Goal: Task Accomplishment & Management: Use online tool/utility

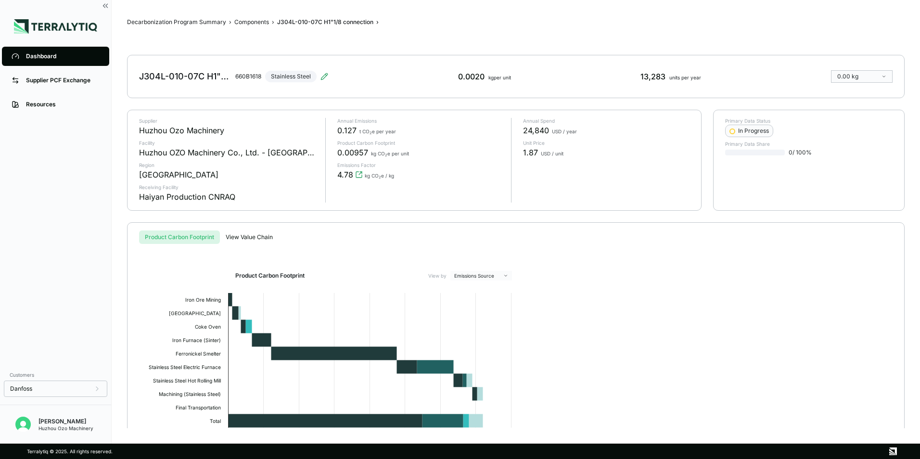
click at [51, 54] on div "Dashboard" at bounding box center [63, 56] width 74 height 8
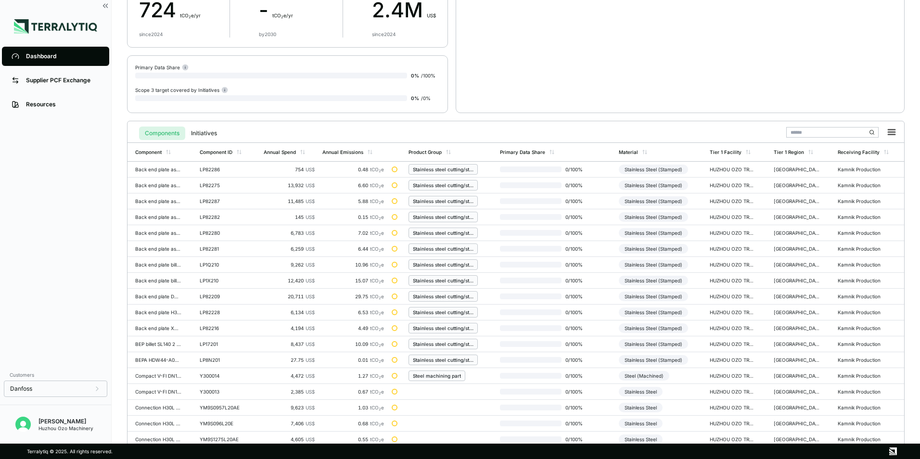
scroll to position [224, 0]
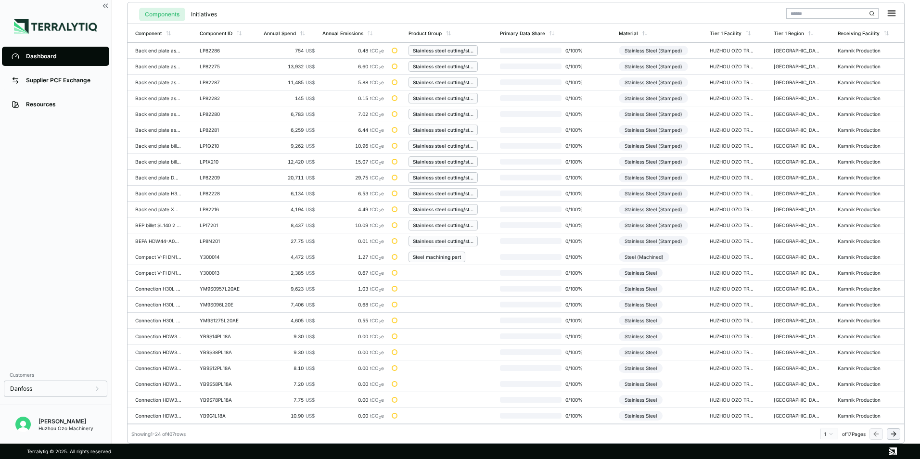
click at [832, 433] on html "Dashboard Supplier PCF Exchange Resources Customers Danfoss Kevan Liao Huzhou O…" at bounding box center [460, 229] width 920 height 459
click at [823, 380] on div "7" at bounding box center [826, 379] width 14 height 12
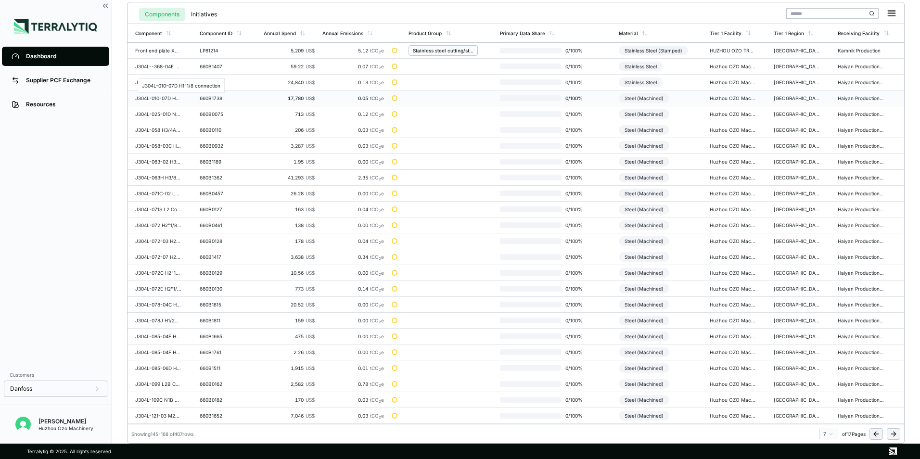
click at [153, 96] on div "J304L-010-07D H1"1/8 connection" at bounding box center [158, 98] width 46 height 6
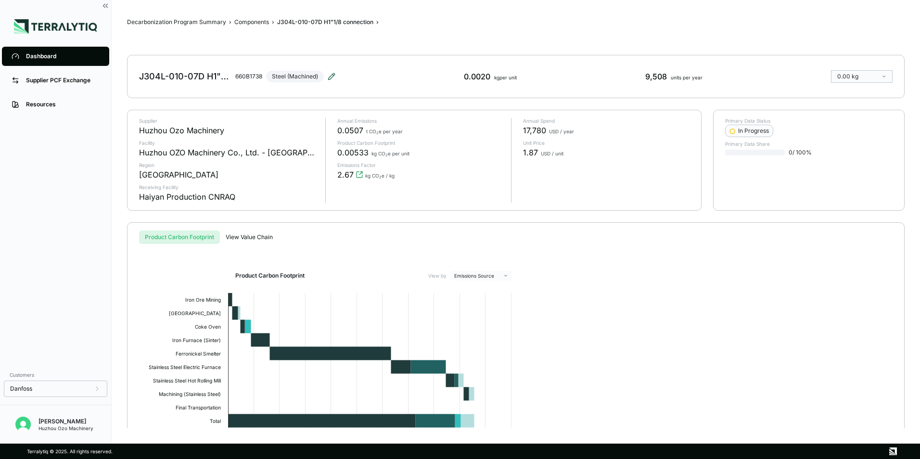
click at [331, 77] on icon at bounding box center [332, 77] width 8 height 8
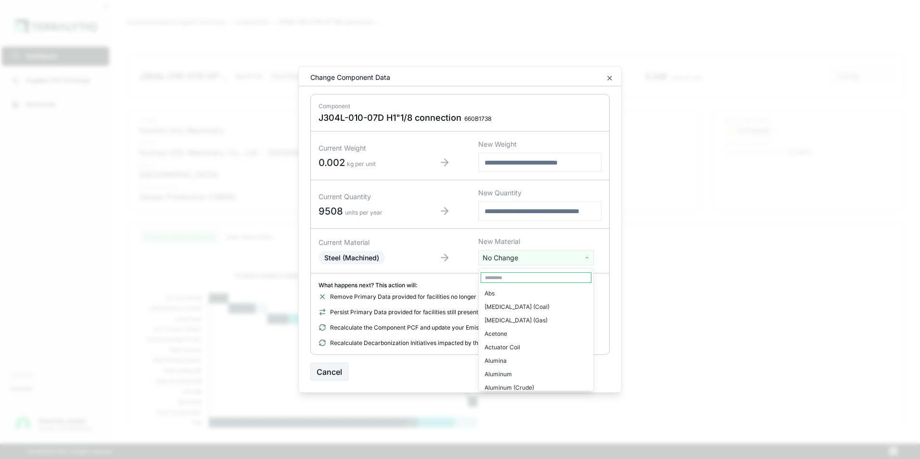
click at [521, 257] on html "Dashboard Supplier PCF Exchange Resources Customers Danfoss Kevan Liao Huzhou O…" at bounding box center [460, 229] width 920 height 459
type input "****"
click at [509, 290] on div "Stainless Steel" at bounding box center [536, 293] width 111 height 13
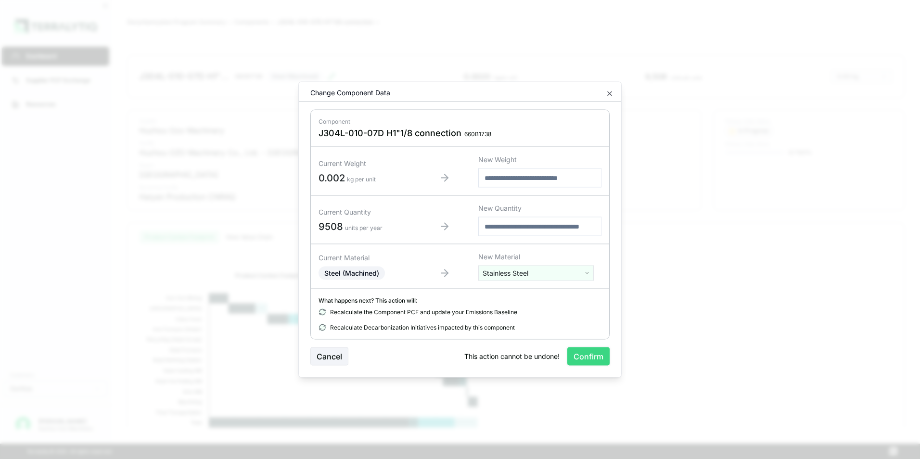
click at [594, 355] on button "Confirm" at bounding box center [588, 356] width 42 height 18
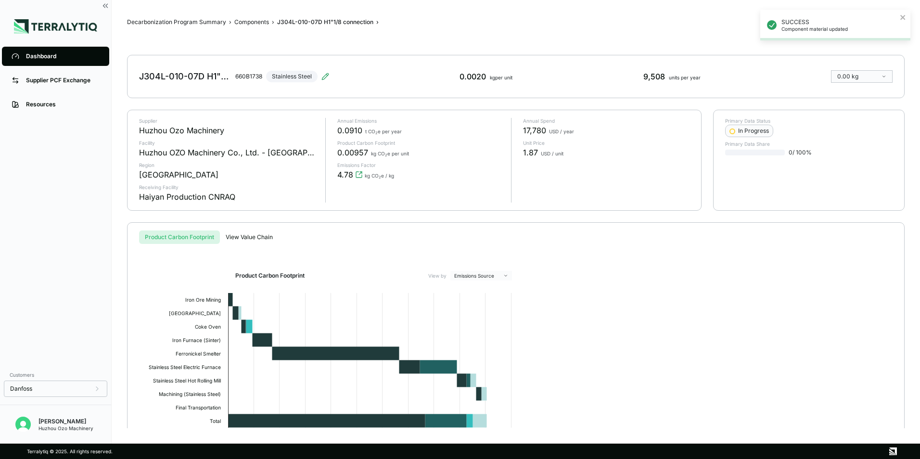
click at [42, 53] on div "Dashboard" at bounding box center [63, 56] width 74 height 8
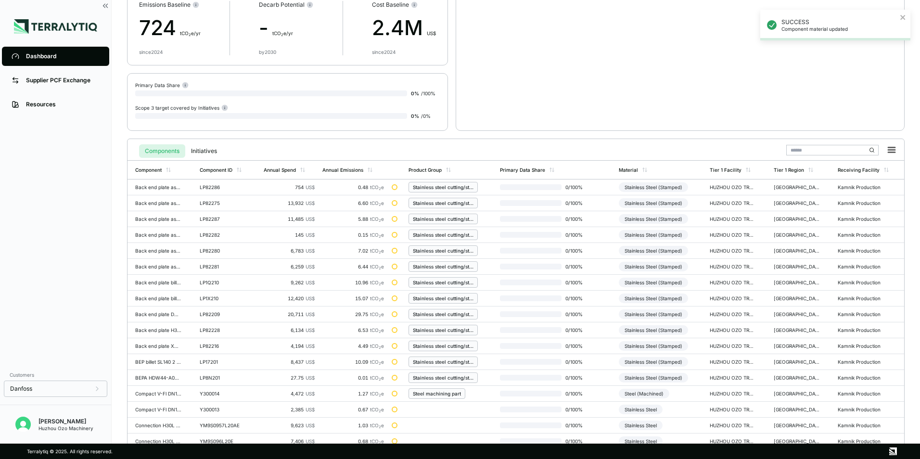
scroll to position [224, 0]
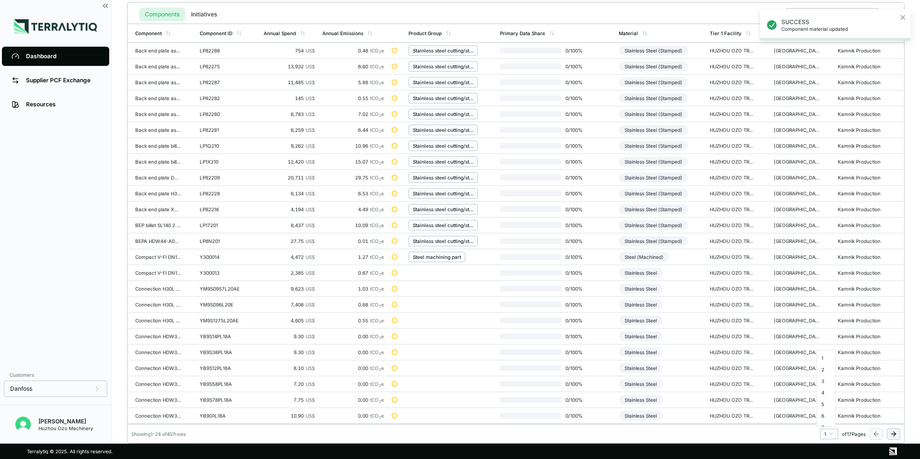
click at [828, 434] on html "SUCCESS Component material updated Dashboard Supplier PCF Exchange Resources Cu…" at bounding box center [460, 229] width 920 height 459
click at [822, 377] on div "7" at bounding box center [826, 379] width 14 height 12
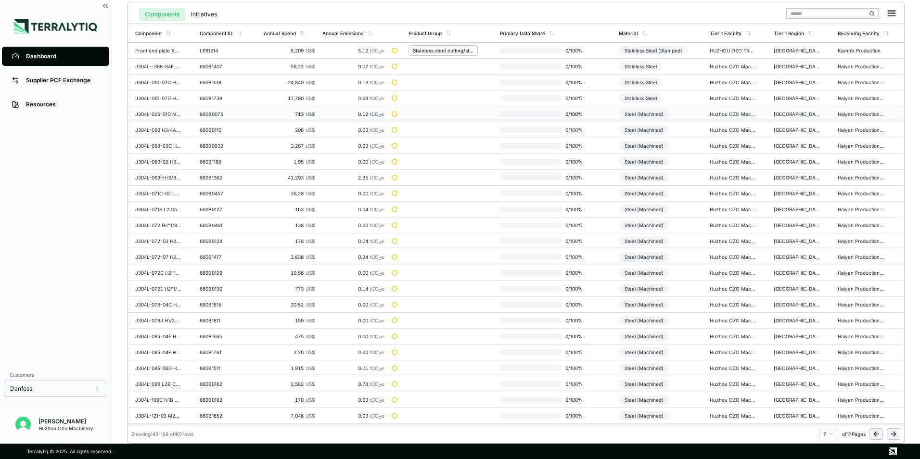
click at [157, 114] on div "J304L-025-01D N1/2 Connection" at bounding box center [158, 114] width 46 height 6
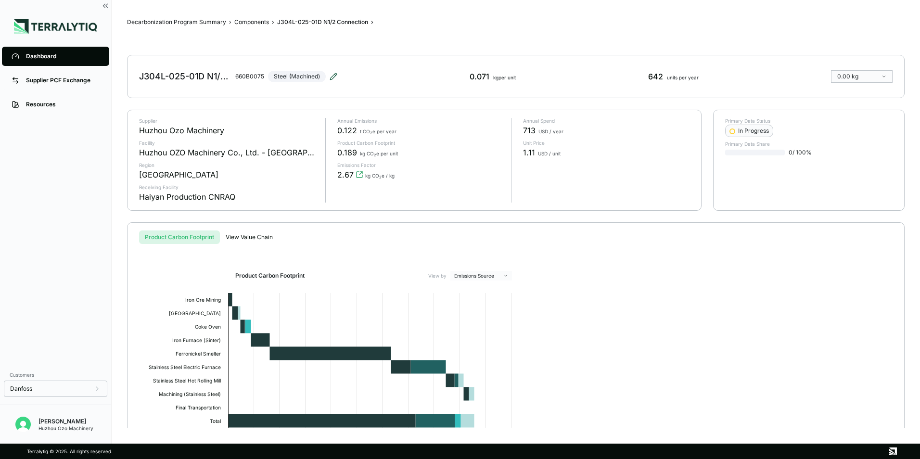
click at [334, 75] on icon at bounding box center [334, 74] width 1 height 1
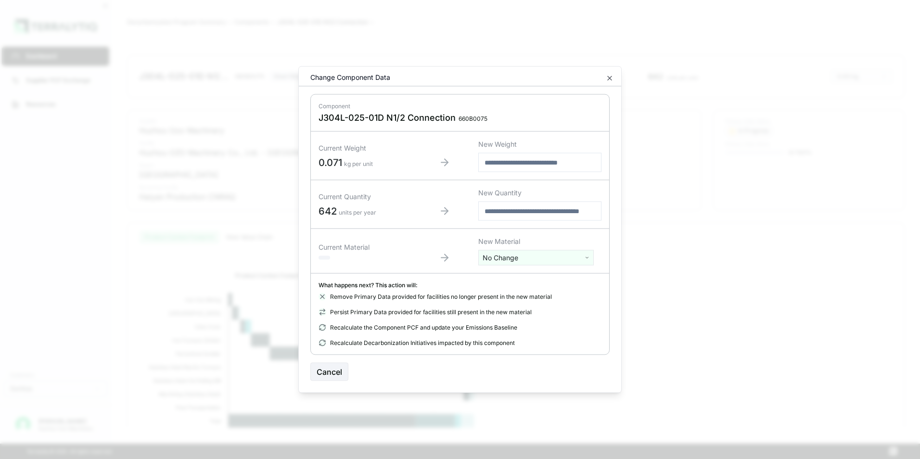
click at [503, 261] on html "Dashboard Supplier PCF Exchange Resources Customers Danfoss Kevan Liao Huzhou O…" at bounding box center [460, 229] width 920 height 459
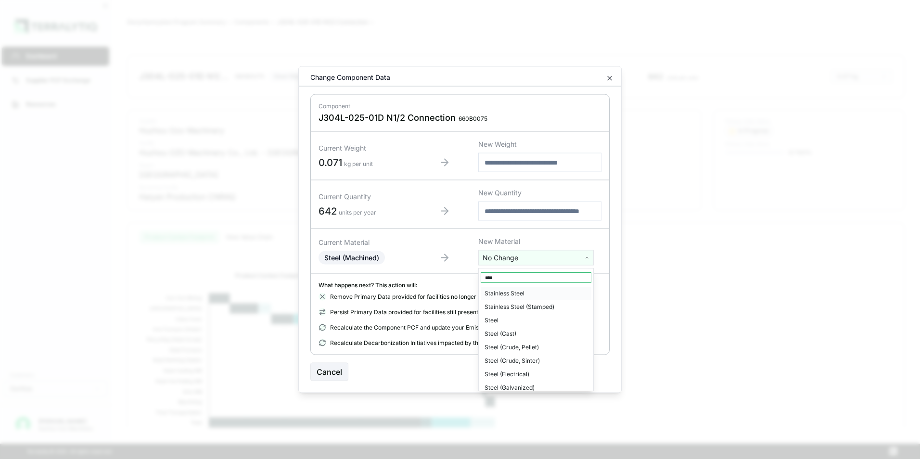
type input "****"
click at [514, 293] on div "Stainless Steel" at bounding box center [536, 293] width 111 height 13
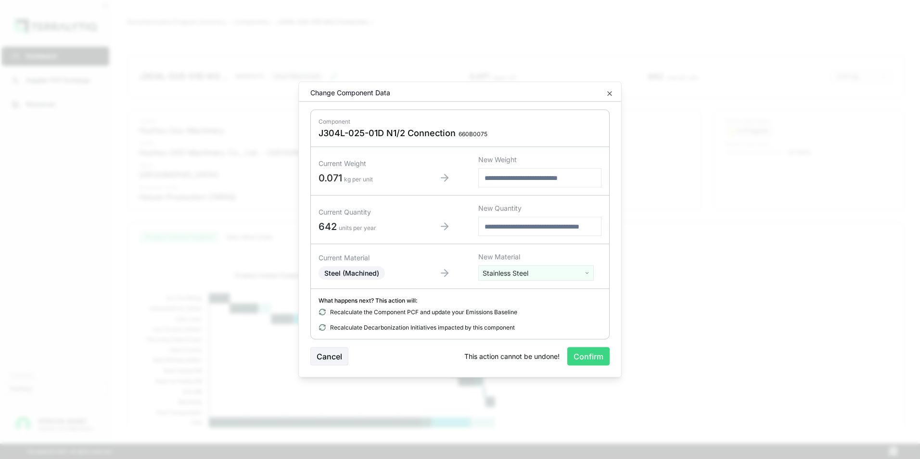
click at [592, 354] on button "Confirm" at bounding box center [588, 356] width 42 height 18
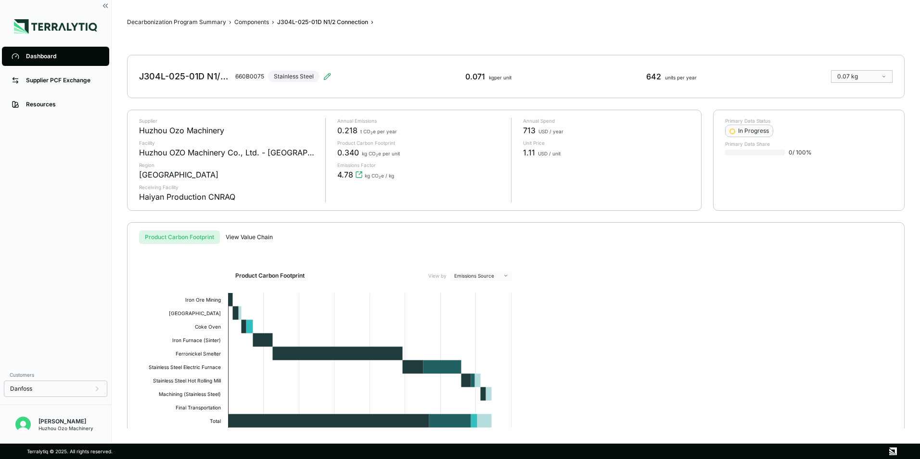
click at [37, 50] on link "Dashboard" at bounding box center [55, 56] width 107 height 19
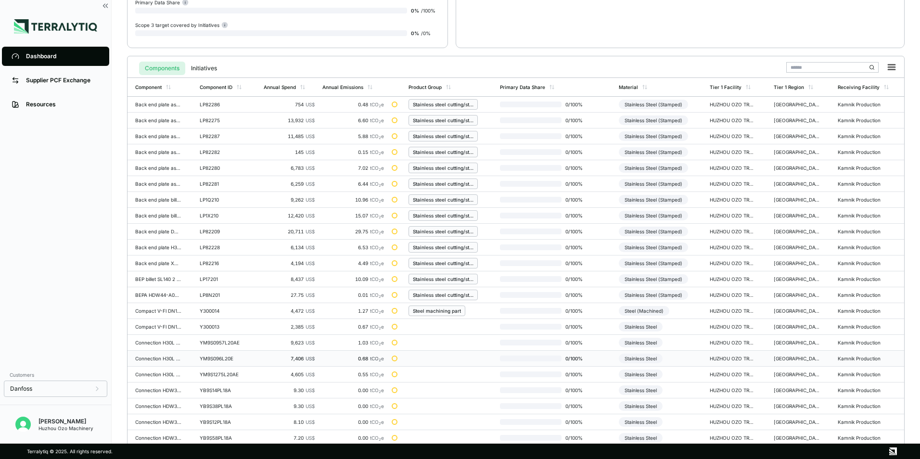
scroll to position [224, 0]
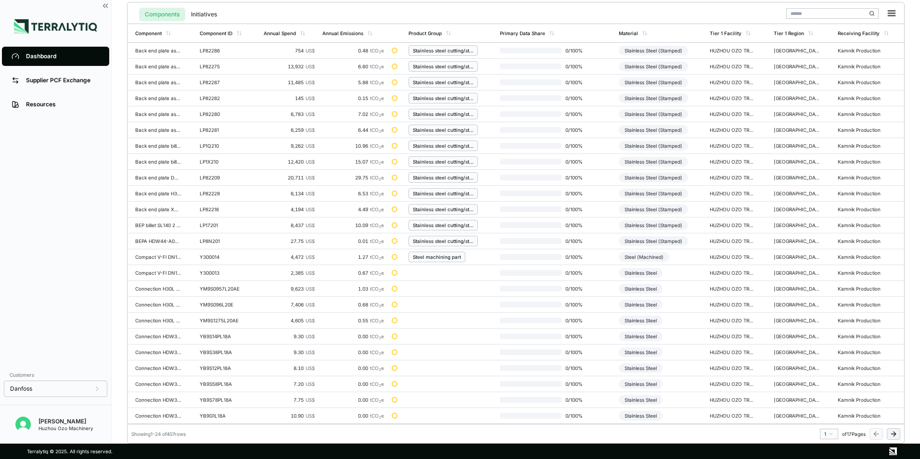
click at [829, 431] on html "Dashboard Supplier PCF Exchange Resources Customers Danfoss Kevan Liao Huzhou O…" at bounding box center [460, 229] width 920 height 459
click at [823, 381] on div "7" at bounding box center [826, 379] width 14 height 12
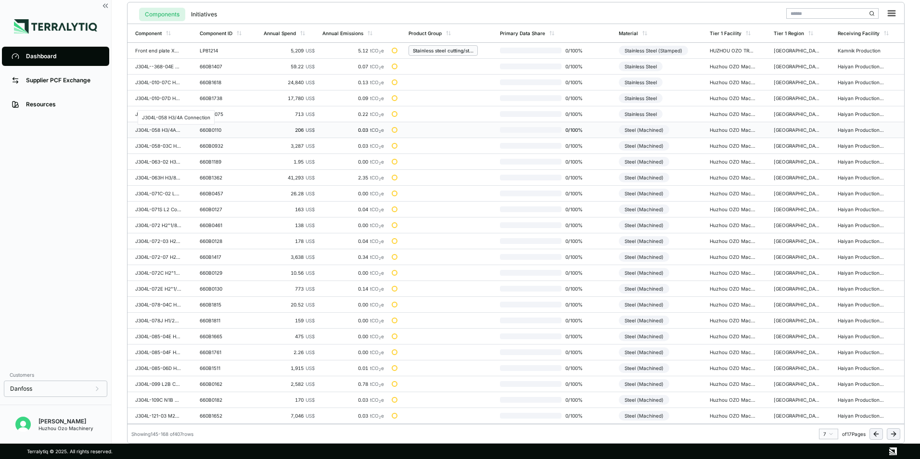
click at [160, 129] on div "J304L-058 H3/4A Connection" at bounding box center [158, 130] width 46 height 6
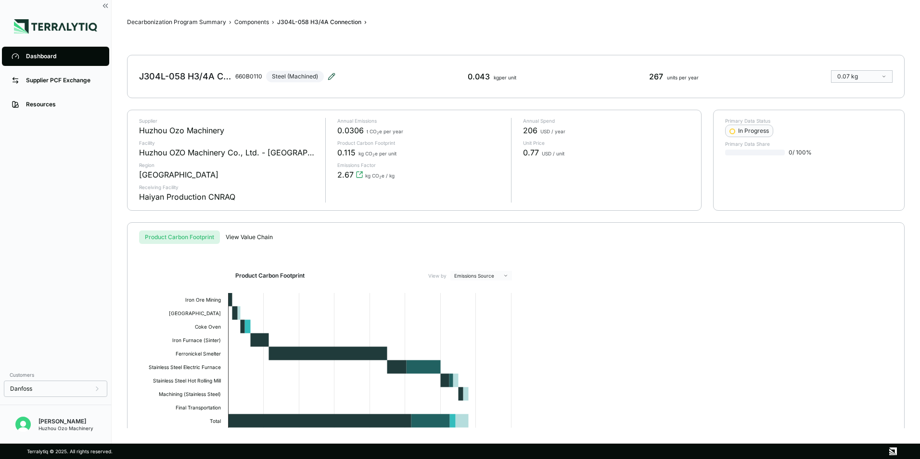
click at [334, 76] on icon at bounding box center [332, 77] width 8 height 8
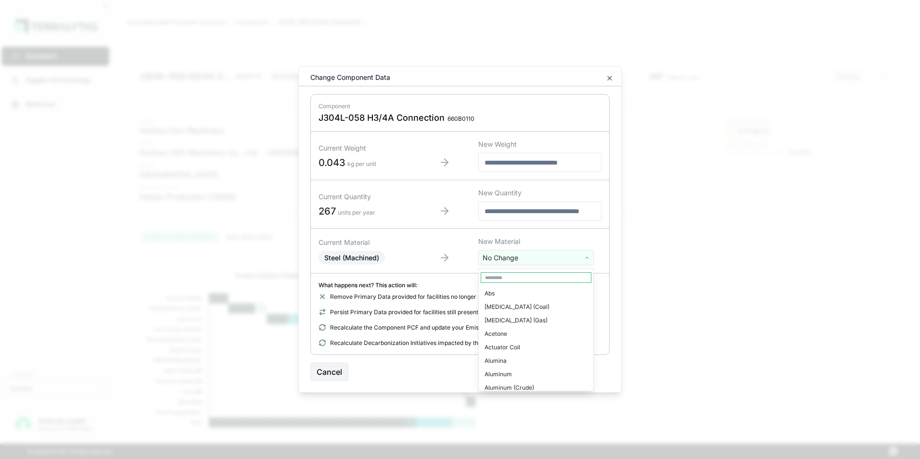
click at [499, 261] on html "Dashboard Supplier PCF Exchange Resources Customers Danfoss Kevan Liao Huzhou O…" at bounding box center [460, 229] width 920 height 459
type input "****"
click at [505, 292] on div "Stainless Steel" at bounding box center [536, 293] width 111 height 13
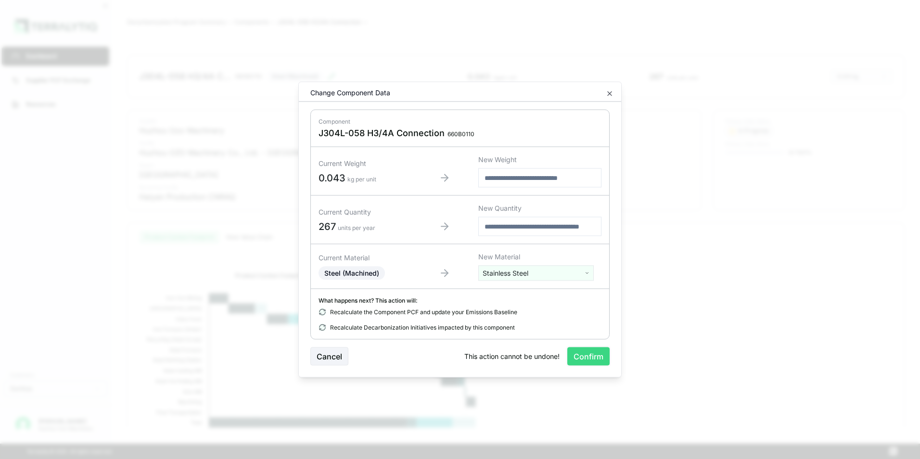
click at [590, 361] on button "Confirm" at bounding box center [588, 356] width 42 height 18
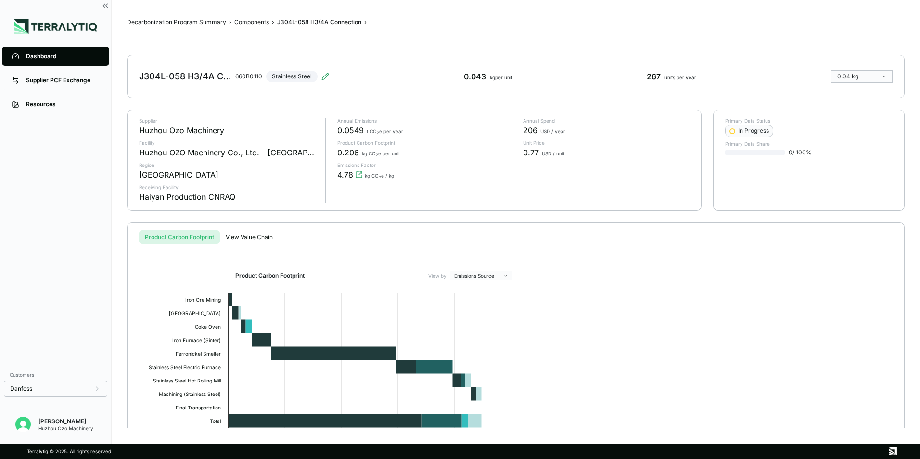
click at [42, 59] on div "Dashboard" at bounding box center [63, 56] width 74 height 8
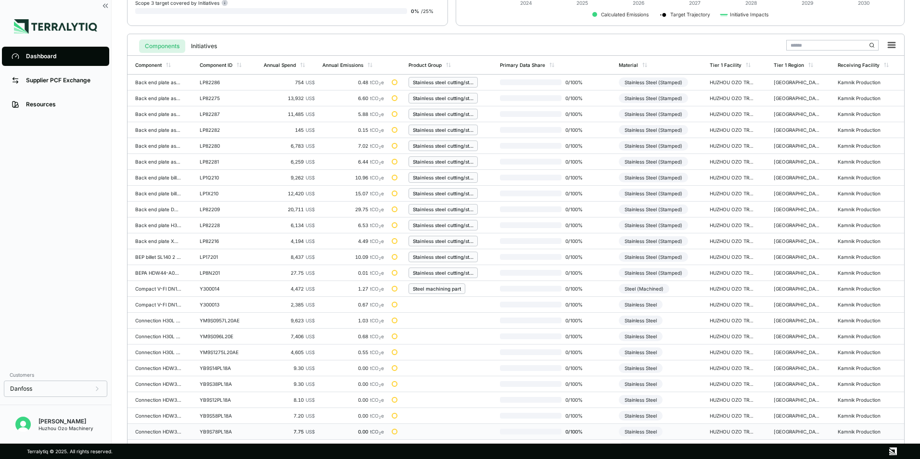
scroll to position [224, 0]
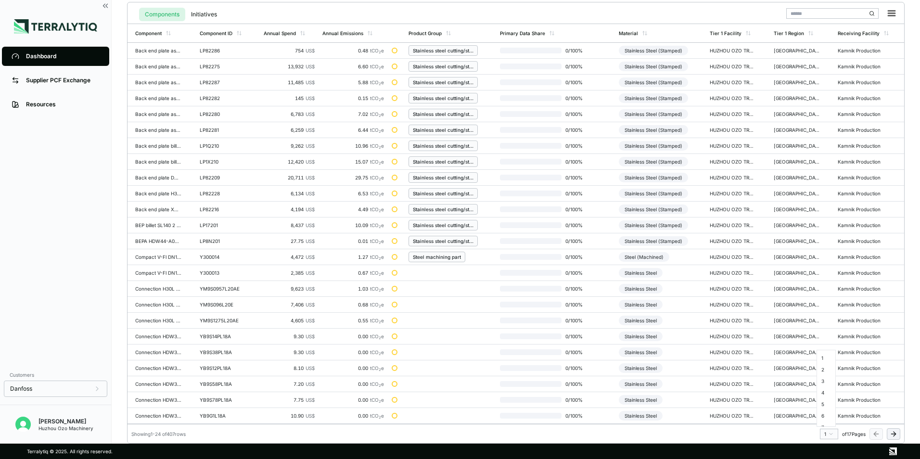
click at [830, 435] on html "Dashboard Supplier PCF Exchange Resources Customers Danfoss Kevan Liao Huzhou O…" at bounding box center [460, 229] width 920 height 459
click at [824, 379] on div "7" at bounding box center [826, 379] width 14 height 12
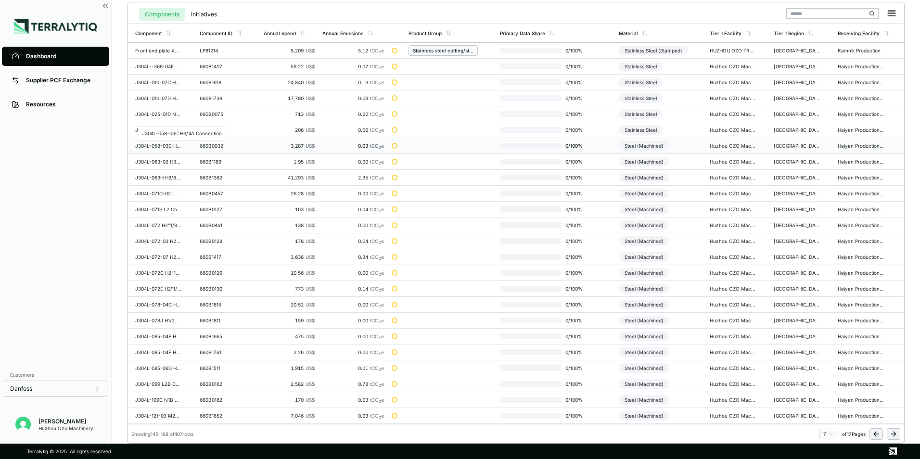
click at [154, 146] on div "J304L-058-03C H3/4A Connection" at bounding box center [158, 146] width 46 height 6
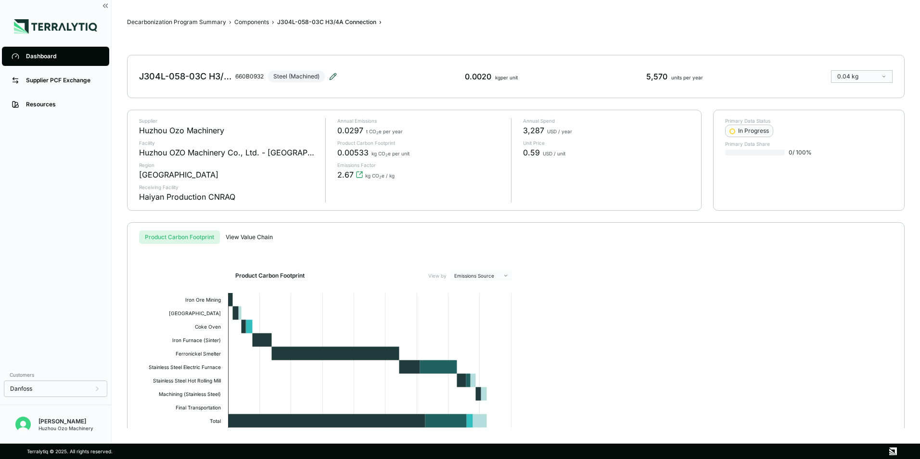
click at [333, 76] on icon at bounding box center [333, 77] width 8 height 8
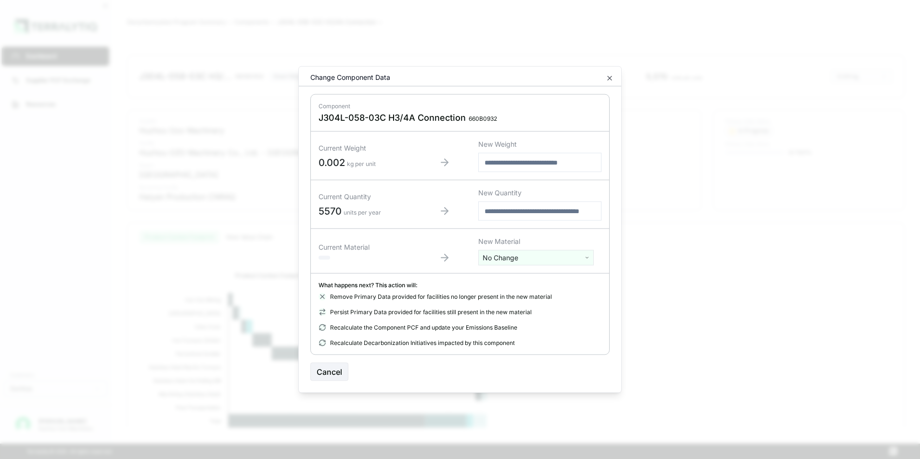
click at [507, 254] on html "Dashboard Supplier PCF Exchange Resources Customers Danfoss Kevan Liao Huzhou O…" at bounding box center [460, 229] width 920 height 459
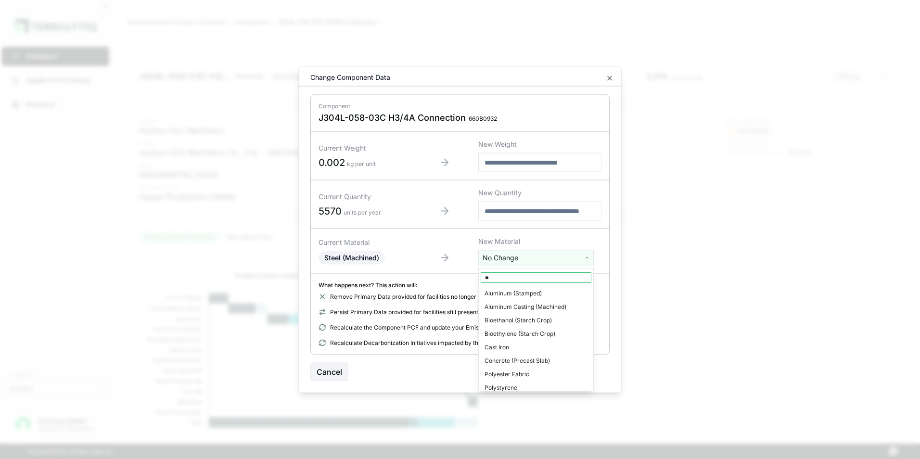
click at [504, 280] on input "**" at bounding box center [536, 277] width 111 height 11
click at [497, 278] on input "**" at bounding box center [536, 277] width 111 height 11
type input "***"
click at [503, 308] on div "Stainless Steel" at bounding box center [536, 306] width 111 height 13
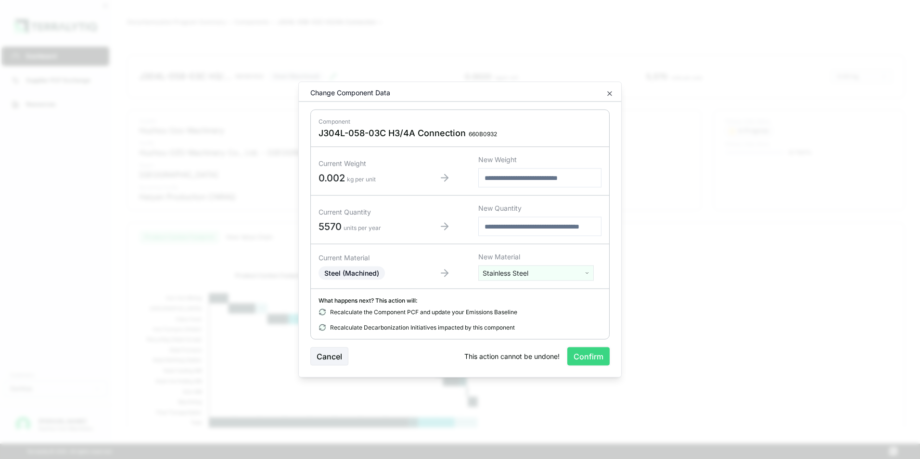
click at [589, 361] on button "Confirm" at bounding box center [588, 356] width 42 height 18
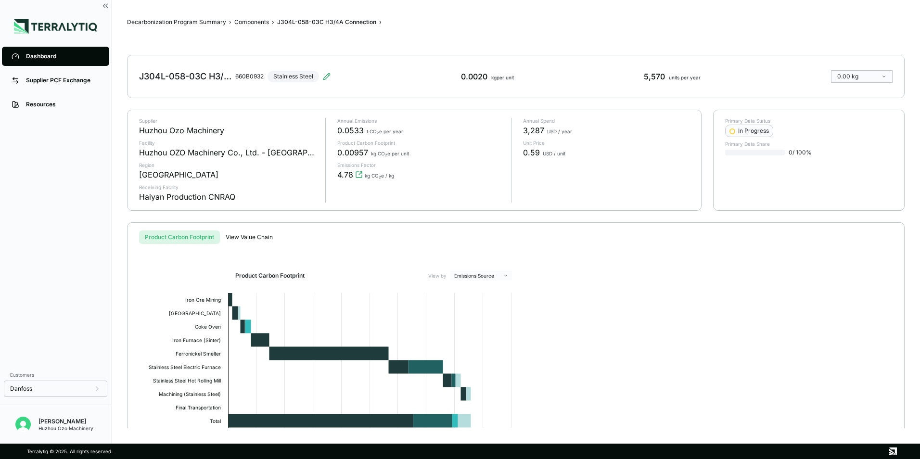
click at [52, 55] on div "Dashboard" at bounding box center [63, 56] width 74 height 8
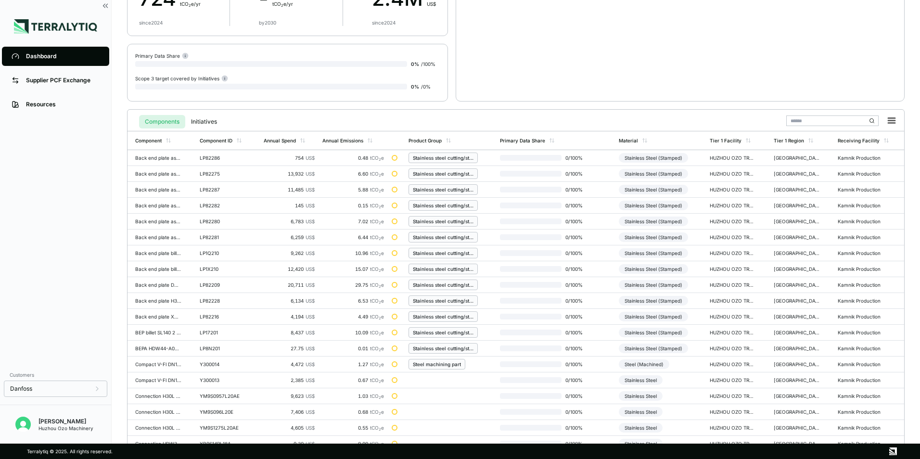
scroll to position [224, 0]
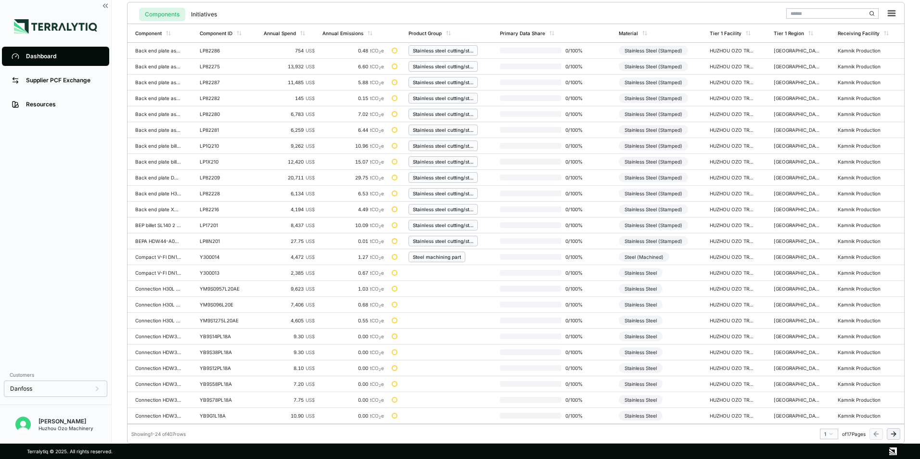
click at [826, 433] on html "Dashboard Supplier PCF Exchange Resources Customers Danfoss Kevan Liao Huzhou O…" at bounding box center [460, 229] width 920 height 459
click at [822, 382] on div "7" at bounding box center [826, 379] width 14 height 12
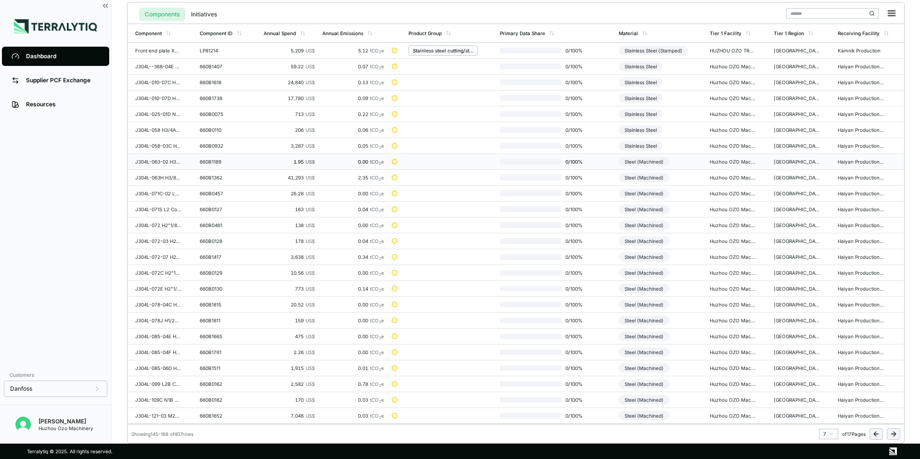
click at [623, 160] on div "Steel (Machined)" at bounding box center [644, 162] width 51 height 10
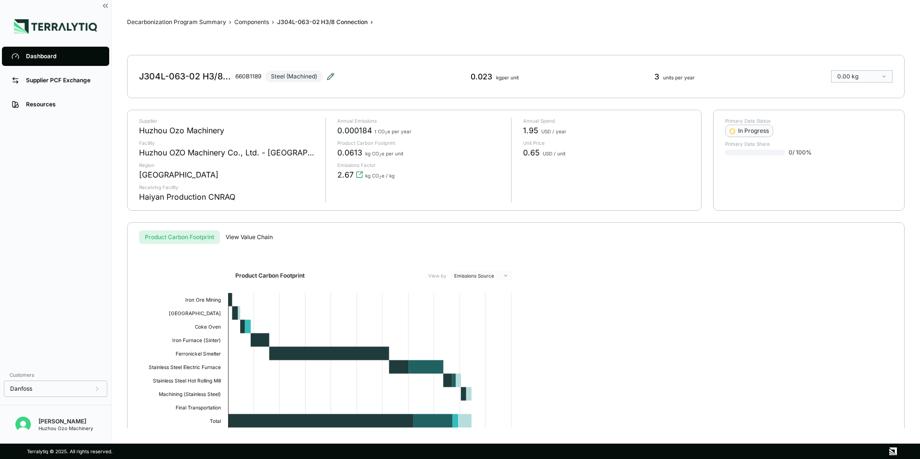
click at [331, 77] on icon at bounding box center [331, 77] width 8 height 8
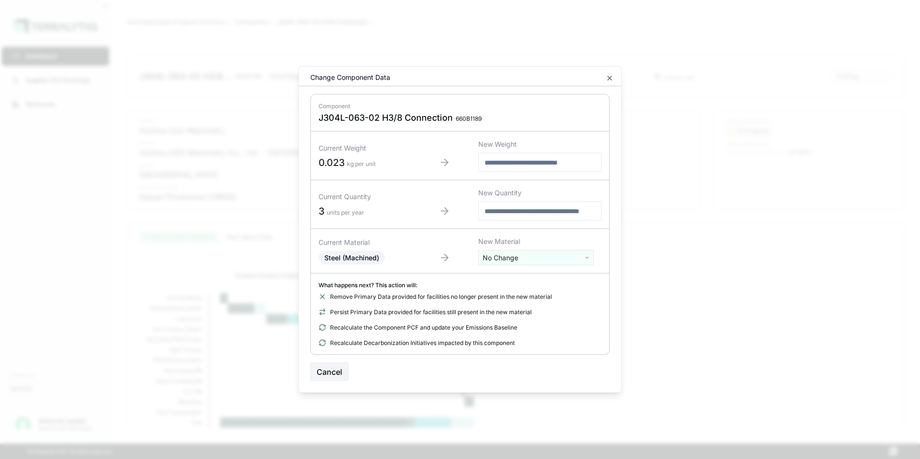
click at [500, 260] on html "Dashboard Supplier PCF Exchange Resources Customers Danfoss Kevan Liao Huzhou O…" at bounding box center [460, 229] width 920 height 459
type input "****"
click at [511, 296] on div "Stainless Steel" at bounding box center [536, 293] width 111 height 13
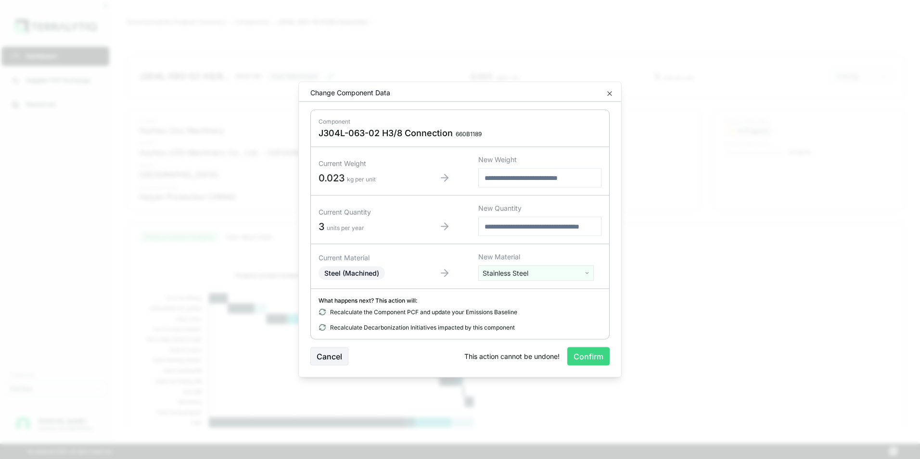
click at [588, 353] on button "Confirm" at bounding box center [588, 356] width 42 height 18
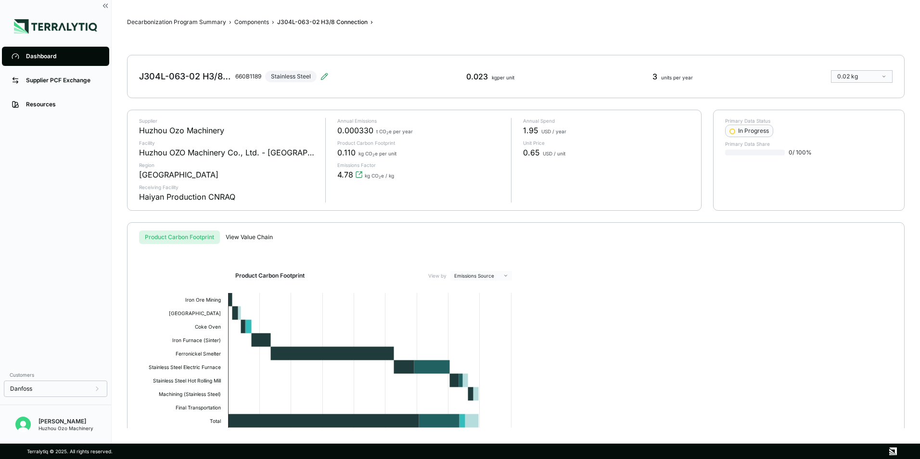
click at [60, 53] on div "Dashboard" at bounding box center [63, 56] width 74 height 8
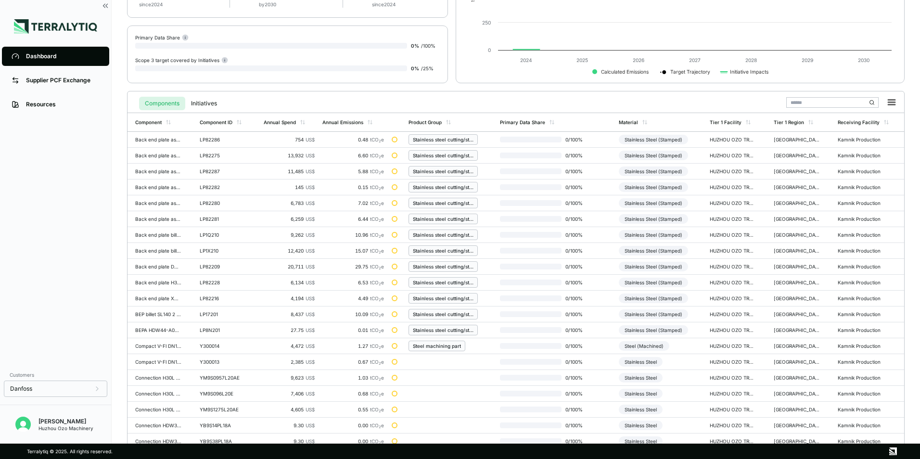
scroll to position [224, 0]
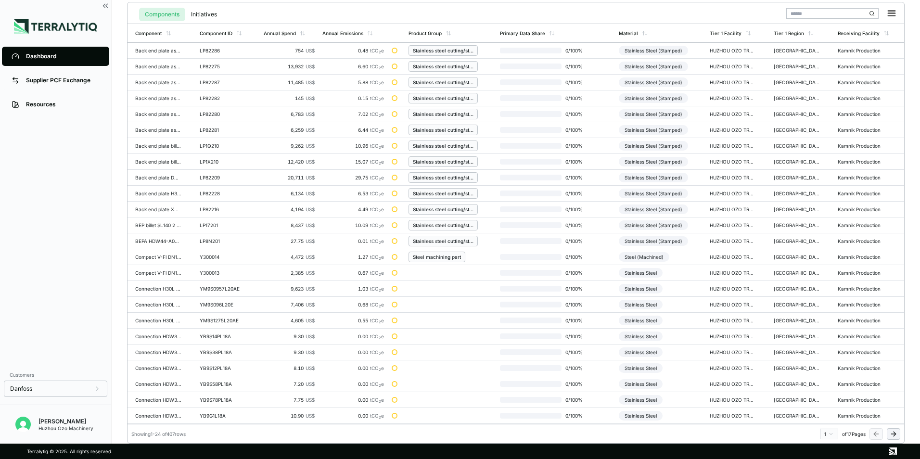
click at [832, 432] on html "Dashboard Supplier PCF Exchange Resources Customers Danfoss Kevan Liao Huzhou O…" at bounding box center [460, 229] width 920 height 459
click at [822, 379] on div "7" at bounding box center [826, 379] width 14 height 12
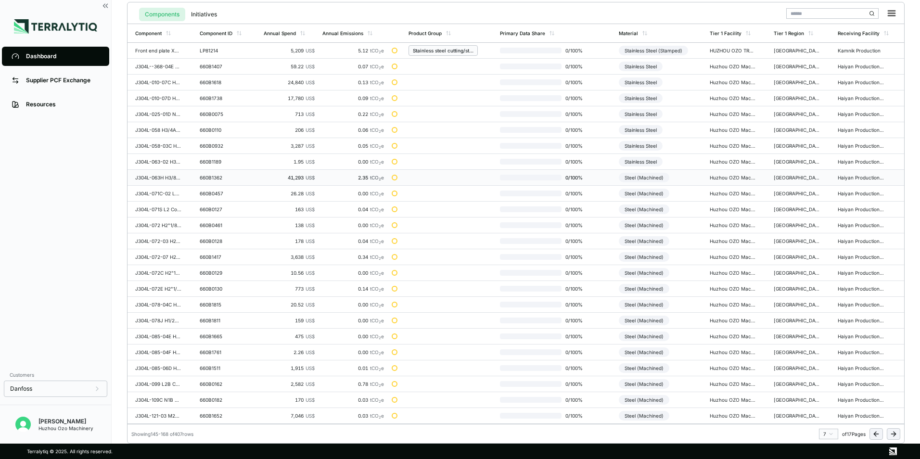
click at [649, 178] on div "Steel (Machined)" at bounding box center [644, 178] width 51 height 10
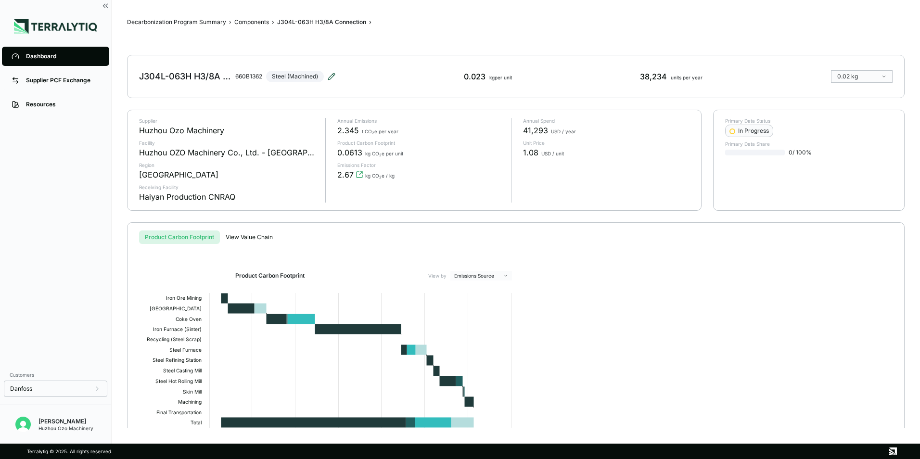
click at [335, 75] on icon at bounding box center [332, 77] width 8 height 8
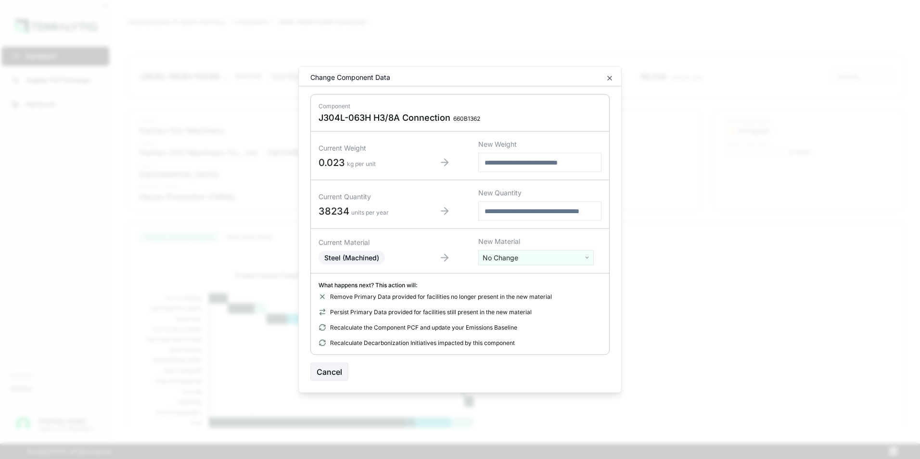
click at [527, 261] on html "Dashboard Supplier PCF Exchange Resources Customers Danfoss Kevan Liao Huzhou O…" at bounding box center [460, 229] width 920 height 459
type input "****"
click at [522, 292] on div "Stainless Steel" at bounding box center [536, 293] width 111 height 13
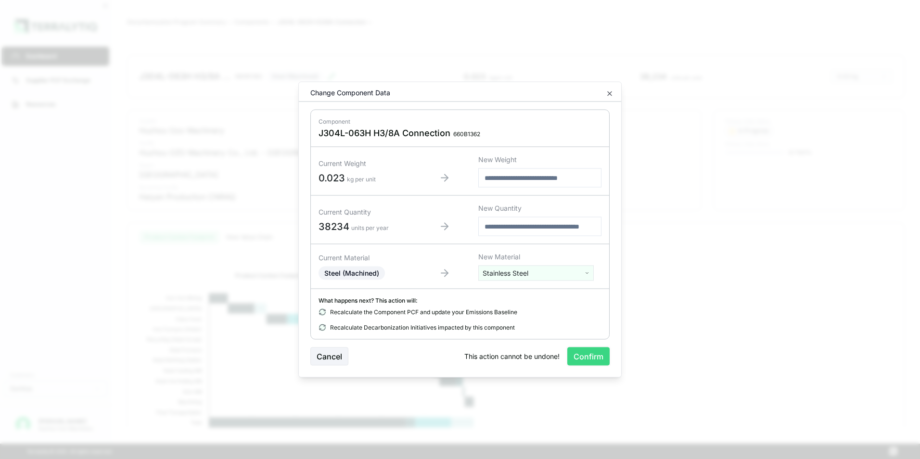
click at [586, 356] on button "Confirm" at bounding box center [588, 356] width 42 height 18
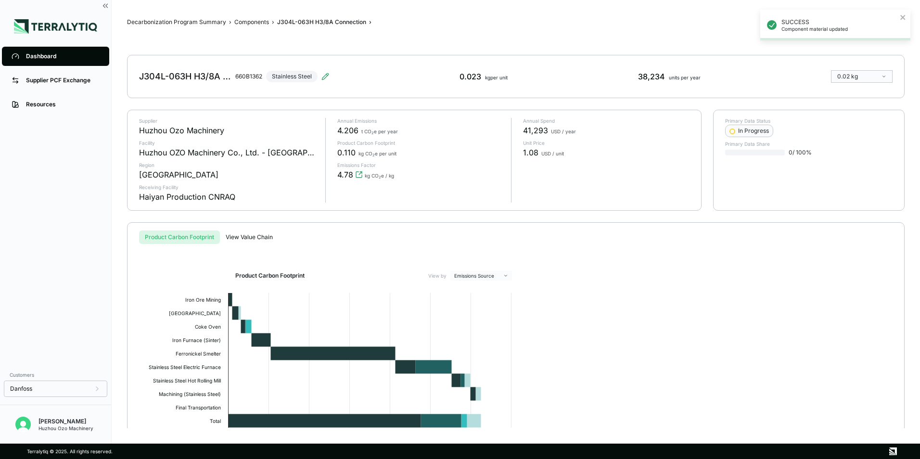
click at [42, 56] on div "Dashboard" at bounding box center [63, 56] width 74 height 8
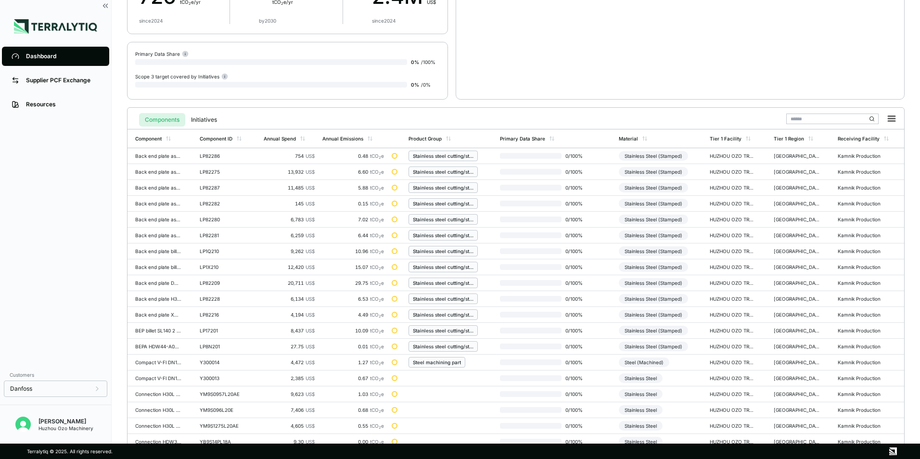
scroll to position [224, 0]
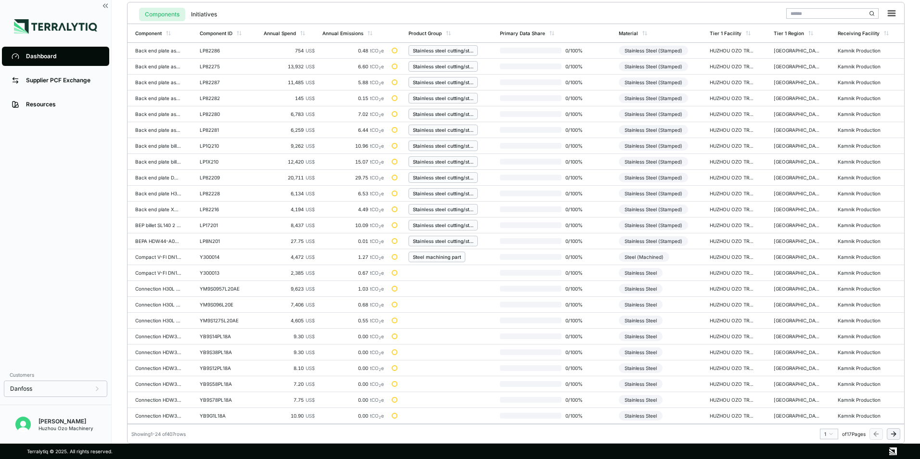
click at [832, 434] on html "Dashboard Supplier PCF Exchange Resources Customers Danfoss Kevan Liao Huzhou O…" at bounding box center [460, 229] width 920 height 459
click at [824, 380] on div "7" at bounding box center [826, 379] width 14 height 12
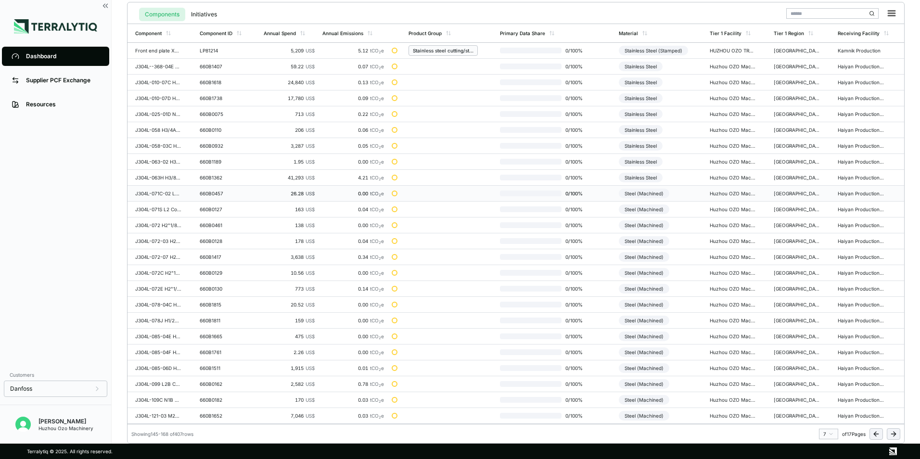
click at [649, 193] on div "Steel (Machined)" at bounding box center [644, 194] width 51 height 10
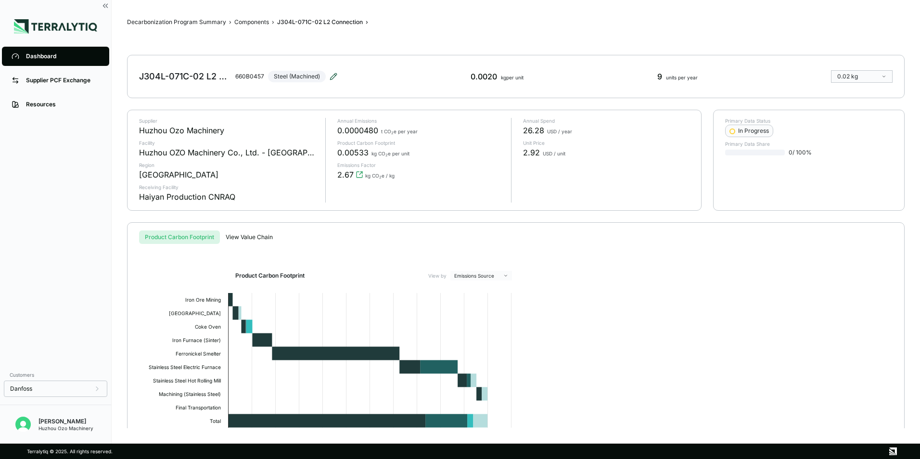
click at [335, 75] on icon at bounding box center [334, 74] width 1 height 1
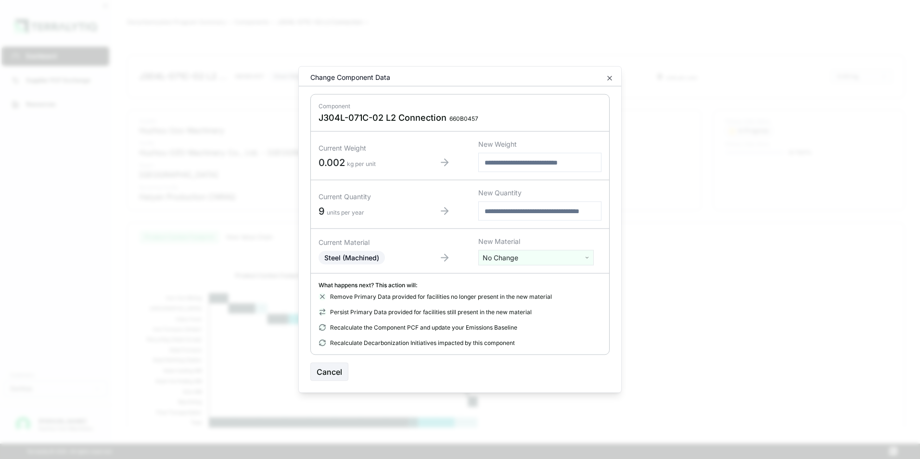
click at [509, 257] on html "Dashboard Supplier PCF Exchange Resources Customers Danfoss Kevan Liao Huzhou O…" at bounding box center [460, 229] width 920 height 459
type input "****"
click at [512, 291] on div "Stainless Steel" at bounding box center [536, 293] width 111 height 13
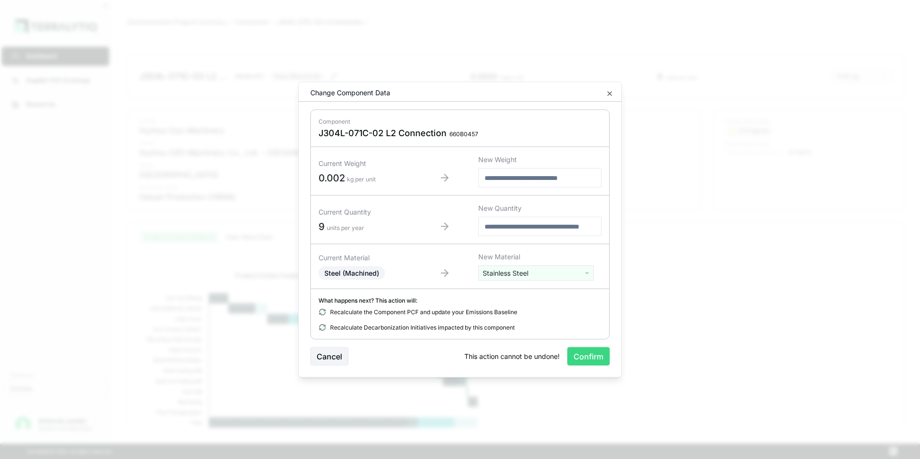
click at [586, 356] on button "Confirm" at bounding box center [588, 356] width 42 height 18
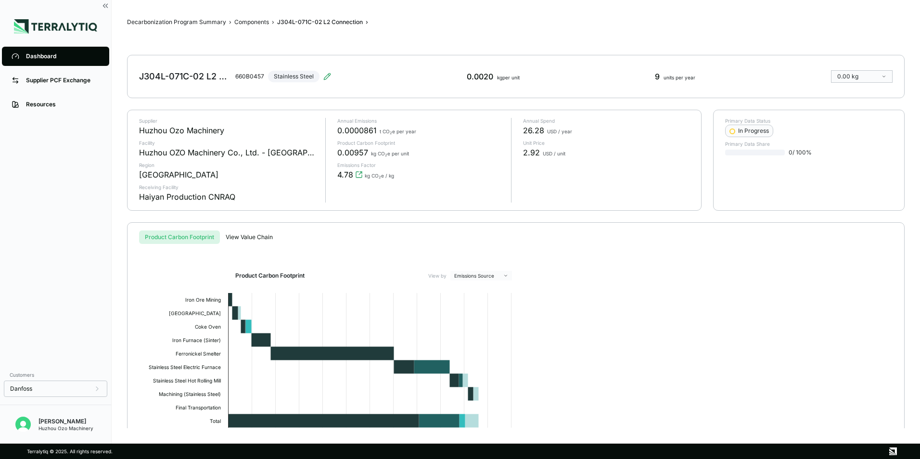
click at [43, 55] on div "Dashboard" at bounding box center [63, 56] width 74 height 8
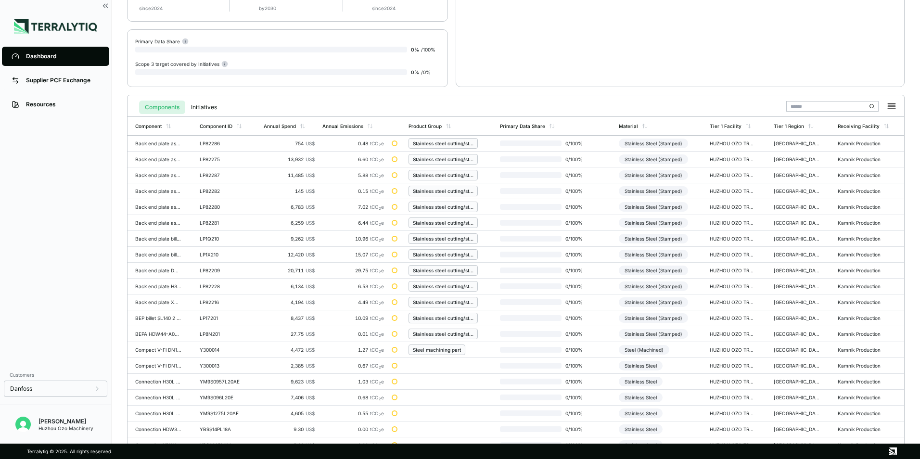
scroll to position [224, 0]
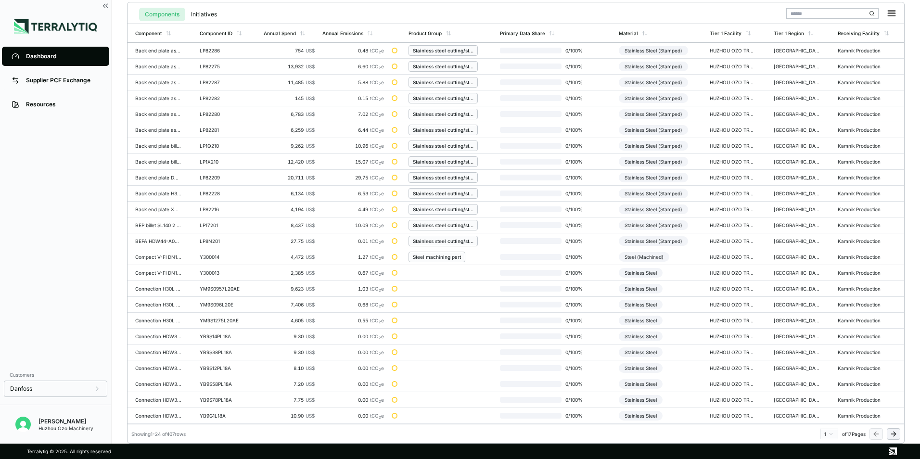
click at [832, 433] on html "Dashboard Supplier PCF Exchange Resources Customers Danfoss Kevan Liao Huzhou O…" at bounding box center [460, 229] width 920 height 459
click at [821, 380] on div "7" at bounding box center [826, 379] width 14 height 12
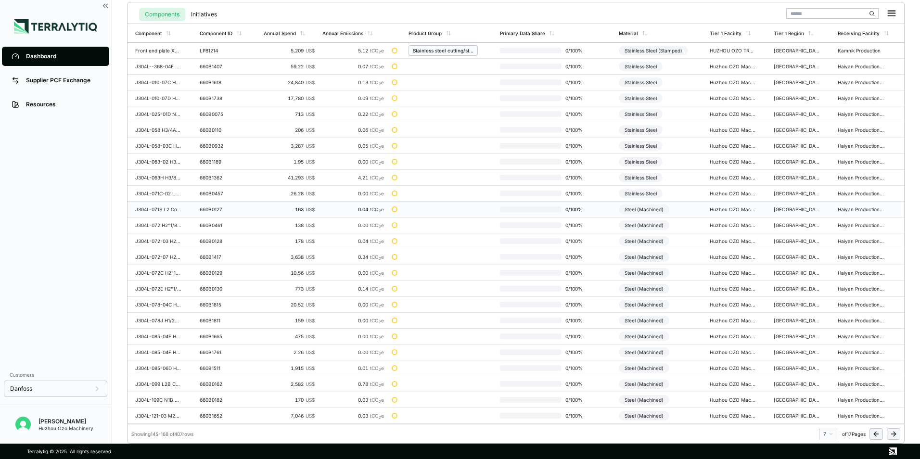
click at [660, 211] on div "Steel (Machined)" at bounding box center [644, 209] width 51 height 10
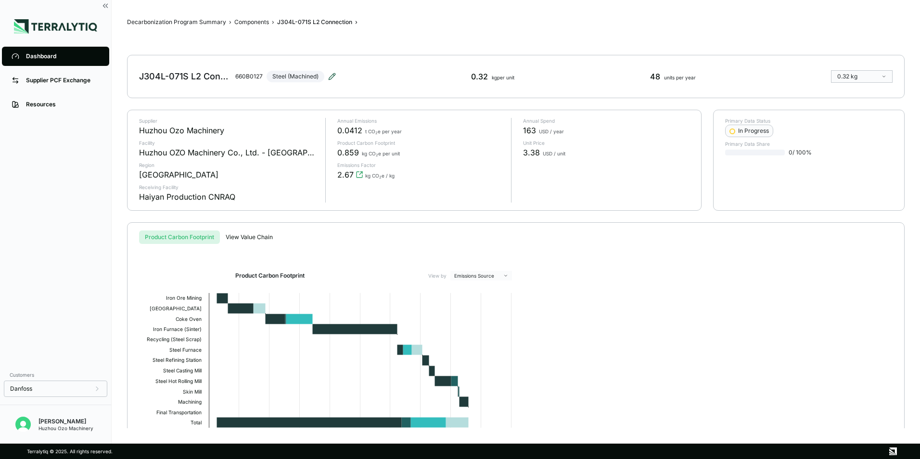
click at [331, 76] on icon at bounding box center [332, 77] width 8 height 8
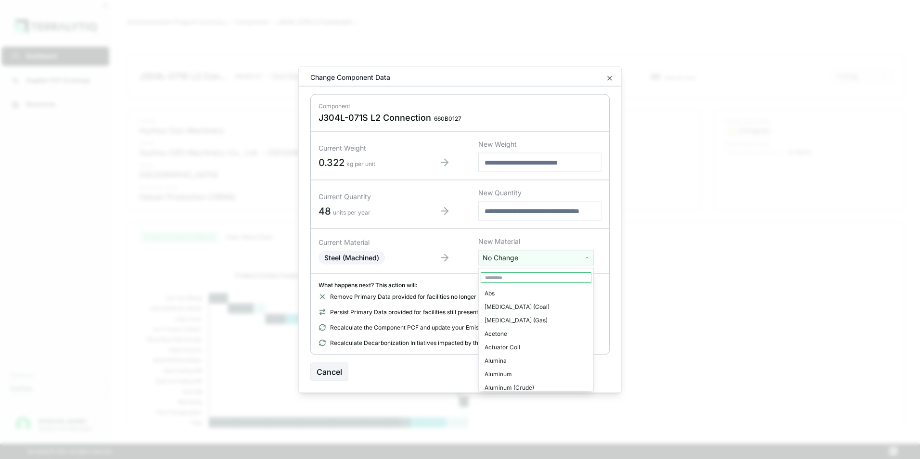
click at [513, 259] on html "Dashboard Supplier PCF Exchange Resources Customers Danfoss Kevan Liao Huzhou O…" at bounding box center [460, 229] width 920 height 459
type input "****"
click at [513, 293] on div "Stainless Steel" at bounding box center [536, 293] width 111 height 13
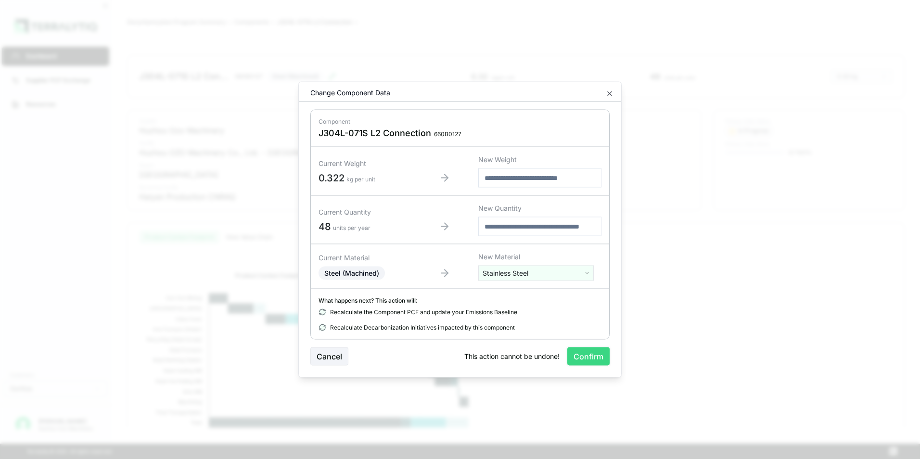
click at [590, 361] on button "Confirm" at bounding box center [588, 356] width 42 height 18
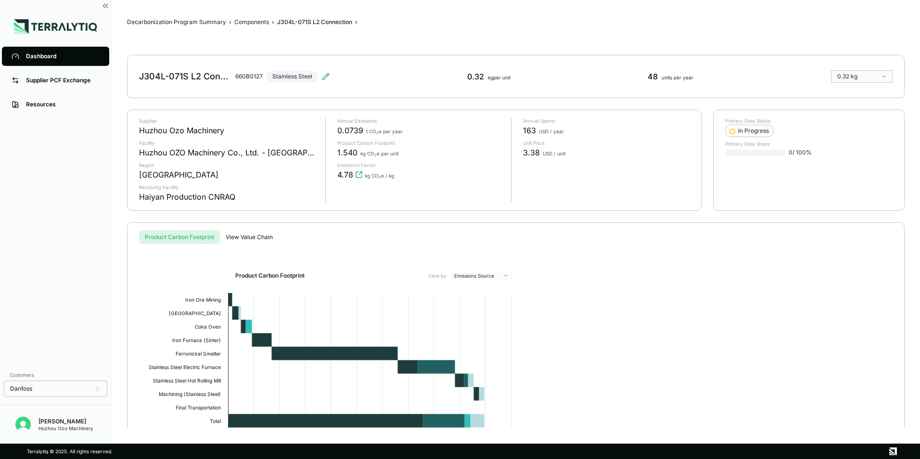
click at [47, 55] on div "Dashboard" at bounding box center [63, 56] width 74 height 8
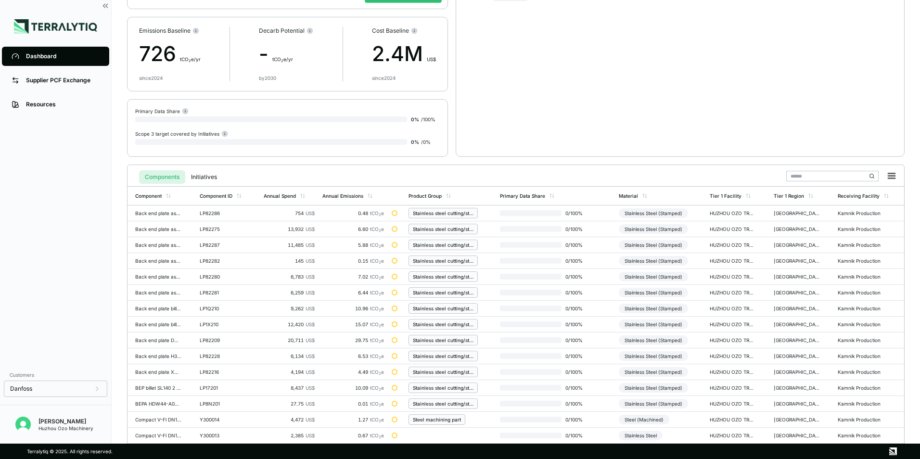
scroll to position [224, 0]
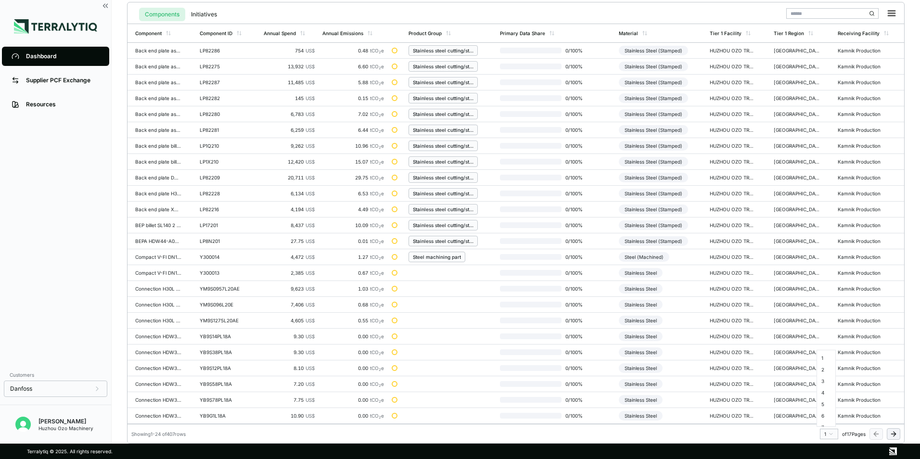
click at [828, 436] on html "Dashboard Supplier PCF Exchange Resources Customers Danfoss Kevan Liao Huzhou O…" at bounding box center [460, 229] width 920 height 459
click at [825, 380] on div "7" at bounding box center [826, 379] width 14 height 12
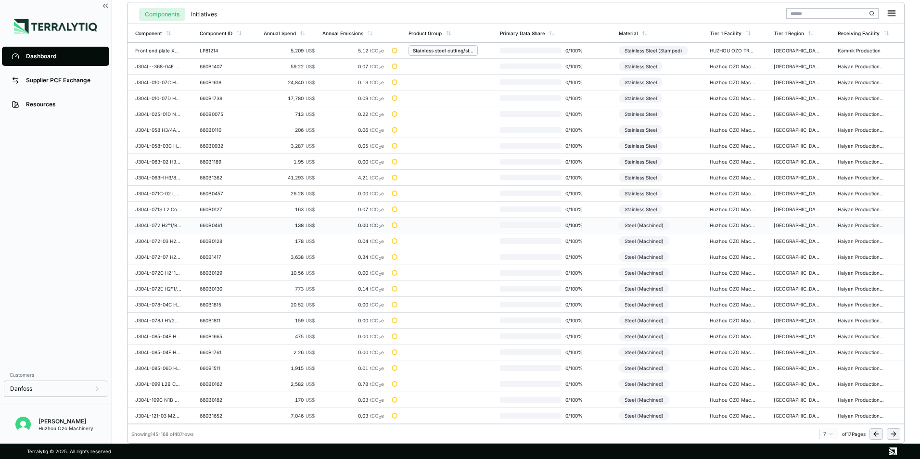
click at [652, 229] on div "Steel (Machined)" at bounding box center [644, 225] width 51 height 10
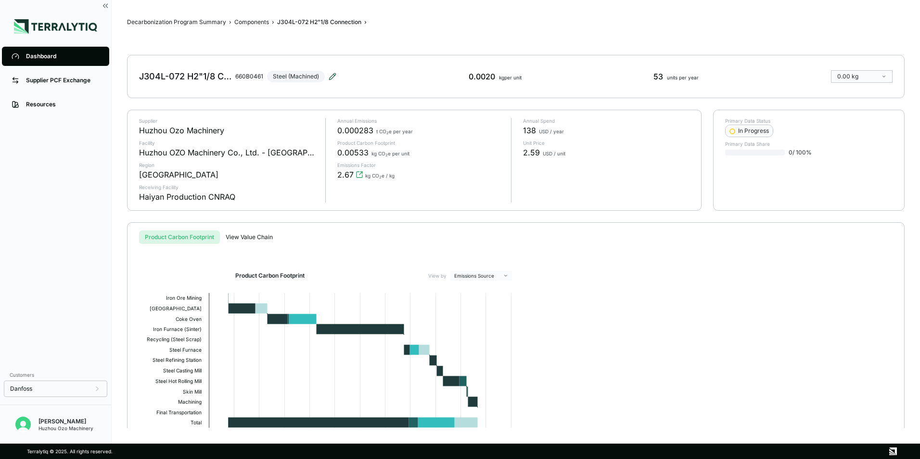
click at [332, 74] on icon at bounding box center [333, 77] width 8 height 8
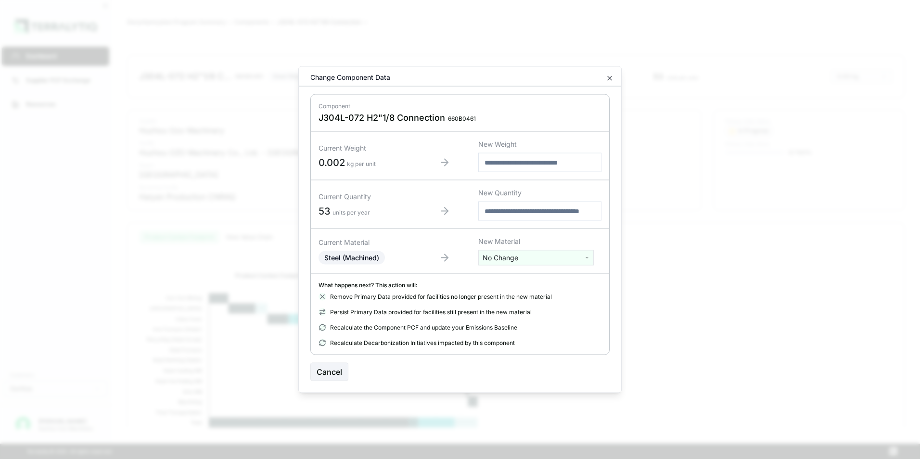
click at [500, 260] on html "Dashboard Supplier PCF Exchange Resources Customers Danfoss Kevan Liao Huzhou O…" at bounding box center [460, 229] width 920 height 459
type input "***"
click at [509, 303] on div "Stainless Steel" at bounding box center [536, 306] width 111 height 13
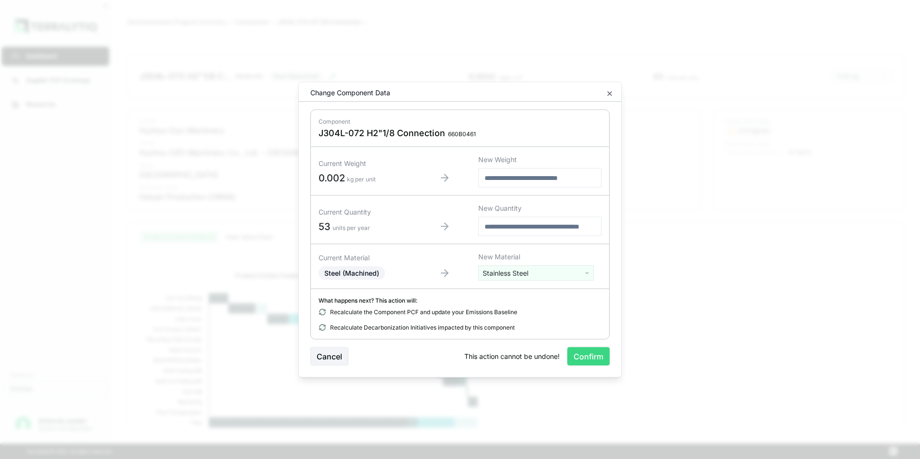
click at [586, 356] on button "Confirm" at bounding box center [588, 356] width 42 height 18
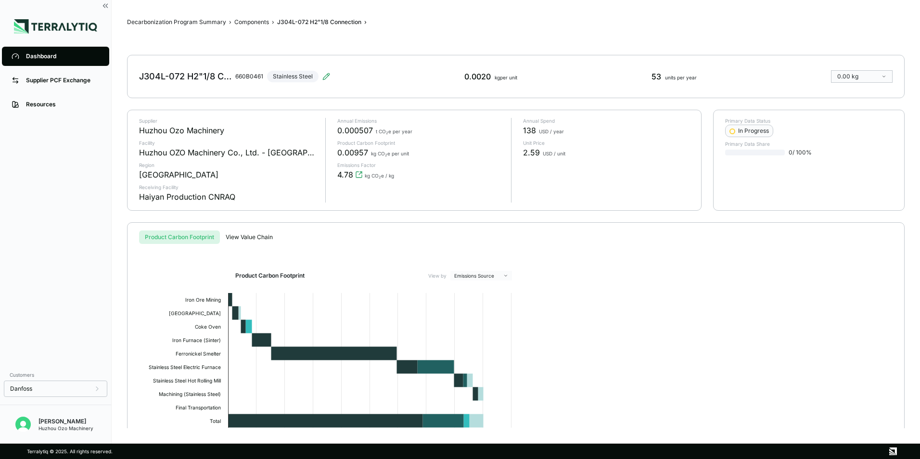
click at [42, 55] on div "Dashboard" at bounding box center [63, 56] width 74 height 8
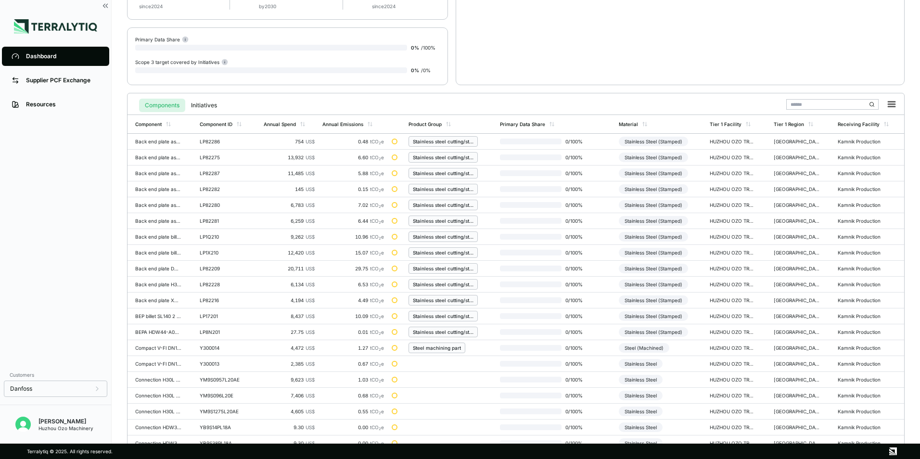
scroll to position [224, 0]
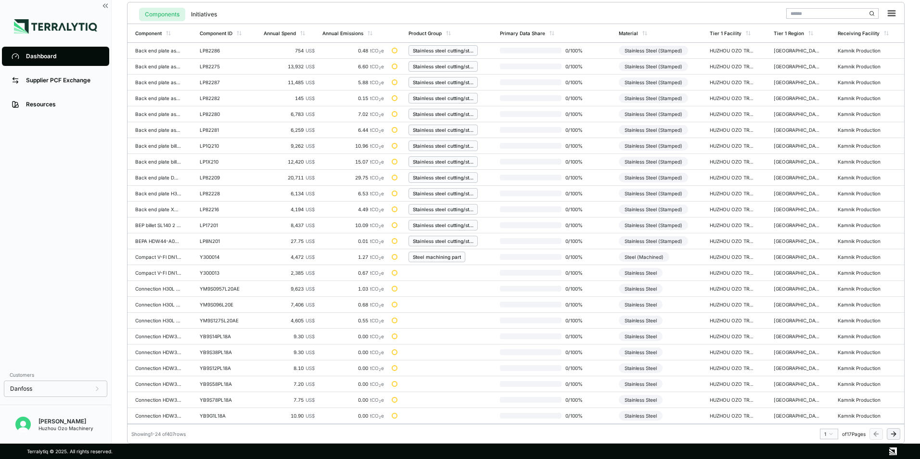
click at [830, 433] on html "Dashboard Supplier PCF Exchange Resources Customers Danfoss Kevan Liao Huzhou O…" at bounding box center [460, 229] width 920 height 459
click at [824, 379] on div "7" at bounding box center [826, 379] width 14 height 12
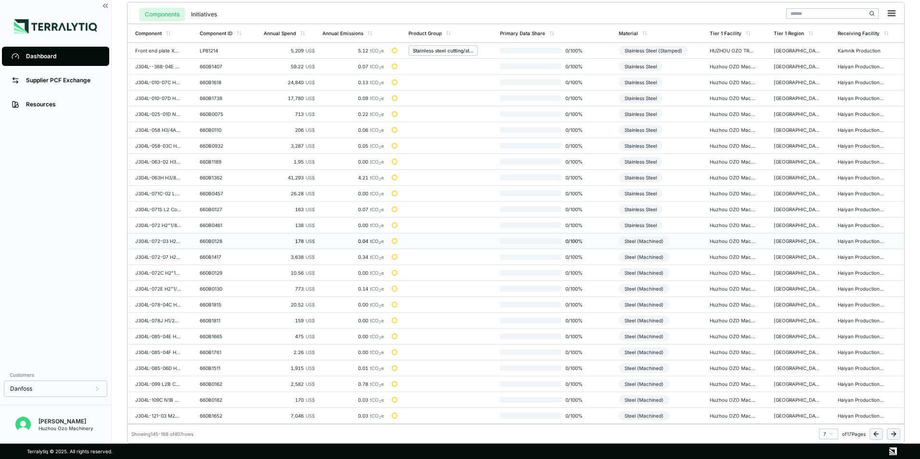
click at [638, 239] on div "Steel (Machined)" at bounding box center [644, 241] width 51 height 10
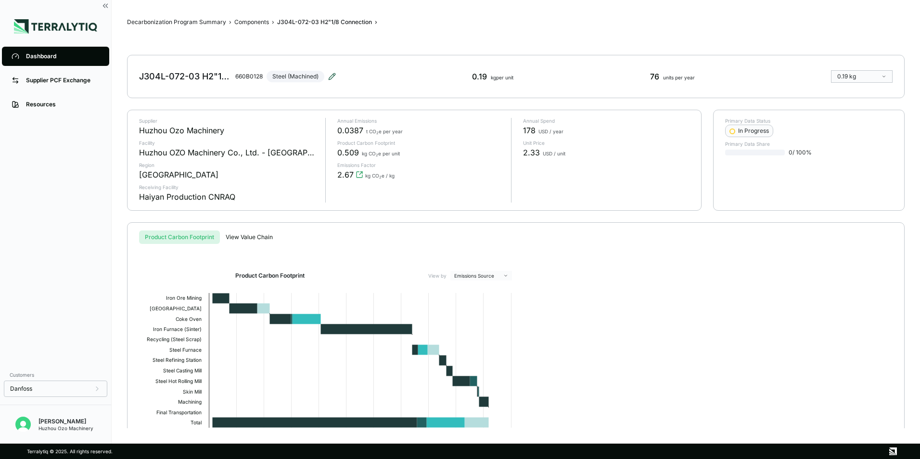
click at [332, 76] on icon at bounding box center [332, 77] width 8 height 8
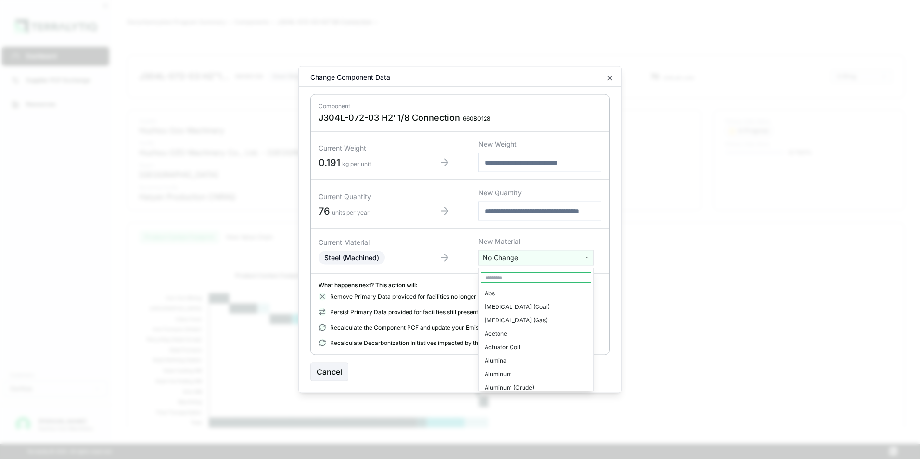
click at [519, 259] on html "Dashboard Supplier PCF Exchange Resources Customers Danfoss Kevan Liao Huzhou O…" at bounding box center [460, 229] width 920 height 459
type input "***"
click at [515, 303] on div "Stainless Steel" at bounding box center [536, 306] width 111 height 13
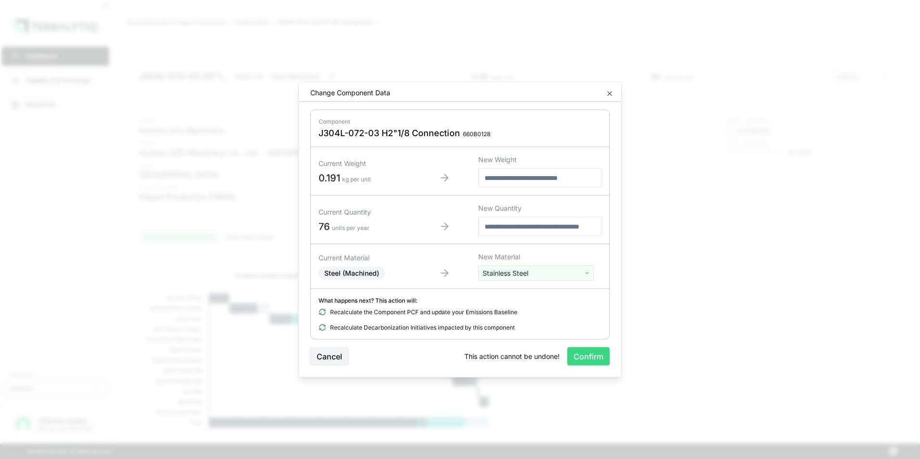
click at [585, 356] on button "Confirm" at bounding box center [588, 356] width 42 height 18
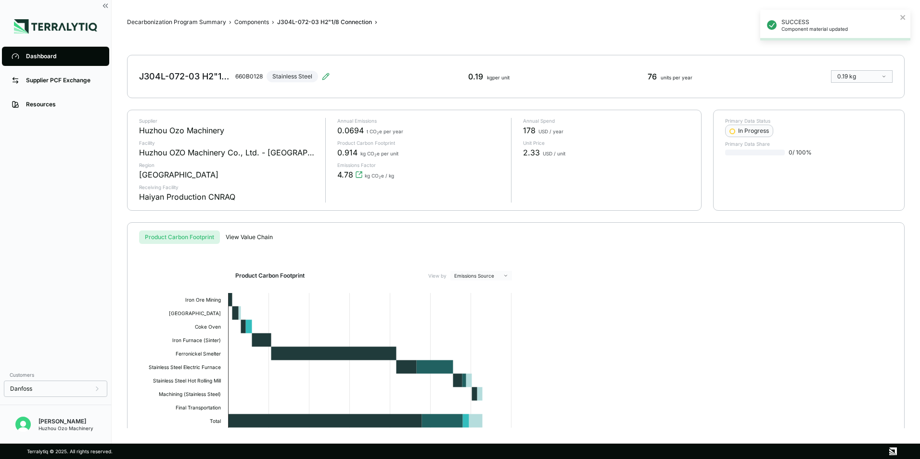
click at [43, 55] on div "Dashboard" at bounding box center [63, 56] width 74 height 8
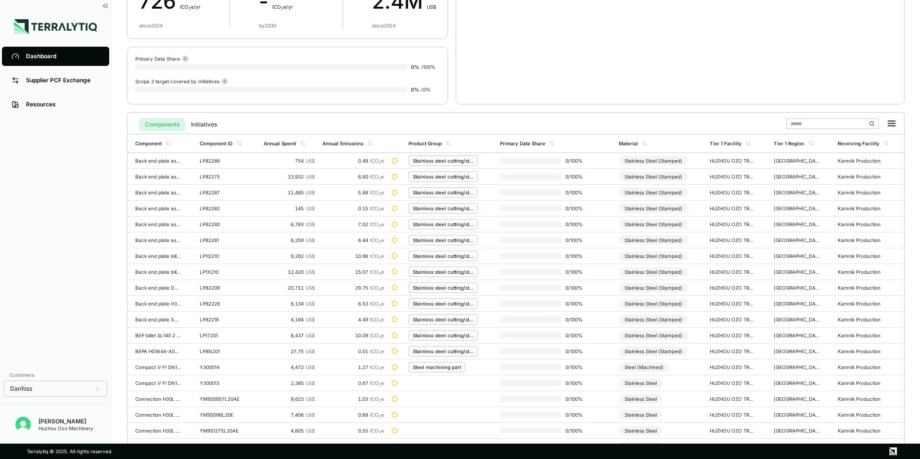
scroll to position [224, 0]
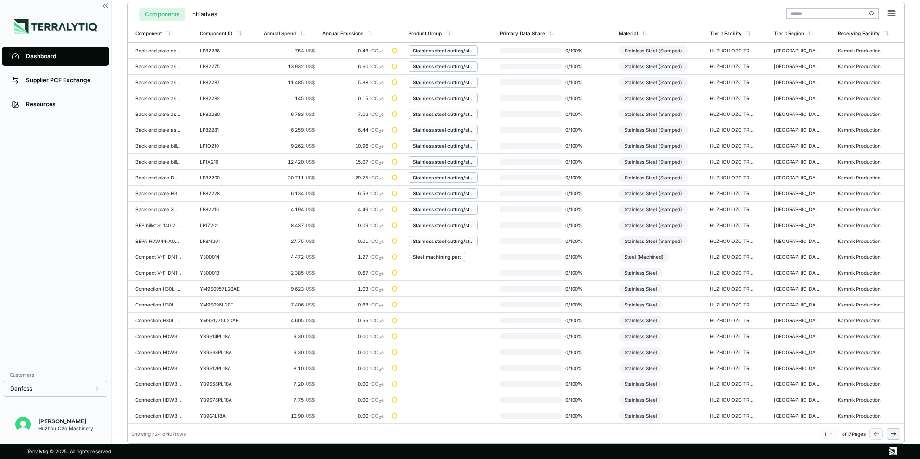
click at [827, 433] on html "Dashboard Supplier PCF Exchange Resources Customers Danfoss Kevan Liao Huzhou O…" at bounding box center [460, 229] width 920 height 459
click at [825, 378] on div "7" at bounding box center [826, 379] width 14 height 12
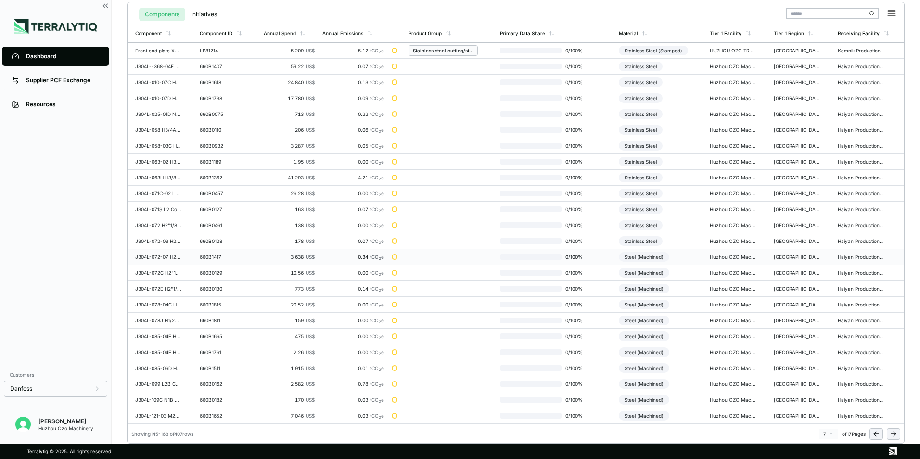
click at [655, 255] on div "Steel (Machined)" at bounding box center [644, 257] width 51 height 10
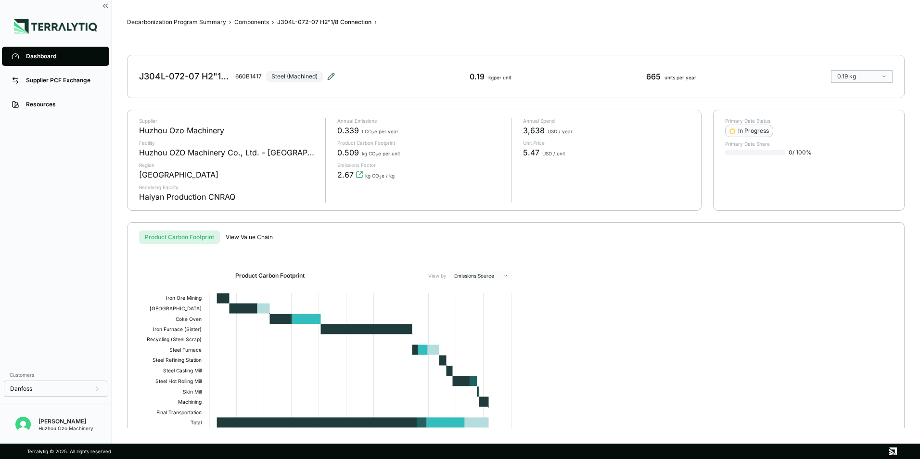
click at [331, 74] on icon at bounding box center [331, 77] width 8 height 8
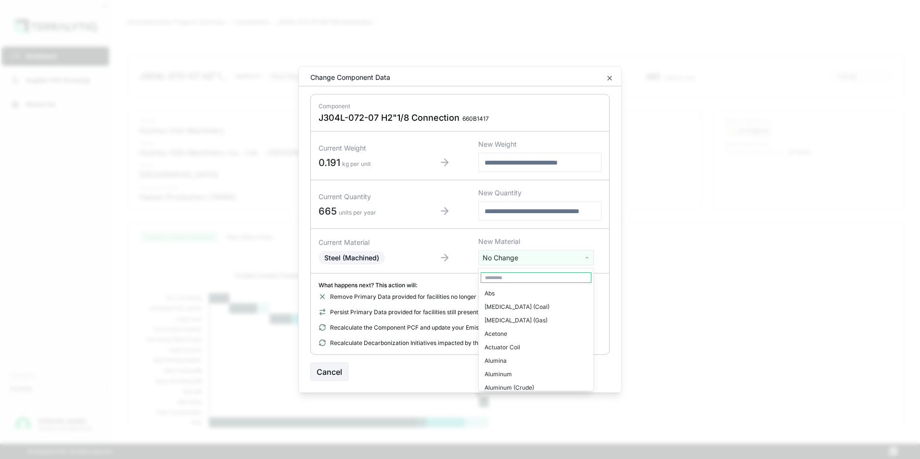
click at [511, 255] on html "Dashboard Supplier PCF Exchange Resources Customers Danfoss Kevan Liao Huzhou O…" at bounding box center [460, 229] width 920 height 459
type input "****"
click at [520, 293] on div "Stainless Steel" at bounding box center [536, 293] width 111 height 13
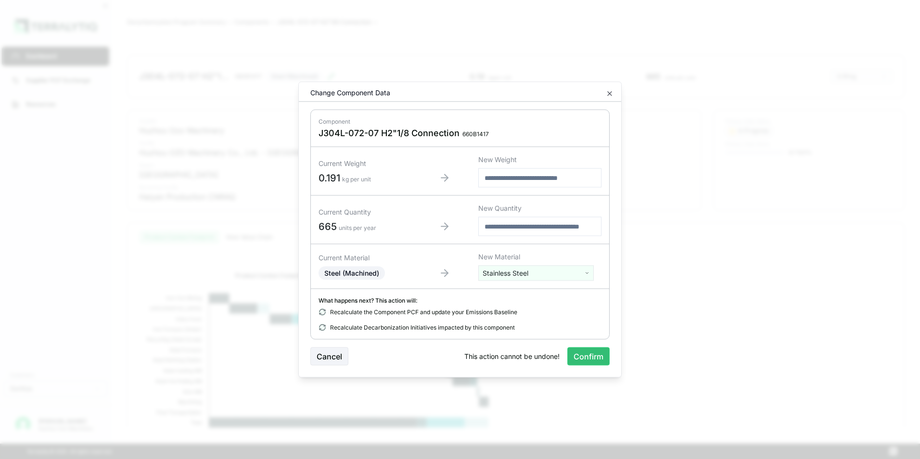
click at [591, 358] on button "Confirm" at bounding box center [588, 356] width 42 height 18
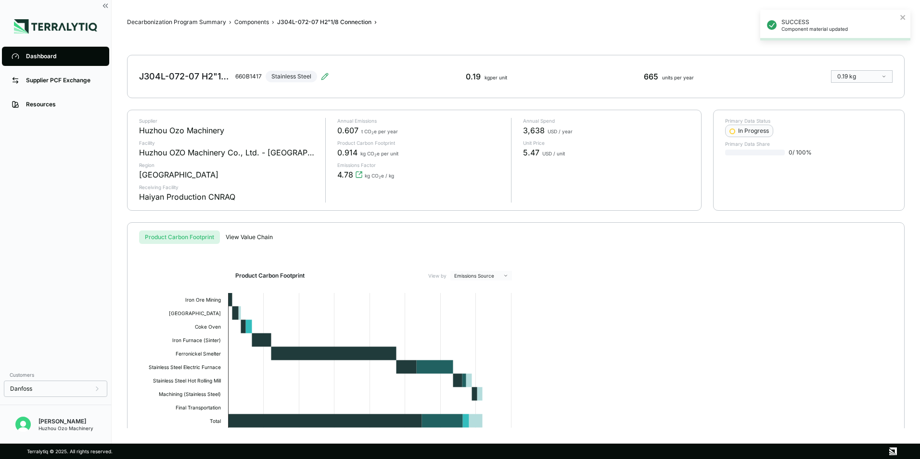
click at [38, 53] on div "Dashboard" at bounding box center [63, 56] width 74 height 8
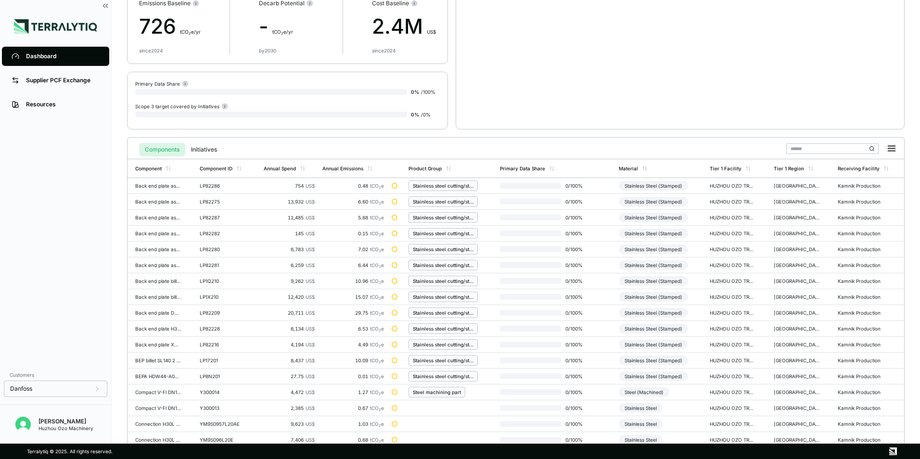
scroll to position [224, 0]
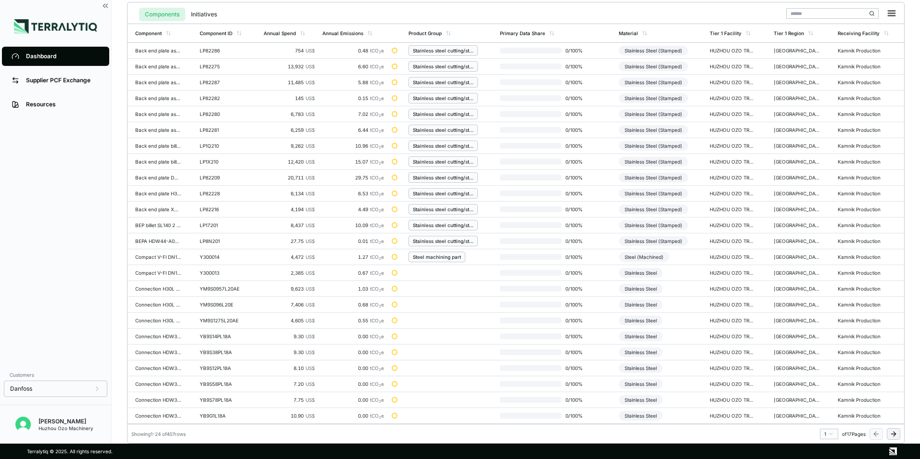
click at [831, 431] on html "Dashboard Supplier PCF Exchange Resources Customers Danfoss Kevan Liao Huzhou O…" at bounding box center [460, 229] width 920 height 459
click at [825, 379] on div "7" at bounding box center [826, 379] width 14 height 12
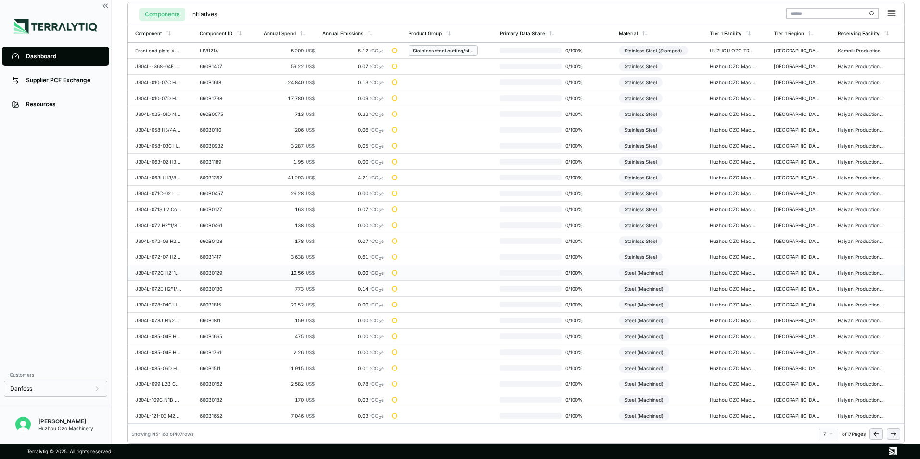
click at [653, 275] on div "Steel (Machined)" at bounding box center [644, 273] width 51 height 10
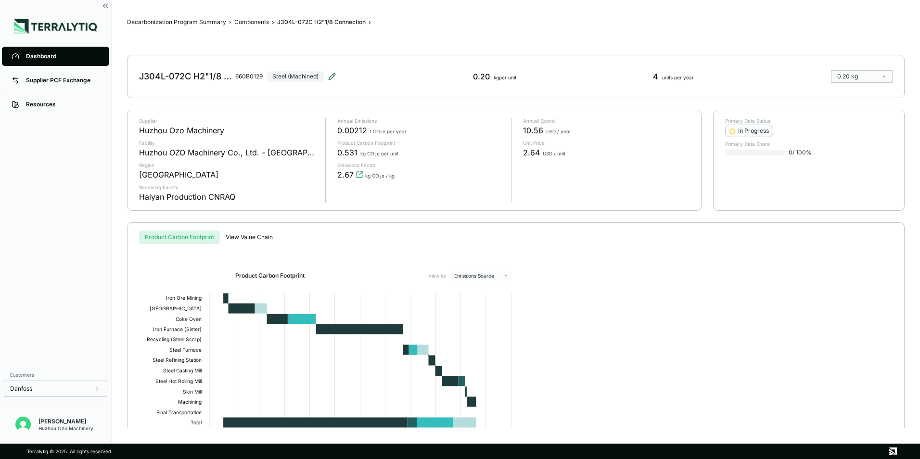
click at [332, 78] on icon at bounding box center [332, 76] width 6 height 6
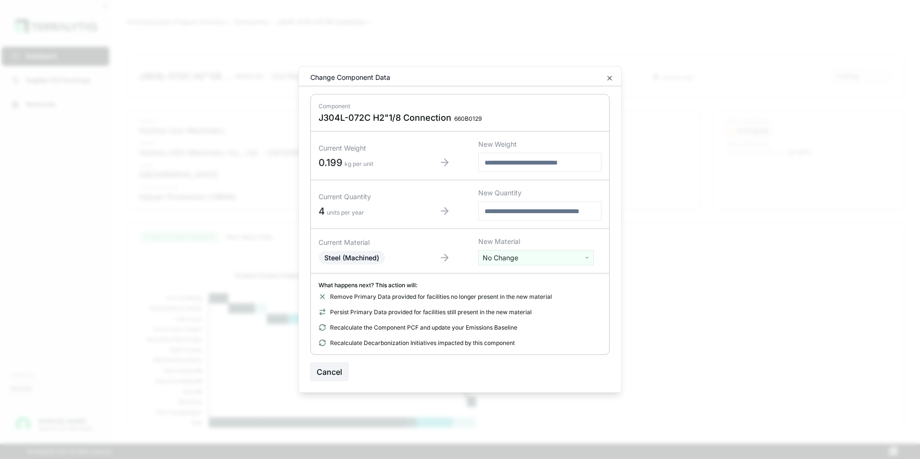
click at [515, 257] on html "Dashboard Supplier PCF Exchange Resources Customers Danfoss Kevan Liao Huzhou O…" at bounding box center [460, 229] width 920 height 459
type input "***"
click at [507, 308] on div "Stainless Steel" at bounding box center [536, 306] width 111 height 13
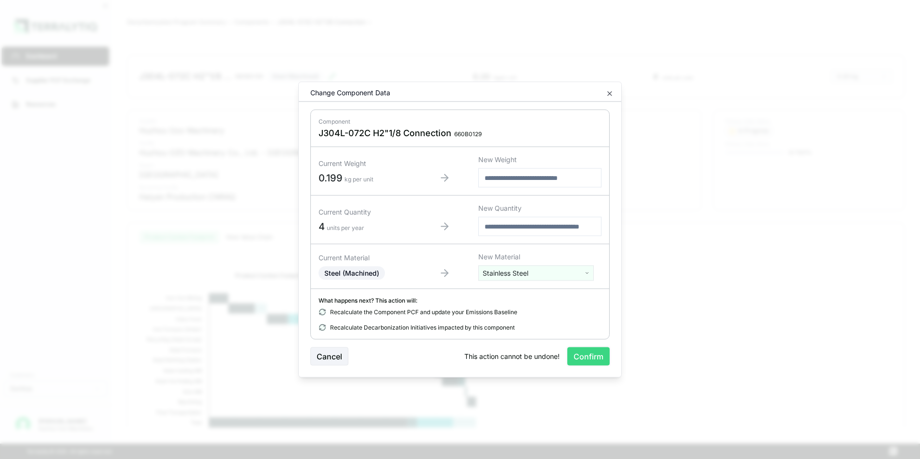
click at [596, 356] on button "Confirm" at bounding box center [588, 356] width 42 height 18
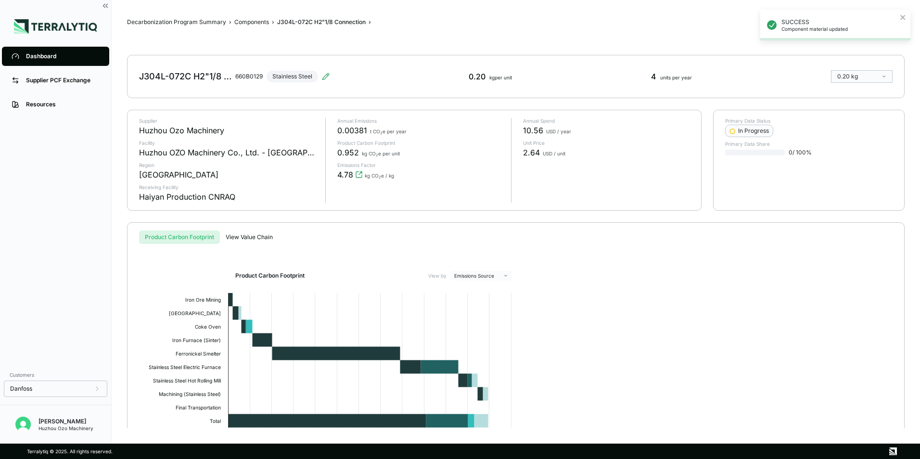
click at [38, 57] on div "Dashboard" at bounding box center [63, 56] width 74 height 8
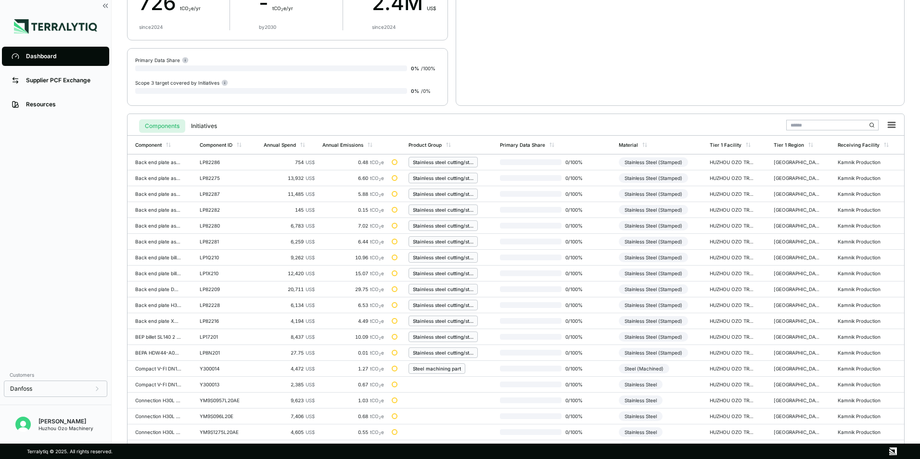
scroll to position [224, 0]
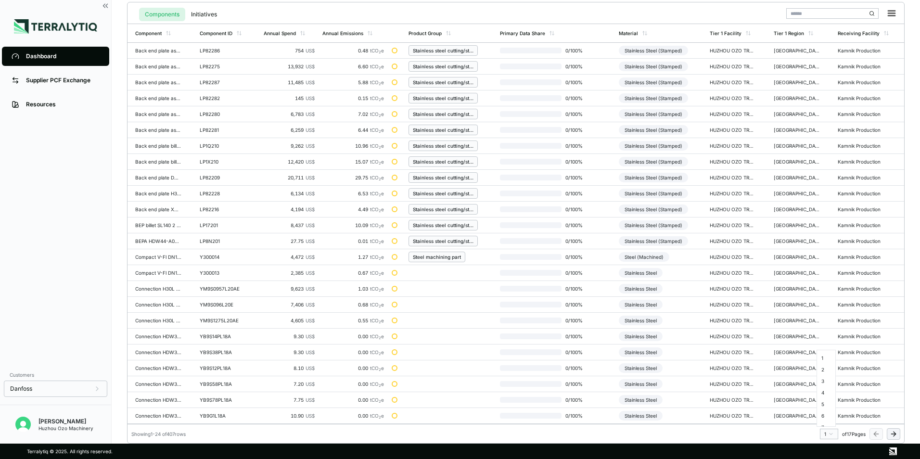
click at [831, 434] on html "Dashboard Supplier PCF Exchange Resources Customers Danfoss Kevan Liao Huzhou O…" at bounding box center [460, 229] width 920 height 459
click at [824, 379] on div "7" at bounding box center [826, 379] width 14 height 12
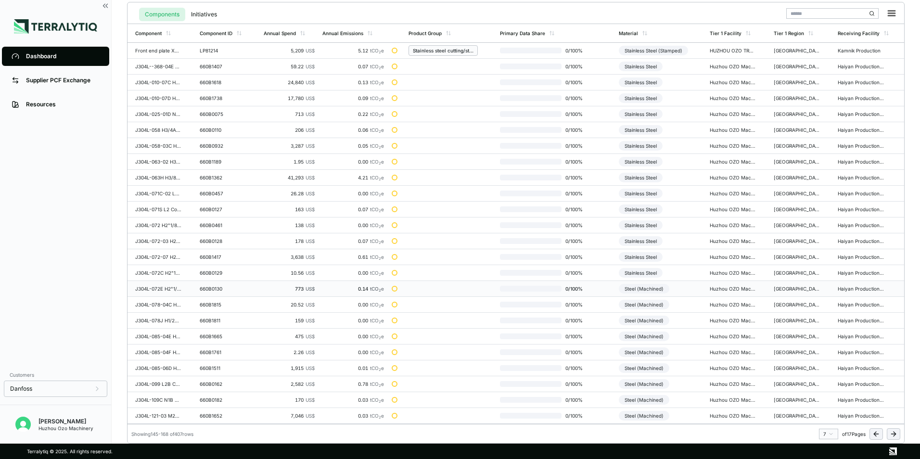
click at [652, 290] on div "Steel (Machined)" at bounding box center [644, 289] width 51 height 10
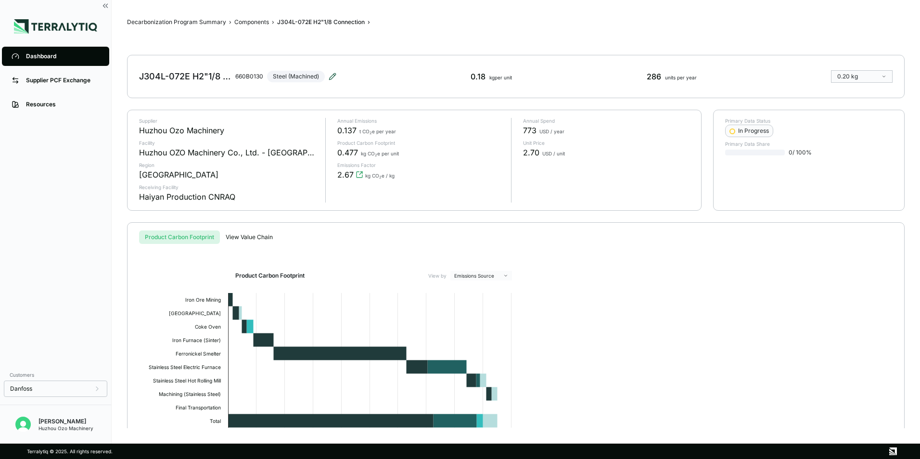
click at [332, 78] on icon at bounding box center [332, 76] width 6 height 6
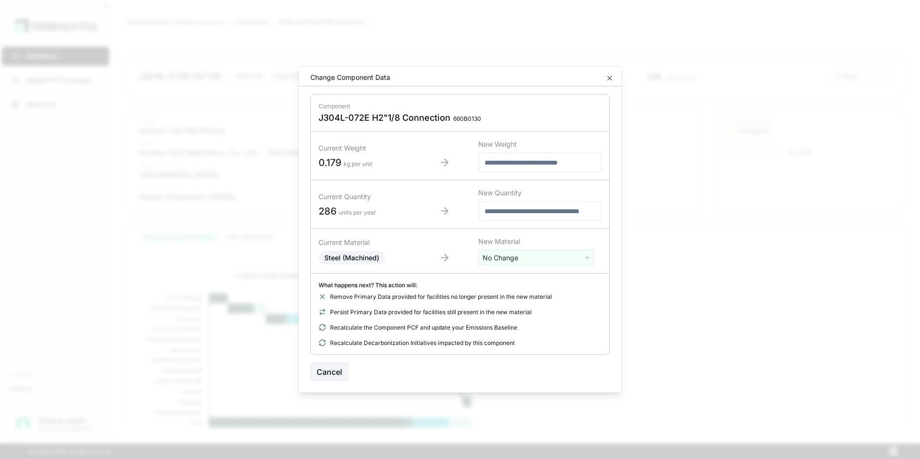
click at [509, 257] on html "Dashboard Supplier PCF Exchange Resources Customers Danfoss Kevan Liao Huzhou O…" at bounding box center [460, 229] width 920 height 459
type input "****"
click at [518, 291] on div "Stainless Steel" at bounding box center [536, 293] width 111 height 13
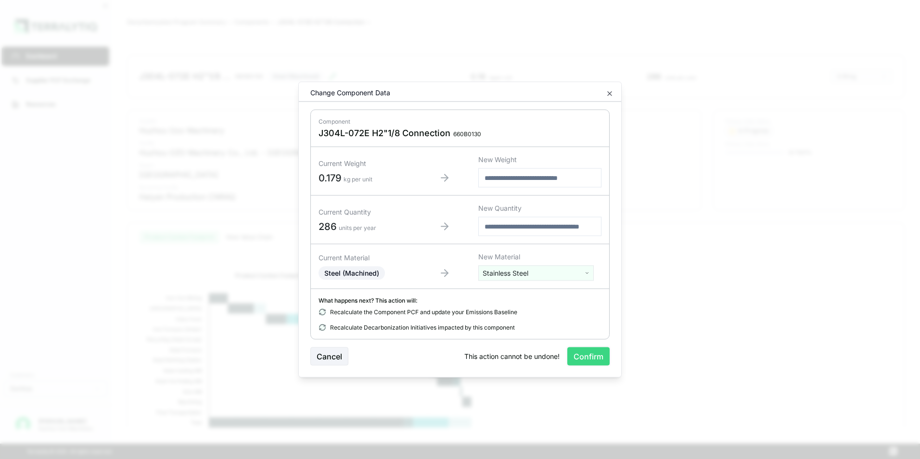
click at [596, 356] on button "Confirm" at bounding box center [588, 356] width 42 height 18
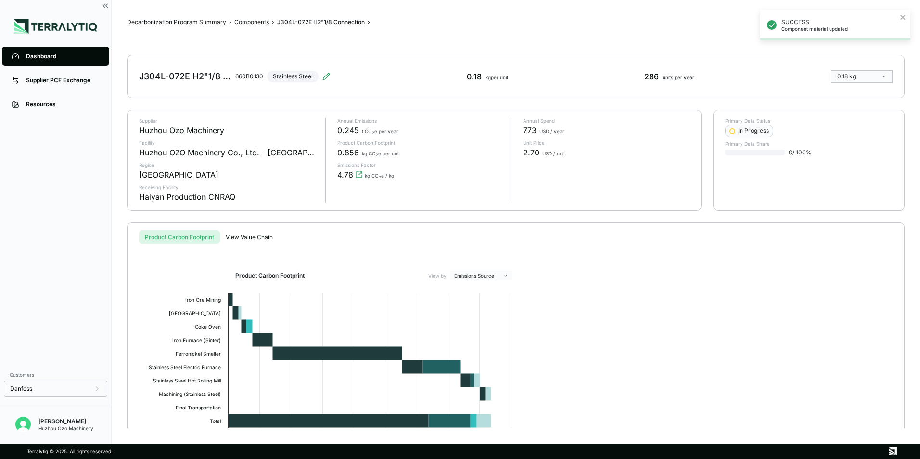
click at [43, 57] on div "Dashboard" at bounding box center [63, 56] width 74 height 8
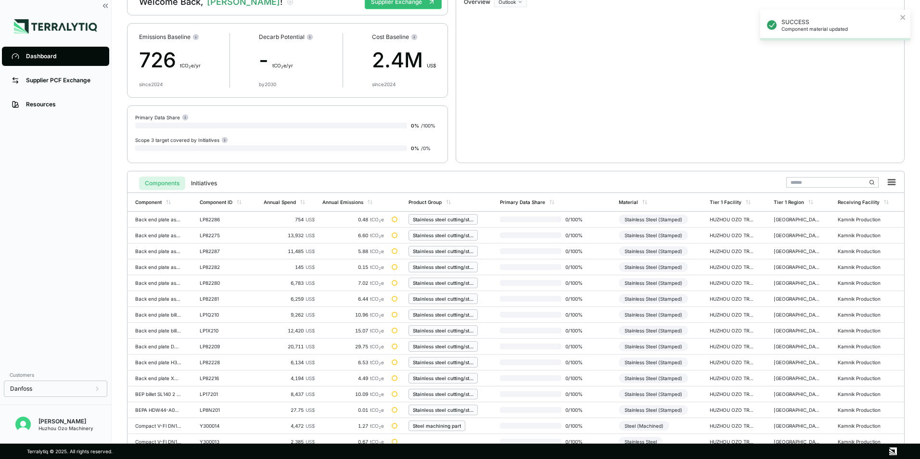
scroll to position [224, 0]
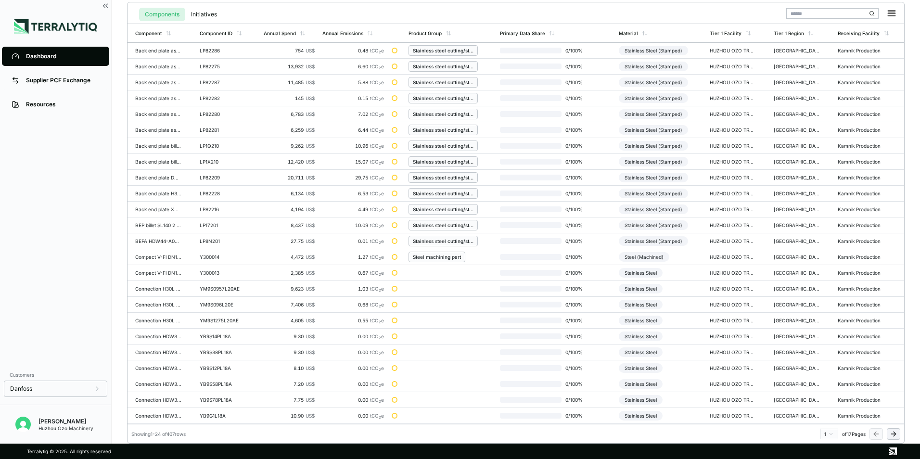
click at [828, 435] on html "Dashboard Supplier PCF Exchange Resources Customers Danfoss Kevan Liao Huzhou O…" at bounding box center [460, 229] width 920 height 459
click at [821, 381] on div "7" at bounding box center [826, 379] width 14 height 12
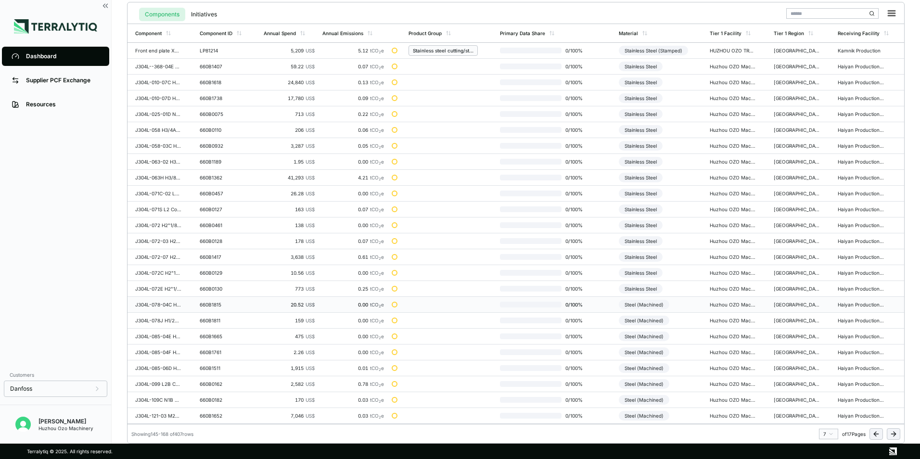
click at [641, 307] on div "Steel (Machined)" at bounding box center [644, 305] width 51 height 10
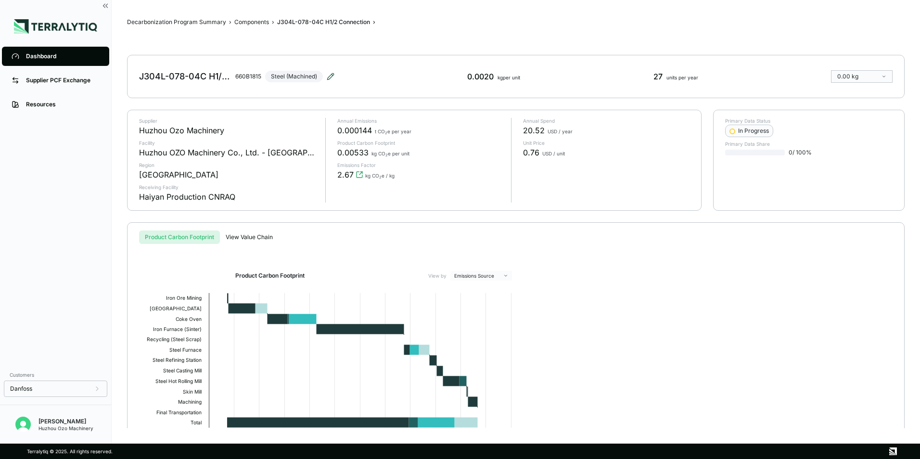
click at [329, 74] on icon at bounding box center [331, 77] width 8 height 8
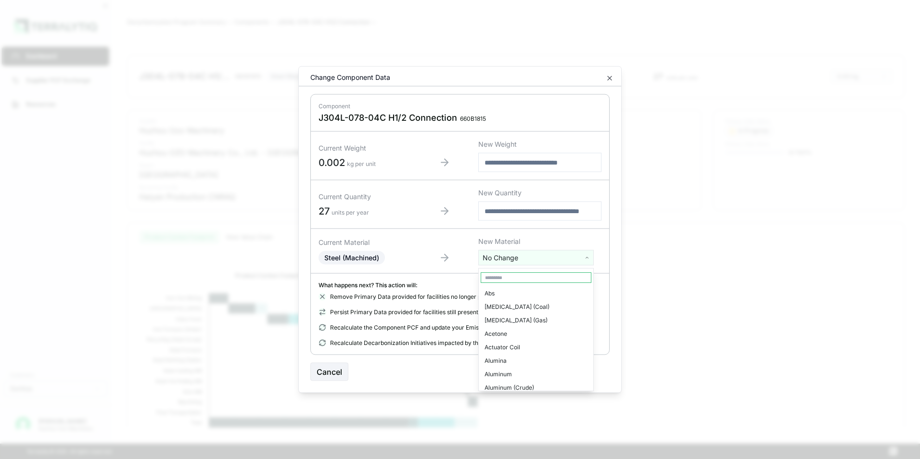
click at [498, 258] on html "Dashboard Supplier PCF Exchange Resources Customers Danfoss Kevan Liao Huzhou O…" at bounding box center [460, 229] width 920 height 459
type input "****"
click at [522, 295] on div "Stainless Steel" at bounding box center [536, 293] width 111 height 13
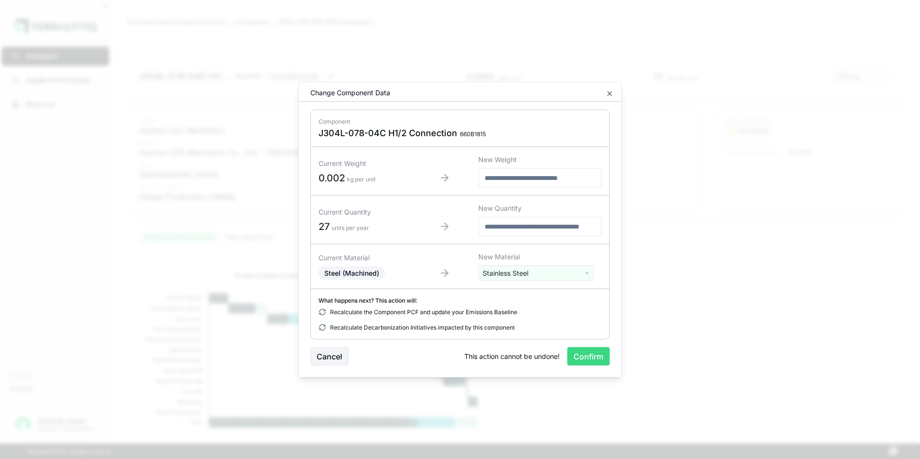
click at [592, 356] on button "Confirm" at bounding box center [588, 356] width 42 height 18
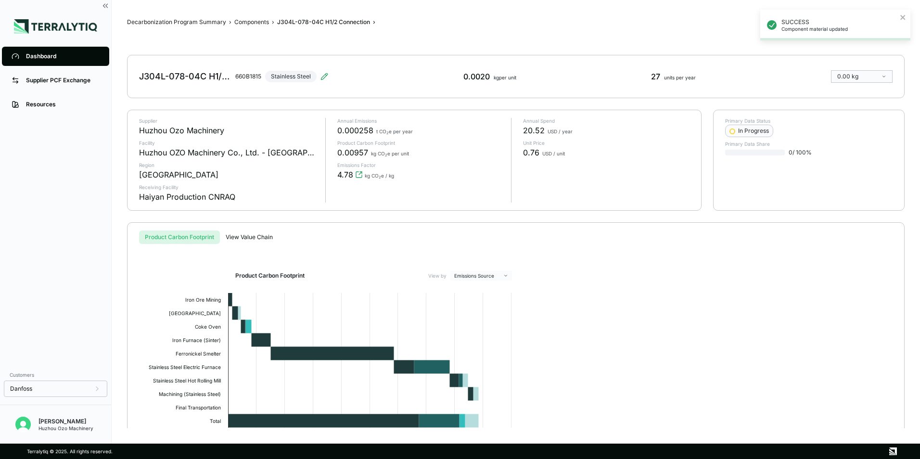
click at [27, 58] on div "Dashboard" at bounding box center [63, 56] width 74 height 8
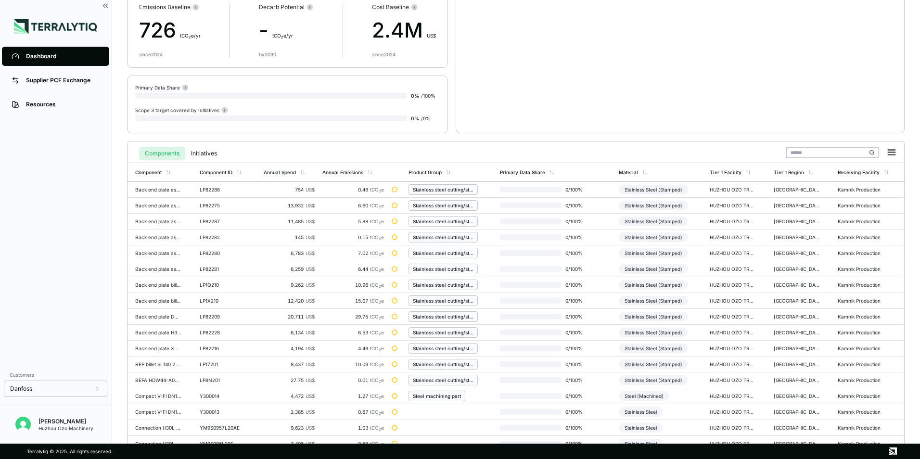
scroll to position [224, 0]
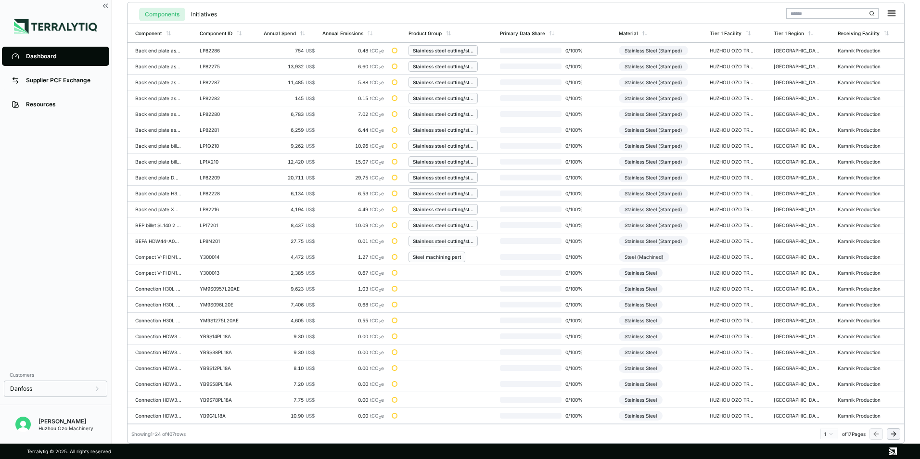
click at [832, 435] on html "Dashboard Supplier PCF Exchange Resources Customers Danfoss Kevan Liao Huzhou O…" at bounding box center [460, 229] width 920 height 459
click at [823, 379] on div "7" at bounding box center [826, 379] width 14 height 12
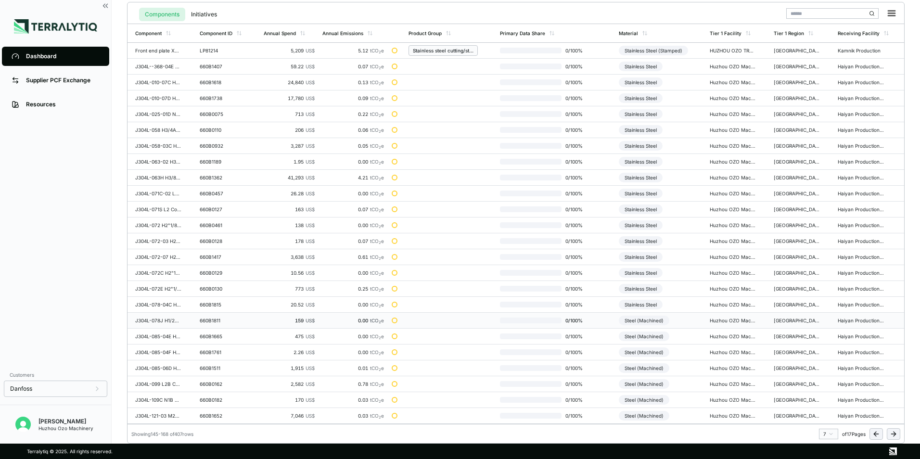
click at [654, 321] on div "Steel (Machined)" at bounding box center [644, 321] width 51 height 10
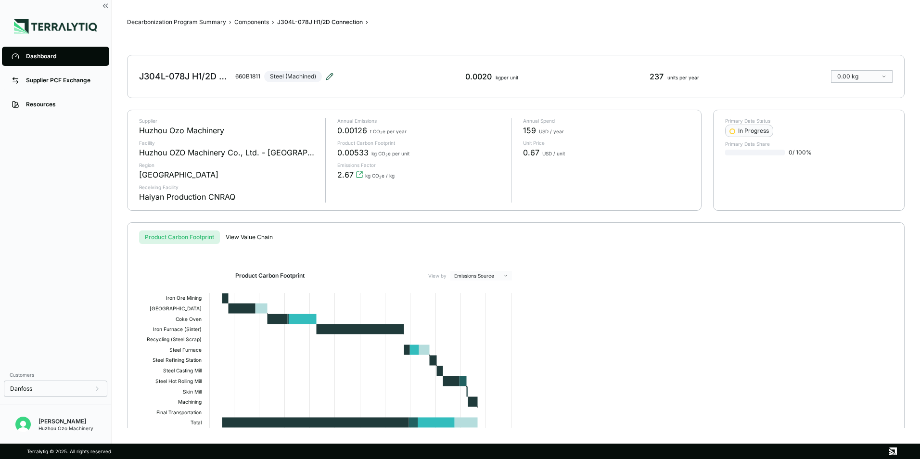
click at [331, 77] on icon at bounding box center [329, 76] width 6 height 6
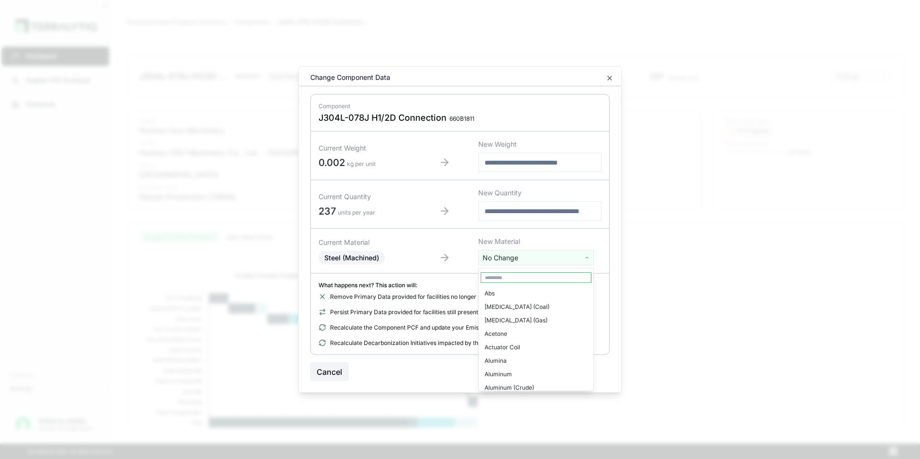
click at [516, 261] on html "Dashboard Supplier PCF Exchange Resources Customers Danfoss Kevan Liao Huzhou O…" at bounding box center [460, 229] width 920 height 459
type input "****"
click at [516, 294] on div "Stainless Steel" at bounding box center [536, 293] width 111 height 13
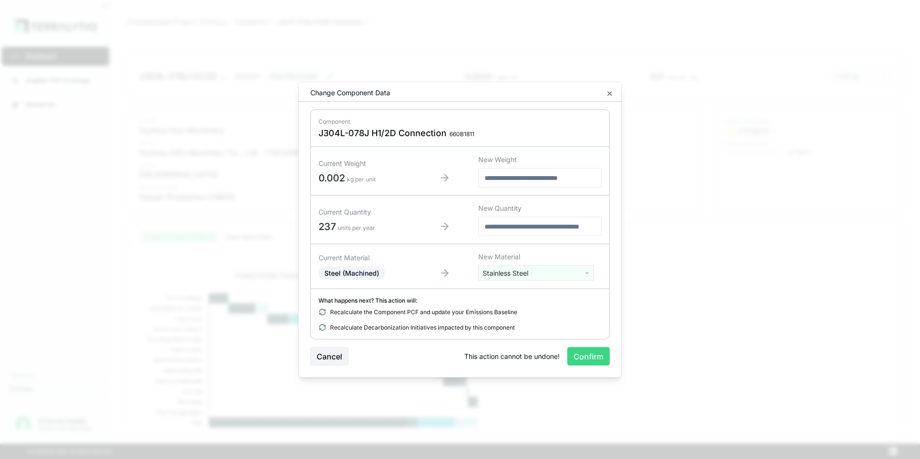
click at [589, 356] on button "Confirm" at bounding box center [588, 356] width 42 height 18
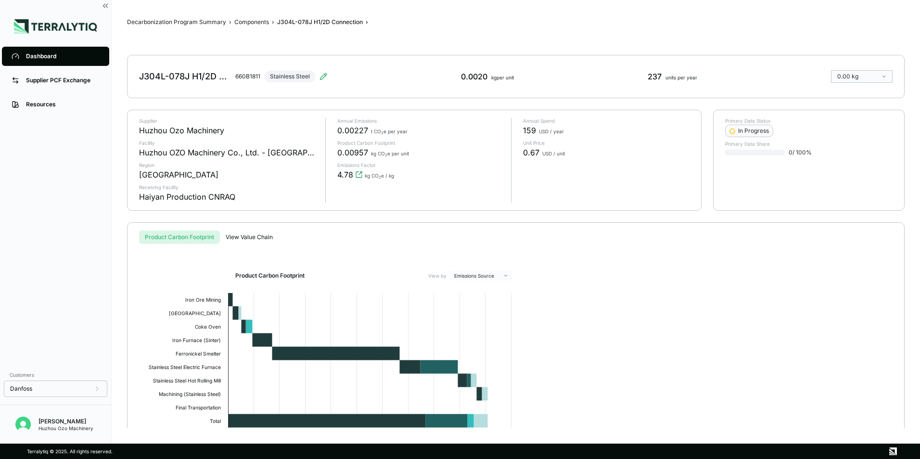
click at [40, 58] on div "Dashboard" at bounding box center [63, 56] width 74 height 8
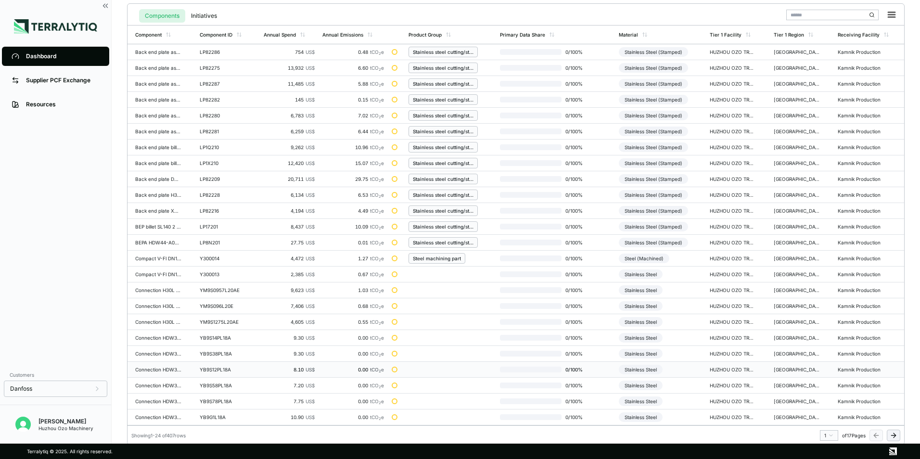
scroll to position [224, 0]
click at [827, 434] on html "Dashboard Supplier PCF Exchange Resources Customers Danfoss Kevan Liao Huzhou O…" at bounding box center [460, 229] width 920 height 459
click at [826, 380] on div "7" at bounding box center [826, 379] width 14 height 12
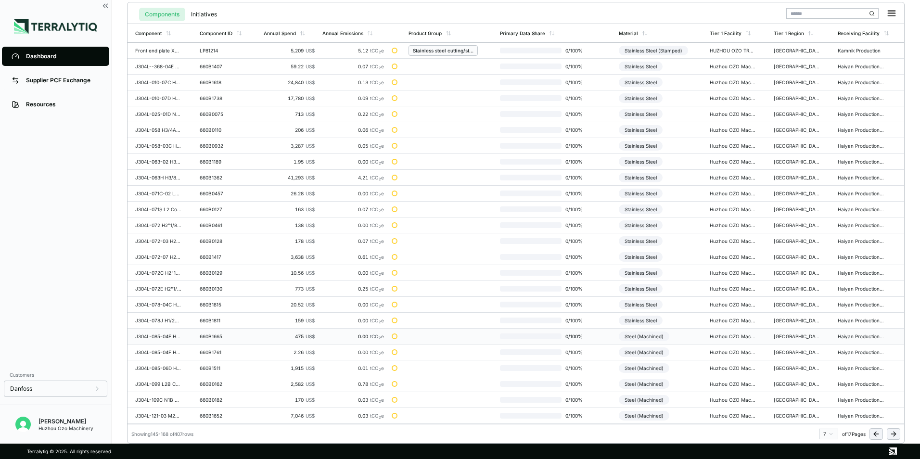
click at [659, 336] on div "Steel (Machined)" at bounding box center [644, 336] width 51 height 10
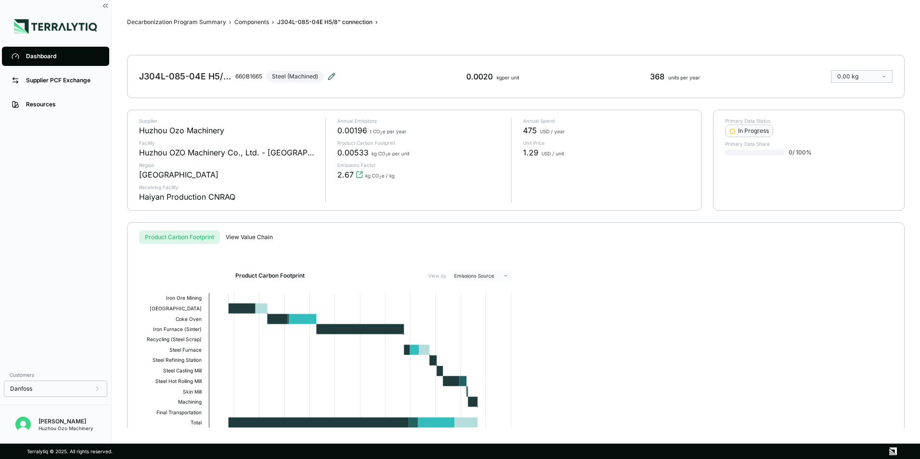
click at [333, 77] on icon at bounding box center [331, 76] width 6 height 6
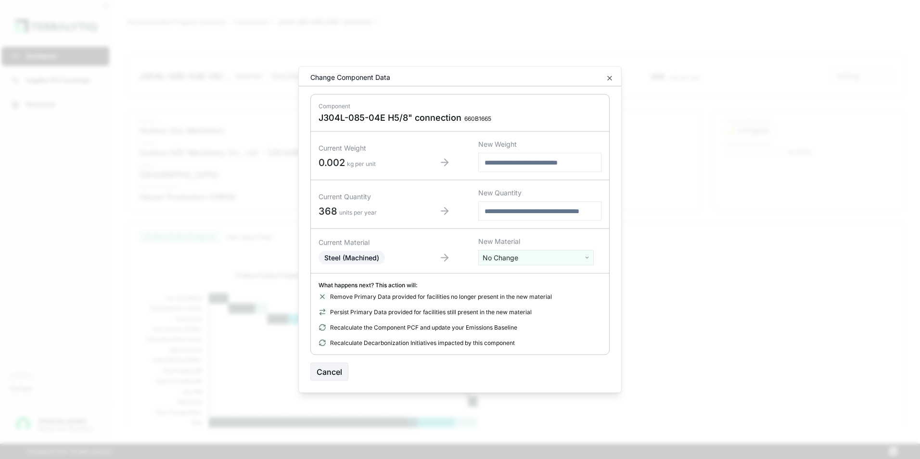
click at [530, 259] on html "Dashboard Supplier PCF Exchange Resources Customers Danfoss Kevan Liao Huzhou O…" at bounding box center [460, 229] width 920 height 459
type input "****"
click at [522, 293] on div "Stainless Steel" at bounding box center [536, 293] width 111 height 13
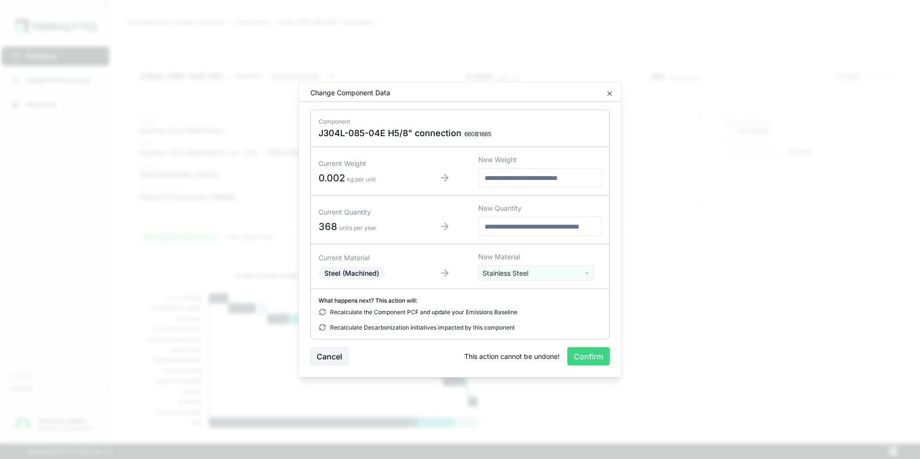
click at [583, 356] on button "Confirm" at bounding box center [588, 356] width 42 height 18
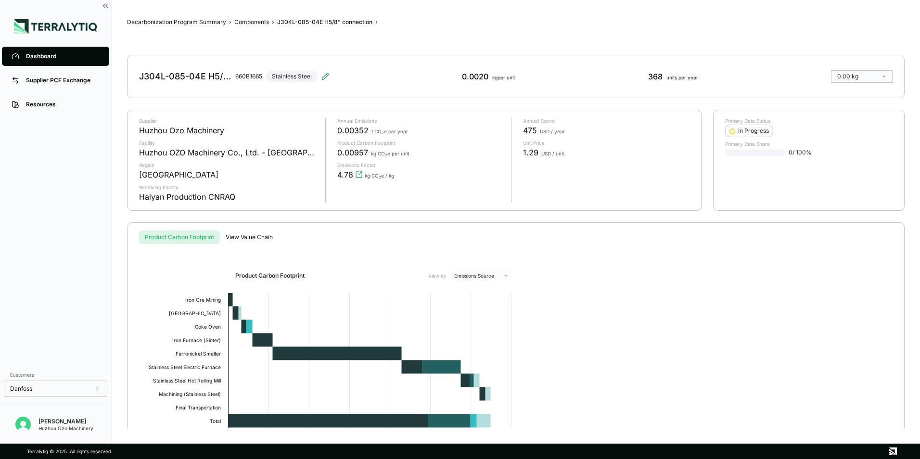
click at [29, 59] on div "Dashboard" at bounding box center [63, 56] width 74 height 8
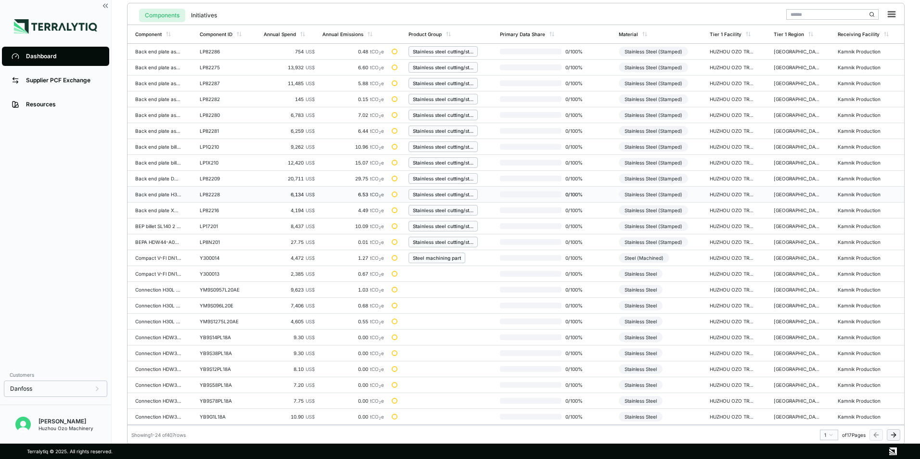
scroll to position [224, 0]
click at [831, 433] on html "Dashboard Supplier PCF Exchange Resources Customers Danfoss Kevan Liao Huzhou O…" at bounding box center [460, 229] width 920 height 459
click at [824, 378] on div "7" at bounding box center [826, 379] width 14 height 12
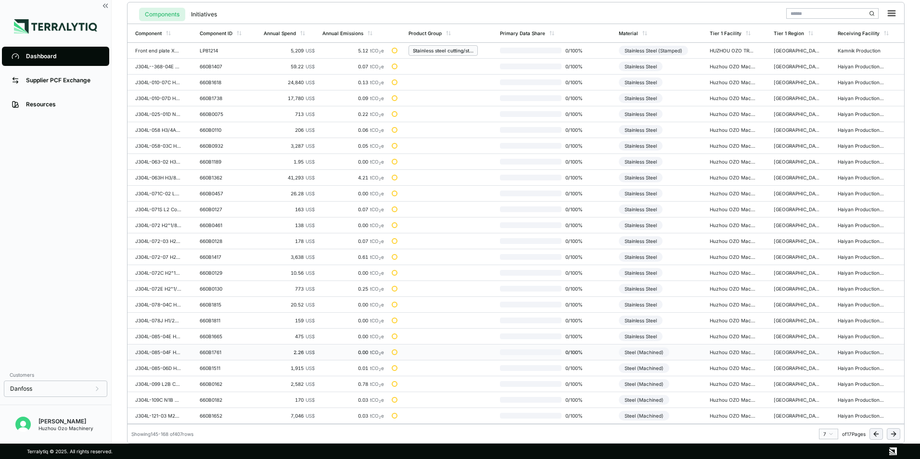
click at [643, 351] on div "Steel (Machined)" at bounding box center [644, 352] width 51 height 10
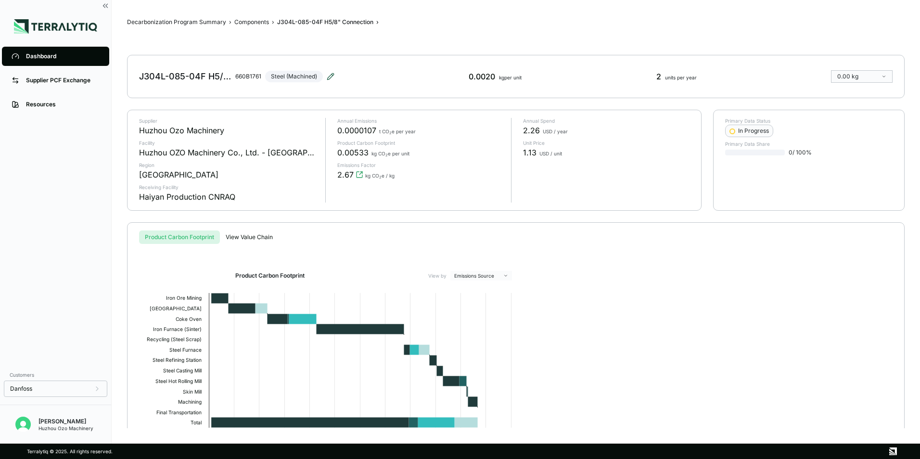
click at [328, 76] on icon at bounding box center [331, 77] width 8 height 8
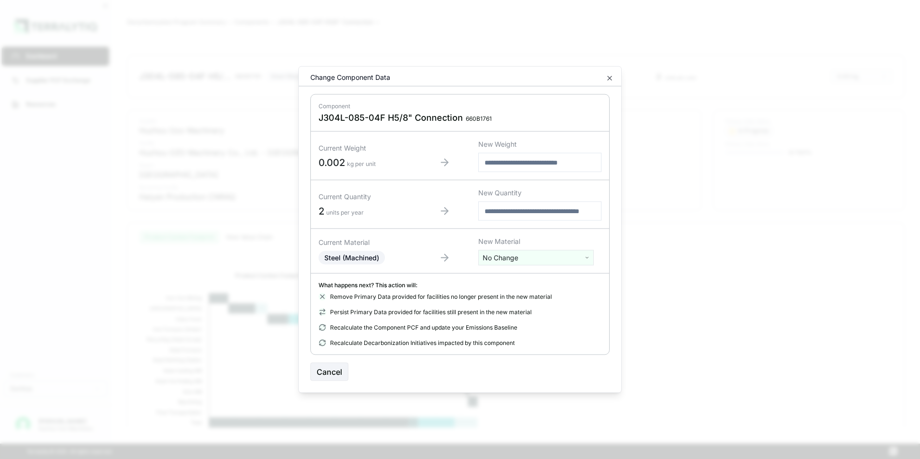
click at [520, 260] on html "Dashboard Supplier PCF Exchange Resources Customers Danfoss Kevan Liao Huzhou O…" at bounding box center [460, 229] width 920 height 459
click at [500, 279] on input "text" at bounding box center [536, 277] width 111 height 11
type input "****"
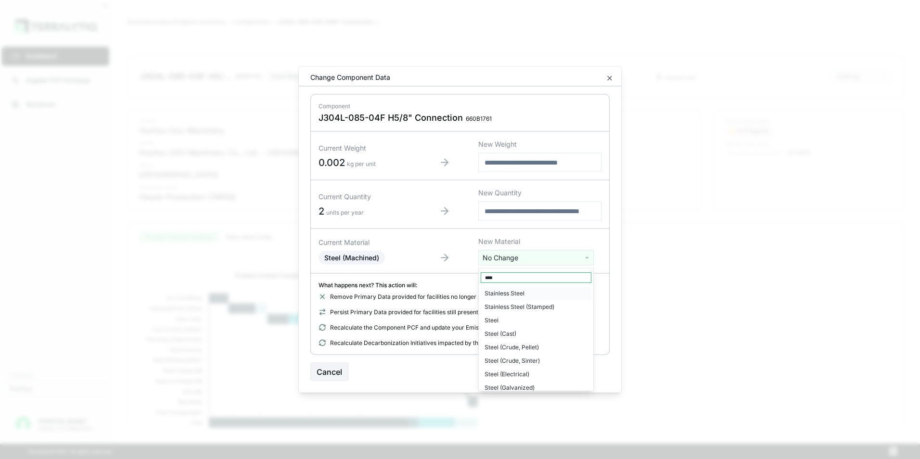
click at [518, 295] on div "Stainless Steel" at bounding box center [536, 293] width 111 height 13
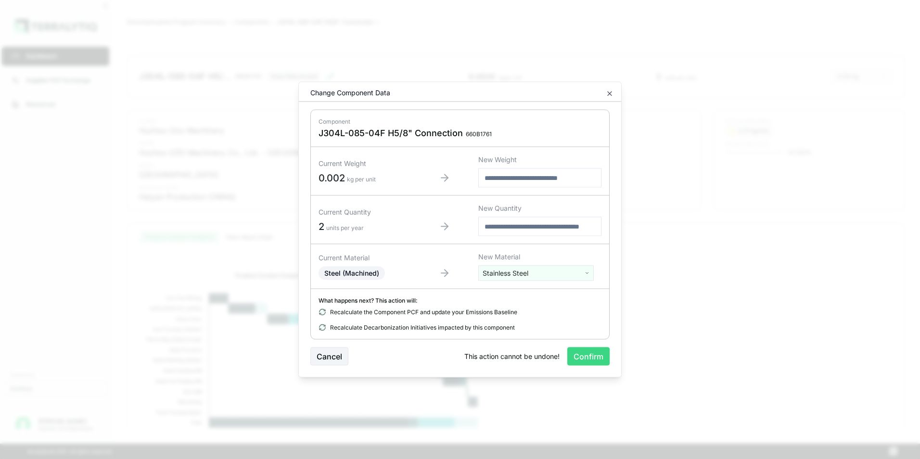
click at [587, 357] on button "Confirm" at bounding box center [588, 356] width 42 height 18
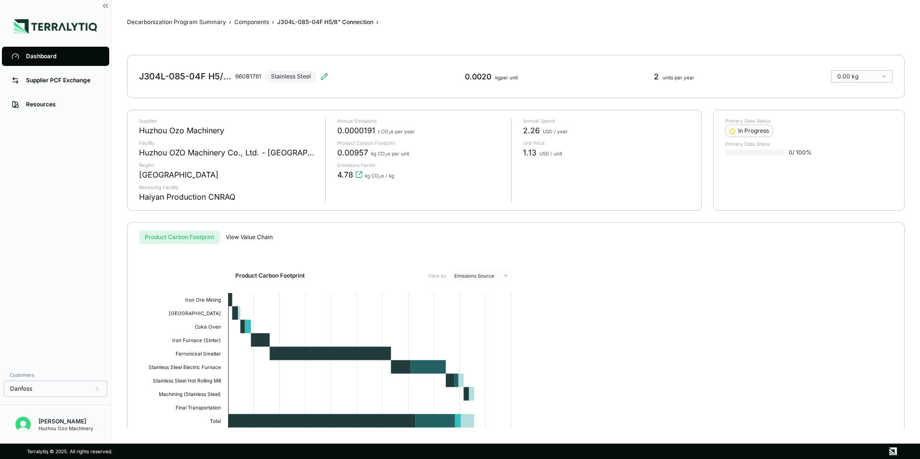
click at [38, 57] on div "Dashboard" at bounding box center [63, 56] width 74 height 8
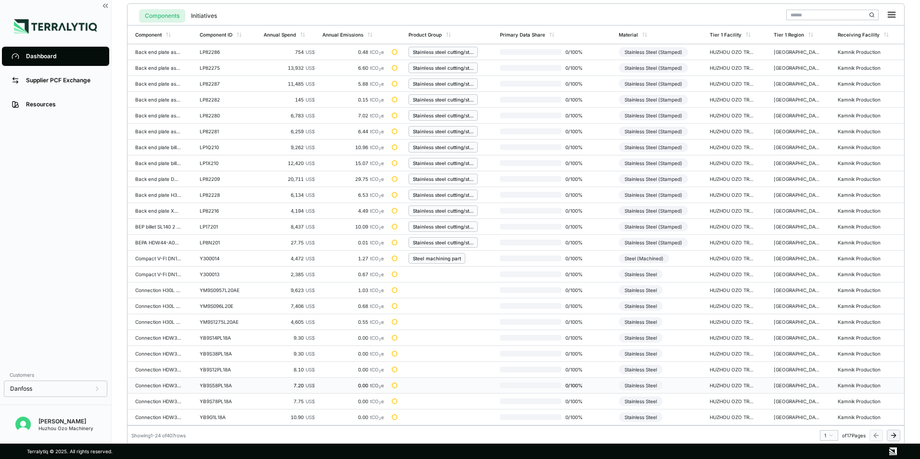
scroll to position [224, 0]
click at [831, 434] on html "Dashboard Supplier PCF Exchange Resources Customers Danfoss Kevan Liao Huzhou O…" at bounding box center [460, 229] width 920 height 459
click at [821, 377] on div "7" at bounding box center [826, 379] width 14 height 12
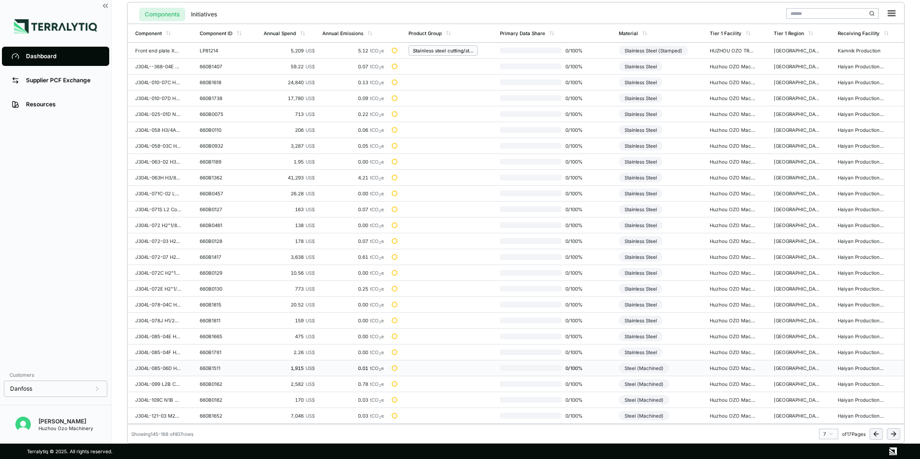
click at [650, 370] on div "Steel (Machined)" at bounding box center [644, 368] width 51 height 10
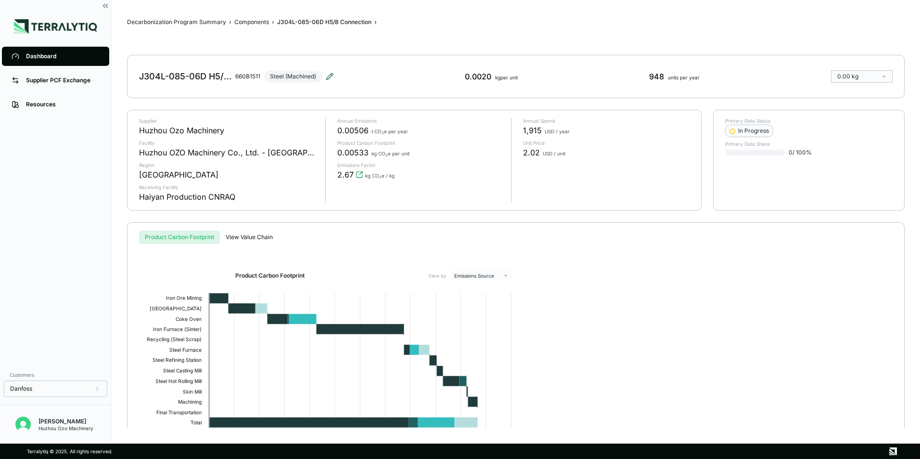
click at [328, 76] on icon at bounding box center [330, 77] width 8 height 8
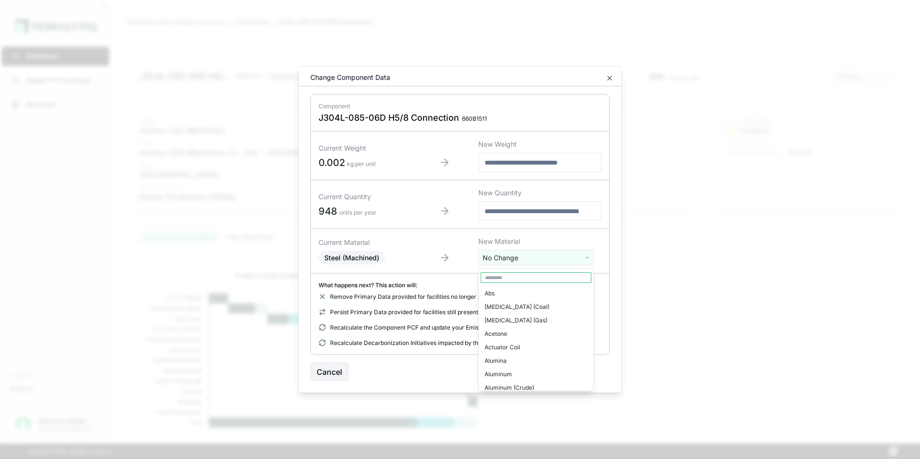
click at [523, 261] on html "Dashboard Supplier PCF Exchange Resources Customers Danfoss Kevan Liao Huzhou O…" at bounding box center [460, 229] width 920 height 459
type input "****"
click at [512, 294] on div "Stainless Steel" at bounding box center [536, 293] width 111 height 13
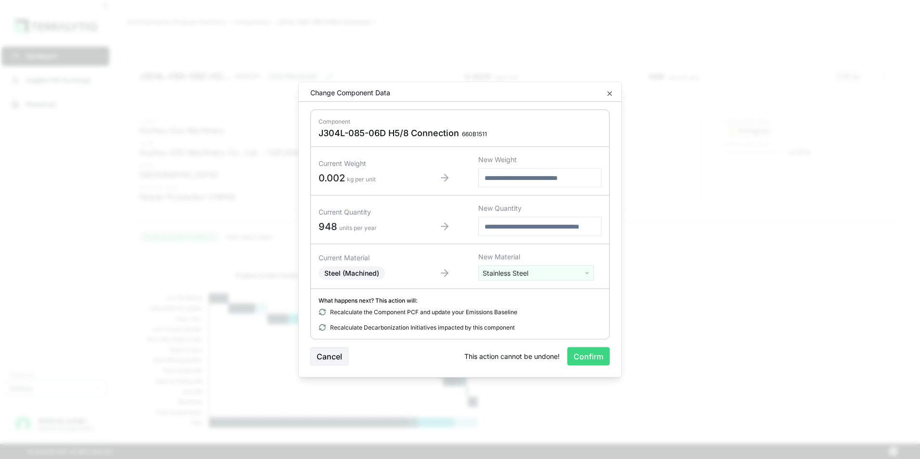
click at [586, 356] on button "Confirm" at bounding box center [588, 356] width 42 height 18
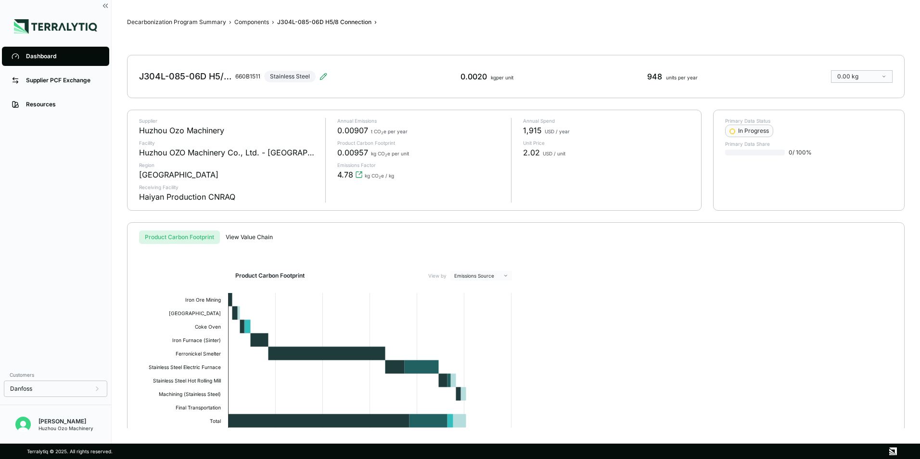
click at [36, 58] on div "Dashboard" at bounding box center [63, 56] width 74 height 8
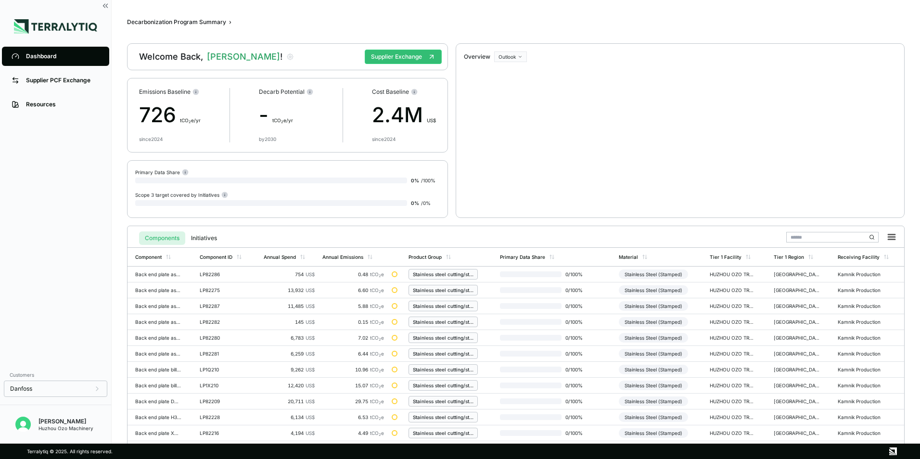
scroll to position [224, 0]
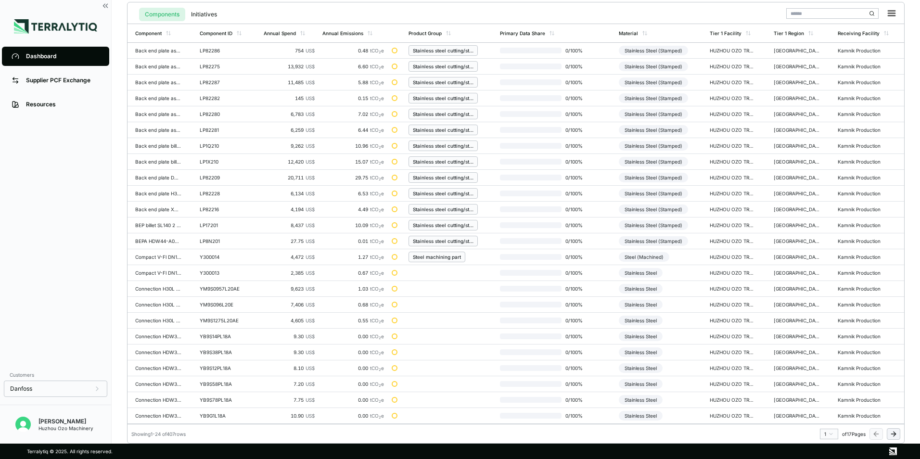
click at [830, 435] on html "Dashboard Supplier PCF Exchange Resources Customers Danfoss Kevan Liao Huzhou O…" at bounding box center [460, 229] width 920 height 459
click at [825, 381] on div "7" at bounding box center [826, 379] width 14 height 12
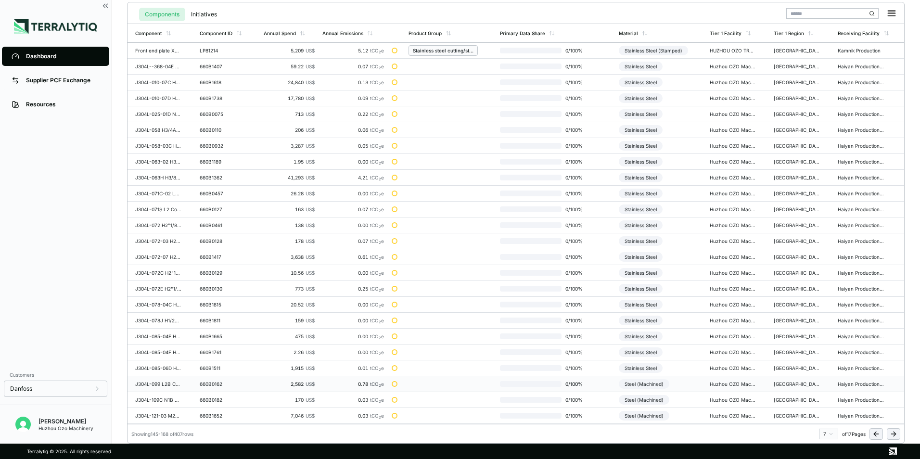
click at [655, 384] on div "Steel (Machined)" at bounding box center [644, 384] width 51 height 10
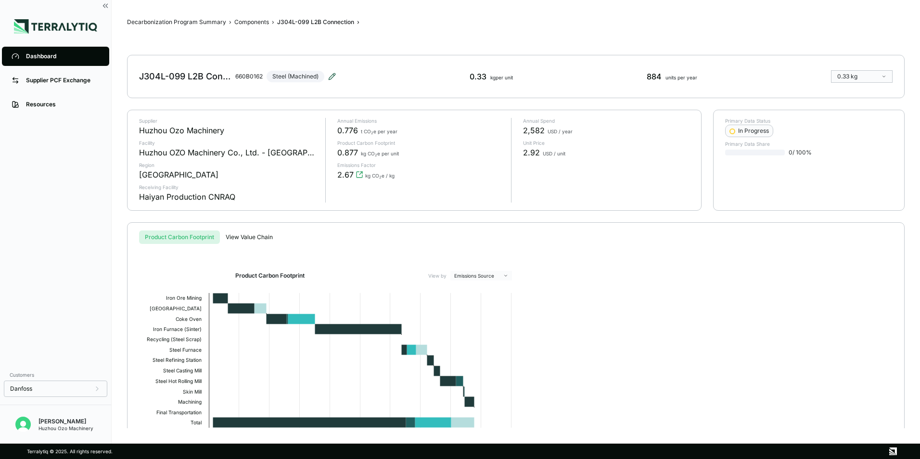
click at [332, 76] on icon at bounding box center [332, 77] width 8 height 8
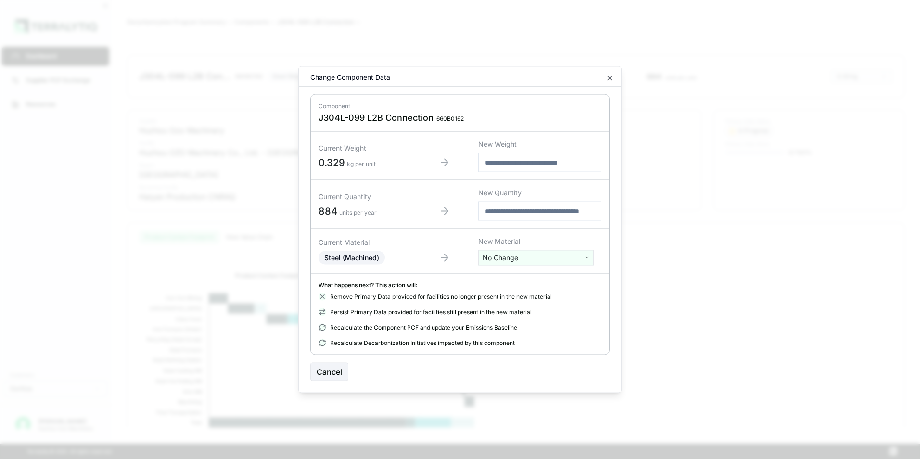
click at [520, 258] on html "Dashboard Supplier PCF Exchange Resources Customers Danfoss Kevan Liao Huzhou O…" at bounding box center [460, 229] width 920 height 459
type input "****"
click at [506, 291] on div "Stainless Steel" at bounding box center [536, 293] width 111 height 13
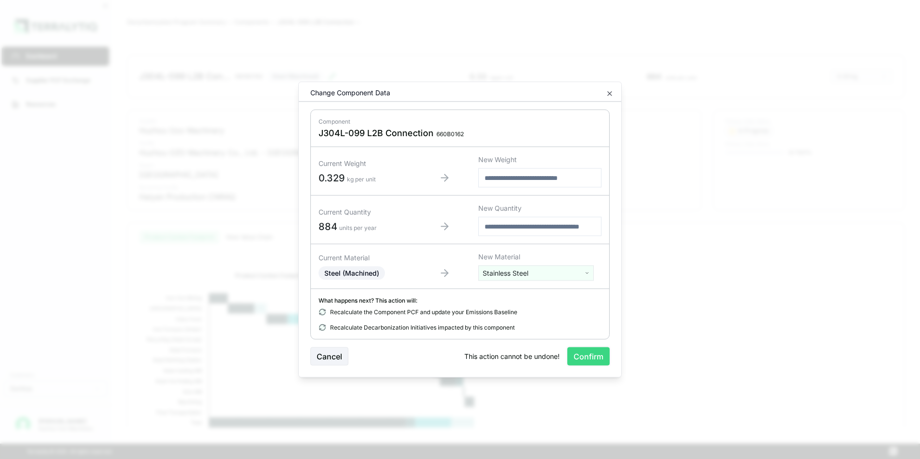
click at [593, 354] on button "Confirm" at bounding box center [588, 356] width 42 height 18
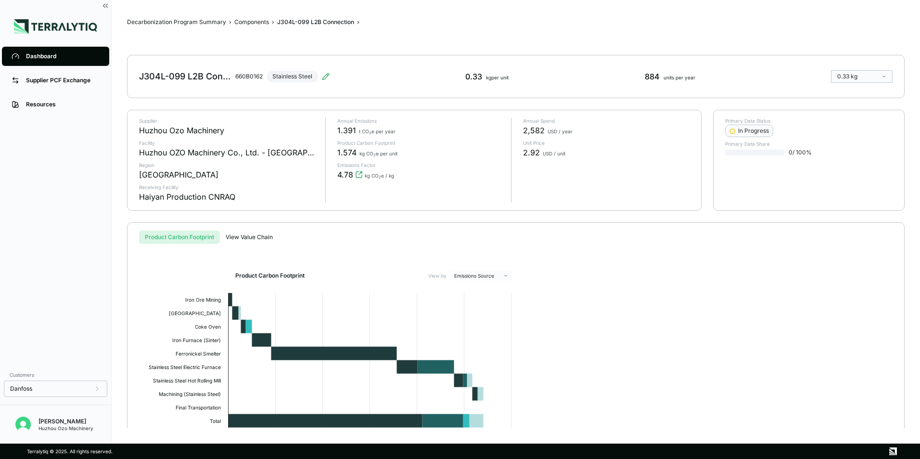
click at [38, 57] on div "Dashboard" at bounding box center [63, 56] width 74 height 8
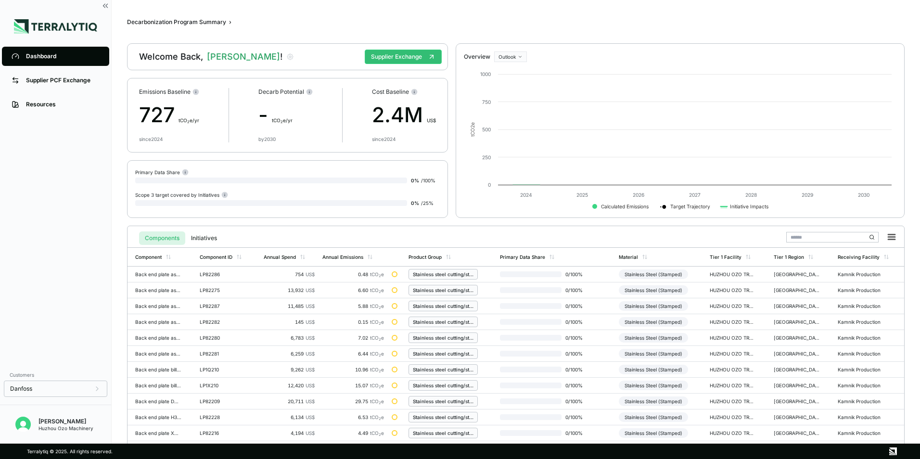
scroll to position [224, 0]
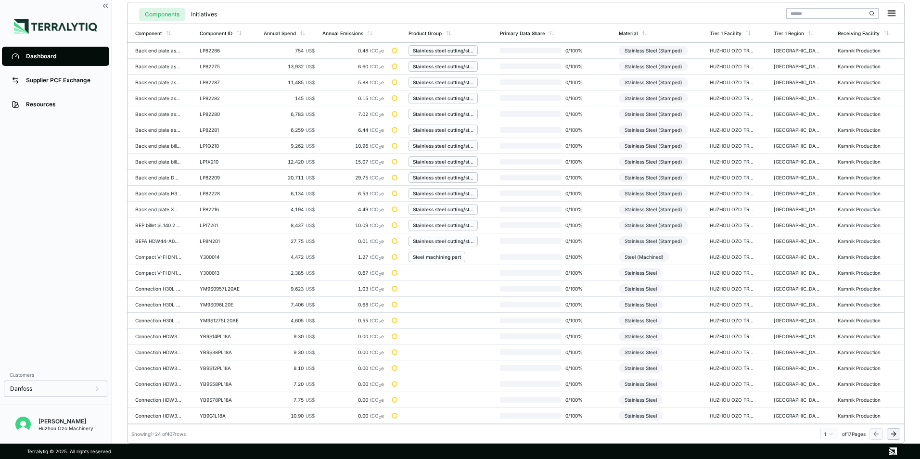
click at [830, 434] on html "Dashboard Supplier PCF Exchange Resources Customers Danfoss Kevan Liao Huzhou O…" at bounding box center [460, 229] width 920 height 459
click at [824, 380] on div "7" at bounding box center [826, 379] width 14 height 12
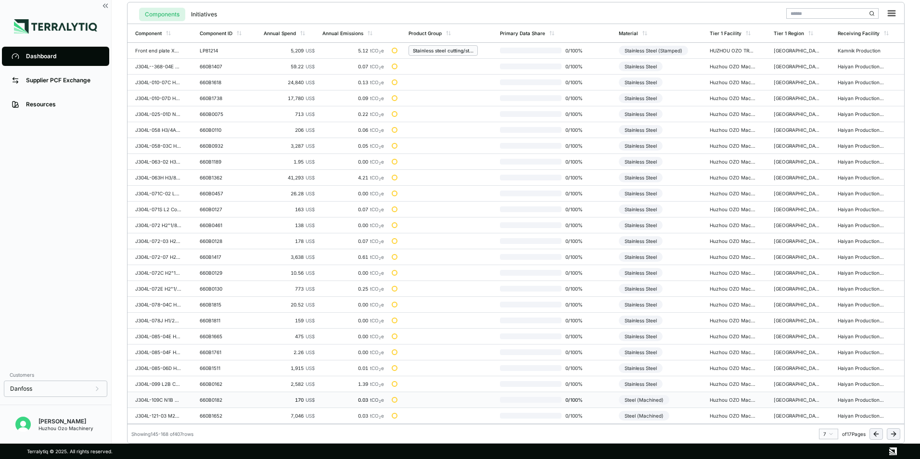
click at [639, 403] on div "Steel (Machined)" at bounding box center [644, 400] width 51 height 10
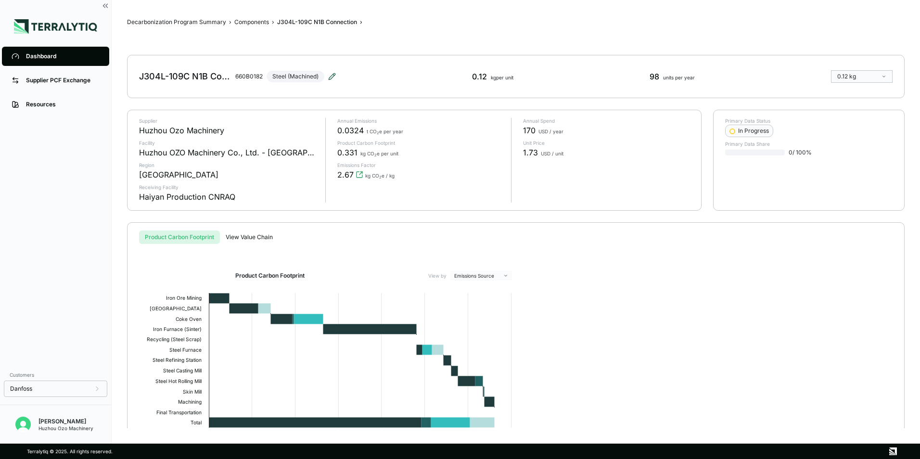
click at [332, 78] on icon at bounding box center [332, 76] width 6 height 6
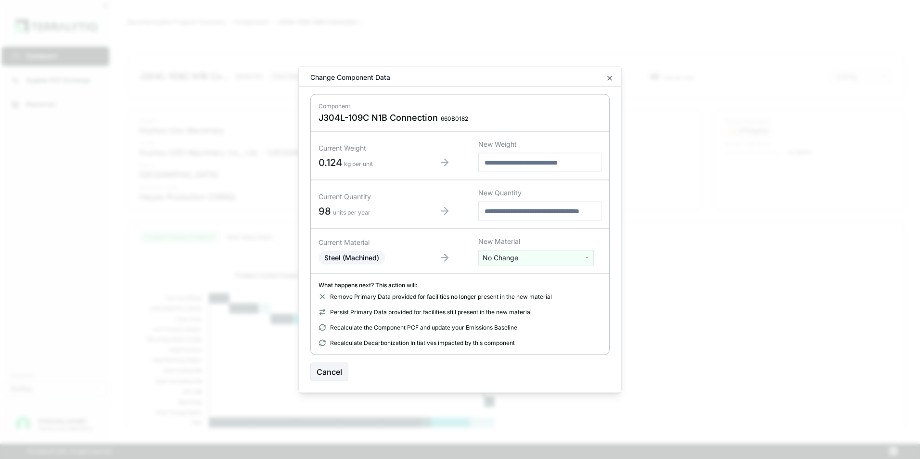
click at [512, 261] on html "Dashboard Supplier PCF Exchange Resources Customers Danfoss Kevan Liao Huzhou O…" at bounding box center [460, 229] width 920 height 459
type input "****"
click at [509, 293] on div "Stainless Steel" at bounding box center [536, 293] width 111 height 13
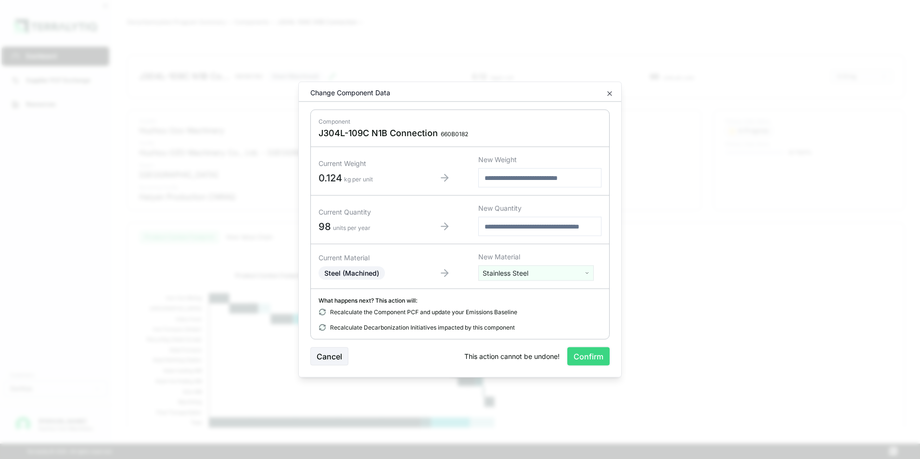
click at [583, 360] on button "Confirm" at bounding box center [588, 356] width 42 height 18
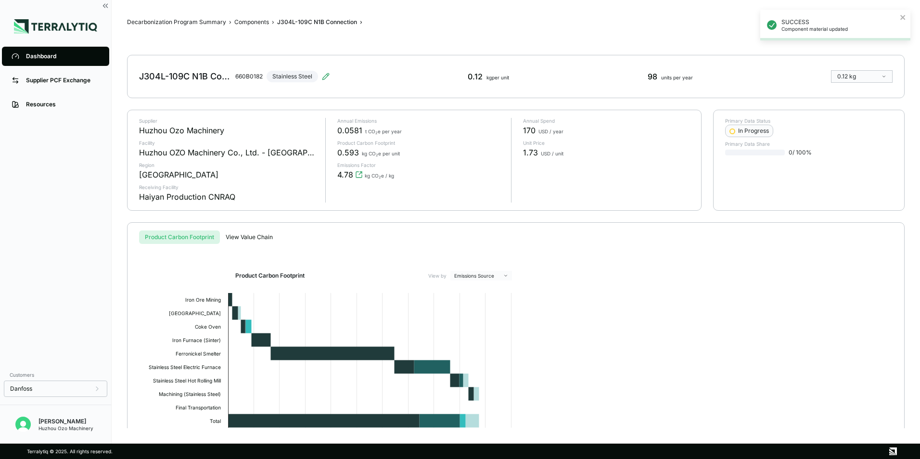
click at [33, 53] on div "Dashboard" at bounding box center [63, 56] width 74 height 8
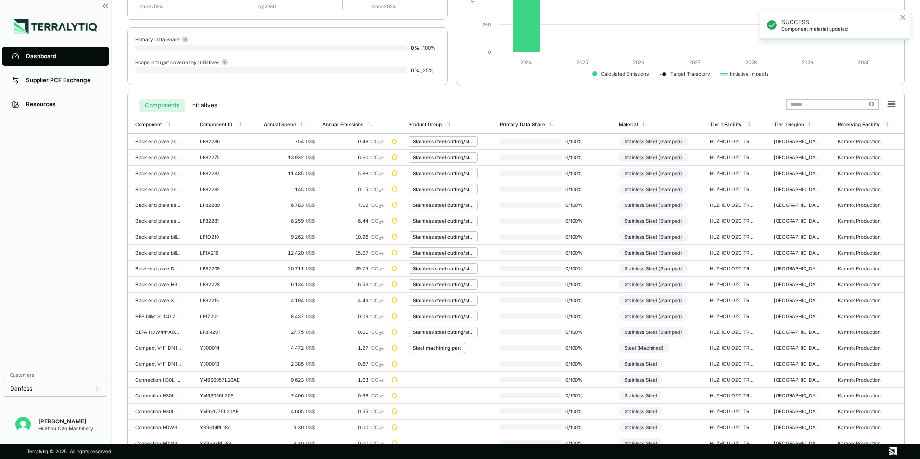
scroll to position [224, 0]
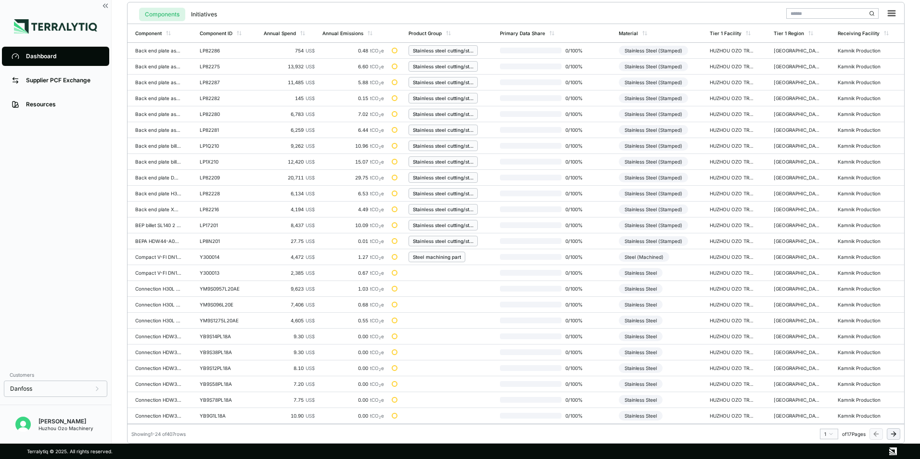
click at [830, 436] on html "SUCCESS Component material updated Dashboard Supplier PCF Exchange Resources Cu…" at bounding box center [460, 229] width 920 height 459
click at [822, 379] on div "7" at bounding box center [826, 379] width 14 height 12
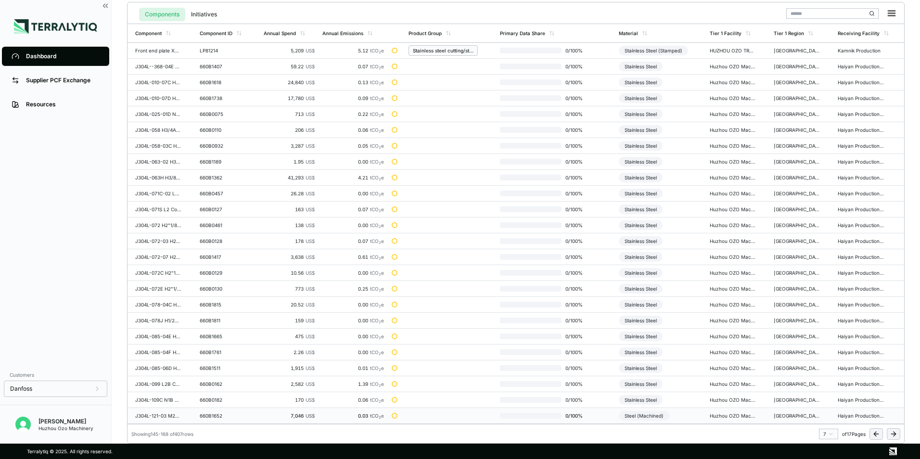
click at [207, 418] on div "660B1652" at bounding box center [223, 416] width 46 height 6
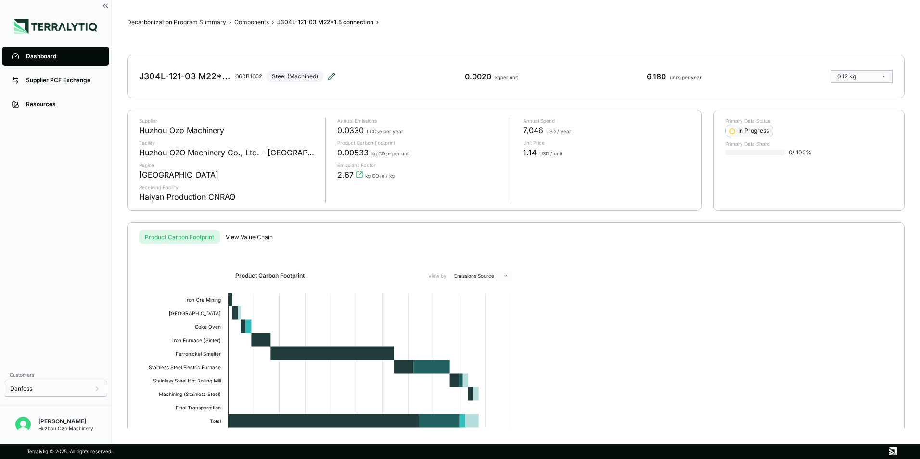
click at [330, 76] on icon at bounding box center [332, 77] width 8 height 8
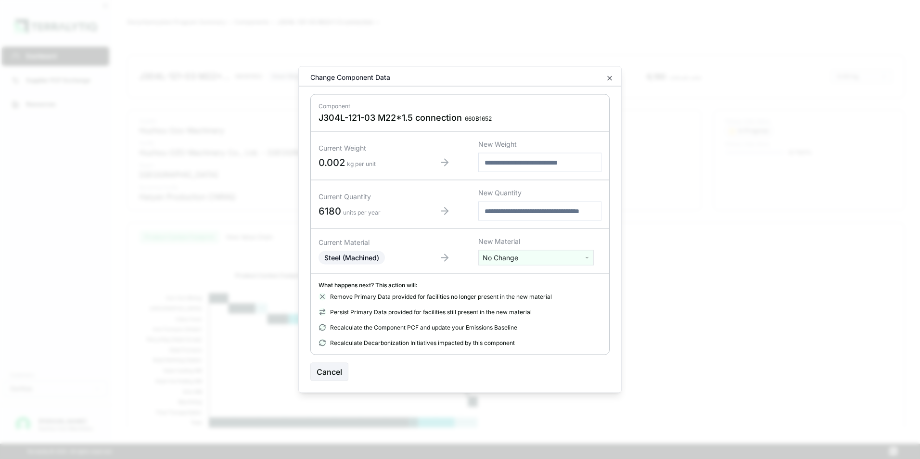
click at [525, 259] on html "Dashboard Supplier PCF Exchange Resources Customers Danfoss Kevan Liao Huzhou O…" at bounding box center [460, 229] width 920 height 459
type input "****"
click at [507, 292] on div "Stainless Steel" at bounding box center [536, 293] width 111 height 13
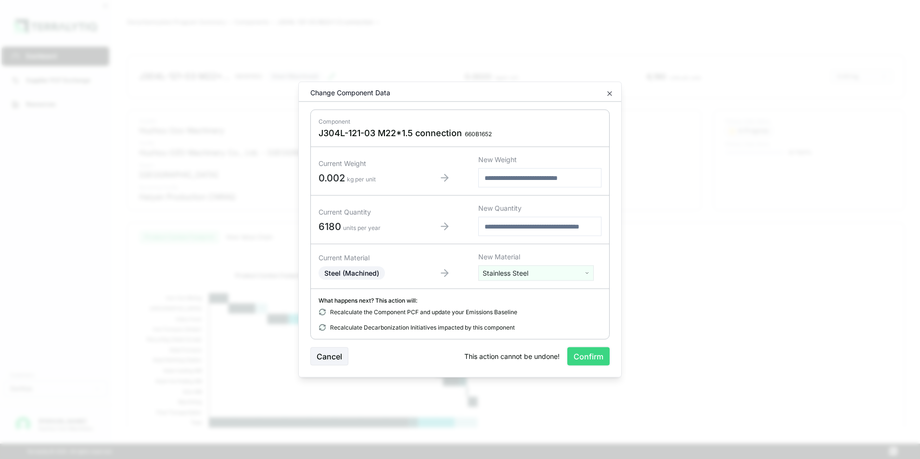
click at [596, 362] on button "Confirm" at bounding box center [588, 356] width 42 height 18
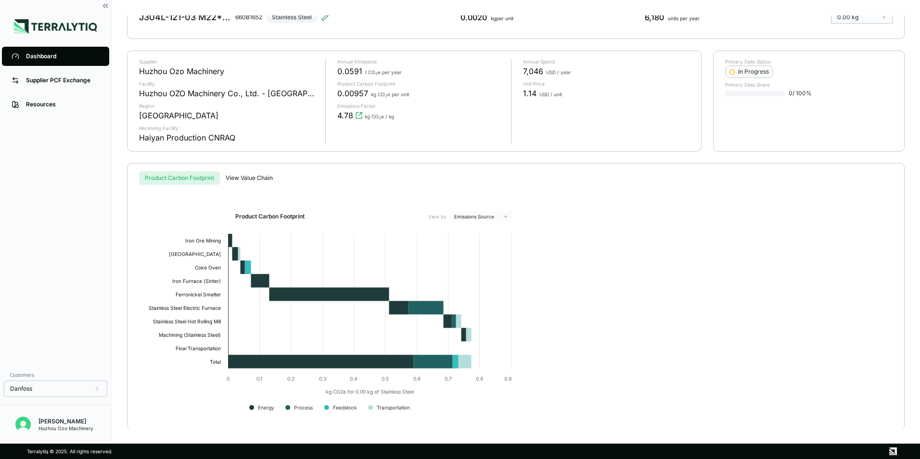
scroll to position [61, 0]
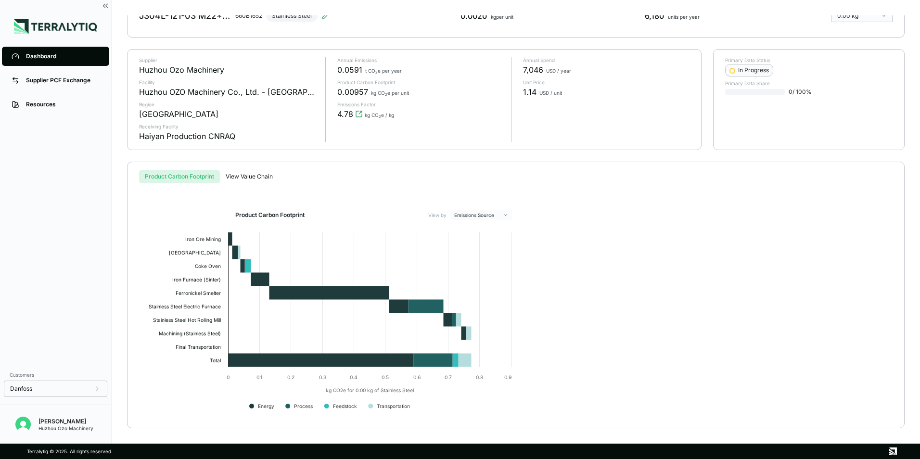
click at [40, 56] on div "Dashboard" at bounding box center [63, 56] width 74 height 8
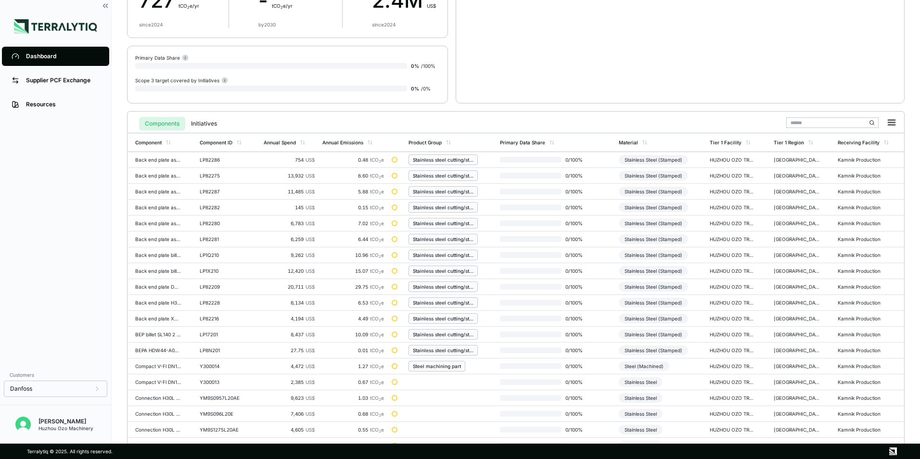
scroll to position [224, 0]
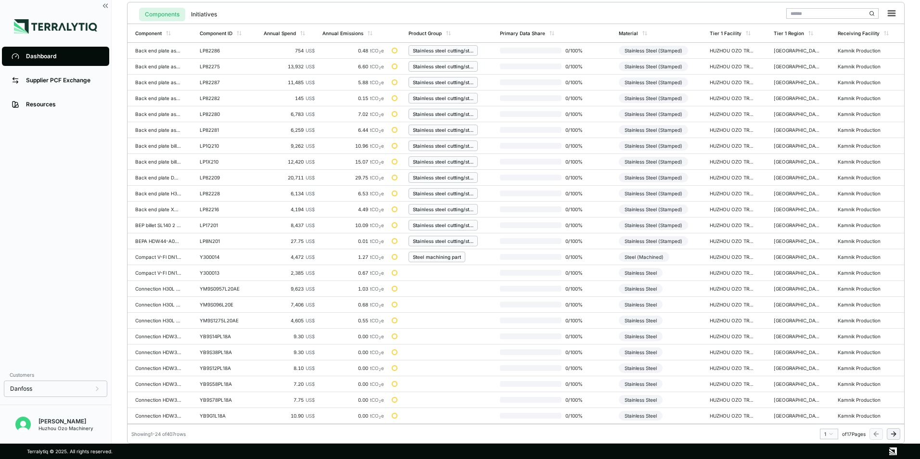
click at [832, 432] on html "Dashboard Supplier PCF Exchange Resources Customers Danfoss Kevan Liao Huzhou O…" at bounding box center [460, 229] width 920 height 459
click at [824, 380] on div "7" at bounding box center [826, 379] width 14 height 12
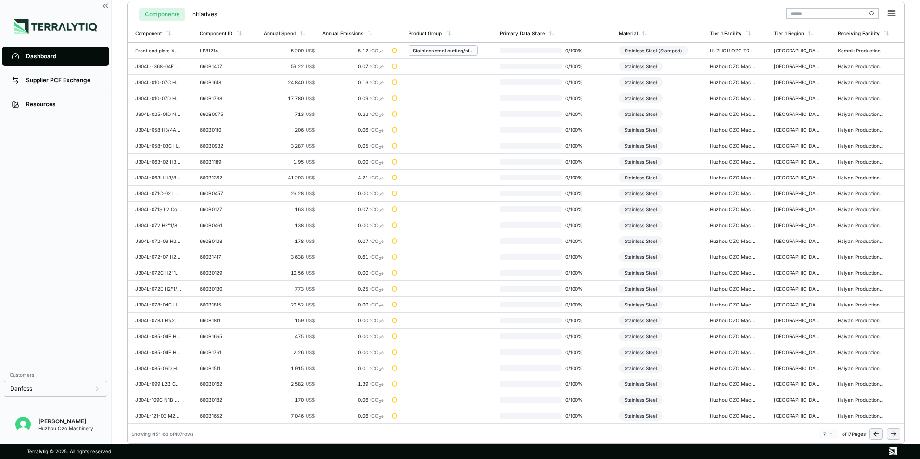
click at [827, 433] on html "Dashboard Supplier PCF Exchange Resources Customers Danfoss Kevan Liao Huzhou O…" at bounding box center [460, 229] width 920 height 459
click at [822, 390] on div "8" at bounding box center [826, 391] width 14 height 12
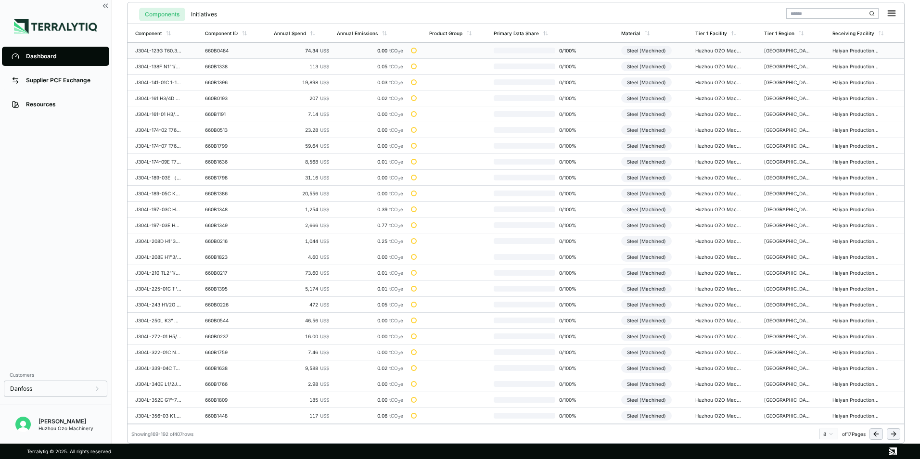
click at [650, 51] on div "Steel (Machined)" at bounding box center [646, 51] width 51 height 10
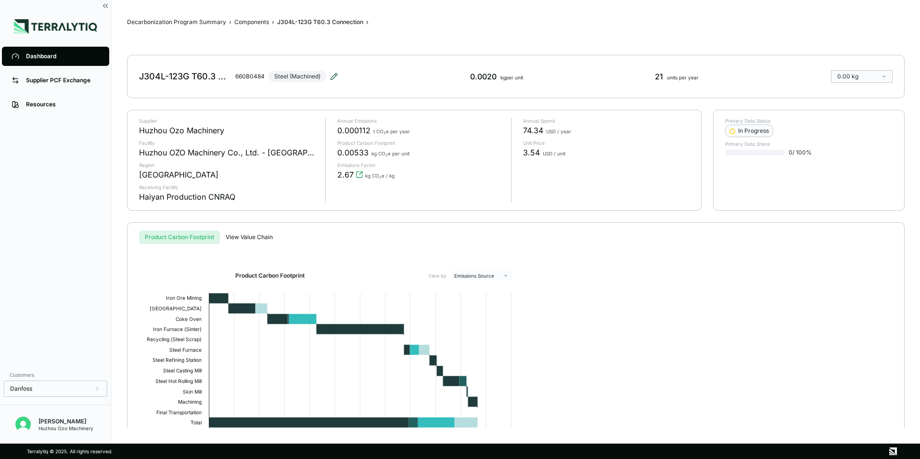
click at [332, 75] on icon at bounding box center [334, 77] width 8 height 8
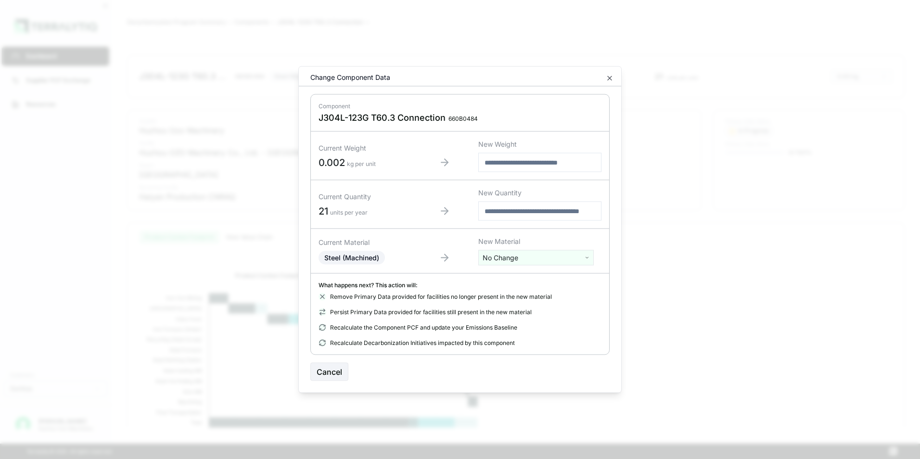
click at [532, 254] on html "Dashboard Supplier PCF Exchange Resources Customers Danfoss Kevan Liao Huzhou O…" at bounding box center [460, 229] width 920 height 459
type input "***"
click at [519, 306] on div "Stainless Steel" at bounding box center [536, 306] width 111 height 13
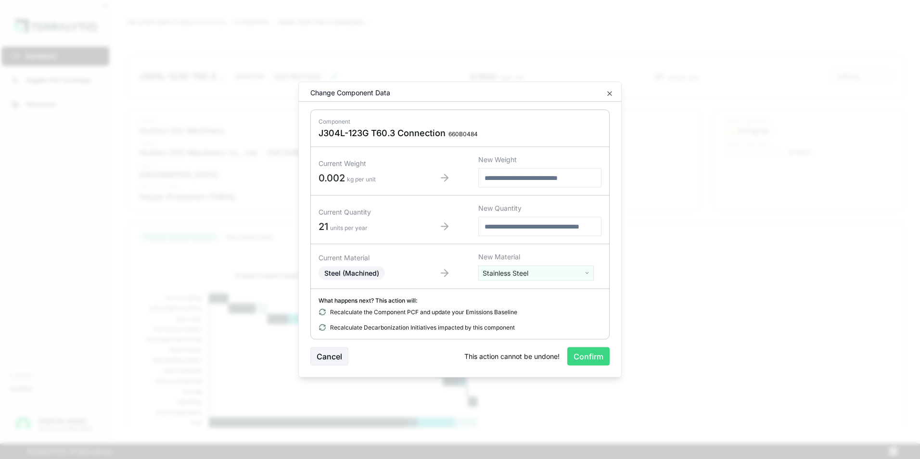
click at [586, 355] on button "Confirm" at bounding box center [588, 356] width 42 height 18
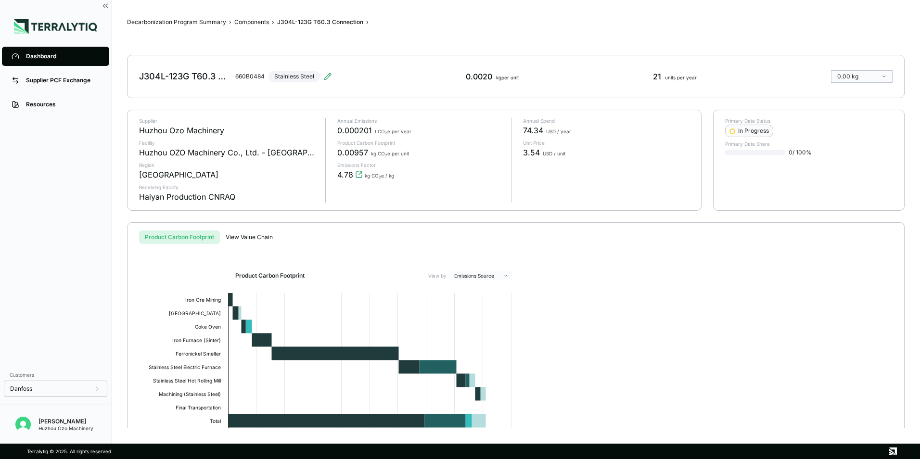
click at [43, 57] on div "Dashboard" at bounding box center [63, 56] width 74 height 8
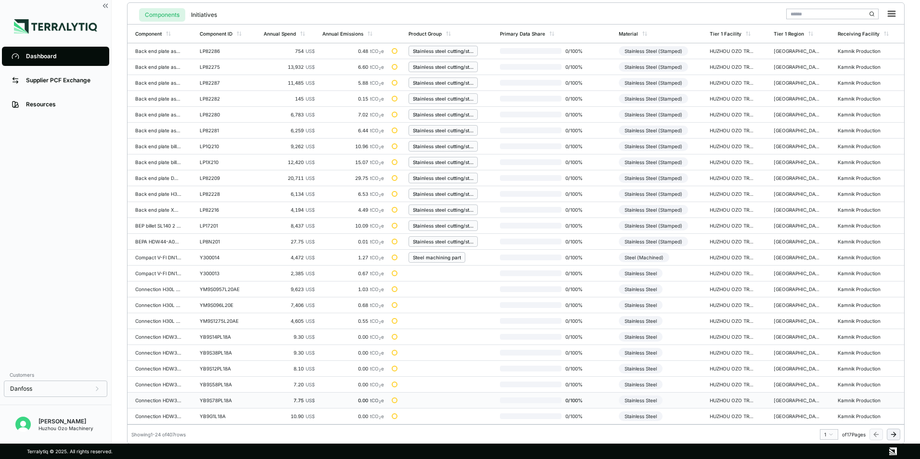
scroll to position [224, 0]
click at [830, 434] on html "Dashboard Supplier PCF Exchange Resources Customers Danfoss Kevan Liao Huzhou O…" at bounding box center [460, 229] width 920 height 459
click at [824, 392] on div "8" at bounding box center [826, 391] width 14 height 12
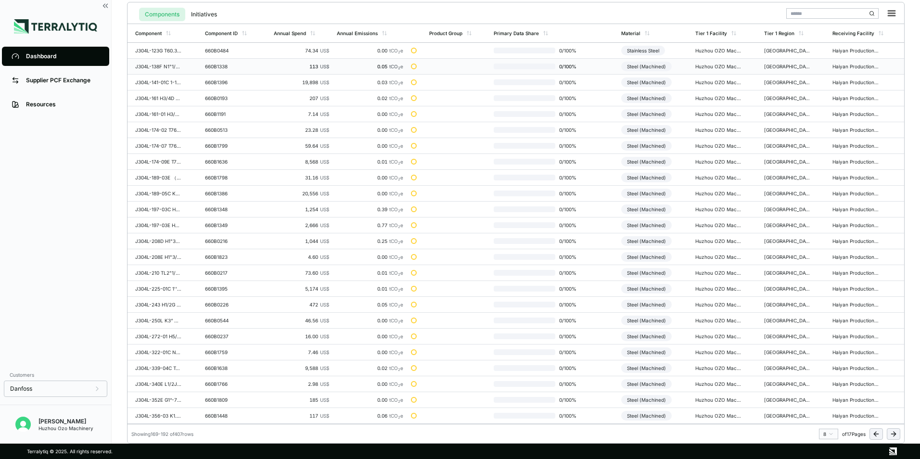
click at [650, 66] on div "Steel (Machined)" at bounding box center [646, 67] width 51 height 10
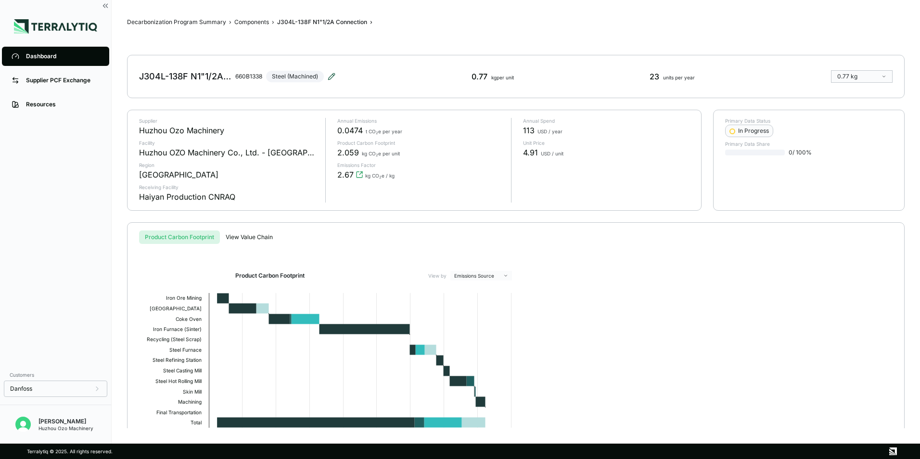
click at [331, 77] on icon at bounding box center [332, 77] width 8 height 8
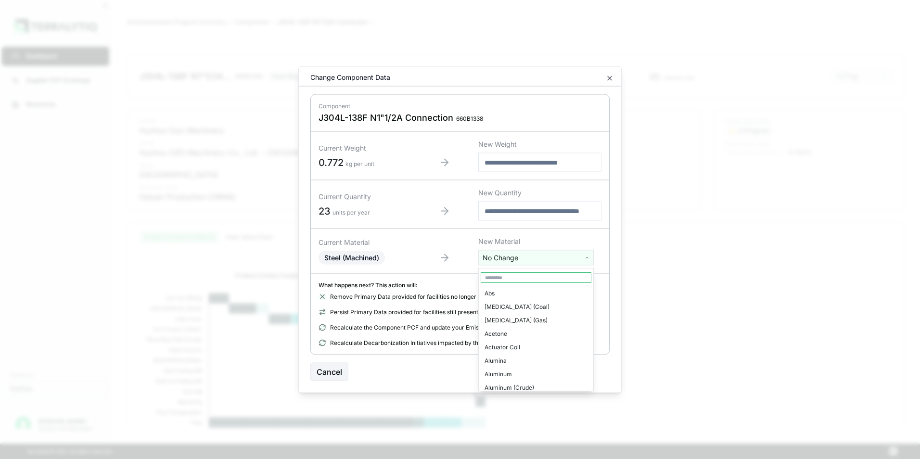
click at [505, 258] on html "Dashboard Supplier PCF Exchange Resources Customers Danfoss Kevan Liao Huzhou O…" at bounding box center [460, 229] width 920 height 459
type input "***"
click at [516, 305] on div "Stainless Steel" at bounding box center [536, 306] width 111 height 13
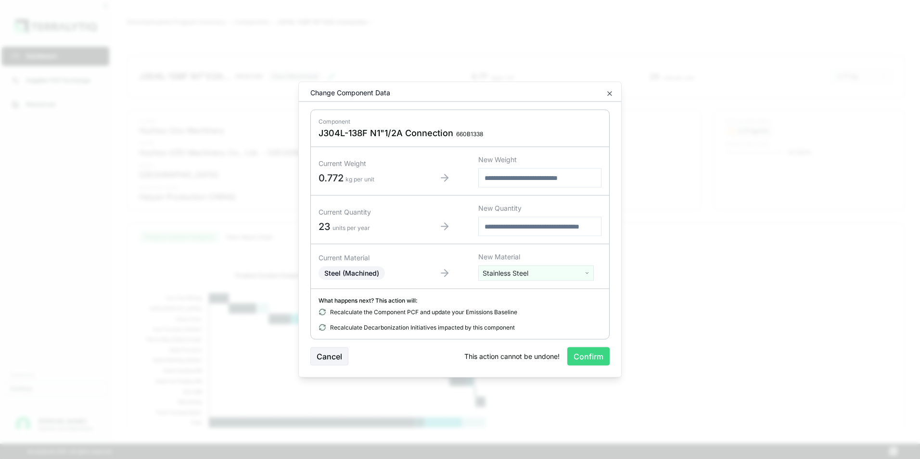
click at [582, 359] on button "Confirm" at bounding box center [588, 356] width 42 height 18
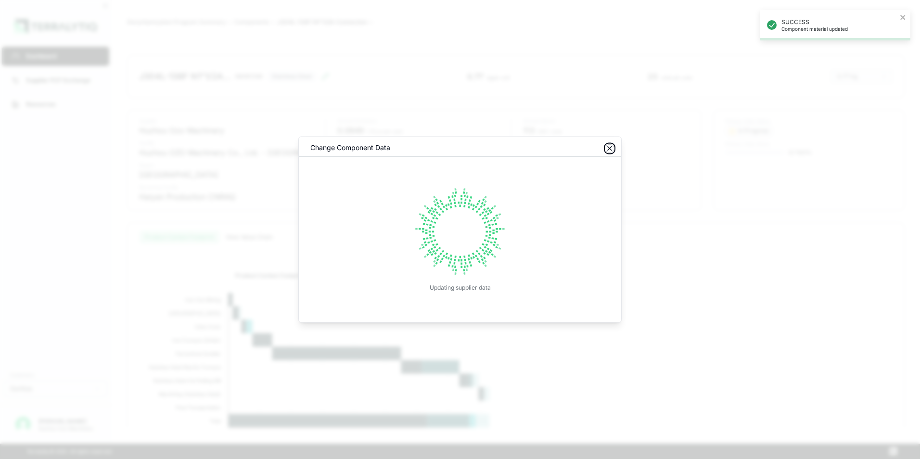
click at [610, 146] on icon "button" at bounding box center [610, 149] width 8 height 8
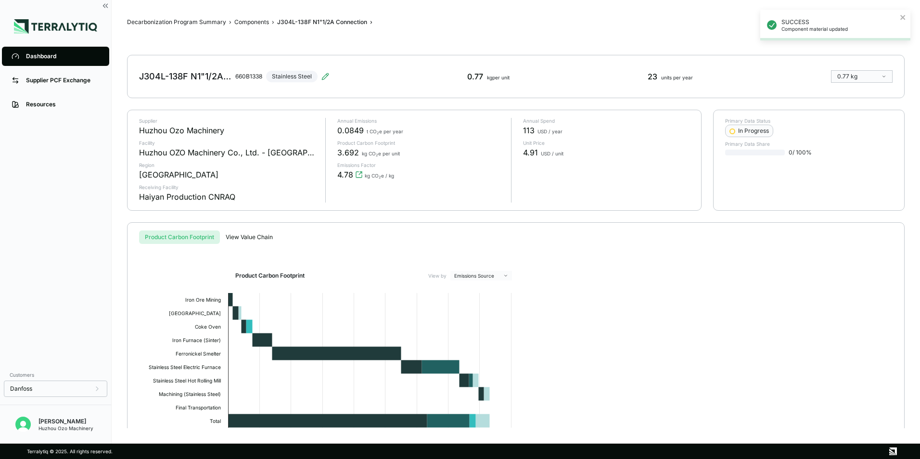
click at [54, 58] on div "Dashboard" at bounding box center [63, 56] width 74 height 8
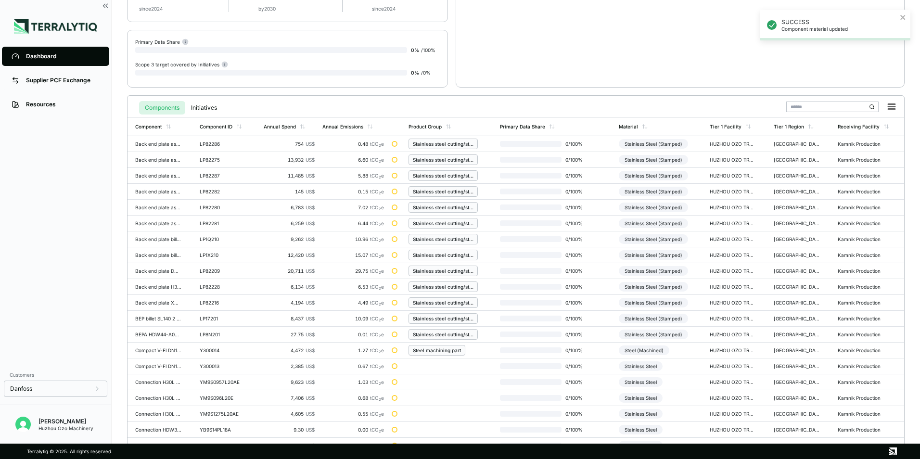
scroll to position [224, 0]
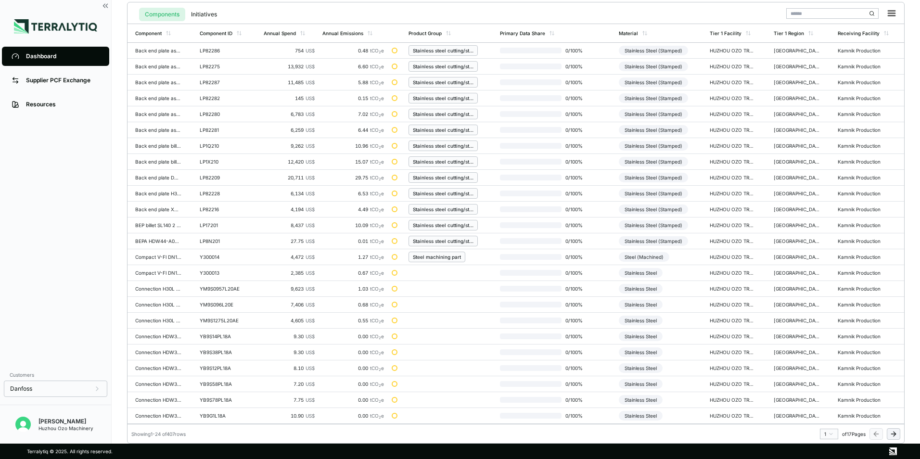
click at [830, 434] on html "Dashboard Supplier PCF Exchange Resources Customers Danfoss Kevan Liao Huzhou O…" at bounding box center [460, 229] width 920 height 459
click at [822, 392] on div "8" at bounding box center [826, 391] width 14 height 12
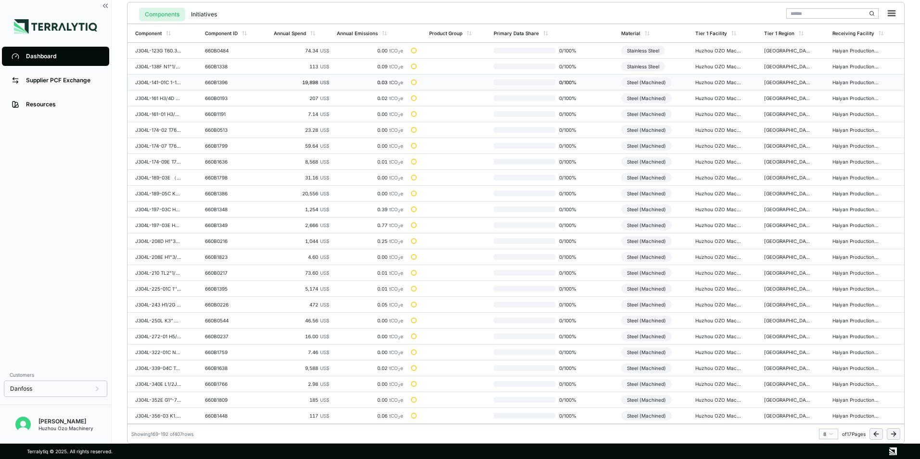
click at [662, 83] on div "Steel (Machined)" at bounding box center [646, 82] width 51 height 10
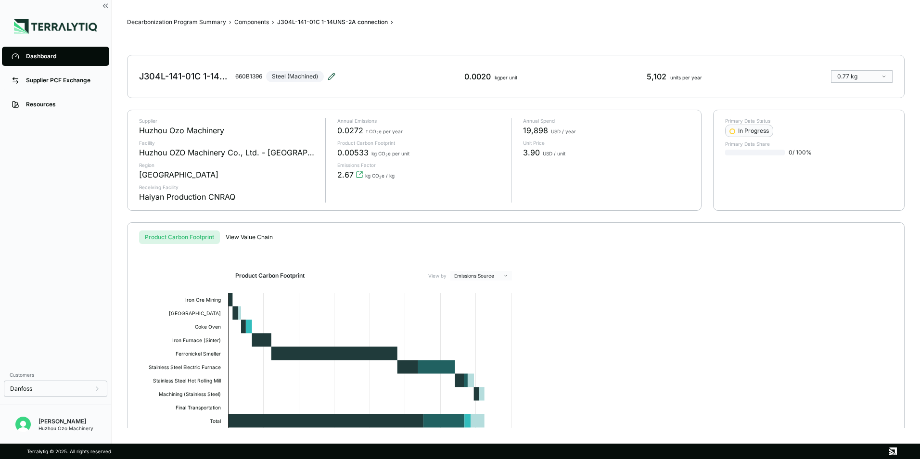
click at [333, 74] on icon at bounding box center [332, 77] width 8 height 8
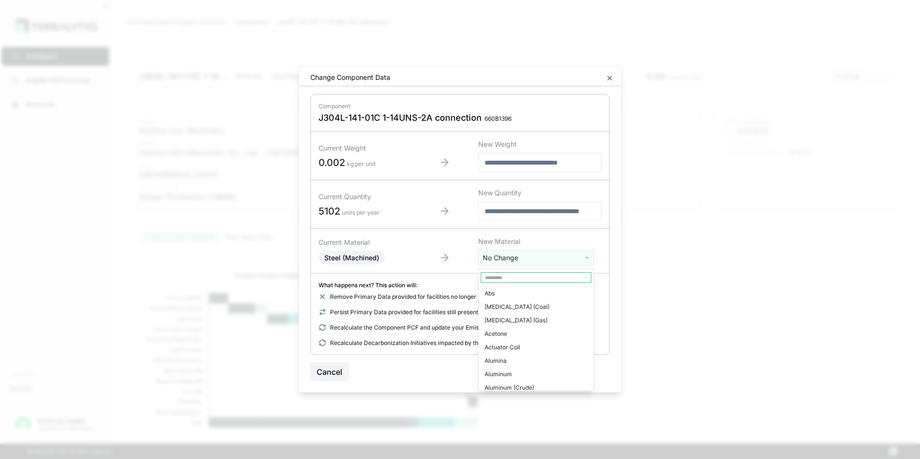
click at [525, 259] on html "Dashboard Supplier PCF Exchange Resources Customers Danfoss Kevan Liao Huzhou O…" at bounding box center [460, 229] width 920 height 459
type input "****"
click at [514, 293] on div "Stainless Steel" at bounding box center [536, 293] width 111 height 13
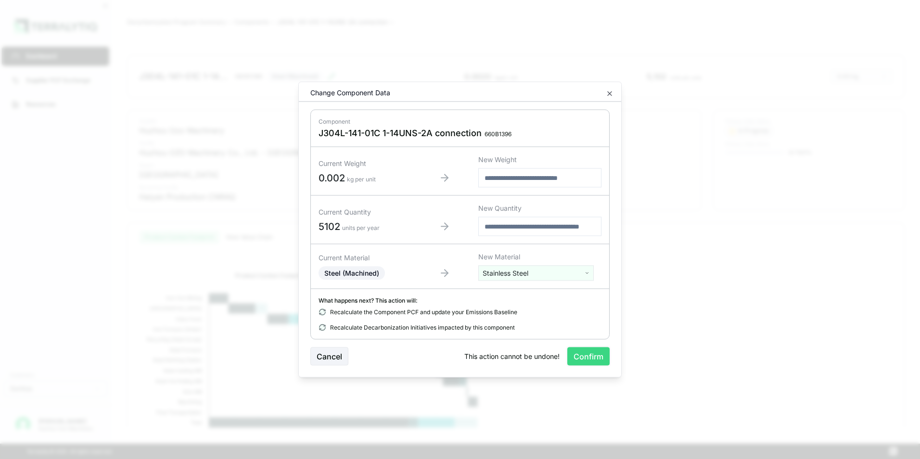
click at [581, 356] on button "Confirm" at bounding box center [588, 356] width 42 height 18
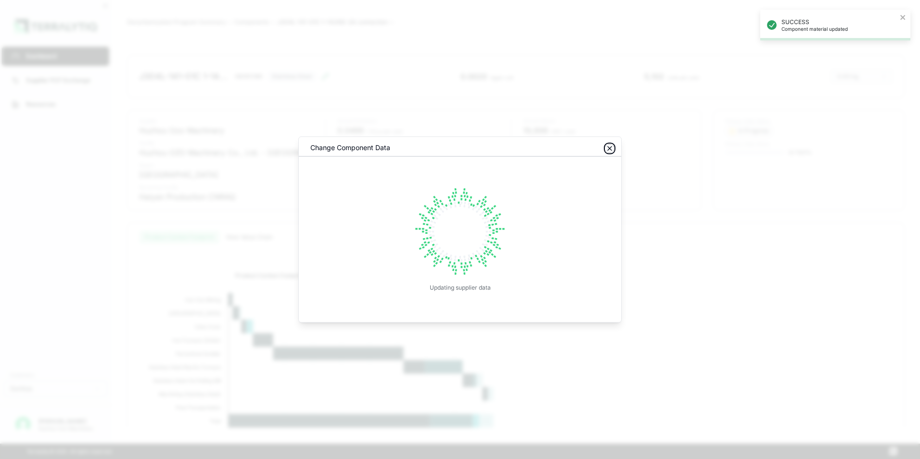
click at [609, 148] on icon "button" at bounding box center [610, 149] width 4 height 4
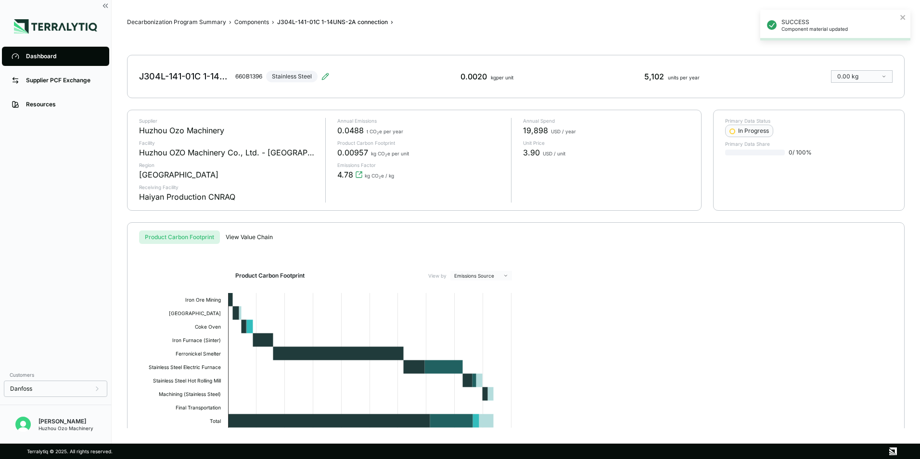
click at [35, 56] on div "Dashboard" at bounding box center [63, 56] width 74 height 8
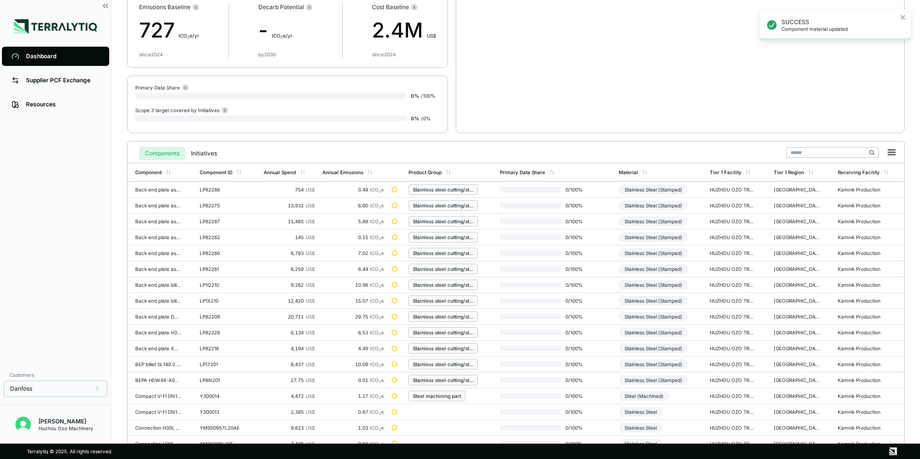
scroll to position [224, 0]
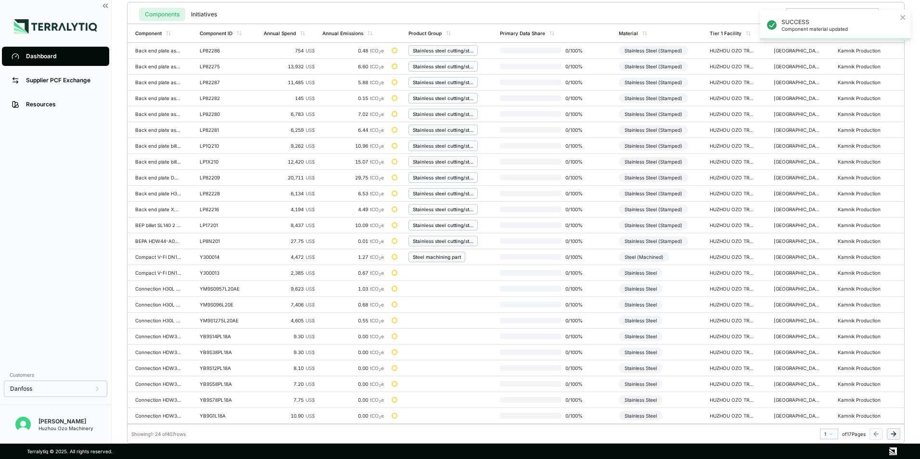
click at [831, 435] on html "SUCCESS Component material updated Dashboard Supplier PCF Exchange Resources Cu…" at bounding box center [460, 229] width 920 height 459
click at [822, 390] on div "8" at bounding box center [826, 391] width 14 height 12
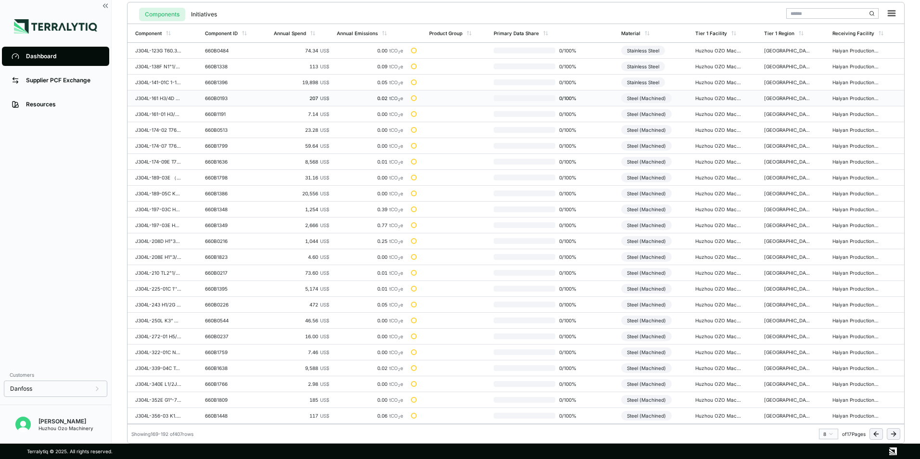
click at [648, 96] on div "Steel (Machined)" at bounding box center [646, 98] width 51 height 10
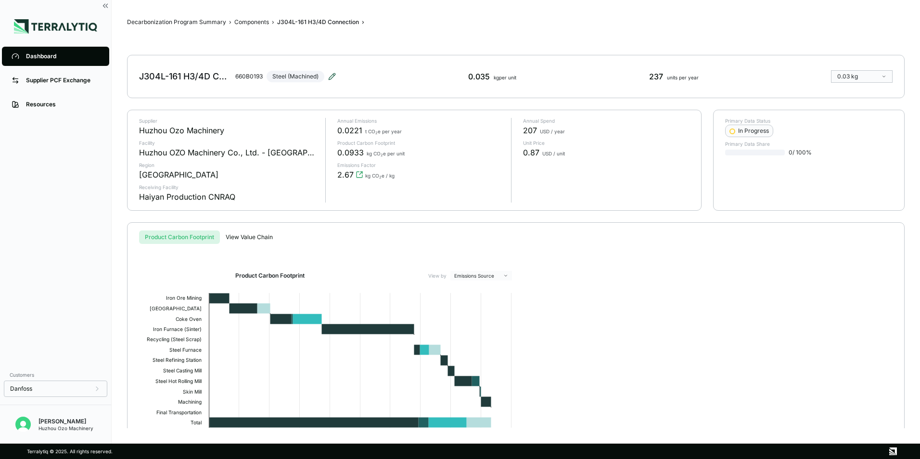
click at [330, 77] on icon at bounding box center [332, 77] width 8 height 8
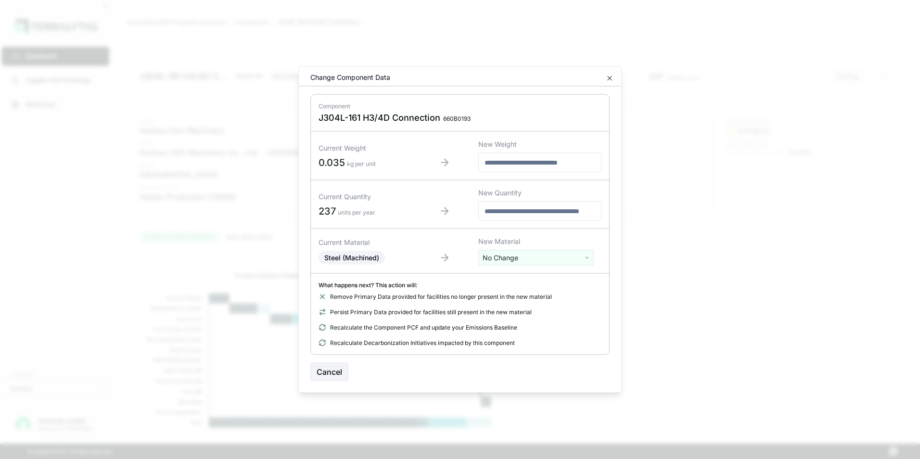
click at [509, 259] on html "Dashboard Supplier PCF Exchange Resources Customers Danfoss Kevan Liao Huzhou O…" at bounding box center [460, 229] width 920 height 459
type input "****"
click at [518, 297] on div "Stainless Steel" at bounding box center [536, 293] width 111 height 13
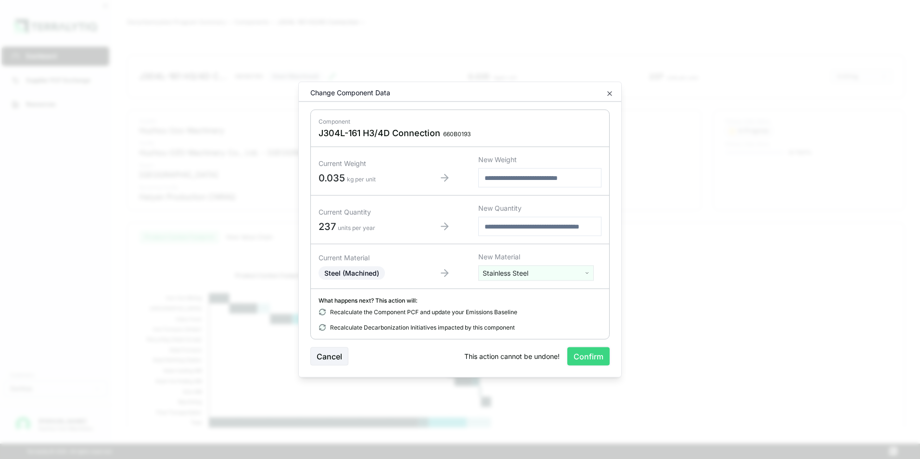
click at [594, 358] on button "Confirm" at bounding box center [588, 356] width 42 height 18
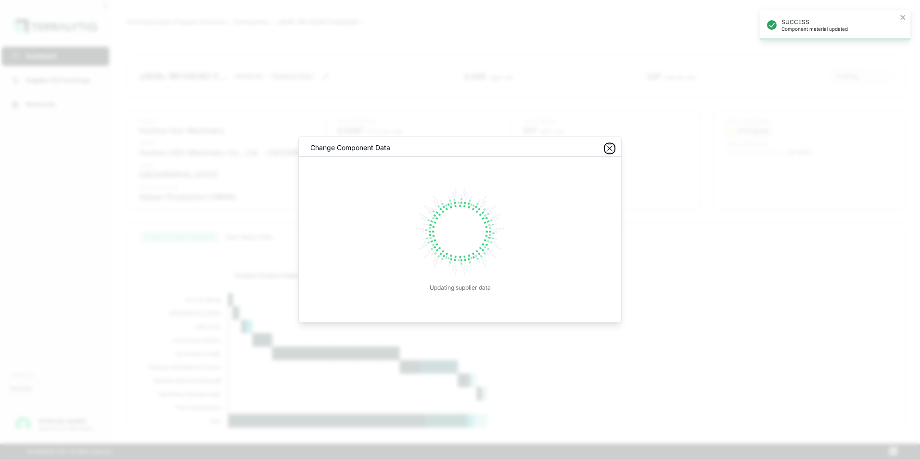
click at [609, 150] on icon "button" at bounding box center [610, 149] width 8 height 8
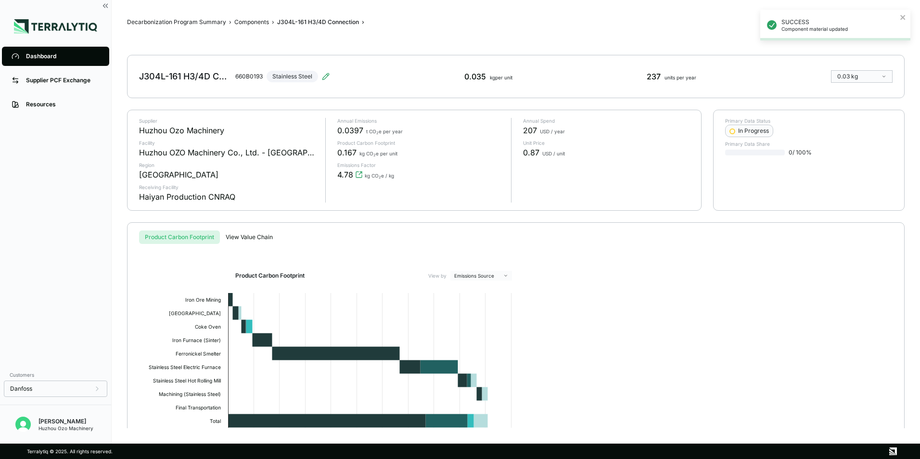
click at [37, 56] on div "Dashboard" at bounding box center [63, 56] width 74 height 8
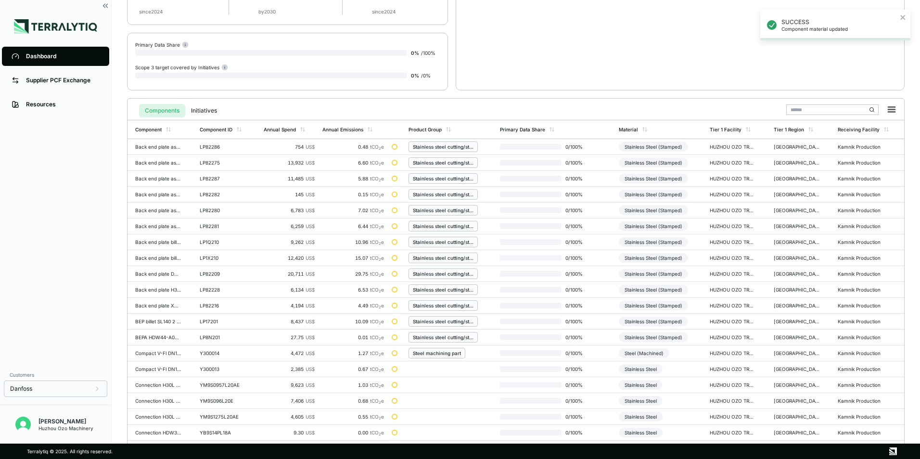
scroll to position [224, 0]
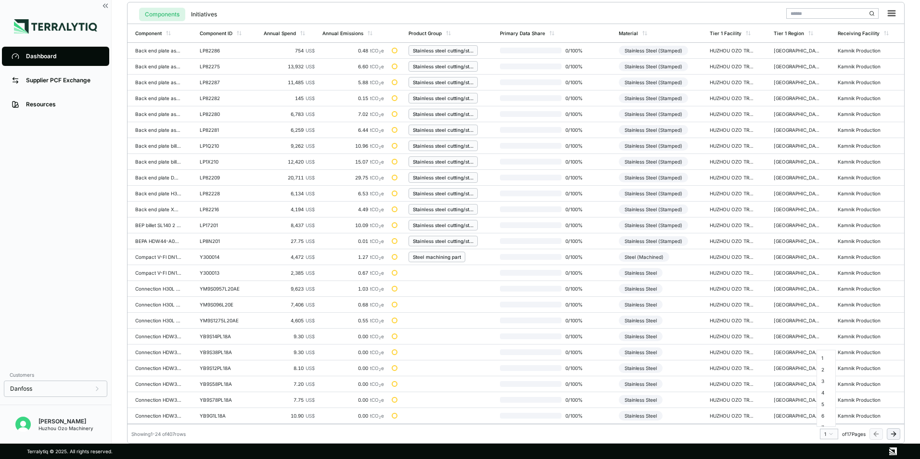
click at [829, 435] on html "SUCCESS Component material updated Dashboard Supplier PCF Exchange Resources Cu…" at bounding box center [460, 229] width 920 height 459
click at [821, 390] on div "8" at bounding box center [826, 391] width 14 height 12
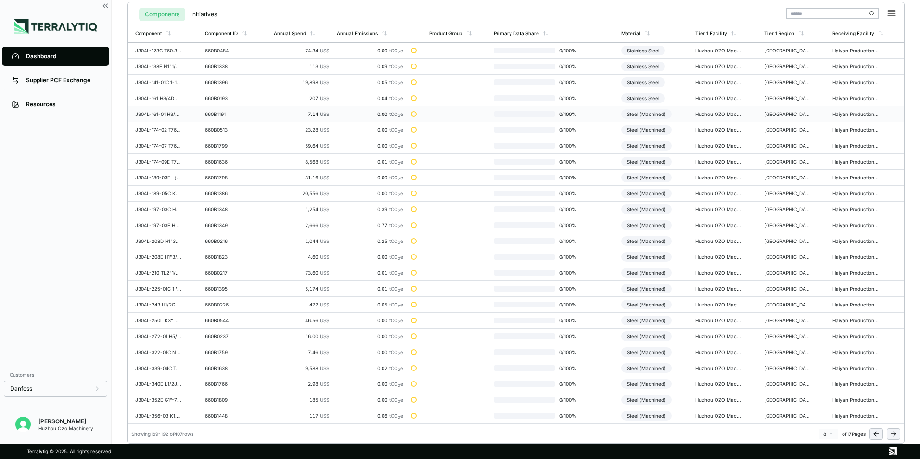
click at [660, 114] on div "Steel (Machined)" at bounding box center [646, 114] width 51 height 10
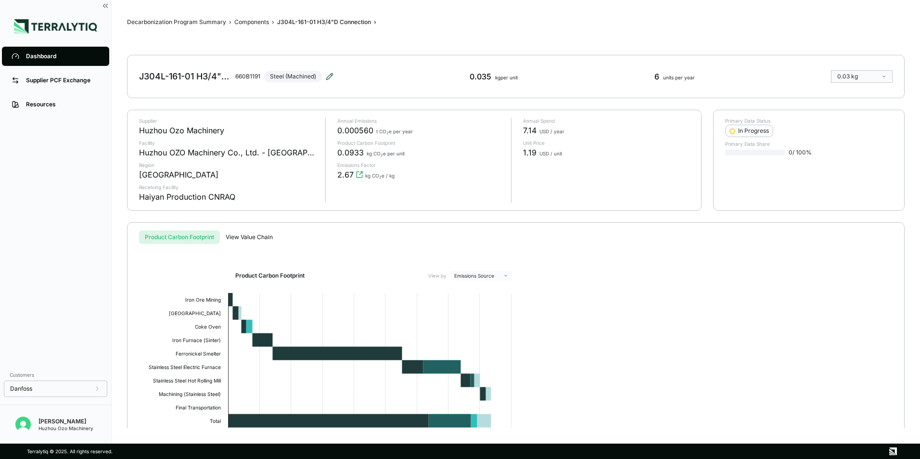
click at [326, 77] on icon at bounding box center [330, 77] width 8 height 8
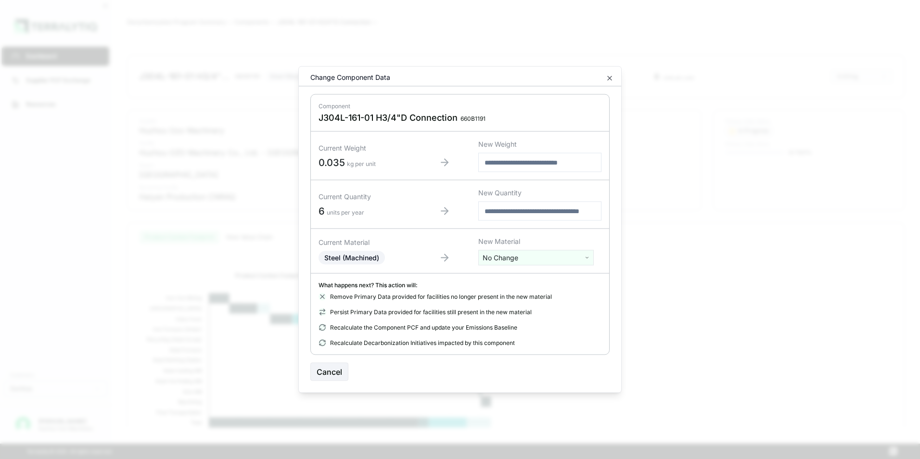
click at [522, 258] on html "Dashboard Supplier PCF Exchange Resources Customers Danfoss Kevan Liao Huzhou O…" at bounding box center [460, 229] width 920 height 459
type input "****"
click at [521, 292] on div "Stainless Steel" at bounding box center [536, 293] width 111 height 13
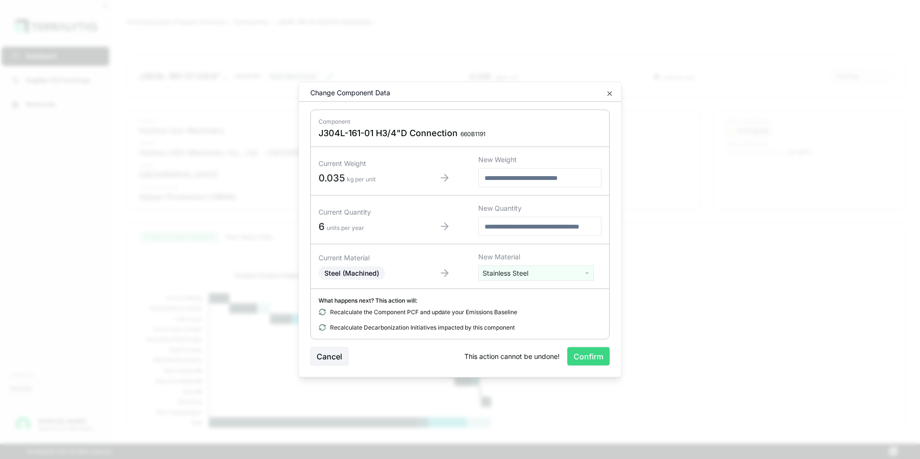
click at [588, 362] on button "Confirm" at bounding box center [588, 356] width 42 height 18
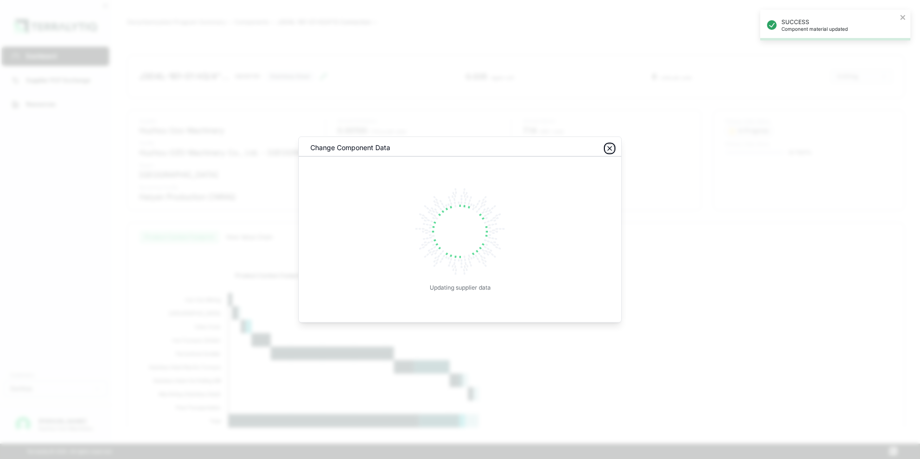
click at [610, 147] on icon "button" at bounding box center [610, 149] width 8 height 8
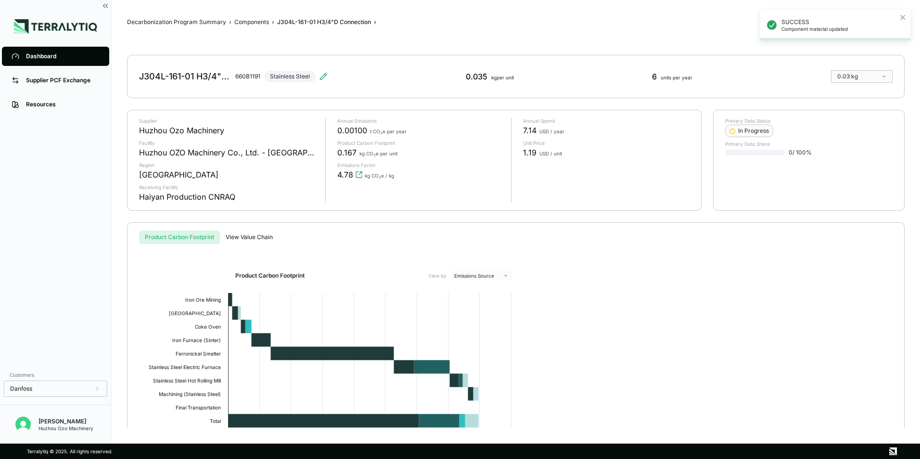
click at [51, 54] on div "Dashboard" at bounding box center [63, 56] width 74 height 8
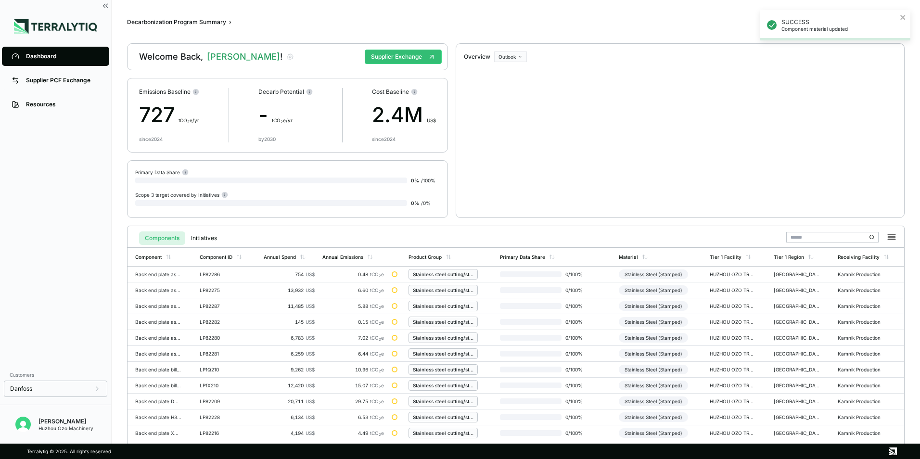
scroll to position [224, 0]
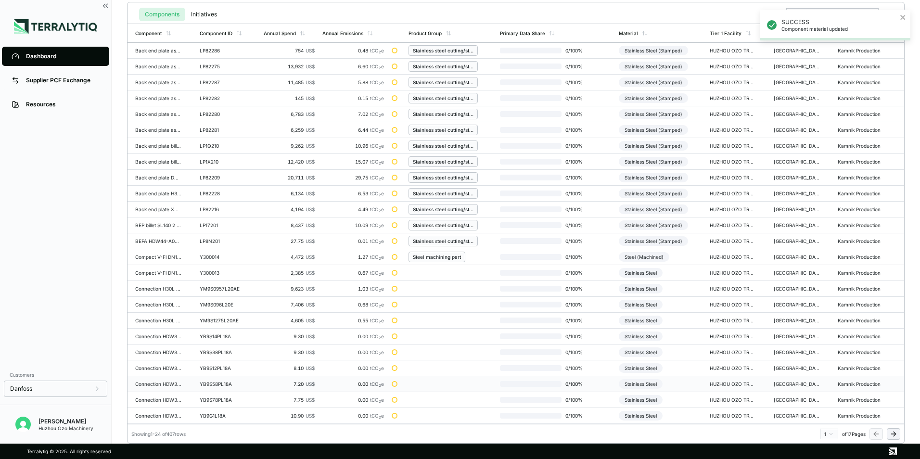
click at [830, 434] on html "SUCCESS Component material updated Dashboard Supplier PCF Exchange Resources Cu…" at bounding box center [460, 229] width 920 height 459
click at [823, 391] on div "8" at bounding box center [826, 391] width 14 height 12
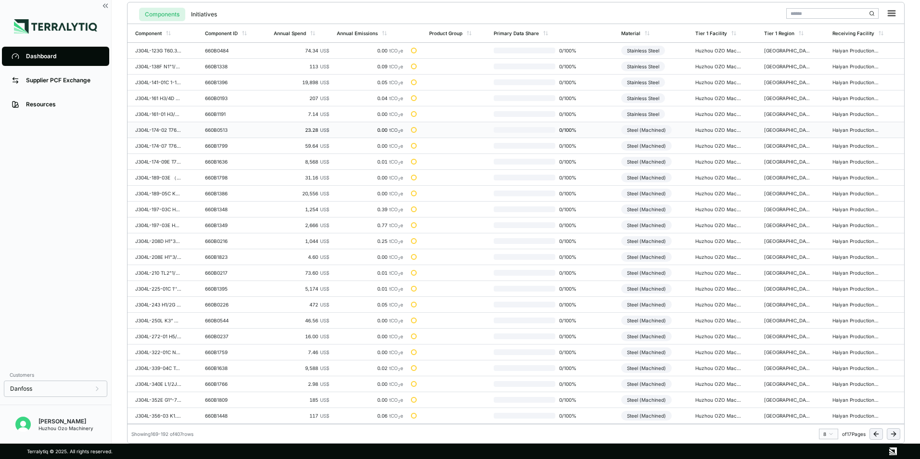
click at [661, 131] on div "Steel (Machined)" at bounding box center [646, 130] width 51 height 10
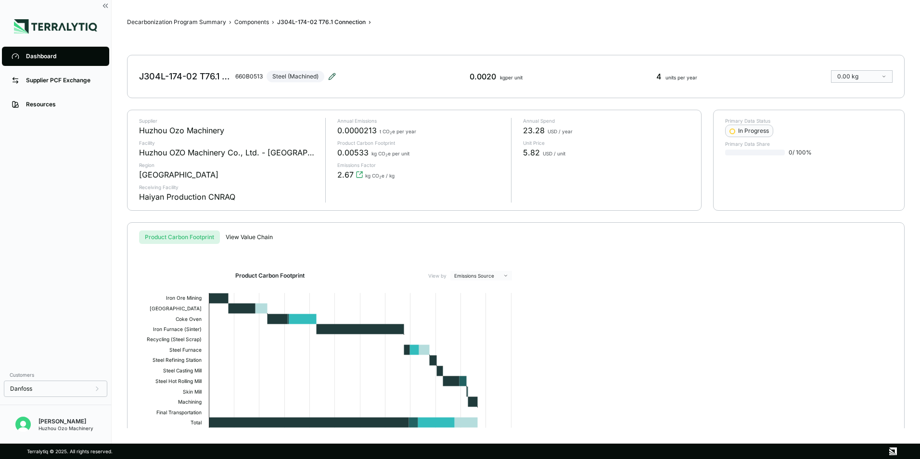
click at [331, 74] on icon at bounding box center [332, 77] width 8 height 8
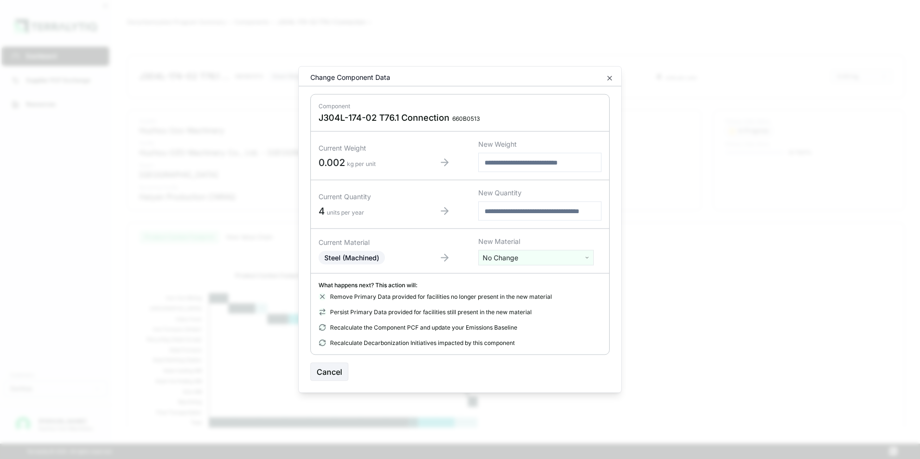
click at [502, 257] on html "Dashboard Supplier PCF Exchange Resources Customers Danfoss Kevan Liao Huzhou O…" at bounding box center [460, 229] width 920 height 459
type input "***"
click at [507, 306] on div "Stainless Steel" at bounding box center [536, 306] width 111 height 13
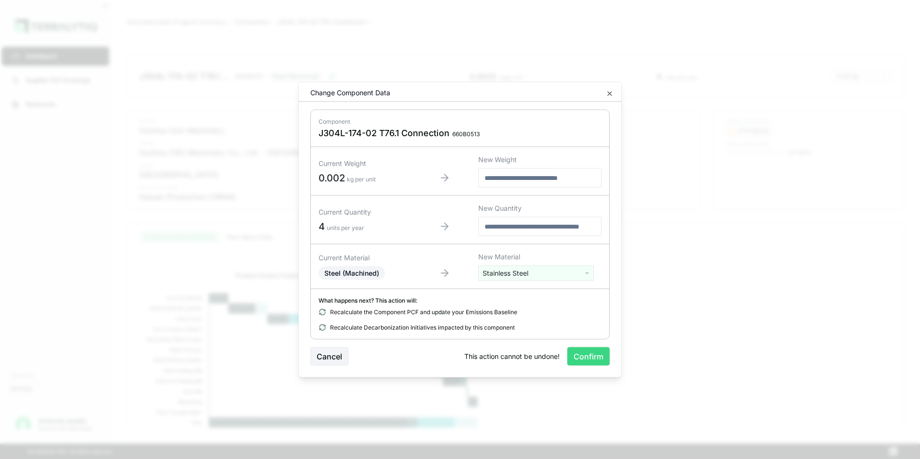
click at [585, 358] on button "Confirm" at bounding box center [588, 356] width 42 height 18
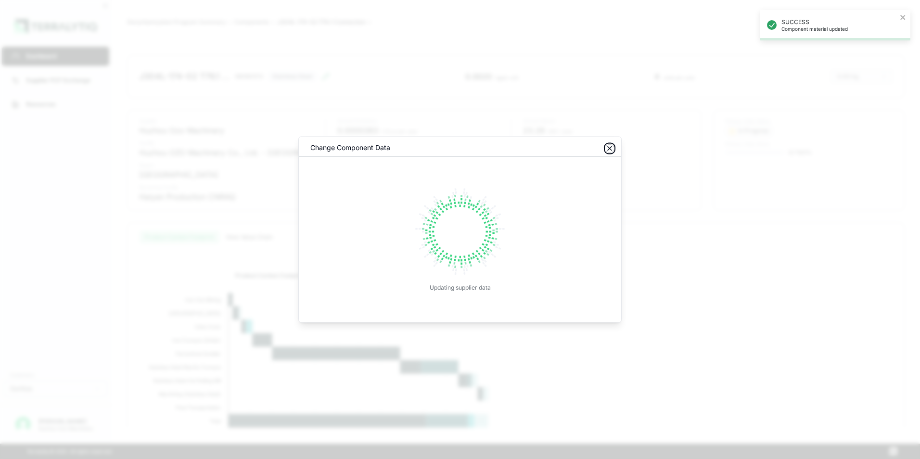
click at [610, 146] on icon "button" at bounding box center [610, 149] width 8 height 8
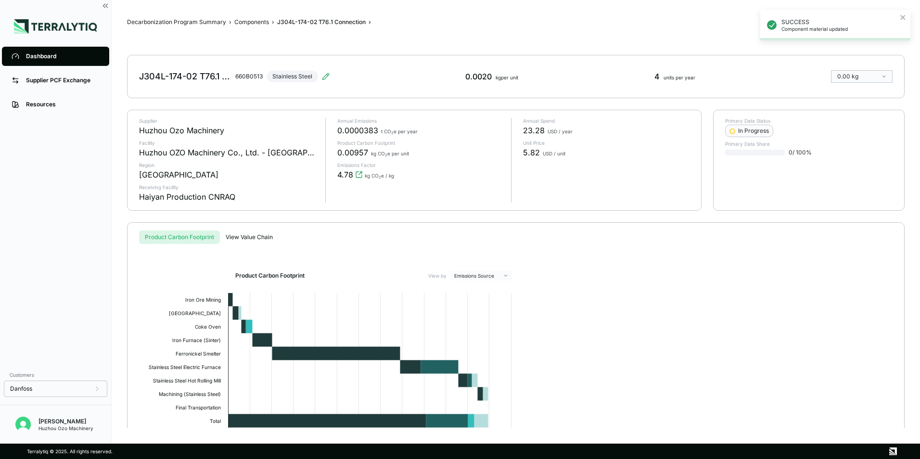
click at [39, 59] on div "Dashboard" at bounding box center [63, 56] width 74 height 8
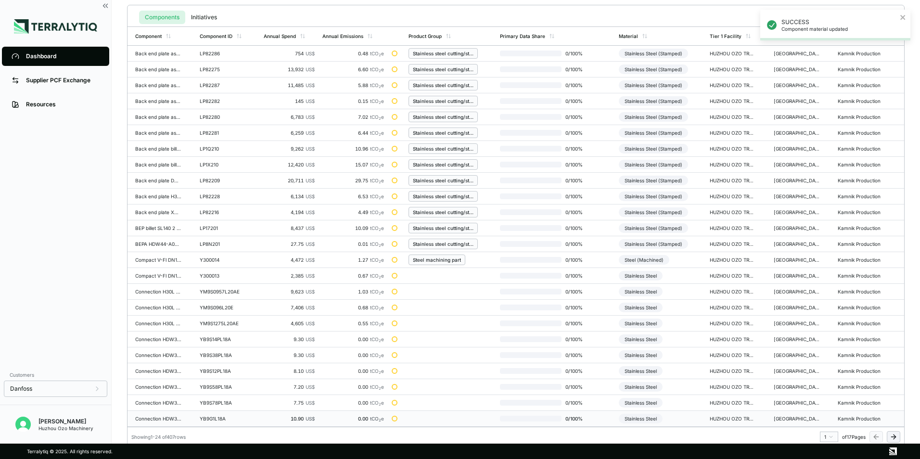
scroll to position [224, 0]
click at [822, 433] on html "SUCCESS Component material updated Dashboard Supplier PCF Exchange Resources Cu…" at bounding box center [460, 229] width 920 height 459
click at [824, 390] on div "8" at bounding box center [826, 391] width 14 height 12
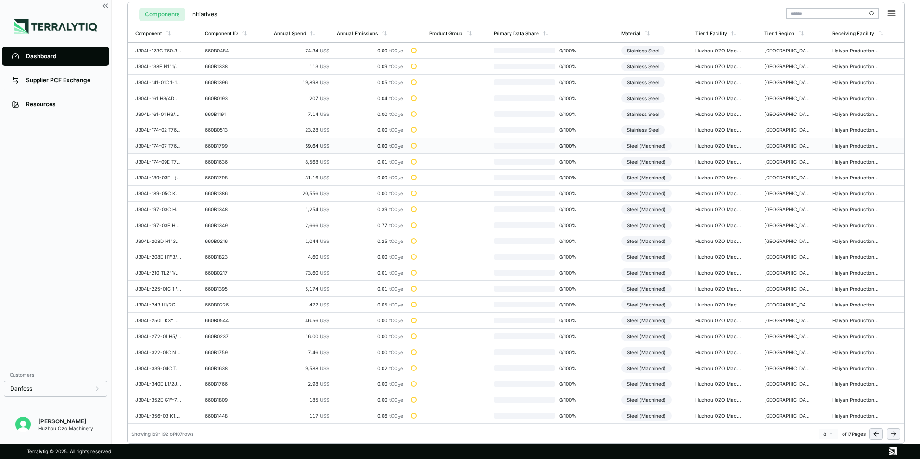
click at [648, 143] on div "Steel (Machined)" at bounding box center [646, 146] width 51 height 10
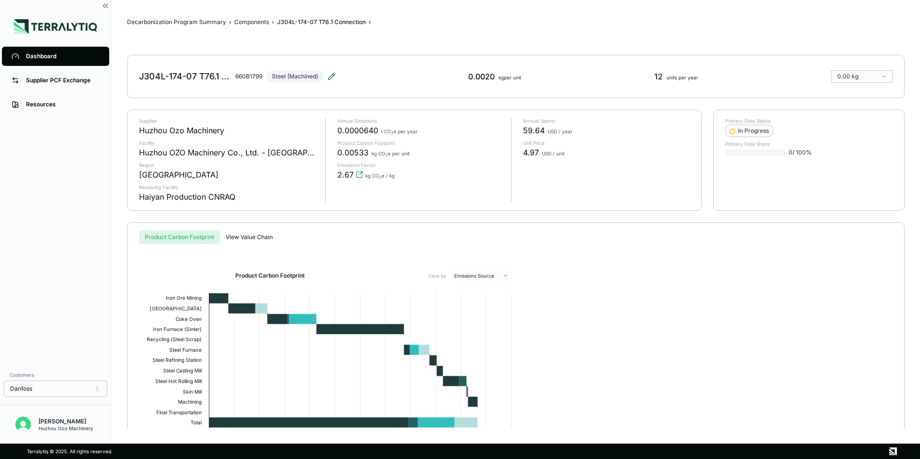
click at [335, 76] on icon at bounding box center [332, 77] width 8 height 8
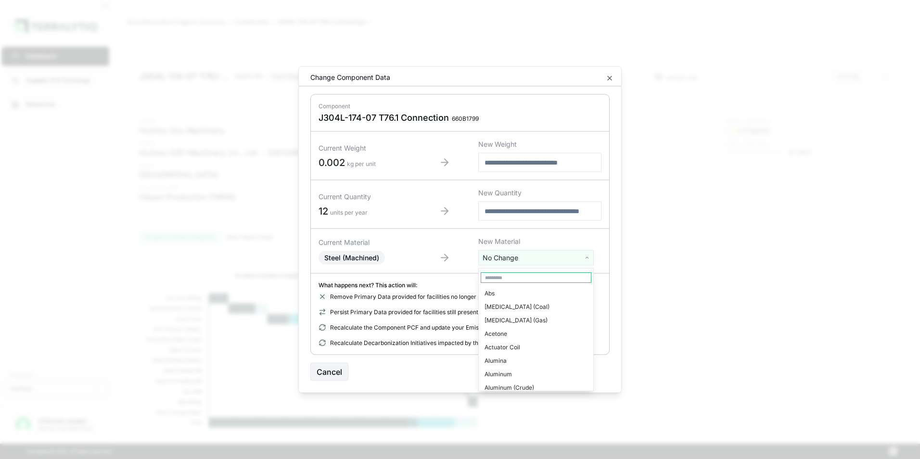
click at [507, 257] on html "Dashboard Supplier PCF Exchange Resources Customers Danfoss Kevan Liao Huzhou O…" at bounding box center [460, 229] width 920 height 459
type input "***"
click at [512, 306] on div "Stainless Steel" at bounding box center [536, 306] width 111 height 13
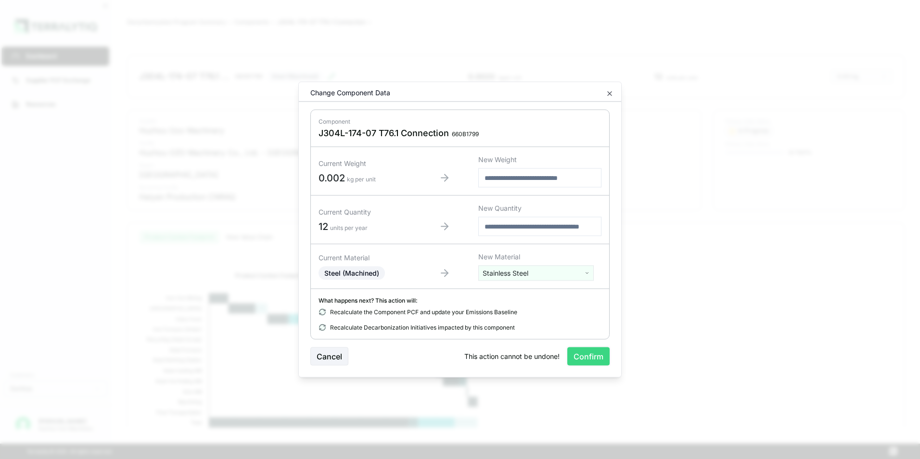
click at [586, 359] on button "Confirm" at bounding box center [588, 356] width 42 height 18
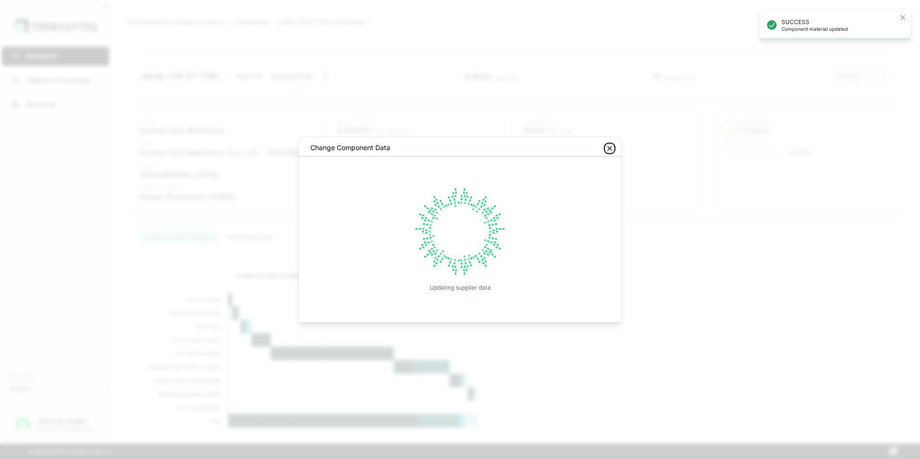
click at [609, 149] on icon "button" at bounding box center [610, 149] width 8 height 8
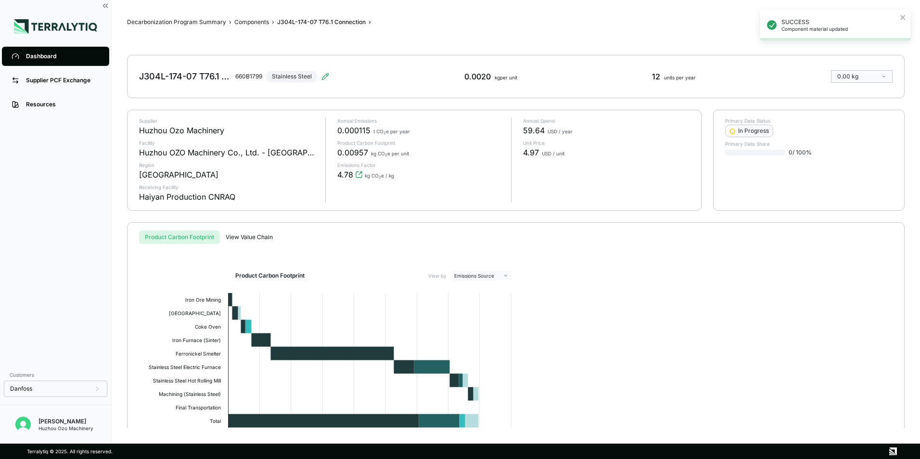
click at [42, 61] on link "Dashboard" at bounding box center [55, 56] width 107 height 19
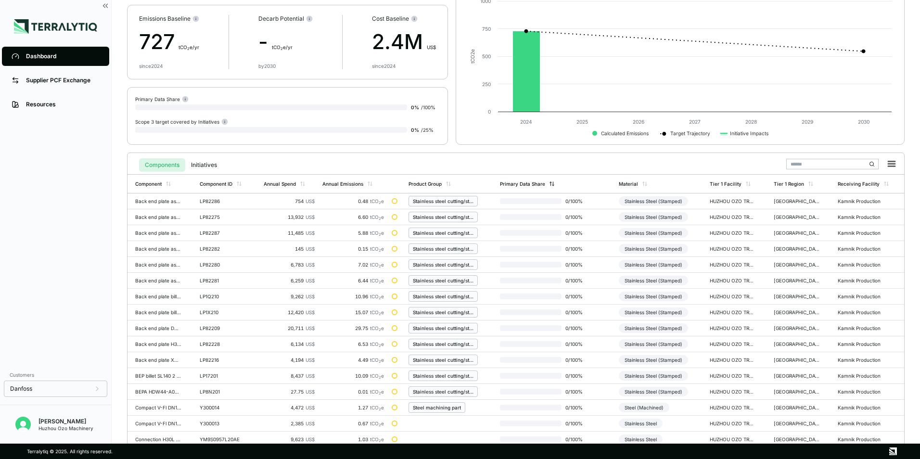
scroll to position [224, 0]
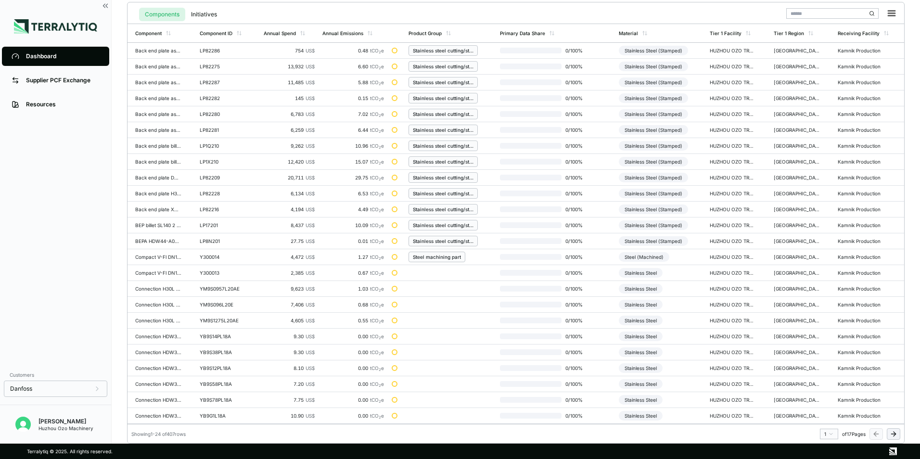
click at [829, 433] on html "Dashboard Supplier PCF Exchange Resources Customers Danfoss Kevan Liao Huzhou O…" at bounding box center [460, 229] width 920 height 459
click at [825, 390] on div "8" at bounding box center [826, 391] width 14 height 12
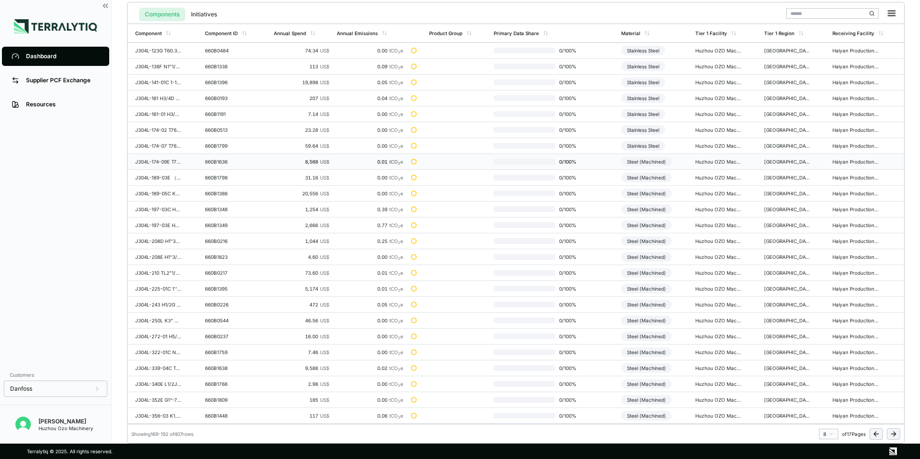
click at [651, 162] on div "Steel (Machined)" at bounding box center [646, 162] width 51 height 10
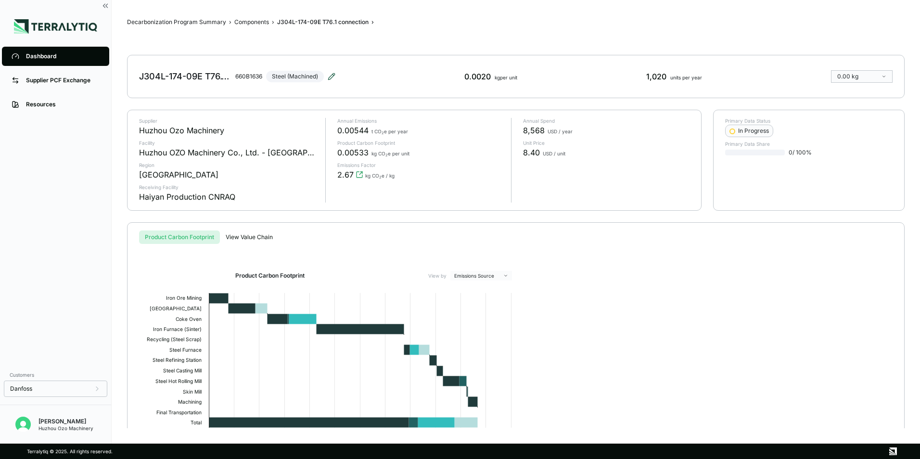
click at [330, 73] on icon at bounding box center [332, 77] width 8 height 8
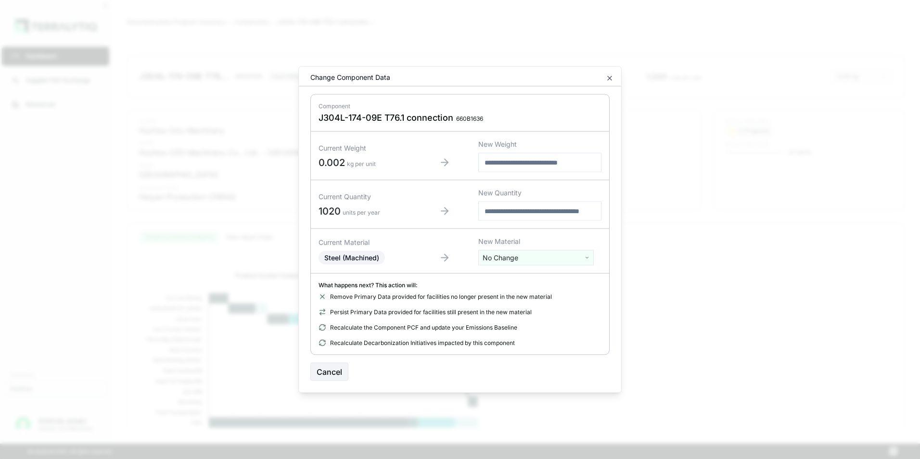
click at [510, 258] on html "Dashboard Supplier PCF Exchange Resources Customers Danfoss Kevan Liao Huzhou O…" at bounding box center [460, 229] width 920 height 459
type input "***"
click at [511, 307] on div "Stainless Steel" at bounding box center [536, 306] width 111 height 13
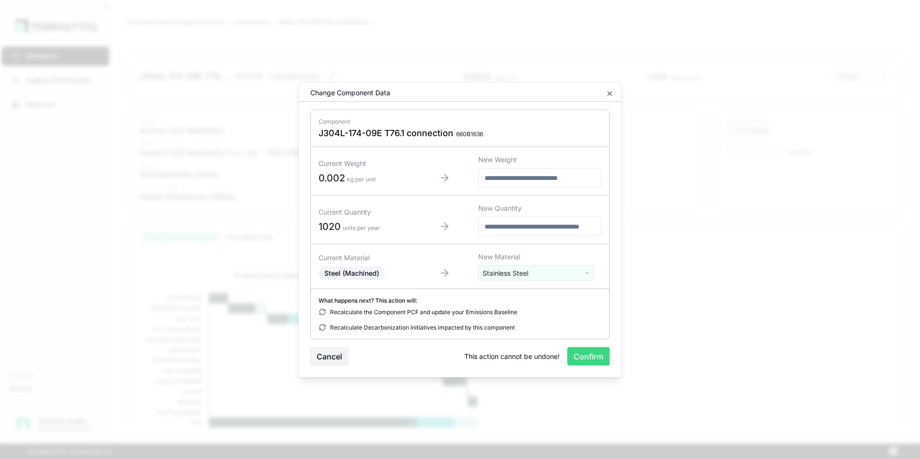
click at [590, 359] on button "Confirm" at bounding box center [588, 356] width 42 height 18
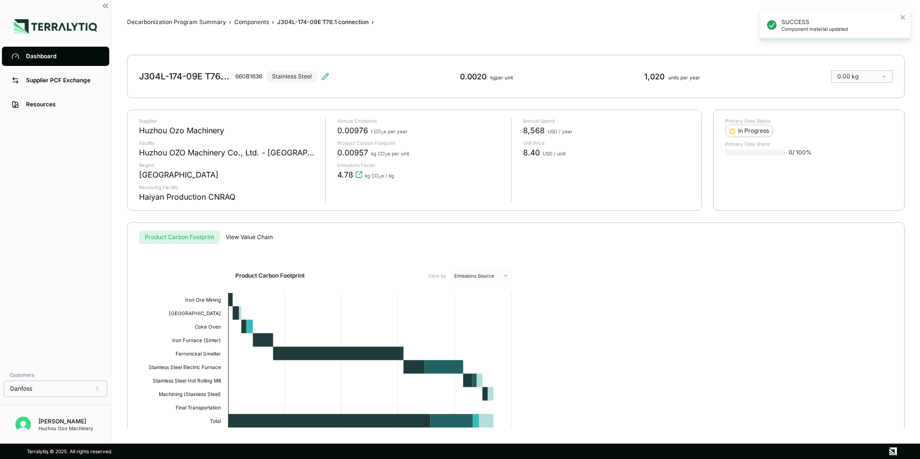
click at [46, 55] on div "Dashboard" at bounding box center [63, 56] width 74 height 8
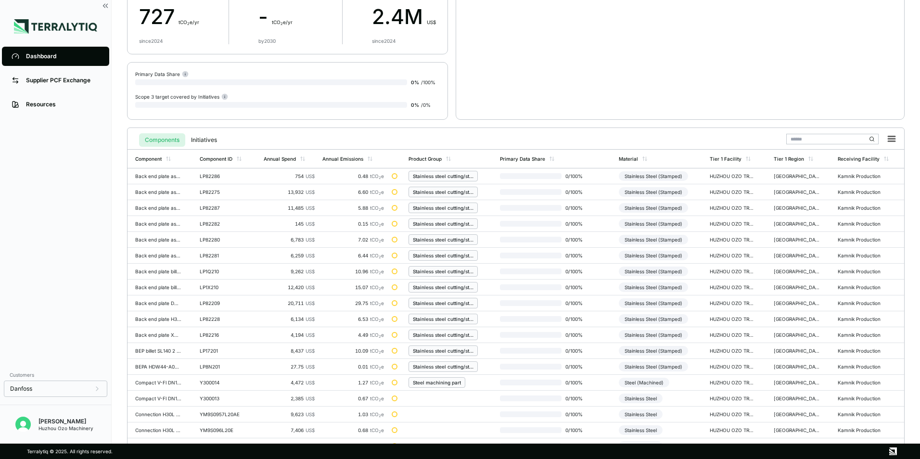
scroll to position [224, 0]
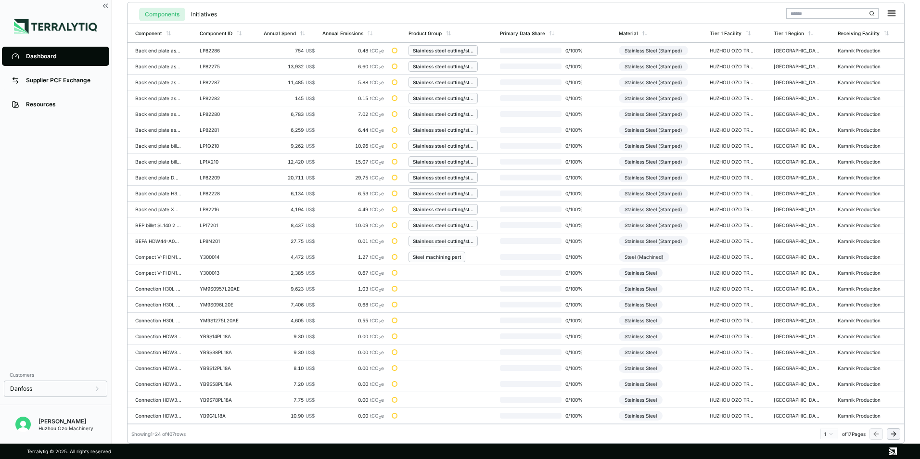
click at [828, 435] on html "Dashboard Supplier PCF Exchange Resources Customers Danfoss Kevan Liao Huzhou O…" at bounding box center [460, 229] width 920 height 459
click at [823, 391] on div "8" at bounding box center [826, 391] width 14 height 12
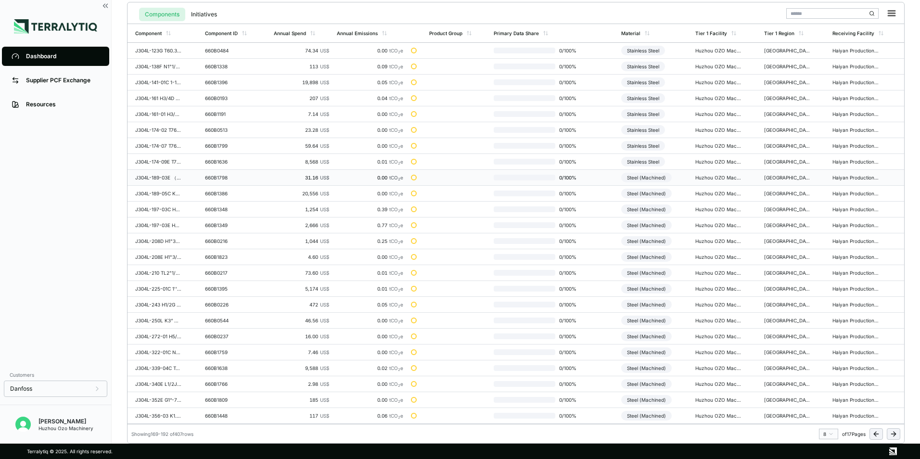
click at [645, 178] on div "Steel (Machined)" at bounding box center [646, 178] width 51 height 10
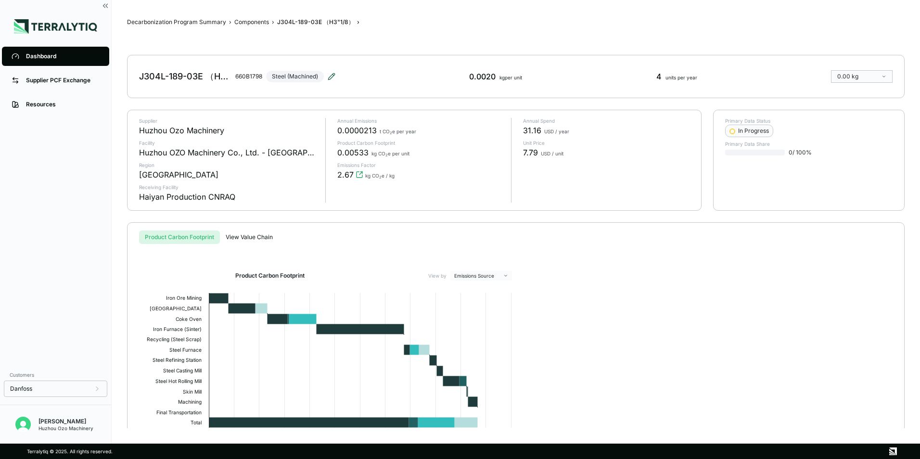
click at [334, 76] on icon at bounding box center [331, 76] width 6 height 6
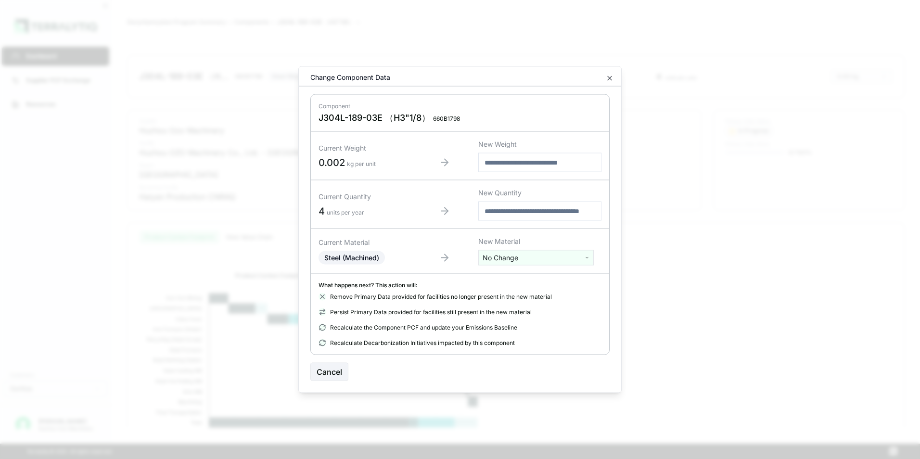
click at [514, 263] on html "Dashboard Supplier PCF Exchange Resources Customers Danfoss Kevan Liao Huzhou O…" at bounding box center [460, 229] width 920 height 459
type input "****"
click at [514, 293] on div "Stainless Steel" at bounding box center [536, 293] width 111 height 13
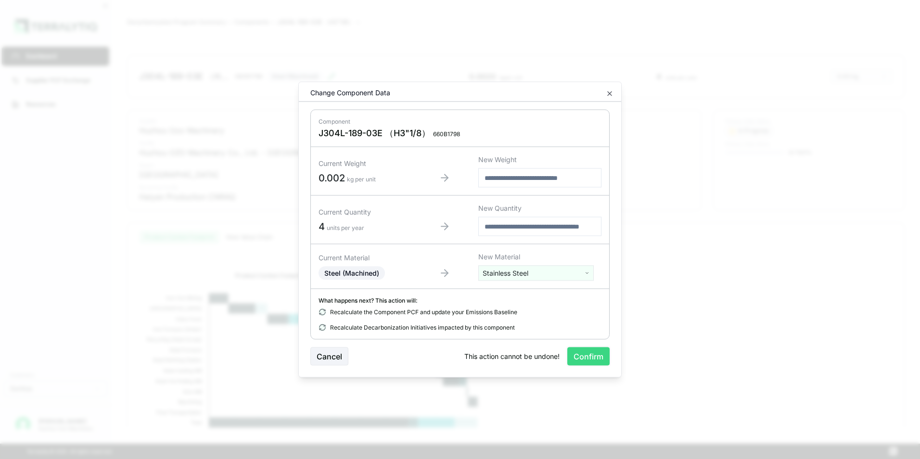
click at [582, 357] on button "Confirm" at bounding box center [588, 356] width 42 height 18
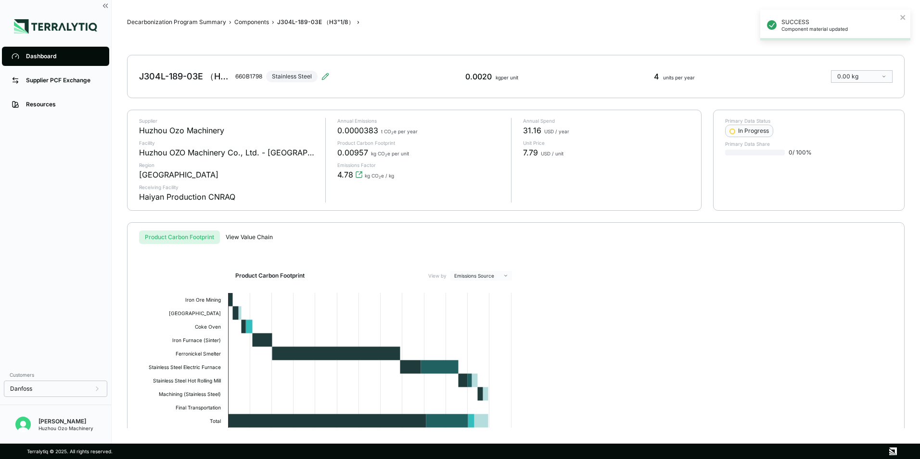
click at [43, 55] on div "Dashboard" at bounding box center [63, 56] width 74 height 8
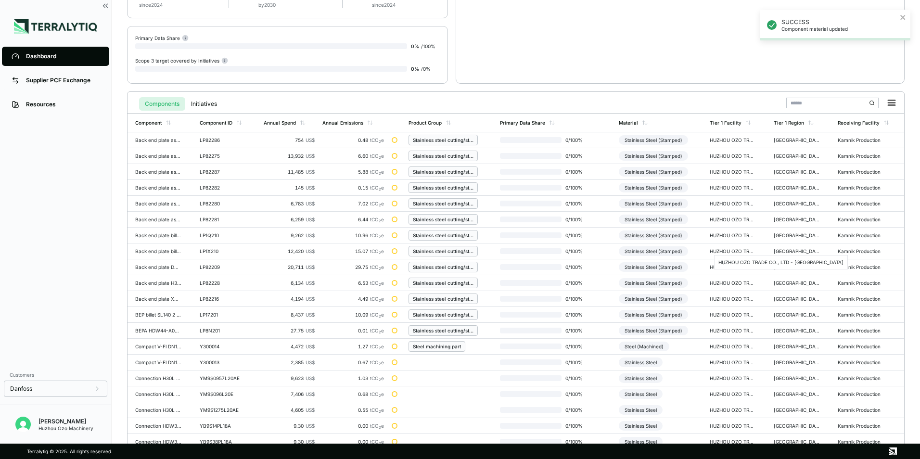
scroll to position [224, 0]
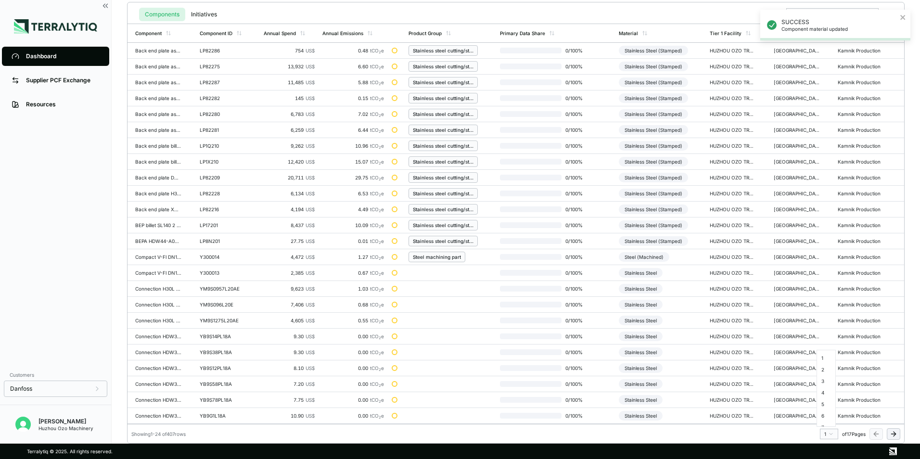
click at [828, 433] on html "SUCCESS Component material updated Dashboard Supplier PCF Exchange Resources Cu…" at bounding box center [460, 229] width 920 height 459
click at [821, 391] on div "8" at bounding box center [826, 391] width 14 height 12
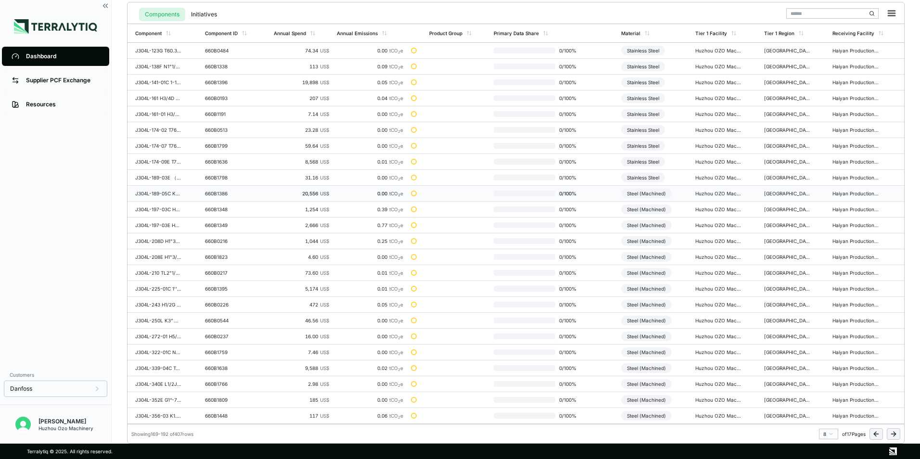
click at [650, 191] on div "Steel (Machined)" at bounding box center [646, 194] width 51 height 10
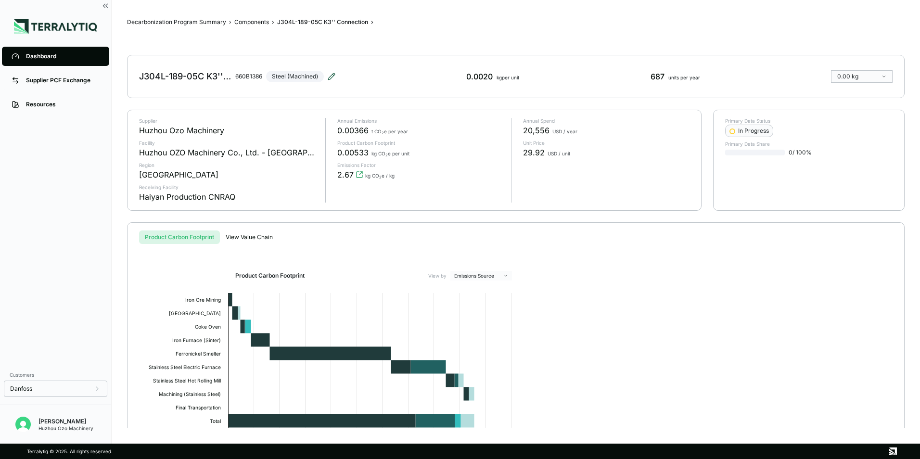
click at [332, 75] on icon at bounding box center [331, 76] width 6 height 6
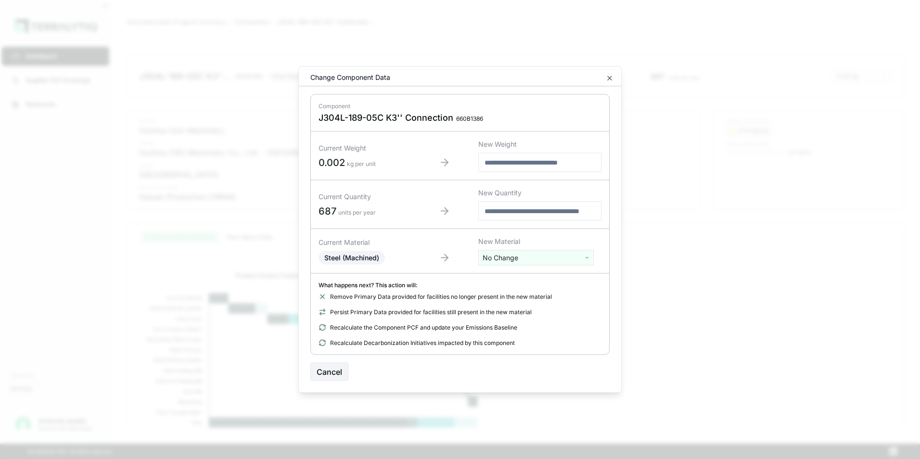
click at [521, 261] on html "Dashboard Supplier PCF Exchange Resources Customers Danfoss Kevan Liao Huzhou O…" at bounding box center [460, 229] width 920 height 459
type input "***"
click at [518, 306] on div "Stainless Steel" at bounding box center [536, 306] width 111 height 13
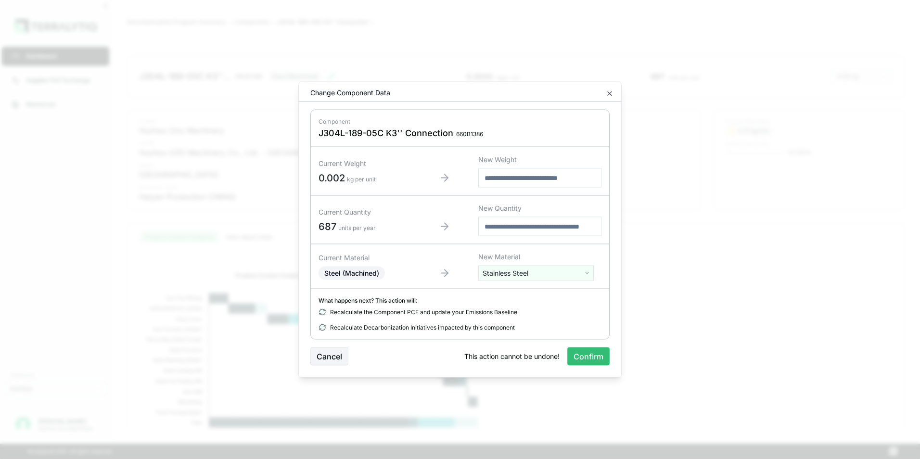
click at [586, 357] on button "Confirm" at bounding box center [588, 356] width 42 height 18
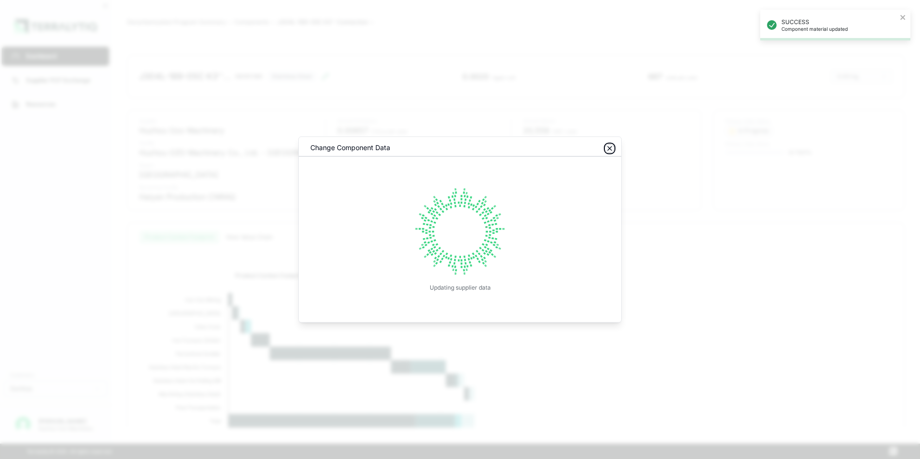
click at [610, 149] on icon "button" at bounding box center [610, 149] width 4 height 4
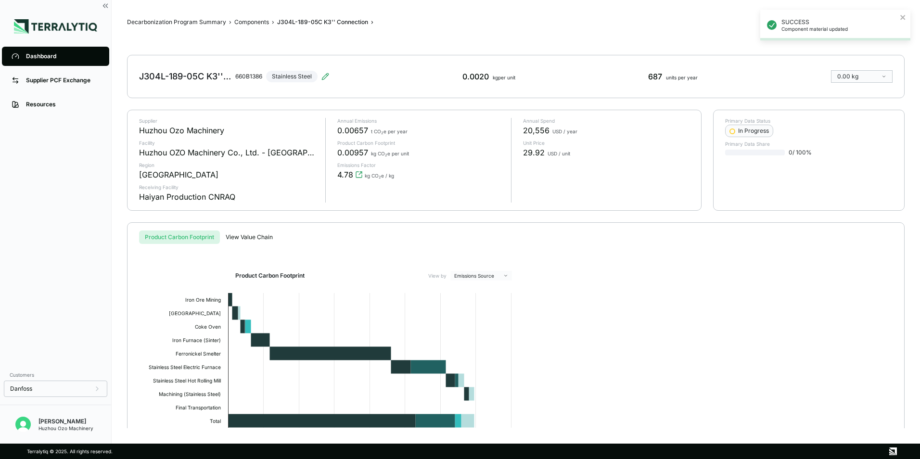
click at [47, 53] on div "Dashboard" at bounding box center [63, 56] width 74 height 8
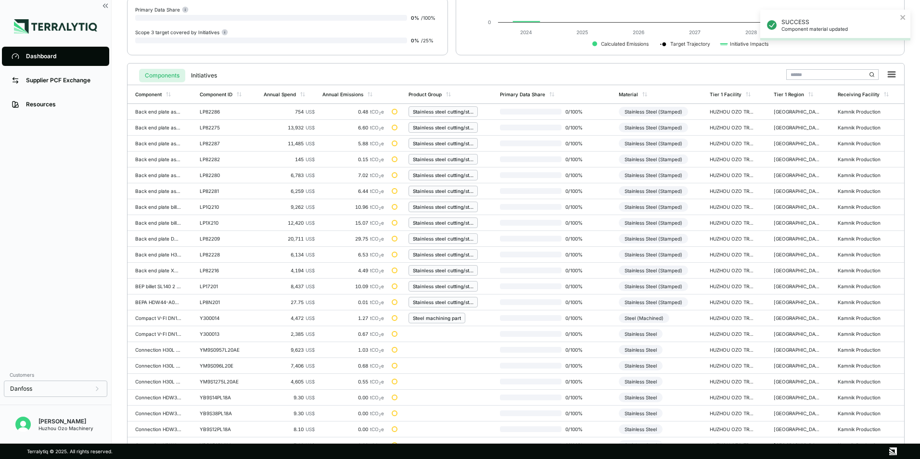
scroll to position [224, 0]
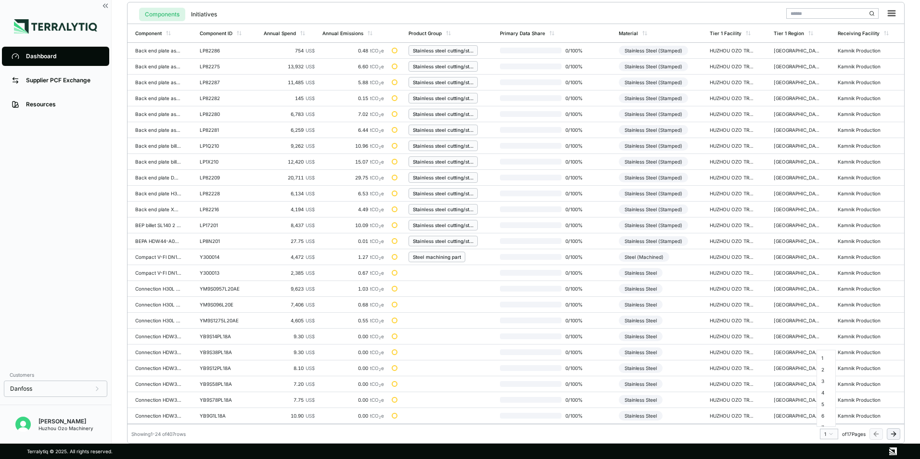
click at [830, 435] on html "SUCCESS Component material updated Dashboard Supplier PCF Exchange Resources Cu…" at bounding box center [460, 229] width 920 height 459
click at [824, 391] on div "8" at bounding box center [826, 391] width 14 height 12
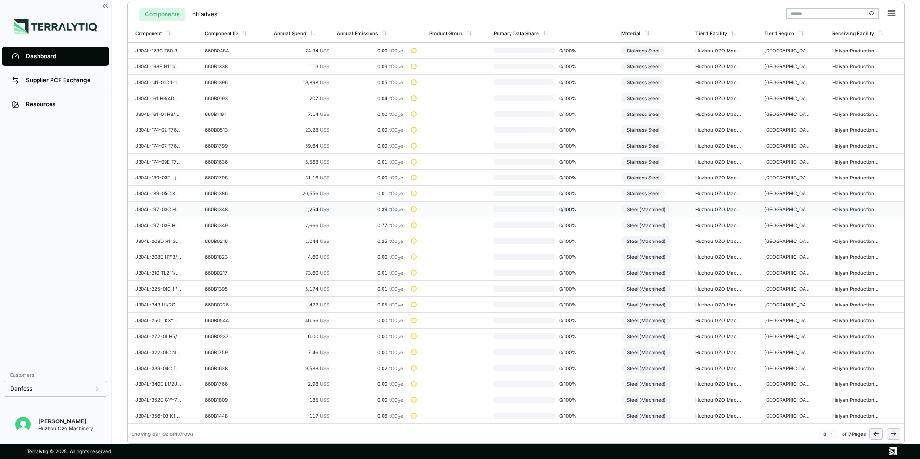
click at [640, 210] on div "Steel (Machined)" at bounding box center [646, 209] width 51 height 10
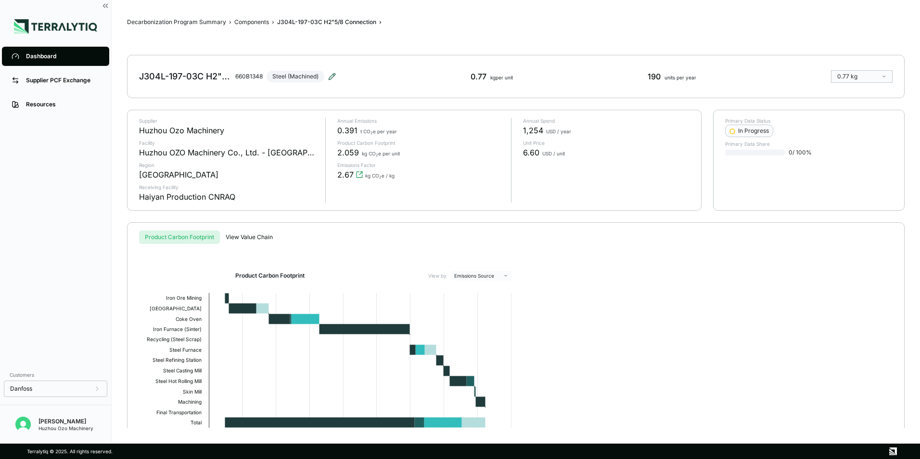
click at [331, 77] on icon at bounding box center [332, 77] width 8 height 8
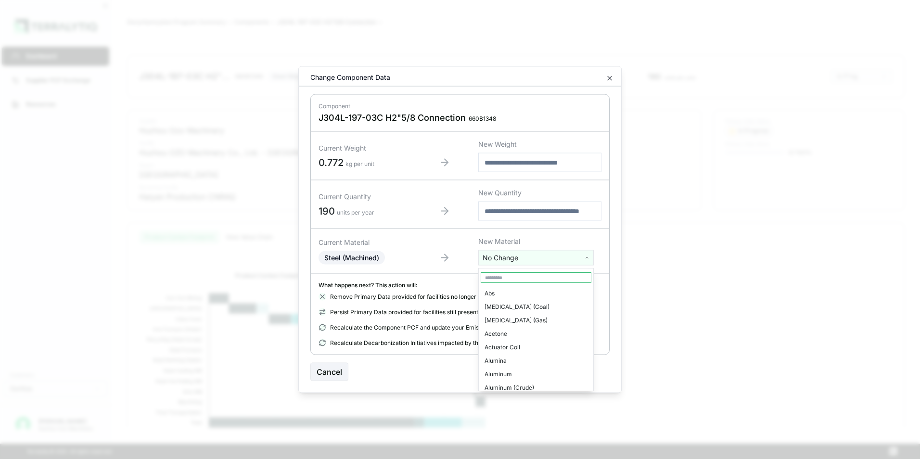
click at [509, 257] on html "Dashboard Supplier PCF Exchange Resources Customers Danfoss Kevan Liao Huzhou O…" at bounding box center [460, 229] width 920 height 459
type input "****"
click at [504, 291] on div "Stainless Steel" at bounding box center [536, 293] width 111 height 13
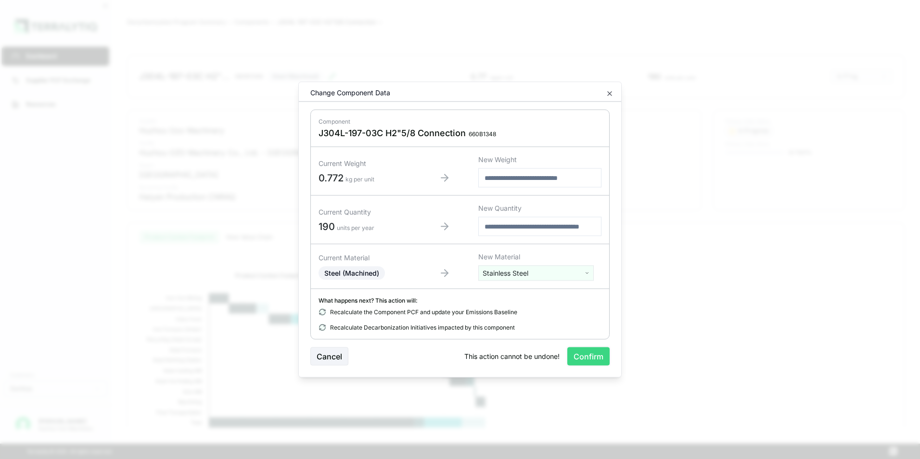
click at [584, 358] on button "Confirm" at bounding box center [588, 356] width 42 height 18
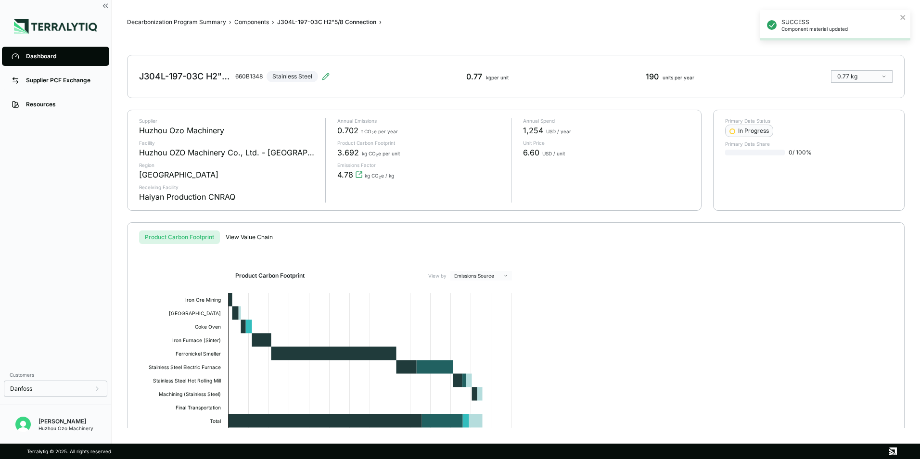
click at [23, 58] on link "Dashboard" at bounding box center [55, 56] width 107 height 19
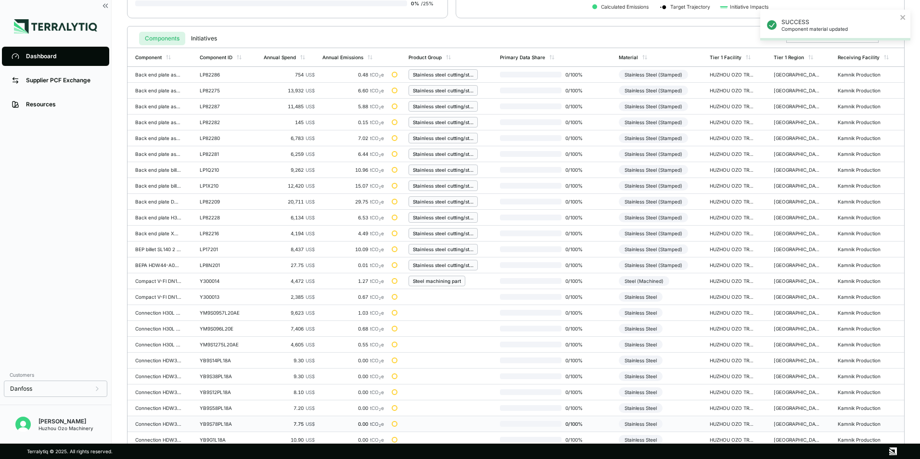
scroll to position [224, 0]
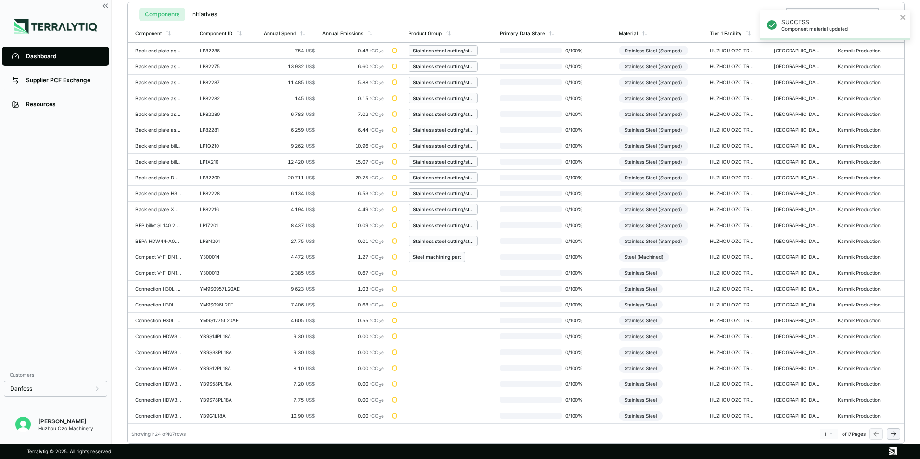
click at [830, 434] on html "SUCCESS Component material updated Dashboard Supplier PCF Exchange Resources Cu…" at bounding box center [460, 229] width 920 height 459
click at [825, 391] on div "8" at bounding box center [826, 391] width 14 height 12
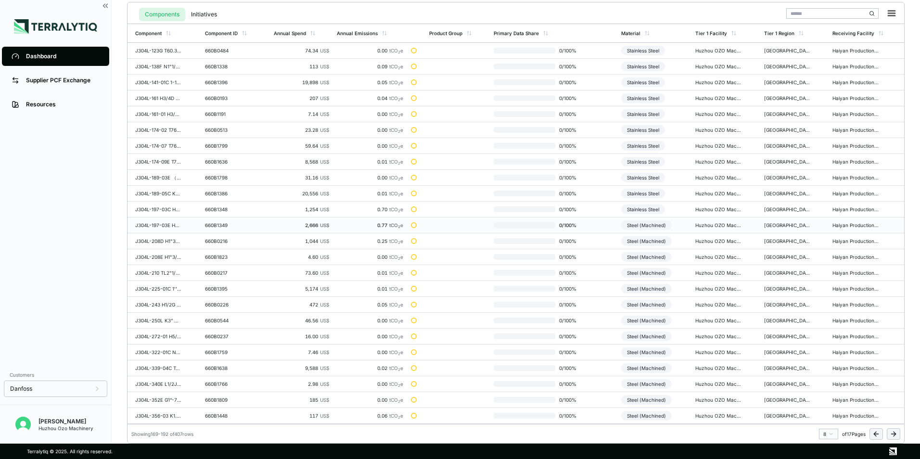
click at [650, 226] on div "Steel (Machined)" at bounding box center [646, 225] width 51 height 10
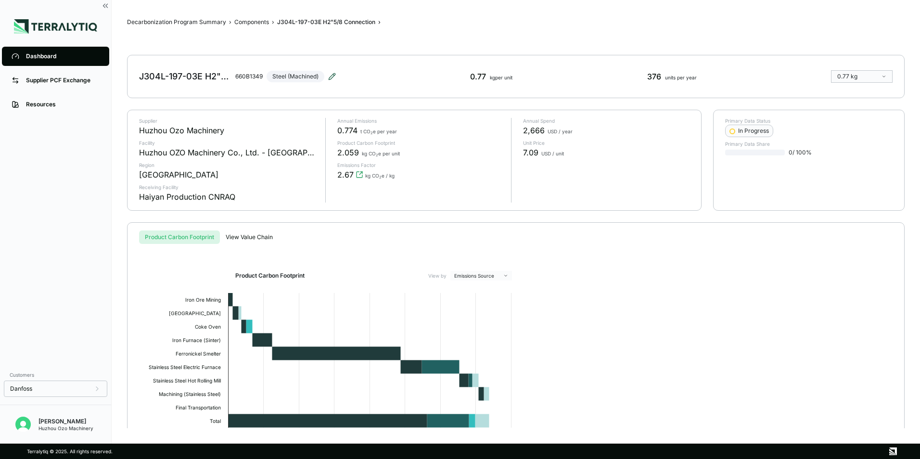
click at [334, 77] on icon at bounding box center [332, 77] width 8 height 8
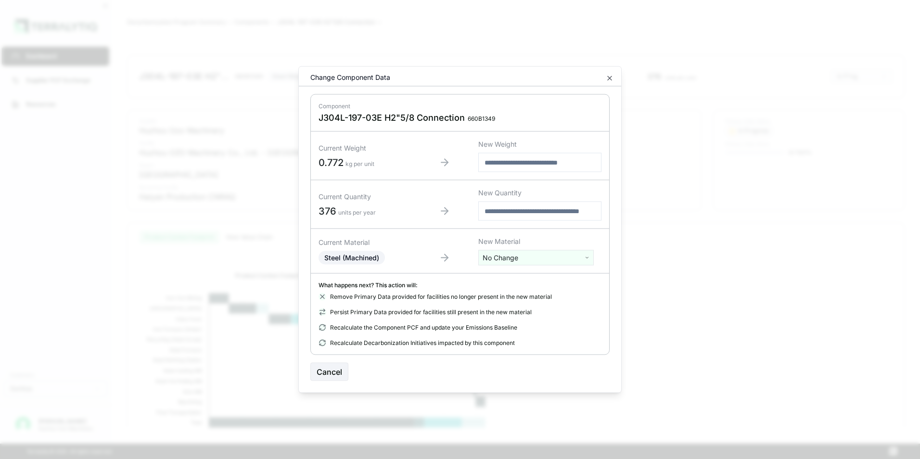
click at [505, 258] on html "Dashboard Supplier PCF Exchange Resources Customers Danfoss Kevan Liao Huzhou O…" at bounding box center [460, 229] width 920 height 459
type input "***"
click at [508, 307] on div "Stainless Steel" at bounding box center [536, 306] width 111 height 13
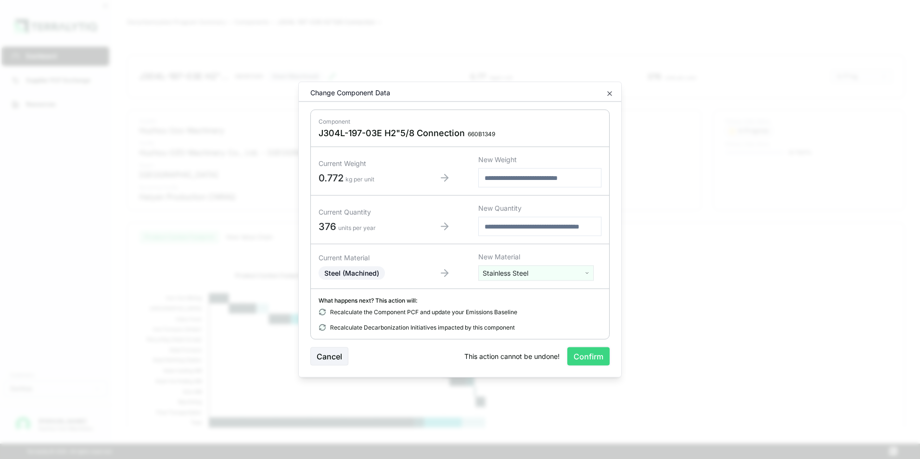
click at [595, 357] on button "Confirm" at bounding box center [588, 356] width 42 height 18
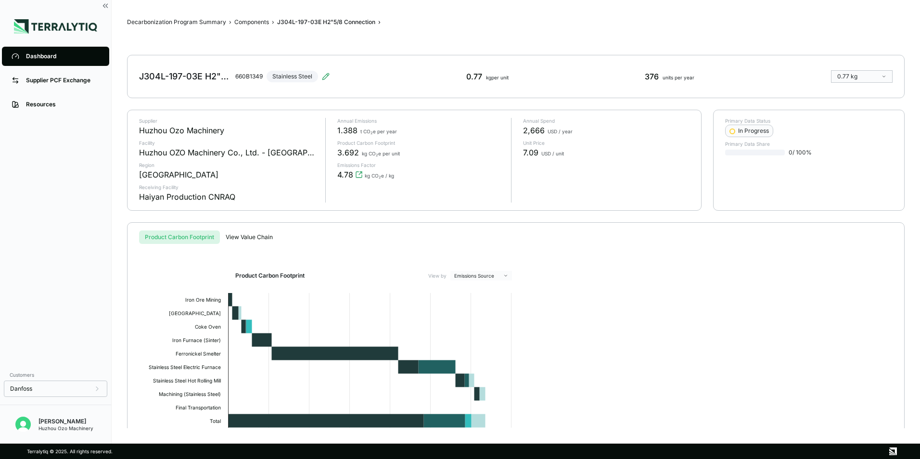
click at [43, 58] on div "Dashboard" at bounding box center [63, 56] width 74 height 8
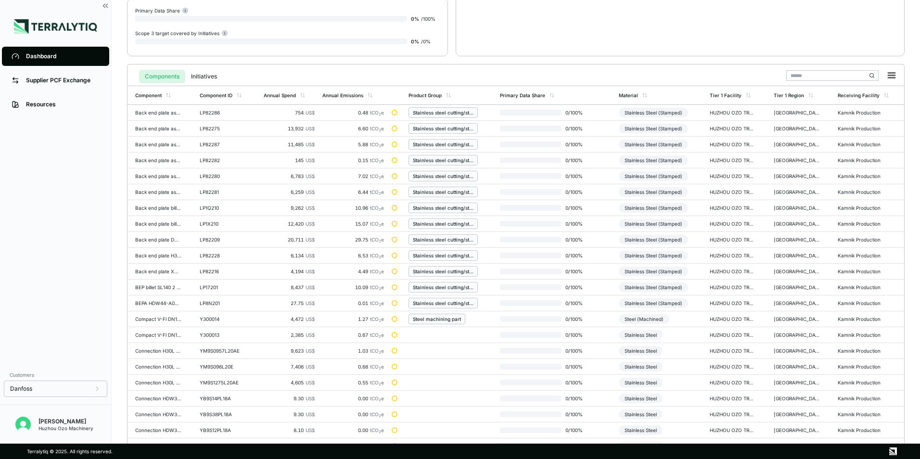
scroll to position [224, 0]
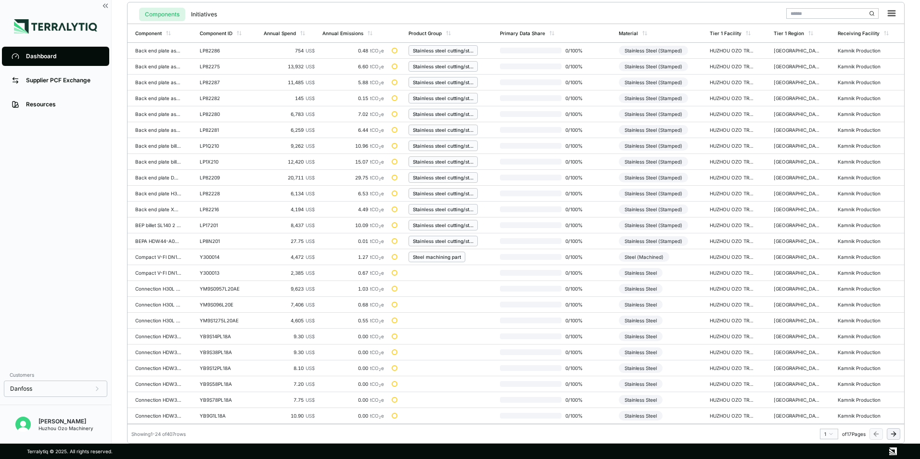
click at [827, 434] on html "Dashboard Supplier PCF Exchange Resources Customers Danfoss Kevan Liao Huzhou O…" at bounding box center [460, 229] width 920 height 459
click at [825, 391] on div "8" at bounding box center [826, 391] width 14 height 12
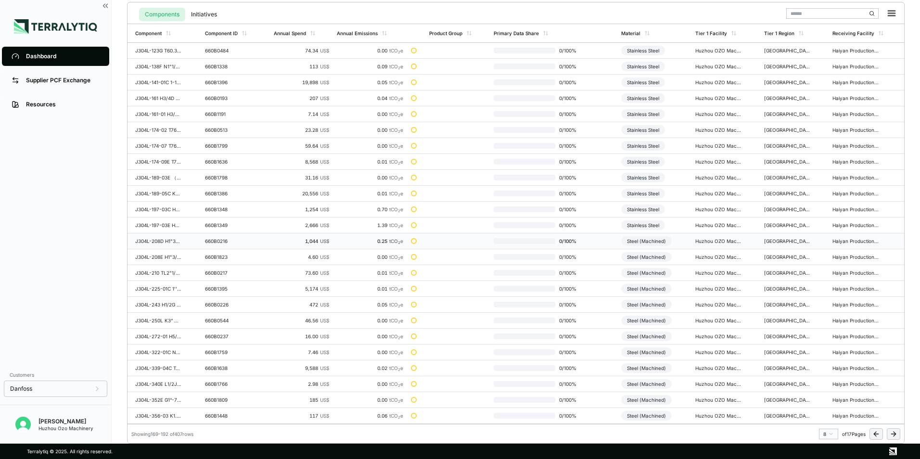
click at [656, 242] on div "Steel (Machined)" at bounding box center [646, 241] width 51 height 10
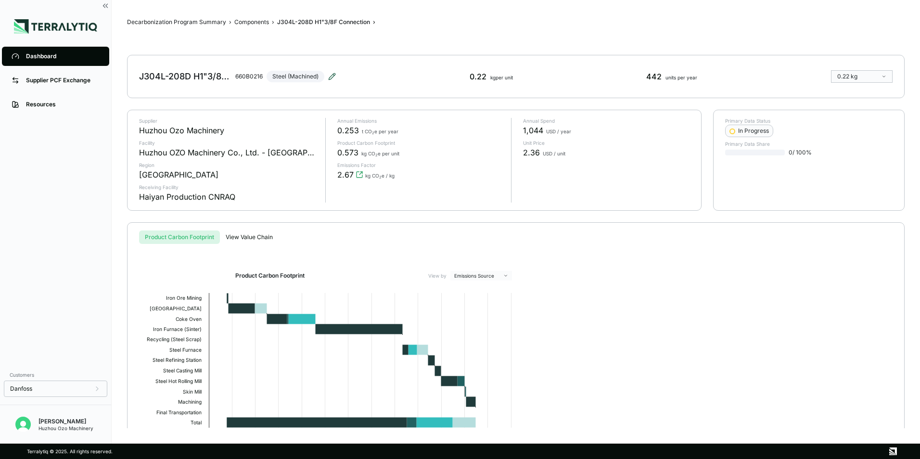
click at [328, 78] on icon at bounding box center [332, 77] width 8 height 8
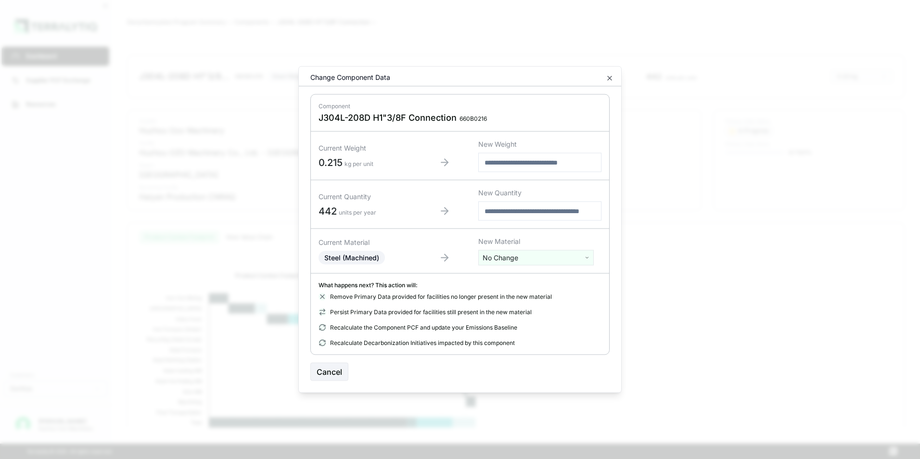
click at [507, 258] on html "Dashboard Supplier PCF Exchange Resources Customers Danfoss Kevan Liao Huzhou O…" at bounding box center [460, 229] width 920 height 459
click at [522, 368] on div "Stainless Steel" at bounding box center [536, 374] width 111 height 13
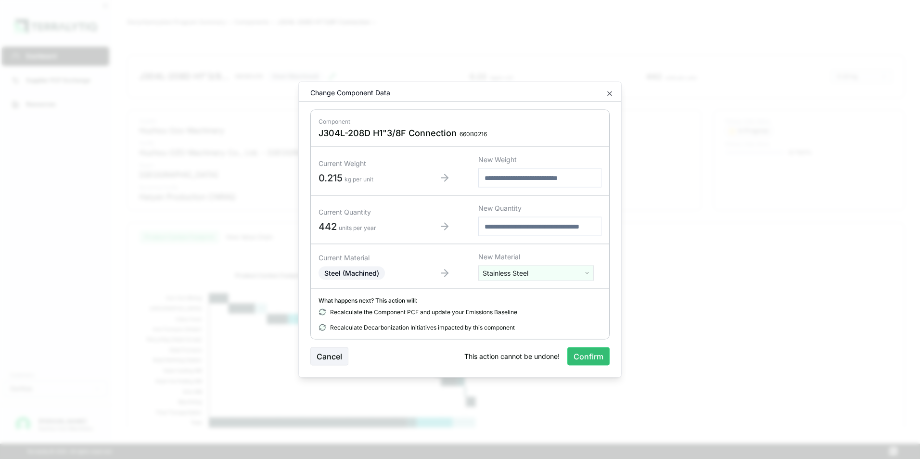
click at [598, 357] on button "Confirm" at bounding box center [588, 356] width 42 height 18
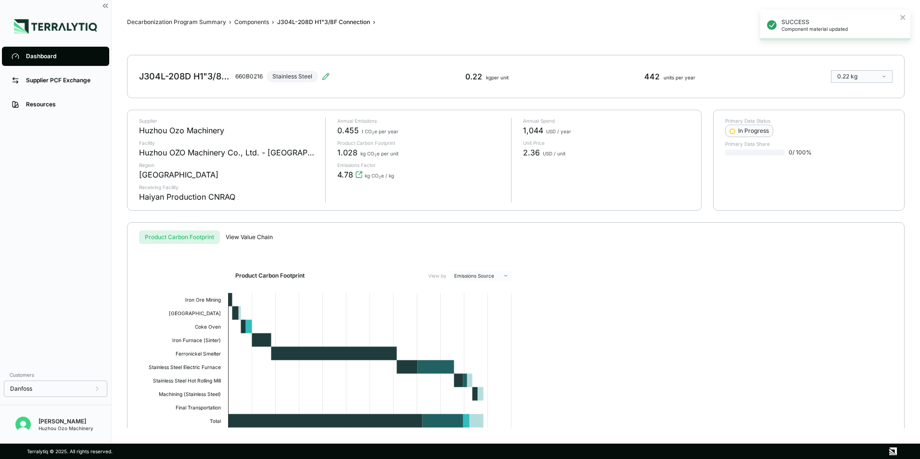
click at [40, 59] on div "Dashboard" at bounding box center [63, 56] width 74 height 8
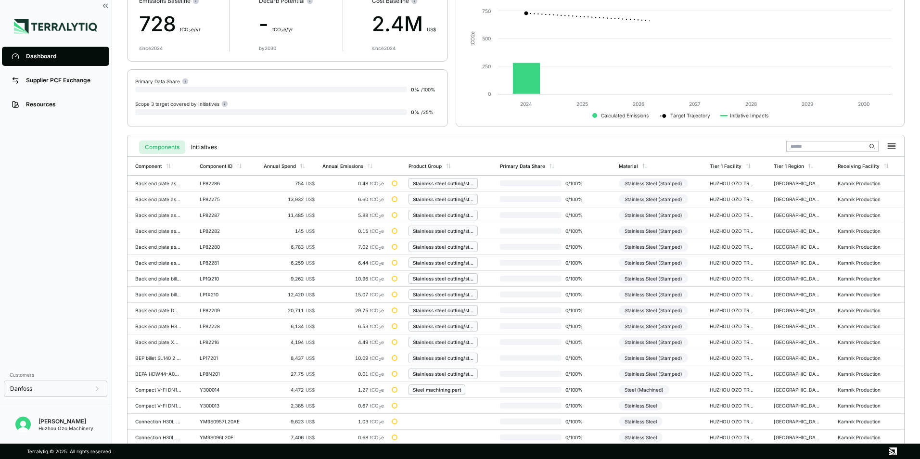
scroll to position [224, 0]
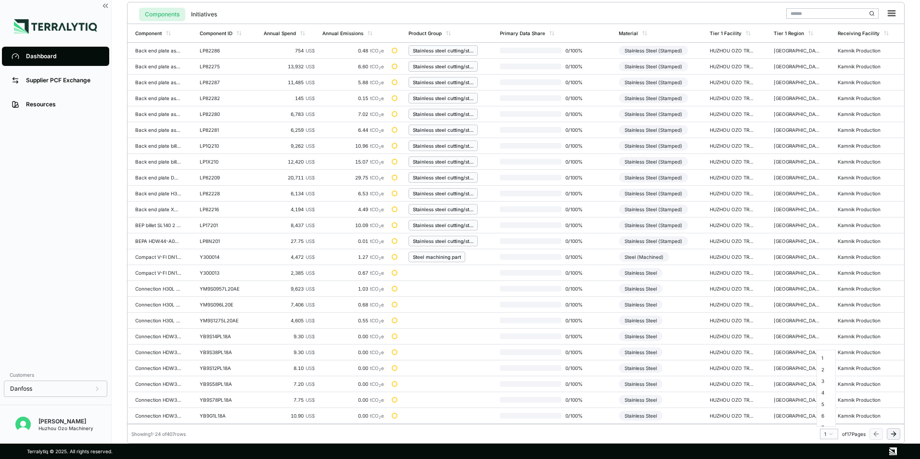
click at [827, 433] on html "Dashboard Supplier PCF Exchange Resources Customers Danfoss Kevan Liao Huzhou O…" at bounding box center [460, 229] width 920 height 459
click at [830, 436] on html "Dashboard Supplier PCF Exchange Resources Customers Danfoss Kevan Liao Huzhou O…" at bounding box center [460, 229] width 920 height 459
click at [830, 437] on html "Dashboard Supplier PCF Exchange Resources Customers Danfoss Kevan Liao Huzhou O…" at bounding box center [460, 229] width 920 height 459
click at [825, 391] on div "8" at bounding box center [826, 391] width 14 height 12
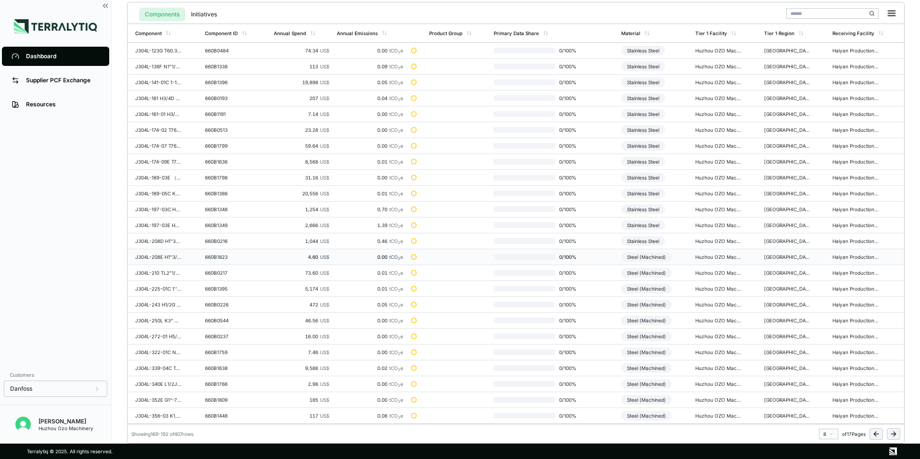
click at [657, 257] on div "Steel (Machined)" at bounding box center [646, 257] width 51 height 10
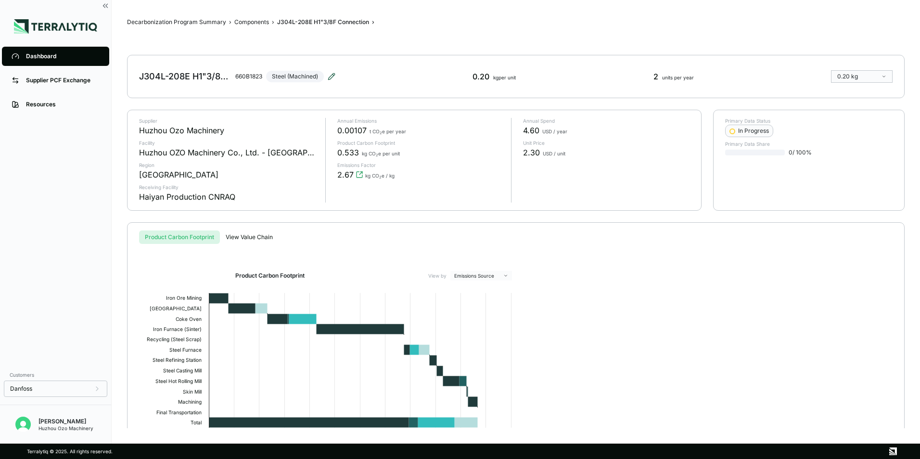
click at [331, 79] on icon at bounding box center [331, 76] width 6 height 6
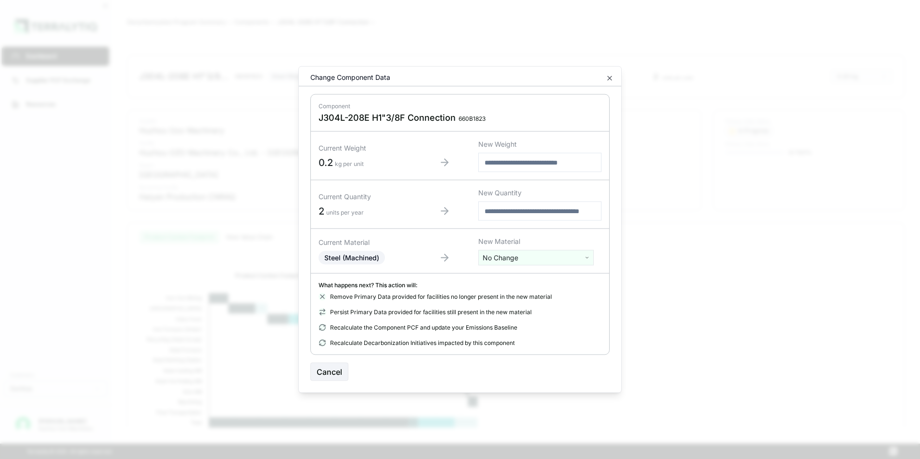
click at [518, 259] on html "Dashboard Supplier PCF Exchange Resources Customers Danfoss Kevan Liao Huzhou O…" at bounding box center [460, 229] width 920 height 459
type input "****"
click at [515, 294] on div "Stainless Steel" at bounding box center [536, 293] width 111 height 13
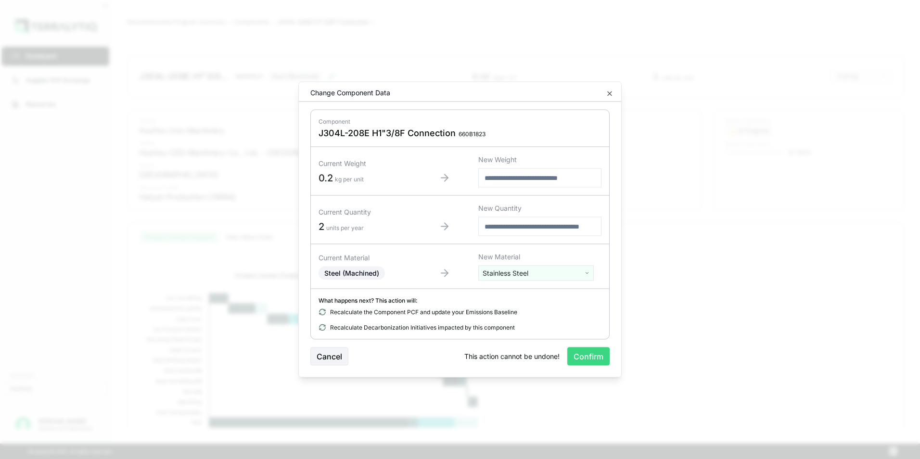
click at [589, 359] on button "Confirm" at bounding box center [588, 356] width 42 height 18
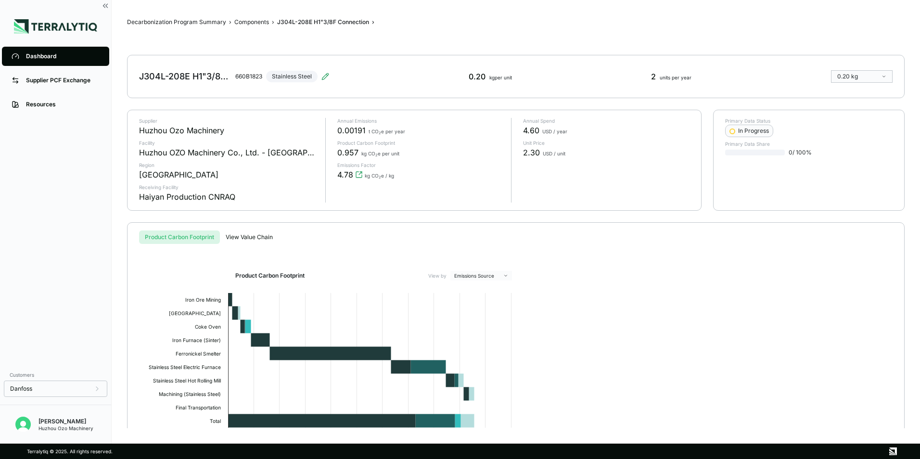
click at [43, 53] on div "Dashboard" at bounding box center [63, 56] width 74 height 8
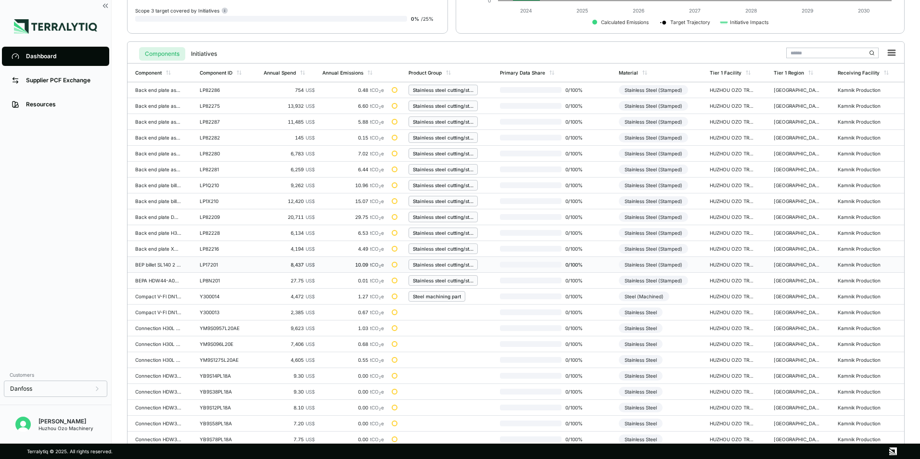
scroll to position [224, 0]
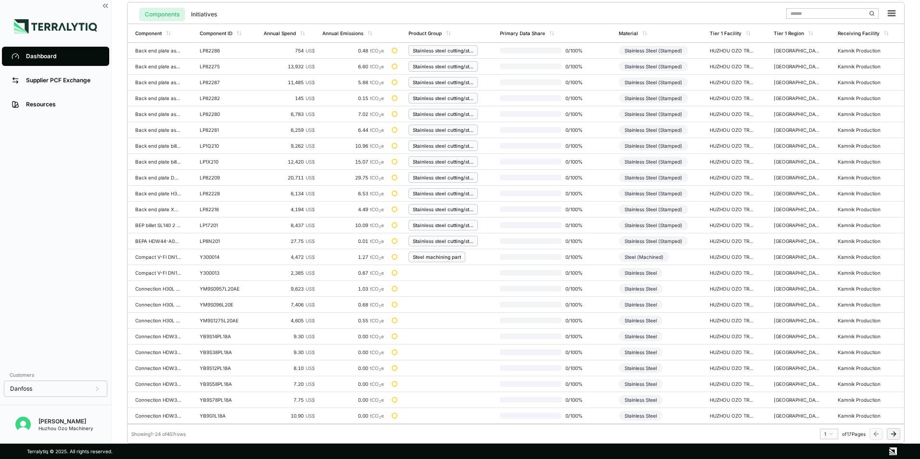
click at [829, 432] on html "Dashboard Supplier PCF Exchange Resources Customers Danfoss Kevan Liao Huzhou O…" at bounding box center [460, 229] width 920 height 459
click at [823, 390] on div "8" at bounding box center [826, 391] width 14 height 12
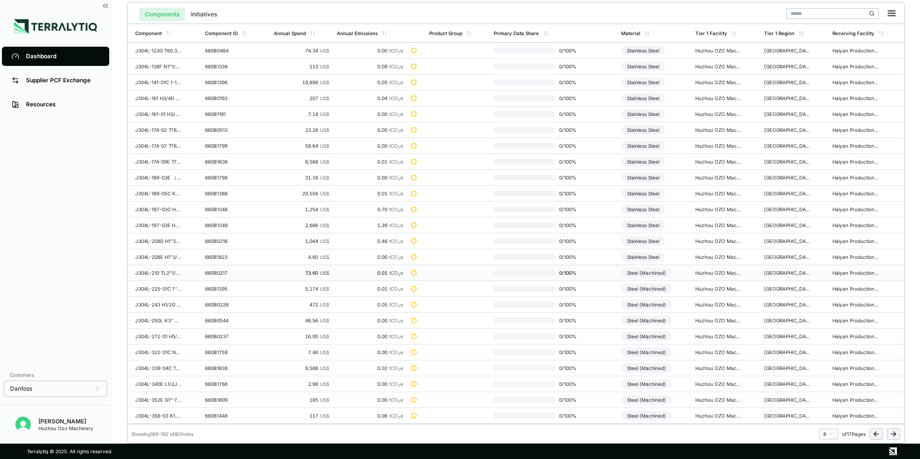
click at [649, 272] on div "Steel (Machined)" at bounding box center [646, 273] width 51 height 10
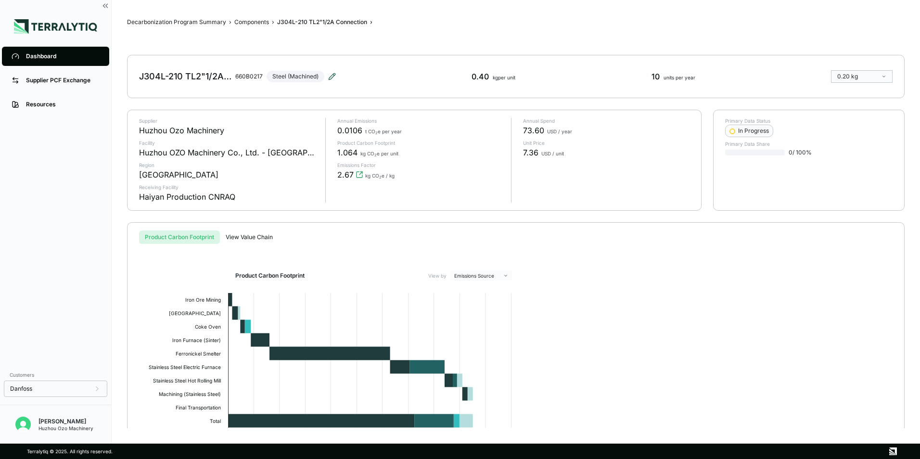
click at [334, 74] on icon at bounding box center [332, 77] width 8 height 8
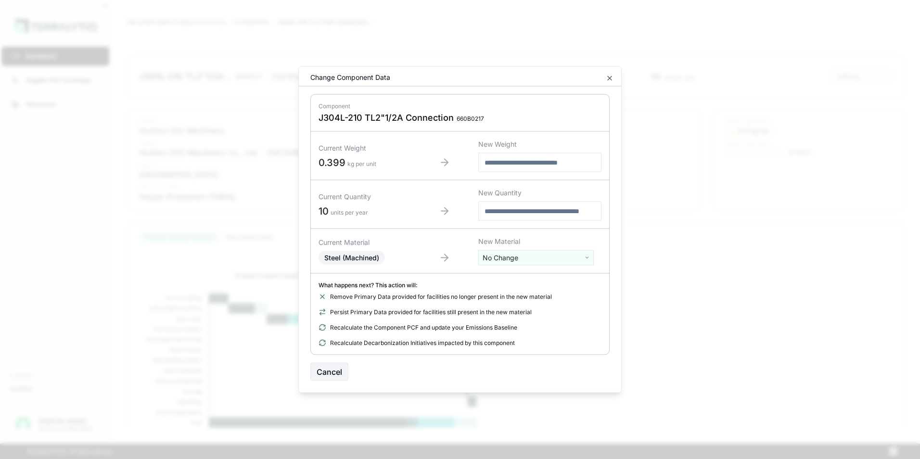
click at [539, 259] on html "Dashboard Supplier PCF Exchange Resources Customers Danfoss Kevan Liao Huzhou O…" at bounding box center [460, 229] width 920 height 459
click at [512, 368] on div "Stainless Steel" at bounding box center [536, 374] width 111 height 13
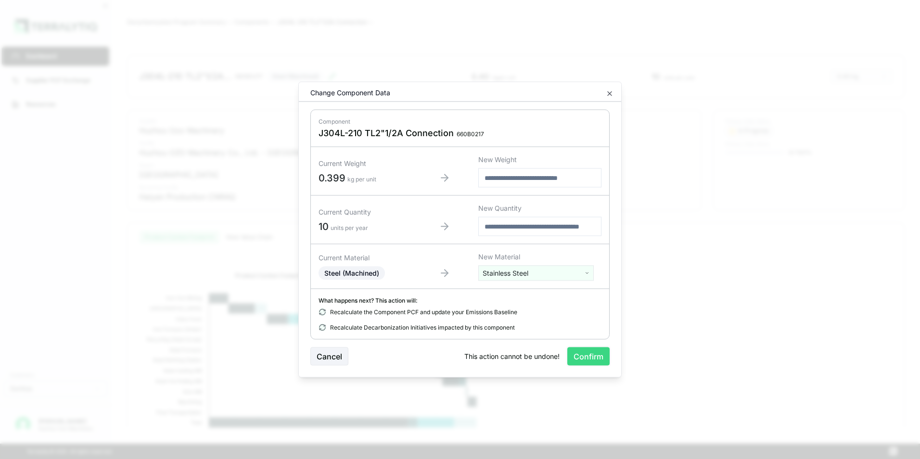
click at [590, 356] on button "Confirm" at bounding box center [588, 356] width 42 height 18
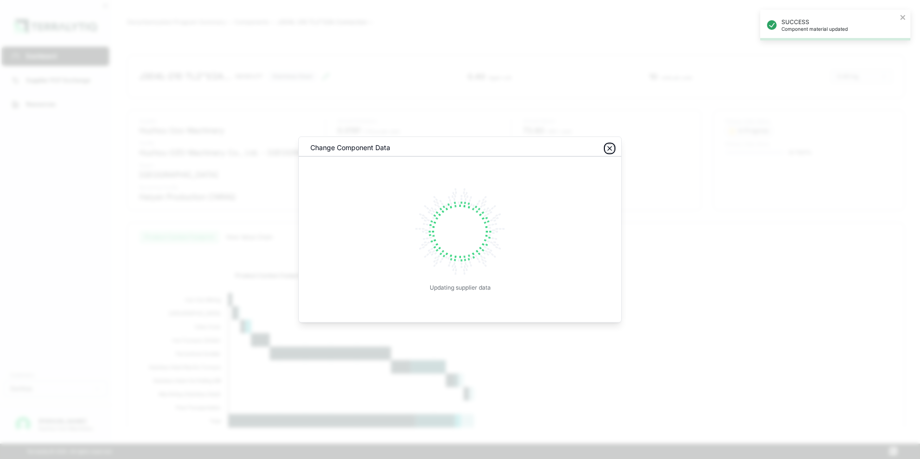
click at [608, 147] on icon "button" at bounding box center [610, 149] width 4 height 4
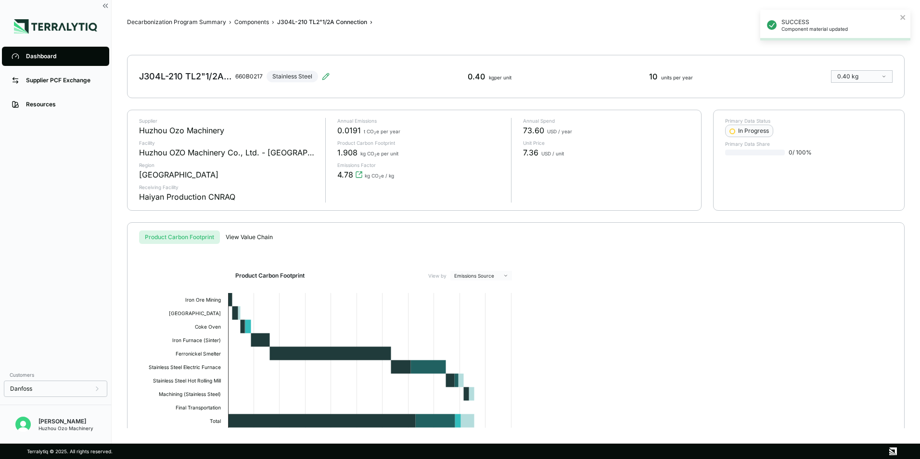
click at [50, 53] on div "Dashboard" at bounding box center [63, 56] width 74 height 8
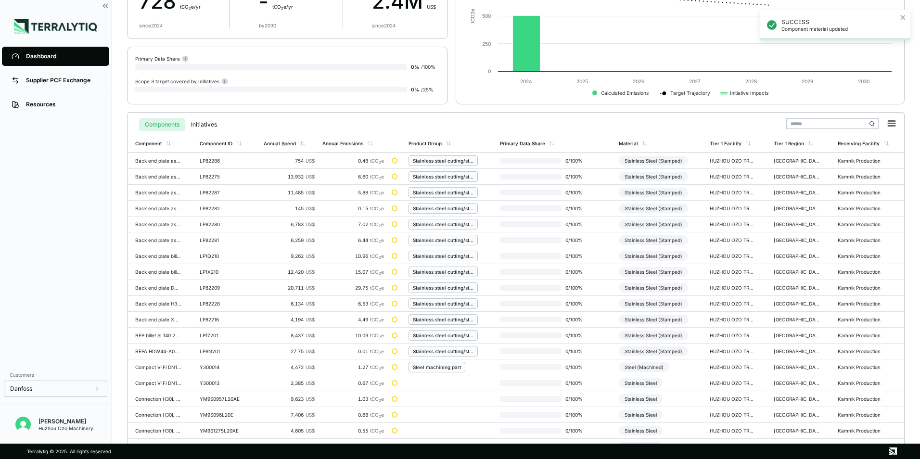
scroll to position [224, 0]
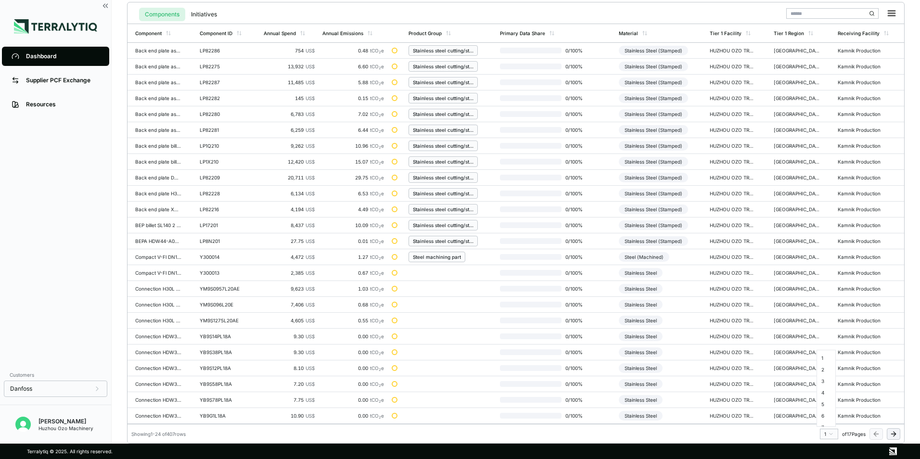
click at [828, 436] on html "SUCCESS Component material updated Dashboard Supplier PCF Exchange Resources Cu…" at bounding box center [460, 229] width 920 height 459
click at [824, 391] on div "8" at bounding box center [826, 391] width 14 height 12
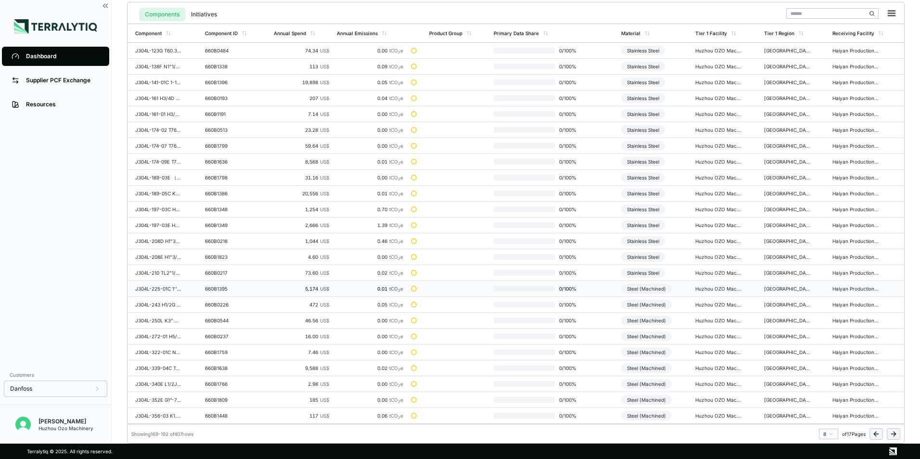
click at [651, 291] on div "Steel (Machined)" at bounding box center [646, 289] width 51 height 10
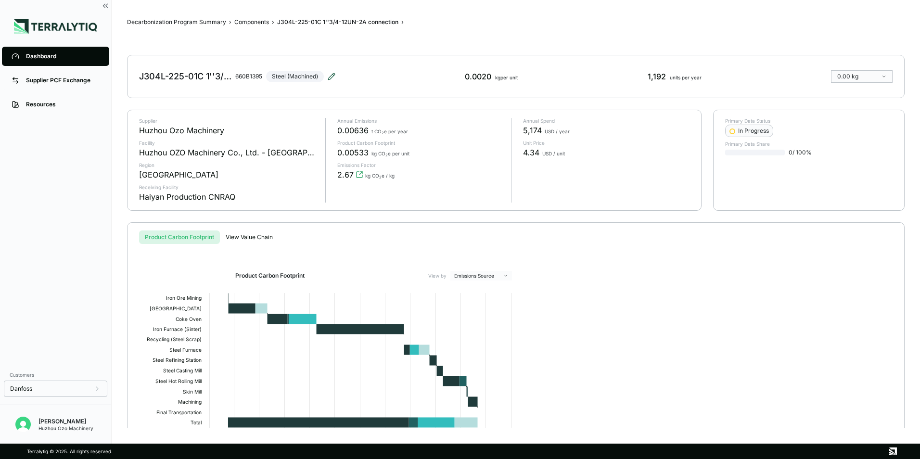
click at [331, 73] on icon at bounding box center [332, 77] width 8 height 8
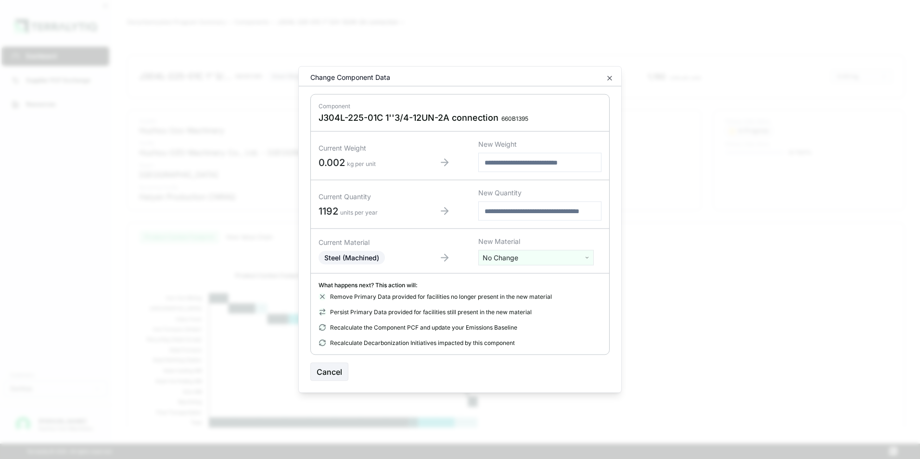
click at [507, 259] on html "Dashboard Supplier PCF Exchange Resources Customers Danfoss Kevan Liao Huzhou O…" at bounding box center [460, 229] width 920 height 459
type input "****"
click at [501, 295] on div "Stainless Steel" at bounding box center [536, 293] width 111 height 13
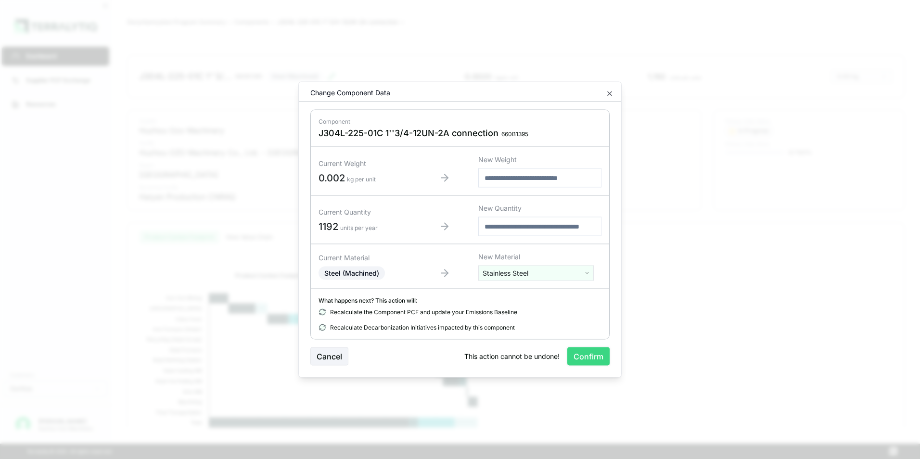
click at [587, 356] on button "Confirm" at bounding box center [588, 356] width 42 height 18
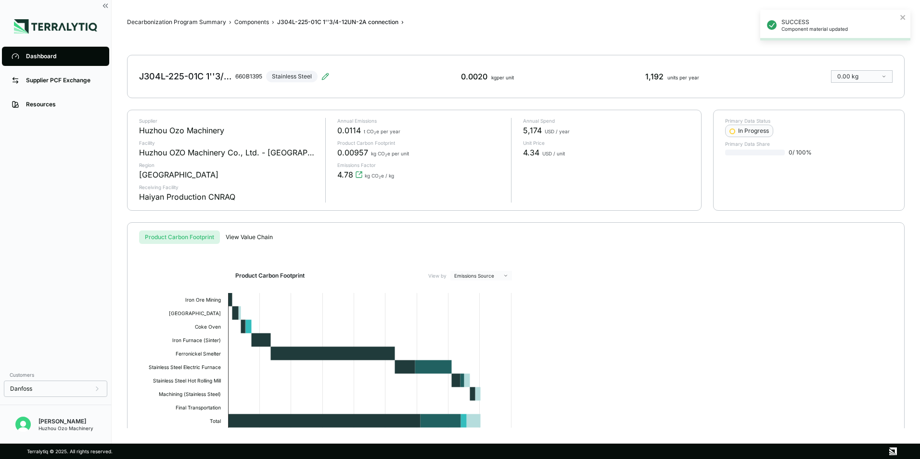
click at [39, 54] on div "Dashboard" at bounding box center [63, 56] width 74 height 8
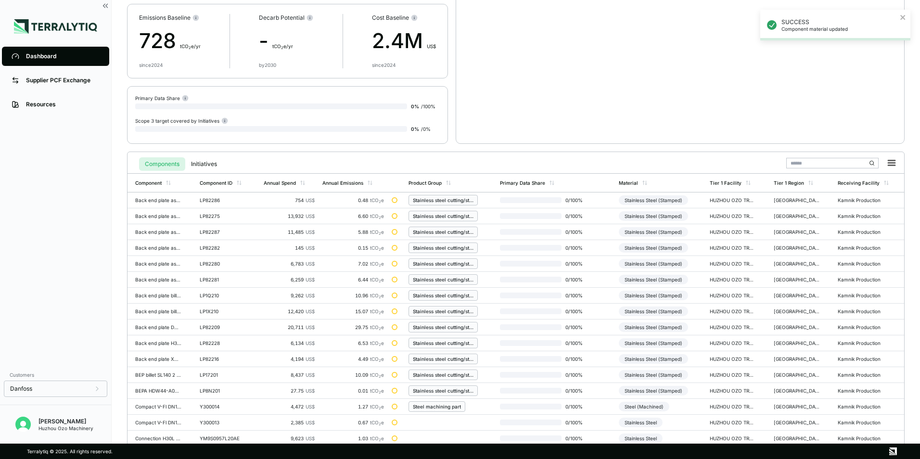
scroll to position [224, 0]
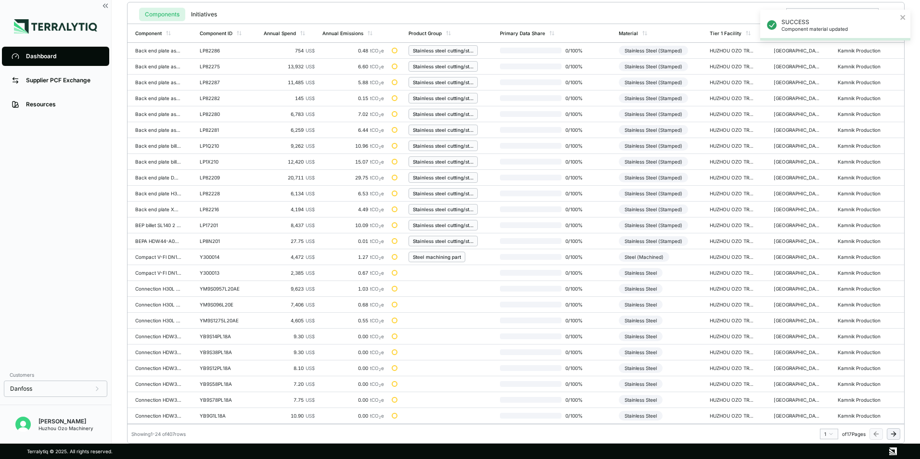
click at [834, 436] on html "SUCCESS Component material updated Dashboard Supplier PCF Exchange Resources Cu…" at bounding box center [460, 229] width 920 height 459
click at [825, 391] on div "8" at bounding box center [826, 391] width 14 height 12
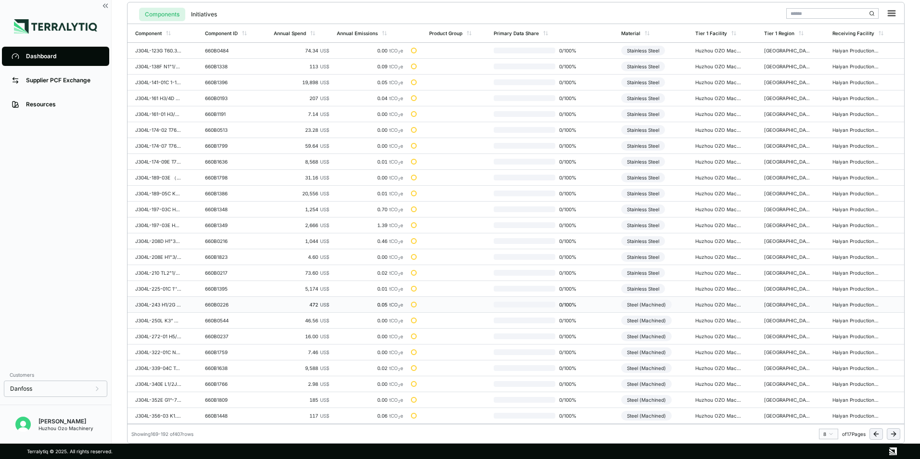
click at [656, 303] on div "Steel (Machined)" at bounding box center [646, 305] width 51 height 10
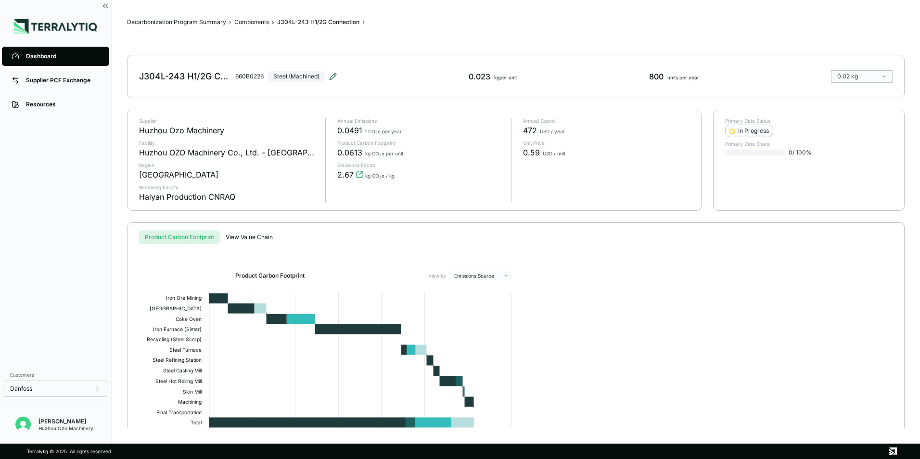
click at [332, 76] on icon at bounding box center [333, 76] width 6 height 6
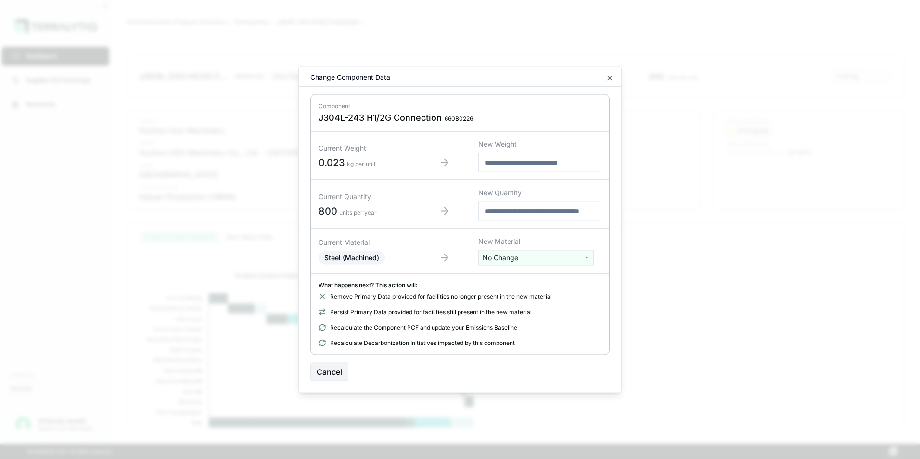
click at [514, 262] on html "Dashboard Supplier PCF Exchange Resources Customers Danfoss Kevan Liao Huzhou O…" at bounding box center [460, 229] width 920 height 459
type input "***"
click at [511, 304] on div "Stainless Steel" at bounding box center [536, 306] width 111 height 13
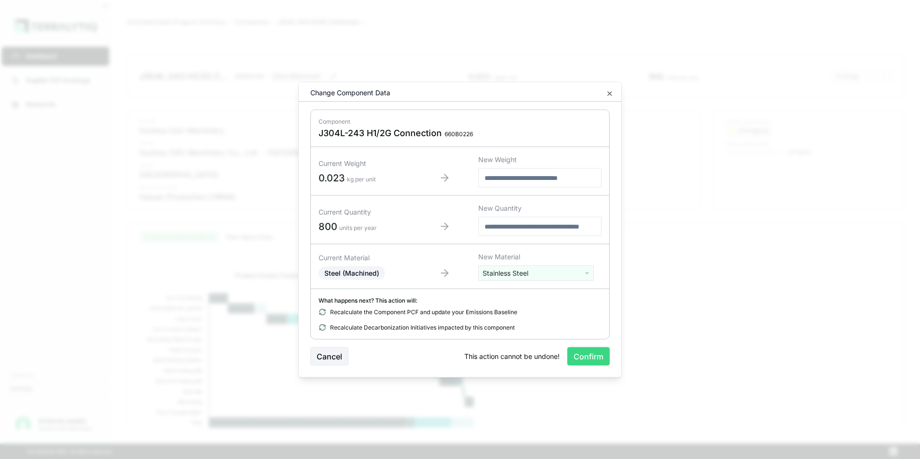
click at [594, 359] on button "Confirm" at bounding box center [588, 356] width 42 height 18
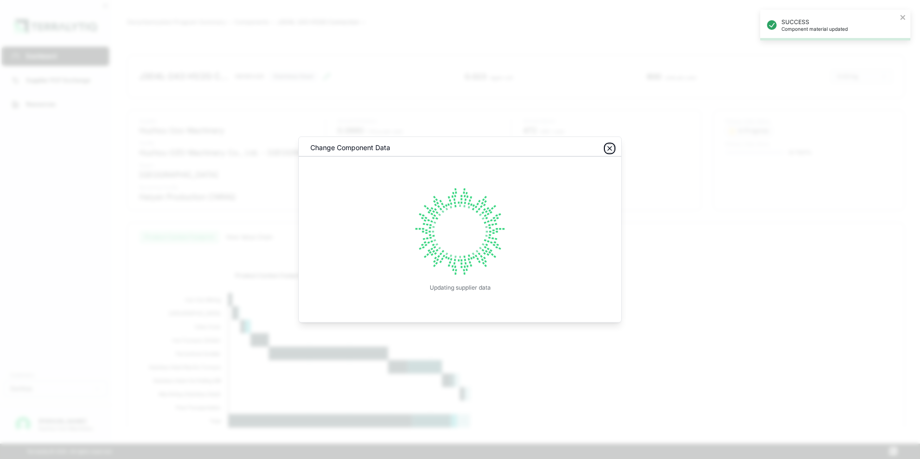
click at [611, 149] on icon "button" at bounding box center [610, 149] width 4 height 4
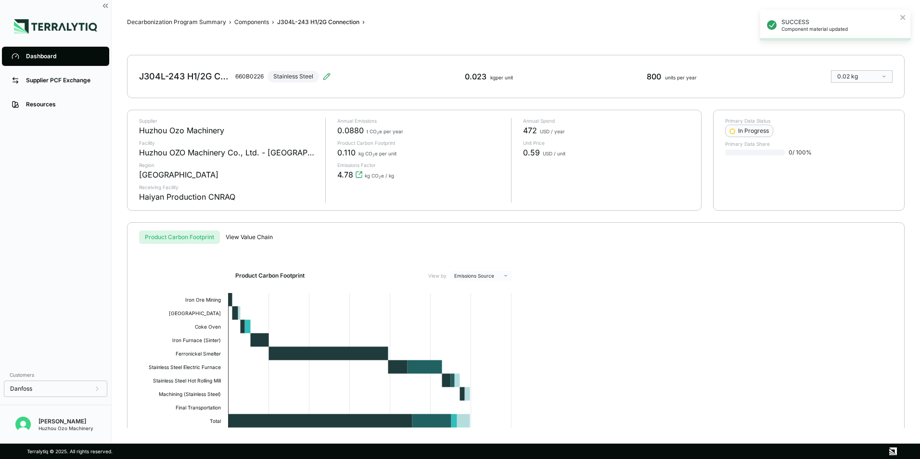
click at [47, 59] on div "Dashboard" at bounding box center [63, 56] width 74 height 8
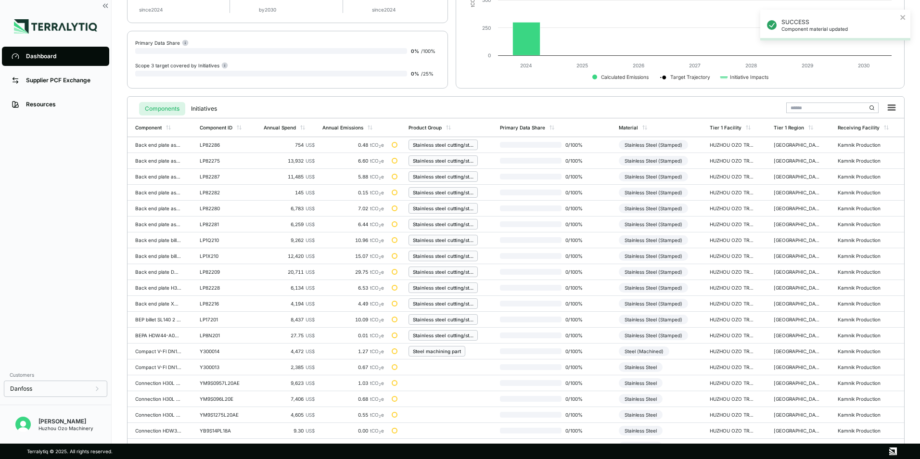
scroll to position [224, 0]
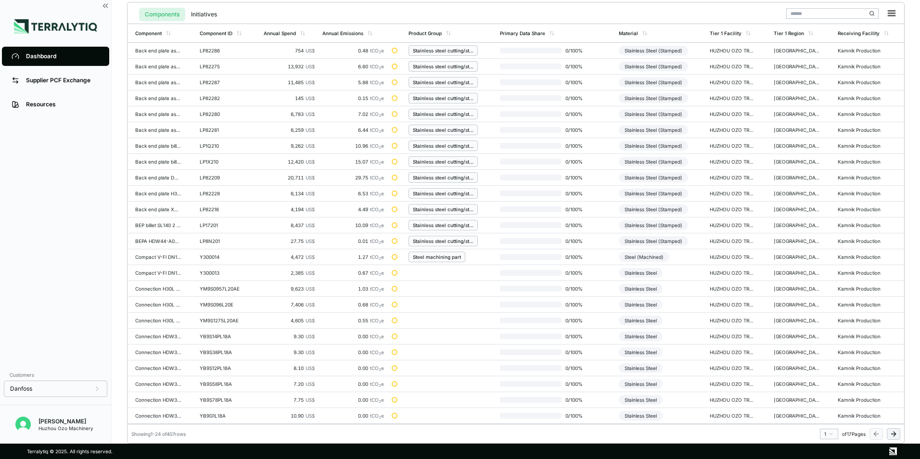
click at [831, 435] on html "SUCCESS Component material updated Dashboard Supplier PCF Exchange Resources Cu…" at bounding box center [460, 229] width 920 height 459
click at [825, 392] on div "8" at bounding box center [826, 391] width 14 height 12
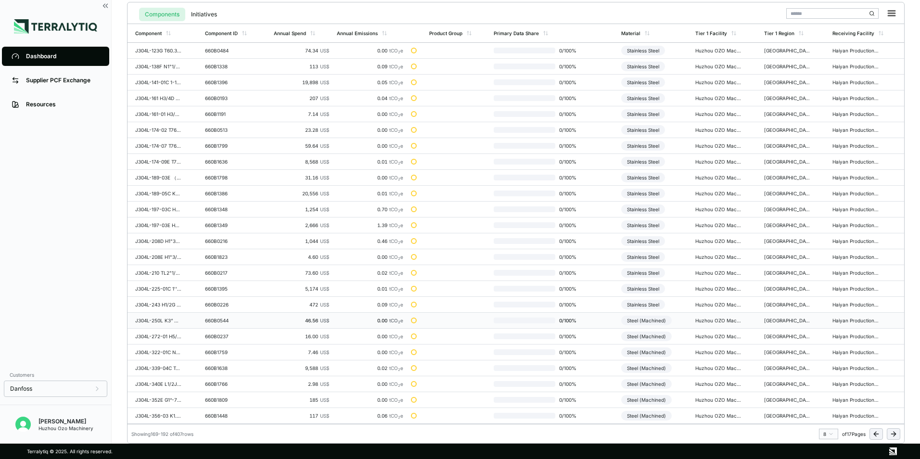
click at [654, 322] on div "Steel (Machined)" at bounding box center [646, 321] width 51 height 10
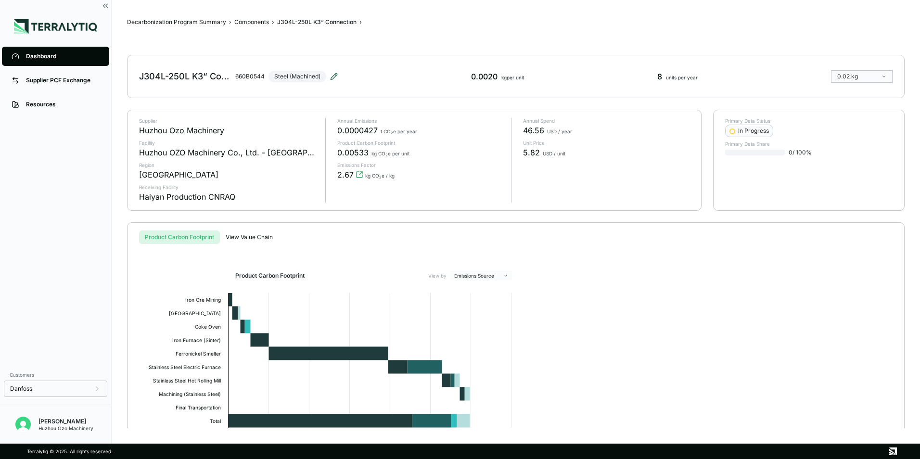
click at [331, 77] on icon at bounding box center [334, 77] width 8 height 8
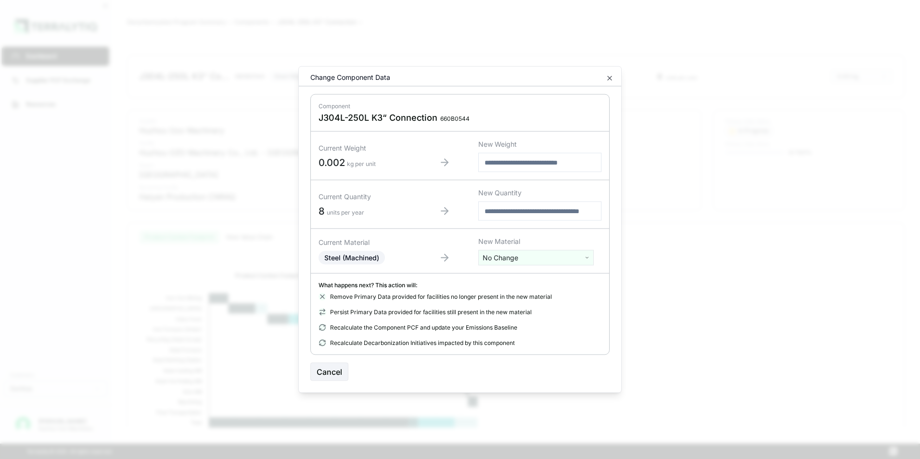
click at [512, 260] on html "Dashboard Supplier PCF Exchange Resources Customers Danfoss Kevan Liao Huzhou O…" at bounding box center [460, 229] width 920 height 459
click at [514, 368] on div "Stainless Steel" at bounding box center [536, 374] width 111 height 13
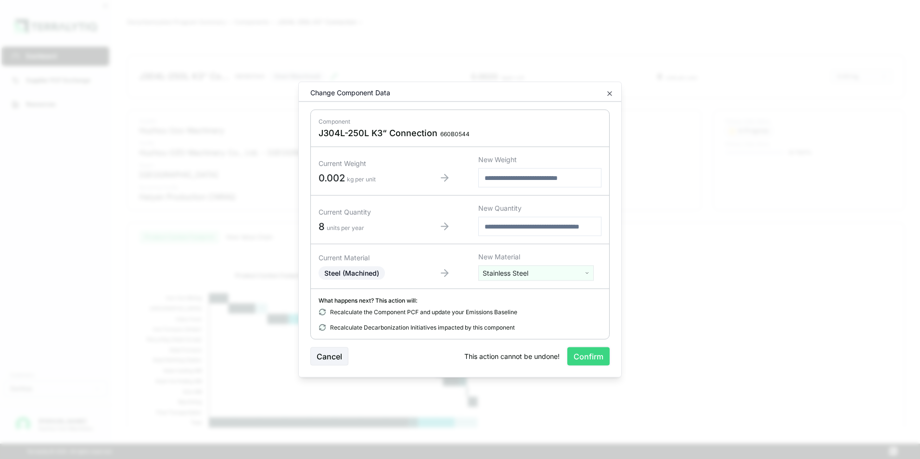
click at [592, 360] on button "Confirm" at bounding box center [588, 356] width 42 height 18
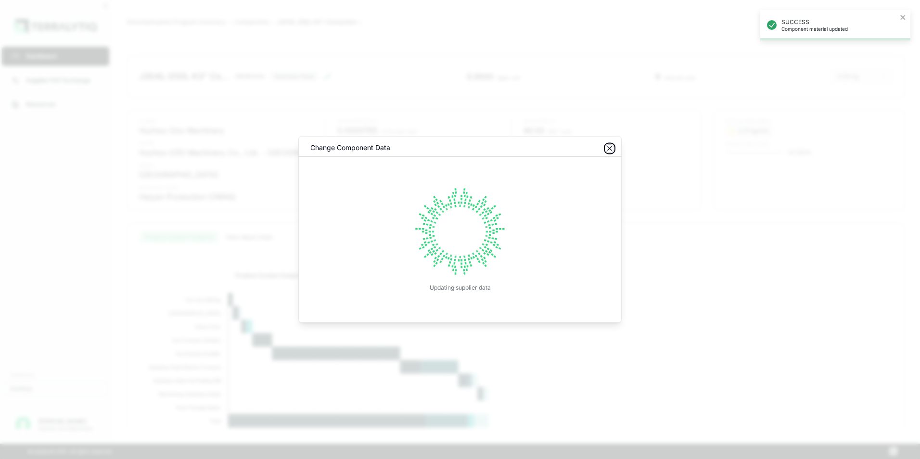
click at [611, 148] on icon "button" at bounding box center [610, 149] width 8 height 8
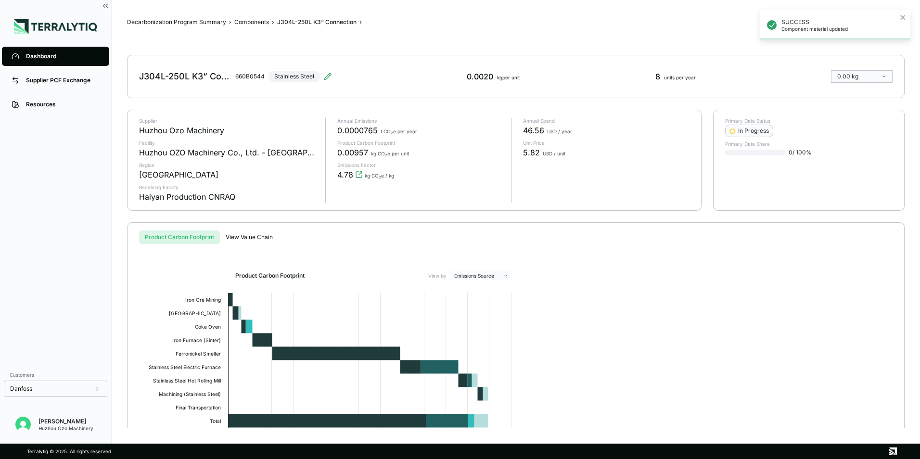
click at [39, 56] on div "Dashboard" at bounding box center [63, 56] width 74 height 8
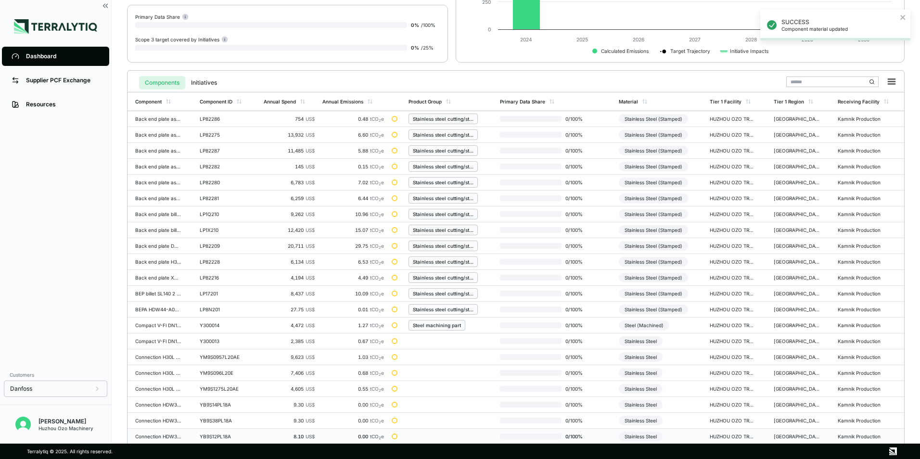
scroll to position [224, 0]
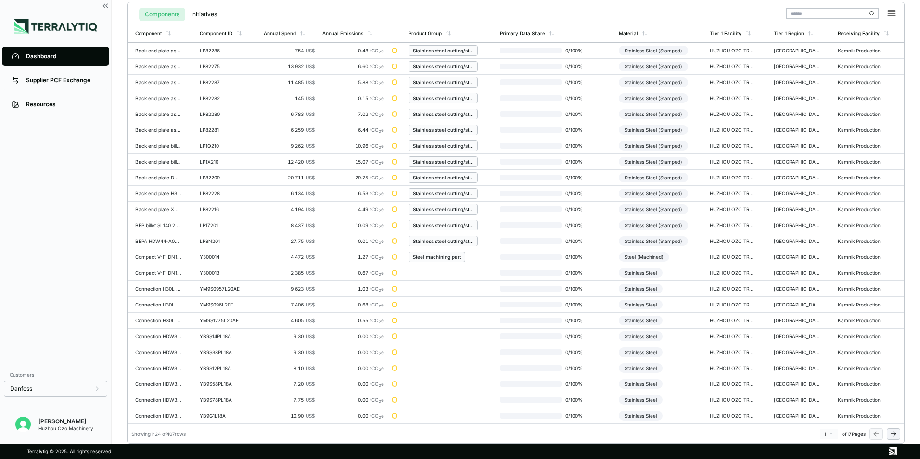
click at [828, 436] on html "SUCCESS Component material updated Dashboard Supplier PCF Exchange Resources Cu…" at bounding box center [460, 229] width 920 height 459
click at [823, 391] on div "8" at bounding box center [826, 391] width 14 height 12
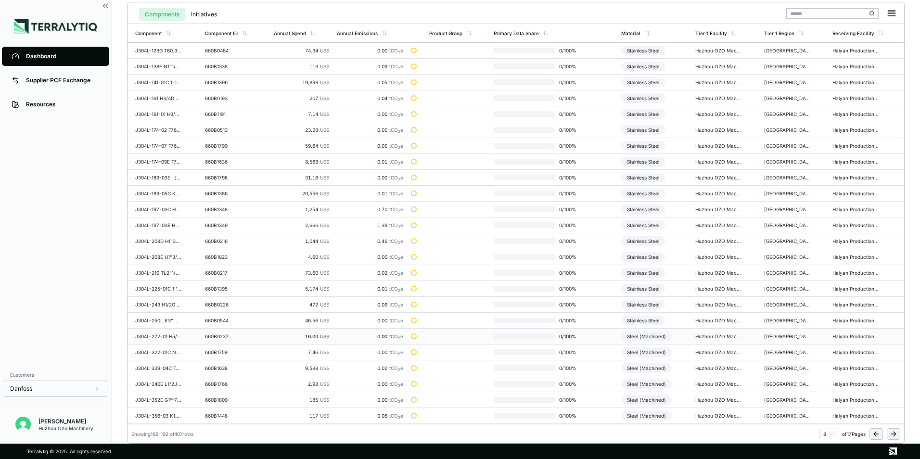
click at [657, 336] on div "Steel (Machined)" at bounding box center [646, 336] width 51 height 10
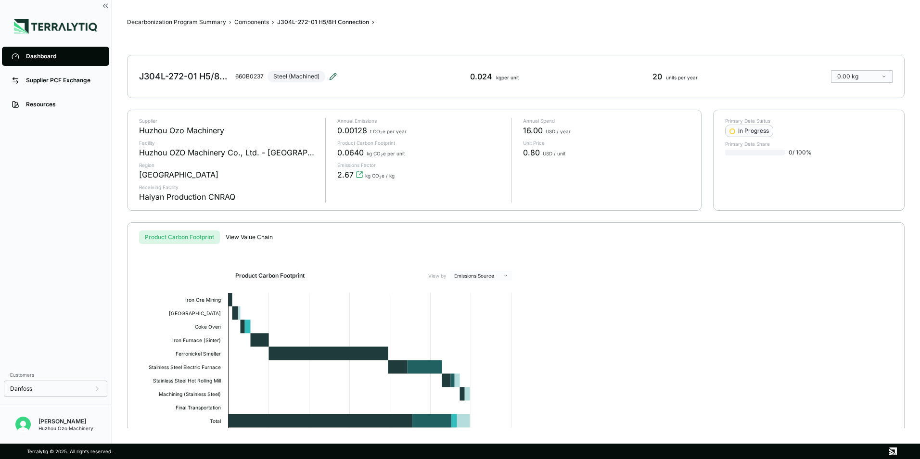
click at [334, 78] on icon at bounding box center [333, 77] width 8 height 8
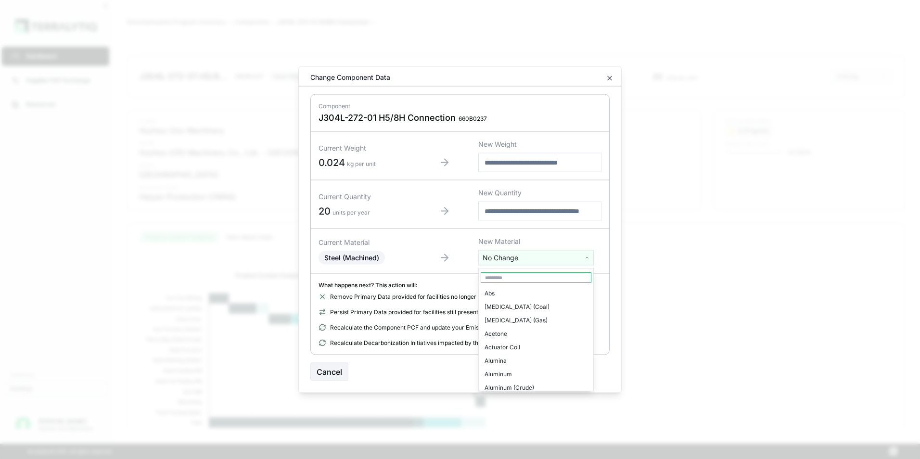
click at [522, 258] on html "Dashboard Supplier PCF Exchange Resources Customers Danfoss Kevan Liao Huzhou O…" at bounding box center [460, 229] width 920 height 459
type input "****"
click at [515, 292] on div "Stainless Steel" at bounding box center [536, 293] width 111 height 13
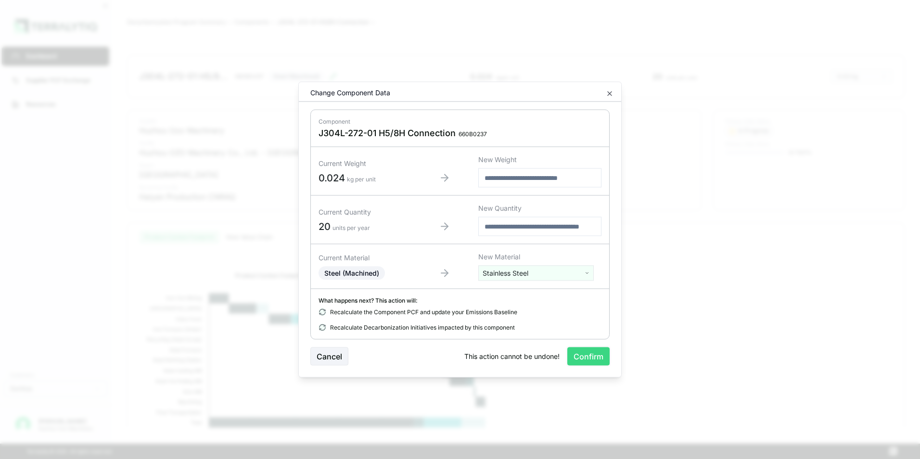
click at [592, 356] on button "Confirm" at bounding box center [588, 356] width 42 height 18
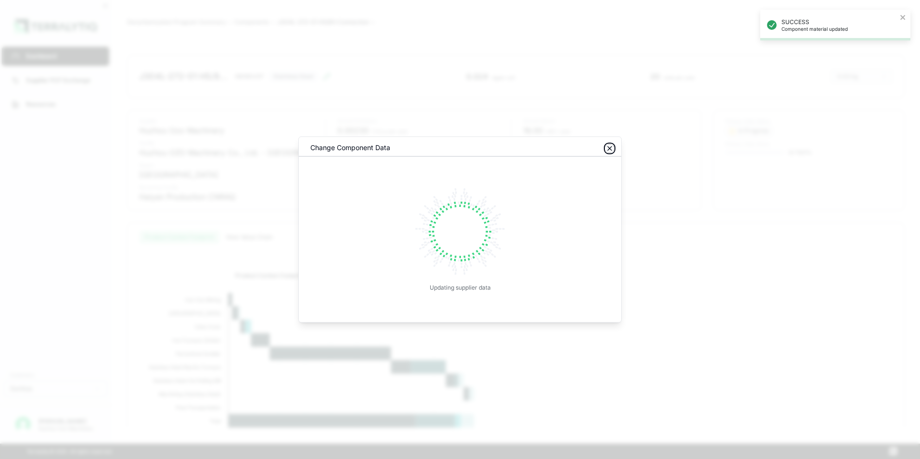
click at [606, 150] on icon "button" at bounding box center [610, 149] width 8 height 8
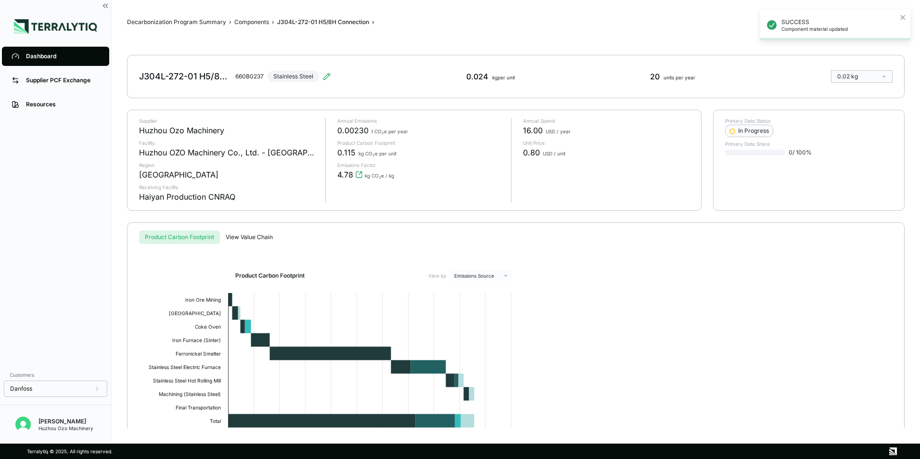
click at [43, 53] on div "Dashboard" at bounding box center [63, 56] width 74 height 8
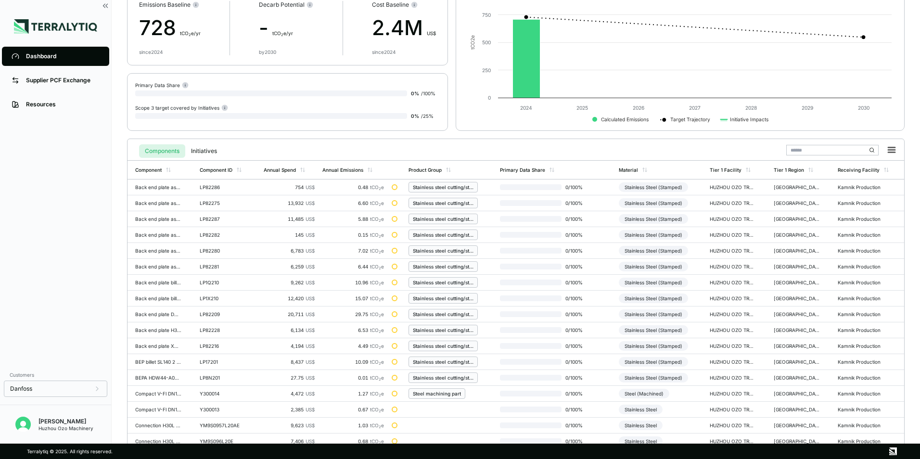
scroll to position [224, 0]
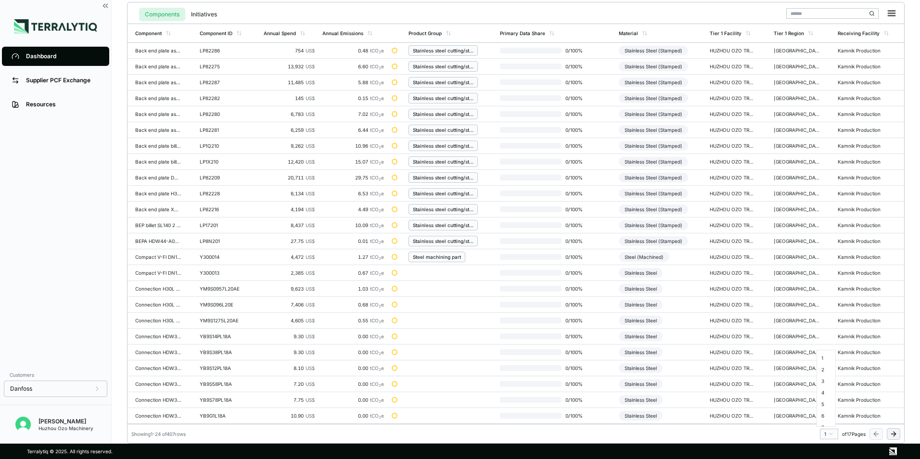
click at [832, 434] on html "Dashboard Supplier PCF Exchange Resources Customers Danfoss Kevan Liao Huzhou O…" at bounding box center [460, 229] width 920 height 459
click at [823, 391] on div "8" at bounding box center [826, 391] width 14 height 12
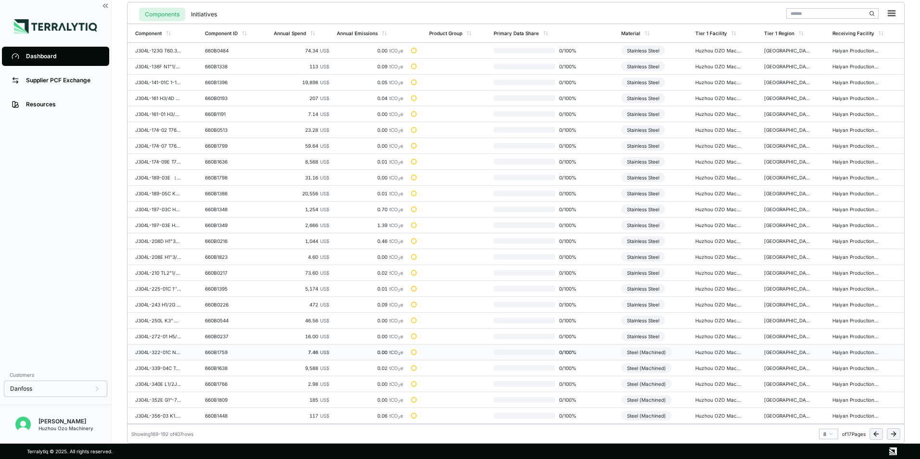
click at [660, 352] on div "Steel (Machined)" at bounding box center [646, 352] width 51 height 10
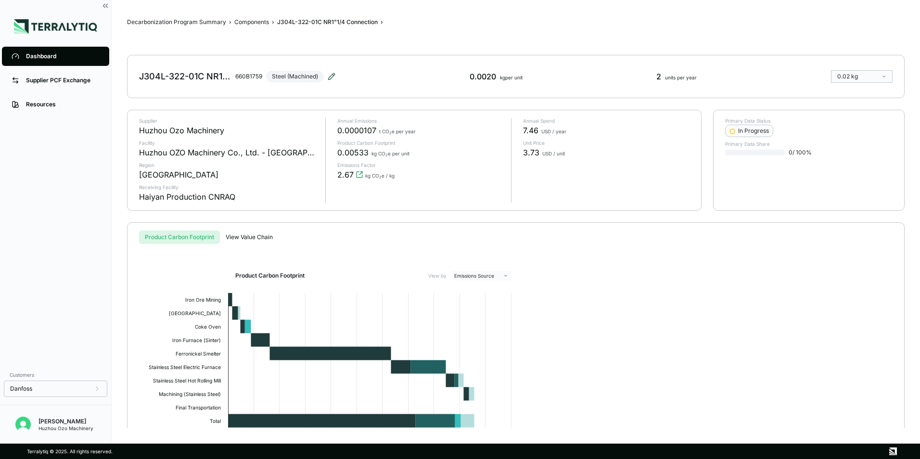
click at [331, 78] on icon at bounding box center [331, 76] width 6 height 6
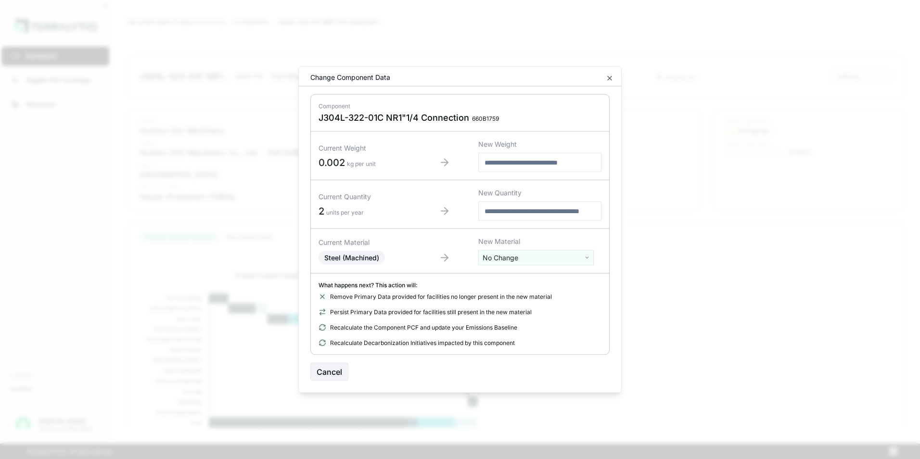
click at [512, 260] on html "Dashboard Supplier PCF Exchange Resources Customers Danfoss Kevan Liao Huzhou O…" at bounding box center [460, 229] width 920 height 459
type input "****"
click at [514, 293] on div "Stainless Steel" at bounding box center [536, 293] width 111 height 13
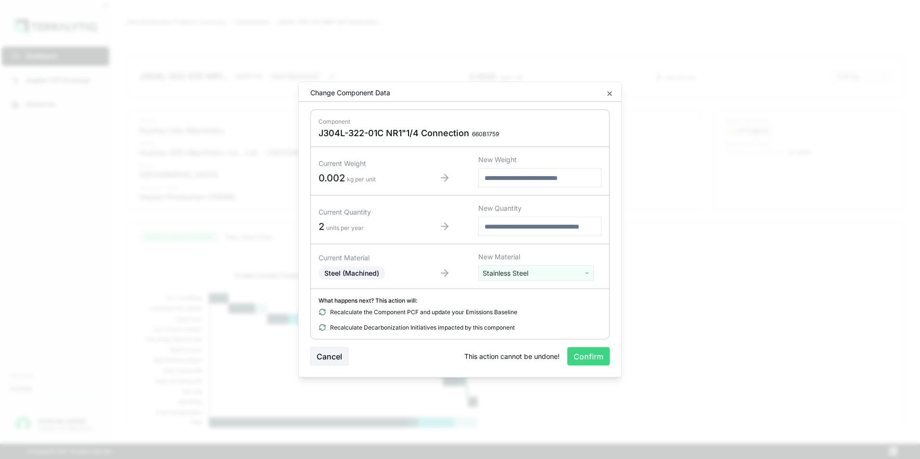
click at [587, 356] on button "Confirm" at bounding box center [588, 356] width 42 height 18
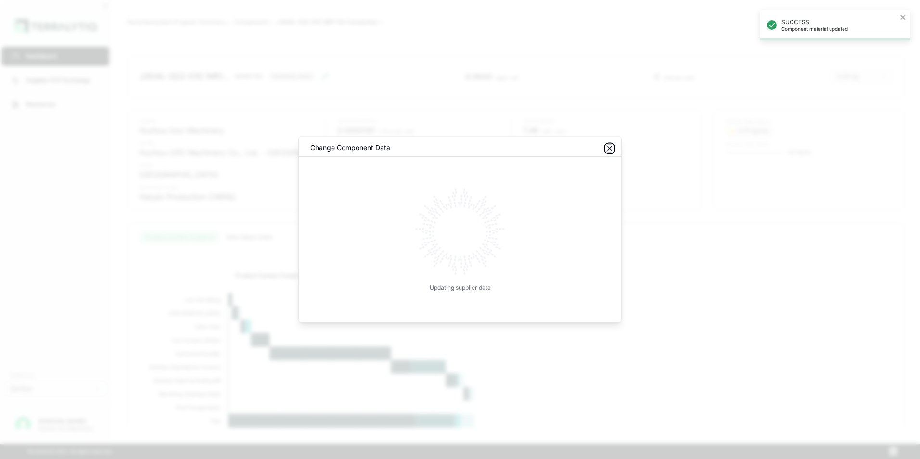
click at [612, 150] on icon "button" at bounding box center [610, 149] width 8 height 8
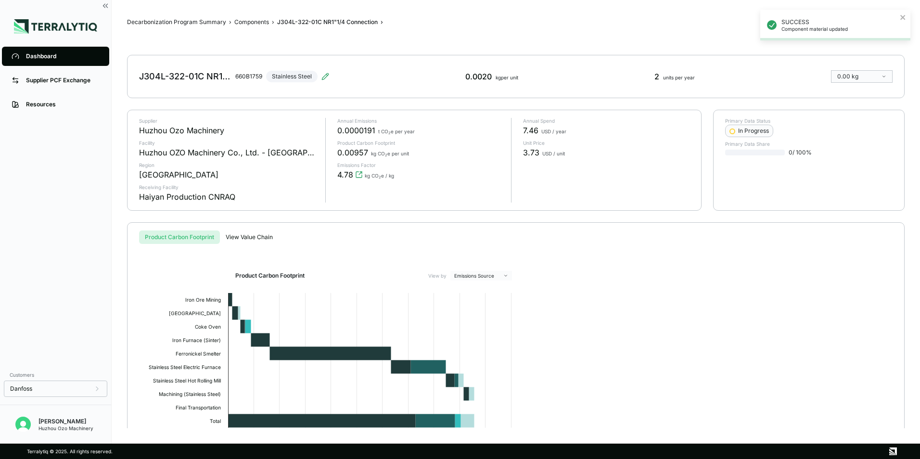
click at [41, 56] on div "Dashboard" at bounding box center [63, 56] width 74 height 8
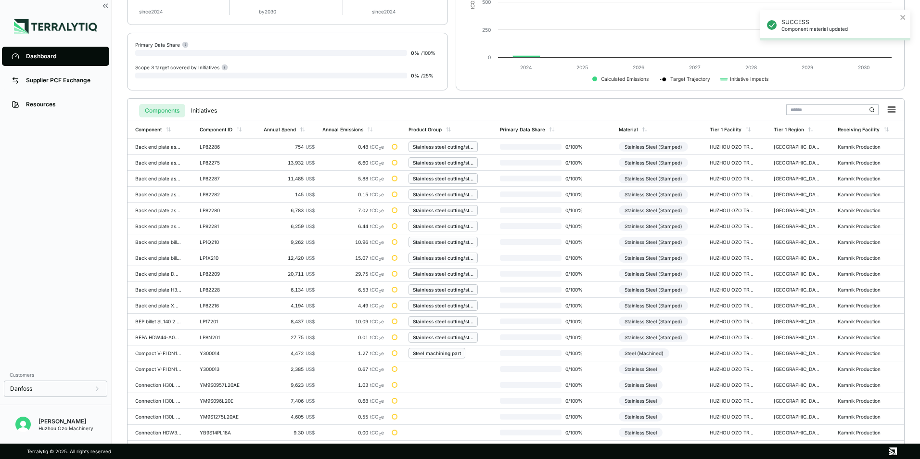
scroll to position [224, 0]
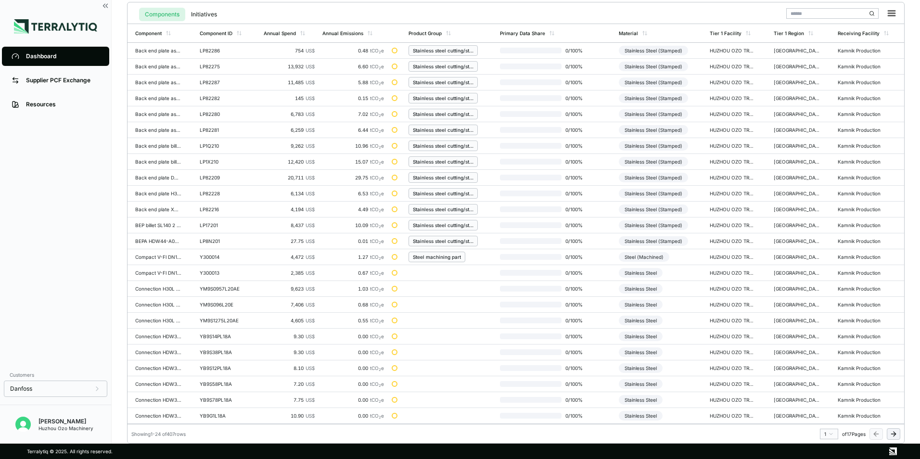
click at [831, 433] on html "SUCCESS Component material updated Dashboard Supplier PCF Exchange Resources Cu…" at bounding box center [460, 229] width 920 height 459
click at [820, 389] on div "8" at bounding box center [826, 391] width 14 height 12
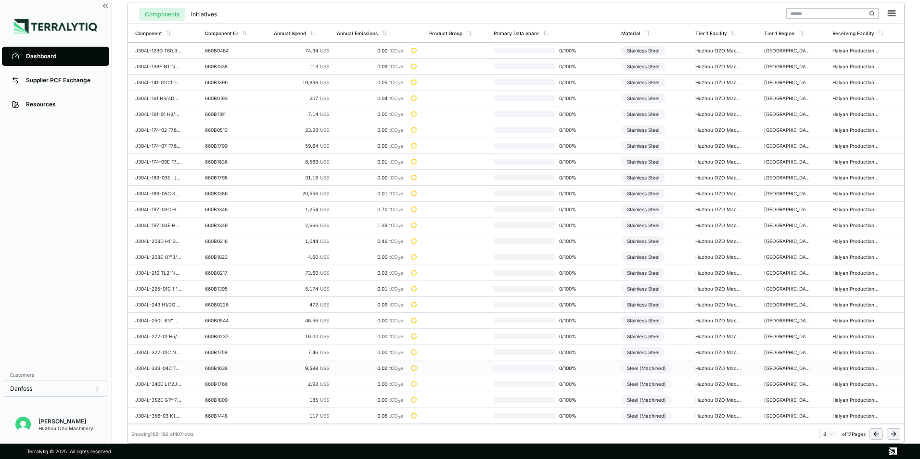
click at [656, 369] on div "Steel (Machined)" at bounding box center [646, 368] width 51 height 10
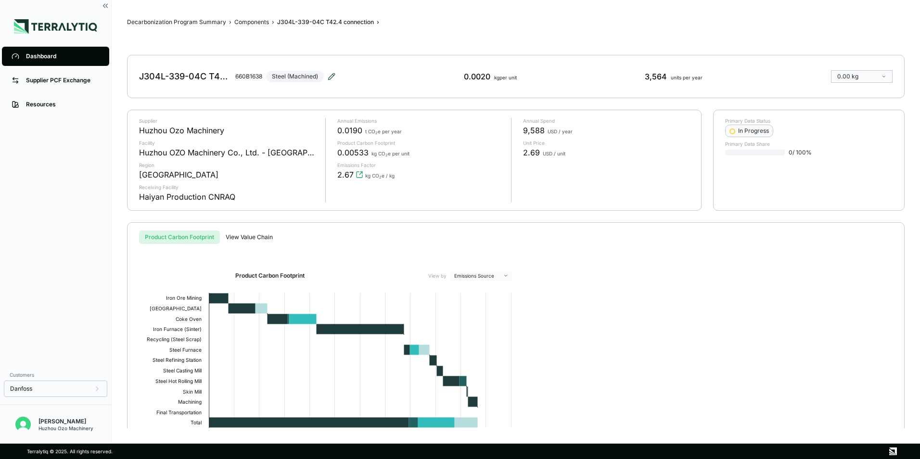
click at [333, 75] on icon at bounding box center [332, 74] width 1 height 1
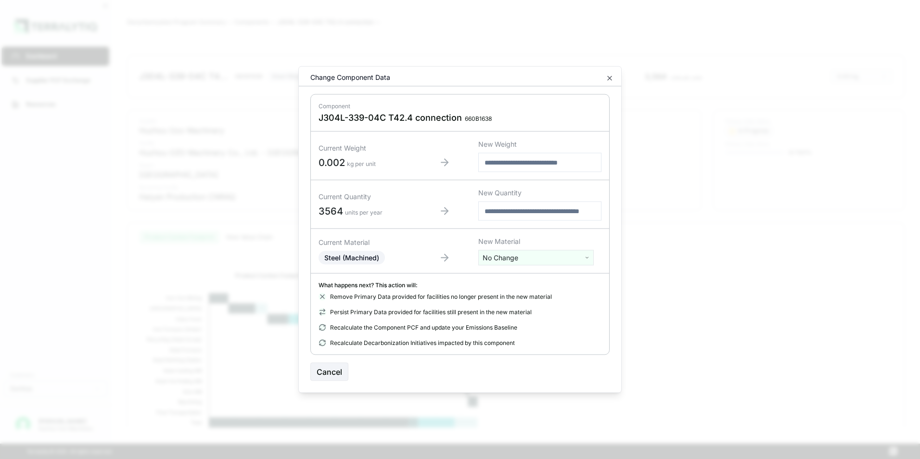
click at [515, 259] on html "Dashboard Supplier PCF Exchange Resources Customers Danfoss Kevan Liao Huzhou O…" at bounding box center [460, 229] width 920 height 459
type input "****"
click at [517, 295] on div "Stainless Steel" at bounding box center [536, 293] width 111 height 13
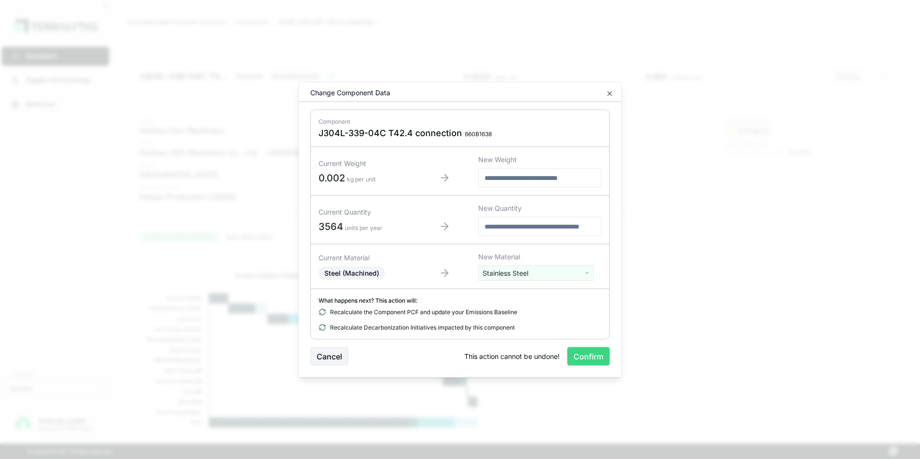
click at [594, 355] on button "Confirm" at bounding box center [588, 356] width 42 height 18
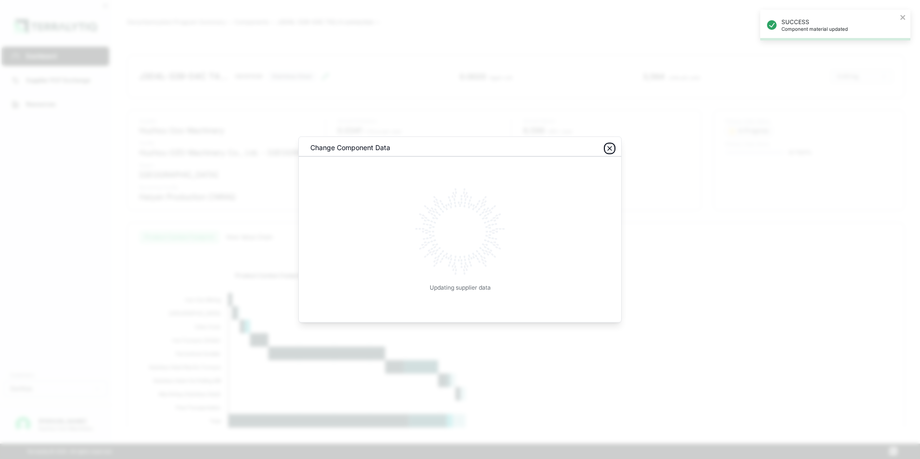
click at [608, 149] on icon "button" at bounding box center [610, 149] width 8 height 8
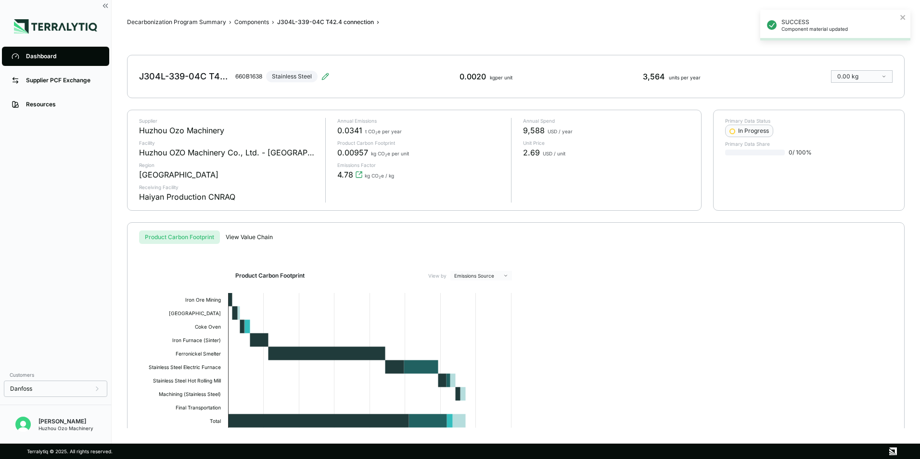
click at [42, 56] on div "Dashboard" at bounding box center [63, 56] width 74 height 8
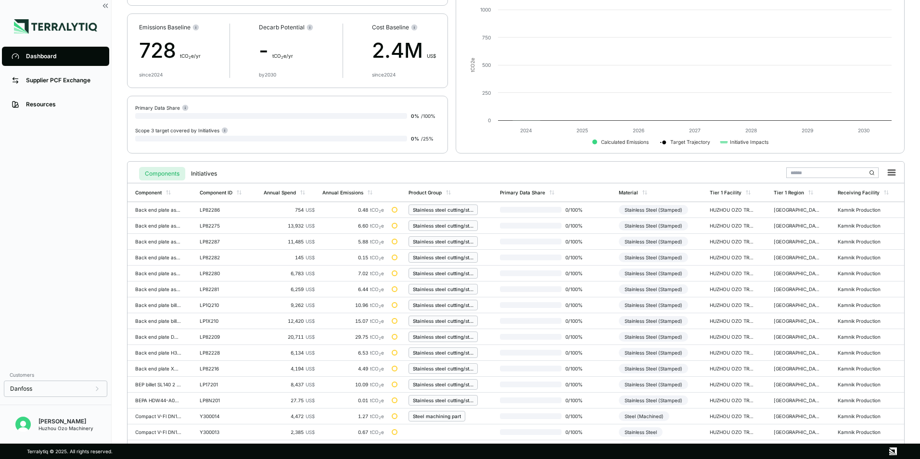
scroll to position [224, 0]
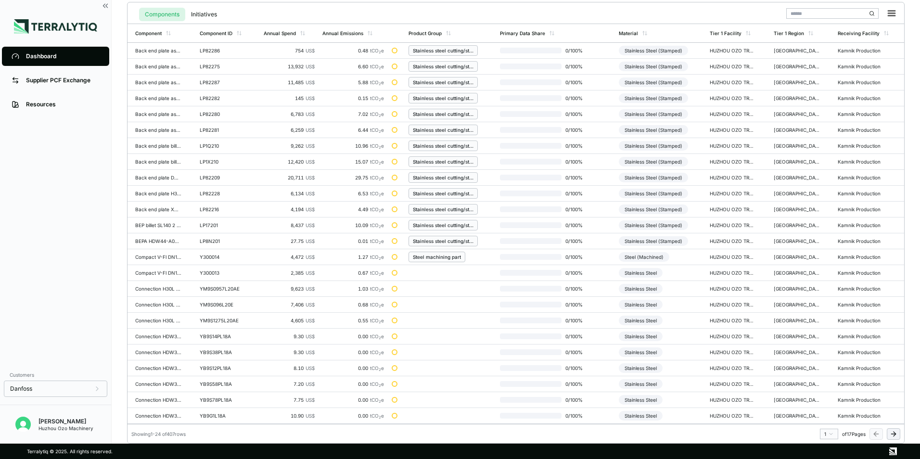
click at [834, 433] on html "Dashboard Supplier PCF Exchange Resources Customers Danfoss Kevan Liao Huzhou O…" at bounding box center [460, 229] width 920 height 459
click at [824, 391] on div "8" at bounding box center [826, 391] width 14 height 12
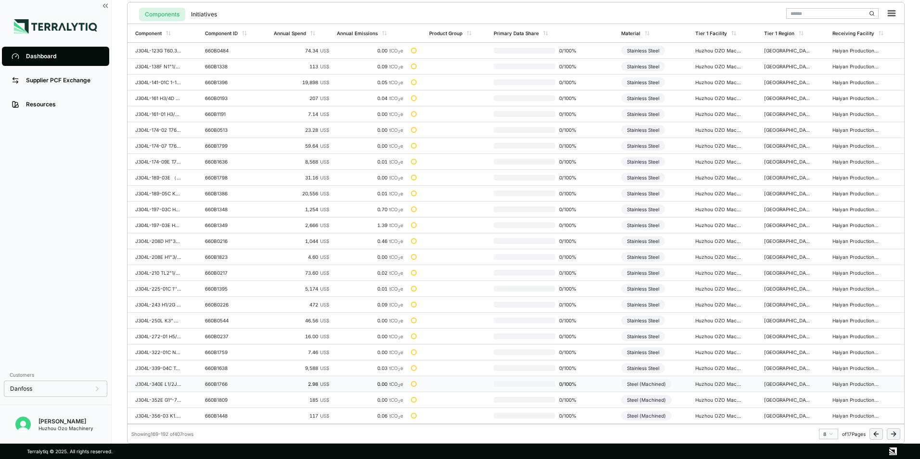
click at [655, 384] on div "Steel (Machined)" at bounding box center [646, 384] width 51 height 10
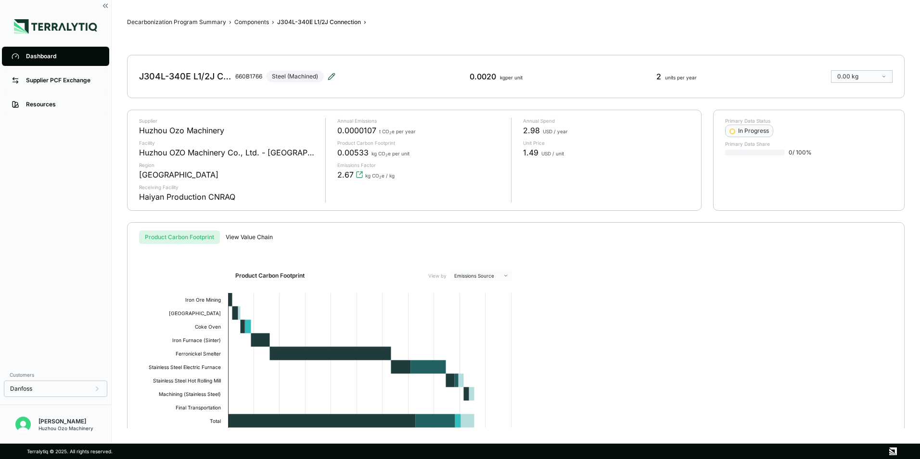
click at [331, 78] on icon at bounding box center [332, 77] width 8 height 8
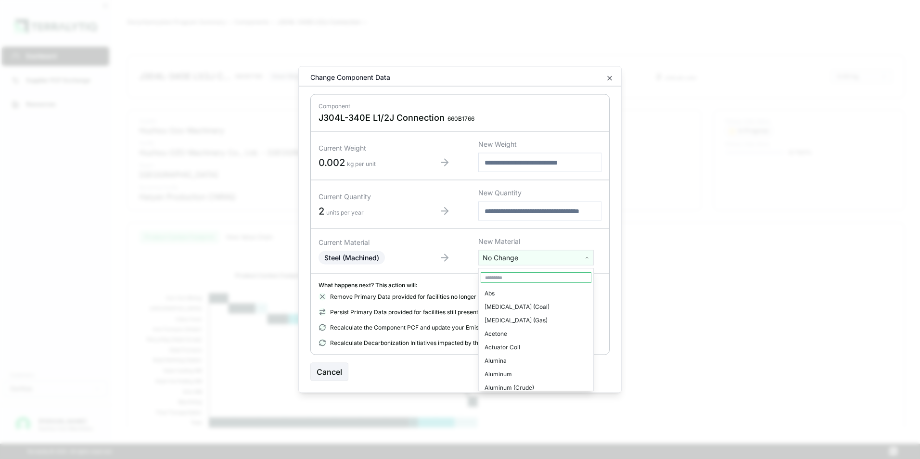
click at [523, 260] on html "Dashboard Supplier PCF Exchange Resources Customers Danfoss Kevan Liao Huzhou O…" at bounding box center [460, 229] width 920 height 459
type input "****"
click at [513, 295] on div "Stainless Steel" at bounding box center [536, 293] width 111 height 13
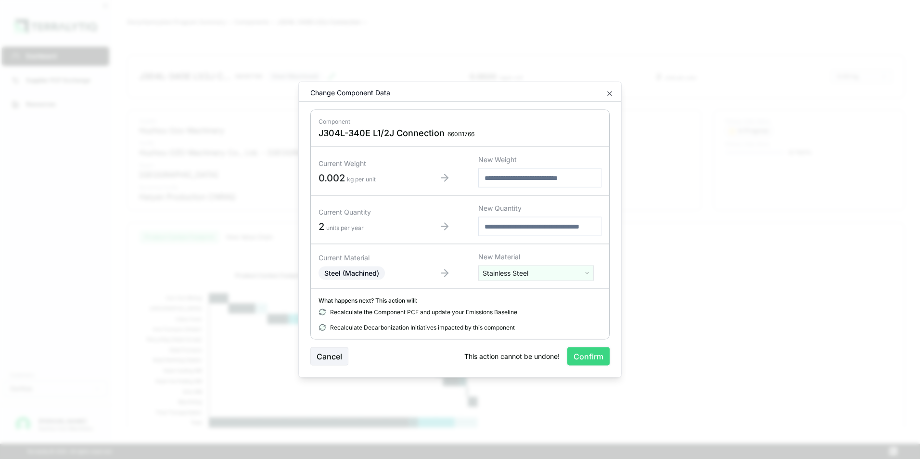
click at [584, 358] on button "Confirm" at bounding box center [588, 356] width 42 height 18
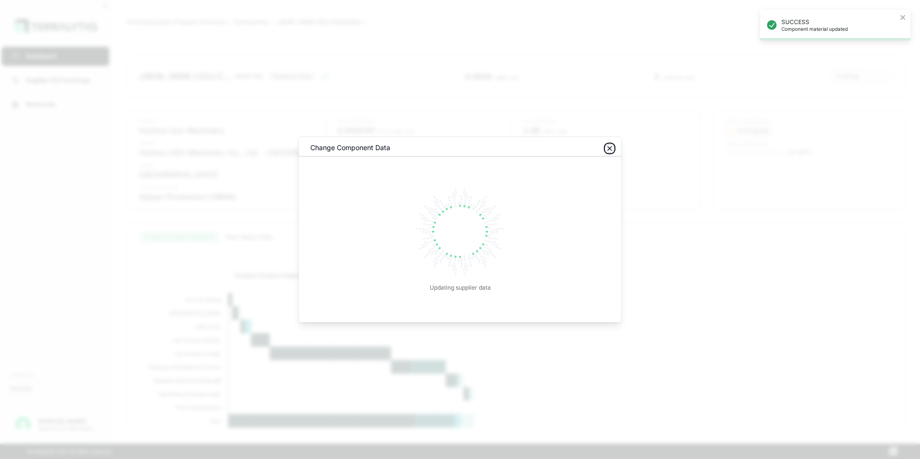
click at [611, 147] on icon "button" at bounding box center [610, 149] width 4 height 4
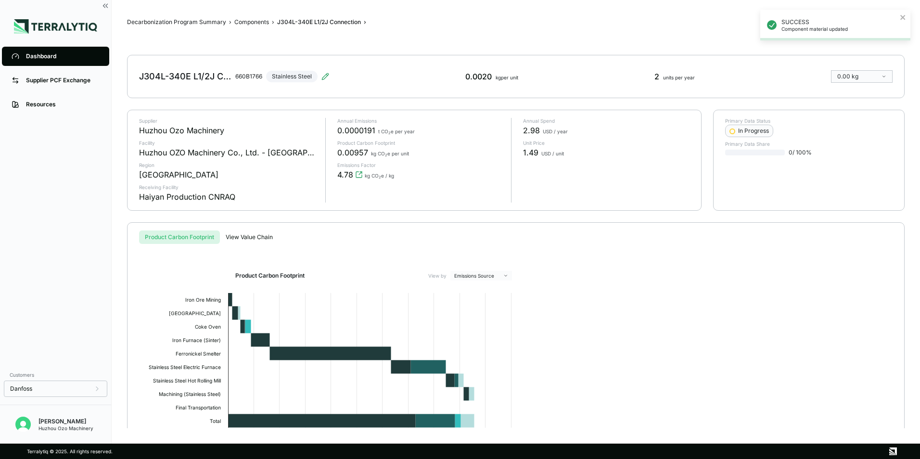
click at [44, 59] on div "Dashboard" at bounding box center [63, 56] width 74 height 8
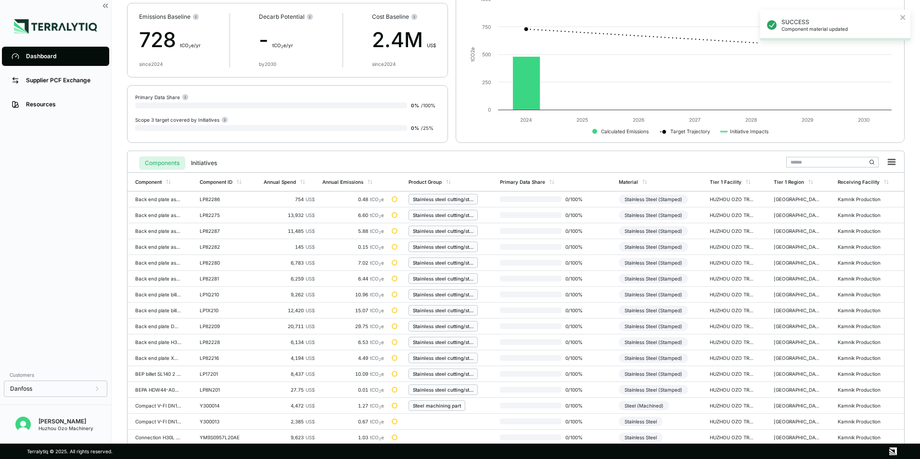
scroll to position [224, 0]
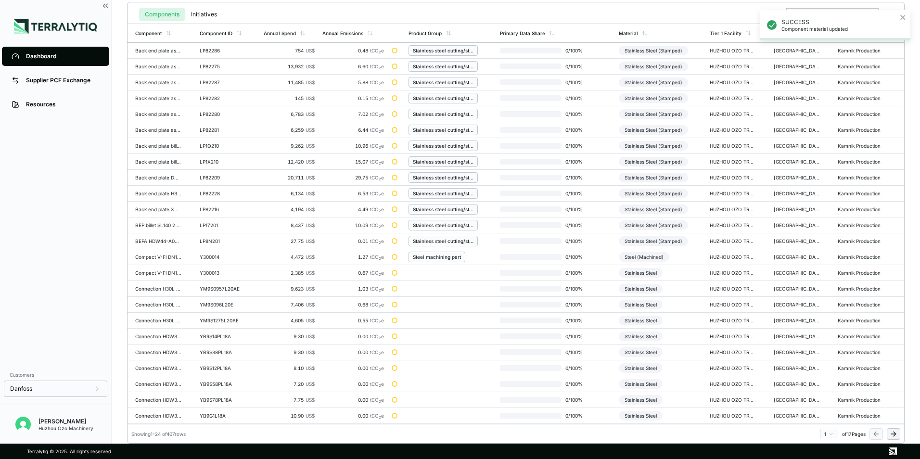
click at [830, 433] on html "SUCCESS Component material updated Dashboard Supplier PCF Exchange Resources Cu…" at bounding box center [460, 229] width 920 height 459
click at [824, 390] on div "8" at bounding box center [826, 391] width 14 height 12
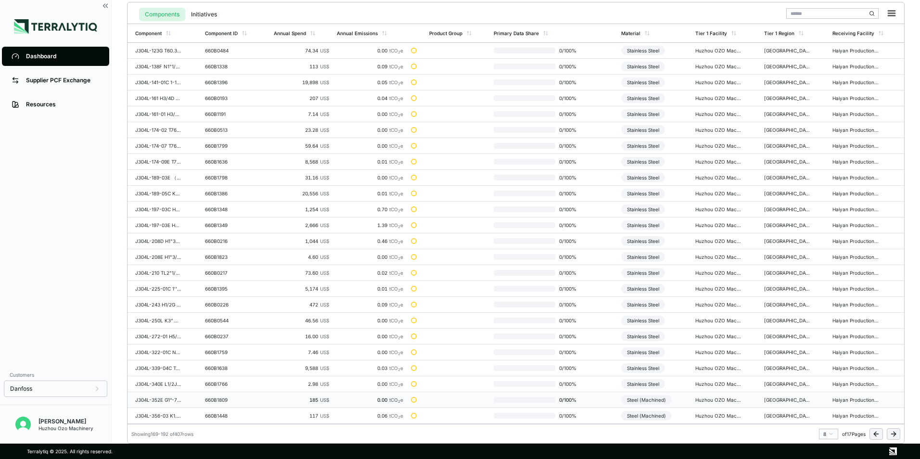
click at [657, 400] on div "Steel (Machined)" at bounding box center [646, 400] width 51 height 10
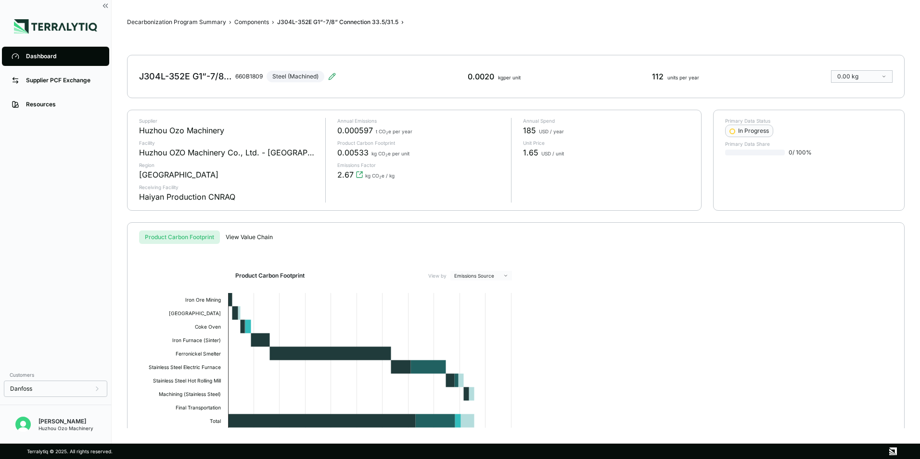
click at [334, 72] on div "J304L-352E G1“-7/8“ Connection 33.5/31.5 660B1809 Steel (Machined)" at bounding box center [237, 76] width 197 height 27
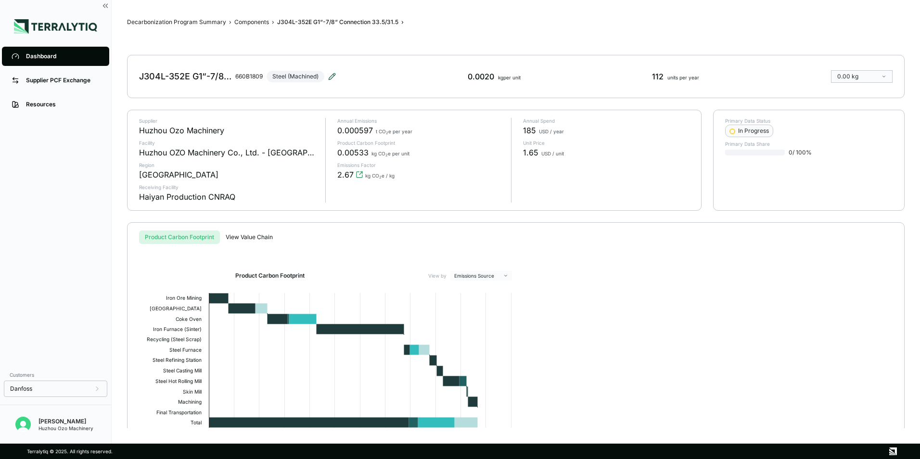
click at [334, 74] on icon at bounding box center [332, 76] width 6 height 6
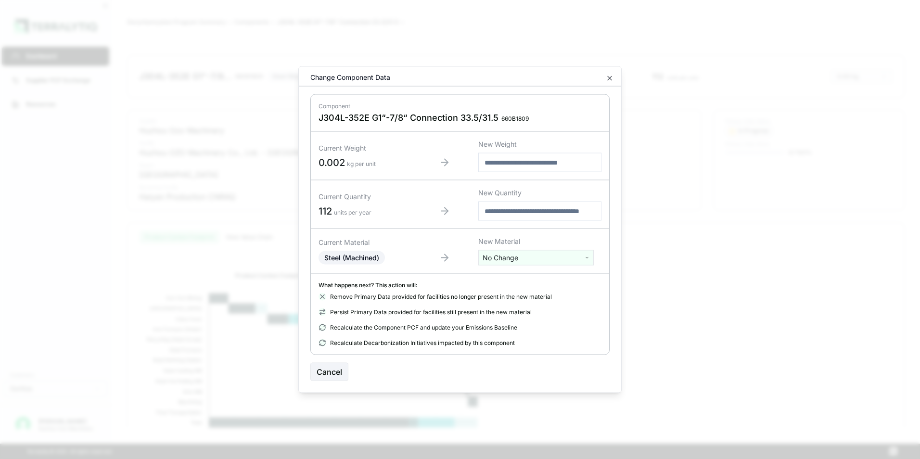
click at [519, 255] on html "Dashboard Supplier PCF Exchange Resources Customers Danfoss Kevan Liao Huzhou O…" at bounding box center [460, 229] width 920 height 459
type input "****"
click at [522, 293] on div "Stainless Steel" at bounding box center [536, 293] width 111 height 13
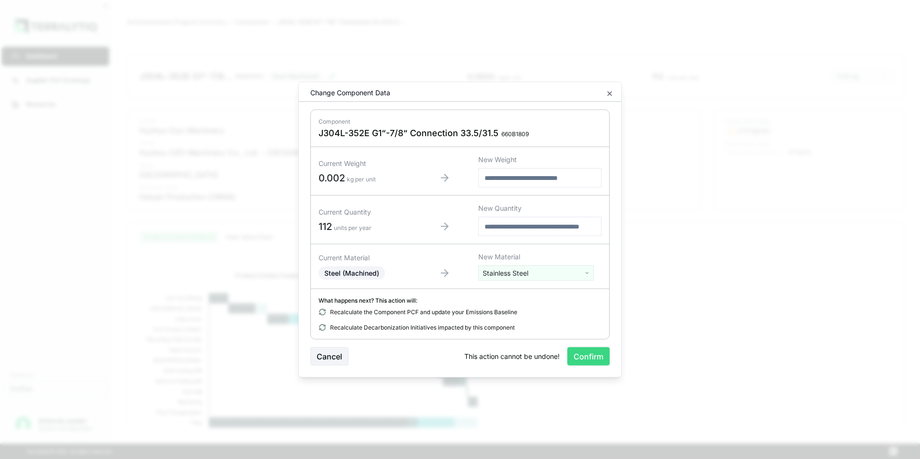
click at [595, 358] on button "Confirm" at bounding box center [588, 356] width 42 height 18
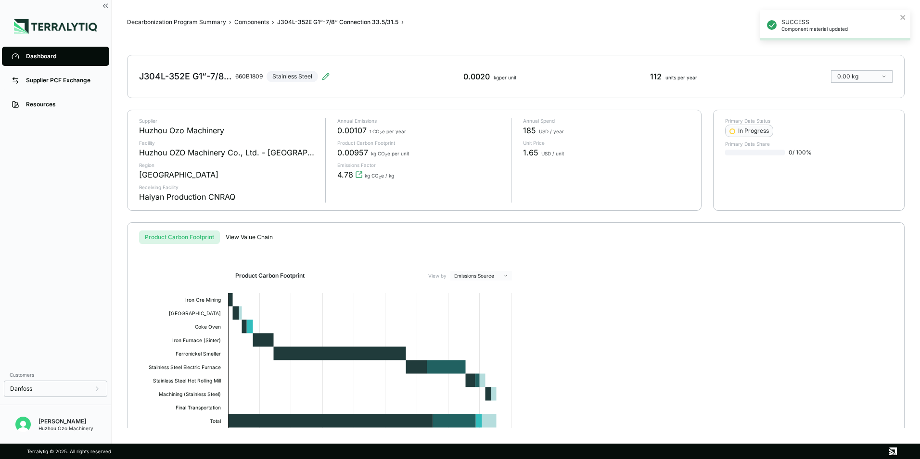
click at [56, 58] on div "Dashboard" at bounding box center [63, 56] width 74 height 8
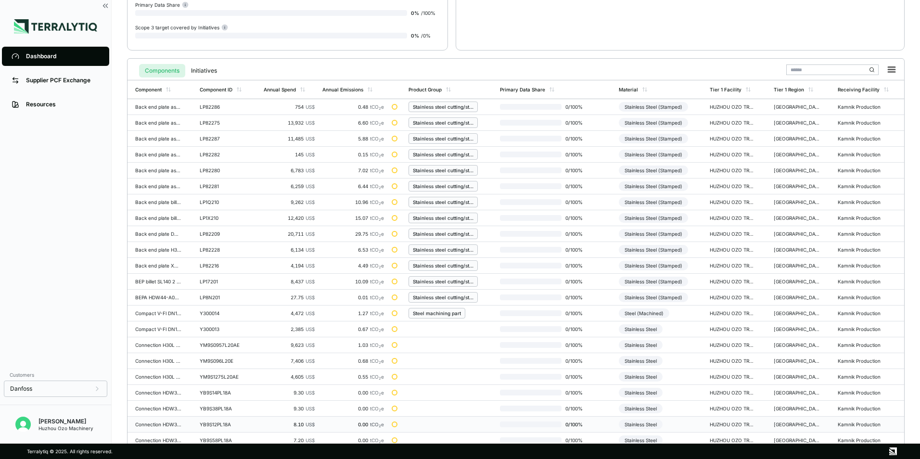
scroll to position [224, 0]
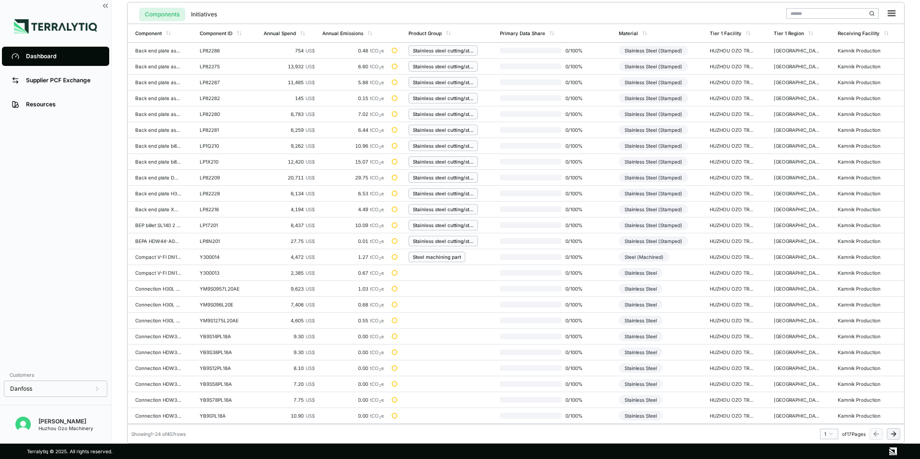
click at [828, 432] on html "Dashboard Supplier PCF Exchange Resources Customers Danfoss Kevan Liao Huzhou O…" at bounding box center [460, 229] width 920 height 459
click at [824, 392] on div "8" at bounding box center [826, 391] width 14 height 12
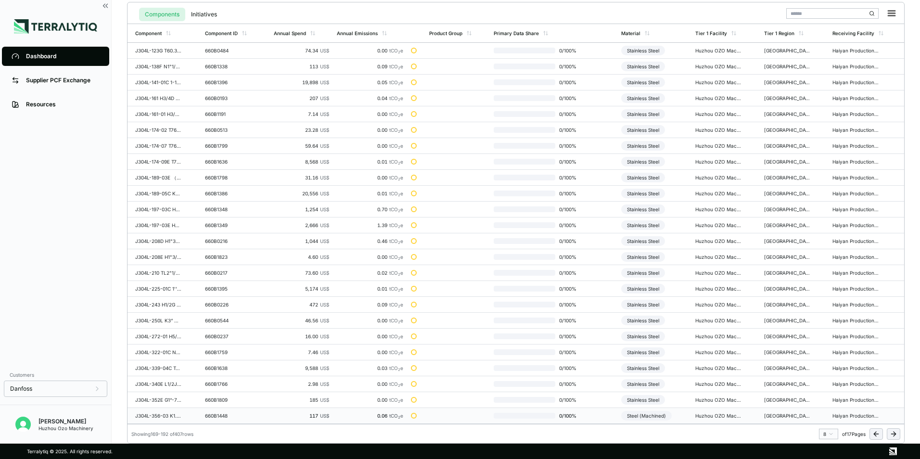
click at [657, 415] on div "Steel (Machined)" at bounding box center [646, 416] width 51 height 10
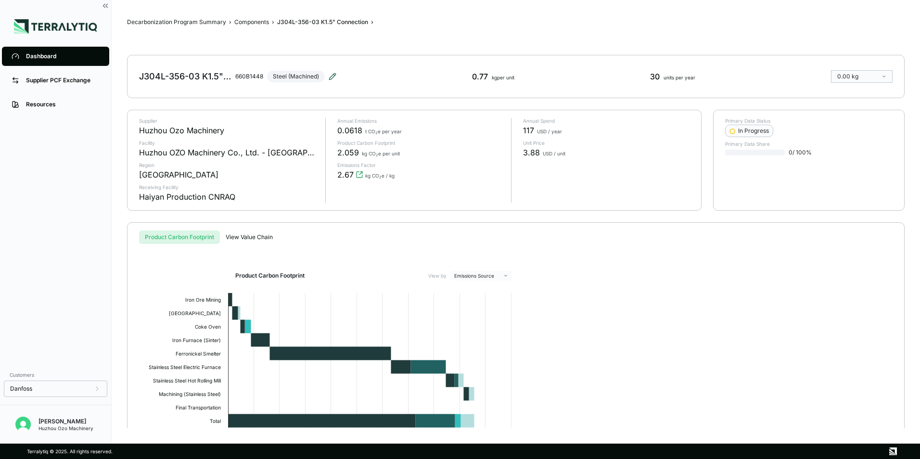
click at [333, 76] on icon at bounding box center [333, 77] width 8 height 8
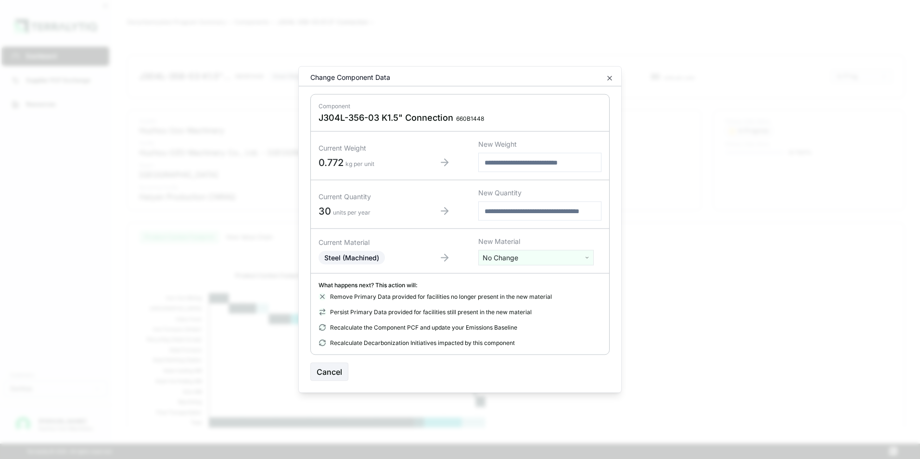
click at [494, 257] on html "Dashboard Supplier PCF Exchange Resources Customers Danfoss Kevan Liao Huzhou O…" at bounding box center [460, 229] width 920 height 459
type input "*"
type input "***"
click at [504, 305] on div "Stainless Steel" at bounding box center [536, 306] width 111 height 13
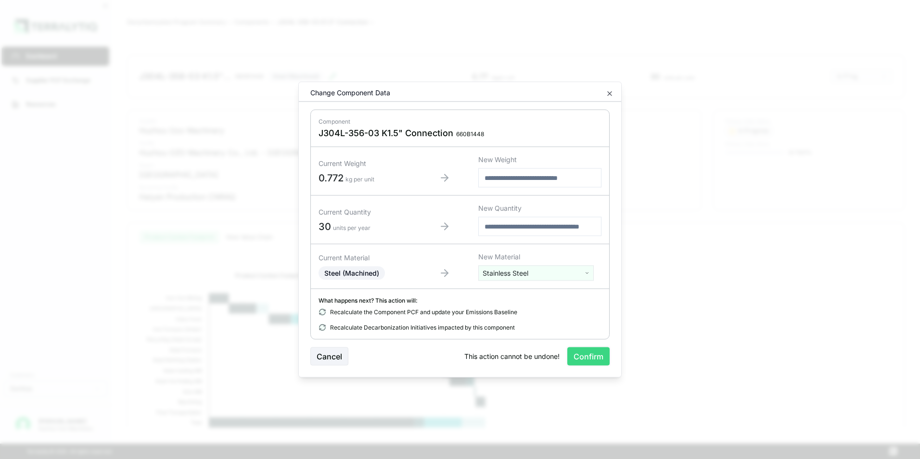
click at [596, 358] on button "Confirm" at bounding box center [588, 356] width 42 height 18
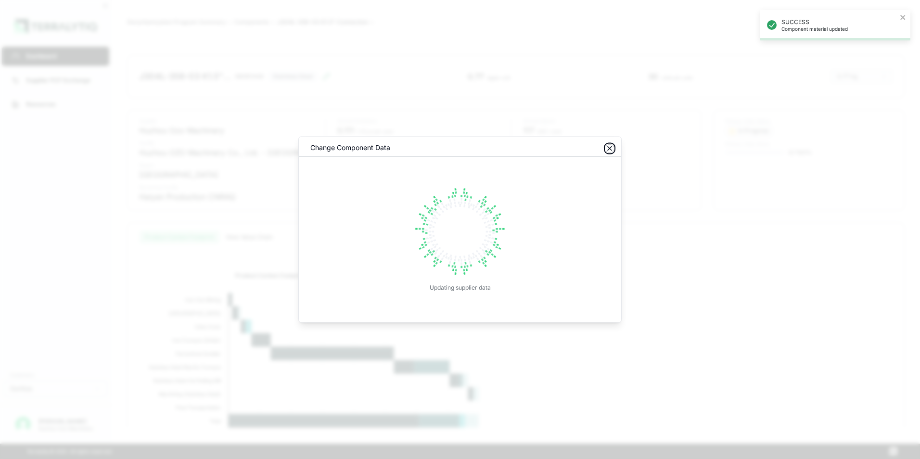
click at [610, 148] on icon "button" at bounding box center [610, 149] width 4 height 4
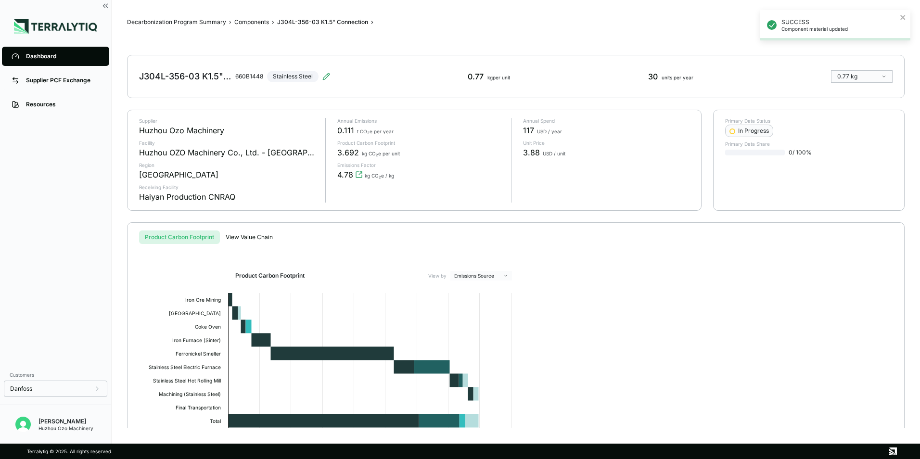
click at [44, 60] on div "Dashboard" at bounding box center [63, 56] width 74 height 8
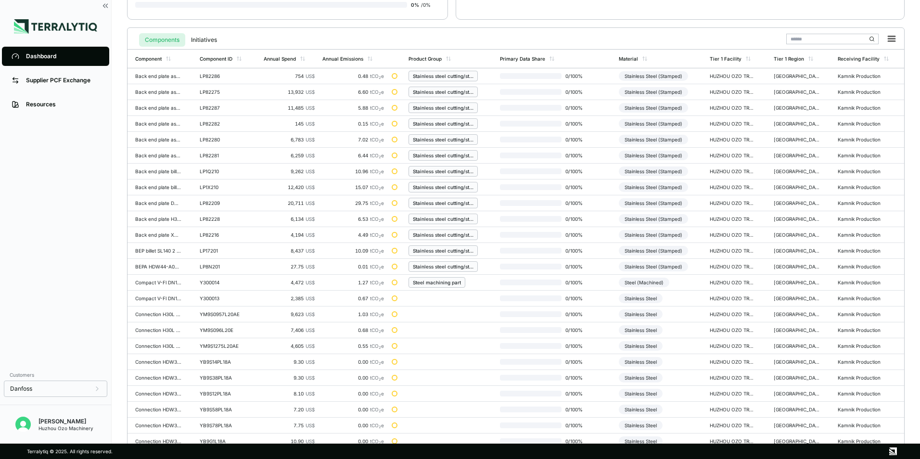
scroll to position [224, 0]
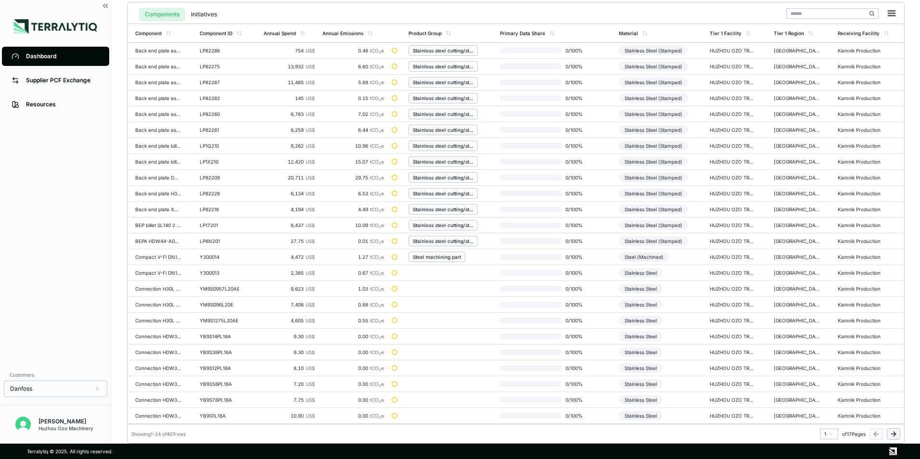
click at [829, 433] on html "Dashboard Supplier PCF Exchange Resources Customers Danfoss Kevan Liao Huzhou O…" at bounding box center [460, 229] width 920 height 459
click at [824, 354] on div "9" at bounding box center [826, 354] width 14 height 12
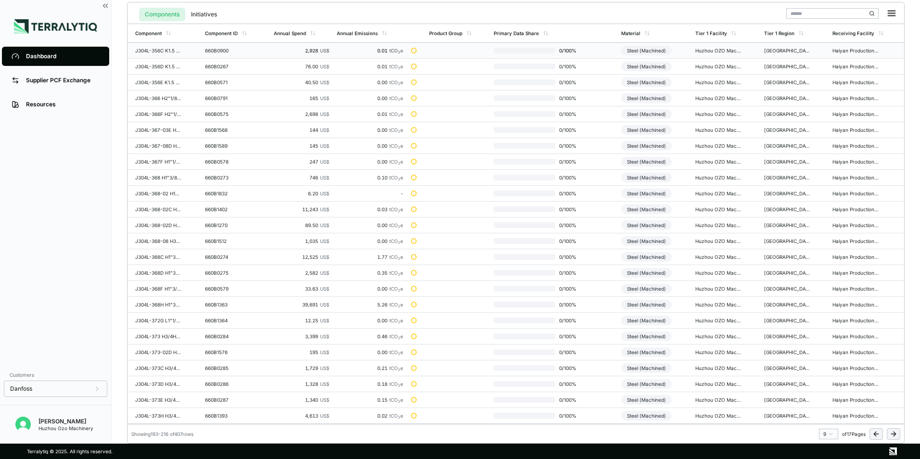
click at [626, 51] on div "Steel (Machined)" at bounding box center [646, 51] width 51 height 10
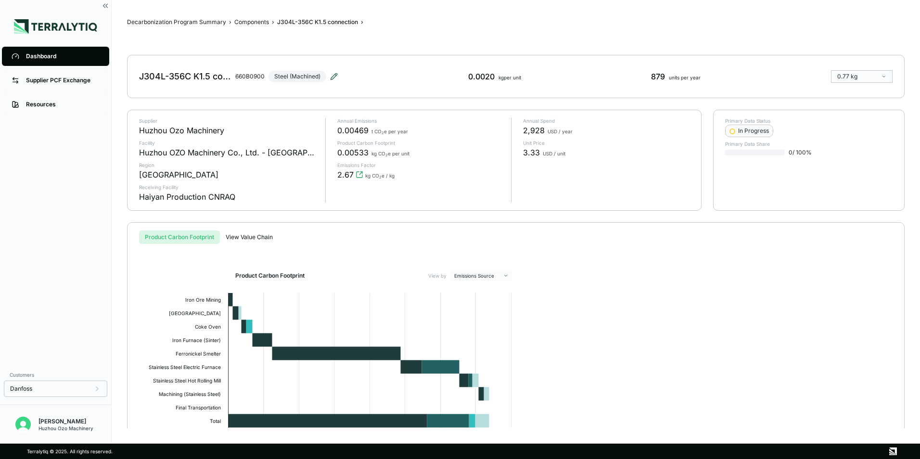
click at [334, 78] on icon at bounding box center [334, 76] width 6 height 6
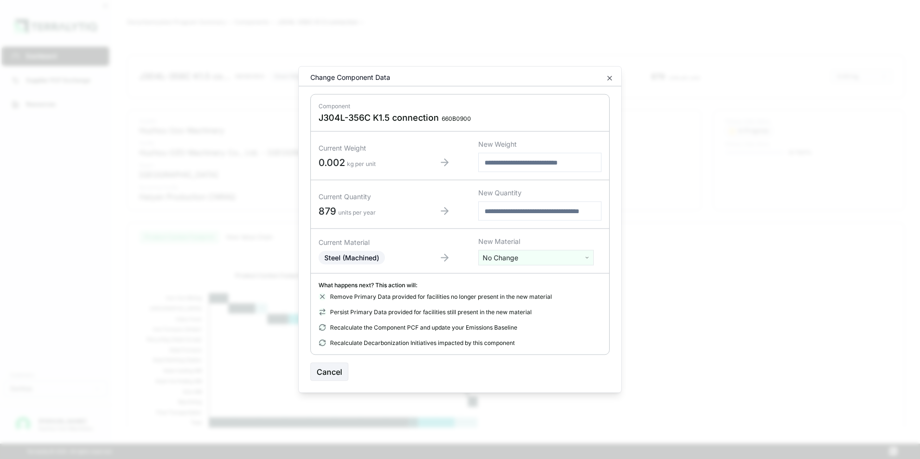
click at [513, 259] on html "Dashboard Supplier PCF Exchange Resources Customers Danfoss Kevan Liao Huzhou O…" at bounding box center [460, 229] width 920 height 459
type input "****"
click at [513, 293] on div "Stainless Steel" at bounding box center [536, 293] width 111 height 13
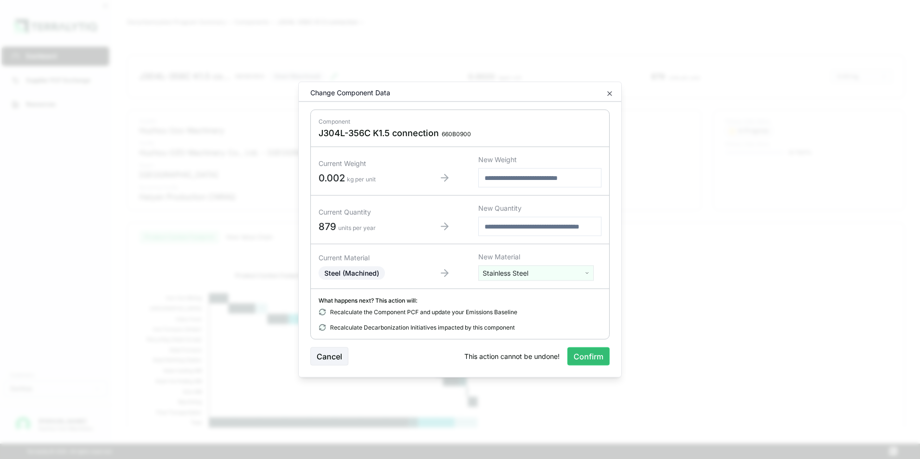
click at [589, 355] on button "Confirm" at bounding box center [588, 356] width 42 height 18
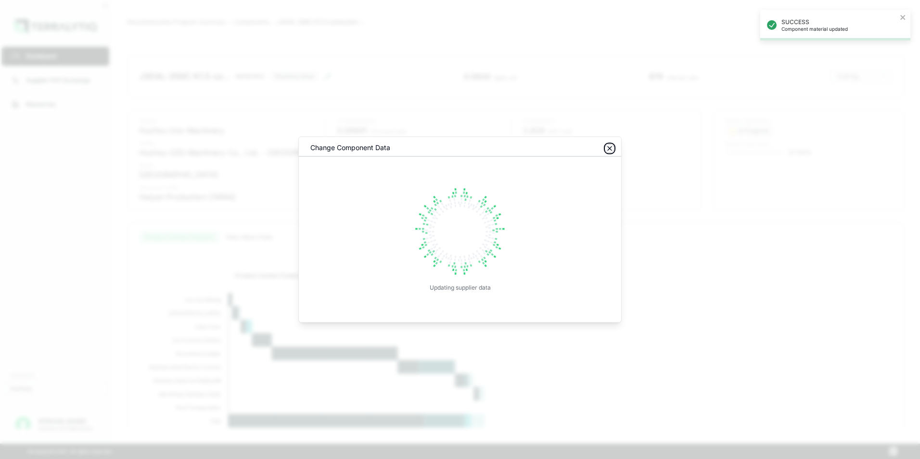
click at [610, 148] on icon "button" at bounding box center [610, 149] width 8 height 8
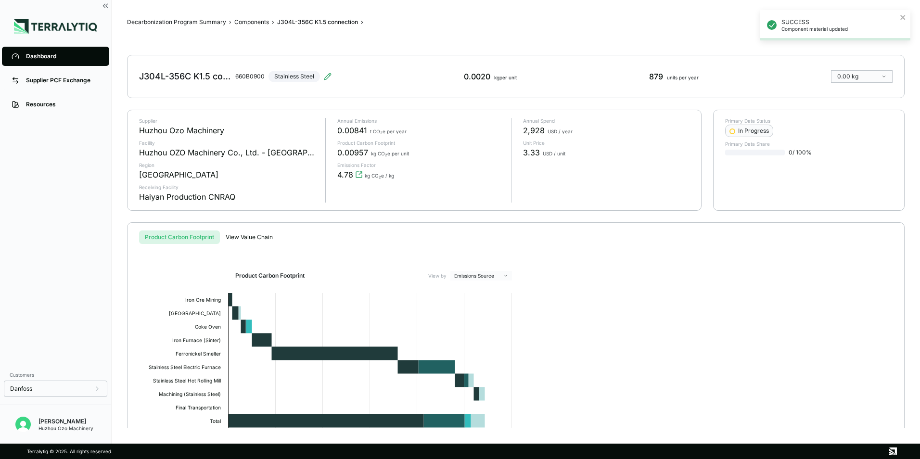
click at [36, 58] on div "Dashboard" at bounding box center [63, 56] width 74 height 8
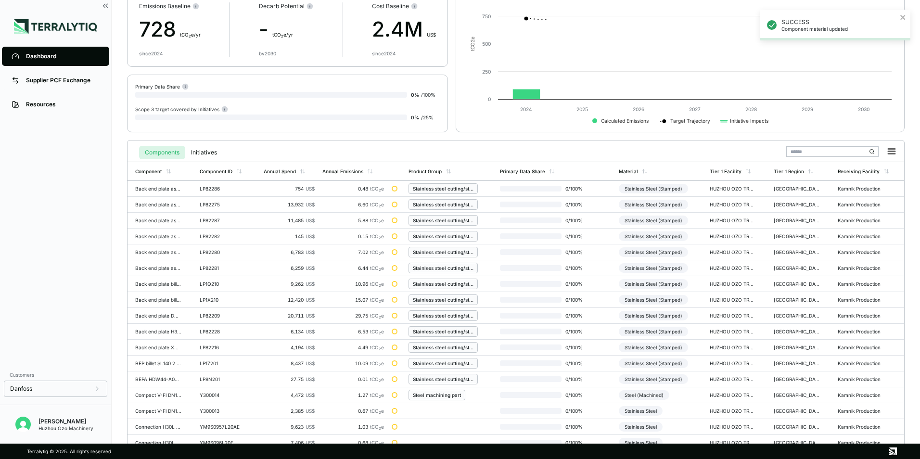
scroll to position [224, 0]
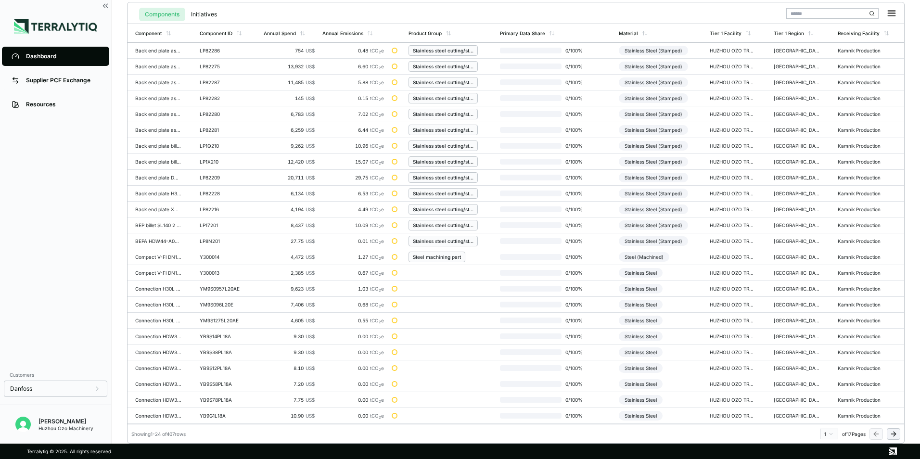
click at [828, 433] on html "SUCCESS Component material updated Dashboard Supplier PCF Exchange Resources Cu…" at bounding box center [460, 229] width 920 height 459
click at [822, 390] on div "8" at bounding box center [826, 391] width 14 height 12
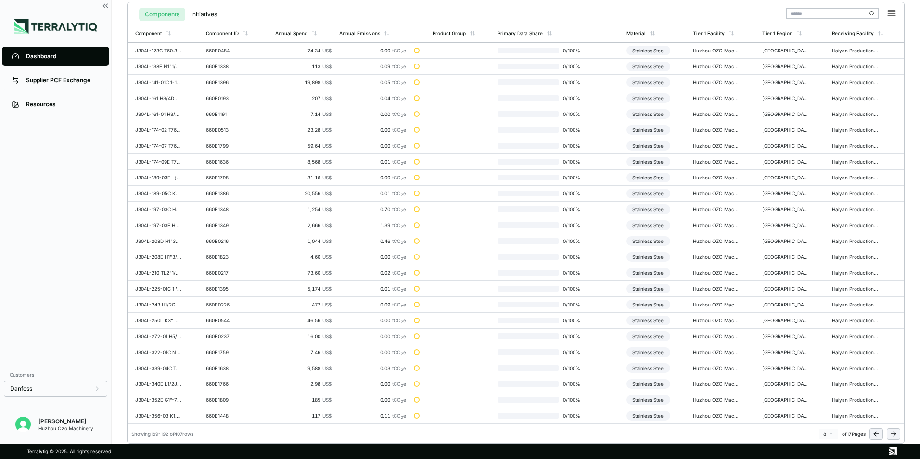
click at [828, 432] on html "Dashboard Supplier PCF Exchange Resources Customers Danfoss Kevan Liao Huzhou O…" at bounding box center [460, 229] width 920 height 459
click at [824, 402] on div "9" at bounding box center [826, 402] width 14 height 12
click at [631, 68] on div "Steel (Machined)" at bounding box center [646, 67] width 51 height 10
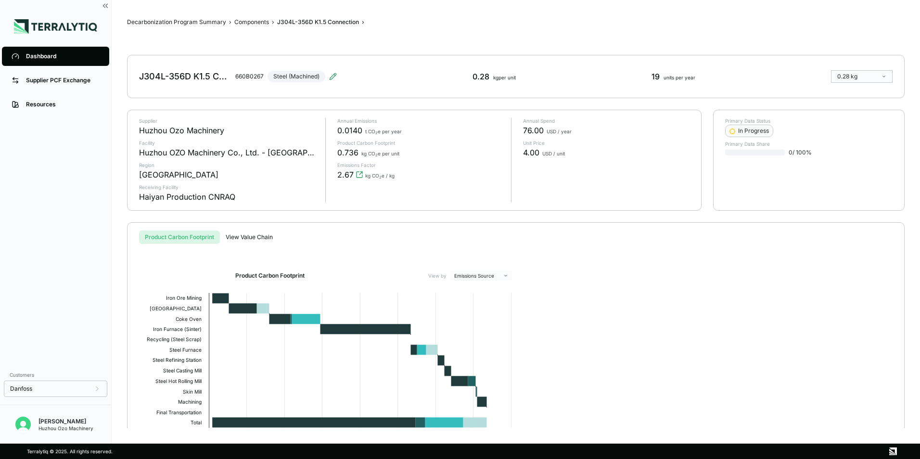
click at [328, 72] on div "J304L-356D K1.5 Connection 660B0267 Steel (Machined)" at bounding box center [238, 76] width 198 height 27
click at [335, 75] on icon at bounding box center [334, 74] width 1 height 1
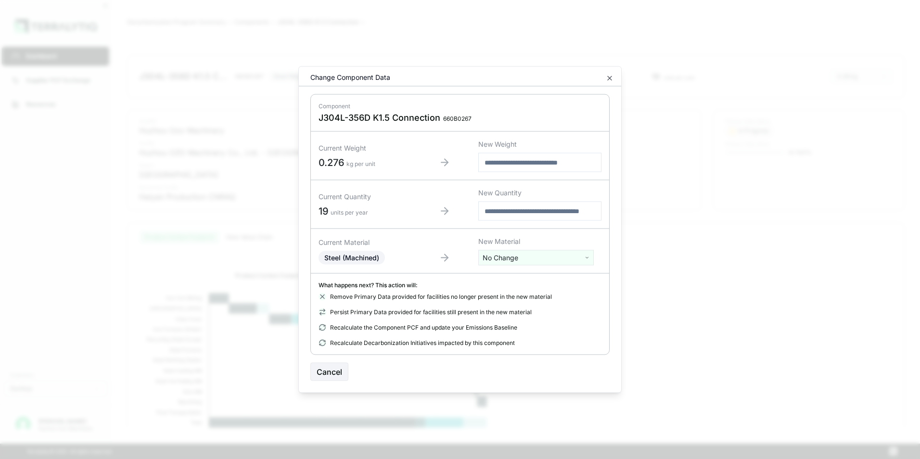
click at [497, 258] on html "Dashboard Supplier PCF Exchange Resources Customers Danfoss Kevan Liao Huzhou O…" at bounding box center [460, 229] width 920 height 459
type input "****"
click at [507, 293] on div "Stainless Steel" at bounding box center [536, 293] width 111 height 13
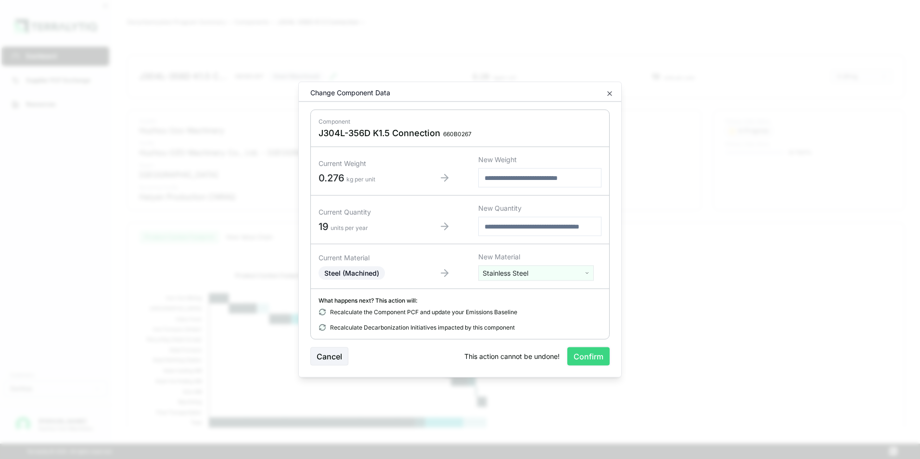
click at [588, 362] on button "Confirm" at bounding box center [588, 356] width 42 height 18
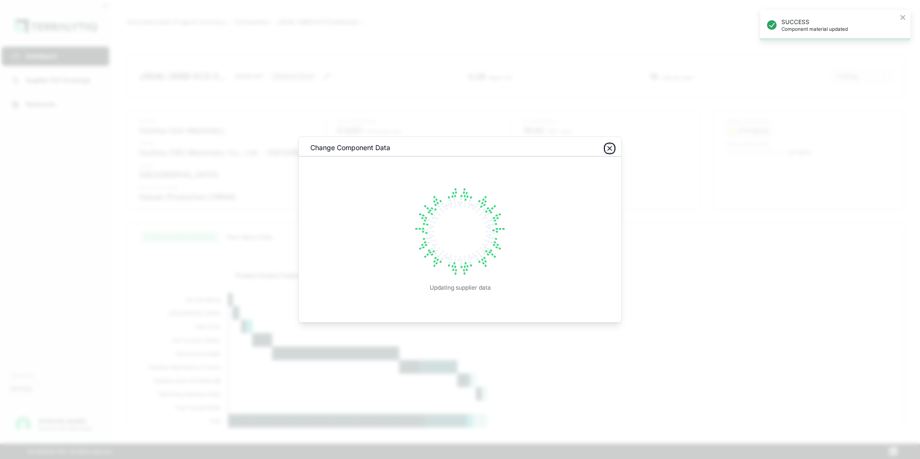
click at [611, 151] on icon "button" at bounding box center [610, 149] width 8 height 8
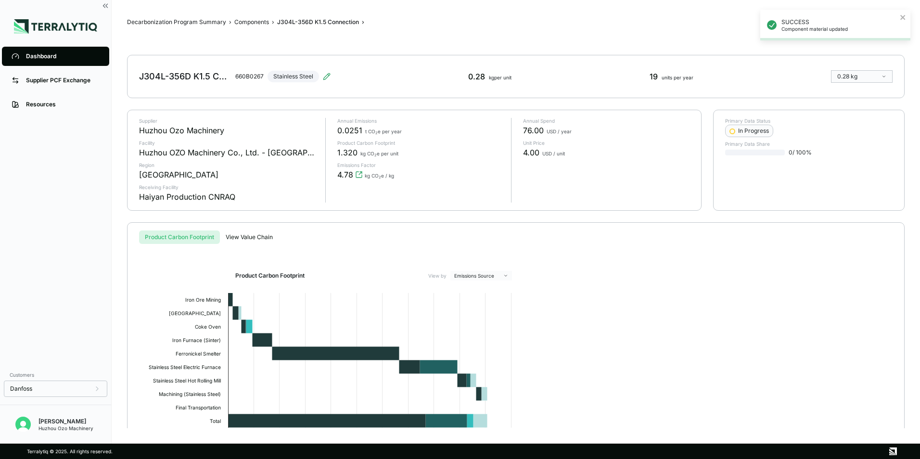
click at [46, 56] on div "Dashboard" at bounding box center [63, 56] width 74 height 8
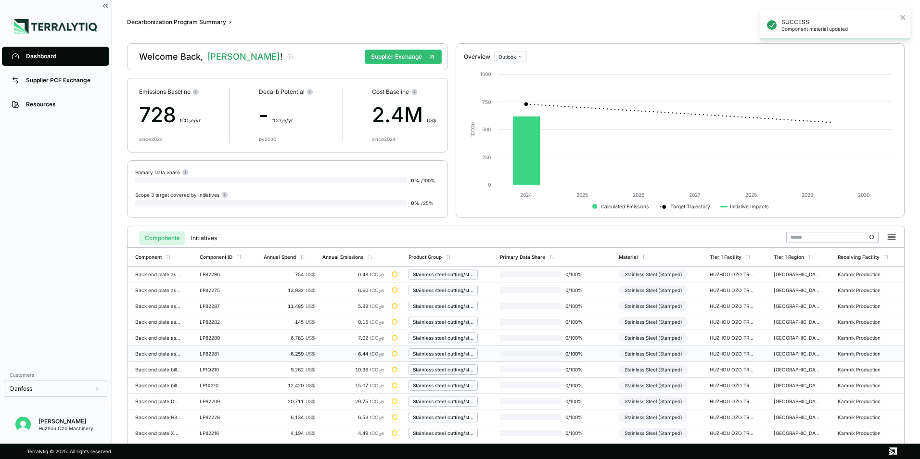
scroll to position [224, 0]
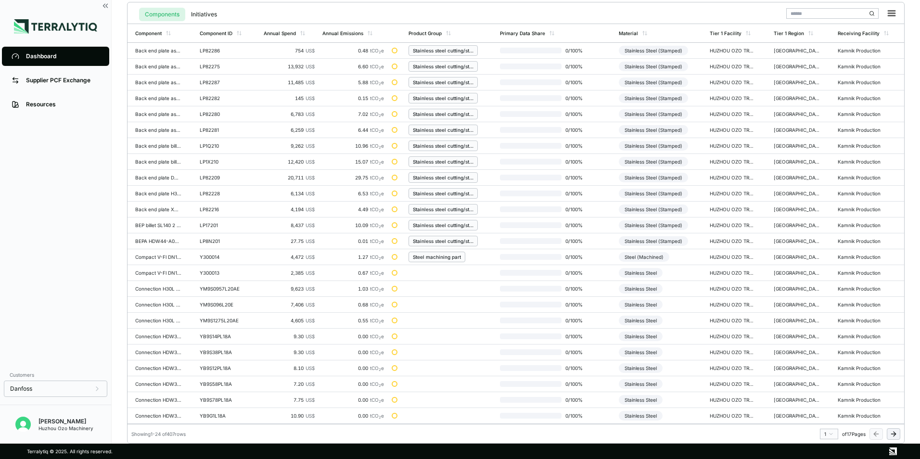
click at [832, 434] on html "SUCCESS Component material updated Dashboard Supplier PCF Exchange Resources Cu…" at bounding box center [460, 229] width 920 height 459
click at [822, 389] on div "8" at bounding box center [826, 391] width 14 height 12
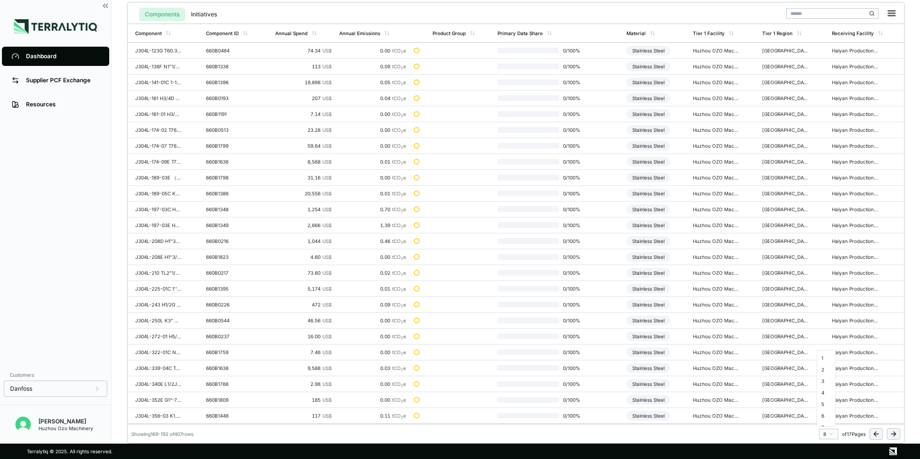
click at [828, 434] on html "Dashboard Supplier PCF Exchange Resources Customers Danfoss Kevan Liao Huzhou O…" at bounding box center [460, 229] width 920 height 459
click at [826, 403] on div "9" at bounding box center [826, 402] width 14 height 12
click at [652, 81] on div "Steel (Machined)" at bounding box center [646, 82] width 51 height 10
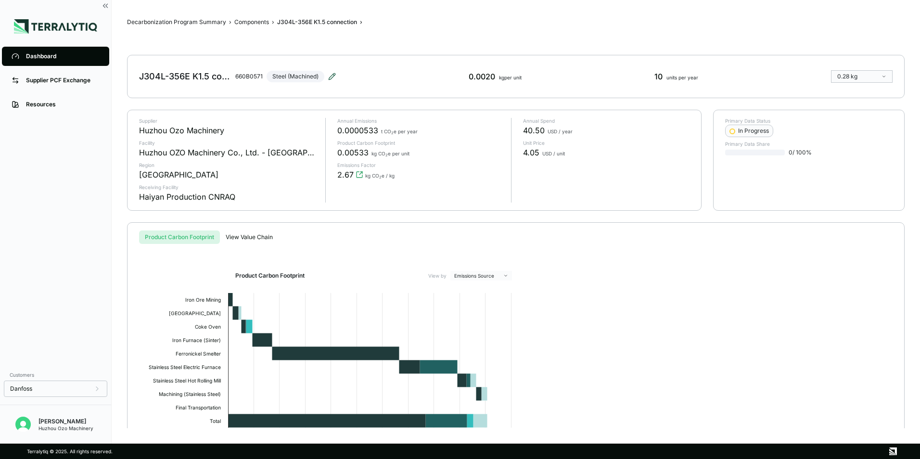
click at [331, 76] on icon at bounding box center [332, 76] width 6 height 6
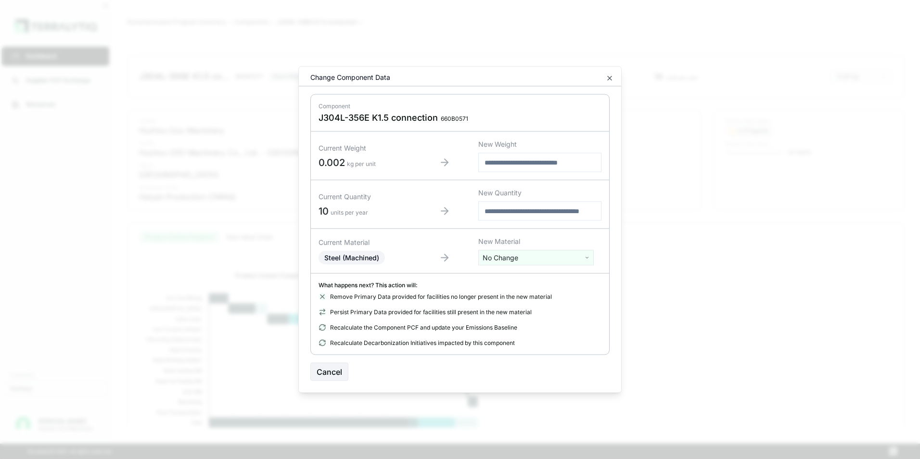
click at [505, 260] on html "Dashboard Supplier PCF Exchange Resources Customers Danfoss Kevan Liao Huzhou O…" at bounding box center [460, 229] width 920 height 459
type input "***"
click at [511, 306] on div "Stainless Steel" at bounding box center [536, 306] width 111 height 13
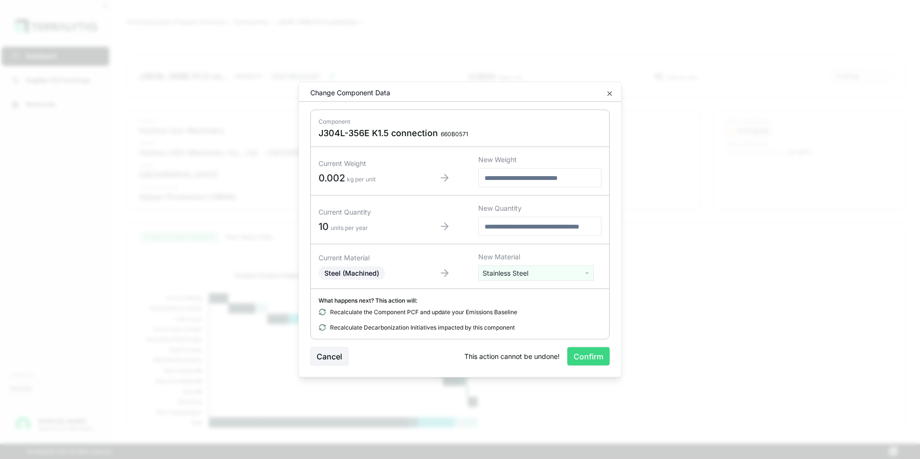
click at [586, 358] on button "Confirm" at bounding box center [588, 356] width 42 height 18
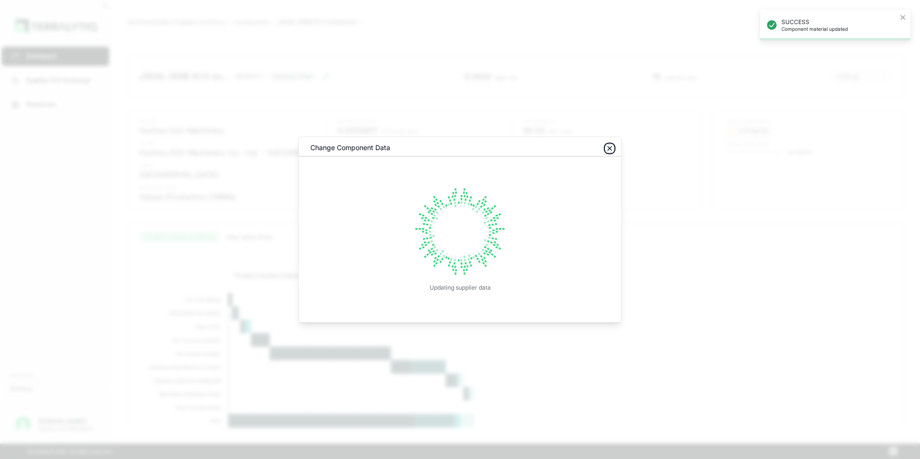
click at [611, 148] on icon "button" at bounding box center [610, 149] width 8 height 8
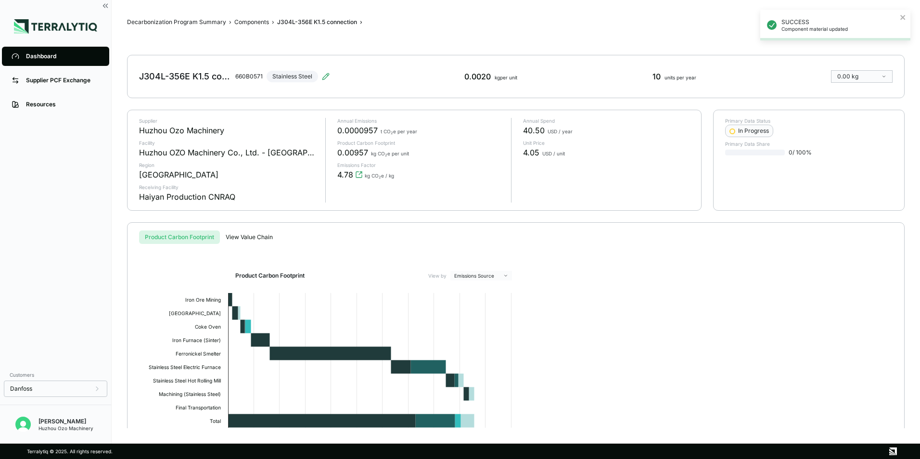
click at [44, 56] on div "Dashboard" at bounding box center [63, 56] width 74 height 8
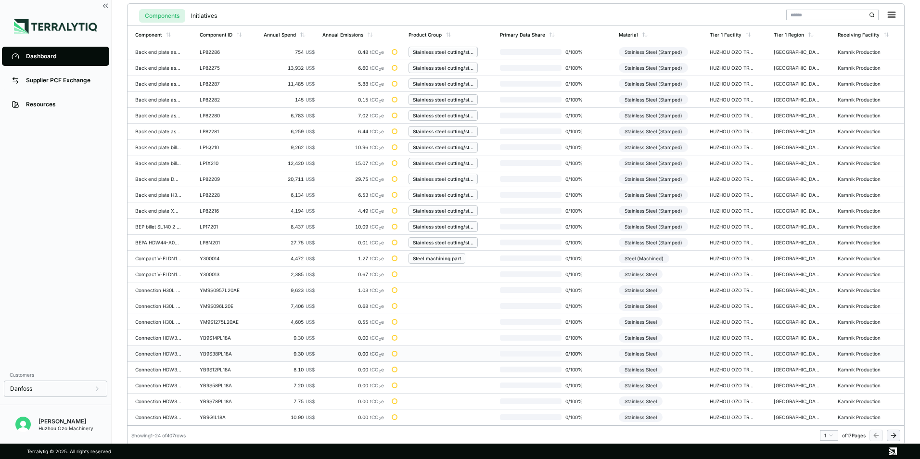
scroll to position [224, 0]
click at [829, 432] on html "Dashboard Supplier PCF Exchange Resources Customers Danfoss Kevan Liao Huzhou O…" at bounding box center [460, 229] width 920 height 459
click at [824, 392] on div "8" at bounding box center [826, 391] width 14 height 12
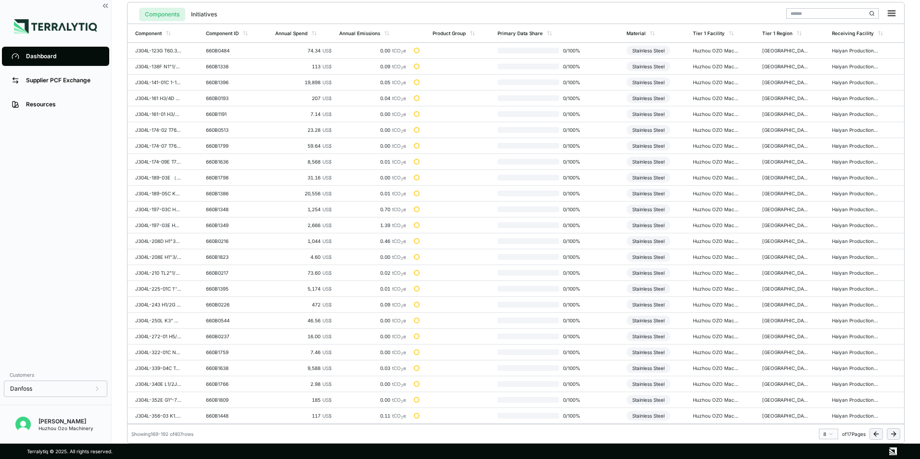
click at [830, 433] on html "Dashboard Supplier PCF Exchange Resources Customers Danfoss Kevan Liao Huzhou O…" at bounding box center [460, 229] width 920 height 459
click at [826, 403] on div "9" at bounding box center [826, 402] width 14 height 12
click at [646, 100] on div "Steel (Machined)" at bounding box center [646, 98] width 51 height 10
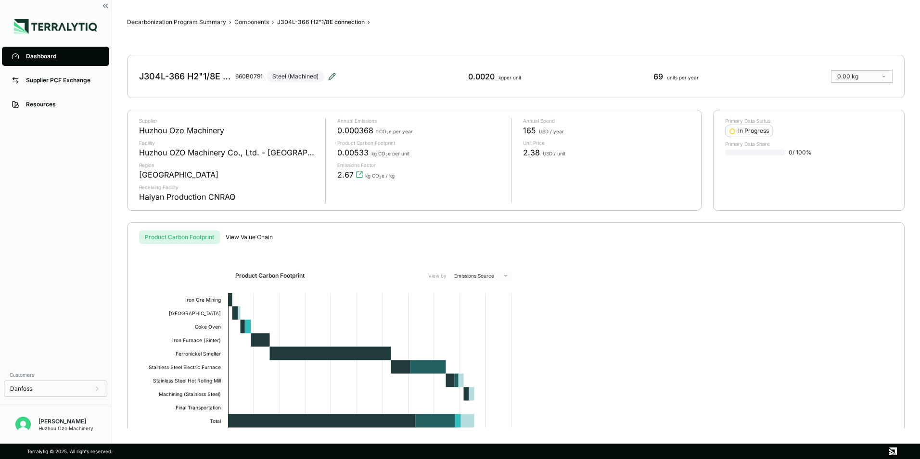
click at [330, 75] on icon at bounding box center [332, 77] width 8 height 8
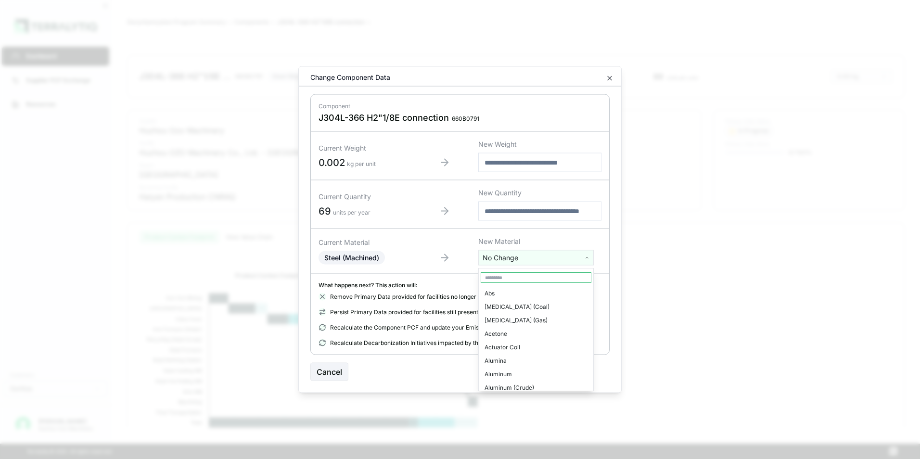
click at [515, 260] on html "Dashboard Supplier PCF Exchange Resources Customers Danfoss Kevan Liao Huzhou O…" at bounding box center [460, 229] width 920 height 459
type input "***"
click at [504, 307] on div "Stainless Steel" at bounding box center [536, 306] width 111 height 13
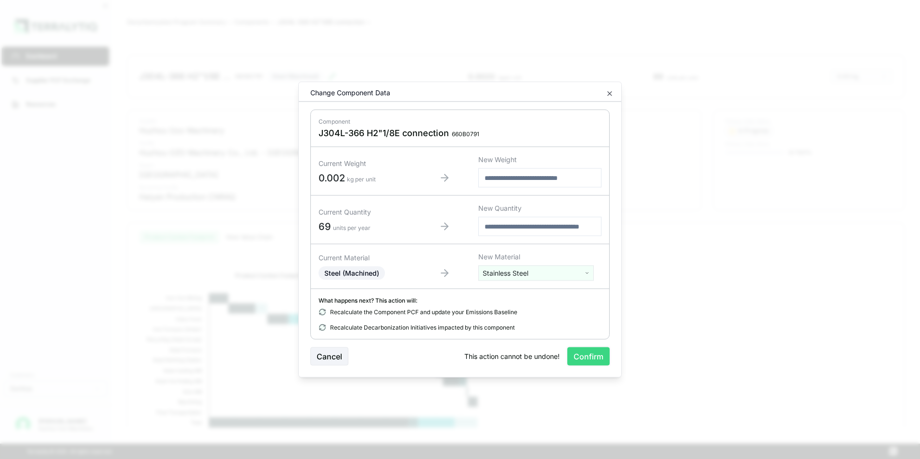
click at [594, 355] on button "Confirm" at bounding box center [588, 356] width 42 height 18
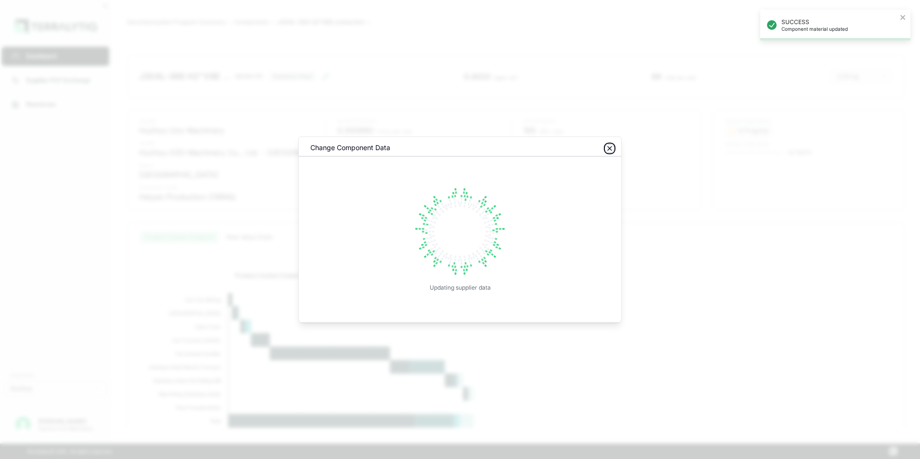
click at [611, 147] on icon "button" at bounding box center [610, 149] width 4 height 4
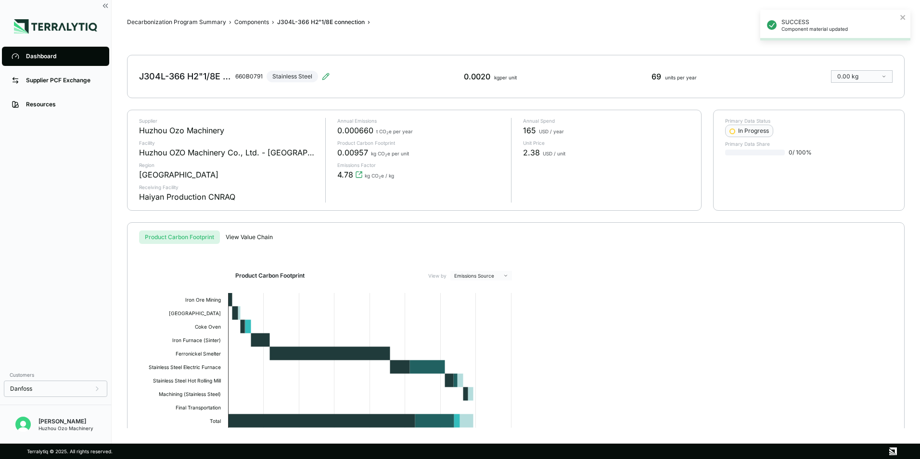
click at [40, 53] on div "Dashboard" at bounding box center [63, 56] width 74 height 8
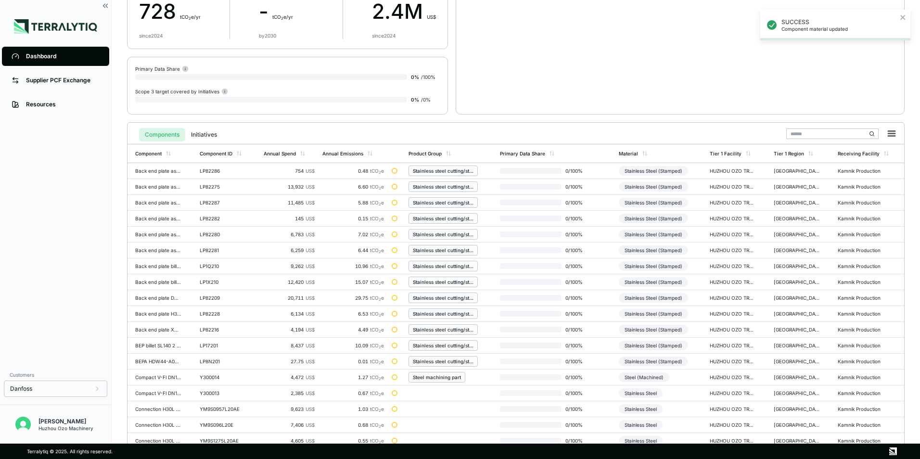
scroll to position [224, 0]
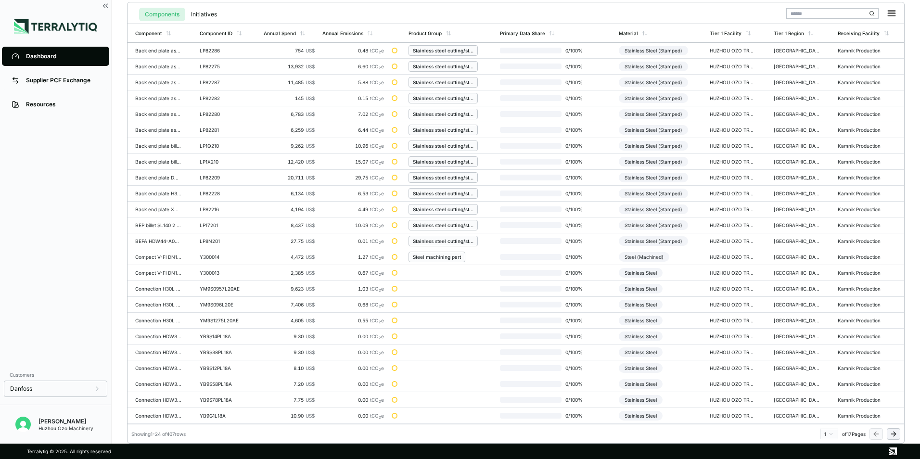
click at [831, 434] on html "SUCCESS Component material updated Dashboard Supplier PCF Exchange Resources Cu…" at bounding box center [460, 229] width 920 height 459
click at [822, 391] on div "8" at bounding box center [826, 391] width 14 height 12
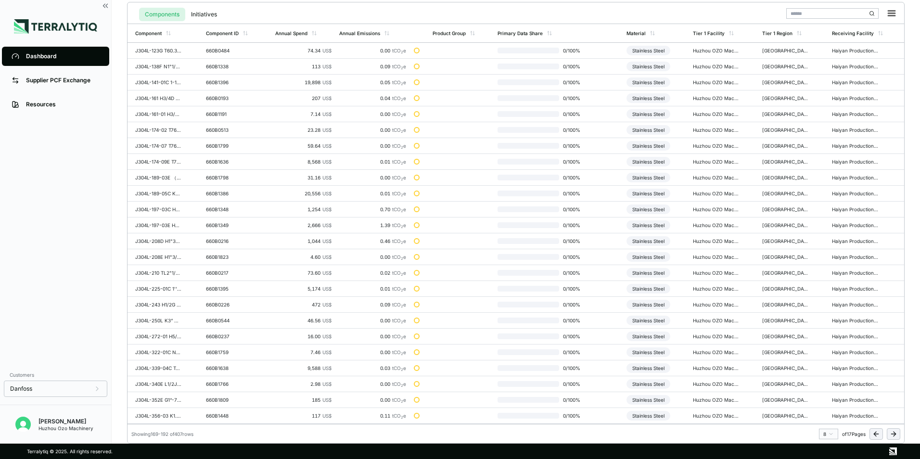
click at [830, 433] on html "Dashboard Supplier PCF Exchange Resources Customers Danfoss Kevan Liao Huzhou O…" at bounding box center [460, 229] width 920 height 459
click at [825, 404] on div "9" at bounding box center [826, 402] width 14 height 12
click at [654, 115] on div "Steel (Machined)" at bounding box center [646, 114] width 51 height 10
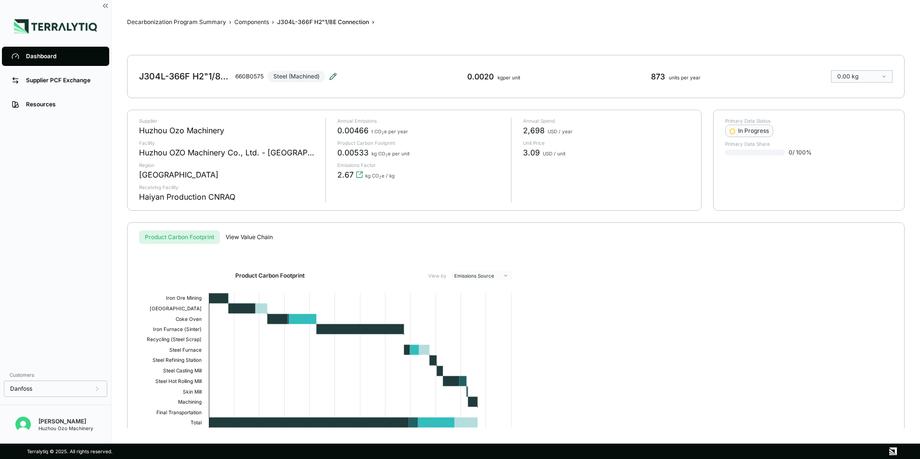
click at [330, 76] on icon at bounding box center [333, 77] width 8 height 8
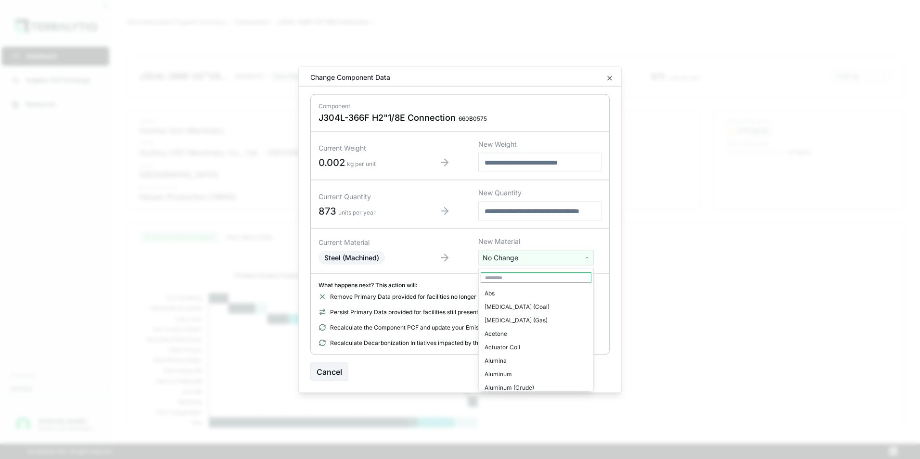
click at [507, 257] on html "Dashboard Supplier PCF Exchange Resources Customers Danfoss Kevan Liao Huzhou O…" at bounding box center [460, 229] width 920 height 459
click at [497, 274] on input "text" at bounding box center [536, 277] width 111 height 11
type input "***"
click at [515, 303] on div "Stainless Steel" at bounding box center [536, 306] width 111 height 13
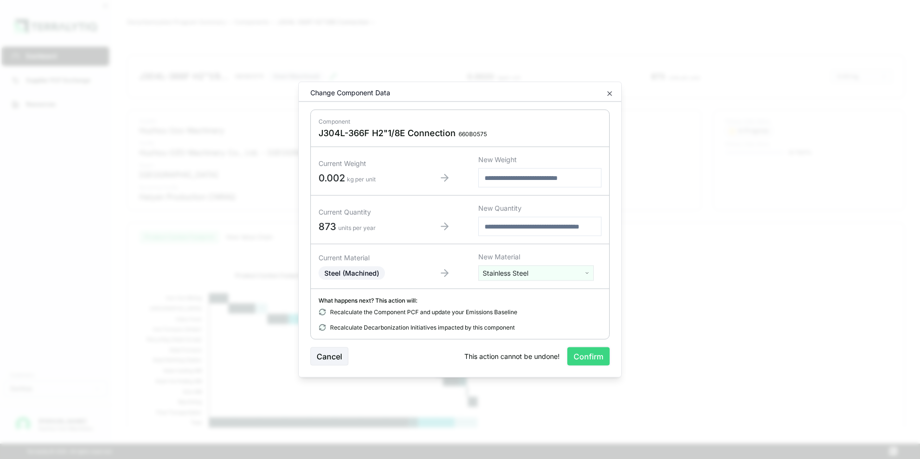
click at [596, 360] on button "Confirm" at bounding box center [588, 356] width 42 height 18
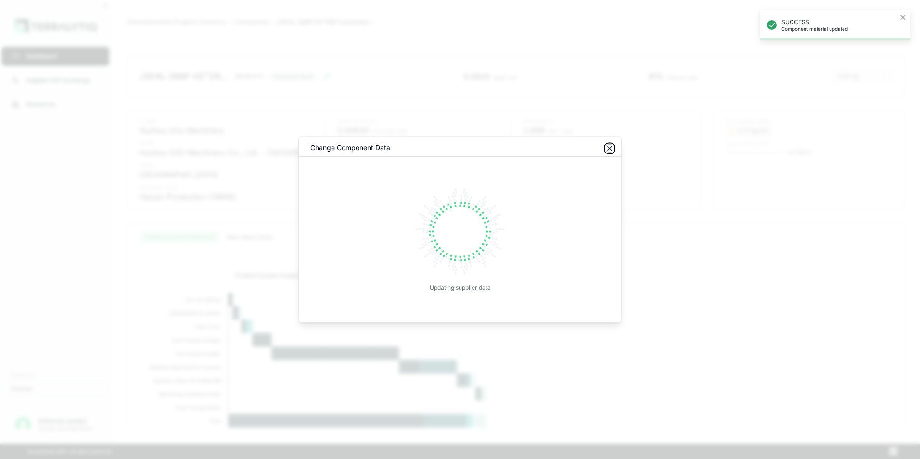
click at [611, 150] on icon "button" at bounding box center [610, 149] width 8 height 8
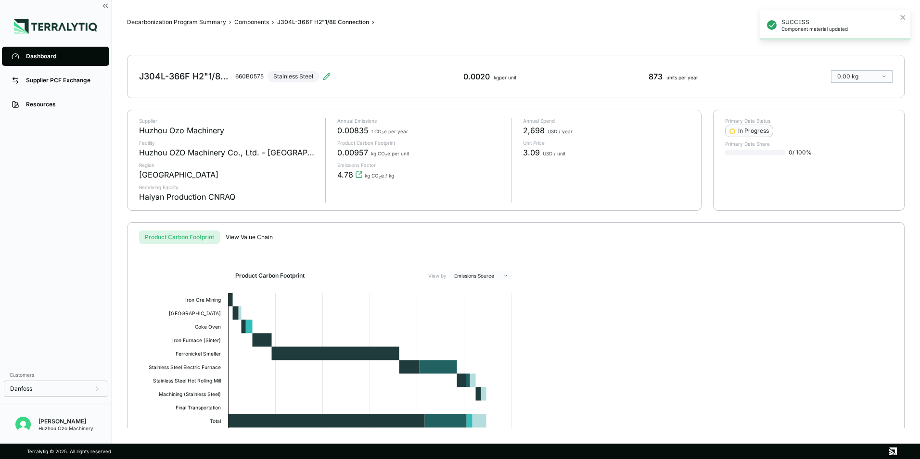
click at [36, 58] on div "Dashboard" at bounding box center [63, 56] width 74 height 8
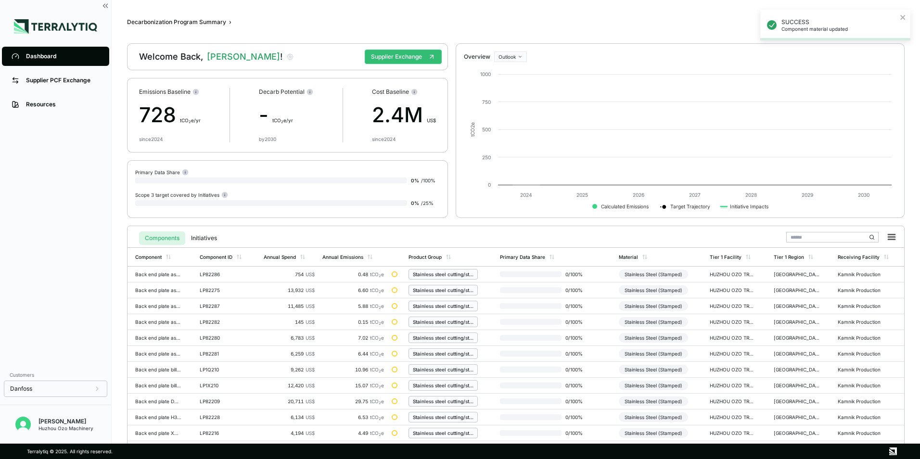
scroll to position [224, 0]
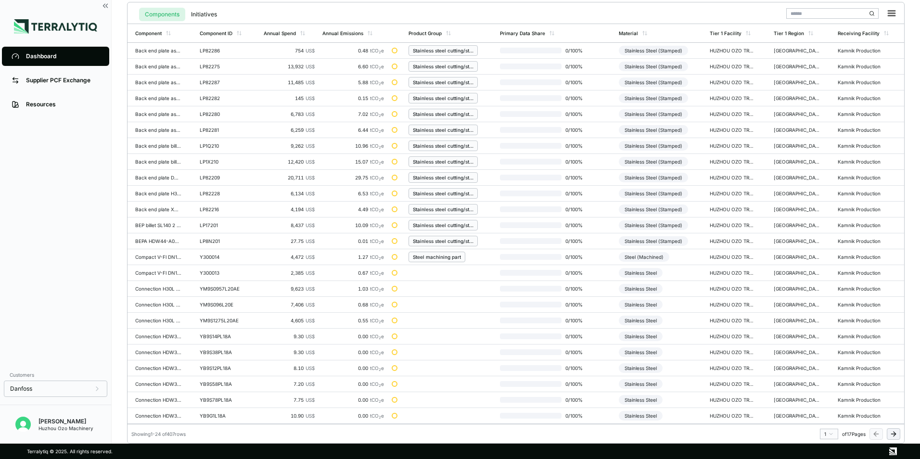
click at [828, 435] on html "SUCCESS Component material updated Dashboard Supplier PCF Exchange Resources Cu…" at bounding box center [460, 229] width 920 height 459
click at [824, 352] on div "9" at bounding box center [826, 354] width 14 height 12
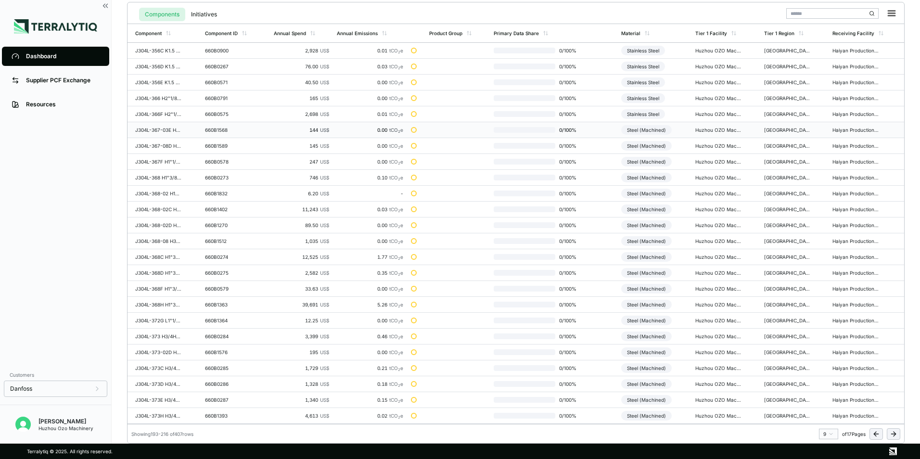
click at [661, 131] on div "Steel (Machined)" at bounding box center [646, 130] width 51 height 10
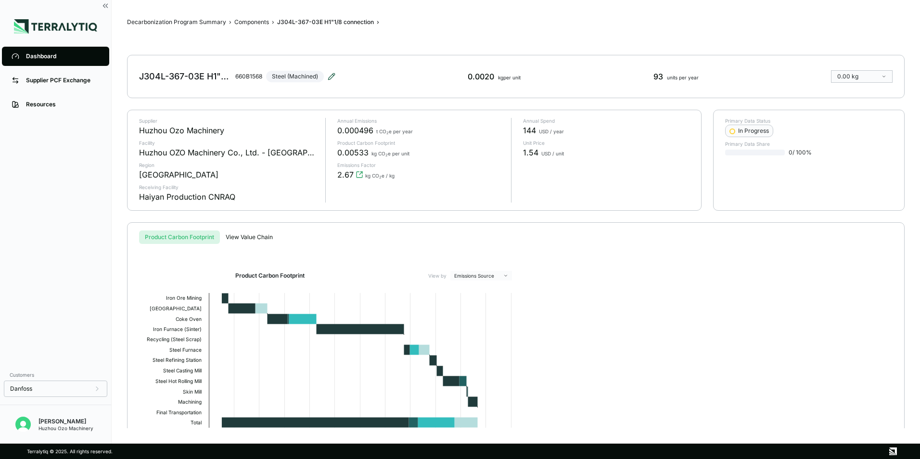
click at [331, 74] on icon at bounding box center [332, 77] width 8 height 8
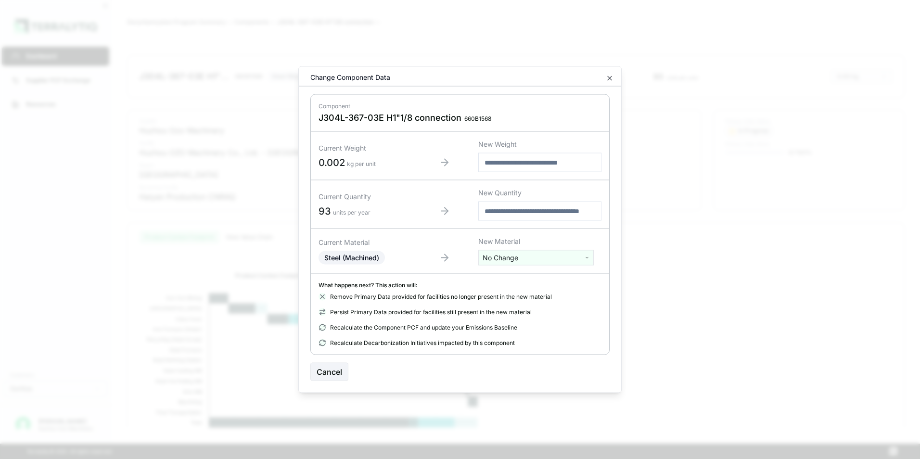
click at [517, 256] on html "Dashboard Supplier PCF Exchange Resources Customers Danfoss Kevan Liao Huzhou O…" at bounding box center [460, 229] width 920 height 459
type input "****"
click at [526, 296] on div "Stainless Steel" at bounding box center [536, 293] width 111 height 13
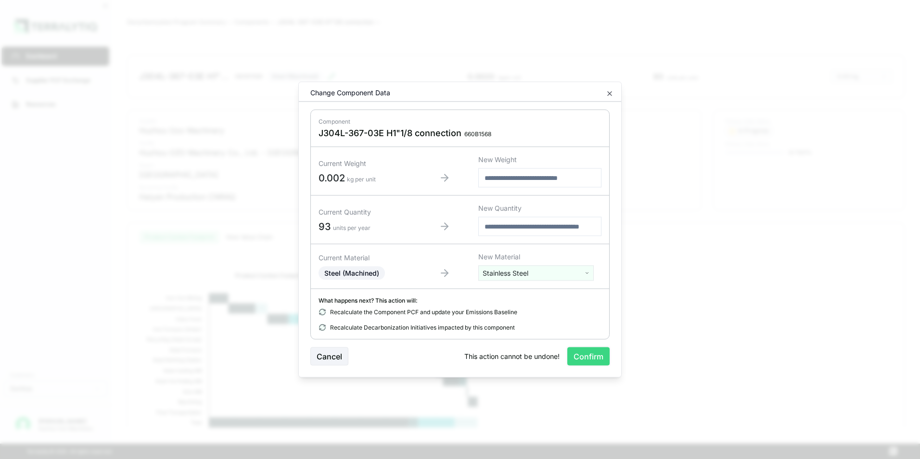
click at [596, 356] on button "Confirm" at bounding box center [588, 356] width 42 height 18
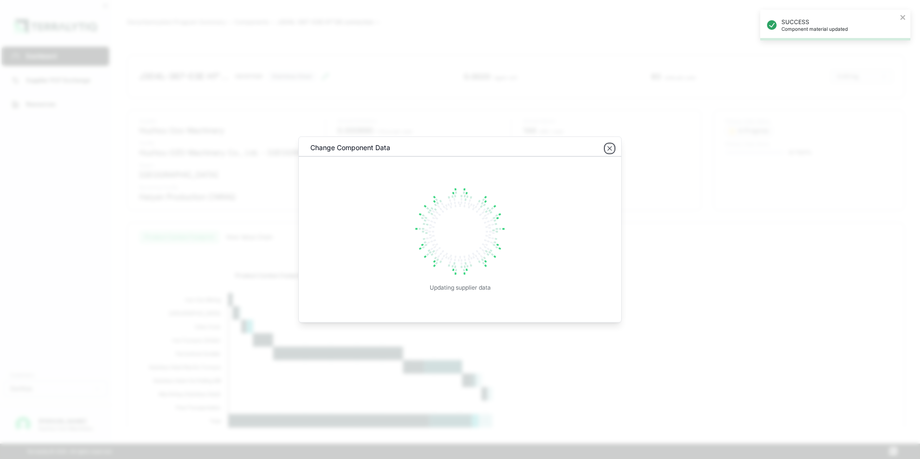
click at [611, 150] on icon "button" at bounding box center [610, 149] width 8 height 8
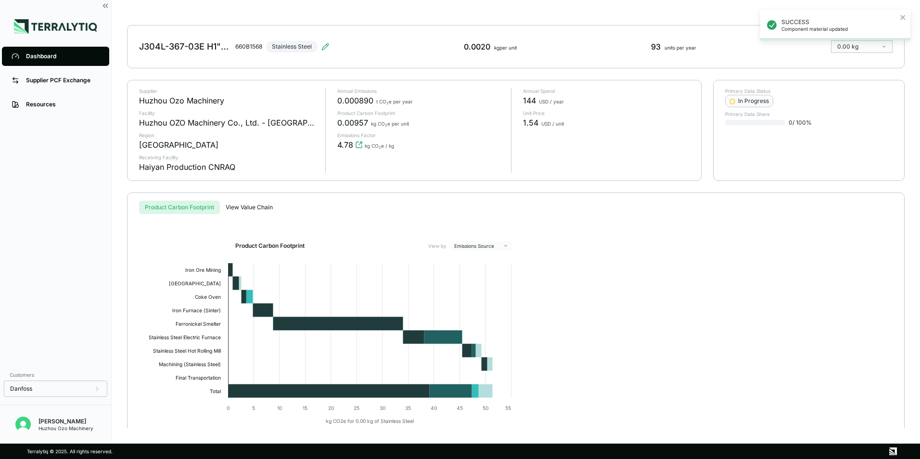
scroll to position [61, 0]
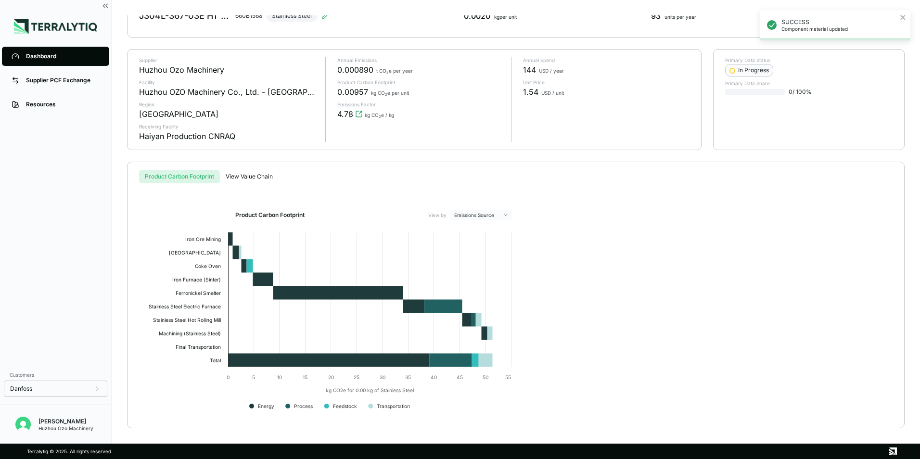
click at [37, 56] on div "Dashboard" at bounding box center [63, 56] width 74 height 8
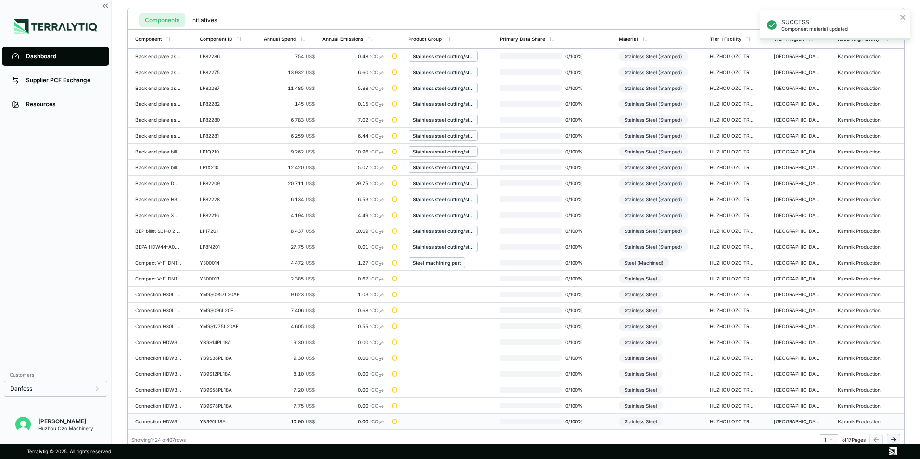
scroll to position [224, 0]
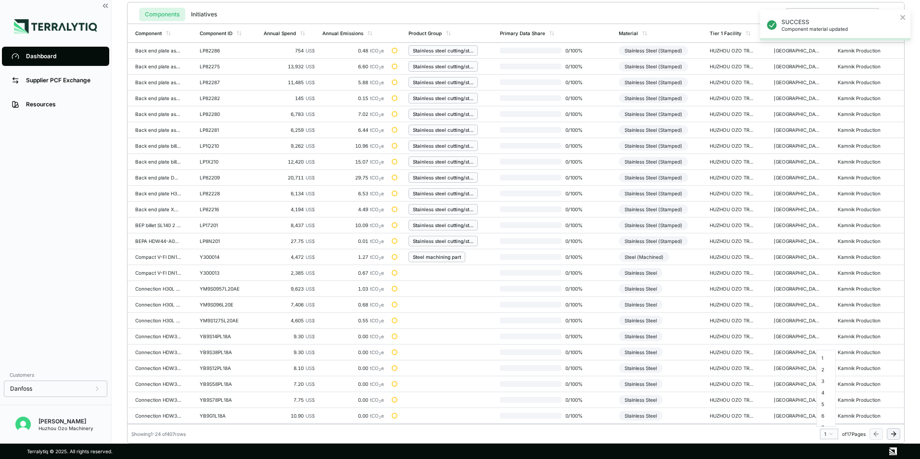
click at [830, 435] on html "SUCCESS Component material updated Dashboard Supplier PCF Exchange Resources Cu…" at bounding box center [460, 229] width 920 height 459
click at [824, 403] on div "9" at bounding box center [826, 402] width 14 height 12
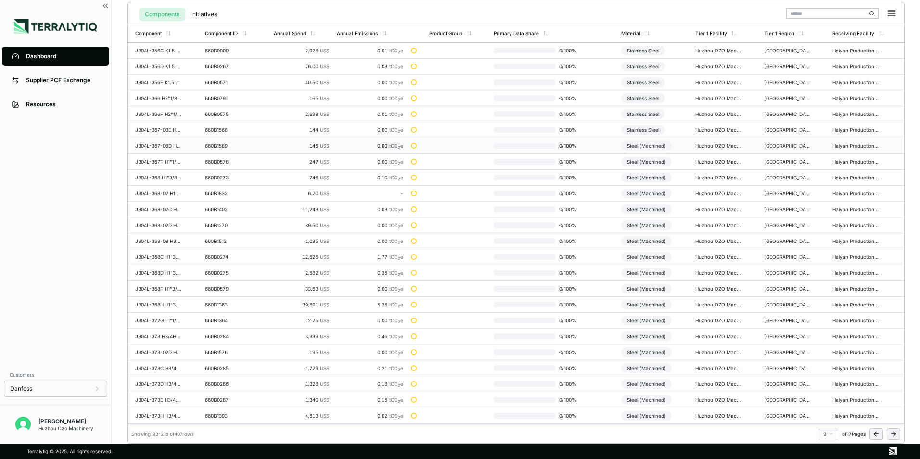
click at [651, 145] on div "Steel (Machined)" at bounding box center [646, 146] width 51 height 10
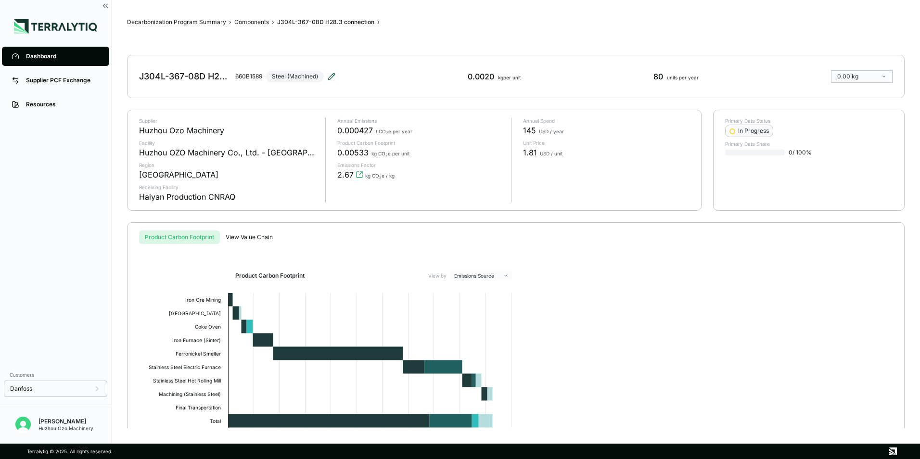
click at [330, 75] on icon at bounding box center [332, 77] width 8 height 8
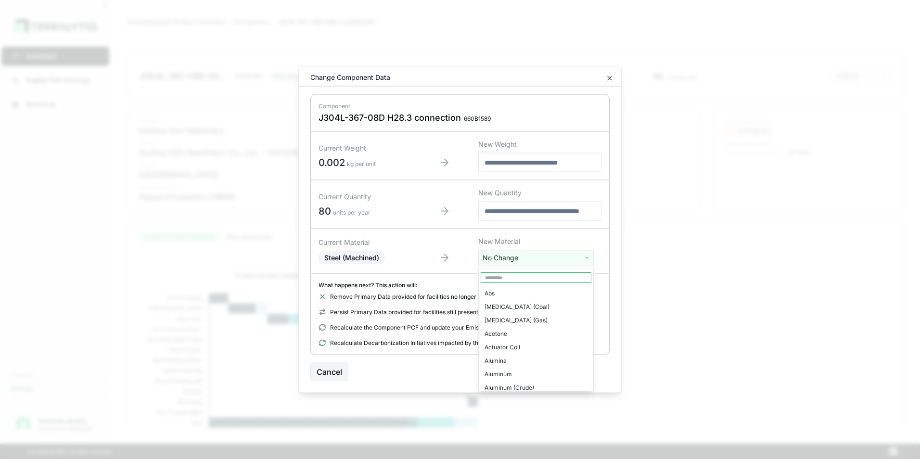
click at [523, 257] on html "Dashboard Supplier PCF Exchange Resources Customers Danfoss Kevan Liao Huzhou O…" at bounding box center [460, 229] width 920 height 459
type input "****"
click at [524, 289] on div "Stainless Steel" at bounding box center [536, 293] width 111 height 13
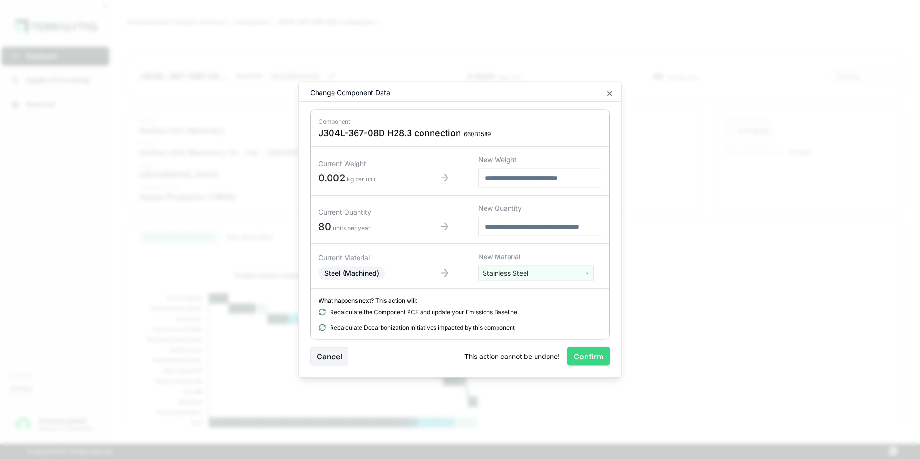
click at [581, 357] on button "Confirm" at bounding box center [588, 356] width 42 height 18
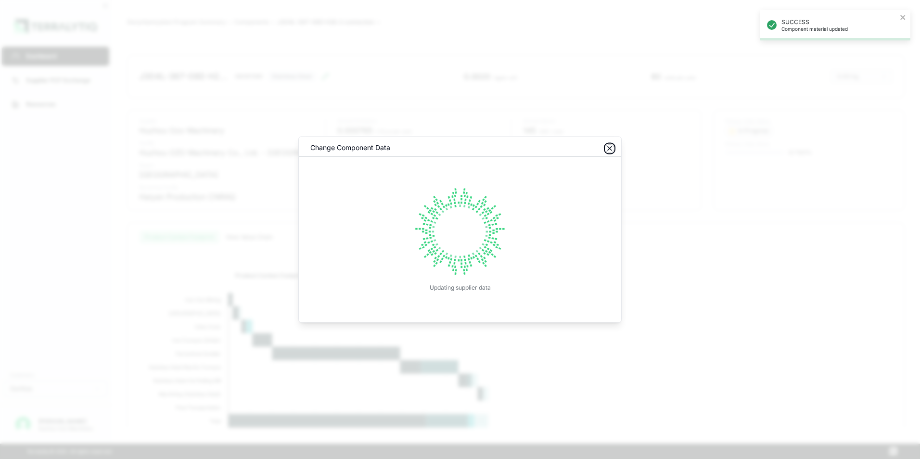
click at [608, 149] on icon "button" at bounding box center [610, 149] width 8 height 8
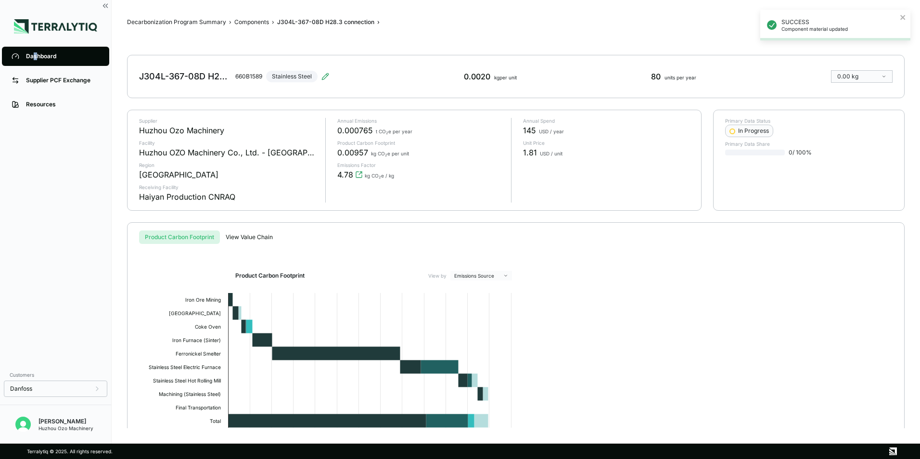
click at [35, 57] on div "Dashboard" at bounding box center [63, 56] width 74 height 8
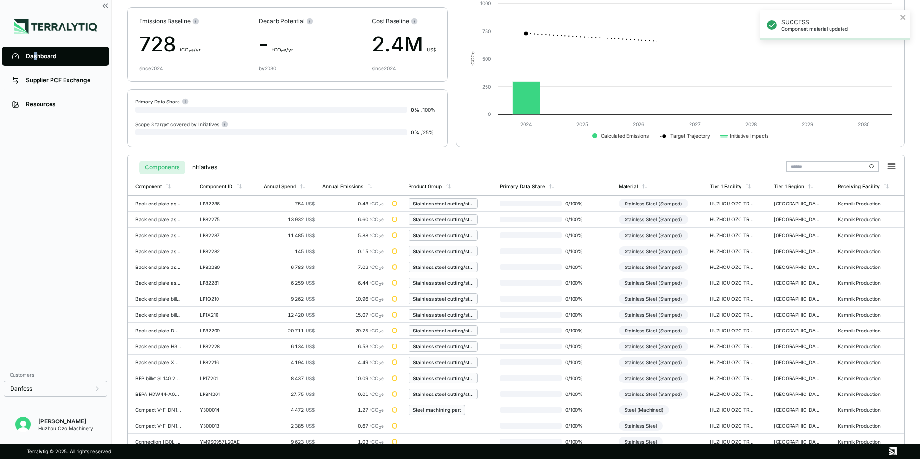
scroll to position [224, 0]
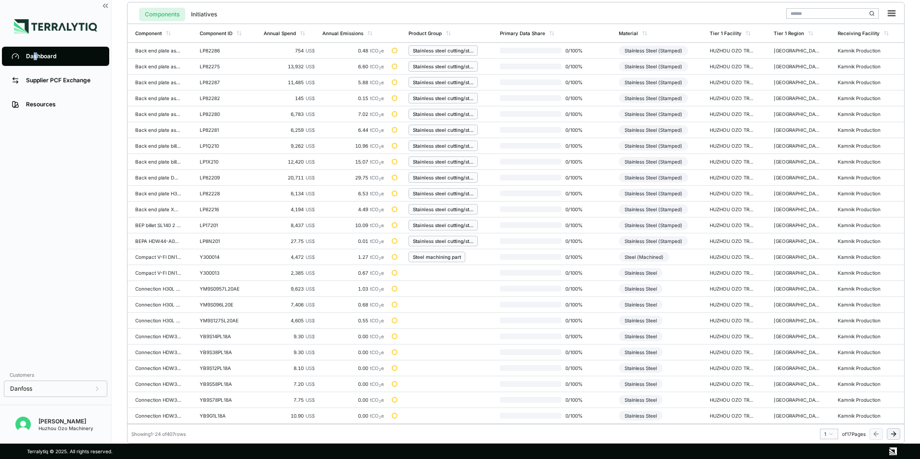
click at [831, 437] on html "SUCCESS Component material updated Dashboard Supplier PCF Exchange Resources Cu…" at bounding box center [460, 229] width 920 height 459
click at [824, 391] on div "8" at bounding box center [826, 391] width 14 height 12
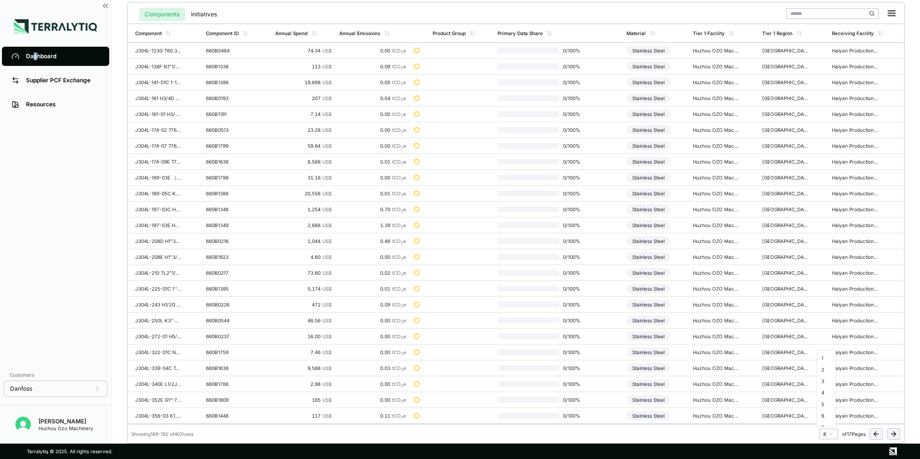
click at [827, 435] on html "Dashboard Supplier PCF Exchange Resources Customers Danfoss Kevan Liao Huzhou O…" at bounding box center [460, 229] width 920 height 459
click at [824, 402] on div "9" at bounding box center [826, 402] width 14 height 12
click at [651, 164] on div "Steel (Machined)" at bounding box center [646, 162] width 51 height 10
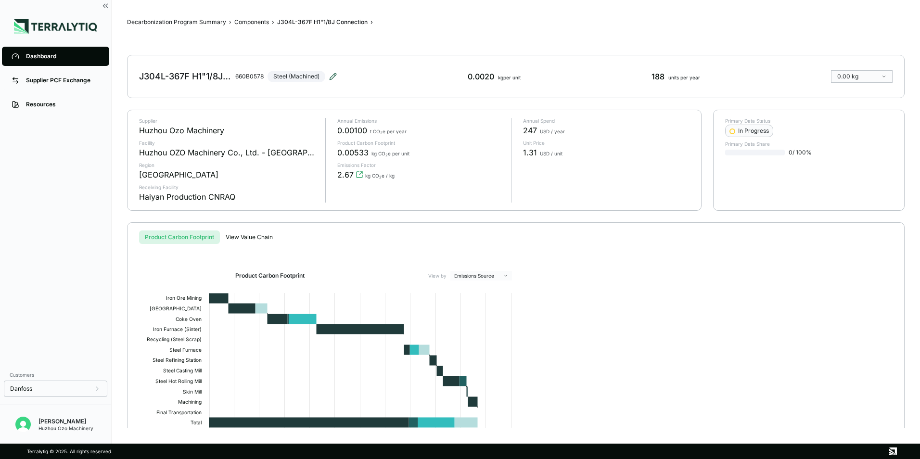
click at [333, 75] on icon at bounding box center [333, 76] width 6 height 6
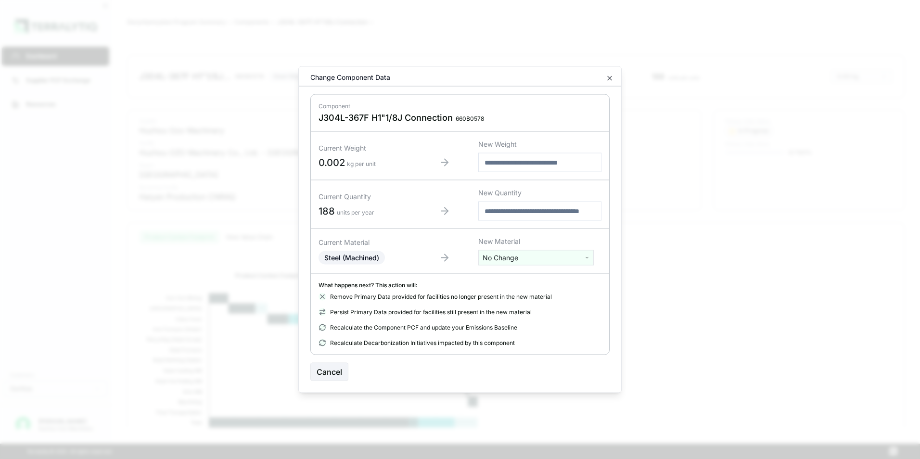
click at [528, 257] on html "Dashboard Supplier PCF Exchange Resources Customers Danfoss Kevan Liao Huzhou O…" at bounding box center [460, 229] width 920 height 459
type input "***"
click at [515, 306] on div "Stainless Steel" at bounding box center [536, 306] width 111 height 13
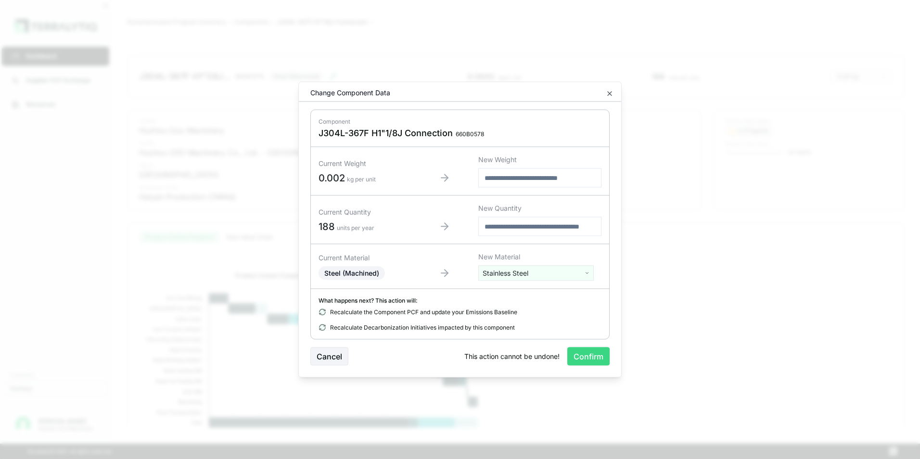
click at [591, 358] on button "Confirm" at bounding box center [588, 356] width 42 height 18
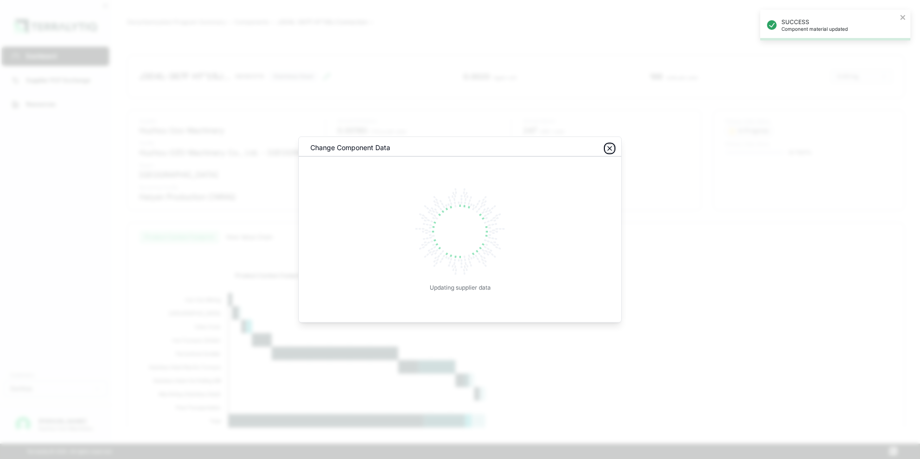
click at [612, 148] on icon "button" at bounding box center [610, 149] width 8 height 8
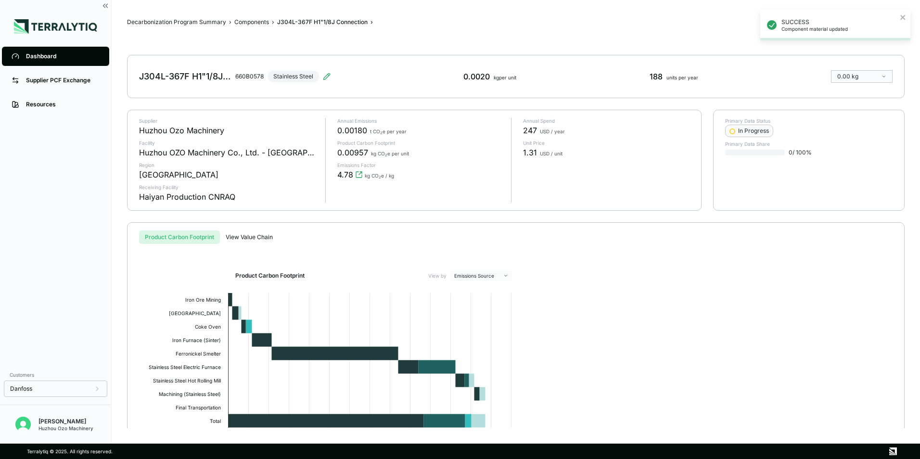
click at [47, 52] on link "Dashboard" at bounding box center [55, 56] width 107 height 19
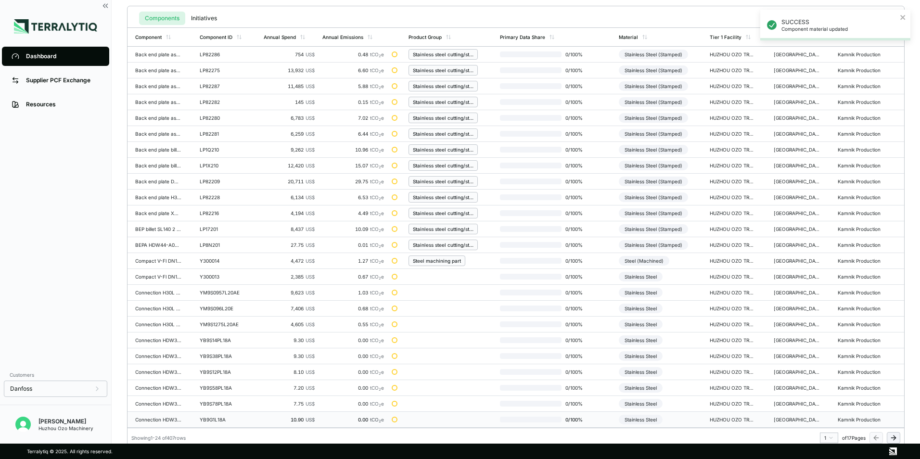
scroll to position [224, 0]
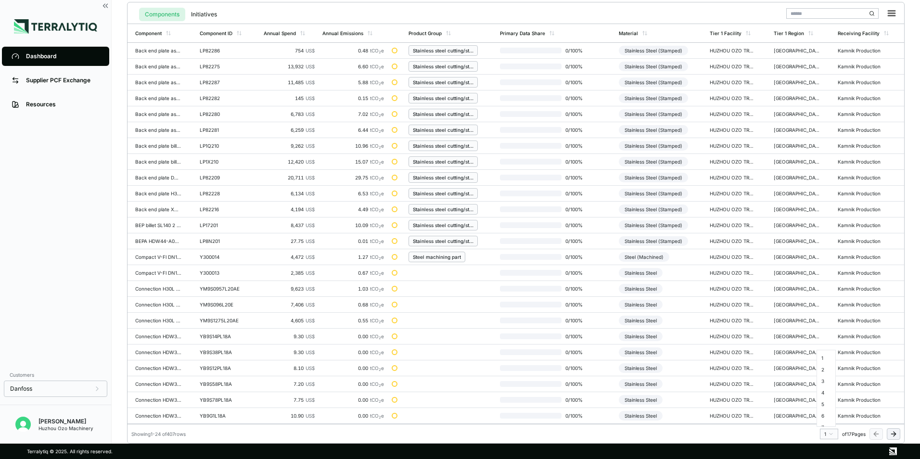
click at [828, 431] on html "Dashboard Supplier PCF Exchange Resources Customers Danfoss Kevan Liao Huzhou O…" at bounding box center [460, 229] width 920 height 459
click at [826, 401] on div "9" at bounding box center [826, 402] width 14 height 12
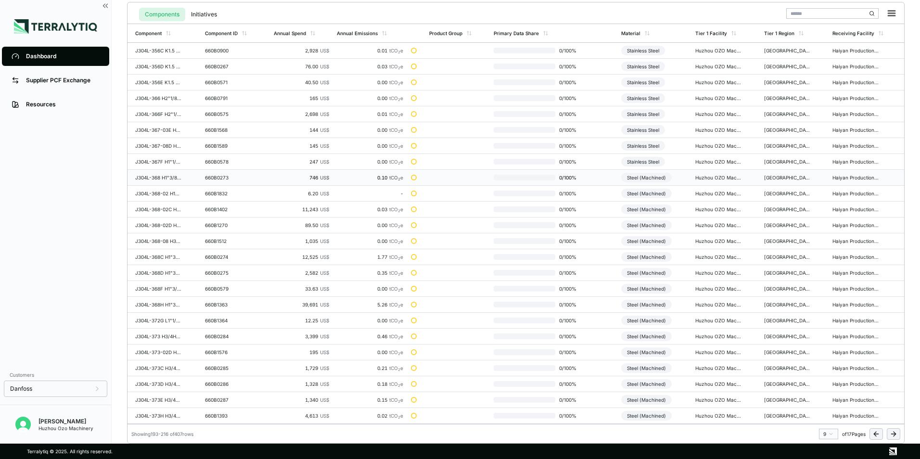
click at [650, 176] on div "Steel (Machined)" at bounding box center [646, 178] width 51 height 10
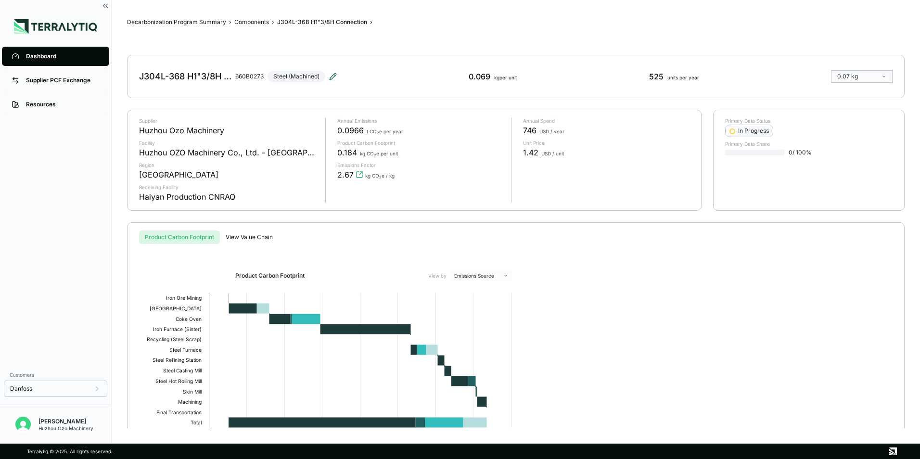
click at [332, 73] on icon at bounding box center [333, 77] width 8 height 8
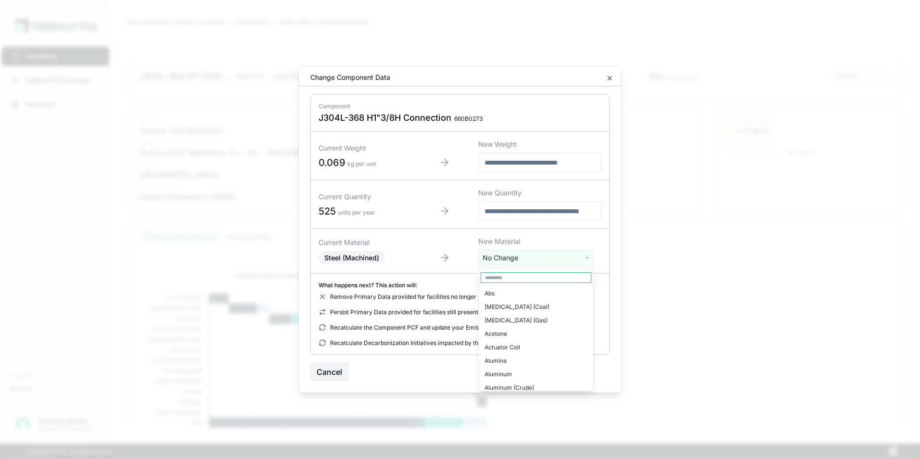
click at [507, 257] on html "Dashboard Supplier PCF Exchange Resources Customers Danfoss Kevan Liao Huzhou O…" at bounding box center [460, 229] width 920 height 459
type input "****"
click at [516, 291] on div "Stainless Steel" at bounding box center [536, 293] width 111 height 13
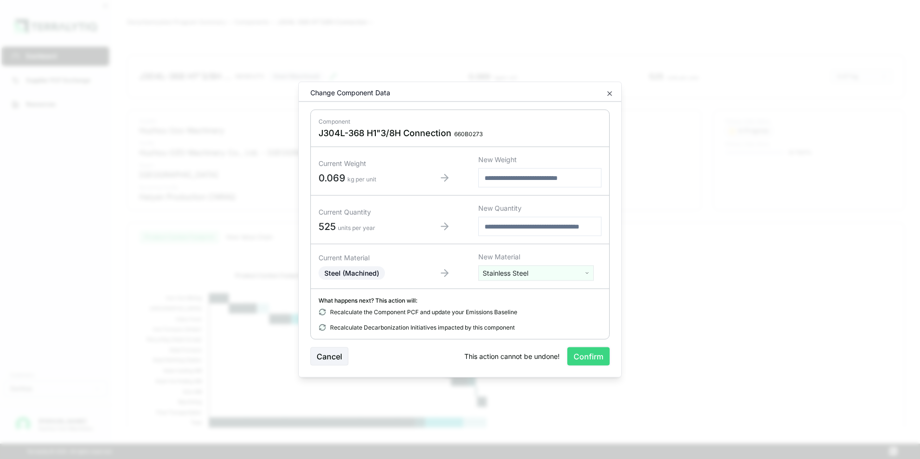
click at [588, 362] on button "Confirm" at bounding box center [588, 356] width 42 height 18
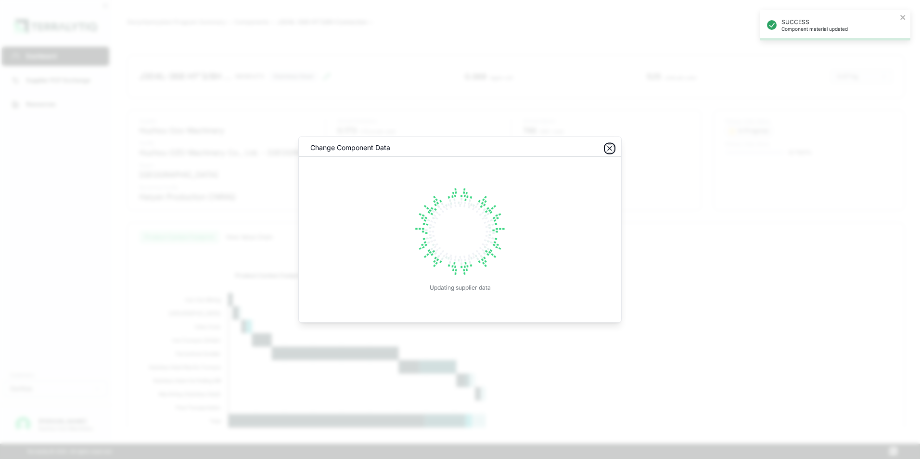
click at [610, 149] on icon "button" at bounding box center [610, 149] width 4 height 4
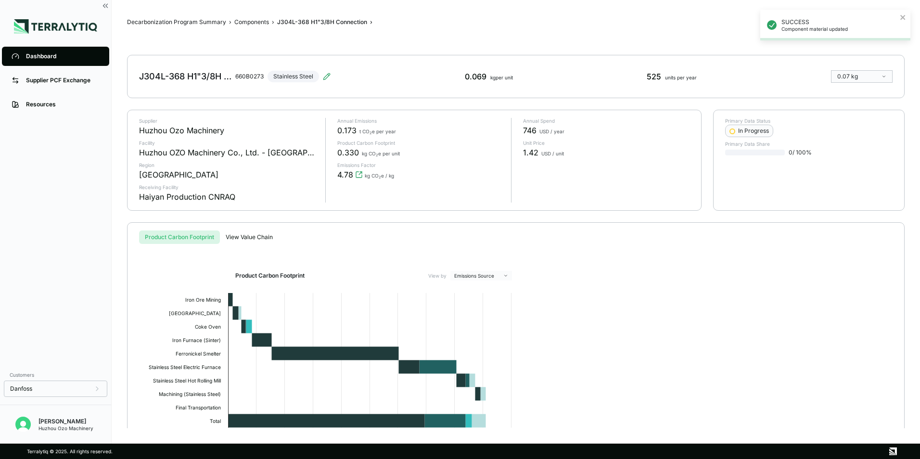
click at [13, 56] on icon at bounding box center [16, 56] width 8 height 8
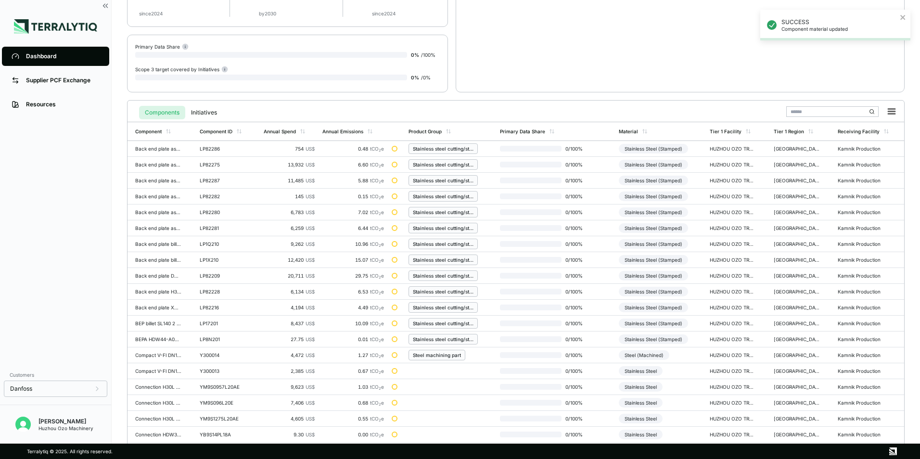
scroll to position [224, 0]
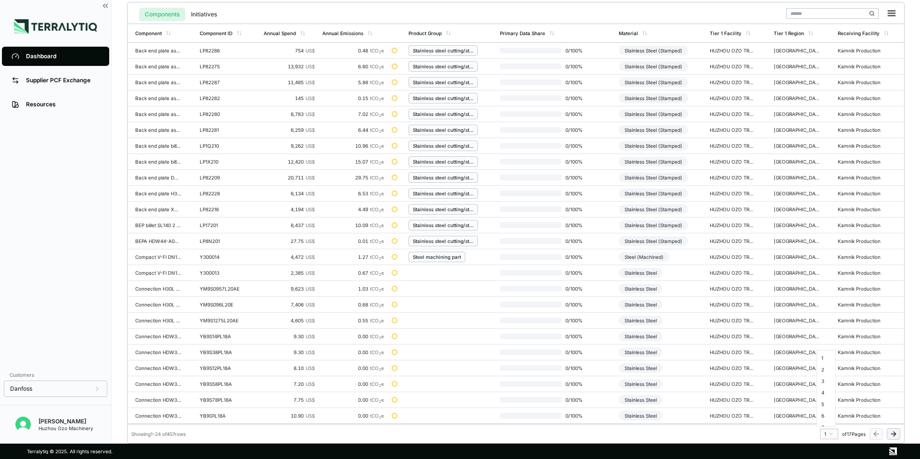
click at [829, 433] on html "Dashboard Supplier PCF Exchange Resources Customers Danfoss Kevan Liao Huzhou O…" at bounding box center [460, 229] width 920 height 459
click at [824, 356] on div "9" at bounding box center [826, 354] width 14 height 12
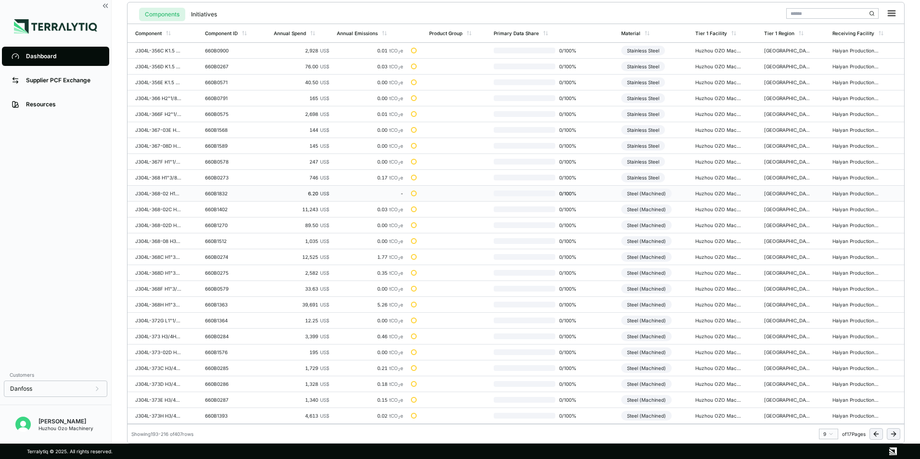
click at [659, 193] on div "Steel (Machined)" at bounding box center [646, 194] width 51 height 10
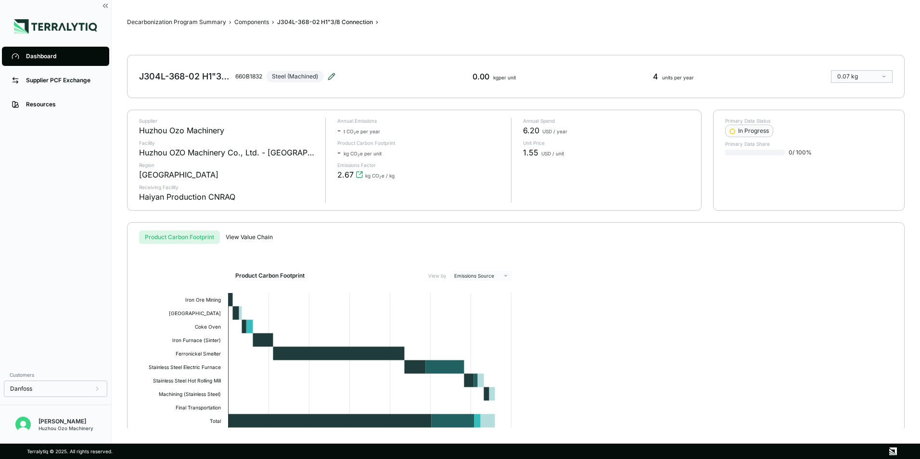
click at [330, 75] on icon at bounding box center [332, 77] width 8 height 8
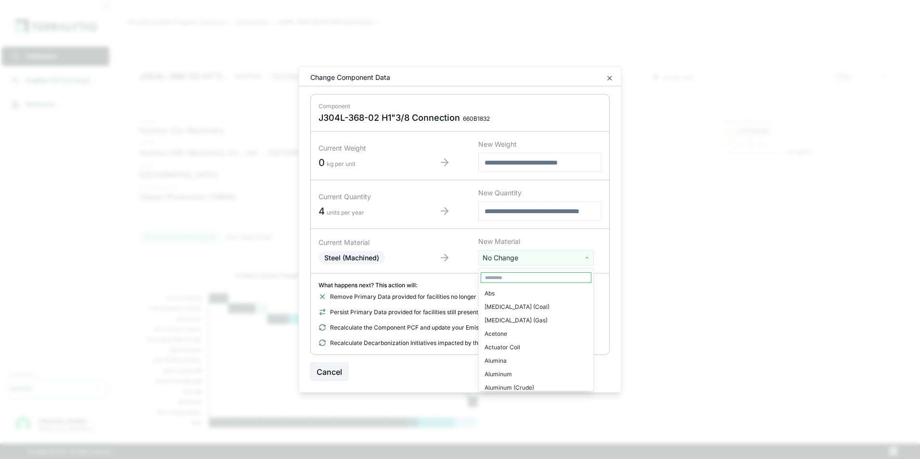
click at [508, 256] on html "Dashboard Supplier PCF Exchange Resources Customers Danfoss Kevan Liao Huzhou O…" at bounding box center [460, 229] width 920 height 459
type input "****"
click at [513, 291] on div "Stainless Steel" at bounding box center [536, 293] width 111 height 13
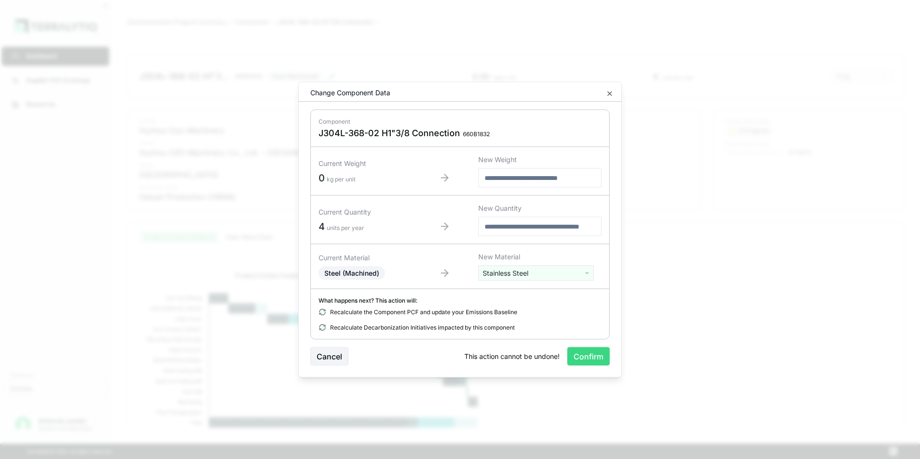
click at [593, 358] on button "Confirm" at bounding box center [588, 356] width 42 height 18
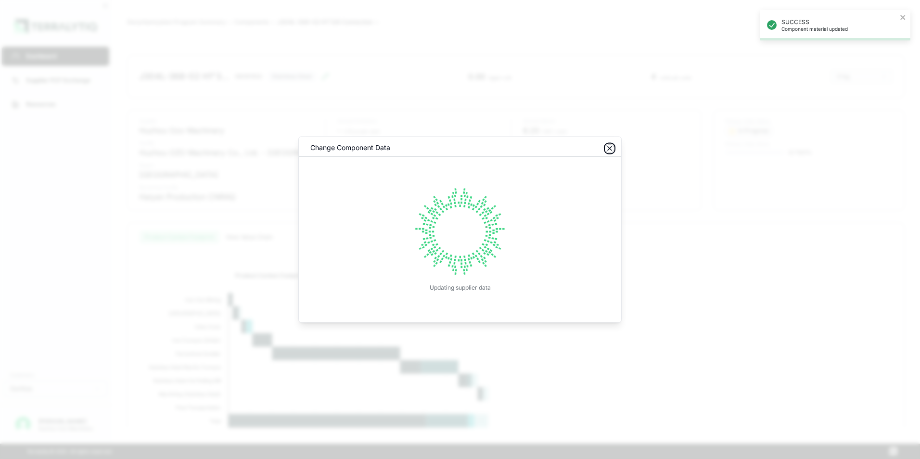
click at [612, 149] on icon "button" at bounding box center [610, 149] width 8 height 8
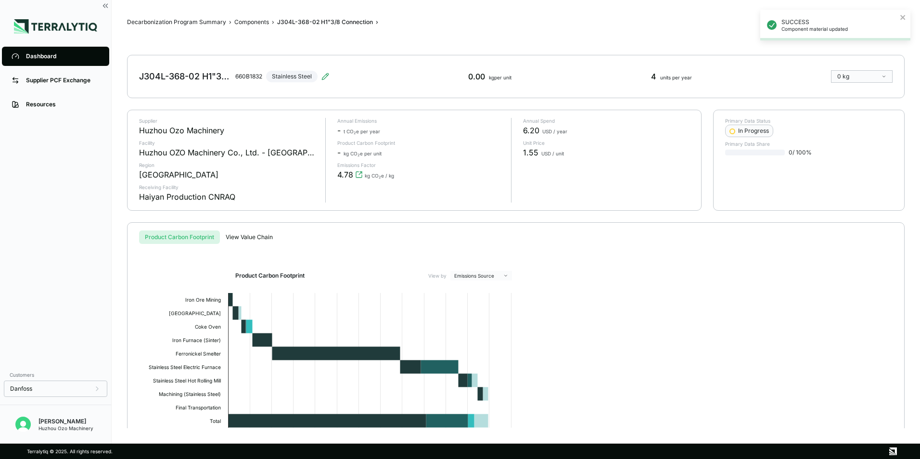
click at [44, 55] on div "Dashboard" at bounding box center [63, 56] width 74 height 8
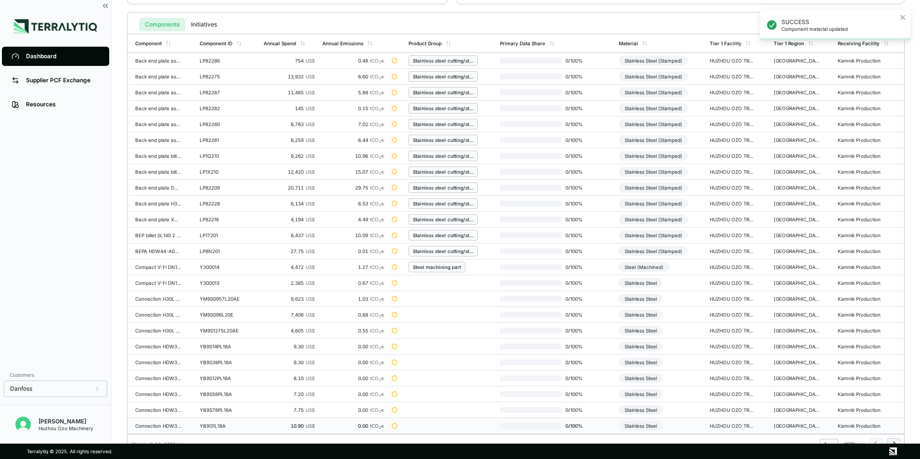
scroll to position [224, 0]
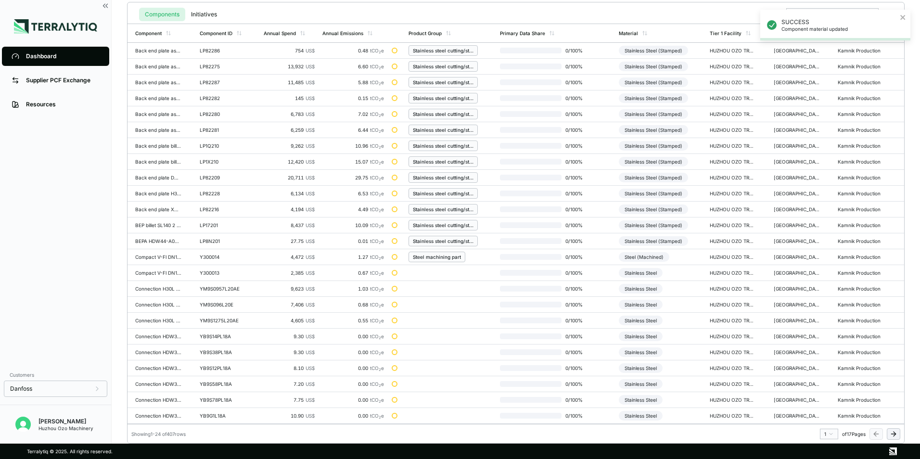
click at [830, 433] on html "SUCCESS Component material updated Dashboard Supplier PCF Exchange Resources Cu…" at bounding box center [460, 229] width 920 height 459
click at [820, 354] on div "9" at bounding box center [826, 354] width 14 height 12
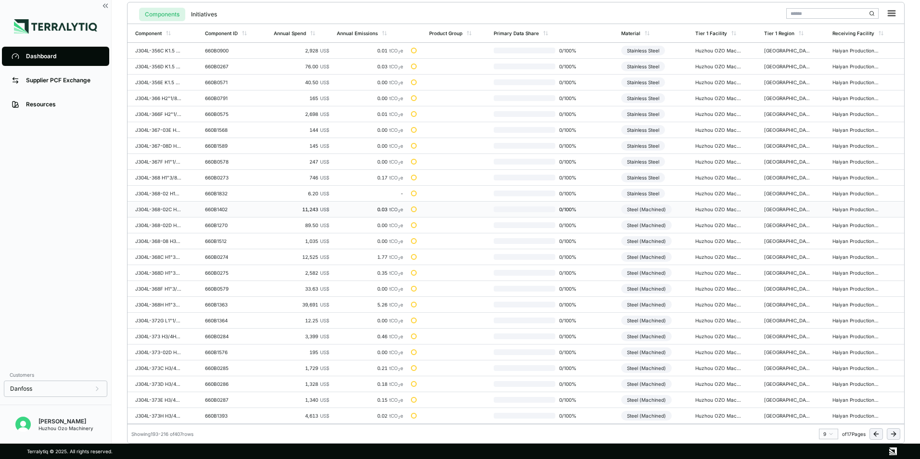
click at [649, 209] on div "Steel (Machined)" at bounding box center [646, 209] width 51 height 10
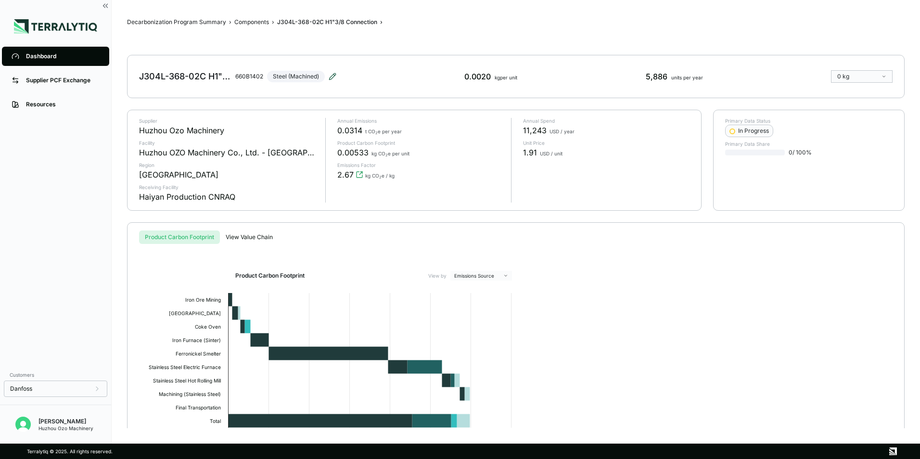
click at [332, 78] on icon at bounding box center [332, 76] width 6 height 6
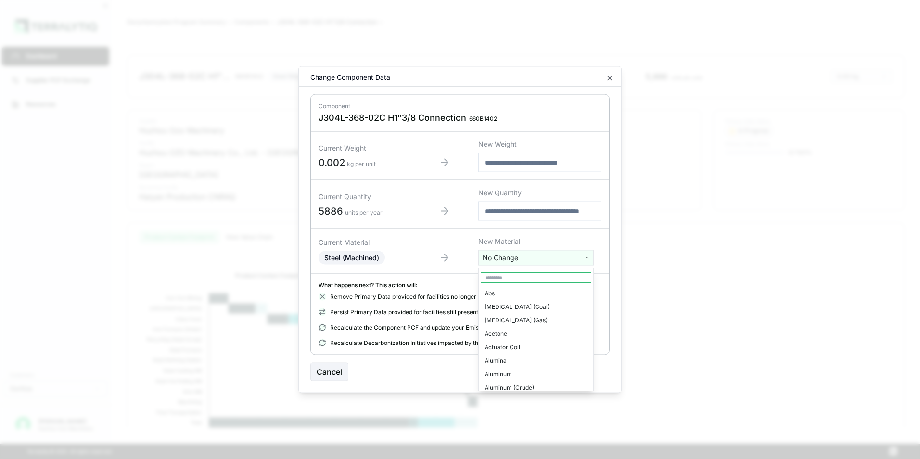
click at [510, 260] on html "Dashboard Supplier PCF Exchange Resources Customers Danfoss Kevan Liao Huzhou O…" at bounding box center [460, 229] width 920 height 459
click at [504, 274] on input "text" at bounding box center [536, 277] width 111 height 11
click at [511, 368] on div "Stainless Steel" at bounding box center [536, 374] width 111 height 13
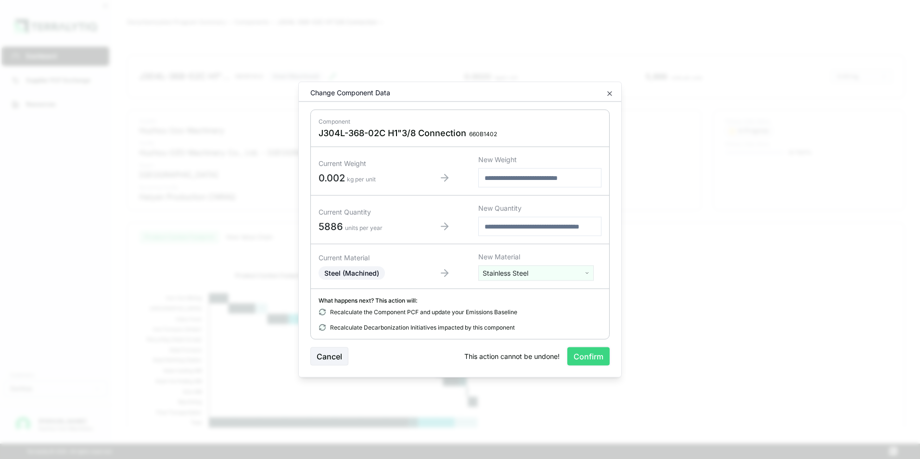
click at [588, 358] on button "Confirm" at bounding box center [588, 356] width 42 height 18
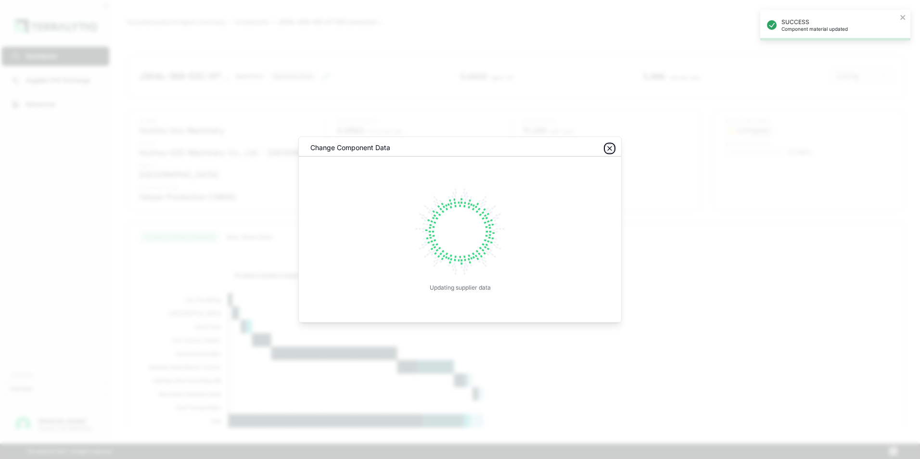
click at [610, 151] on icon "button" at bounding box center [610, 149] width 8 height 8
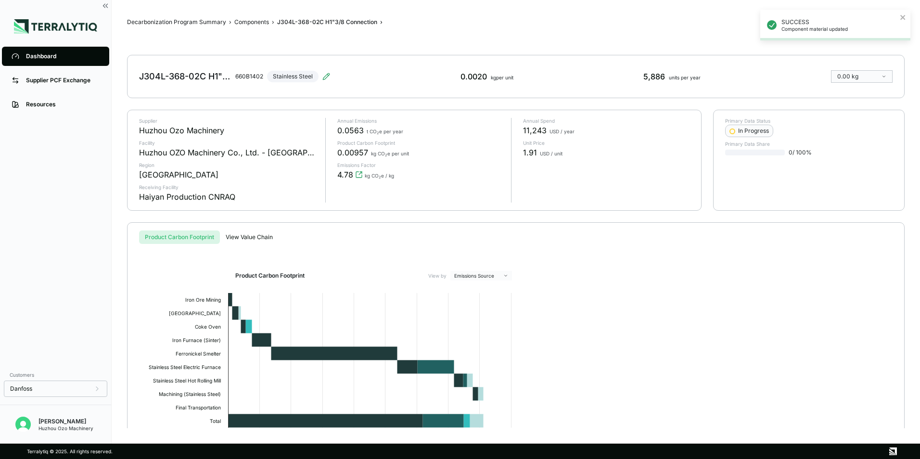
click at [32, 59] on div "Dashboard" at bounding box center [63, 56] width 74 height 8
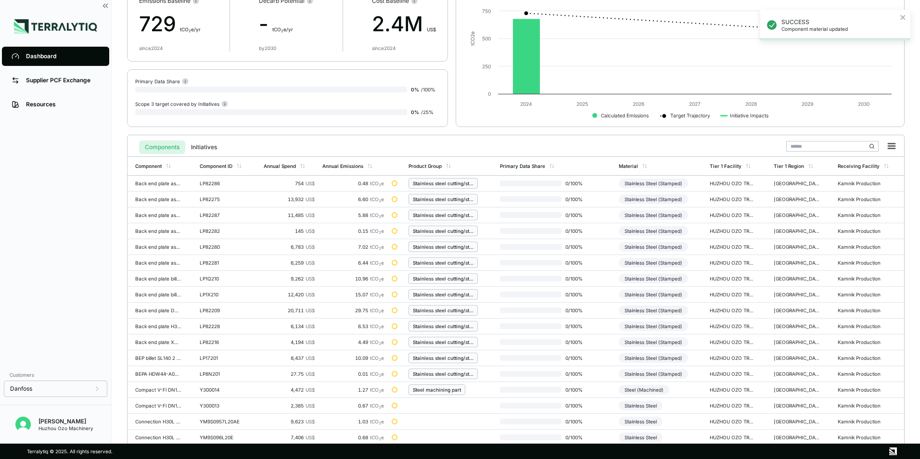
scroll to position [224, 0]
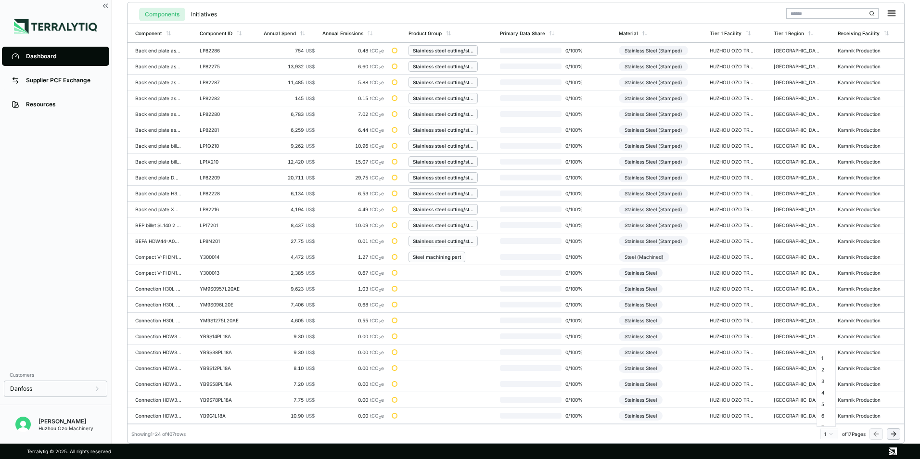
click at [828, 434] on html "SUCCESS Component material updated Dashboard Supplier PCF Exchange Resources Cu…" at bounding box center [460, 229] width 920 height 459
click at [824, 403] on div "9" at bounding box center [826, 402] width 14 height 12
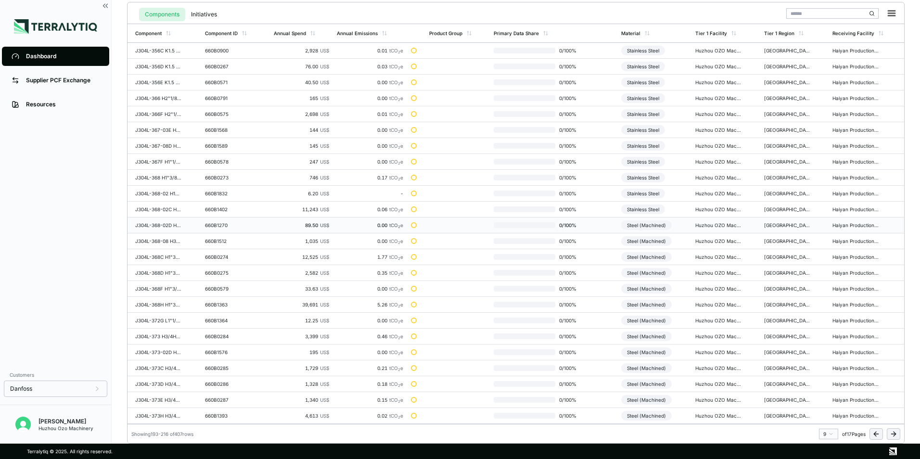
click at [658, 227] on div "Steel (Machined)" at bounding box center [646, 225] width 51 height 10
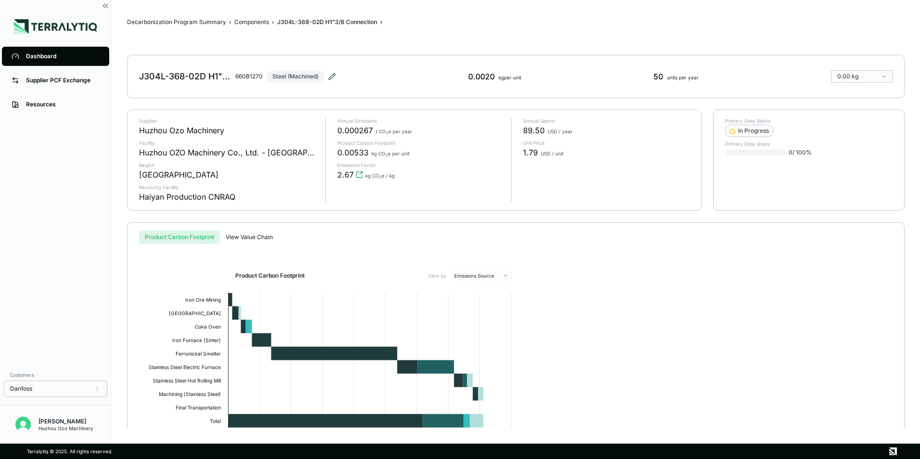
click at [332, 77] on icon at bounding box center [332, 76] width 6 height 6
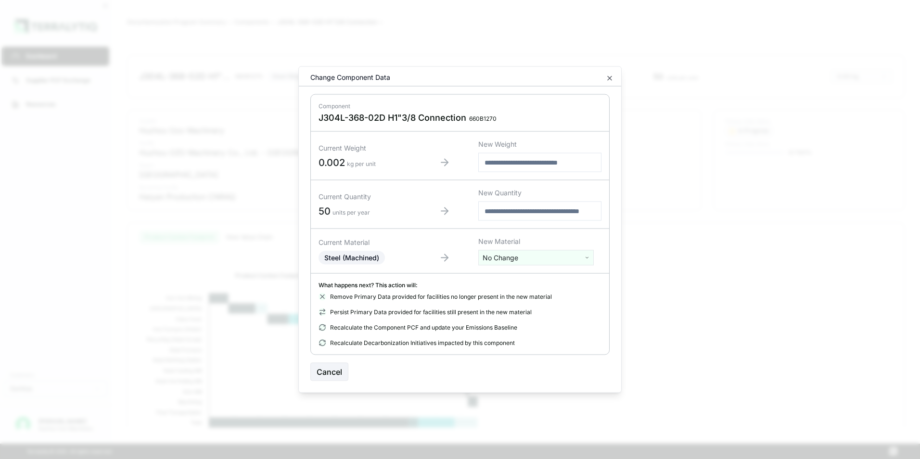
click at [520, 258] on html "Dashboard Supplier PCF Exchange Resources Customers Danfoss Kevan Liao Huzhou O…" at bounding box center [460, 229] width 920 height 459
type input "***"
click at [508, 303] on div "Stainless Steel" at bounding box center [536, 306] width 111 height 13
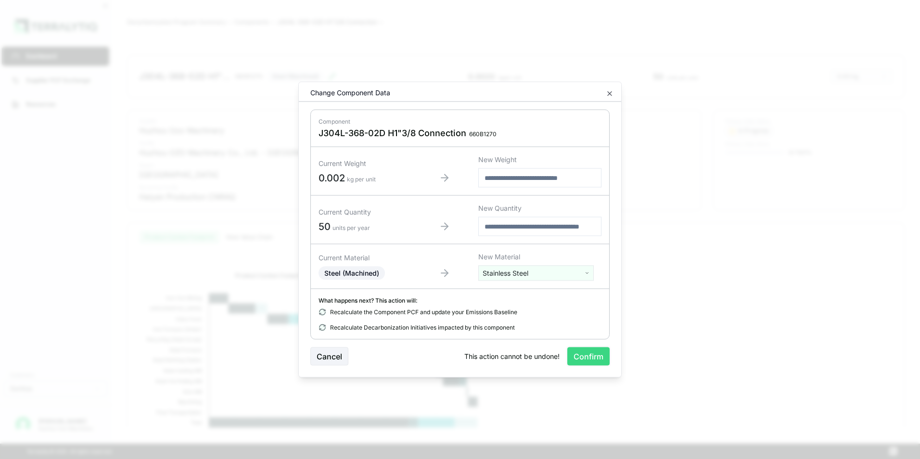
click at [583, 356] on button "Confirm" at bounding box center [588, 356] width 42 height 18
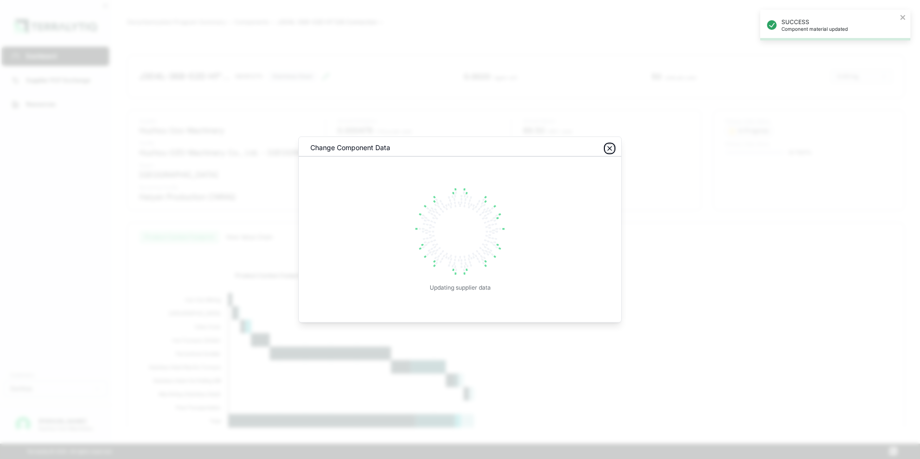
click at [610, 147] on icon "button" at bounding box center [610, 149] width 8 height 8
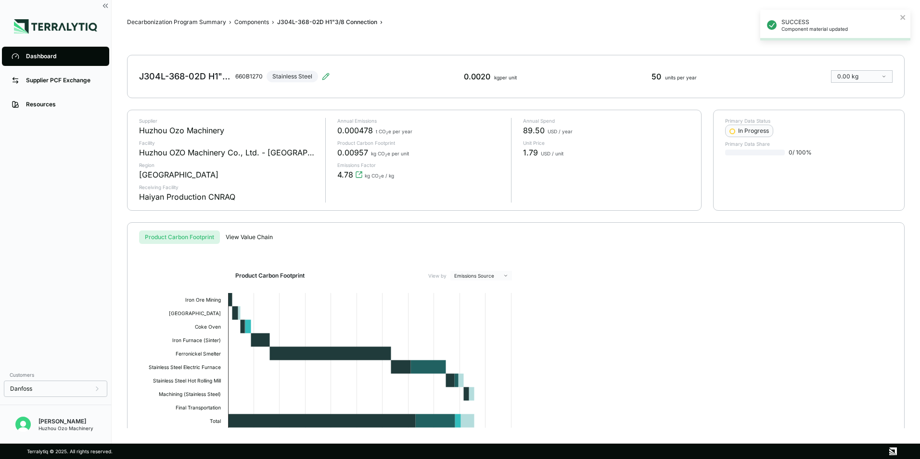
click at [35, 52] on div "Dashboard" at bounding box center [63, 56] width 74 height 8
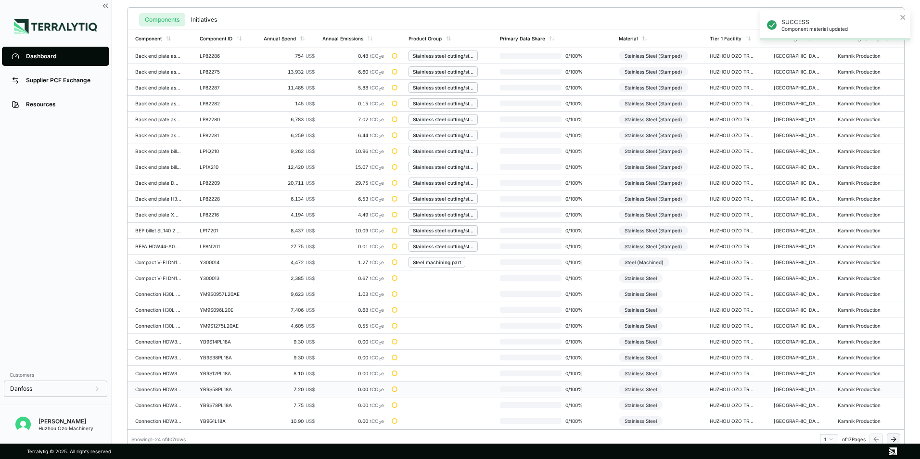
scroll to position [224, 0]
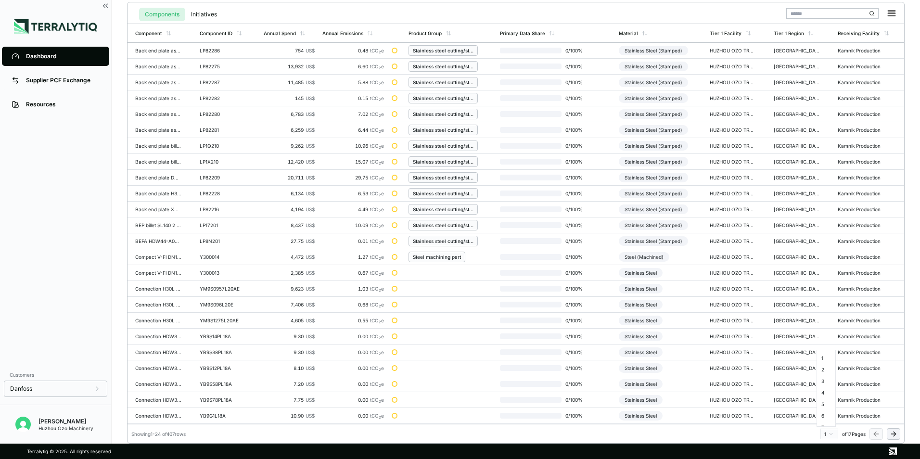
click at [832, 433] on html "SUCCESS Component material updated Dashboard Supplier PCF Exchange Resources Cu…" at bounding box center [460, 229] width 920 height 459
click at [821, 403] on div "9" at bounding box center [826, 402] width 14 height 12
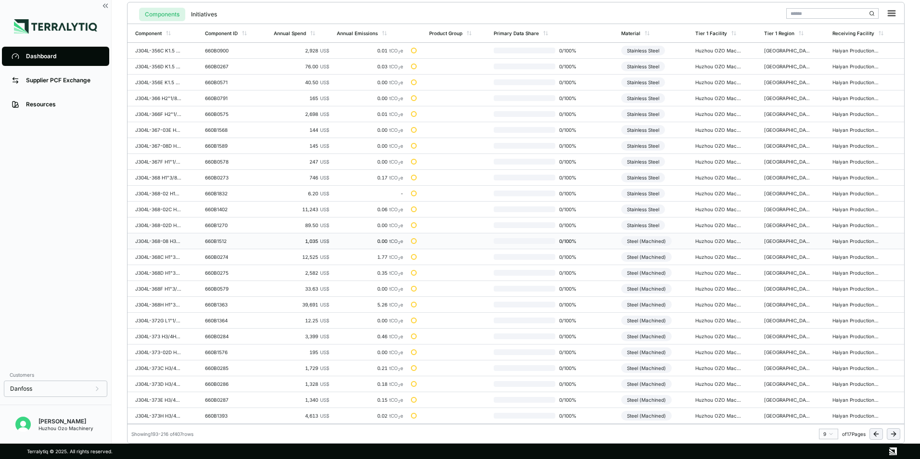
click at [657, 241] on div "Steel (Machined)" at bounding box center [646, 241] width 51 height 10
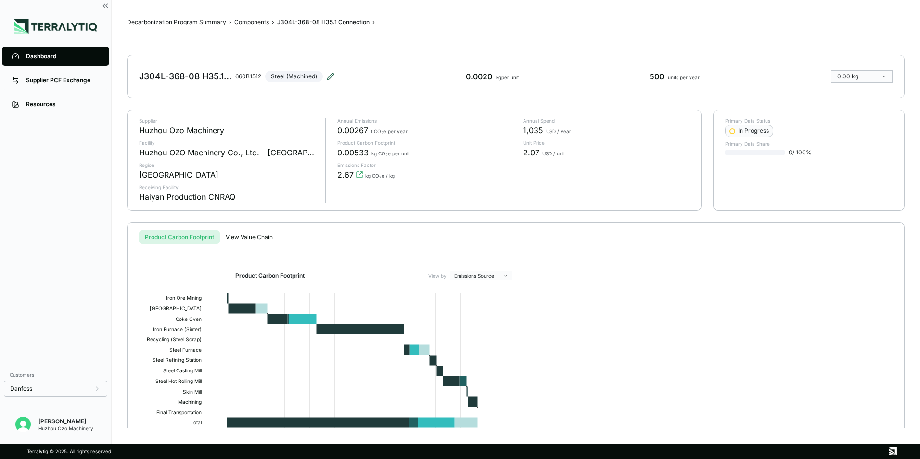
click at [331, 74] on icon at bounding box center [331, 77] width 8 height 8
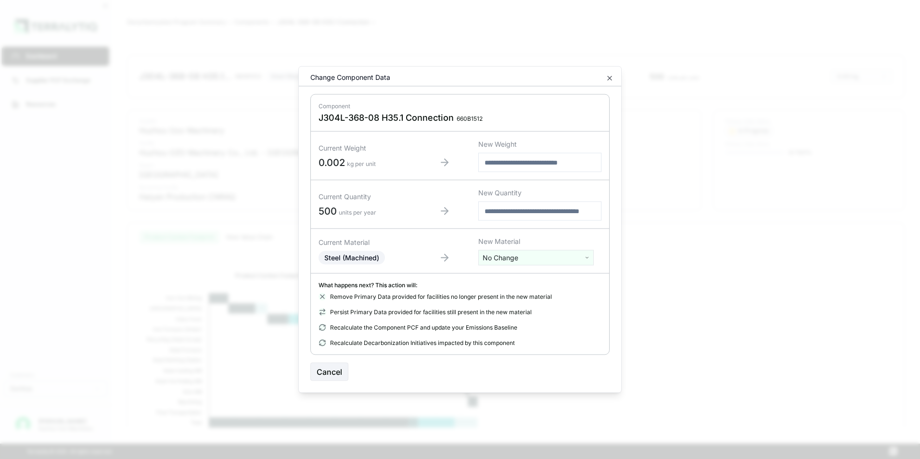
click at [505, 257] on html "Dashboard Supplier PCF Exchange Resources Customers Danfoss Kevan Liao Huzhou O…" at bounding box center [460, 229] width 920 height 459
click at [506, 368] on div "Stainless Steel" at bounding box center [536, 374] width 111 height 13
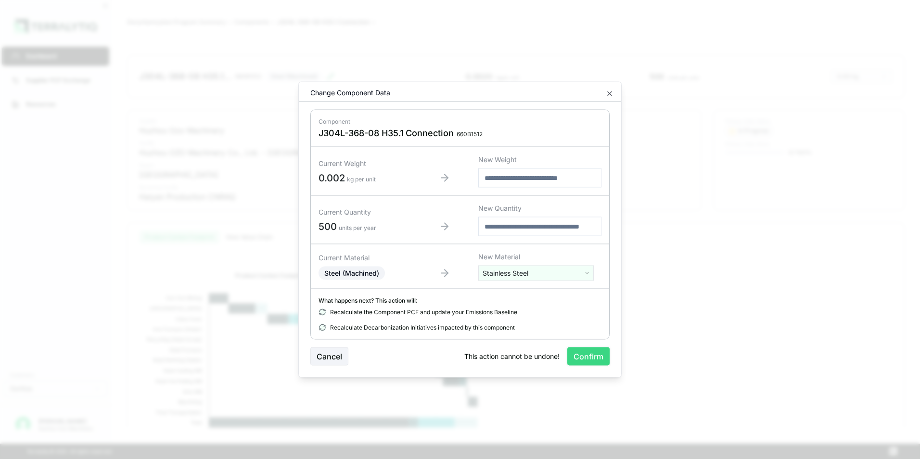
click at [587, 359] on button "Confirm" at bounding box center [588, 356] width 42 height 18
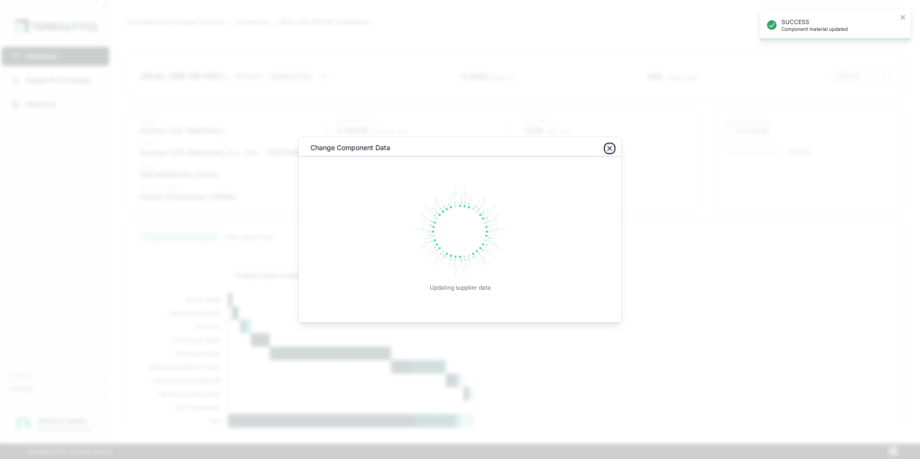
click at [608, 149] on icon "button" at bounding box center [610, 149] width 8 height 8
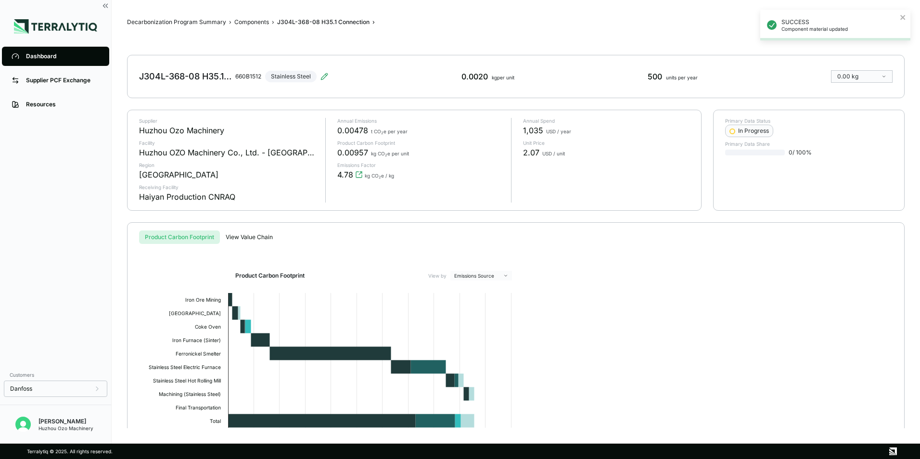
click at [26, 53] on div "Dashboard" at bounding box center [63, 56] width 74 height 8
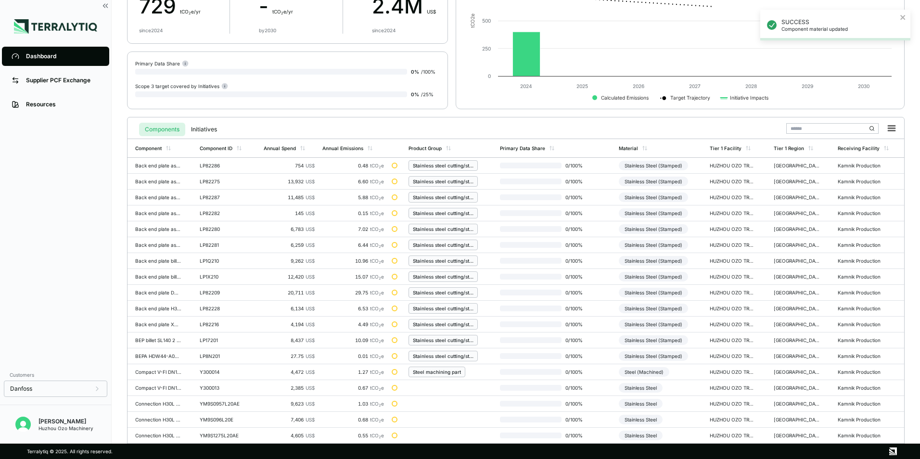
scroll to position [224, 0]
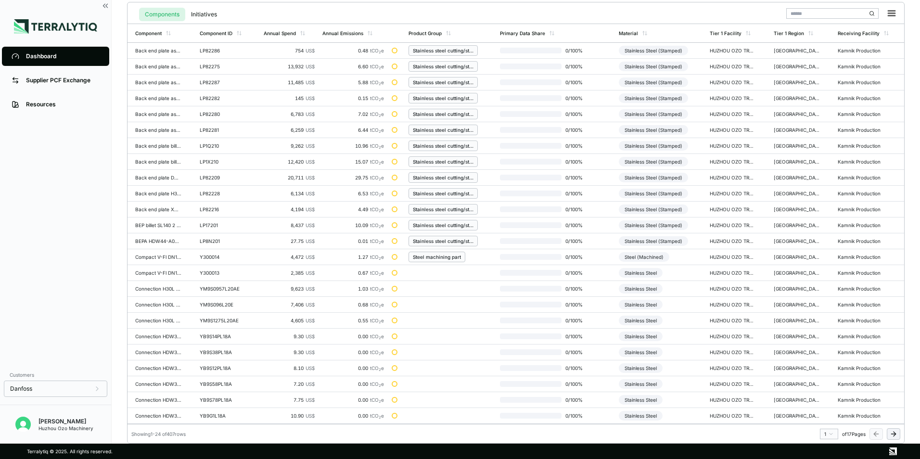
click at [830, 435] on html "SUCCESS Component material updated Dashboard Supplier PCF Exchange Resources Cu…" at bounding box center [460, 229] width 920 height 459
click at [826, 404] on div "9" at bounding box center [826, 402] width 14 height 12
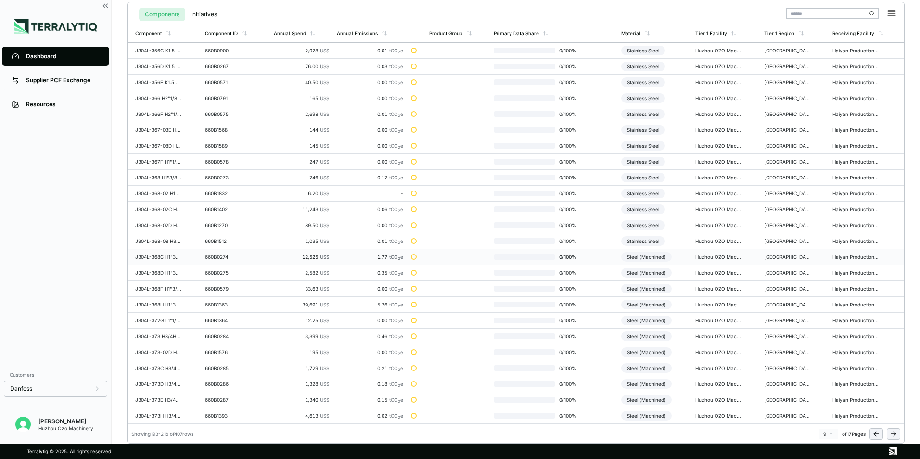
click at [657, 255] on div "Steel (Machined)" at bounding box center [646, 257] width 51 height 10
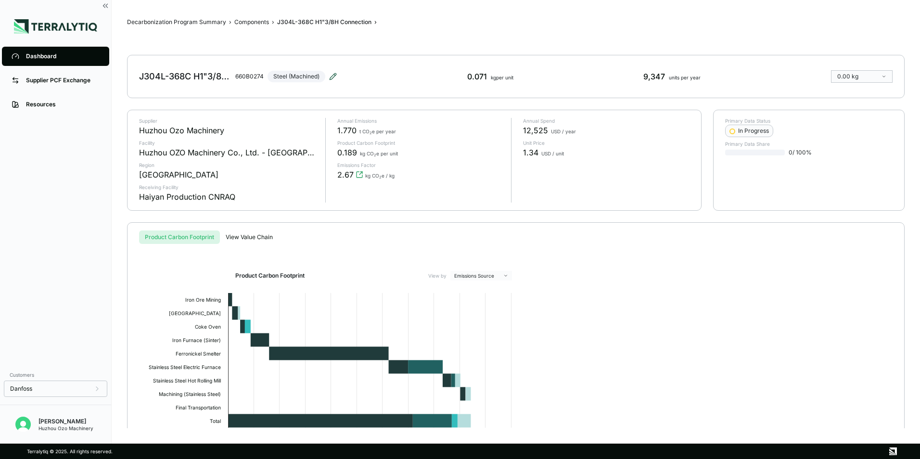
click at [329, 76] on icon at bounding box center [333, 77] width 8 height 8
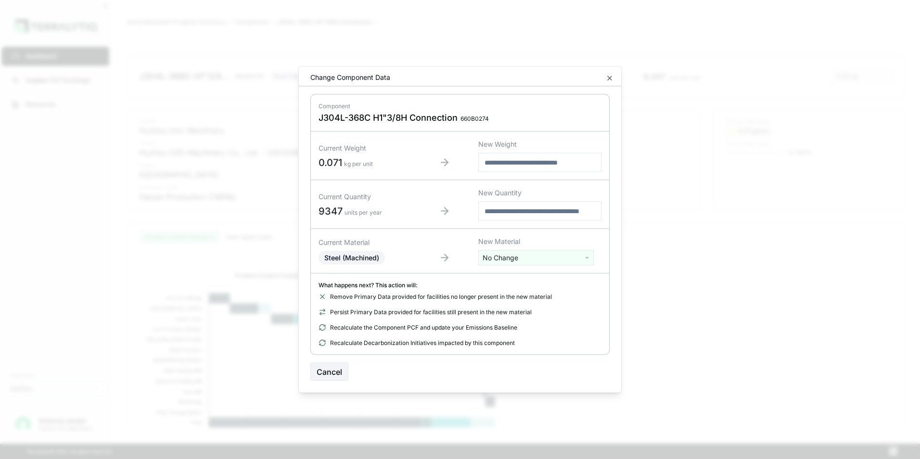
click at [525, 256] on html "Dashboard Supplier PCF Exchange Resources Customers Danfoss Kevan Liao Huzhou O…" at bounding box center [460, 229] width 920 height 459
type input "***"
click at [505, 302] on div "Stainless Steel" at bounding box center [536, 306] width 111 height 13
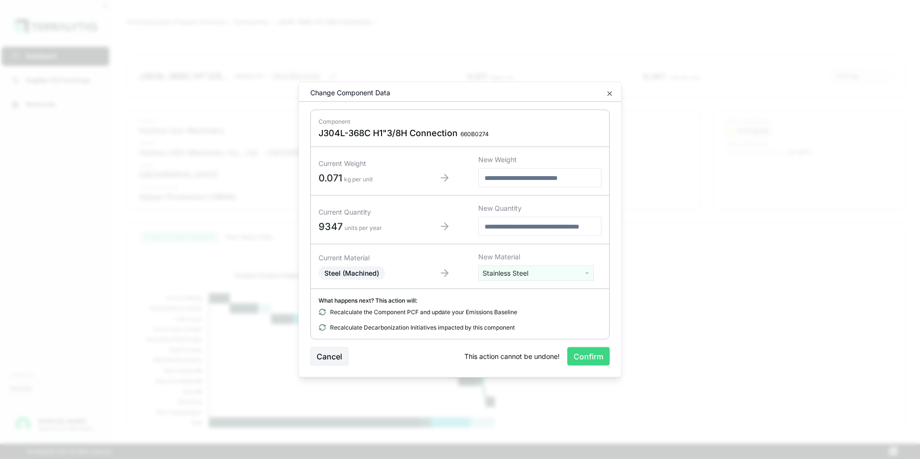
click at [578, 354] on button "Confirm" at bounding box center [588, 356] width 42 height 18
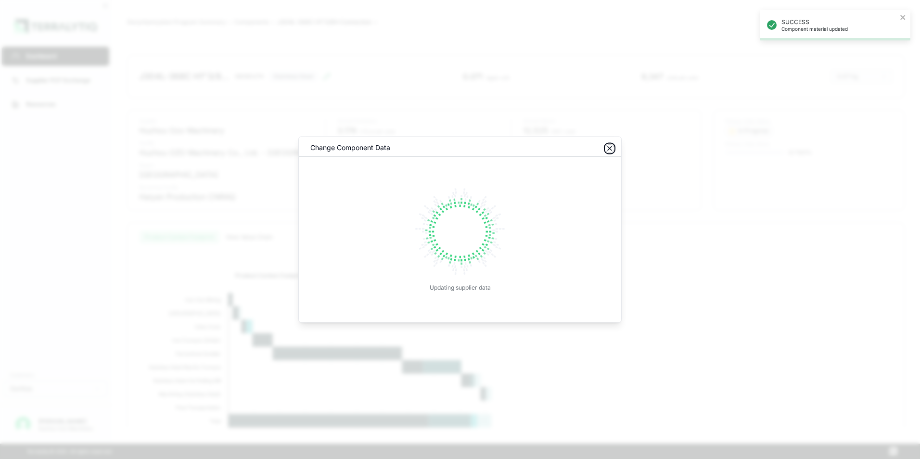
click at [608, 145] on icon "button" at bounding box center [610, 149] width 8 height 8
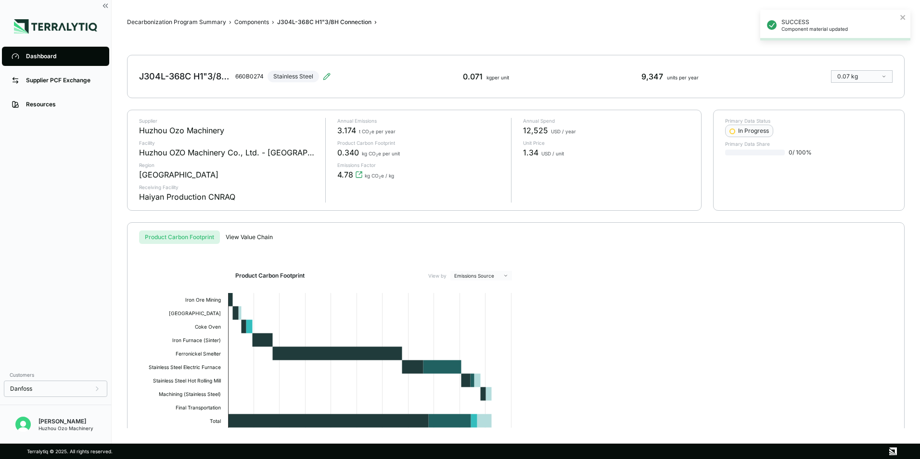
click at [42, 56] on div "Dashboard" at bounding box center [63, 56] width 74 height 8
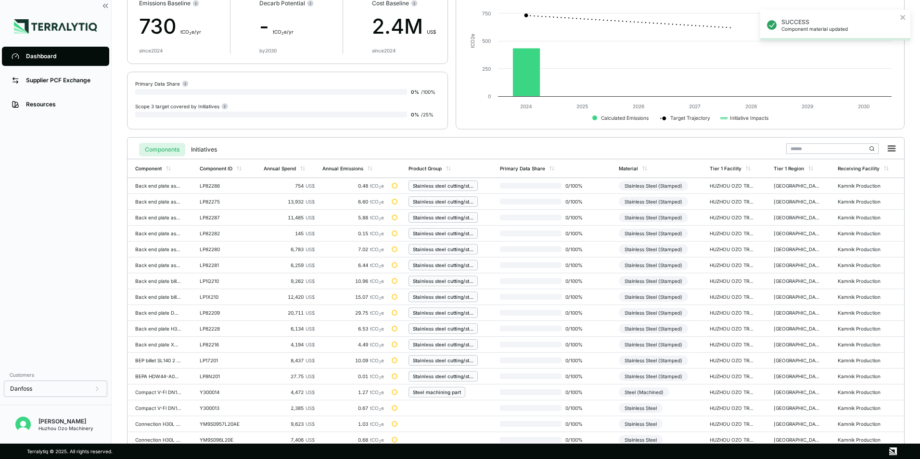
scroll to position [224, 0]
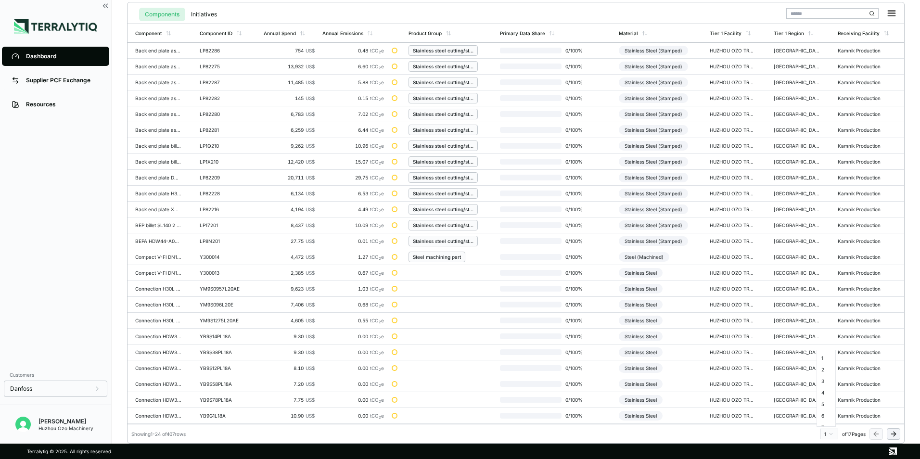
click at [832, 437] on html "SUCCESS Component material updated Dashboard Supplier PCF Exchange Resources Cu…" at bounding box center [460, 229] width 920 height 459
click at [826, 404] on div "9" at bounding box center [826, 402] width 14 height 12
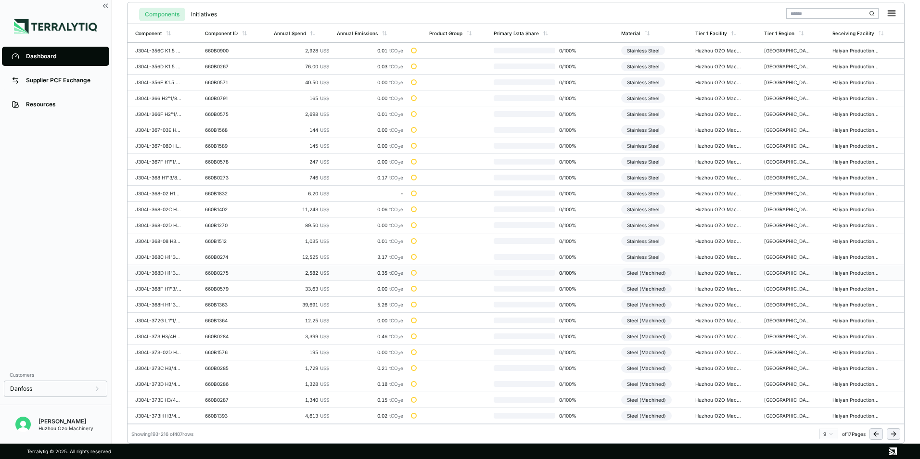
click at [650, 270] on div "Steel (Machined)" at bounding box center [646, 273] width 51 height 10
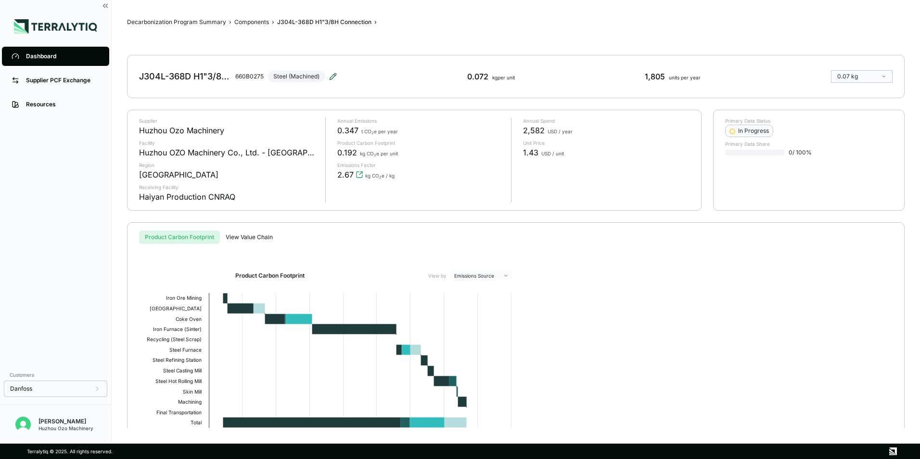
click at [331, 77] on icon at bounding box center [333, 77] width 8 height 8
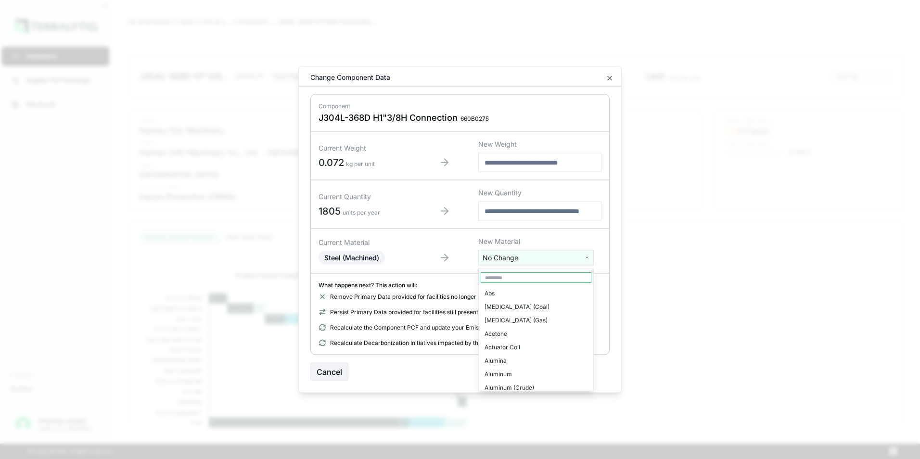
click at [522, 255] on html "Dashboard Supplier PCF Exchange Resources Customers Danfoss Kevan Liao Huzhou O…" at bounding box center [460, 229] width 920 height 459
type input "***"
click at [513, 308] on div "Stainless Steel" at bounding box center [536, 306] width 111 height 13
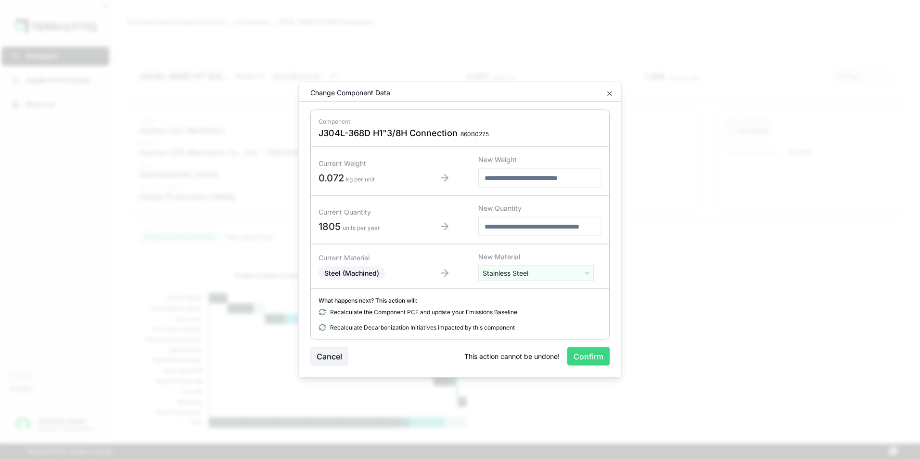
click at [592, 356] on button "Confirm" at bounding box center [588, 356] width 42 height 18
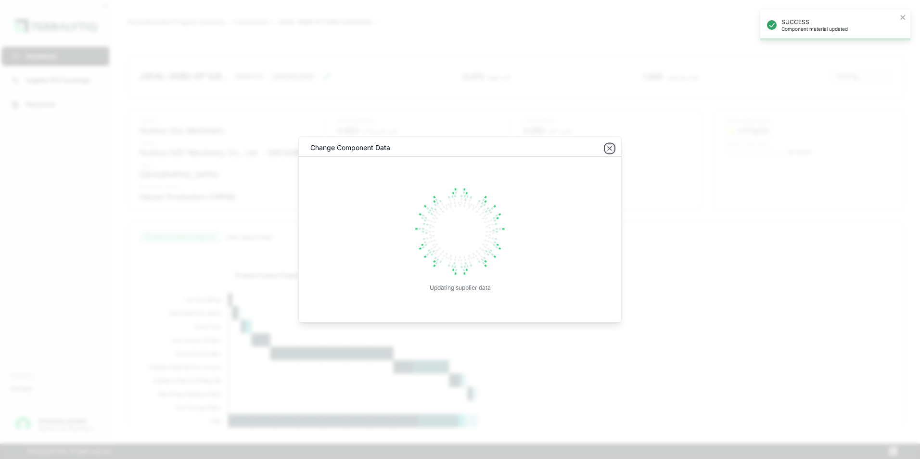
click at [611, 149] on icon "button" at bounding box center [610, 149] width 4 height 4
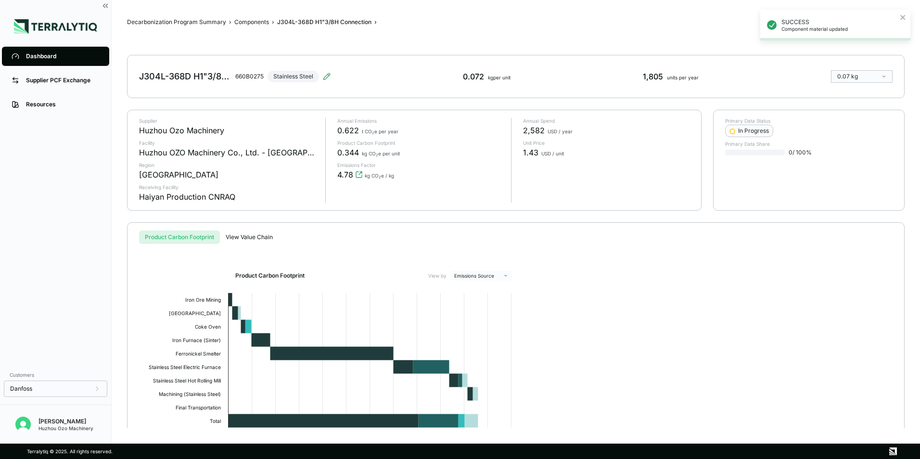
click at [45, 52] on div "Dashboard" at bounding box center [63, 56] width 74 height 8
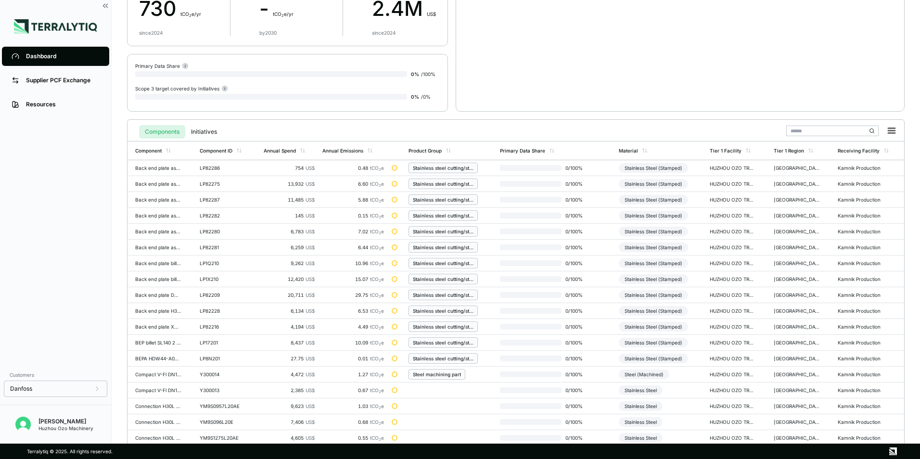
scroll to position [224, 0]
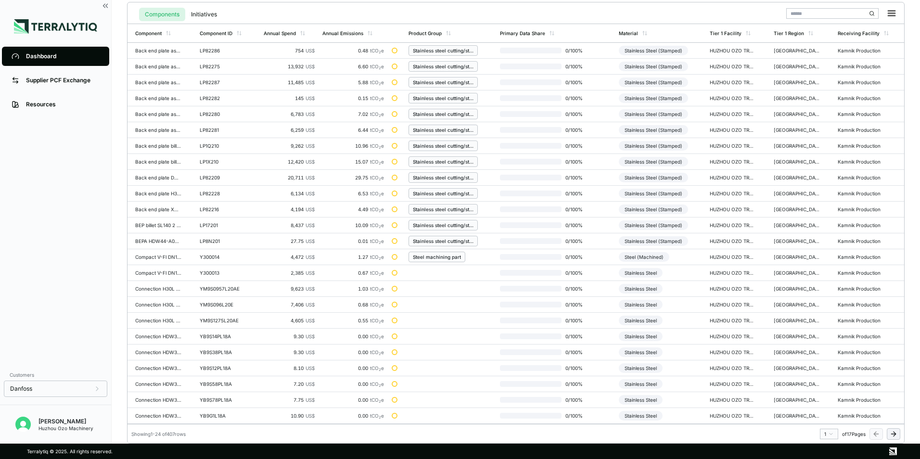
click at [830, 435] on html "Dashboard Supplier PCF Exchange Resources Customers Danfoss Kevan Liao Huzhou O…" at bounding box center [460, 229] width 920 height 459
click at [825, 402] on div "9" at bounding box center [826, 402] width 14 height 12
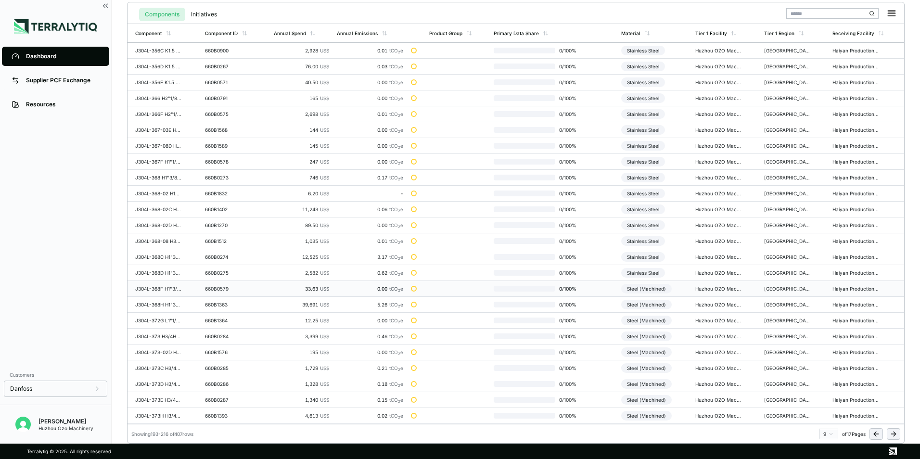
click at [655, 288] on div "Steel (Machined)" at bounding box center [646, 289] width 51 height 10
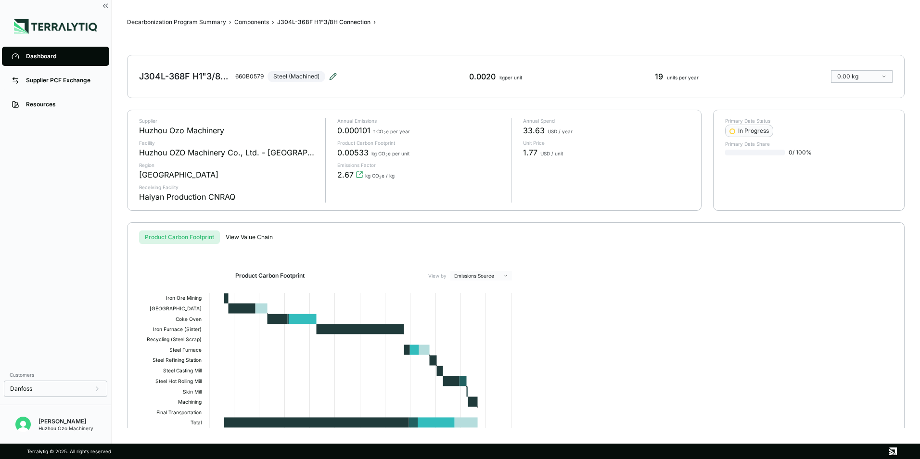
click at [336, 76] on icon at bounding box center [333, 77] width 8 height 8
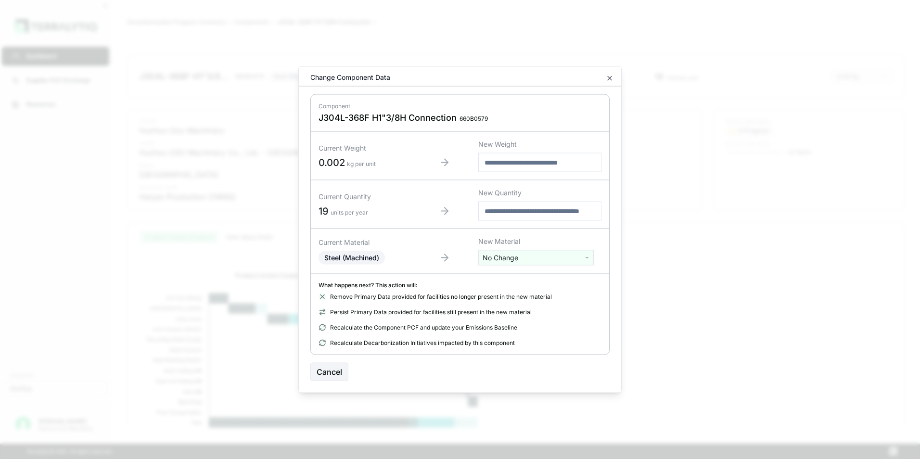
click at [517, 260] on html "Dashboard Supplier PCF Exchange Resources Customers Danfoss Kevan Liao Huzhou O…" at bounding box center [460, 229] width 920 height 459
click at [522, 368] on div "Stainless Steel" at bounding box center [536, 374] width 111 height 13
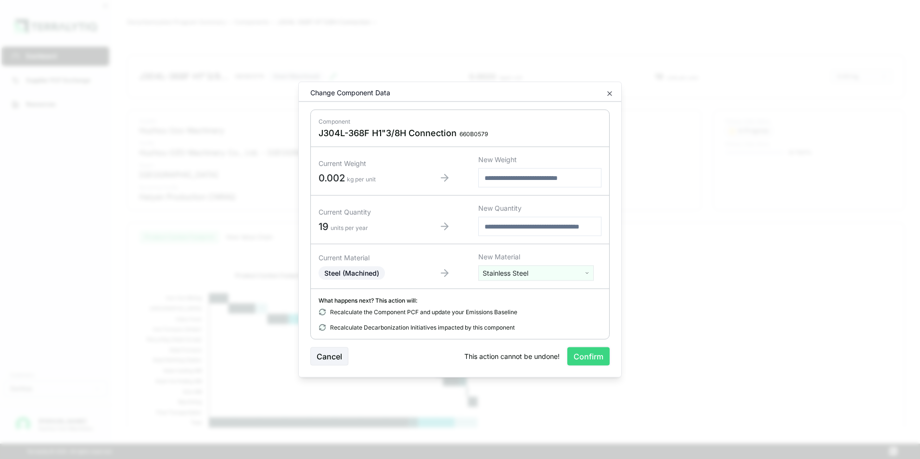
click at [586, 356] on button "Confirm" at bounding box center [588, 356] width 42 height 18
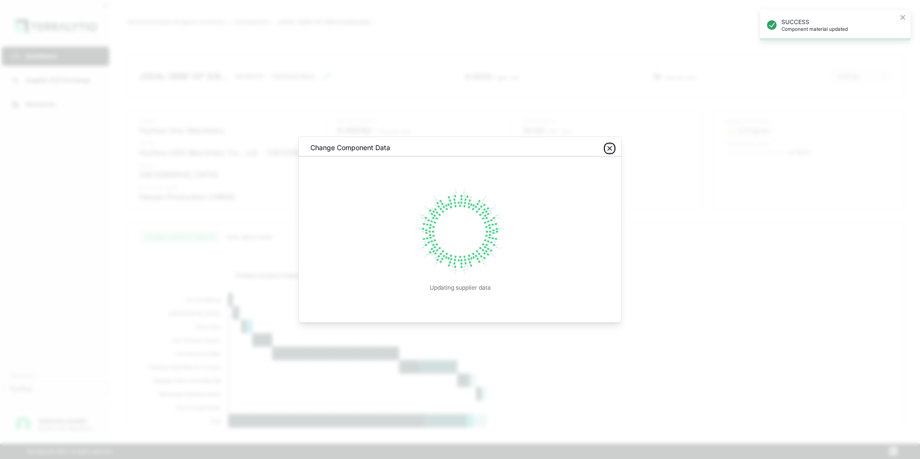
click at [611, 151] on icon "button" at bounding box center [610, 149] width 8 height 8
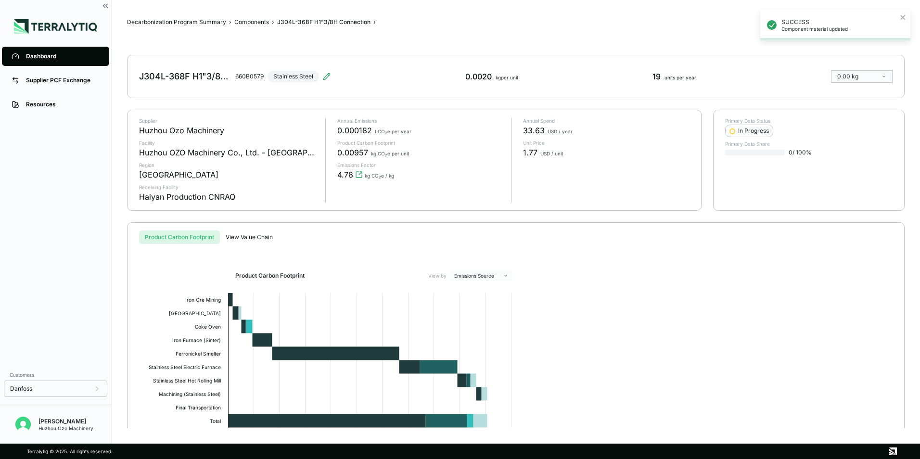
click at [41, 52] on div "Dashboard" at bounding box center [63, 56] width 74 height 8
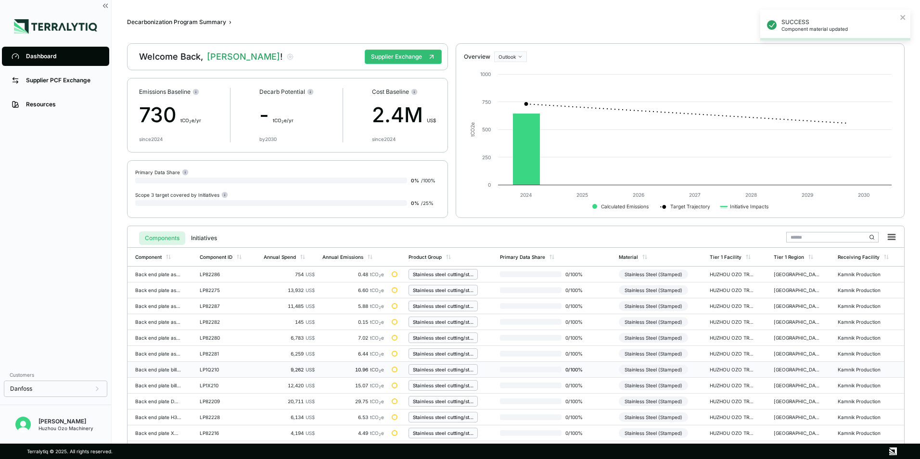
scroll to position [224, 0]
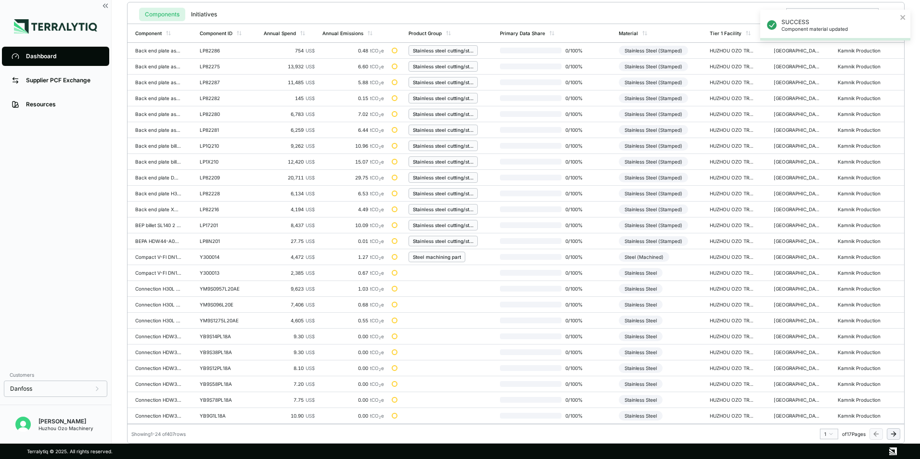
click at [831, 432] on html "SUCCESS Component material updated Dashboard Supplier PCF Exchange Resources Cu…" at bounding box center [460, 229] width 920 height 459
click at [823, 402] on div "9" at bounding box center [826, 402] width 14 height 12
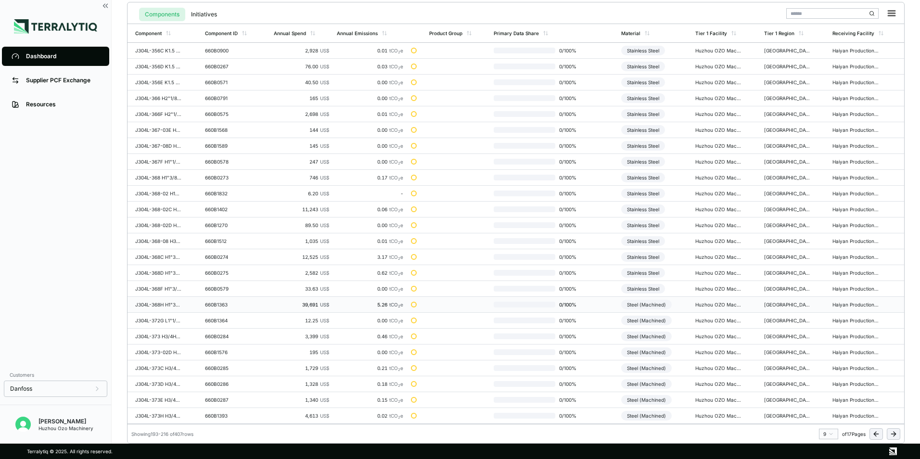
click at [649, 306] on div "Steel (Machined)" at bounding box center [646, 305] width 51 height 10
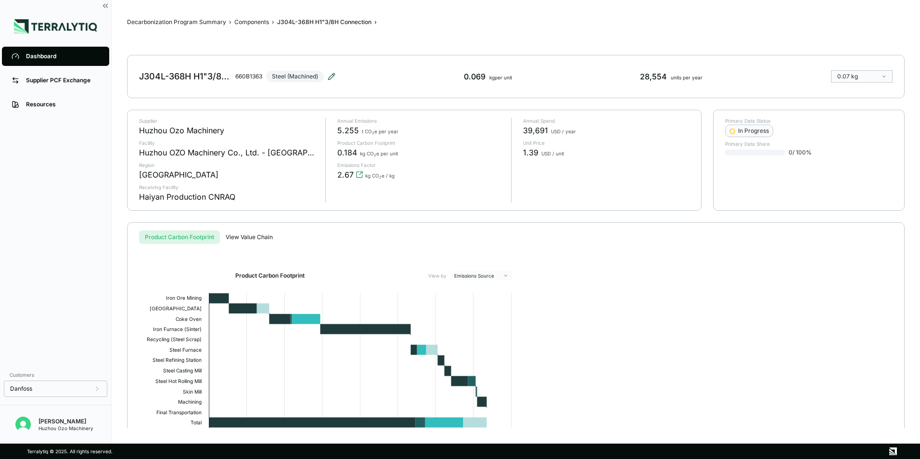
click at [330, 77] on icon at bounding box center [332, 77] width 8 height 8
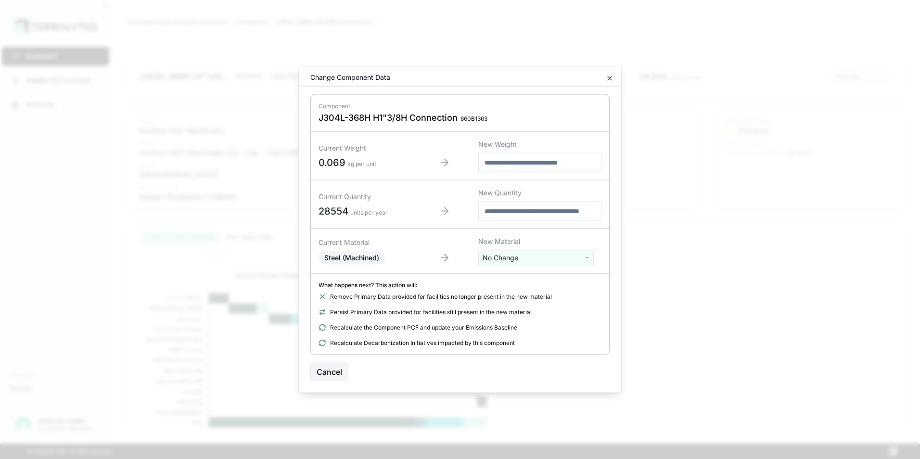
click at [526, 258] on html "Dashboard Supplier PCF Exchange Resources Customers Danfoss Kevan Liao Huzhou O…" at bounding box center [460, 229] width 920 height 459
click at [511, 280] on input "text" at bounding box center [536, 277] width 111 height 11
type input "***"
click at [516, 307] on div "Stainless Steel" at bounding box center [536, 306] width 111 height 13
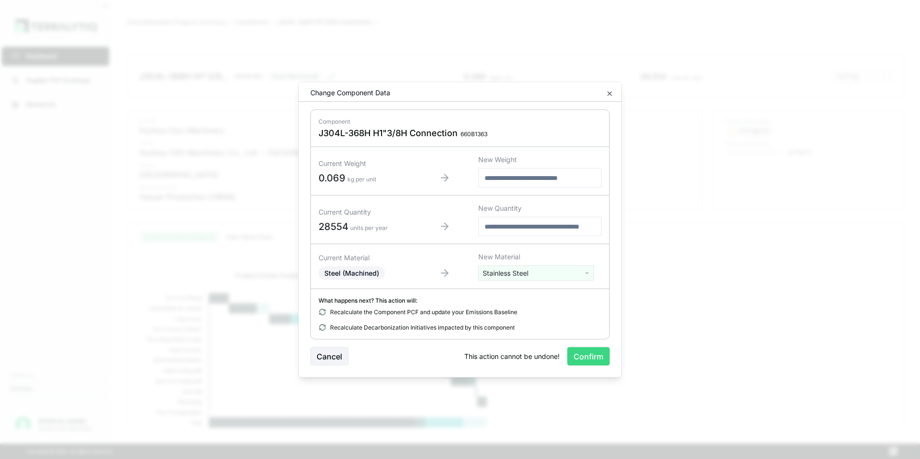
click at [591, 356] on button "Confirm" at bounding box center [588, 356] width 42 height 18
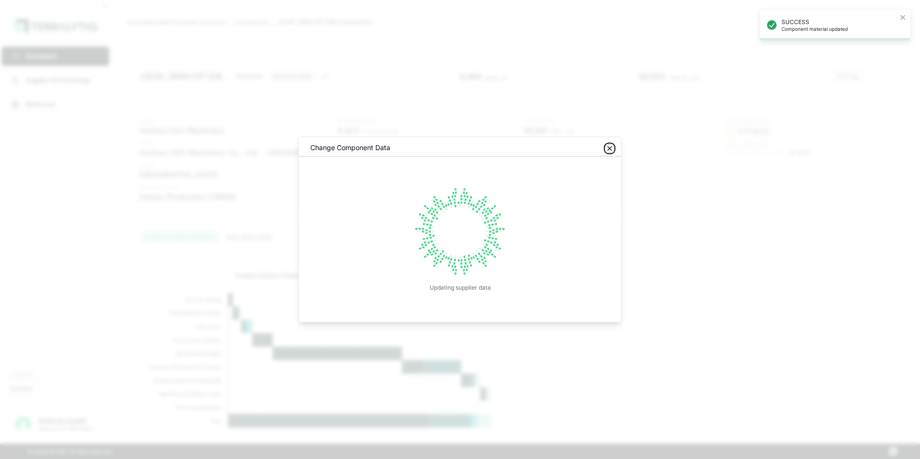
click at [608, 148] on icon "button" at bounding box center [610, 149] width 8 height 8
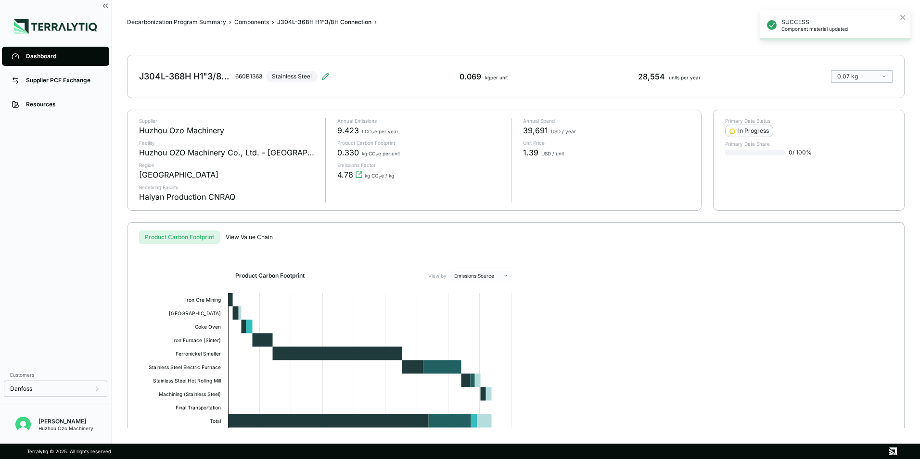
click at [45, 53] on div "Dashboard" at bounding box center [63, 56] width 74 height 8
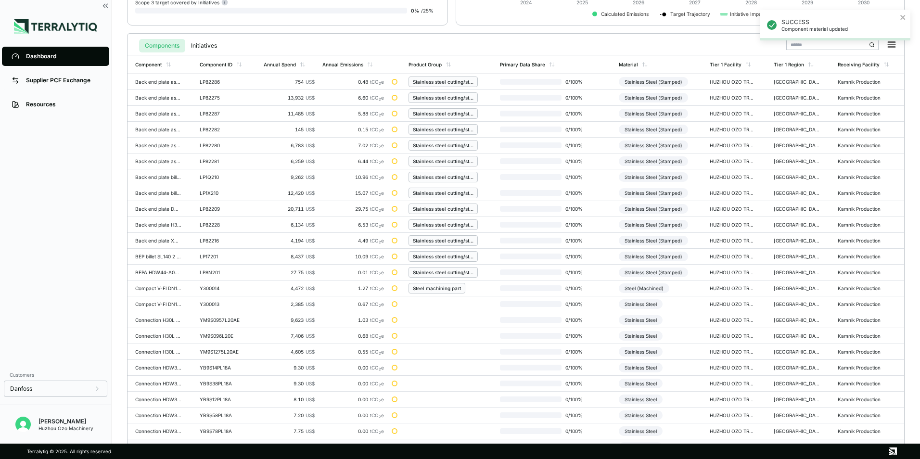
scroll to position [224, 0]
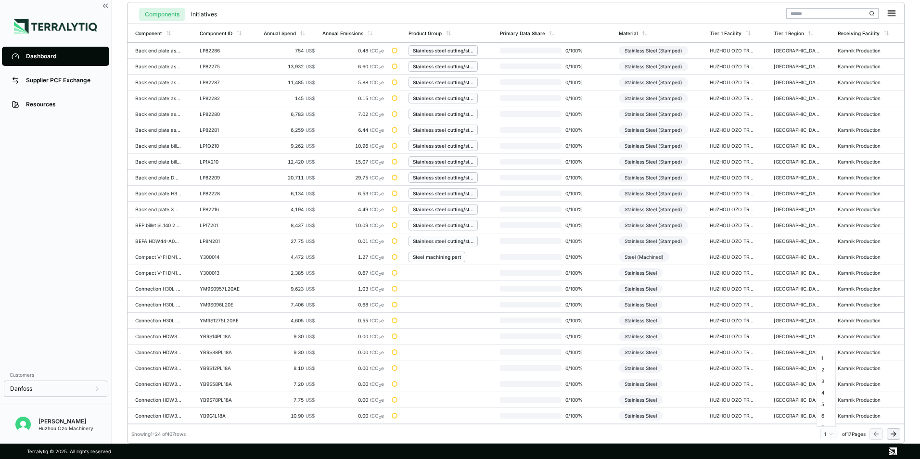
click at [830, 433] on html "Dashboard Supplier PCF Exchange Resources Customers Danfoss Kevan Liao Huzhou O…" at bounding box center [460, 229] width 920 height 459
click at [824, 404] on div "9" at bounding box center [826, 402] width 14 height 12
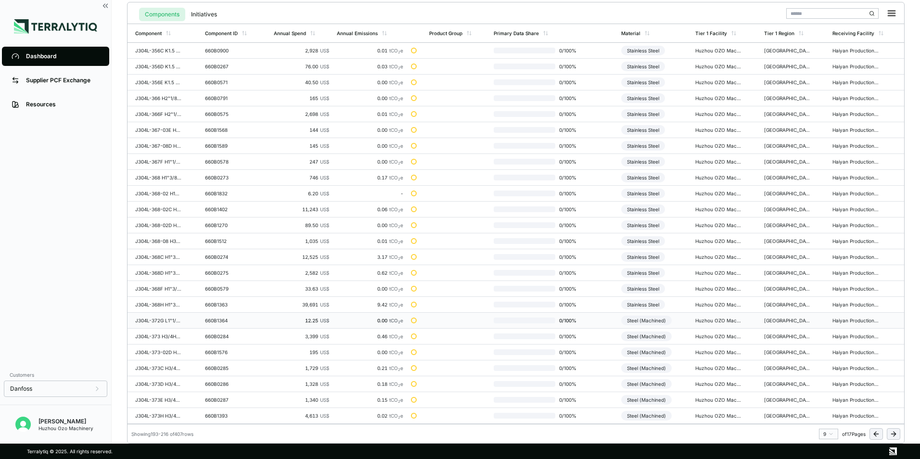
click at [659, 323] on div "Steel (Machined)" at bounding box center [646, 321] width 51 height 10
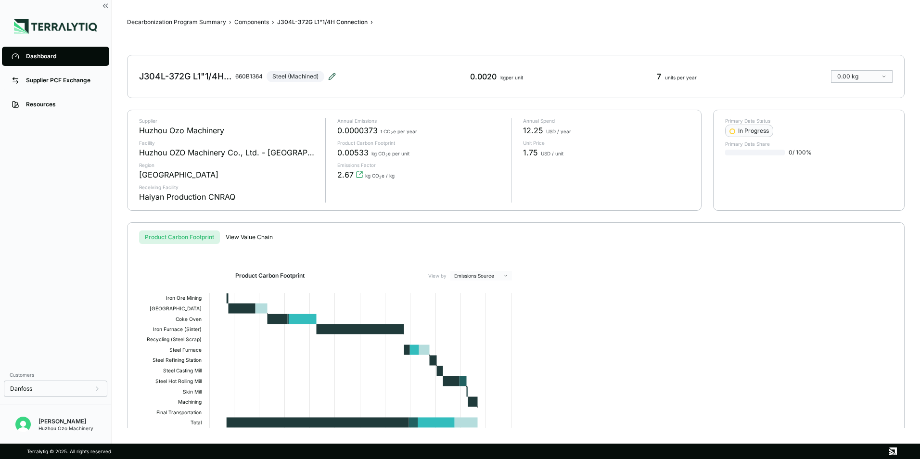
click at [334, 76] on icon at bounding box center [332, 77] width 8 height 8
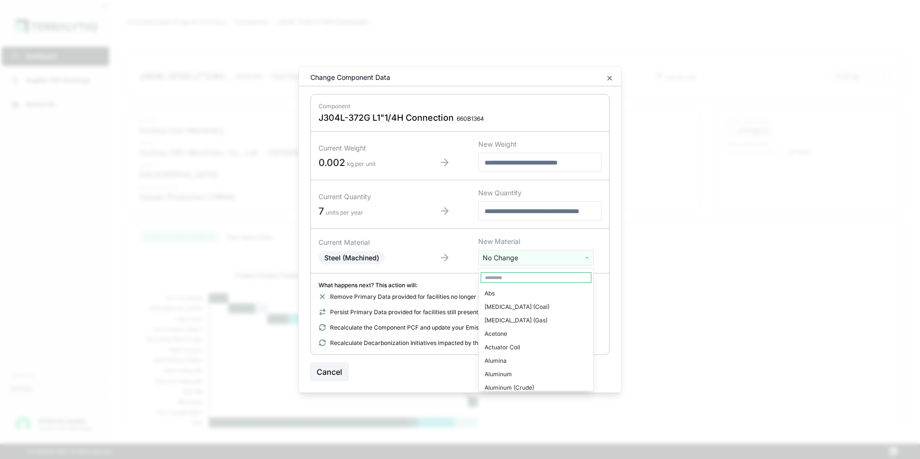
click at [517, 258] on html "Dashboard Supplier PCF Exchange Resources Customers Danfoss Kevan Liao Huzhou O…" at bounding box center [460, 229] width 920 height 459
type input "****"
click at [519, 291] on div "Stainless Steel" at bounding box center [536, 293] width 111 height 13
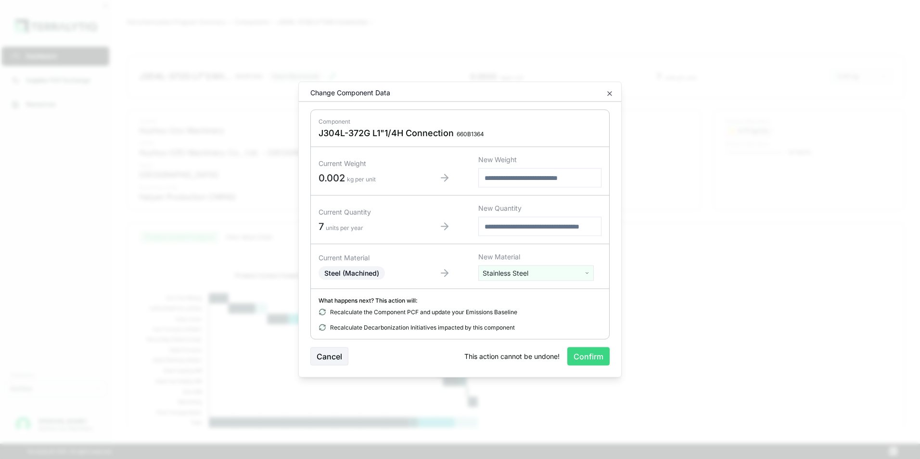
click at [593, 359] on button "Confirm" at bounding box center [588, 356] width 42 height 18
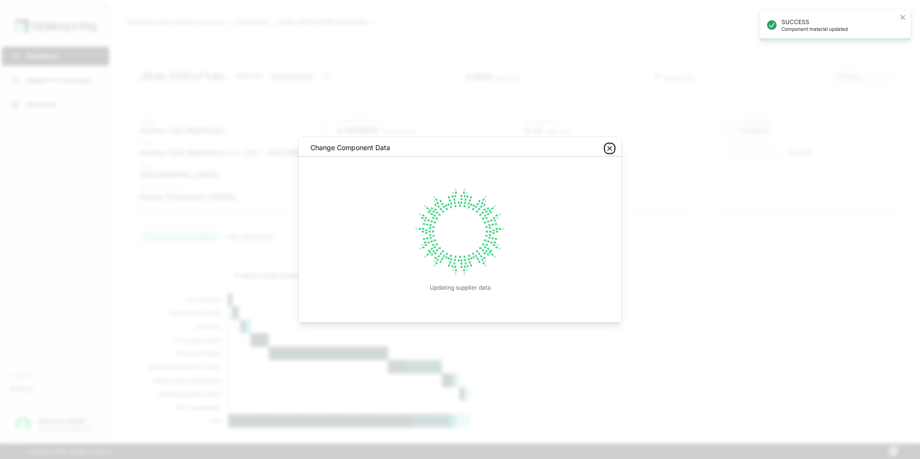
click at [608, 150] on icon "button" at bounding box center [610, 149] width 4 height 4
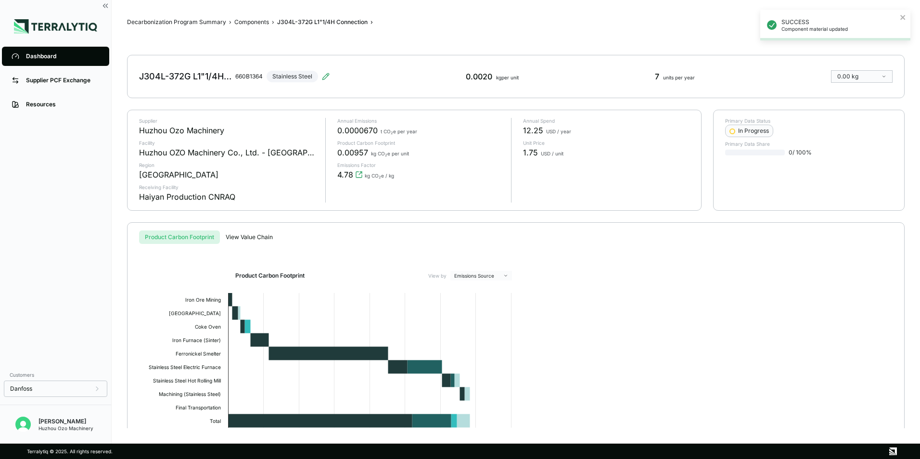
click at [44, 54] on div "Dashboard" at bounding box center [63, 56] width 74 height 8
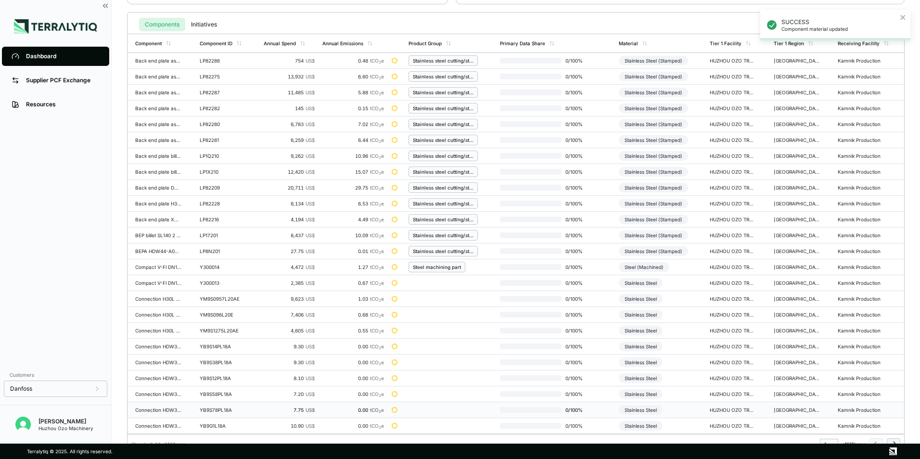
scroll to position [224, 0]
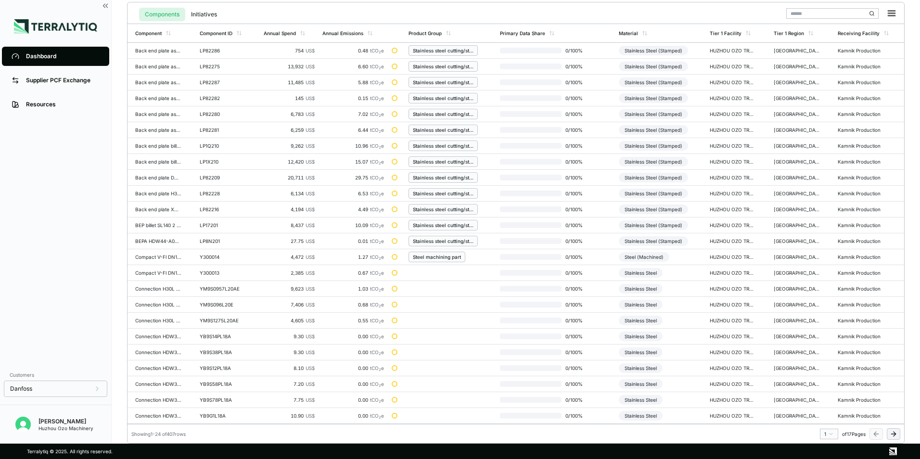
click at [831, 434] on html "SUCCESS Component material updated Dashboard Supplier PCF Exchange Resources Cu…" at bounding box center [460, 229] width 920 height 459
click at [827, 399] on div "9" at bounding box center [826, 402] width 14 height 12
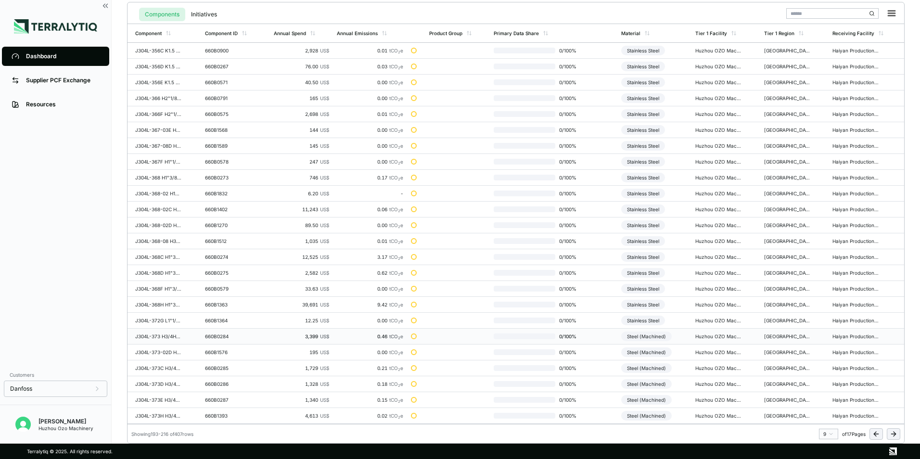
click at [654, 337] on div "Steel (Machined)" at bounding box center [646, 336] width 51 height 10
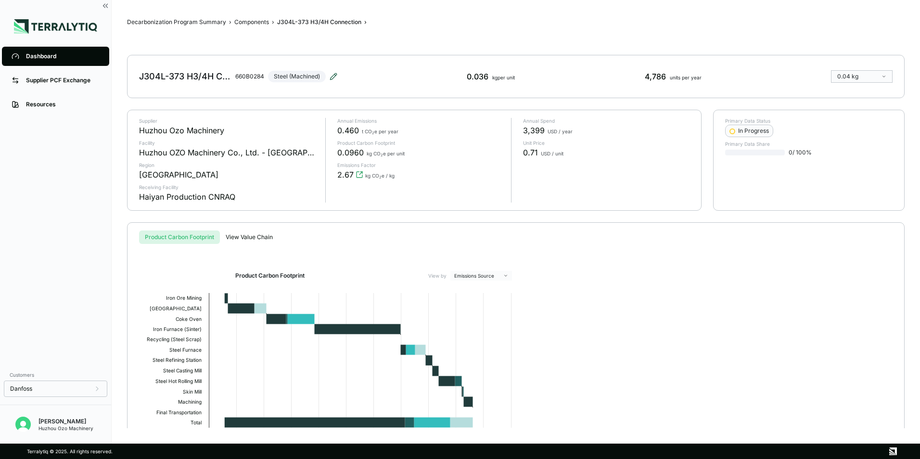
click at [335, 77] on icon at bounding box center [334, 77] width 8 height 8
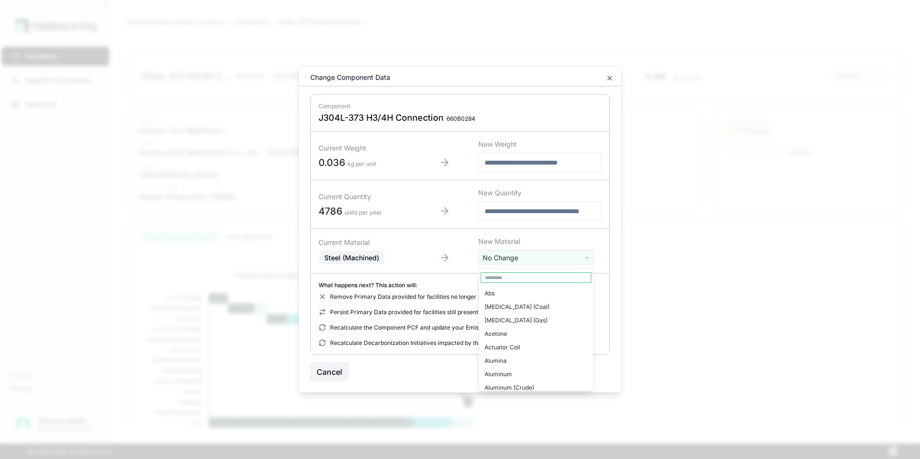
click at [488, 257] on html "Dashboard Supplier PCF Exchange Resources Customers Danfoss Kevan Liao Huzhou O…" at bounding box center [460, 229] width 920 height 459
type input "****"
click at [499, 294] on div "Stainless Steel" at bounding box center [536, 293] width 111 height 13
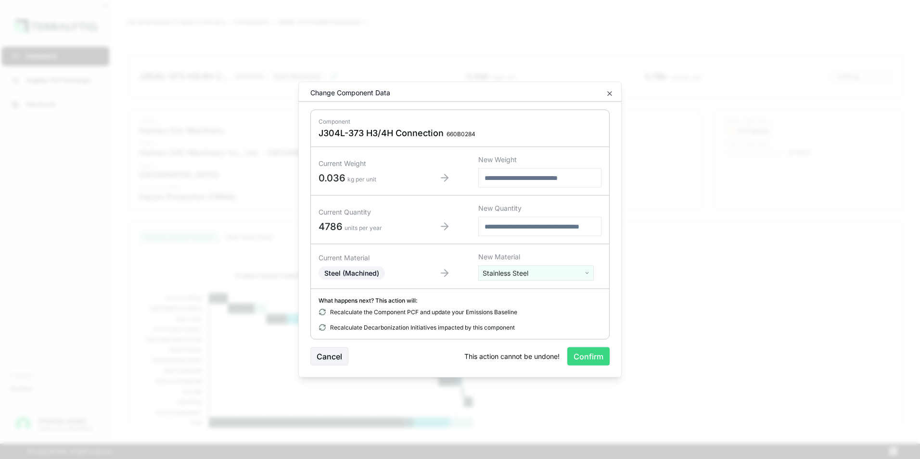
click at [583, 355] on button "Confirm" at bounding box center [588, 356] width 42 height 18
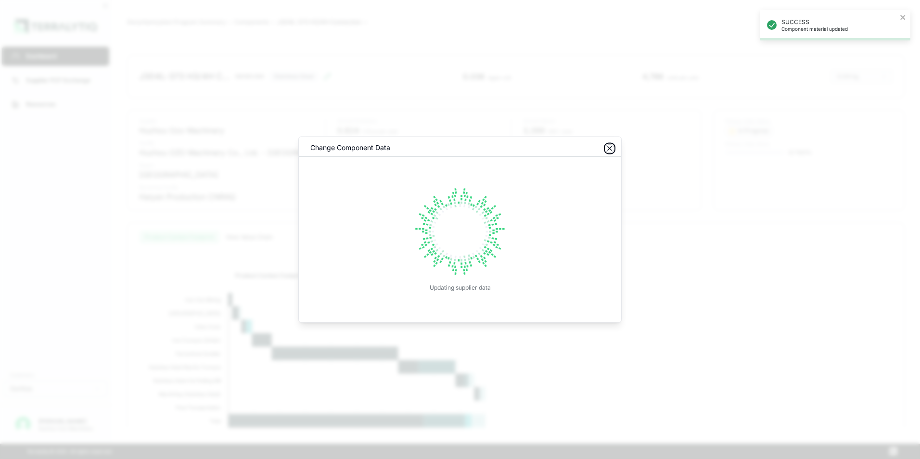
click at [607, 148] on icon "button" at bounding box center [610, 149] width 8 height 8
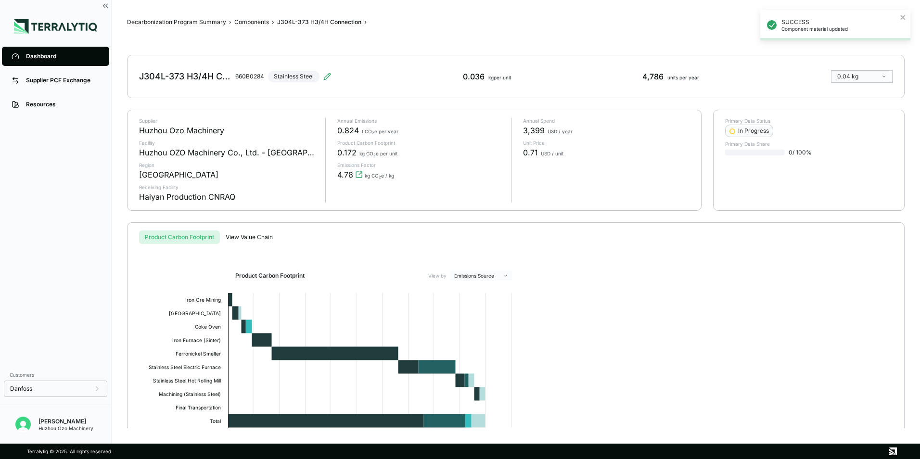
click at [40, 54] on div "Dashboard" at bounding box center [63, 56] width 74 height 8
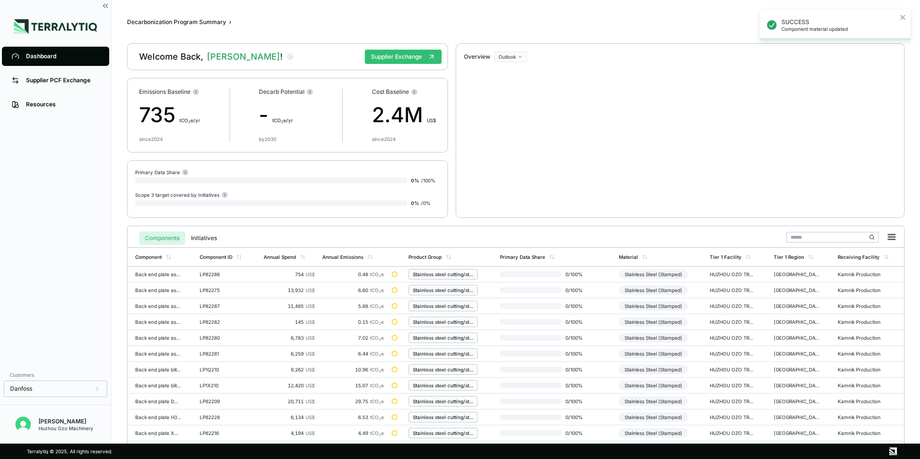
scroll to position [224, 0]
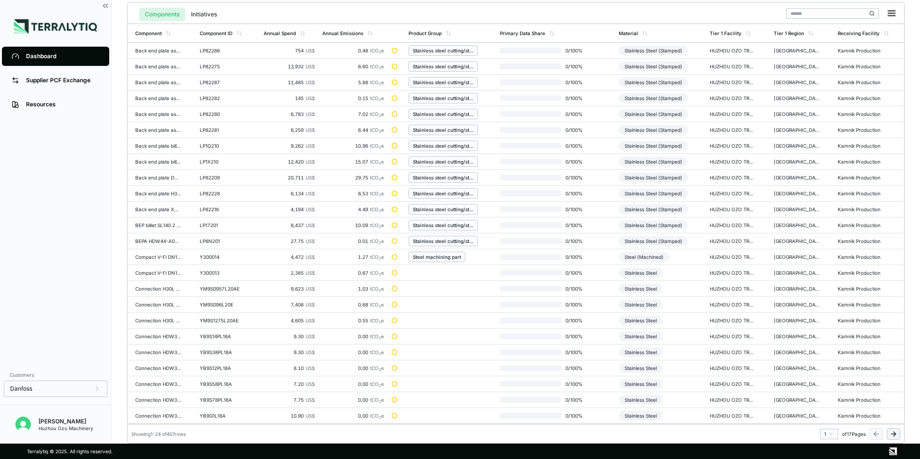
click at [831, 435] on html "SUCCESS Component material updated Dashboard Supplier PCF Exchange Resources Cu…" at bounding box center [460, 229] width 920 height 459
click at [823, 399] on div "9" at bounding box center [826, 402] width 14 height 12
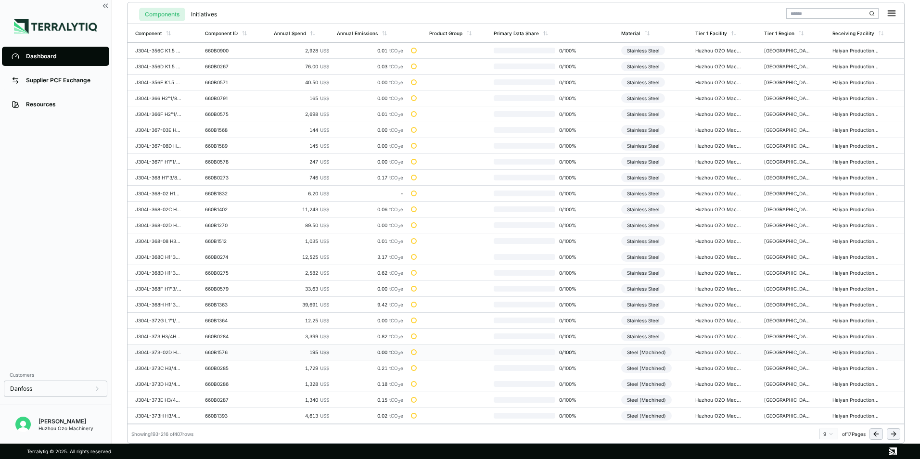
click at [640, 349] on div "Steel (Machined)" at bounding box center [646, 352] width 51 height 10
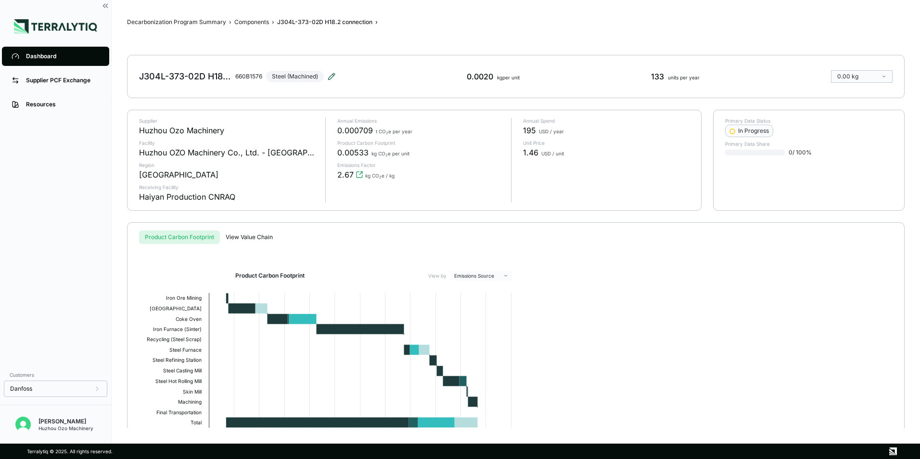
click at [333, 76] on icon at bounding box center [332, 77] width 8 height 8
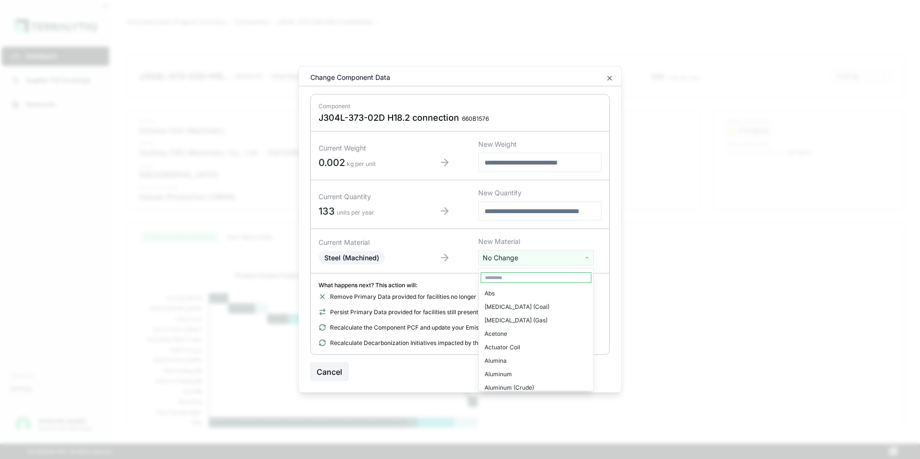
click at [510, 255] on html "Dashboard Supplier PCF Exchange Resources Customers Danfoss Kevan Liao Huzhou O…" at bounding box center [460, 229] width 920 height 459
type input "***"
click at [512, 308] on div "Stainless Steel" at bounding box center [536, 306] width 111 height 13
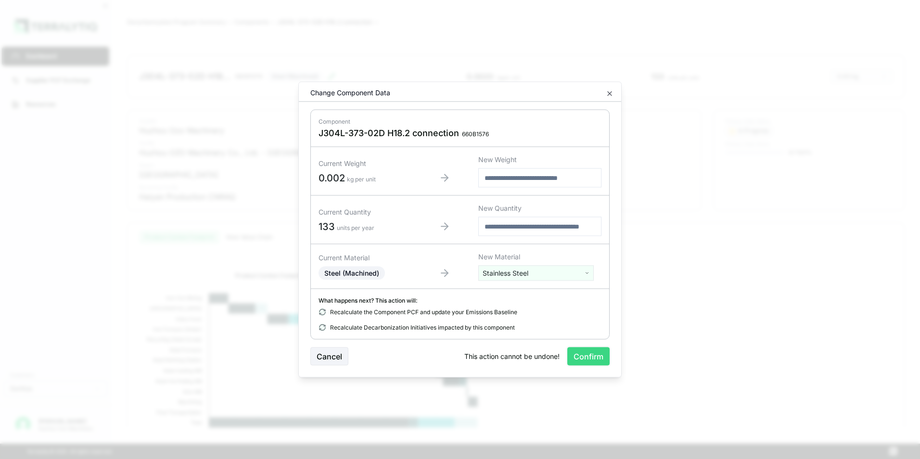
click at [586, 356] on button "Confirm" at bounding box center [588, 356] width 42 height 18
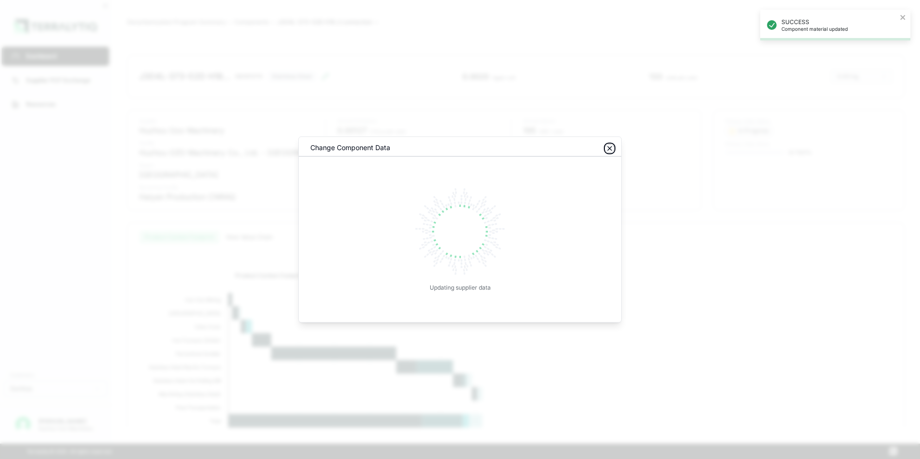
click at [613, 145] on icon "button" at bounding box center [610, 149] width 8 height 8
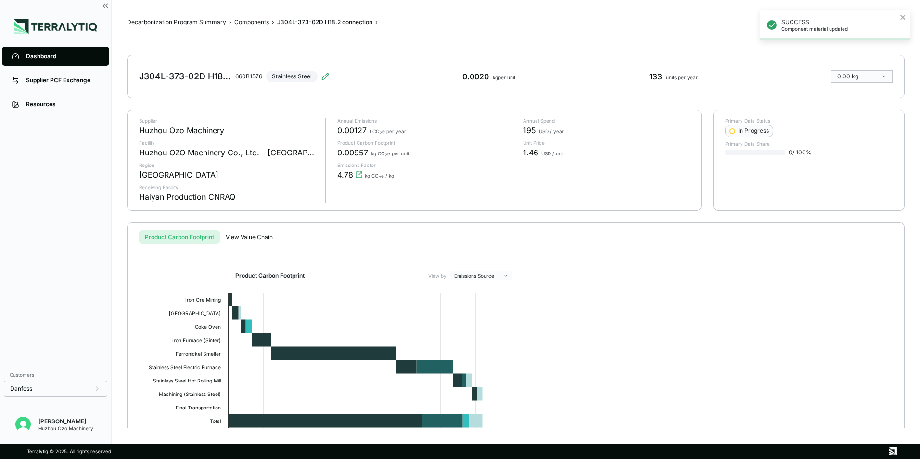
click at [55, 56] on div "Dashboard" at bounding box center [63, 56] width 74 height 8
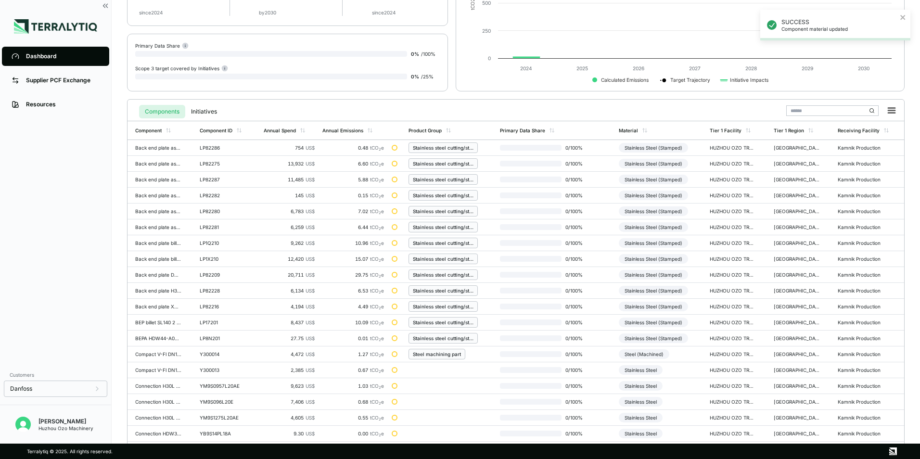
scroll to position [224, 0]
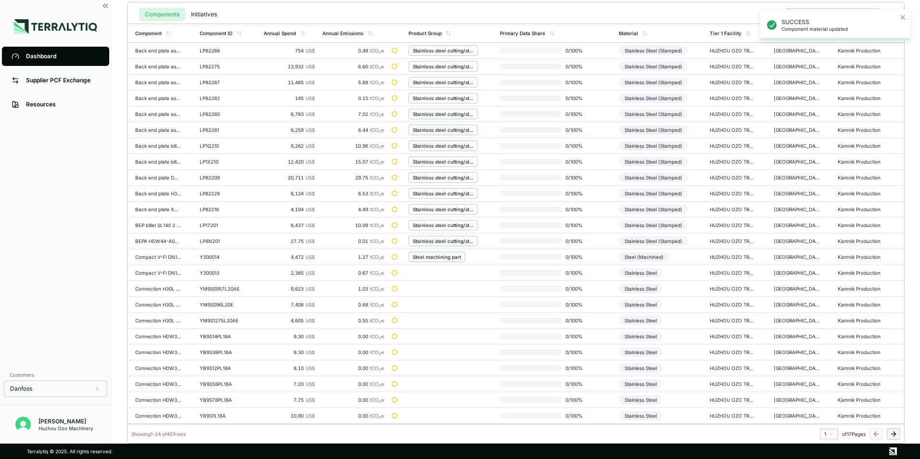
click at [829, 435] on html "SUCCESS Component material updated Dashboard Supplier PCF Exchange Resources Cu…" at bounding box center [460, 229] width 920 height 459
click at [824, 403] on div "9" at bounding box center [826, 402] width 14 height 12
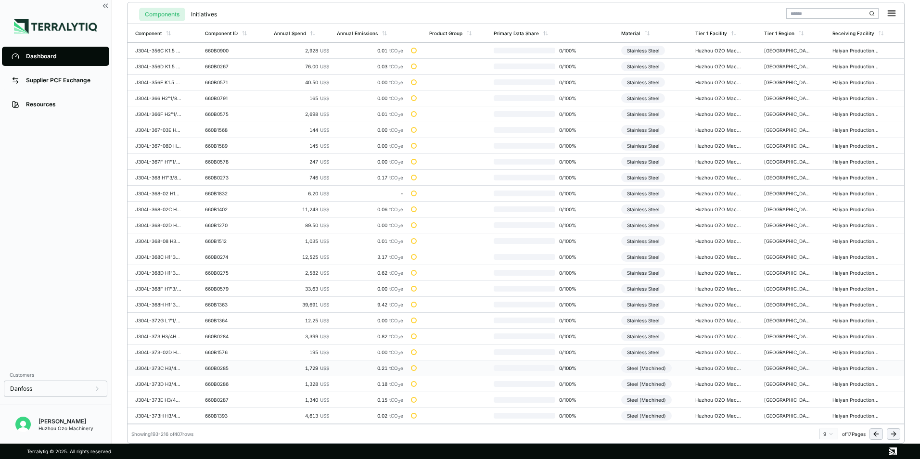
click at [658, 369] on div "Steel (Machined)" at bounding box center [646, 368] width 51 height 10
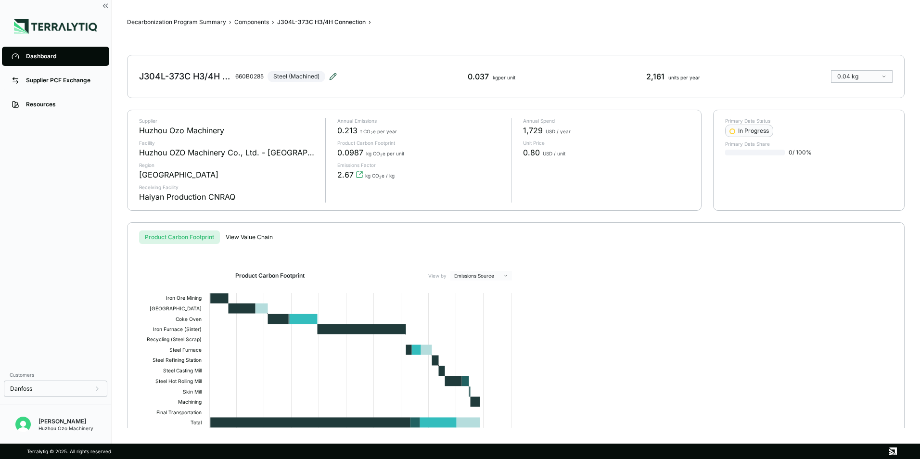
click at [333, 76] on icon at bounding box center [333, 77] width 8 height 8
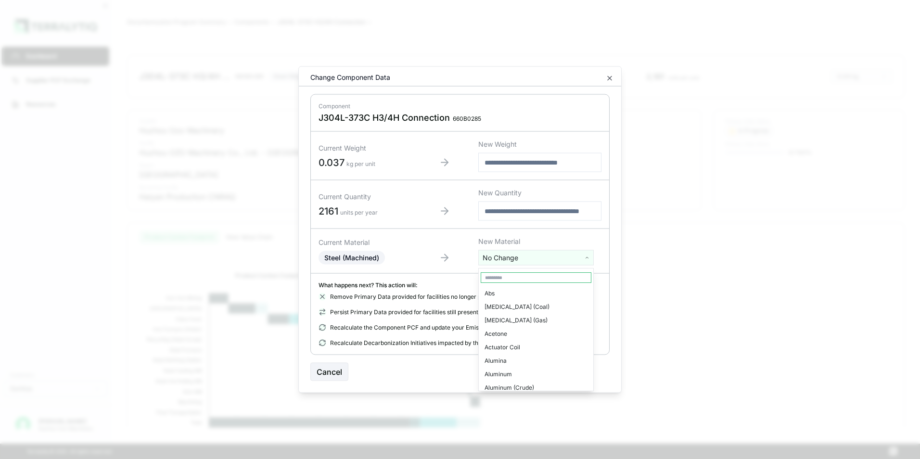
click at [499, 259] on html "Dashboard Supplier PCF Exchange Resources Customers Danfoss Kevan Liao Huzhou O…" at bounding box center [460, 229] width 920 height 459
type input "***"
click at [510, 303] on div "Stainless Steel" at bounding box center [536, 306] width 111 height 13
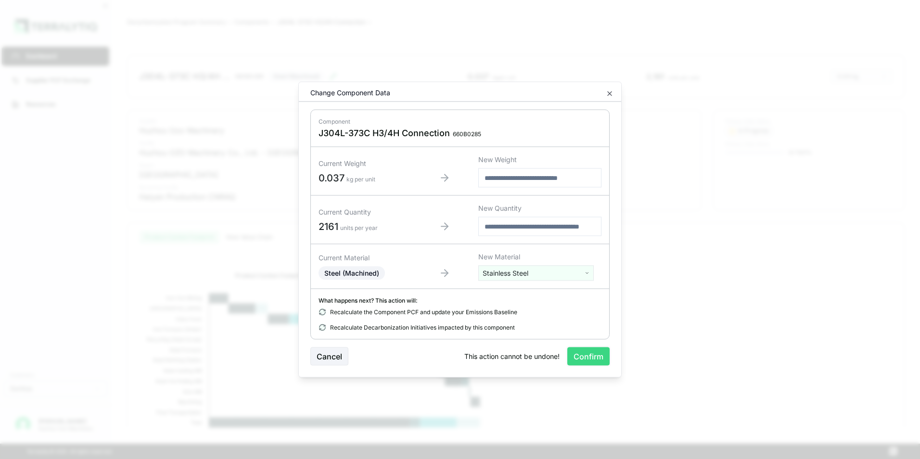
click at [583, 356] on button "Confirm" at bounding box center [588, 356] width 42 height 18
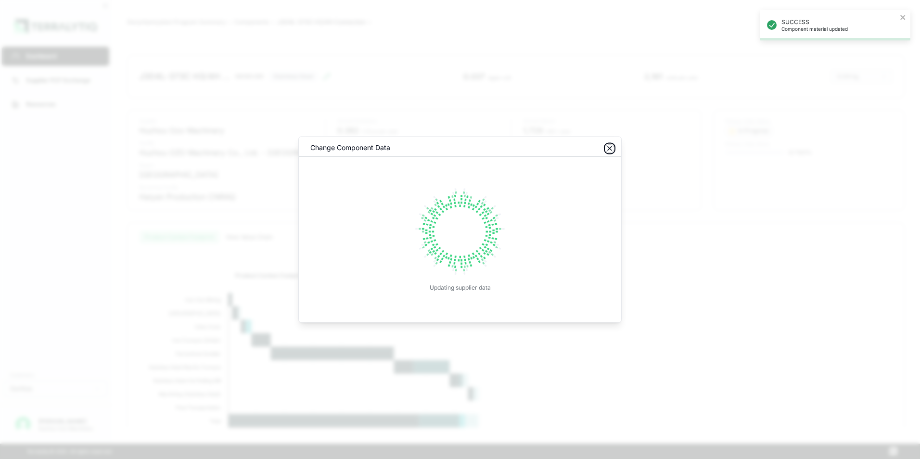
click at [609, 149] on icon "button" at bounding box center [610, 149] width 4 height 4
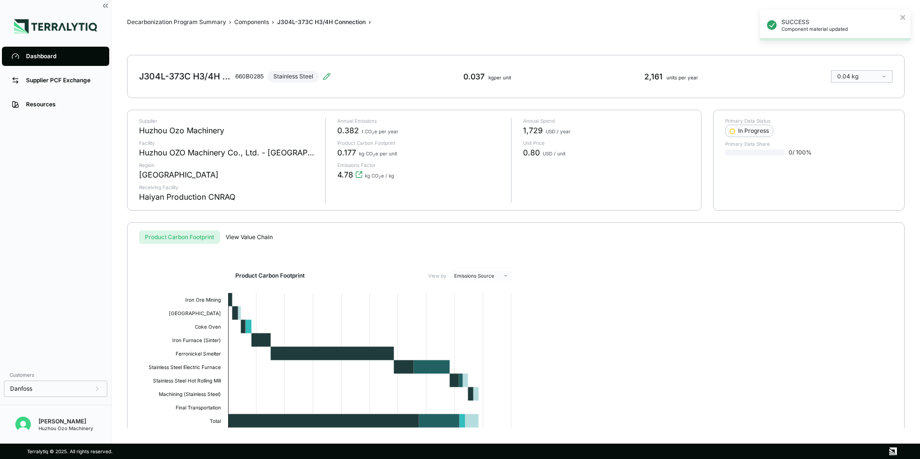
click at [31, 59] on div "Dashboard" at bounding box center [63, 56] width 74 height 8
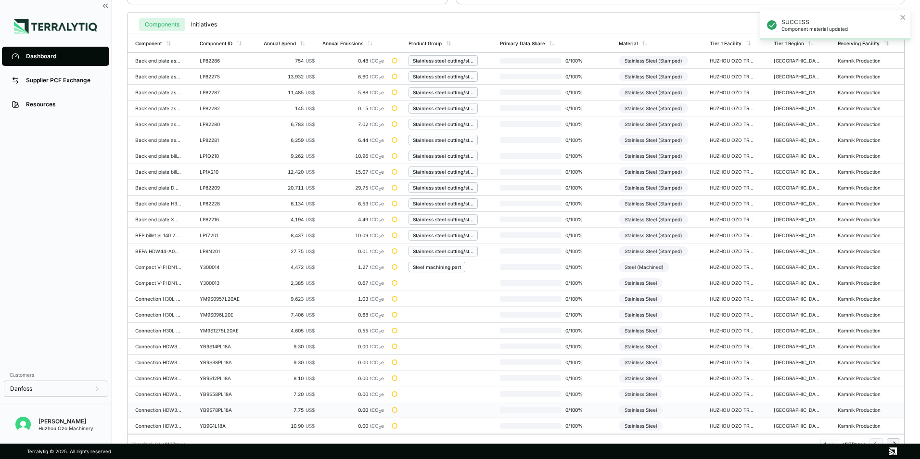
scroll to position [224, 0]
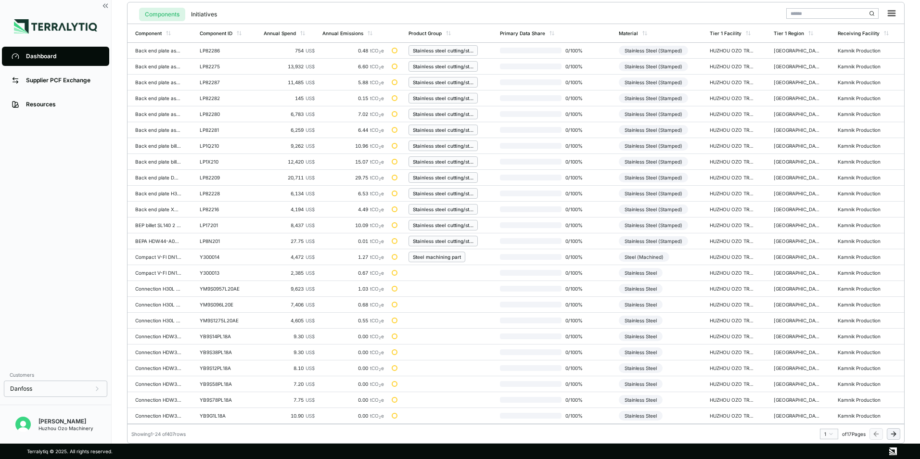
click at [829, 438] on html "SUCCESS Component material updated Dashboard Supplier PCF Exchange Resources Cu…" at bounding box center [460, 229] width 920 height 459
click at [824, 400] on div "9" at bounding box center [826, 402] width 14 height 12
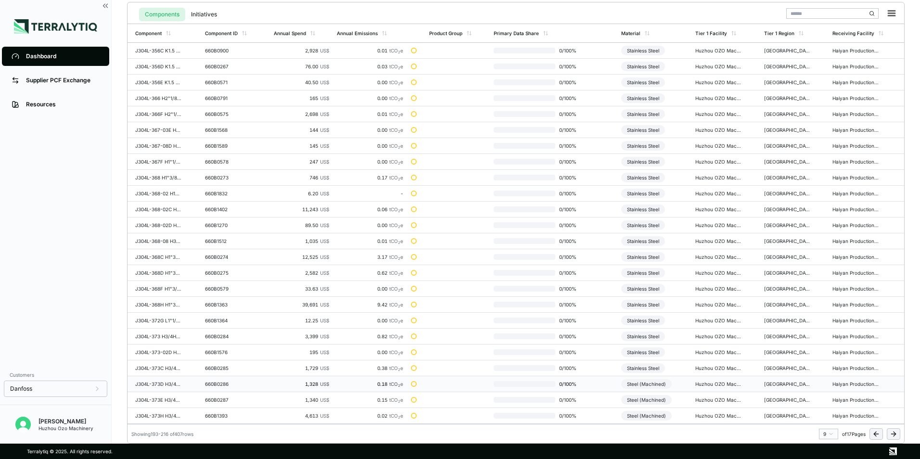
click at [639, 385] on div "Steel (Machined)" at bounding box center [646, 384] width 51 height 10
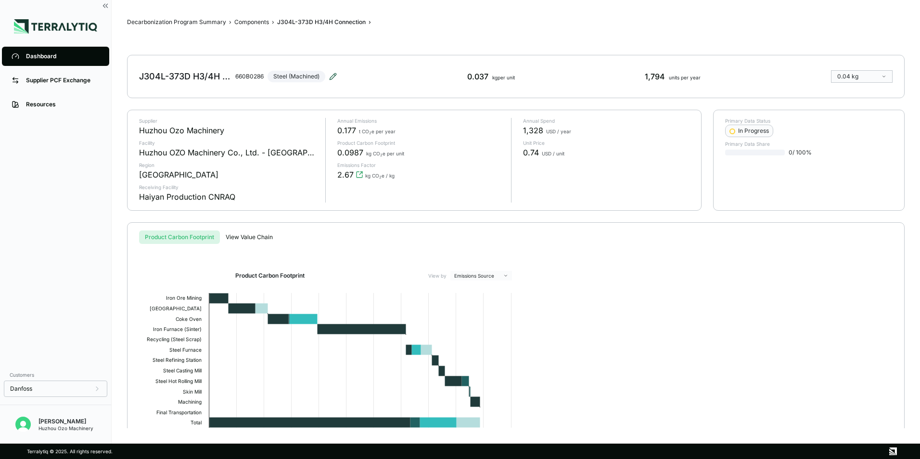
click at [336, 74] on icon at bounding box center [333, 76] width 6 height 6
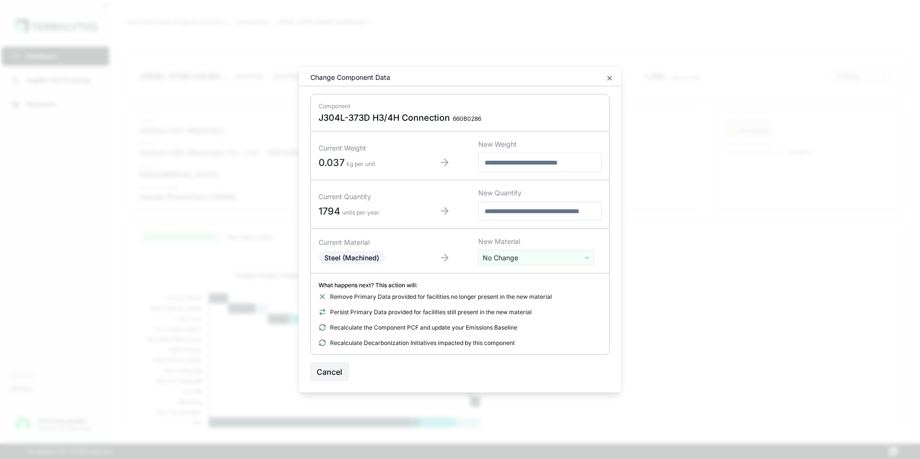
click at [523, 259] on html "Dashboard Supplier PCF Exchange Resources Customers Danfoss Kevan Liao Huzhou O…" at bounding box center [460, 229] width 920 height 459
type input "****"
click at [512, 294] on div "Stainless Steel" at bounding box center [536, 293] width 111 height 13
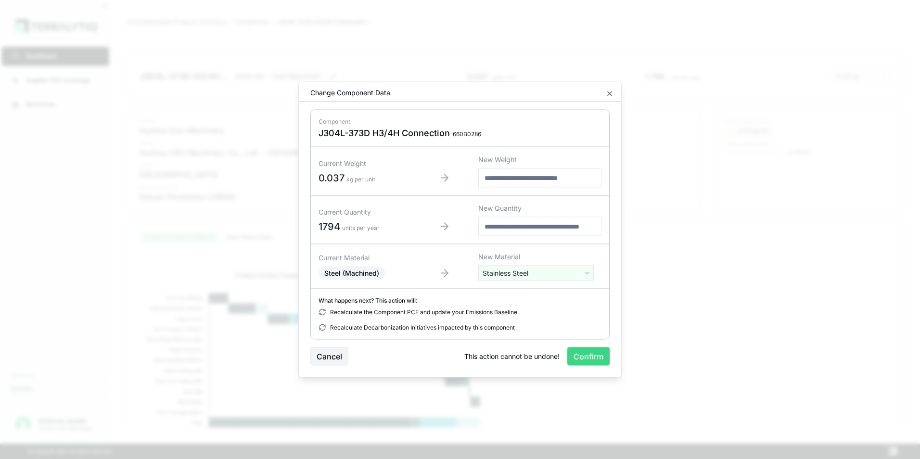
click at [596, 358] on button "Confirm" at bounding box center [588, 356] width 42 height 18
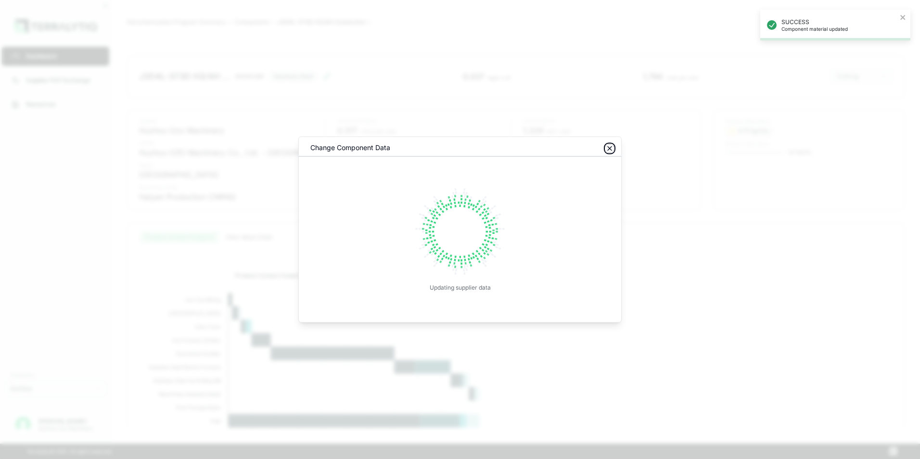
click at [610, 150] on icon "button" at bounding box center [610, 149] width 8 height 8
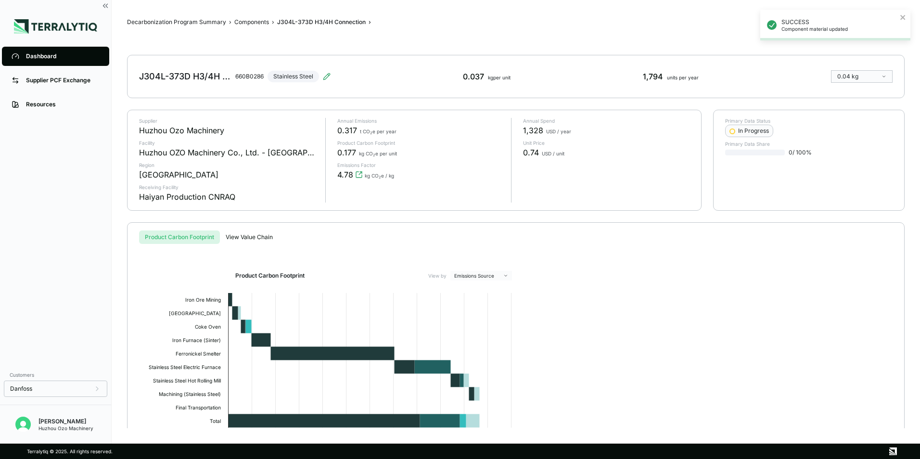
click at [41, 58] on div "Dashboard" at bounding box center [63, 56] width 74 height 8
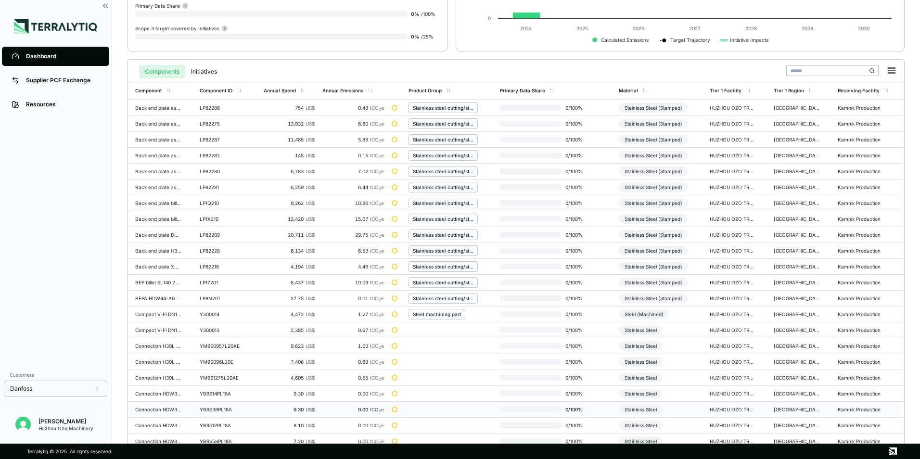
scroll to position [224, 0]
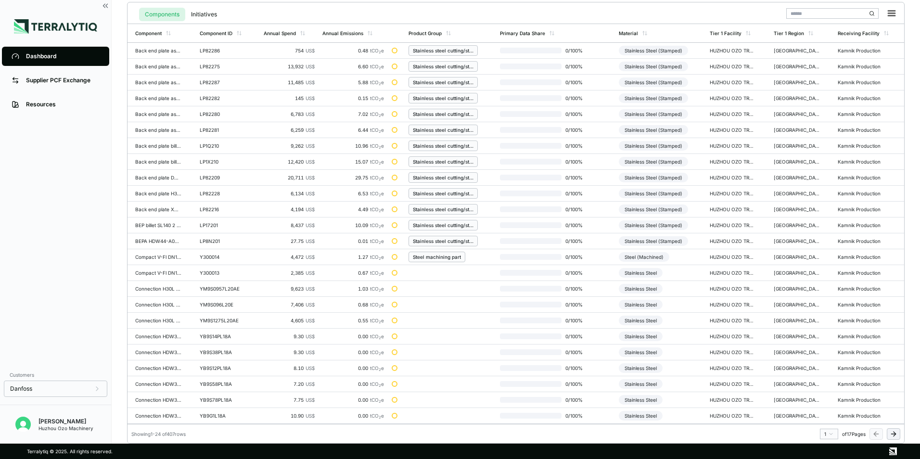
click at [833, 432] on html "Dashboard Supplier PCF Exchange Resources Customers Danfoss Kevan Liao Huzhou O…" at bounding box center [460, 229] width 920 height 459
click at [826, 403] on div "9" at bounding box center [826, 402] width 14 height 12
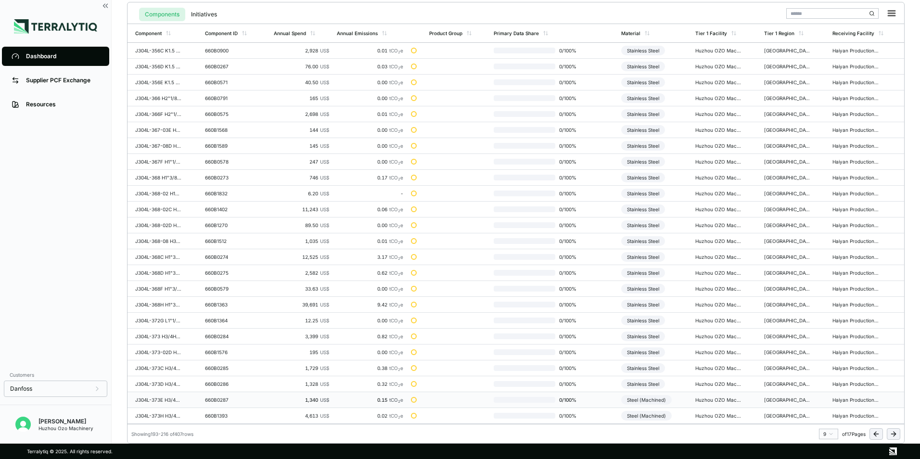
click at [646, 399] on div "Steel (Machined)" at bounding box center [646, 400] width 51 height 10
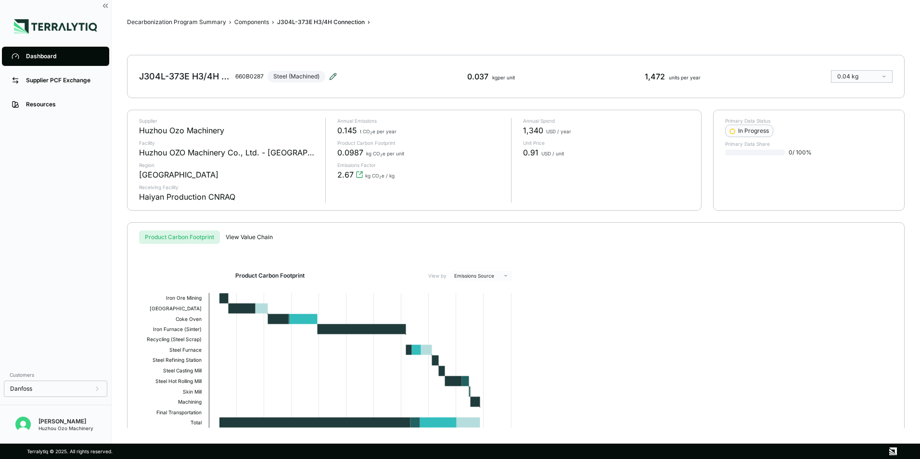
click at [334, 74] on icon at bounding box center [334, 74] width 1 height 1
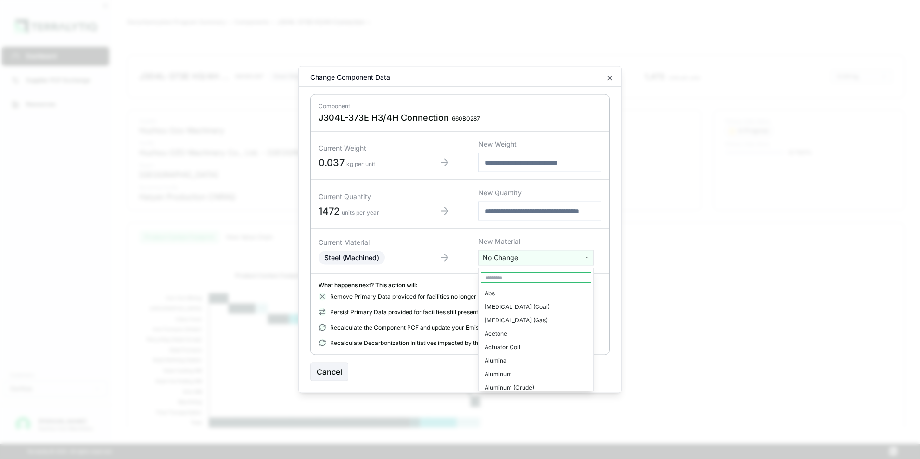
click at [517, 260] on html "Dashboard Supplier PCF Exchange Resources Customers Danfoss Kevan Liao Huzhou O…" at bounding box center [460, 229] width 920 height 459
type input "***"
click at [510, 307] on div "Stainless Steel" at bounding box center [536, 306] width 111 height 13
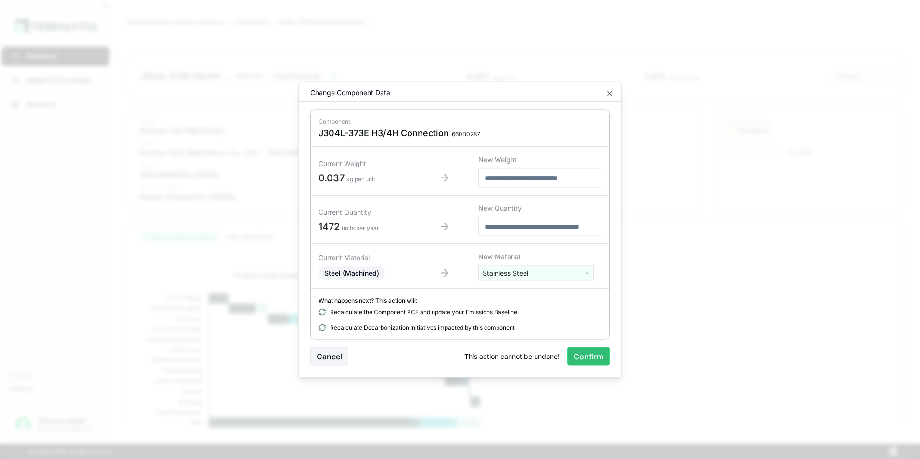
click at [590, 356] on button "Confirm" at bounding box center [588, 356] width 42 height 18
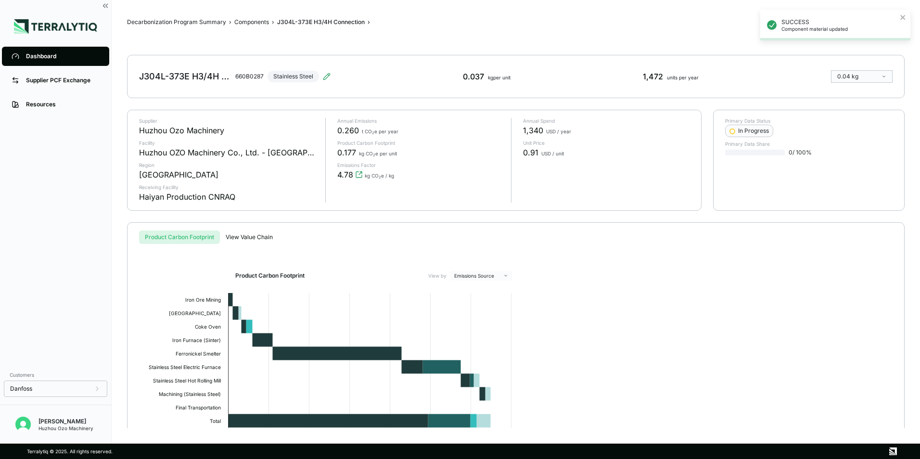
drag, startPoint x: 664, startPoint y: 246, endPoint x: 606, endPoint y: 244, distance: 58.2
click at [664, 246] on div "Product Carbon Footprint View by Emissions Source Created with Highcharts 11.4.…" at bounding box center [516, 362] width 746 height 237
click at [51, 59] on div "Dashboard" at bounding box center [63, 56] width 74 height 8
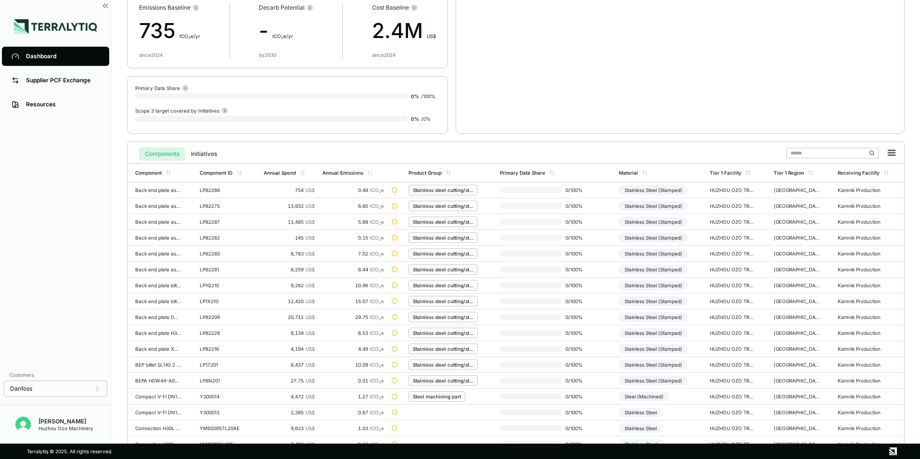
scroll to position [224, 0]
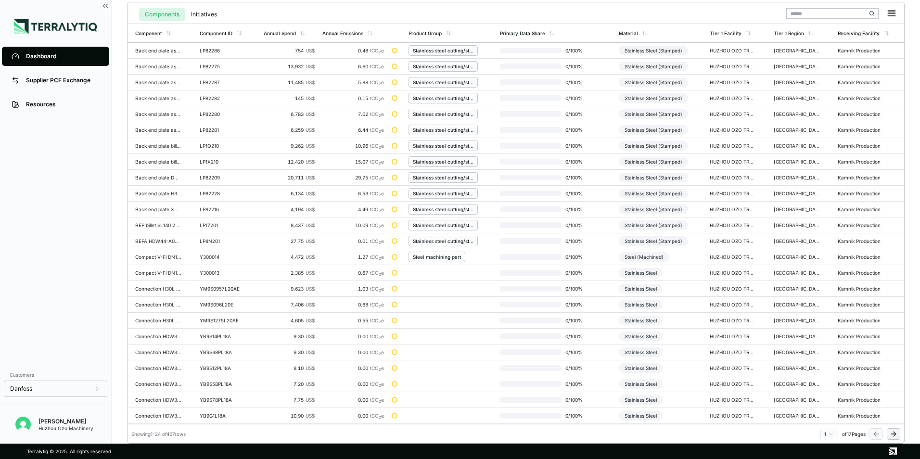
click at [831, 435] on html "Dashboard Supplier PCF Exchange Resources Customers Danfoss Kevan Liao Huzhou O…" at bounding box center [460, 229] width 920 height 459
click at [824, 402] on div "9" at bounding box center [826, 402] width 14 height 12
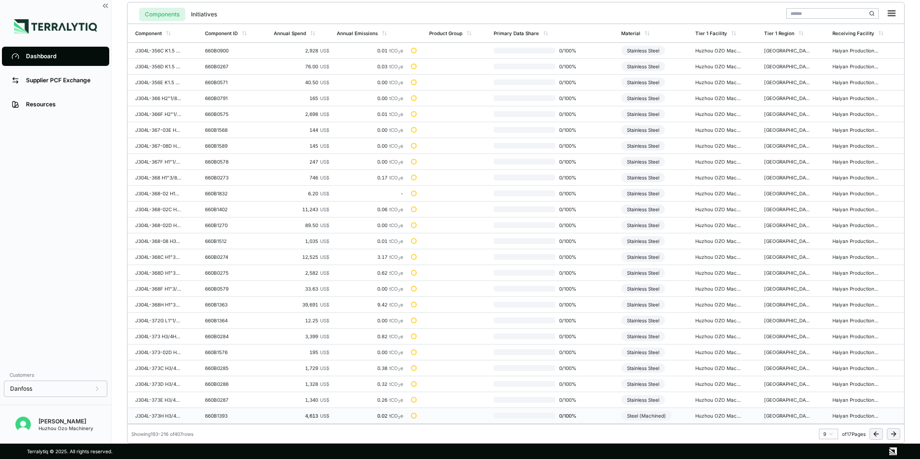
click at [649, 415] on div "Steel (Machined)" at bounding box center [646, 416] width 51 height 10
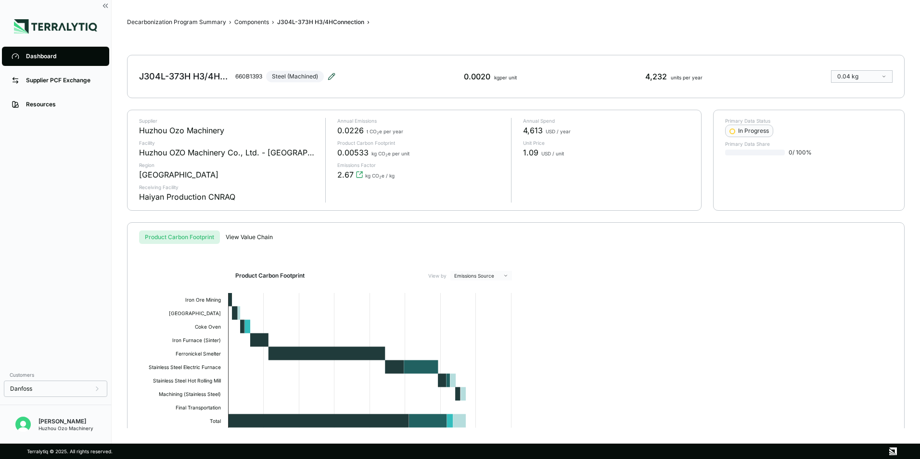
click at [335, 76] on icon at bounding box center [332, 77] width 8 height 8
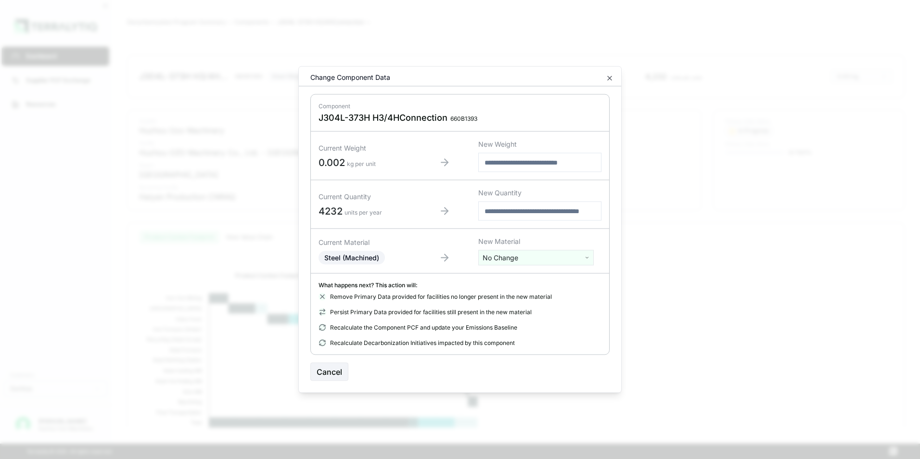
click at [522, 257] on html "Dashboard Supplier PCF Exchange Resources Customers Danfoss Kevan Liao Huzhou O…" at bounding box center [460, 229] width 920 height 459
type input "***"
click at [521, 303] on div "Stainless Steel" at bounding box center [536, 306] width 111 height 13
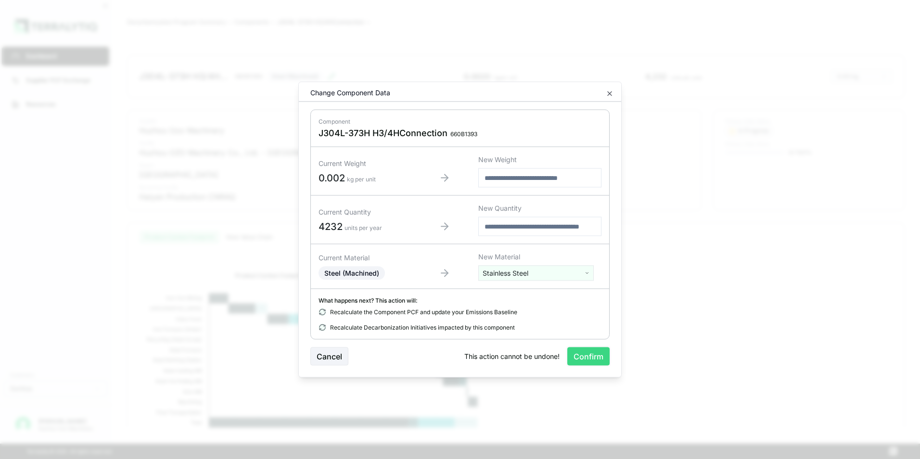
click at [594, 355] on button "Confirm" at bounding box center [588, 356] width 42 height 18
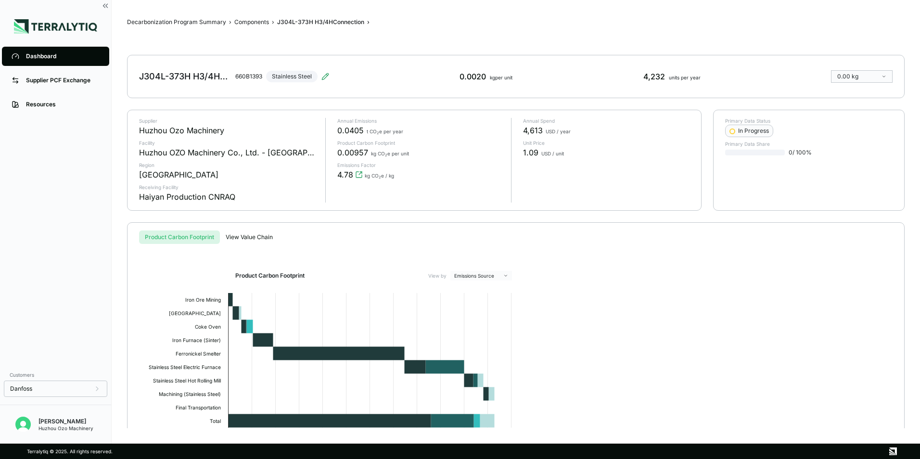
click at [60, 59] on div "Dashboard" at bounding box center [63, 56] width 74 height 8
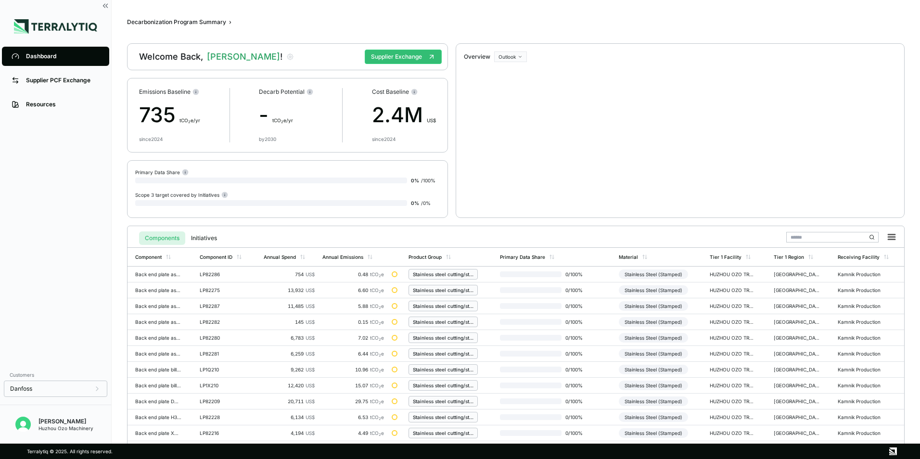
scroll to position [224, 0]
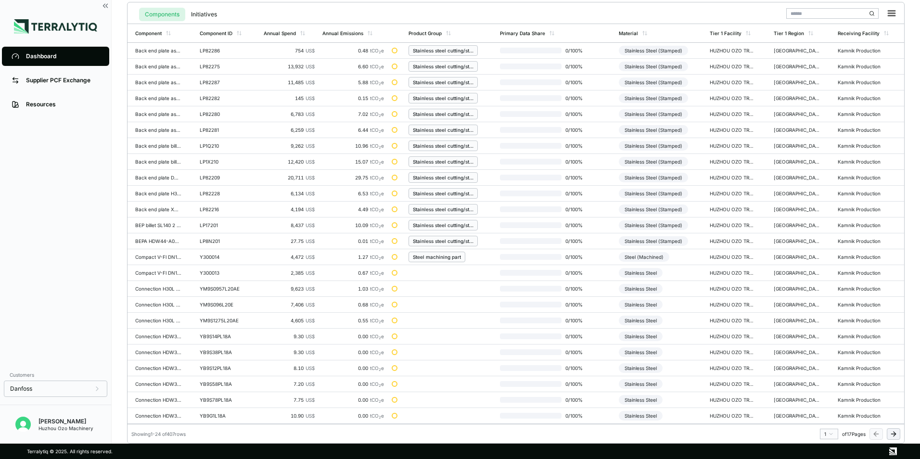
click at [829, 433] on html "Dashboard Supplier PCF Exchange Resources Customers Danfoss Kevan Liao Huzhou O…" at bounding box center [460, 229] width 920 height 459
click at [823, 404] on div "9" at bounding box center [826, 402] width 14 height 12
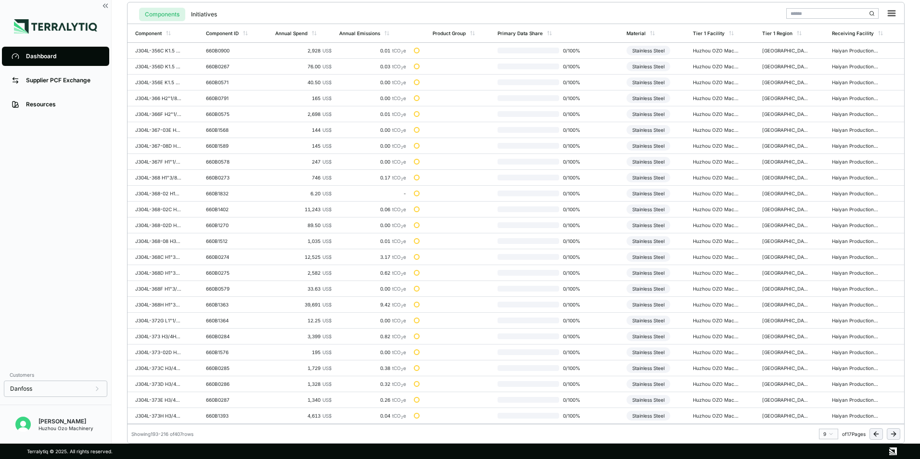
click at [831, 435] on html "Dashboard Supplier PCF Exchange Resources Customers Danfoss Kevan Liao Huzhou O…" at bounding box center [460, 229] width 920 height 459
click at [827, 412] on div "10" at bounding box center [826, 414] width 14 height 12
click at [213, 51] on div "660B0290" at bounding box center [228, 51] width 46 height 6
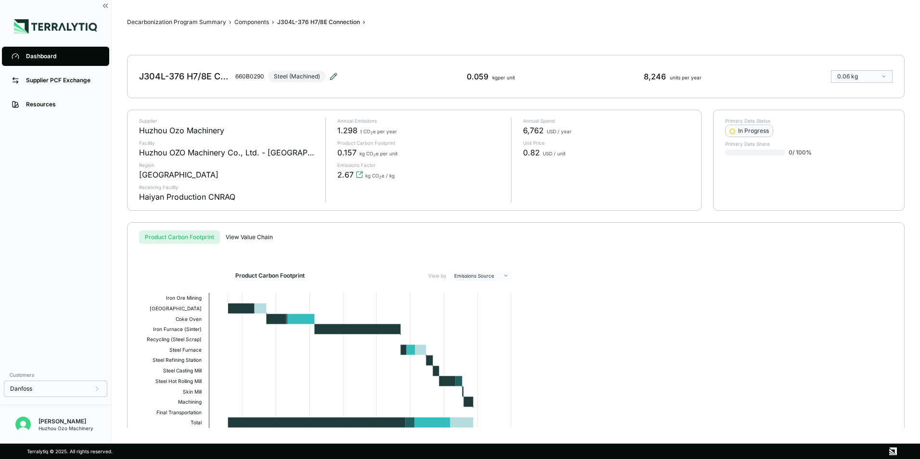
click at [333, 75] on icon at bounding box center [334, 77] width 8 height 8
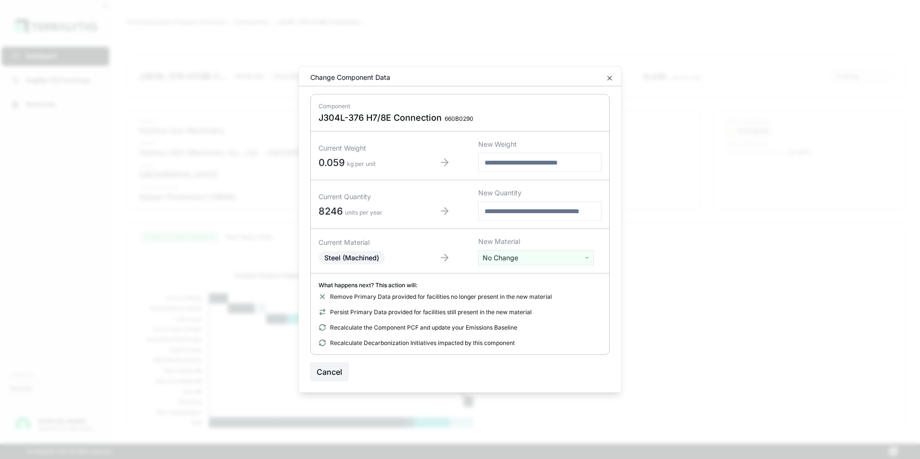
click at [504, 259] on html "Dashboard Supplier PCF Exchange Resources Customers Danfoss Kevan Liao Huzhou O…" at bounding box center [460, 229] width 920 height 459
type input "***"
click at [514, 308] on div "Stainless Steel" at bounding box center [536, 306] width 111 height 13
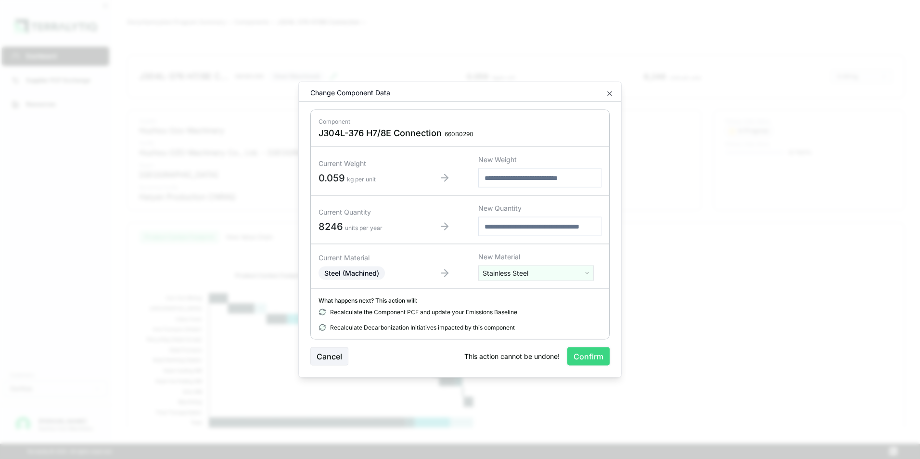
click at [584, 361] on button "Confirm" at bounding box center [588, 356] width 42 height 18
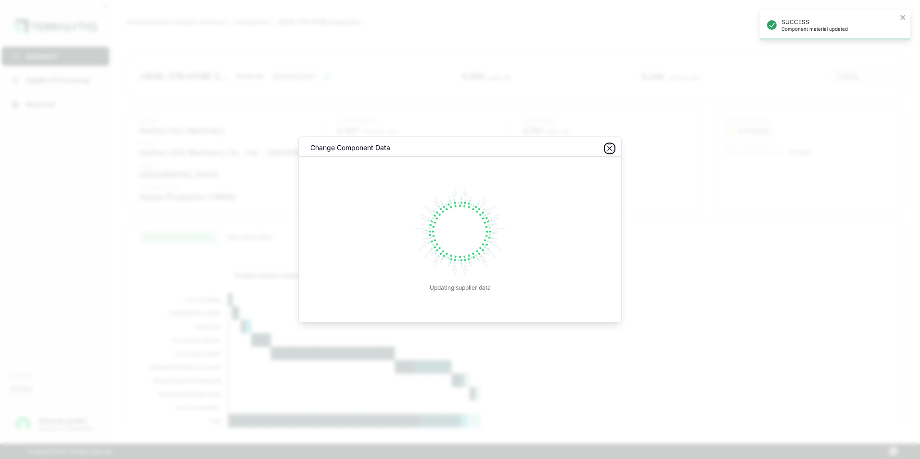
click at [611, 147] on icon "button" at bounding box center [610, 149] width 8 height 8
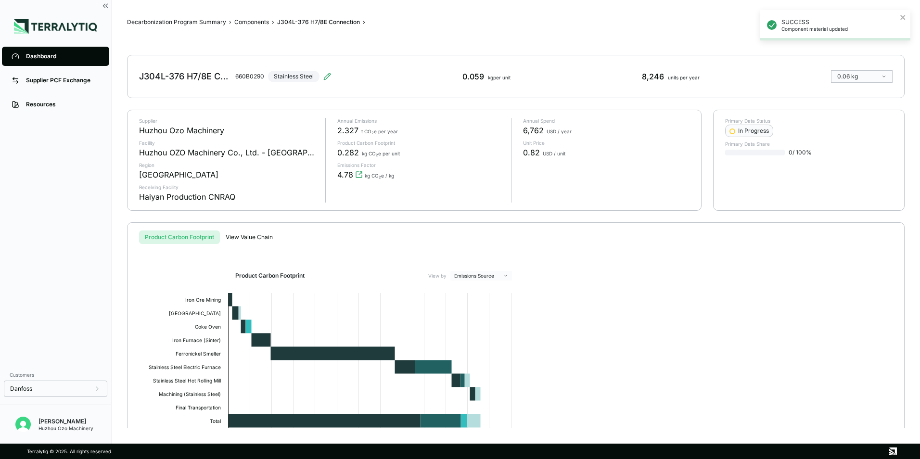
click at [41, 56] on div "Dashboard" at bounding box center [63, 56] width 74 height 8
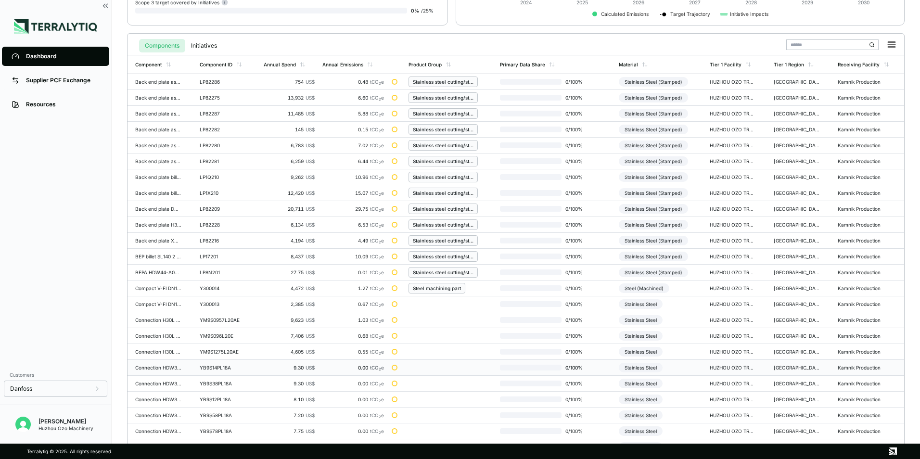
scroll to position [224, 0]
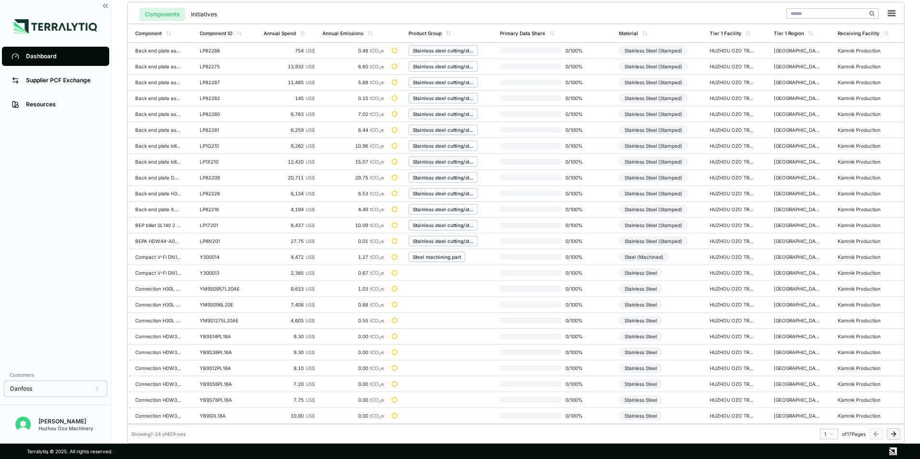
click at [828, 436] on html "Dashboard Supplier PCF Exchange Resources Customers Danfoss Kevan Liao Huzhou O…" at bounding box center [460, 229] width 920 height 459
click at [827, 416] on div "10" at bounding box center [826, 414] width 14 height 12
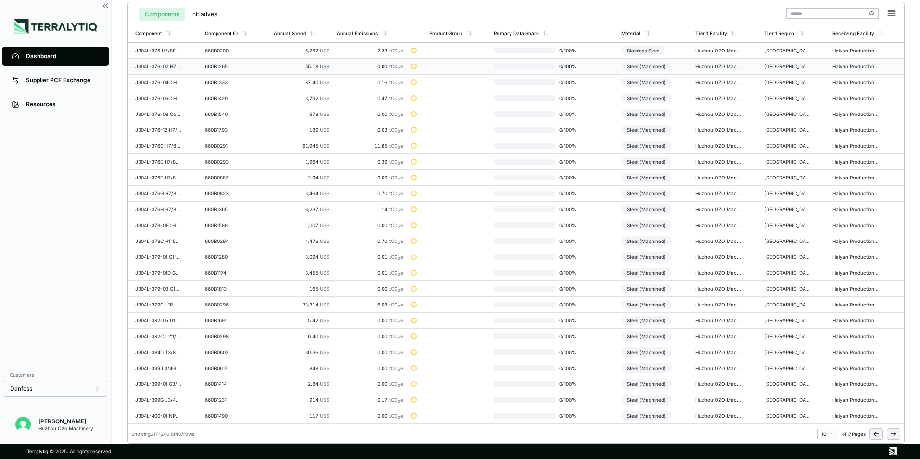
click at [642, 66] on div "Steel (Machined)" at bounding box center [646, 67] width 51 height 10
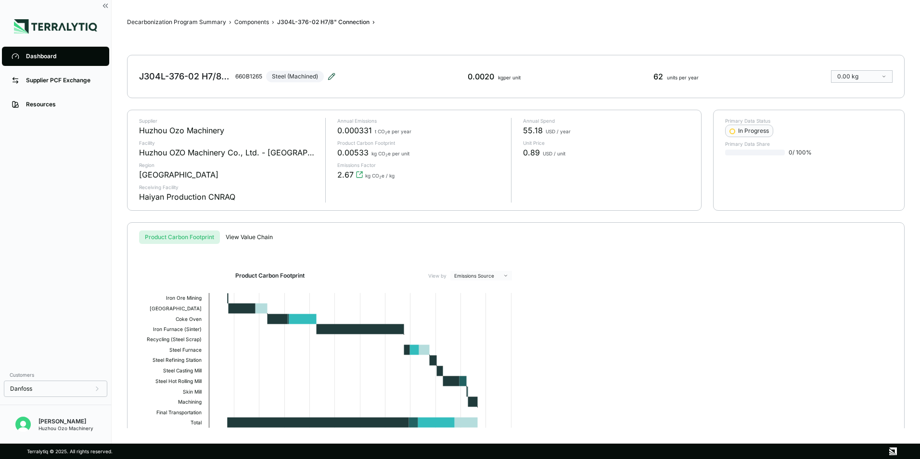
click at [331, 76] on icon at bounding box center [331, 76] width 6 height 6
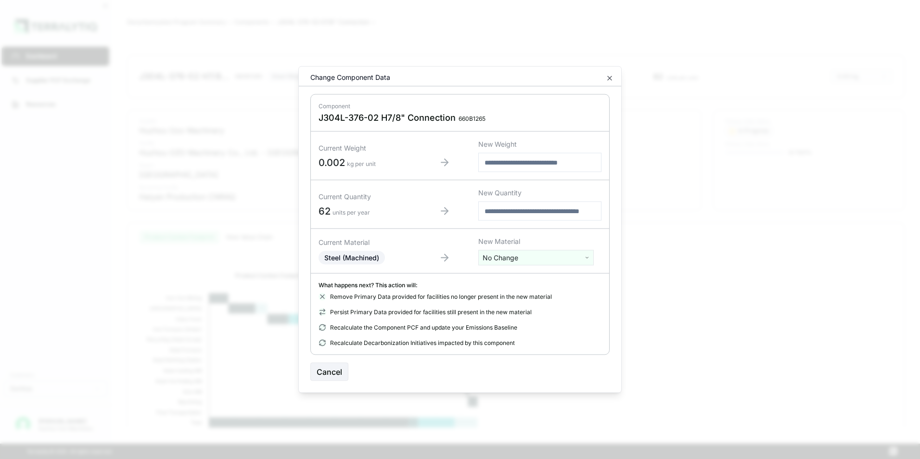
click at [509, 260] on html "Dashboard Supplier PCF Exchange Resources Customers Danfoss Kevan Liao Huzhou O…" at bounding box center [460, 229] width 920 height 459
type input "****"
click at [508, 294] on div "Stainless Steel" at bounding box center [536, 293] width 111 height 13
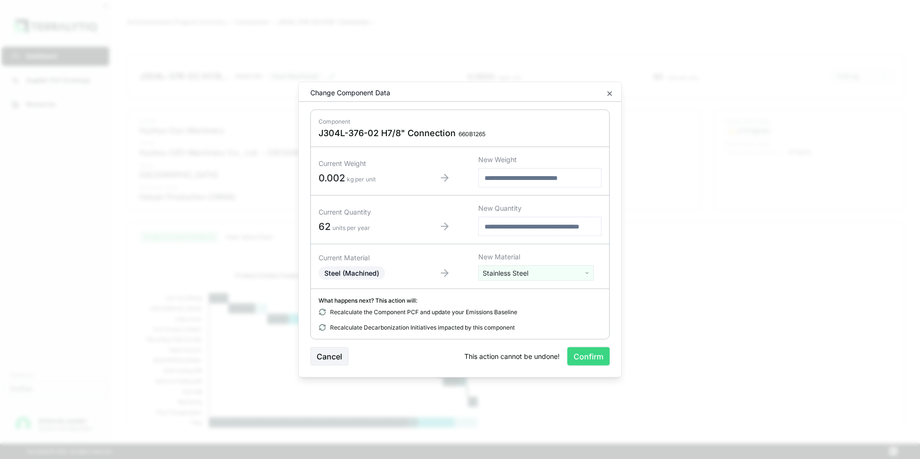
click at [590, 356] on button "Confirm" at bounding box center [588, 356] width 42 height 18
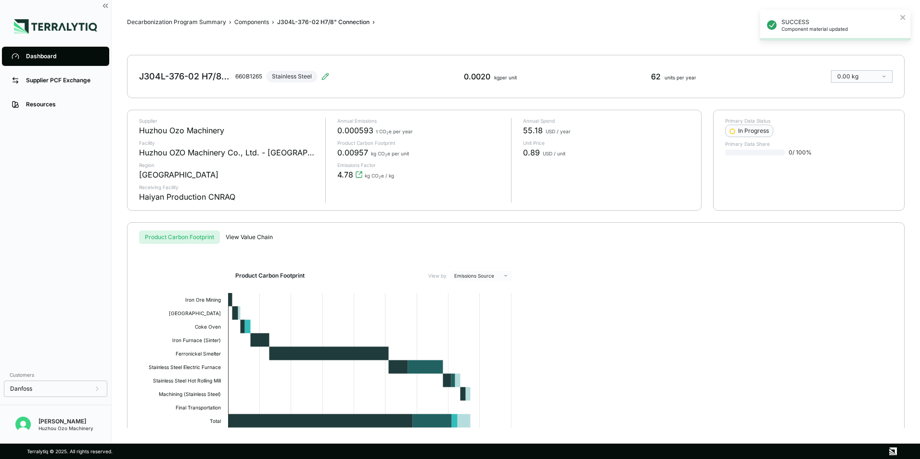
click at [611, 148] on div "0.89 USD / unit" at bounding box center [606, 153] width 166 height 12
click at [49, 55] on div "Dashboard" at bounding box center [63, 56] width 74 height 8
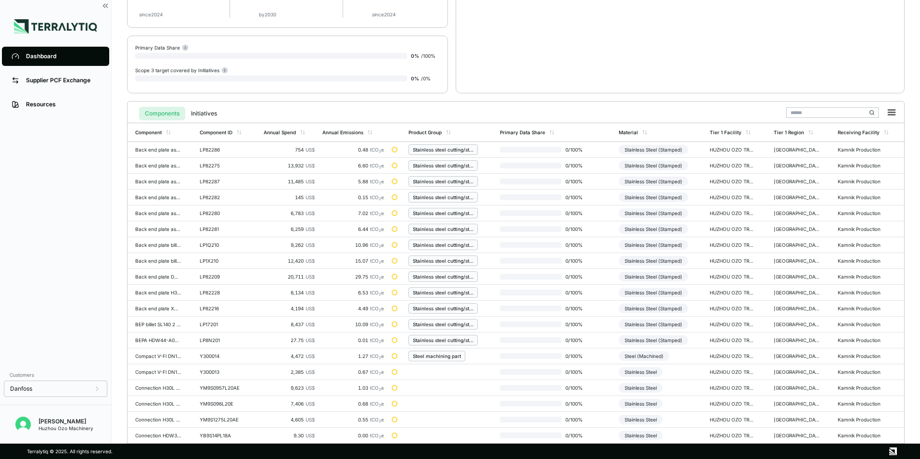
scroll to position [224, 0]
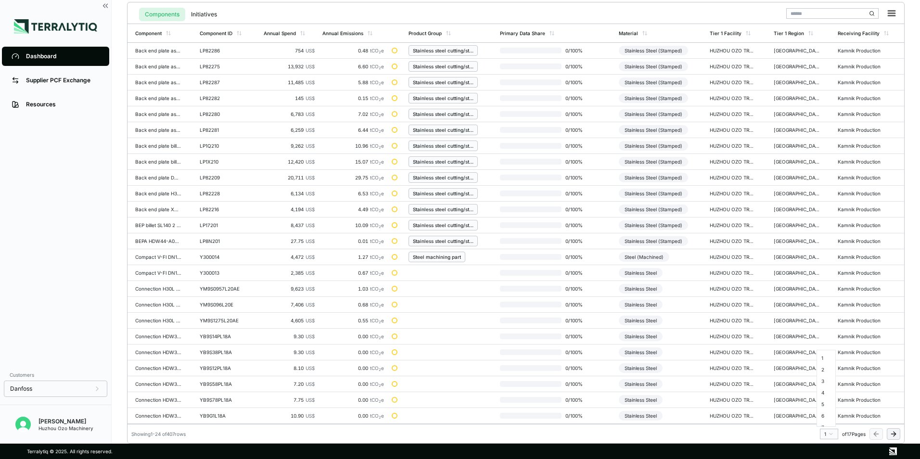
click at [831, 433] on html "Dashboard Supplier PCF Exchange Resources Customers Danfoss Kevan Liao Huzhou O…" at bounding box center [460, 229] width 920 height 459
click at [827, 413] on div "10" at bounding box center [826, 414] width 14 height 12
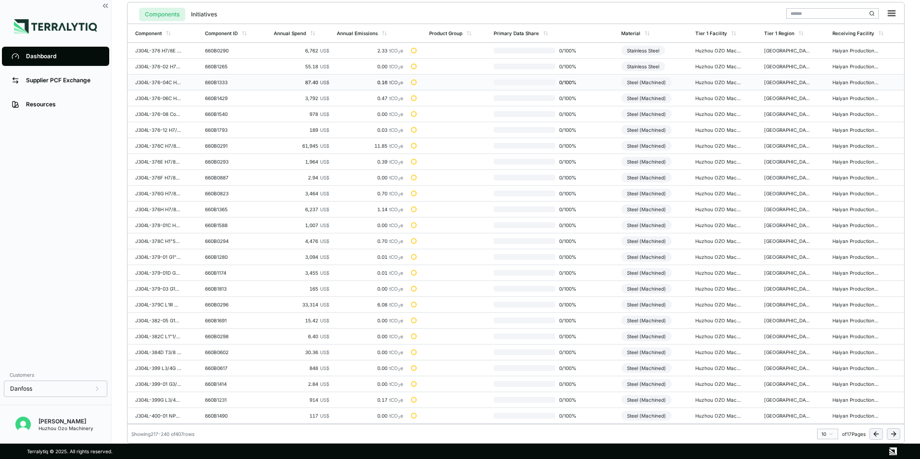
click at [649, 84] on div "Steel (Machined)" at bounding box center [646, 82] width 51 height 10
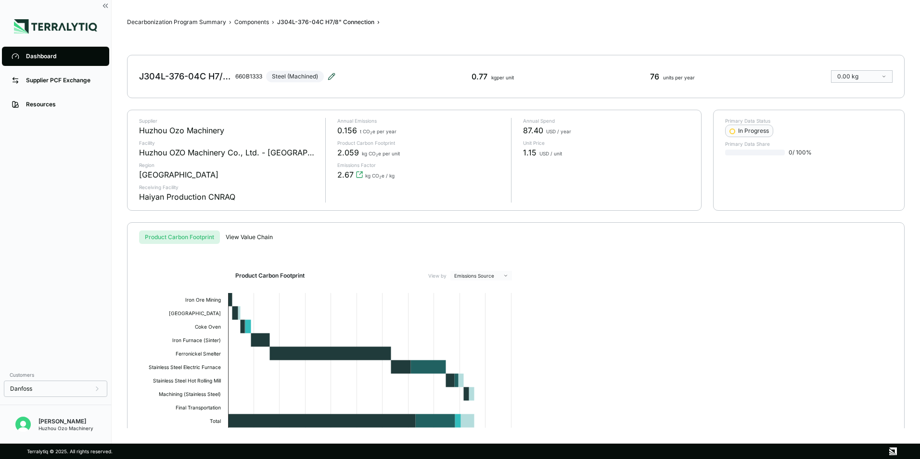
click at [331, 77] on icon at bounding box center [331, 76] width 6 height 6
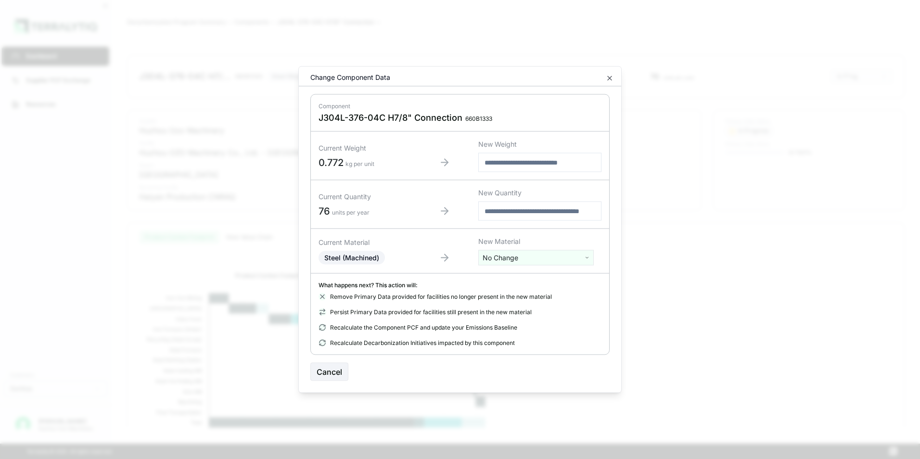
click at [515, 260] on html "Dashboard Supplier PCF Exchange Resources Customers Danfoss Kevan Liao Huzhou O…" at bounding box center [460, 229] width 920 height 459
click at [504, 368] on div "Stainless Steel" at bounding box center [536, 374] width 111 height 13
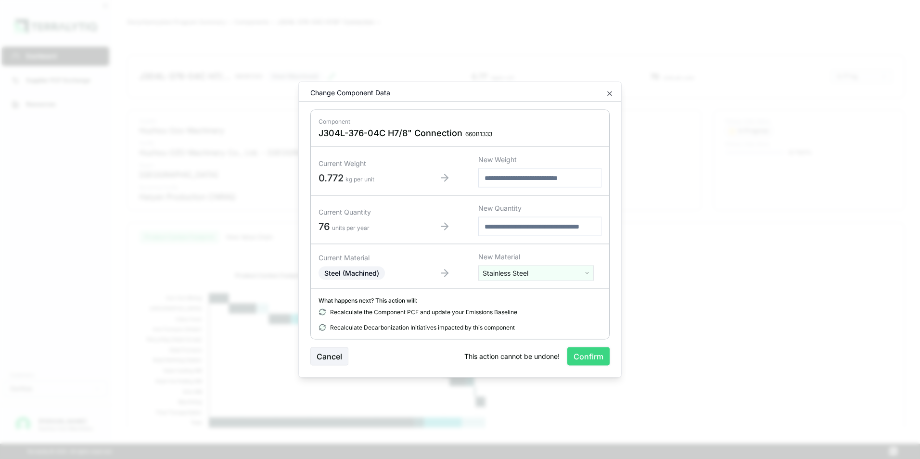
click at [587, 361] on button "Confirm" at bounding box center [588, 356] width 42 height 18
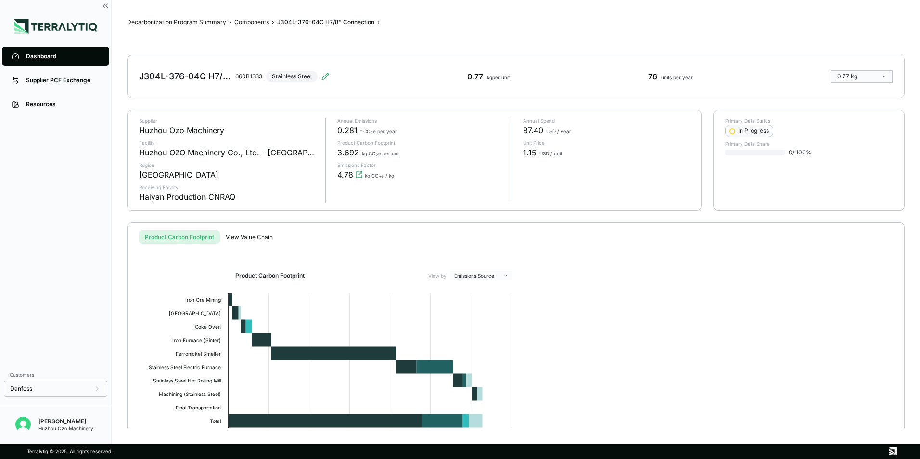
click at [502, 28] on div "Decarbonization Program Summary › Components › J304L-376-04C H7/8" Connection ›…" at bounding box center [515, 221] width 777 height 413
click at [42, 57] on div "Dashboard" at bounding box center [63, 56] width 74 height 8
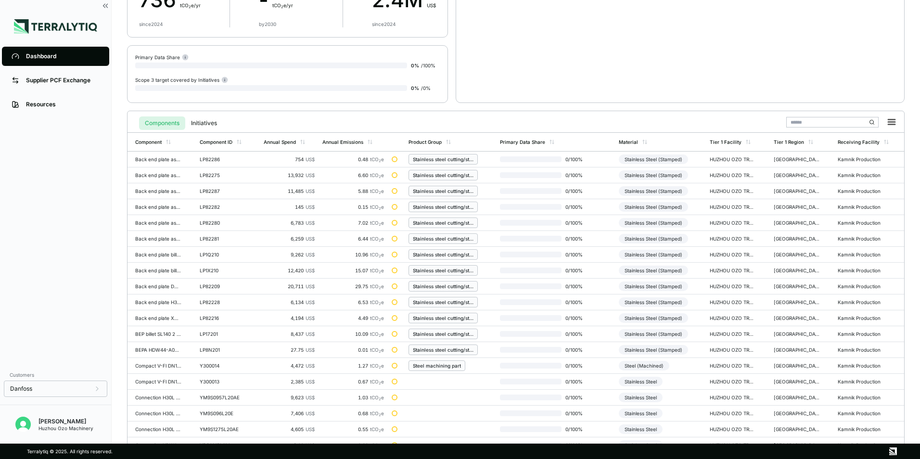
scroll to position [224, 0]
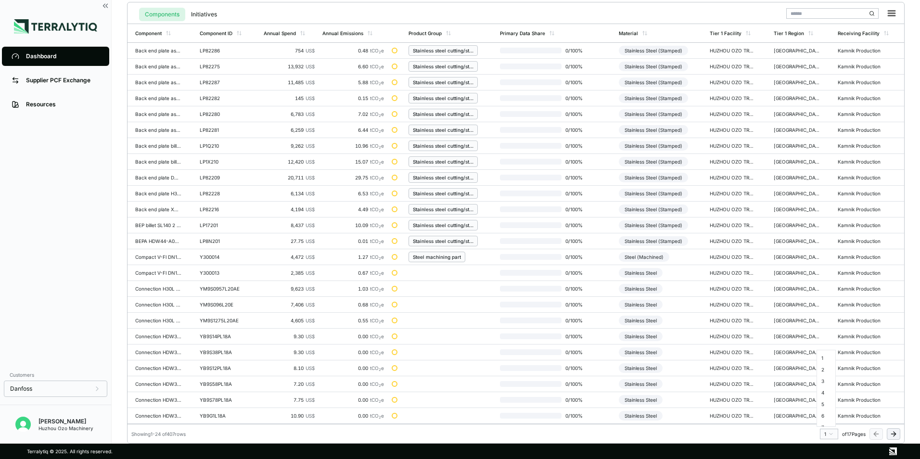
click at [833, 434] on html "Dashboard Supplier PCF Exchange Resources Customers Danfoss Kevan Liao Huzhou O…" at bounding box center [460, 229] width 920 height 459
click at [827, 388] on div "10" at bounding box center [826, 386] width 14 height 12
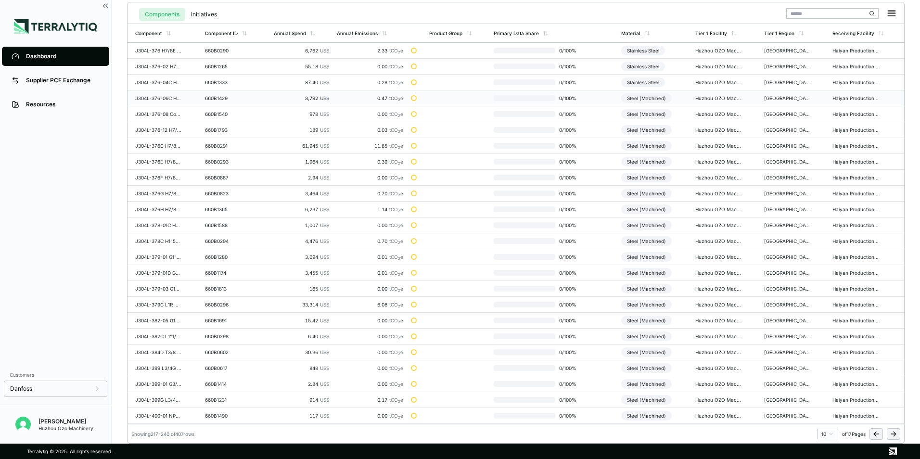
click at [654, 98] on div "Steel (Machined)" at bounding box center [646, 98] width 51 height 10
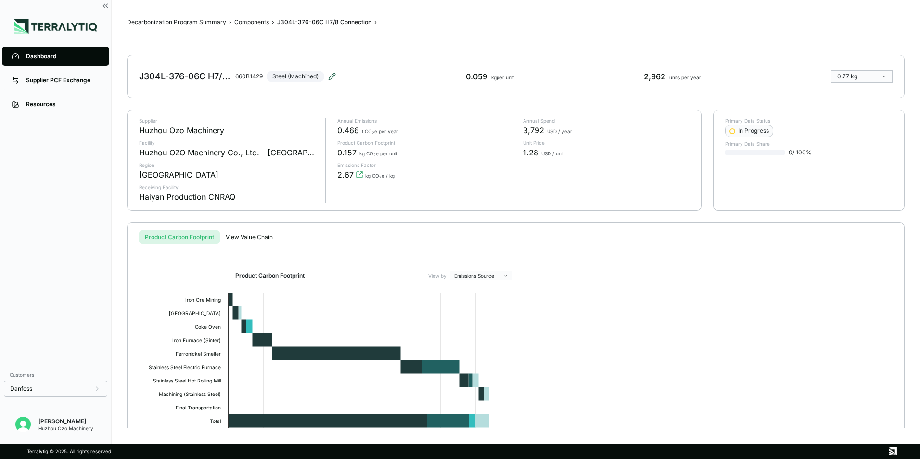
click at [334, 78] on icon at bounding box center [332, 77] width 8 height 8
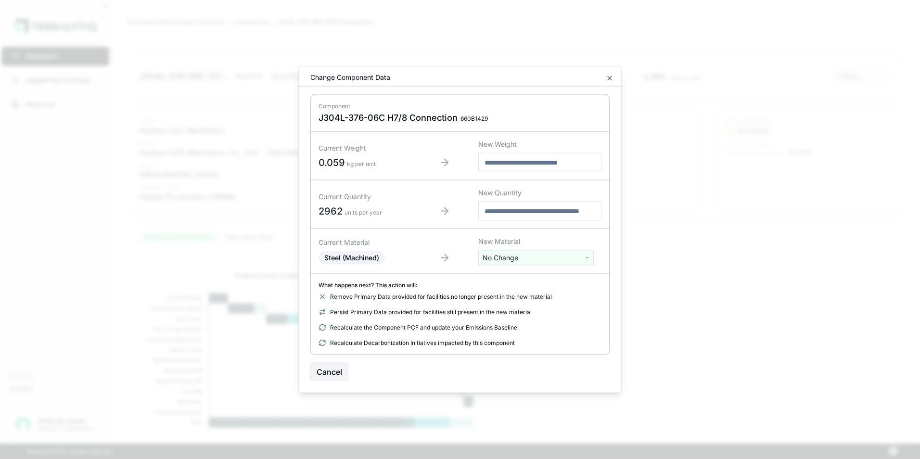
click at [517, 260] on html "Dashboard Supplier PCF Exchange Resources Customers Danfoss Kevan Liao Huzhou O…" at bounding box center [460, 229] width 920 height 459
click at [509, 368] on div "Stainless Steel" at bounding box center [536, 374] width 111 height 13
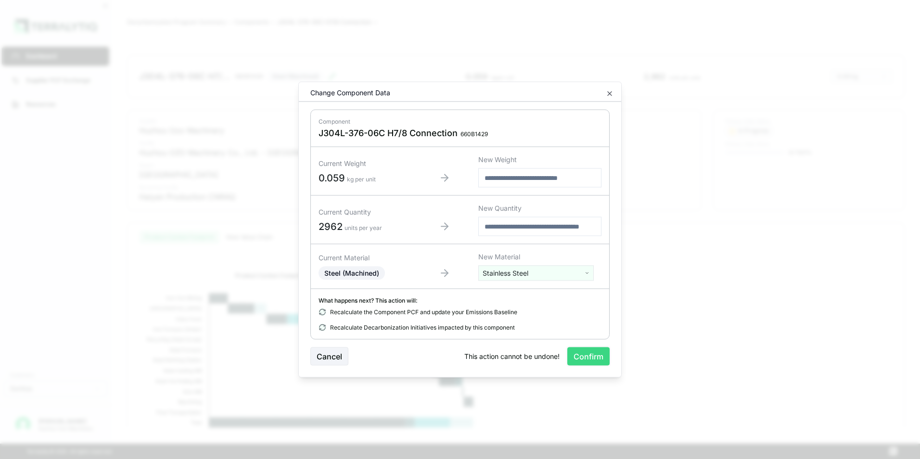
click at [593, 355] on button "Confirm" at bounding box center [588, 356] width 42 height 18
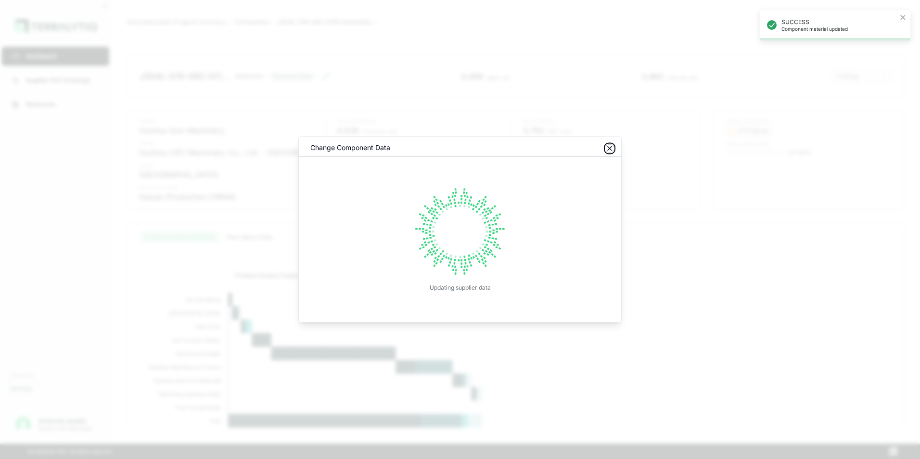
click at [612, 147] on icon "button" at bounding box center [610, 149] width 8 height 8
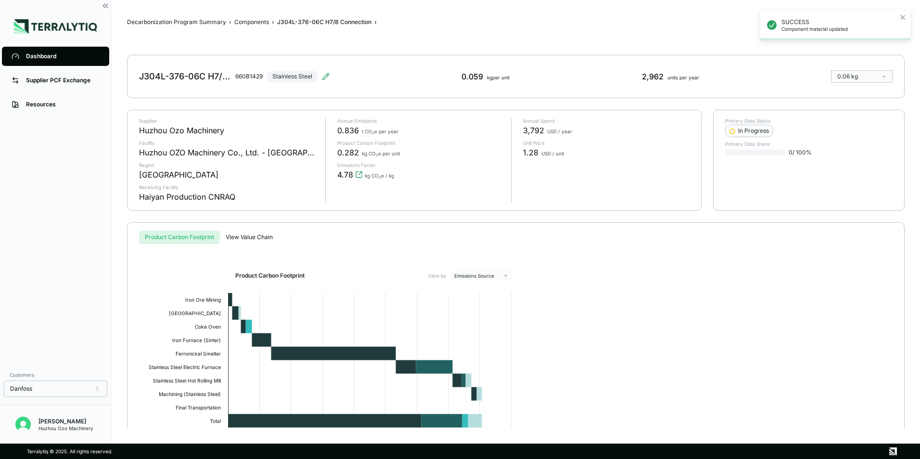
click at [38, 58] on div "Dashboard" at bounding box center [63, 56] width 74 height 8
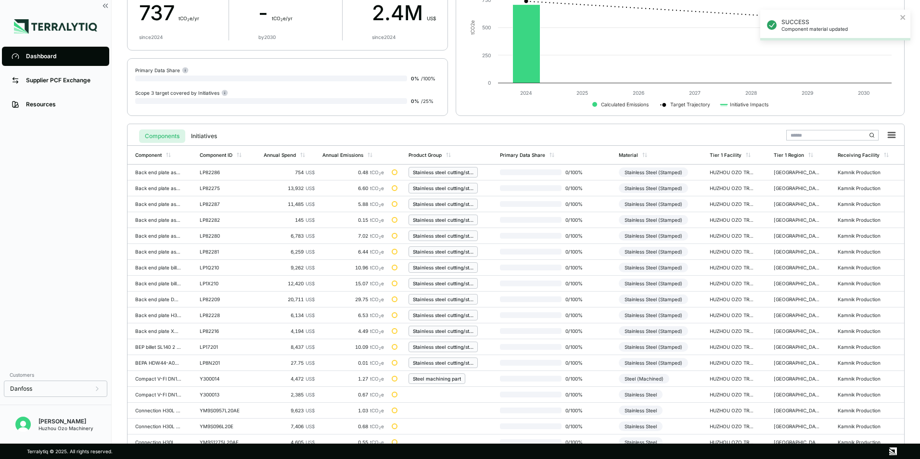
scroll to position [224, 0]
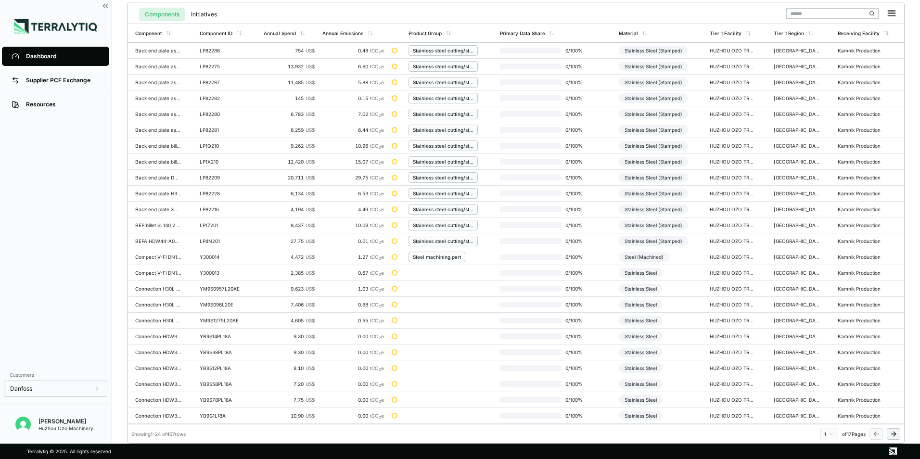
click at [832, 435] on html "SUCCESS Component material updated Dashboard Supplier PCF Exchange Resources Cu…" at bounding box center [460, 229] width 920 height 459
click at [825, 367] on div "10" at bounding box center [826, 366] width 14 height 12
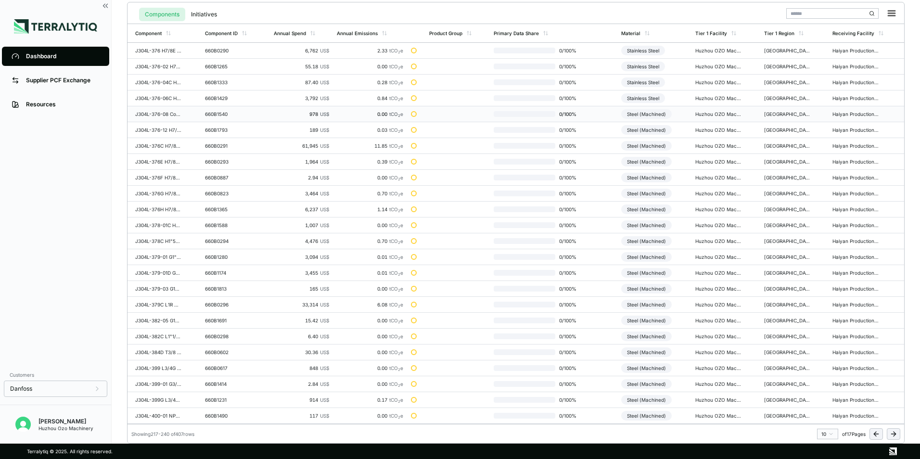
click at [657, 114] on div "Steel (Machined)" at bounding box center [646, 114] width 51 height 10
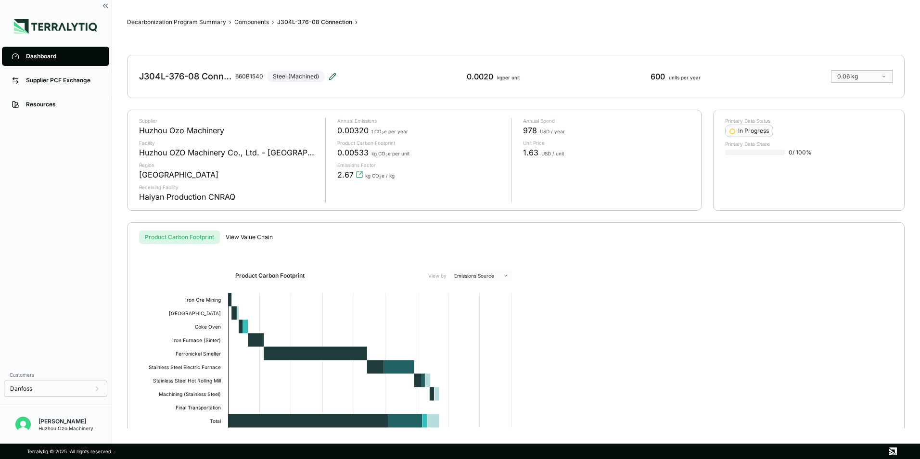
click at [333, 77] on icon at bounding box center [332, 76] width 6 height 6
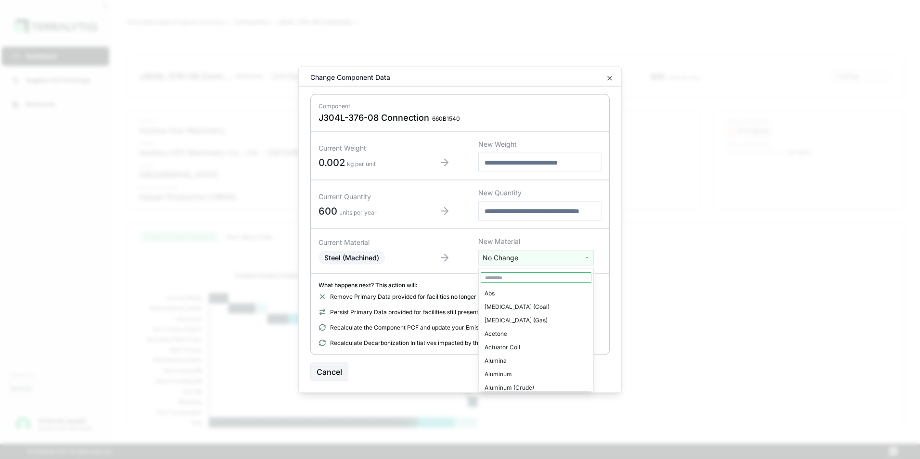
click at [504, 260] on html "Dashboard Supplier PCF Exchange Resources Customers Danfoss [PERSON_NAME] Huzho…" at bounding box center [460, 229] width 920 height 459
type input "***"
click at [509, 306] on div "Stainless Steel" at bounding box center [536, 306] width 111 height 13
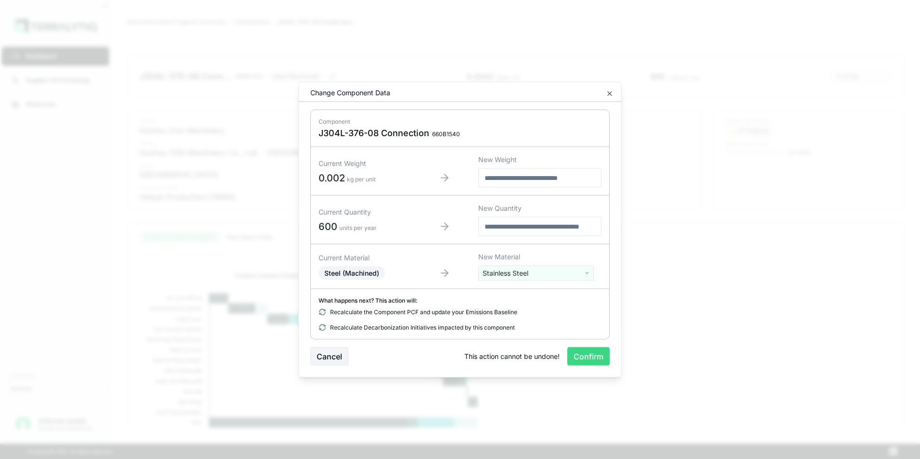
click at [573, 353] on button "Confirm" at bounding box center [588, 356] width 42 height 18
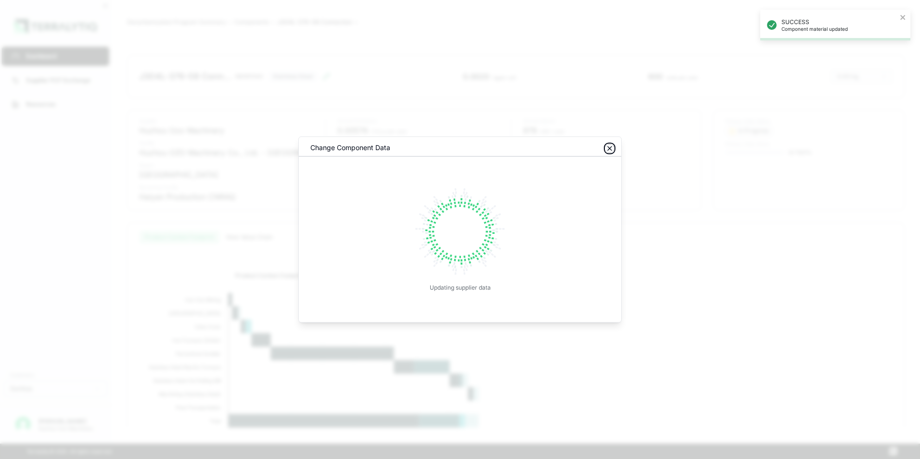
click at [611, 150] on icon "button" at bounding box center [610, 149] width 8 height 8
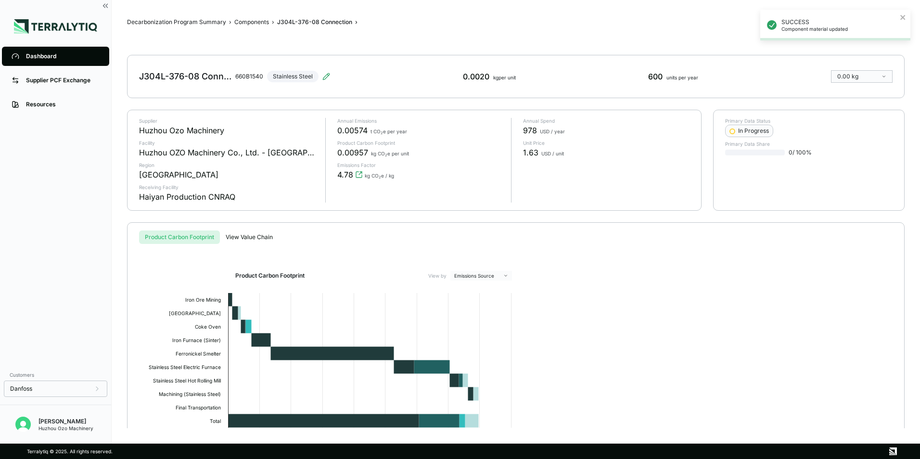
click at [39, 57] on div "Dashboard" at bounding box center [63, 56] width 74 height 8
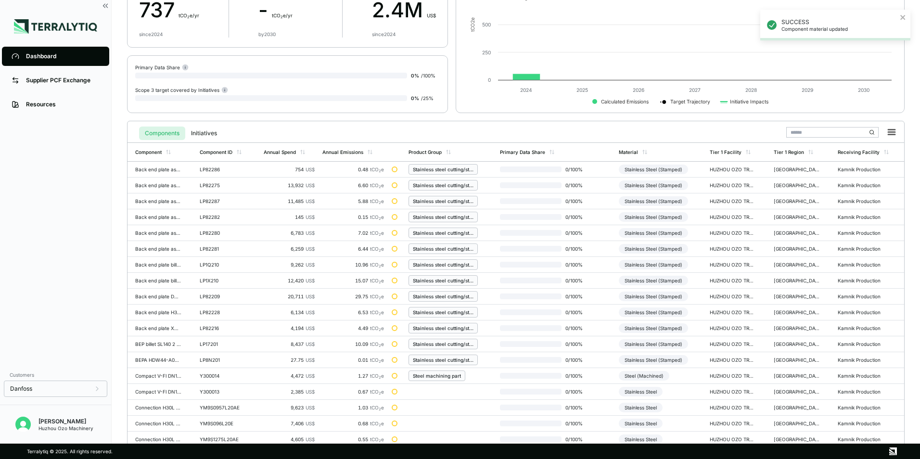
scroll to position [224, 0]
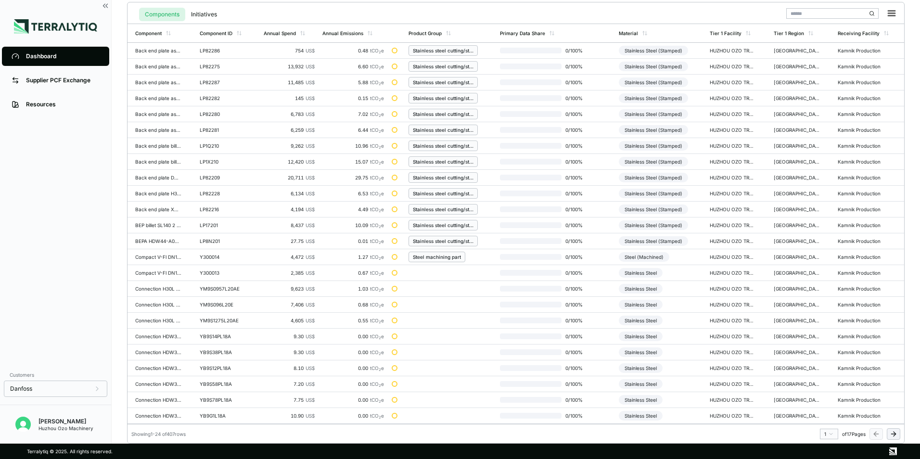
click at [833, 434] on html "SUCCESS Component material updated Dashboard Supplier PCF Exchange Resources Cu…" at bounding box center [460, 229] width 920 height 459
click at [827, 387] on div "10" at bounding box center [826, 386] width 14 height 12
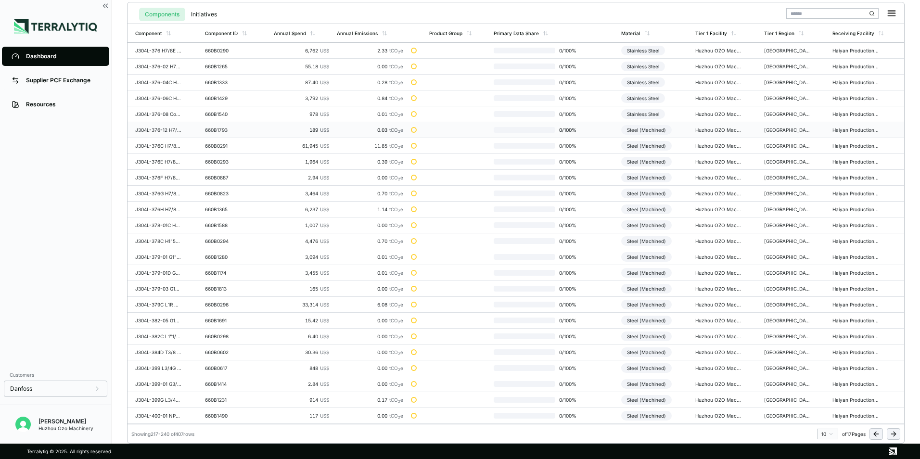
click at [651, 128] on div "Steel (Machined)" at bounding box center [646, 130] width 51 height 10
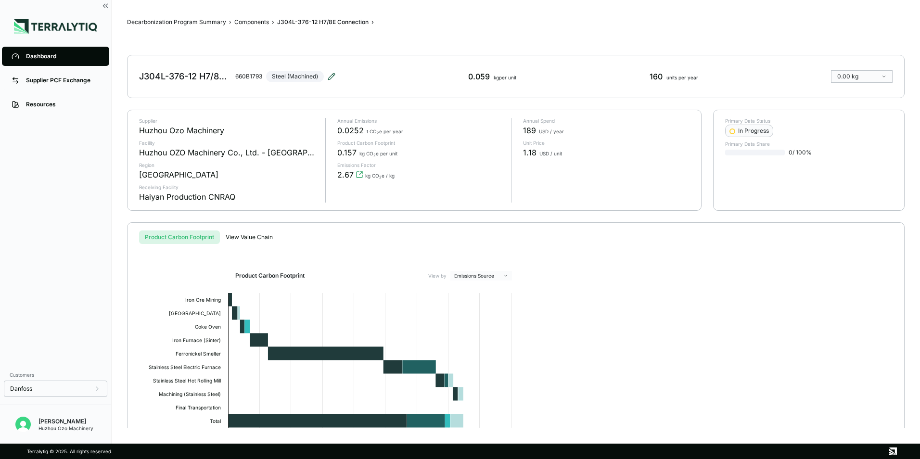
click at [335, 76] on icon at bounding box center [332, 77] width 8 height 8
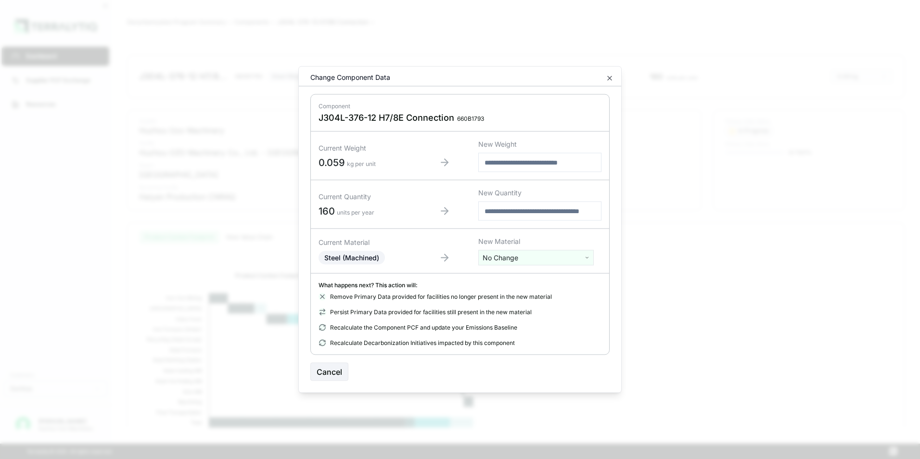
click at [521, 255] on html "Dashboard Supplier PCF Exchange Resources Customers Danfoss [PERSON_NAME] Huzho…" at bounding box center [460, 229] width 920 height 459
click at [513, 368] on div "Stainless Steel" at bounding box center [536, 374] width 111 height 13
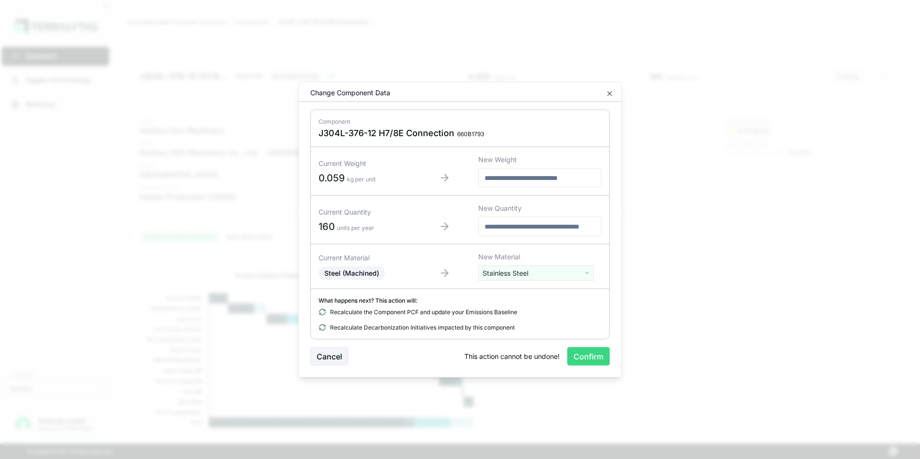
click at [583, 356] on button "Confirm" at bounding box center [588, 356] width 42 height 18
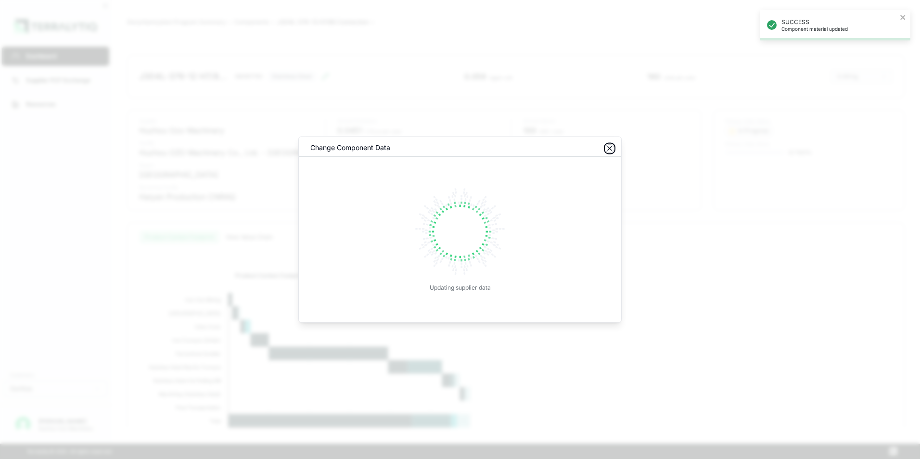
click at [607, 147] on icon "button" at bounding box center [610, 149] width 8 height 8
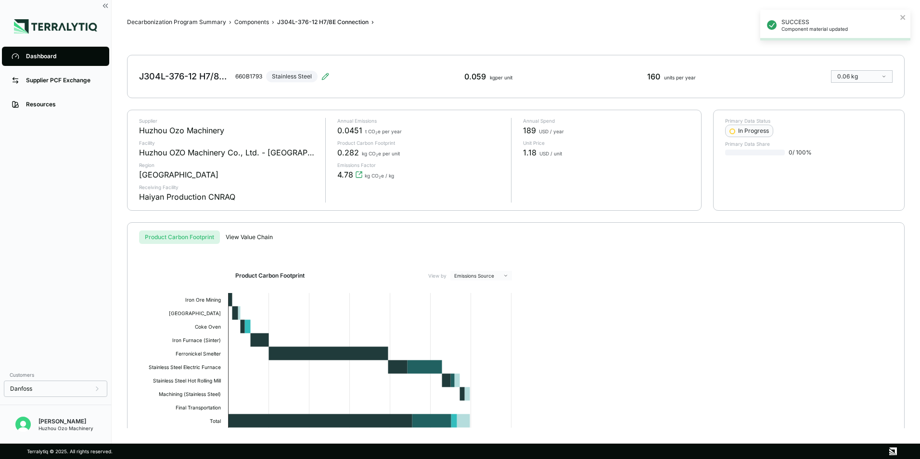
click at [34, 57] on div "Dashboard" at bounding box center [63, 56] width 74 height 8
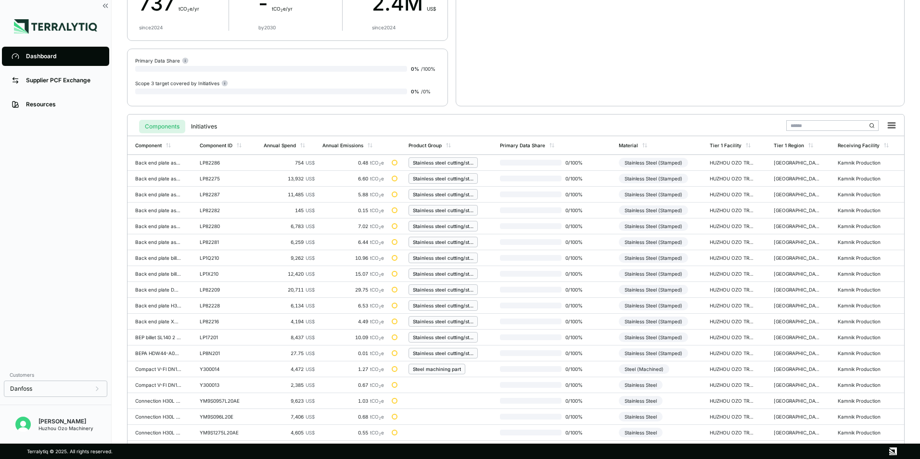
scroll to position [224, 0]
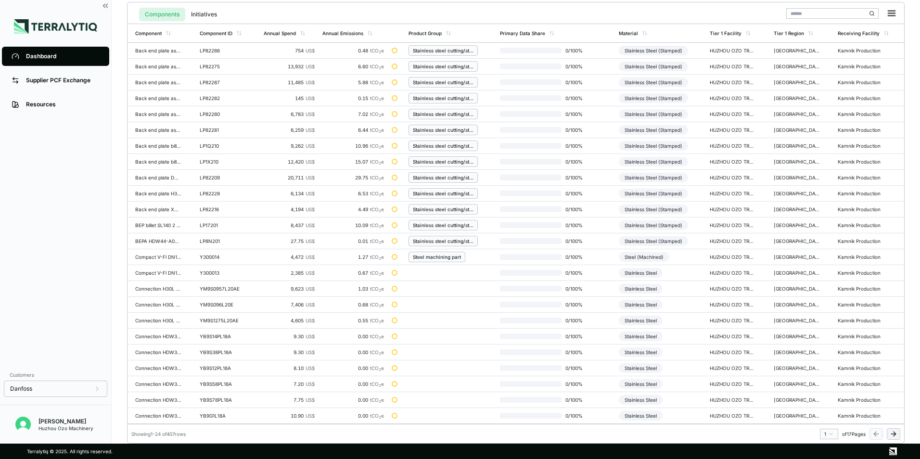
click at [827, 434] on html "Dashboard Supplier PCF Exchange Resources Customers Danfoss [PERSON_NAME] Huzho…" at bounding box center [460, 229] width 920 height 459
click at [826, 364] on div "10" at bounding box center [826, 366] width 14 height 12
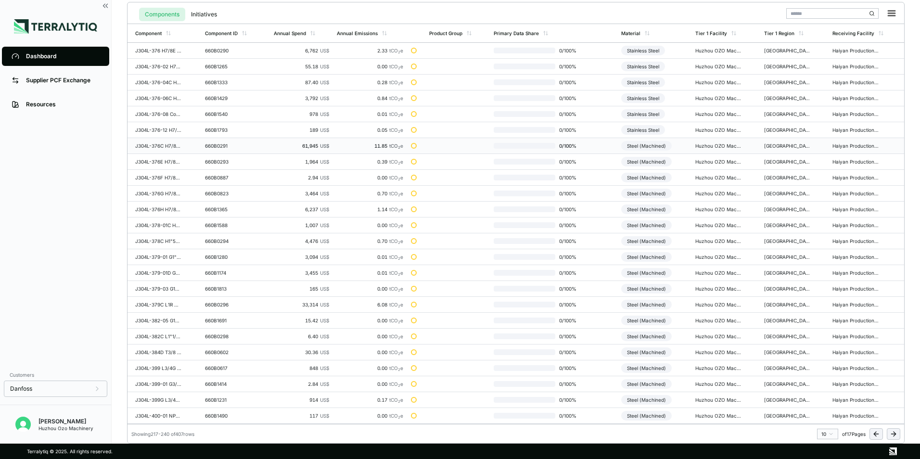
click at [653, 145] on div "Steel (Machined)" at bounding box center [646, 146] width 51 height 10
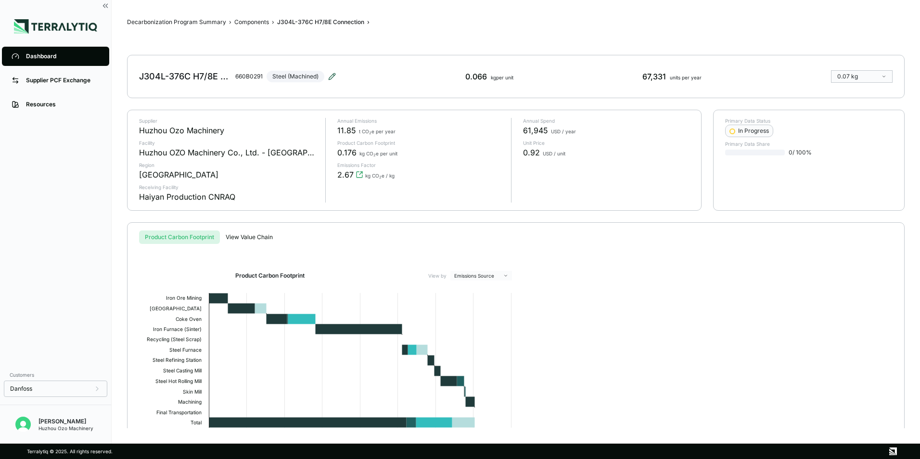
click at [330, 76] on icon at bounding box center [332, 77] width 8 height 8
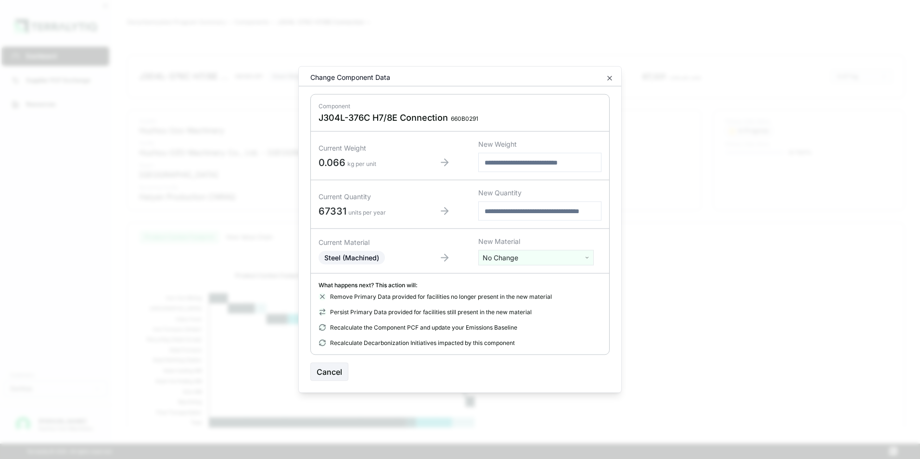
click at [525, 262] on html "Dashboard Supplier PCF Exchange Resources Customers Danfoss [PERSON_NAME] Huzho…" at bounding box center [460, 229] width 920 height 459
type input "***"
click at [519, 307] on div "Stainless Steel" at bounding box center [536, 306] width 111 height 13
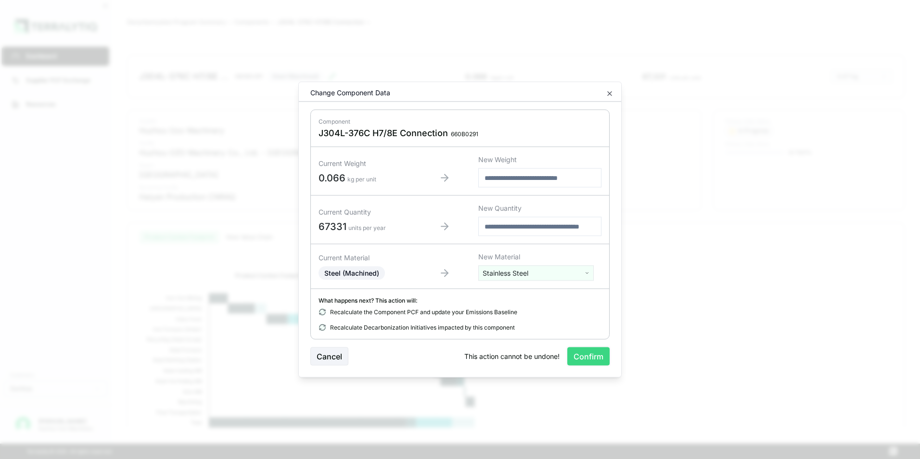
click at [586, 356] on button "Confirm" at bounding box center [588, 356] width 42 height 18
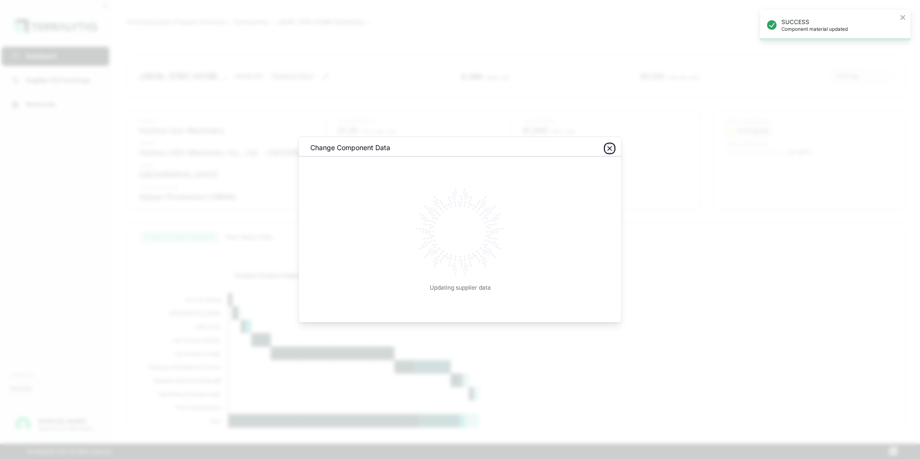
click at [609, 148] on icon "button" at bounding box center [610, 149] width 8 height 8
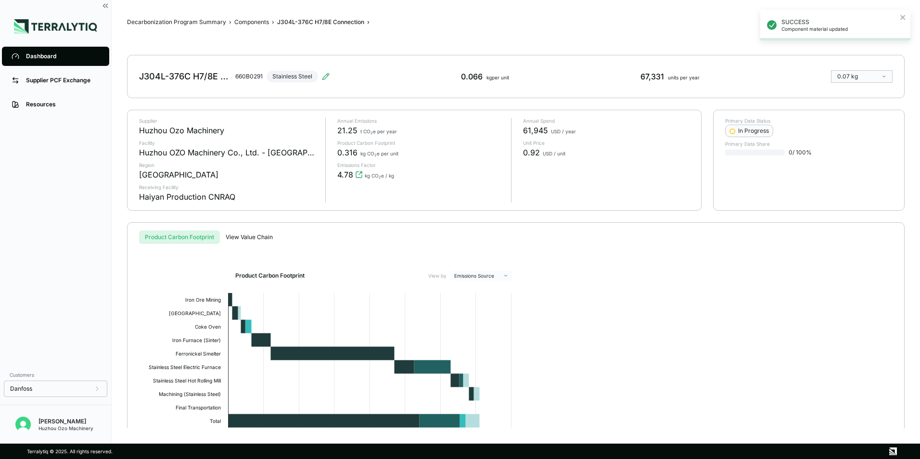
click at [48, 56] on div "Dashboard" at bounding box center [63, 56] width 74 height 8
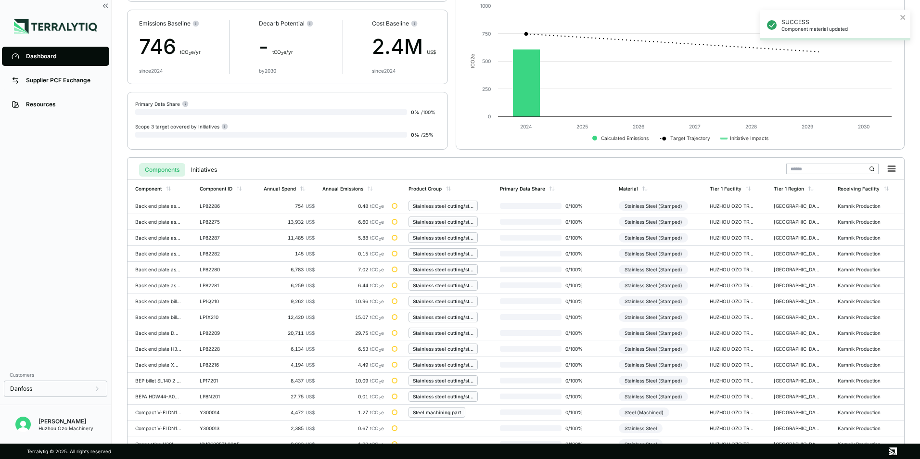
scroll to position [224, 0]
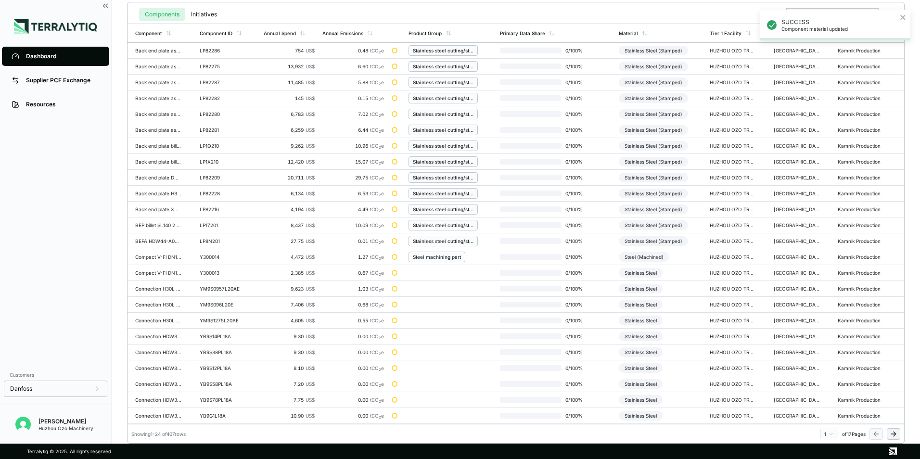
click at [829, 435] on html "SUCCESS Component material updated Dashboard Supplier PCF Exchange Resources Cu…" at bounding box center [460, 229] width 920 height 459
click at [827, 412] on div "10" at bounding box center [826, 414] width 14 height 12
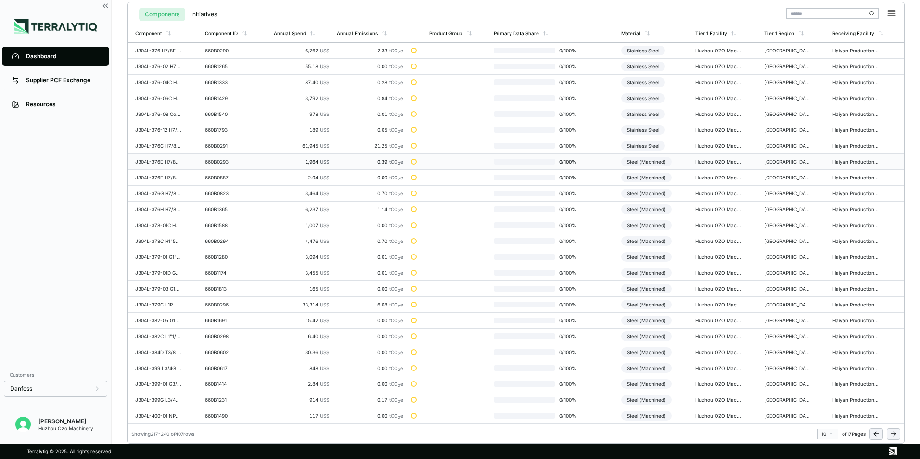
click at [659, 160] on div "Steel (Machined)" at bounding box center [646, 162] width 51 height 10
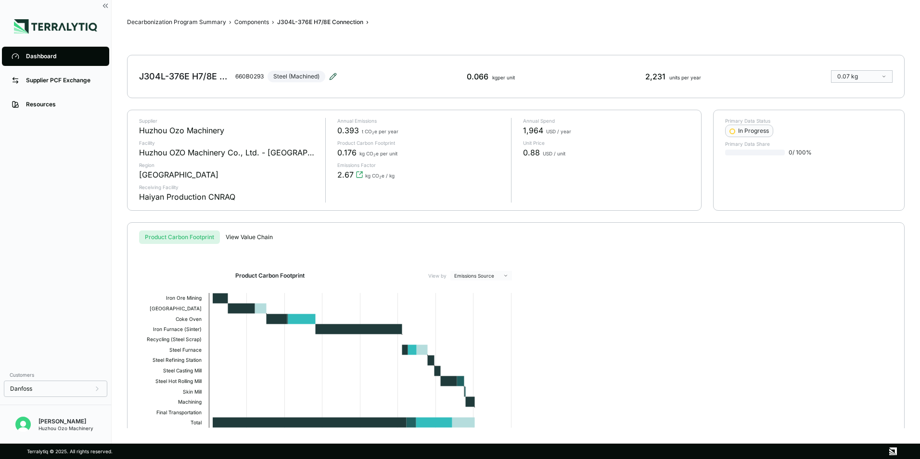
click at [333, 74] on icon at bounding box center [333, 77] width 8 height 8
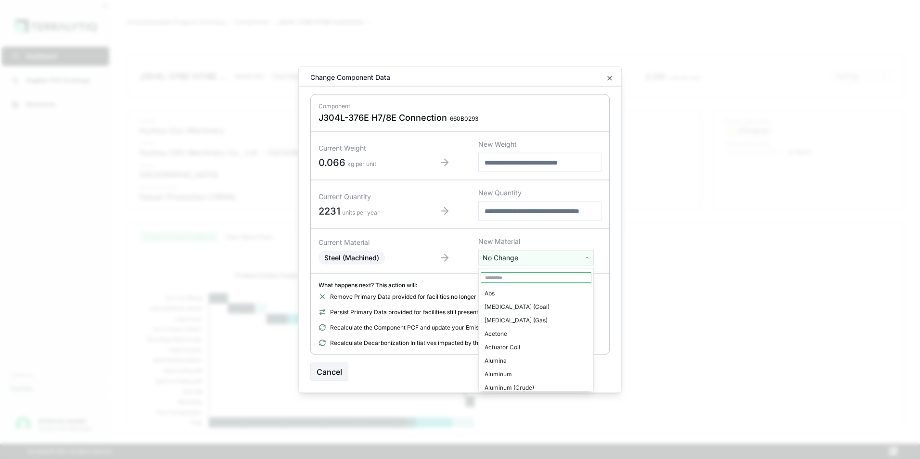
click at [490, 261] on html "Dashboard Supplier PCF Exchange Resources Customers Danfoss [PERSON_NAME] Huzho…" at bounding box center [460, 229] width 920 height 459
type input "***"
click at [511, 302] on div "Stainless Steel" at bounding box center [536, 306] width 111 height 13
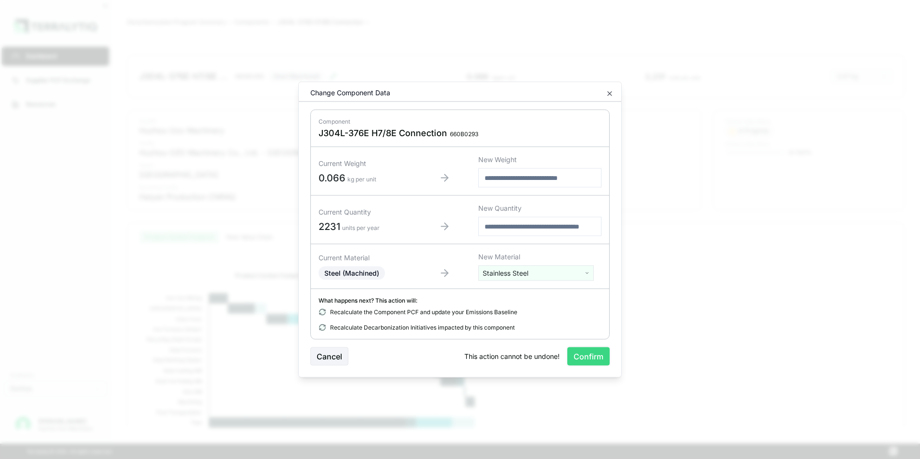
click at [589, 354] on button "Confirm" at bounding box center [588, 356] width 42 height 18
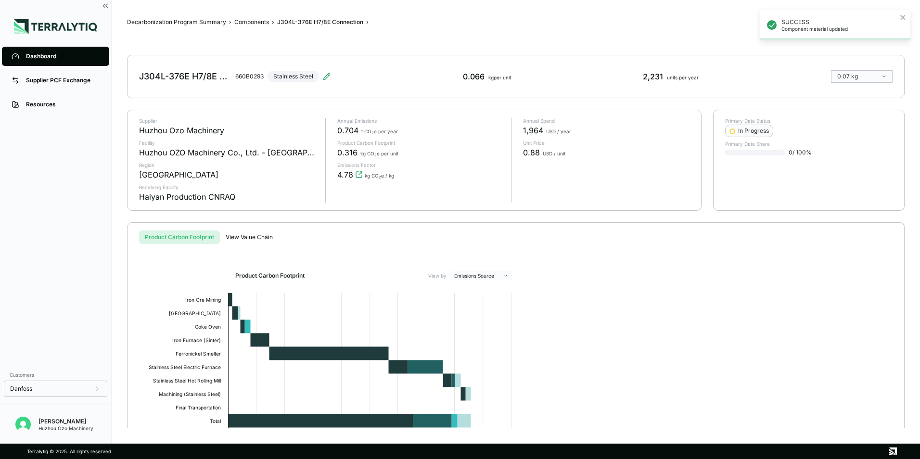
click at [43, 59] on div "Dashboard" at bounding box center [63, 56] width 74 height 8
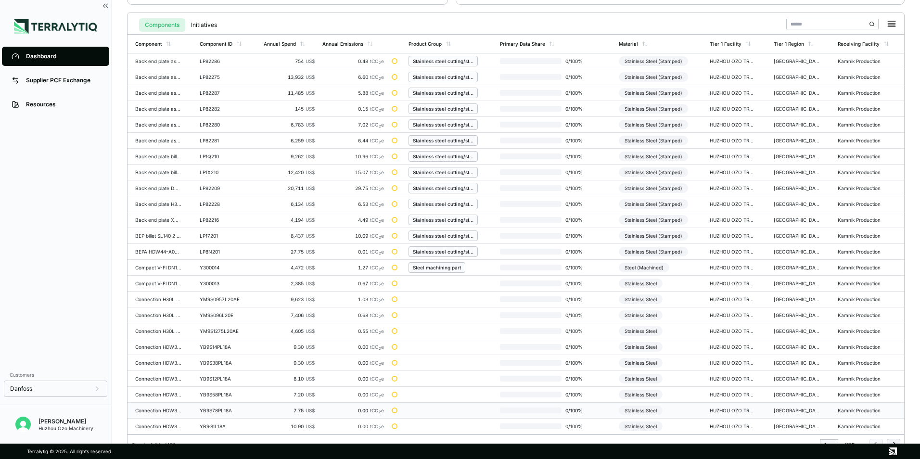
scroll to position [224, 0]
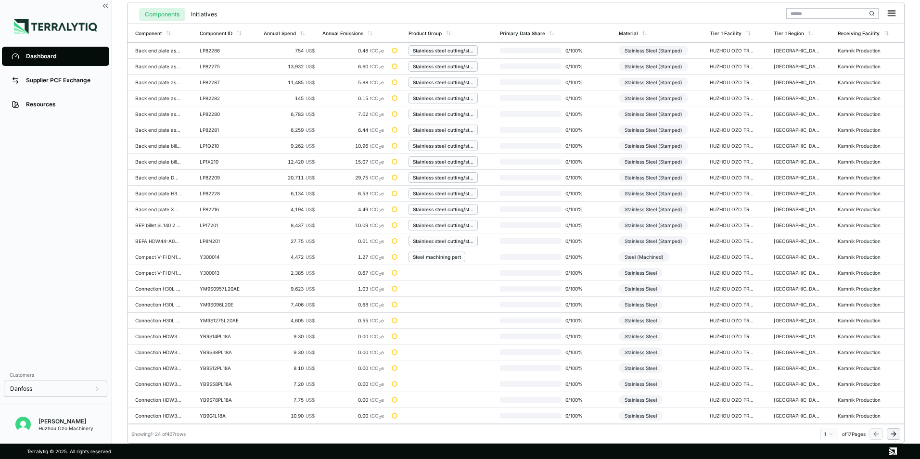
click at [831, 433] on html "Dashboard Supplier PCF Exchange Resources Customers Danfoss [PERSON_NAME] Huzho…" at bounding box center [460, 229] width 920 height 459
click at [827, 366] on div "10" at bounding box center [826, 366] width 14 height 12
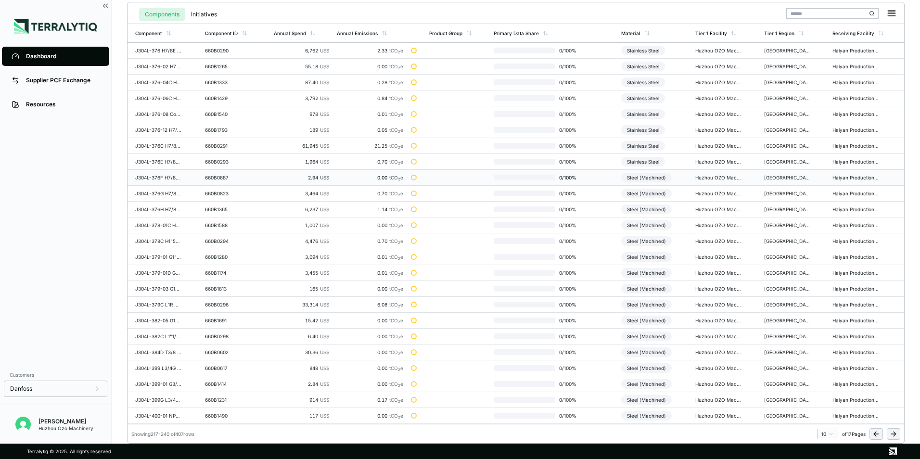
click at [652, 178] on div "Steel (Machined)" at bounding box center [646, 178] width 51 height 10
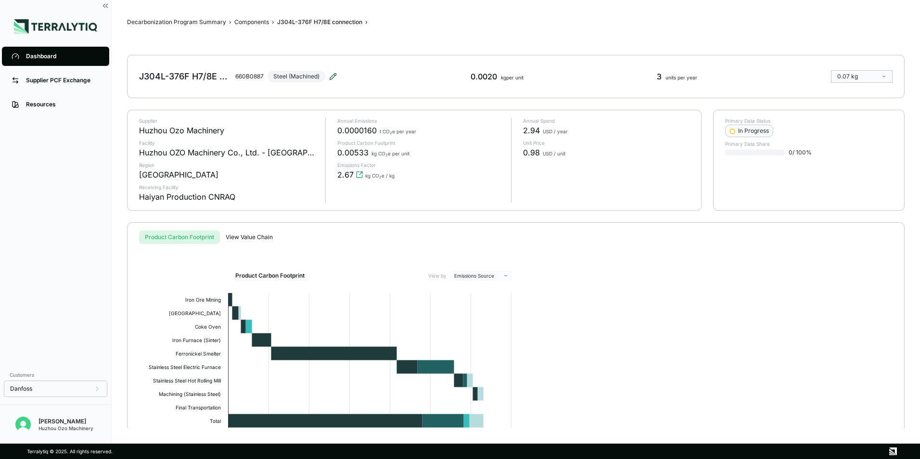
click at [332, 76] on icon at bounding box center [333, 76] width 6 height 6
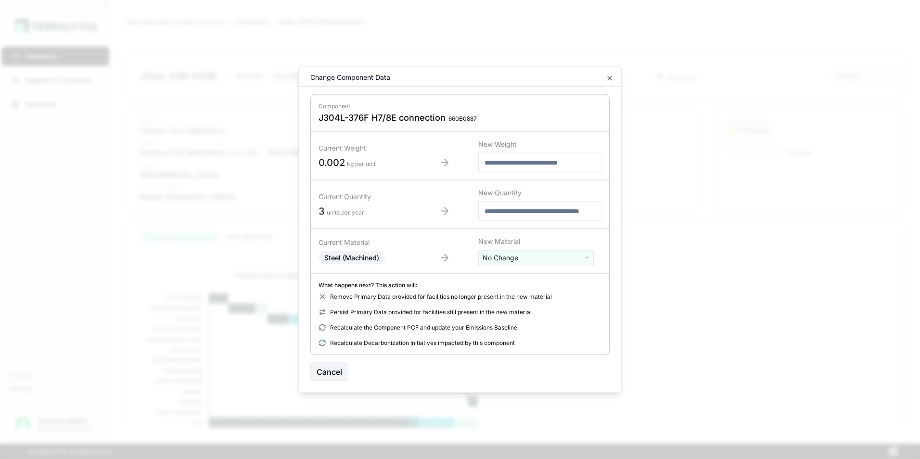
click at [502, 262] on html "Dashboard Supplier PCF Exchange Resources Customers Danfoss [PERSON_NAME] Huzho…" at bounding box center [460, 229] width 920 height 459
type input "****"
click at [518, 296] on div "Stainless Steel" at bounding box center [536, 293] width 111 height 13
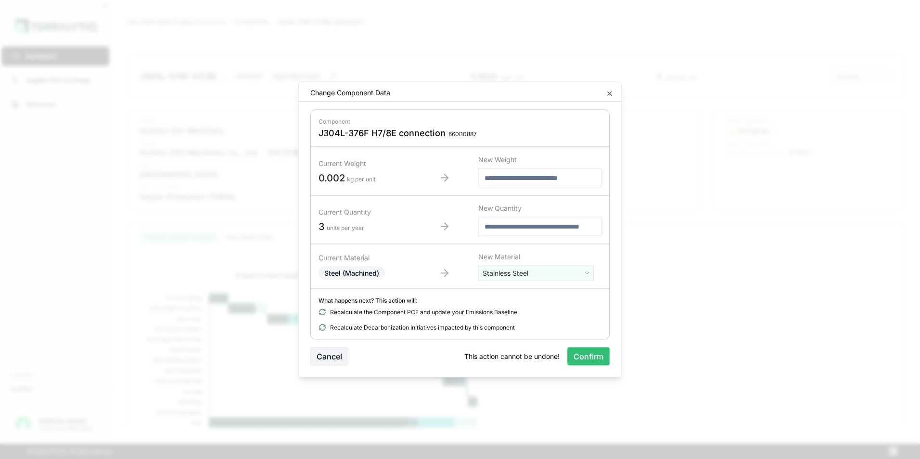
click at [581, 352] on button "Confirm" at bounding box center [588, 356] width 42 height 18
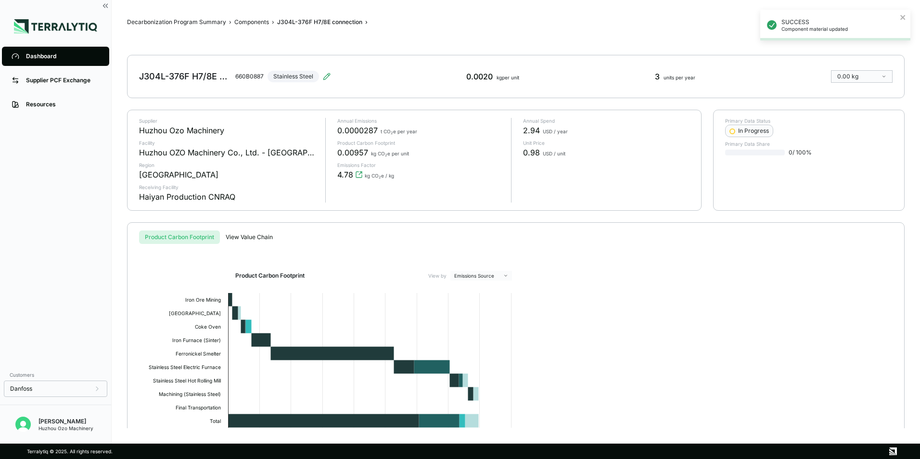
click at [44, 52] on link "Dashboard" at bounding box center [55, 56] width 107 height 19
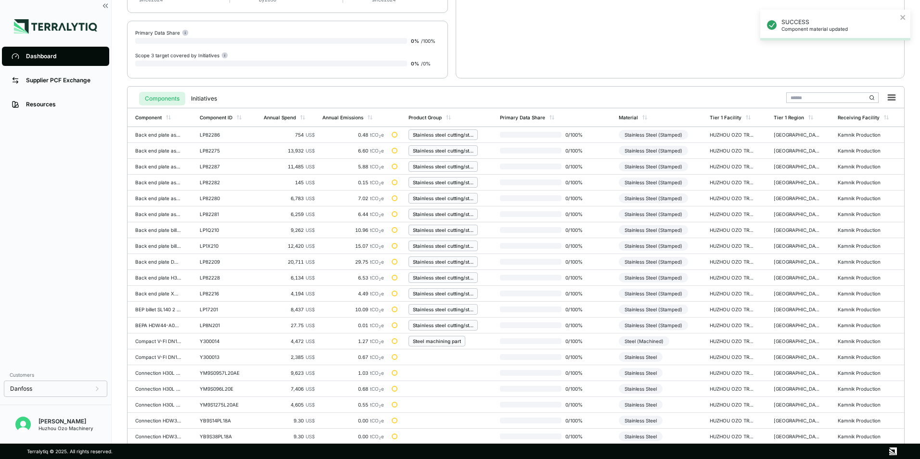
scroll to position [224, 0]
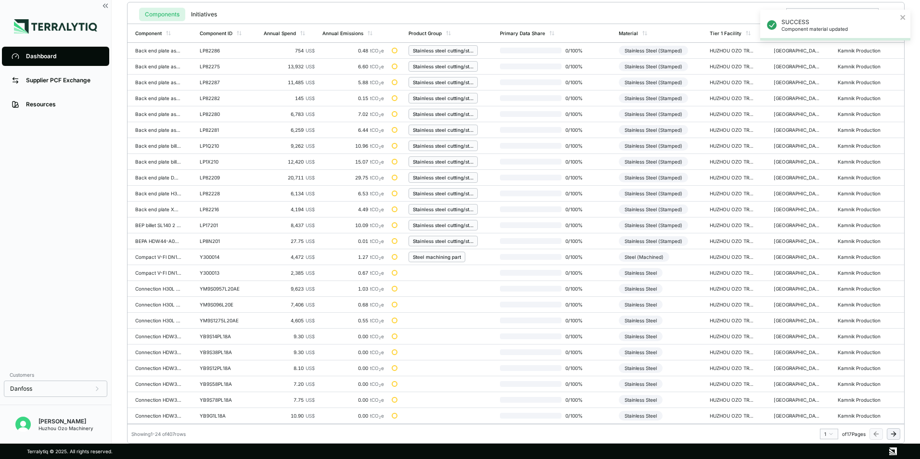
click at [831, 437] on html "SUCCESS Component material updated Dashboard Supplier PCF Exchange Resources Cu…" at bounding box center [460, 229] width 920 height 459
click at [825, 414] on div "10" at bounding box center [826, 414] width 14 height 12
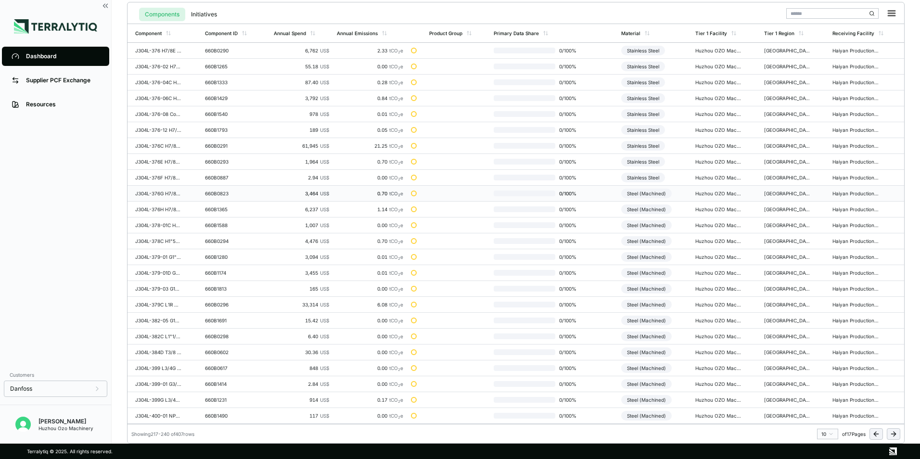
click at [655, 191] on div "Steel (Machined)" at bounding box center [646, 194] width 51 height 10
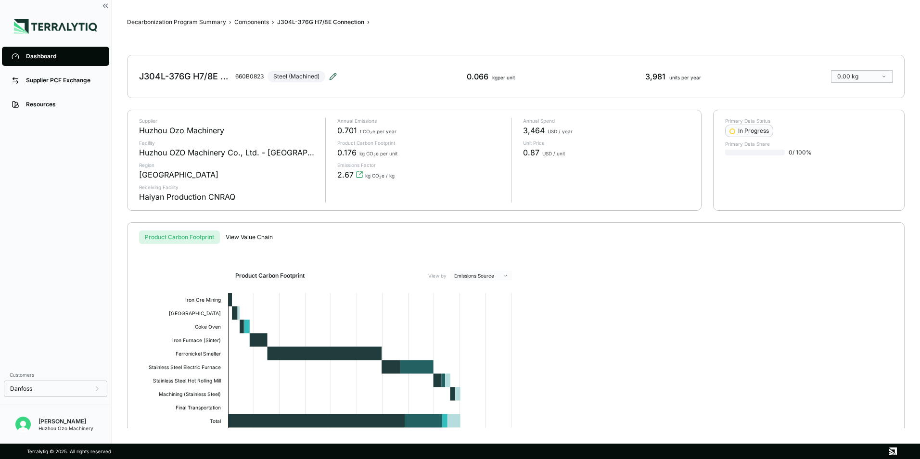
click at [336, 75] on icon at bounding box center [333, 77] width 8 height 8
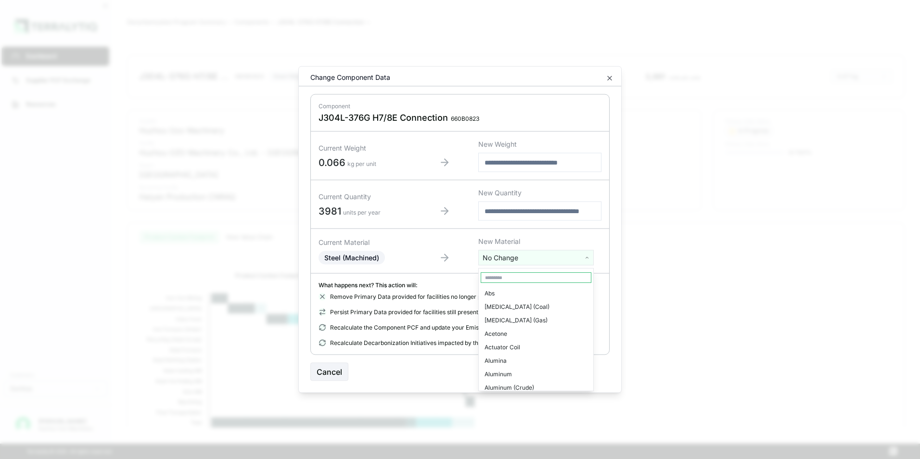
click at [527, 259] on html "Dashboard Supplier PCF Exchange Resources Customers Danfoss [PERSON_NAME] Huzho…" at bounding box center [460, 229] width 920 height 459
type input "***"
click at [510, 308] on div "Stainless Steel" at bounding box center [536, 306] width 111 height 13
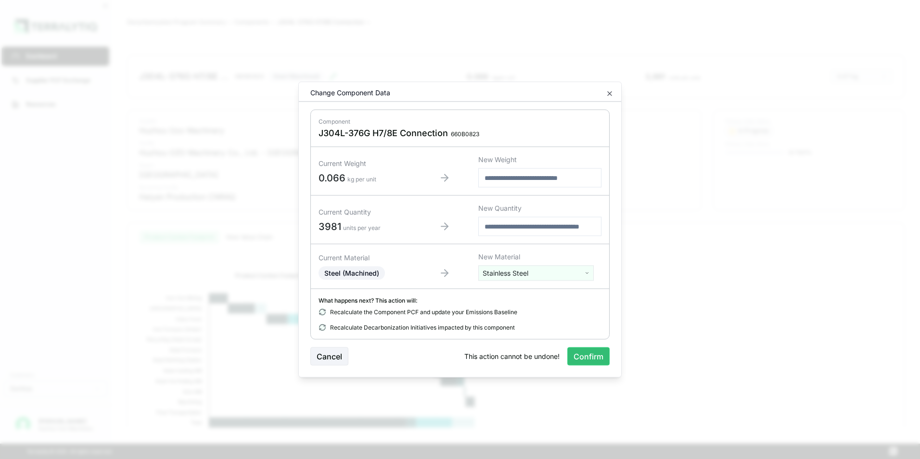
click at [589, 357] on button "Confirm" at bounding box center [588, 356] width 42 height 18
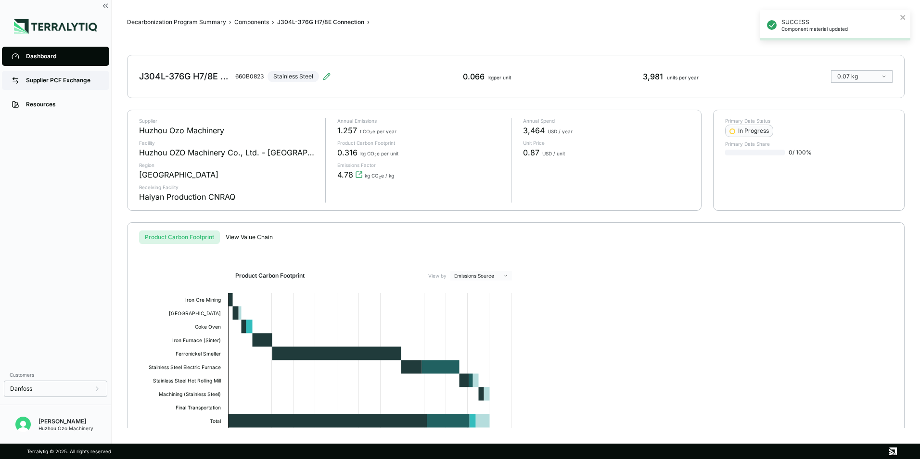
click at [55, 80] on div "Supplier PCF Exchange" at bounding box center [63, 80] width 74 height 8
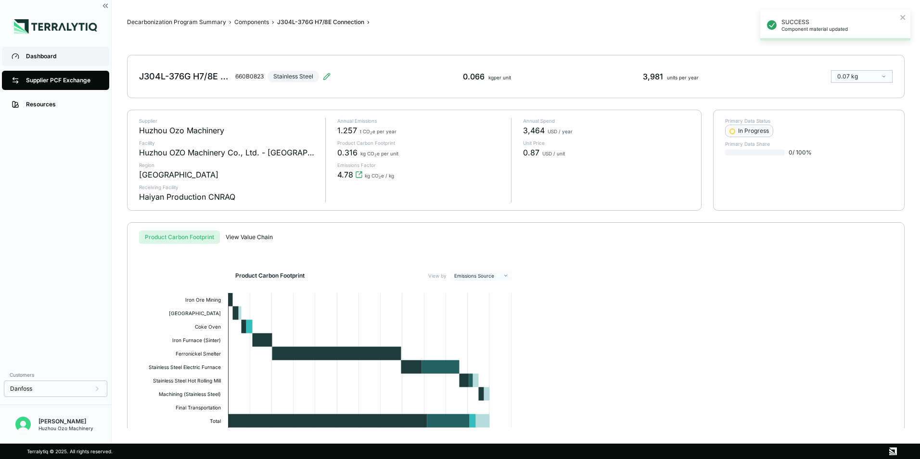
click at [50, 58] on div "Dashboard" at bounding box center [63, 56] width 74 height 8
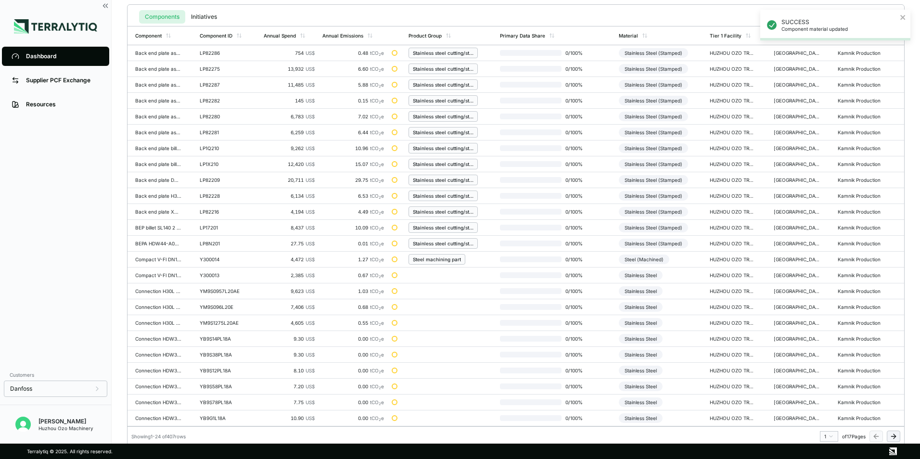
scroll to position [224, 0]
click at [831, 433] on html "SUCCESS Component material updated Dashboard Supplier PCF Exchange Resources Cu…" at bounding box center [460, 229] width 920 height 459
click at [825, 367] on div "10" at bounding box center [826, 366] width 14 height 12
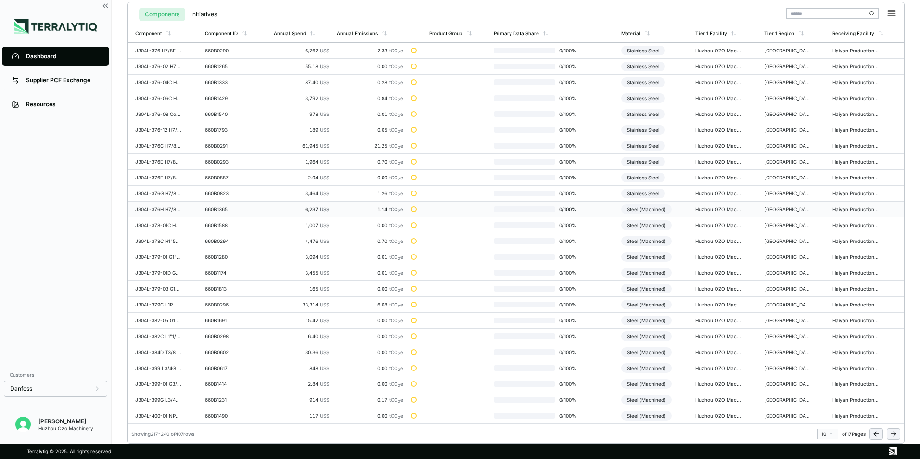
click at [650, 210] on div "Steel (Machined)" at bounding box center [646, 209] width 51 height 10
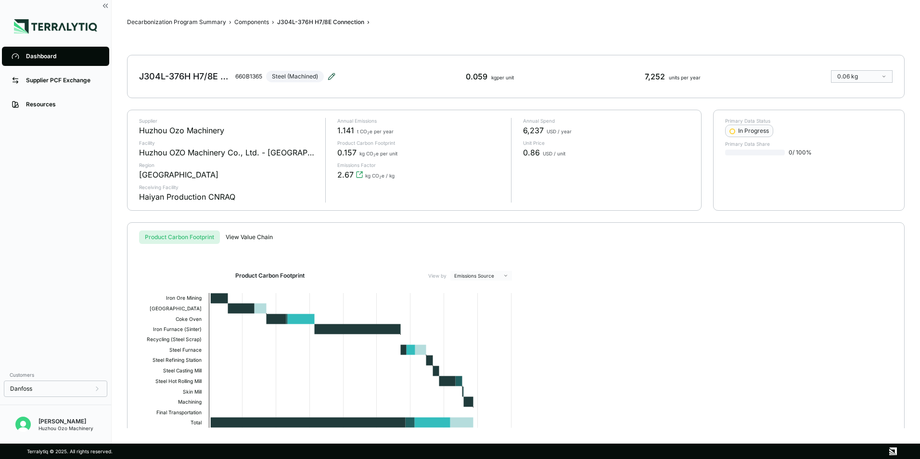
click at [334, 76] on icon at bounding box center [332, 77] width 8 height 8
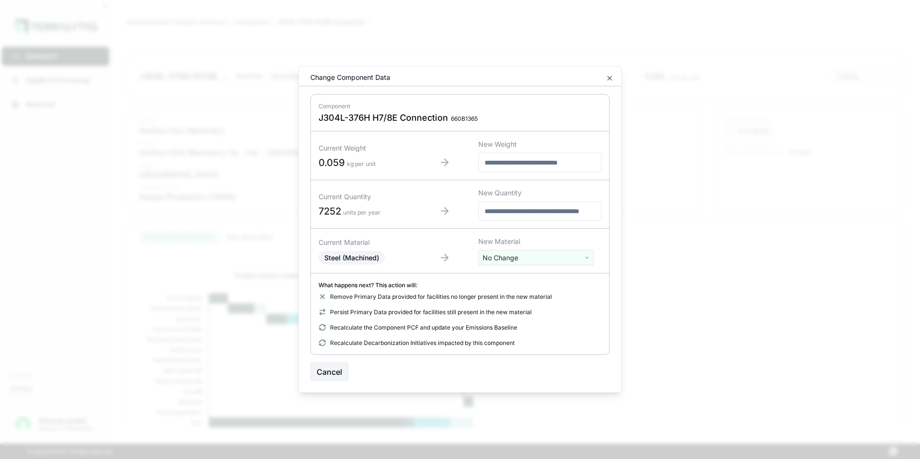
click at [545, 268] on div "Current Material Steel (Machined) New Material No Change" at bounding box center [460, 251] width 298 height 45
click at [543, 260] on html "Dashboard Supplier PCF Exchange Resources Customers Danfoss [PERSON_NAME] Huzho…" at bounding box center [460, 229] width 920 height 459
type input "***"
click at [520, 308] on div "Stainless Steel" at bounding box center [536, 306] width 111 height 13
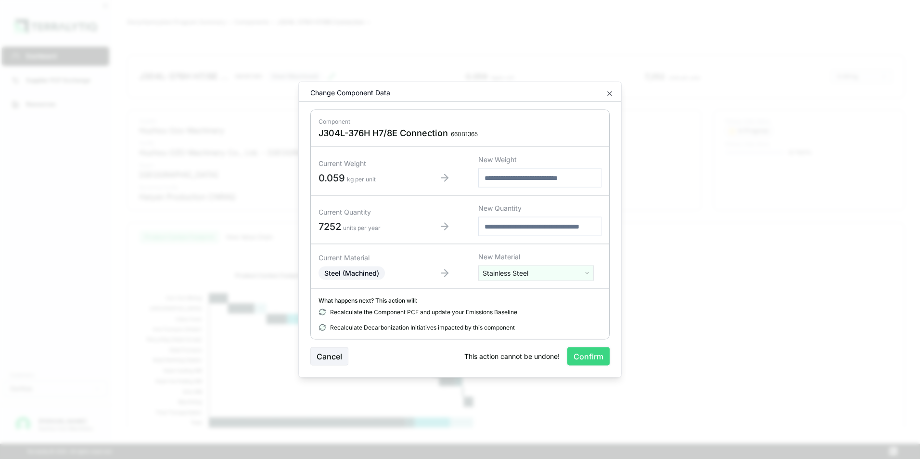
click at [596, 361] on button "Confirm" at bounding box center [588, 356] width 42 height 18
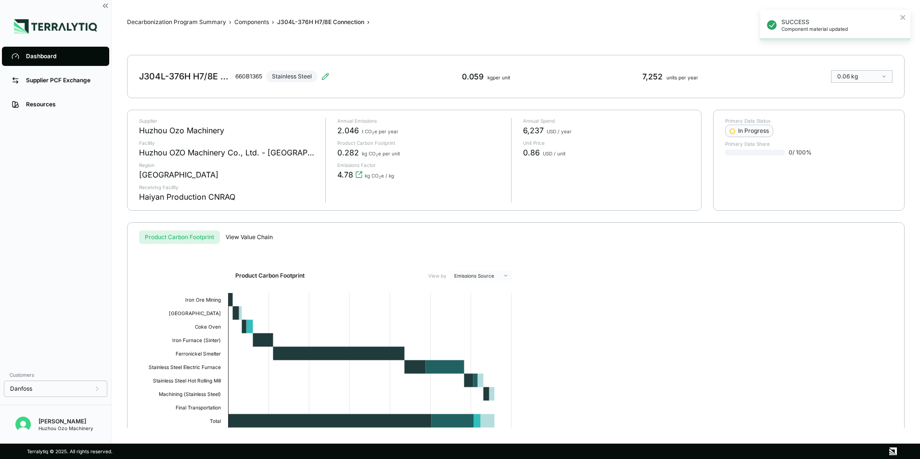
click at [44, 58] on div "Dashboard" at bounding box center [63, 56] width 74 height 8
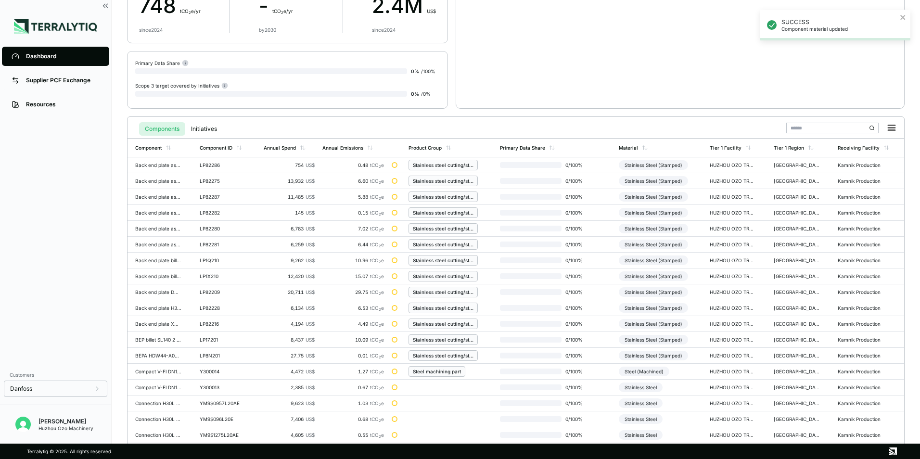
scroll to position [224, 0]
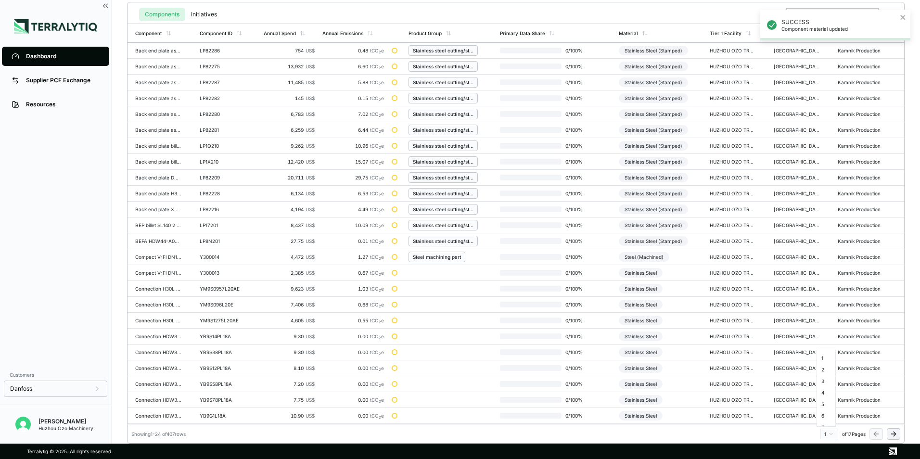
click at [832, 432] on html "SUCCESS Component material updated Dashboard Supplier PCF Exchange Resources Cu…" at bounding box center [460, 229] width 920 height 459
click at [825, 414] on div "10" at bounding box center [826, 414] width 14 height 12
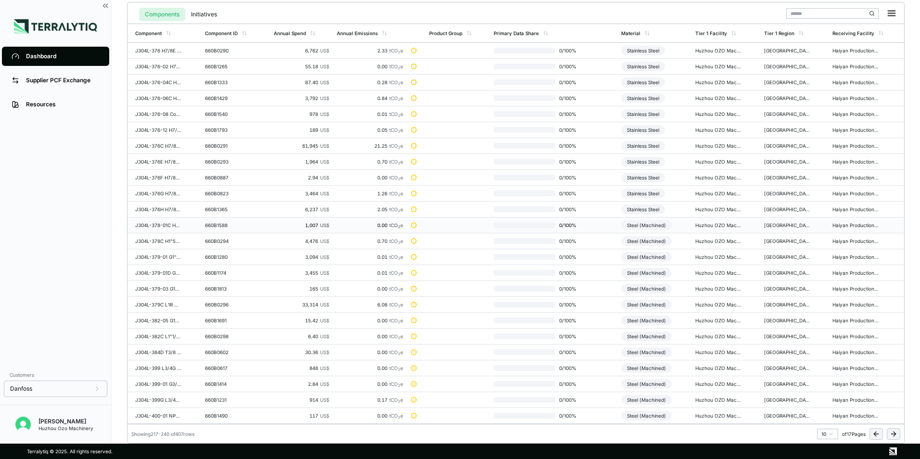
click at [654, 225] on div "Steel (Machined)" at bounding box center [646, 225] width 51 height 10
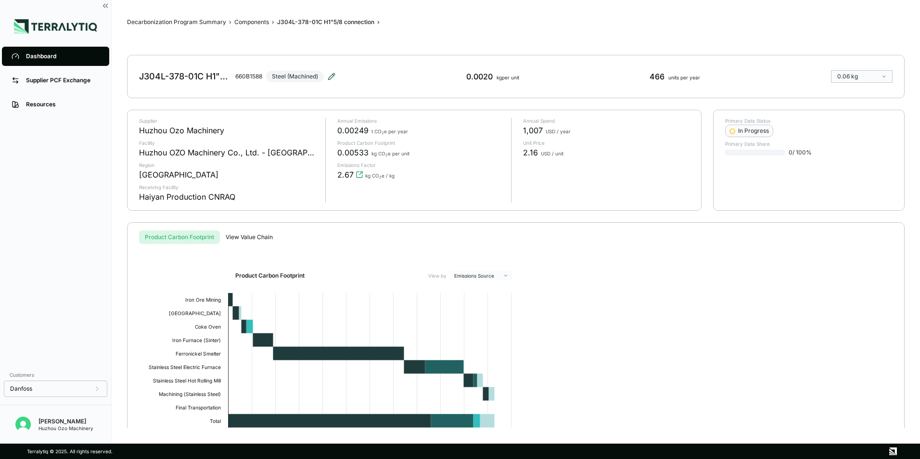
click at [329, 74] on icon at bounding box center [332, 77] width 8 height 8
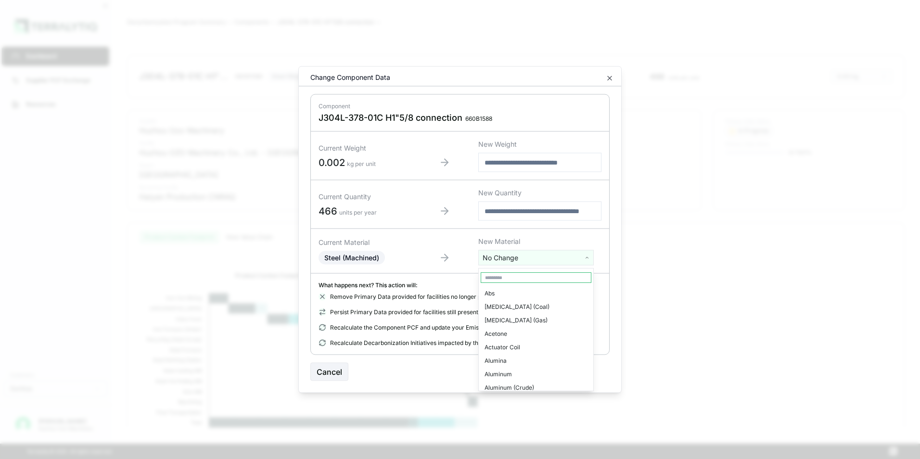
click at [525, 261] on html "Dashboard Supplier PCF Exchange Resources Customers Danfoss [PERSON_NAME] Huzho…" at bounding box center [460, 229] width 920 height 459
type input "***"
click at [517, 304] on div "Stainless Steel" at bounding box center [536, 306] width 111 height 13
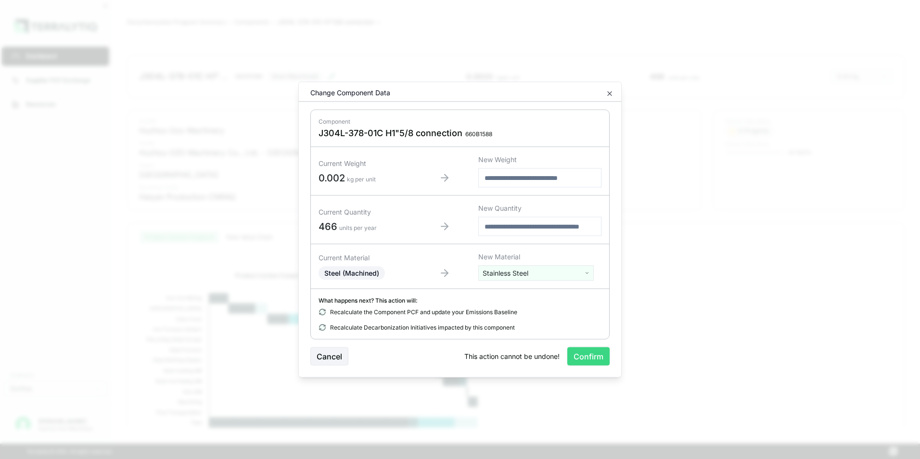
click at [582, 355] on button "Confirm" at bounding box center [588, 356] width 42 height 18
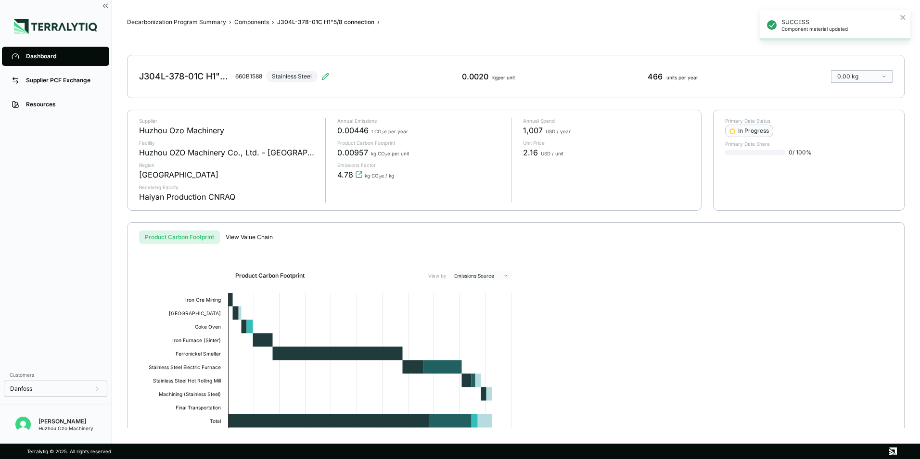
click at [39, 56] on div "Dashboard" at bounding box center [63, 56] width 74 height 8
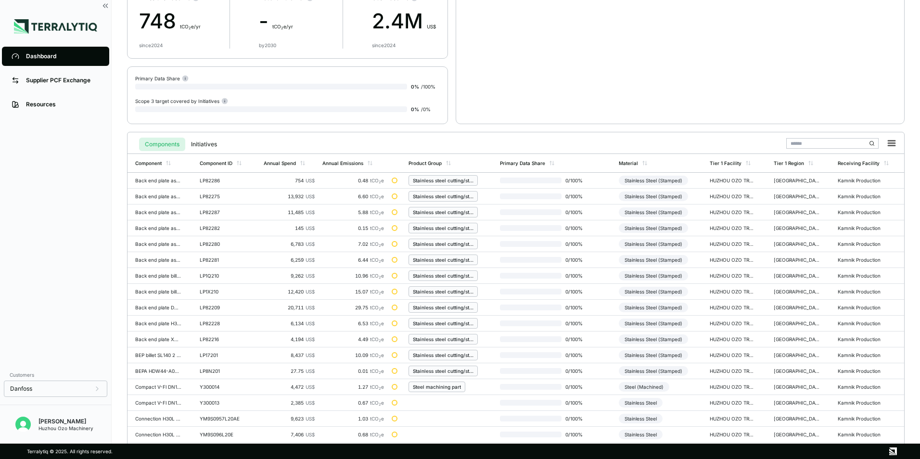
scroll to position [224, 0]
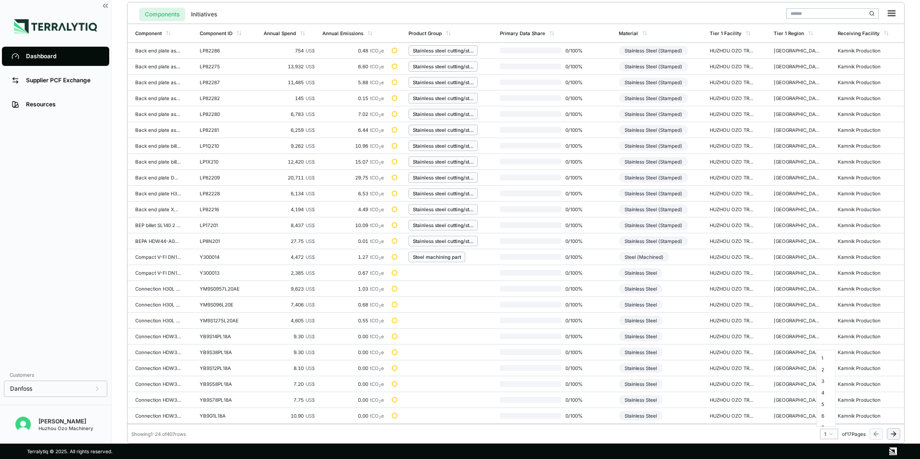
click at [830, 434] on html "Dashboard Supplier PCF Exchange Resources Customers Danfoss [PERSON_NAME] Huzho…" at bounding box center [460, 229] width 920 height 459
click at [829, 368] on div "10" at bounding box center [826, 366] width 14 height 12
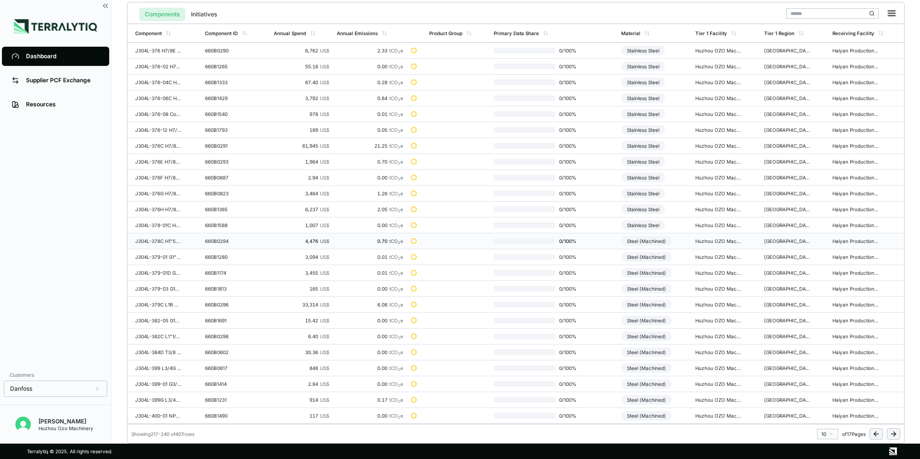
click at [649, 243] on div "Steel (Machined)" at bounding box center [646, 241] width 51 height 10
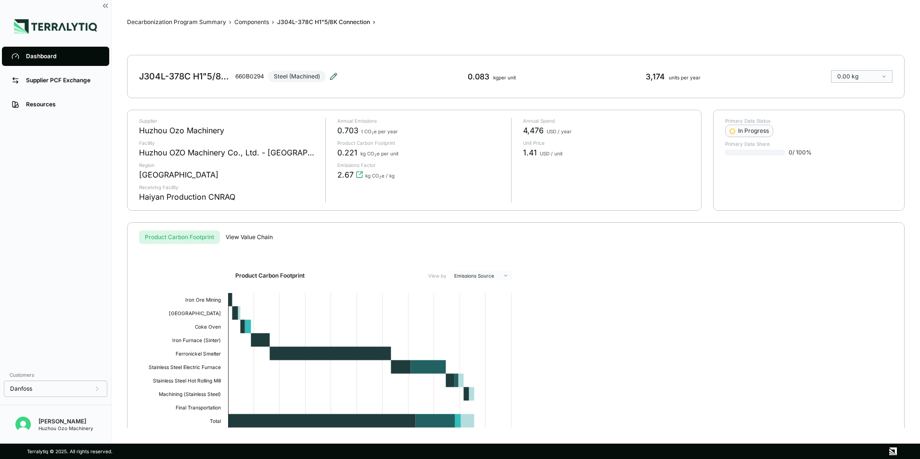
click at [333, 76] on icon at bounding box center [333, 76] width 6 height 6
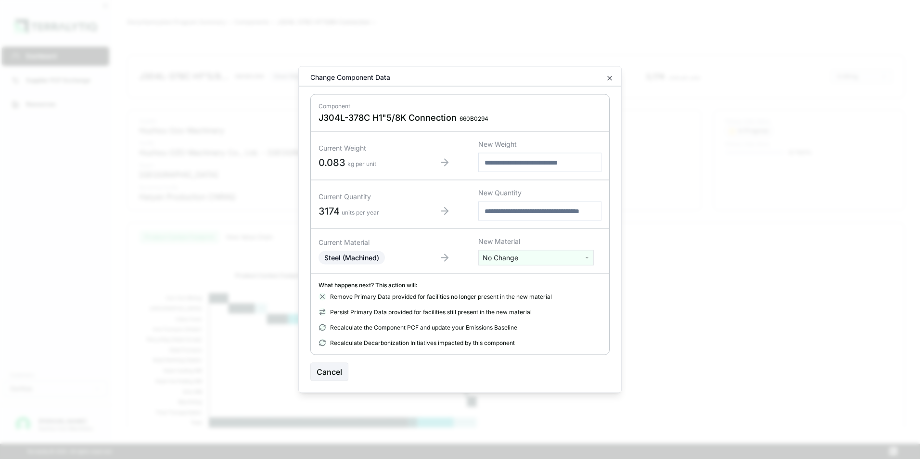
click at [507, 255] on html "Dashboard Supplier PCF Exchange Resources Customers Danfoss [PERSON_NAME] Huzho…" at bounding box center [460, 229] width 920 height 459
type input "***"
click at [512, 307] on div "Stainless Steel" at bounding box center [536, 306] width 111 height 13
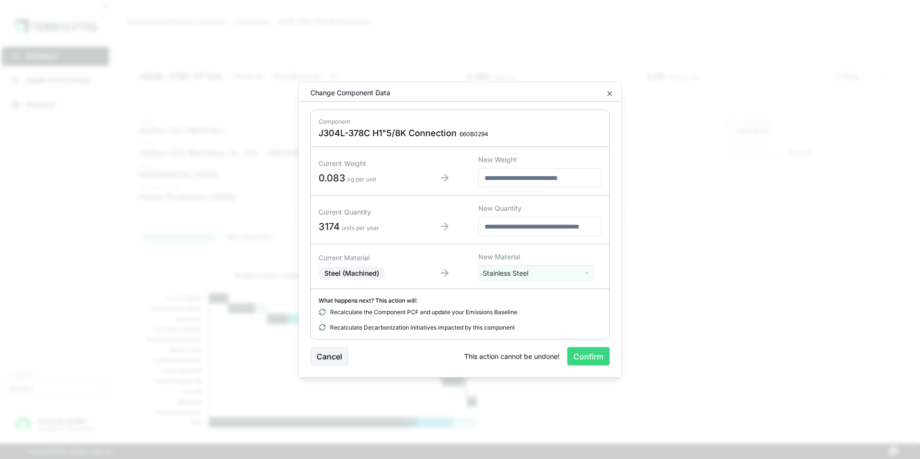
click at [589, 356] on button "Confirm" at bounding box center [588, 356] width 42 height 18
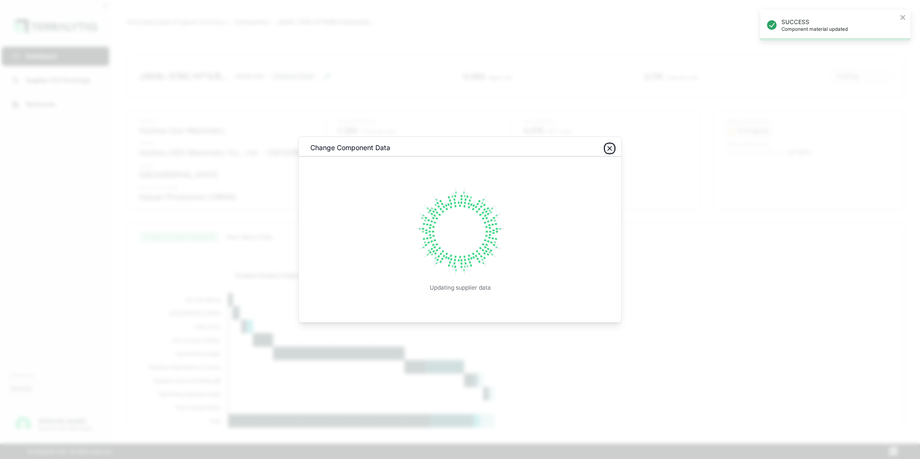
click at [609, 150] on icon "button" at bounding box center [610, 149] width 8 height 8
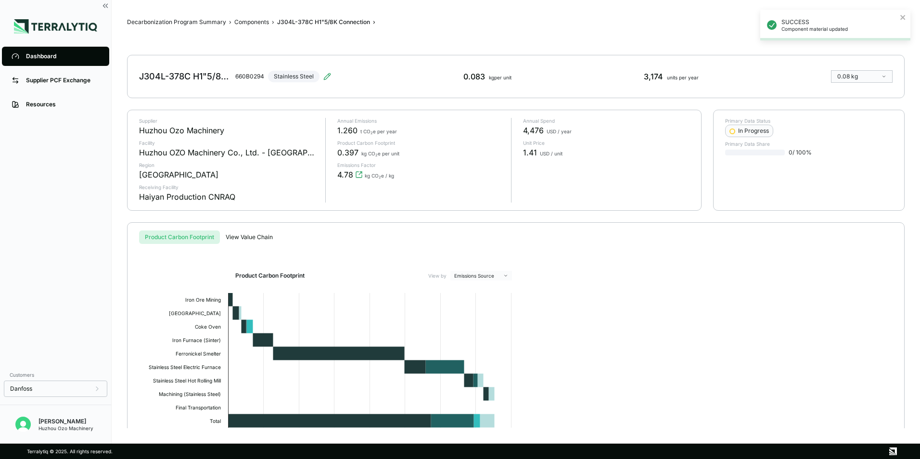
click at [51, 52] on div "Dashboard" at bounding box center [63, 56] width 74 height 8
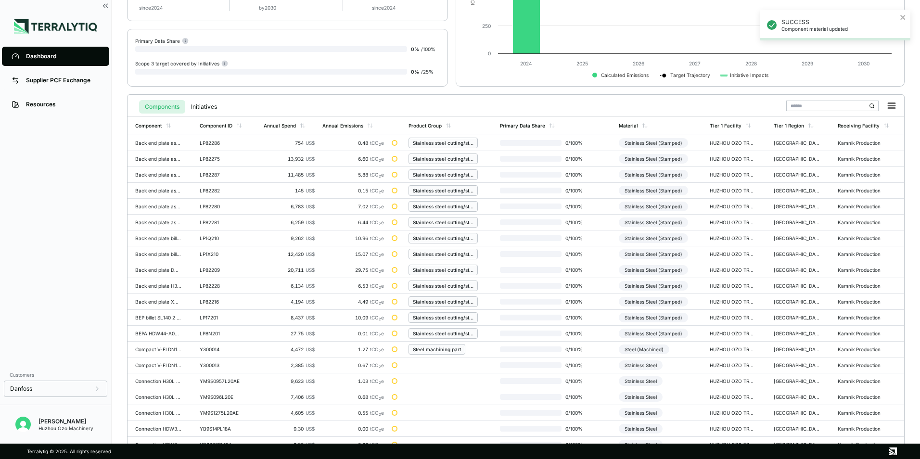
scroll to position [224, 0]
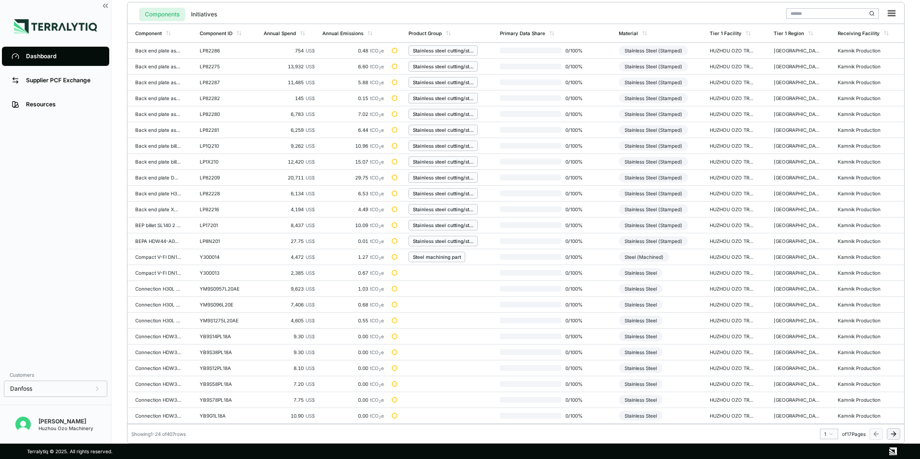
click at [831, 432] on html "SUCCESS Component material updated Dashboard Supplier PCF Exchange Resources Cu…" at bounding box center [460, 229] width 920 height 459
click at [825, 413] on div "10" at bounding box center [826, 414] width 14 height 12
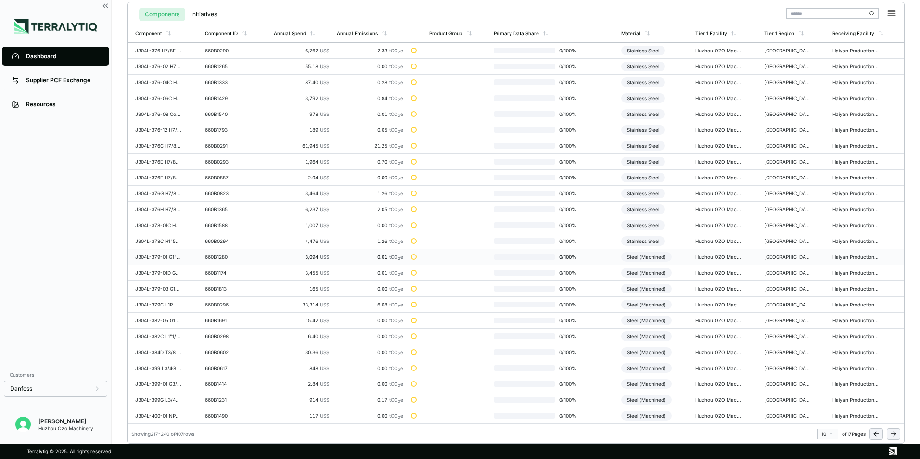
click at [647, 258] on div "Steel (Machined)" at bounding box center [646, 257] width 51 height 10
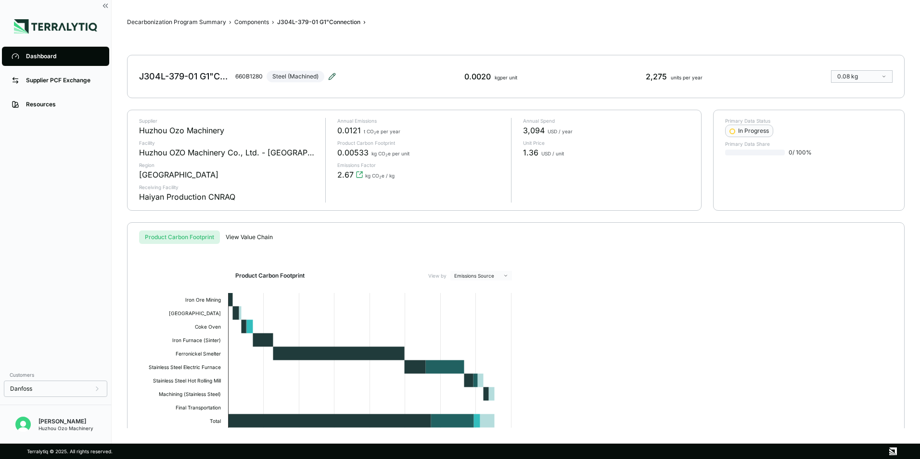
click at [331, 74] on icon at bounding box center [332, 77] width 8 height 8
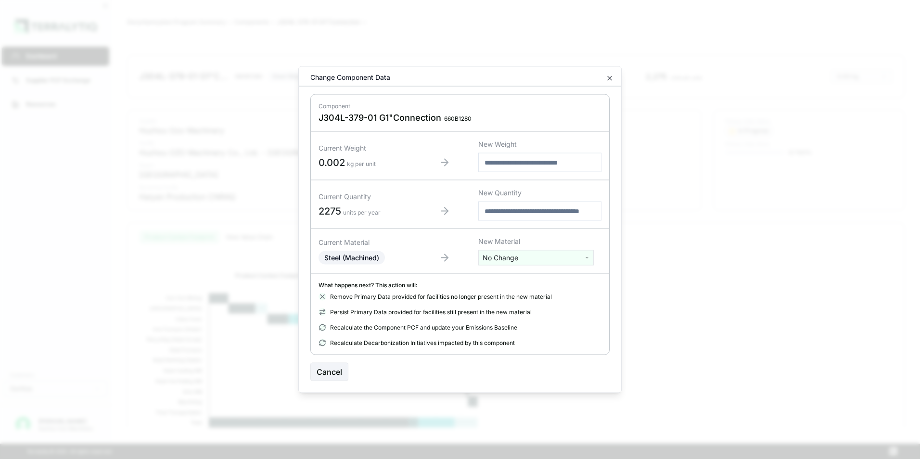
click at [520, 260] on html "Dashboard Supplier PCF Exchange Resources Customers Danfoss [PERSON_NAME] Huzho…" at bounding box center [460, 229] width 920 height 459
click at [519, 368] on div "Stainless Steel" at bounding box center [536, 374] width 111 height 13
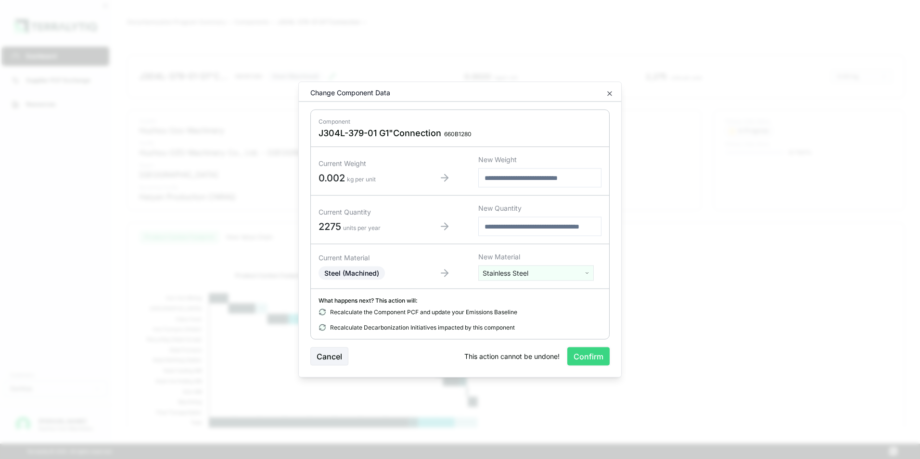
click at [584, 359] on button "Confirm" at bounding box center [588, 356] width 42 height 18
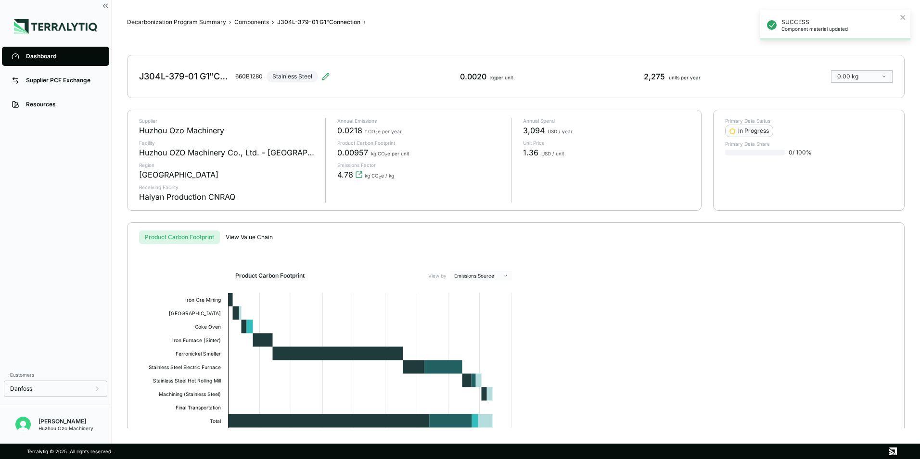
click at [38, 55] on div "Dashboard" at bounding box center [63, 56] width 74 height 8
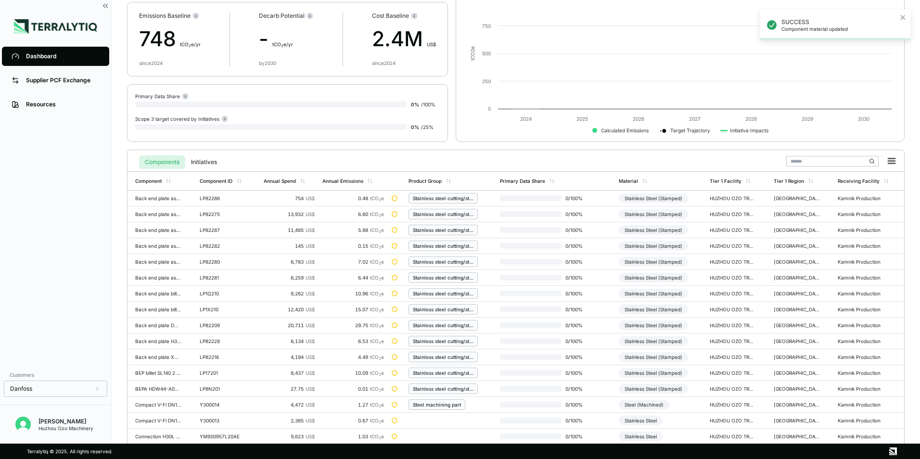
scroll to position [224, 0]
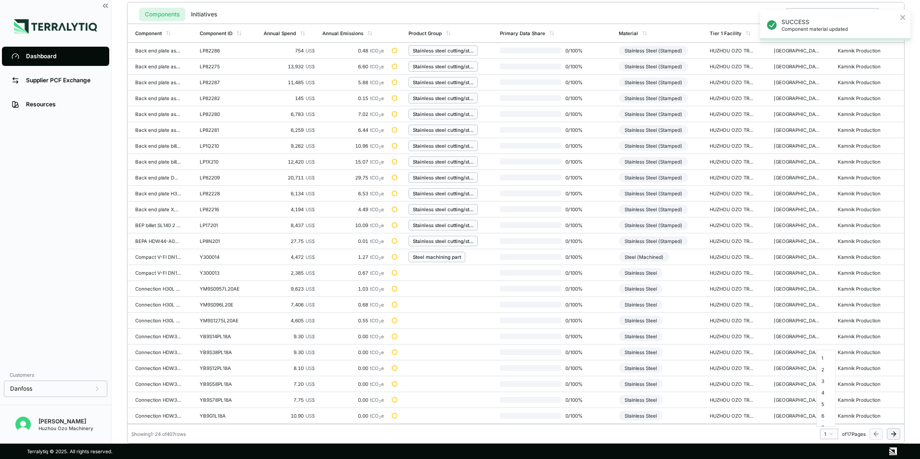
click at [830, 435] on html "SUCCESS Component material updated Dashboard Supplier PCF Exchange Resources Cu…" at bounding box center [460, 229] width 920 height 459
click at [825, 413] on div "10" at bounding box center [826, 414] width 14 height 12
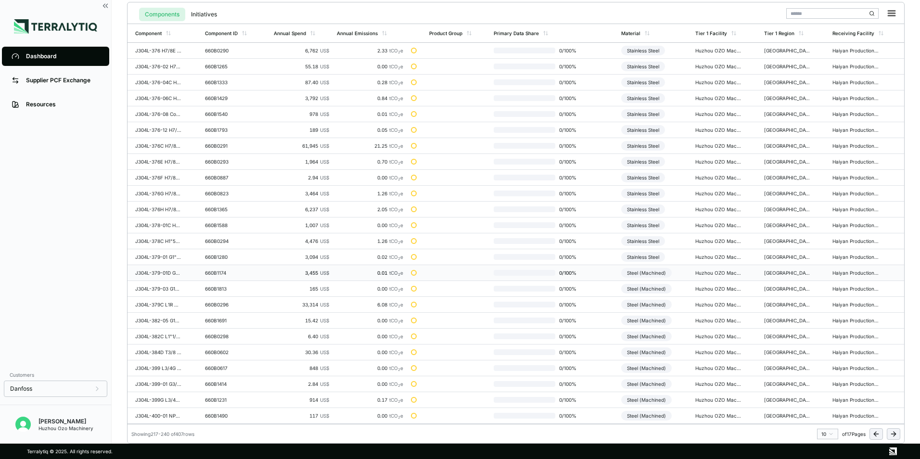
click at [649, 271] on div "Steel (Machined)" at bounding box center [646, 273] width 51 height 10
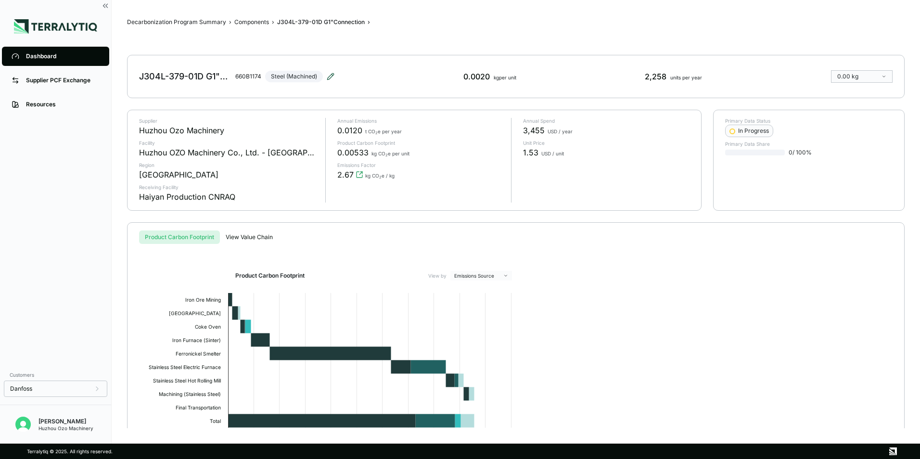
click at [332, 75] on icon at bounding box center [331, 74] width 1 height 1
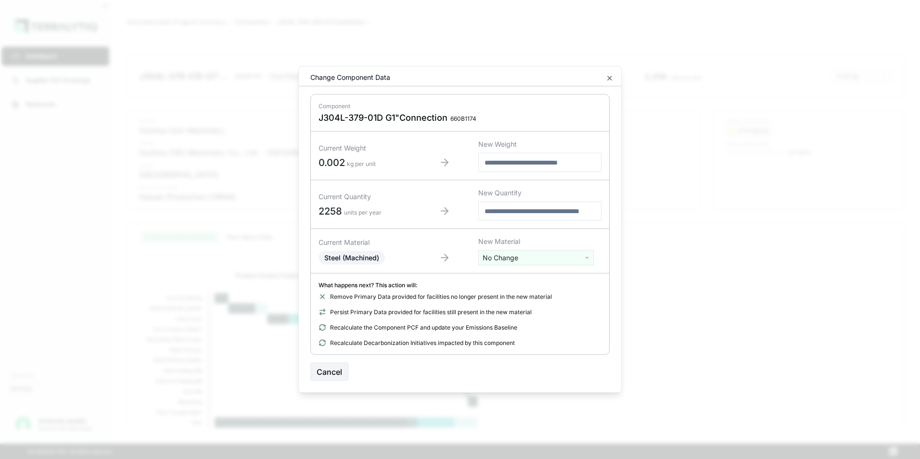
click at [532, 258] on html "Dashboard Supplier PCF Exchange Resources Customers Danfoss [PERSON_NAME] Huzho…" at bounding box center [460, 229] width 920 height 459
click at [505, 368] on div "Stainless Steel" at bounding box center [536, 374] width 111 height 13
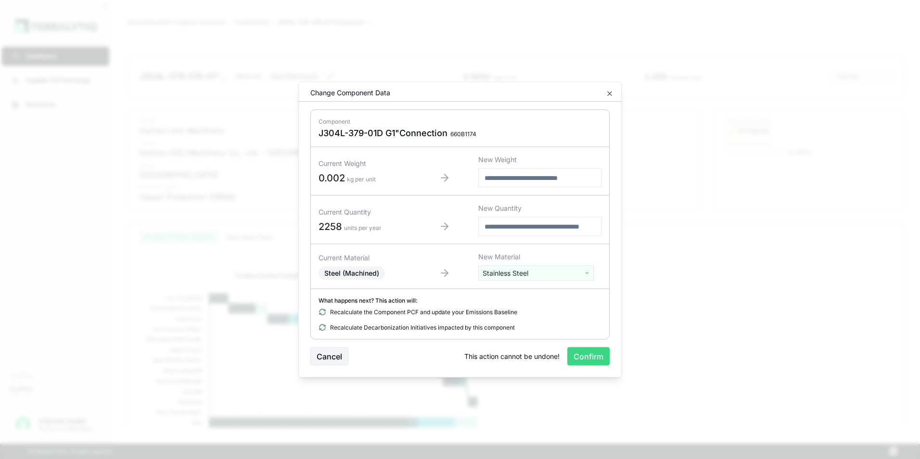
click at [576, 354] on button "Confirm" at bounding box center [588, 356] width 42 height 18
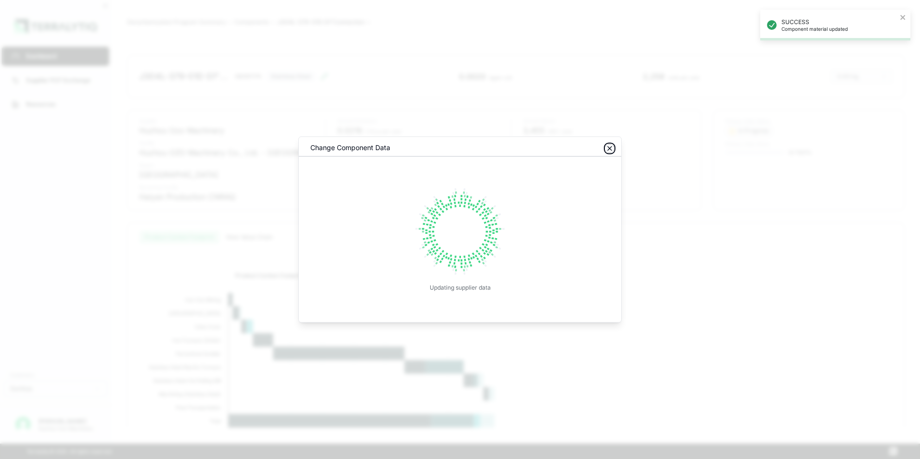
click at [610, 150] on icon "button" at bounding box center [610, 149] width 8 height 8
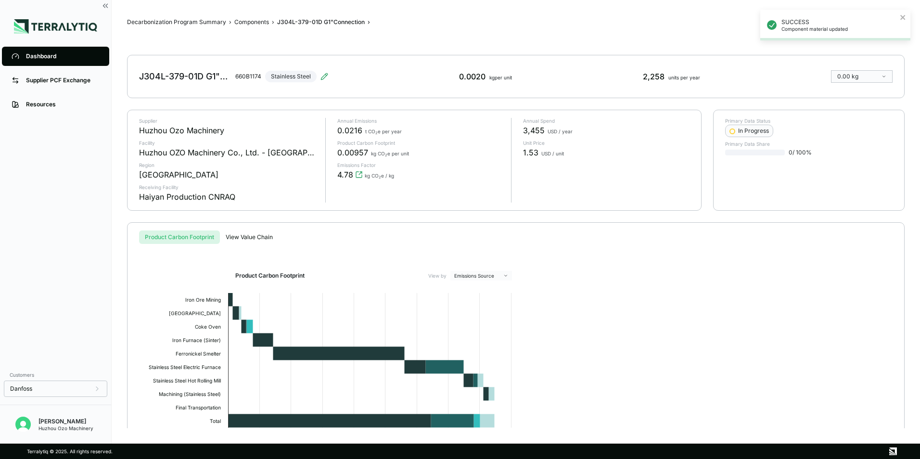
click at [44, 57] on div "Dashboard" at bounding box center [63, 56] width 74 height 8
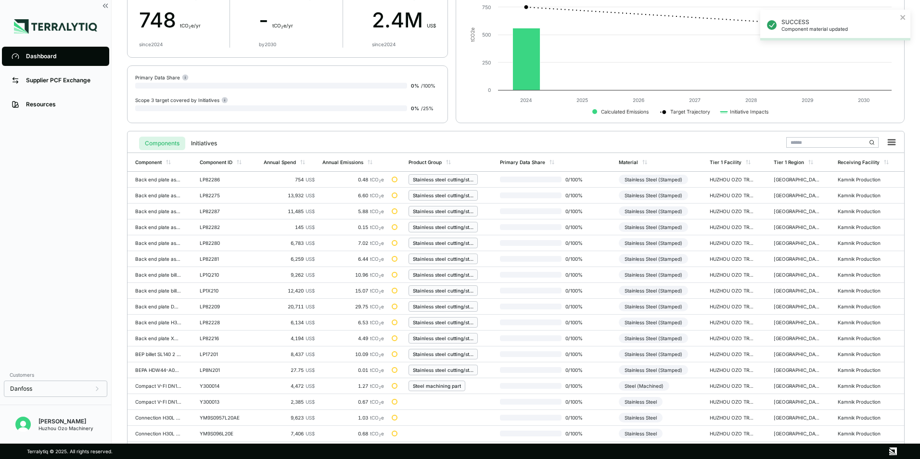
scroll to position [224, 0]
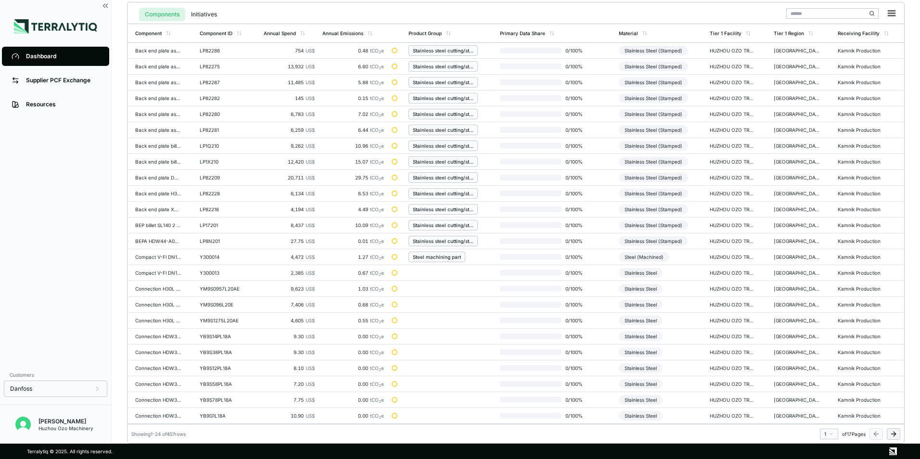
click at [831, 435] on html "SUCCESS Component material updated Dashboard Supplier PCF Exchange Resources Cu…" at bounding box center [460, 229] width 920 height 459
click at [824, 366] on div "10" at bounding box center [826, 366] width 14 height 12
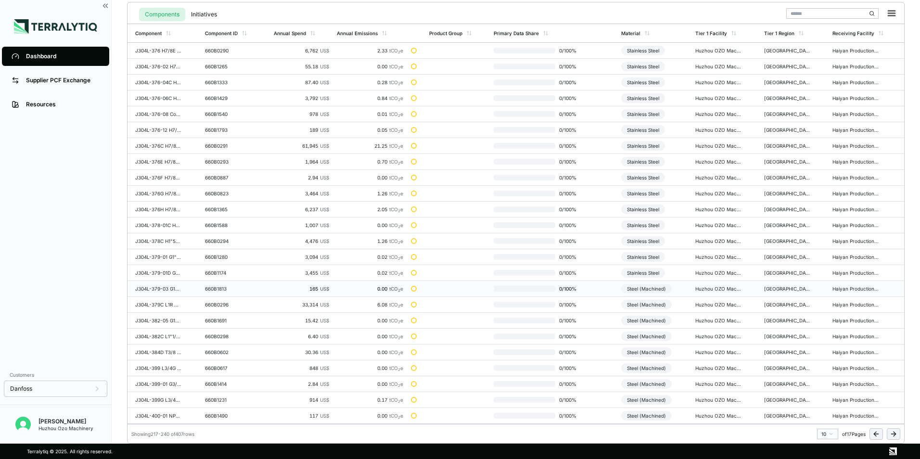
click at [648, 287] on div "Steel (Machined)" at bounding box center [646, 289] width 51 height 10
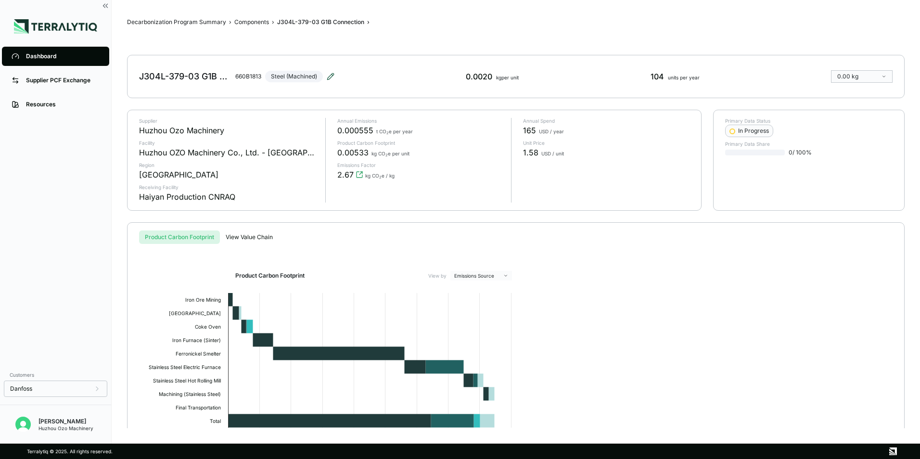
click at [331, 76] on icon at bounding box center [331, 77] width 8 height 8
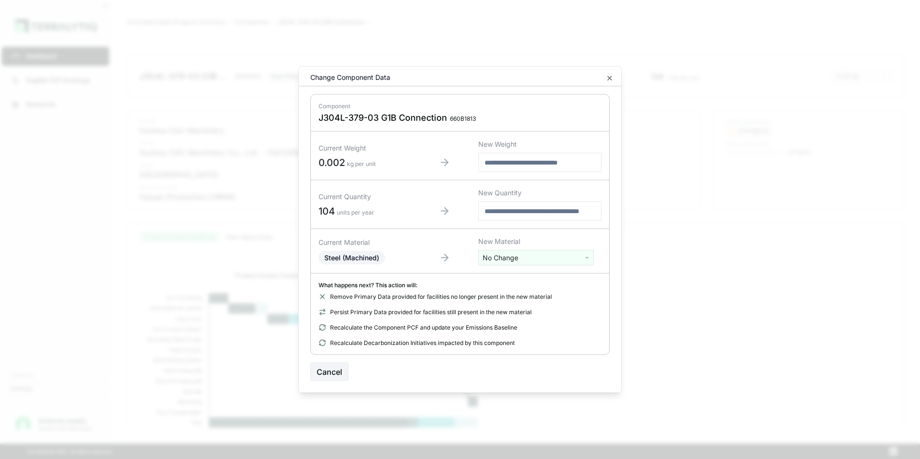
click at [512, 258] on html "Dashboard Supplier PCF Exchange Resources Customers Danfoss [PERSON_NAME] Huzho…" at bounding box center [460, 229] width 920 height 459
type input "***"
click at [512, 307] on div "Stainless Steel" at bounding box center [536, 306] width 111 height 13
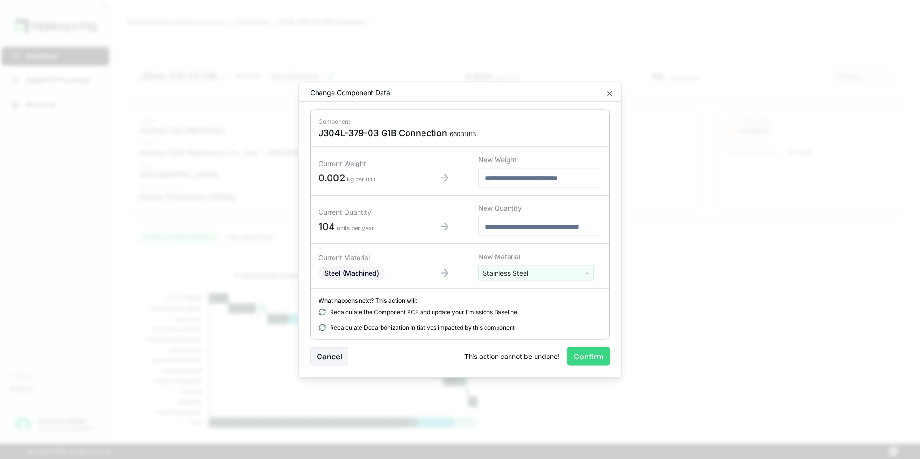
click at [584, 357] on button "Confirm" at bounding box center [588, 356] width 42 height 18
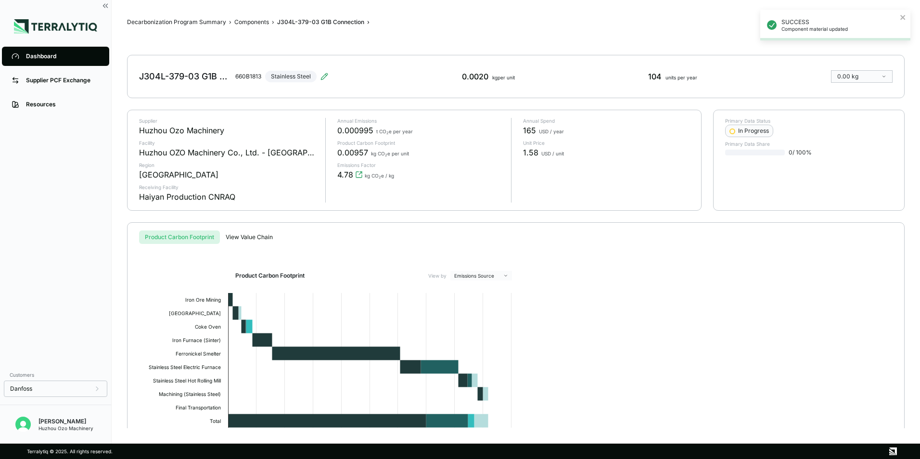
click at [38, 53] on div "Dashboard" at bounding box center [63, 56] width 74 height 8
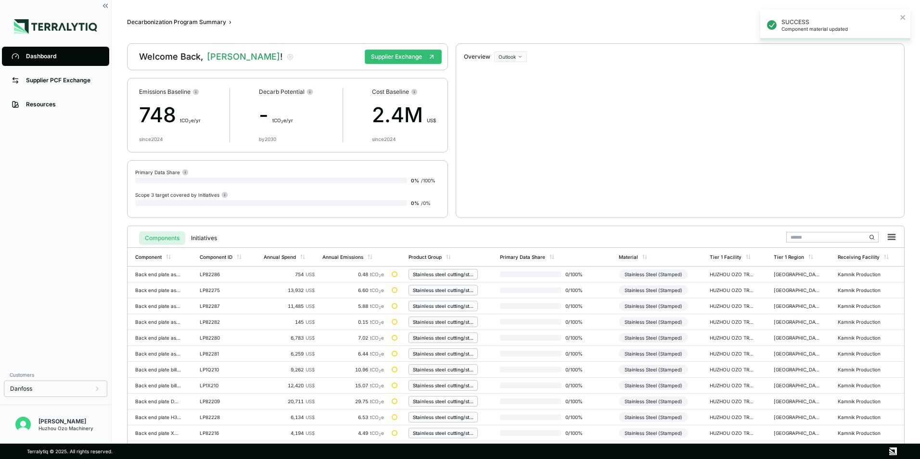
scroll to position [224, 0]
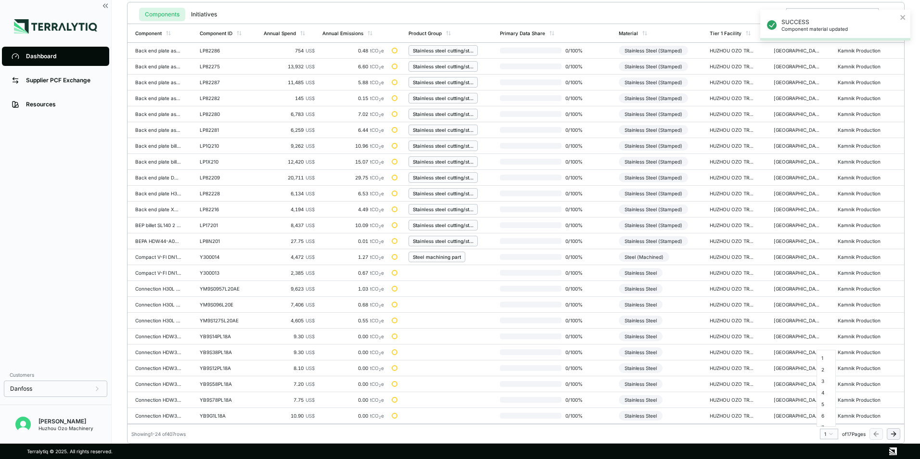
click at [830, 434] on html "SUCCESS Component material updated Dashboard Supplier PCF Exchange Resources Cu…" at bounding box center [460, 229] width 920 height 459
click at [827, 413] on div "10" at bounding box center [826, 414] width 14 height 12
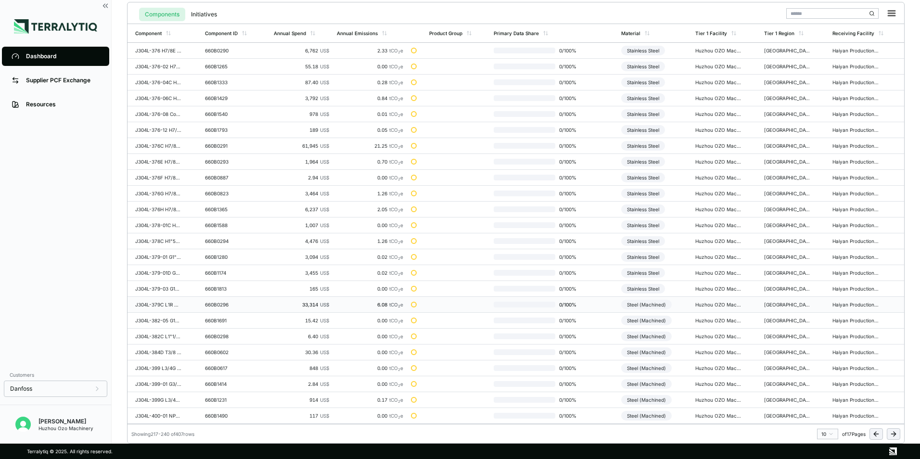
click at [658, 304] on div "Steel (Machined)" at bounding box center [646, 305] width 51 height 10
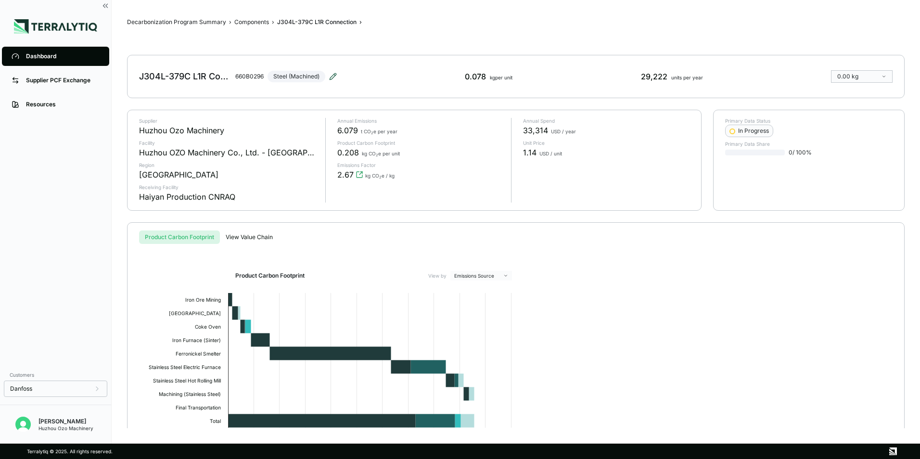
click at [332, 78] on icon at bounding box center [333, 77] width 8 height 8
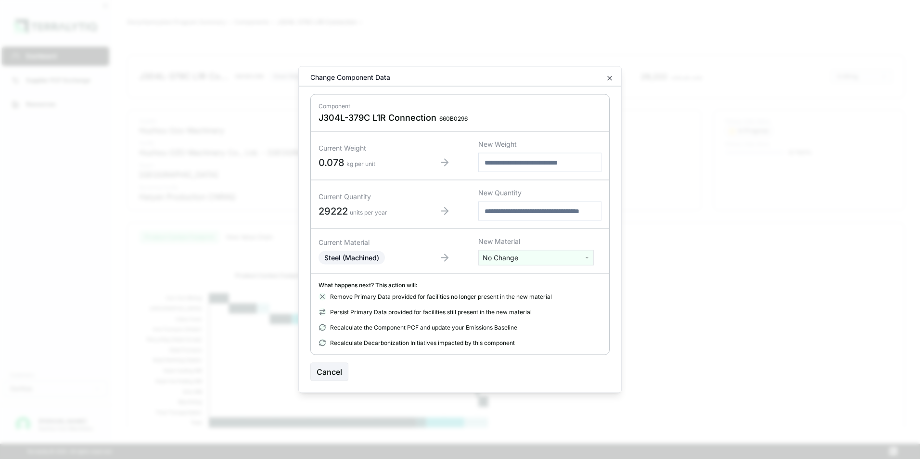
click at [521, 262] on html "Dashboard Supplier PCF Exchange Resources Customers Danfoss [PERSON_NAME] Huzho…" at bounding box center [460, 229] width 920 height 459
type input "***"
click at [509, 305] on div "Stainless Steel" at bounding box center [536, 306] width 111 height 13
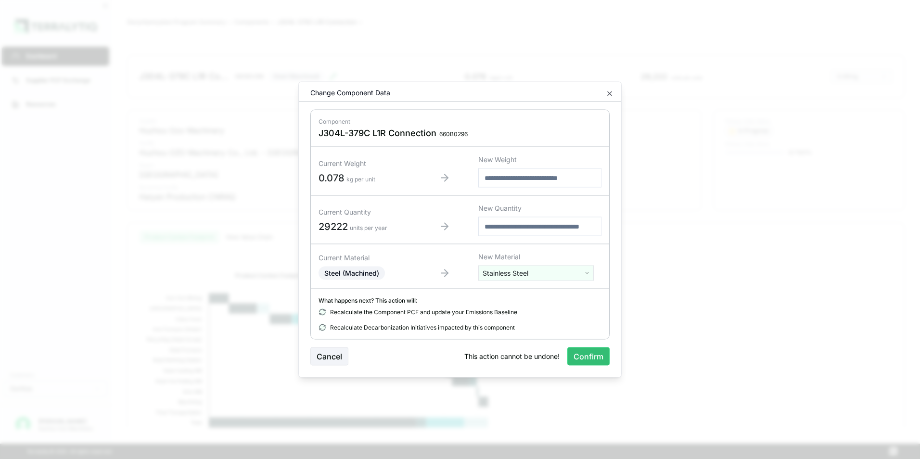
click at [585, 361] on button "Confirm" at bounding box center [588, 356] width 42 height 18
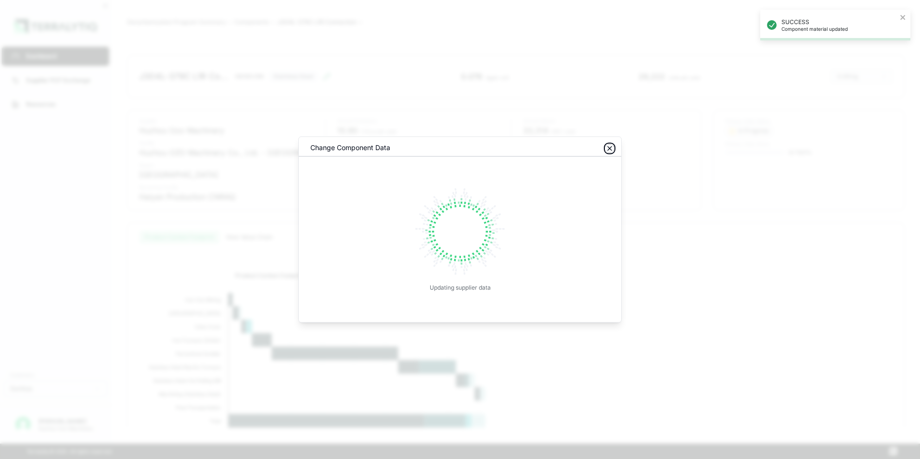
click at [611, 148] on icon "button" at bounding box center [610, 149] width 8 height 8
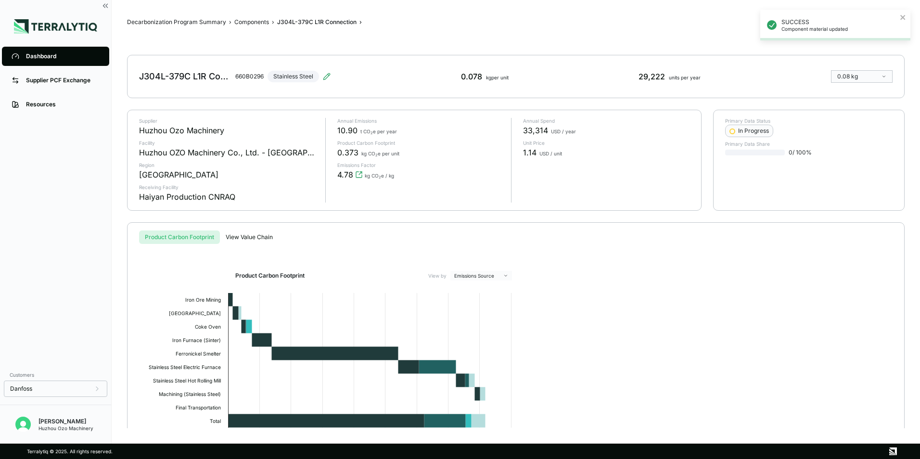
click at [32, 53] on div "Dashboard" at bounding box center [63, 56] width 74 height 8
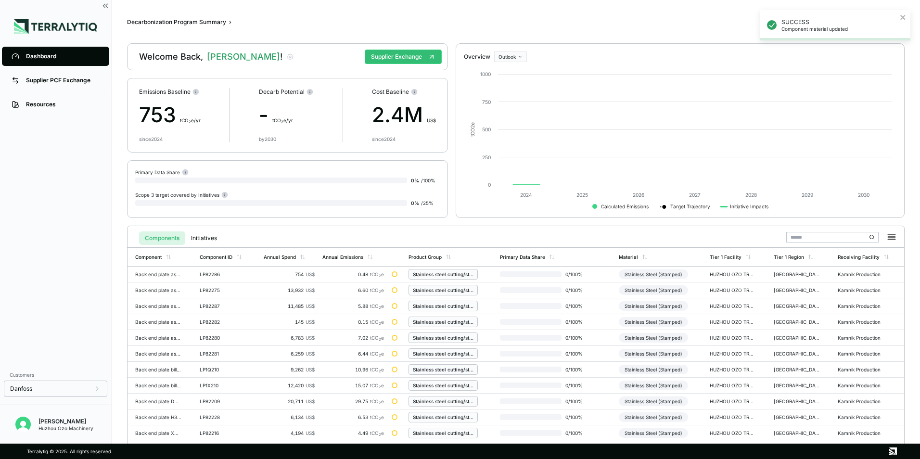
scroll to position [224, 0]
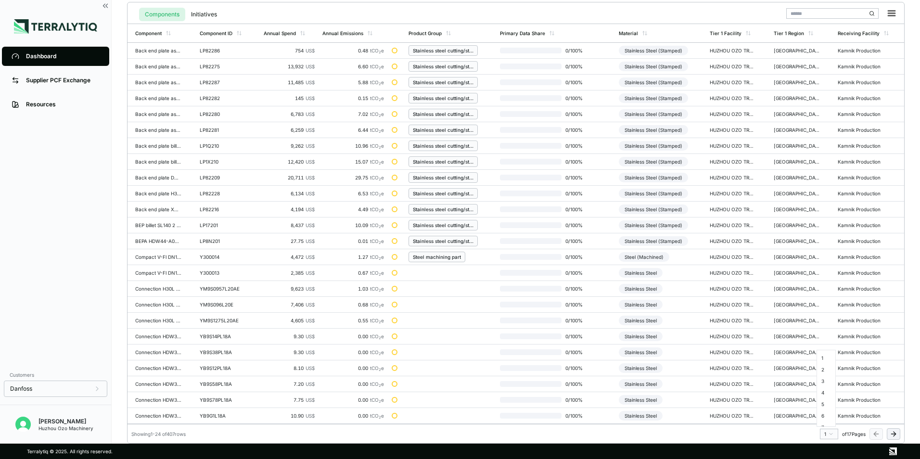
click at [830, 435] on html "SUCCESS Component material updated Dashboard Supplier PCF Exchange Resources Cu…" at bounding box center [460, 229] width 920 height 459
click at [824, 367] on div "10" at bounding box center [826, 366] width 14 height 12
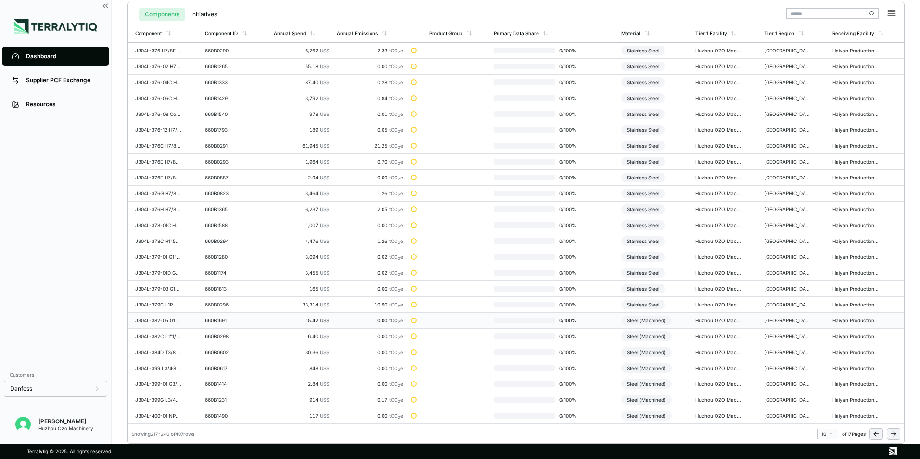
click at [640, 321] on div "Steel (Machined)" at bounding box center [646, 321] width 51 height 10
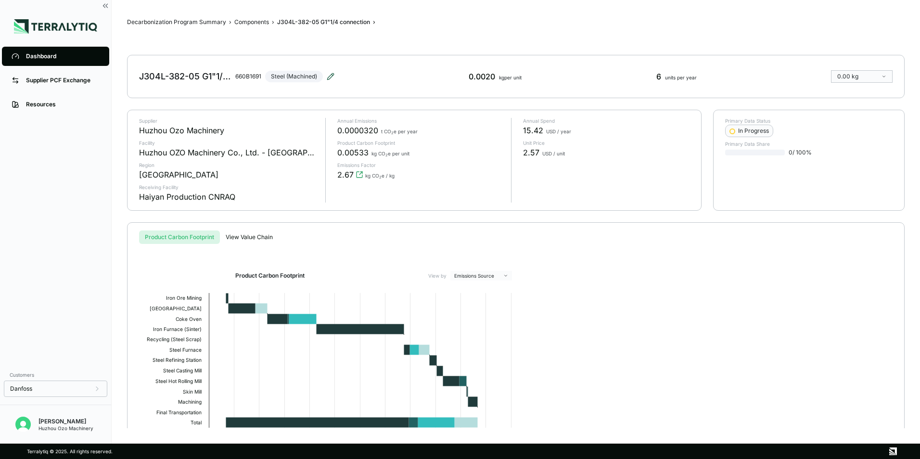
click at [333, 73] on icon at bounding box center [330, 76] width 6 height 6
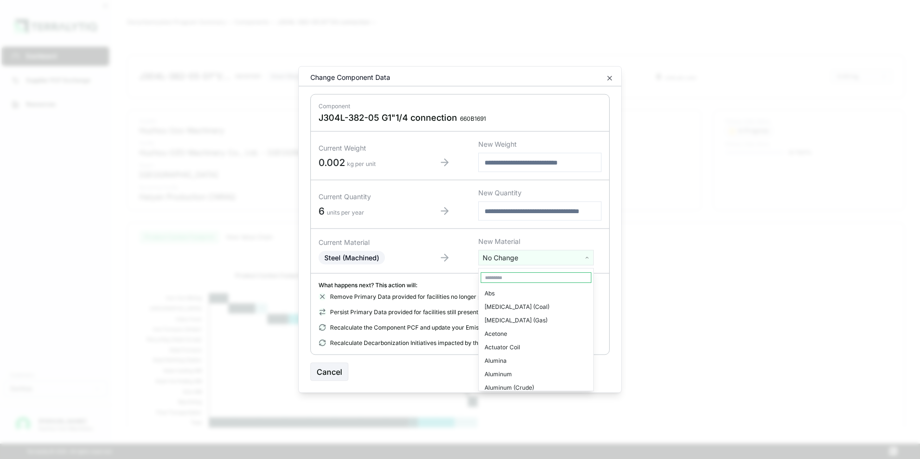
click at [505, 259] on html "Dashboard Supplier PCF Exchange Resources Customers Danfoss [PERSON_NAME] Huzho…" at bounding box center [460, 229] width 920 height 459
type input "****"
click at [509, 296] on div "Stainless Steel" at bounding box center [536, 293] width 111 height 13
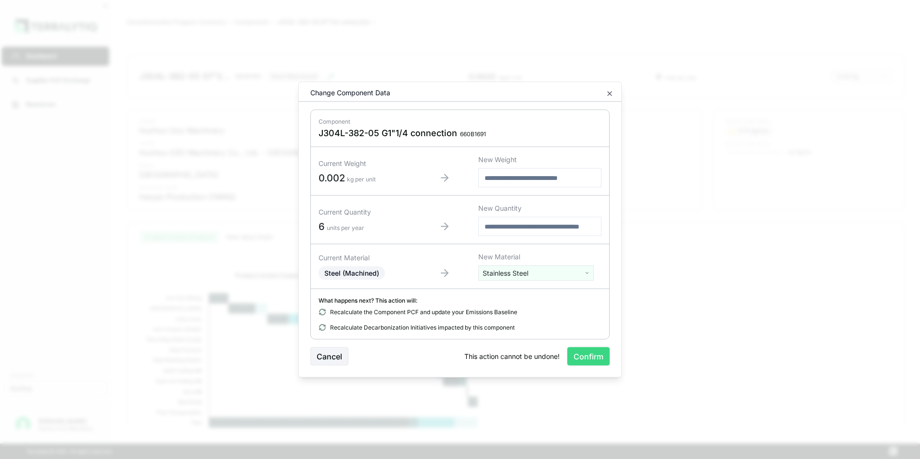
click at [596, 356] on button "Confirm" at bounding box center [588, 356] width 42 height 18
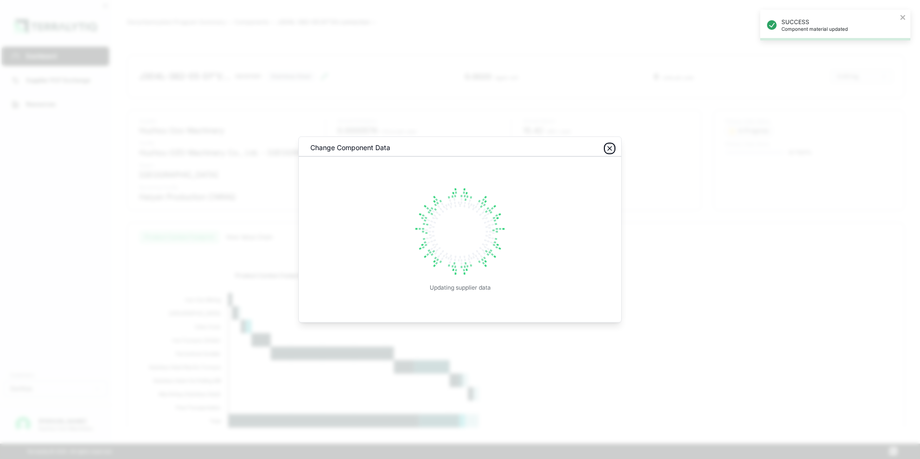
click at [611, 148] on icon "button" at bounding box center [610, 149] width 8 height 8
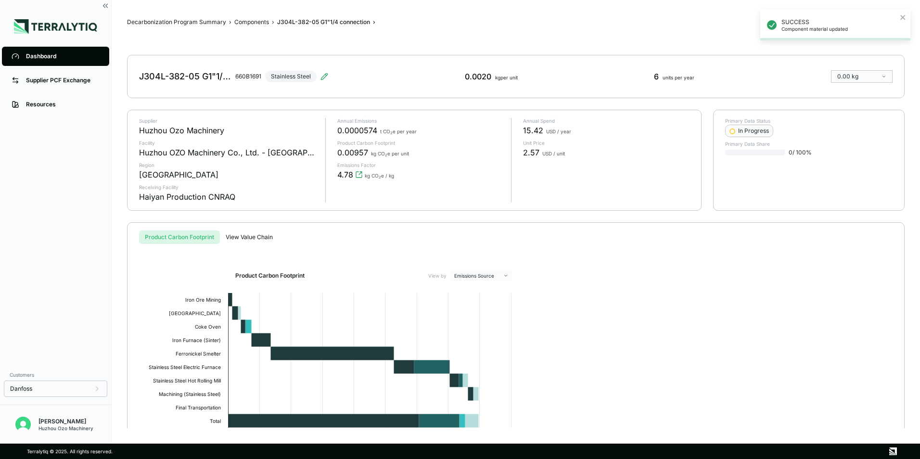
click at [38, 53] on div "Dashboard" at bounding box center [63, 56] width 74 height 8
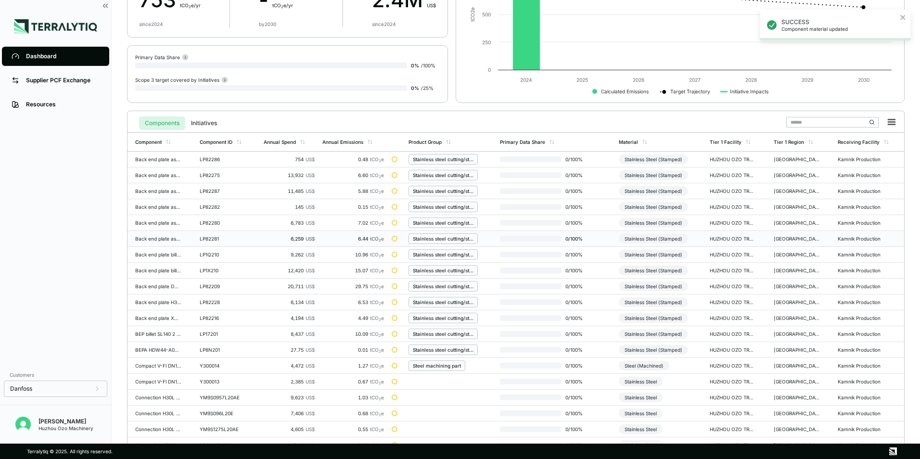
scroll to position [224, 0]
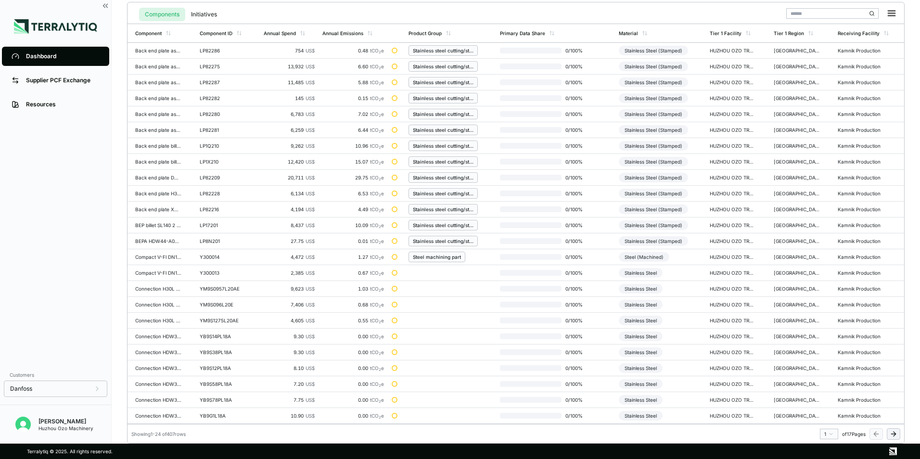
click at [828, 433] on html "SUCCESS Component material updated Dashboard Supplier PCF Exchange Resources Cu…" at bounding box center [460, 229] width 920 height 459
click at [823, 412] on div "10" at bounding box center [826, 414] width 14 height 12
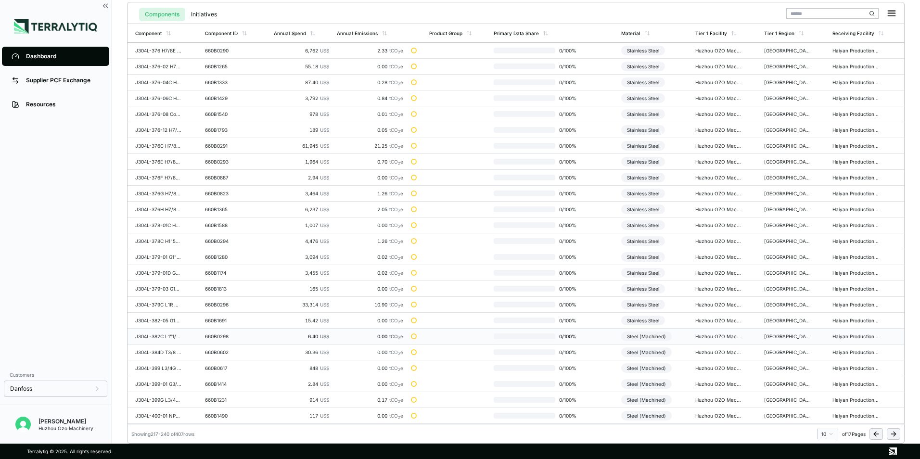
click at [653, 336] on div "Steel (Machined)" at bounding box center [646, 336] width 51 height 10
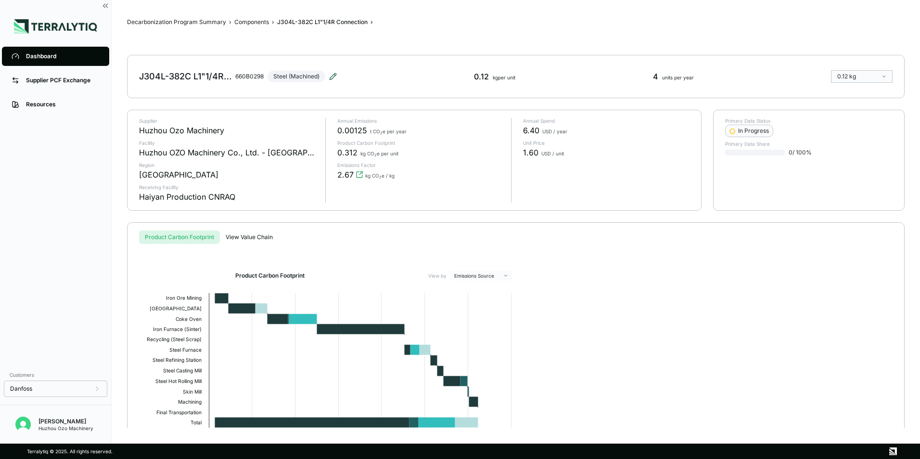
click at [334, 74] on icon at bounding box center [334, 74] width 1 height 1
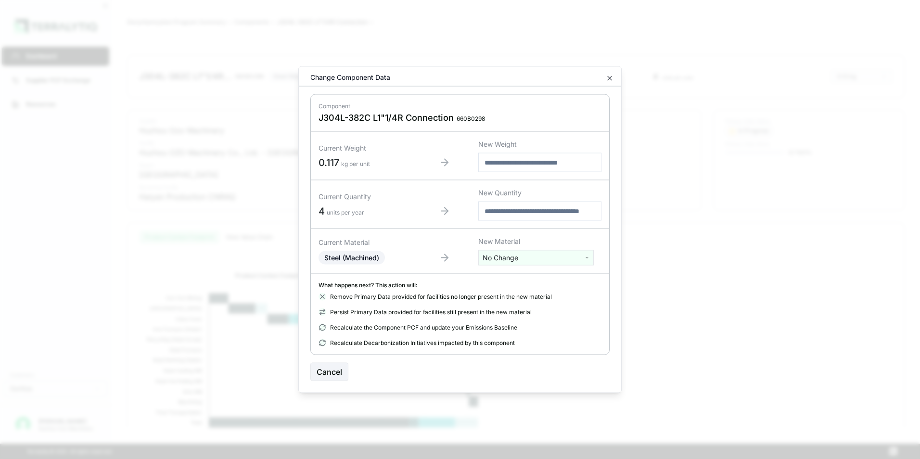
click at [509, 259] on html "Dashboard Supplier PCF Exchange Resources Customers Danfoss [PERSON_NAME] Huzho…" at bounding box center [460, 229] width 920 height 459
click at [508, 368] on div "Stainless Steel" at bounding box center [536, 374] width 111 height 13
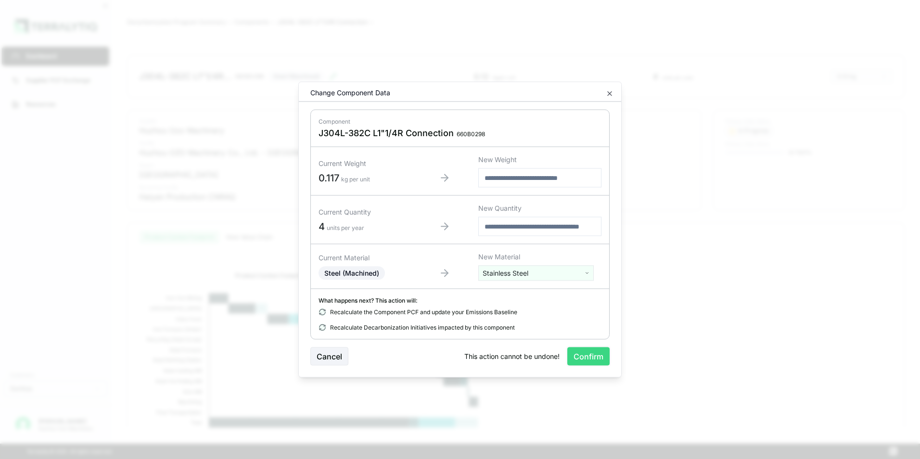
click at [595, 356] on button "Confirm" at bounding box center [588, 356] width 42 height 18
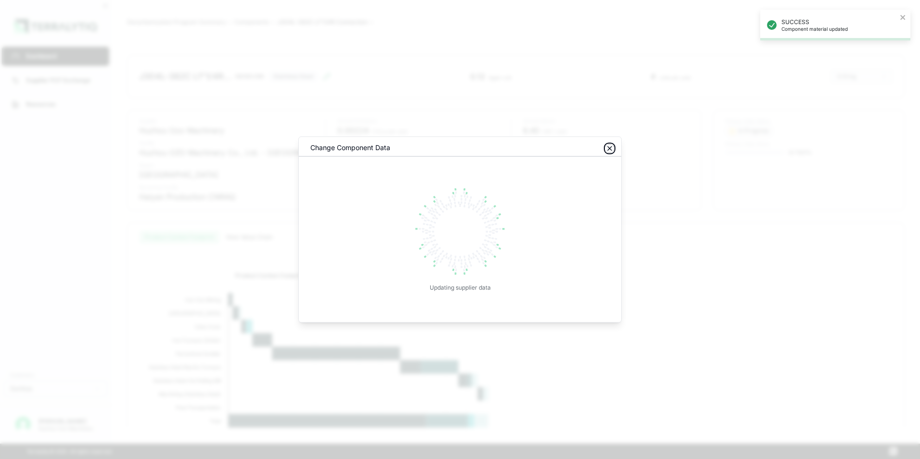
click at [612, 149] on icon "button" at bounding box center [610, 149] width 8 height 8
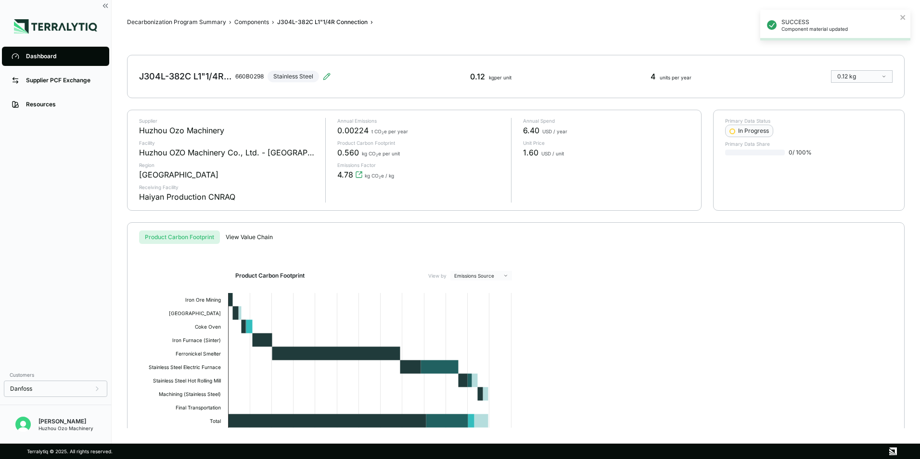
click at [25, 59] on link "Dashboard" at bounding box center [55, 56] width 107 height 19
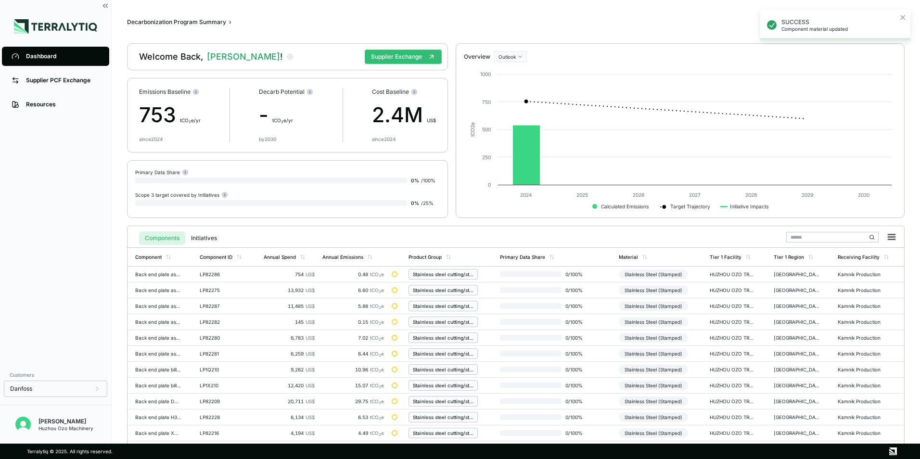
scroll to position [224, 0]
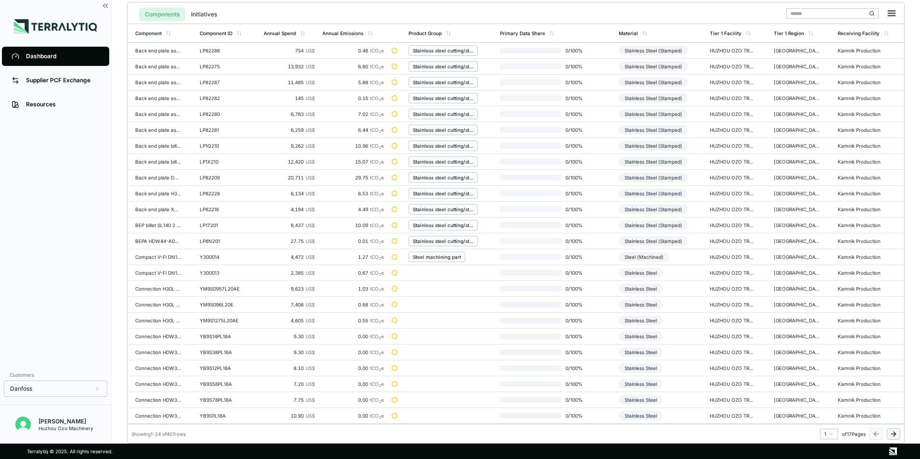
click at [830, 433] on html "SUCCESS Component material updated Dashboard Supplier PCF Exchange Resources Cu…" at bounding box center [460, 229] width 920 height 459
click at [823, 417] on div "10" at bounding box center [826, 414] width 14 height 12
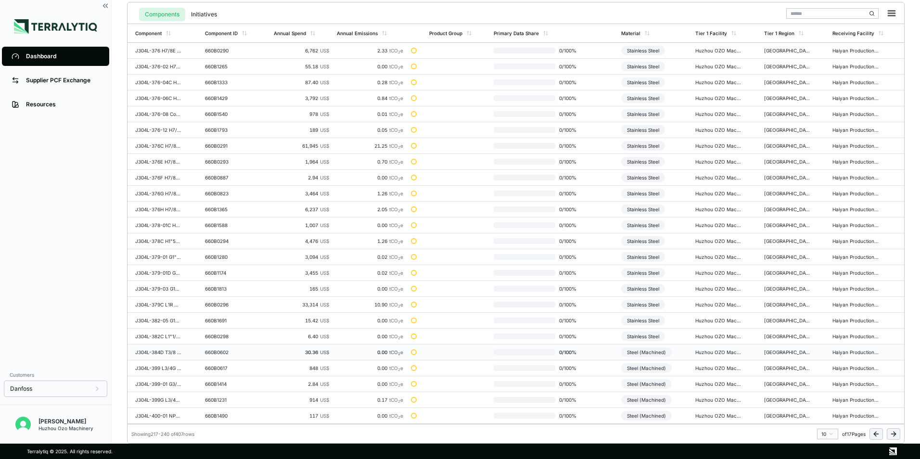
click at [650, 353] on div "Steel (Machined)" at bounding box center [646, 352] width 51 height 10
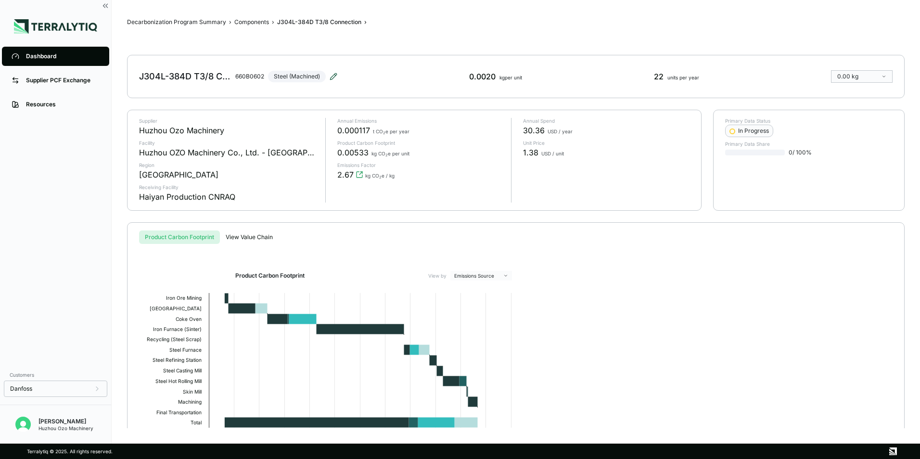
click at [332, 78] on icon at bounding box center [334, 77] width 8 height 8
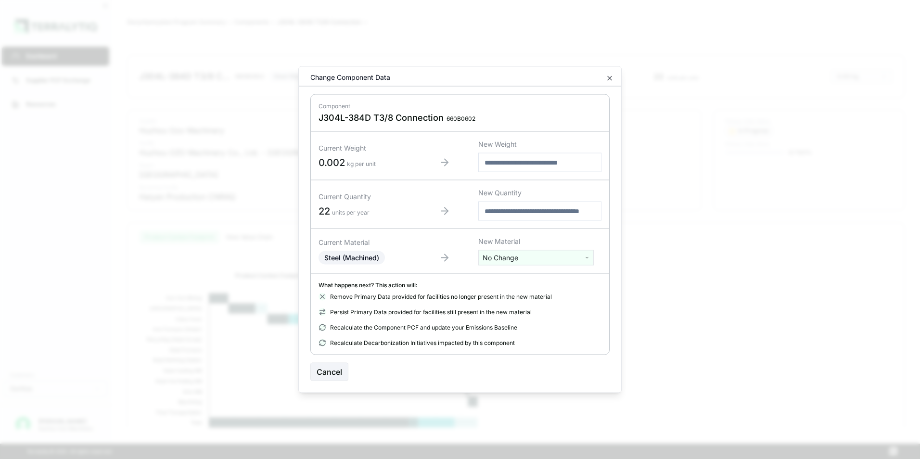
click at [509, 259] on html "Dashboard Supplier PCF Exchange Resources Customers Danfoss [PERSON_NAME] Huzho…" at bounding box center [460, 229] width 920 height 459
type input "***"
click at [506, 308] on div "Stainless Steel" at bounding box center [536, 306] width 111 height 13
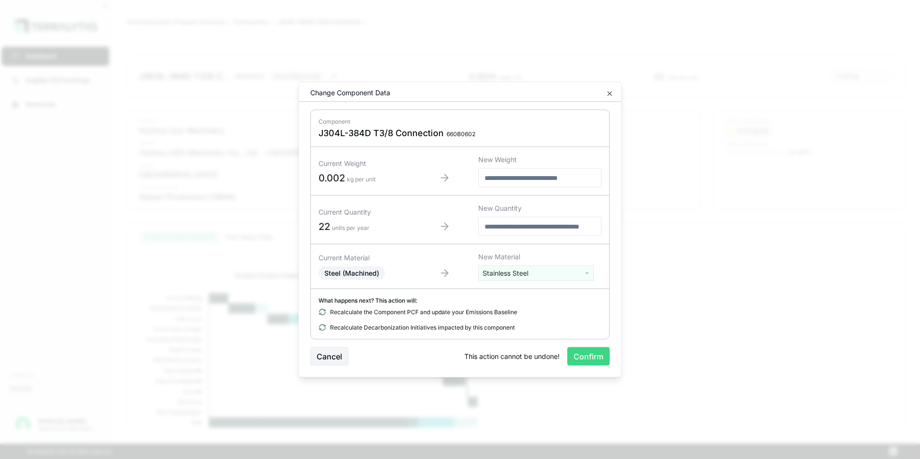
click at [604, 356] on button "Confirm" at bounding box center [588, 356] width 42 height 18
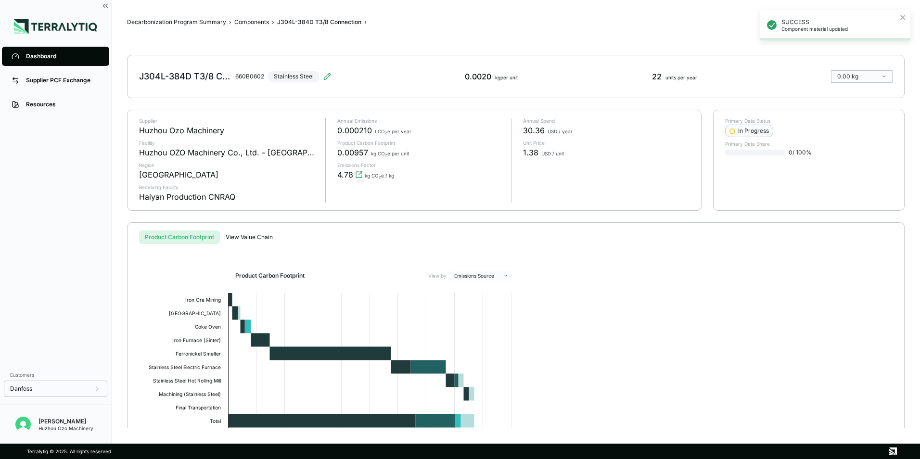
click at [40, 53] on div "Dashboard" at bounding box center [63, 56] width 74 height 8
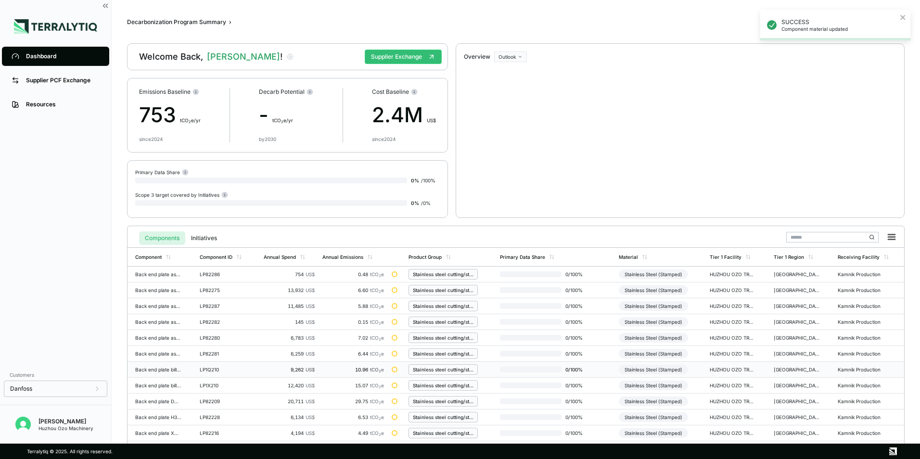
scroll to position [224, 0]
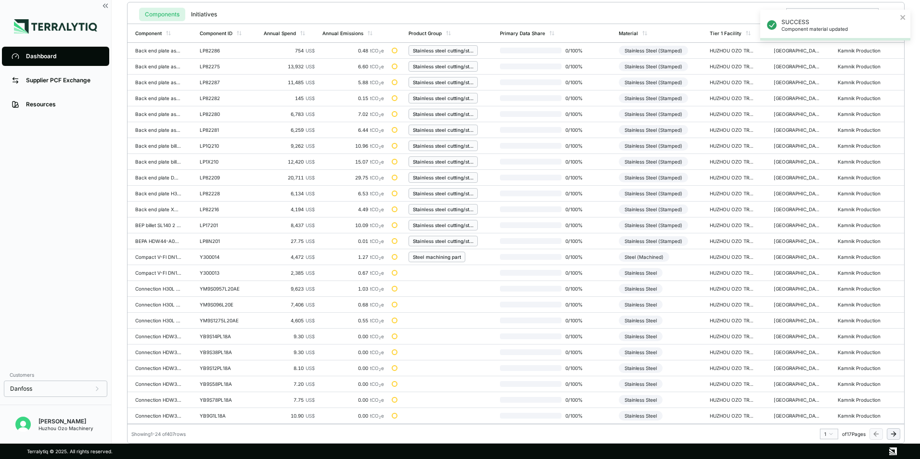
click at [829, 433] on html "SUCCESS Component material updated Dashboard Supplier PCF Exchange Resources Cu…" at bounding box center [460, 229] width 920 height 459
click at [824, 415] on div "10" at bounding box center [826, 414] width 14 height 12
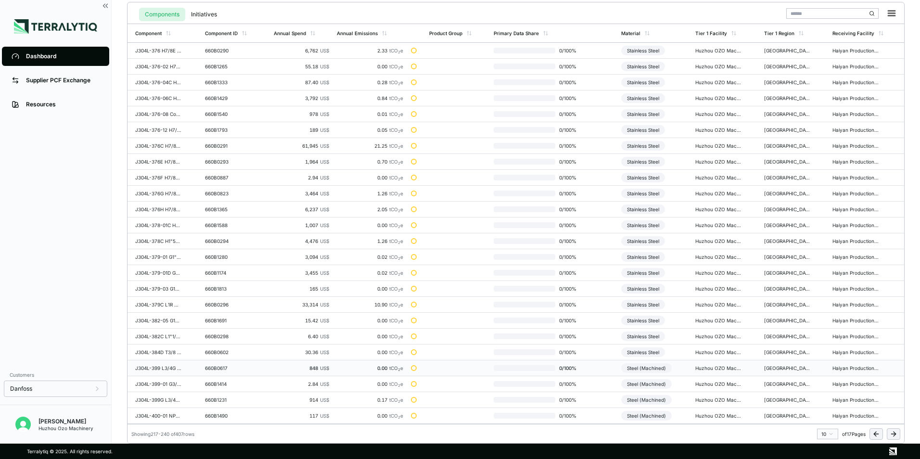
click at [657, 369] on div "Steel (Machined)" at bounding box center [646, 368] width 51 height 10
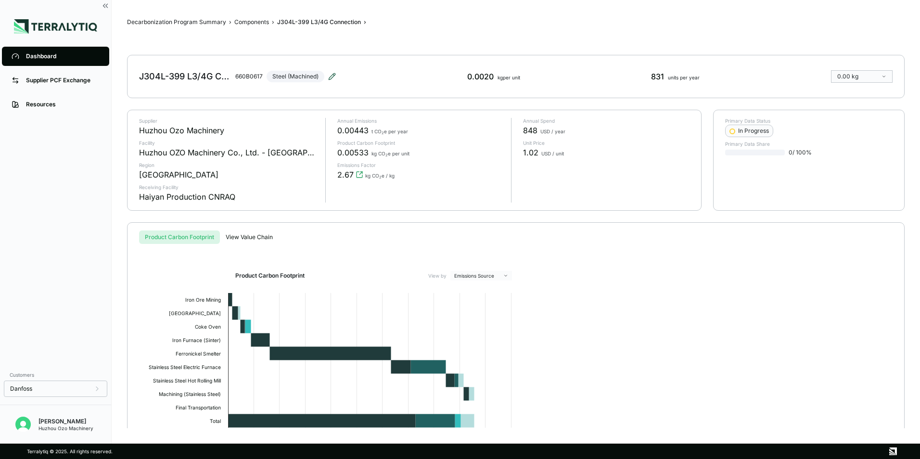
click at [330, 76] on icon at bounding box center [332, 77] width 8 height 8
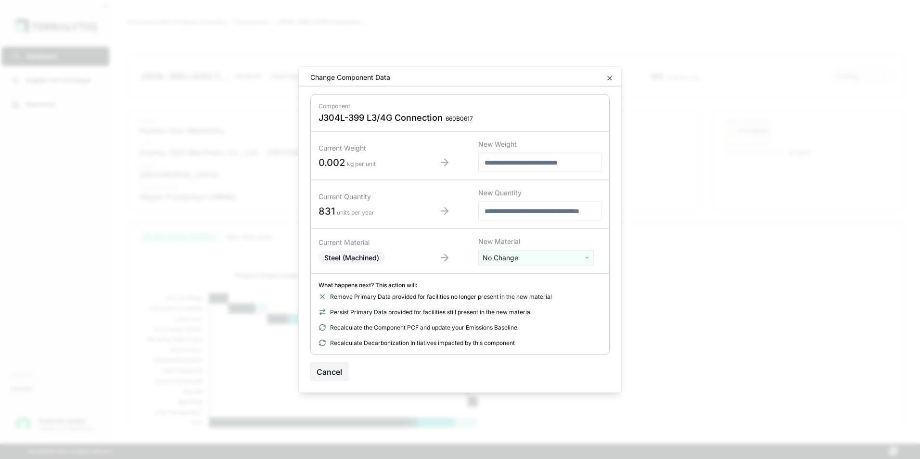
click at [508, 254] on html "Dashboard Supplier PCF Exchange Resources Customers Danfoss [PERSON_NAME] Huzho…" at bounding box center [460, 229] width 920 height 459
type input "***"
click at [517, 306] on div "Stainless Steel" at bounding box center [536, 306] width 111 height 13
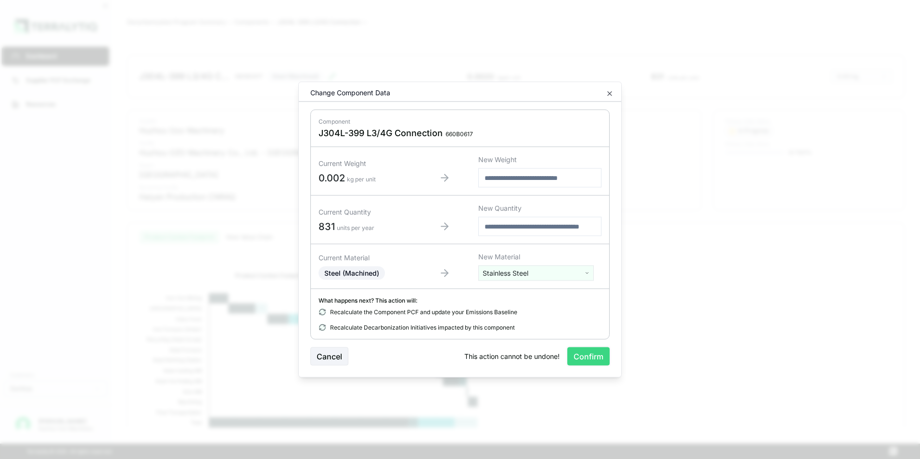
click at [595, 356] on button "Confirm" at bounding box center [588, 356] width 42 height 18
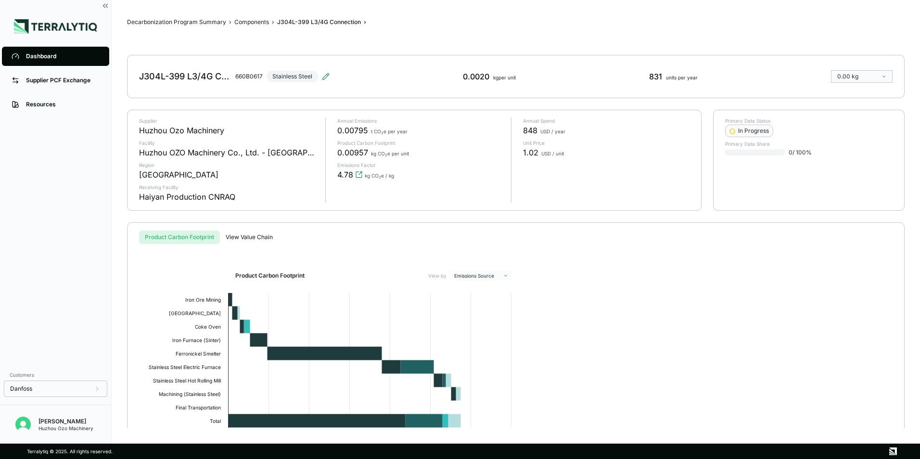
click at [34, 58] on div "Dashboard" at bounding box center [63, 56] width 74 height 8
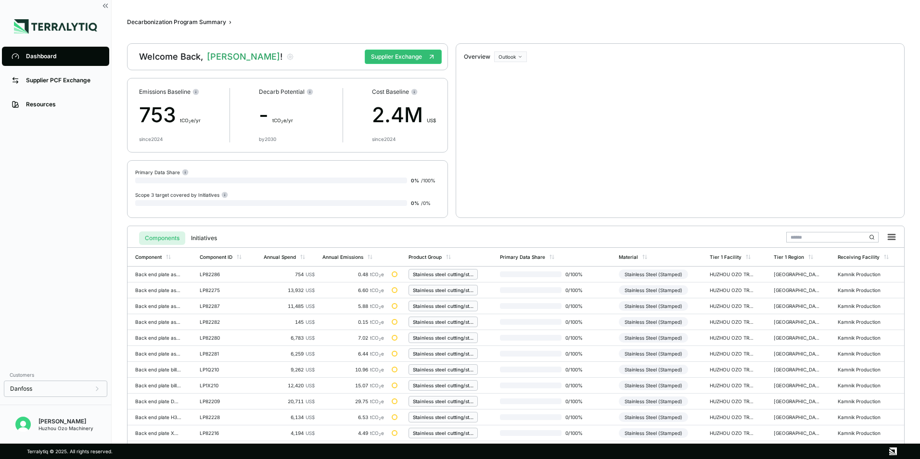
scroll to position [224, 0]
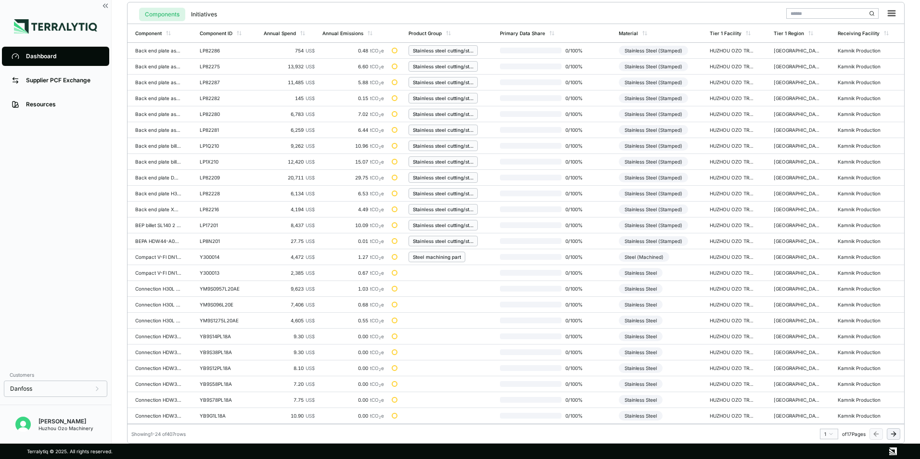
click at [828, 432] on html "Dashboard Supplier PCF Exchange Resources Customers Danfoss [PERSON_NAME] Huzho…" at bounding box center [460, 229] width 920 height 459
click at [823, 364] on div "10" at bounding box center [826, 366] width 14 height 12
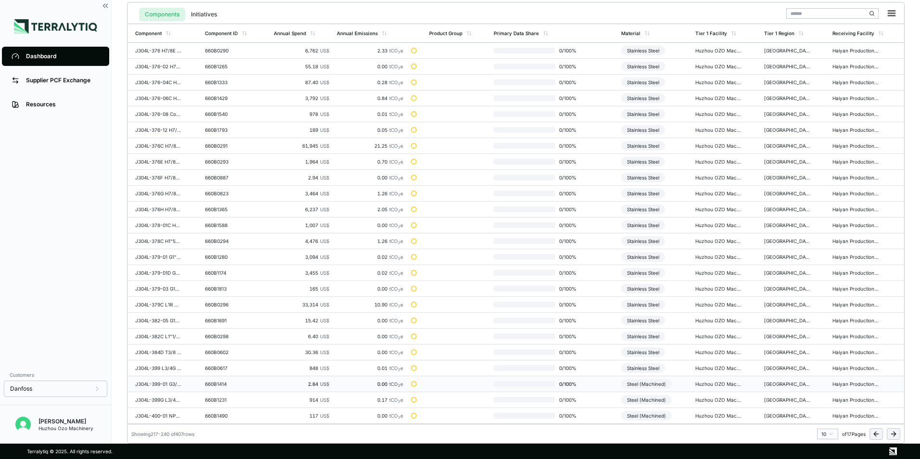
click at [654, 387] on div "Steel (Machined)" at bounding box center [646, 384] width 51 height 10
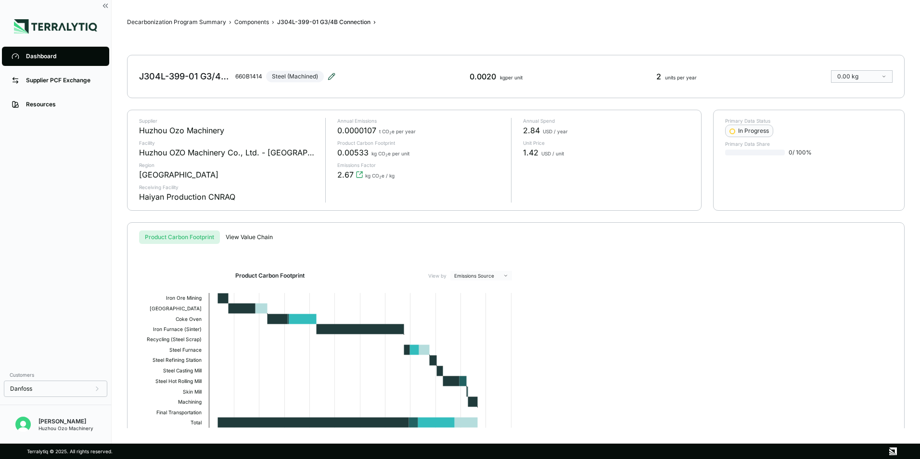
click at [331, 76] on icon at bounding box center [331, 76] width 6 height 6
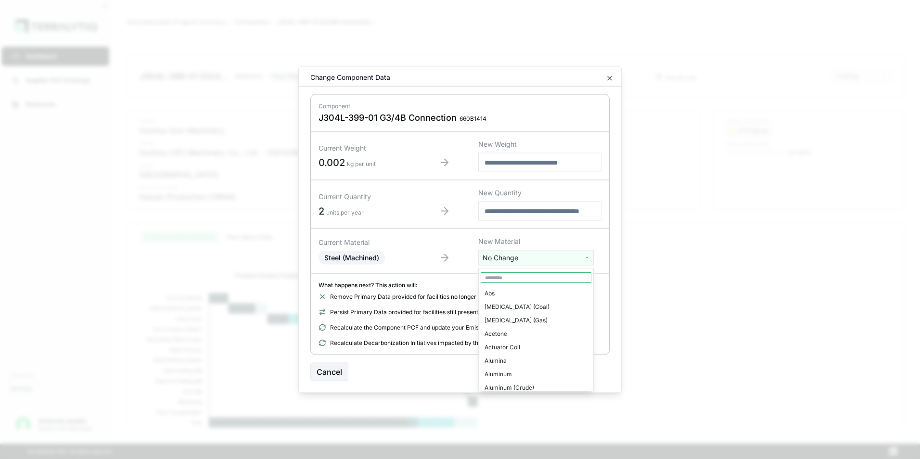
click at [505, 258] on html "Dashboard Supplier PCF Exchange Resources Customers Danfoss [PERSON_NAME] Huzho…" at bounding box center [460, 229] width 920 height 459
click at [506, 368] on div "Stainless Steel" at bounding box center [536, 374] width 111 height 13
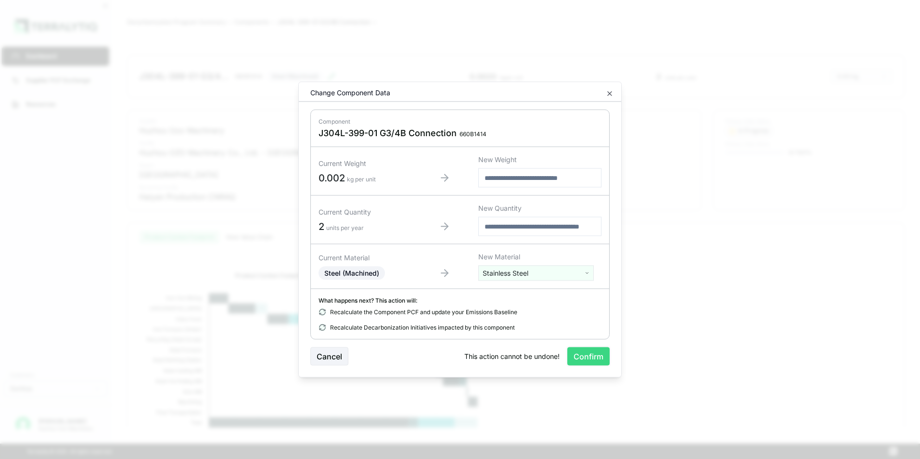
click at [584, 354] on button "Confirm" at bounding box center [588, 356] width 42 height 18
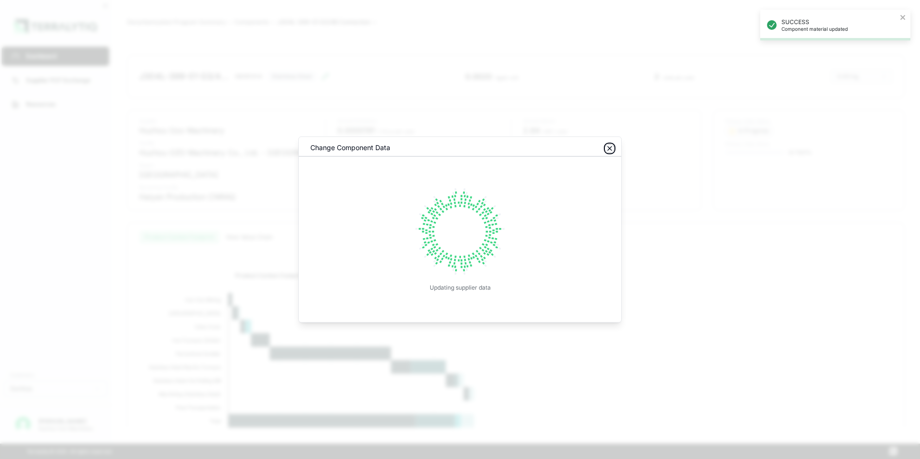
click at [611, 149] on icon "button" at bounding box center [610, 149] width 4 height 4
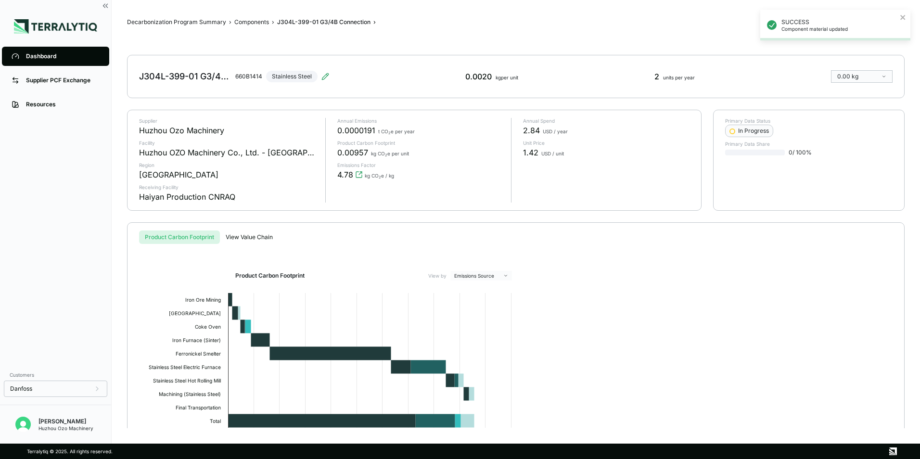
click at [27, 56] on div "Dashboard" at bounding box center [63, 56] width 74 height 8
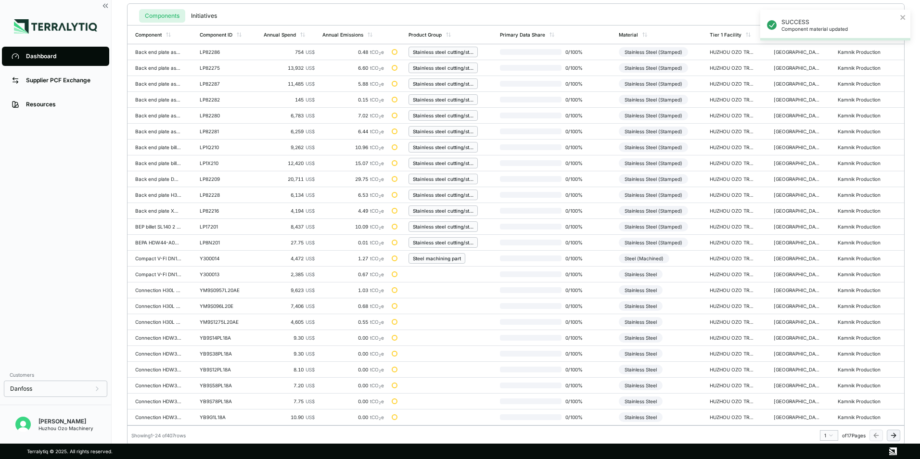
scroll to position [224, 0]
click at [831, 434] on html "SUCCESS Component material updated Dashboard Supplier PCF Exchange Resources Cu…" at bounding box center [460, 229] width 920 height 459
click at [825, 412] on div "10" at bounding box center [826, 414] width 14 height 12
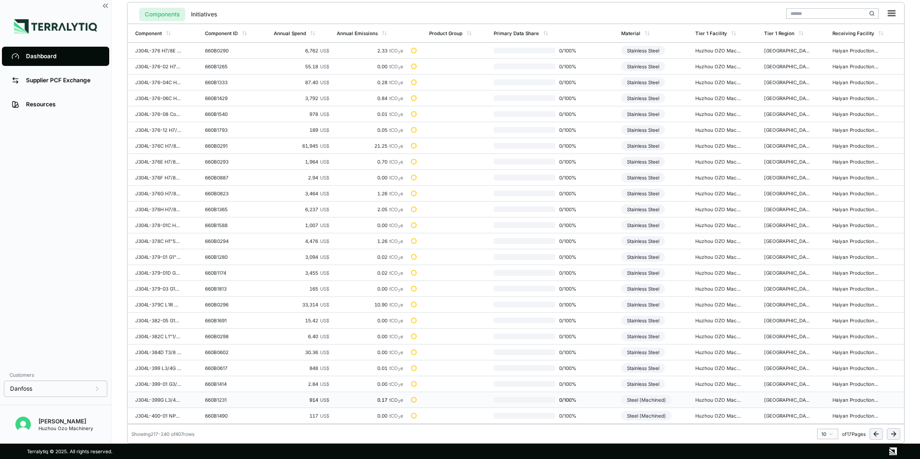
click at [644, 402] on div "Steel (Machined)" at bounding box center [646, 400] width 51 height 10
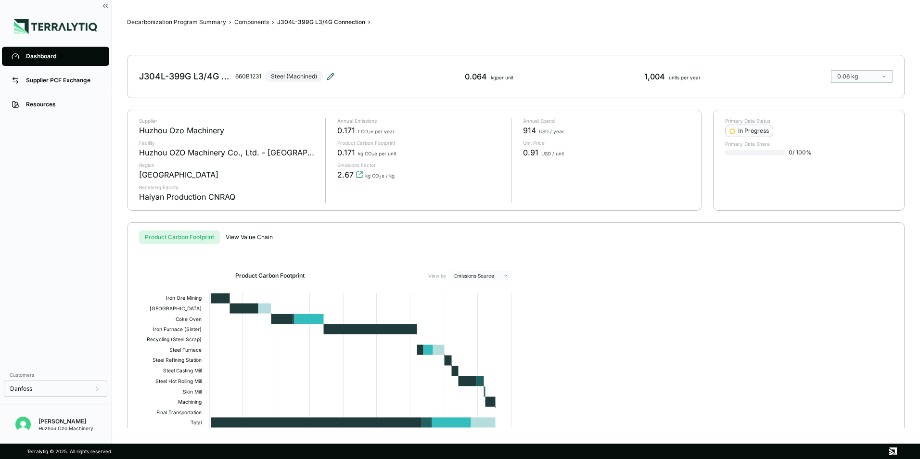
click at [332, 74] on icon at bounding box center [331, 77] width 8 height 8
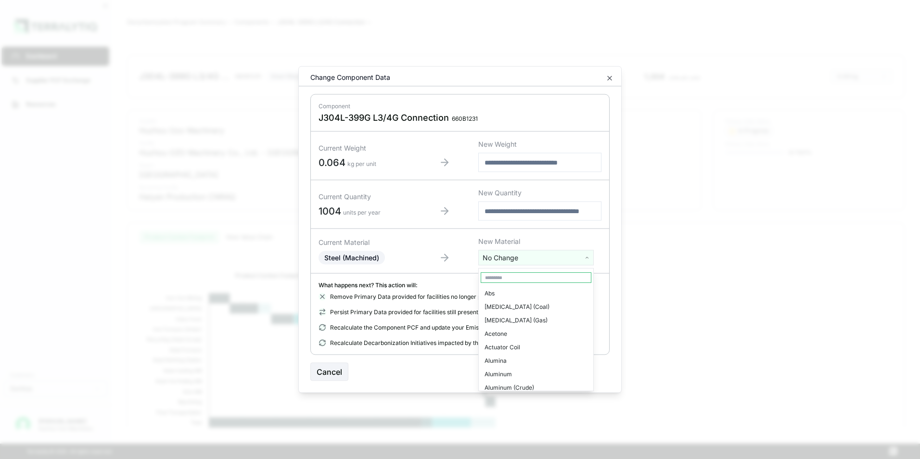
click at [508, 255] on html "Dashboard Supplier PCF Exchange Resources Customers Danfoss [PERSON_NAME] Huzho…" at bounding box center [460, 229] width 920 height 459
type input "***"
click at [506, 305] on div "Stainless Steel" at bounding box center [536, 306] width 111 height 13
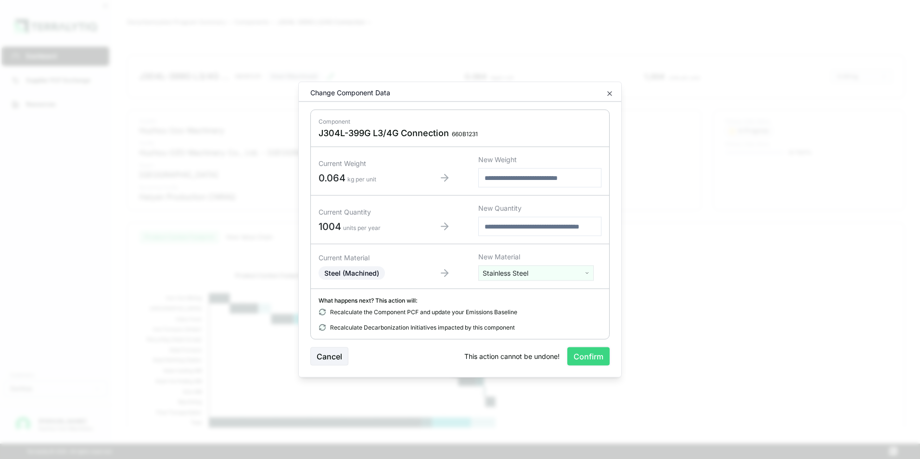
click at [593, 357] on button "Confirm" at bounding box center [588, 356] width 42 height 18
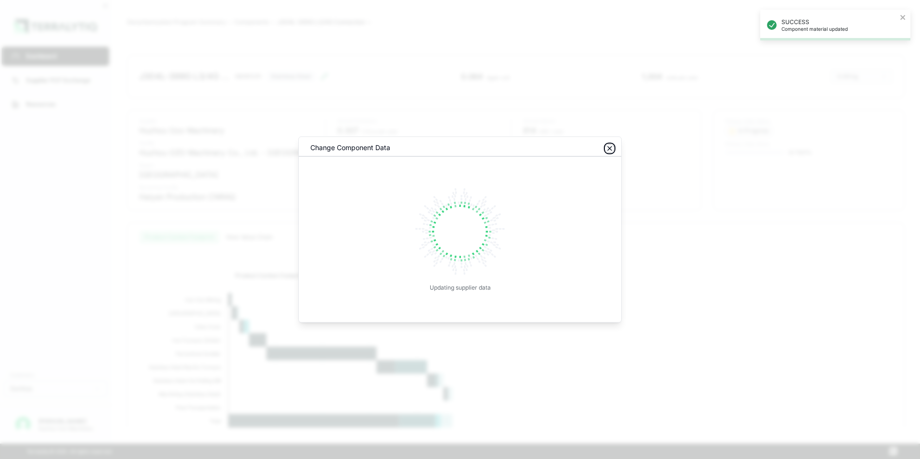
click at [610, 148] on icon "button" at bounding box center [610, 149] width 4 height 4
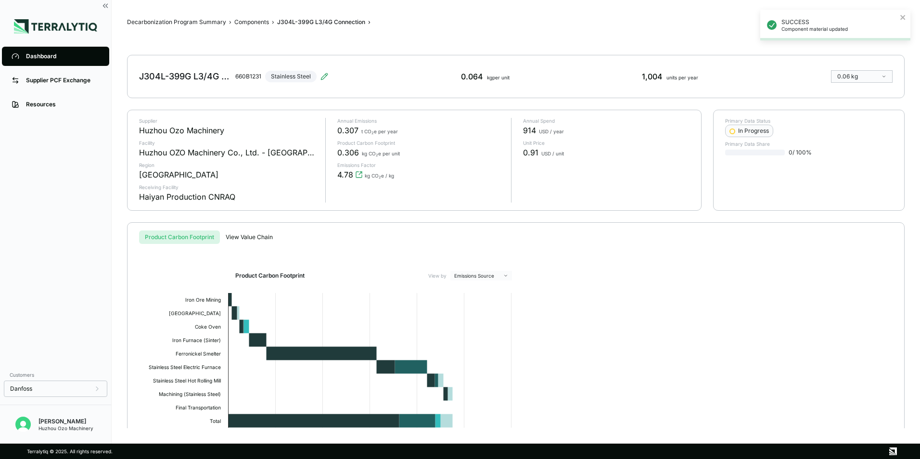
click at [27, 53] on div "Dashboard" at bounding box center [63, 56] width 74 height 8
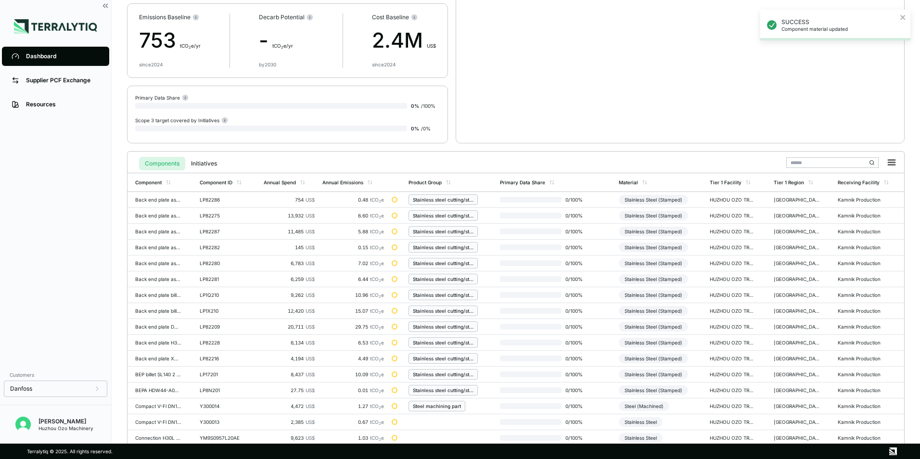
scroll to position [224, 0]
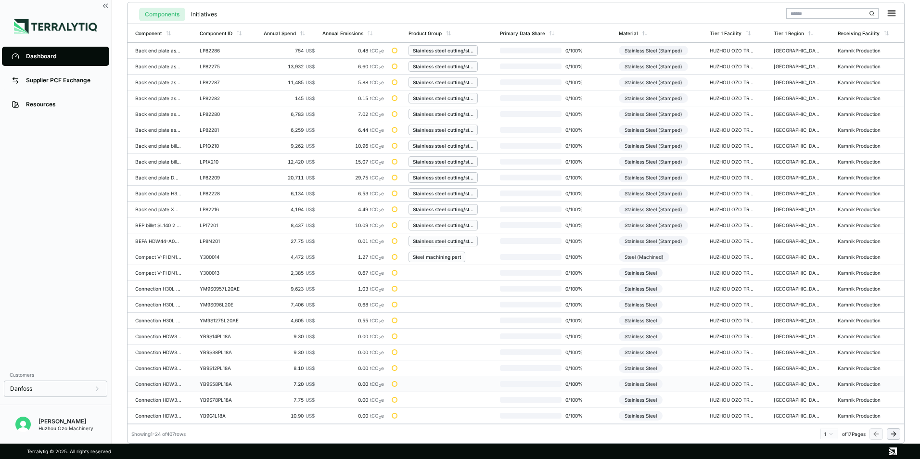
click at [828, 435] on html "SUCCESS Component material updated Dashboard Supplier PCF Exchange Resources Cu…" at bounding box center [460, 229] width 920 height 459
click at [825, 368] on div "10" at bounding box center [826, 366] width 14 height 12
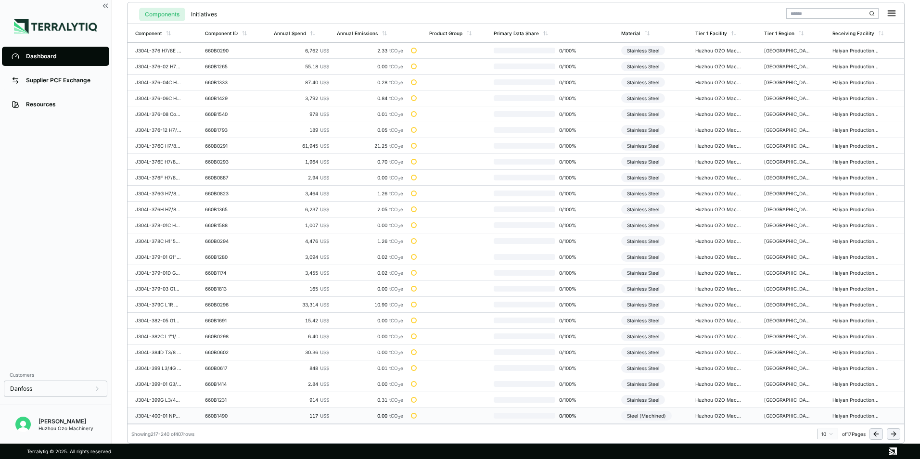
click at [660, 416] on div "Steel (Machined)" at bounding box center [646, 416] width 51 height 10
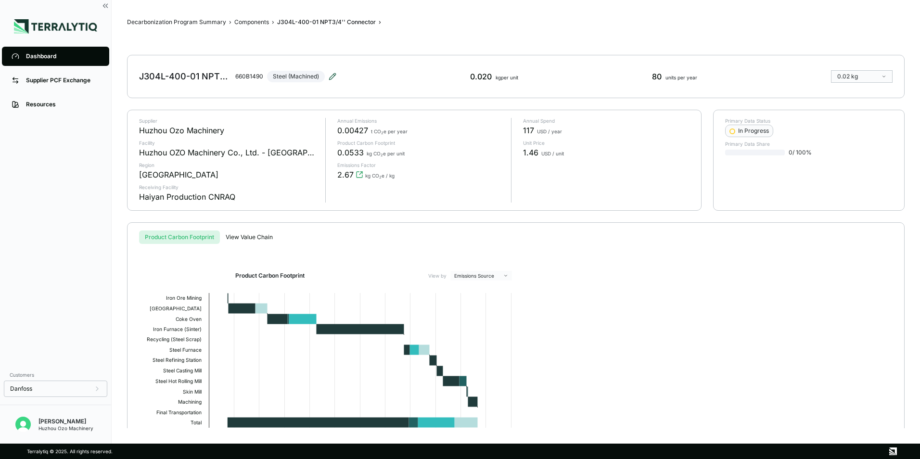
click at [329, 75] on icon at bounding box center [333, 77] width 8 height 8
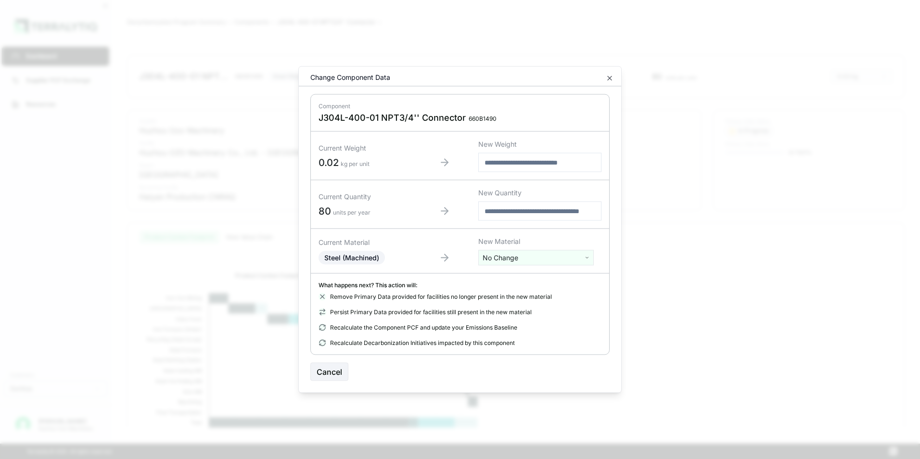
click at [503, 262] on html "Dashboard Supplier PCF Exchange Resources Customers Danfoss [PERSON_NAME] Huzho…" at bounding box center [460, 229] width 920 height 459
type input "****"
click at [510, 292] on div "Stainless Steel" at bounding box center [536, 293] width 111 height 13
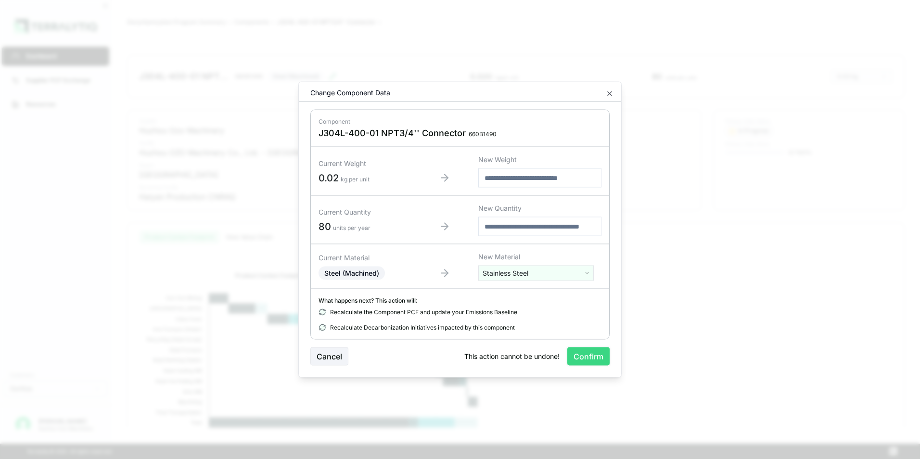
click at [592, 356] on button "Confirm" at bounding box center [588, 356] width 42 height 18
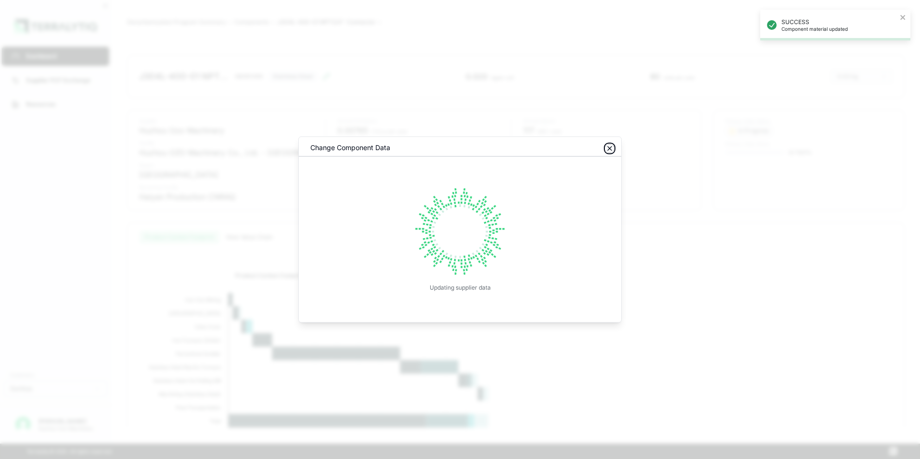
click at [608, 147] on icon "button" at bounding box center [610, 149] width 8 height 8
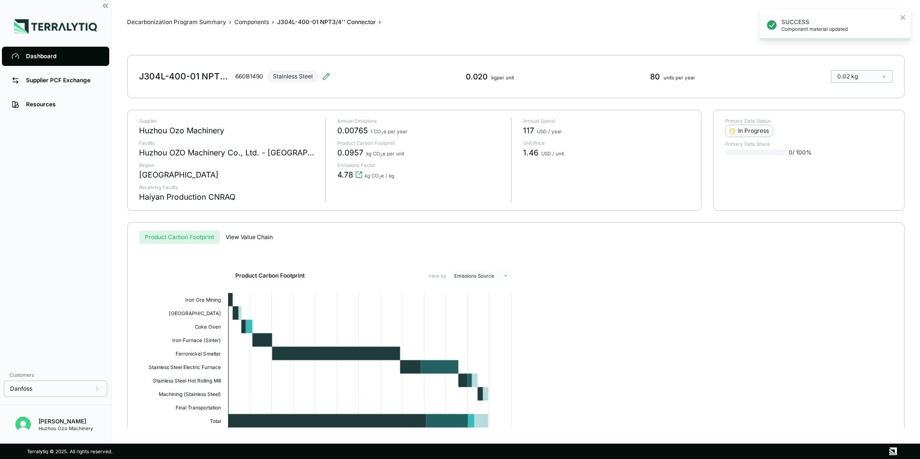
click at [48, 58] on div "Dashboard" at bounding box center [63, 56] width 74 height 8
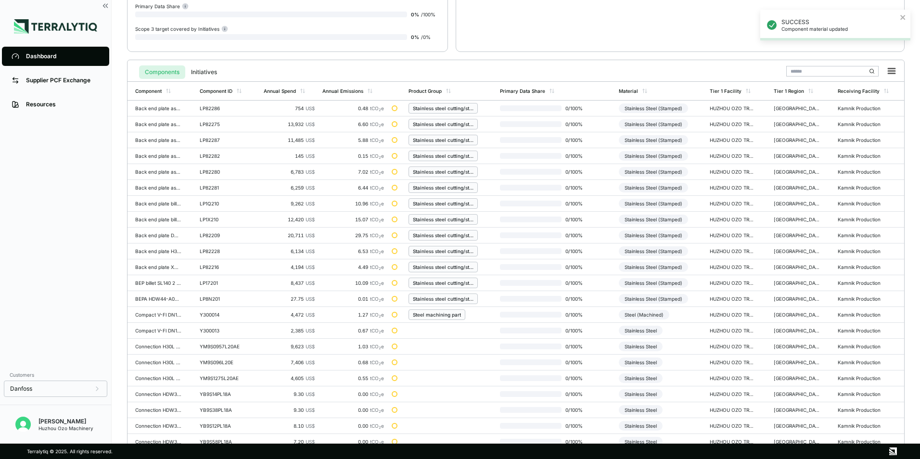
scroll to position [224, 0]
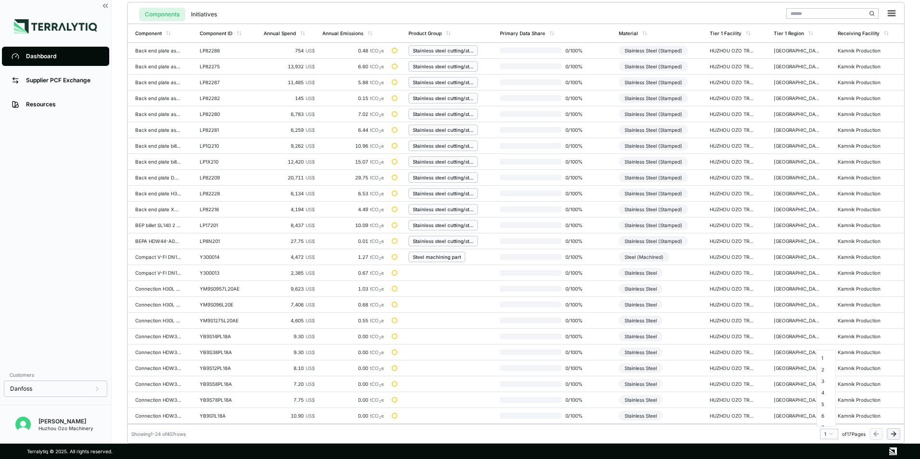
click at [832, 434] on html "SUCCESS Component material updated Dashboard Supplier PCF Exchange Resources Cu…" at bounding box center [460, 229] width 920 height 459
click at [823, 377] on div "11" at bounding box center [826, 377] width 14 height 12
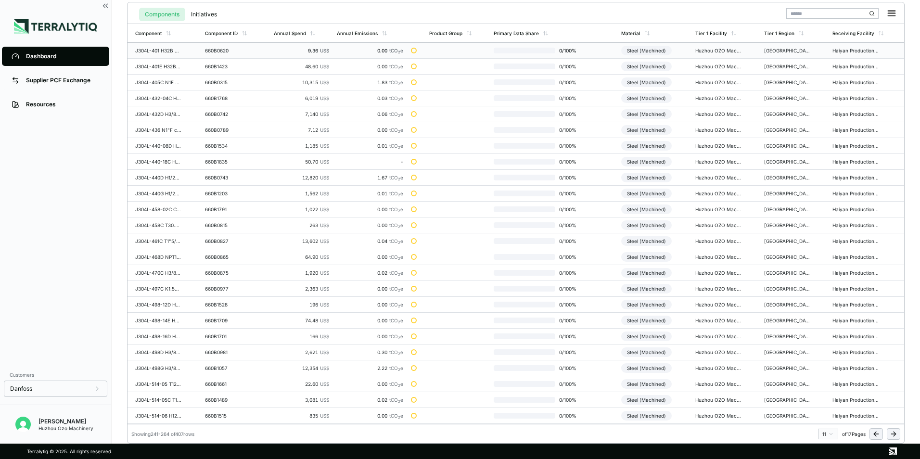
click at [646, 51] on div "Steel (Machined)" at bounding box center [646, 51] width 51 height 10
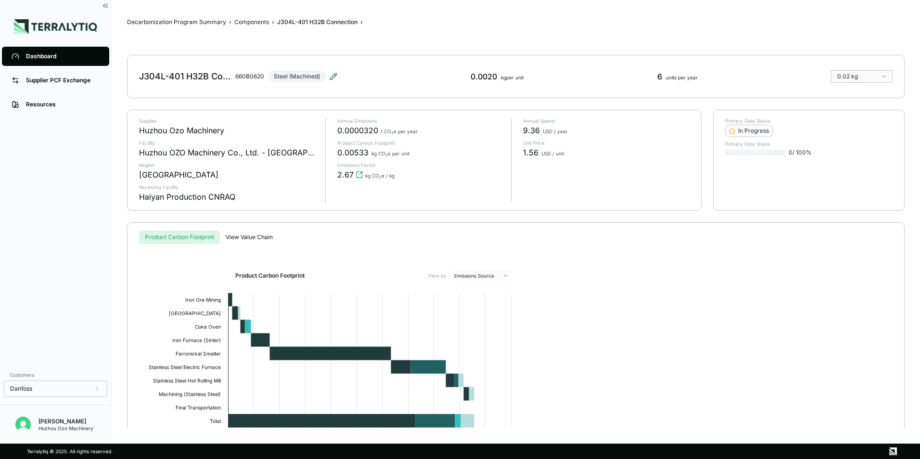
click at [332, 76] on icon at bounding box center [334, 77] width 8 height 8
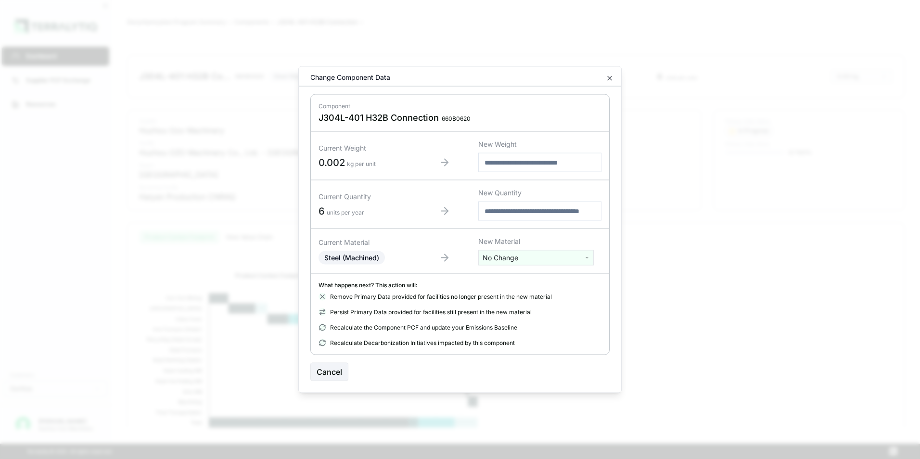
click at [501, 257] on html "Dashboard Supplier PCF Exchange Resources Customers Danfoss [PERSON_NAME] Huzho…" at bounding box center [460, 229] width 920 height 459
type input "***"
click at [518, 306] on div "Stainless Steel" at bounding box center [536, 306] width 111 height 13
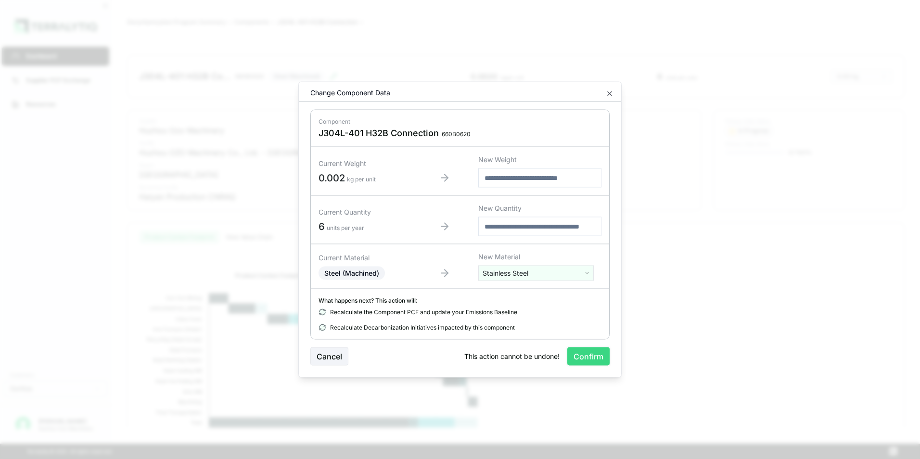
click at [597, 352] on button "Confirm" at bounding box center [588, 356] width 42 height 18
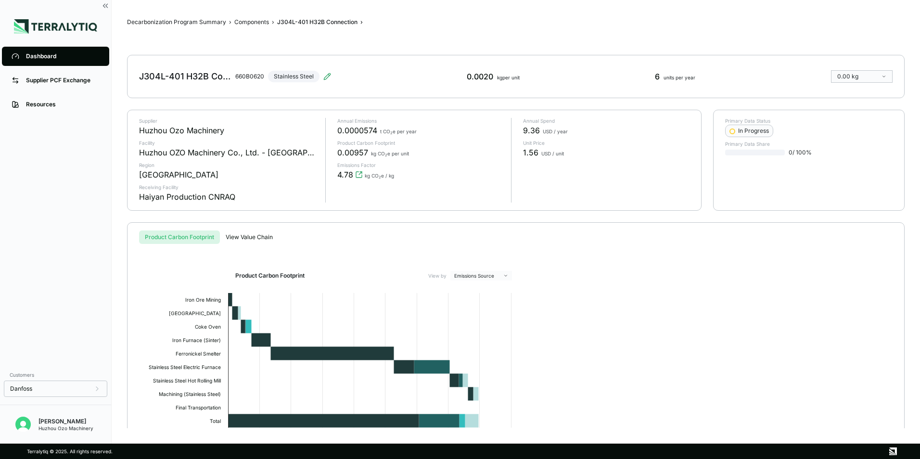
drag, startPoint x: 39, startPoint y: 55, endPoint x: 58, endPoint y: 68, distance: 22.4
click at [39, 54] on div "Dashboard" at bounding box center [63, 56] width 74 height 8
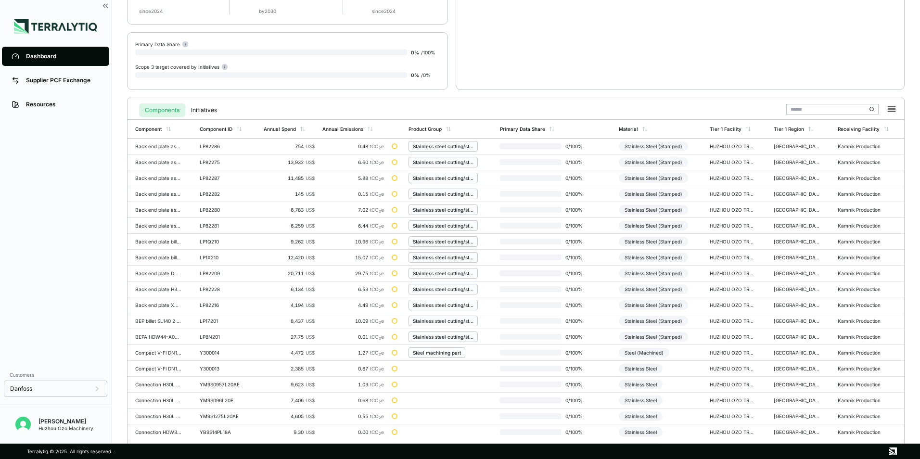
scroll to position [224, 0]
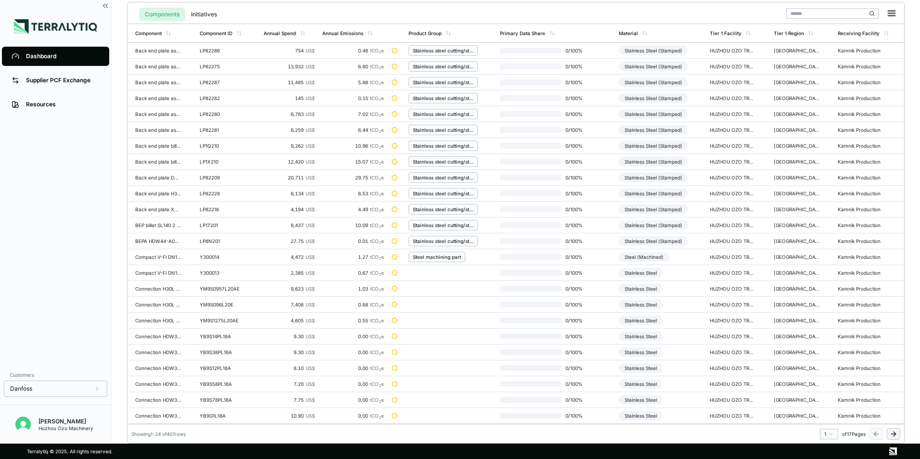
click at [830, 433] on html "Dashboard Supplier PCF Exchange Resources Customers Danfoss [PERSON_NAME] Huzho…" at bounding box center [460, 229] width 920 height 459
click at [824, 367] on div "10" at bounding box center [826, 366] width 14 height 12
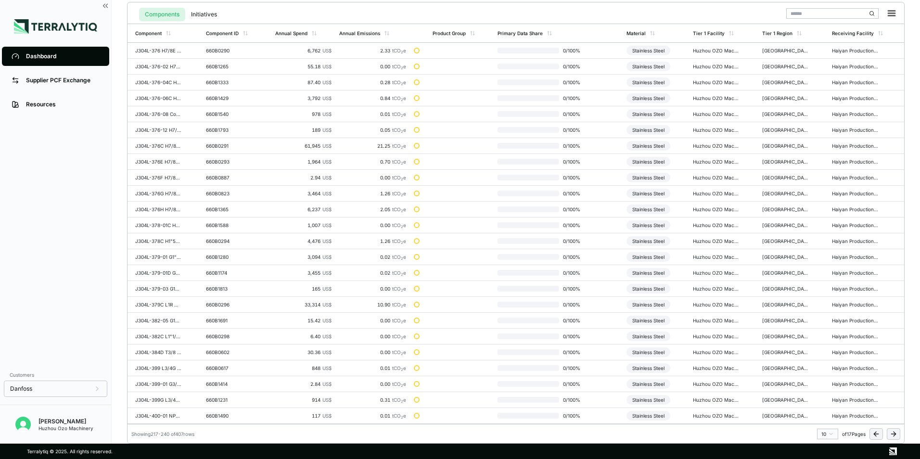
click at [831, 435] on html "Dashboard Supplier PCF Exchange Resources Customers Danfoss [PERSON_NAME] Huzho…" at bounding box center [460, 229] width 920 height 459
click at [824, 424] on div "11" at bounding box center [826, 426] width 14 height 12
click at [650, 66] on div "Steel (Machined)" at bounding box center [646, 67] width 51 height 10
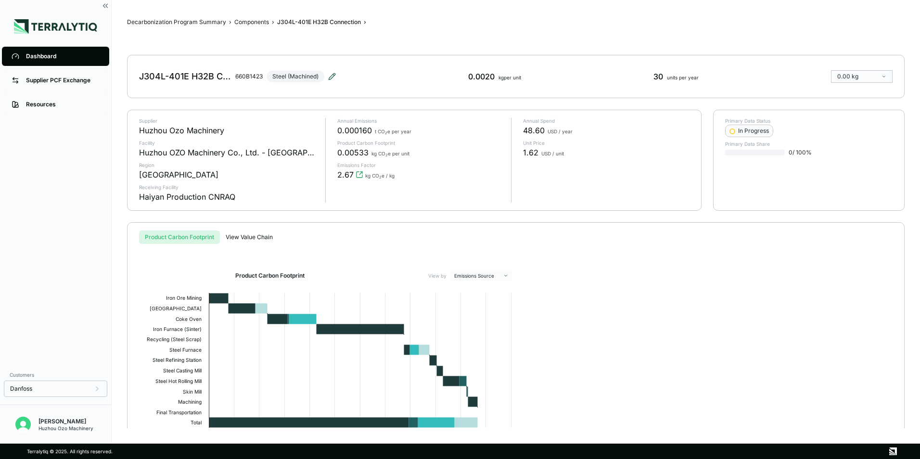
click at [330, 78] on icon at bounding box center [332, 76] width 6 height 6
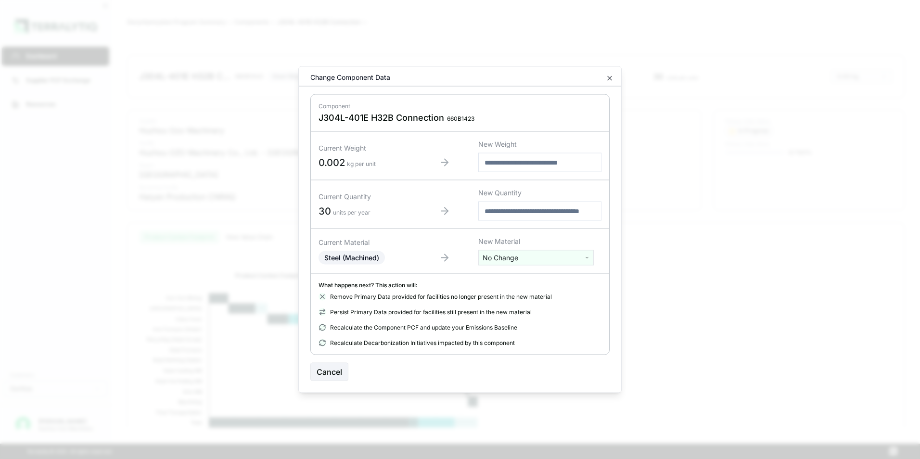
click at [525, 258] on html "Dashboard Supplier PCF Exchange Resources Customers Danfoss [PERSON_NAME] Huzho…" at bounding box center [460, 229] width 920 height 459
type input "***"
click at [517, 306] on div "Stainless Steel" at bounding box center [536, 306] width 111 height 13
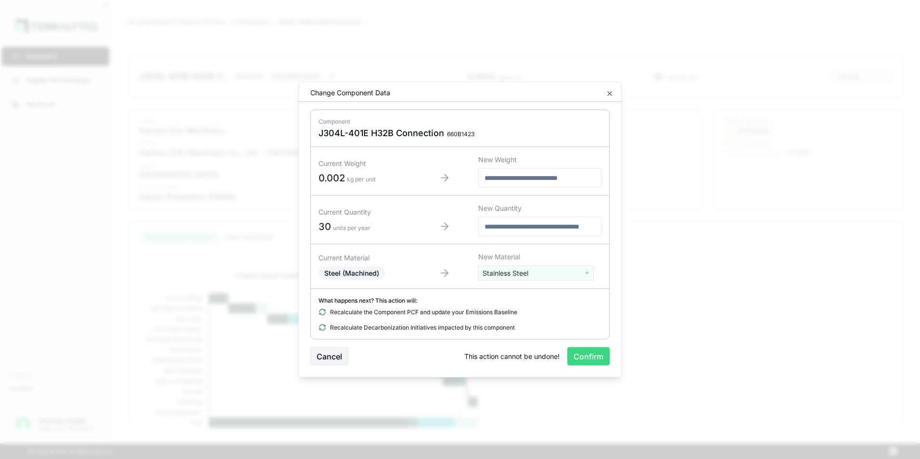
click at [598, 361] on button "Confirm" at bounding box center [588, 356] width 42 height 18
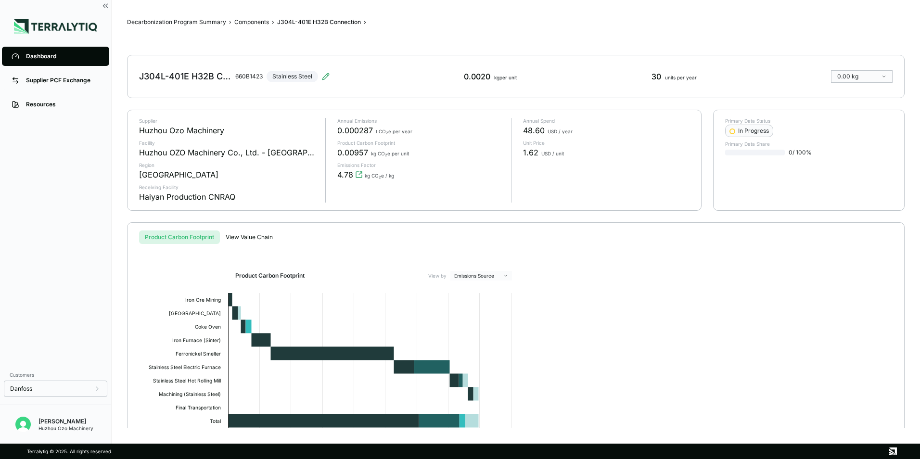
click at [46, 56] on div "Dashboard" at bounding box center [63, 56] width 74 height 8
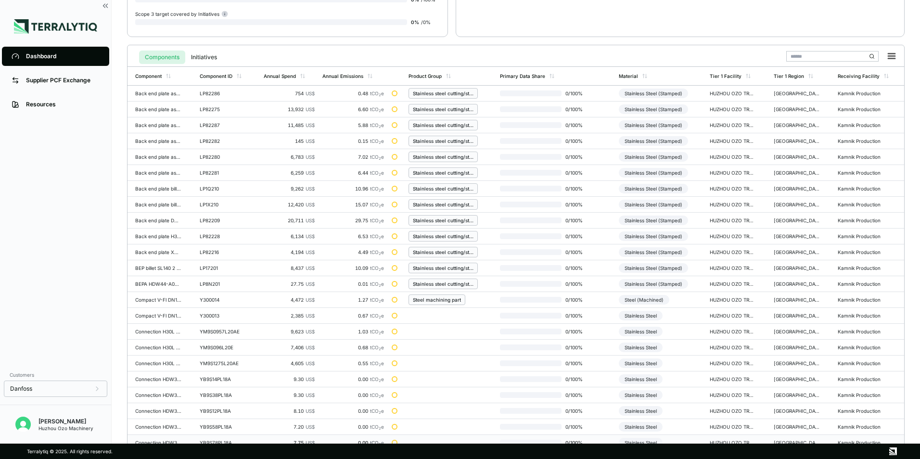
scroll to position [224, 0]
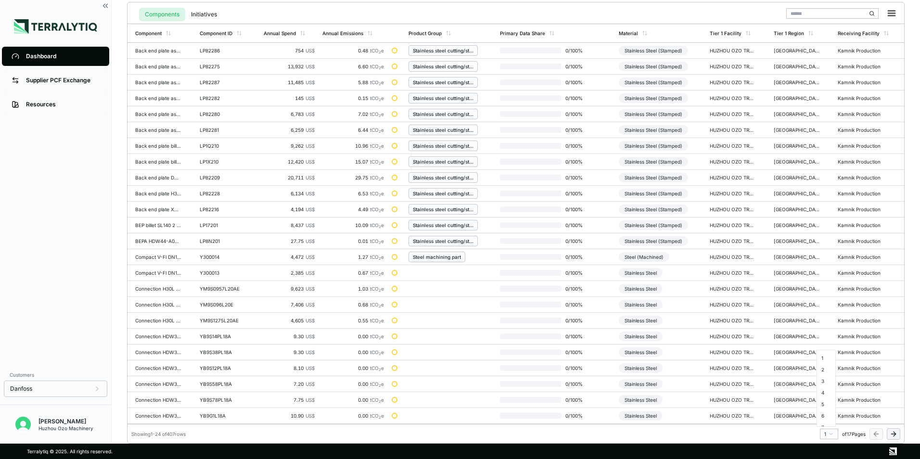
click at [832, 433] on html "Dashboard Supplier PCF Exchange Resources Customers Danfoss [PERSON_NAME] Huzho…" at bounding box center [460, 229] width 920 height 459
click at [822, 378] on div "11" at bounding box center [826, 377] width 14 height 12
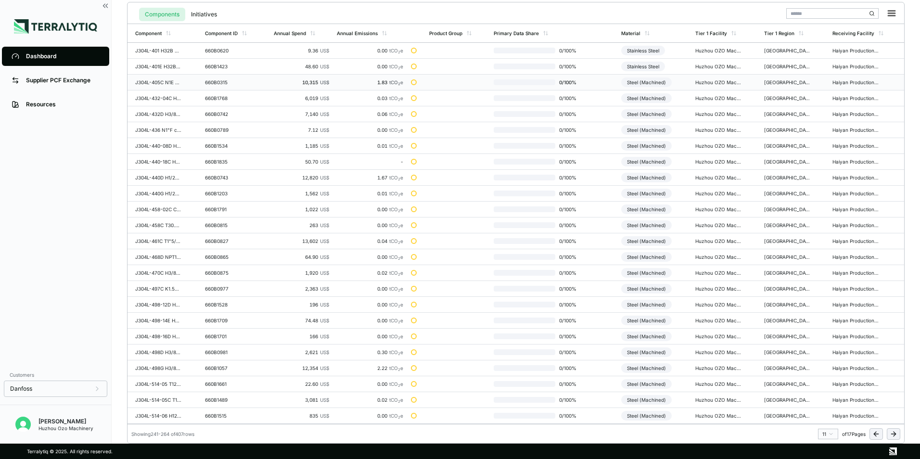
click at [657, 83] on div "Steel (Machined)" at bounding box center [646, 82] width 51 height 10
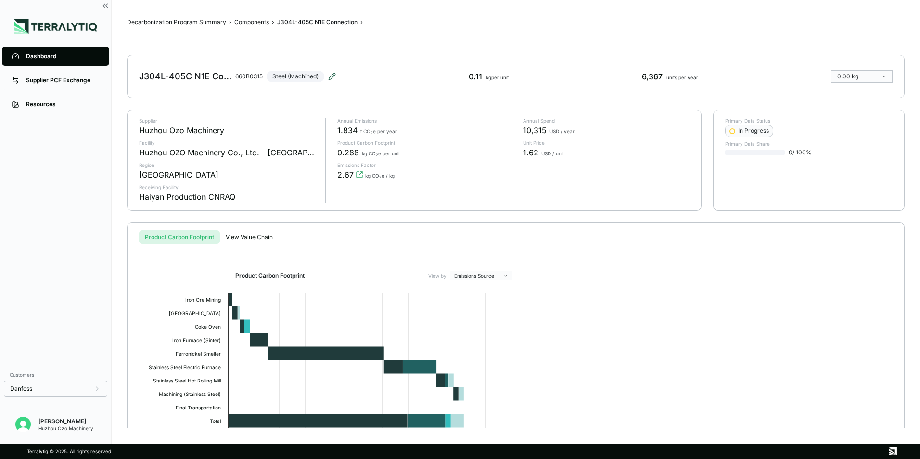
click at [334, 76] on icon at bounding box center [332, 76] width 6 height 6
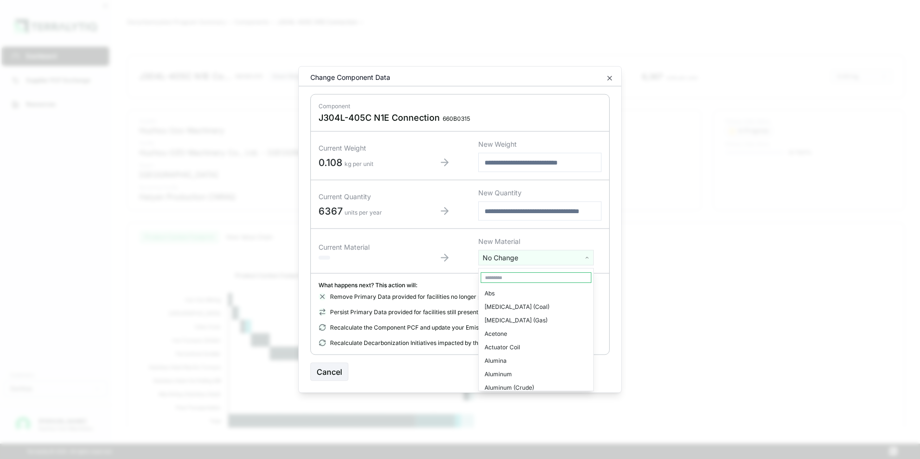
click at [514, 259] on html "Dashboard Supplier PCF Exchange Resources Customers Danfoss [PERSON_NAME] Huzho…" at bounding box center [460, 229] width 920 height 459
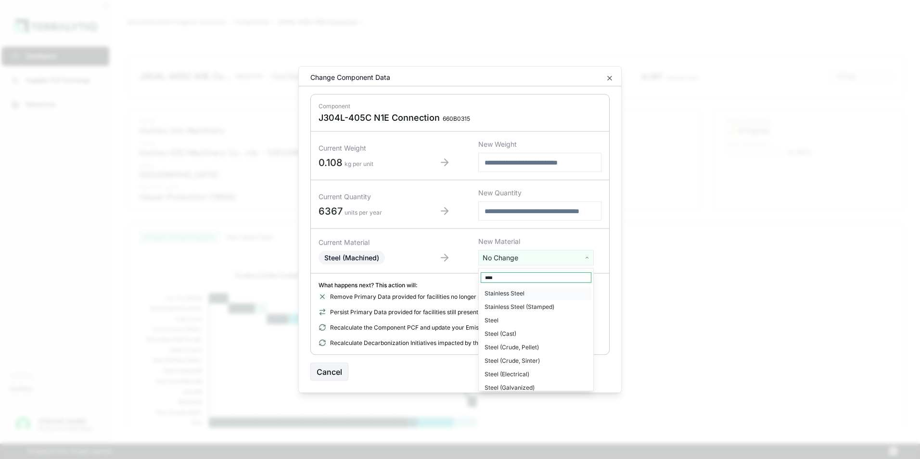
type input "****"
click at [507, 294] on div "Stainless Steel" at bounding box center [536, 293] width 111 height 13
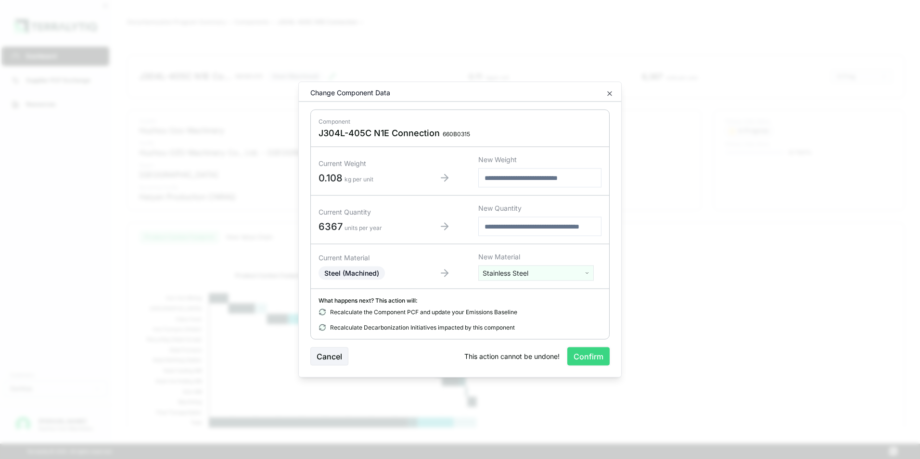
click at [585, 359] on button "Confirm" at bounding box center [588, 356] width 42 height 18
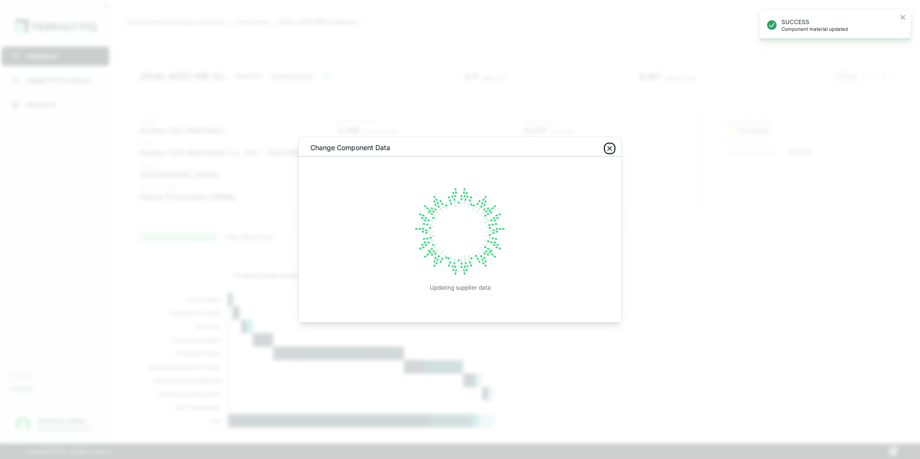
click at [610, 145] on icon "button" at bounding box center [610, 149] width 8 height 8
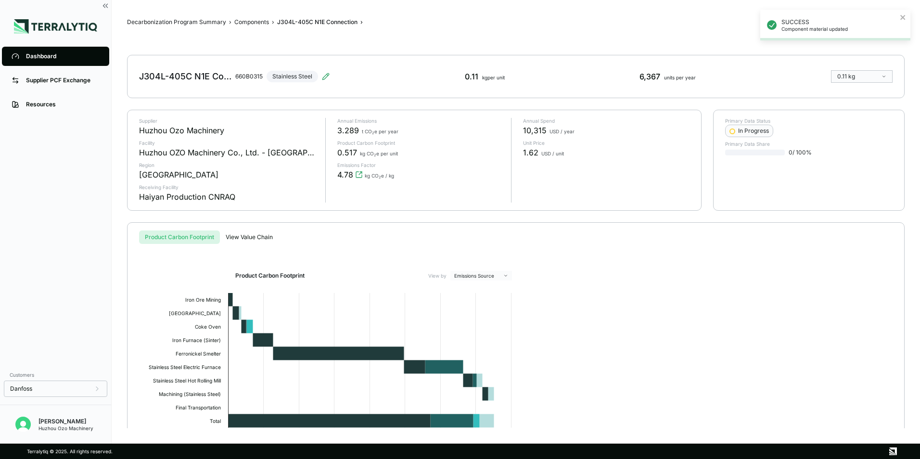
click at [28, 56] on div "Dashboard" at bounding box center [63, 56] width 74 height 8
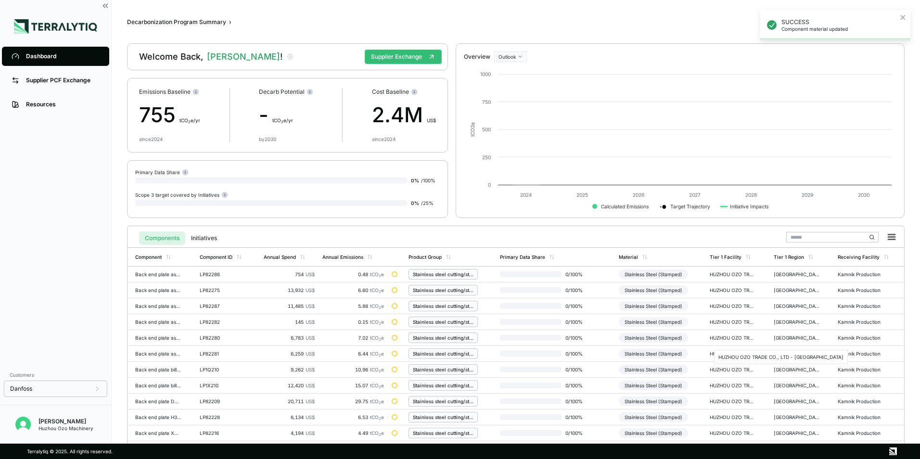
scroll to position [224, 0]
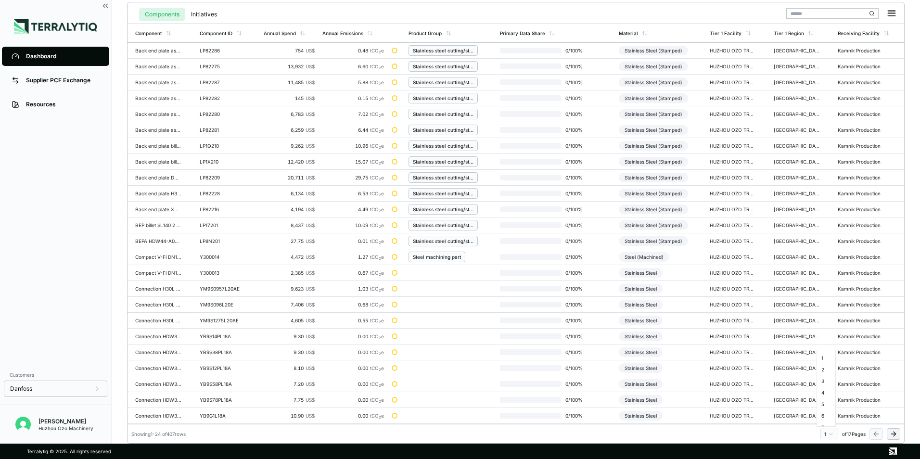
click at [828, 436] on html "SUCCESS Component material updated Dashboard Supplier PCF Exchange Resources Cu…" at bounding box center [460, 229] width 920 height 459
click at [827, 380] on div "11" at bounding box center [826, 377] width 14 height 12
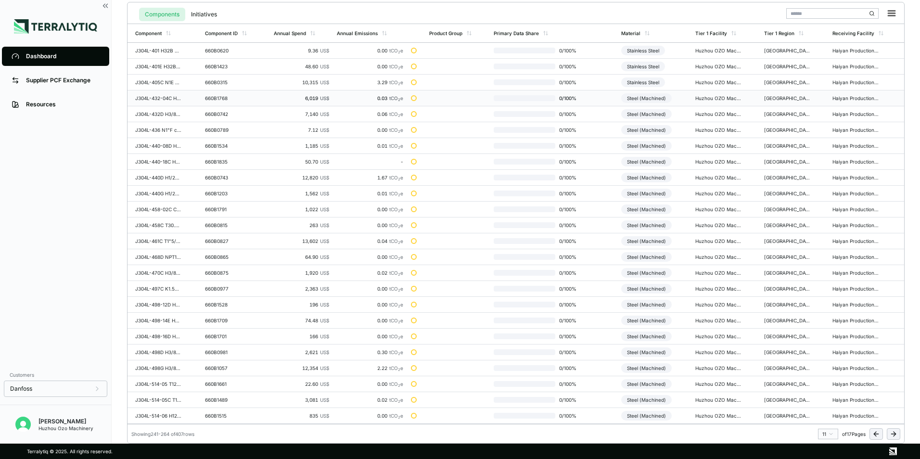
click at [655, 96] on div "Steel (Machined)" at bounding box center [646, 98] width 51 height 10
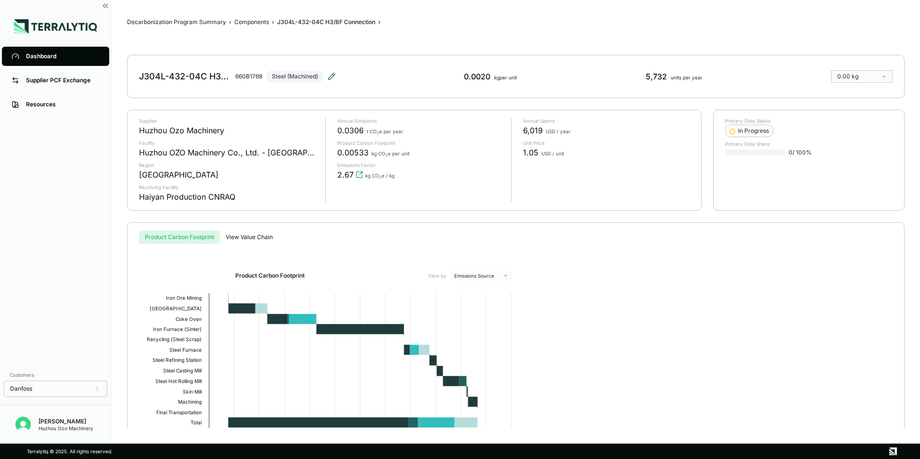
click at [333, 75] on icon at bounding box center [332, 74] width 1 height 1
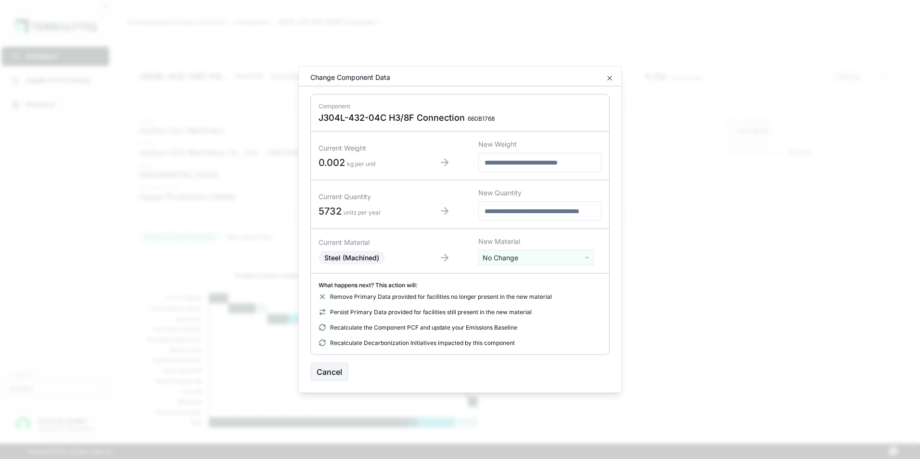
click at [528, 262] on html "Dashboard Supplier PCF Exchange Resources Customers Danfoss [PERSON_NAME] Huzho…" at bounding box center [460, 229] width 920 height 459
type input "****"
click at [526, 293] on div "Stainless Steel" at bounding box center [536, 293] width 111 height 13
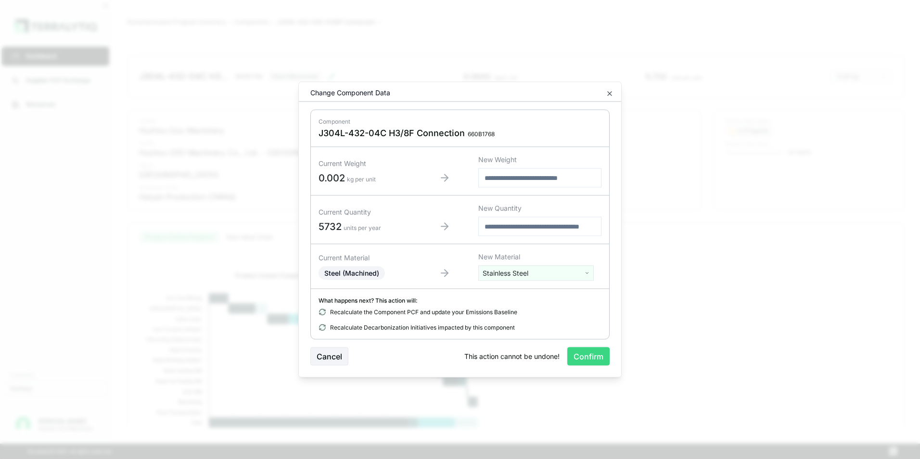
click at [586, 354] on button "Confirm" at bounding box center [588, 356] width 42 height 18
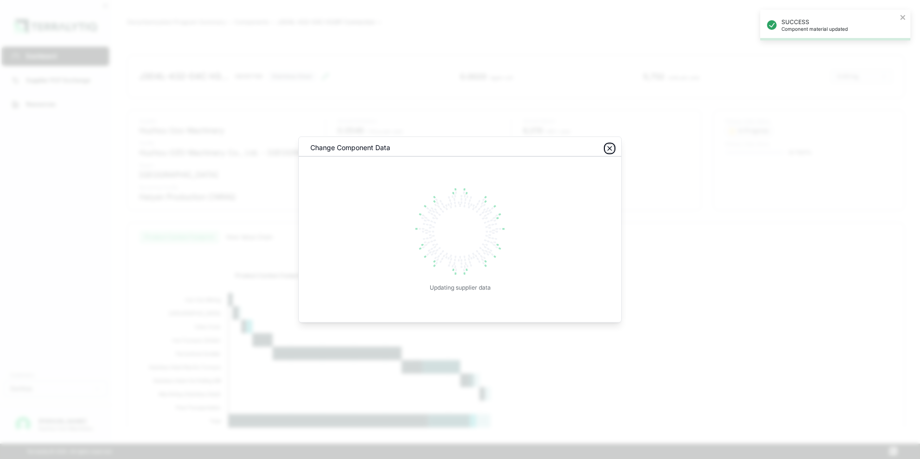
click at [609, 150] on icon "button" at bounding box center [610, 149] width 4 height 4
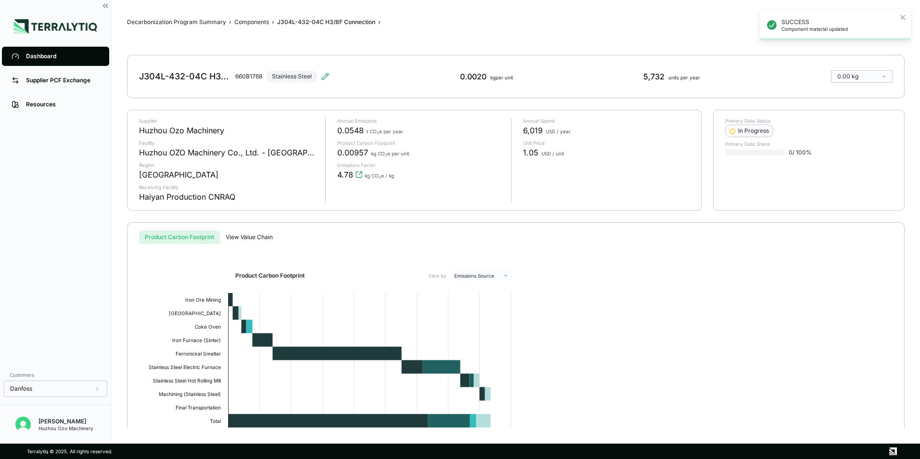
click at [43, 56] on div "Dashboard" at bounding box center [63, 56] width 74 height 8
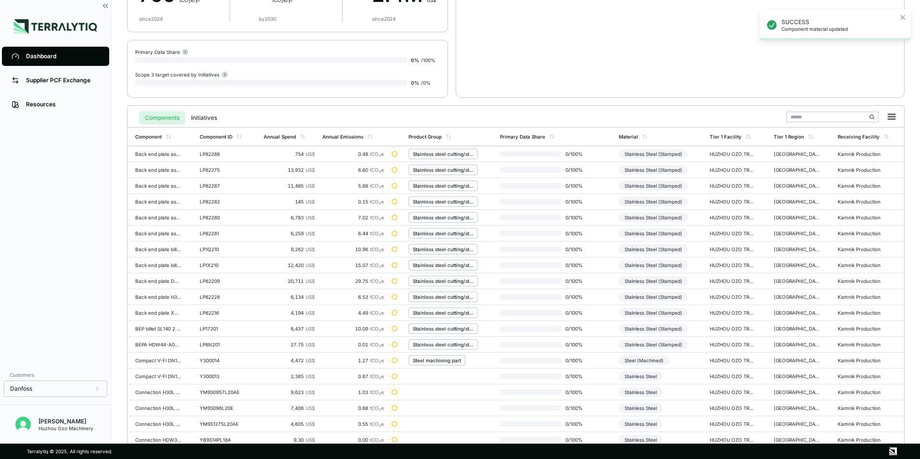
scroll to position [224, 0]
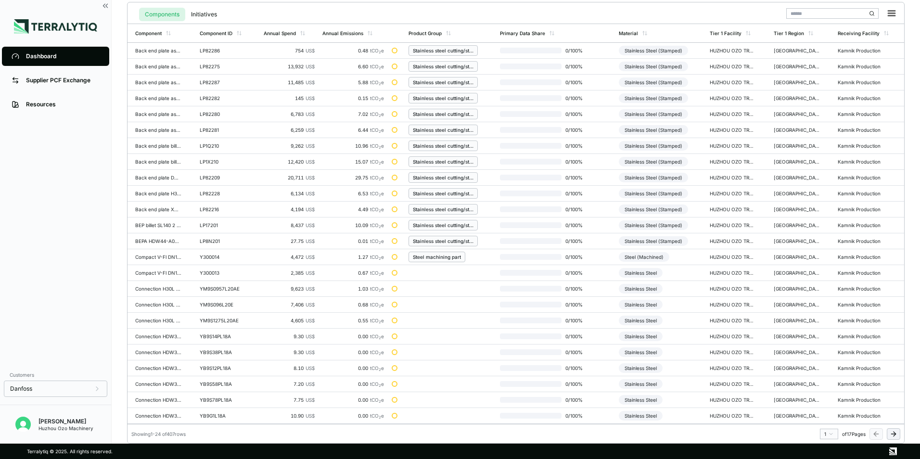
click at [831, 432] on html "SUCCESS Component material updated Dashboard Supplier PCF Exchange Resources Cu…" at bounding box center [460, 229] width 920 height 459
click at [824, 379] on div "11" at bounding box center [826, 377] width 14 height 12
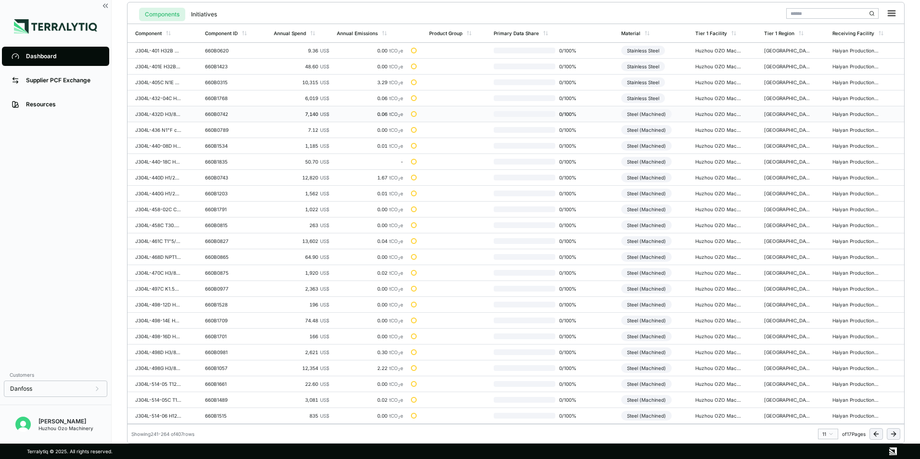
click at [655, 114] on div "Steel (Machined)" at bounding box center [646, 114] width 51 height 10
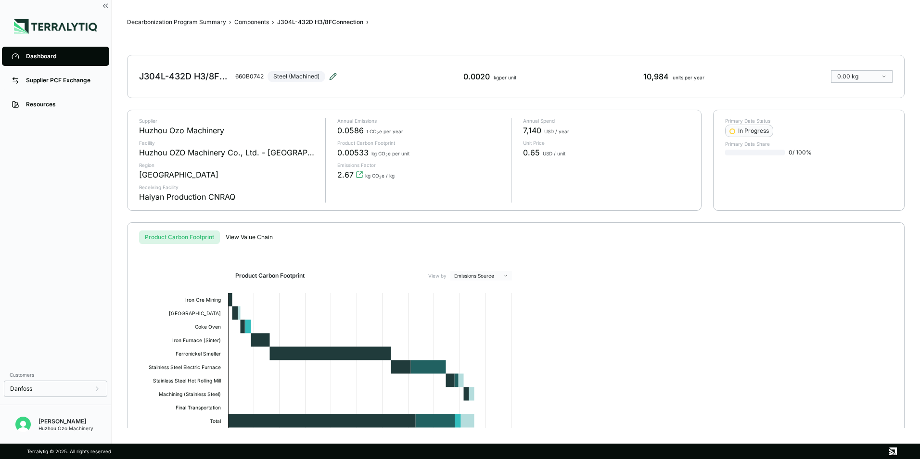
click at [333, 76] on icon at bounding box center [333, 77] width 8 height 8
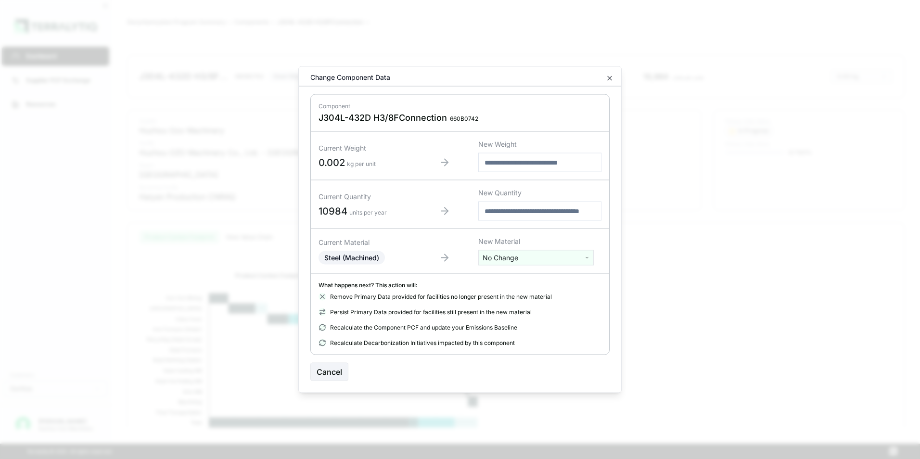
click at [513, 257] on html "Dashboard Supplier PCF Exchange Resources Customers Danfoss [PERSON_NAME] Huzho…" at bounding box center [460, 229] width 920 height 459
type input "***"
click at [516, 306] on div "Stainless Steel" at bounding box center [536, 306] width 111 height 13
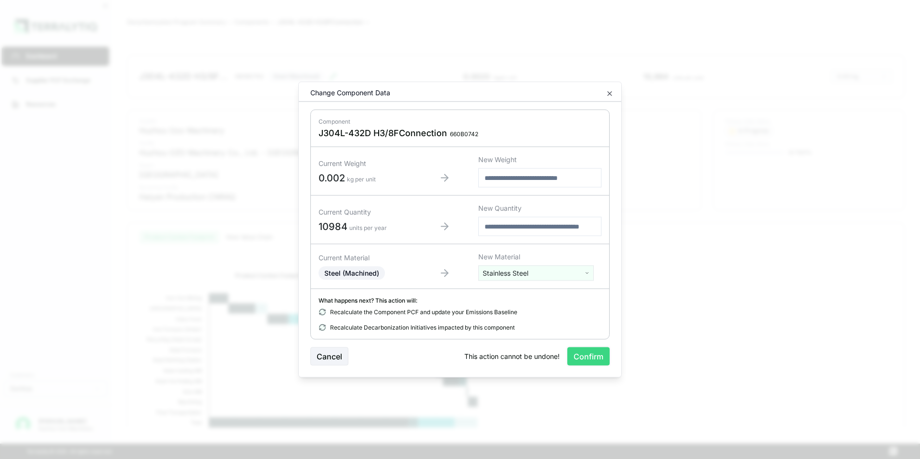
click at [594, 359] on button "Confirm" at bounding box center [588, 356] width 42 height 18
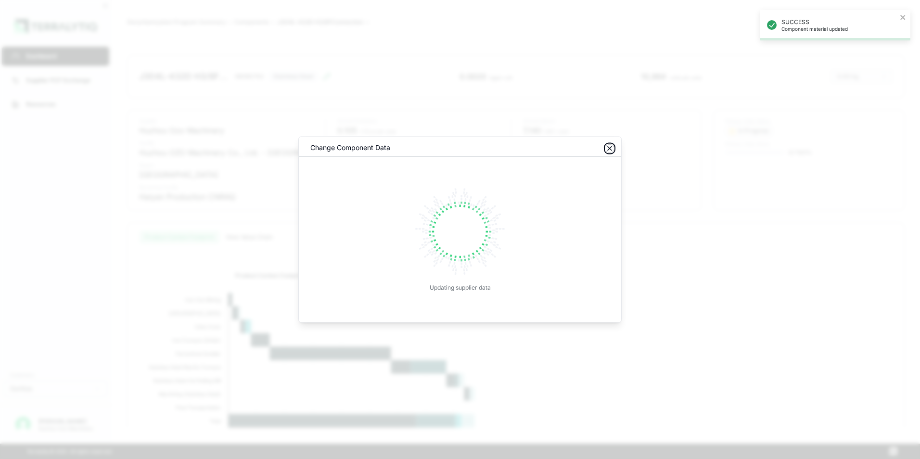
click at [608, 147] on icon "button" at bounding box center [610, 149] width 8 height 8
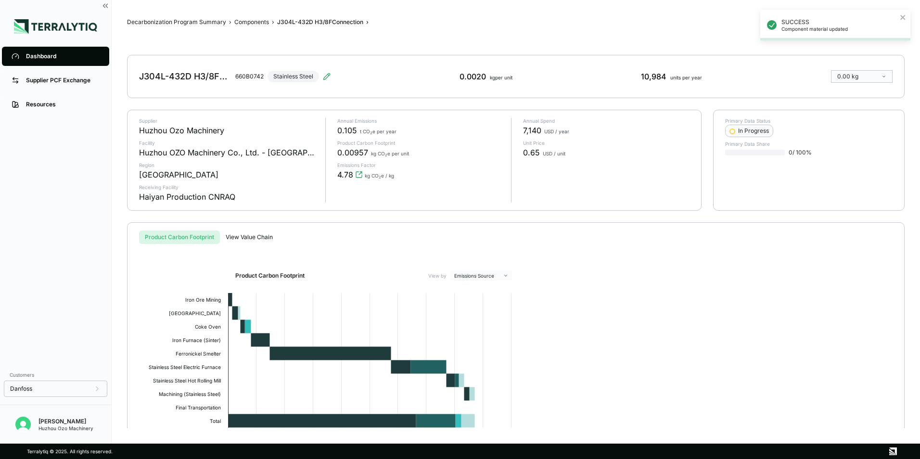
click at [48, 55] on div "Dashboard" at bounding box center [63, 56] width 74 height 8
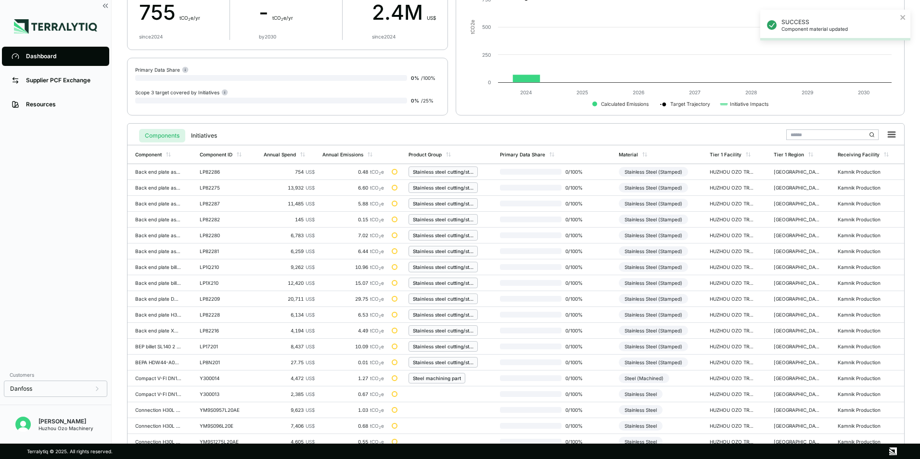
scroll to position [224, 0]
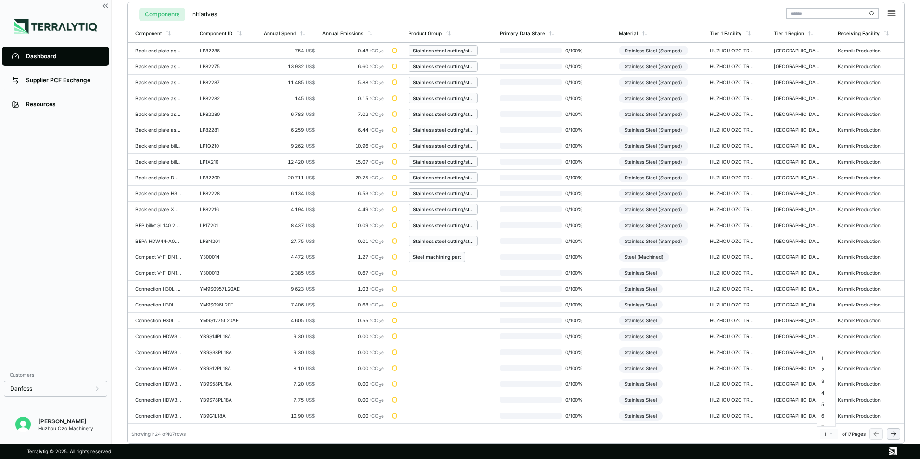
click at [829, 435] on html "Dashboard Supplier PCF Exchange Resources Customers Danfoss [PERSON_NAME] Huzho…" at bounding box center [460, 229] width 920 height 459
click at [824, 397] on div "11" at bounding box center [826, 398] width 14 height 12
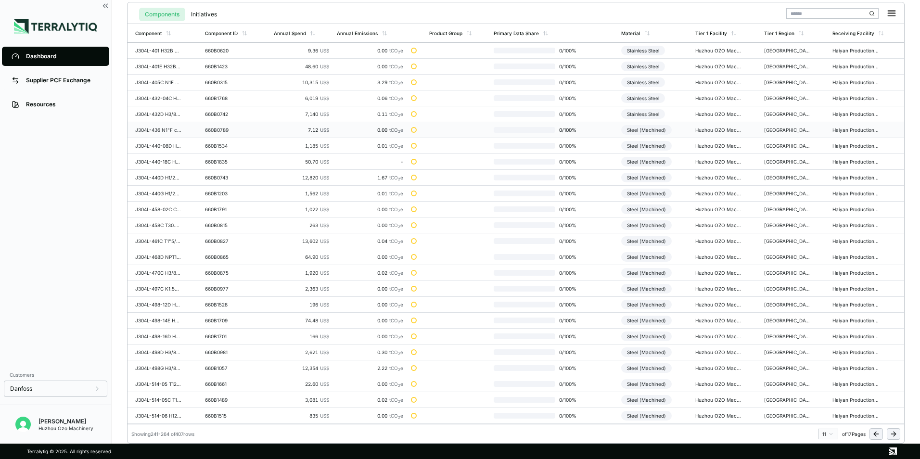
click at [658, 128] on div "Steel (Machined)" at bounding box center [646, 130] width 51 height 10
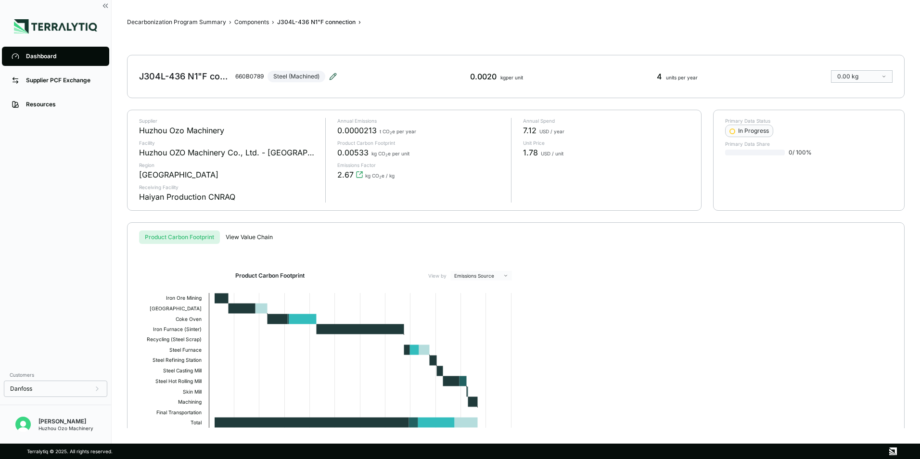
click at [333, 75] on icon at bounding box center [333, 77] width 8 height 8
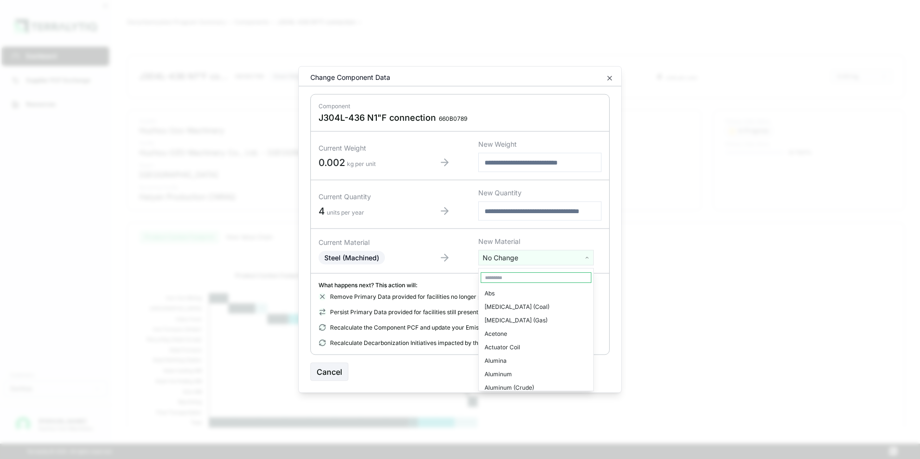
click at [529, 256] on html "Dashboard Supplier PCF Exchange Resources Customers Danfoss [PERSON_NAME] Huzho…" at bounding box center [460, 229] width 920 height 459
type input "***"
click at [511, 307] on div "Stainless Steel" at bounding box center [536, 306] width 111 height 13
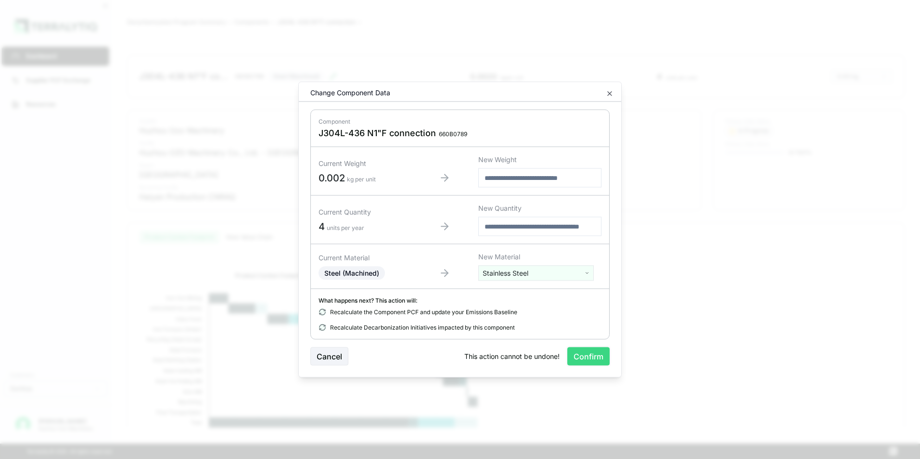
click at [597, 350] on button "Confirm" at bounding box center [588, 356] width 42 height 18
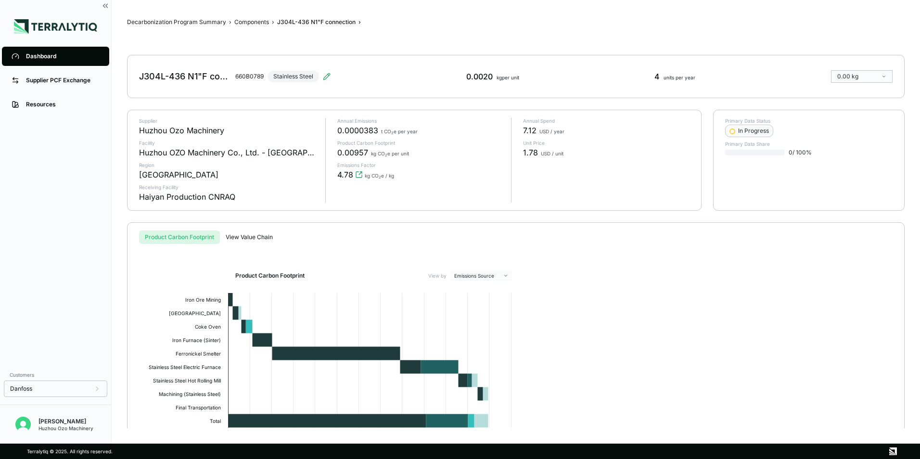
click at [25, 55] on link "Dashboard" at bounding box center [55, 56] width 107 height 19
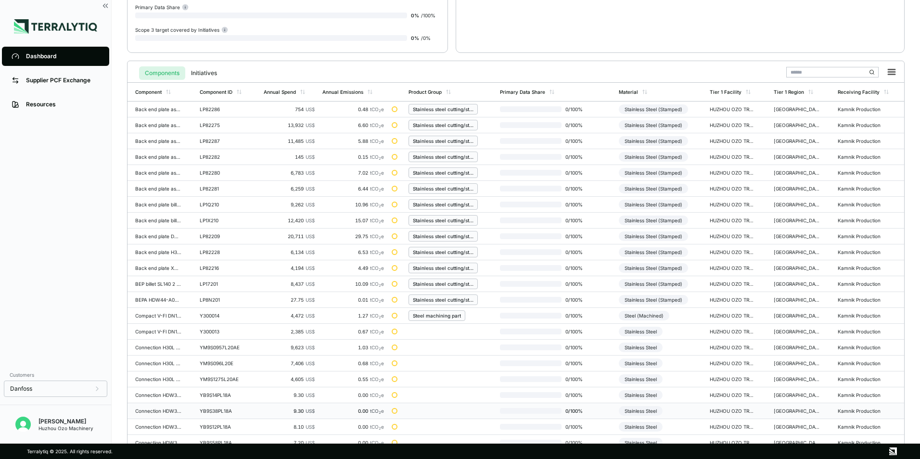
scroll to position [224, 0]
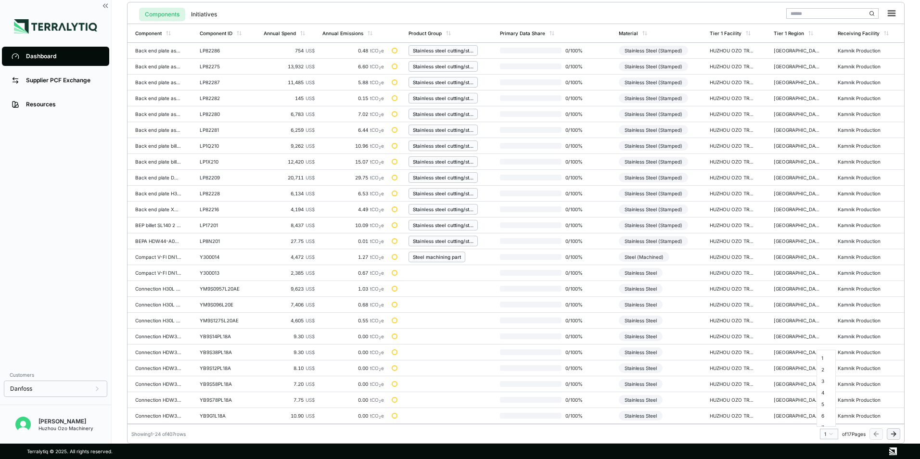
click at [827, 433] on html "Dashboard Supplier PCF Exchange Resources Customers Danfoss [PERSON_NAME] Huzho…" at bounding box center [460, 229] width 920 height 459
click at [824, 414] on div "10" at bounding box center [826, 414] width 14 height 12
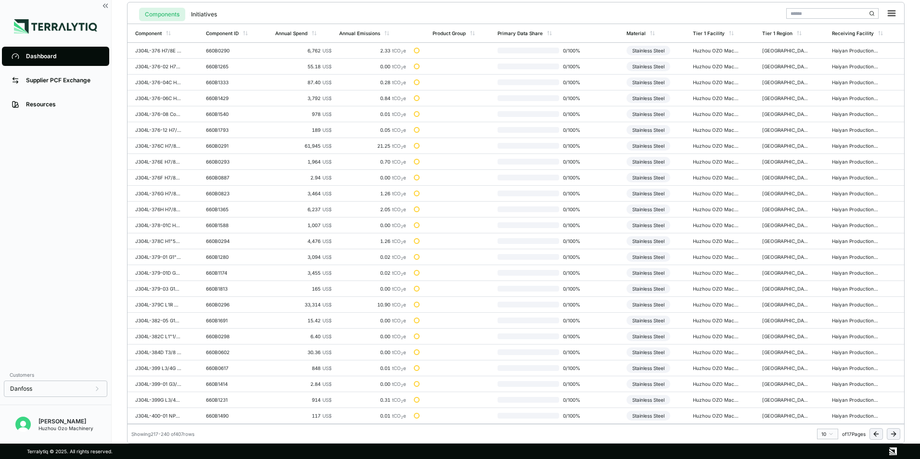
click at [832, 434] on html "Dashboard Supplier PCF Exchange Resources Customers Danfoss [PERSON_NAME] Huzho…" at bounding box center [460, 229] width 920 height 459
click at [823, 378] on div "11" at bounding box center [826, 377] width 14 height 12
click at [645, 147] on div "Steel (Machined)" at bounding box center [646, 146] width 51 height 10
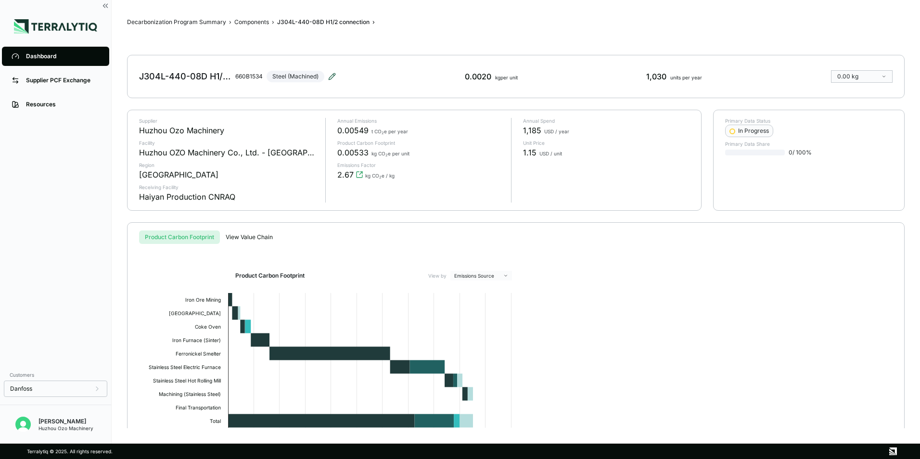
click at [330, 74] on icon at bounding box center [332, 77] width 8 height 8
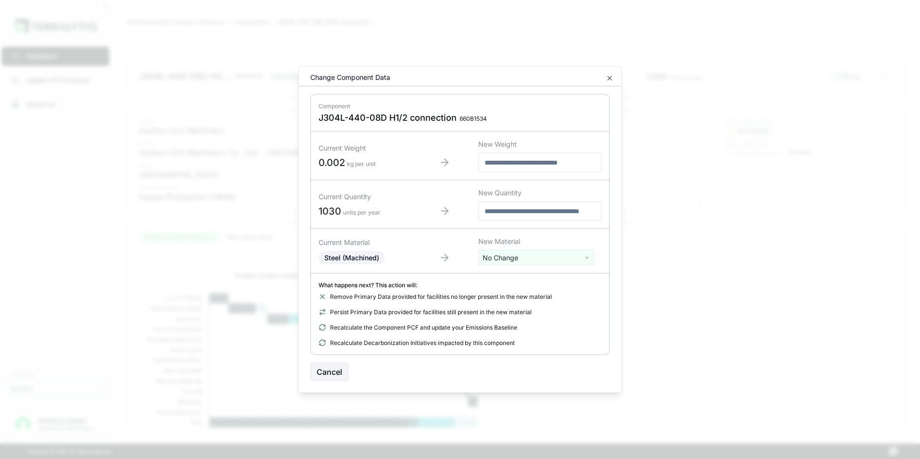
click at [501, 254] on html "Dashboard Supplier PCF Exchange Resources Customers Danfoss [PERSON_NAME] Huzho…" at bounding box center [460, 229] width 920 height 459
type input "****"
click at [500, 294] on div "Stainless Steel" at bounding box center [536, 293] width 111 height 13
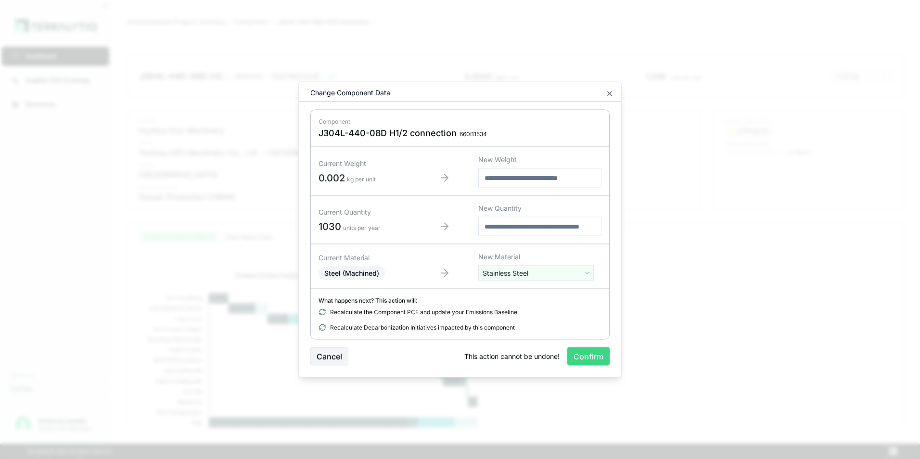
click at [596, 362] on button "Confirm" at bounding box center [588, 356] width 42 height 18
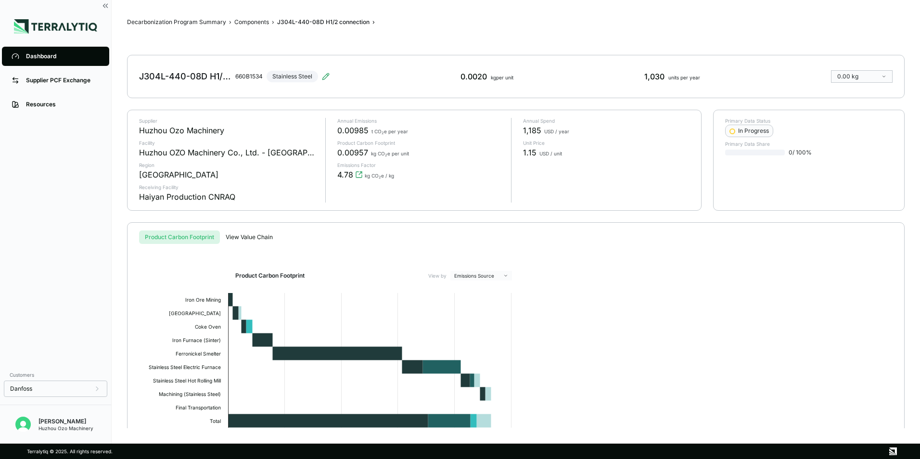
click at [46, 54] on div "Dashboard" at bounding box center [63, 56] width 74 height 8
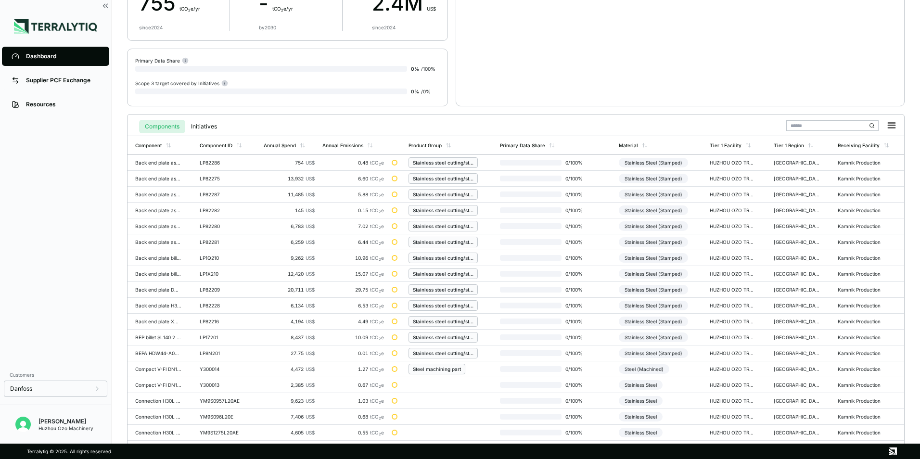
scroll to position [224, 0]
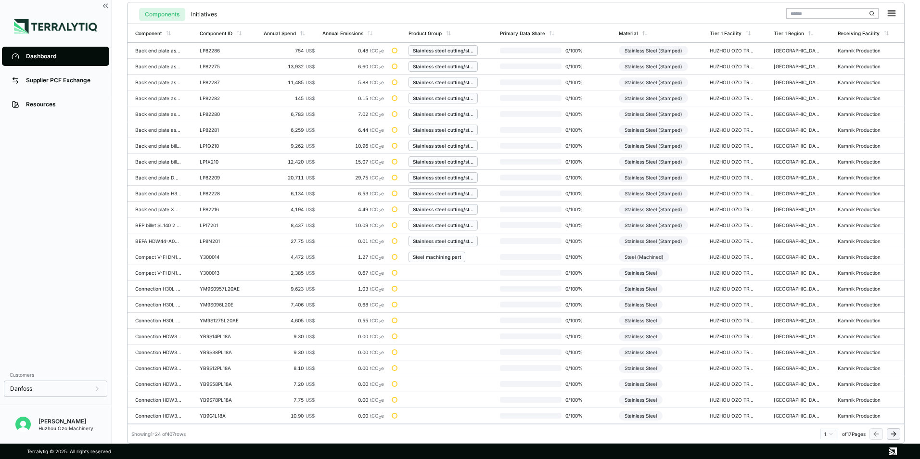
click at [832, 433] on html "Dashboard Supplier PCF Exchange Resources Customers Danfoss [PERSON_NAME] Huzho…" at bounding box center [460, 229] width 920 height 459
click at [825, 377] on div "11" at bounding box center [826, 377] width 14 height 12
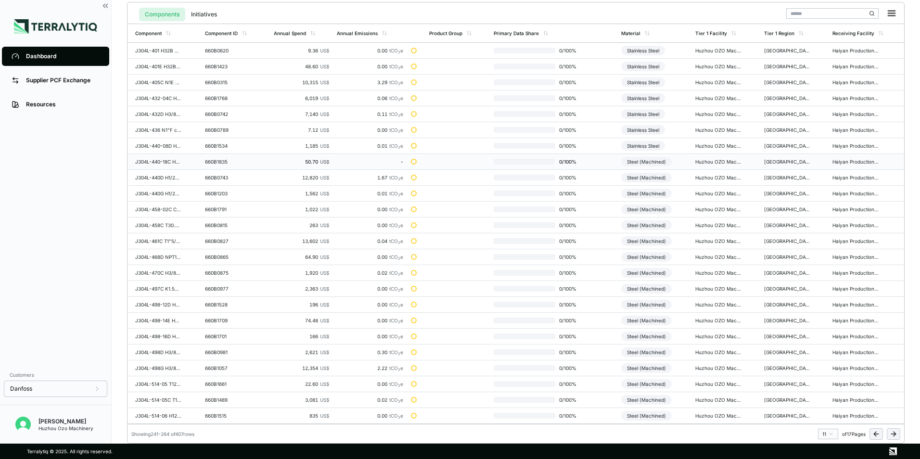
click at [652, 164] on div "Steel (Machined)" at bounding box center [646, 162] width 51 height 10
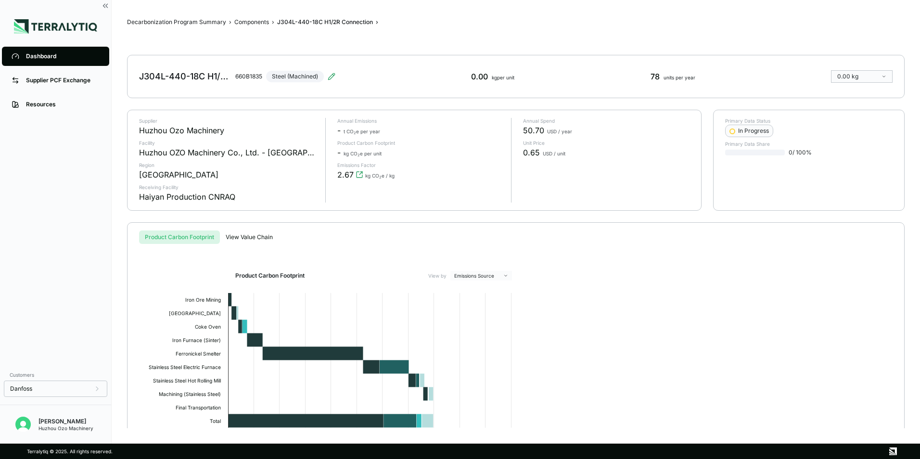
click at [337, 73] on div "J304L-440-18C H1/2R Connection 660B1835 Steel (Machined) 0.00 kg per unit 78 un…" at bounding box center [515, 76] width 777 height 43
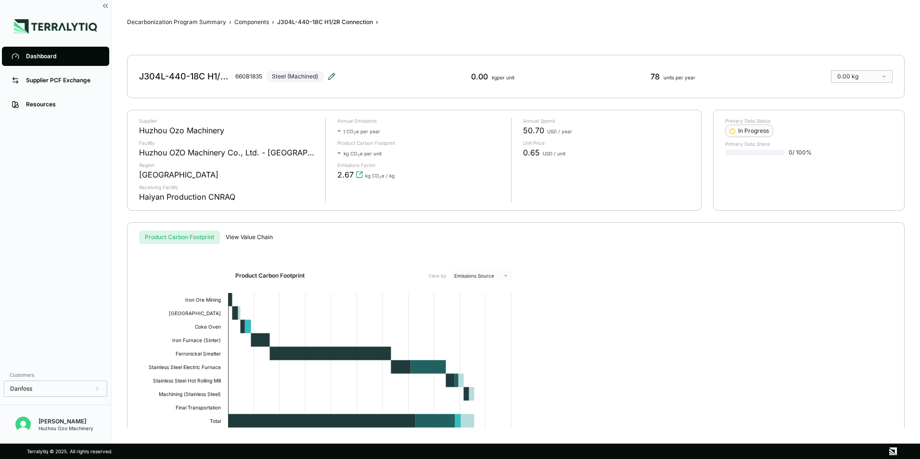
click at [331, 76] on icon at bounding box center [331, 76] width 6 height 6
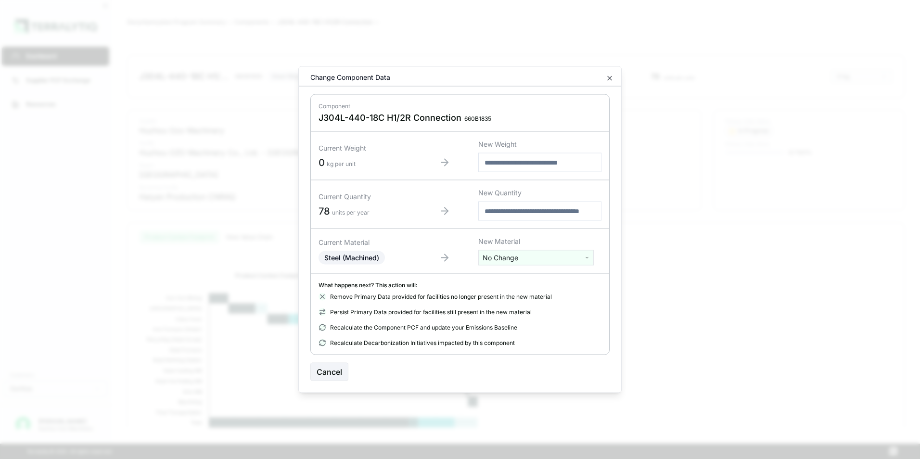
click at [502, 260] on html "Dashboard Supplier PCF Exchange Resources Customers Danfoss [PERSON_NAME] Huzho…" at bounding box center [460, 229] width 920 height 459
click at [506, 368] on div "Stainless Steel" at bounding box center [536, 374] width 111 height 13
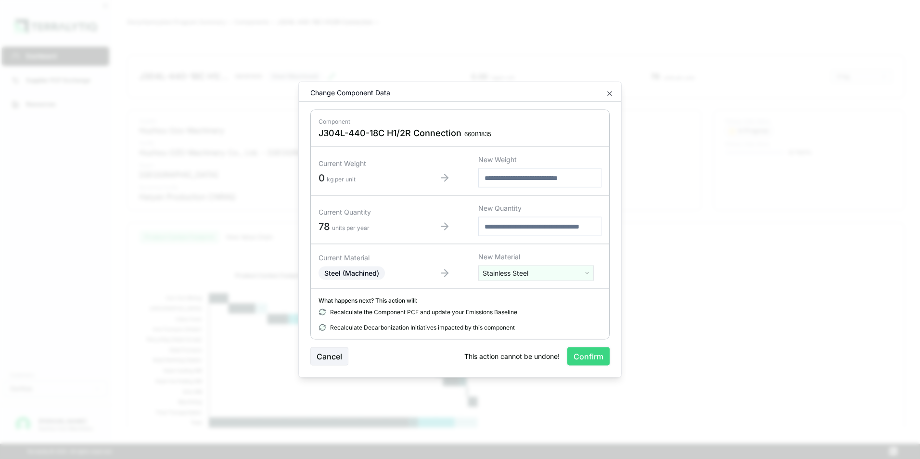
click at [586, 359] on button "Confirm" at bounding box center [588, 356] width 42 height 18
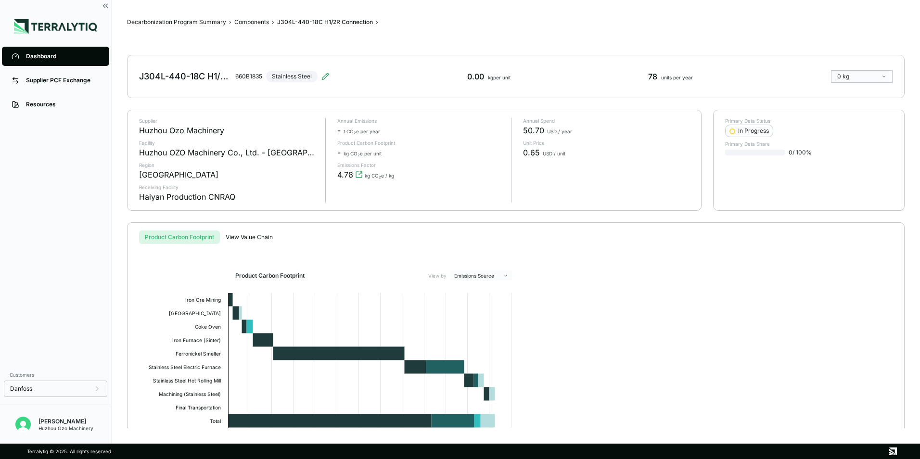
click at [30, 57] on div "Dashboard" at bounding box center [63, 56] width 74 height 8
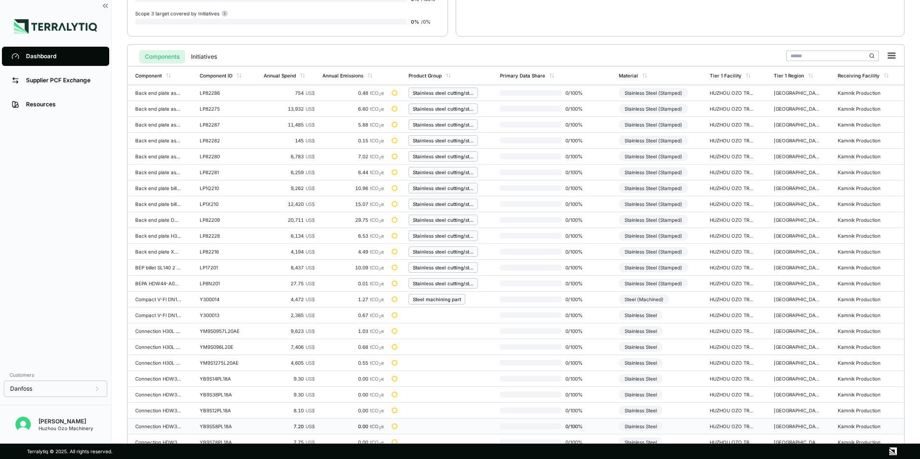
scroll to position [224, 0]
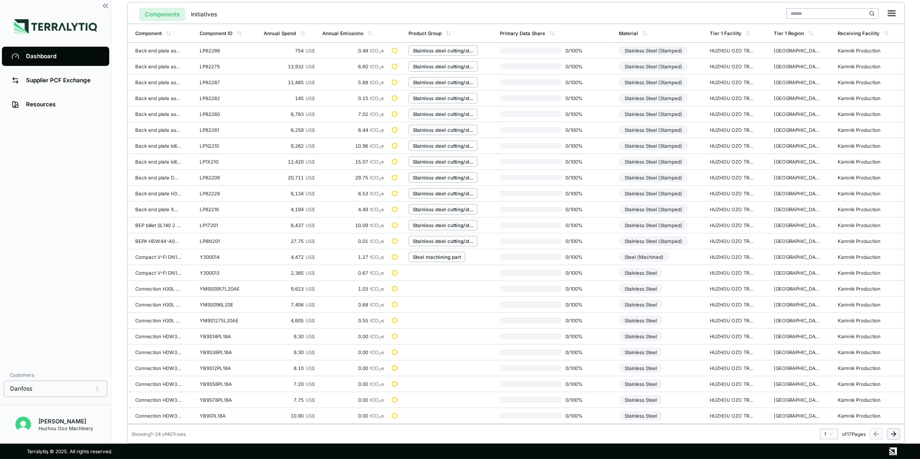
click at [829, 433] on html "Dashboard Supplier PCF Exchange Resources Customers Danfoss [PERSON_NAME] Huzho…" at bounding box center [460, 229] width 920 height 459
click at [824, 375] on div "11" at bounding box center [826, 377] width 14 height 12
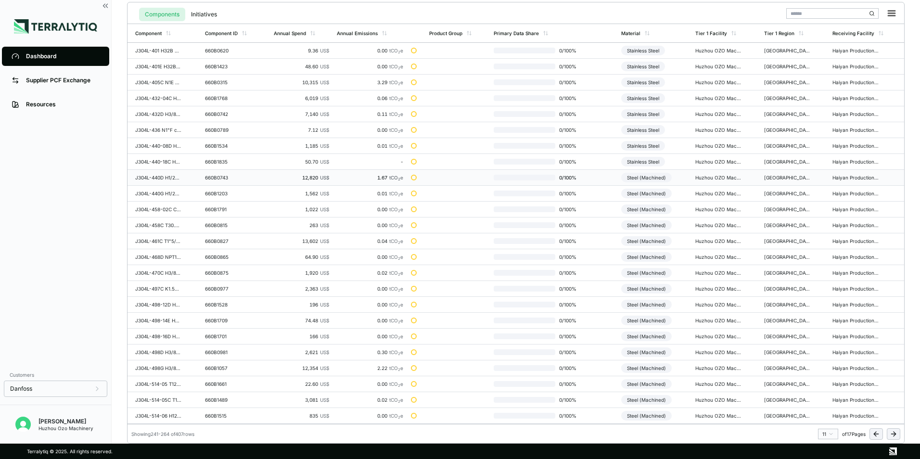
click at [652, 175] on div "Steel (Machined)" at bounding box center [646, 178] width 51 height 10
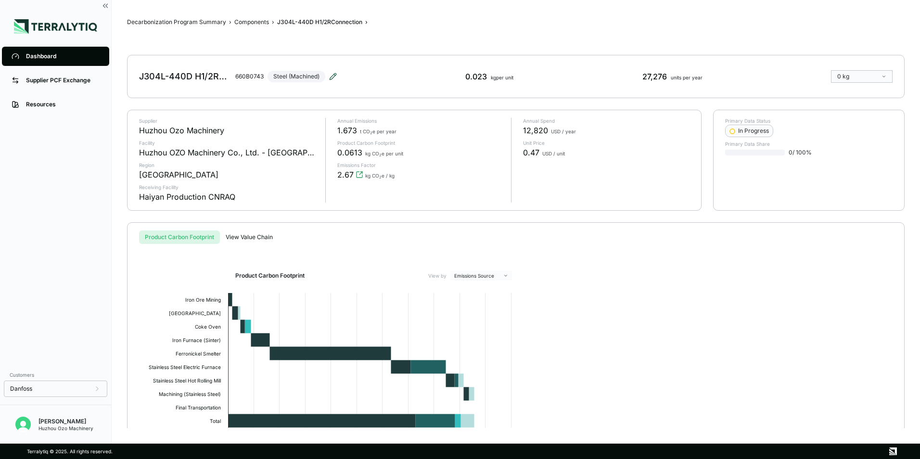
click at [333, 76] on icon at bounding box center [333, 76] width 6 height 6
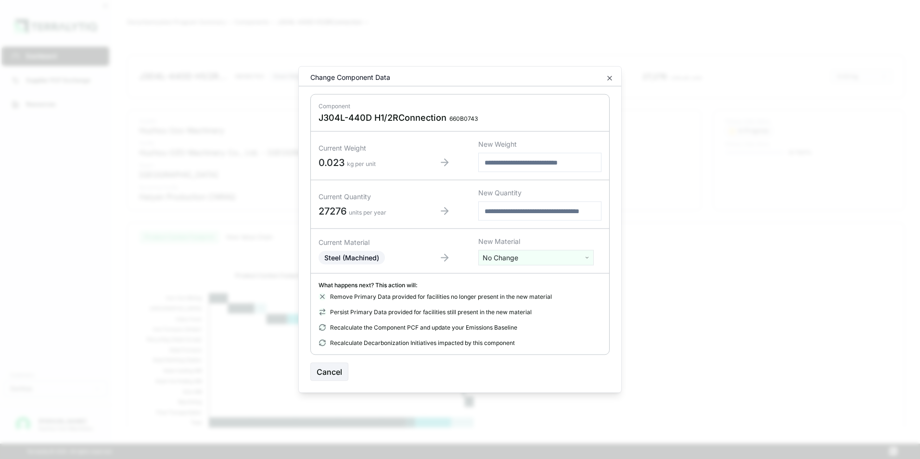
click at [504, 257] on html "Dashboard Supplier PCF Exchange Resources Customers Danfoss [PERSON_NAME] Huzho…" at bounding box center [460, 229] width 920 height 459
type input "****"
click at [511, 291] on div "Stainless Steel" at bounding box center [536, 293] width 111 height 13
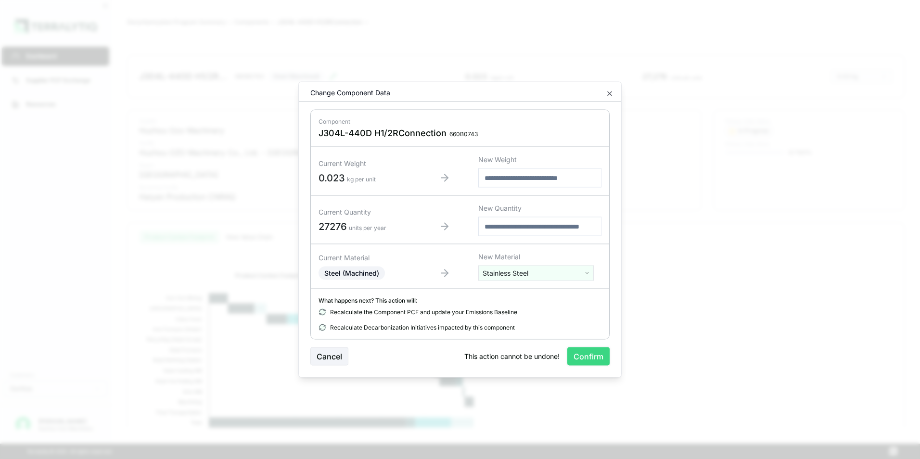
click at [589, 354] on button "Confirm" at bounding box center [588, 356] width 42 height 18
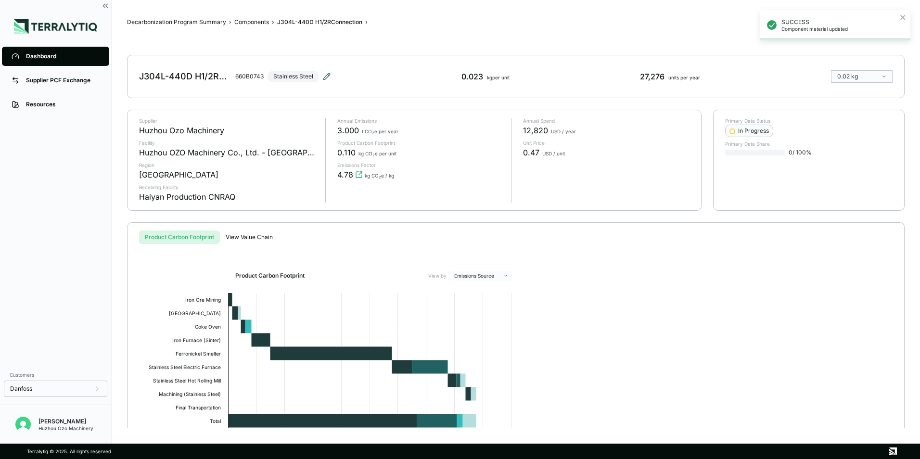
click at [327, 78] on icon at bounding box center [326, 76] width 6 height 6
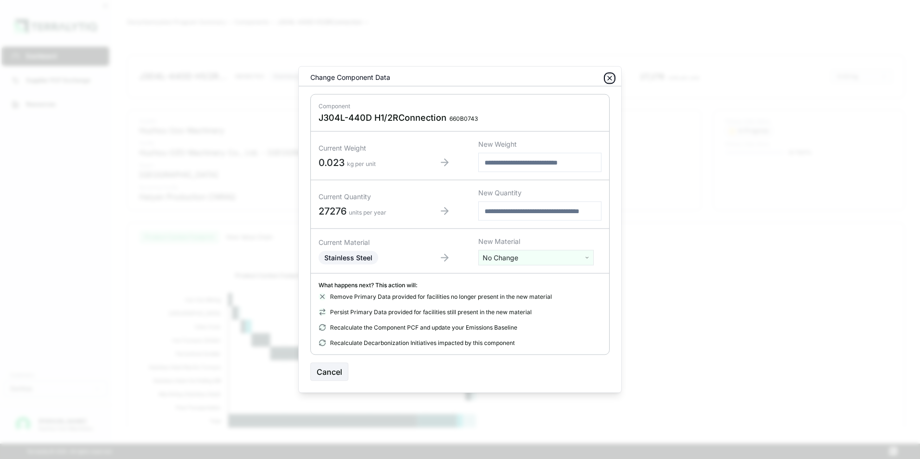
click at [608, 81] on icon "button" at bounding box center [610, 79] width 8 height 8
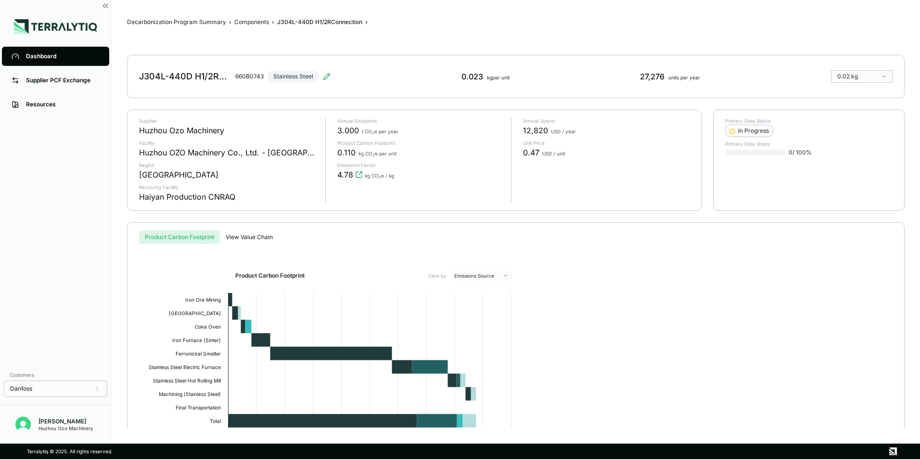
click at [40, 51] on link "Dashboard" at bounding box center [55, 56] width 107 height 19
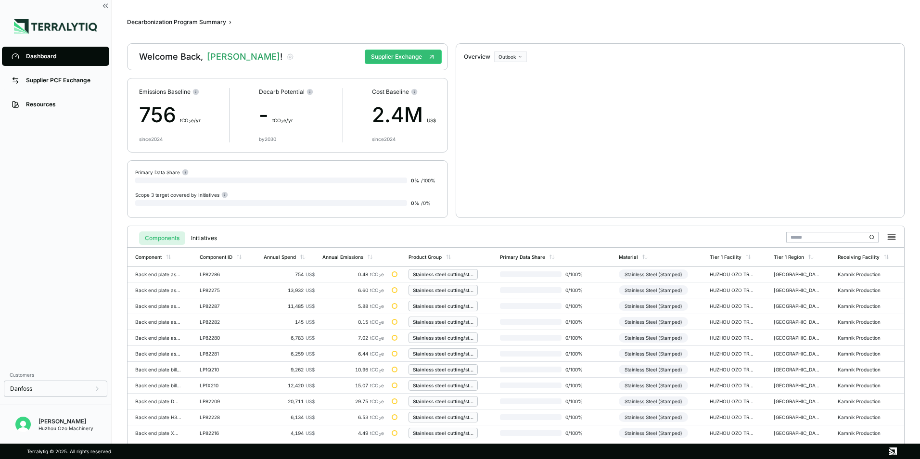
scroll to position [224, 0]
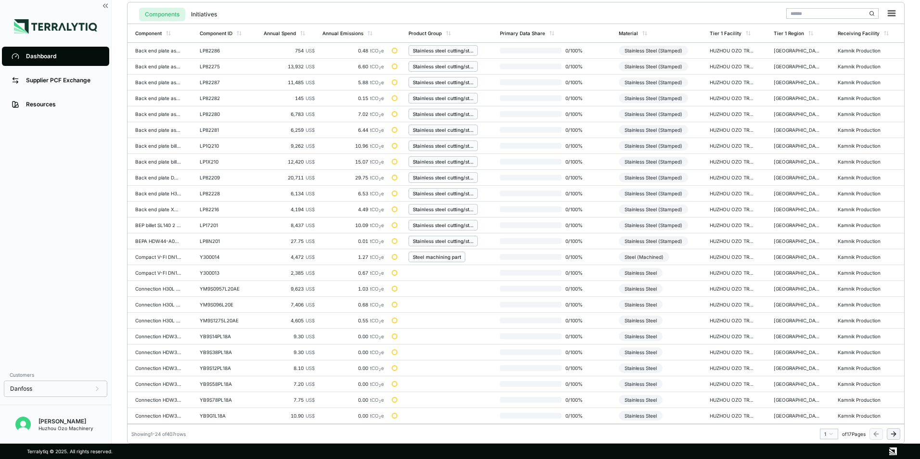
click at [826, 433] on html "Dashboard Supplier PCF Exchange Resources Customers Danfoss [PERSON_NAME] Huzho…" at bounding box center [460, 229] width 920 height 459
click at [826, 397] on div "11" at bounding box center [826, 398] width 14 height 12
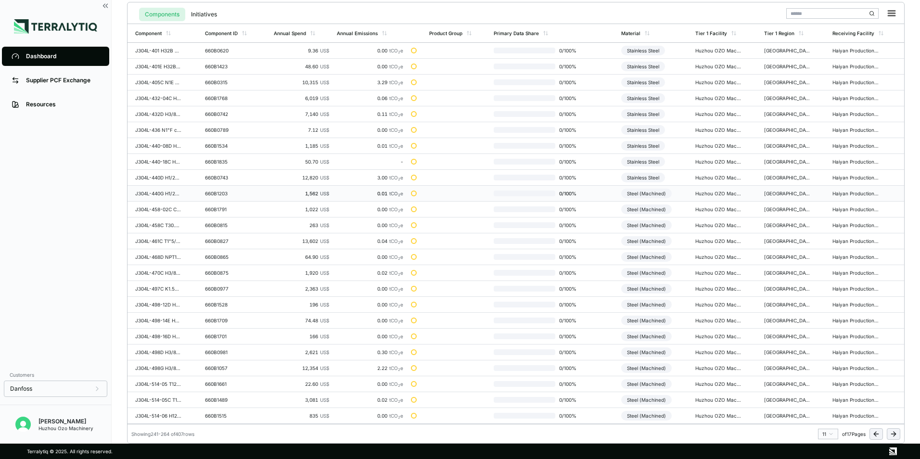
click at [652, 197] on div "Steel (Machined)" at bounding box center [646, 194] width 51 height 10
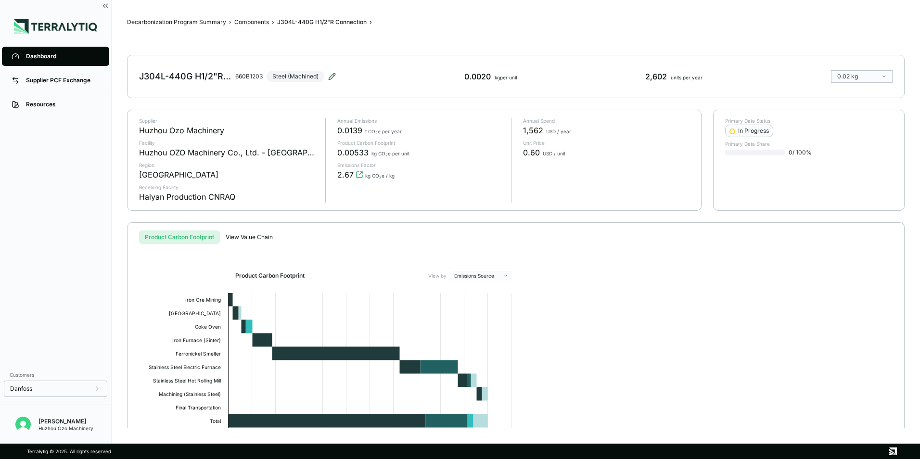
click at [330, 76] on icon at bounding box center [332, 77] width 8 height 8
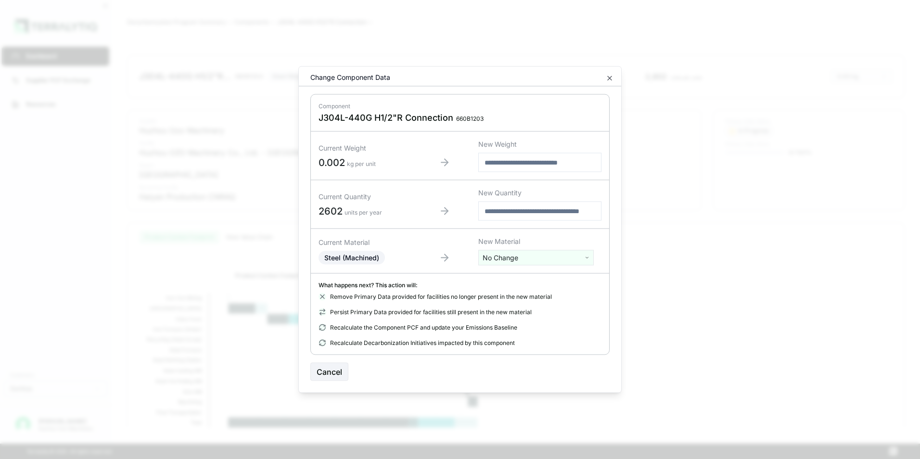
click at [491, 260] on html "Dashboard Supplier PCF Exchange Resources Customers Danfoss [PERSON_NAME] Huzho…" at bounding box center [460, 229] width 920 height 459
type input "***"
click at [510, 308] on div "Stainless Steel" at bounding box center [536, 306] width 111 height 13
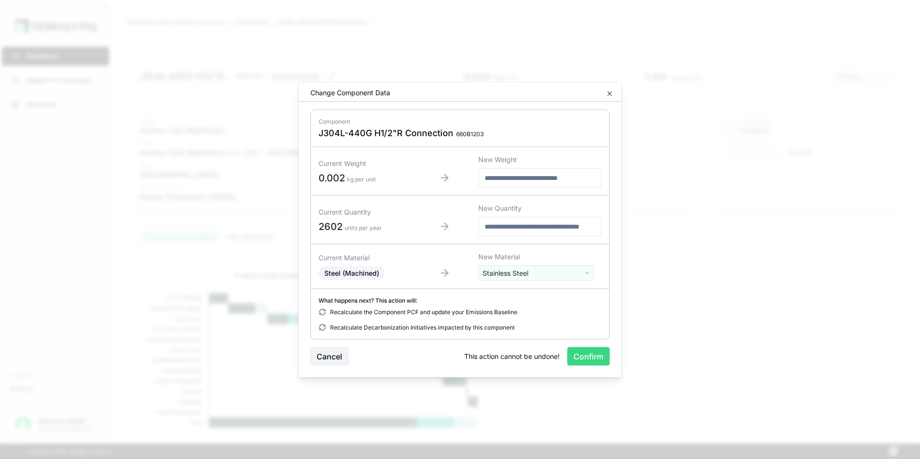
click at [586, 358] on button "Confirm" at bounding box center [588, 356] width 42 height 18
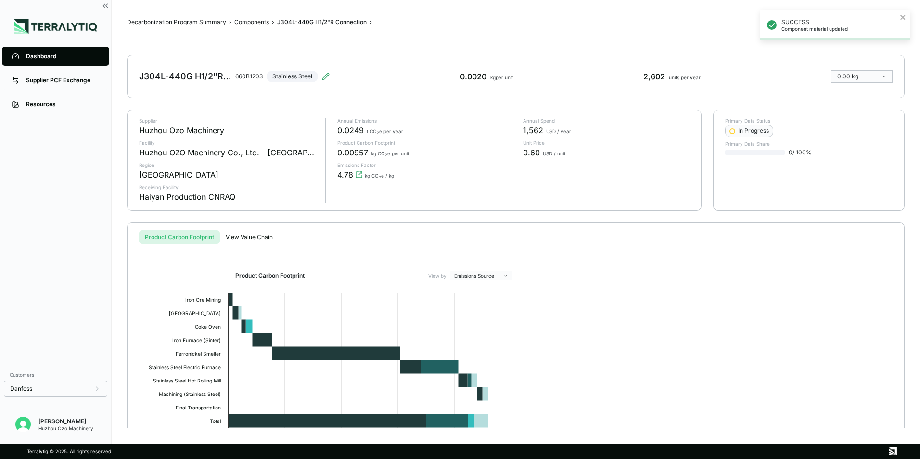
click at [41, 53] on div "Dashboard" at bounding box center [63, 56] width 74 height 8
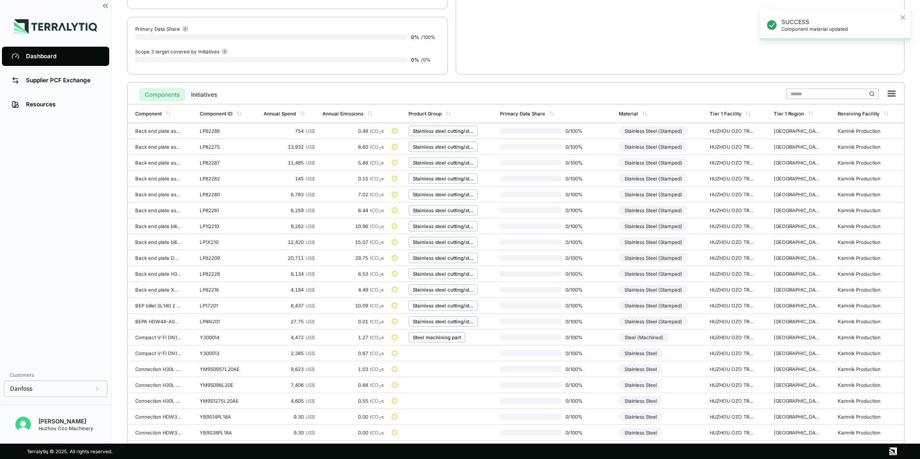
scroll to position [224, 0]
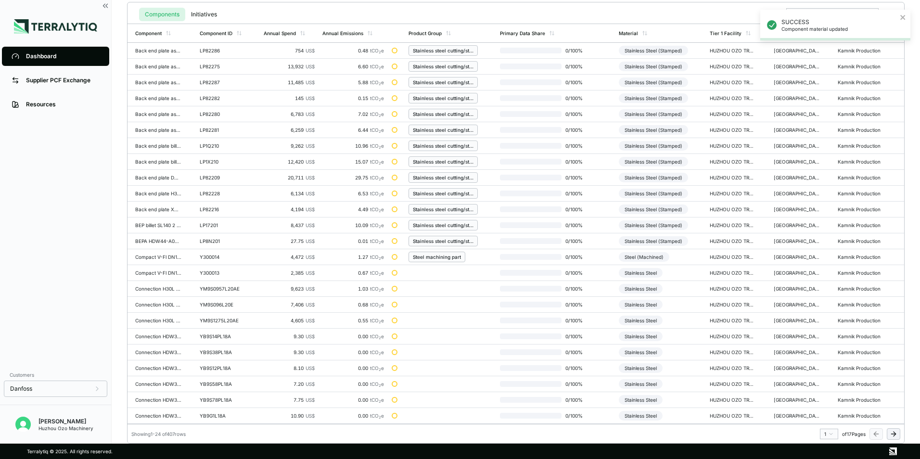
click at [829, 434] on html "SUCCESS Component material updated Dashboard Supplier PCF Exchange Resources Cu…" at bounding box center [460, 229] width 920 height 459
click at [824, 381] on div "11" at bounding box center [826, 377] width 14 height 12
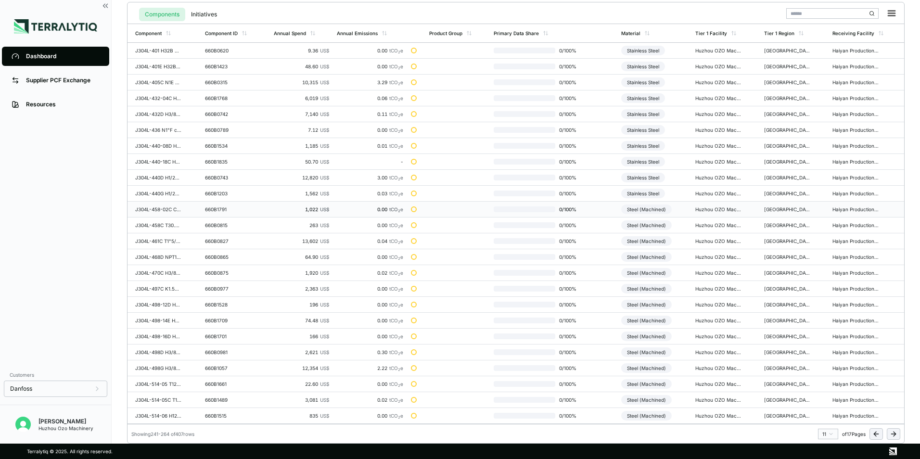
click at [651, 211] on div "Steel (Machined)" at bounding box center [646, 209] width 51 height 10
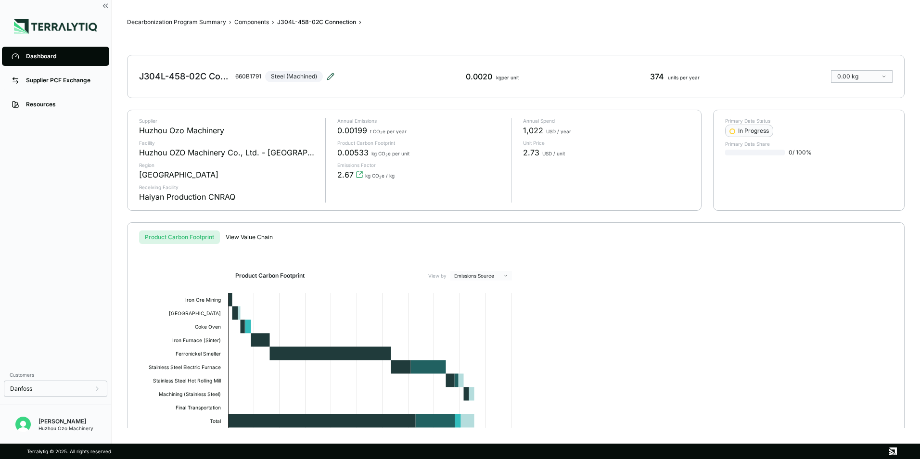
click at [332, 76] on icon at bounding box center [331, 77] width 8 height 8
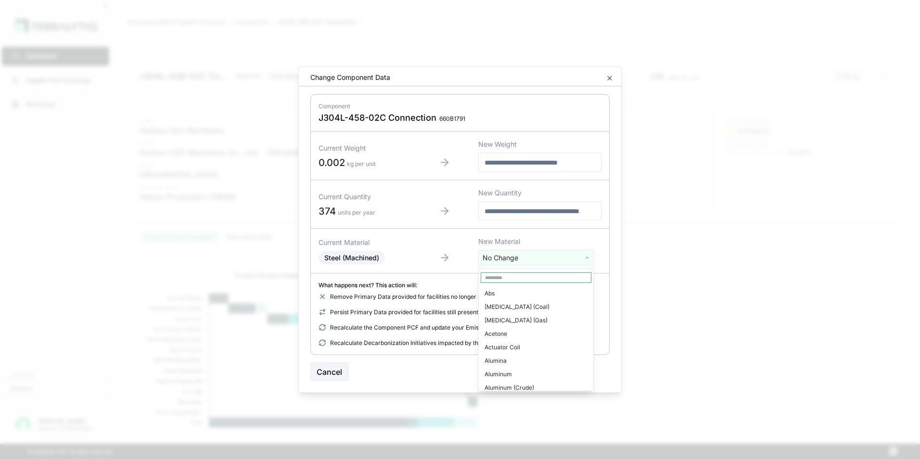
click at [520, 257] on html "Dashboard Supplier PCF Exchange Resources Customers Danfoss [PERSON_NAME] Huzho…" at bounding box center [460, 229] width 920 height 459
type input "***"
click at [521, 305] on div "Stainless Steel" at bounding box center [536, 306] width 111 height 13
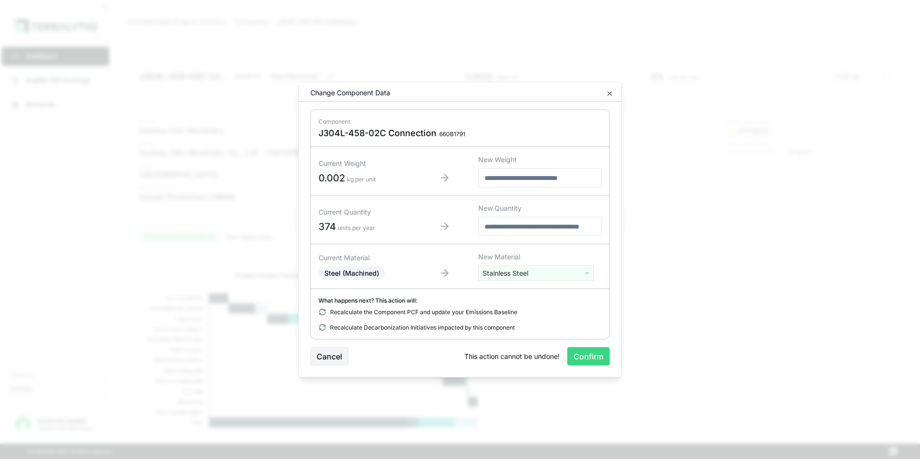
click at [592, 357] on button "Confirm" at bounding box center [588, 356] width 42 height 18
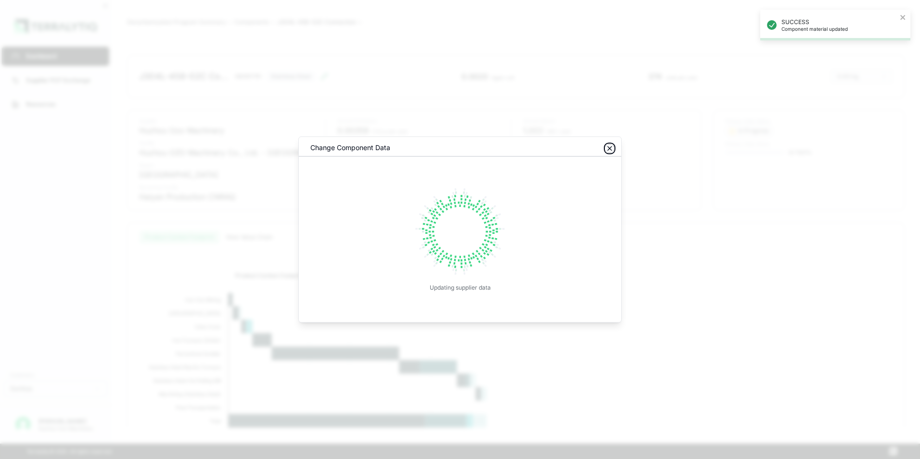
click at [611, 148] on icon "button" at bounding box center [610, 149] width 4 height 4
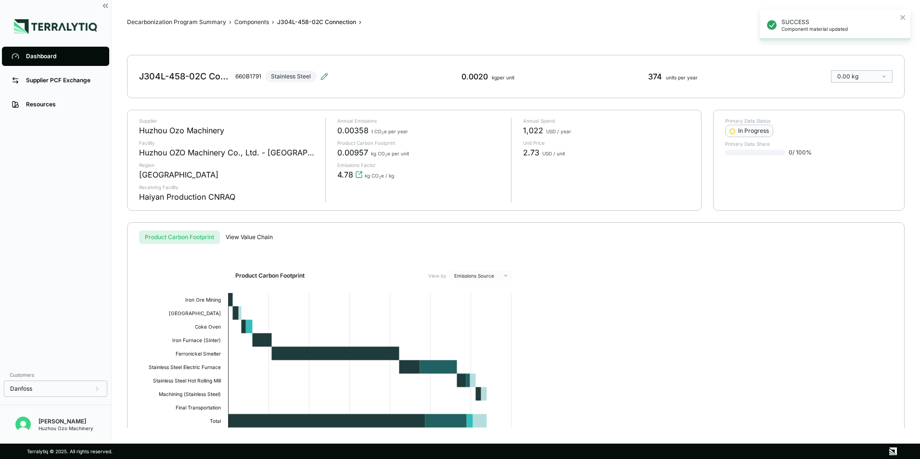
click at [26, 53] on div "Dashboard" at bounding box center [63, 56] width 74 height 8
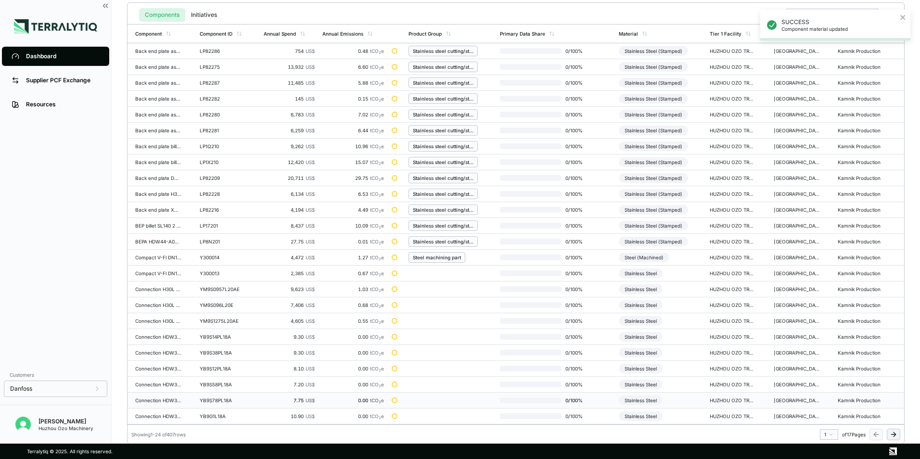
scroll to position [224, 0]
click at [830, 435] on html "SUCCESS Component material updated Dashboard Supplier PCF Exchange Resources Cu…" at bounding box center [460, 229] width 920 height 459
click at [825, 378] on div "11" at bounding box center [826, 377] width 14 height 12
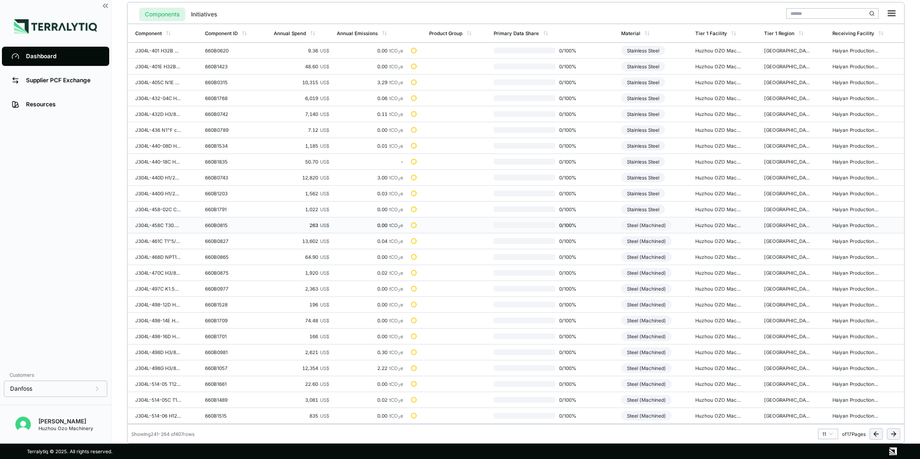
click at [656, 228] on div "Steel (Machined)" at bounding box center [646, 225] width 51 height 10
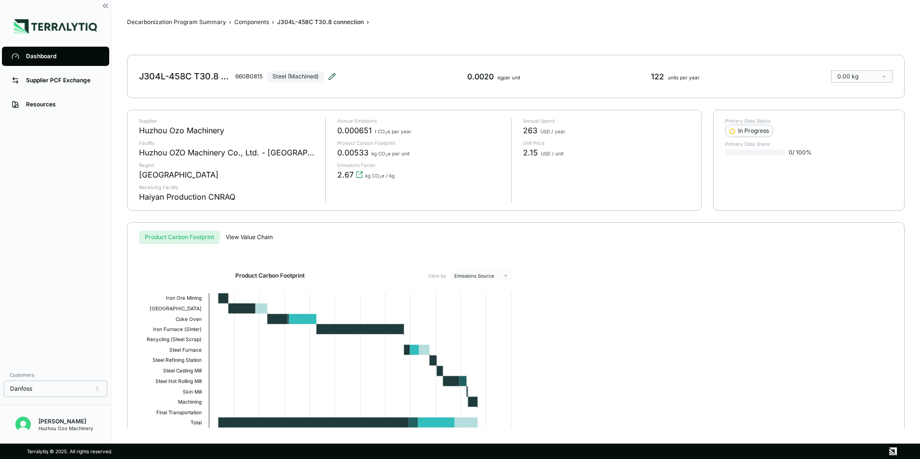
click at [332, 76] on icon at bounding box center [332, 76] width 6 height 6
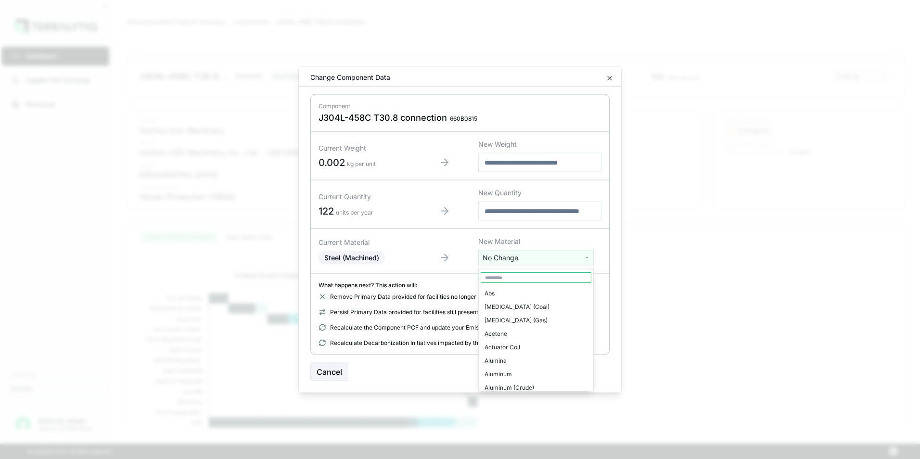
click at [521, 260] on html "Dashboard Supplier PCF Exchange Resources Customers Danfoss [PERSON_NAME] Huzho…" at bounding box center [460, 229] width 920 height 459
type input "****"
click at [514, 293] on div "Stainless Steel" at bounding box center [536, 293] width 111 height 13
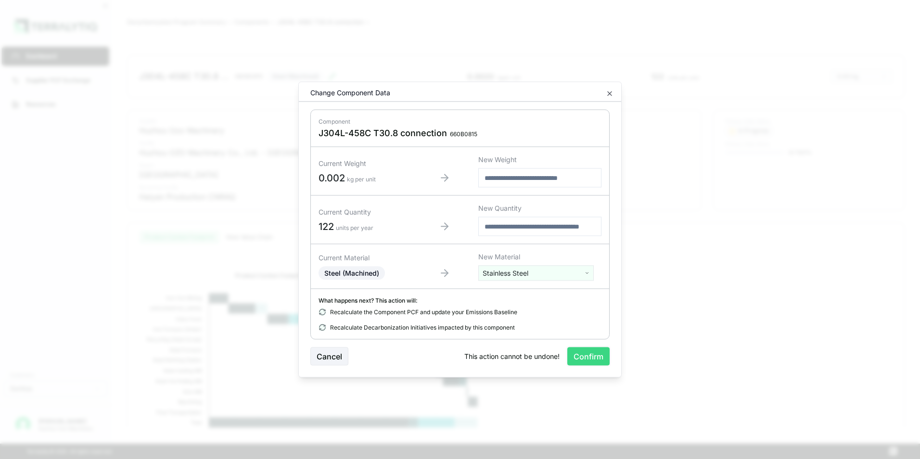
click at [600, 364] on button "Confirm" at bounding box center [588, 356] width 42 height 18
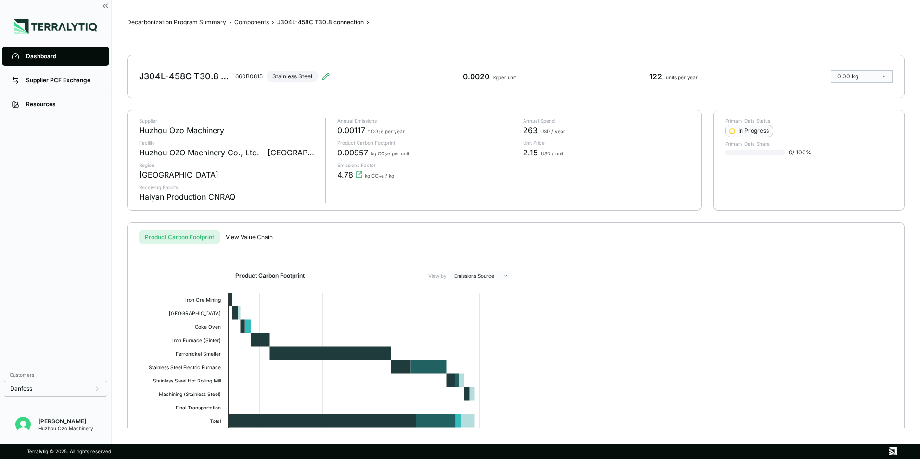
click at [34, 57] on div "Dashboard" at bounding box center [63, 56] width 74 height 8
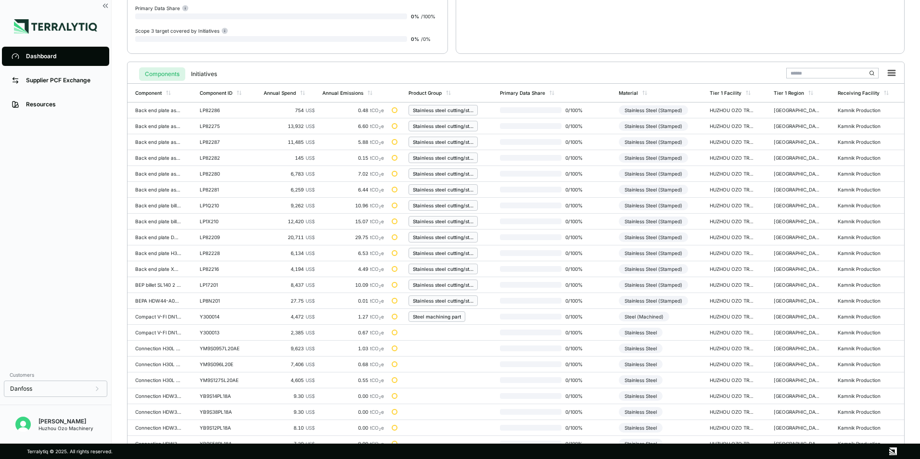
scroll to position [224, 0]
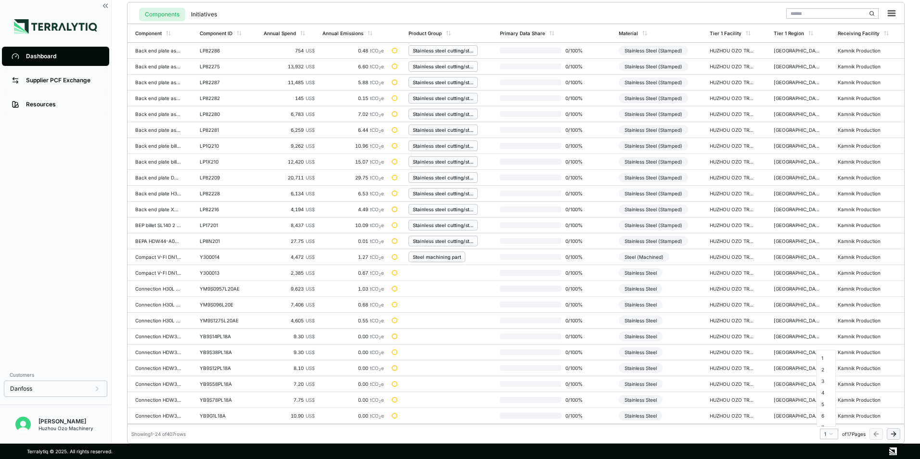
click at [833, 433] on html "Dashboard Supplier PCF Exchange Resources Customers Danfoss [PERSON_NAME] Huzho…" at bounding box center [460, 229] width 920 height 459
click at [825, 380] on div "11" at bounding box center [826, 377] width 14 height 12
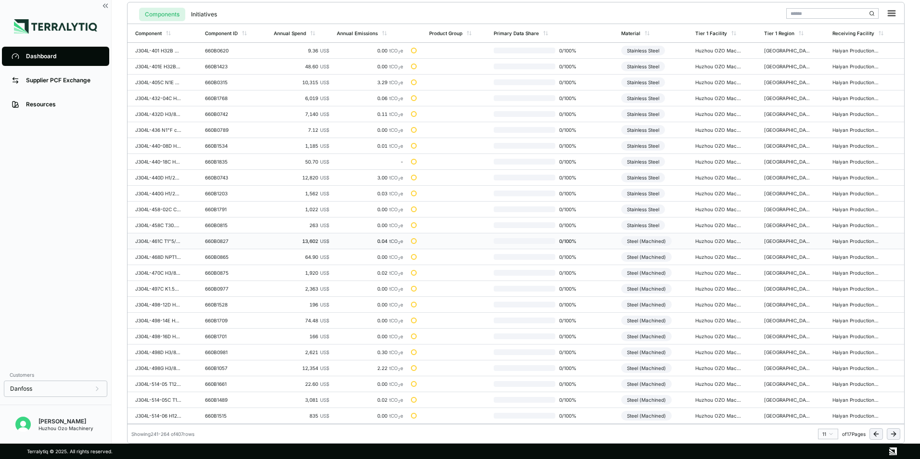
click at [656, 240] on div "Steel (Machined)" at bounding box center [646, 241] width 51 height 10
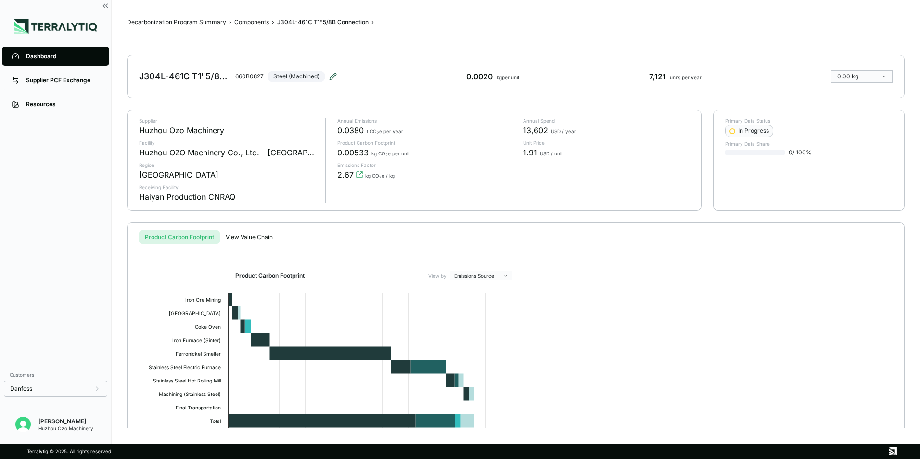
click at [337, 73] on icon at bounding box center [333, 77] width 8 height 8
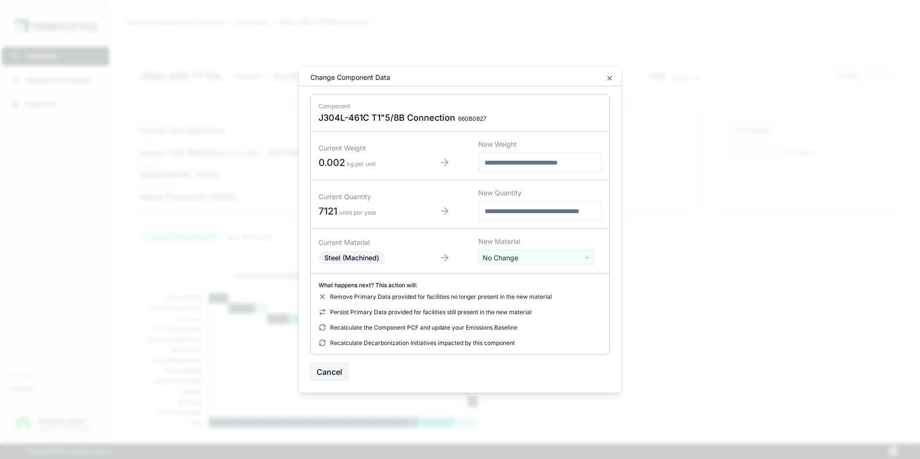
click at [513, 258] on html "Dashboard Supplier PCF Exchange Resources Customers Danfoss [PERSON_NAME] Huzho…" at bounding box center [460, 229] width 920 height 459
type input "****"
click at [511, 291] on div "Stainless Steel" at bounding box center [536, 293] width 111 height 13
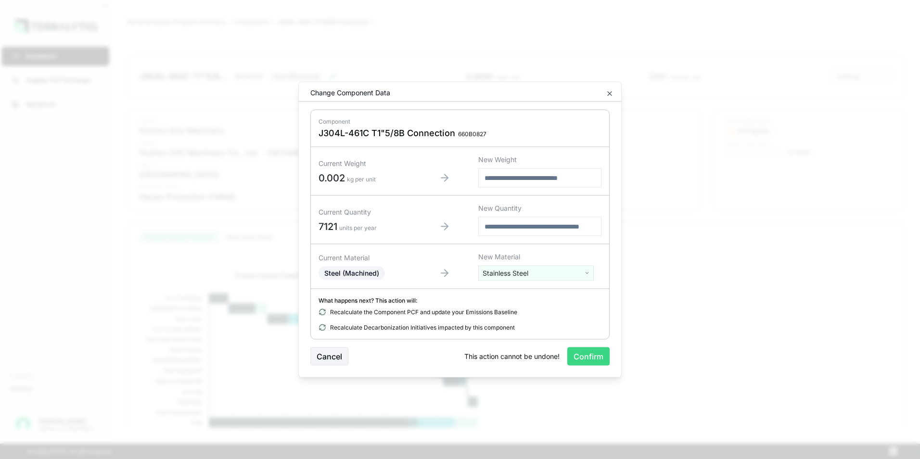
click at [588, 357] on button "Confirm" at bounding box center [588, 356] width 42 height 18
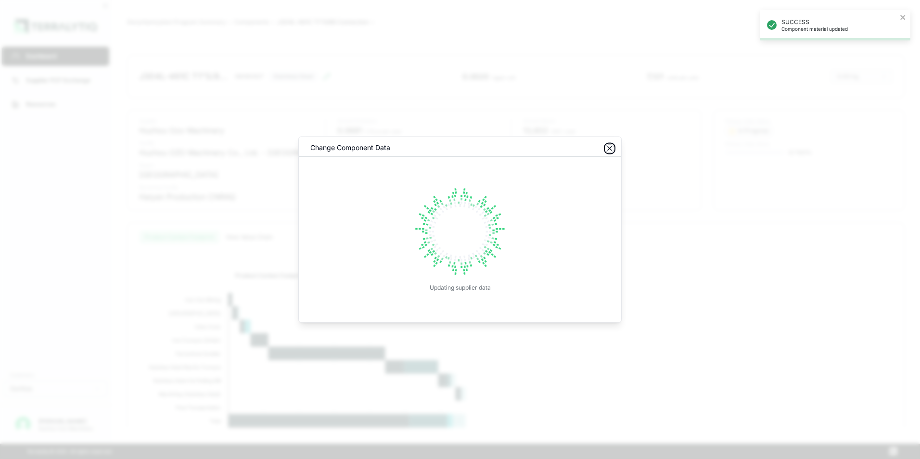
click at [610, 150] on icon "button" at bounding box center [610, 149] width 8 height 8
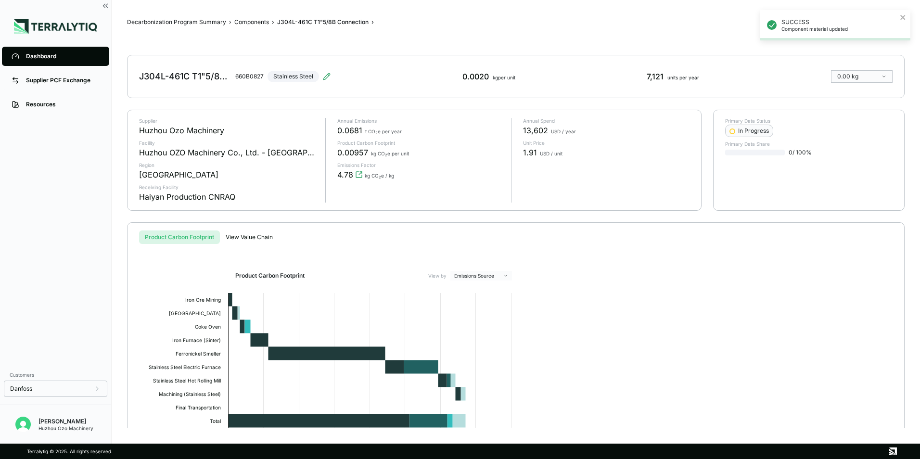
click at [36, 56] on div "Dashboard" at bounding box center [63, 56] width 74 height 8
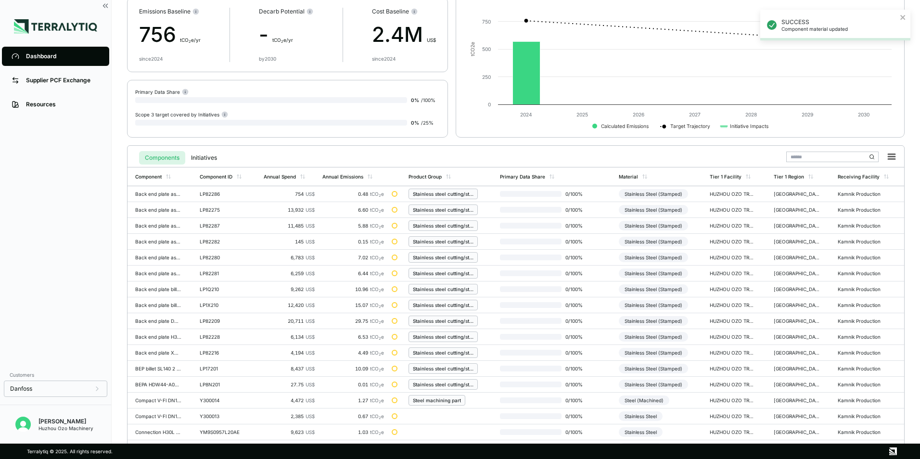
scroll to position [224, 0]
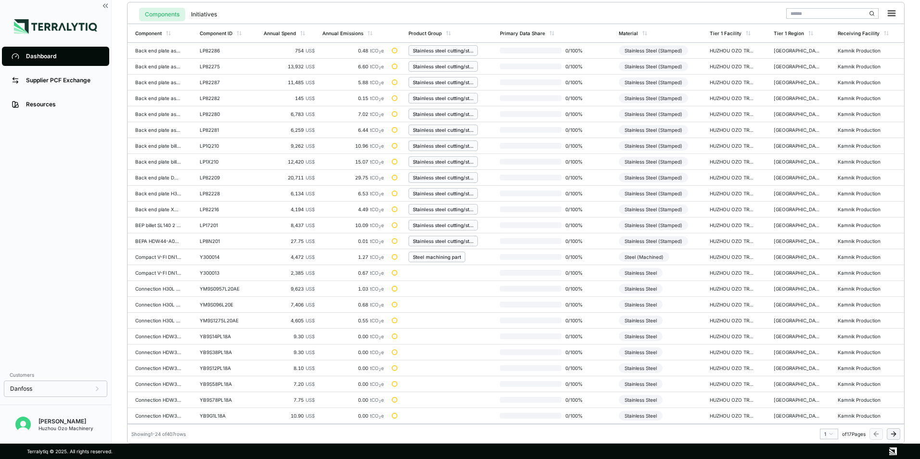
click at [832, 432] on html "SUCCESS Component material updated Dashboard Supplier PCF Exchange Resources Cu…" at bounding box center [460, 229] width 920 height 459
click at [826, 377] on div "11" at bounding box center [826, 377] width 14 height 12
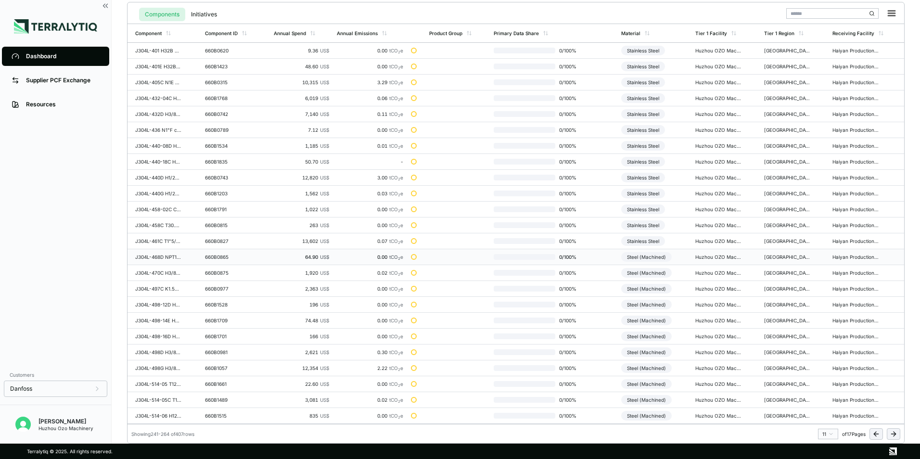
click at [656, 256] on div "Steel (Machined)" at bounding box center [646, 257] width 51 height 10
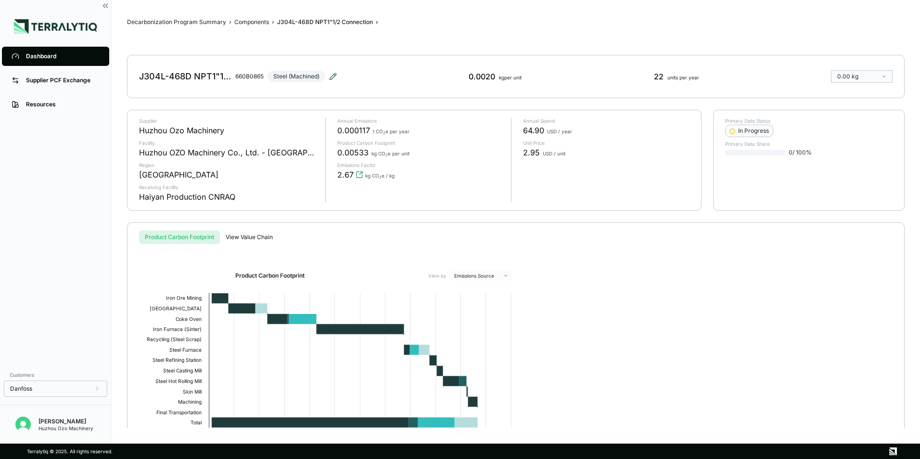
click at [331, 75] on icon at bounding box center [333, 77] width 8 height 8
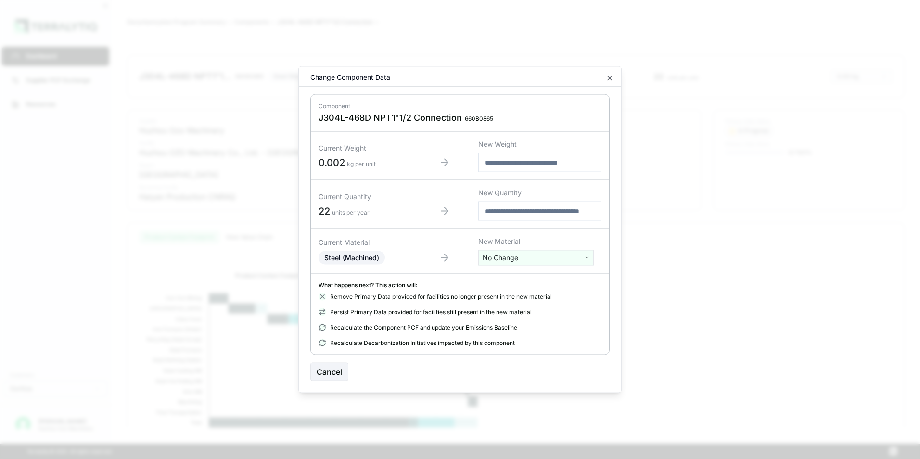
click at [506, 260] on html "Dashboard Supplier PCF Exchange Resources Customers Danfoss [PERSON_NAME] Huzho…" at bounding box center [460, 229] width 920 height 459
type input "***"
click at [506, 307] on div "Stainless Steel" at bounding box center [536, 306] width 111 height 13
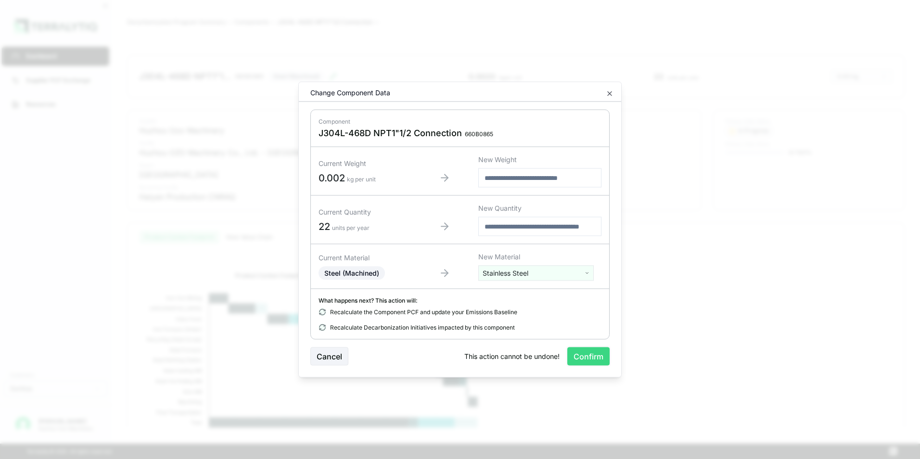
click at [596, 355] on button "Confirm" at bounding box center [588, 356] width 42 height 18
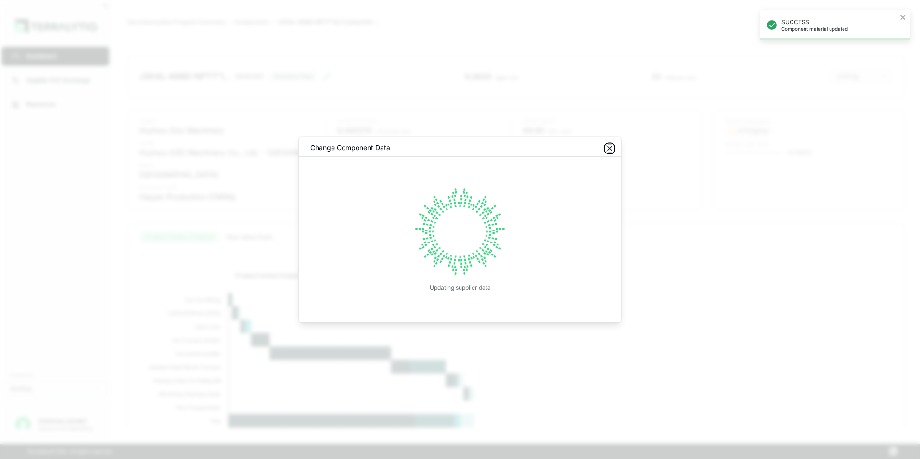
click at [610, 148] on icon "button" at bounding box center [610, 149] width 8 height 8
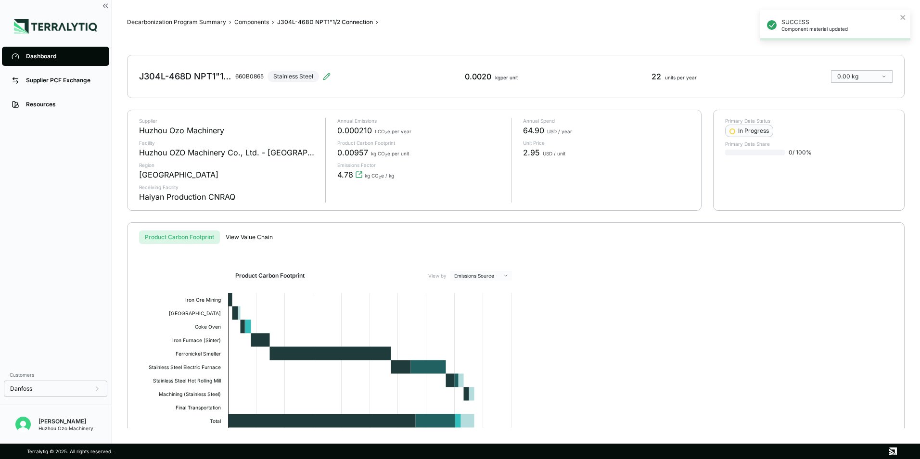
click at [40, 53] on div "Dashboard" at bounding box center [63, 56] width 74 height 8
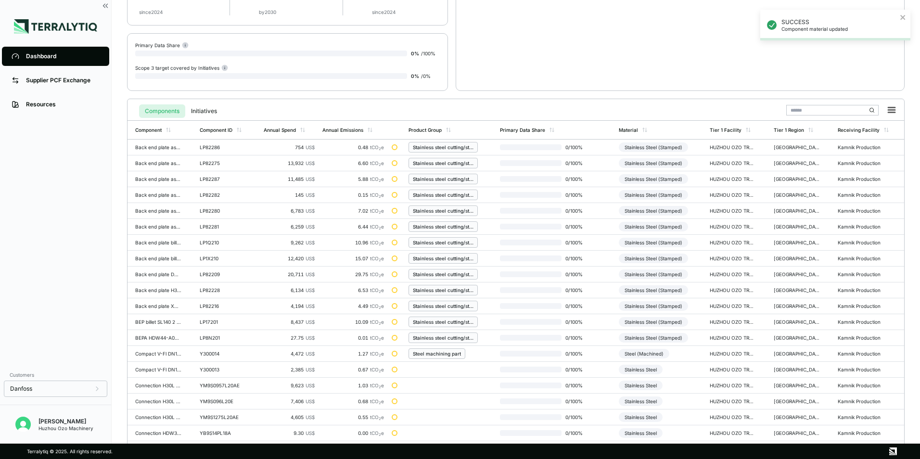
scroll to position [224, 0]
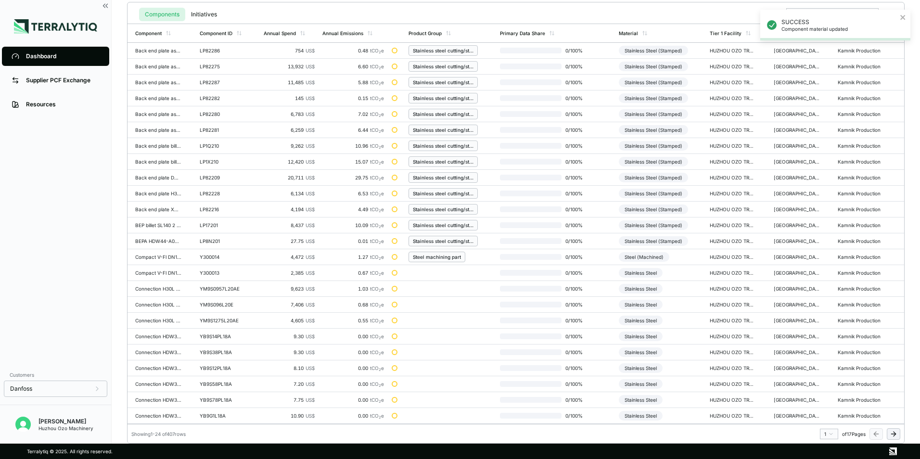
click at [830, 431] on html "SUCCESS Component material updated Dashboard Supplier PCF Exchange Resources Cu…" at bounding box center [460, 229] width 920 height 459
click at [824, 376] on div "11" at bounding box center [826, 377] width 14 height 12
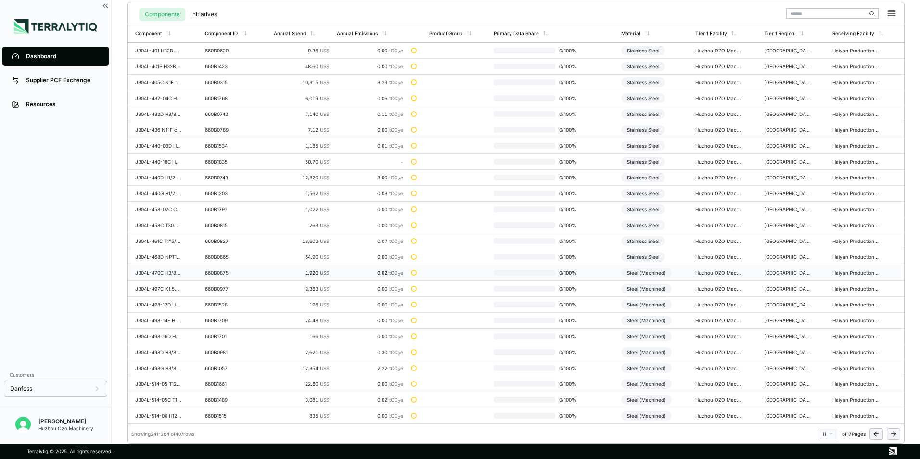
click at [652, 273] on div "Steel (Machined)" at bounding box center [646, 273] width 51 height 10
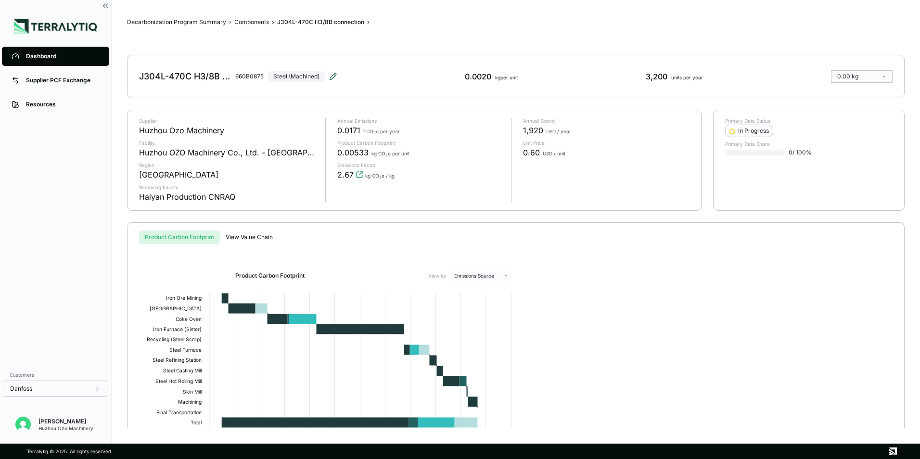
click at [335, 74] on icon at bounding box center [333, 76] width 6 height 6
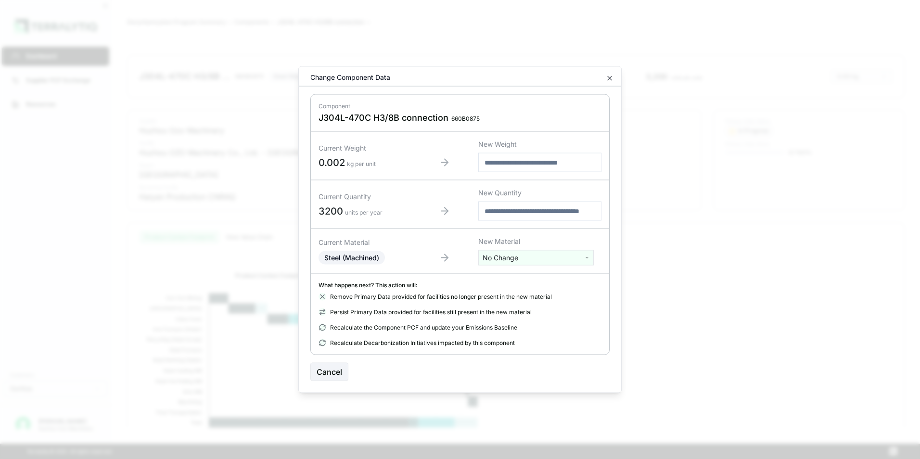
click at [506, 257] on html "Dashboard Supplier PCF Exchange Resources Customers Danfoss [PERSON_NAME] Huzho…" at bounding box center [460, 229] width 920 height 459
type input "****"
click at [511, 294] on div "Stainless Steel" at bounding box center [536, 293] width 111 height 13
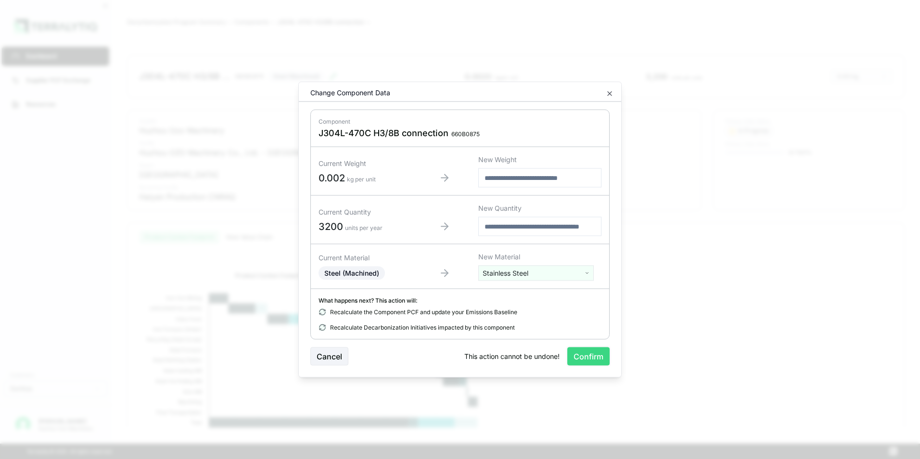
click at [591, 358] on button "Confirm" at bounding box center [588, 356] width 42 height 18
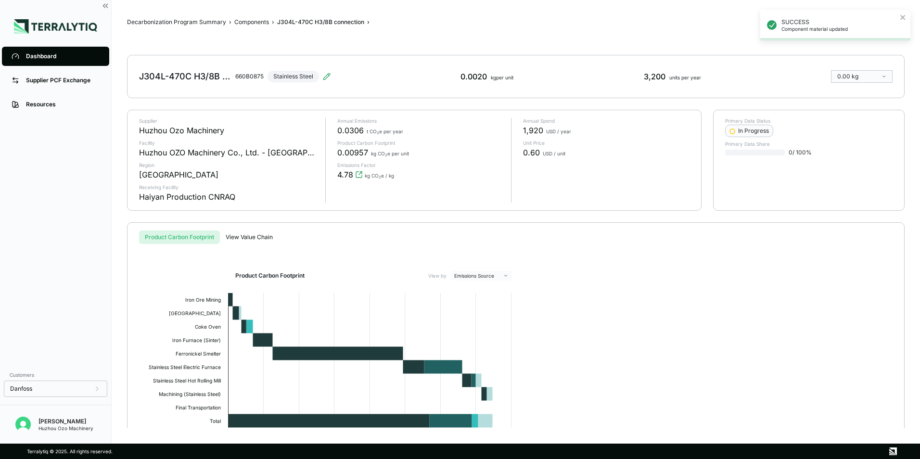
click at [30, 53] on div "Dashboard" at bounding box center [63, 56] width 74 height 8
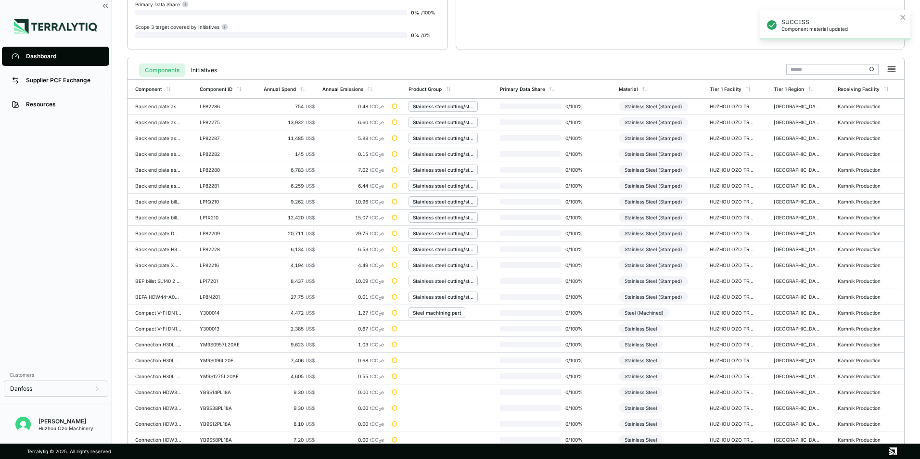
scroll to position [224, 0]
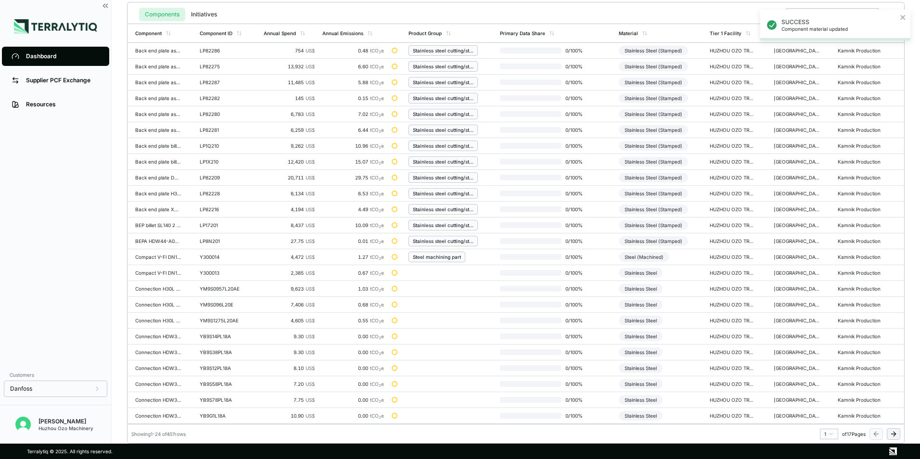
click at [830, 436] on html "SUCCESS Component material updated Dashboard Supplier PCF Exchange Resources Cu…" at bounding box center [460, 229] width 920 height 459
click at [823, 396] on div "11" at bounding box center [826, 398] width 14 height 12
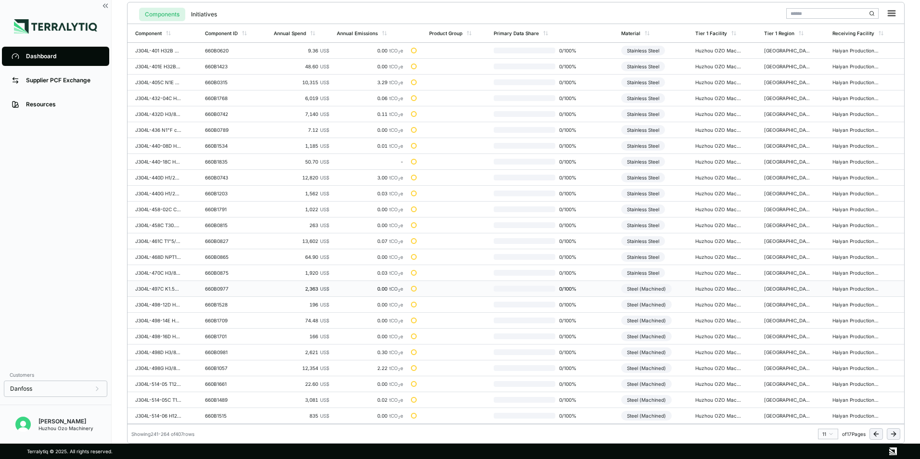
click at [657, 291] on div "Steel (Machined)" at bounding box center [646, 289] width 51 height 10
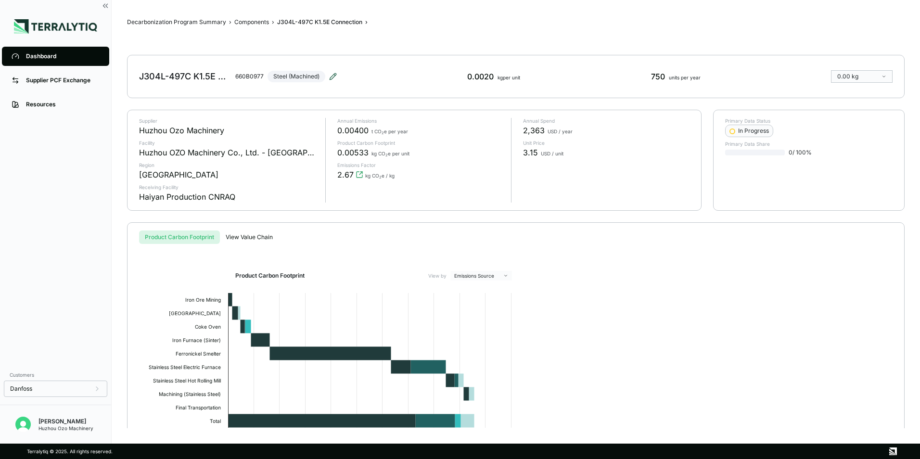
click at [335, 77] on icon at bounding box center [333, 77] width 8 height 8
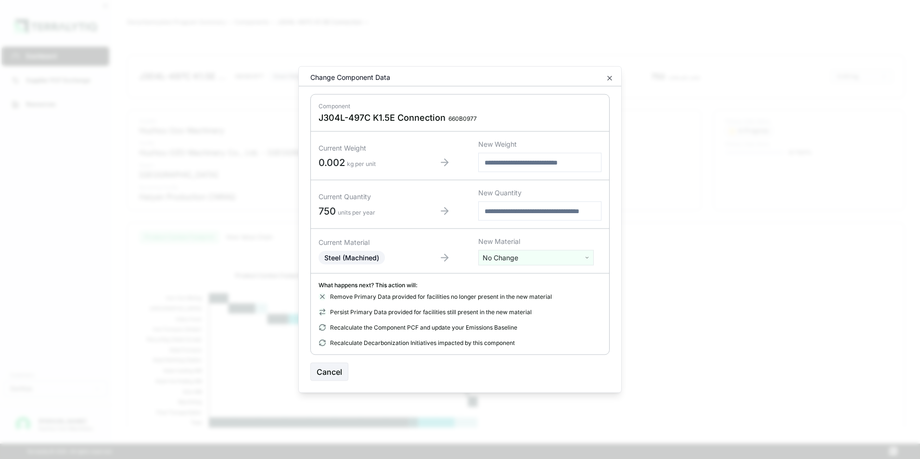
click at [495, 262] on html "Dashboard Supplier PCF Exchange Resources Customers Danfoss [PERSON_NAME] Huzho…" at bounding box center [460, 229] width 920 height 459
type input "****"
click at [504, 292] on div "Stainless Steel" at bounding box center [536, 293] width 111 height 13
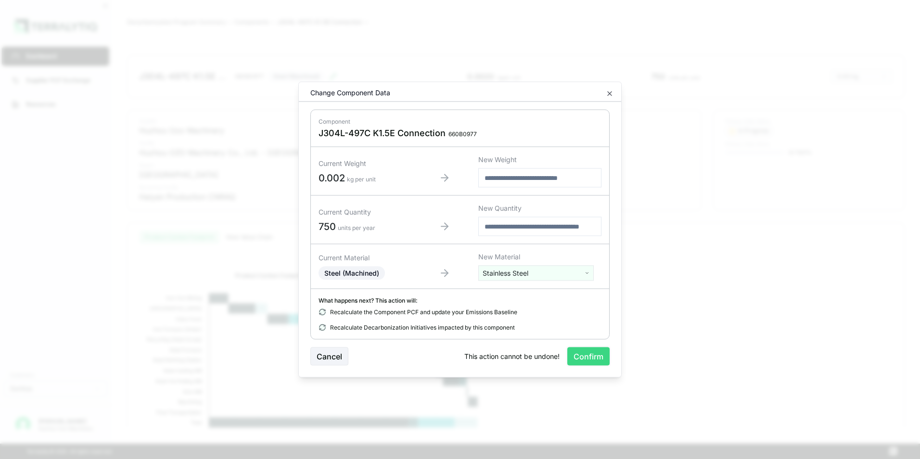
click at [588, 357] on button "Confirm" at bounding box center [588, 356] width 42 height 18
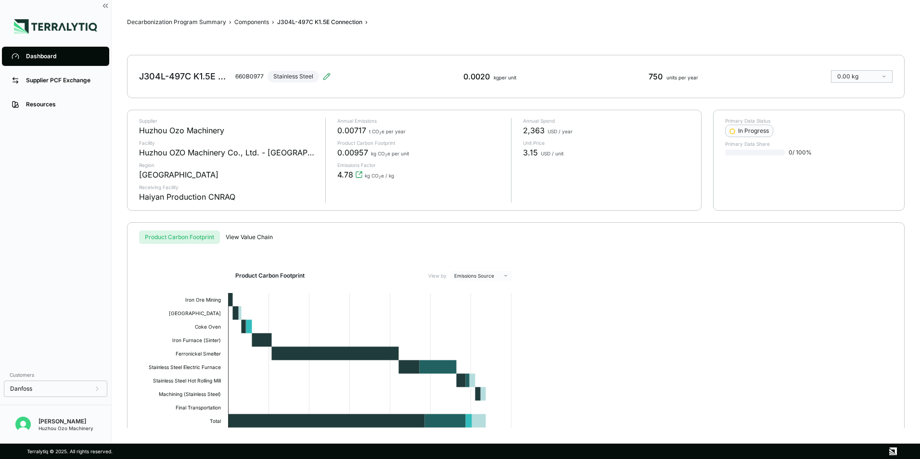
click at [43, 58] on div "Dashboard" at bounding box center [63, 56] width 74 height 8
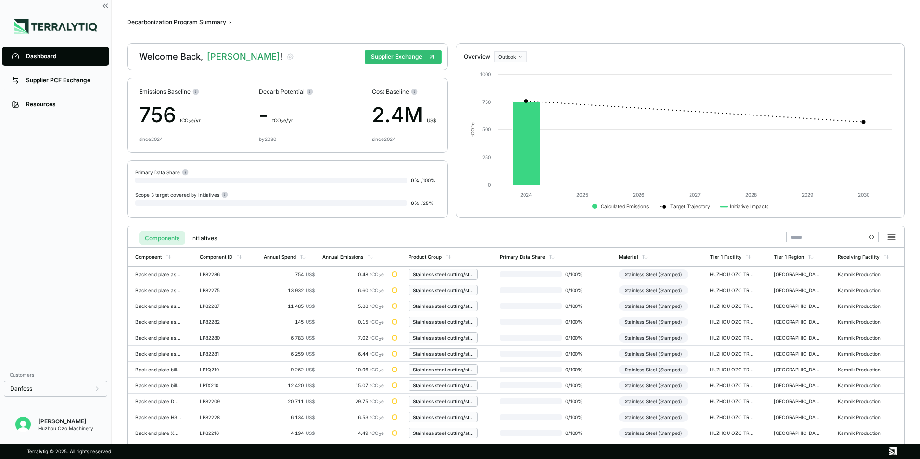
click at [37, 54] on div "Dashboard" at bounding box center [63, 56] width 74 height 8
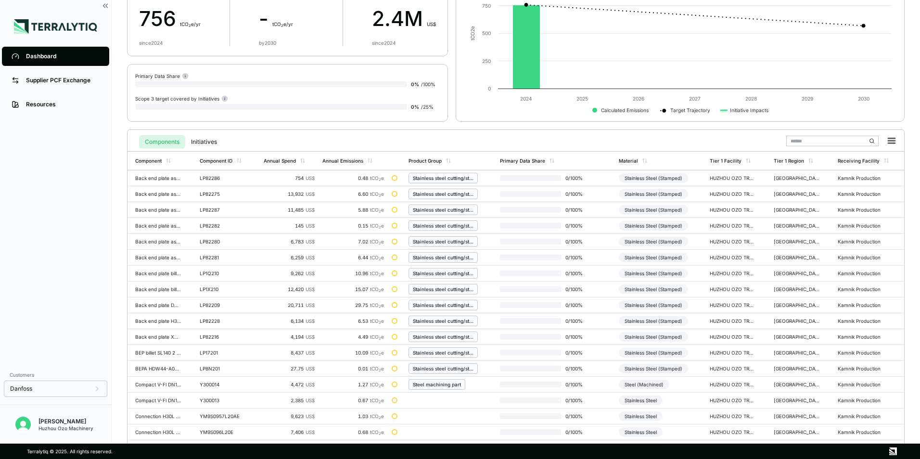
scroll to position [224, 0]
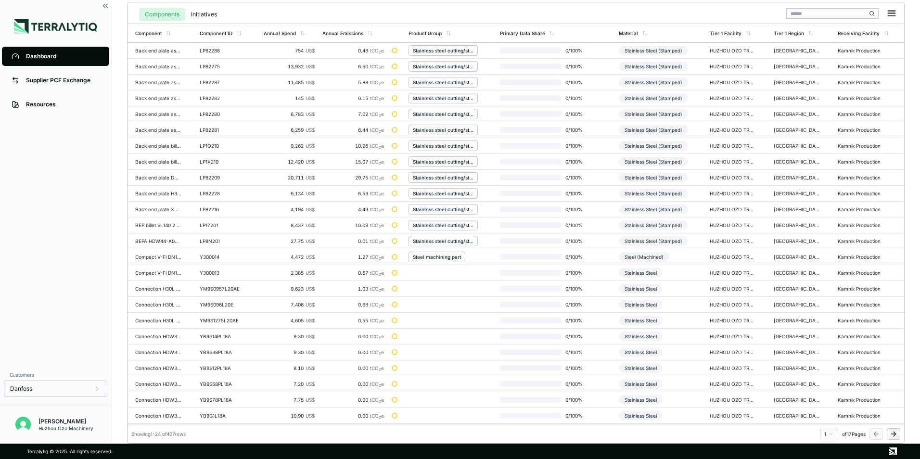
click at [830, 433] on html "Dashboard Supplier PCF Exchange Resources Customers Danfoss [PERSON_NAME] Huzho…" at bounding box center [460, 229] width 920 height 459
click at [823, 375] on div "11" at bounding box center [826, 377] width 14 height 12
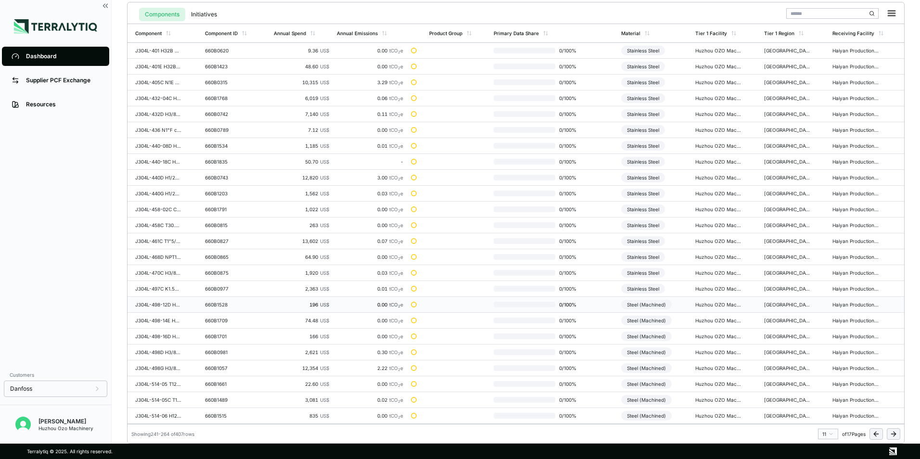
click at [655, 306] on div "Steel (Machined)" at bounding box center [646, 305] width 51 height 10
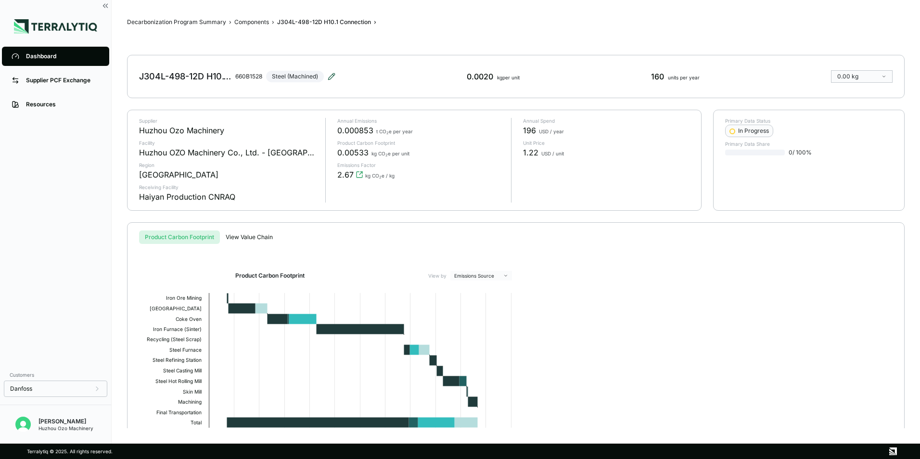
click at [333, 74] on icon at bounding box center [332, 74] width 1 height 1
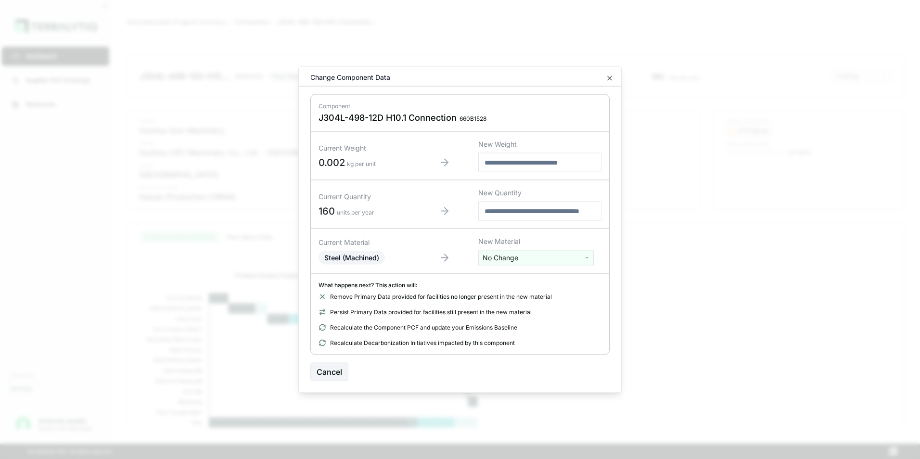
click at [510, 261] on html "Dashboard Supplier PCF Exchange Resources Customers Danfoss [PERSON_NAME] Huzho…" at bounding box center [460, 229] width 920 height 459
type input "***"
click at [515, 307] on div "Stainless Steel" at bounding box center [536, 306] width 111 height 13
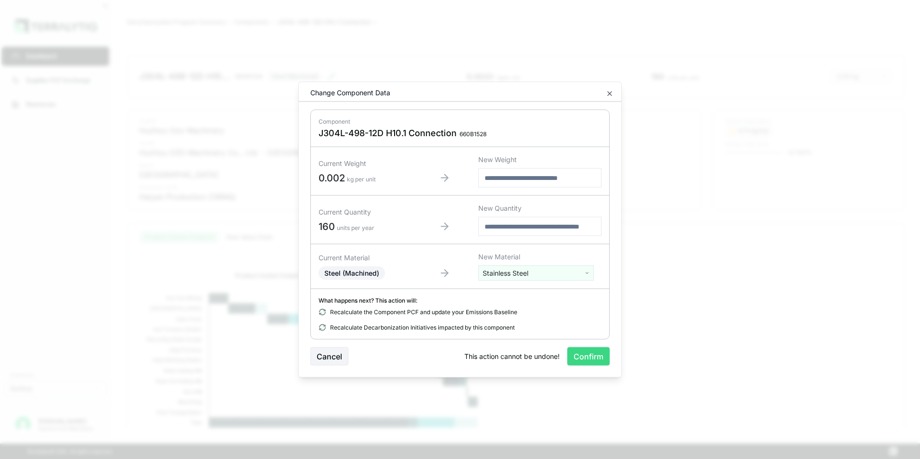
click at [592, 356] on button "Confirm" at bounding box center [588, 356] width 42 height 18
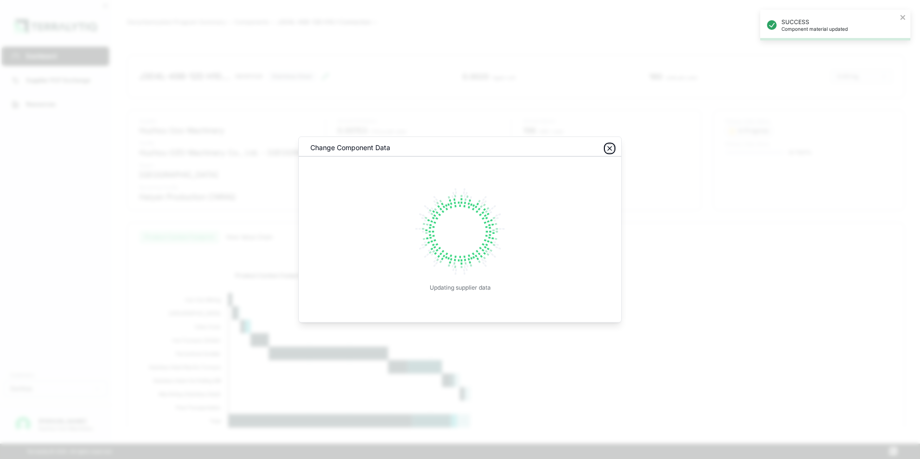
click at [610, 151] on icon "button" at bounding box center [610, 149] width 8 height 8
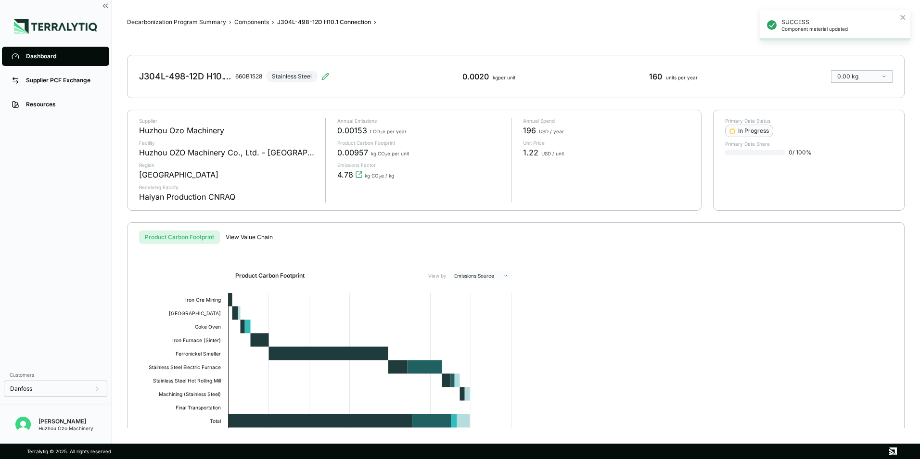
click at [42, 53] on div "Dashboard" at bounding box center [63, 56] width 74 height 8
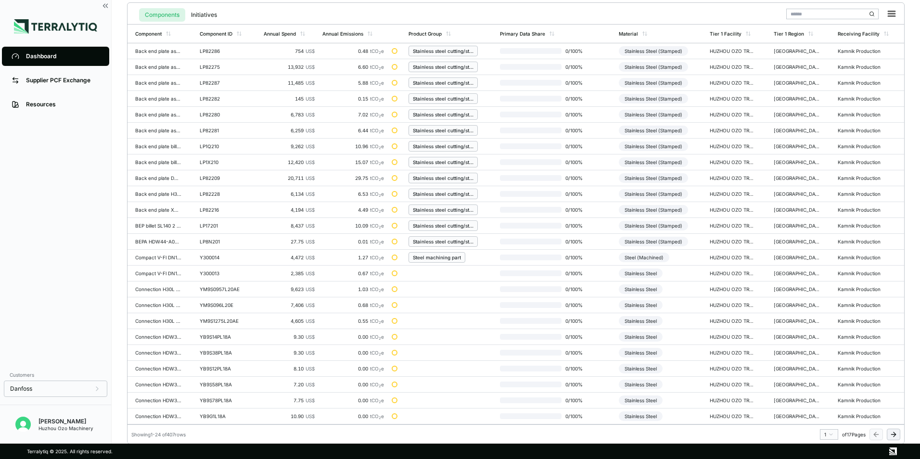
scroll to position [224, 0]
click at [831, 433] on html "SUCCESS Component material updated Dashboard Supplier PCF Exchange Resources Cu…" at bounding box center [460, 229] width 920 height 459
click at [825, 376] on div "11" at bounding box center [826, 377] width 14 height 12
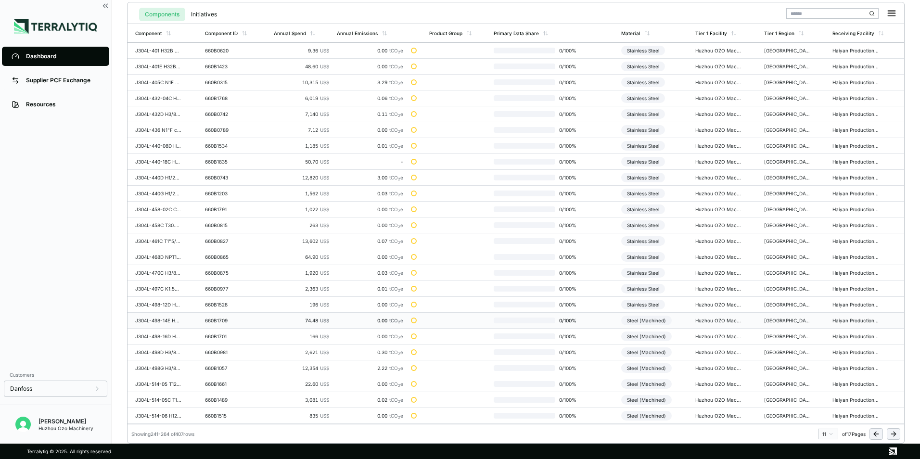
click at [648, 318] on div "Steel (Machined)" at bounding box center [646, 321] width 51 height 10
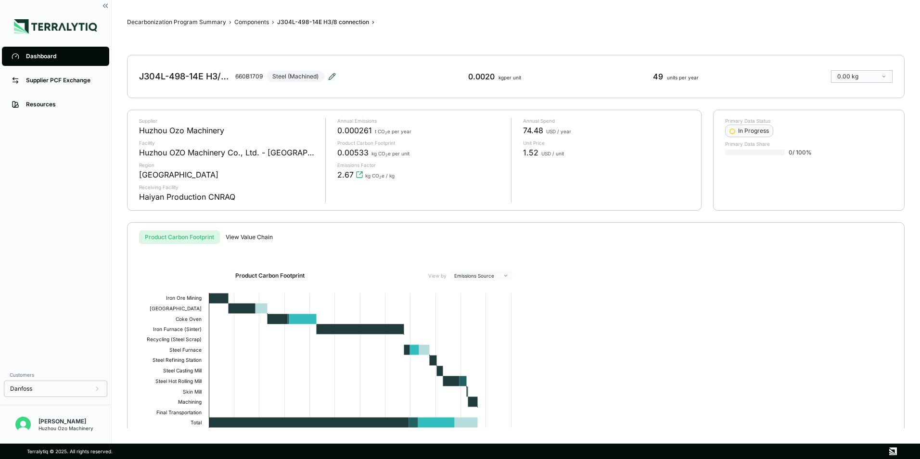
click at [331, 77] on icon at bounding box center [332, 76] width 6 height 6
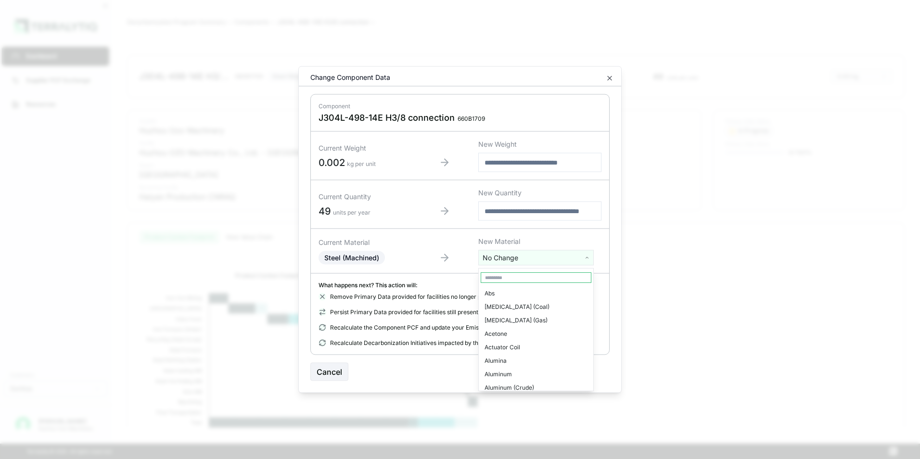
click at [502, 261] on html "Dashboard Supplier PCF Exchange Resources Customers Danfoss [PERSON_NAME] Huzho…" at bounding box center [460, 229] width 920 height 459
type input "***"
click at [514, 305] on div "Stainless Steel" at bounding box center [536, 306] width 111 height 13
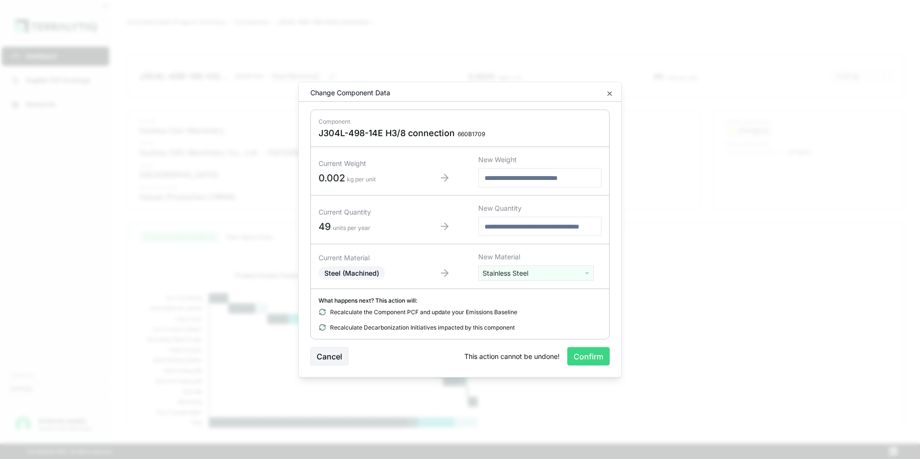
click at [582, 356] on button "Confirm" at bounding box center [588, 356] width 42 height 18
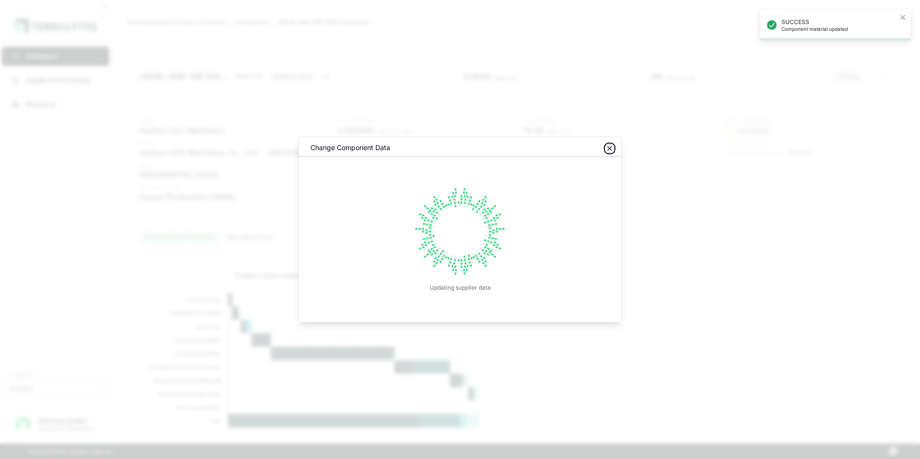
click at [609, 147] on icon "button" at bounding box center [610, 149] width 4 height 4
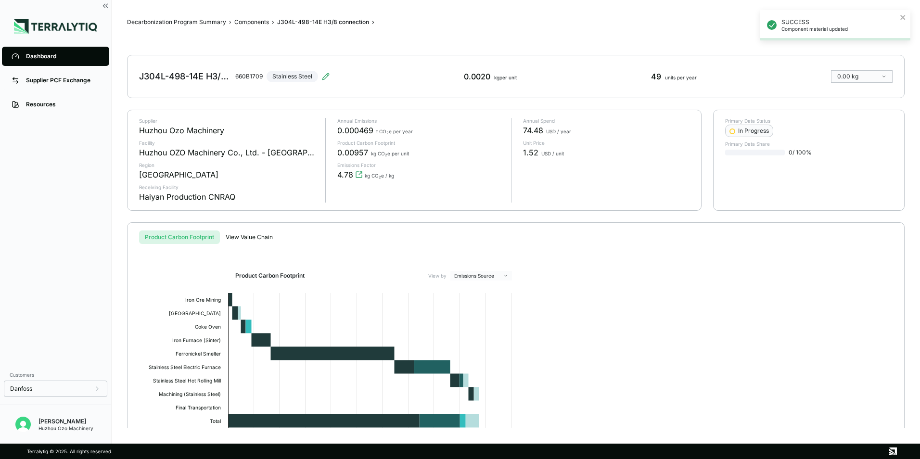
click at [41, 55] on div "Dashboard" at bounding box center [63, 56] width 74 height 8
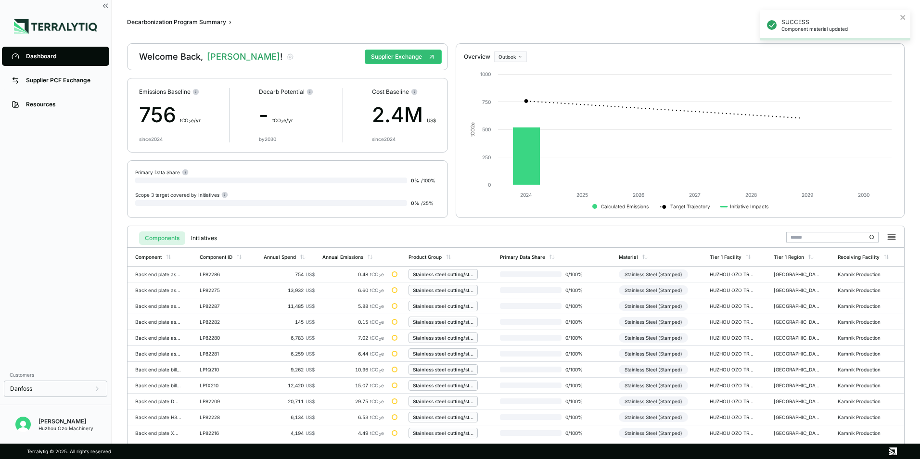
scroll to position [224, 0]
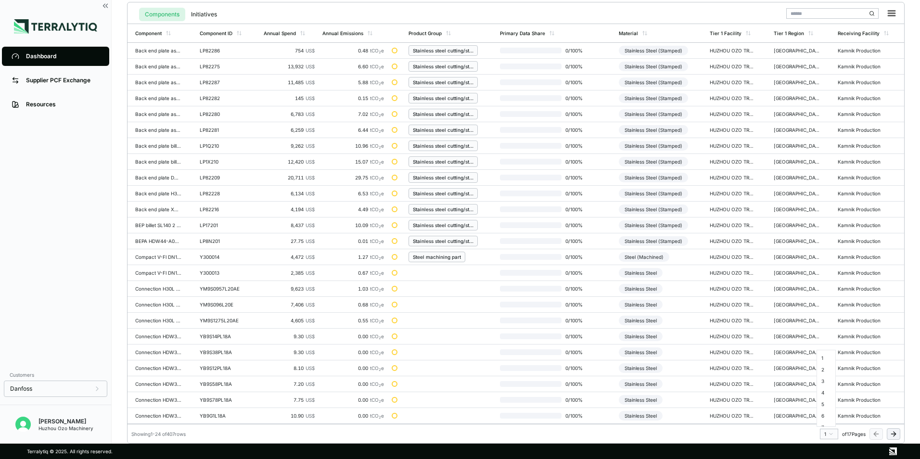
click at [831, 433] on html "SUCCESS Component material updated Dashboard Supplier PCF Exchange Resources Cu…" at bounding box center [460, 229] width 920 height 459
click at [826, 377] on div "11" at bounding box center [826, 377] width 14 height 12
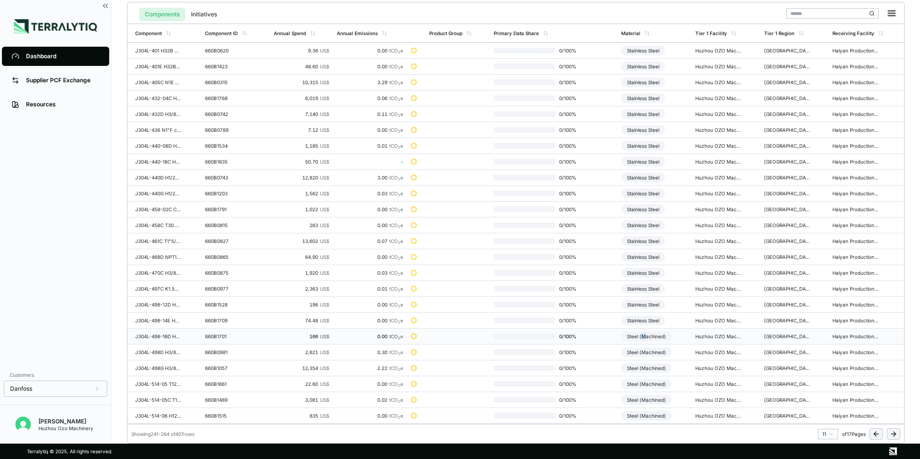
click at [645, 335] on div "Steel (Machined)" at bounding box center [646, 336] width 51 height 10
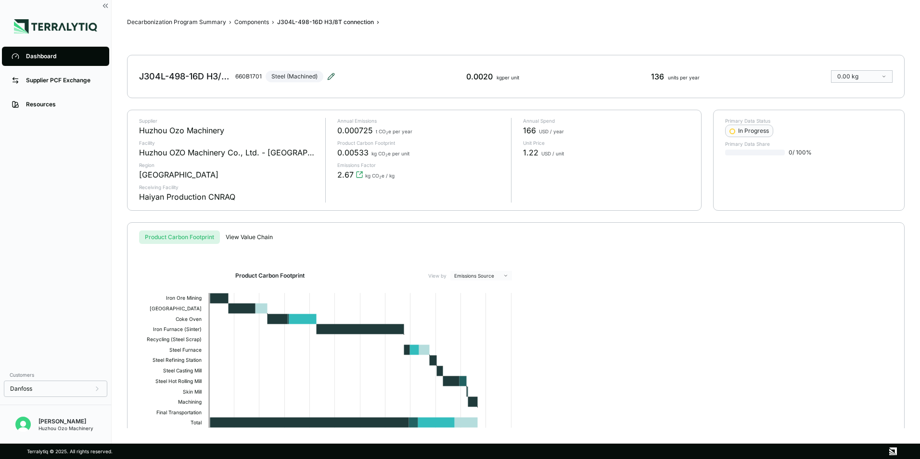
click at [329, 76] on icon at bounding box center [331, 77] width 8 height 8
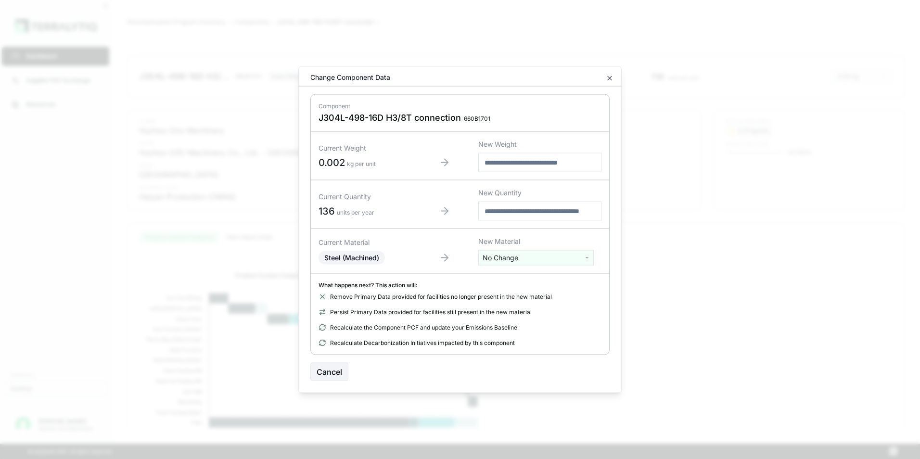
click at [492, 260] on html "Dashboard Supplier PCF Exchange Resources Customers Danfoss [PERSON_NAME] Huzho…" at bounding box center [460, 229] width 920 height 459
type input "****"
click at [510, 292] on div "Stainless Steel" at bounding box center [536, 293] width 111 height 13
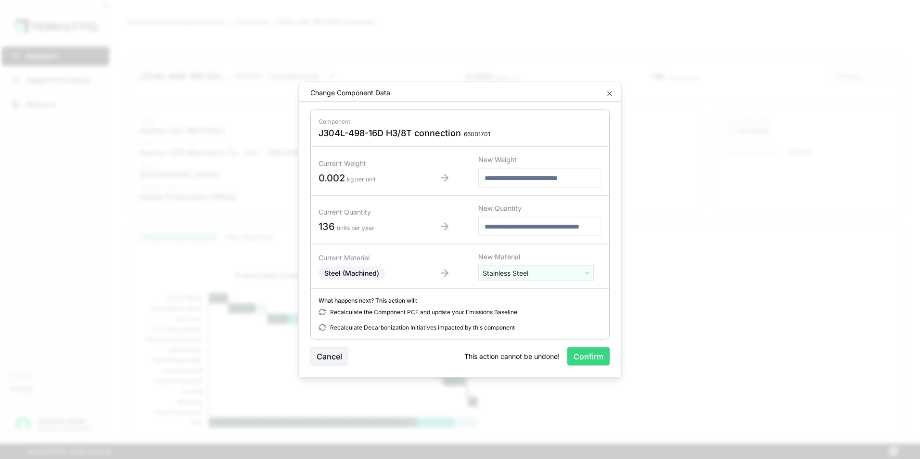
click at [578, 356] on button "Confirm" at bounding box center [588, 356] width 42 height 18
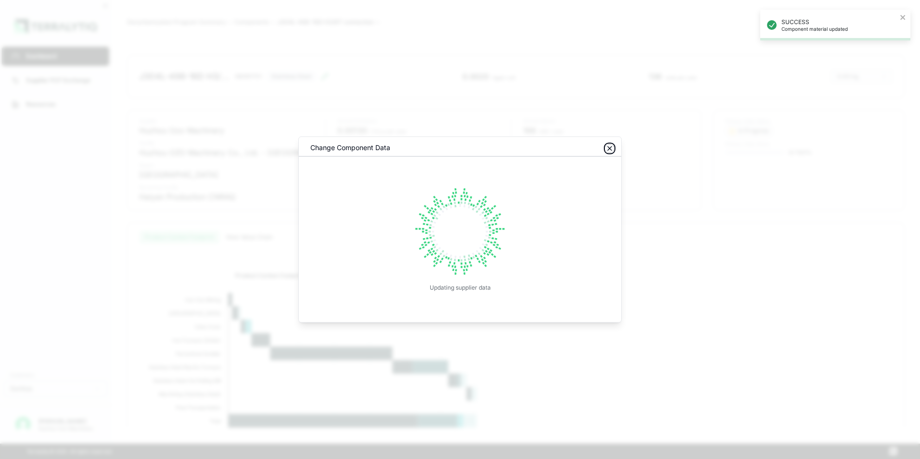
click at [611, 149] on icon "button" at bounding box center [610, 149] width 8 height 8
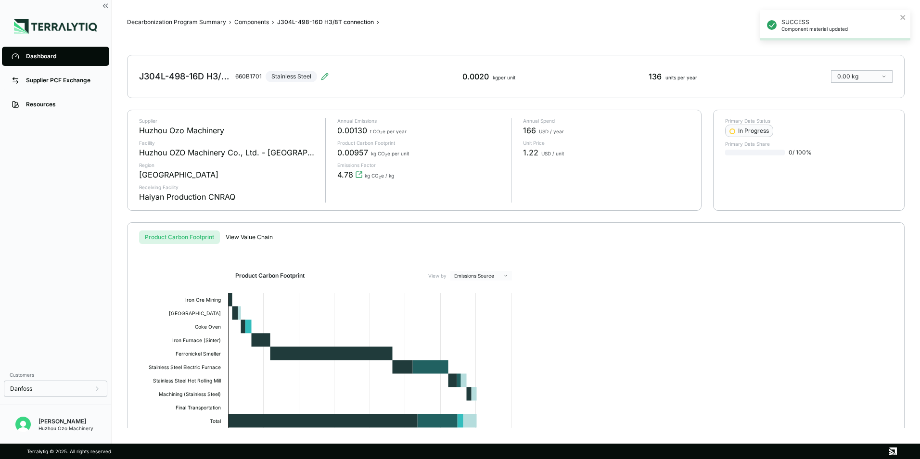
click at [38, 53] on div "Dashboard" at bounding box center [63, 56] width 74 height 8
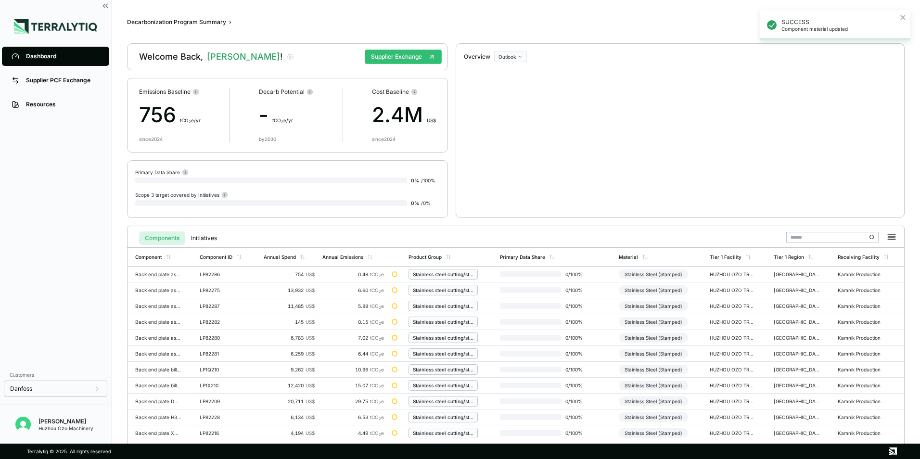
scroll to position [224, 0]
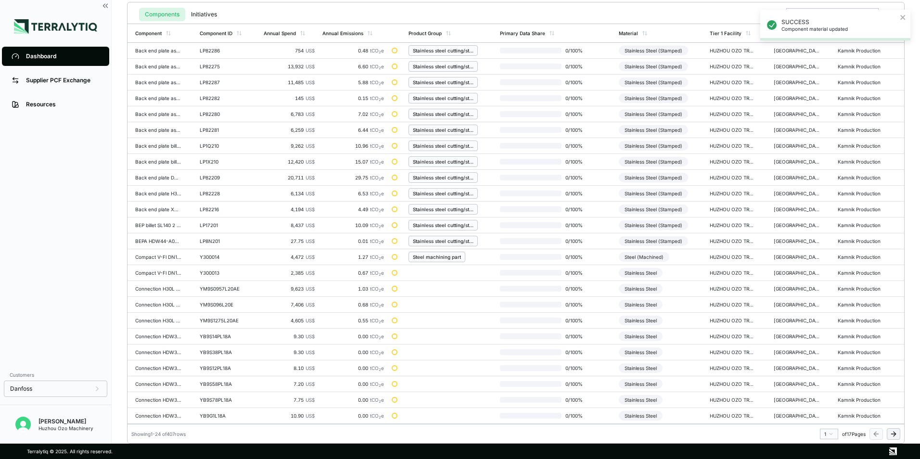
click at [830, 434] on html "SUCCESS Component material updated Dashboard Supplier PCF Exchange Resources Cu…" at bounding box center [460, 229] width 920 height 459
click at [823, 377] on div "11" at bounding box center [826, 377] width 14 height 12
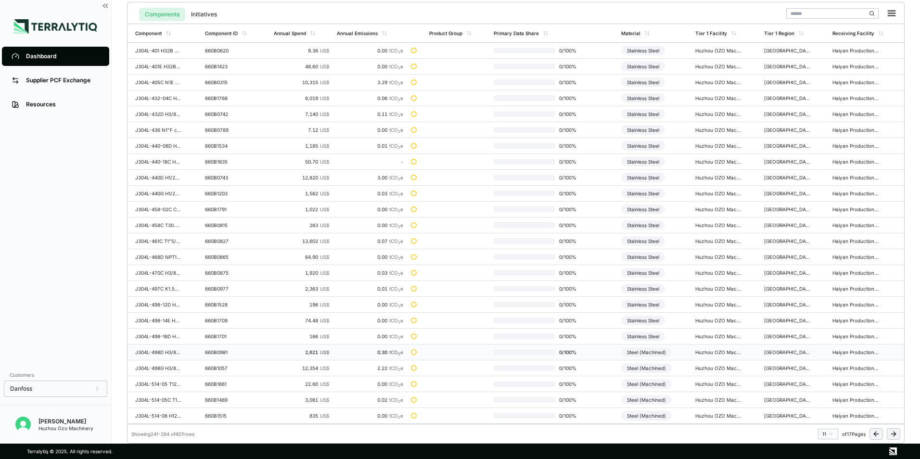
click at [653, 352] on div "Steel (Machined)" at bounding box center [646, 352] width 51 height 10
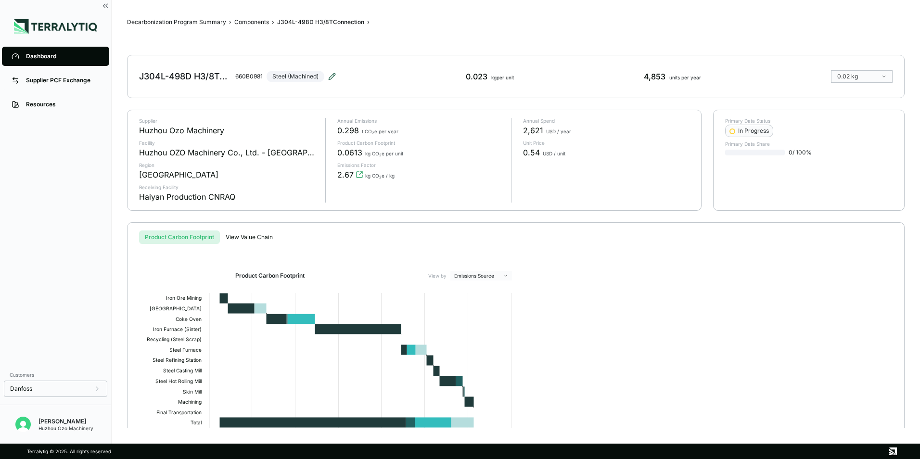
click at [334, 74] on icon at bounding box center [332, 77] width 8 height 8
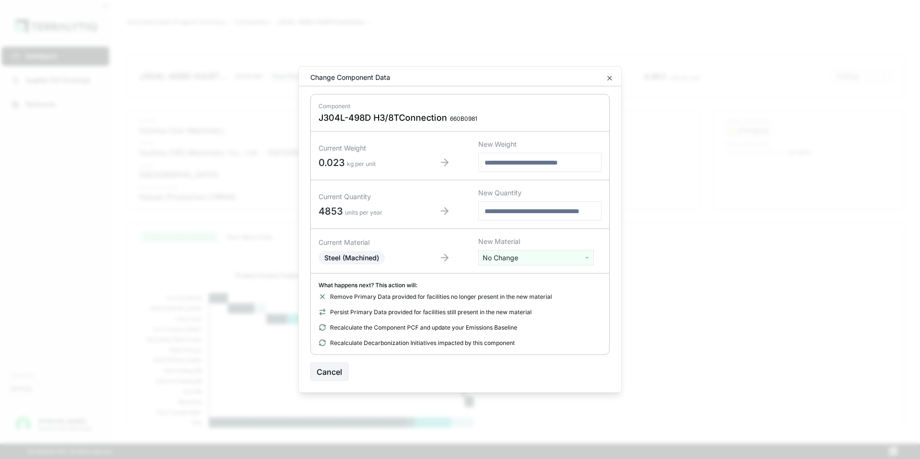
click at [511, 260] on html "Dashboard Supplier PCF Exchange Resources Customers Danfoss [PERSON_NAME] Huzho…" at bounding box center [460, 229] width 920 height 459
type input "****"
click at [512, 294] on div "Stainless Steel" at bounding box center [536, 293] width 111 height 13
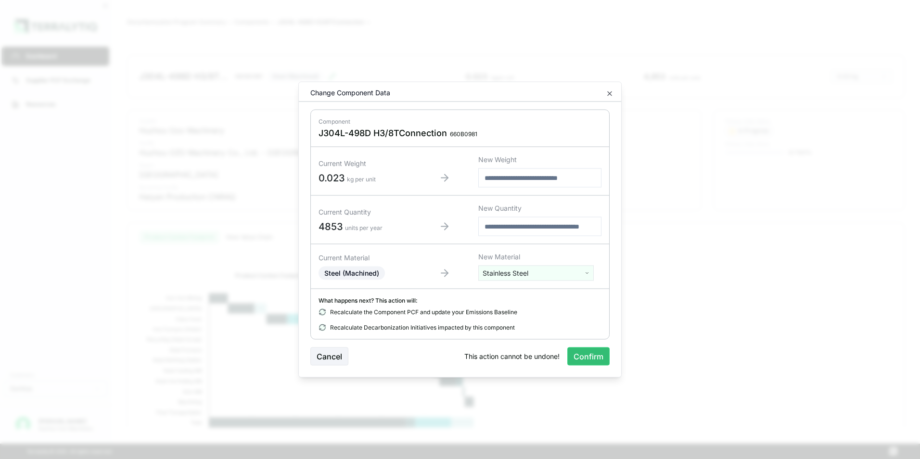
click at [586, 353] on button "Confirm" at bounding box center [588, 356] width 42 height 18
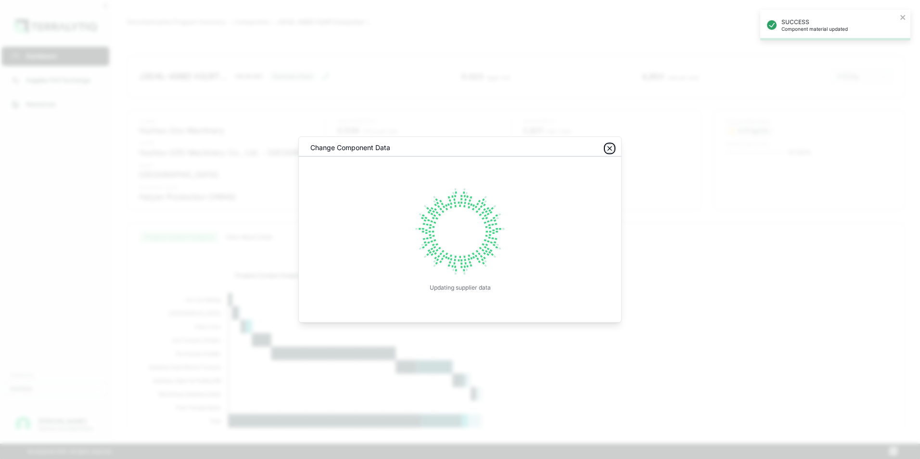
click at [609, 149] on icon "button" at bounding box center [610, 149] width 4 height 4
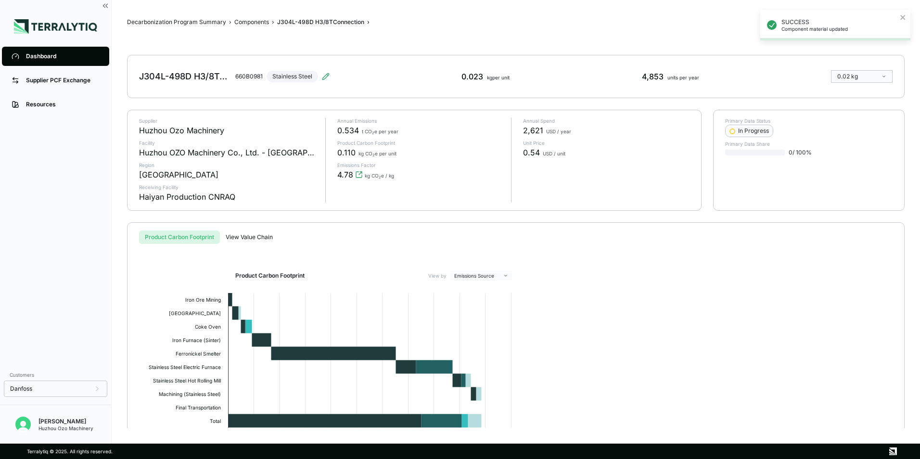
click at [34, 56] on div "Dashboard" at bounding box center [63, 56] width 74 height 8
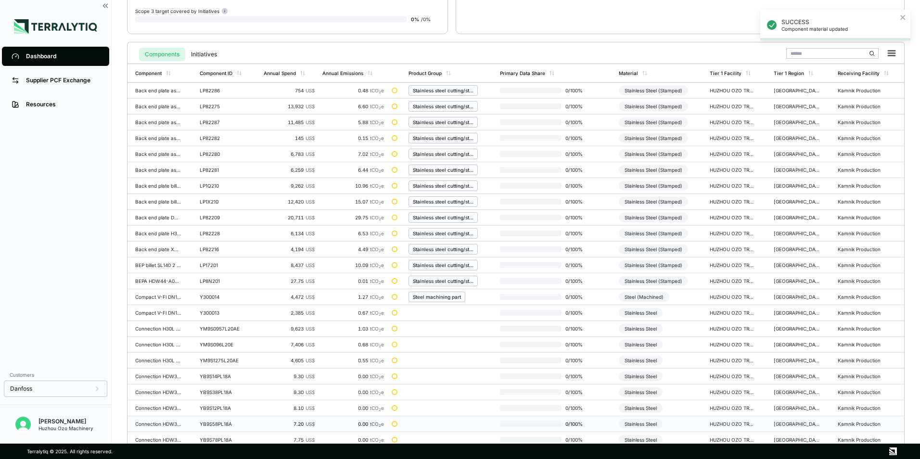
scroll to position [224, 0]
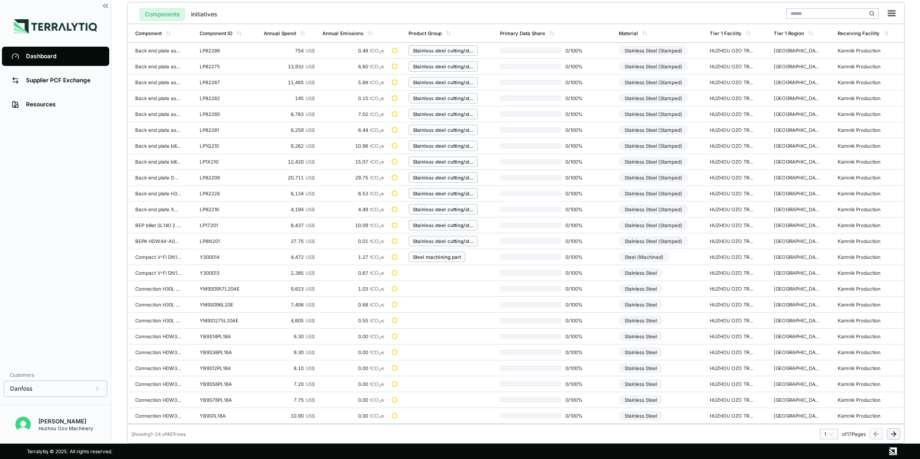
click at [832, 435] on html "SUCCESS Component material updated Dashboard Supplier PCF Exchange Resources Cu…" at bounding box center [460, 229] width 920 height 459
click at [825, 396] on div "11" at bounding box center [826, 398] width 14 height 12
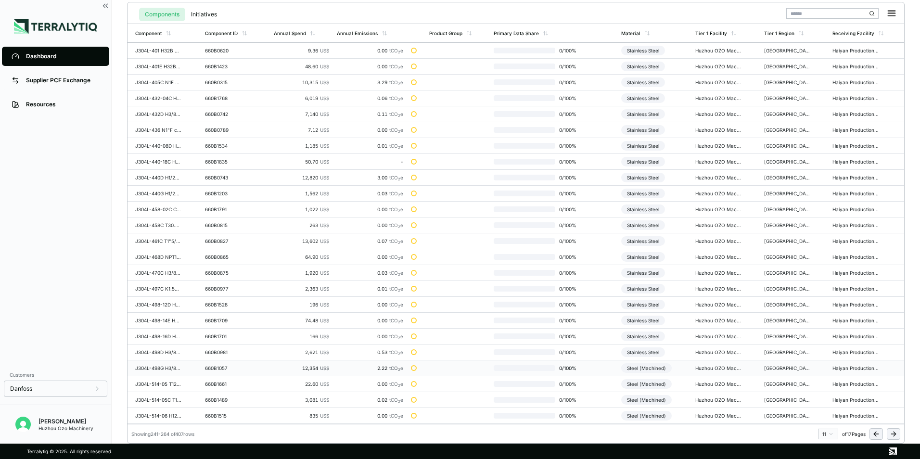
click at [654, 367] on div "Steel (Machined)" at bounding box center [646, 368] width 51 height 10
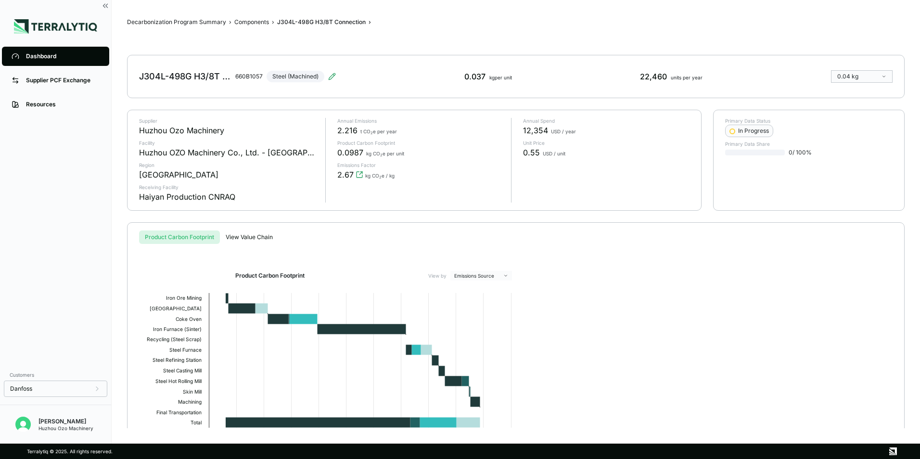
click at [334, 72] on div "J304L-498G H3/8T Connection 660B1057 Steel (Machined)" at bounding box center [237, 76] width 197 height 27
click at [333, 76] on icon at bounding box center [332, 76] width 6 height 6
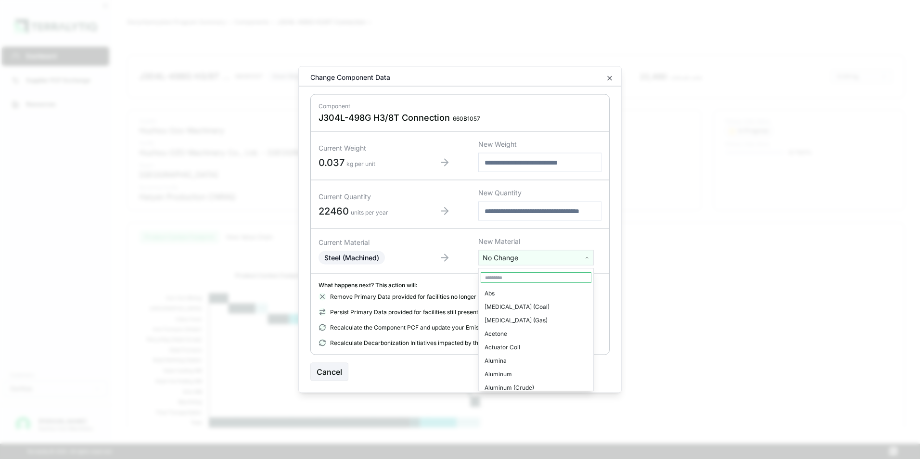
click at [509, 257] on html "Dashboard Supplier PCF Exchange Resources Customers Danfoss [PERSON_NAME] Huzho…" at bounding box center [460, 229] width 920 height 459
type input "***"
click at [510, 305] on div "Stainless Steel" at bounding box center [536, 306] width 111 height 13
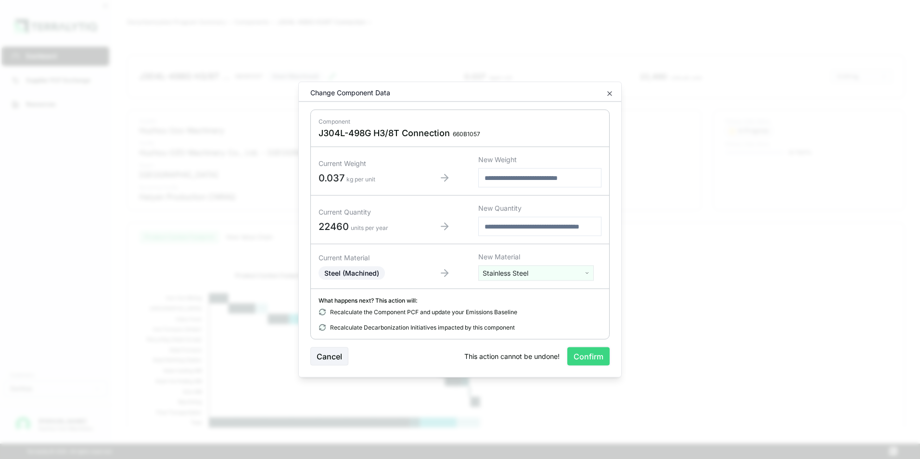
click at [592, 357] on button "Confirm" at bounding box center [588, 356] width 42 height 18
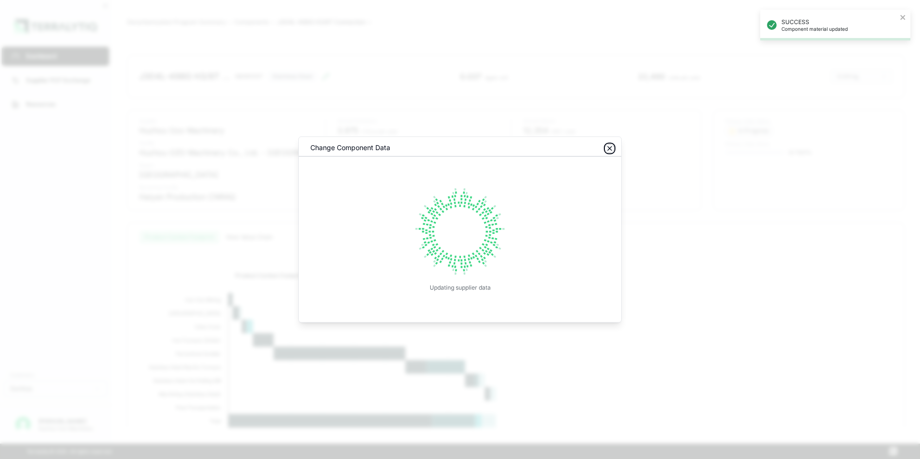
click at [611, 150] on icon "button" at bounding box center [610, 149] width 4 height 4
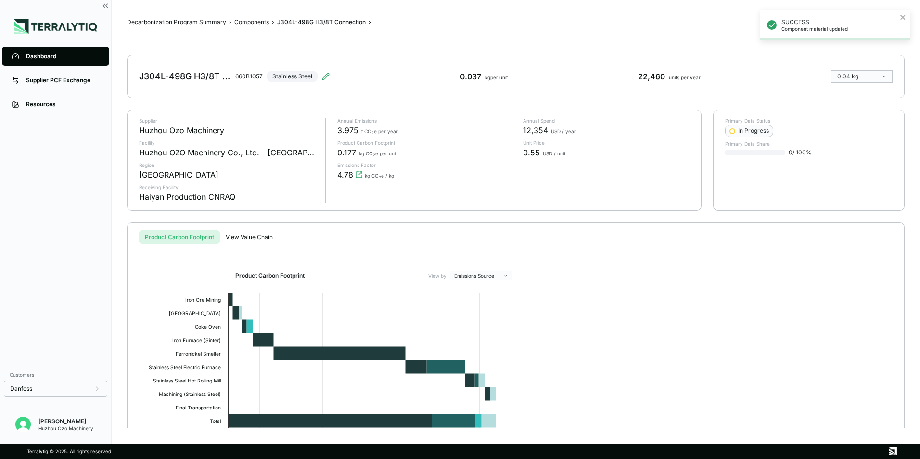
click at [43, 55] on div "Dashboard" at bounding box center [63, 56] width 74 height 8
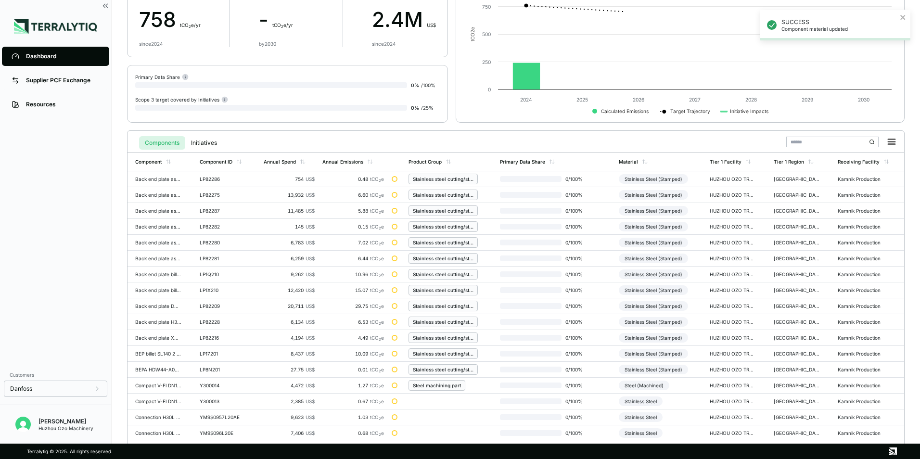
scroll to position [224, 0]
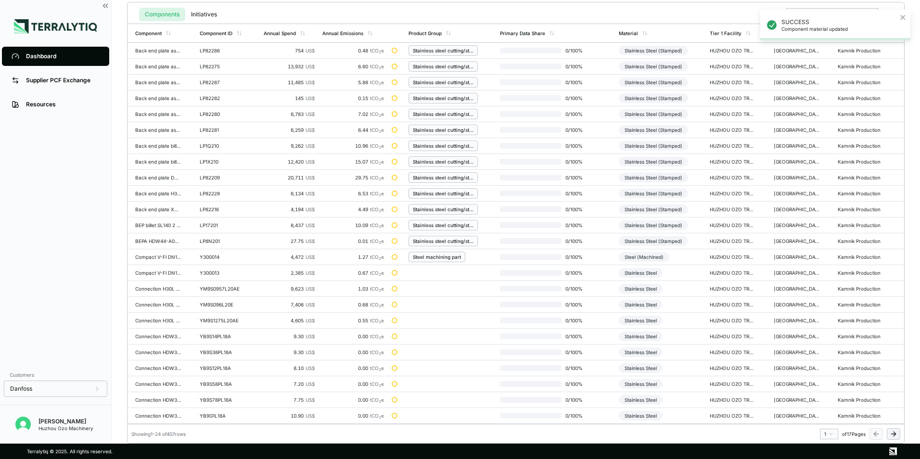
click at [830, 431] on html "SUCCESS Component material updated Dashboard Supplier PCF Exchange Resources Cu…" at bounding box center [460, 229] width 920 height 459
click at [823, 375] on div "11" at bounding box center [826, 377] width 14 height 12
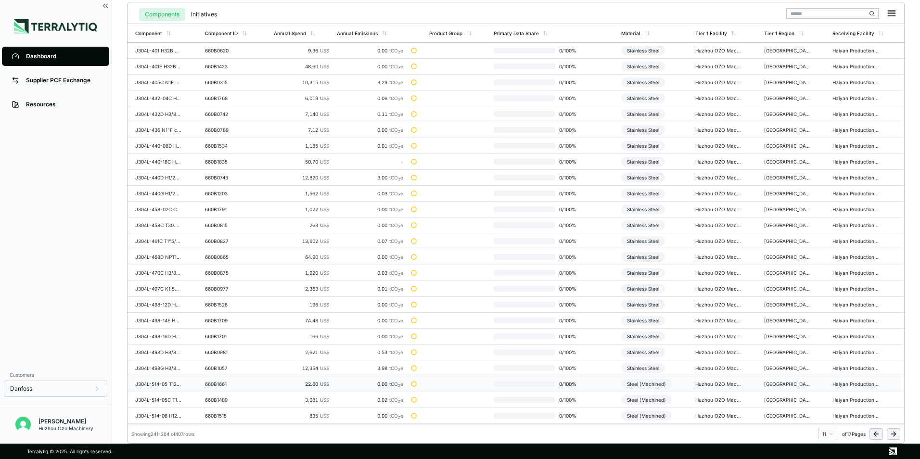
click at [657, 384] on div "Steel (Machined)" at bounding box center [646, 384] width 51 height 10
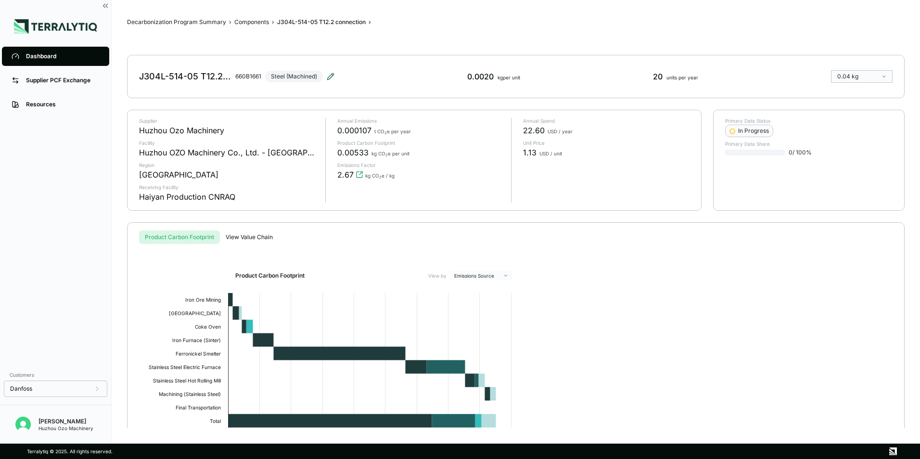
click at [331, 76] on icon at bounding box center [331, 77] width 8 height 8
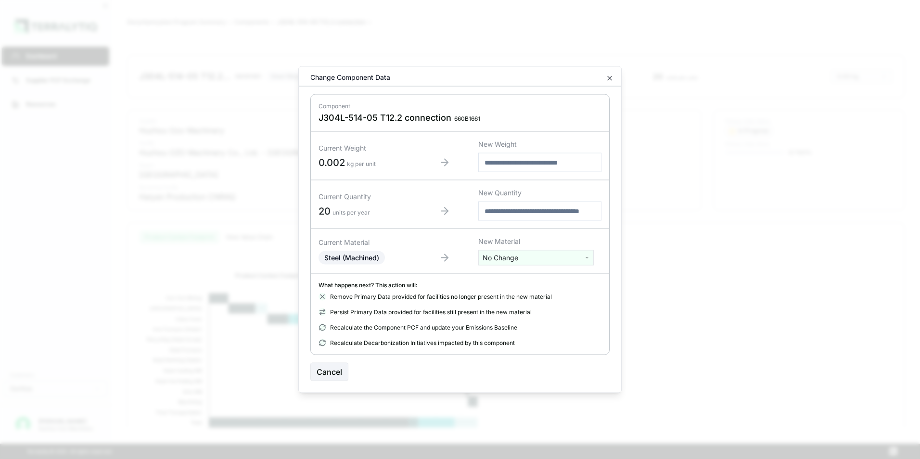
click at [493, 255] on html "Dashboard Supplier PCF Exchange Resources Customers Danfoss [PERSON_NAME] Huzho…" at bounding box center [460, 229] width 920 height 459
type input "***"
click at [513, 306] on div "Stainless Steel" at bounding box center [536, 306] width 111 height 13
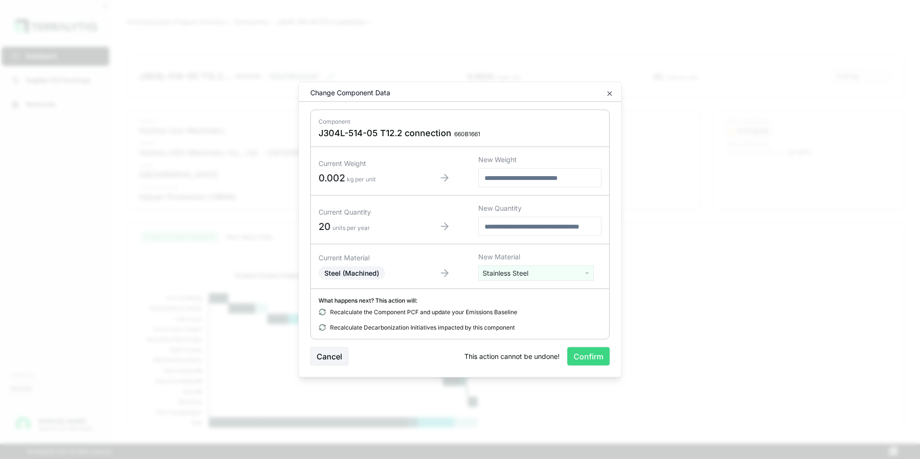
click at [580, 355] on button "Confirm" at bounding box center [588, 356] width 42 height 18
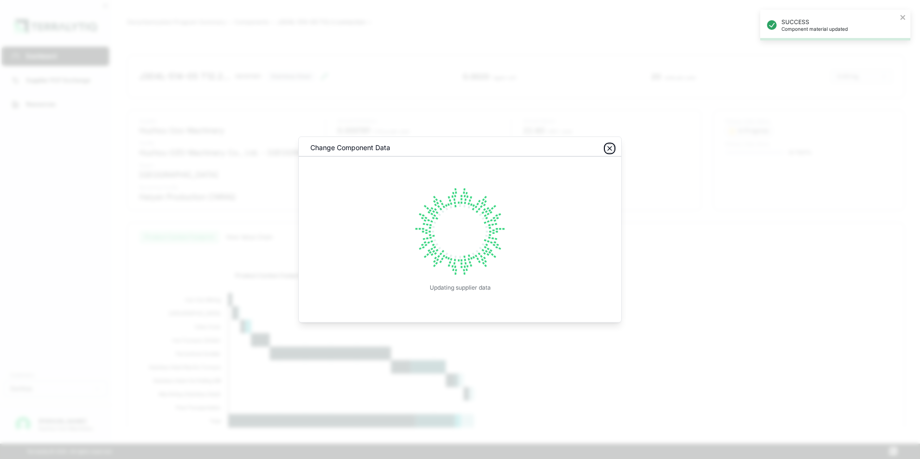
click at [609, 148] on icon "button" at bounding box center [610, 149] width 4 height 4
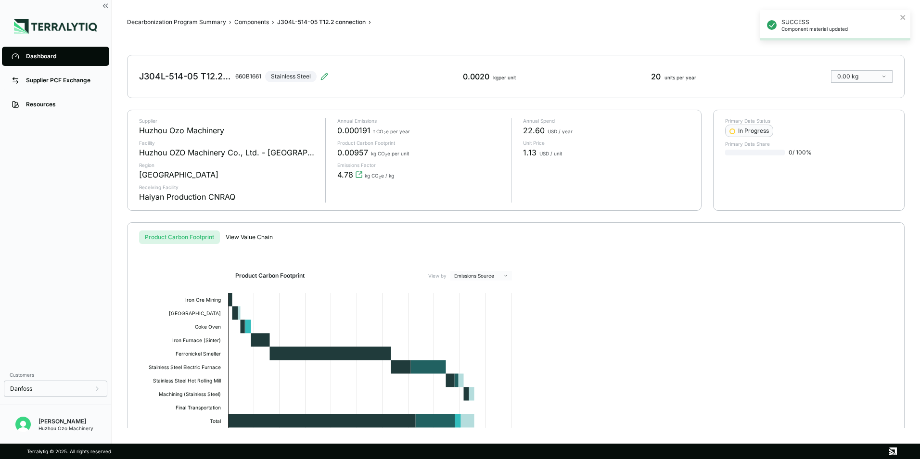
click at [38, 57] on div "Dashboard" at bounding box center [63, 56] width 74 height 8
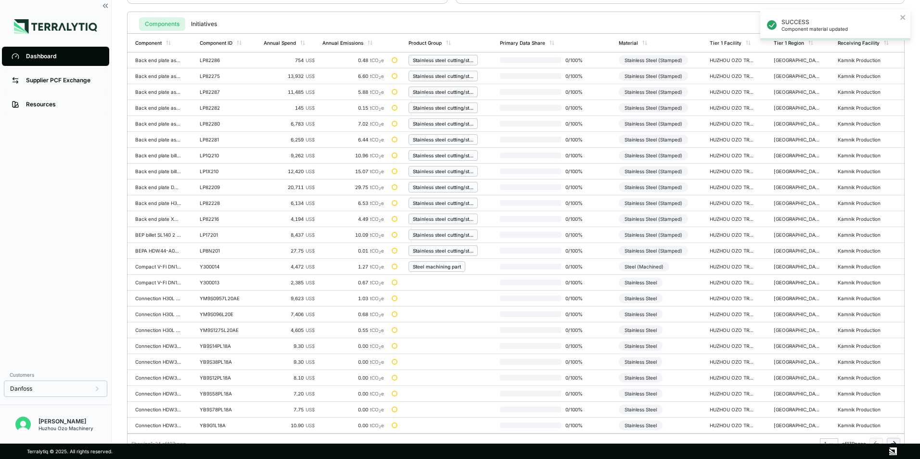
scroll to position [224, 0]
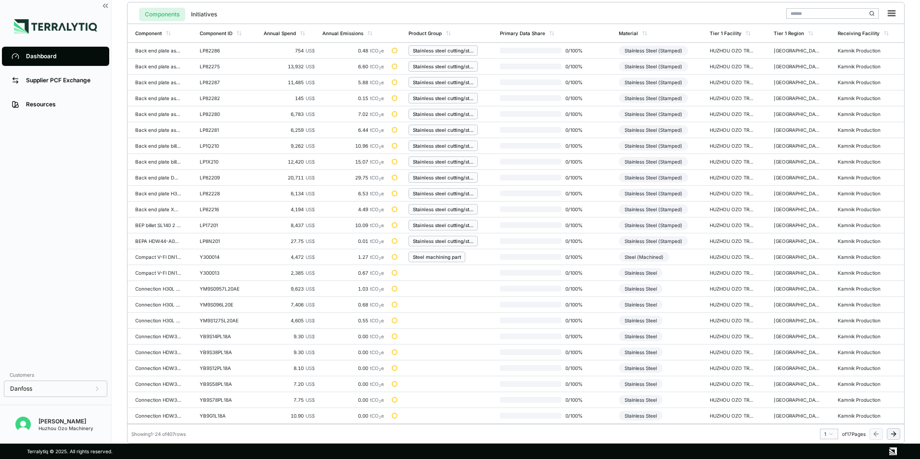
click at [834, 433] on html "SUCCESS Component material updated Dashboard Supplier PCF Exchange Resources Cu…" at bounding box center [460, 229] width 920 height 459
click at [826, 378] on div "11" at bounding box center [826, 377] width 14 height 12
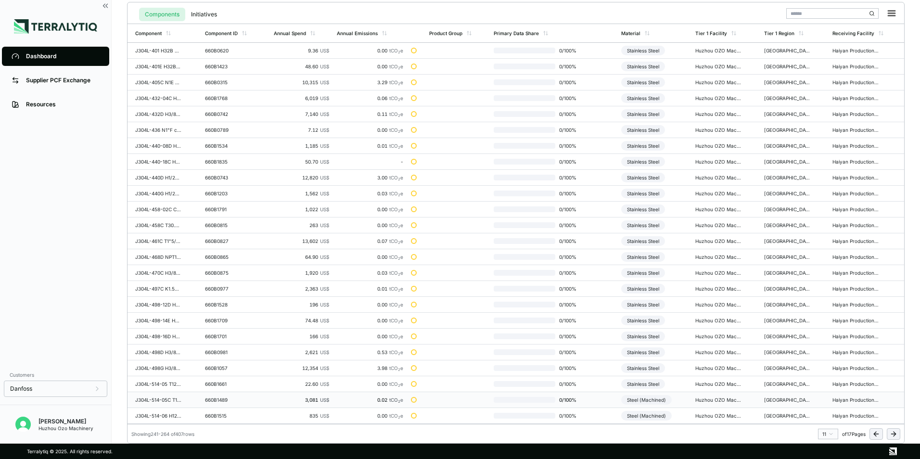
click at [633, 399] on div "Steel (Machined)" at bounding box center [646, 400] width 51 height 10
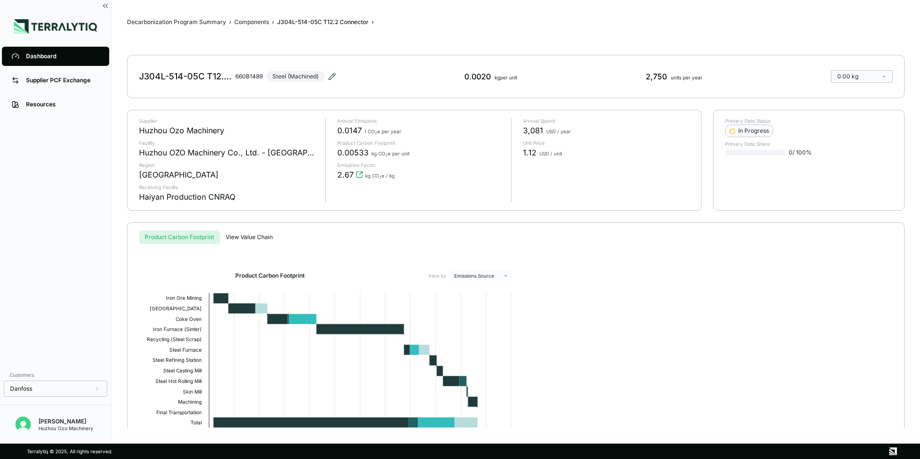
click at [336, 75] on icon at bounding box center [332, 77] width 8 height 8
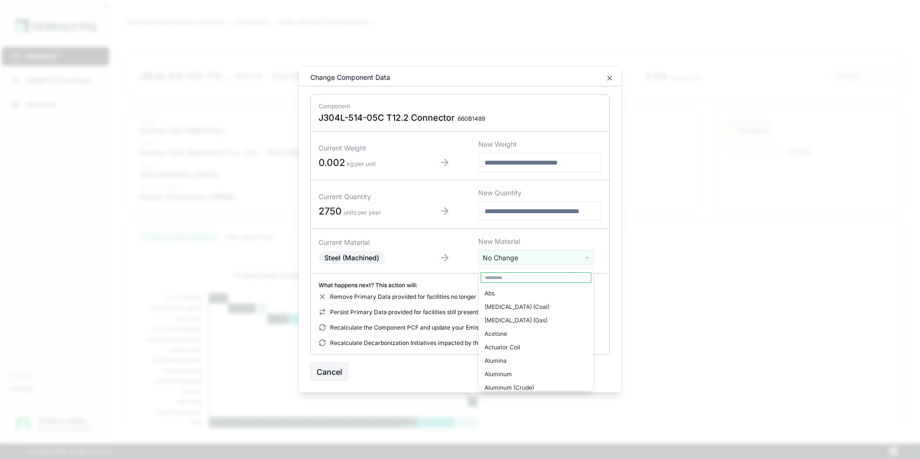
click at [523, 255] on html "Dashboard Supplier PCF Exchange Resources Customers Danfoss [PERSON_NAME] Huzho…" at bounding box center [460, 229] width 920 height 459
type input "***"
click at [515, 306] on div "Stainless Steel" at bounding box center [536, 306] width 111 height 13
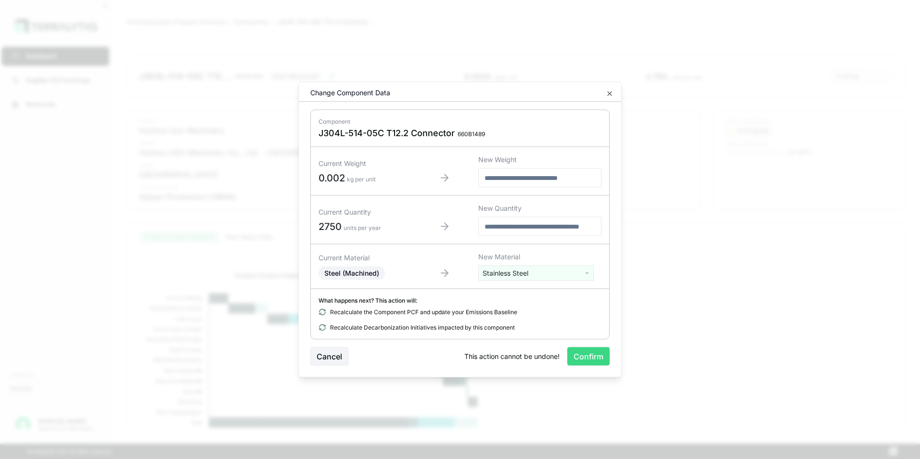
click at [586, 357] on button "Confirm" at bounding box center [588, 356] width 42 height 18
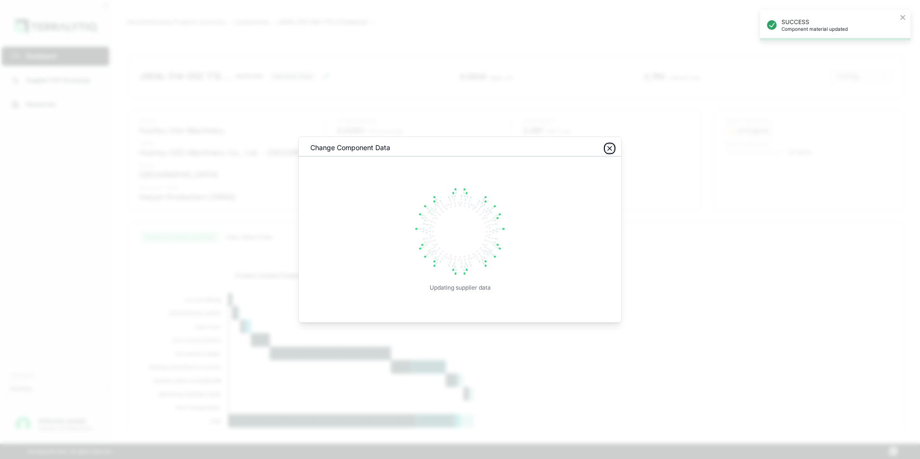
click at [609, 150] on icon "button" at bounding box center [610, 149] width 8 height 8
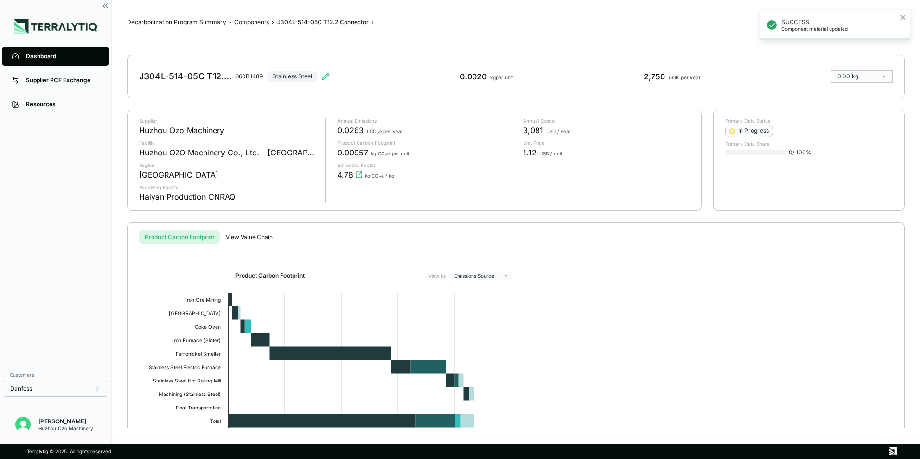
click at [45, 54] on div "Dashboard" at bounding box center [63, 56] width 74 height 8
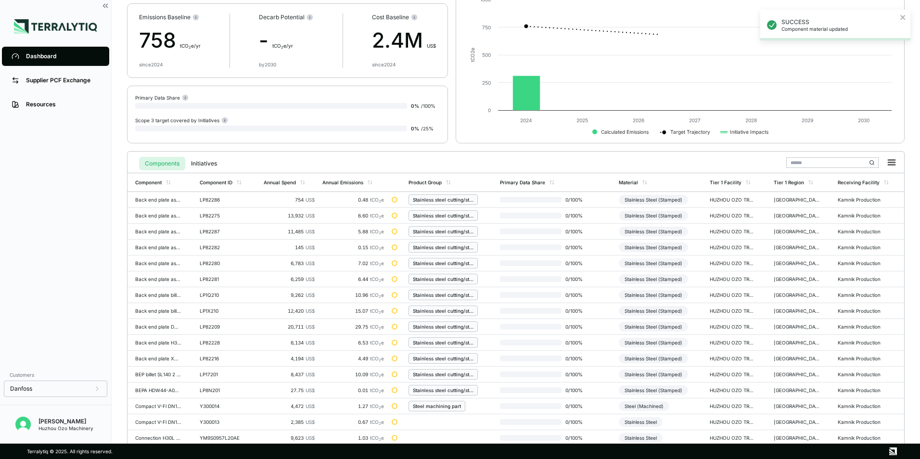
scroll to position [224, 0]
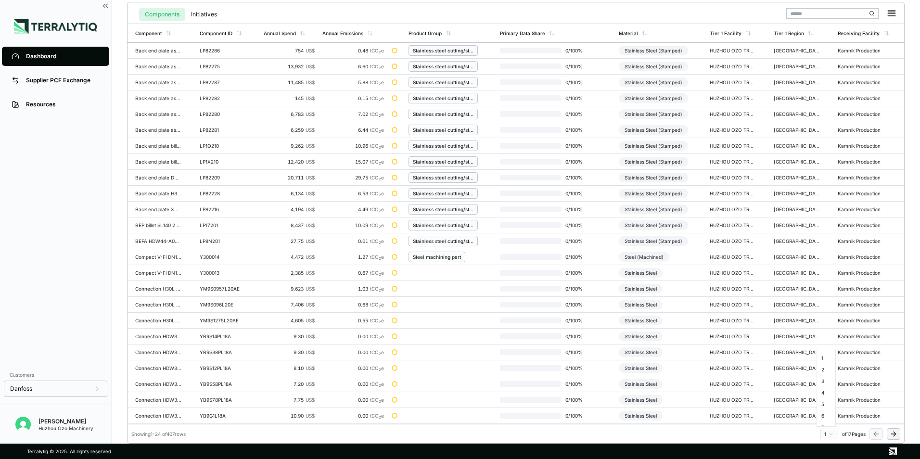
click at [832, 435] on html "SUCCESS Component material updated Dashboard Supplier PCF Exchange Resources Cu…" at bounding box center [460, 229] width 920 height 459
click at [823, 375] on div "11" at bounding box center [826, 377] width 14 height 12
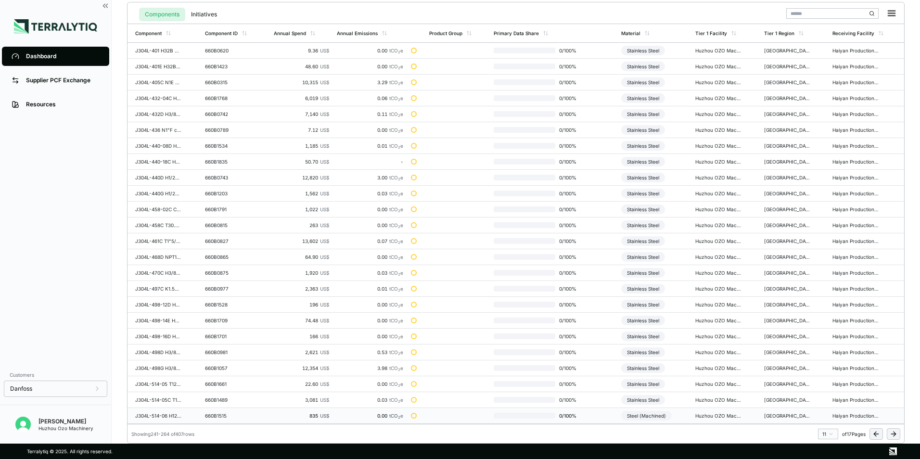
click at [643, 413] on div "Steel (Machined)" at bounding box center [646, 416] width 51 height 10
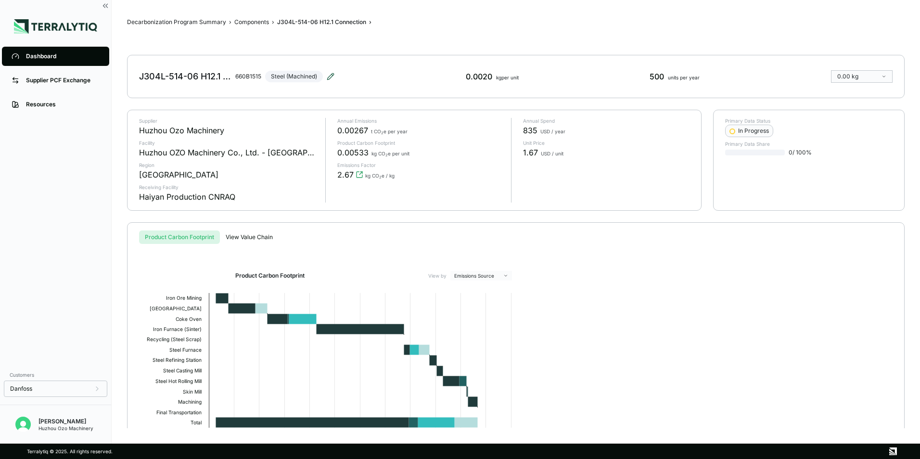
click at [331, 75] on icon at bounding box center [331, 77] width 8 height 8
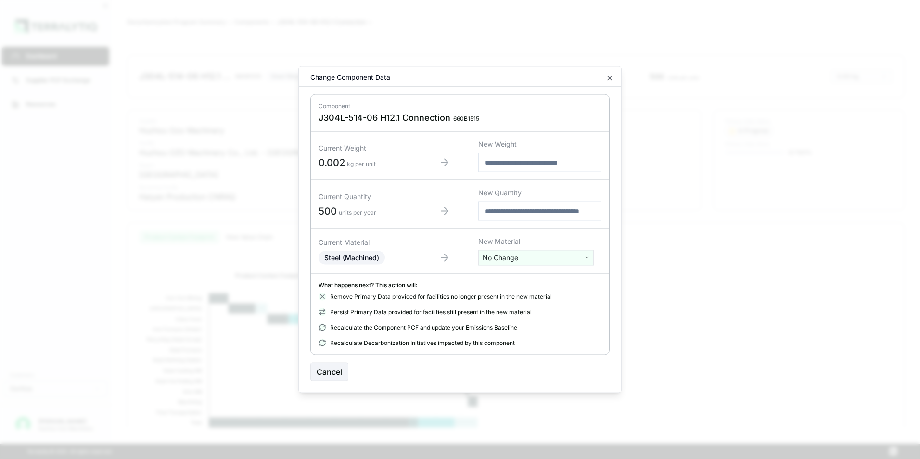
click at [519, 256] on html "Dashboard Supplier PCF Exchange Resources Customers Danfoss [PERSON_NAME] Huzho…" at bounding box center [460, 229] width 920 height 459
type input "***"
click at [515, 305] on div "Stainless Steel" at bounding box center [536, 306] width 111 height 13
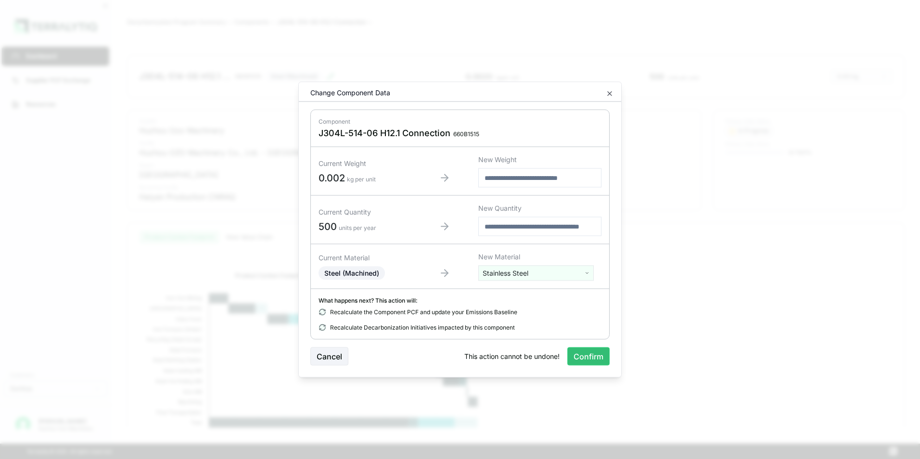
click at [580, 354] on button "Confirm" at bounding box center [588, 356] width 42 height 18
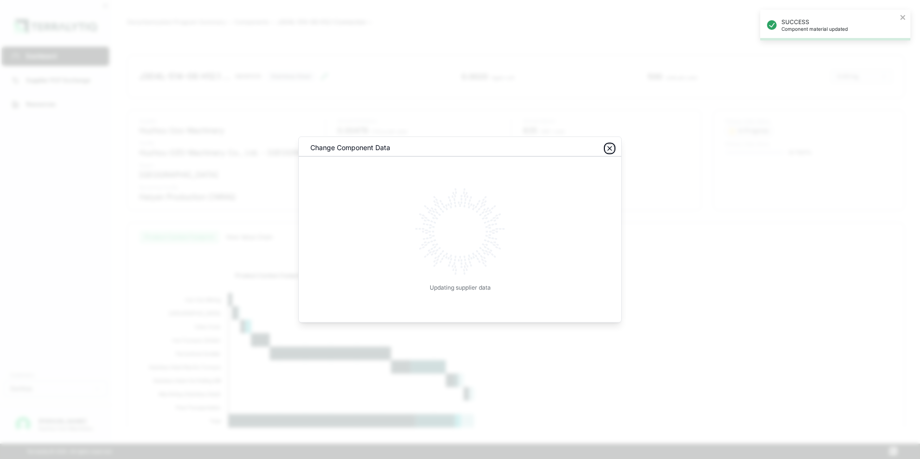
click at [611, 148] on icon "button" at bounding box center [610, 149] width 8 height 8
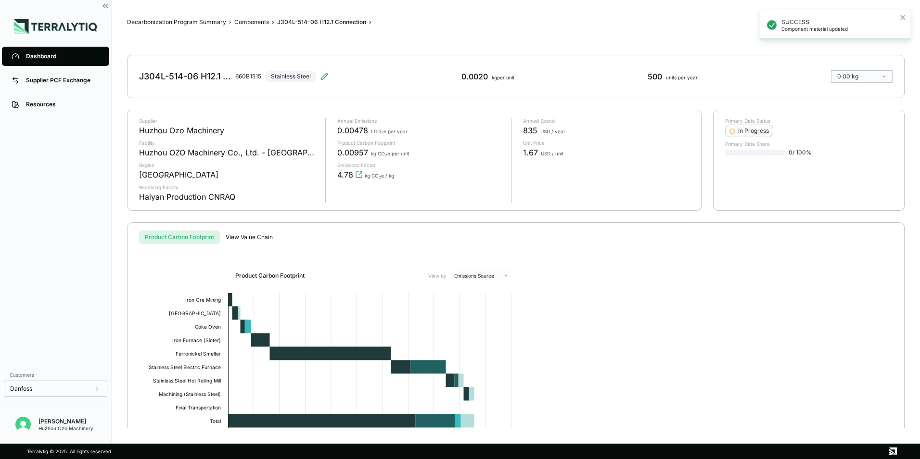
click at [37, 56] on div "Dashboard" at bounding box center [63, 56] width 74 height 8
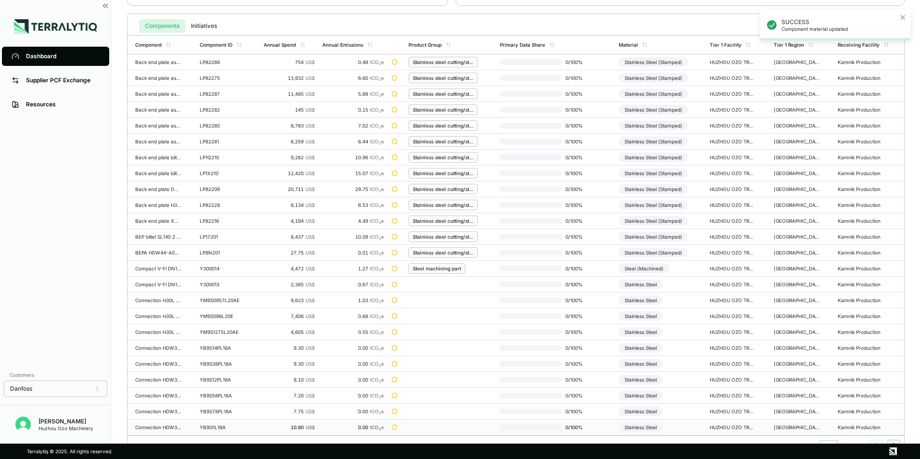
scroll to position [224, 0]
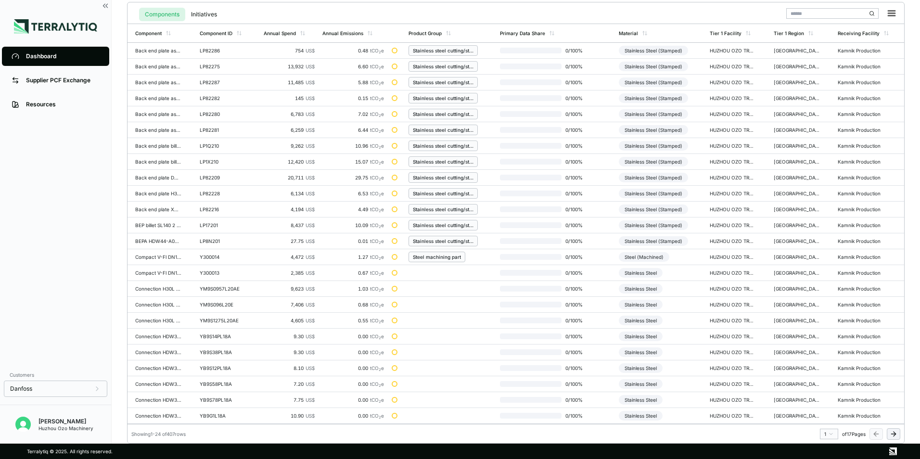
click at [831, 435] on html "SUCCESS Component material updated Dashboard Supplier PCF Exchange Resources Cu…" at bounding box center [460, 229] width 920 height 459
click at [828, 388] on div "12" at bounding box center [826, 389] width 14 height 12
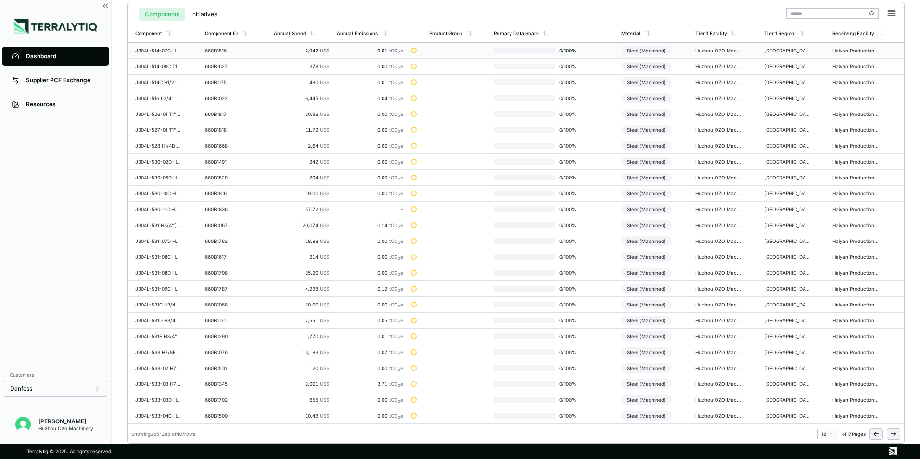
click at [630, 51] on div "Steel (Machined)" at bounding box center [646, 51] width 51 height 10
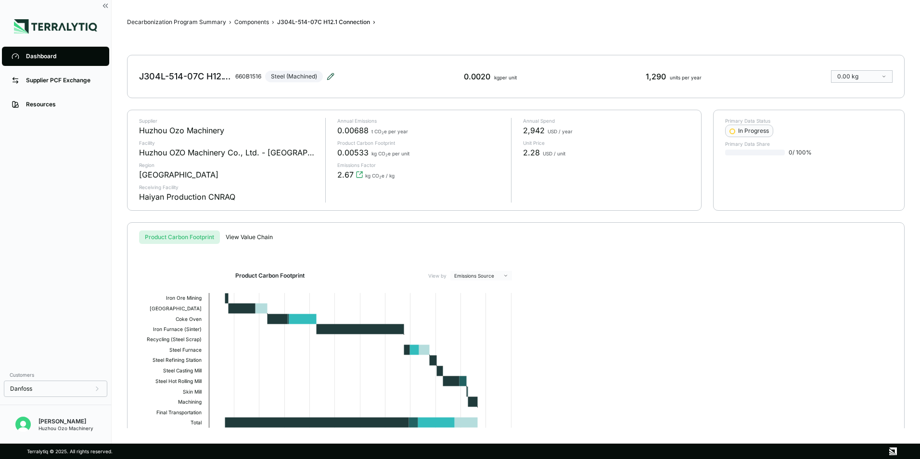
click at [329, 74] on icon at bounding box center [331, 77] width 8 height 8
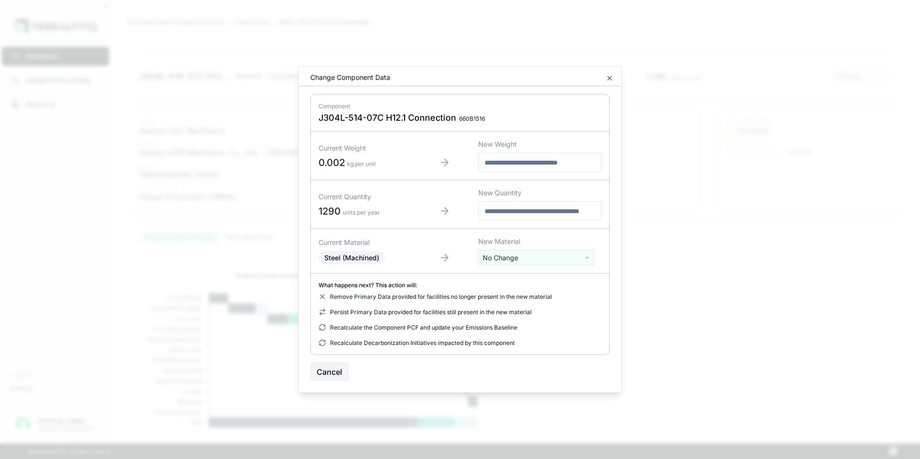
click at [523, 258] on html "Dashboard Supplier PCF Exchange Resources Customers Danfoss [PERSON_NAME] Huzho…" at bounding box center [460, 229] width 920 height 459
type input "***"
click at [514, 307] on div "Stainless Steel" at bounding box center [536, 306] width 111 height 13
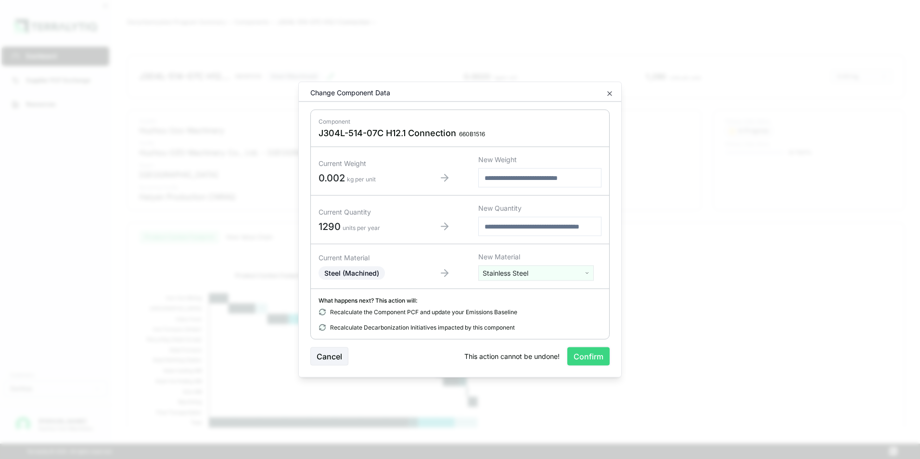
click at [578, 358] on button "Confirm" at bounding box center [588, 356] width 42 height 18
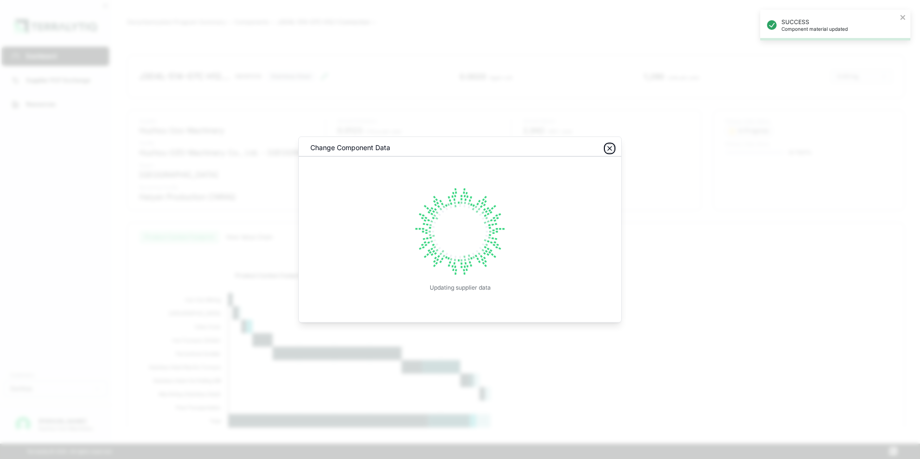
click at [610, 150] on icon "button" at bounding box center [610, 149] width 8 height 8
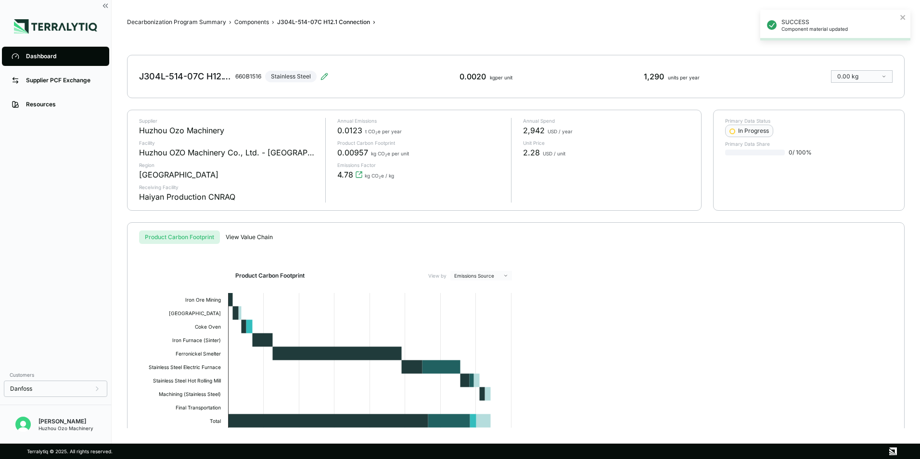
click at [45, 55] on div "Dashboard" at bounding box center [63, 56] width 74 height 8
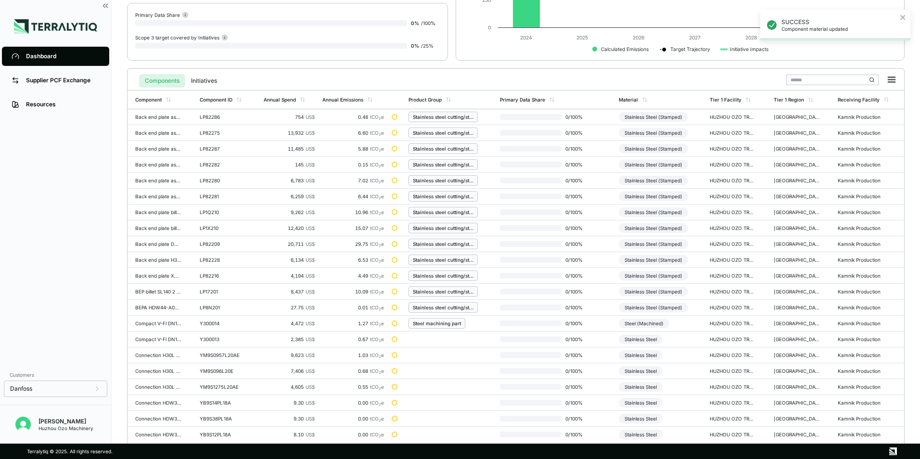
scroll to position [224, 0]
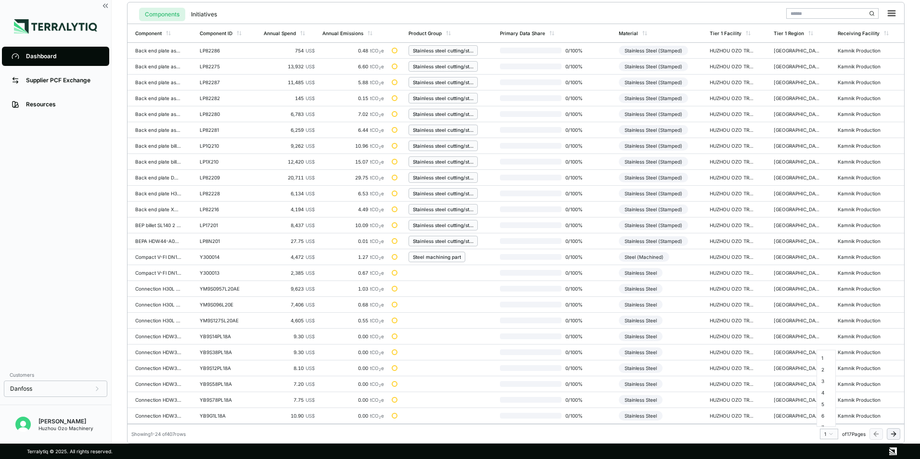
click at [831, 436] on html "SUCCESS Component material updated Dashboard Supplier PCF Exchange Resources Cu…" at bounding box center [460, 229] width 920 height 459
click at [826, 390] on div "12" at bounding box center [826, 389] width 14 height 12
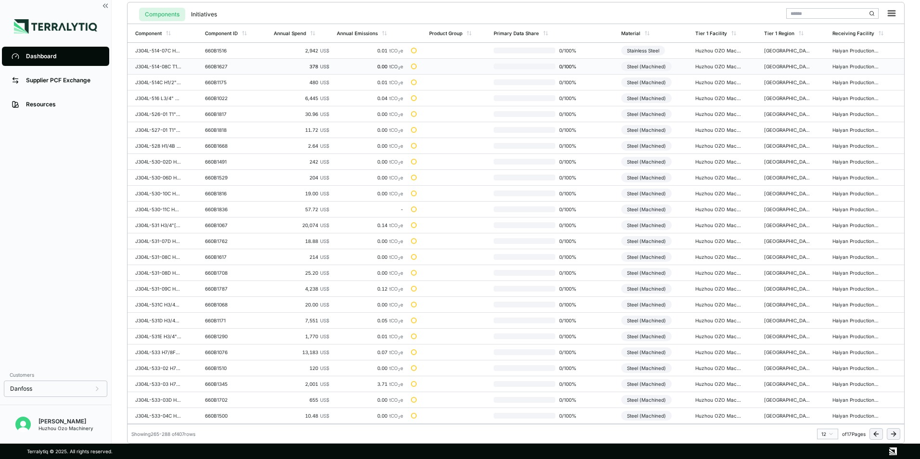
click at [650, 66] on div "Steel (Machined)" at bounding box center [646, 67] width 51 height 10
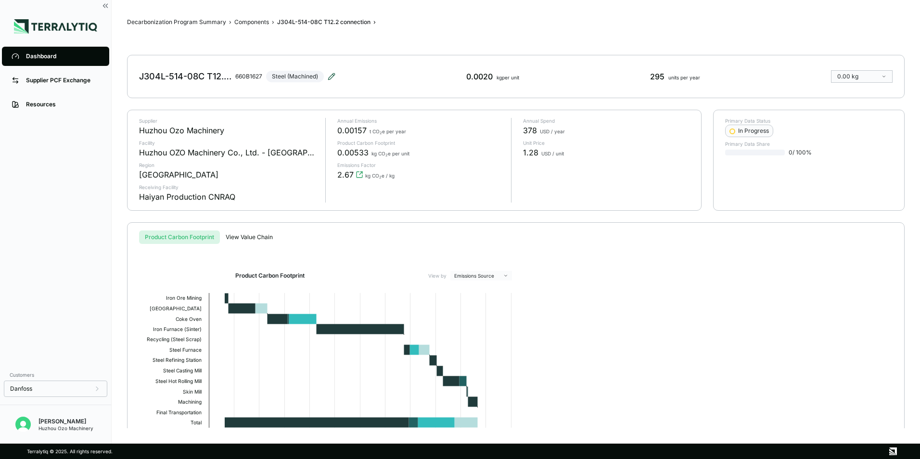
click at [334, 77] on icon at bounding box center [332, 77] width 8 height 8
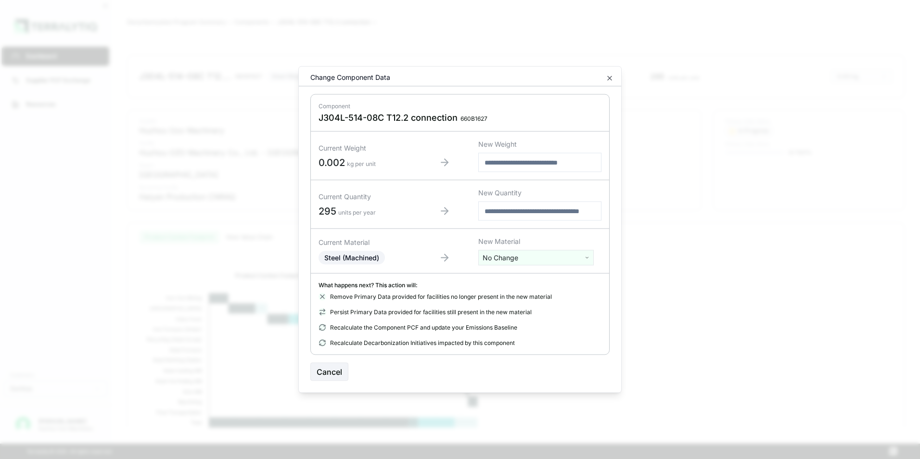
click at [490, 256] on html "Dashboard Supplier PCF Exchange Resources Customers Danfoss [PERSON_NAME] Huzho…" at bounding box center [460, 229] width 920 height 459
type input "***"
click at [511, 307] on div "Stainless Steel" at bounding box center [536, 306] width 111 height 13
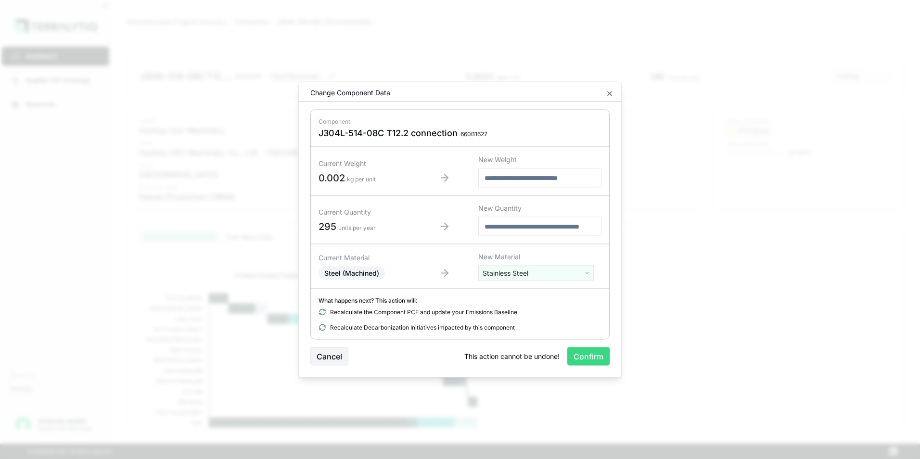
click at [598, 357] on button "Confirm" at bounding box center [588, 356] width 42 height 18
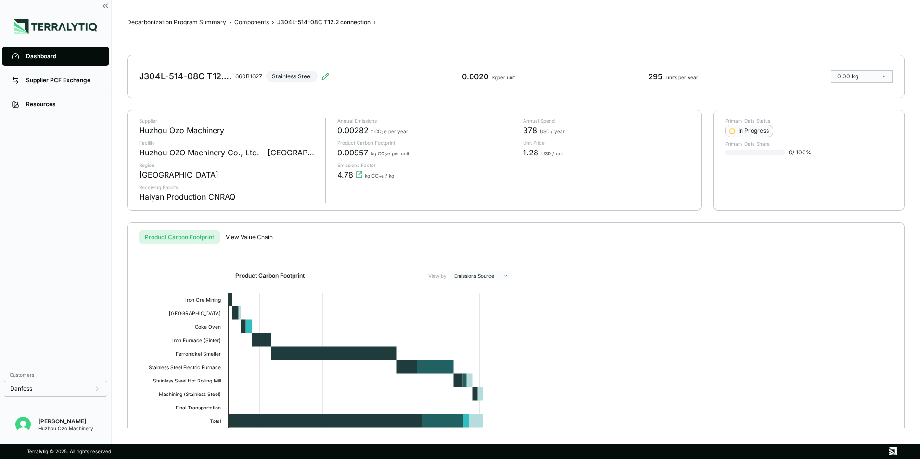
click at [45, 56] on div "Dashboard" at bounding box center [63, 56] width 74 height 8
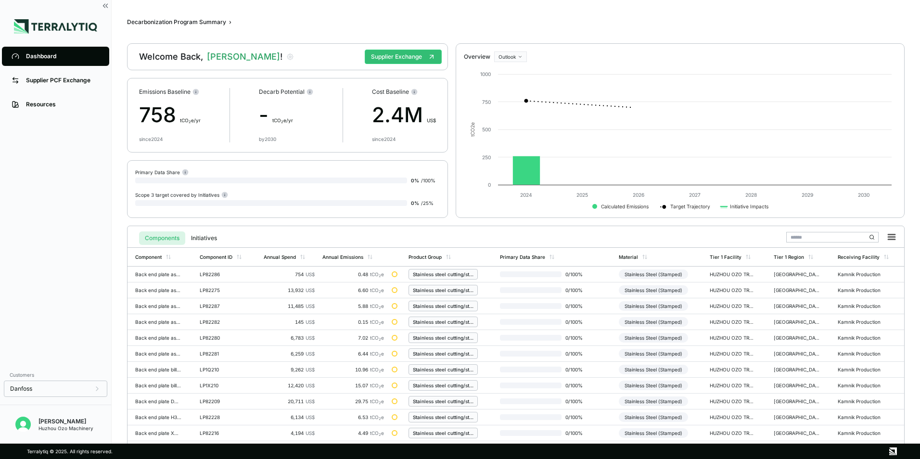
scroll to position [224, 0]
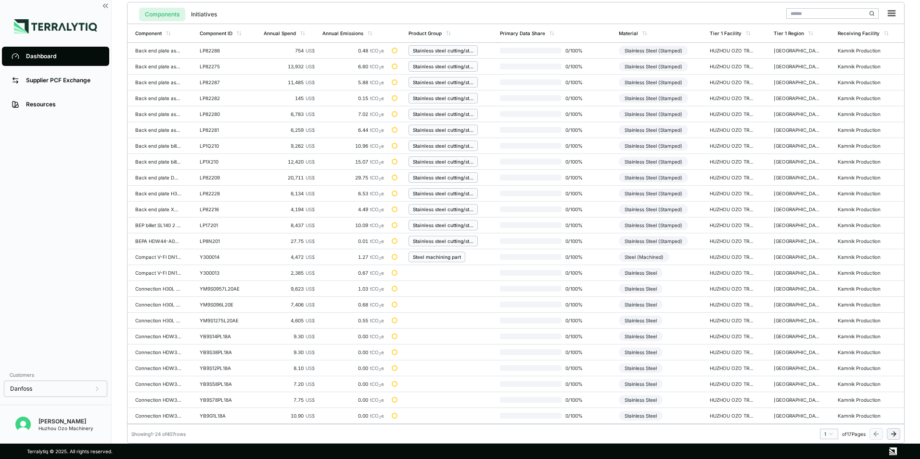
click at [828, 433] on html "Dashboard Supplier PCF Exchange Resources Customers Danfoss [PERSON_NAME] Huzho…" at bounding box center [460, 229] width 920 height 459
click at [825, 389] on div "12" at bounding box center [826, 389] width 14 height 12
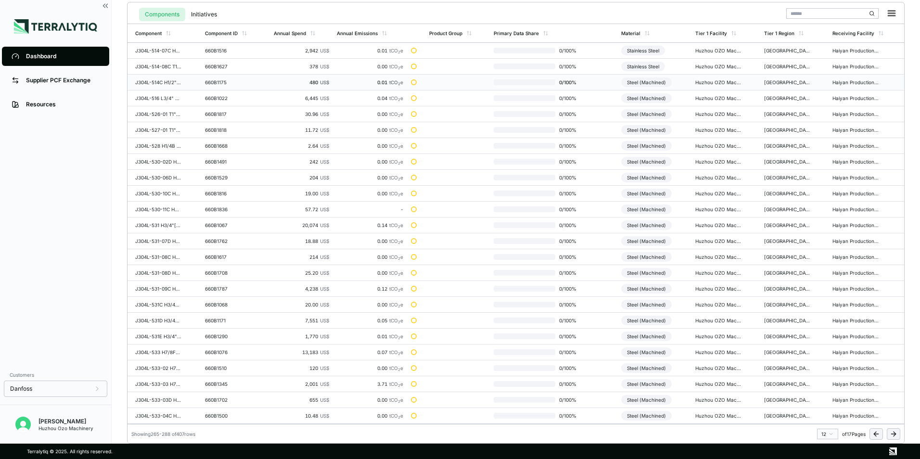
click at [655, 78] on div "Steel (Machined)" at bounding box center [646, 82] width 51 height 10
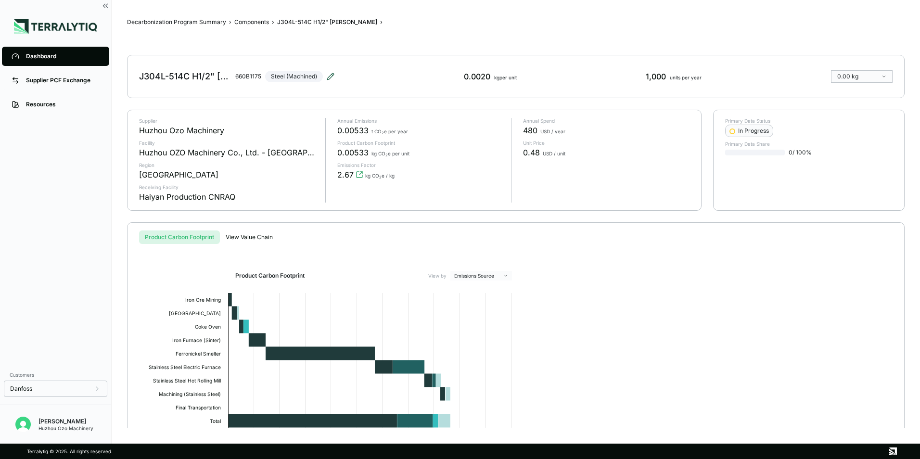
click at [330, 76] on icon at bounding box center [330, 76] width 6 height 6
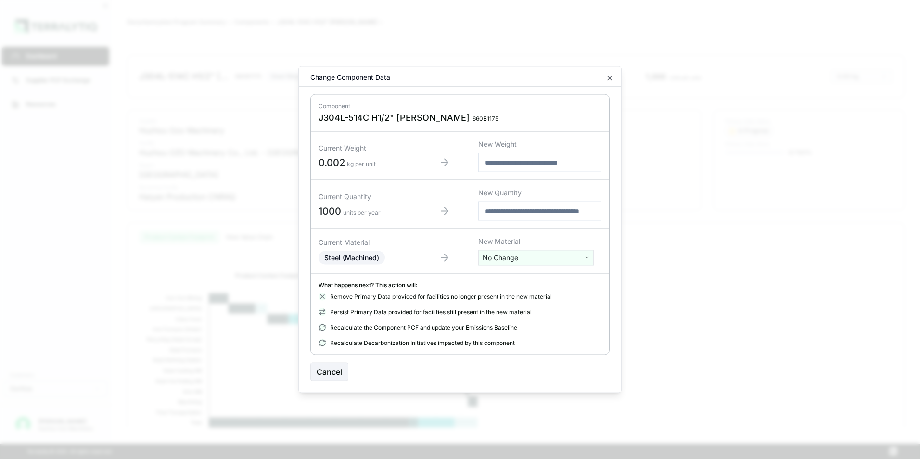
click at [526, 263] on html "Dashboard Supplier PCF Exchange Resources Customers Danfoss [PERSON_NAME] Huzho…" at bounding box center [460, 229] width 920 height 459
type input "***"
click at [522, 310] on div "Stainless Steel" at bounding box center [536, 306] width 111 height 13
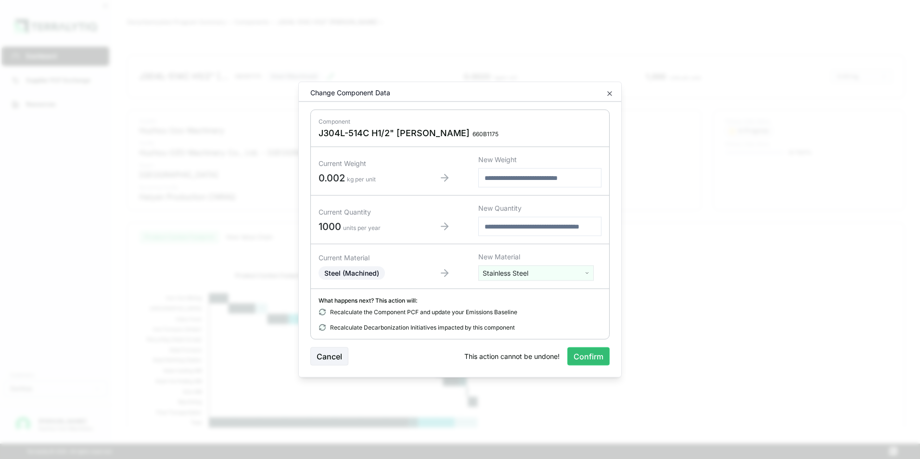
click at [594, 353] on button "Confirm" at bounding box center [588, 356] width 42 height 18
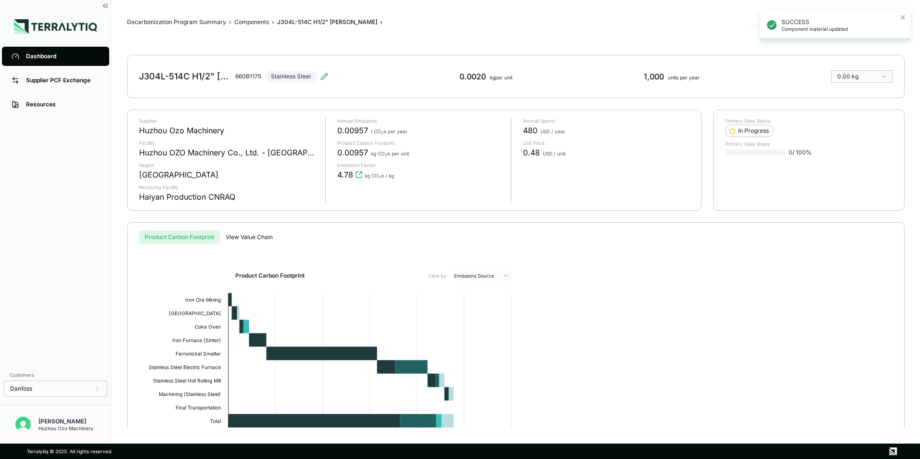
click at [43, 55] on div "Dashboard" at bounding box center [63, 56] width 74 height 8
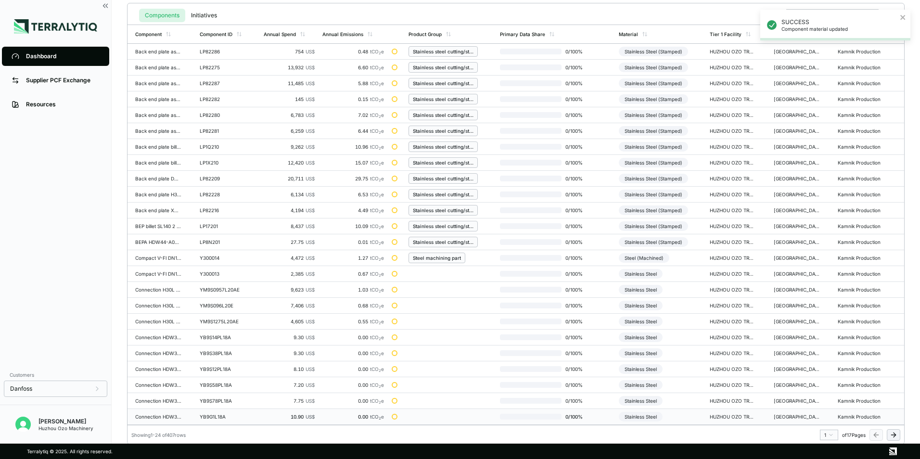
scroll to position [224, 0]
click at [829, 433] on html "SUCCESS Component material updated Dashboard Supplier PCF Exchange Resources Cu…" at bounding box center [460, 229] width 920 height 459
click at [825, 388] on div "12" at bounding box center [826, 389] width 14 height 12
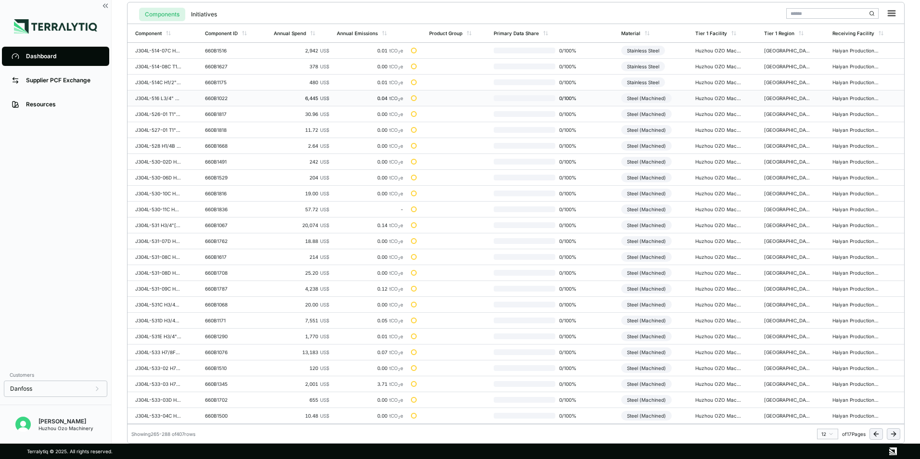
click at [649, 101] on div "Steel (Machined)" at bounding box center [646, 98] width 51 height 10
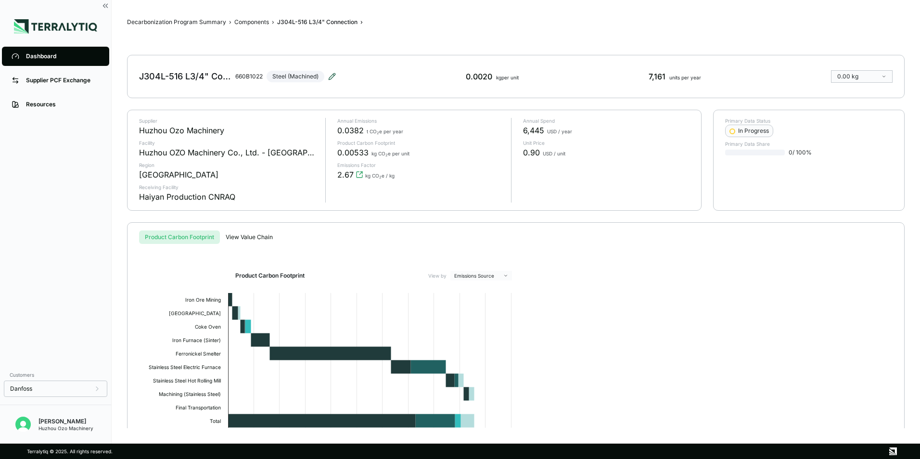
click at [330, 76] on icon at bounding box center [332, 77] width 8 height 8
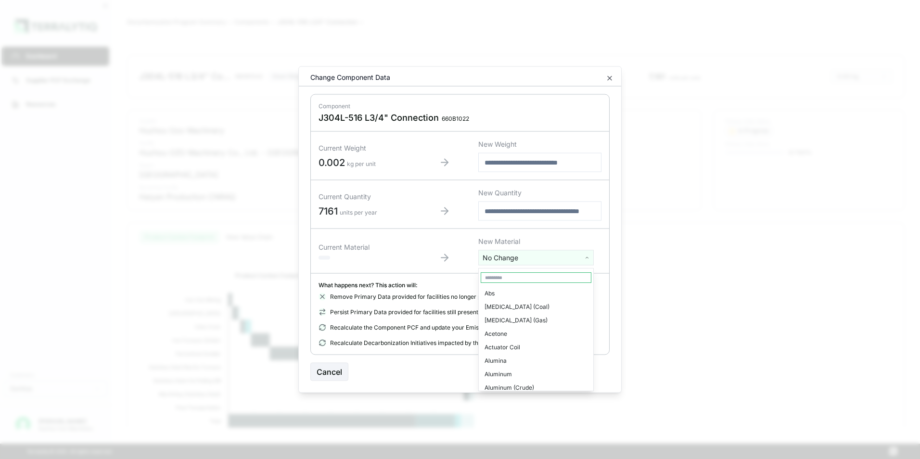
click at [506, 260] on html "Dashboard Supplier PCF Exchange Resources Customers Danfoss [PERSON_NAME] Huzho…" at bounding box center [460, 229] width 920 height 459
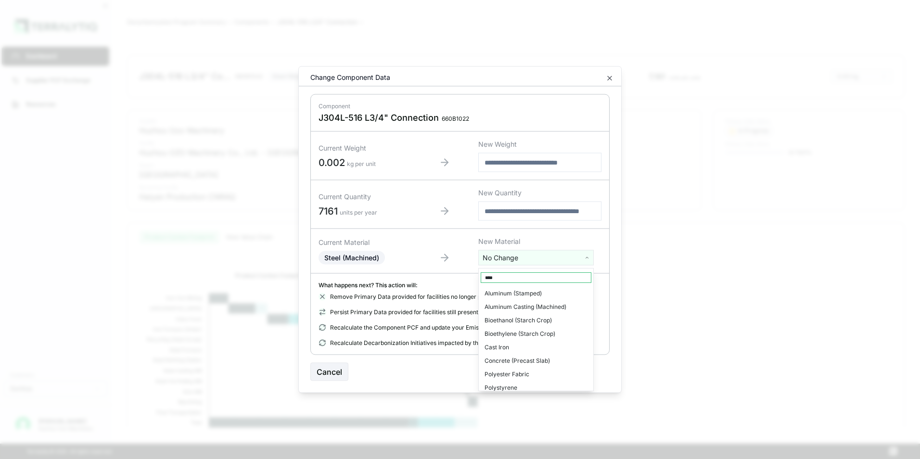
type input "****"
click at [520, 295] on div "Stainless Steel" at bounding box center [536, 293] width 111 height 13
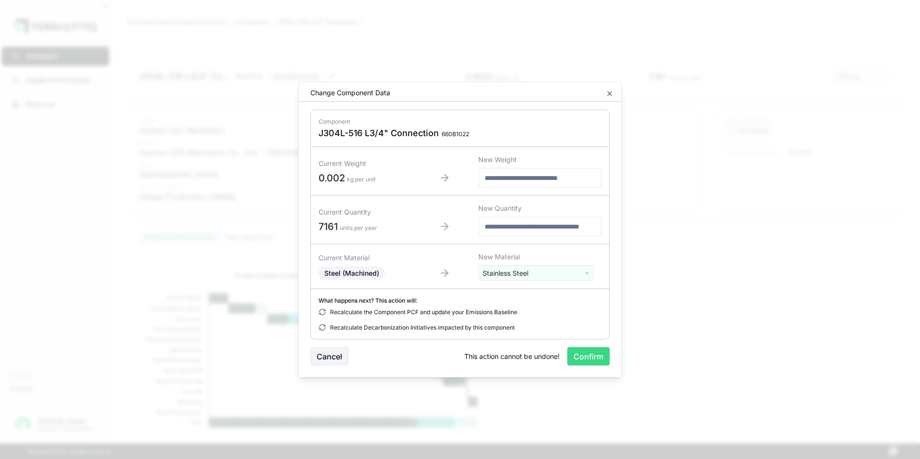
click at [589, 354] on button "Confirm" at bounding box center [588, 356] width 42 height 18
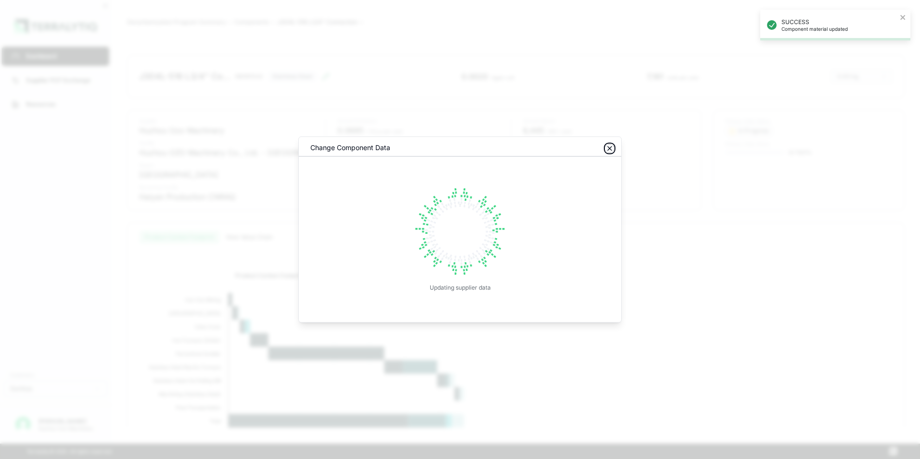
click at [607, 151] on icon "button" at bounding box center [610, 149] width 8 height 8
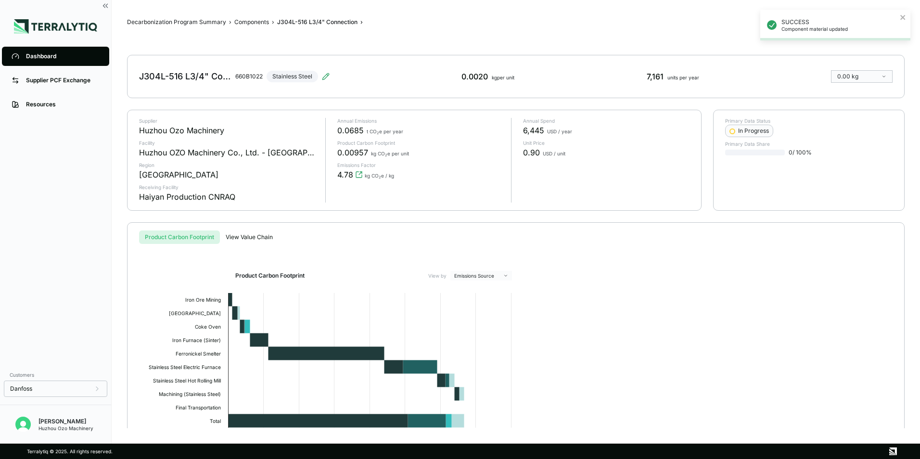
click at [36, 57] on div "Dashboard" at bounding box center [63, 56] width 74 height 8
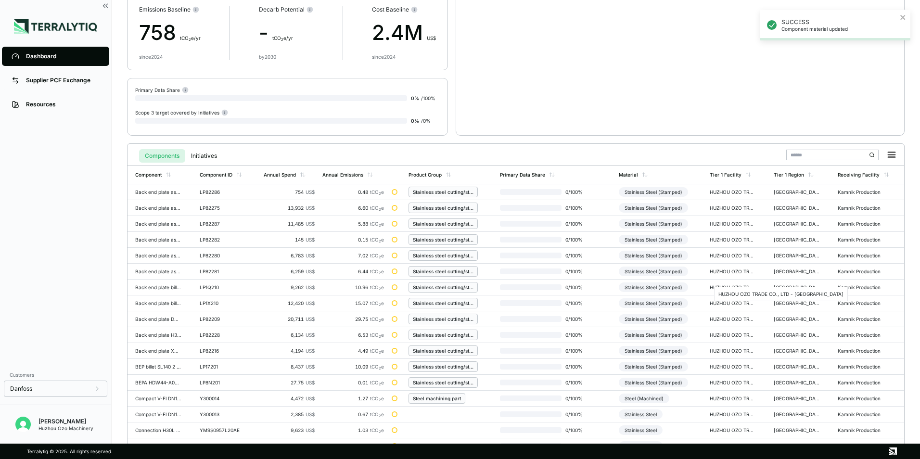
scroll to position [224, 0]
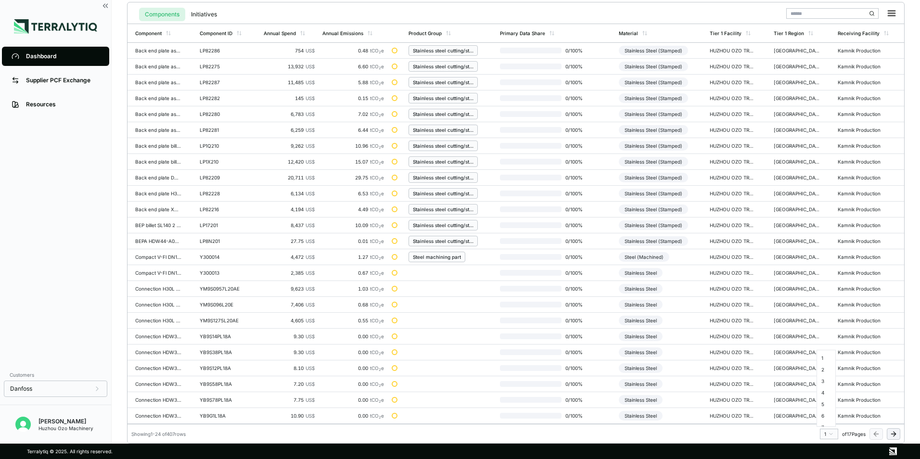
click at [831, 436] on html "SUCCESS Component material updated Dashboard Supplier PCF Exchange Resources Cu…" at bounding box center [460, 229] width 920 height 459
click at [823, 363] on div "12" at bounding box center [826, 361] width 14 height 12
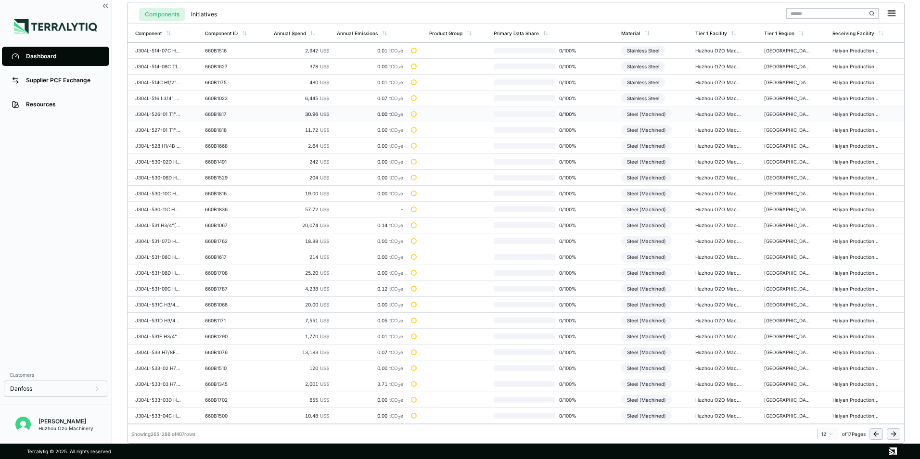
click at [651, 112] on div "Steel (Machined)" at bounding box center [646, 114] width 51 height 10
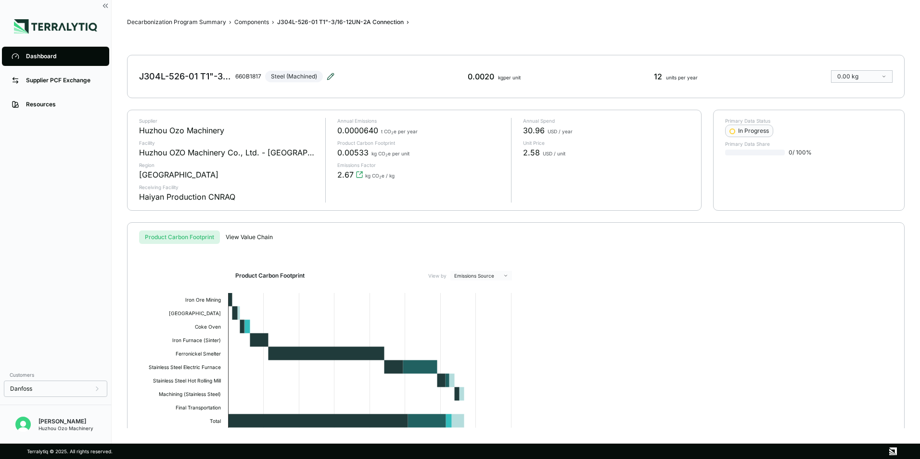
click at [330, 78] on icon at bounding box center [331, 77] width 8 height 8
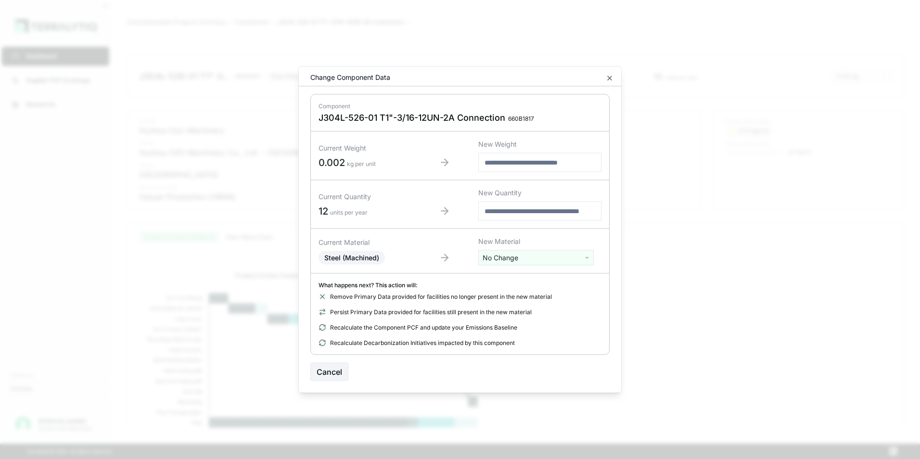
click at [503, 258] on html "Dashboard Supplier PCF Exchange Resources Customers Danfoss [PERSON_NAME] Huzho…" at bounding box center [460, 229] width 920 height 459
type input "****"
click at [514, 296] on div "Stainless Steel" at bounding box center [536, 293] width 111 height 13
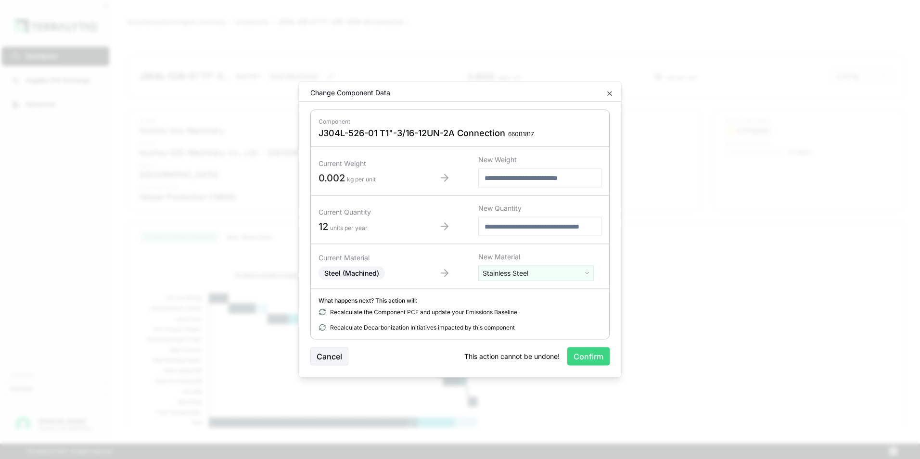
click at [588, 358] on button "Confirm" at bounding box center [588, 356] width 42 height 18
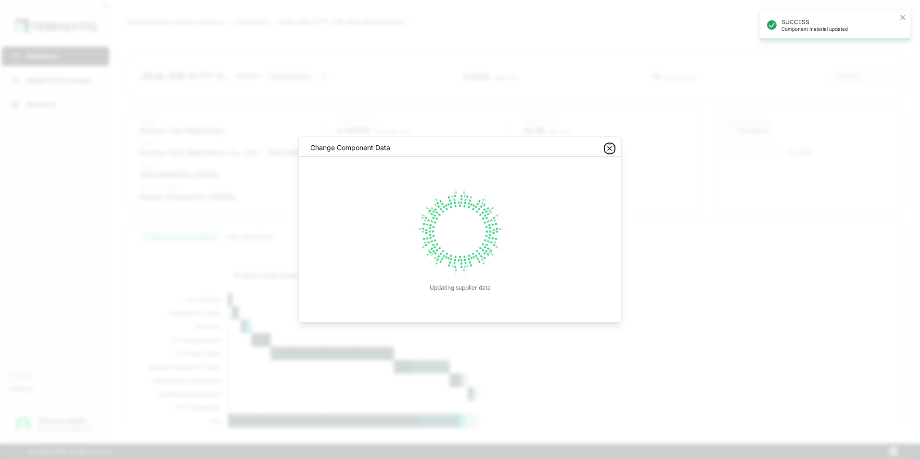
click at [611, 149] on icon "button" at bounding box center [610, 149] width 8 height 8
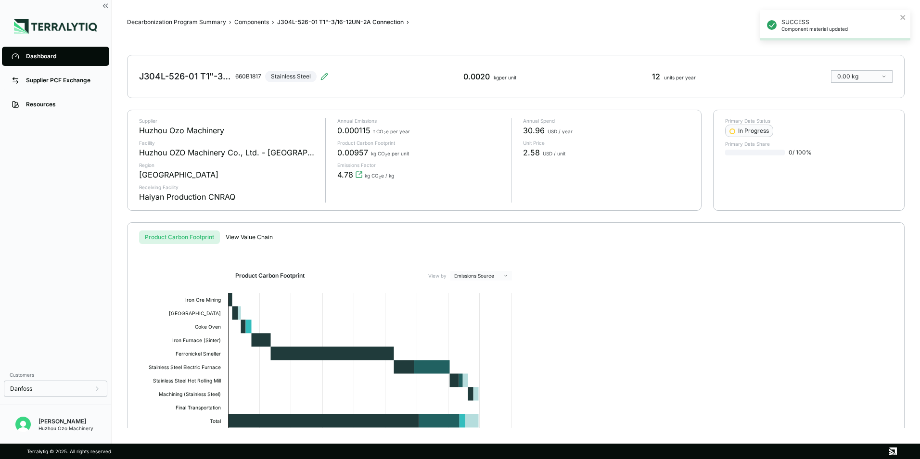
click at [42, 56] on div "Dashboard" at bounding box center [63, 56] width 74 height 8
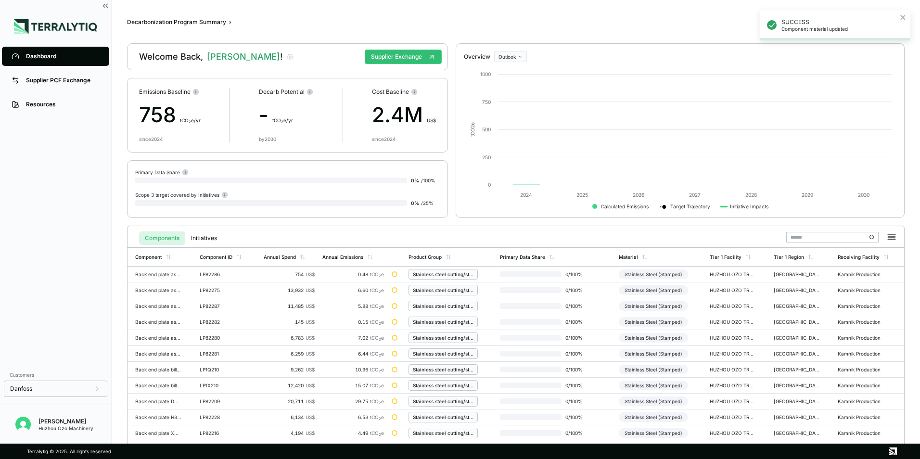
scroll to position [224, 0]
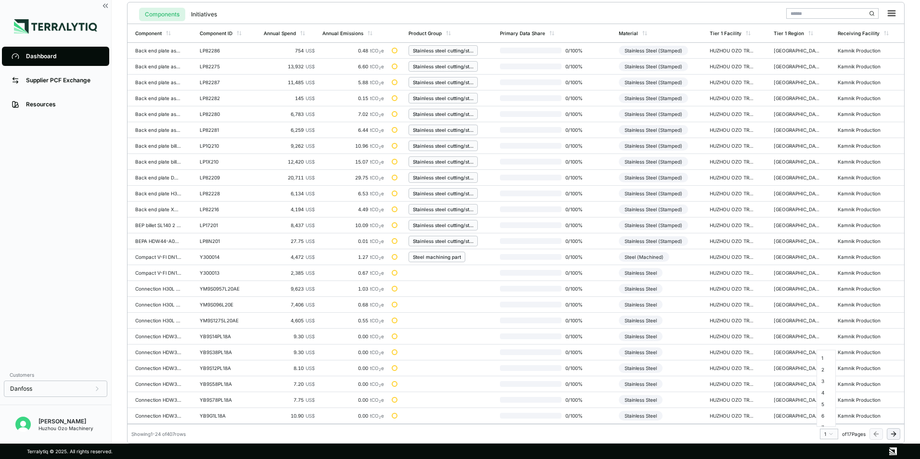
click at [828, 434] on html "Dashboard Supplier PCF Exchange Resources Customers Danfoss [PERSON_NAME] Huzho…" at bounding box center [460, 229] width 920 height 459
click at [823, 376] on div "11" at bounding box center [826, 377] width 14 height 12
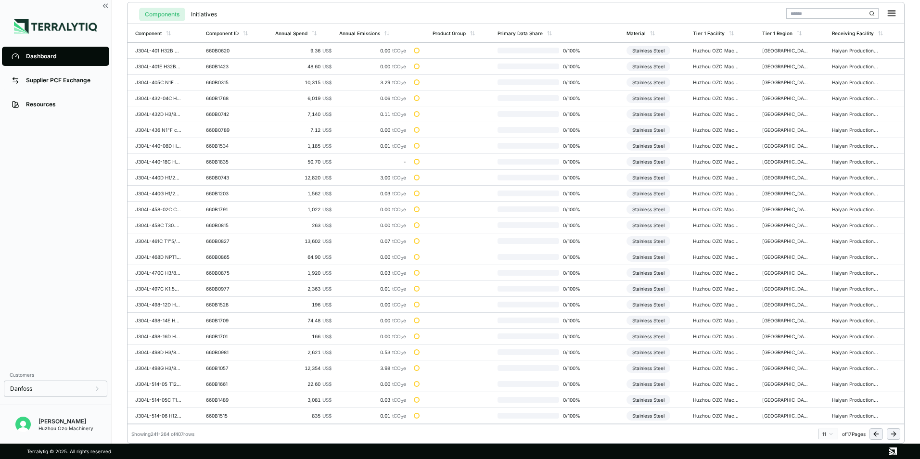
click at [830, 435] on html "Dashboard Supplier PCF Exchange Resources Customers Danfoss [PERSON_NAME] Huzho…" at bounding box center [460, 229] width 920 height 459
click at [827, 389] on div "12" at bounding box center [826, 389] width 14 height 12
click at [651, 130] on div "Steel (Machined)" at bounding box center [646, 130] width 51 height 10
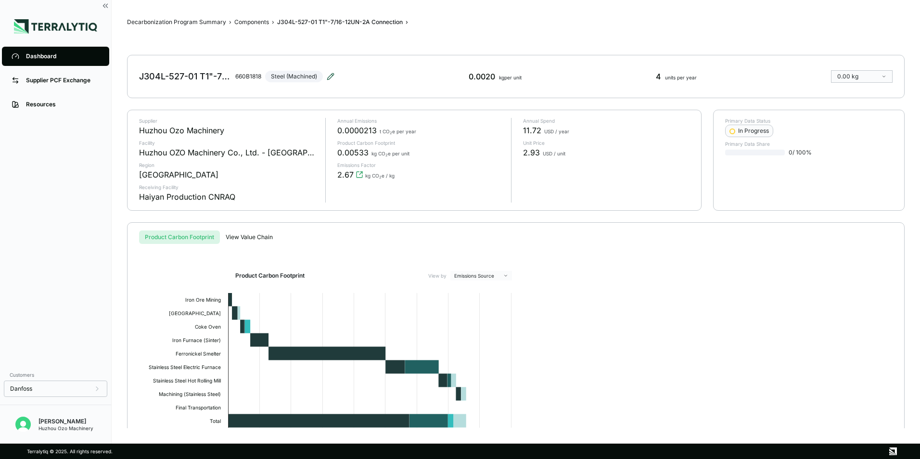
click at [333, 74] on icon at bounding box center [330, 76] width 6 height 6
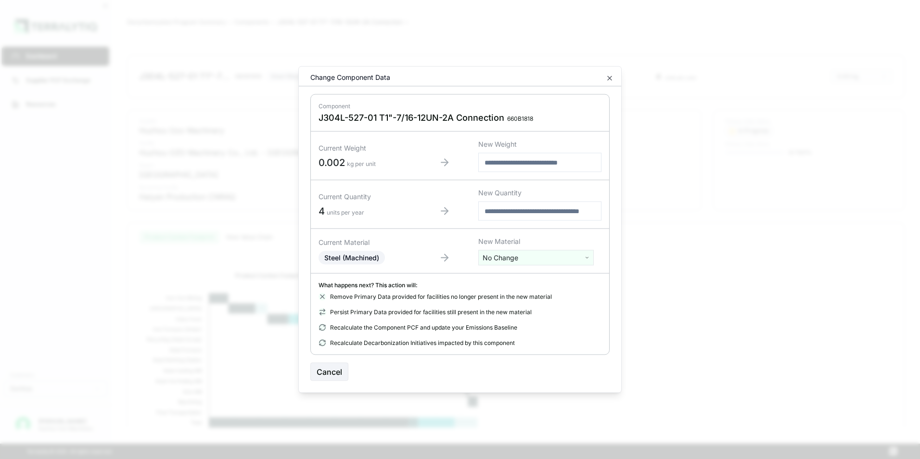
click at [513, 256] on html "Dashboard Supplier PCF Exchange Resources Customers Danfoss [PERSON_NAME] Huzho…" at bounding box center [460, 229] width 920 height 459
click at [510, 368] on div "Stainless Steel" at bounding box center [536, 374] width 111 height 13
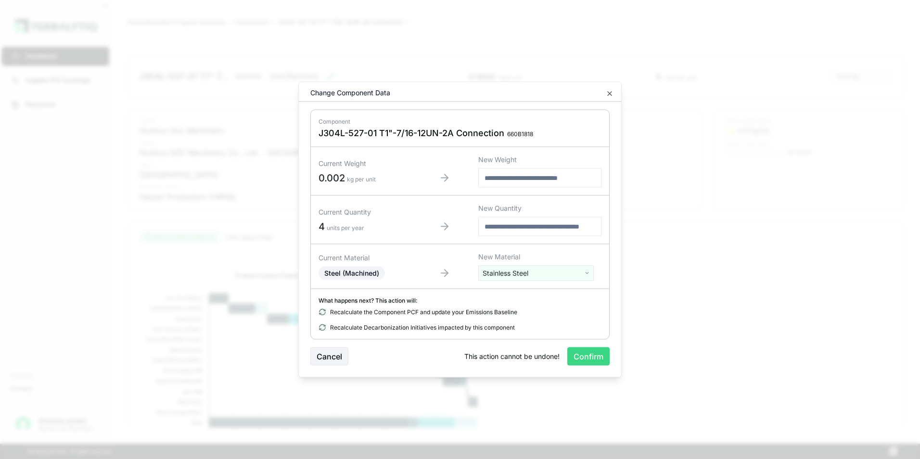
click at [594, 358] on button "Confirm" at bounding box center [588, 356] width 42 height 18
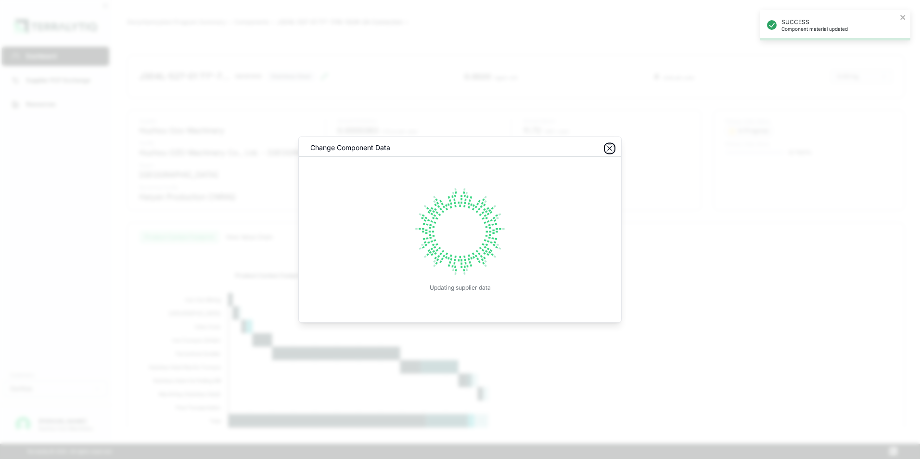
click at [608, 147] on icon "button" at bounding box center [610, 149] width 8 height 8
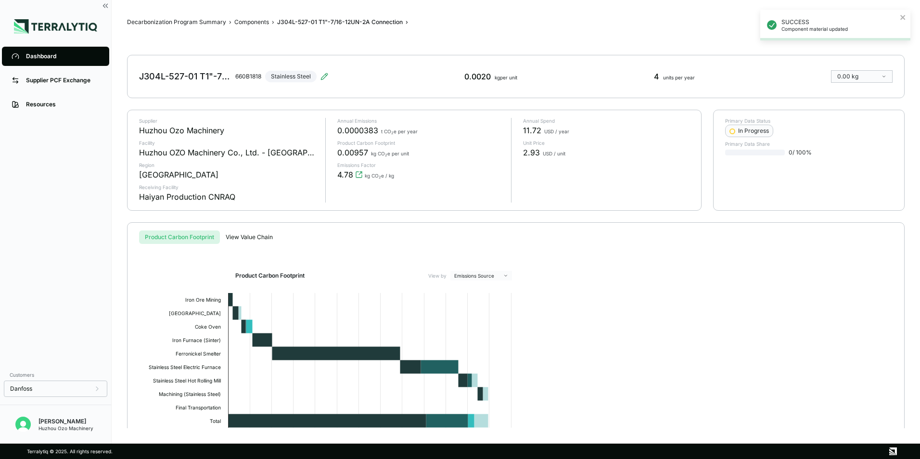
click at [38, 52] on div "Dashboard" at bounding box center [63, 56] width 74 height 8
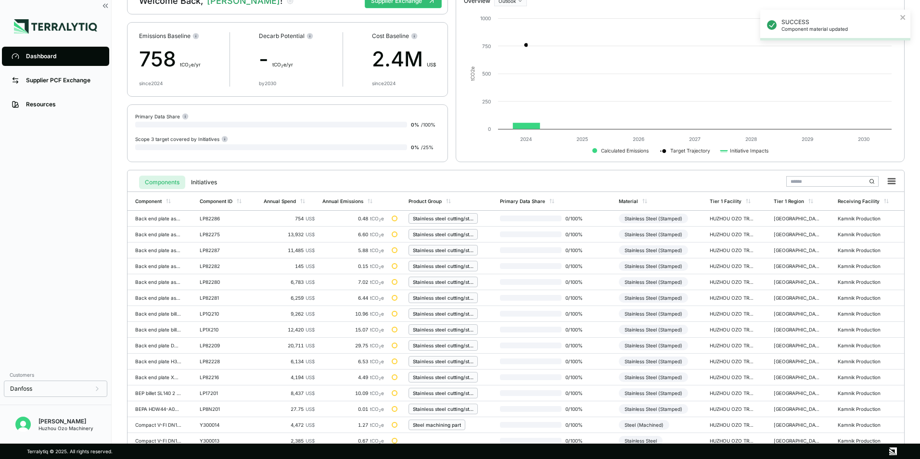
scroll to position [224, 0]
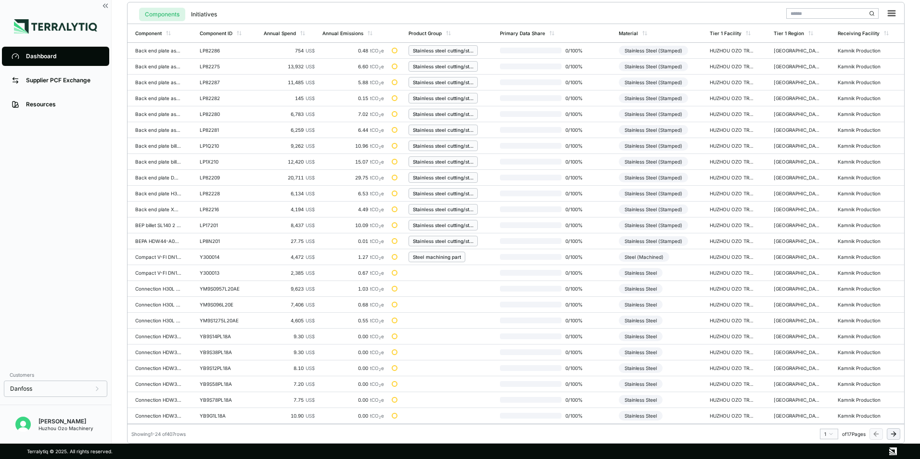
click at [831, 433] on html "SUCCESS Component material updated Dashboard Supplier PCF Exchange Resources Cu…" at bounding box center [460, 229] width 920 height 459
click at [829, 390] on div "12" at bounding box center [826, 389] width 14 height 12
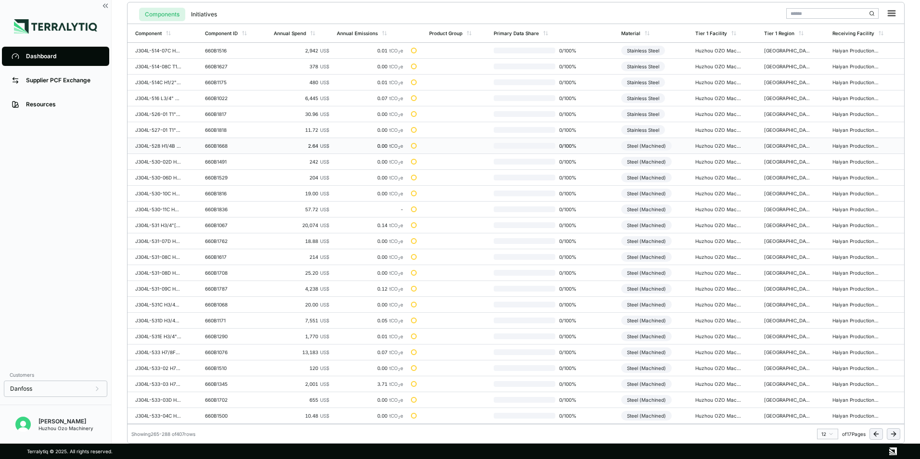
click at [650, 146] on div "Steel (Machined)" at bounding box center [646, 146] width 51 height 10
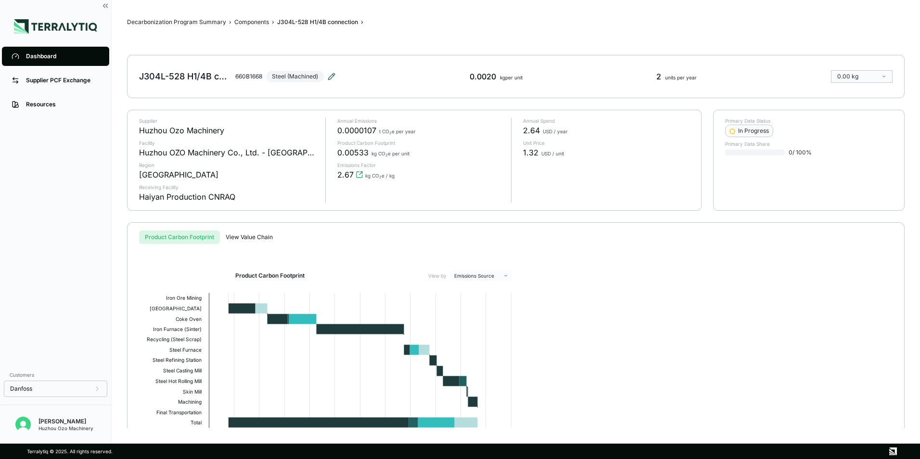
click at [332, 73] on icon at bounding box center [332, 77] width 8 height 8
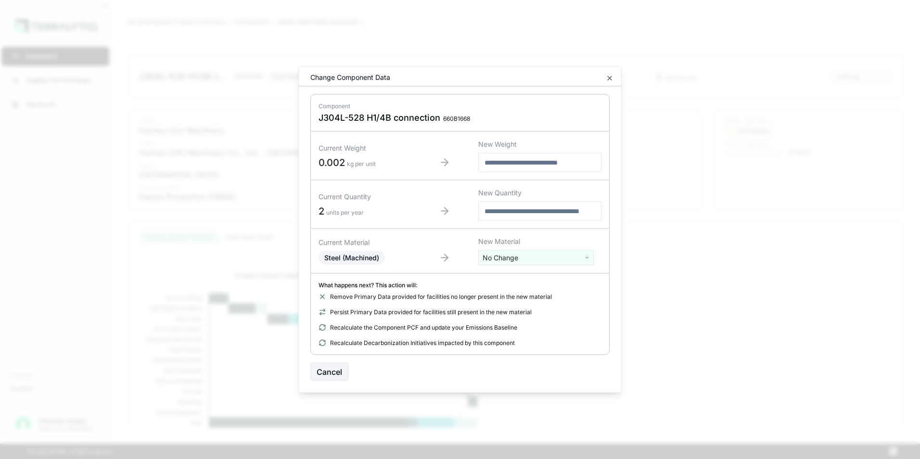
click at [503, 257] on html "Dashboard Supplier PCF Exchange Resources Customers Danfoss [PERSON_NAME] Huzho…" at bounding box center [460, 229] width 920 height 459
click at [506, 368] on div "Stainless Steel" at bounding box center [536, 374] width 111 height 13
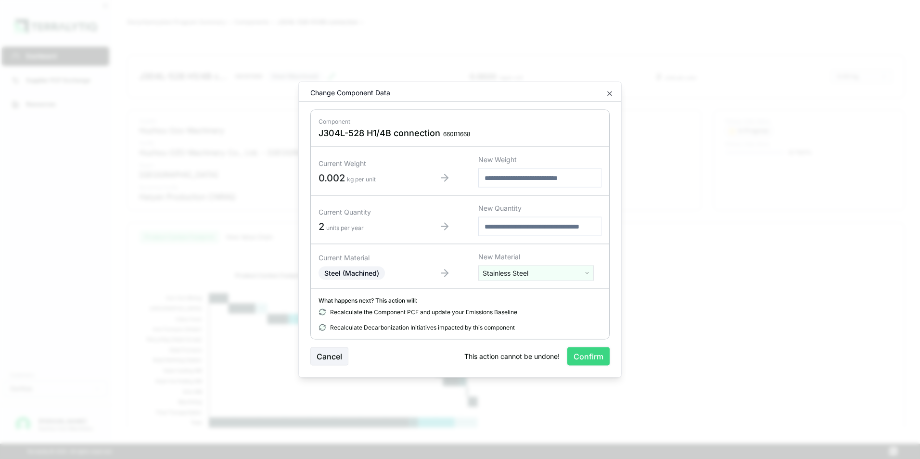
click at [577, 359] on button "Confirm" at bounding box center [588, 356] width 42 height 18
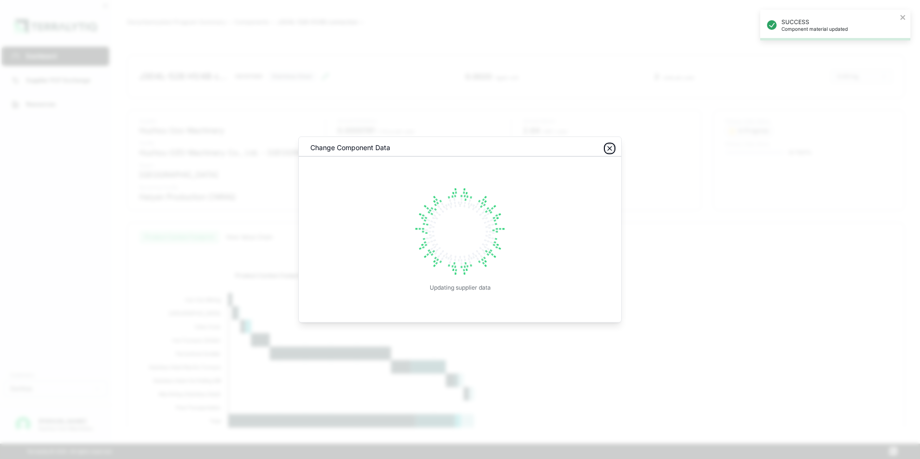
click at [609, 152] on icon "button" at bounding box center [610, 149] width 8 height 8
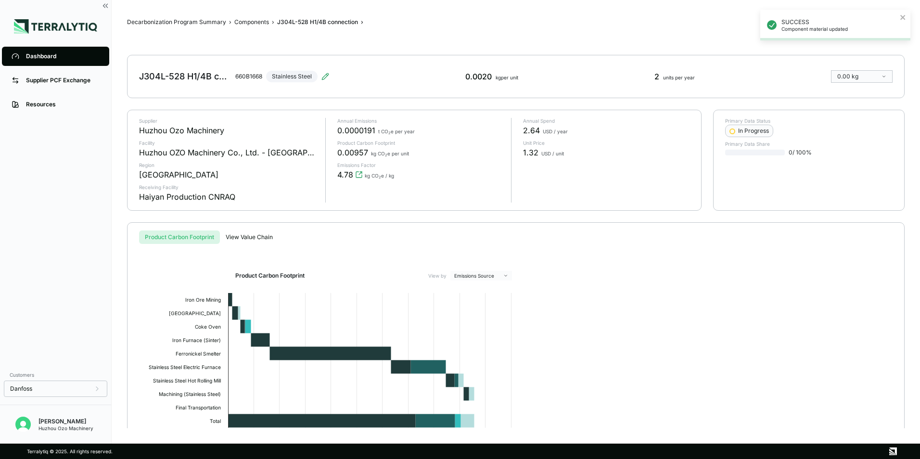
click at [43, 56] on div "Dashboard" at bounding box center [63, 56] width 74 height 8
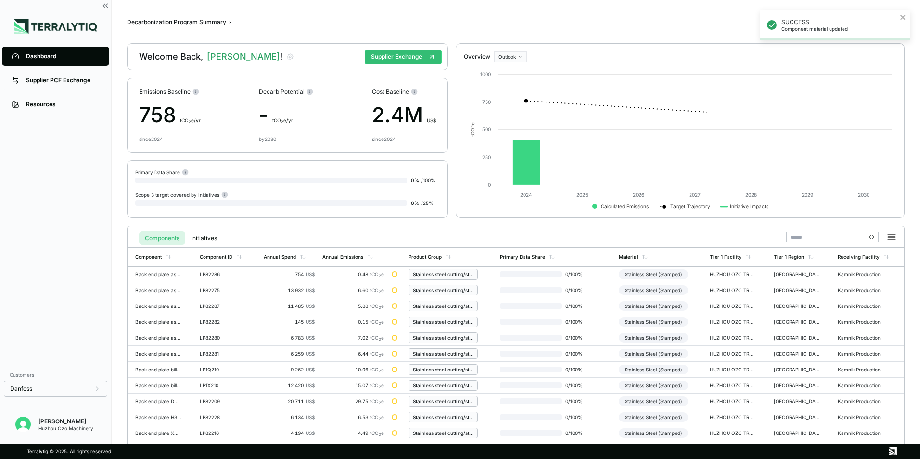
scroll to position [224, 0]
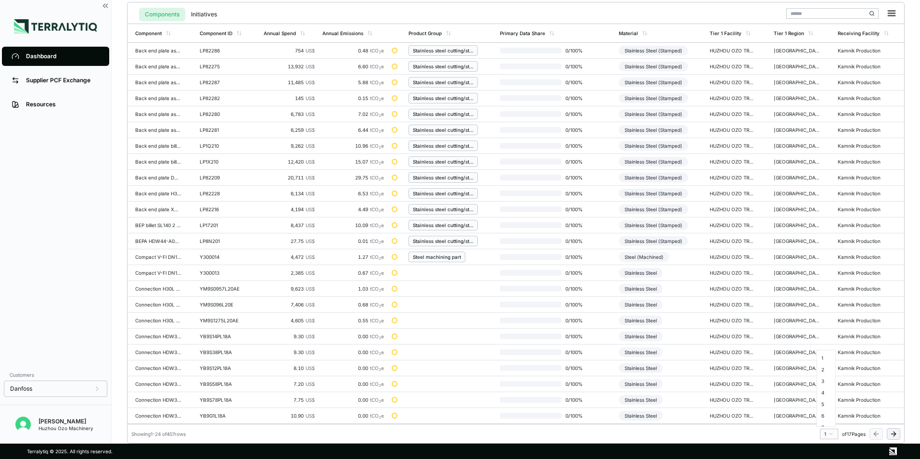
click at [828, 433] on html "SUCCESS Component material updated Dashboard Supplier PCF Exchange Resources Cu…" at bounding box center [460, 229] width 920 height 459
click at [824, 388] on div "12" at bounding box center [826, 389] width 14 height 12
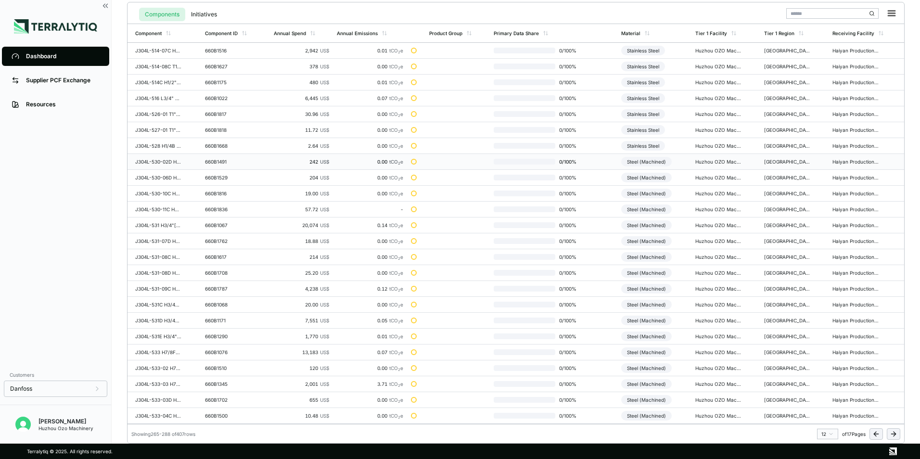
click at [656, 160] on div "Steel (Machined)" at bounding box center [646, 162] width 51 height 10
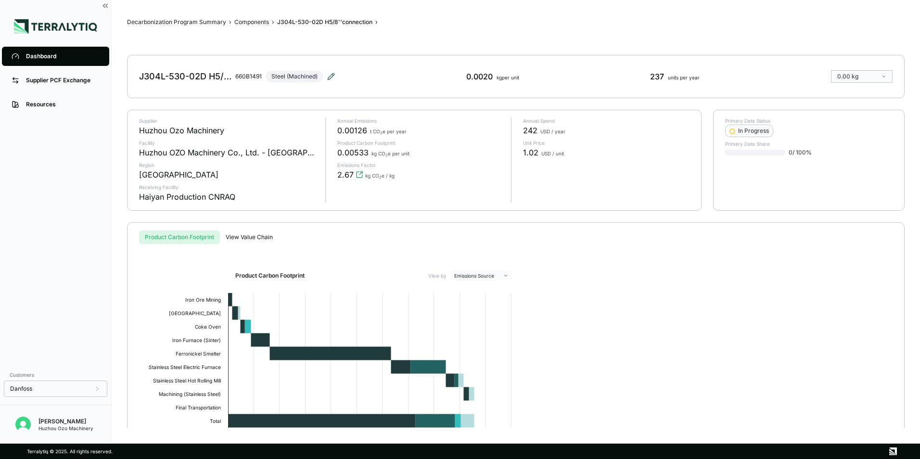
click at [330, 77] on icon at bounding box center [331, 77] width 8 height 8
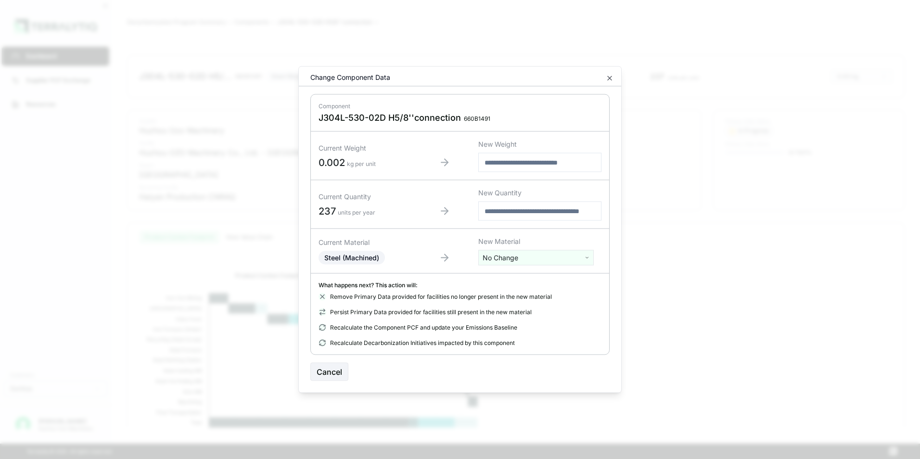
click at [513, 256] on html "Dashboard Supplier PCF Exchange Resources Customers Danfoss [PERSON_NAME] Huzho…" at bounding box center [460, 229] width 920 height 459
type input "***"
click at [509, 308] on div "Stainless Steel" at bounding box center [536, 306] width 111 height 13
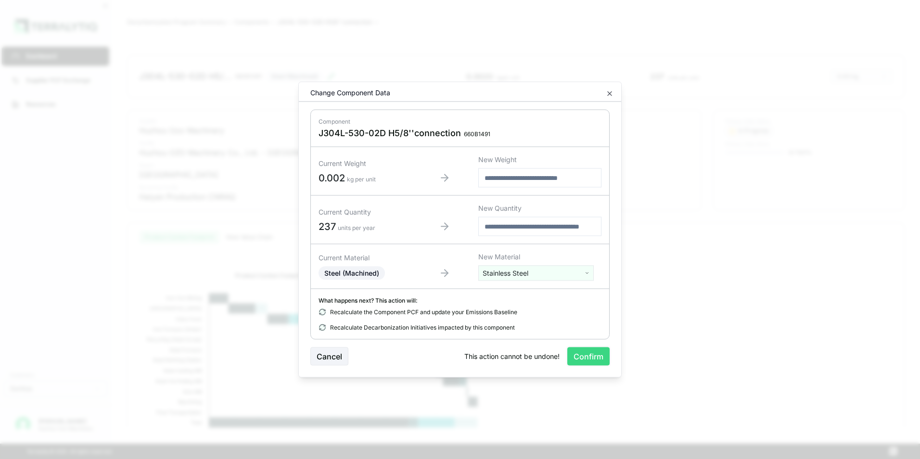
click at [592, 358] on button "Confirm" at bounding box center [588, 356] width 42 height 18
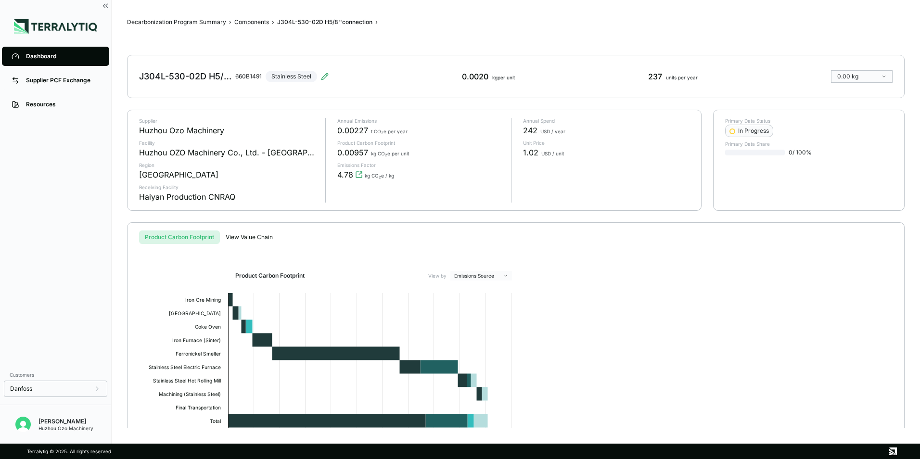
click at [63, 55] on div "Dashboard" at bounding box center [63, 56] width 74 height 8
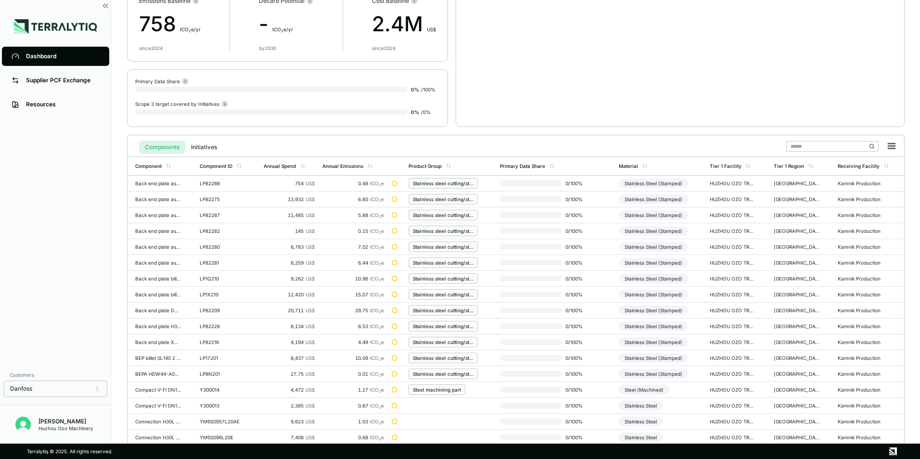
scroll to position [224, 0]
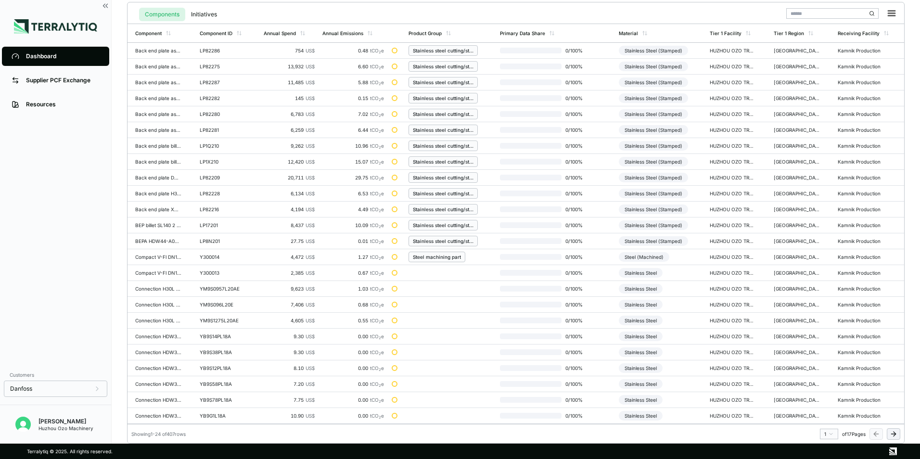
click at [828, 432] on html "Dashboard Supplier PCF Exchange Resources Customers Danfoss [PERSON_NAME] Huzho…" at bounding box center [460, 229] width 920 height 459
click at [826, 388] on div "12" at bounding box center [826, 389] width 14 height 12
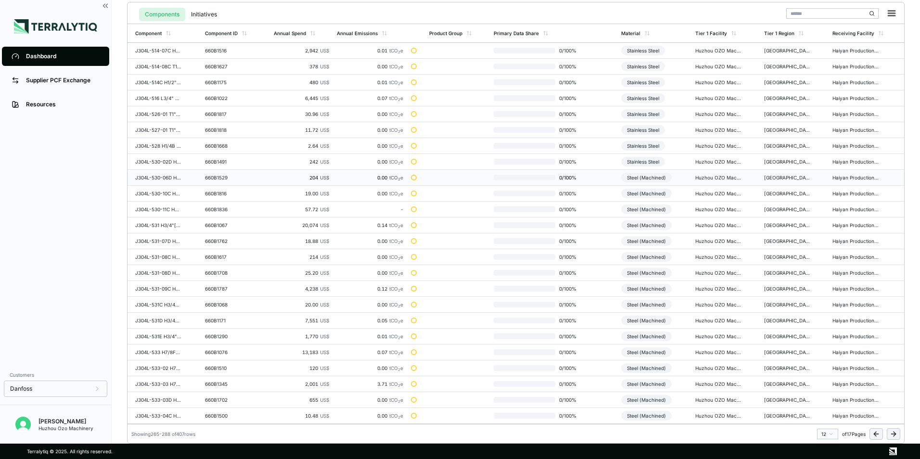
click at [650, 178] on div "Steel (Machined)" at bounding box center [646, 178] width 51 height 10
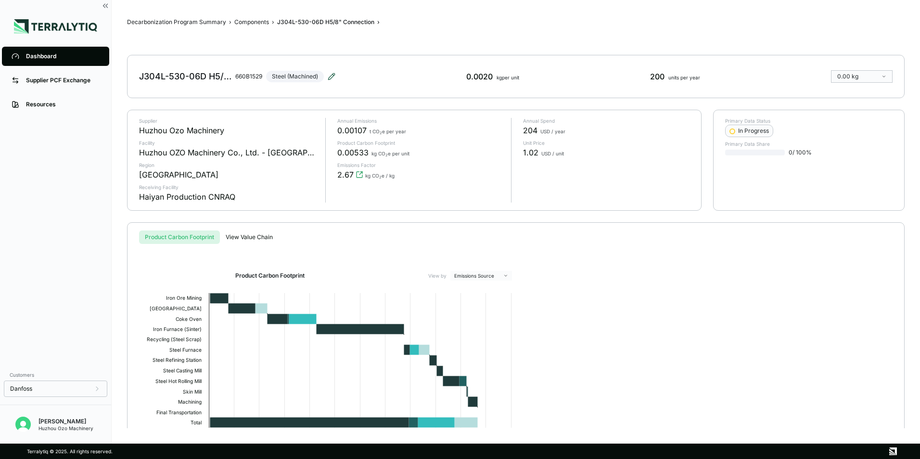
click at [329, 76] on icon at bounding box center [332, 77] width 8 height 8
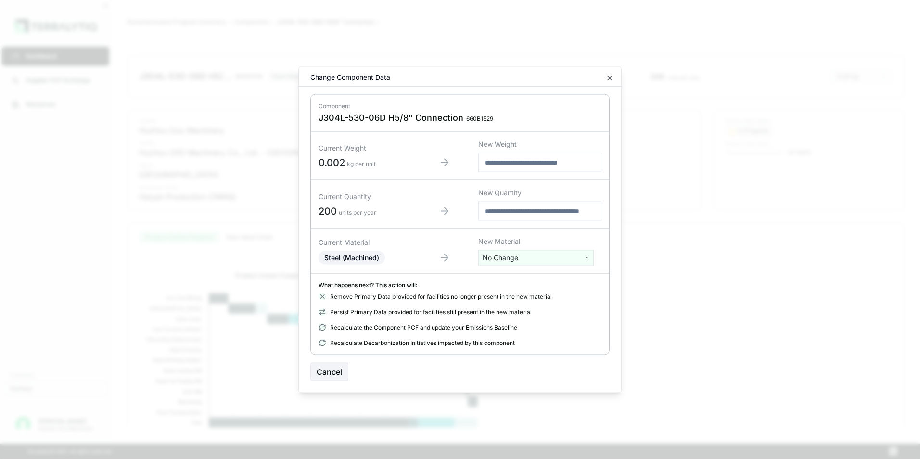
click at [539, 256] on html "Dashboard Supplier PCF Exchange Resources Customers Danfoss [PERSON_NAME] Huzho…" at bounding box center [460, 229] width 920 height 459
type input "***"
click at [521, 305] on div "Stainless Steel" at bounding box center [536, 306] width 111 height 13
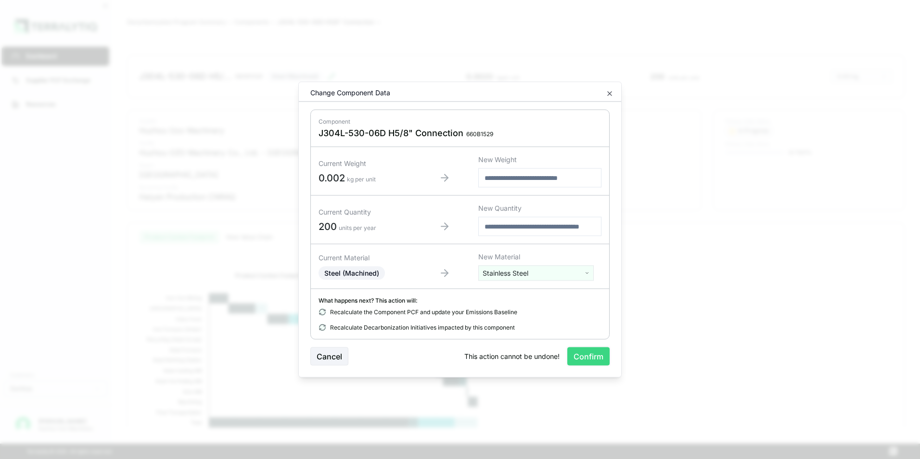
click at [590, 359] on button "Confirm" at bounding box center [588, 356] width 42 height 18
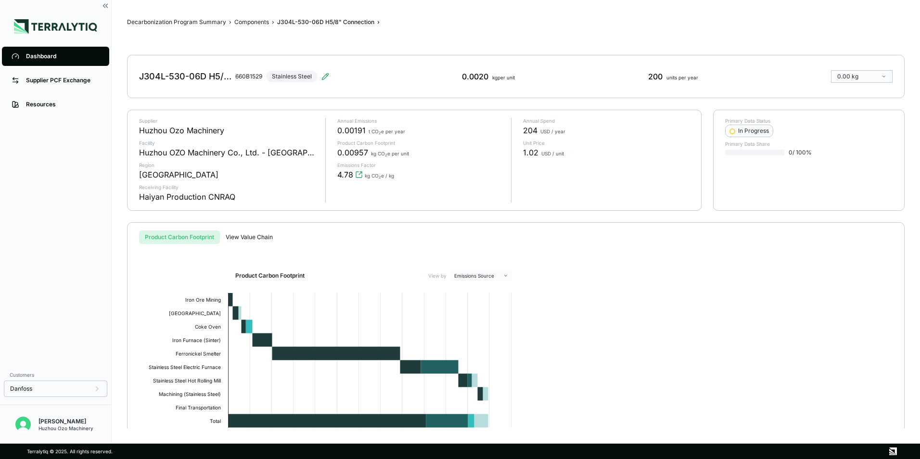
click at [42, 54] on div "Dashboard" at bounding box center [63, 56] width 74 height 8
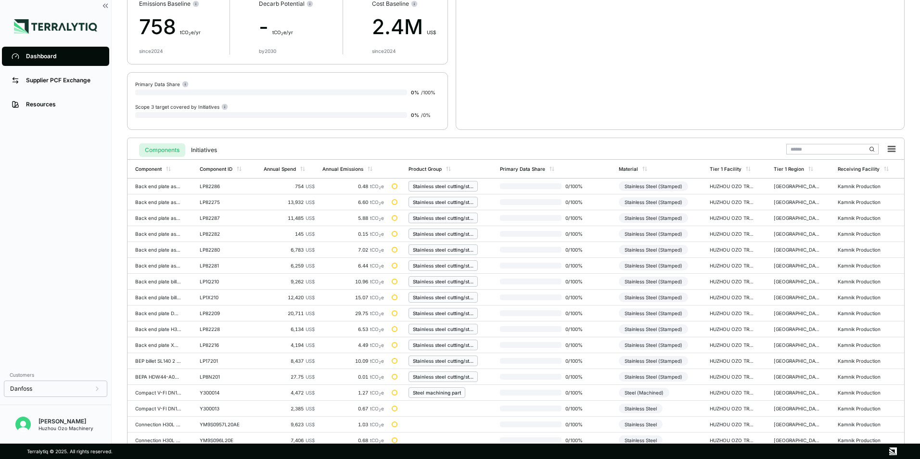
scroll to position [224, 0]
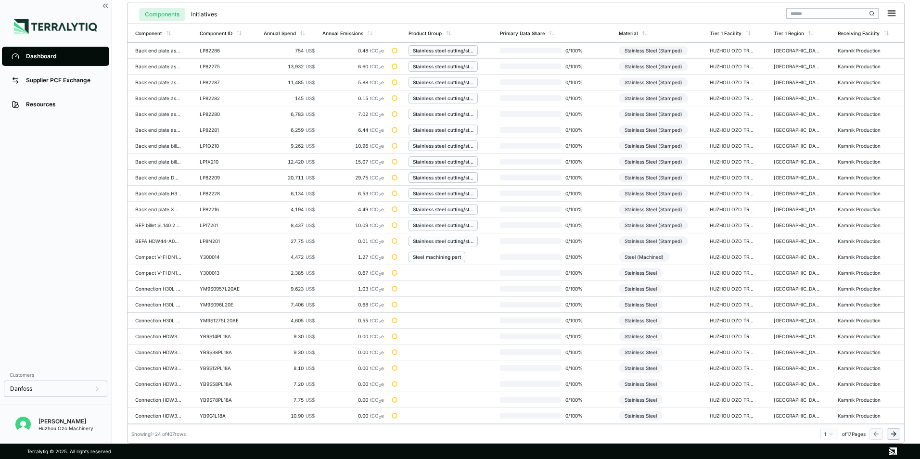
click at [827, 434] on html "Dashboard Supplier PCF Exchange Resources Customers Danfoss [PERSON_NAME] Huzho…" at bounding box center [460, 229] width 920 height 459
click at [822, 389] on div "12" at bounding box center [826, 389] width 14 height 12
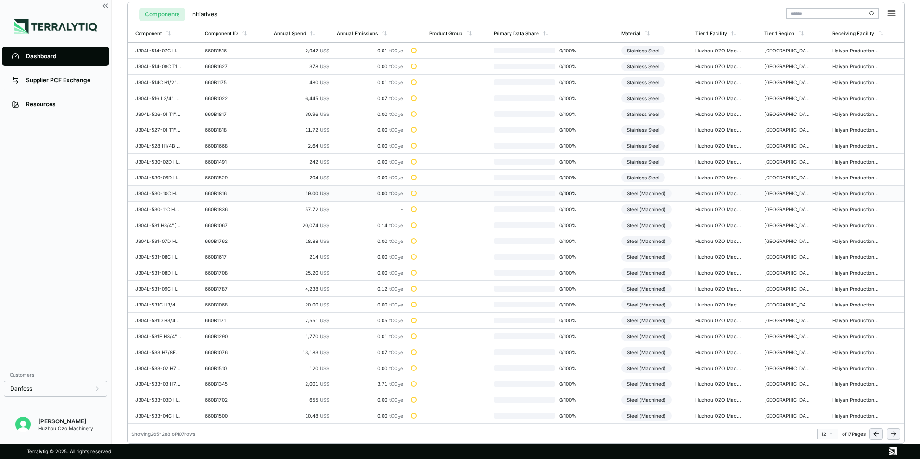
click at [651, 196] on div "Steel (Machined)" at bounding box center [646, 194] width 51 height 10
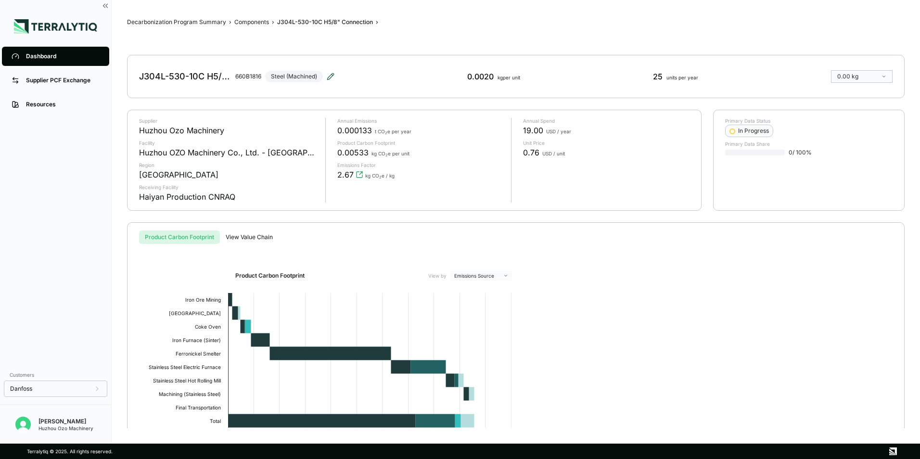
click at [333, 76] on icon at bounding box center [331, 77] width 8 height 8
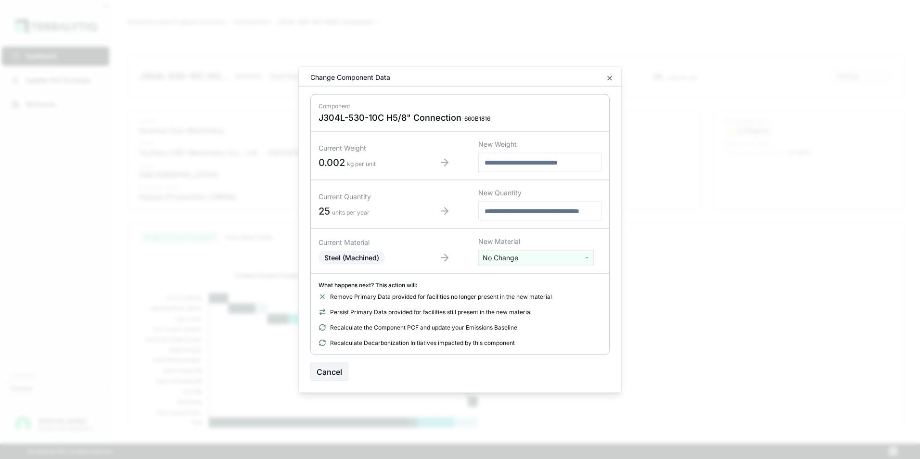
click at [519, 258] on html "Dashboard Supplier PCF Exchange Resources Customers Danfoss [PERSON_NAME] Huzho…" at bounding box center [460, 229] width 920 height 459
type input "***"
drag, startPoint x: 502, startPoint y: 308, endPoint x: 510, endPoint y: 309, distance: 8.2
click at [502, 307] on div "Stainless Steel" at bounding box center [536, 306] width 111 height 13
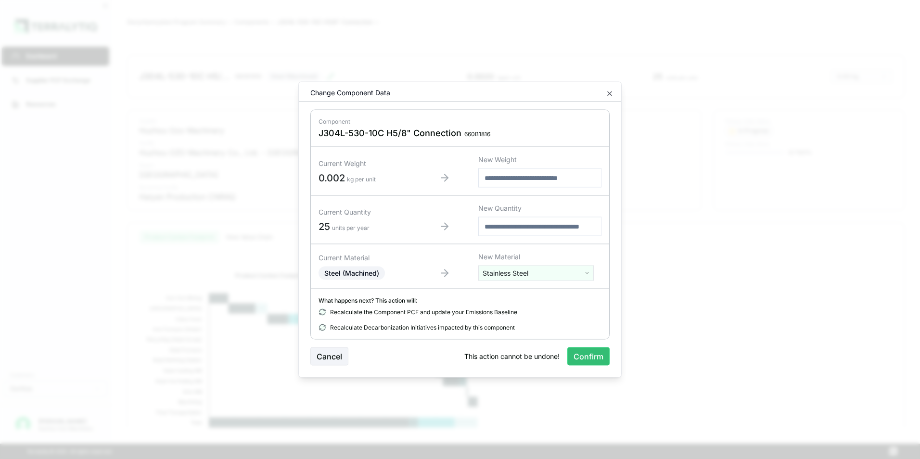
click at [591, 351] on button "Confirm" at bounding box center [588, 356] width 42 height 18
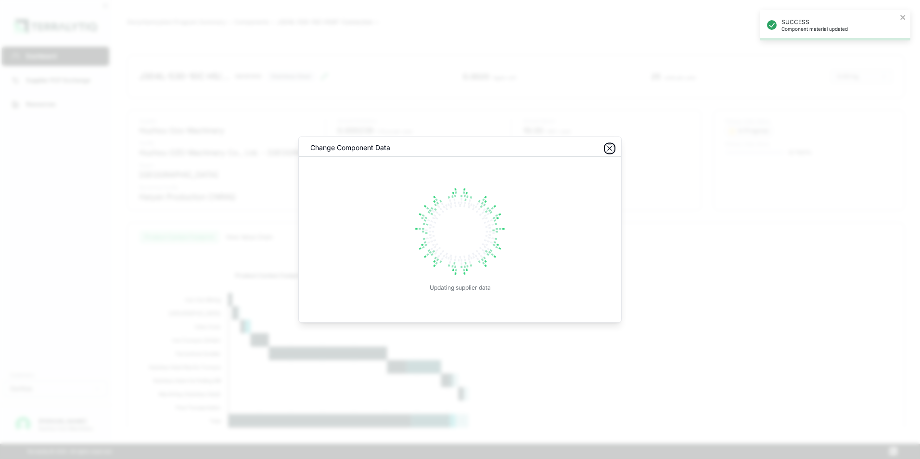
click at [609, 147] on icon "button" at bounding box center [610, 149] width 8 height 8
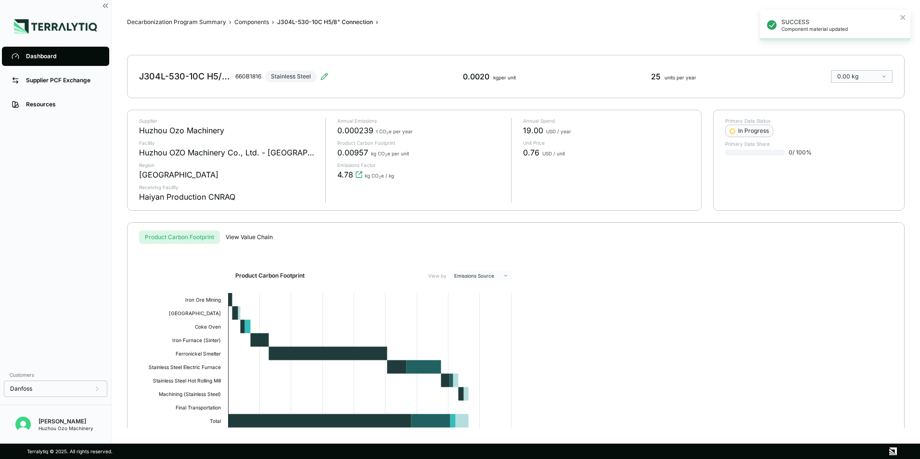
click at [43, 59] on div "Dashboard" at bounding box center [63, 56] width 74 height 8
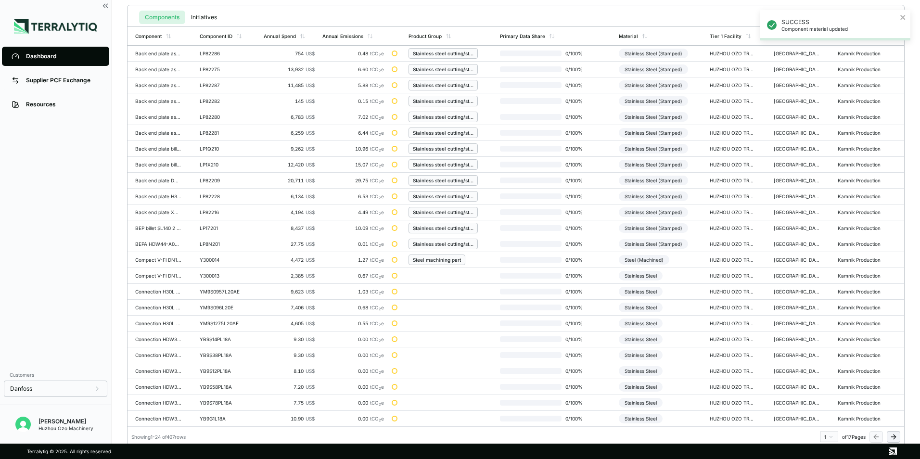
scroll to position [224, 0]
click at [830, 434] on html "SUCCESS Component material updated Dashboard Supplier PCF Exchange Resources Cu…" at bounding box center [460, 229] width 920 height 459
click at [823, 362] on div "12" at bounding box center [826, 361] width 14 height 12
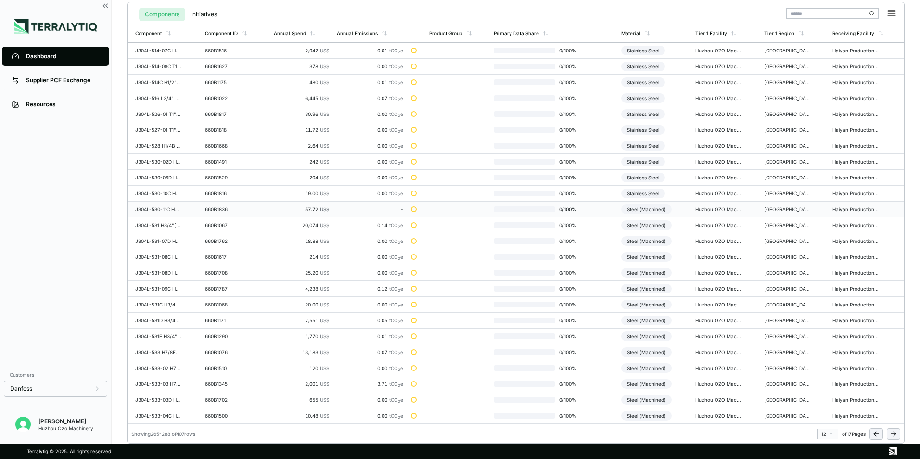
click at [646, 210] on div "Steel (Machined)" at bounding box center [646, 209] width 51 height 10
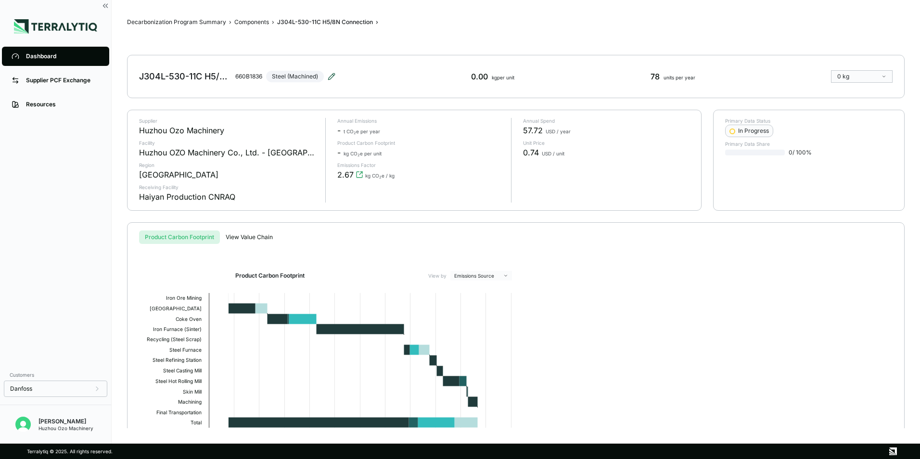
click at [332, 74] on icon at bounding box center [332, 77] width 8 height 8
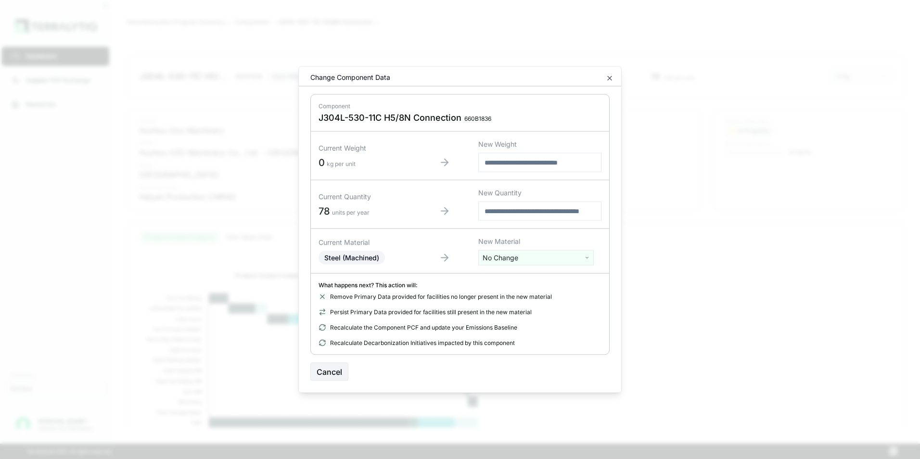
click at [504, 259] on html "Dashboard Supplier PCF Exchange Resources Customers Danfoss [PERSON_NAME] Huzho…" at bounding box center [460, 229] width 920 height 459
type input "****"
click at [515, 291] on div "Stainless Steel" at bounding box center [536, 293] width 111 height 13
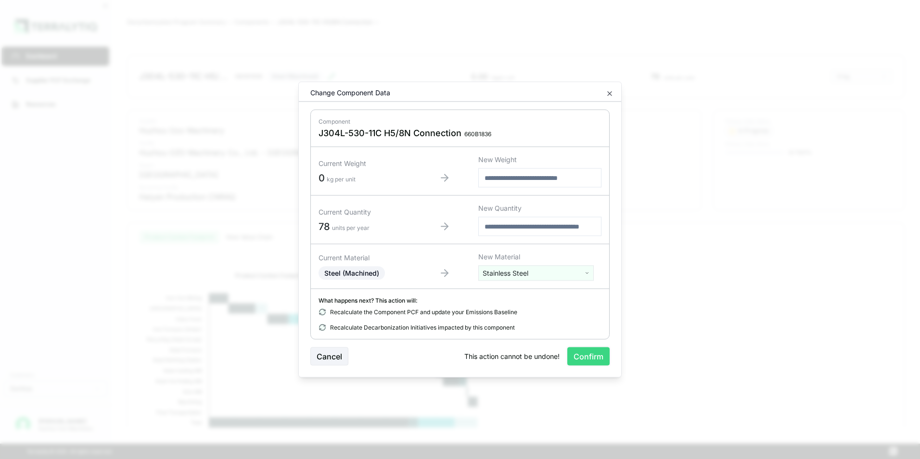
click at [581, 353] on button "Confirm" at bounding box center [588, 356] width 42 height 18
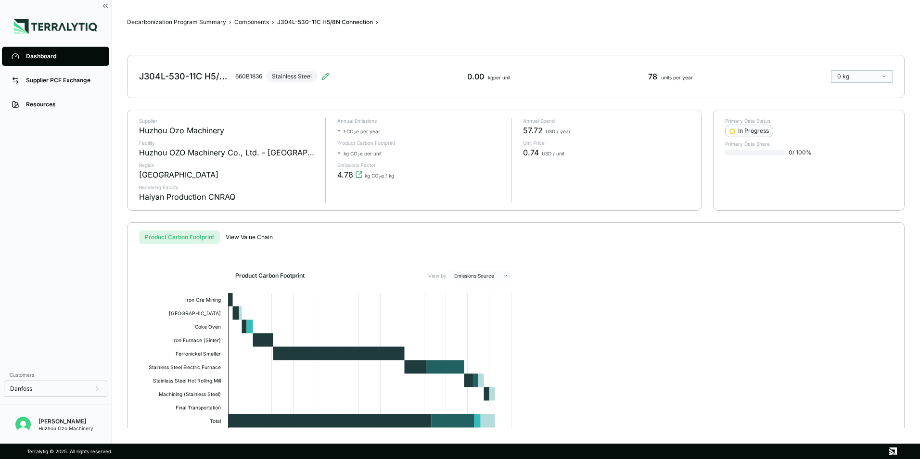
click at [34, 57] on div "Dashboard" at bounding box center [63, 56] width 74 height 8
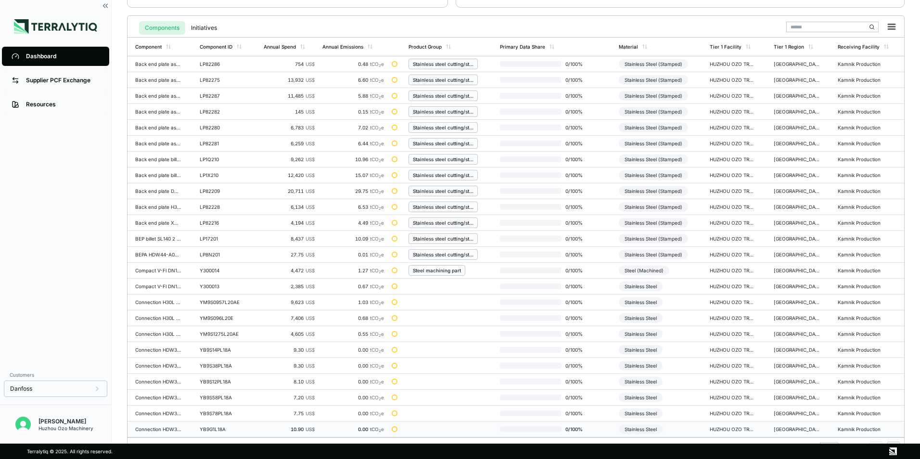
scroll to position [224, 0]
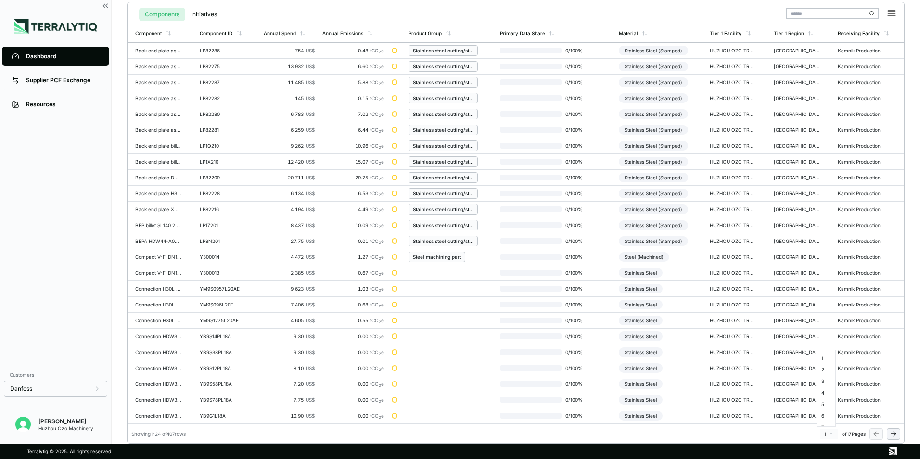
click at [832, 435] on html "Dashboard Supplier PCF Exchange Resources Customers Danfoss [PERSON_NAME] Huzho…" at bounding box center [460, 229] width 920 height 459
click at [824, 390] on div "12" at bounding box center [826, 389] width 14 height 12
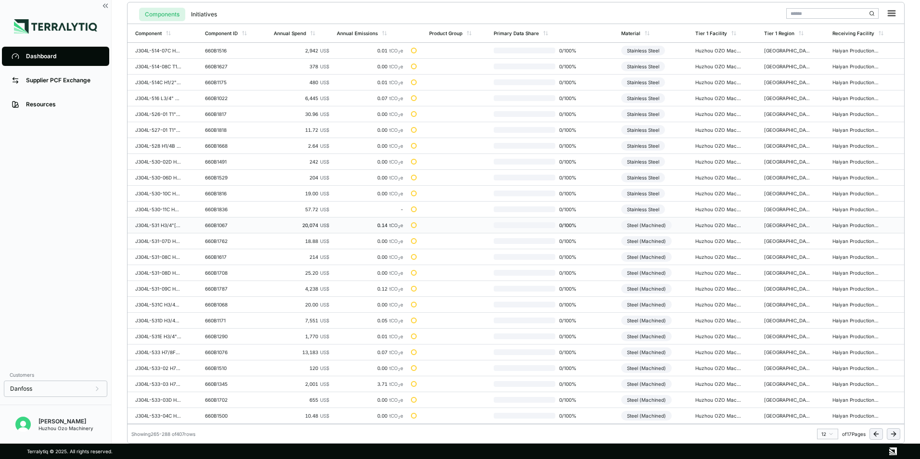
click at [649, 223] on div "Steel (Machined)" at bounding box center [646, 225] width 51 height 10
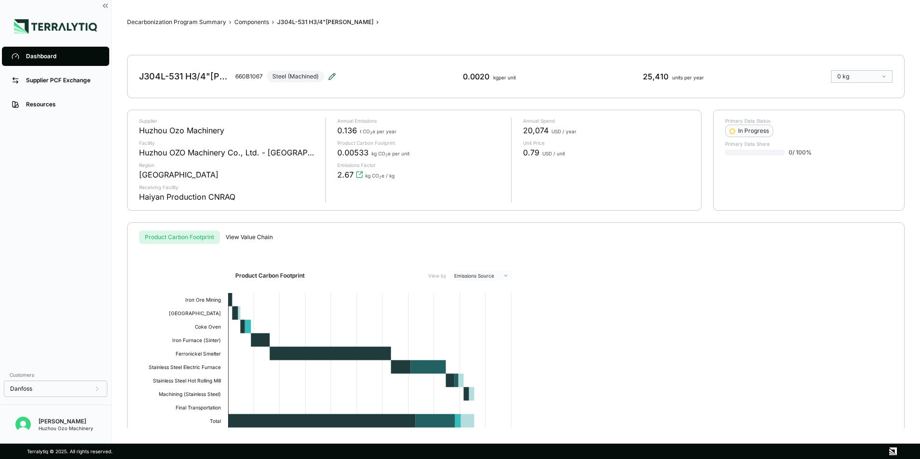
click at [332, 76] on icon at bounding box center [332, 77] width 8 height 8
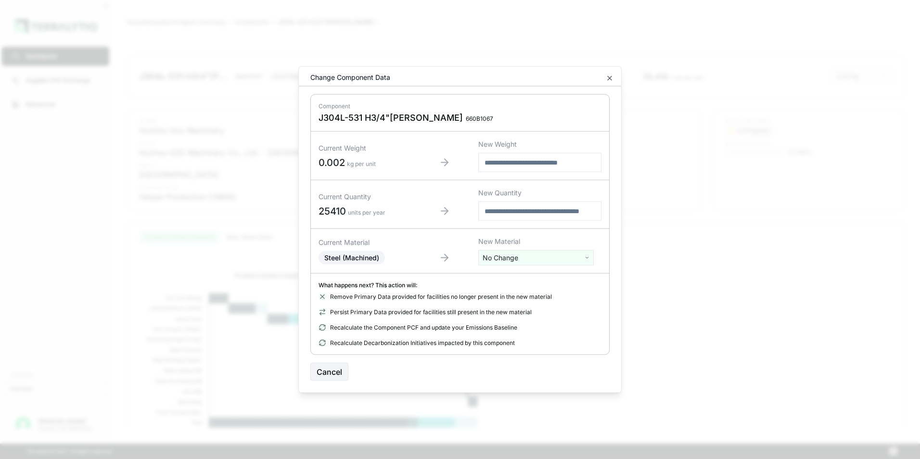
click at [528, 261] on html "Dashboard Supplier PCF Exchange Resources Customers Danfoss [PERSON_NAME] Huzho…" at bounding box center [460, 229] width 920 height 459
type input "***"
click at [512, 307] on div "Stainless Steel" at bounding box center [536, 306] width 111 height 13
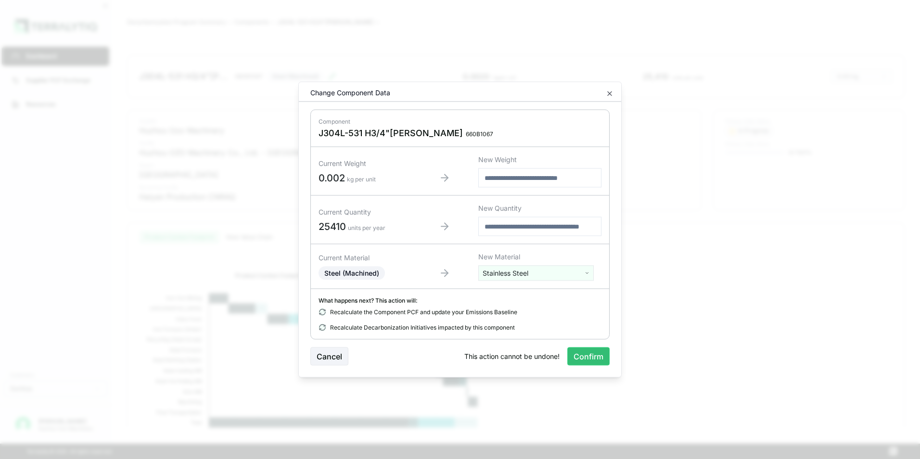
click at [587, 358] on button "Confirm" at bounding box center [588, 356] width 42 height 18
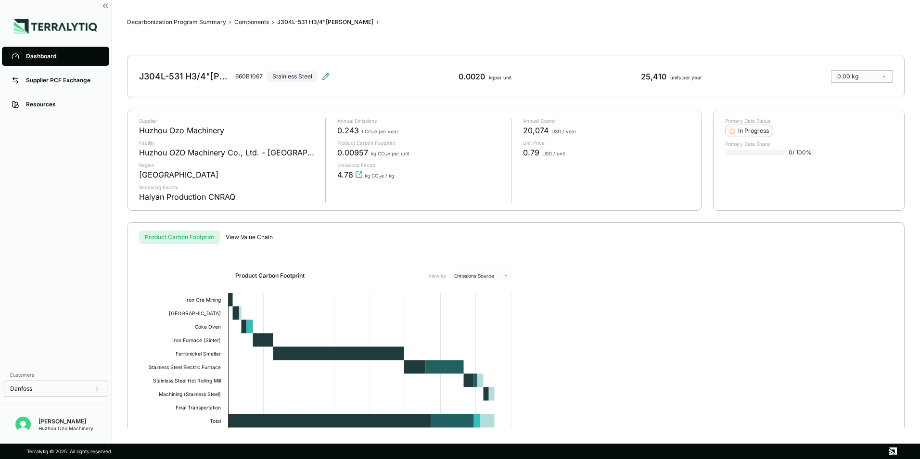
click at [43, 57] on div "Dashboard" at bounding box center [63, 56] width 74 height 8
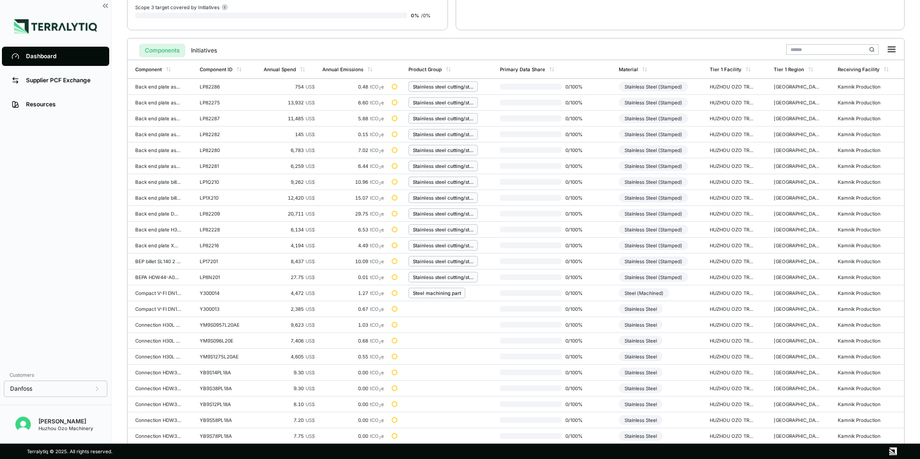
scroll to position [224, 0]
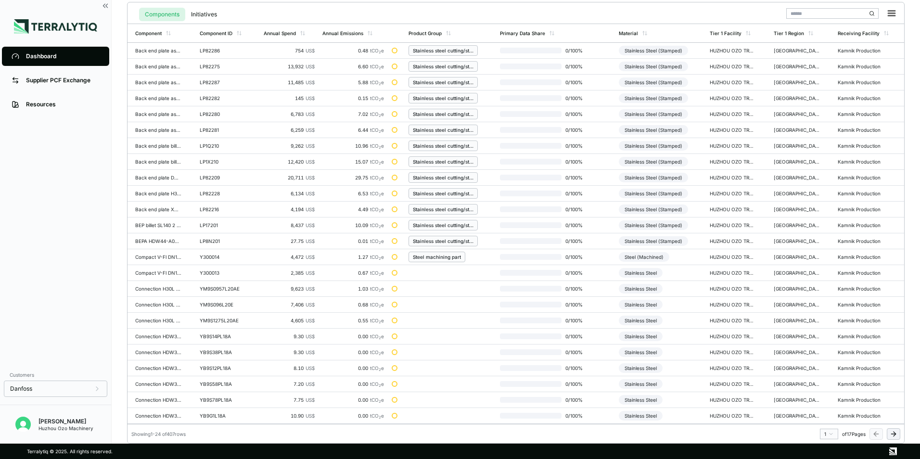
click at [831, 436] on html "Dashboard Supplier PCF Exchange Resources Customers Danfoss [PERSON_NAME] Huzho…" at bounding box center [460, 229] width 920 height 459
click at [823, 389] on div "12" at bounding box center [826, 389] width 14 height 12
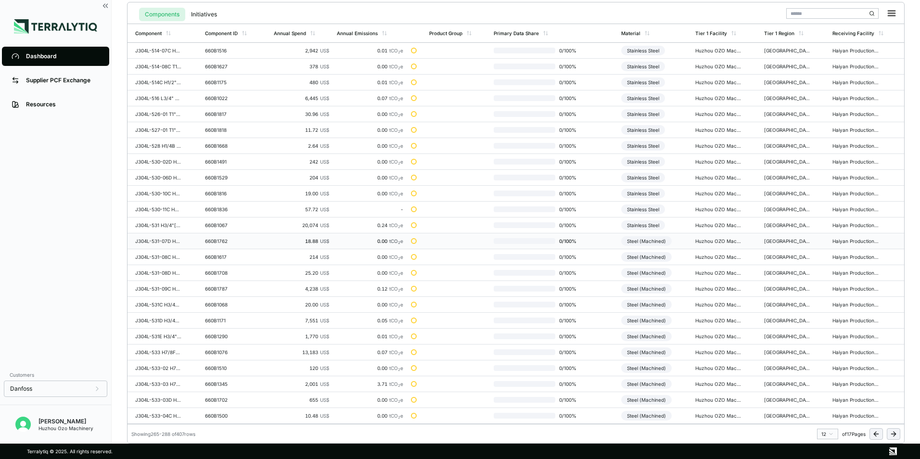
click at [658, 239] on div "Steel (Machined)" at bounding box center [646, 241] width 51 height 10
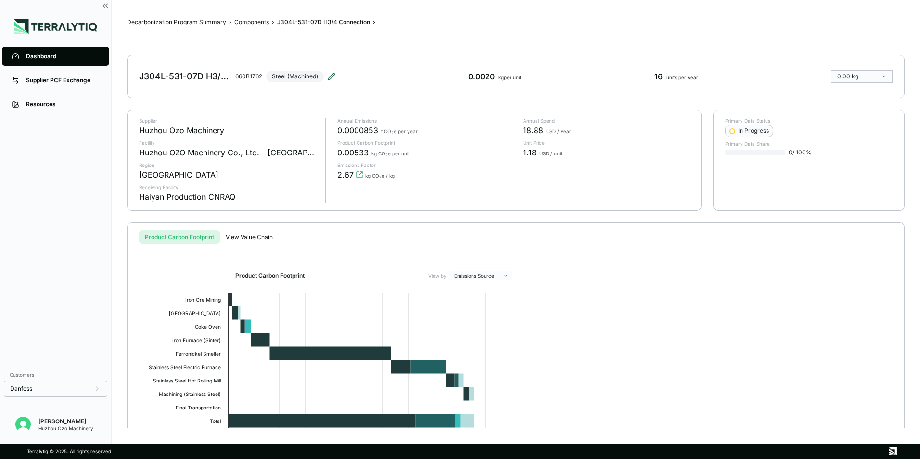
click at [332, 76] on icon at bounding box center [332, 77] width 8 height 8
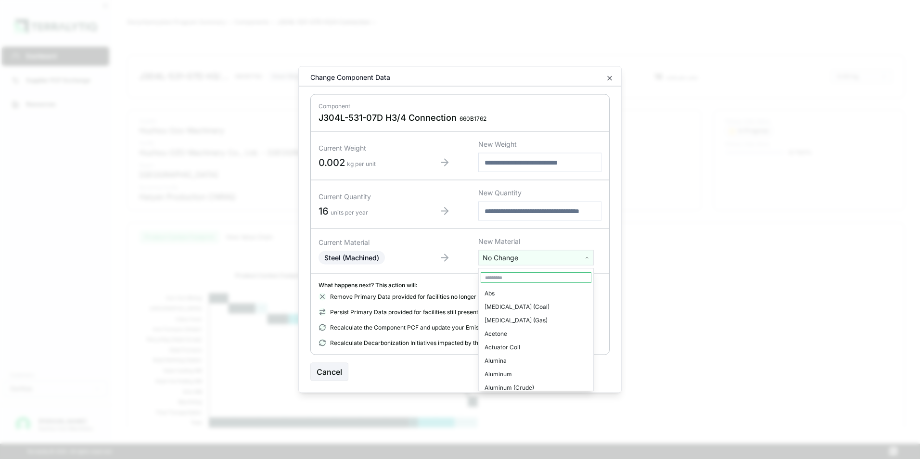
click at [529, 256] on html "Dashboard Supplier PCF Exchange Resources Customers Danfoss [PERSON_NAME] Huzho…" at bounding box center [460, 229] width 920 height 459
type input "***"
click at [520, 304] on div "Stainless Steel" at bounding box center [536, 306] width 111 height 13
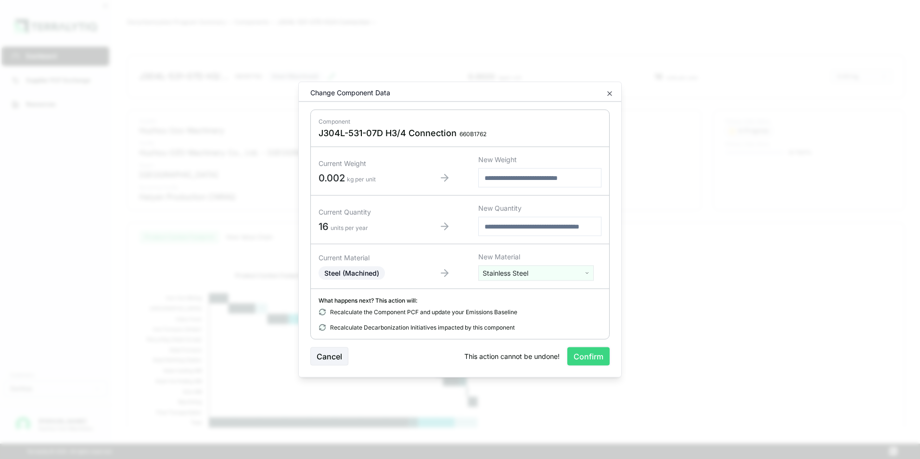
click at [584, 359] on button "Confirm" at bounding box center [588, 356] width 42 height 18
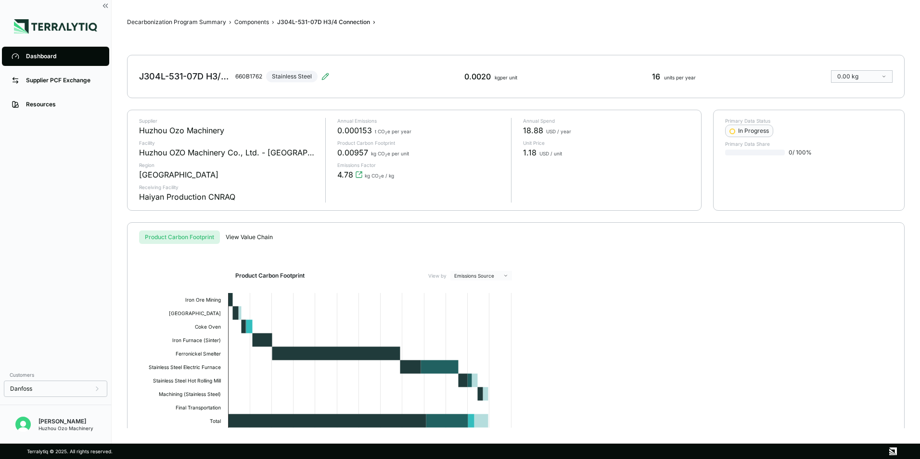
click at [38, 53] on div "Dashboard" at bounding box center [63, 56] width 74 height 8
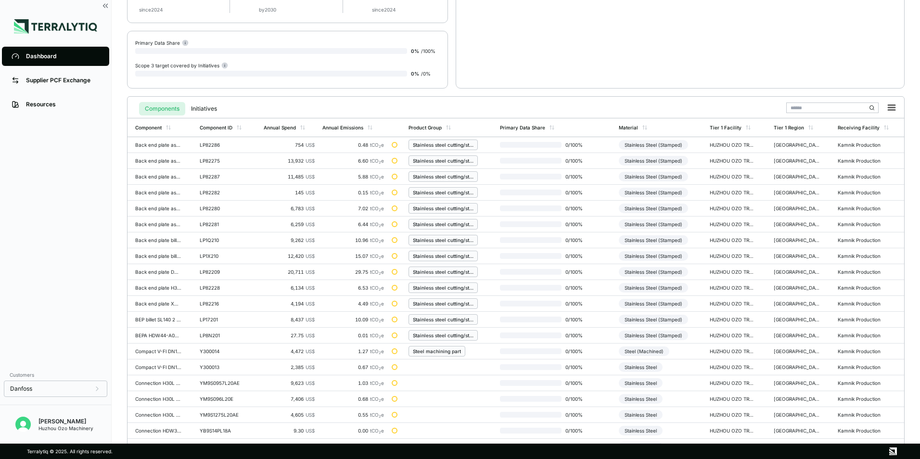
scroll to position [224, 0]
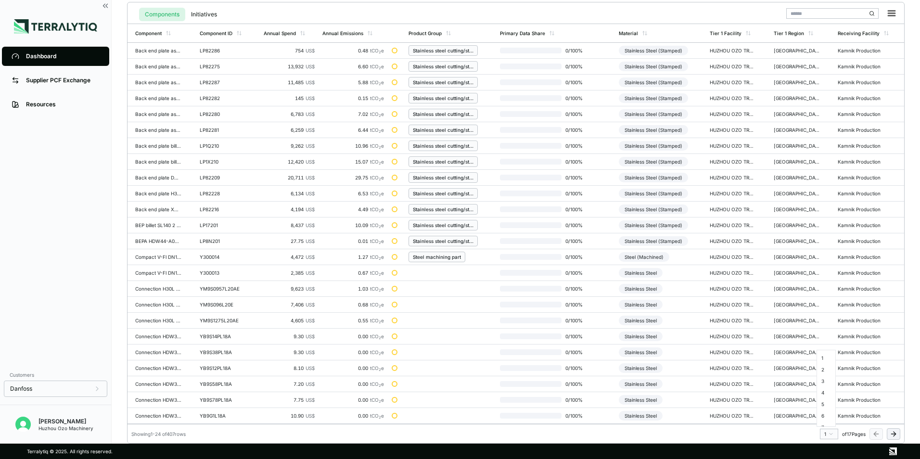
click at [831, 433] on html "Dashboard Supplier PCF Exchange Resources Customers Danfoss [PERSON_NAME] Huzho…" at bounding box center [460, 229] width 920 height 459
click at [826, 391] on div "12" at bounding box center [826, 389] width 14 height 12
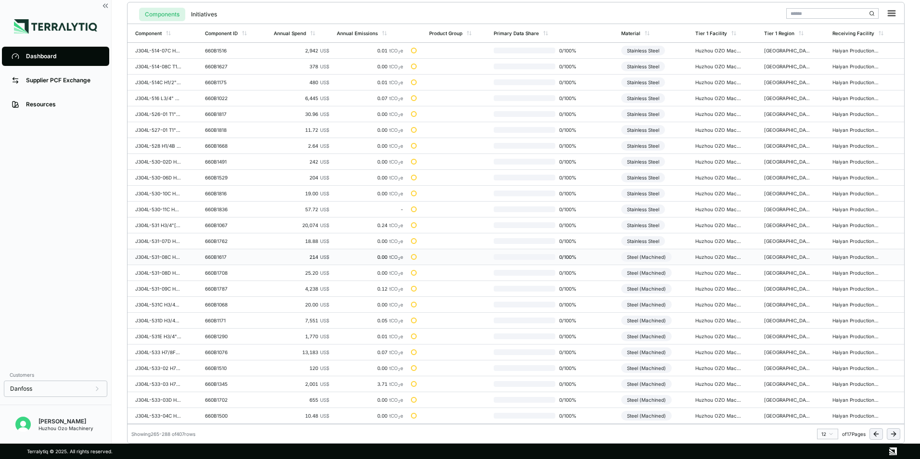
click at [648, 259] on div "Steel (Machined)" at bounding box center [646, 257] width 51 height 10
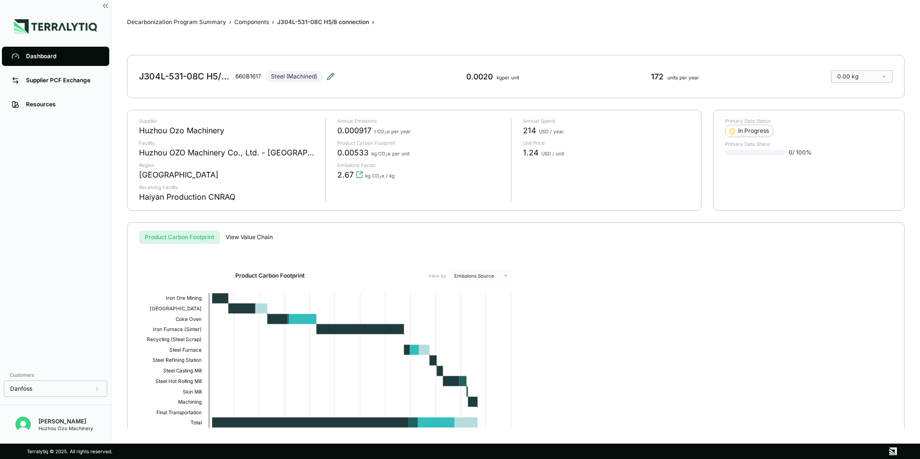
click at [329, 76] on icon at bounding box center [331, 77] width 8 height 8
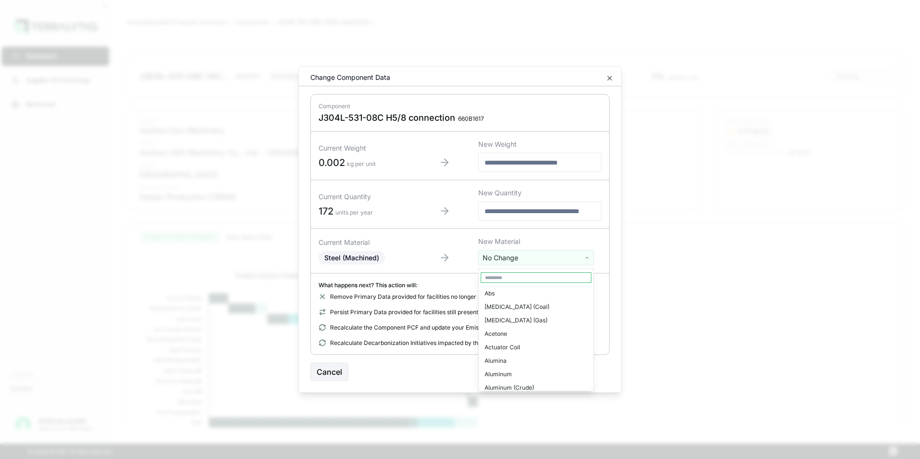
click at [493, 258] on html "Dashboard Supplier PCF Exchange Resources Customers Danfoss [PERSON_NAME] Huzho…" at bounding box center [460, 229] width 920 height 459
type input "****"
click at [507, 295] on div "Stainless Steel" at bounding box center [536, 293] width 111 height 13
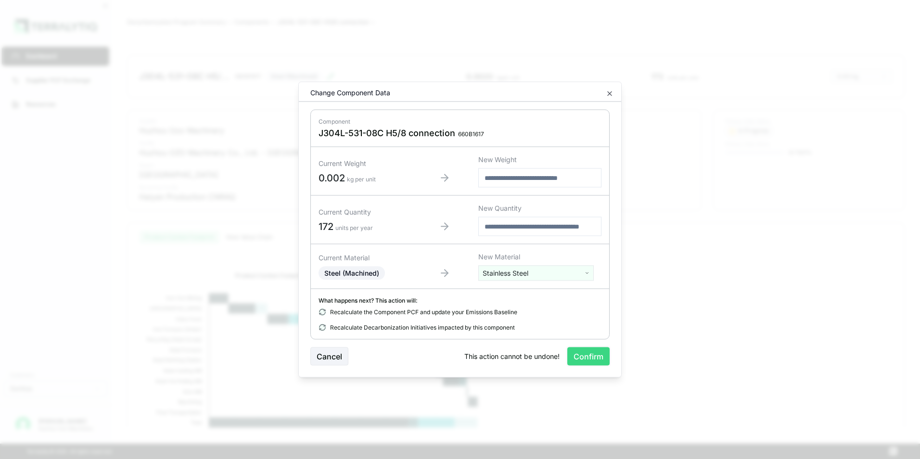
click at [585, 357] on button "Confirm" at bounding box center [588, 356] width 42 height 18
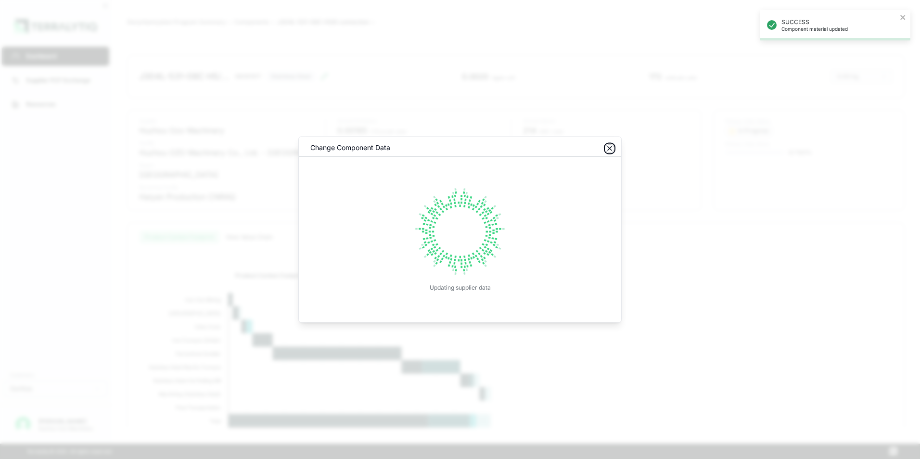
click at [610, 150] on icon "button" at bounding box center [610, 149] width 8 height 8
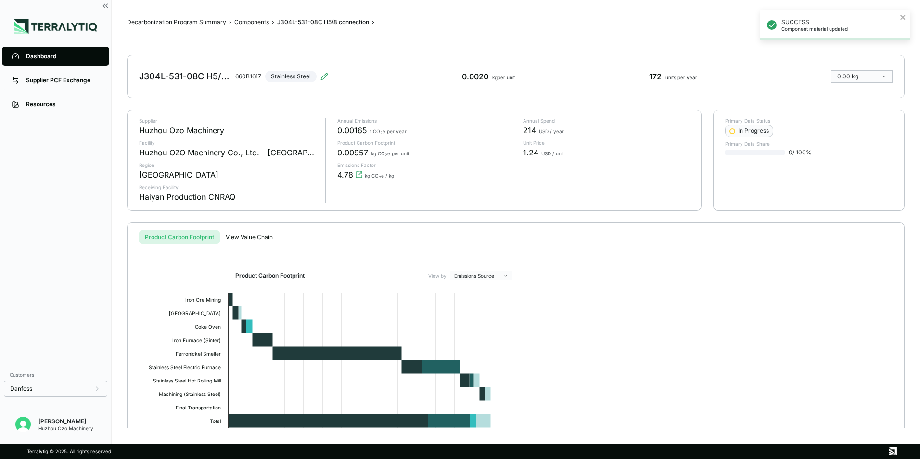
click at [33, 55] on div "Dashboard" at bounding box center [63, 56] width 74 height 8
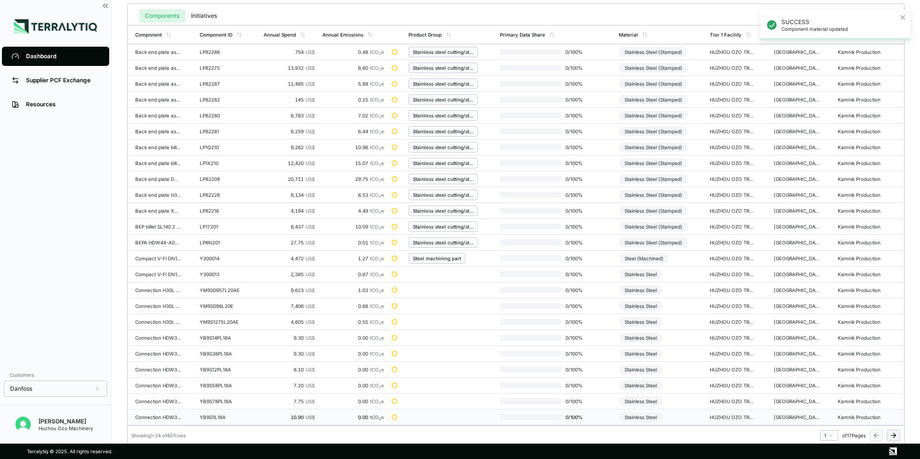
scroll to position [224, 0]
click at [830, 435] on html "SUCCESS Component material updated Dashboard Supplier PCF Exchange Resources Cu…" at bounding box center [460, 229] width 920 height 459
click at [825, 388] on div "12" at bounding box center [826, 389] width 14 height 12
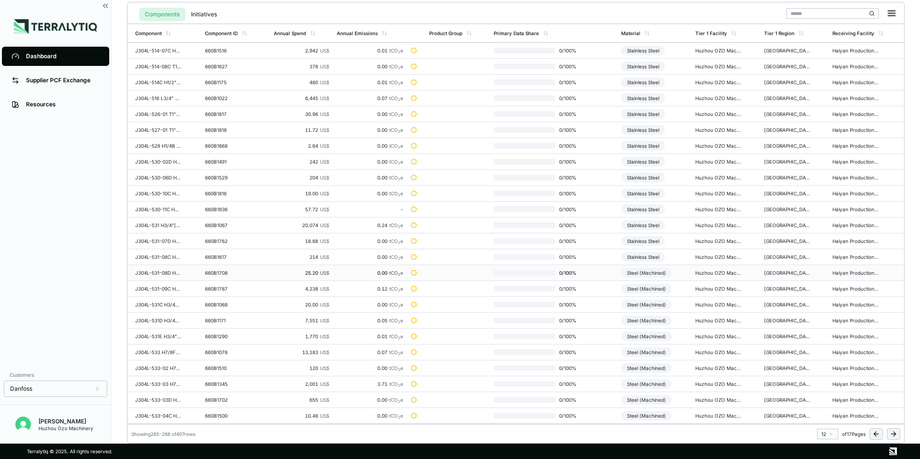
click at [643, 272] on div "Steel (Machined)" at bounding box center [646, 273] width 51 height 10
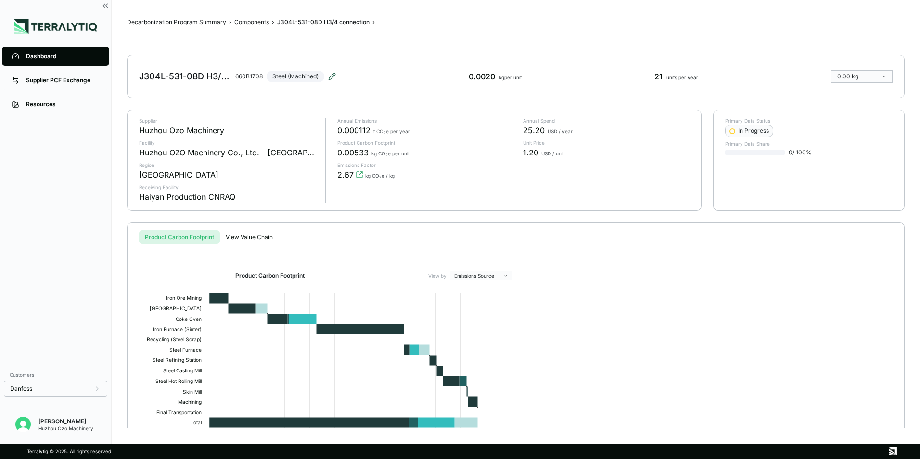
click at [331, 78] on icon at bounding box center [332, 77] width 8 height 8
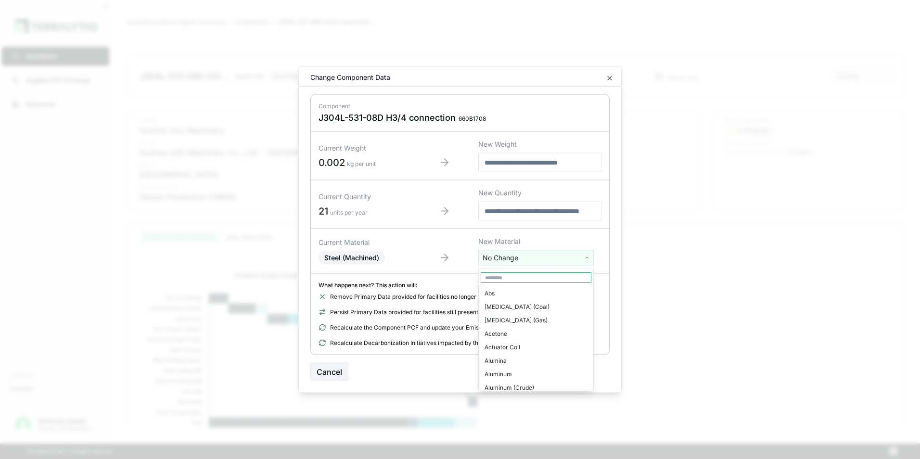
click at [528, 257] on html "Dashboard Supplier PCF Exchange Resources Customers Danfoss [PERSON_NAME] Huzho…" at bounding box center [460, 229] width 920 height 459
type input "****"
click at [515, 291] on div "Stainless Steel" at bounding box center [536, 293] width 111 height 13
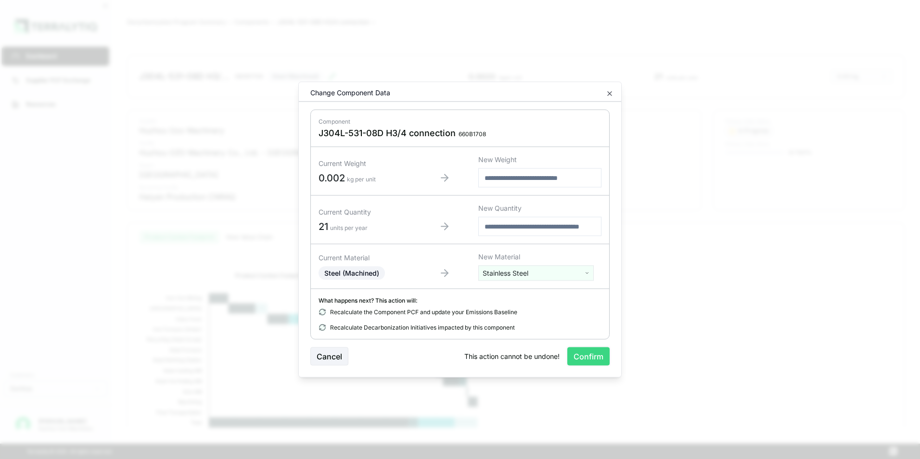
click at [590, 364] on button "Confirm" at bounding box center [588, 356] width 42 height 18
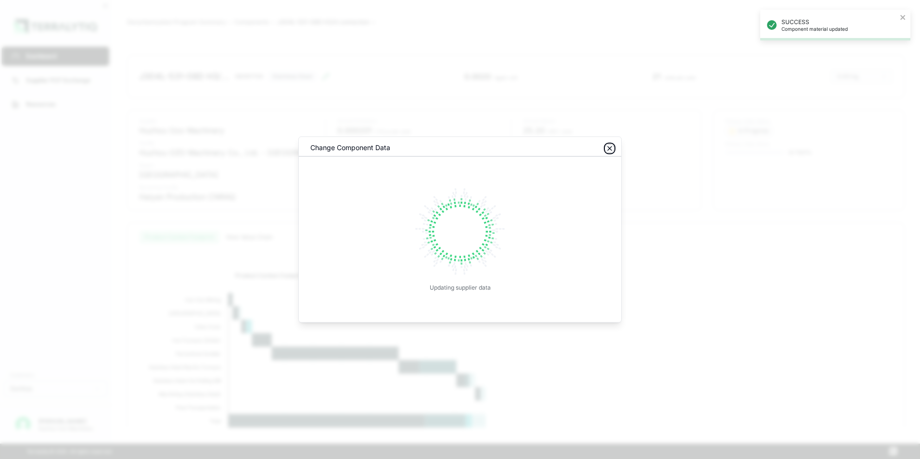
click at [610, 148] on icon "button" at bounding box center [610, 149] width 4 height 4
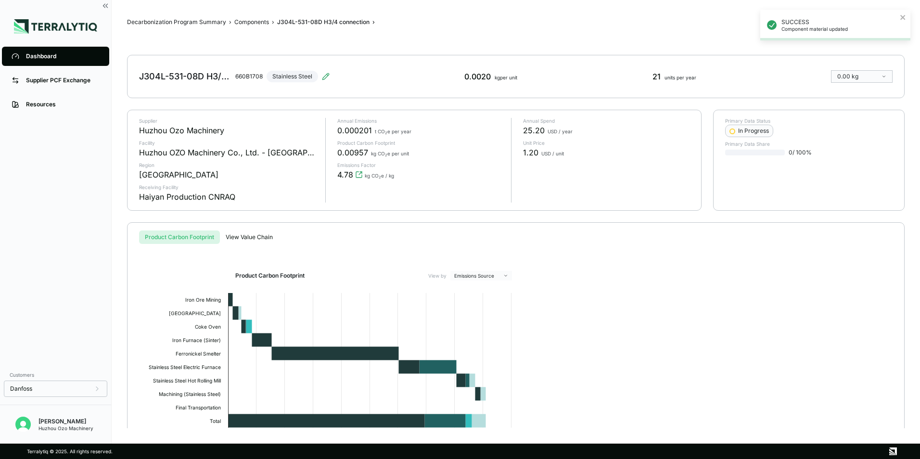
click at [37, 51] on link "Dashboard" at bounding box center [55, 56] width 107 height 19
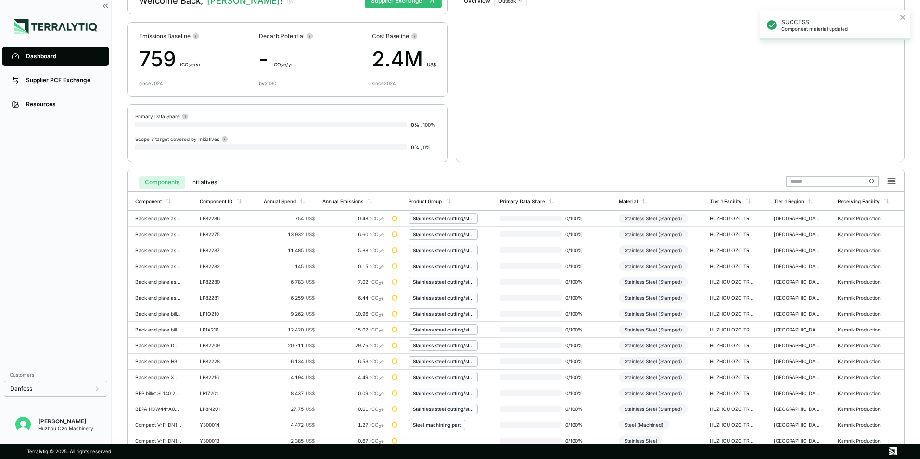
scroll to position [224, 0]
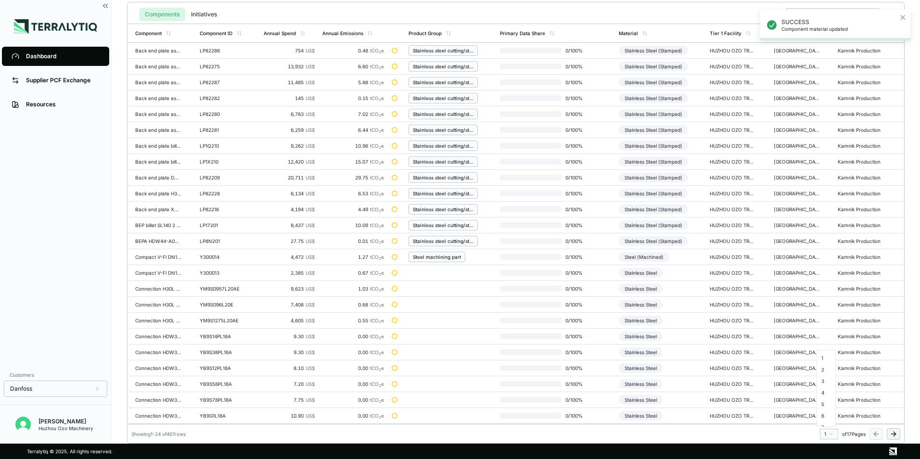
click at [830, 435] on html "SUCCESS Component material updated Dashboard Supplier PCF Exchange Resources Cu…" at bounding box center [460, 229] width 920 height 459
click at [826, 388] on div "12" at bounding box center [826, 389] width 14 height 12
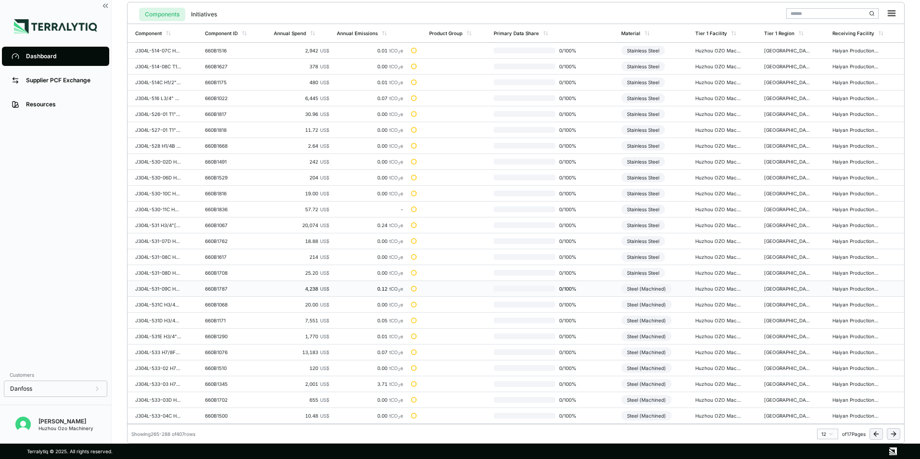
click at [655, 288] on div "Steel (Machined)" at bounding box center [646, 289] width 51 height 10
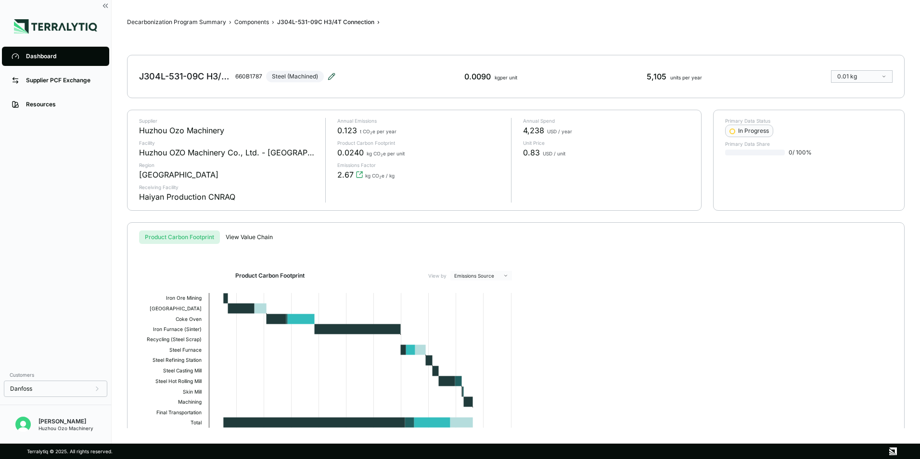
click at [332, 75] on icon at bounding box center [331, 76] width 6 height 6
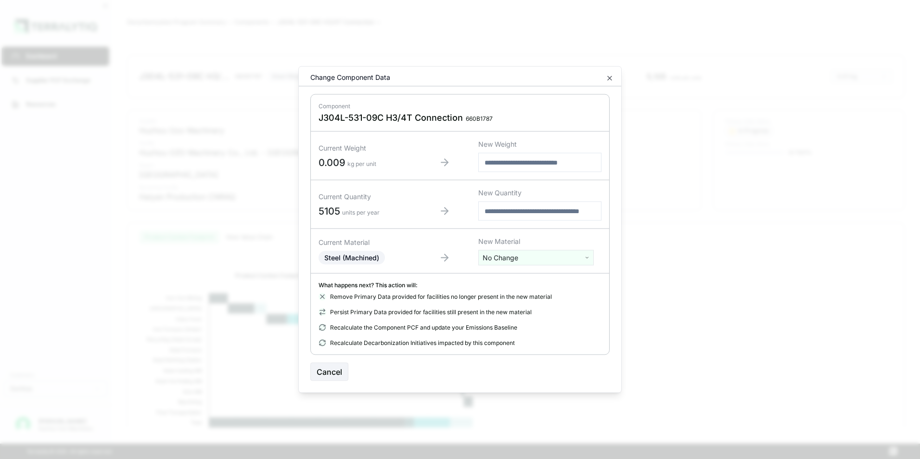
click at [509, 258] on html "Dashboard Supplier PCF Exchange Resources Customers Danfoss [PERSON_NAME] Huzho…" at bounding box center [460, 229] width 920 height 459
type input "****"
click at [507, 293] on div "Stainless Steel" at bounding box center [536, 293] width 111 height 13
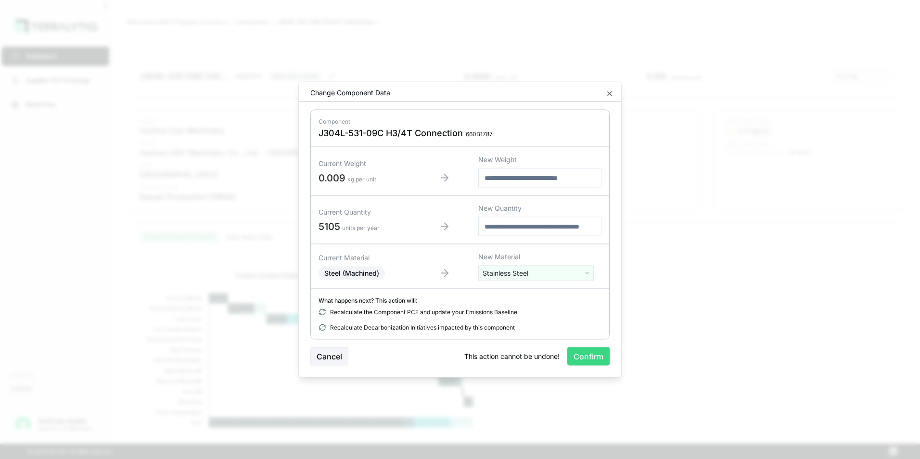
click at [583, 361] on button "Confirm" at bounding box center [588, 356] width 42 height 18
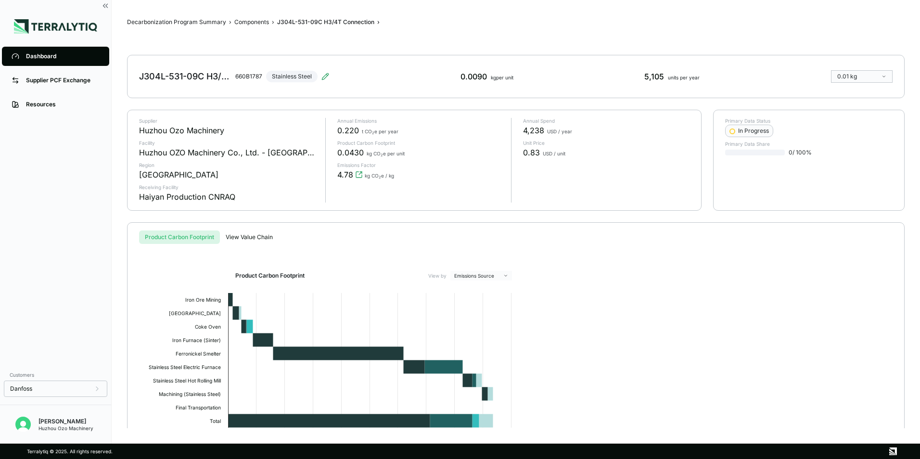
click at [51, 53] on div "Dashboard" at bounding box center [63, 56] width 74 height 8
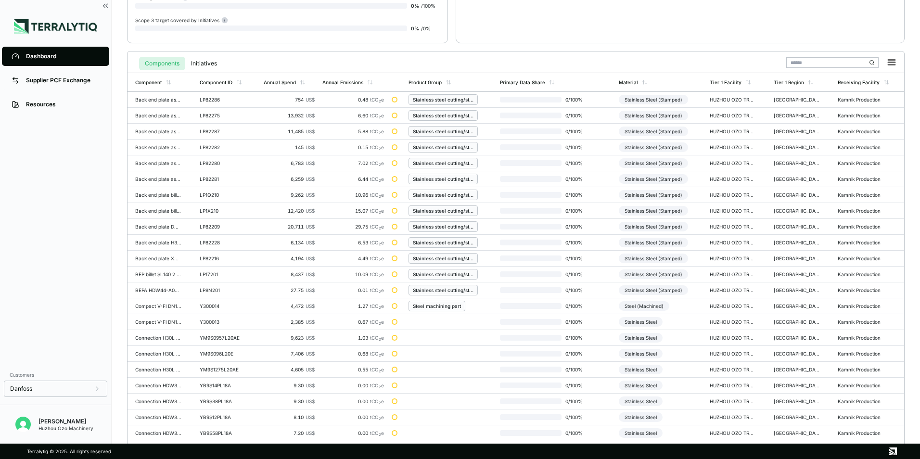
scroll to position [224, 0]
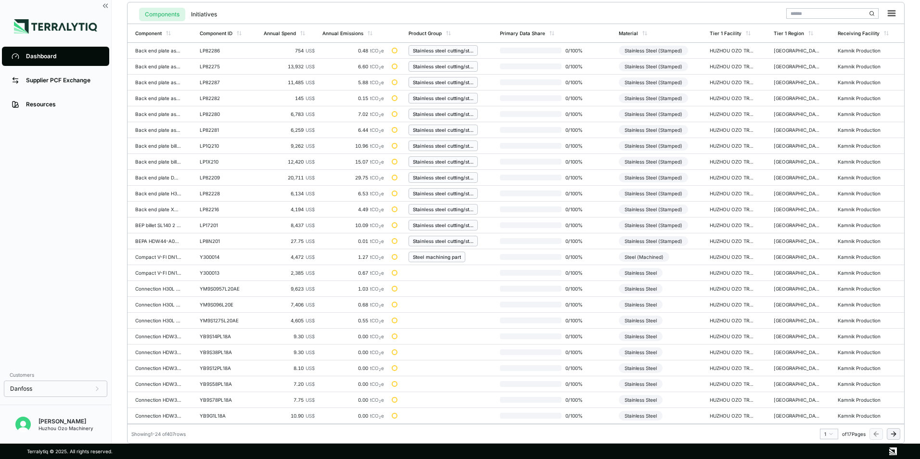
click at [828, 432] on html "Dashboard Supplier PCF Exchange Resources Customers Danfoss [PERSON_NAME] Huzho…" at bounding box center [460, 229] width 920 height 459
click at [822, 387] on div "12" at bounding box center [826, 389] width 14 height 12
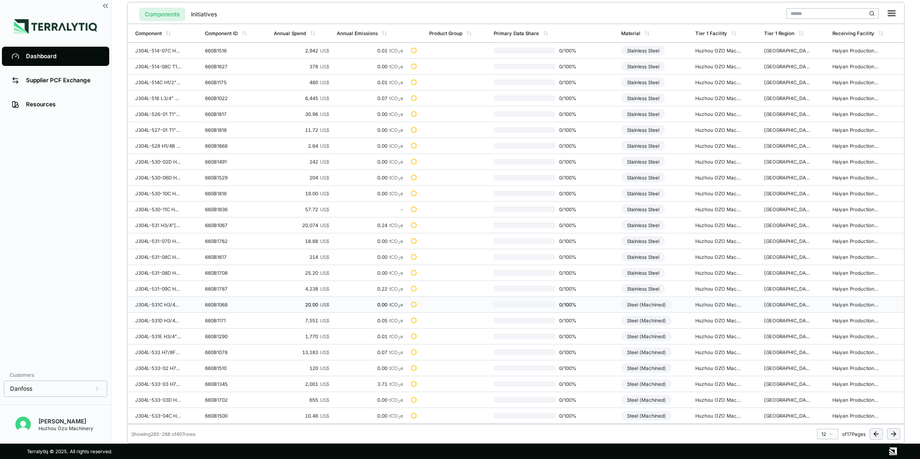
click at [640, 306] on div "Steel (Machined)" at bounding box center [646, 305] width 51 height 10
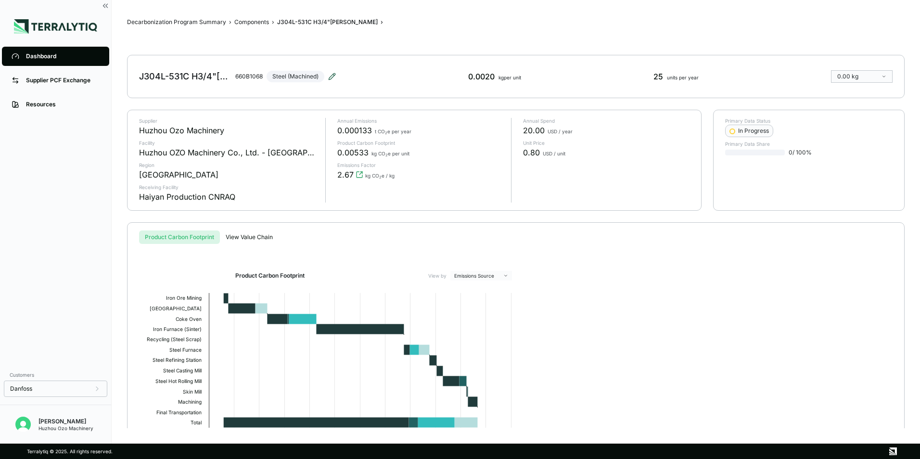
click at [331, 78] on icon at bounding box center [332, 77] width 8 height 8
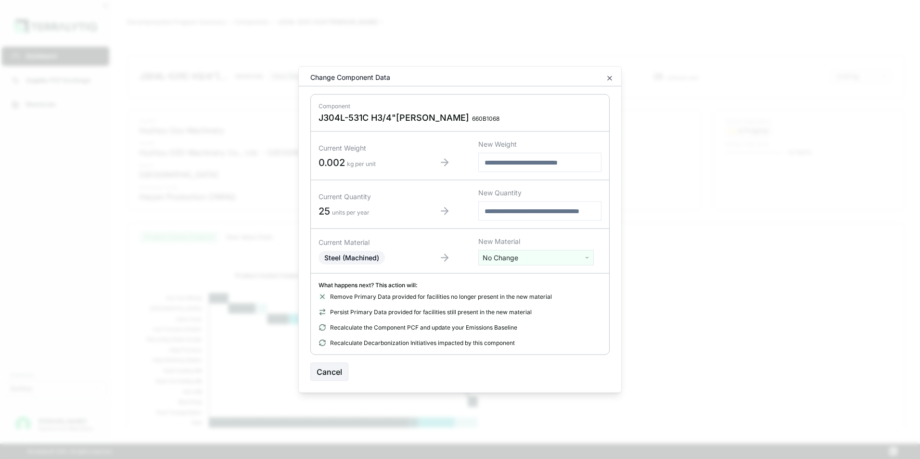
click at [504, 260] on html "Dashboard Supplier PCF Exchange Resources Customers Danfoss [PERSON_NAME] Huzho…" at bounding box center [460, 229] width 920 height 459
type input "***"
click at [500, 305] on div "Stainless Steel" at bounding box center [536, 306] width 111 height 13
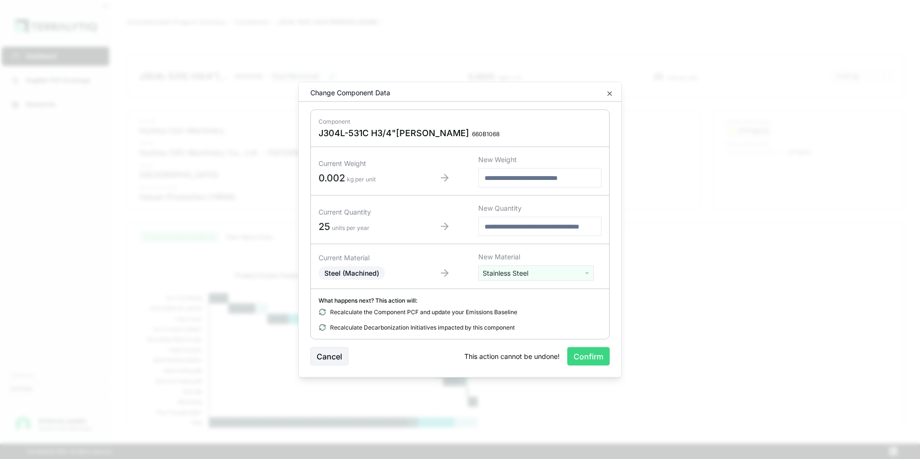
click at [592, 358] on button "Confirm" at bounding box center [588, 356] width 42 height 18
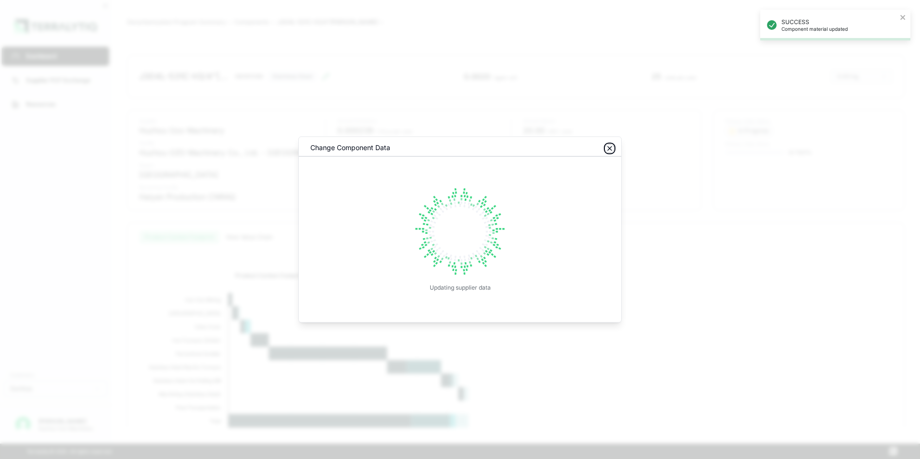
click at [606, 152] on icon "button" at bounding box center [610, 149] width 8 height 8
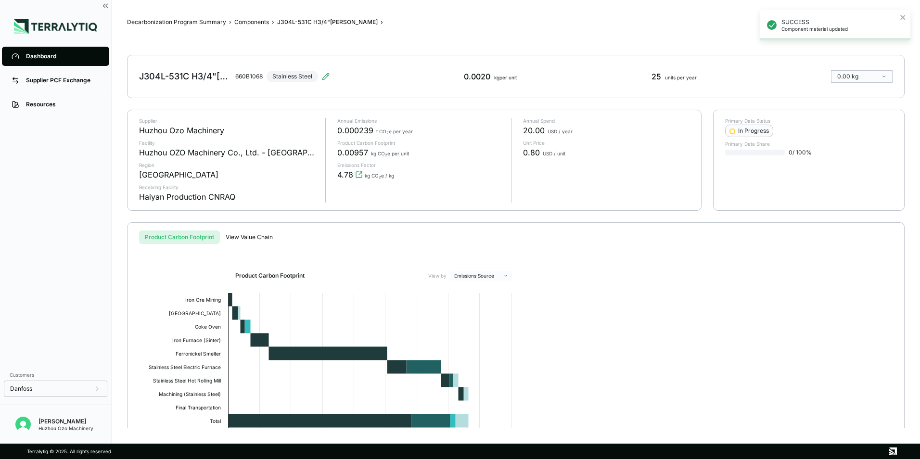
click at [44, 53] on div "Dashboard" at bounding box center [63, 56] width 74 height 8
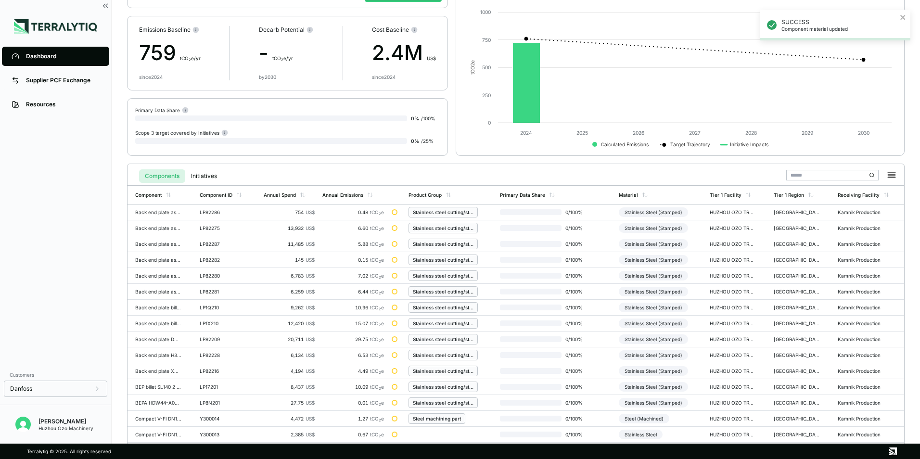
scroll to position [224, 0]
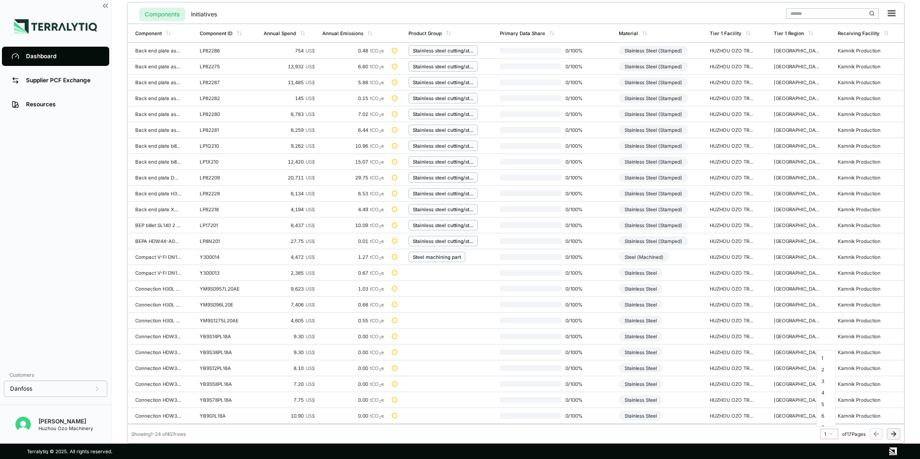
click at [830, 433] on html "SUCCESS Component material updated Dashboard Supplier PCF Exchange Resources Cu…" at bounding box center [460, 229] width 920 height 459
click at [825, 389] on div "12" at bounding box center [826, 389] width 14 height 12
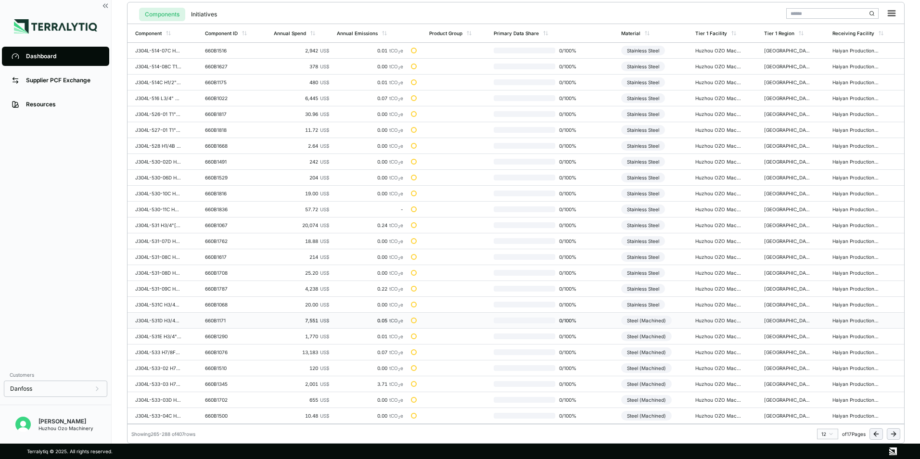
click at [655, 320] on div "Steel (Machined)" at bounding box center [646, 321] width 51 height 10
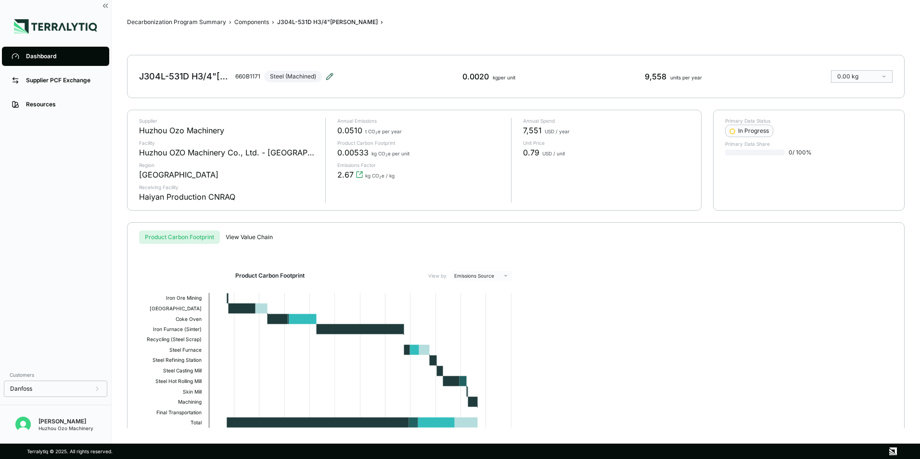
click at [329, 74] on icon at bounding box center [330, 77] width 8 height 8
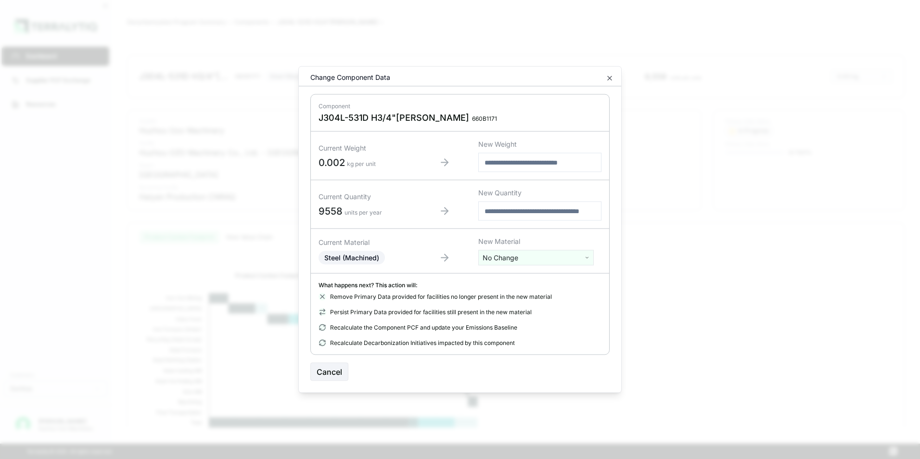
click at [528, 263] on html "Dashboard Supplier PCF Exchange Resources Customers Danfoss [PERSON_NAME] Huzho…" at bounding box center [460, 229] width 920 height 459
type input "***"
click at [524, 306] on div "Stainless Steel" at bounding box center [536, 306] width 111 height 13
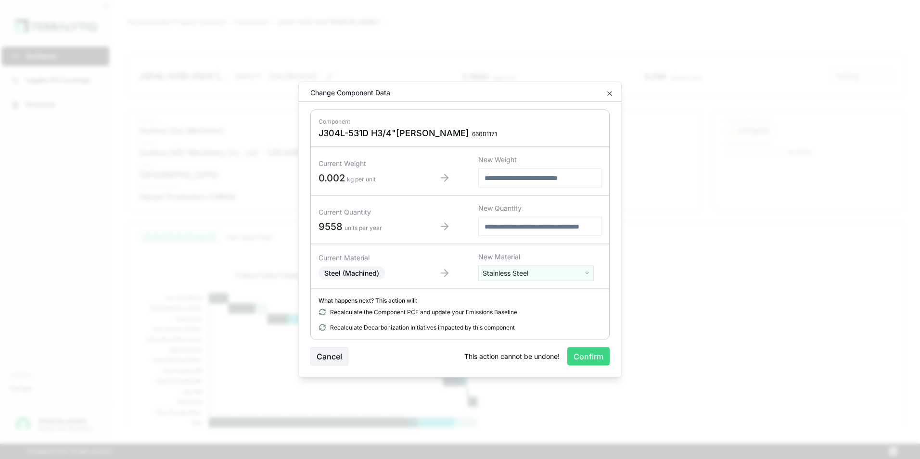
click at [586, 356] on button "Confirm" at bounding box center [588, 356] width 42 height 18
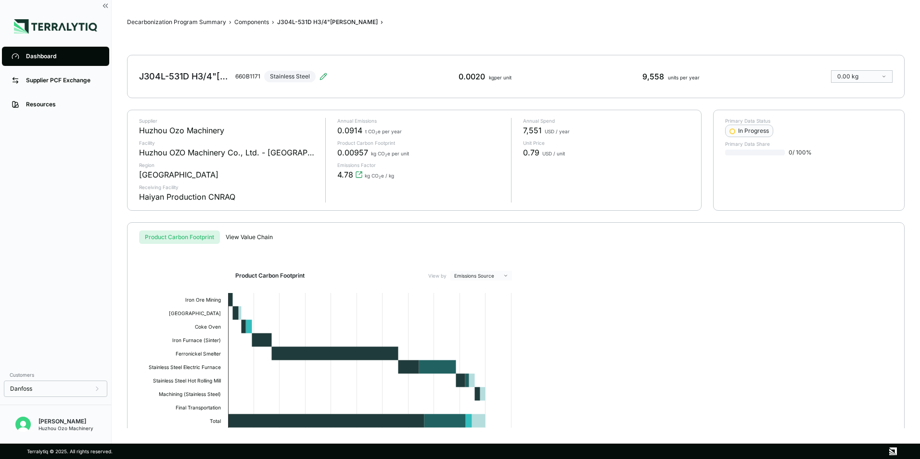
click at [32, 55] on div "Dashboard" at bounding box center [63, 56] width 74 height 8
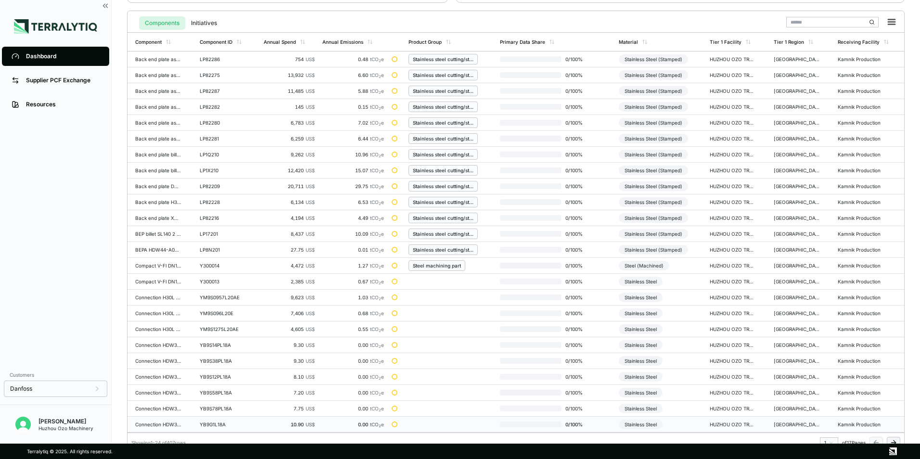
scroll to position [224, 0]
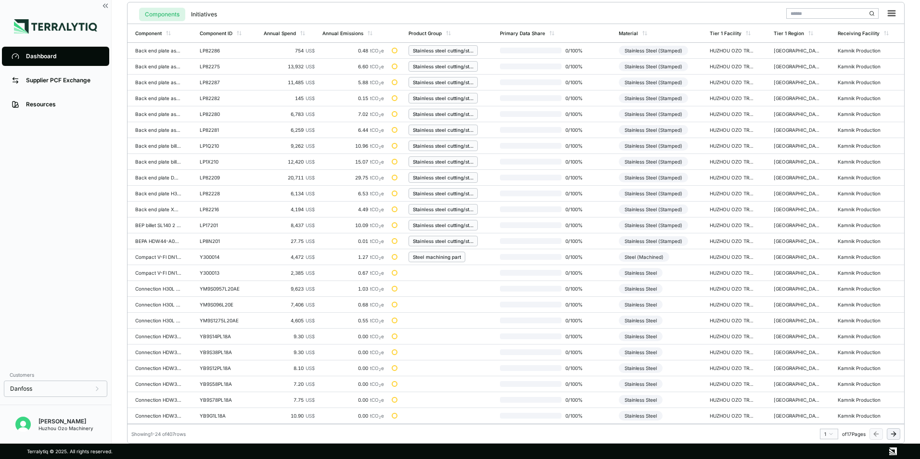
click at [829, 435] on html "Dashboard Supplier PCF Exchange Resources Customers Danfoss [PERSON_NAME] Huzho…" at bounding box center [460, 229] width 920 height 459
click at [820, 388] on div "12" at bounding box center [826, 389] width 14 height 12
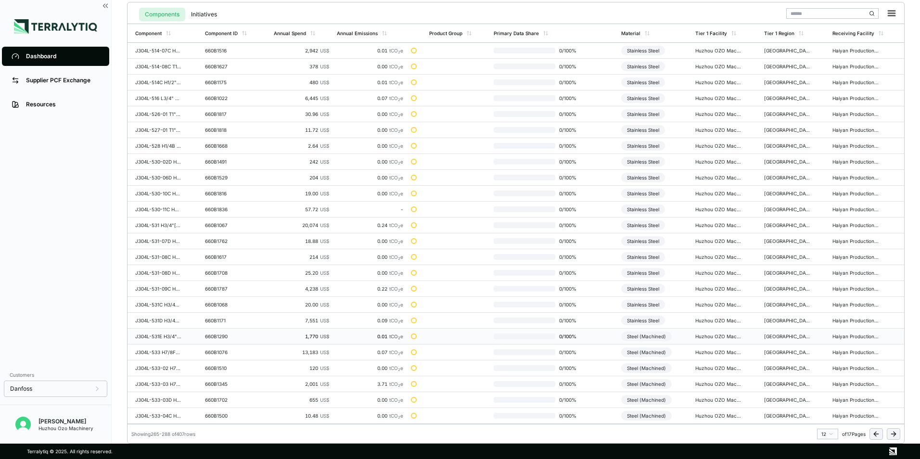
click at [649, 337] on div "Steel (Machined)" at bounding box center [646, 336] width 51 height 10
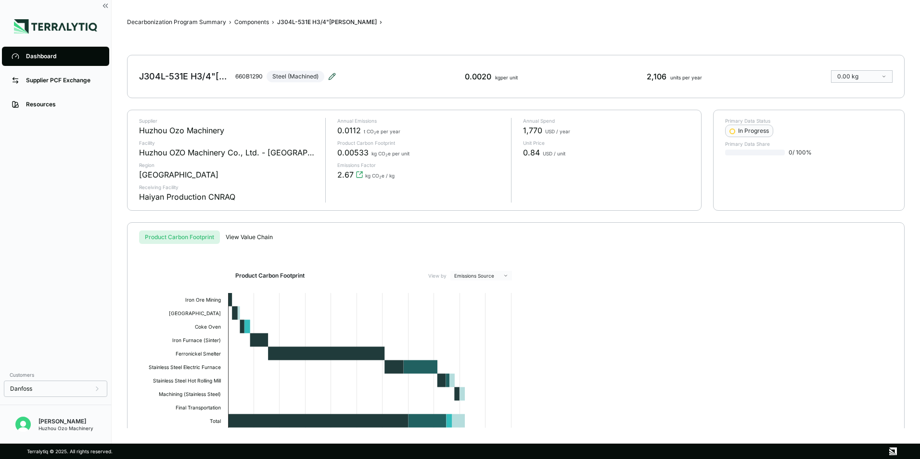
click at [334, 76] on icon at bounding box center [332, 76] width 6 height 6
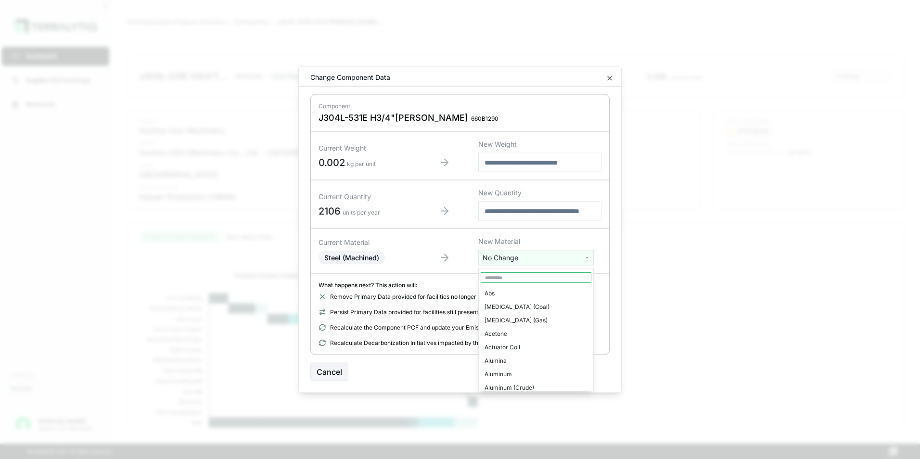
click at [528, 265] on html "Dashboard Supplier PCF Exchange Resources Customers Danfoss [PERSON_NAME] Huzho…" at bounding box center [460, 229] width 920 height 459
type input "***"
click at [515, 305] on div "Stainless Steel" at bounding box center [536, 306] width 111 height 13
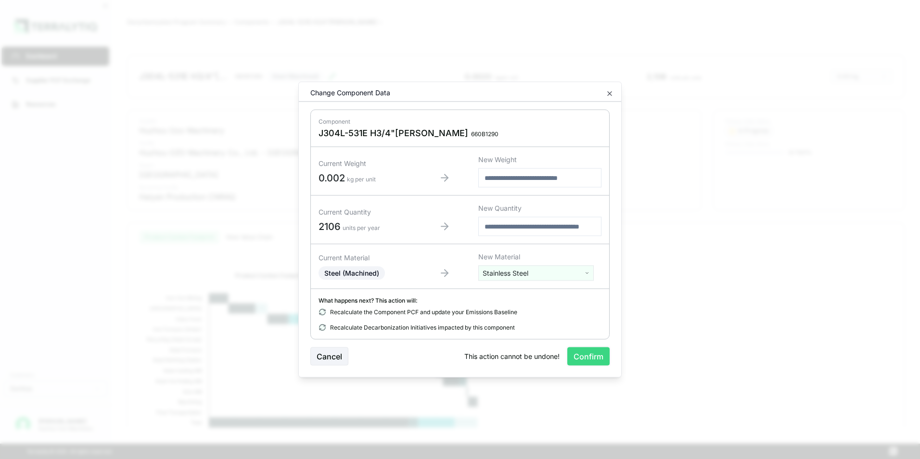
click at [588, 356] on button "Confirm" at bounding box center [588, 356] width 42 height 18
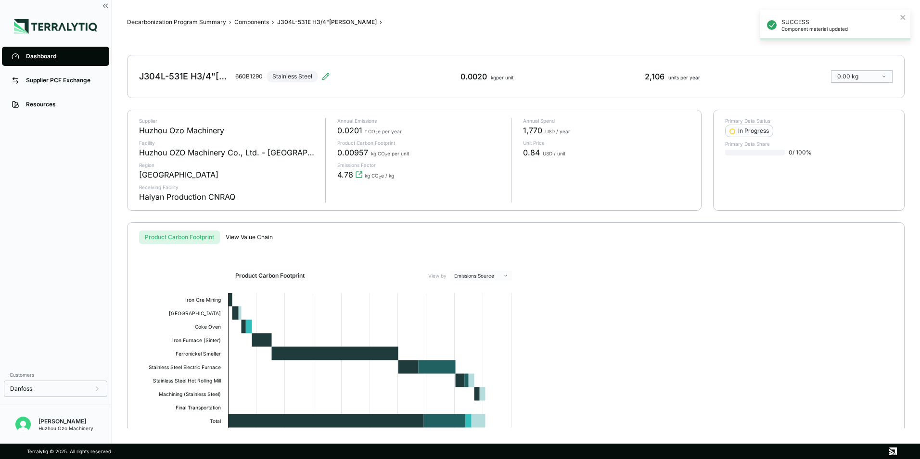
click at [40, 56] on div "Dashboard" at bounding box center [63, 56] width 74 height 8
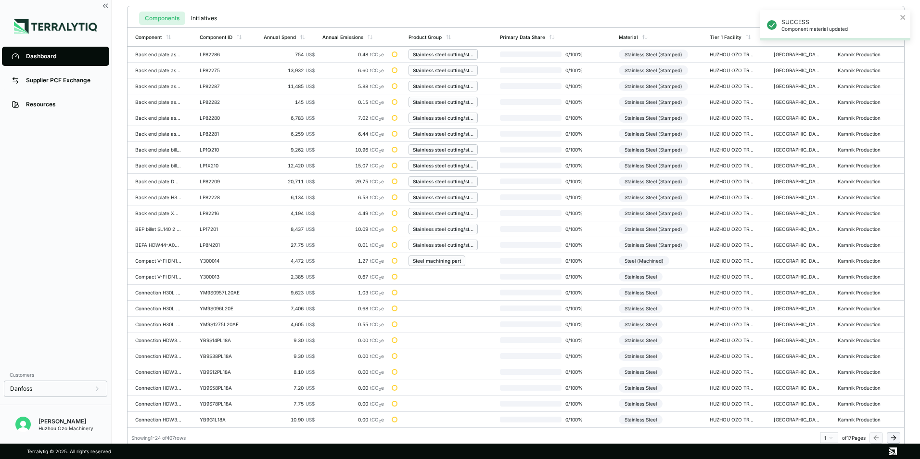
scroll to position [224, 0]
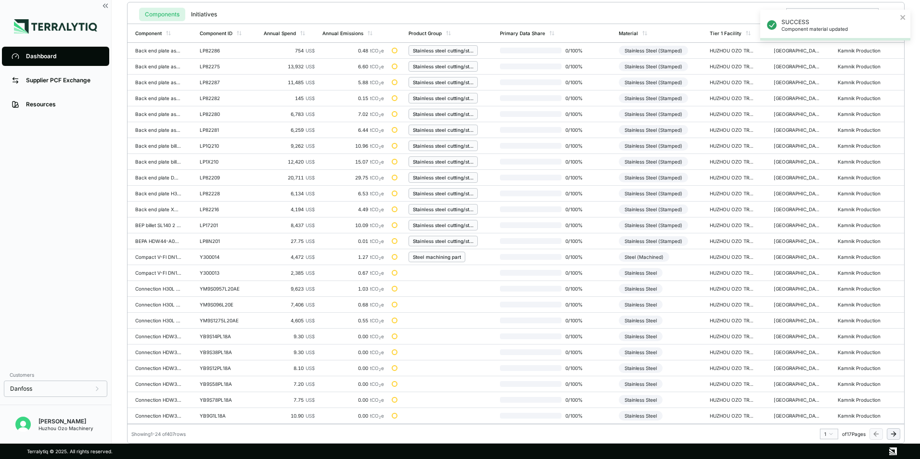
click at [827, 434] on html "SUCCESS Component material updated Dashboard Supplier PCF Exchange Resources Cu…" at bounding box center [460, 229] width 920 height 459
click at [823, 362] on div "12" at bounding box center [826, 361] width 14 height 12
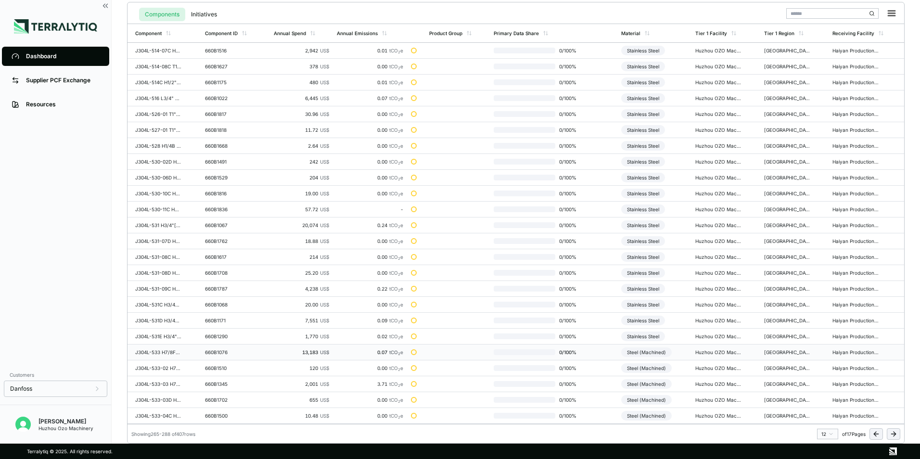
click at [655, 351] on div "Steel (Machined)" at bounding box center [646, 352] width 51 height 10
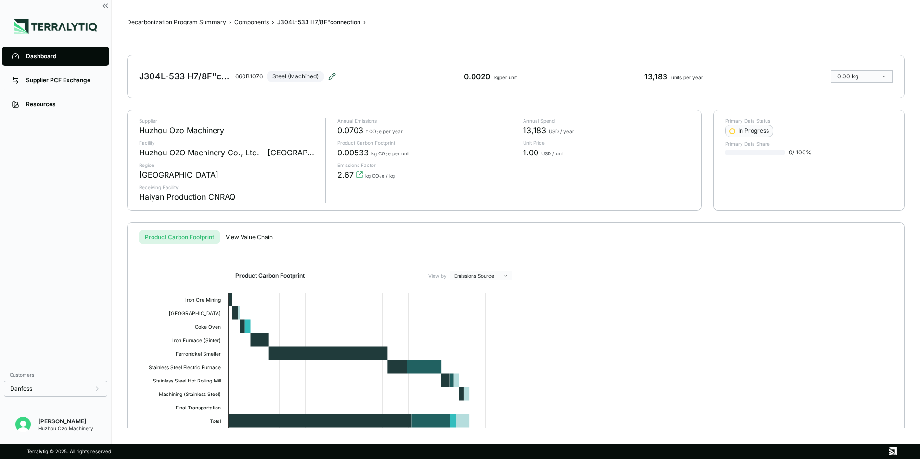
click at [330, 77] on icon at bounding box center [332, 77] width 8 height 8
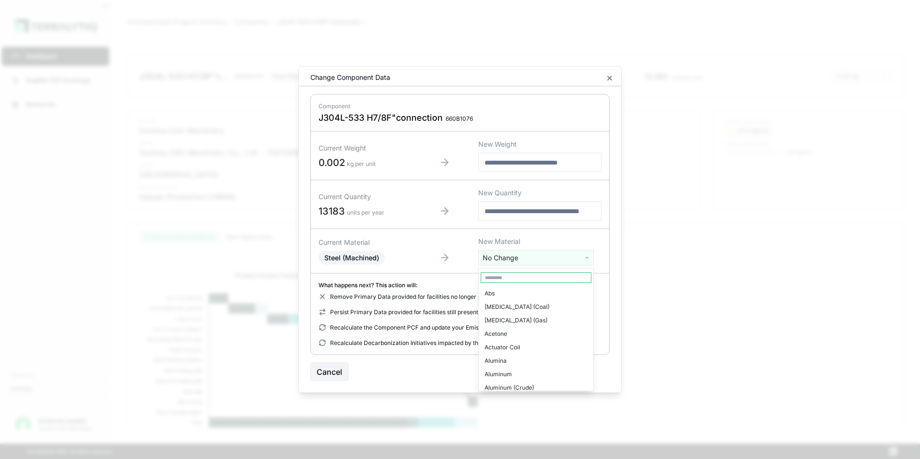
click at [517, 257] on html "Dashboard Supplier PCF Exchange Resources Customers Danfoss [PERSON_NAME] Huzho…" at bounding box center [460, 229] width 920 height 459
type input "****"
click at [516, 293] on div "Stainless Steel" at bounding box center [536, 293] width 111 height 13
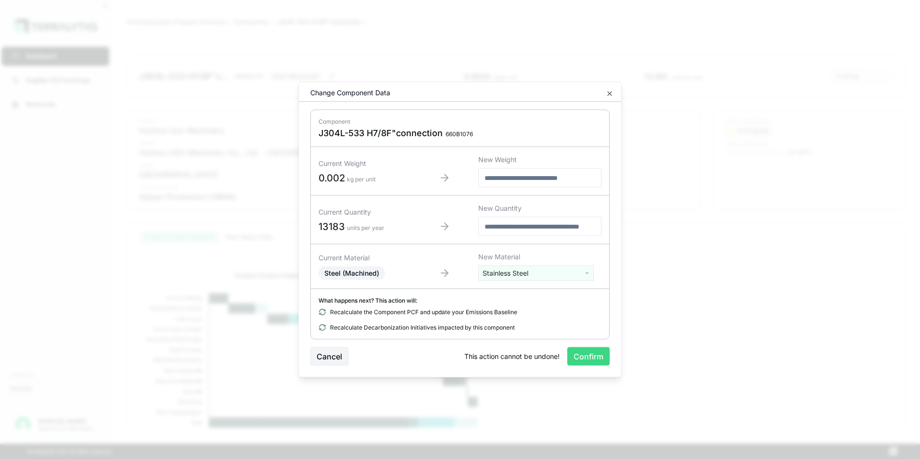
click at [590, 359] on button "Confirm" at bounding box center [588, 356] width 42 height 18
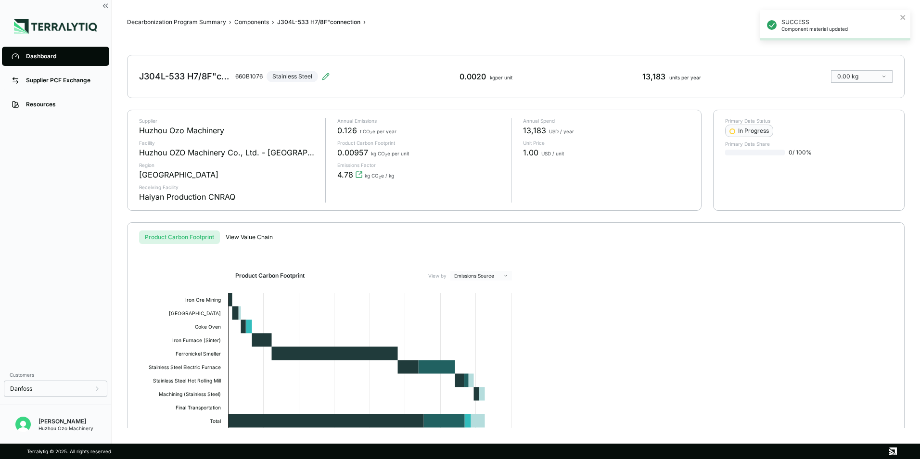
click at [29, 56] on div "Dashboard" at bounding box center [63, 56] width 74 height 8
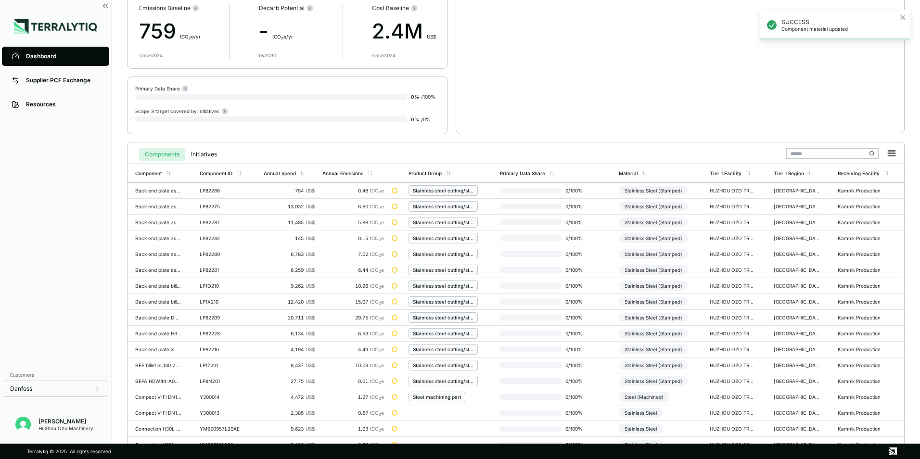
scroll to position [224, 0]
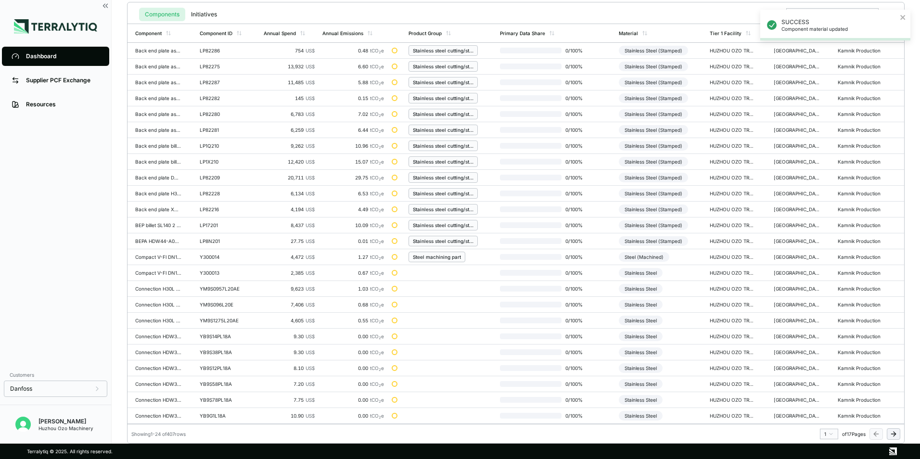
click at [831, 435] on html "SUCCESS Component material updated Dashboard Supplier PCF Exchange Resources Cu…" at bounding box center [460, 229] width 920 height 459
click at [821, 390] on div "12" at bounding box center [826, 389] width 14 height 12
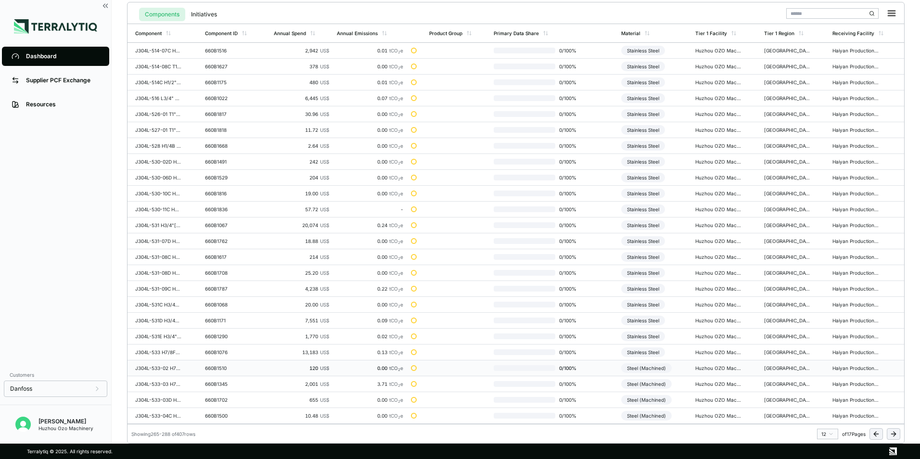
click at [657, 368] on div "Steel (Machined)" at bounding box center [646, 368] width 51 height 10
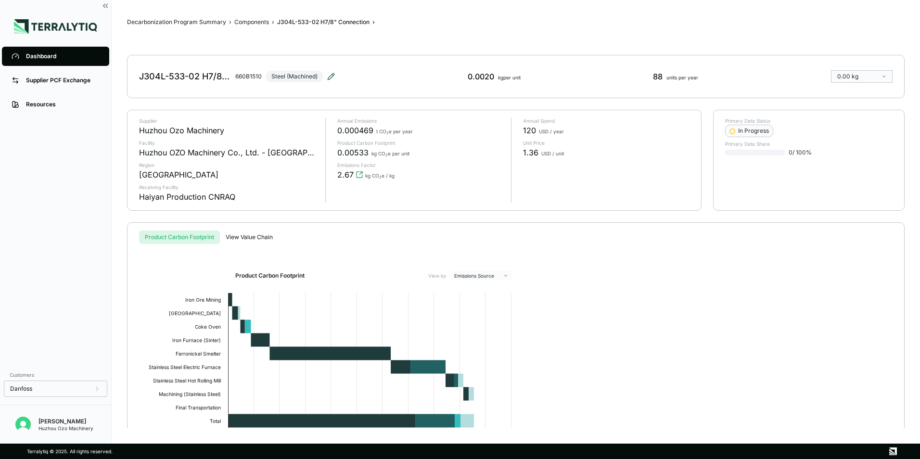
click at [334, 74] on icon at bounding box center [331, 76] width 6 height 6
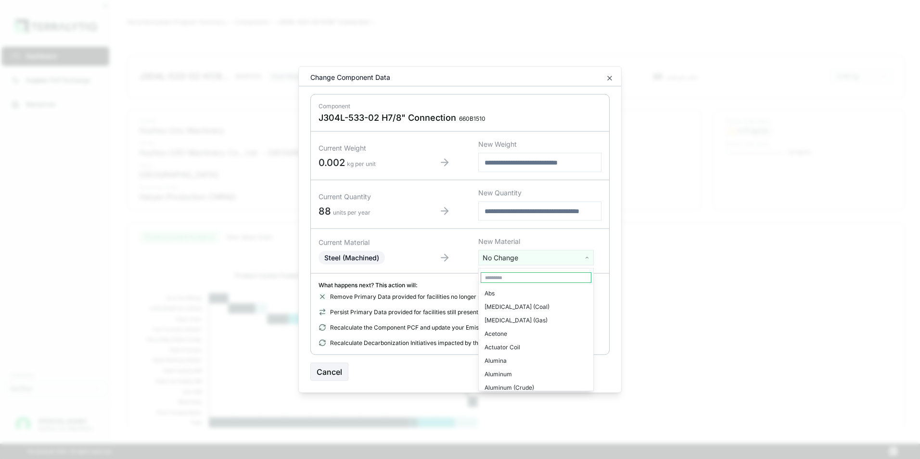
click at [533, 256] on html "Dashboard Supplier PCF Exchange Resources Customers Danfoss [PERSON_NAME] Huzho…" at bounding box center [460, 229] width 920 height 459
type input "****"
click at [513, 293] on div "Stainless Steel" at bounding box center [536, 293] width 111 height 13
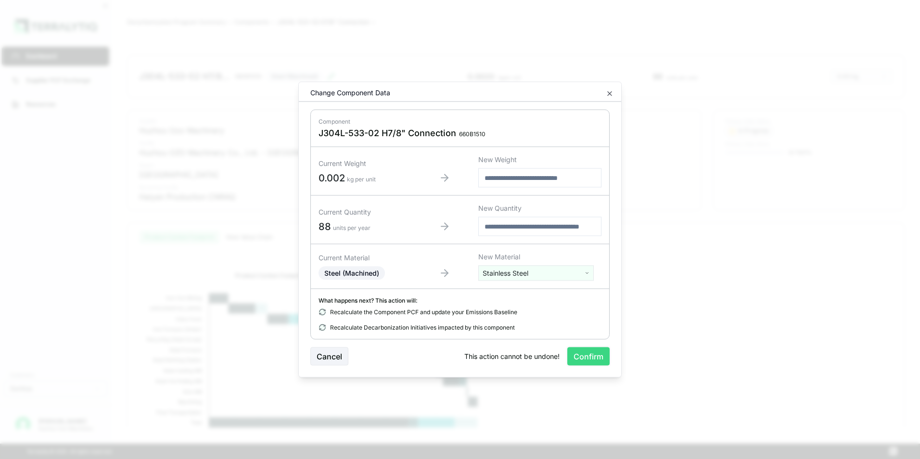
click at [591, 356] on button "Confirm" at bounding box center [588, 356] width 42 height 18
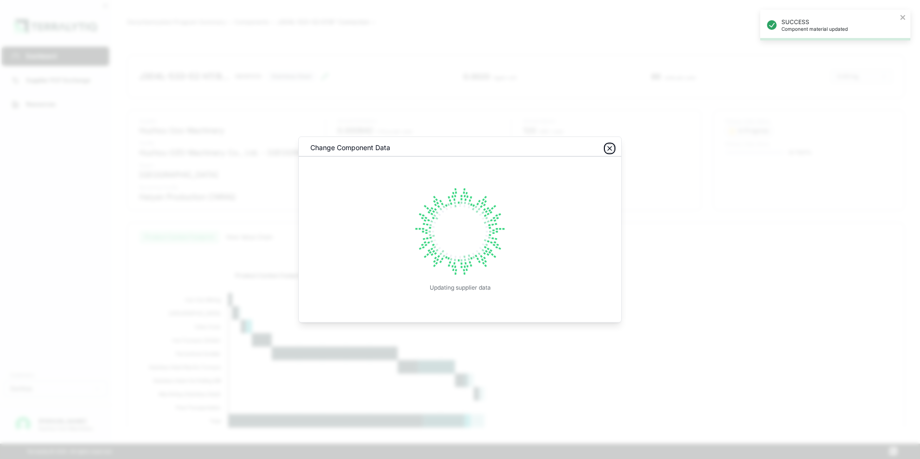
click at [611, 150] on icon "button" at bounding box center [610, 149] width 4 height 4
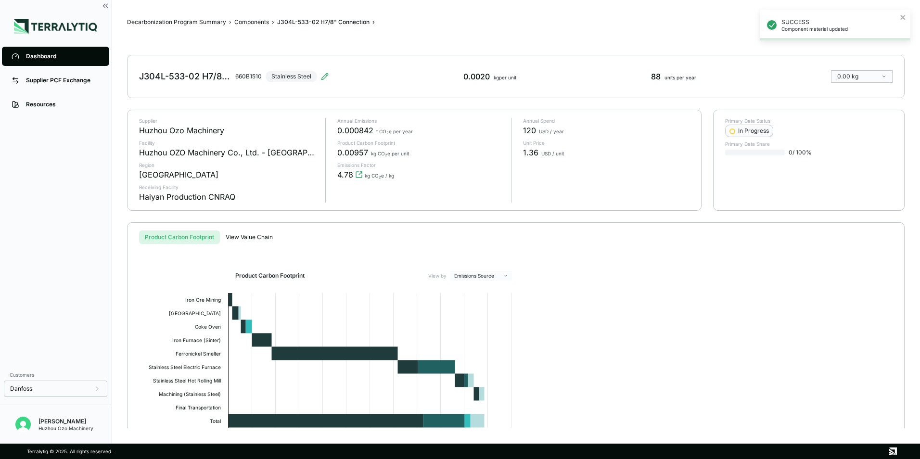
click at [34, 51] on link "Dashboard" at bounding box center [55, 56] width 107 height 19
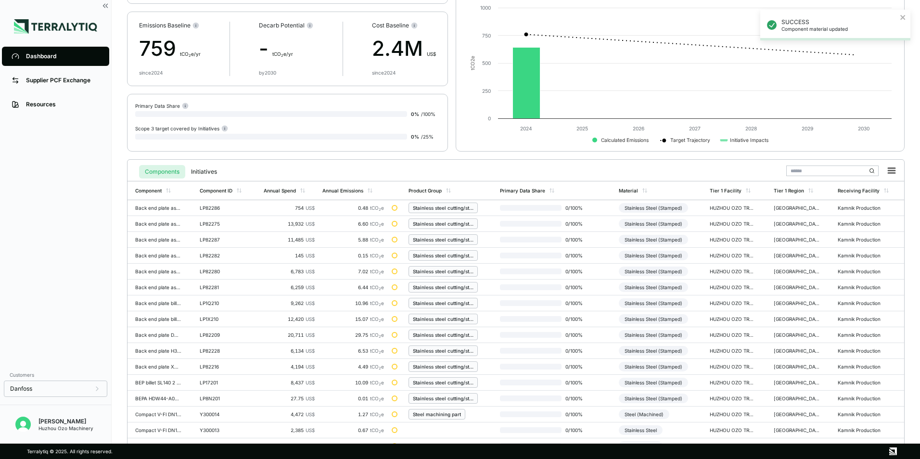
scroll to position [224, 0]
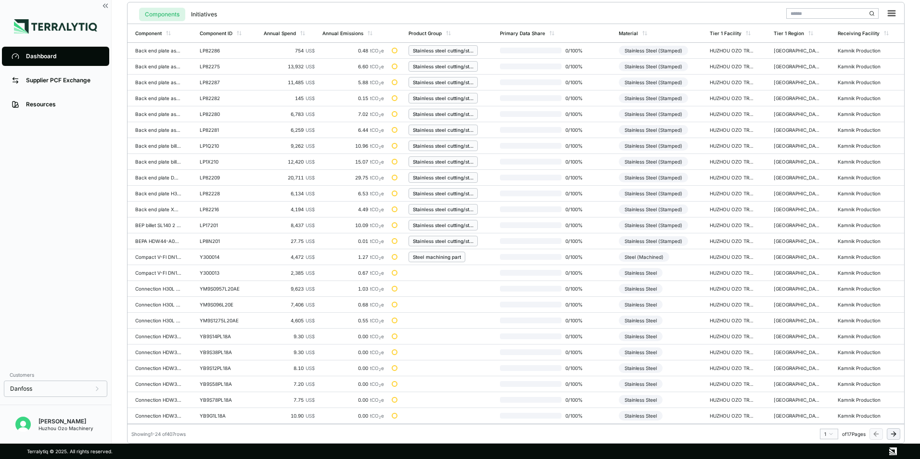
click at [832, 434] on html "SUCCESS Component material updated Dashboard Supplier PCF Exchange Resources Cu…" at bounding box center [460, 229] width 920 height 459
click at [822, 388] on div "12" at bounding box center [826, 389] width 14 height 12
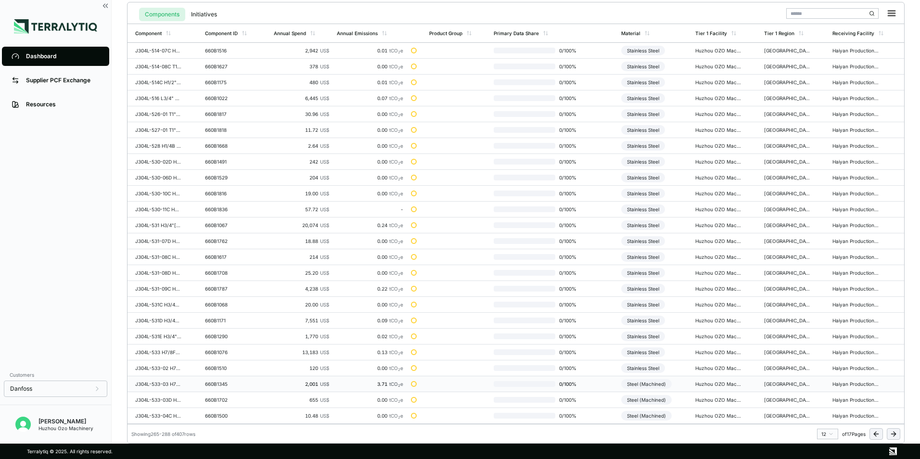
click at [649, 386] on div "Steel (Machined)" at bounding box center [646, 384] width 51 height 10
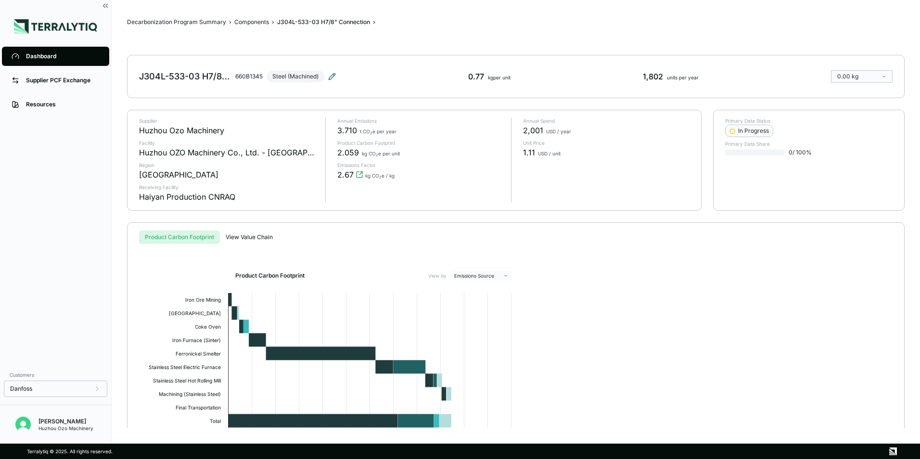
click at [336, 76] on icon at bounding box center [332, 77] width 8 height 8
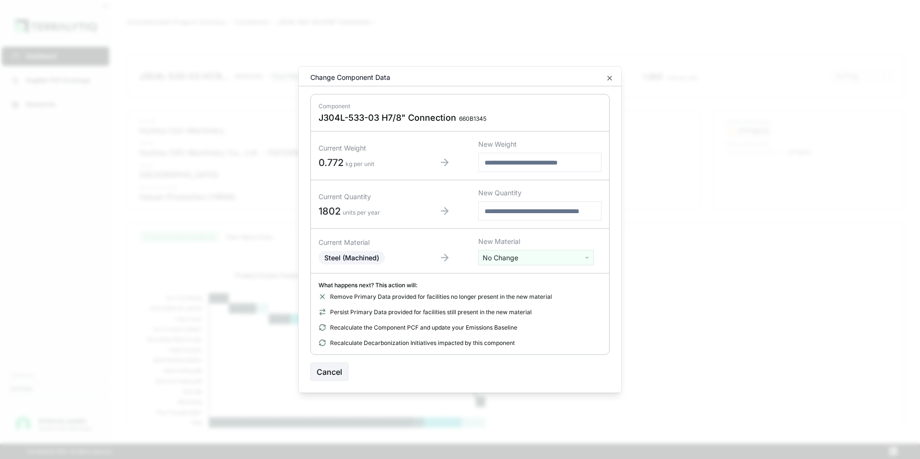
click at [510, 261] on html "Dashboard Supplier PCF Exchange Resources Customers Danfoss [PERSON_NAME] Huzho…" at bounding box center [460, 229] width 920 height 459
type input "***"
click at [514, 306] on div "Stainless Steel" at bounding box center [536, 306] width 111 height 13
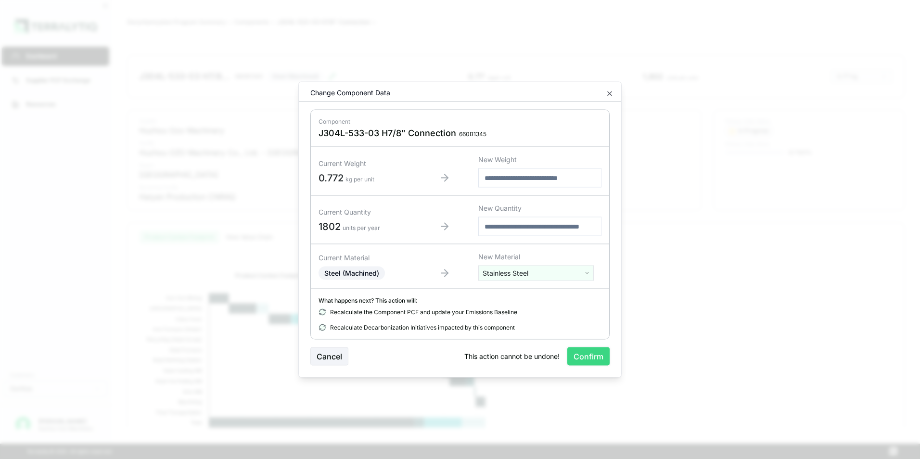
click at [590, 353] on button "Confirm" at bounding box center [588, 356] width 42 height 18
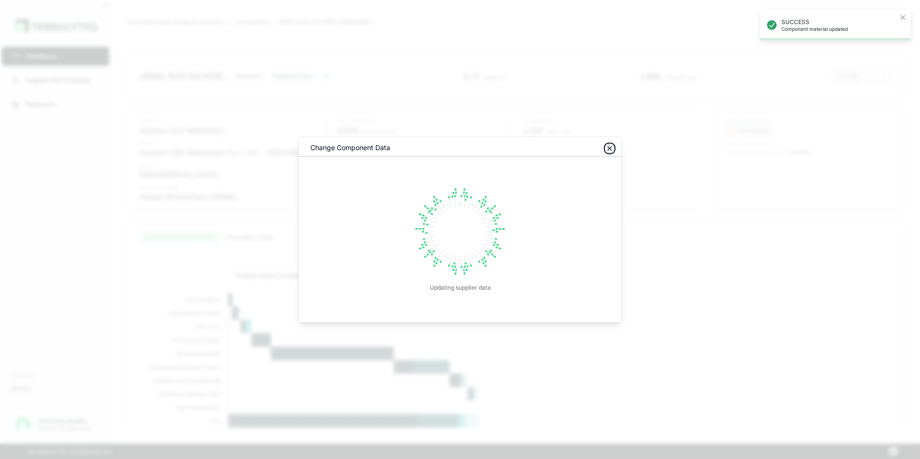
click at [611, 150] on icon "button" at bounding box center [610, 149] width 4 height 4
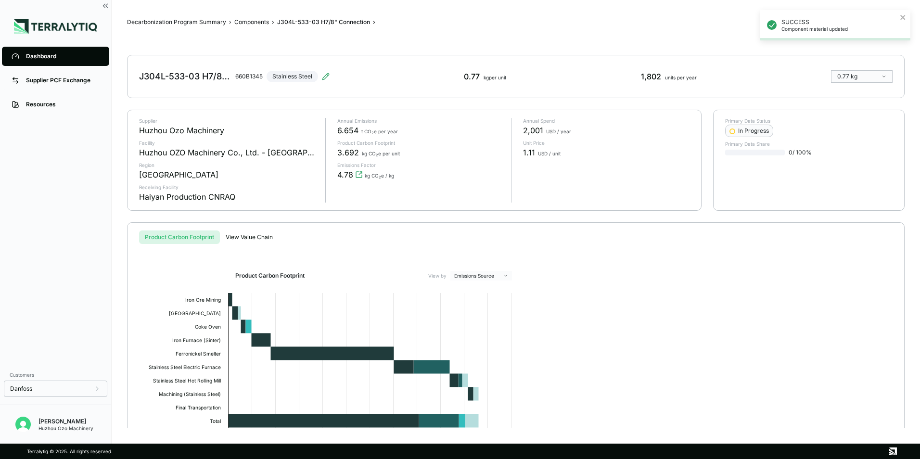
click at [38, 57] on div "Dashboard" at bounding box center [63, 56] width 74 height 8
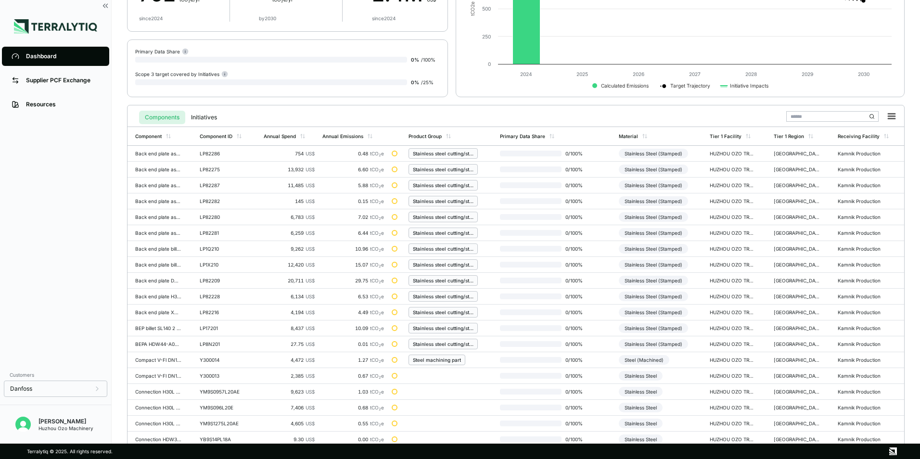
scroll to position [224, 0]
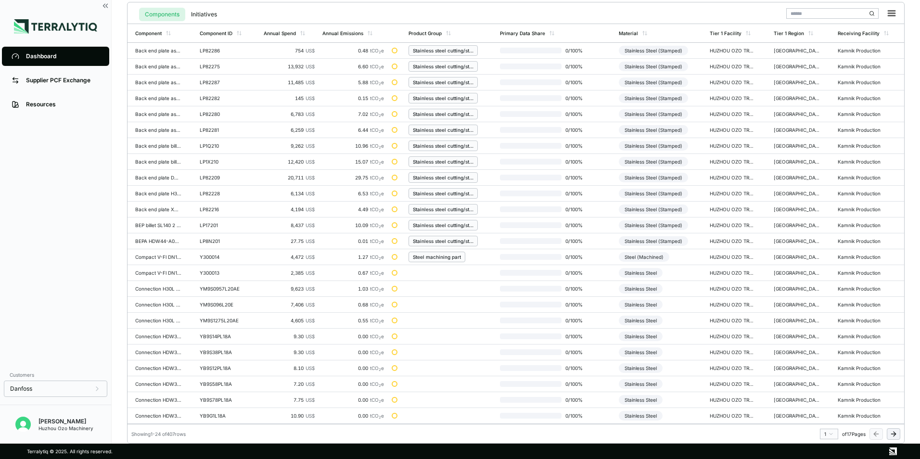
click at [831, 433] on html "Dashboard Supplier PCF Exchange Resources Customers Danfoss [PERSON_NAME] Huzho…" at bounding box center [460, 229] width 920 height 459
click at [823, 388] on div "12" at bounding box center [826, 389] width 14 height 12
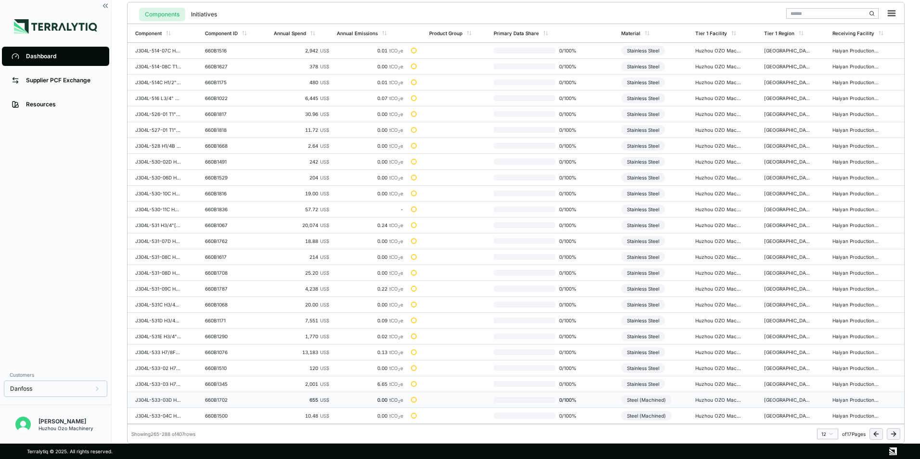
click at [656, 401] on div "Steel (Machined)" at bounding box center [646, 400] width 51 height 10
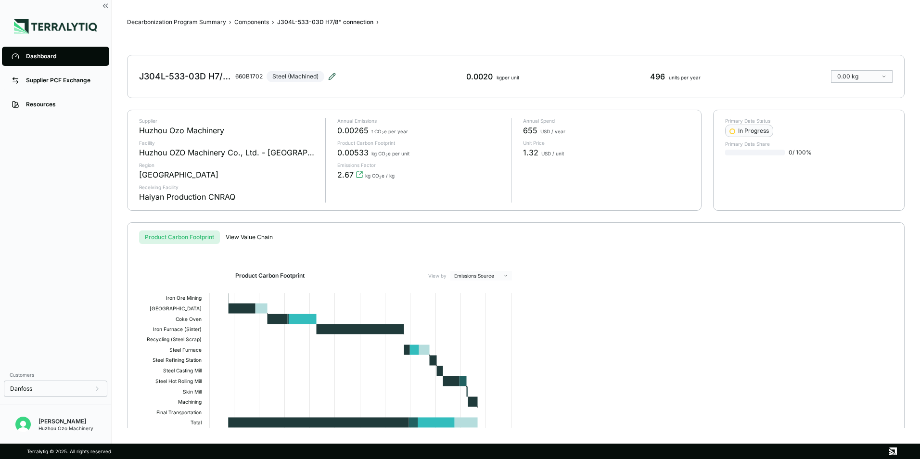
click at [330, 77] on icon at bounding box center [332, 77] width 8 height 8
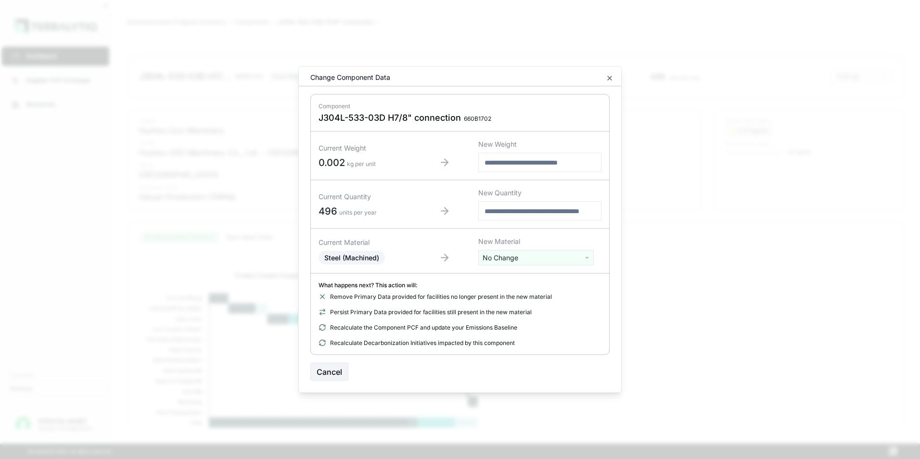
click at [522, 258] on html "Dashboard Supplier PCF Exchange Resources Customers Danfoss [PERSON_NAME] Huzho…" at bounding box center [460, 229] width 920 height 459
type input "****"
click at [513, 293] on div "Stainless Steel" at bounding box center [536, 293] width 111 height 13
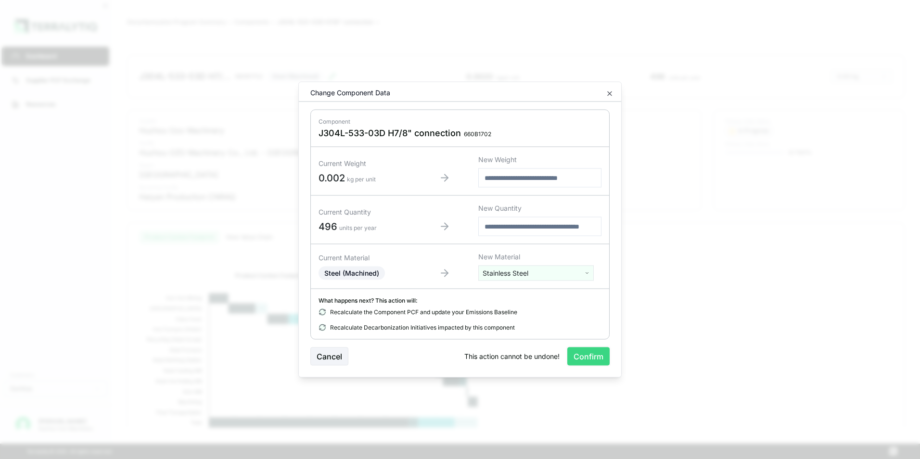
click at [600, 353] on button "Confirm" at bounding box center [588, 356] width 42 height 18
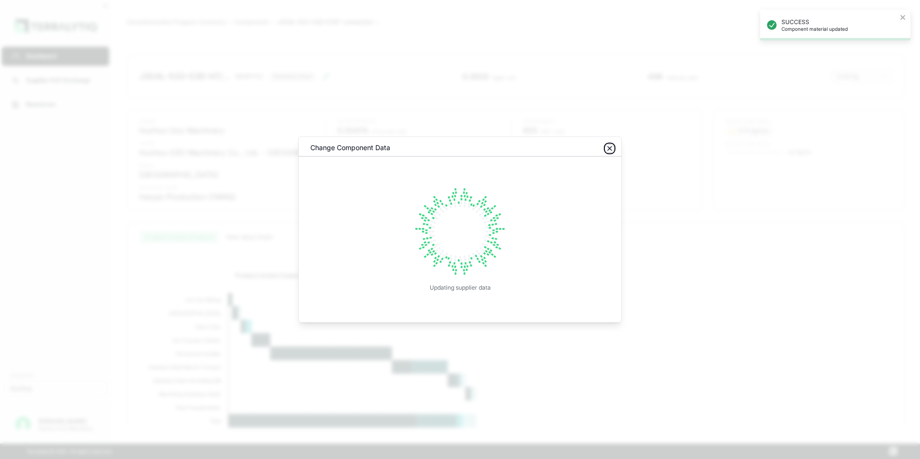
click at [609, 148] on icon "button" at bounding box center [610, 149] width 4 height 4
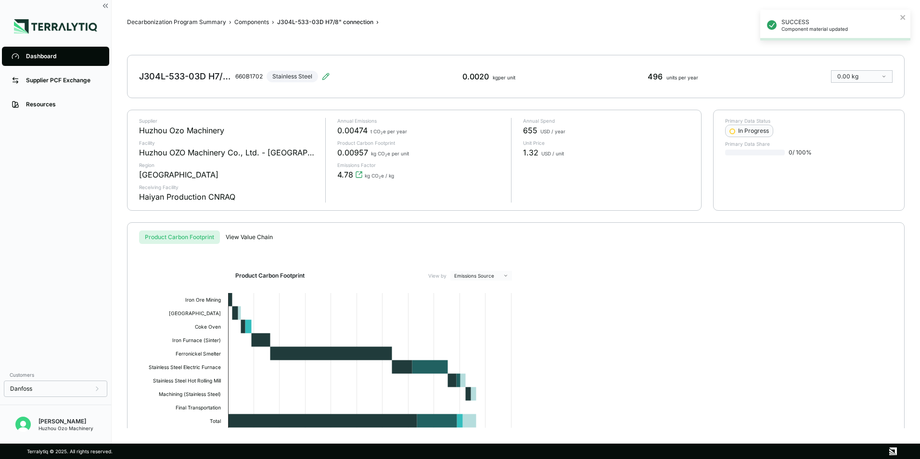
click at [45, 55] on div "Dashboard" at bounding box center [63, 56] width 74 height 8
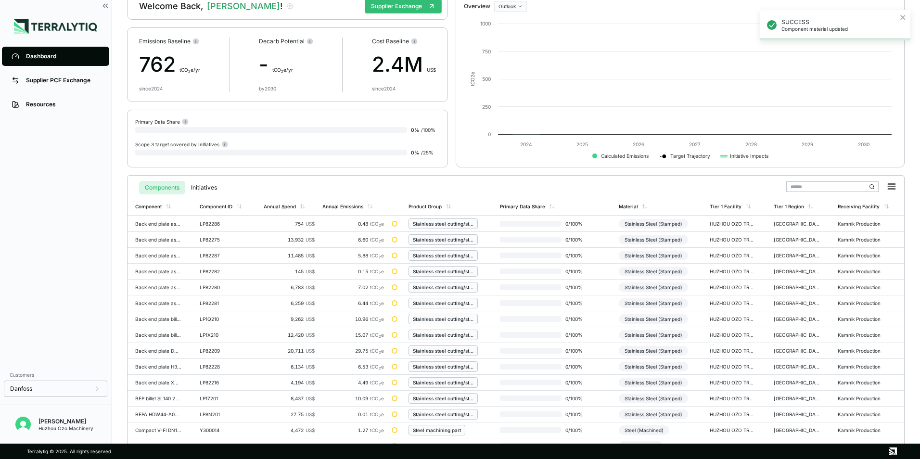
scroll to position [224, 0]
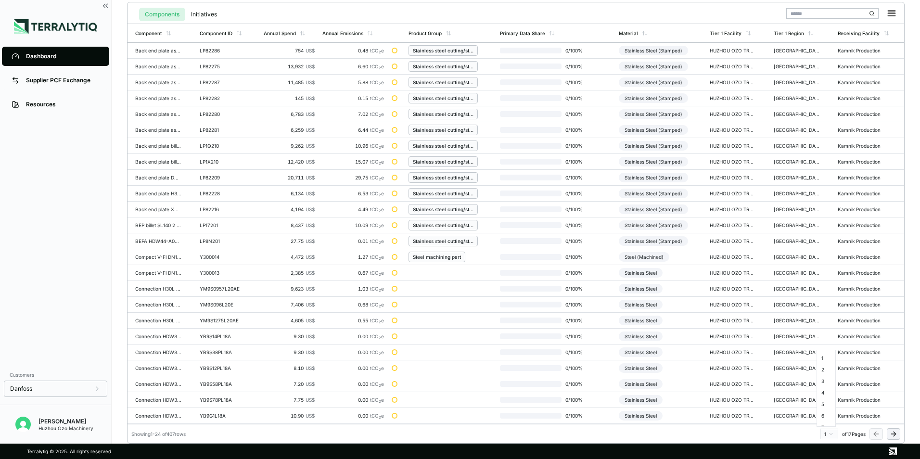
click at [834, 434] on html "Dashboard Supplier PCF Exchange Resources Customers Danfoss [PERSON_NAME] Huzho…" at bounding box center [460, 229] width 920 height 459
click at [825, 361] on div "12" at bounding box center [826, 361] width 14 height 12
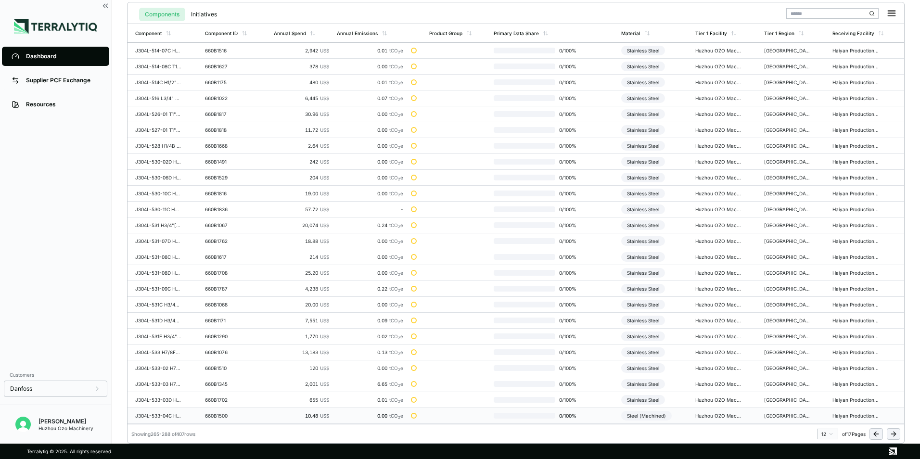
click at [630, 415] on div "Steel (Machined)" at bounding box center [646, 416] width 51 height 10
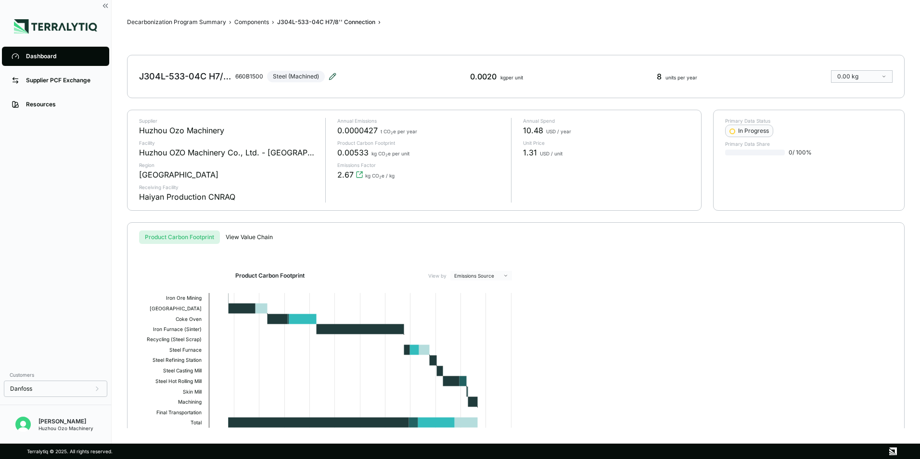
click at [331, 77] on icon at bounding box center [332, 76] width 6 height 6
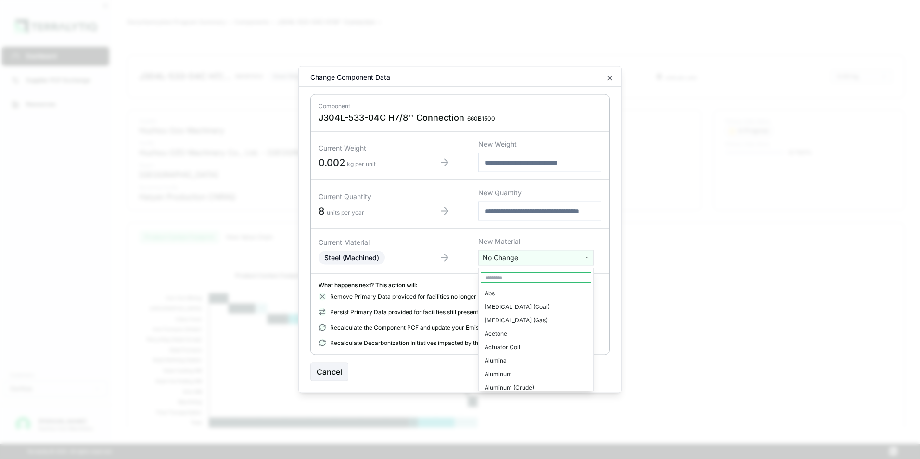
click at [524, 260] on html "Dashboard Supplier PCF Exchange Resources Customers Danfoss [PERSON_NAME] Huzho…" at bounding box center [460, 229] width 920 height 459
type input "****"
click at [520, 294] on div "Stainless Steel" at bounding box center [536, 293] width 111 height 13
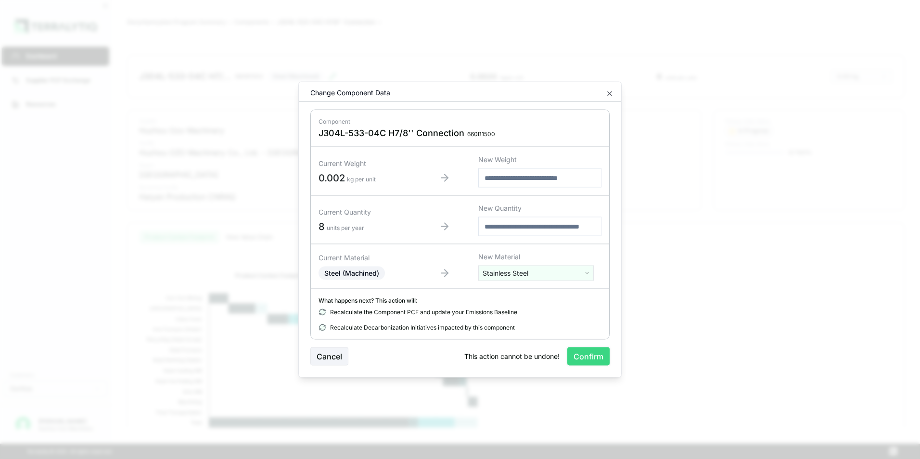
click at [584, 360] on button "Confirm" at bounding box center [588, 356] width 42 height 18
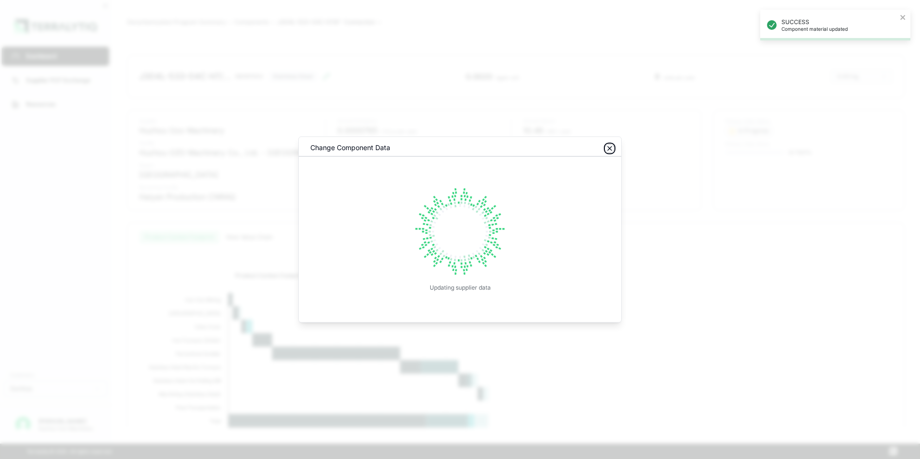
click at [611, 149] on icon "button" at bounding box center [610, 149] width 8 height 8
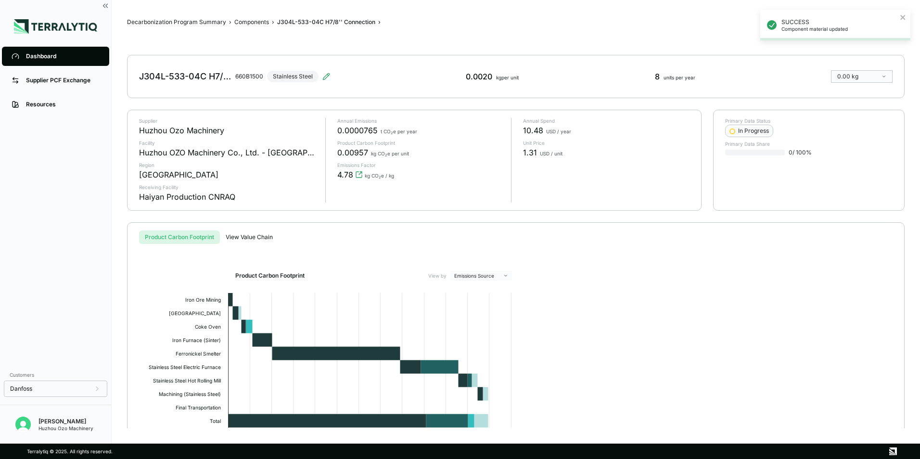
click at [29, 57] on div "Dashboard" at bounding box center [63, 56] width 74 height 8
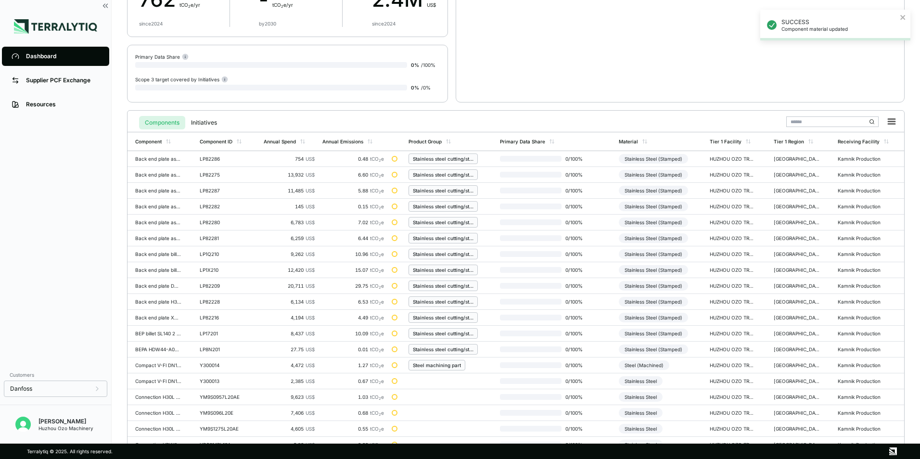
scroll to position [224, 0]
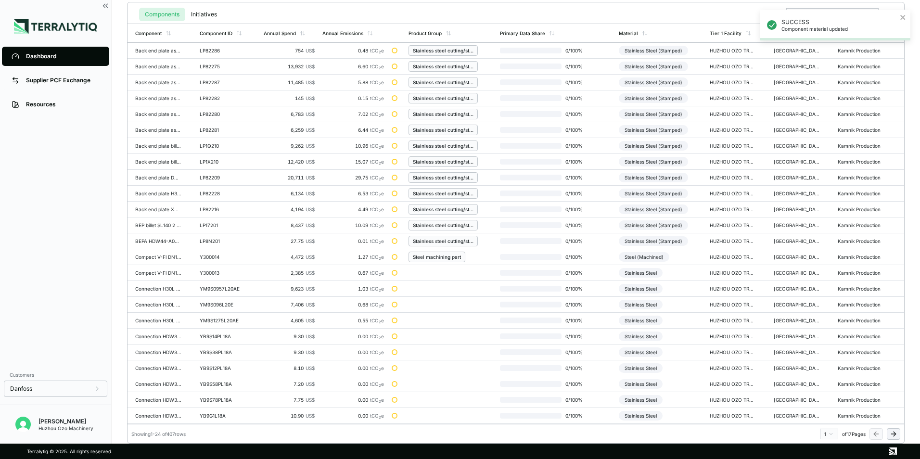
click at [832, 434] on html "SUCCESS Component material updated Dashboard Supplier PCF Exchange Resources Cu…" at bounding box center [460, 229] width 920 height 459
click at [825, 401] on div "13" at bounding box center [826, 401] width 14 height 12
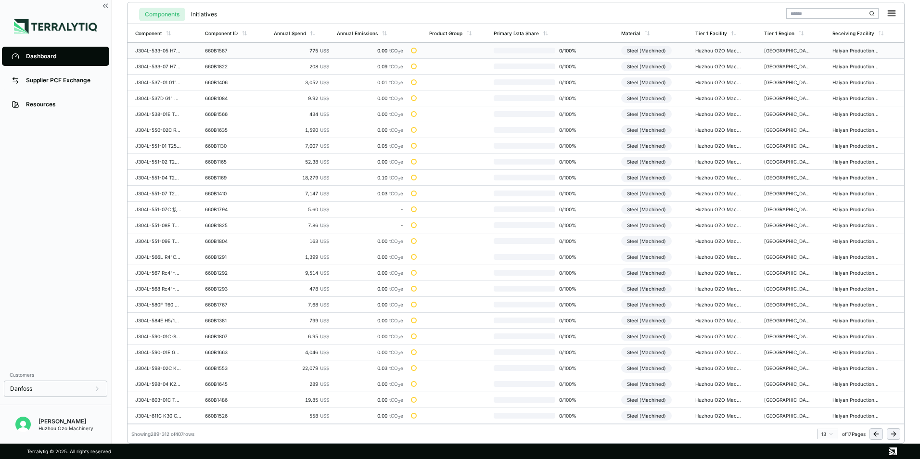
click at [654, 51] on div "Steel (Machined)" at bounding box center [646, 51] width 51 height 10
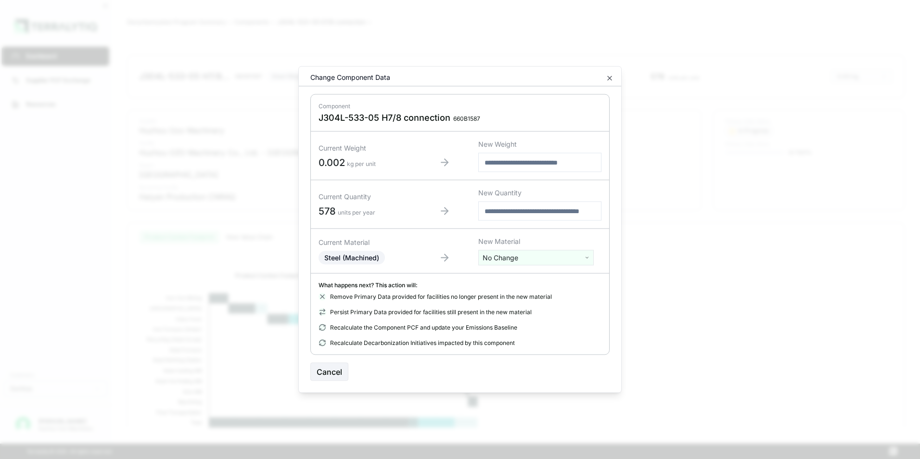
click at [496, 256] on html "Dashboard Supplier PCF Exchange Resources Customers Danfoss Kevan Liao Huzhou O…" at bounding box center [460, 229] width 920 height 459
type input "***"
click at [512, 307] on div "Stainless Steel" at bounding box center [536, 306] width 111 height 13
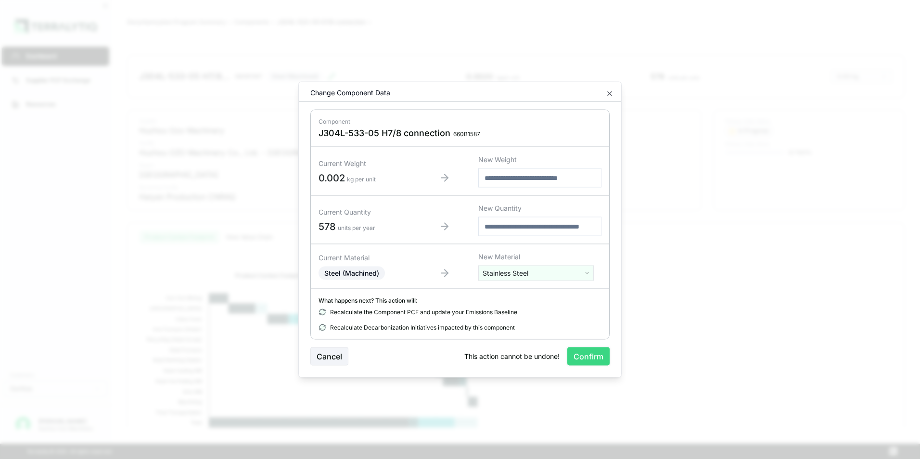
click at [580, 352] on button "Confirm" at bounding box center [588, 356] width 42 height 18
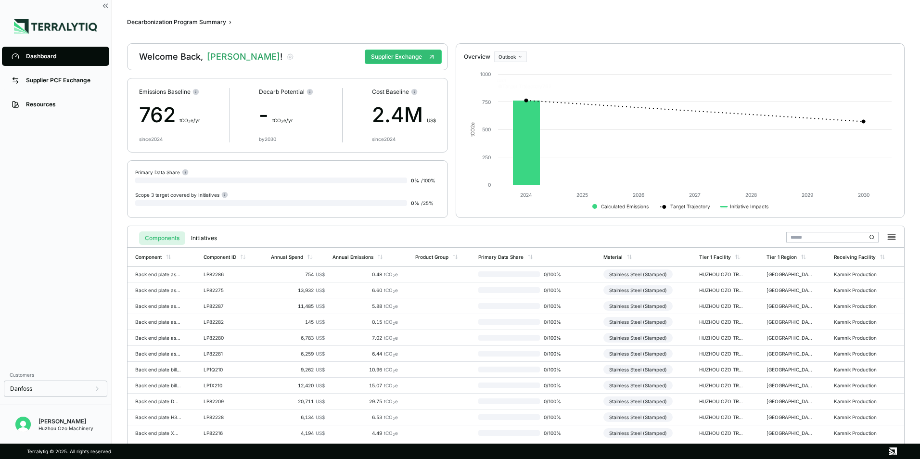
scroll to position [224, 0]
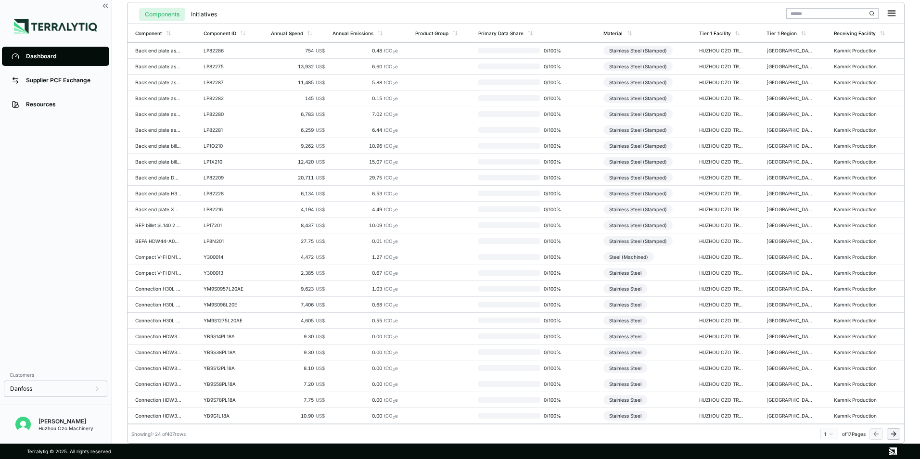
click at [830, 434] on html "Dashboard Supplier PCF Exchange Resources Customers Danfoss [PERSON_NAME] Huzho…" at bounding box center [460, 229] width 920 height 459
click at [824, 363] on div "12" at bounding box center [826, 361] width 14 height 12
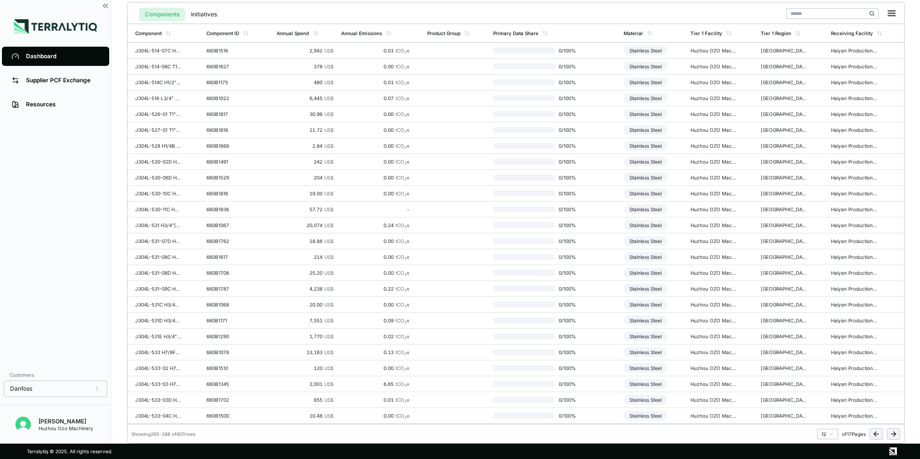
click at [830, 434] on html "Dashboard Supplier PCF Exchange Resources Customers Danfoss Kevan Liao Huzhou O…" at bounding box center [460, 229] width 920 height 459
click at [824, 399] on div "13" at bounding box center [826, 401] width 14 height 12
click at [628, 64] on div "Steel (Machined)" at bounding box center [646, 67] width 51 height 10
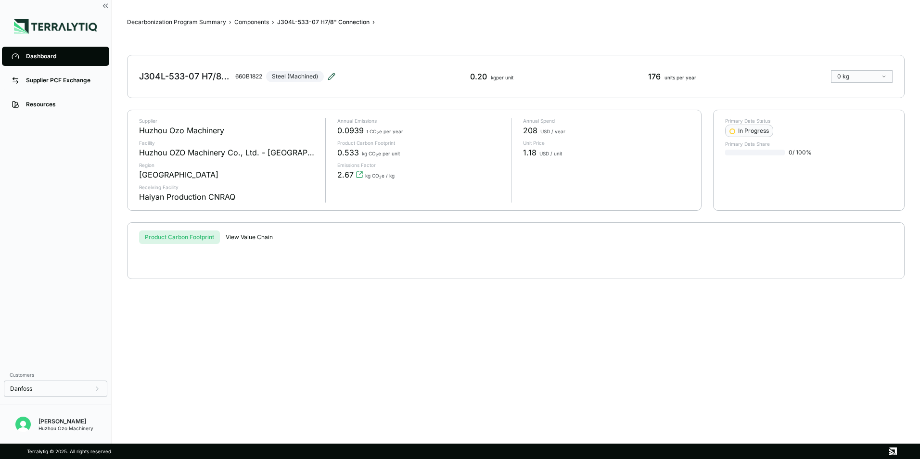
click at [332, 76] on icon at bounding box center [332, 77] width 8 height 8
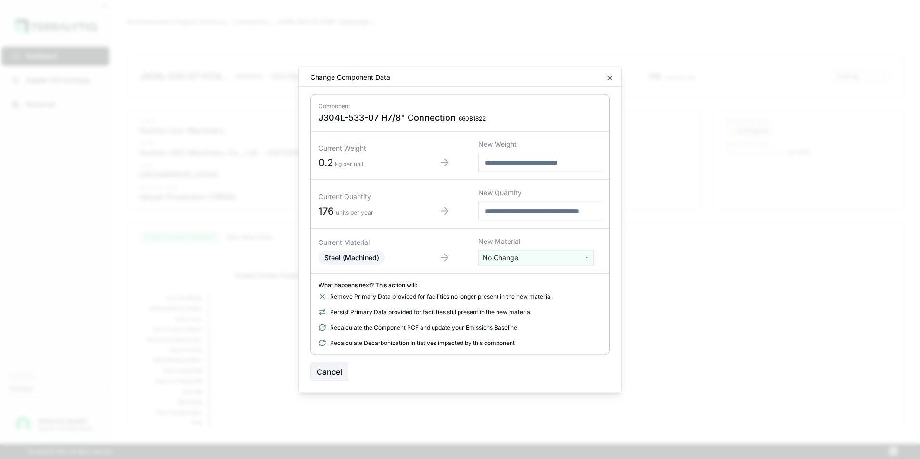
click at [511, 261] on html "Dashboard Supplier PCF Exchange Resources Customers Danfoss Kevan Liao Huzhou O…" at bounding box center [460, 229] width 920 height 459
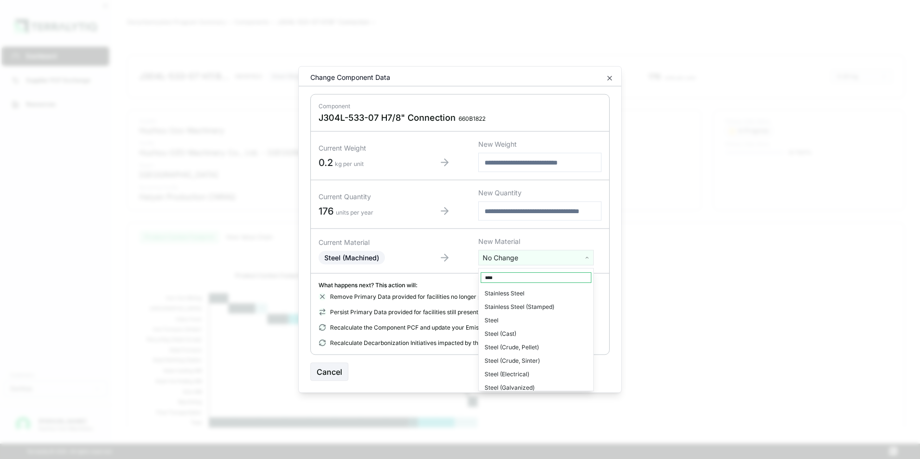
type input "****"
click at [511, 293] on div "Stainless Steel" at bounding box center [536, 293] width 111 height 13
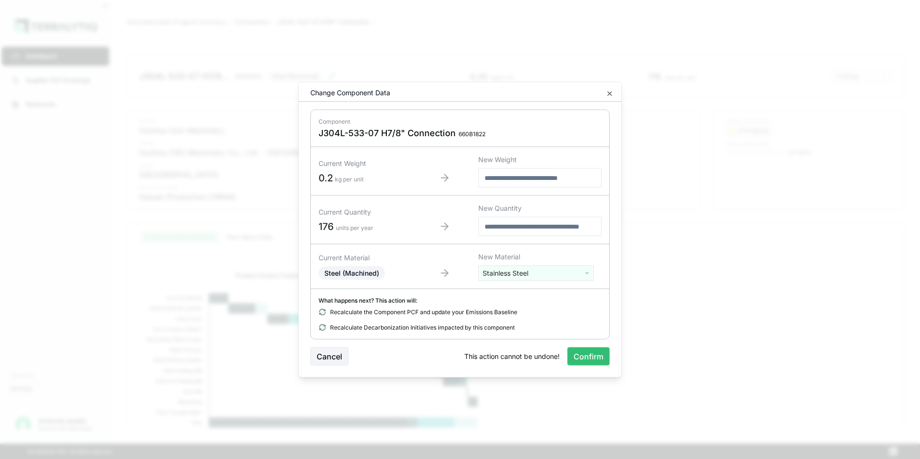
click at [586, 355] on button "Confirm" at bounding box center [588, 356] width 42 height 18
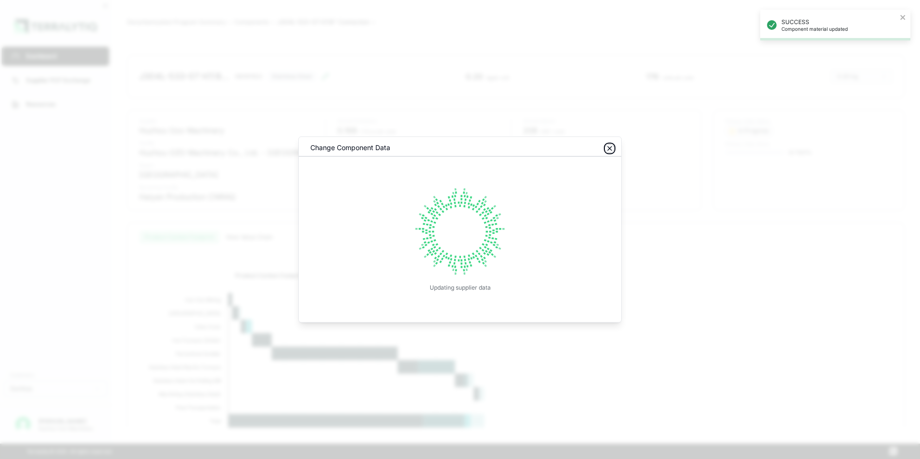
click at [611, 148] on icon "button" at bounding box center [610, 149] width 8 height 8
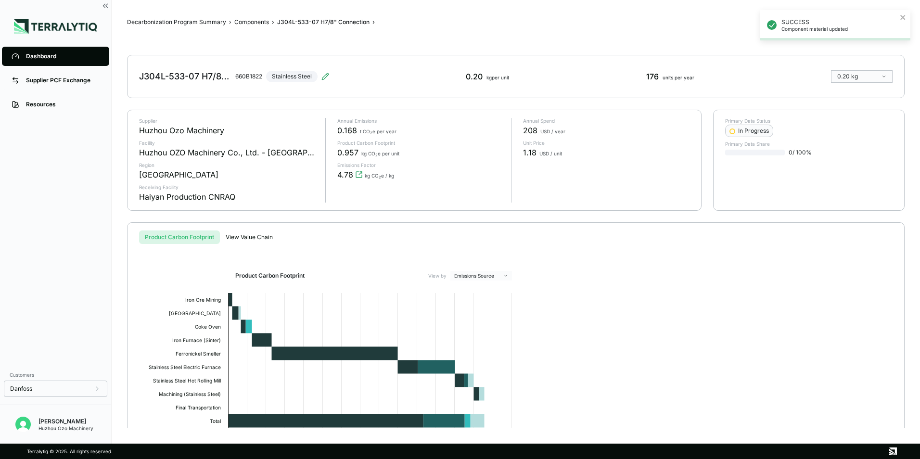
click at [33, 55] on div "Dashboard" at bounding box center [63, 56] width 74 height 8
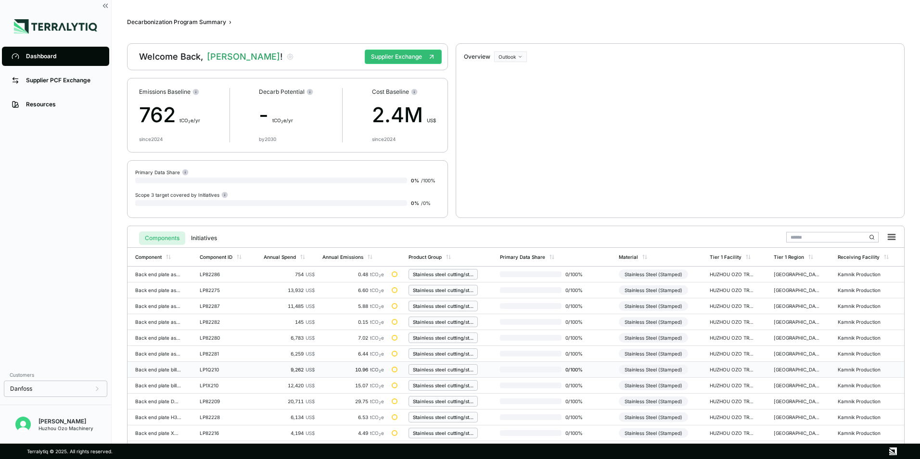
scroll to position [224, 0]
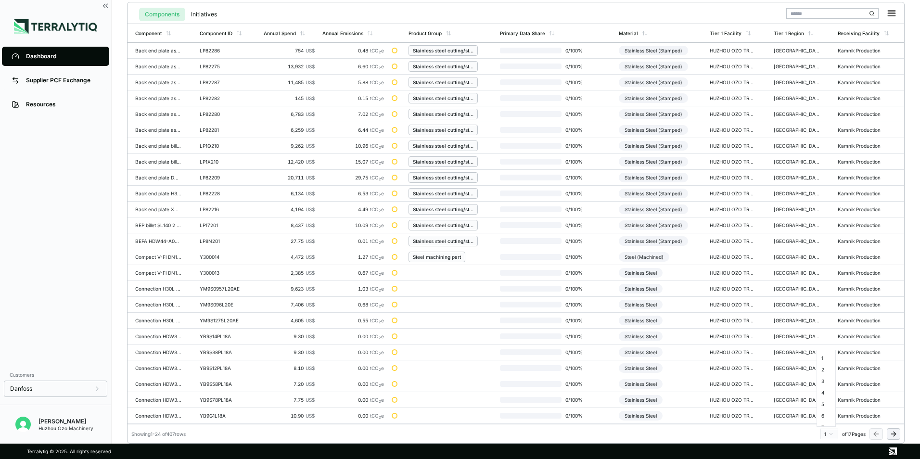
click at [831, 433] on html "Dashboard Supplier PCF Exchange Resources Customers Danfoss [PERSON_NAME] Huzho…" at bounding box center [460, 229] width 920 height 459
click at [825, 369] on div "13" at bounding box center [826, 373] width 14 height 12
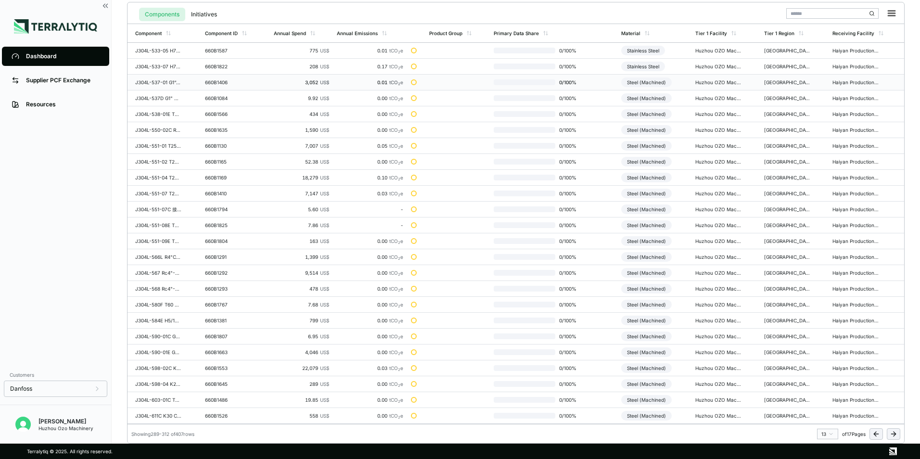
click at [621, 82] on td "Steel (Machined)" at bounding box center [654, 83] width 74 height 16
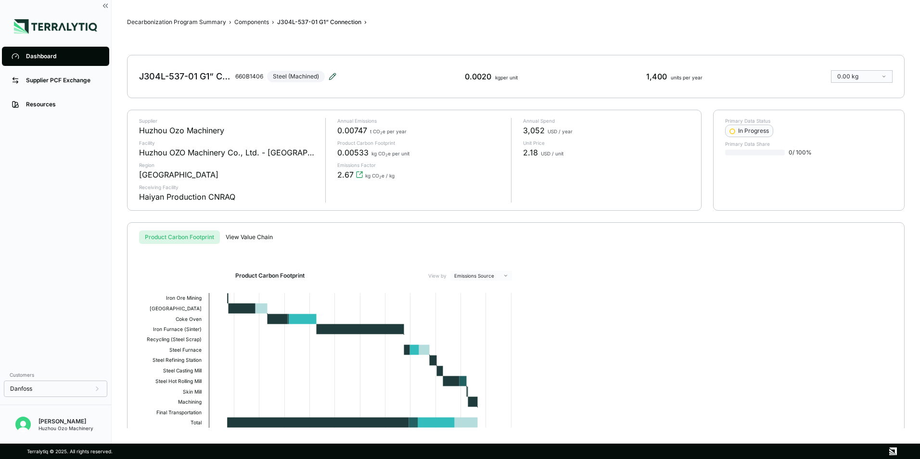
click at [334, 76] on icon at bounding box center [332, 76] width 6 height 6
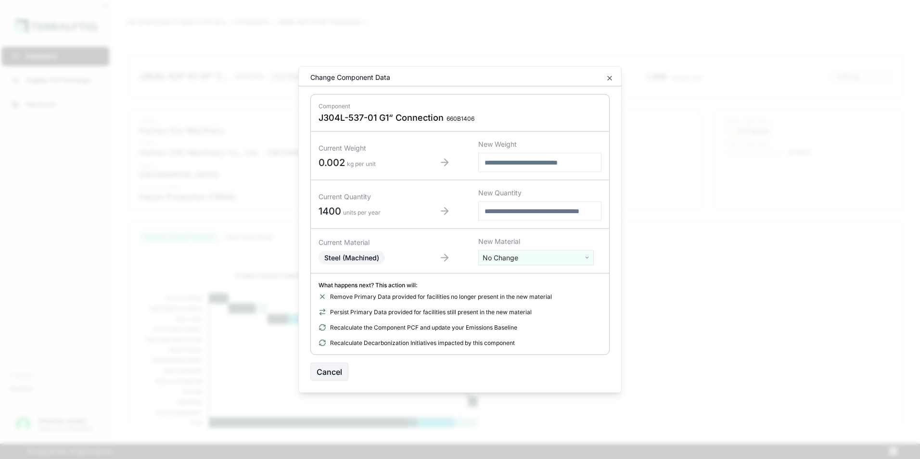
click at [522, 260] on html "Dashboard Supplier PCF Exchange Resources Customers Danfoss Kevan Liao Huzhou O…" at bounding box center [460, 229] width 920 height 459
type input "***"
click at [516, 306] on div "Stainless Steel" at bounding box center [536, 306] width 111 height 13
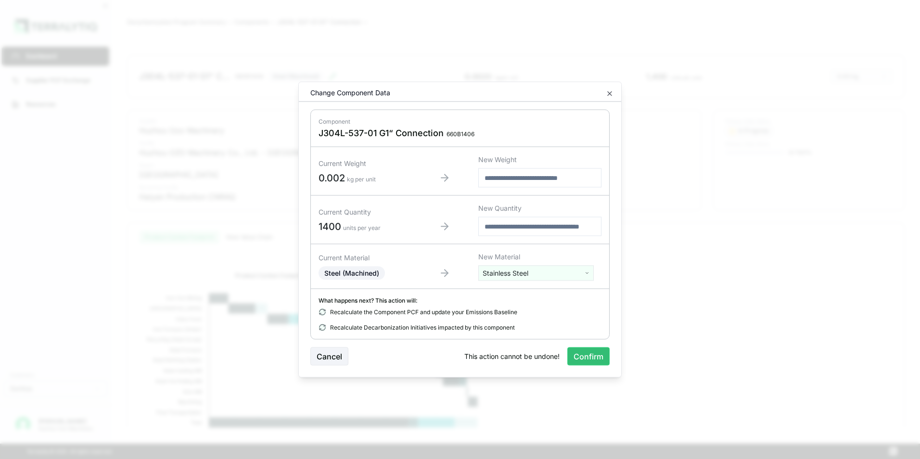
click at [579, 358] on button "Confirm" at bounding box center [588, 356] width 42 height 18
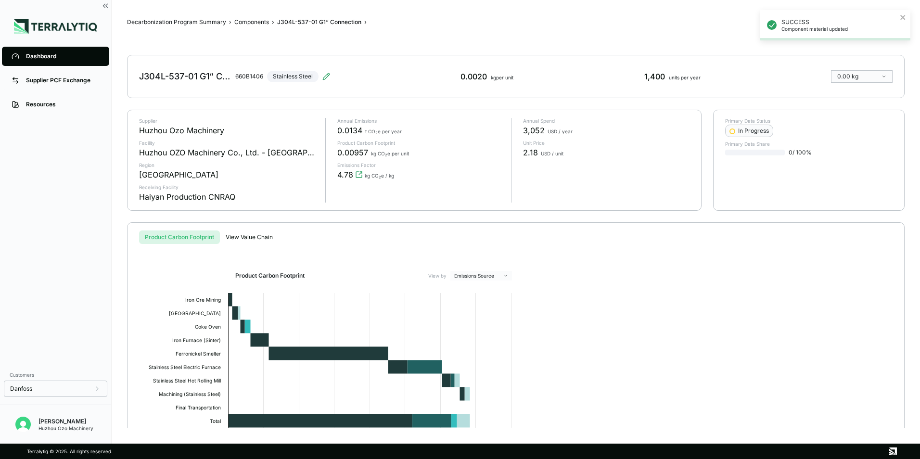
click at [35, 57] on div "Dashboard" at bounding box center [63, 56] width 74 height 8
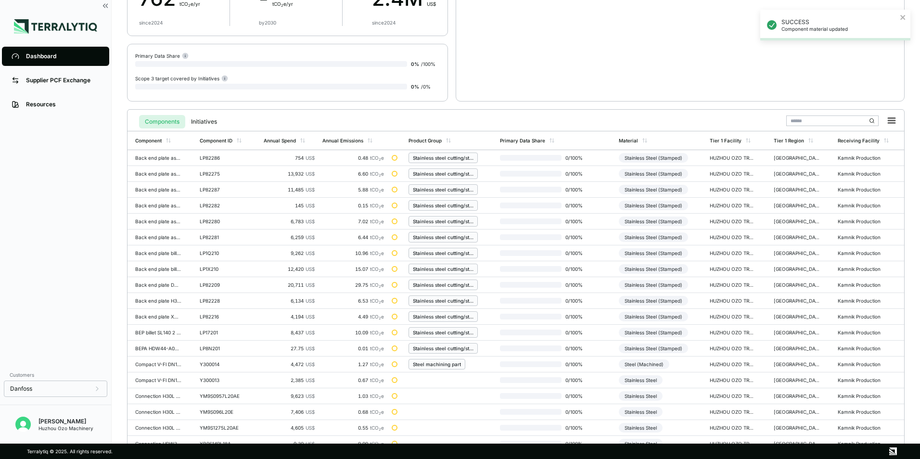
scroll to position [224, 0]
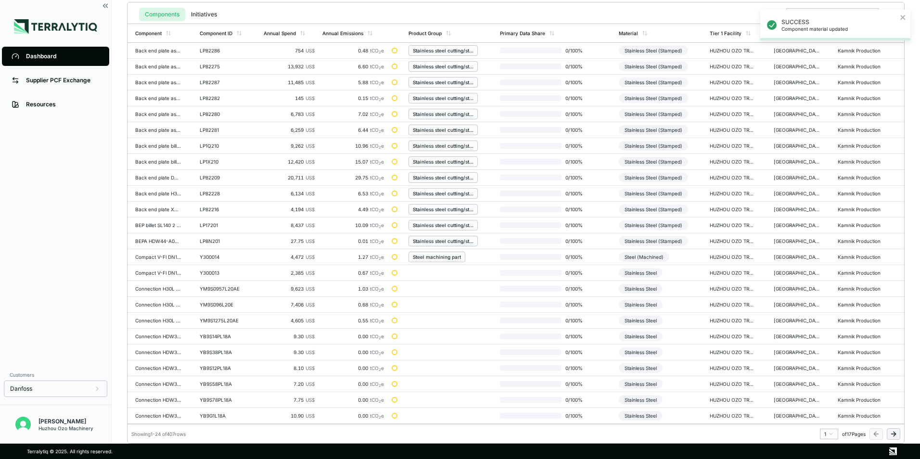
click at [829, 433] on html "SUCCESS Component material updated Dashboard Supplier PCF Exchange Resources Cu…" at bounding box center [460, 229] width 920 height 459
click at [827, 397] on div "13" at bounding box center [826, 401] width 14 height 12
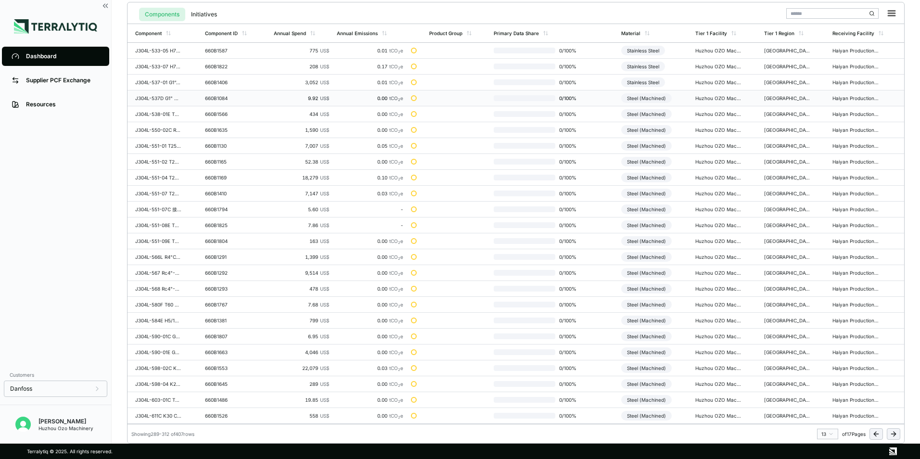
click at [649, 101] on div "Steel (Machined)" at bounding box center [646, 98] width 51 height 10
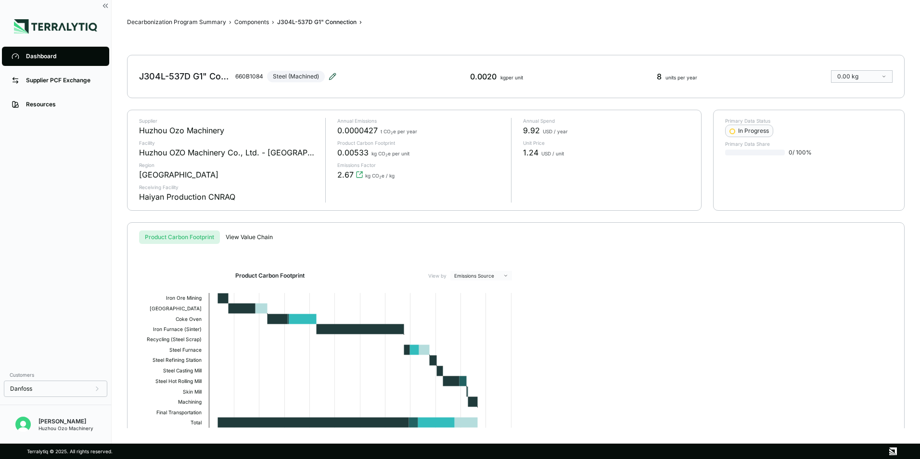
click at [330, 77] on icon at bounding box center [333, 77] width 8 height 8
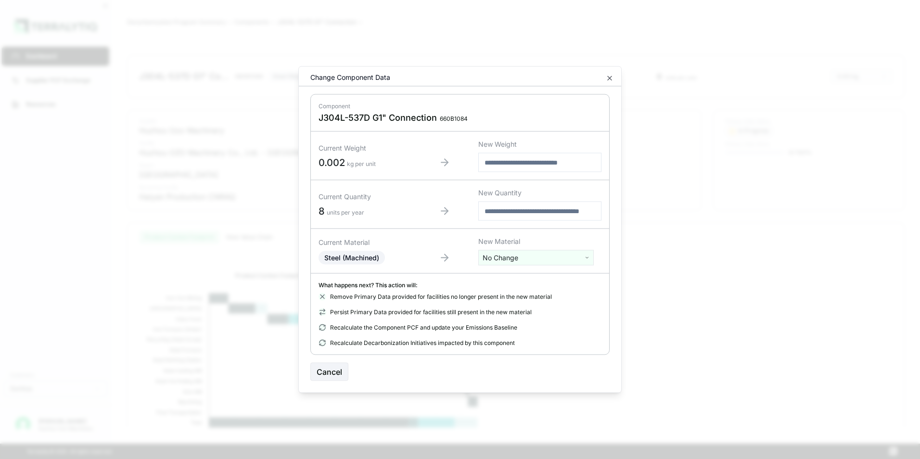
click at [520, 259] on html "Dashboard Supplier PCF Exchange Resources Customers Danfoss Kevan Liao Huzhou O…" at bounding box center [460, 229] width 920 height 459
type input "***"
click at [517, 304] on div "Stainless Steel" at bounding box center [536, 306] width 111 height 13
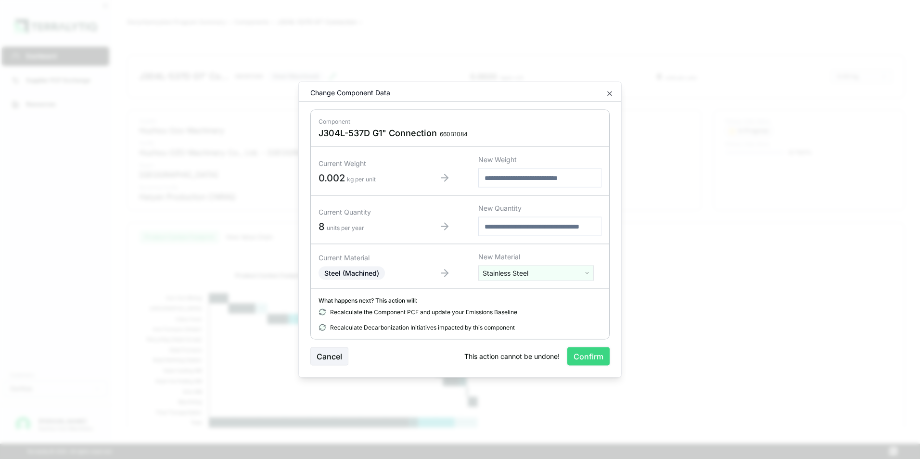
click at [593, 354] on button "Confirm" at bounding box center [588, 356] width 42 height 18
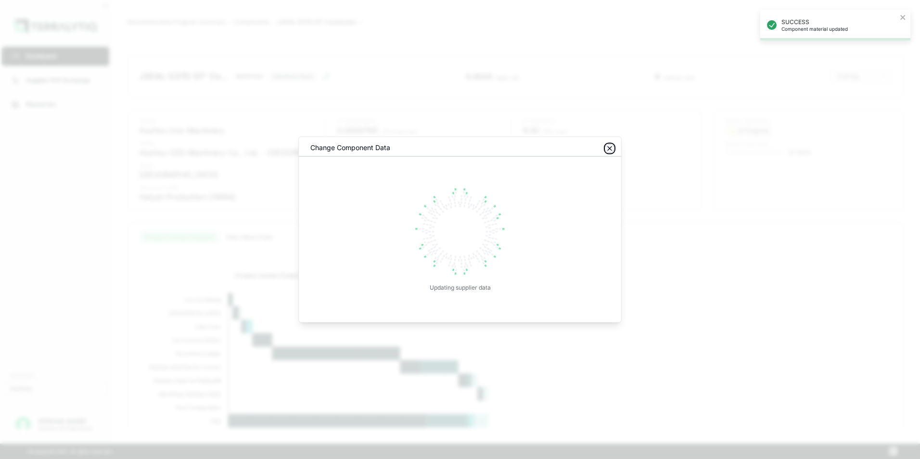
click at [611, 148] on icon "button" at bounding box center [610, 149] width 8 height 8
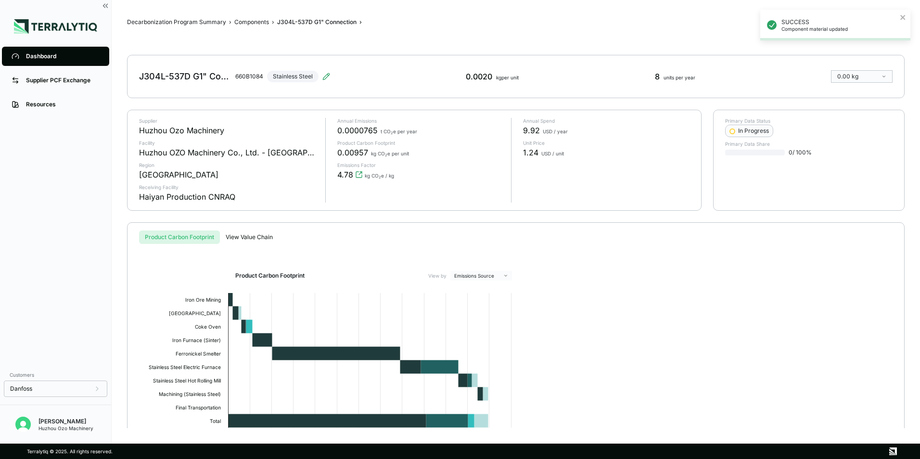
click at [48, 56] on div "Dashboard" at bounding box center [63, 56] width 74 height 8
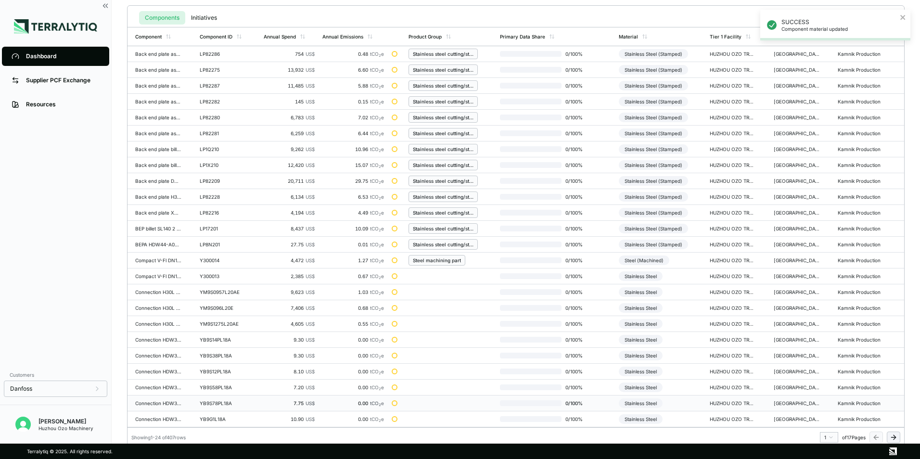
scroll to position [224, 0]
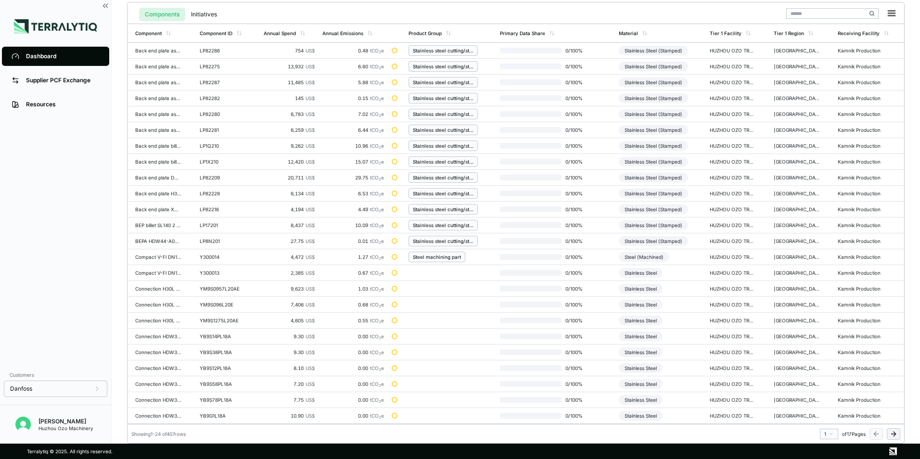
click at [828, 432] on html "SUCCESS Component material updated Dashboard Supplier PCF Exchange Resources Cu…" at bounding box center [460, 229] width 920 height 459
click at [824, 401] on div "13" at bounding box center [826, 401] width 14 height 12
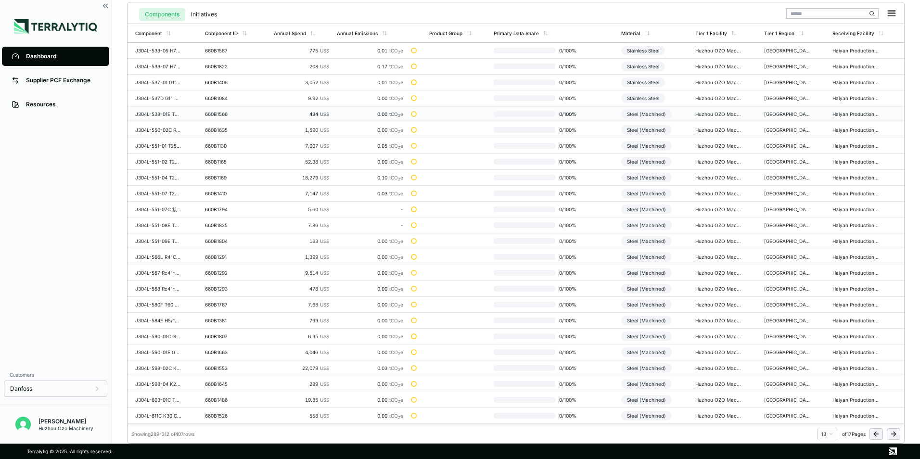
click at [657, 116] on div "Steel (Machined)" at bounding box center [646, 114] width 51 height 10
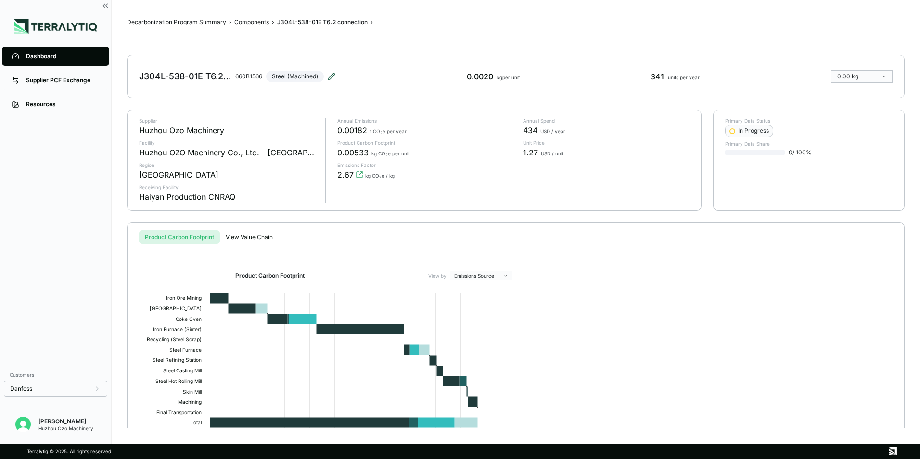
click at [333, 75] on icon at bounding box center [332, 77] width 8 height 8
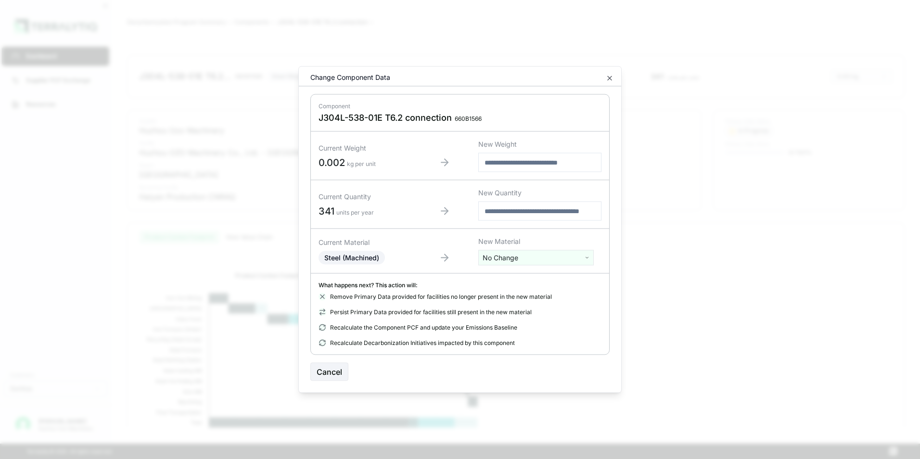
click at [514, 255] on html "Dashboard Supplier PCF Exchange Resources Customers Danfoss Kevan Liao Huzhou O…" at bounding box center [460, 229] width 920 height 459
type input "***"
click at [509, 306] on div "Stainless Steel" at bounding box center [536, 306] width 111 height 13
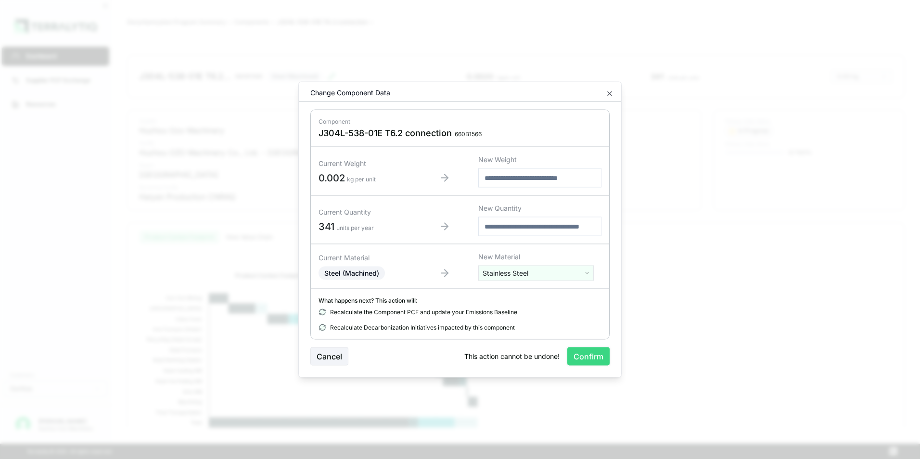
click at [597, 357] on button "Confirm" at bounding box center [588, 356] width 42 height 18
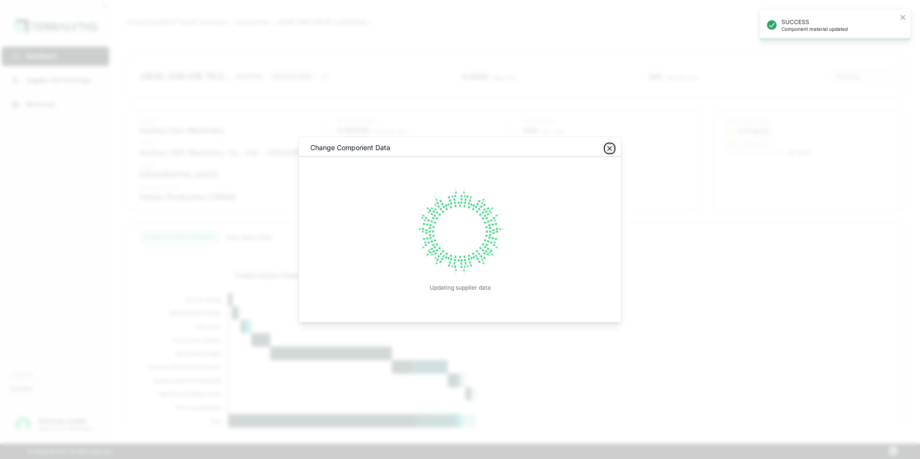
click at [612, 149] on icon "button" at bounding box center [610, 149] width 8 height 8
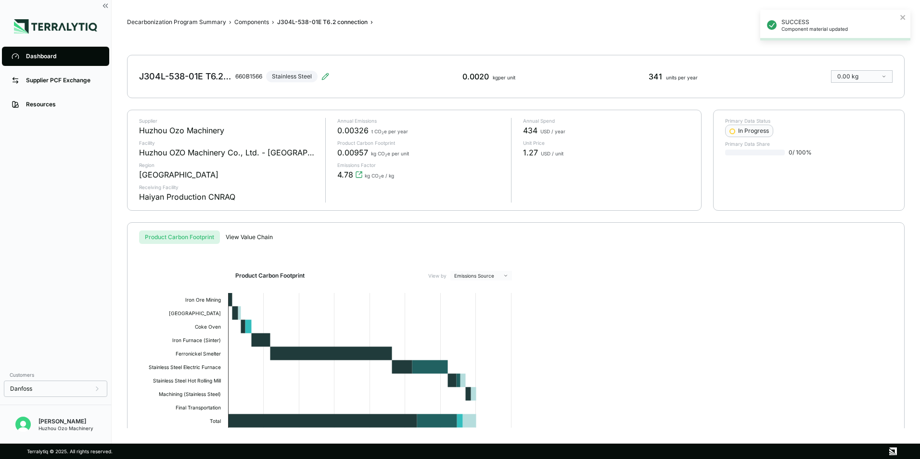
click at [46, 59] on div "Dashboard" at bounding box center [63, 56] width 74 height 8
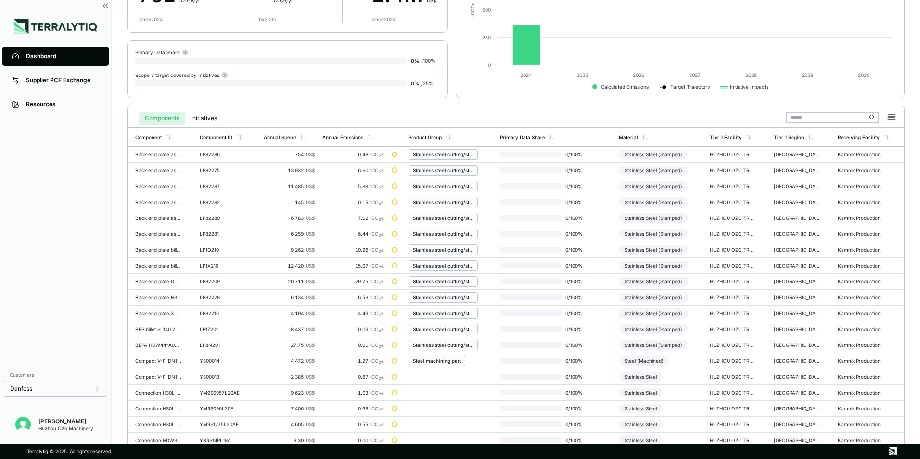
scroll to position [224, 0]
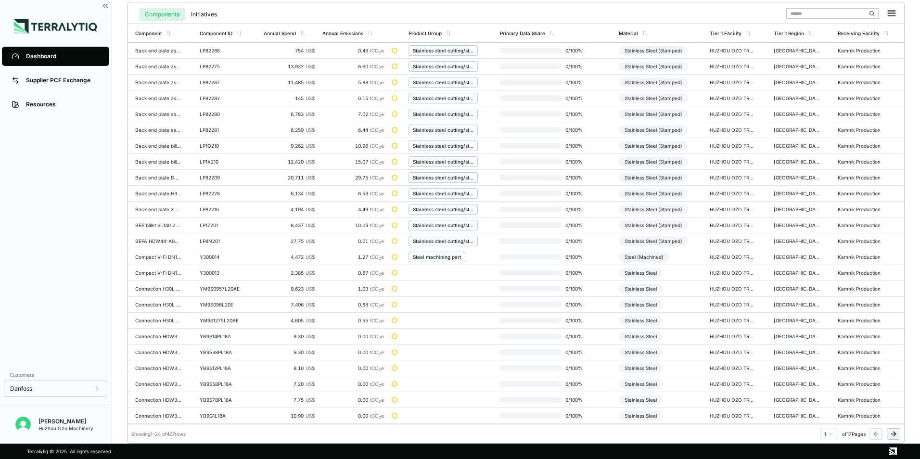
click at [832, 435] on html "Dashboard Supplier PCF Exchange Resources Customers Danfoss [PERSON_NAME] Huzho…" at bounding box center [460, 229] width 920 height 459
click at [827, 389] on div "12" at bounding box center [826, 389] width 14 height 12
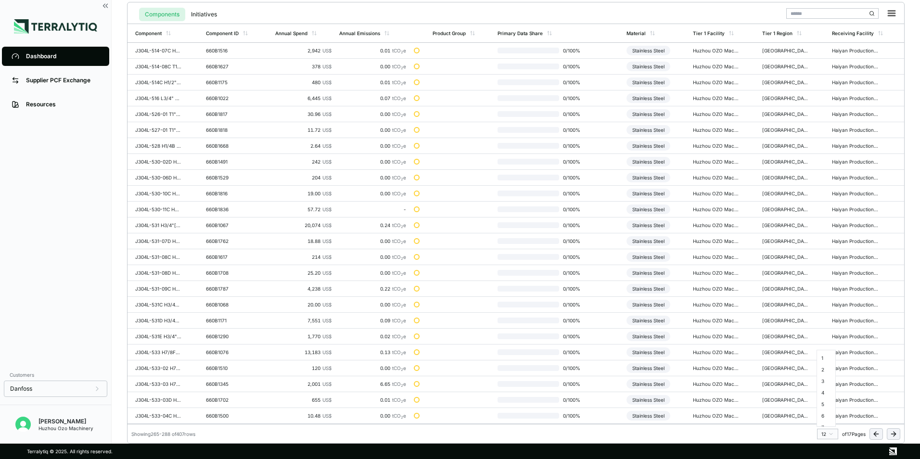
click at [831, 432] on html "Dashboard Supplier PCF Exchange Resources Customers Danfoss Kevan Liao Huzhou O…" at bounding box center [460, 229] width 920 height 459
click at [825, 402] on div "13" at bounding box center [826, 401] width 14 height 12
click at [649, 130] on div "Steel (Machined)" at bounding box center [646, 130] width 51 height 10
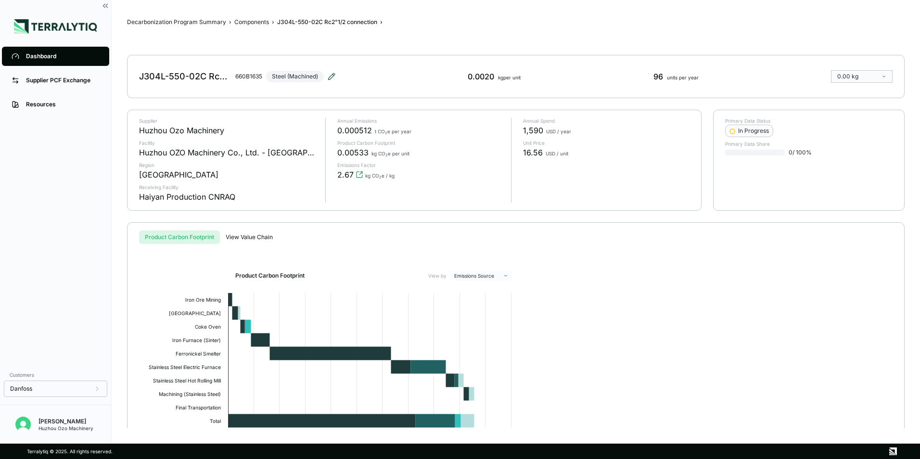
click at [328, 75] on icon at bounding box center [332, 77] width 8 height 8
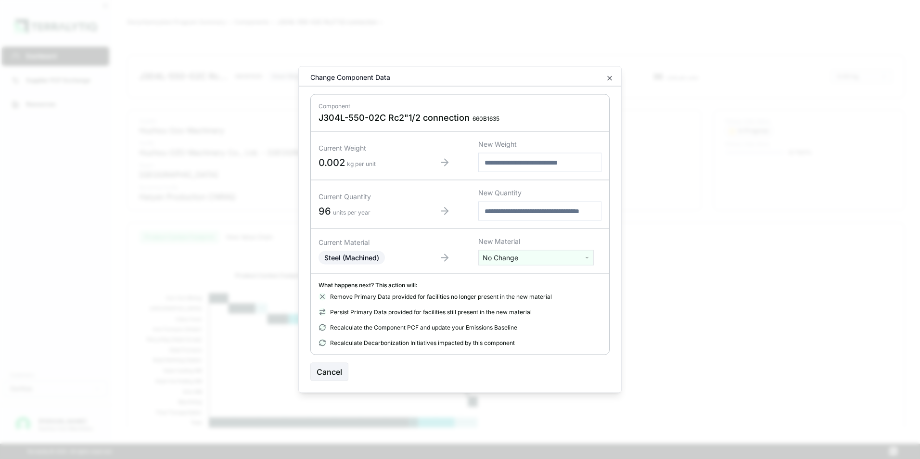
click at [505, 256] on html "Dashboard Supplier PCF Exchange Resources Customers Danfoss Kevan Liao Huzhou O…" at bounding box center [460, 229] width 920 height 459
type input "****"
click at [507, 293] on div "Stainless Steel" at bounding box center [536, 293] width 111 height 13
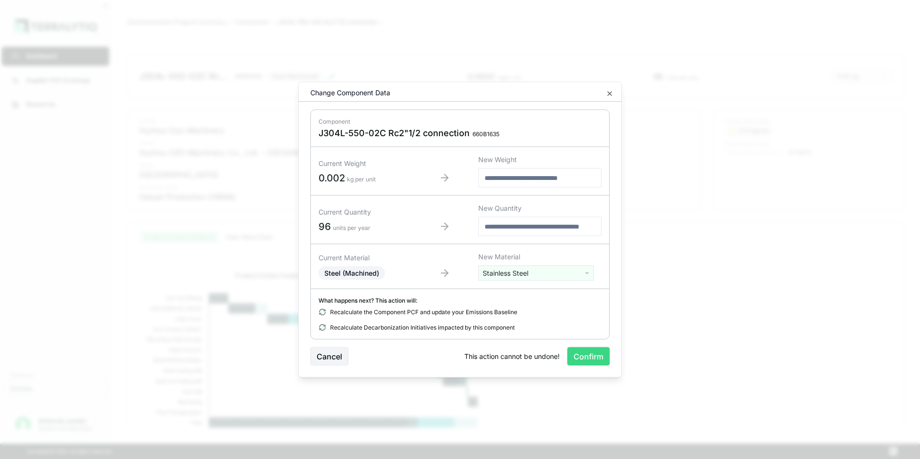
click at [598, 352] on button "Confirm" at bounding box center [588, 356] width 42 height 18
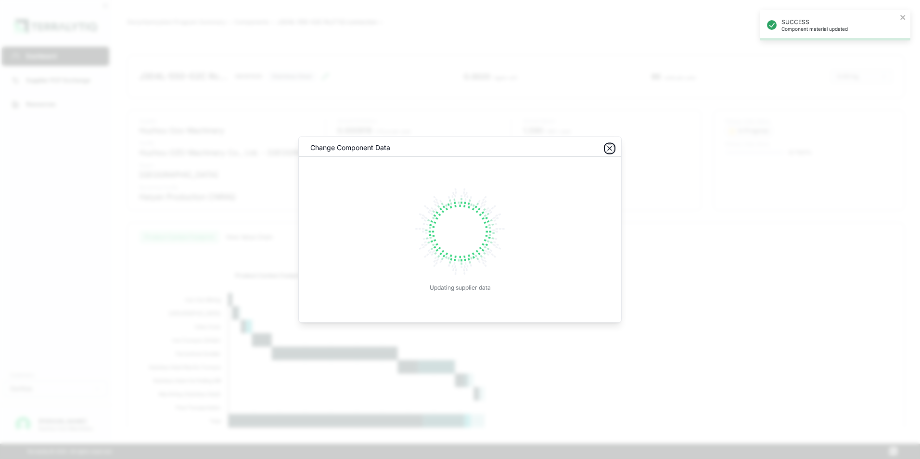
click at [608, 149] on icon "button" at bounding box center [610, 149] width 8 height 8
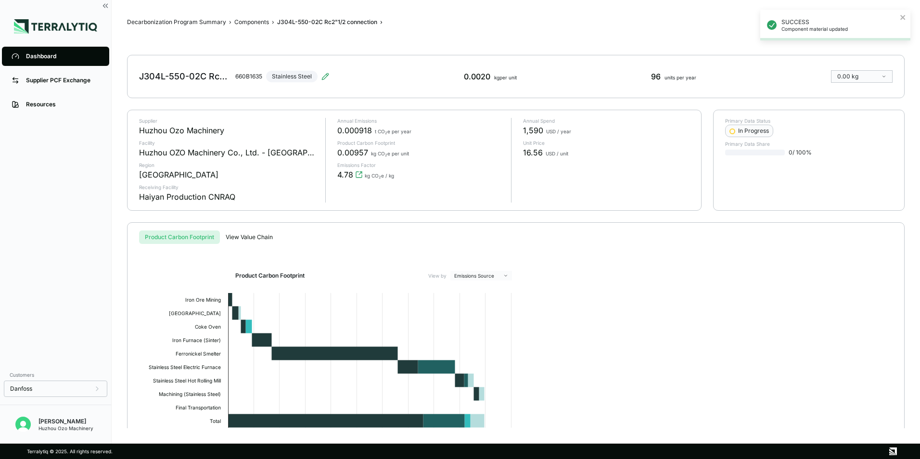
click at [42, 58] on div "Dashboard" at bounding box center [63, 56] width 74 height 8
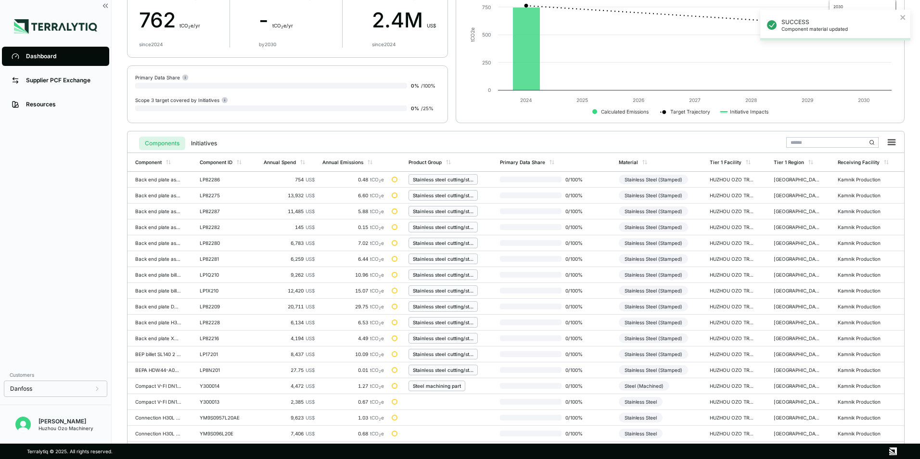
scroll to position [224, 0]
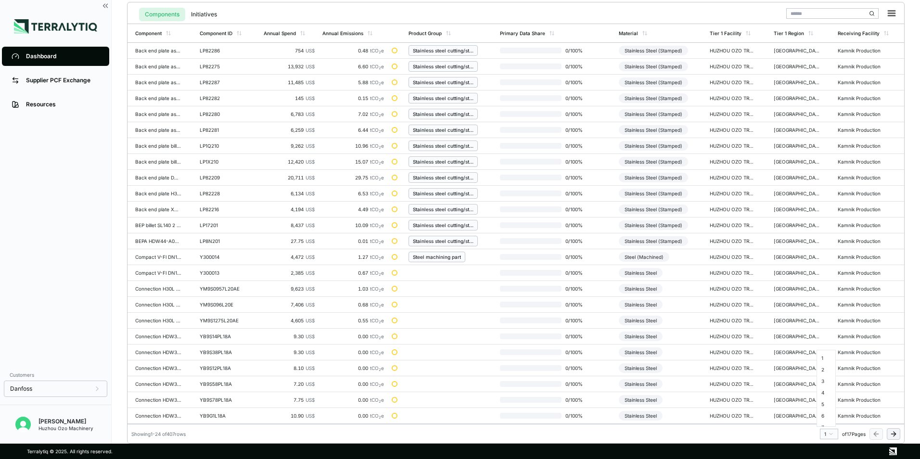
click at [831, 433] on html "SUCCESS Component material updated Dashboard Supplier PCF Exchange Resources Cu…" at bounding box center [460, 229] width 920 height 459
click at [828, 401] on div "13" at bounding box center [826, 401] width 14 height 12
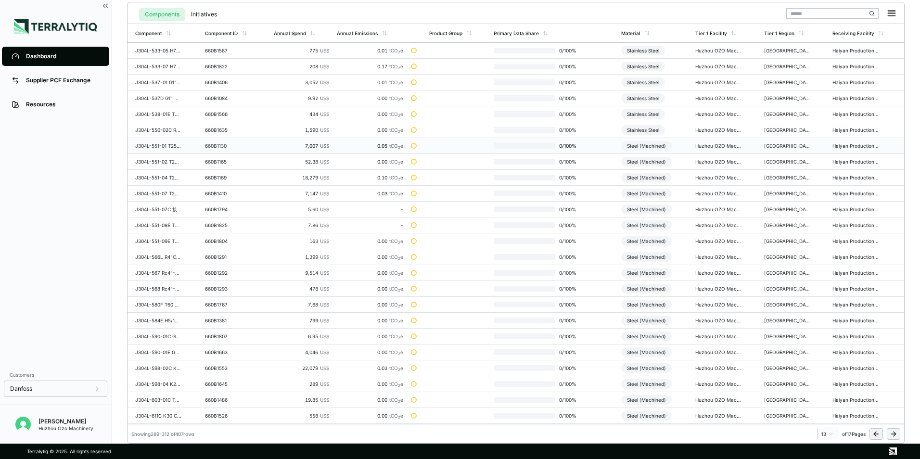
click at [652, 147] on div "Steel (Machined)" at bounding box center [646, 146] width 51 height 10
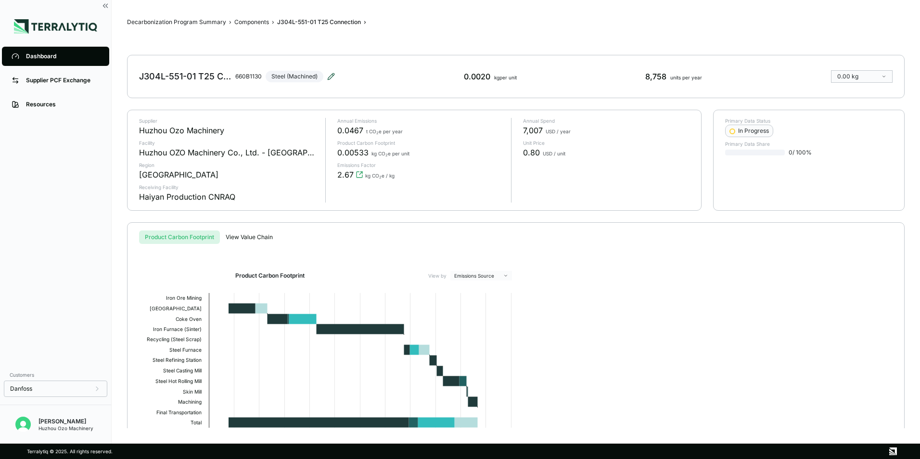
click at [329, 74] on icon at bounding box center [331, 77] width 8 height 8
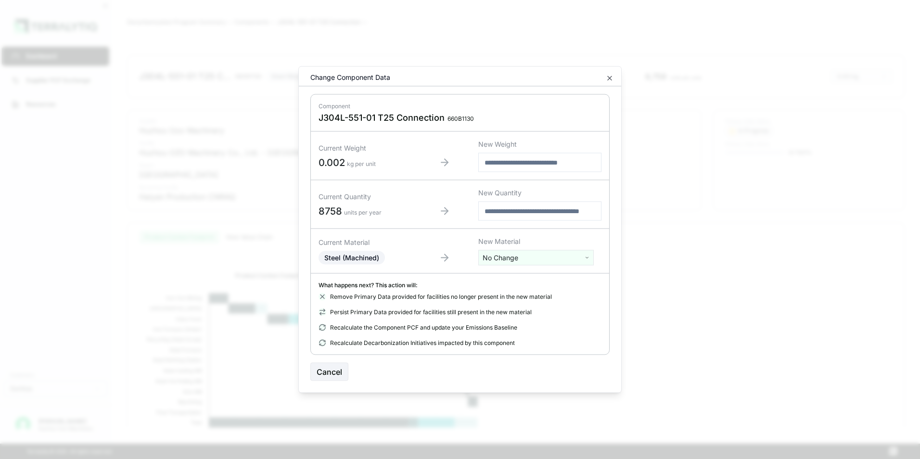
click at [507, 259] on html "Dashboard Supplier PCF Exchange Resources Customers Danfoss Kevan Liao Huzhou O…" at bounding box center [460, 229] width 920 height 459
type input "****"
click at [513, 293] on div "Stainless Steel" at bounding box center [536, 293] width 111 height 13
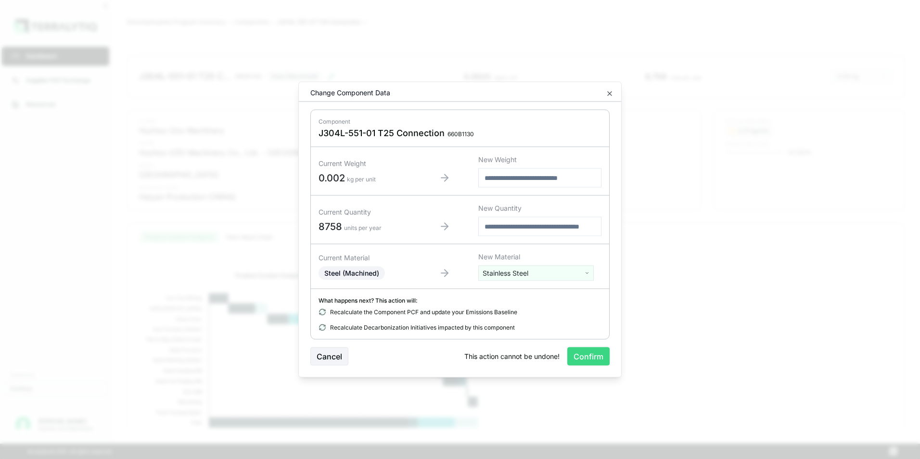
click at [598, 354] on button "Confirm" at bounding box center [588, 356] width 42 height 18
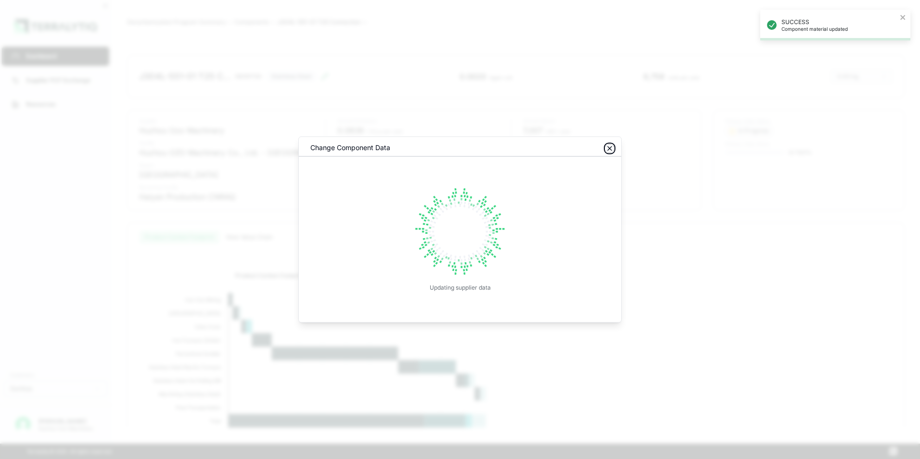
click at [612, 149] on icon "button" at bounding box center [610, 149] width 8 height 8
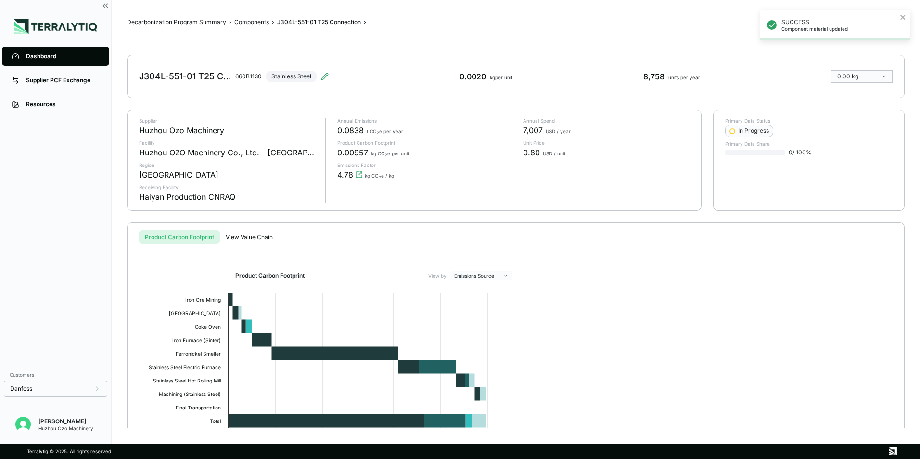
click at [36, 54] on div "Dashboard" at bounding box center [63, 56] width 74 height 8
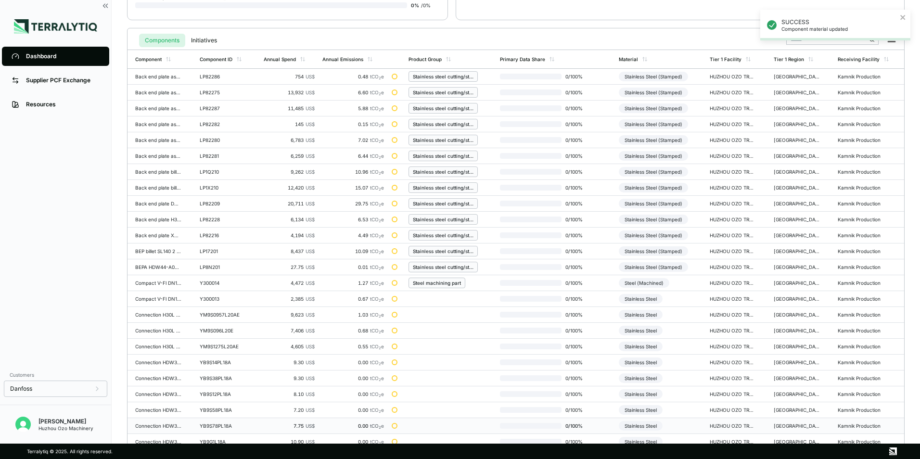
scroll to position [224, 0]
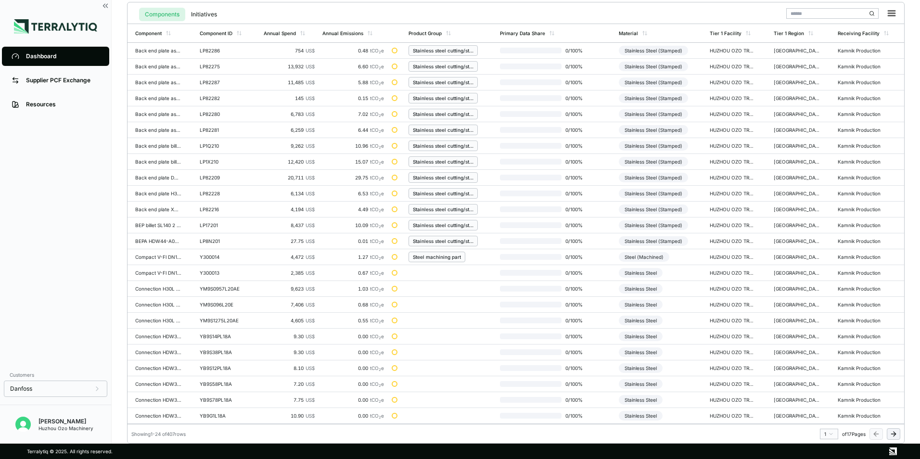
click at [829, 432] on html "SUCCESS Component material updated Dashboard Supplier PCF Exchange Resources Cu…" at bounding box center [460, 229] width 920 height 459
click at [825, 373] on div "13" at bounding box center [826, 373] width 14 height 12
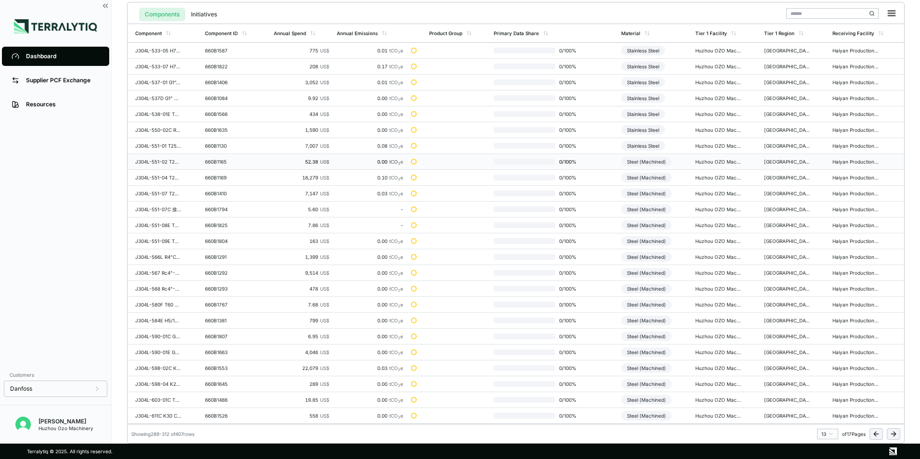
click at [641, 161] on div "Steel (Machined)" at bounding box center [646, 162] width 51 height 10
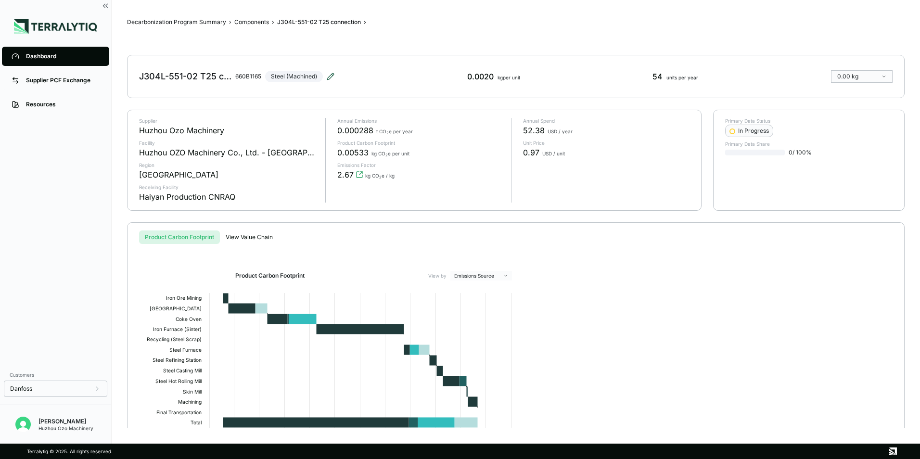
click at [331, 77] on icon at bounding box center [330, 76] width 6 height 6
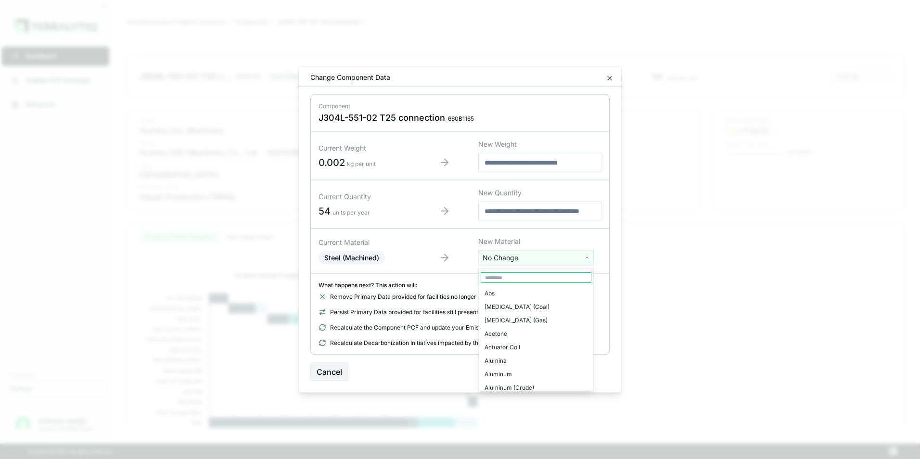
click at [514, 251] on html "Dashboard Supplier PCF Exchange Resources Customers Danfoss Kevan Liao Huzhou O…" at bounding box center [460, 229] width 920 height 459
type input "***"
click at [507, 304] on div "Stainless Steel" at bounding box center [536, 306] width 111 height 13
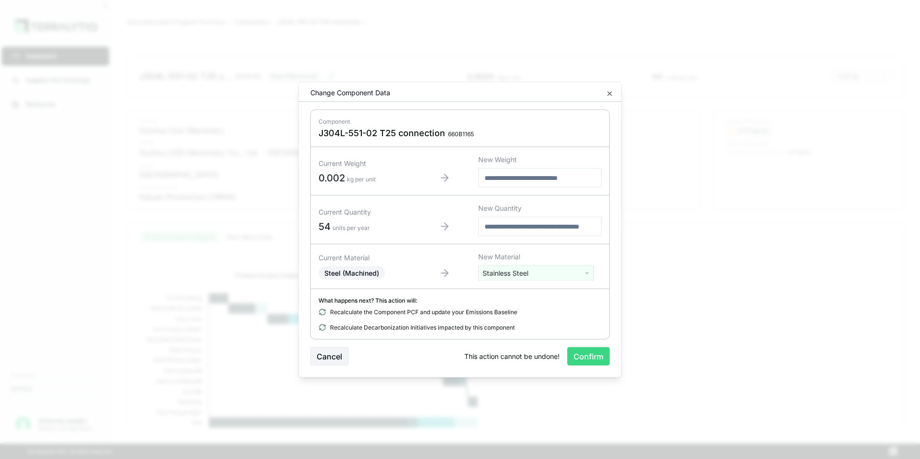
click at [597, 356] on button "Confirm" at bounding box center [588, 356] width 42 height 18
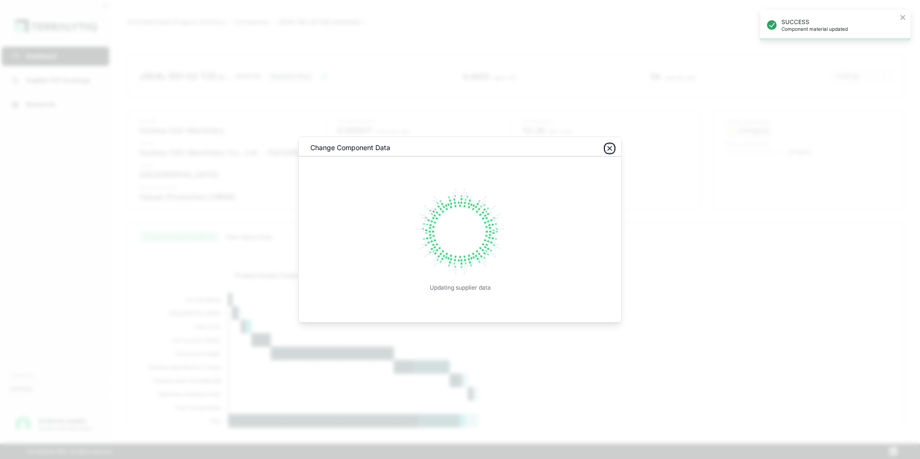
click at [611, 149] on icon "button" at bounding box center [610, 149] width 4 height 4
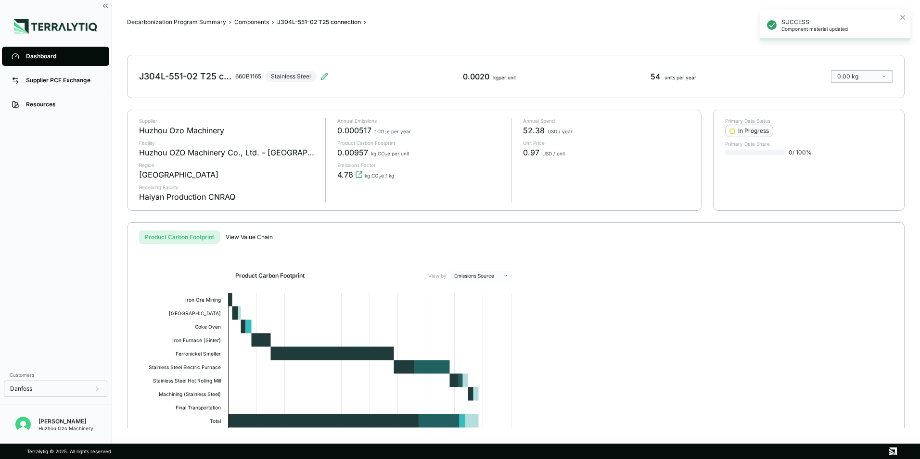
click at [59, 59] on div "Dashboard" at bounding box center [63, 56] width 74 height 8
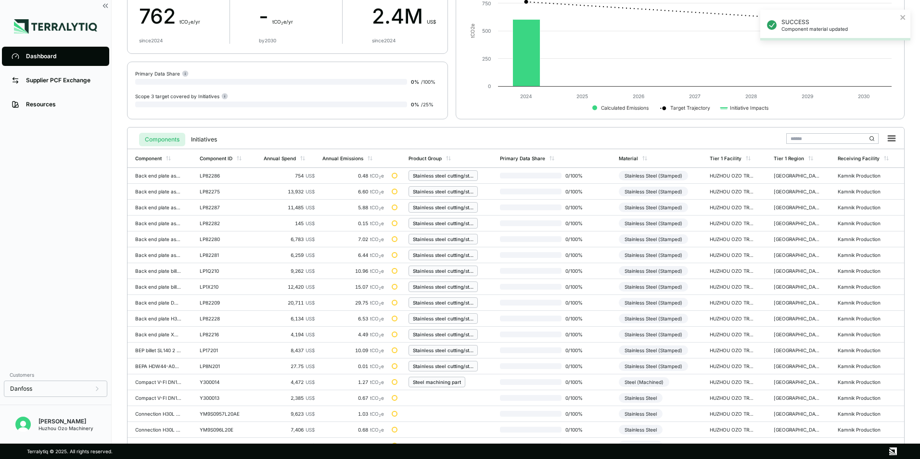
scroll to position [224, 0]
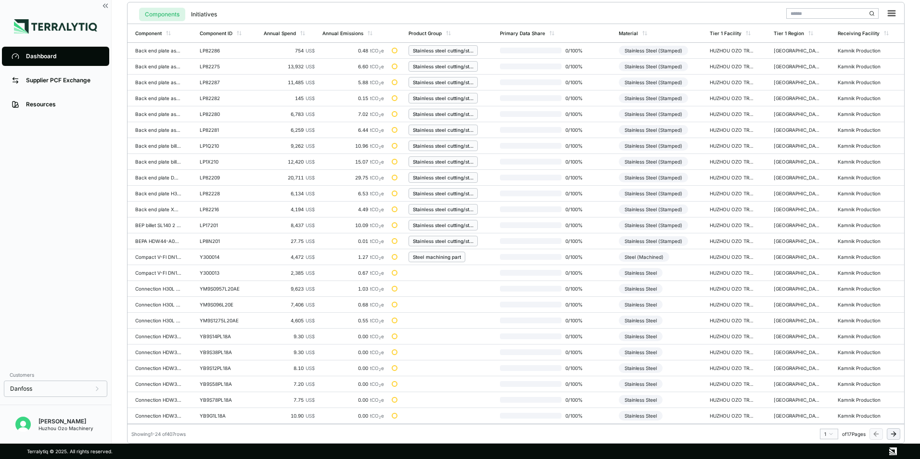
click at [831, 433] on html "SUCCESS Component material updated Dashboard Supplier PCF Exchange Resources Cu…" at bounding box center [460, 229] width 920 height 459
click at [823, 375] on div "13" at bounding box center [826, 373] width 14 height 12
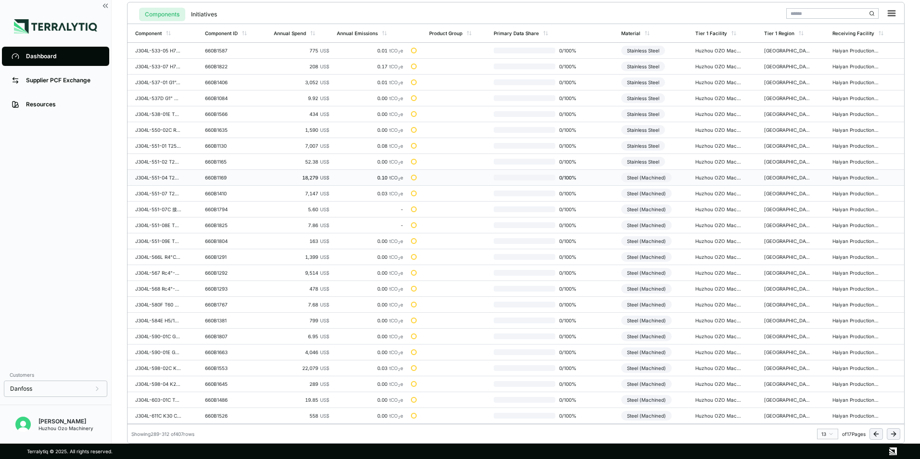
click at [652, 180] on div "Steel (Machined)" at bounding box center [646, 178] width 51 height 10
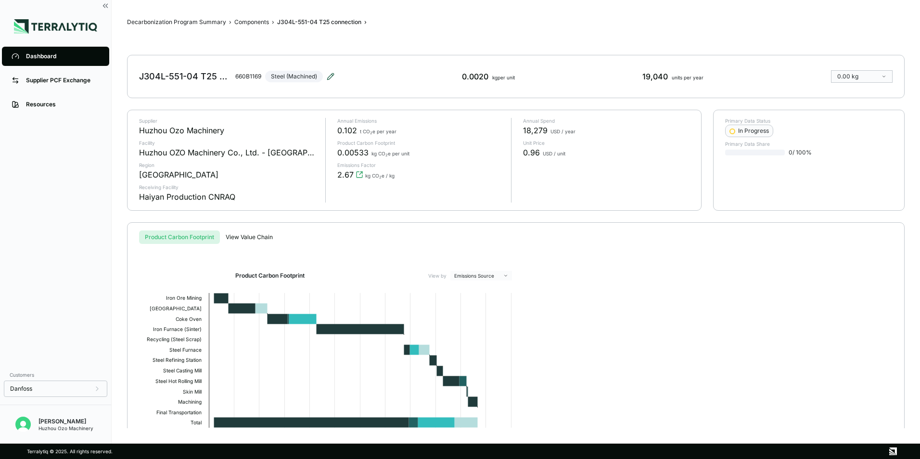
click at [332, 75] on icon at bounding box center [331, 77] width 8 height 8
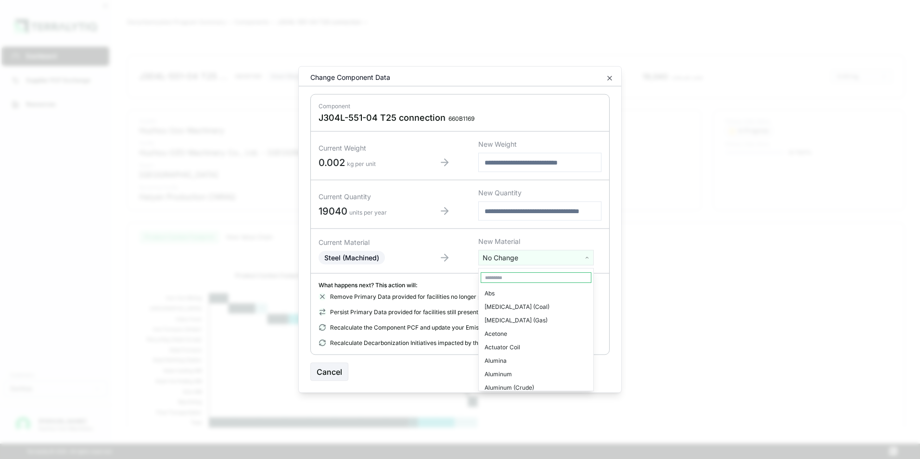
click at [523, 259] on html "Dashboard Supplier PCF Exchange Resources Customers Danfoss Kevan Liao Huzhou O…" at bounding box center [460, 229] width 920 height 459
type input "***"
click at [522, 306] on div "Stainless Steel" at bounding box center [536, 306] width 111 height 13
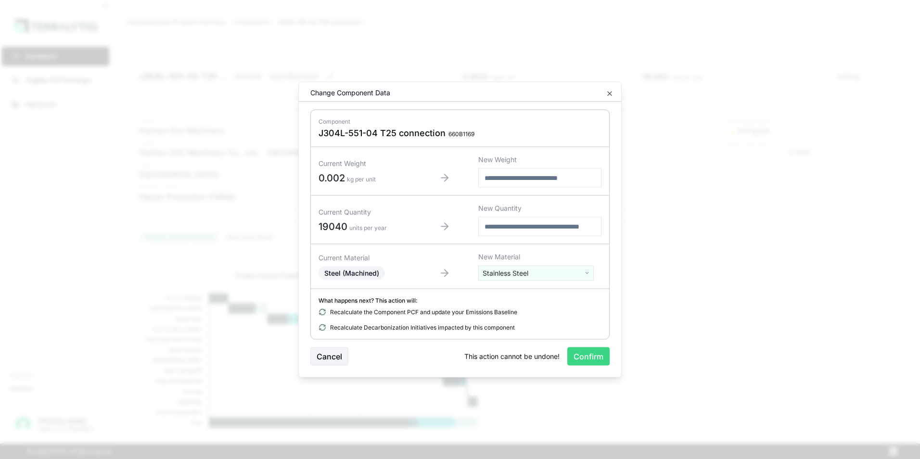
click at [598, 356] on button "Confirm" at bounding box center [588, 356] width 42 height 18
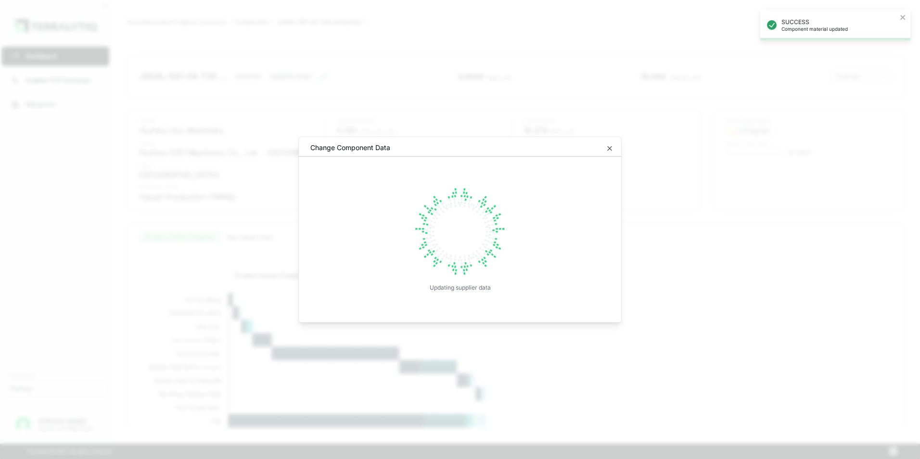
click at [608, 153] on div "Change Component Data" at bounding box center [460, 150] width 322 height 14
click at [608, 151] on icon "button" at bounding box center [610, 149] width 8 height 8
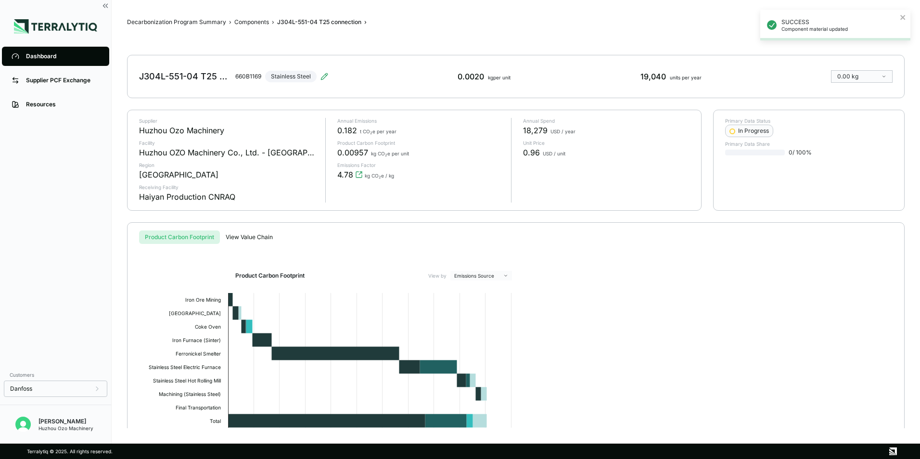
click at [31, 59] on div "Dashboard" at bounding box center [63, 56] width 74 height 8
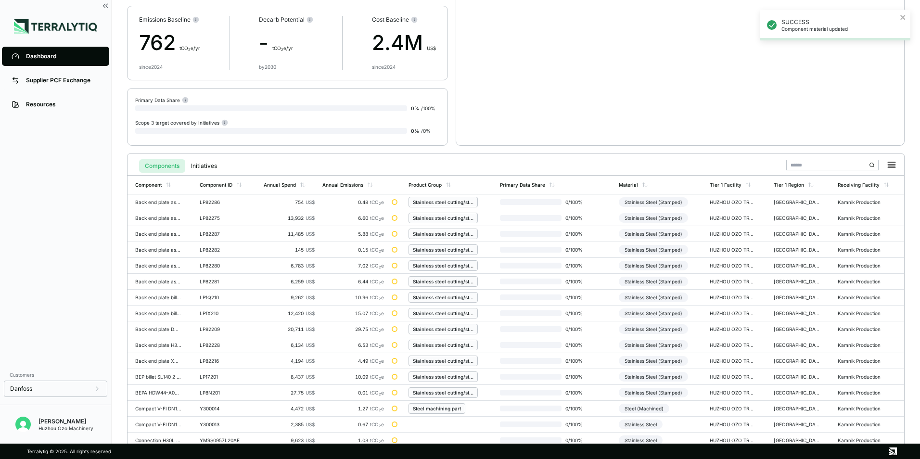
scroll to position [224, 0]
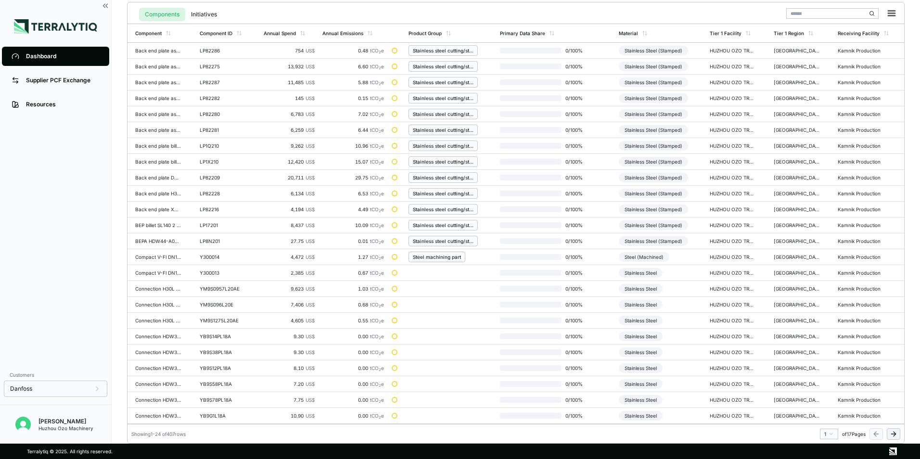
click at [830, 432] on html "SUCCESS Component material updated Dashboard Supplier PCF Exchange Resources Cu…" at bounding box center [460, 229] width 920 height 459
click at [824, 399] on div "13" at bounding box center [826, 401] width 14 height 12
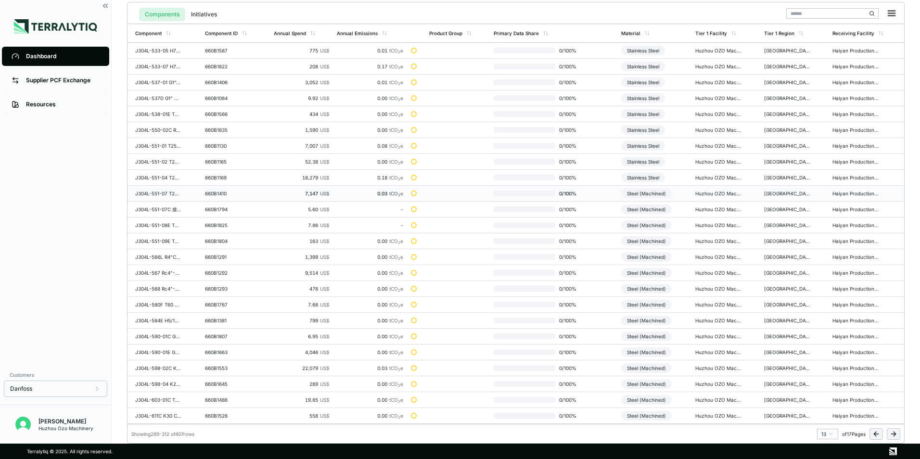
click at [653, 196] on div "Steel (Machined)" at bounding box center [646, 194] width 51 height 10
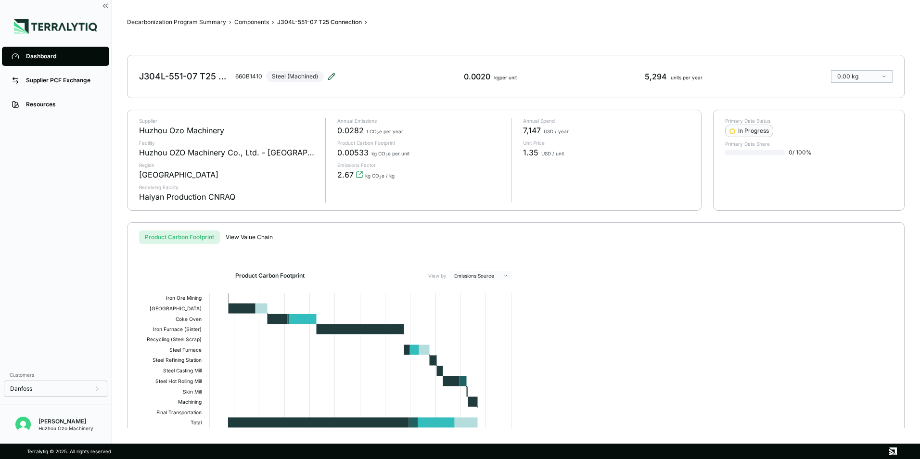
click at [330, 73] on icon at bounding box center [332, 77] width 8 height 8
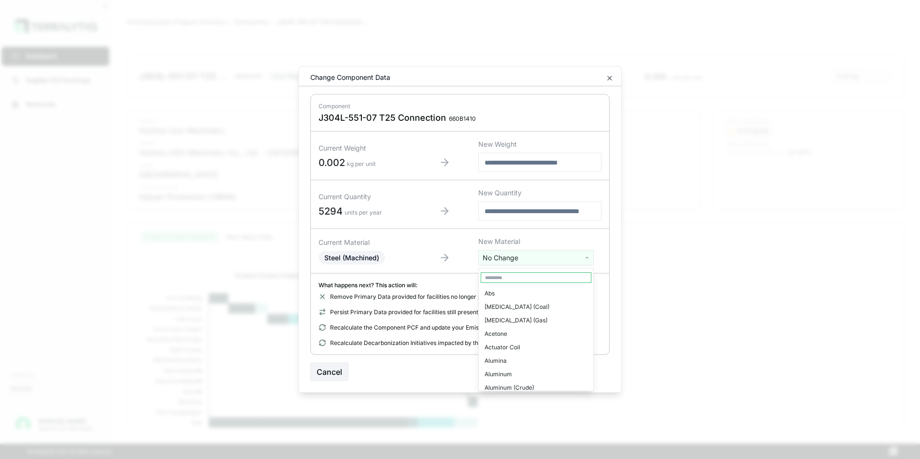
click at [511, 258] on html "Dashboard Supplier PCF Exchange Resources Customers Danfoss Kevan Liao Huzhou O…" at bounding box center [460, 229] width 920 height 459
type input "***"
click at [510, 306] on div "Stainless Steel" at bounding box center [536, 306] width 111 height 13
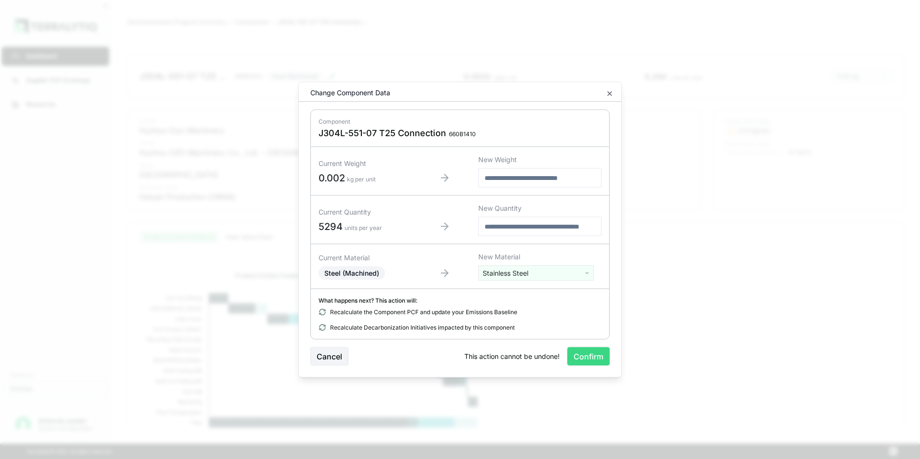
click at [591, 356] on button "Confirm" at bounding box center [588, 356] width 42 height 18
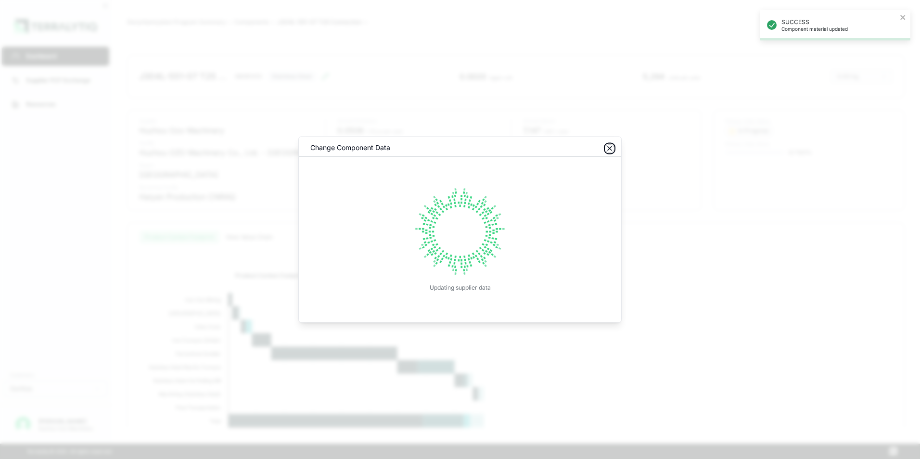
click at [611, 146] on icon "button" at bounding box center [610, 149] width 8 height 8
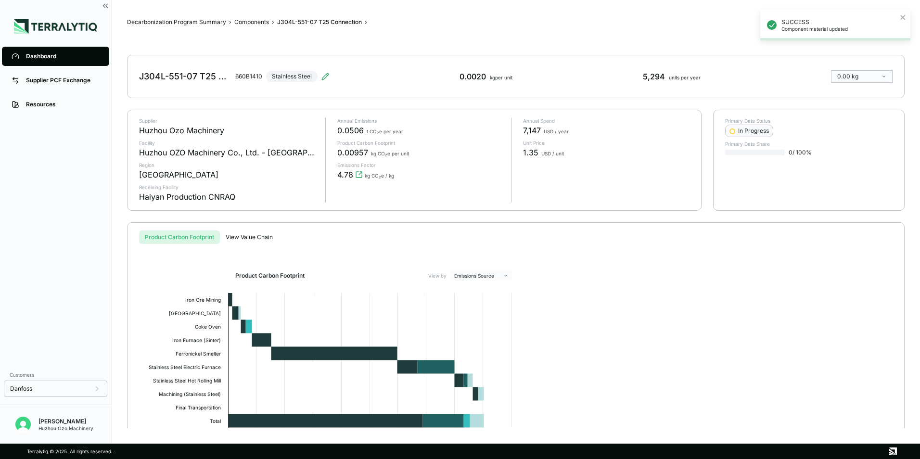
click at [41, 55] on div "Dashboard" at bounding box center [63, 56] width 74 height 8
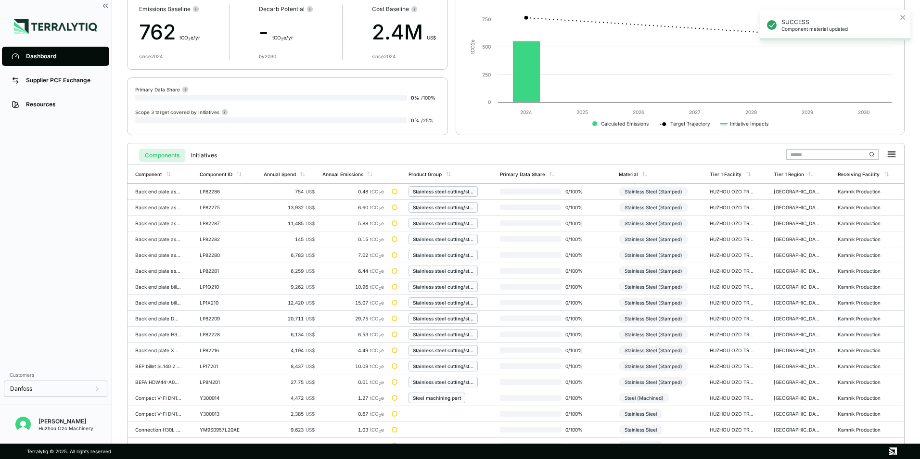
scroll to position [224, 0]
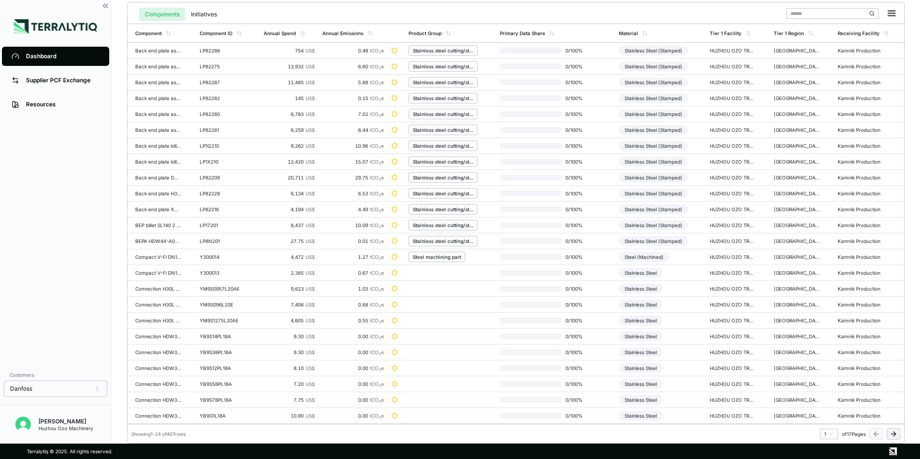
click at [832, 431] on html "SUCCESS Component material updated Dashboard Supplier PCF Exchange Resources Cu…" at bounding box center [460, 229] width 920 height 459
click at [826, 401] on div "13" at bounding box center [826, 401] width 14 height 12
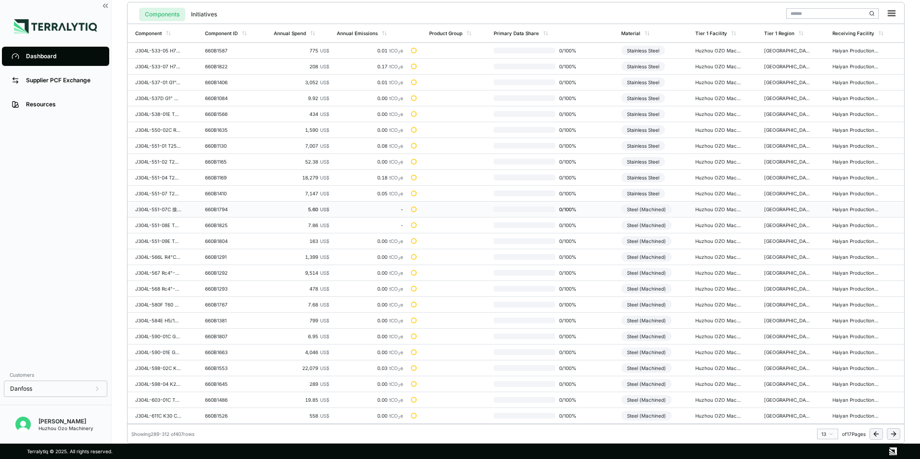
click at [651, 208] on div "Steel (Machined)" at bounding box center [646, 209] width 51 height 10
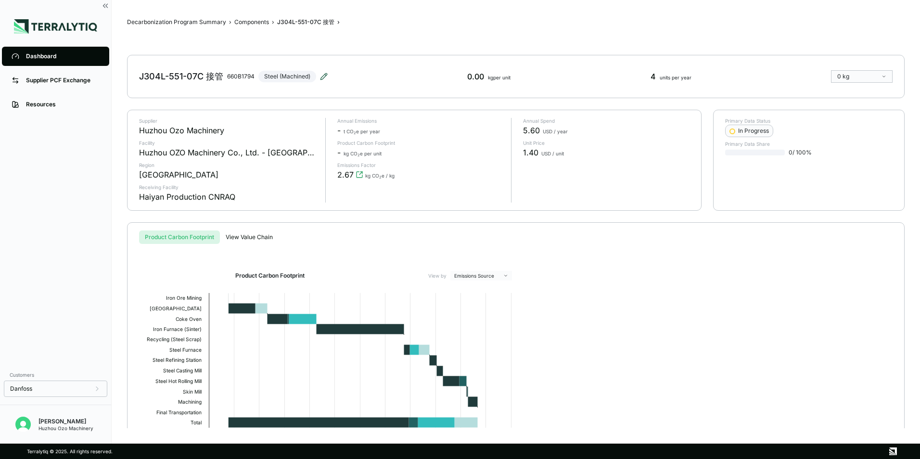
click at [327, 76] on icon at bounding box center [324, 77] width 8 height 8
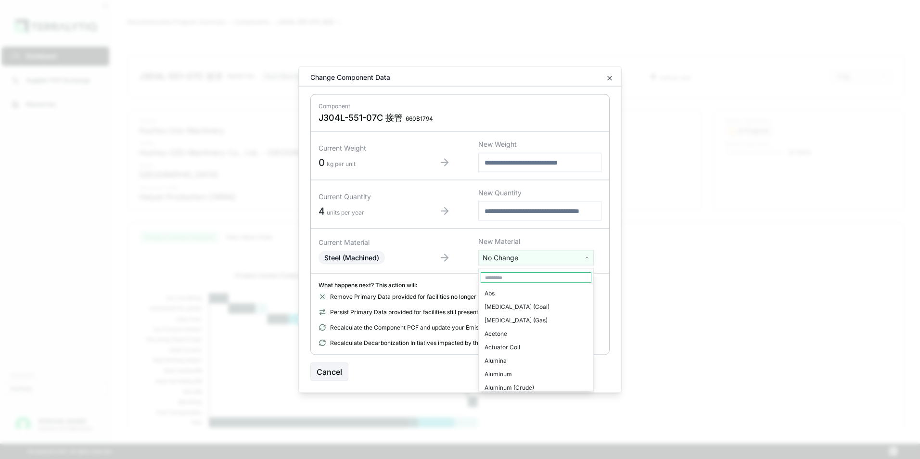
click at [498, 259] on html "Dashboard Supplier PCF Exchange Resources Customers Danfoss Kevan Liao Huzhou O…" at bounding box center [460, 229] width 920 height 459
type input "****"
click at [504, 294] on div "Stainless Steel" at bounding box center [536, 293] width 111 height 13
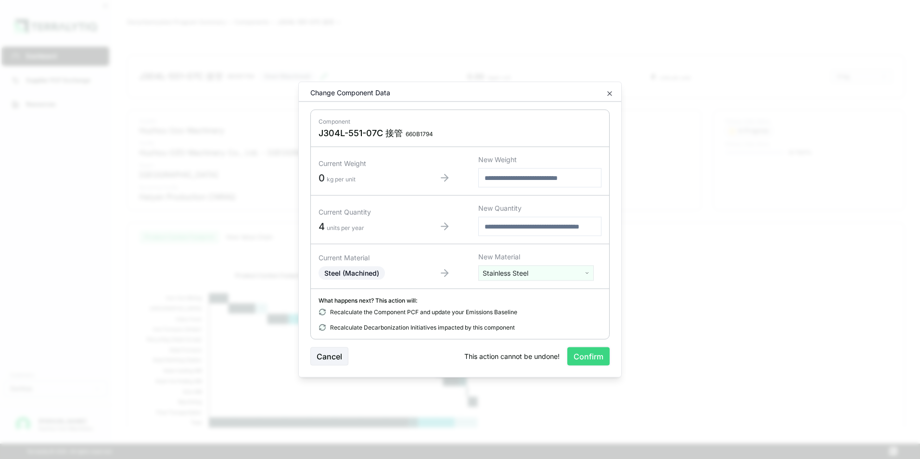
click at [577, 357] on button "Confirm" at bounding box center [588, 356] width 42 height 18
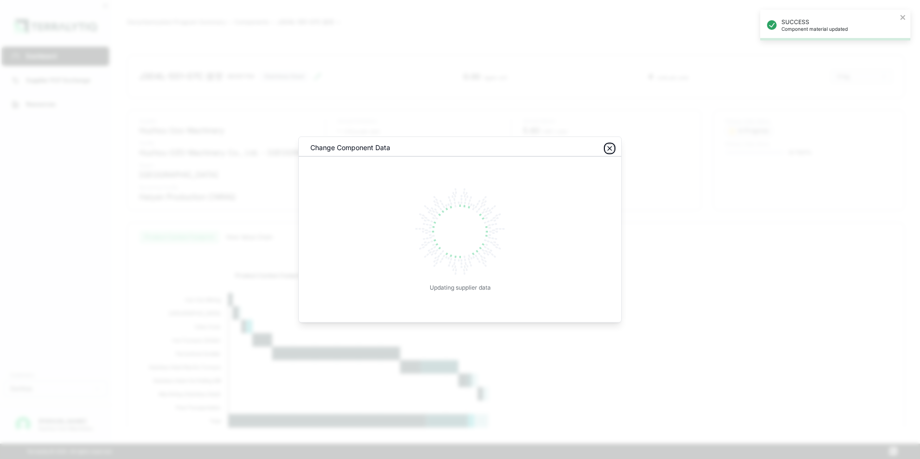
click at [610, 149] on icon "button" at bounding box center [610, 149] width 4 height 4
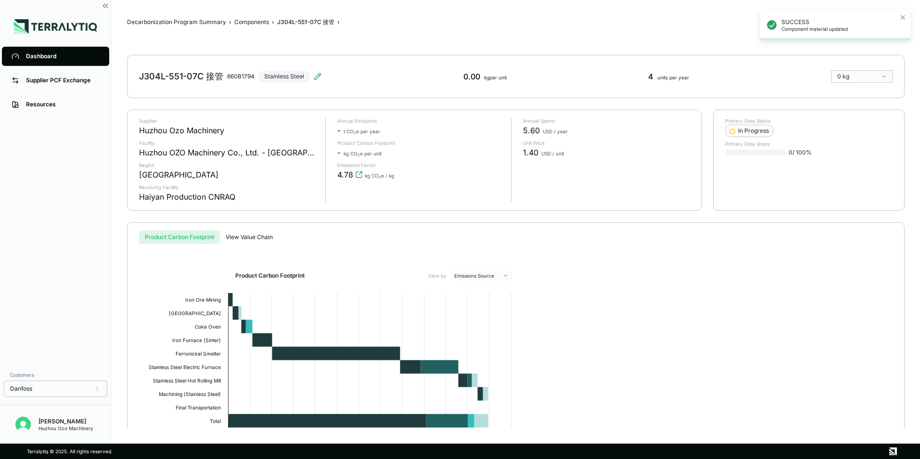
click at [44, 51] on link "Dashboard" at bounding box center [55, 56] width 107 height 19
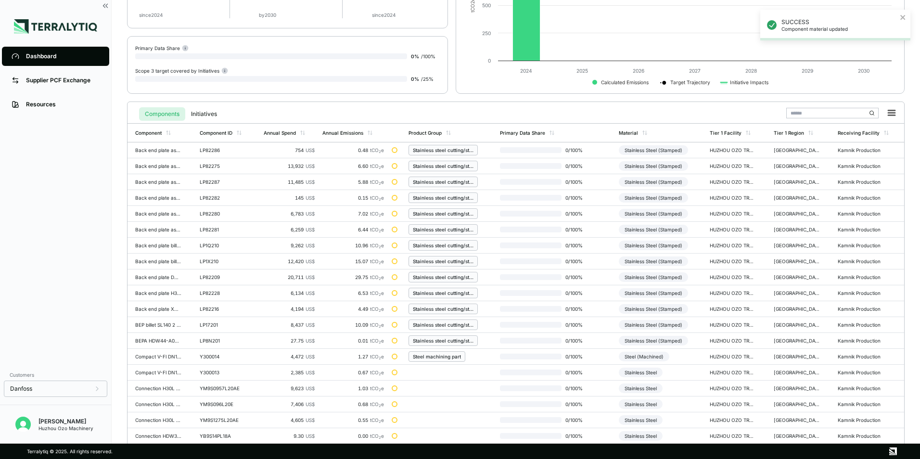
scroll to position [224, 0]
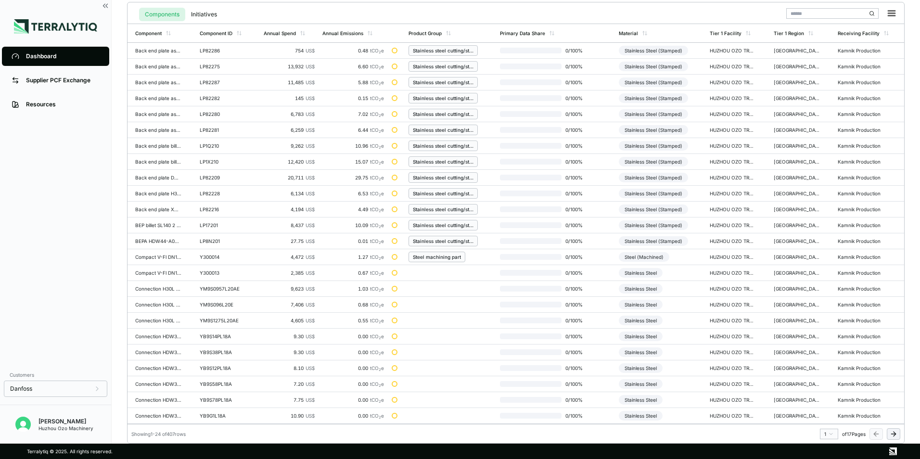
click at [830, 434] on html "SUCCESS Component material updated Dashboard Supplier PCF Exchange Resources Cu…" at bounding box center [460, 229] width 920 height 459
click at [825, 400] on div "13" at bounding box center [826, 401] width 14 height 12
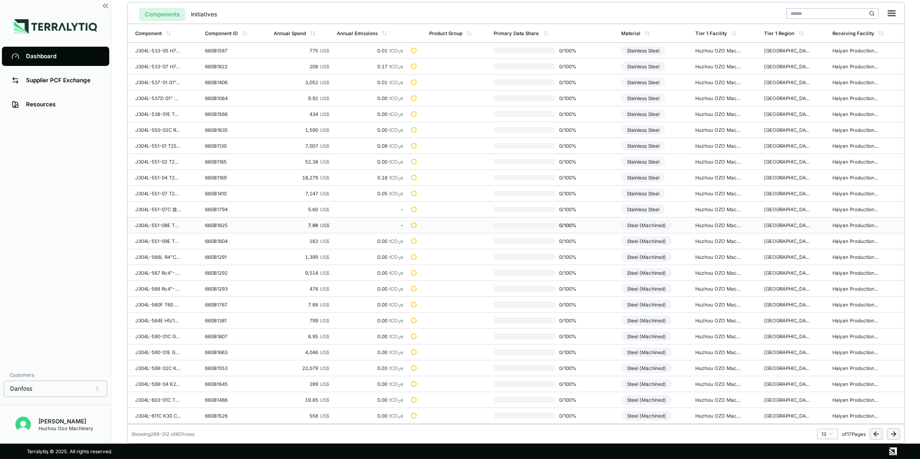
click at [651, 223] on div "Steel (Machined)" at bounding box center [646, 225] width 51 height 10
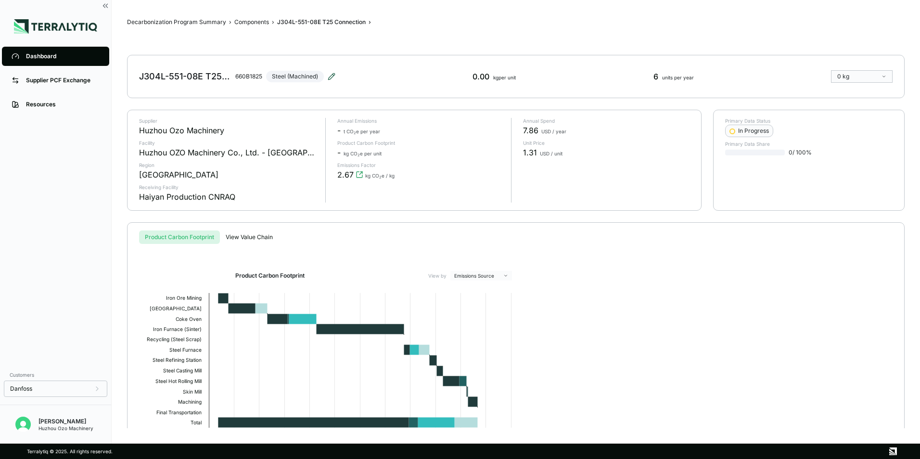
click at [331, 76] on icon at bounding box center [331, 76] width 6 height 6
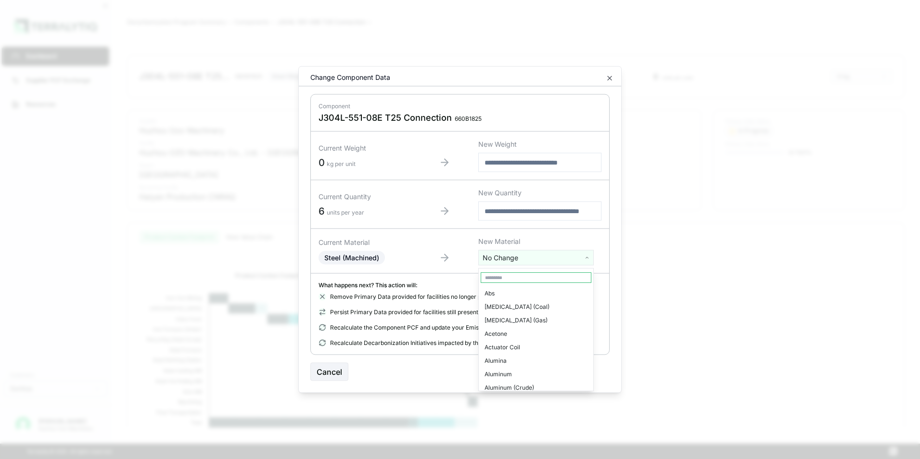
click at [505, 260] on html "Dashboard Supplier PCF Exchange Resources Customers Danfoss Kevan Liao Huzhou O…" at bounding box center [460, 229] width 920 height 459
type input "***"
click at [511, 304] on div "Stainless Steel" at bounding box center [536, 306] width 111 height 13
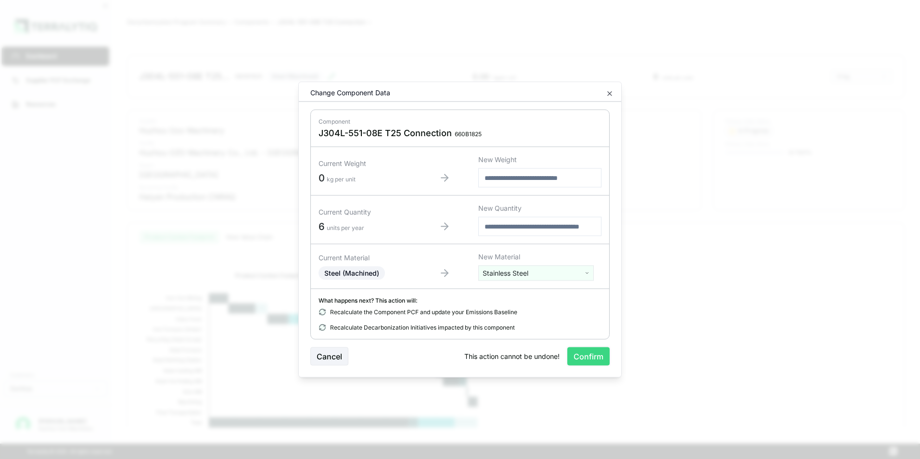
click at [585, 355] on button "Confirm" at bounding box center [588, 356] width 42 height 18
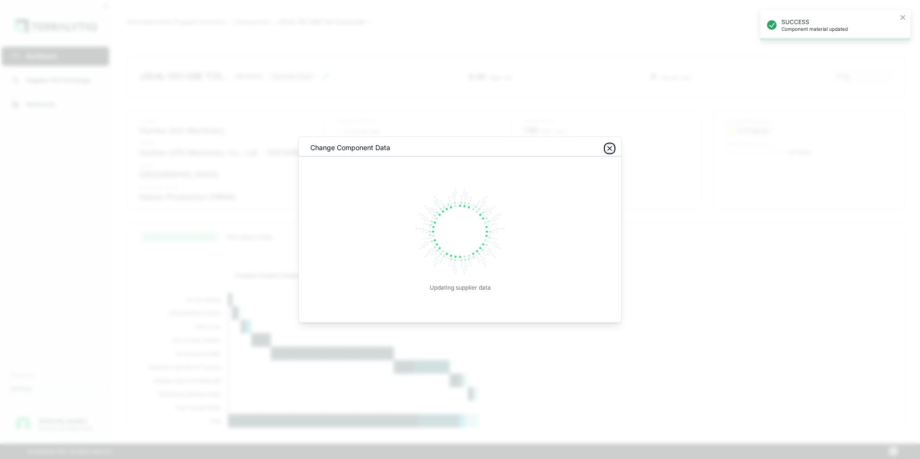
click at [610, 150] on icon "button" at bounding box center [610, 149] width 8 height 8
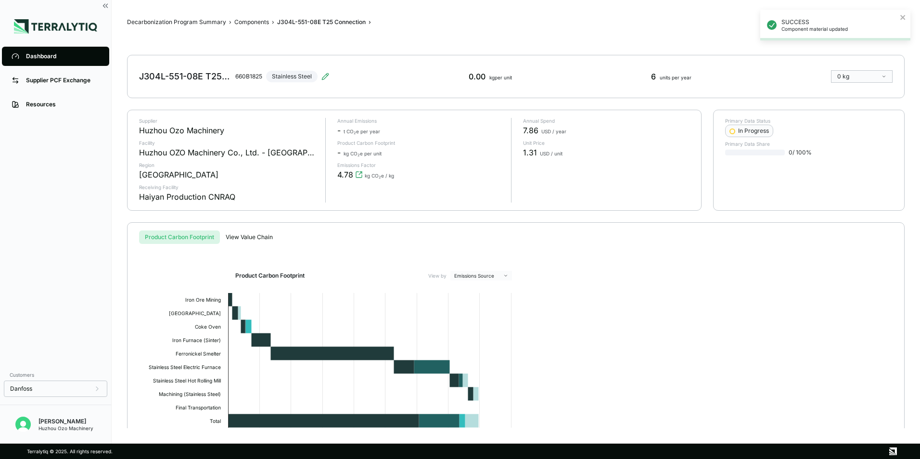
click at [43, 56] on div "Dashboard" at bounding box center [63, 56] width 74 height 8
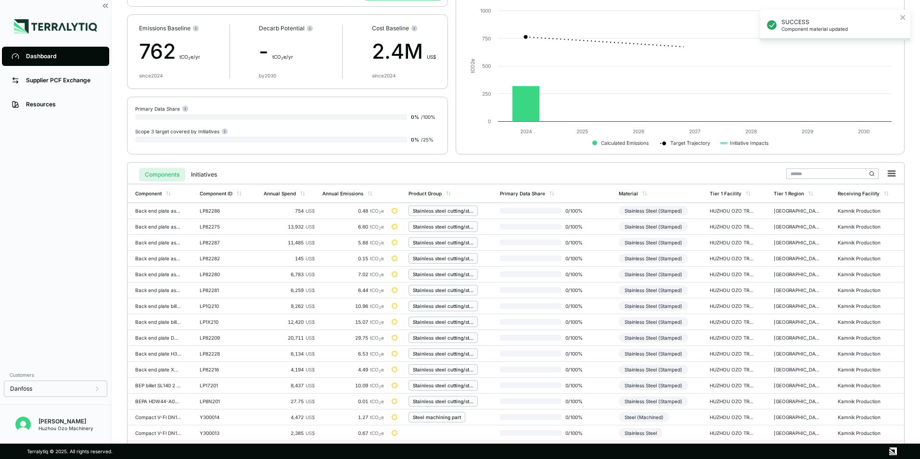
scroll to position [224, 0]
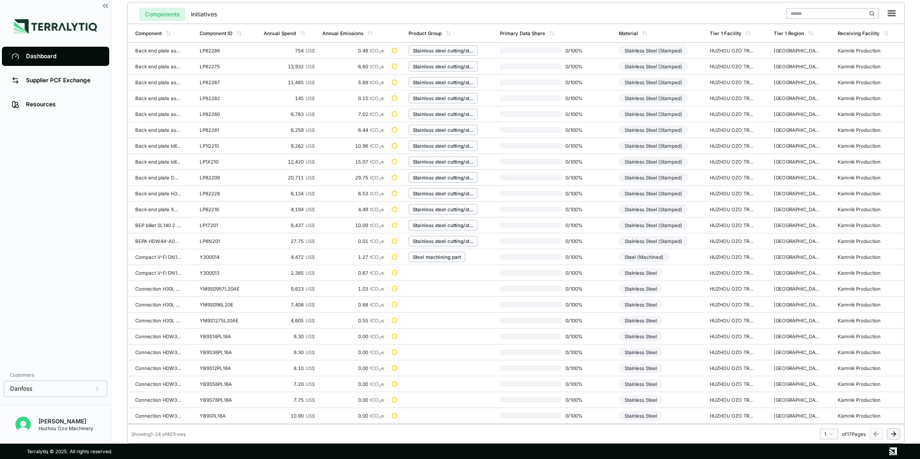
click at [832, 433] on html "SUCCESS Component material updated Dashboard Supplier PCF Exchange Resources Cu…" at bounding box center [460, 229] width 920 height 459
click at [825, 400] on div "13" at bounding box center [826, 401] width 14 height 12
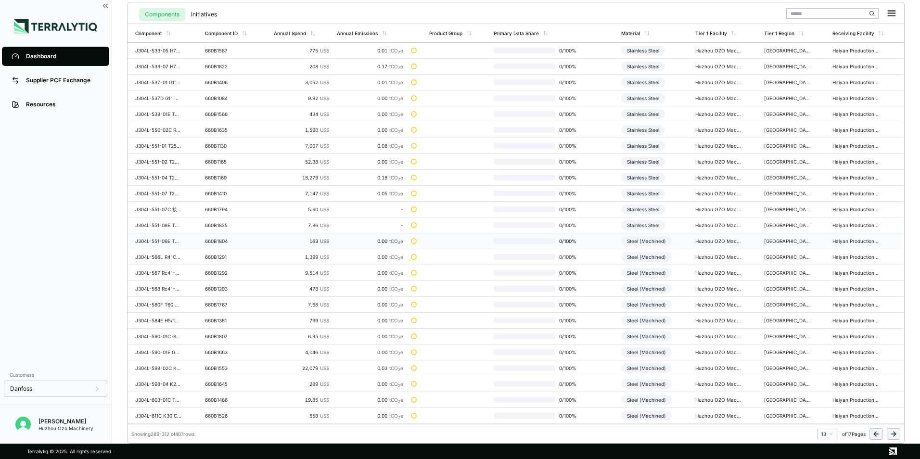
click at [649, 242] on div "Steel (Machined)" at bounding box center [646, 241] width 51 height 10
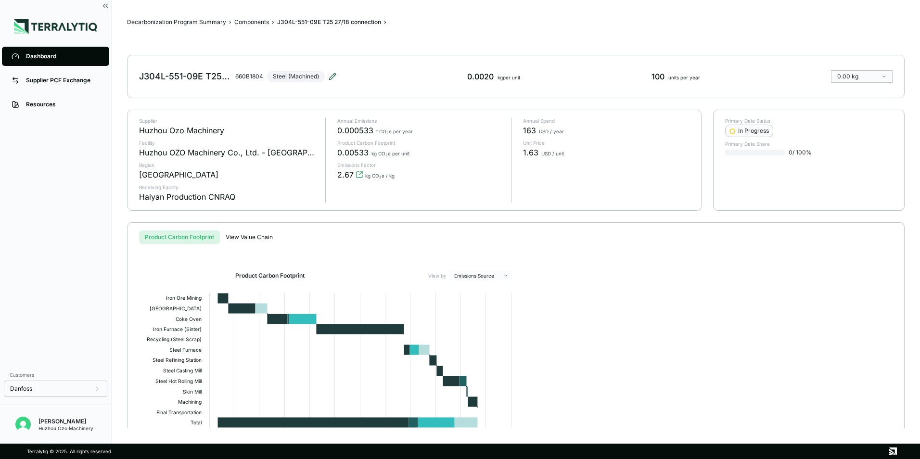
click at [331, 76] on icon at bounding box center [332, 76] width 6 height 6
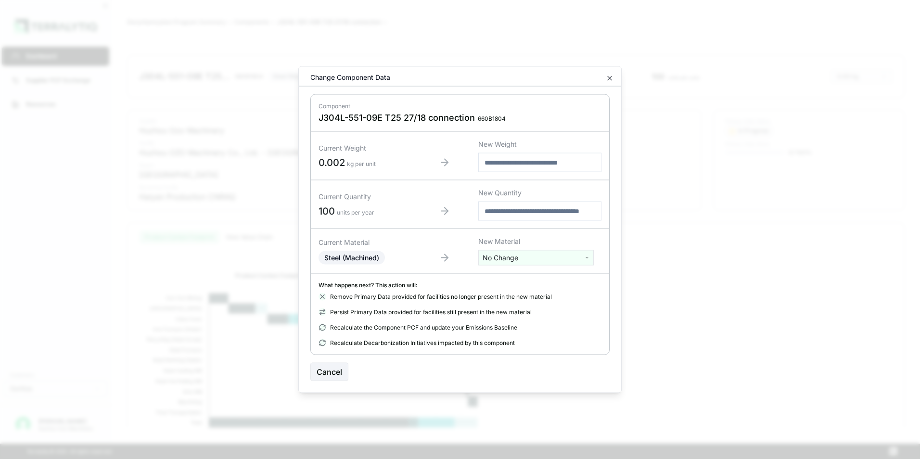
click at [499, 259] on html "Dashboard Supplier PCF Exchange Resources Customers Danfoss Kevan Liao Huzhou O…" at bounding box center [460, 229] width 920 height 459
type input "***"
click at [504, 305] on div "Stainless Steel" at bounding box center [536, 306] width 111 height 13
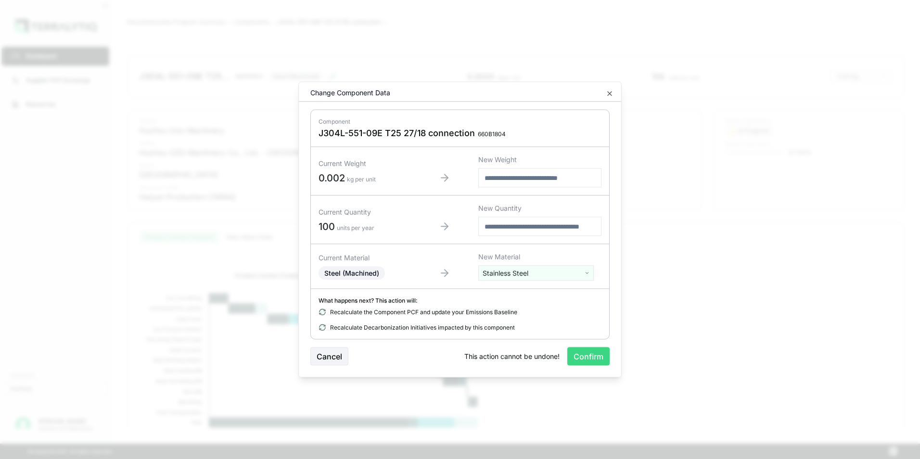
click at [577, 357] on button "Confirm" at bounding box center [588, 356] width 42 height 18
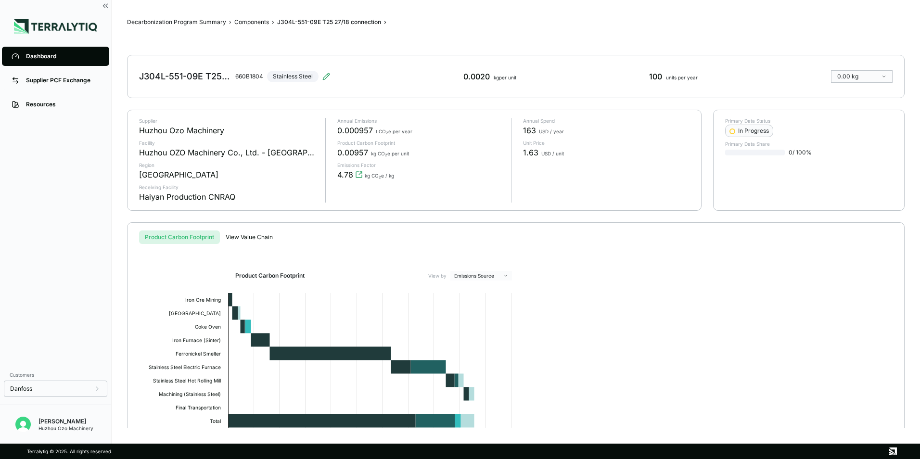
click at [37, 51] on link "Dashboard" at bounding box center [55, 56] width 107 height 19
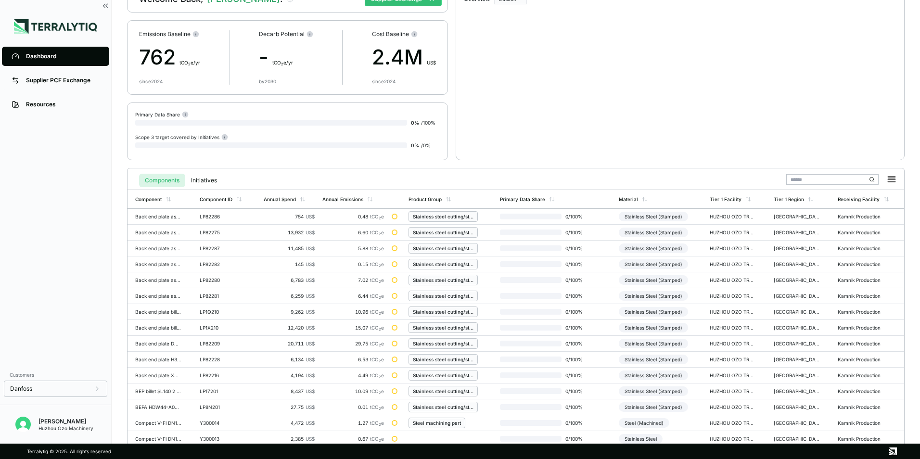
scroll to position [224, 0]
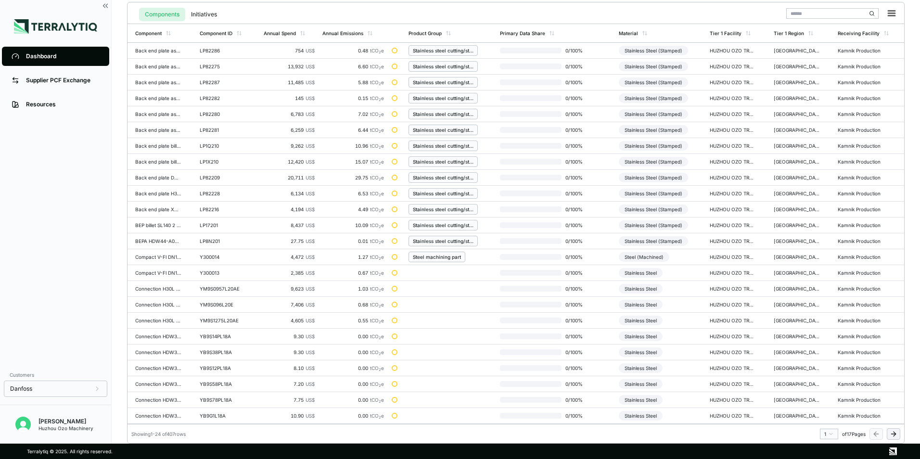
click at [829, 433] on html "Dashboard Supplier PCF Exchange Resources Customers Danfoss [PERSON_NAME] Huzho…" at bounding box center [460, 229] width 920 height 459
click at [827, 402] on div "13" at bounding box center [826, 401] width 14 height 12
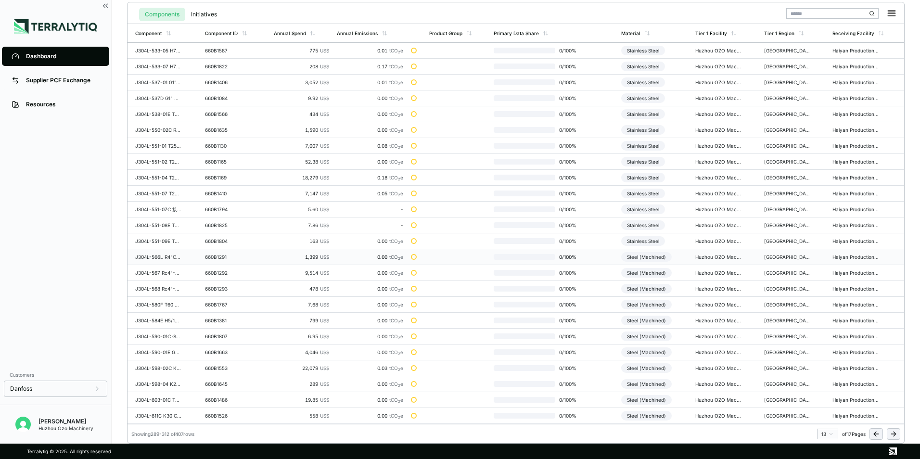
click at [656, 258] on div "Steel (Machined)" at bounding box center [646, 257] width 51 height 10
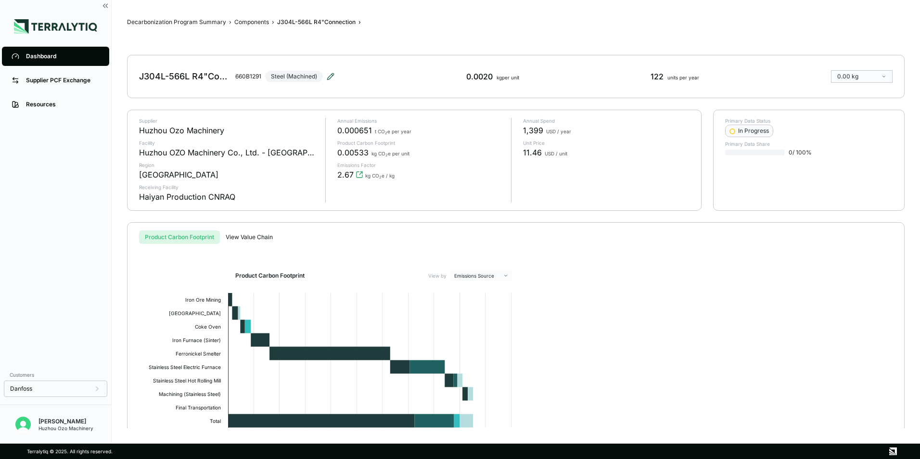
click at [330, 74] on icon at bounding box center [331, 77] width 8 height 8
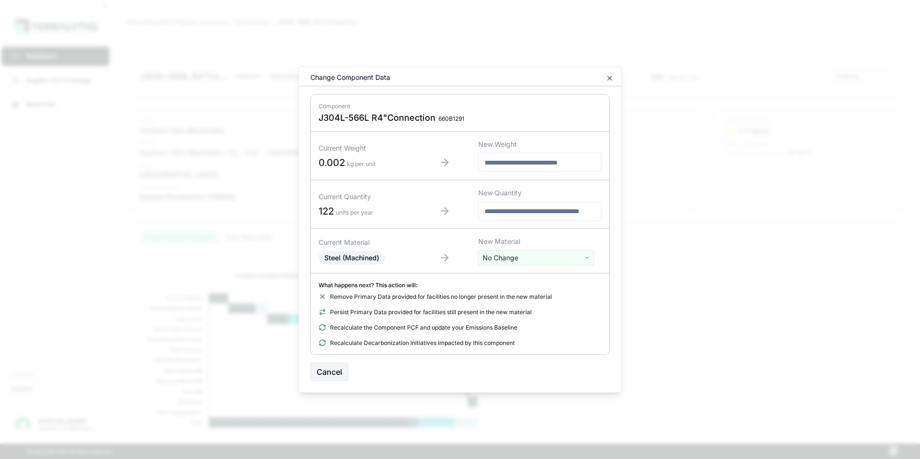
click at [527, 255] on html "Dashboard Supplier PCF Exchange Resources Customers Danfoss Kevan Liao Huzhou O…" at bounding box center [460, 229] width 920 height 459
type input "***"
click at [509, 305] on div "Stainless Steel" at bounding box center [536, 306] width 111 height 13
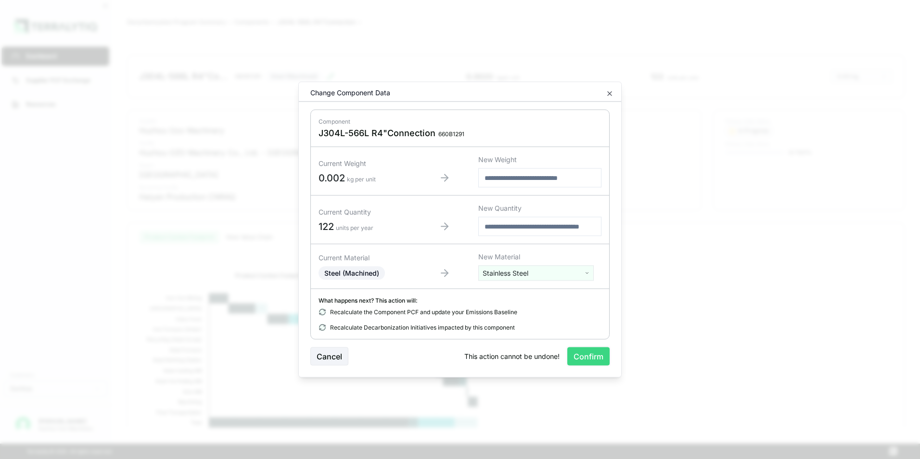
click at [584, 352] on button "Confirm" at bounding box center [588, 356] width 42 height 18
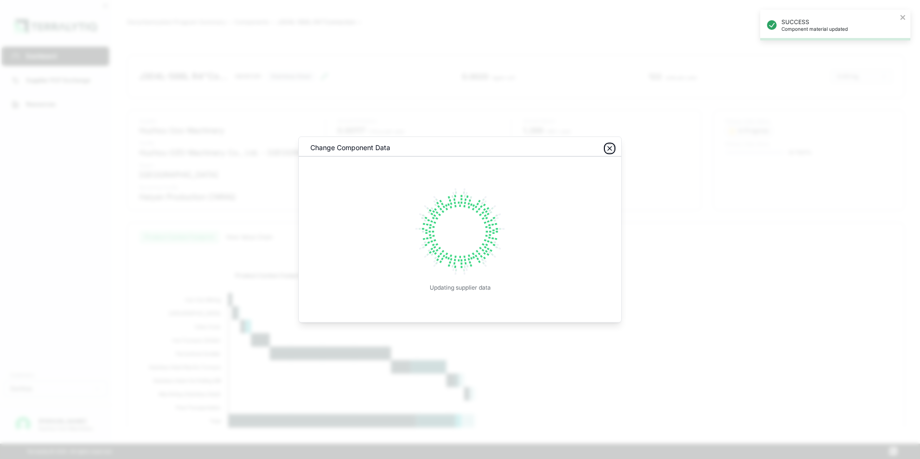
click at [612, 147] on icon "button" at bounding box center [610, 149] width 8 height 8
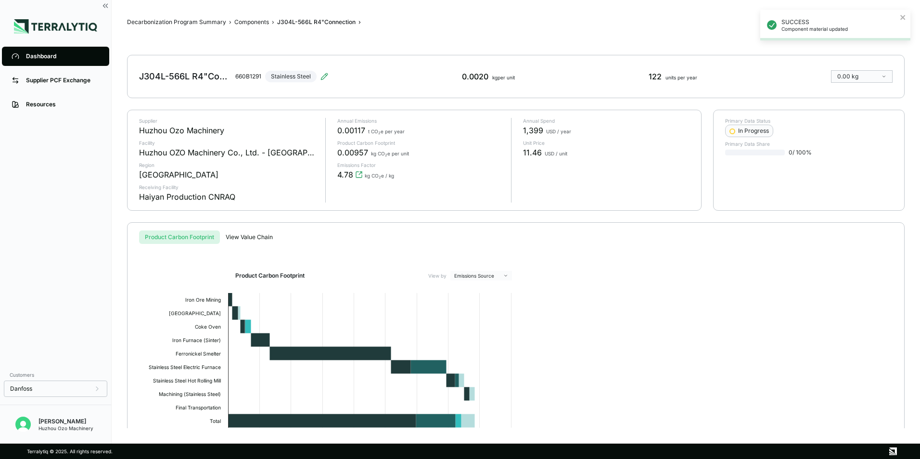
click at [51, 56] on div "Dashboard" at bounding box center [63, 56] width 74 height 8
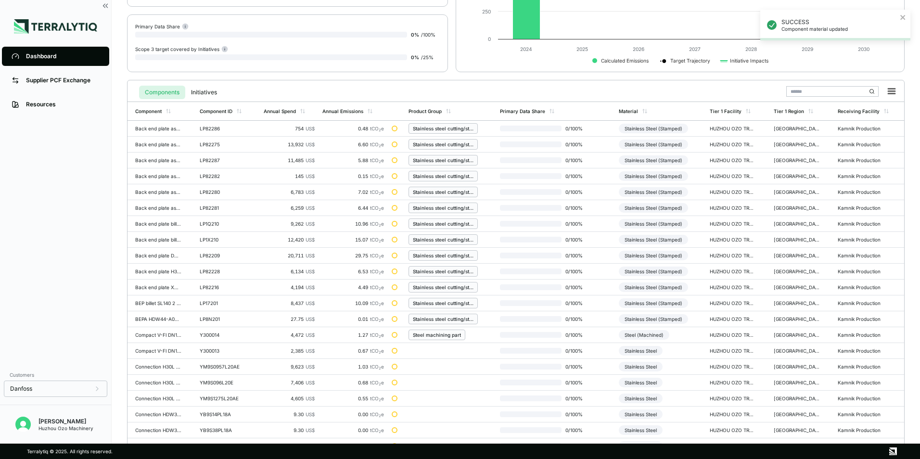
scroll to position [224, 0]
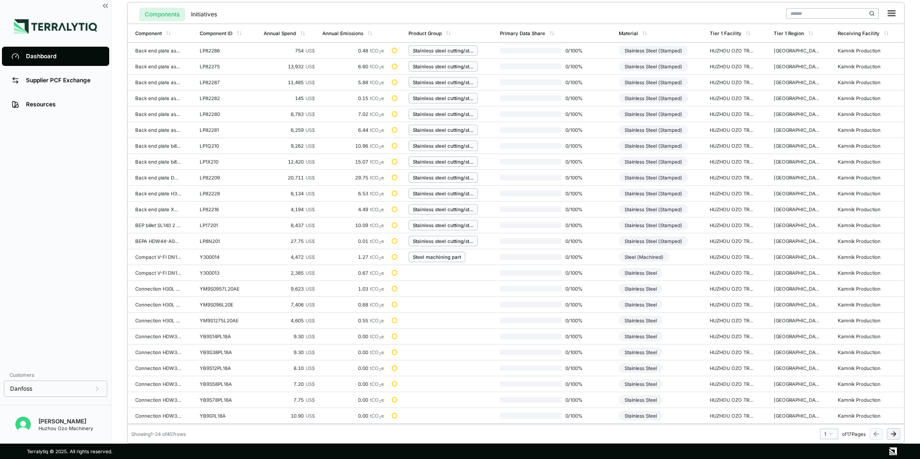
click at [828, 433] on html "SUCCESS Component material updated Dashboard Supplier PCF Exchange Resources Cu…" at bounding box center [460, 229] width 920 height 459
click at [821, 376] on div "13" at bounding box center [826, 373] width 14 height 12
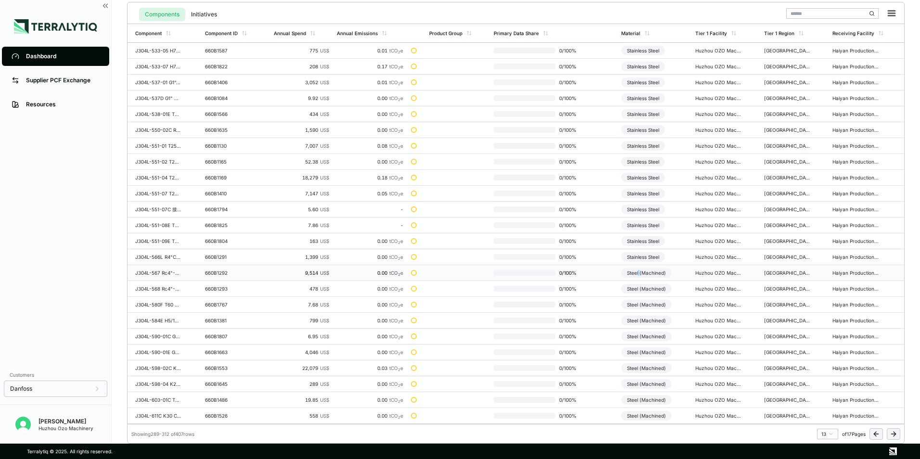
click at [640, 271] on div "Steel (Machined)" at bounding box center [646, 273] width 51 height 10
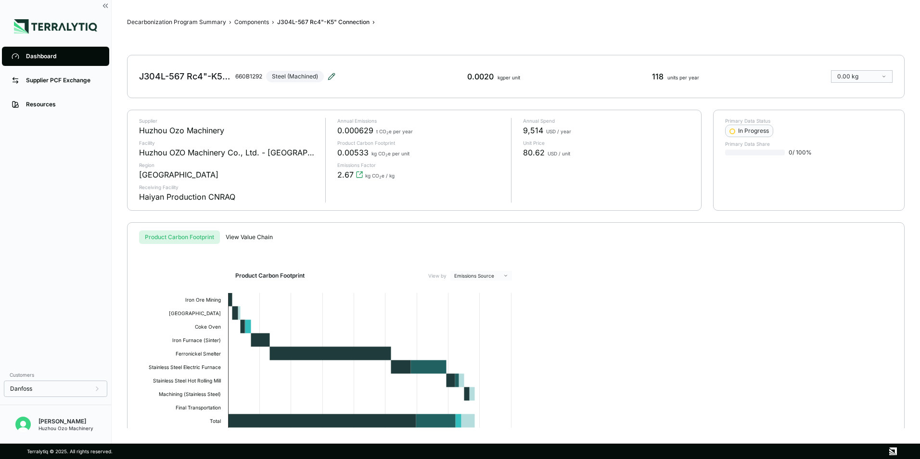
click at [333, 76] on icon at bounding box center [332, 77] width 8 height 8
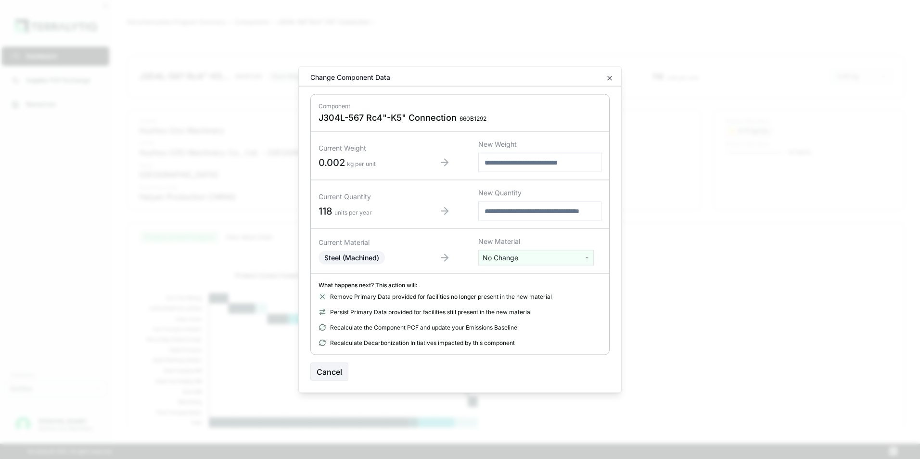
click at [527, 259] on html "Dashboard Supplier PCF Exchange Resources Customers Danfoss Kevan Liao Huzhou O…" at bounding box center [460, 229] width 920 height 459
type input "***"
click at [519, 308] on div "Stainless Steel" at bounding box center [536, 306] width 111 height 13
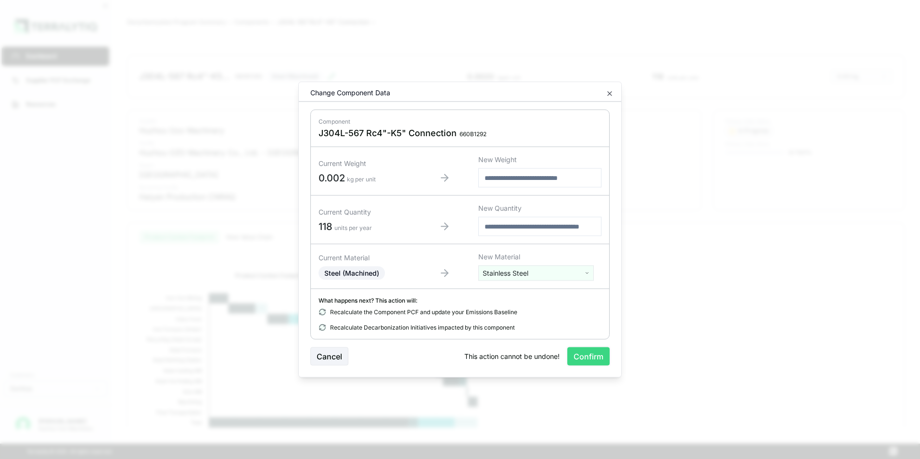
click at [591, 360] on button "Confirm" at bounding box center [588, 356] width 42 height 18
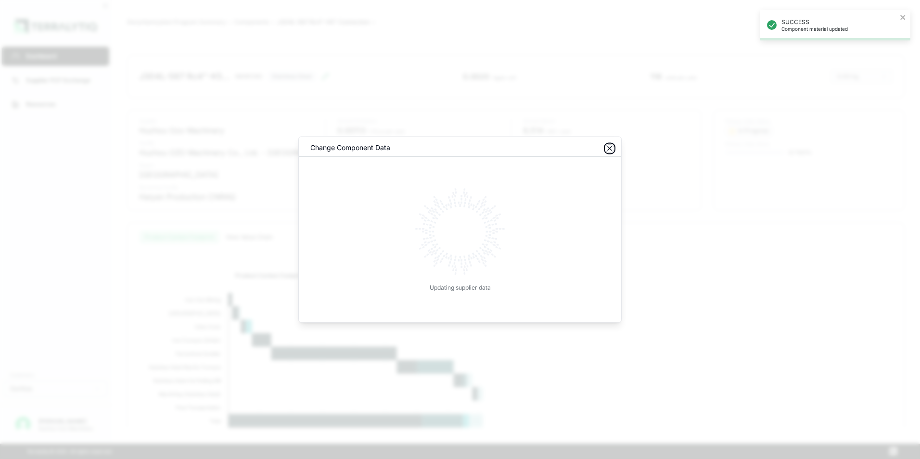
click at [609, 147] on icon "button" at bounding box center [610, 149] width 4 height 4
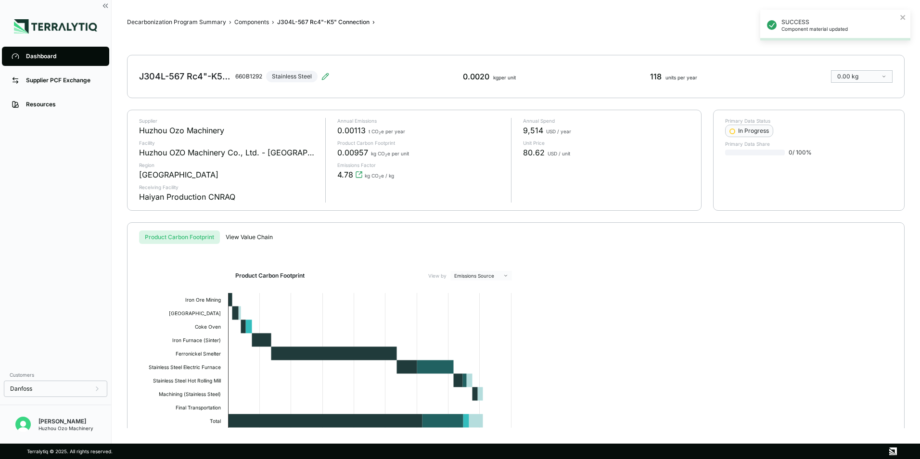
click at [36, 53] on div "Dashboard" at bounding box center [63, 56] width 74 height 8
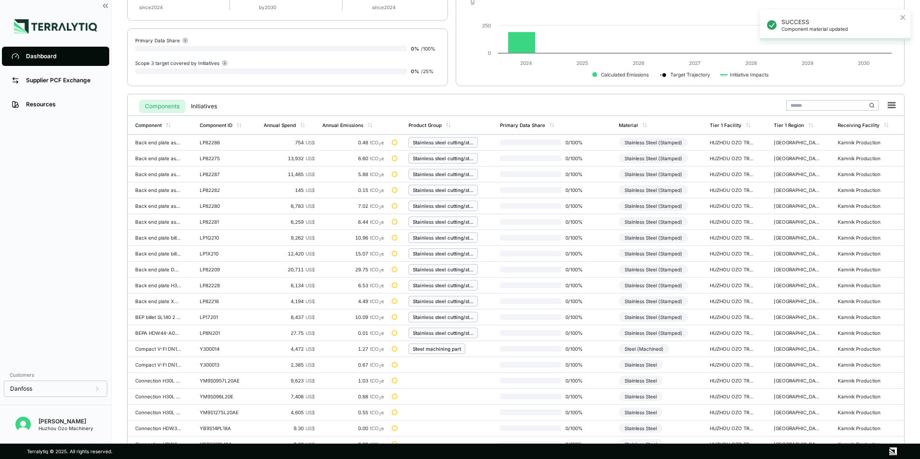
scroll to position [224, 0]
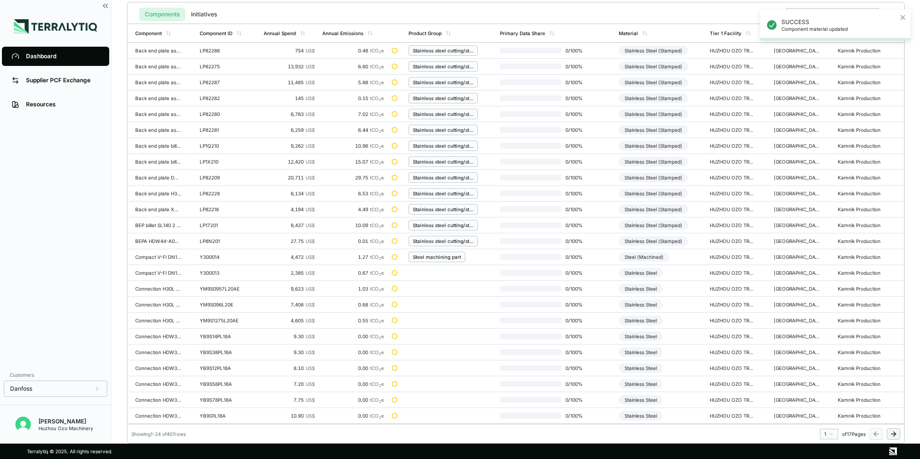
click at [828, 437] on html "SUCCESS Component material updated Dashboard Supplier PCF Exchange Resources Cu…" at bounding box center [460, 229] width 920 height 459
click at [825, 374] on div "13" at bounding box center [826, 373] width 14 height 12
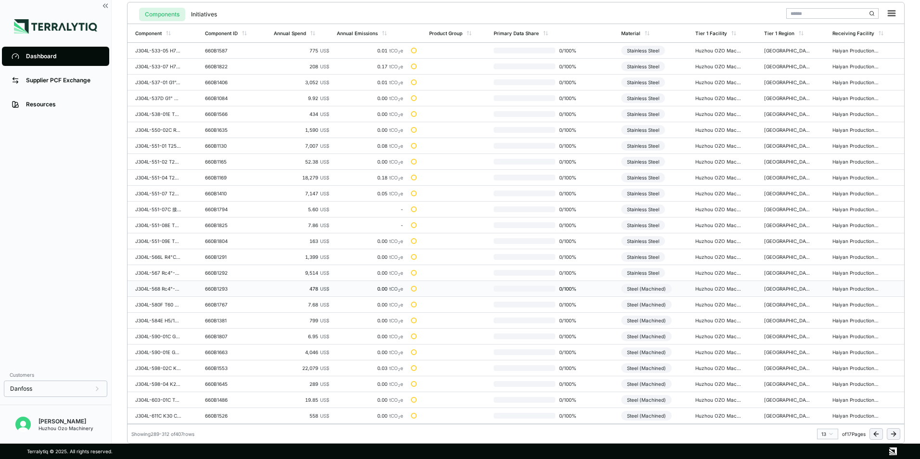
click at [646, 289] on div "Steel (Machined)" at bounding box center [646, 289] width 51 height 10
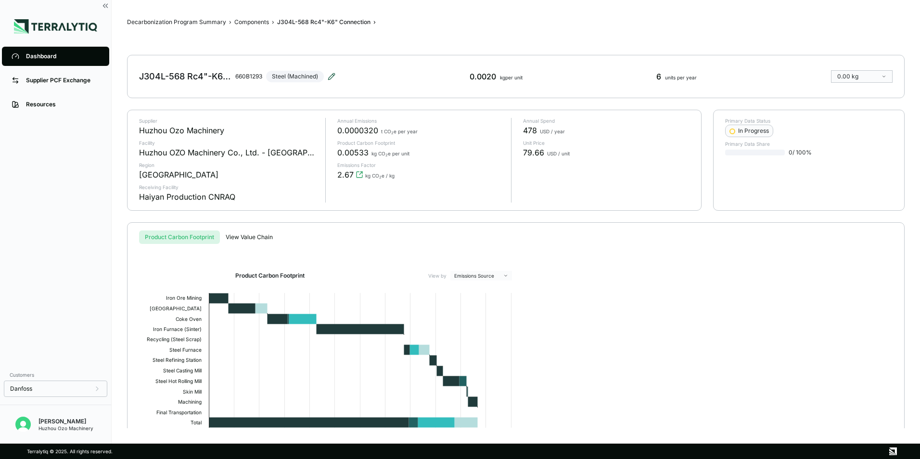
click at [334, 74] on icon at bounding box center [331, 76] width 6 height 6
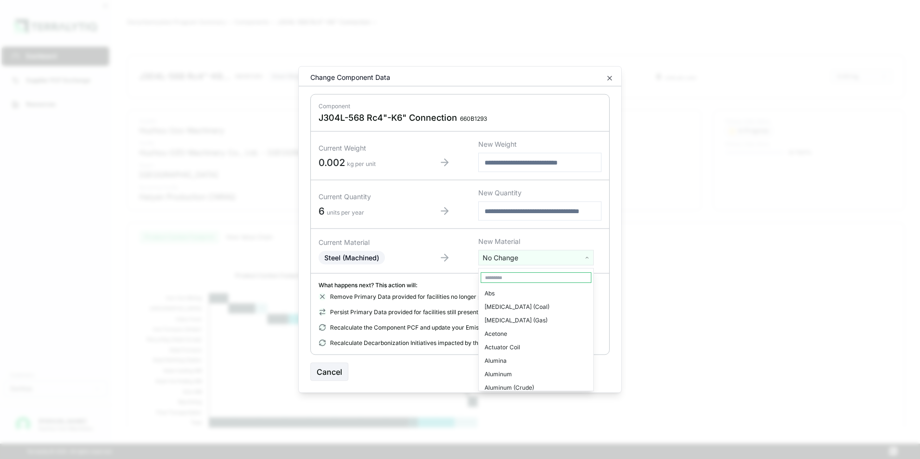
click at [504, 259] on html "Dashboard Supplier PCF Exchange Resources Customers Danfoss Kevan Liao Huzhou O…" at bounding box center [460, 229] width 920 height 459
type input "***"
click at [516, 309] on div "Stainless Steel" at bounding box center [536, 306] width 111 height 13
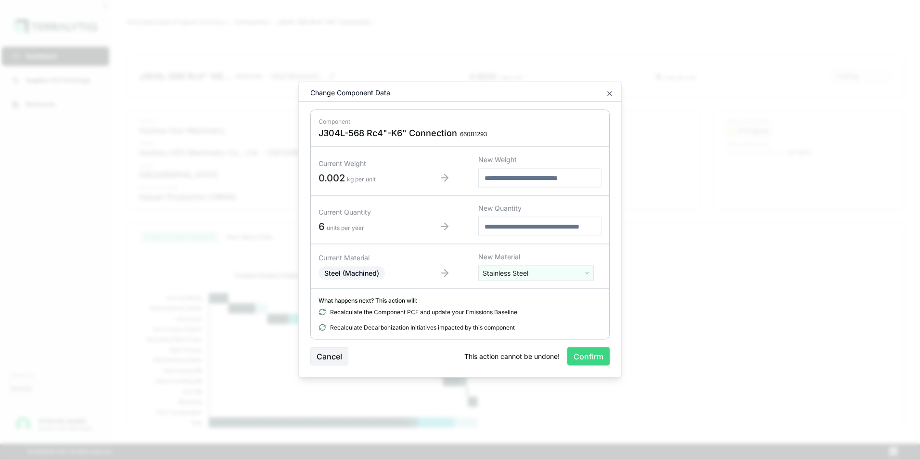
click at [598, 353] on button "Confirm" at bounding box center [588, 356] width 42 height 18
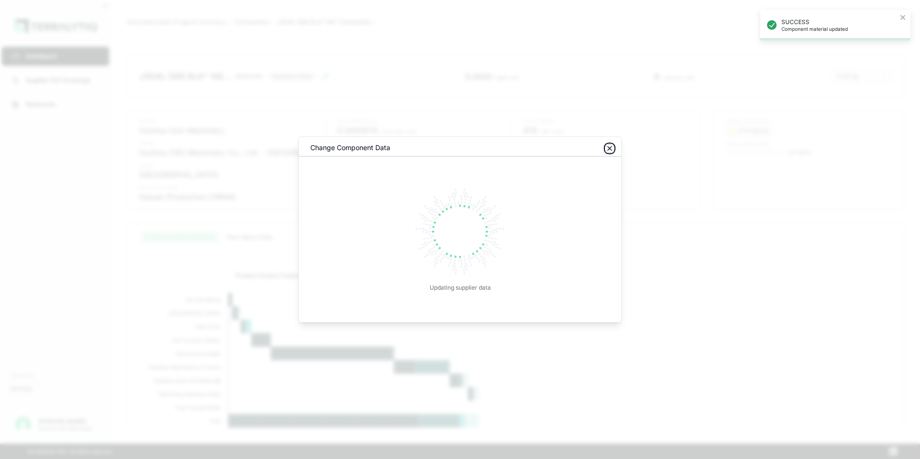
click at [609, 150] on icon "button" at bounding box center [610, 149] width 8 height 8
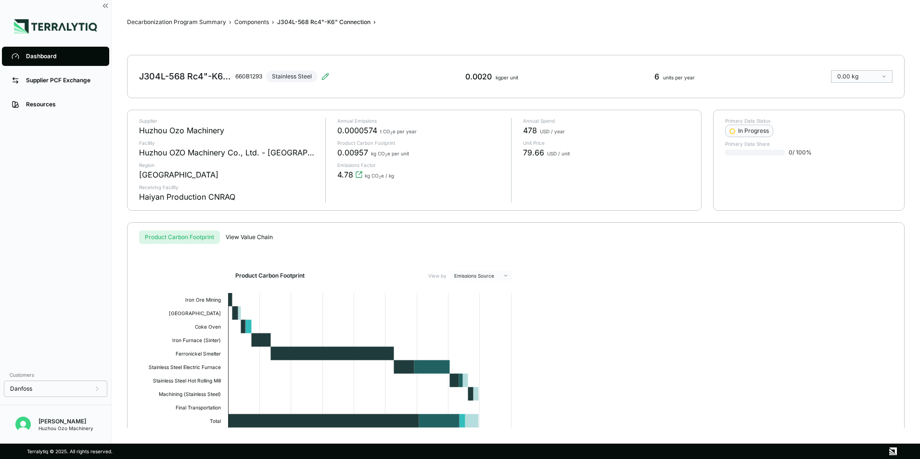
click at [44, 58] on div "Dashboard" at bounding box center [63, 56] width 74 height 8
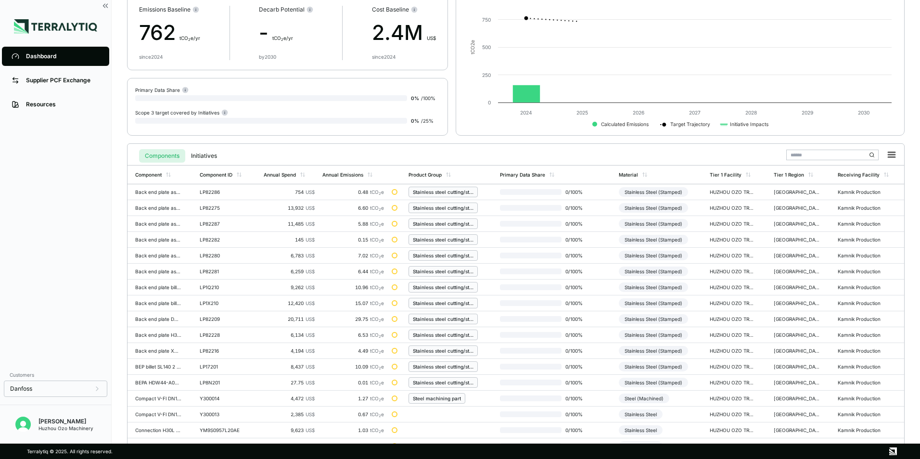
scroll to position [224, 0]
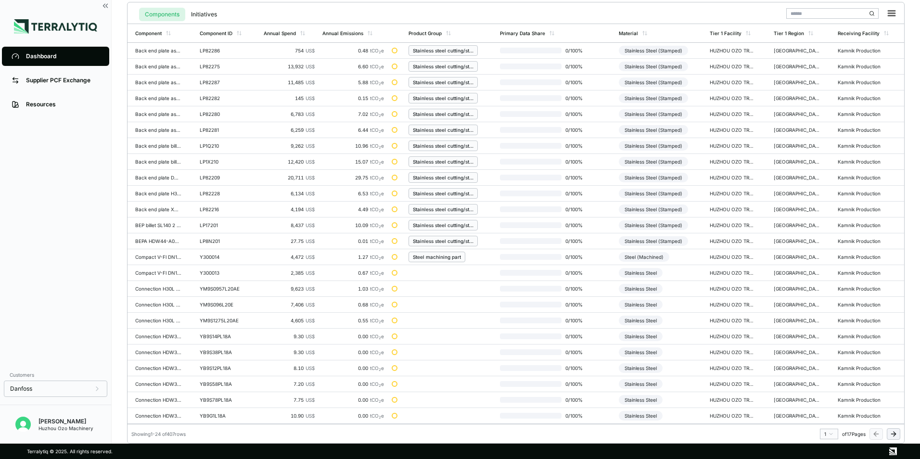
click at [829, 436] on html "Dashboard Supplier PCF Exchange Resources Customers Danfoss [PERSON_NAME] Huzho…" at bounding box center [460, 229] width 920 height 459
click at [826, 402] on div "13" at bounding box center [826, 401] width 14 height 12
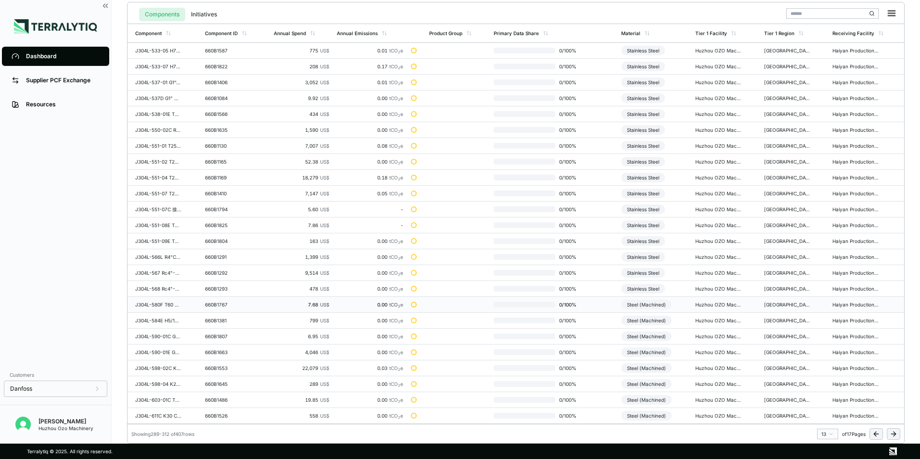
click at [652, 307] on div "Steel (Machined)" at bounding box center [646, 305] width 51 height 10
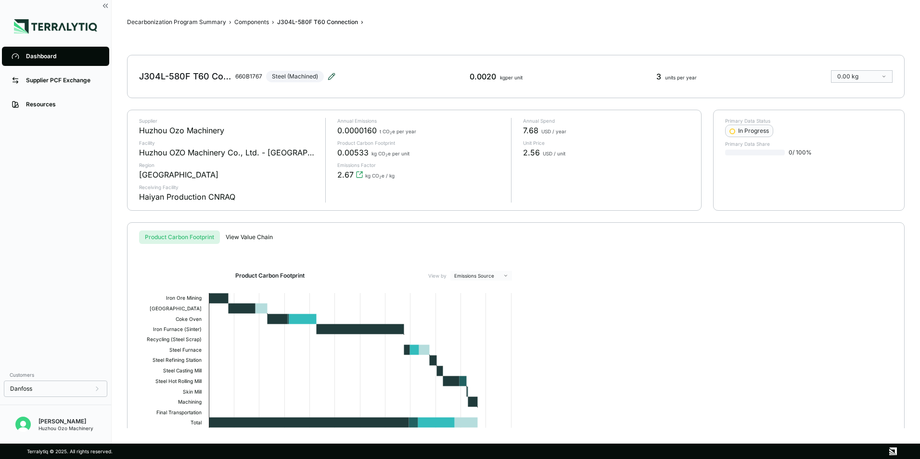
click at [335, 76] on icon at bounding box center [332, 77] width 8 height 8
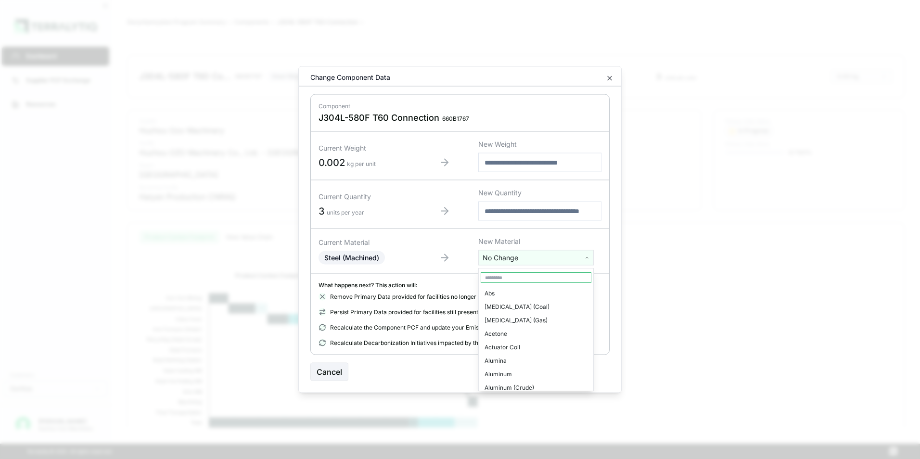
click at [529, 258] on html "Dashboard Supplier PCF Exchange Resources Customers Danfoss Kevan Liao Huzhou O…" at bounding box center [460, 229] width 920 height 459
click at [522, 368] on div "Stainless Steel" at bounding box center [536, 374] width 111 height 13
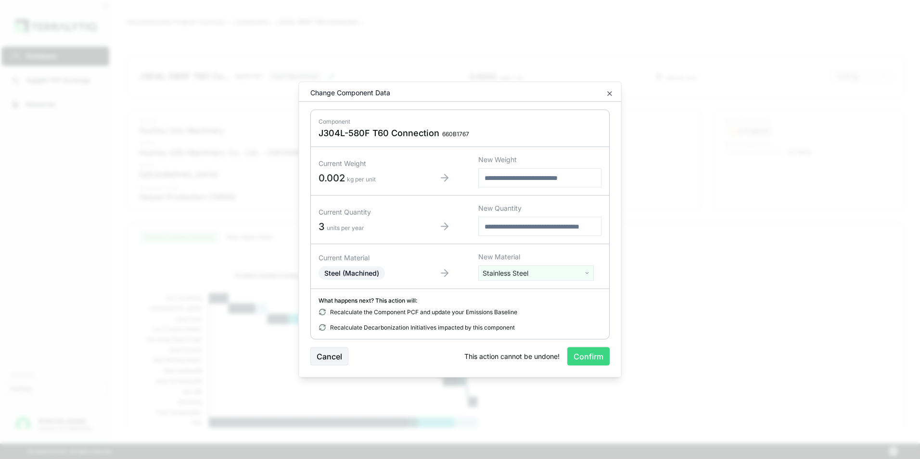
click at [588, 357] on button "Confirm" at bounding box center [588, 356] width 42 height 18
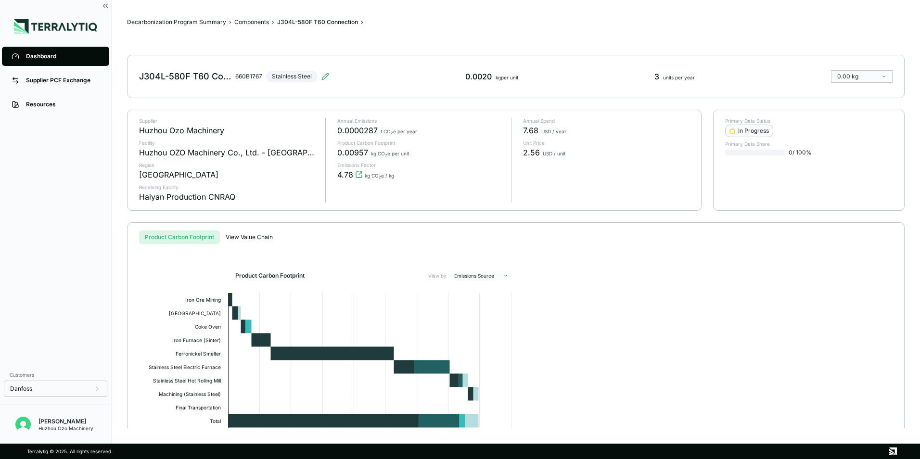
click at [33, 56] on div "Dashboard" at bounding box center [63, 56] width 74 height 8
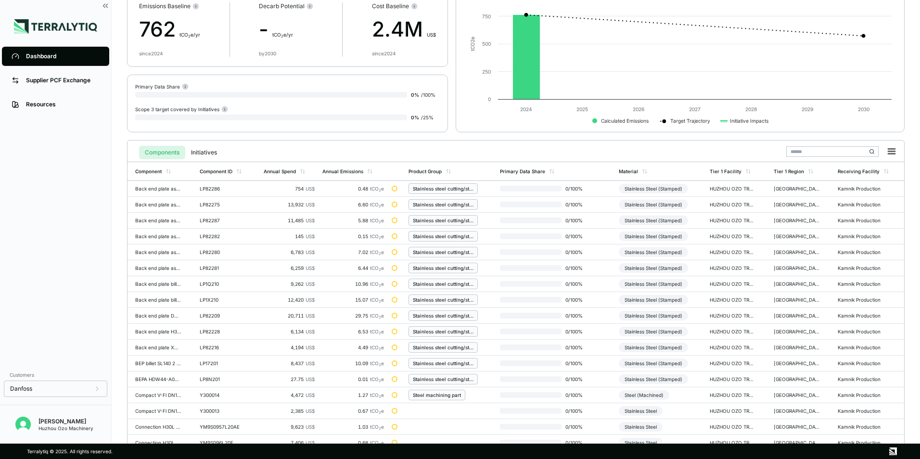
scroll to position [224, 0]
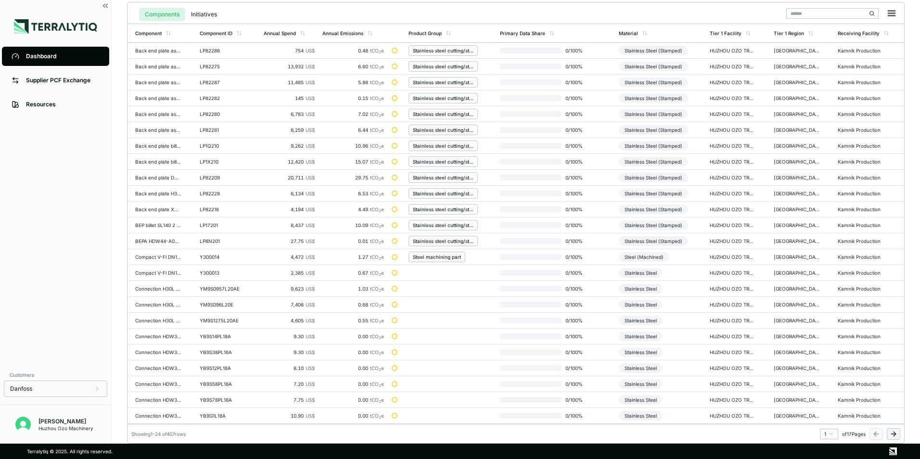
click at [829, 435] on html "Dashboard Supplier PCF Exchange Resources Customers Danfoss [PERSON_NAME] Huzho…" at bounding box center [460, 229] width 920 height 459
click at [826, 375] on div "13" at bounding box center [826, 373] width 14 height 12
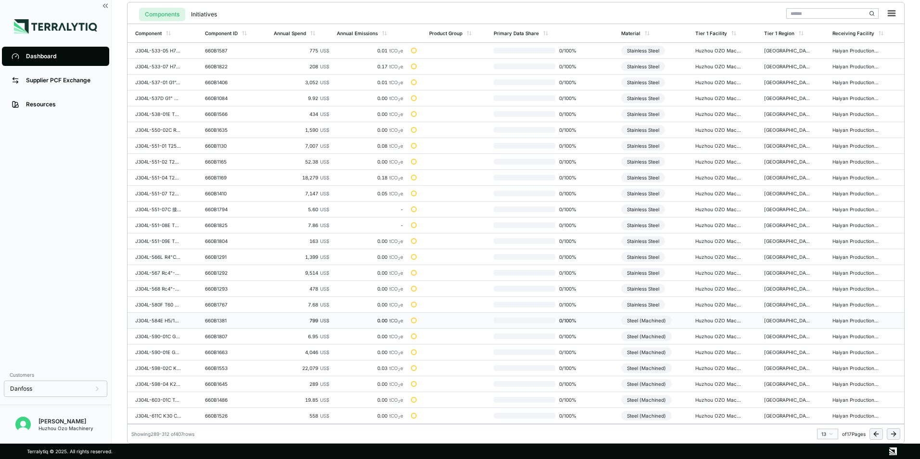
click at [655, 324] on div "Steel (Machined)" at bounding box center [646, 321] width 51 height 10
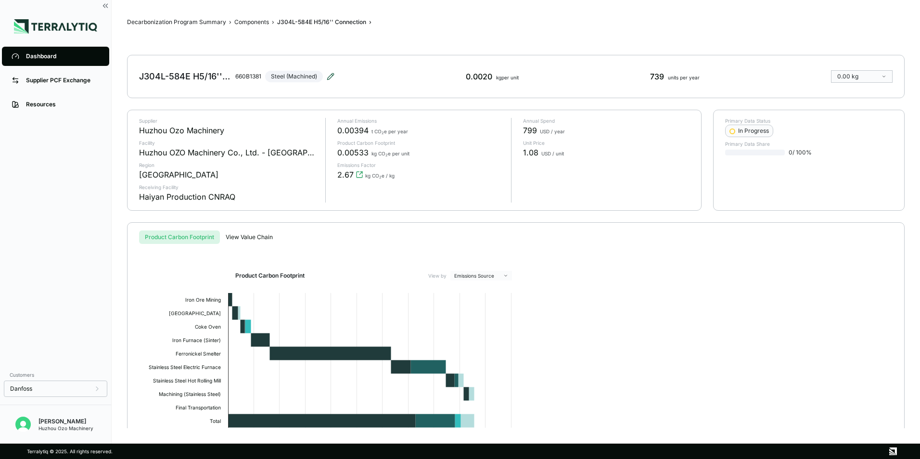
click at [331, 74] on icon at bounding box center [331, 77] width 8 height 8
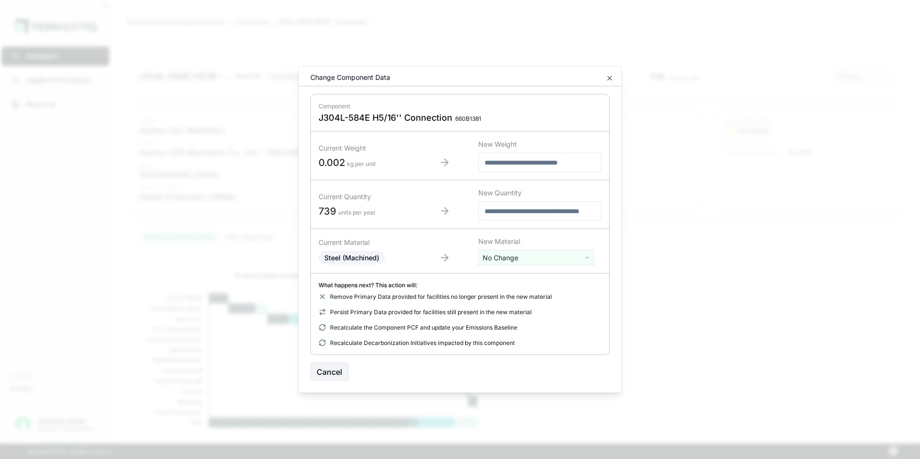
click at [513, 258] on html "Dashboard Supplier PCF Exchange Resources Customers Danfoss Kevan Liao Huzhou O…" at bounding box center [460, 229] width 920 height 459
type input "***"
click at [514, 307] on div "Stainless Steel" at bounding box center [536, 306] width 111 height 13
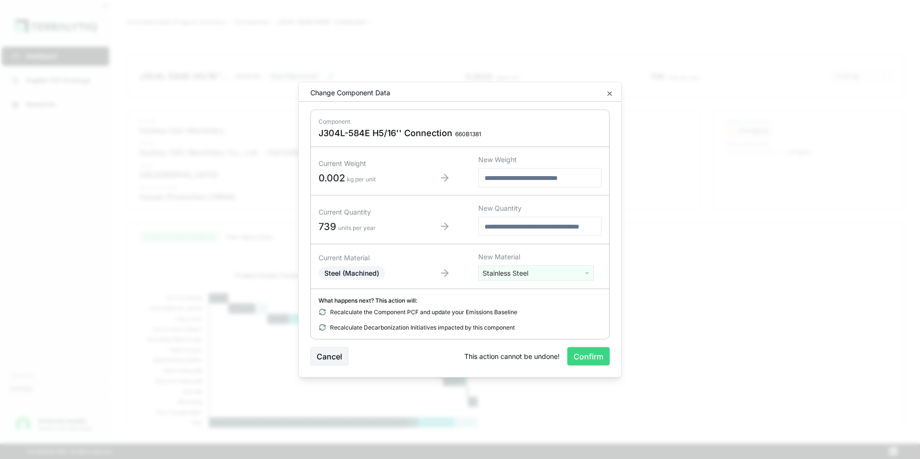
click at [592, 355] on button "Confirm" at bounding box center [588, 356] width 42 height 18
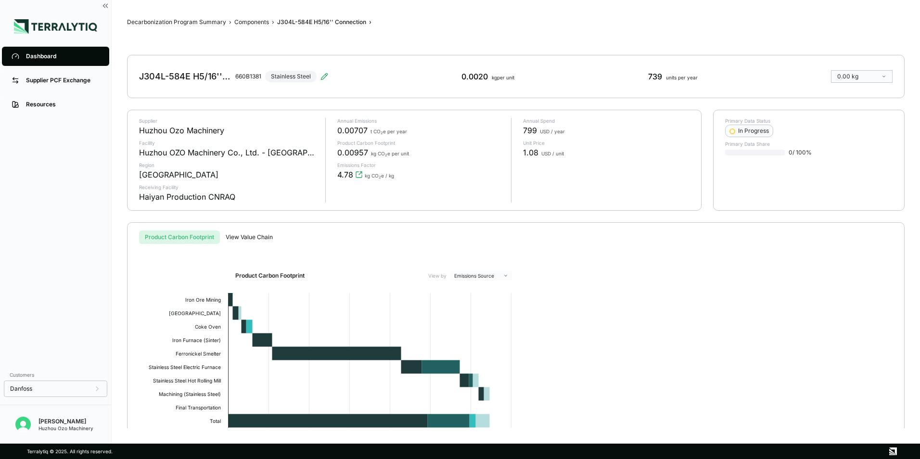
click at [37, 57] on div "Dashboard" at bounding box center [63, 56] width 74 height 8
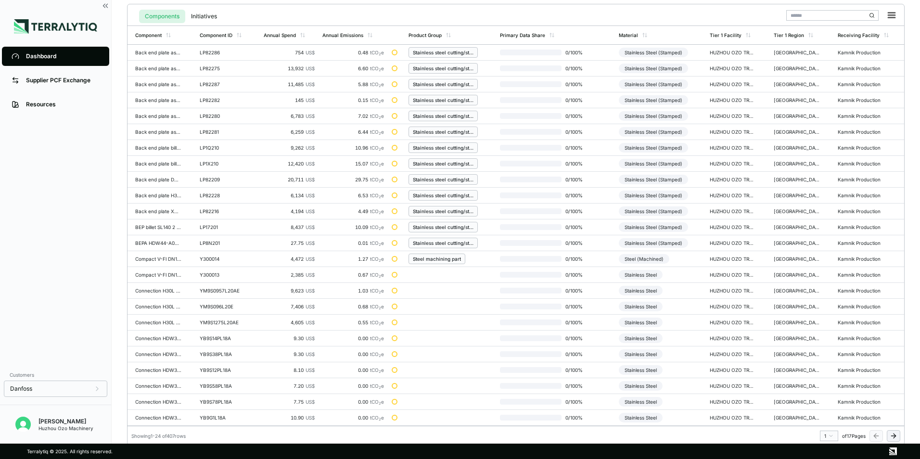
scroll to position [224, 0]
click at [832, 433] on html "Dashboard Supplier PCF Exchange Resources Customers Danfoss [PERSON_NAME] Huzho…" at bounding box center [460, 229] width 920 height 459
click at [824, 372] on div "13" at bounding box center [826, 373] width 14 height 12
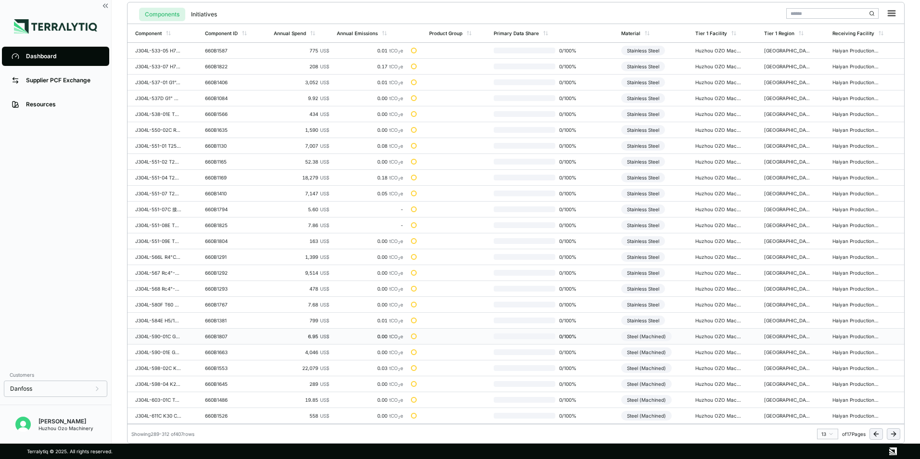
click at [649, 335] on div "Steel (Machined)" at bounding box center [646, 336] width 51 height 10
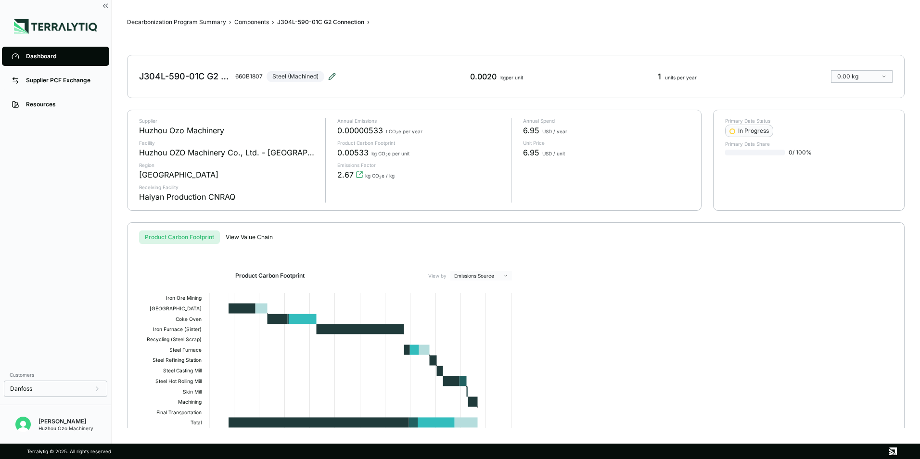
click at [332, 74] on icon at bounding box center [332, 77] width 8 height 8
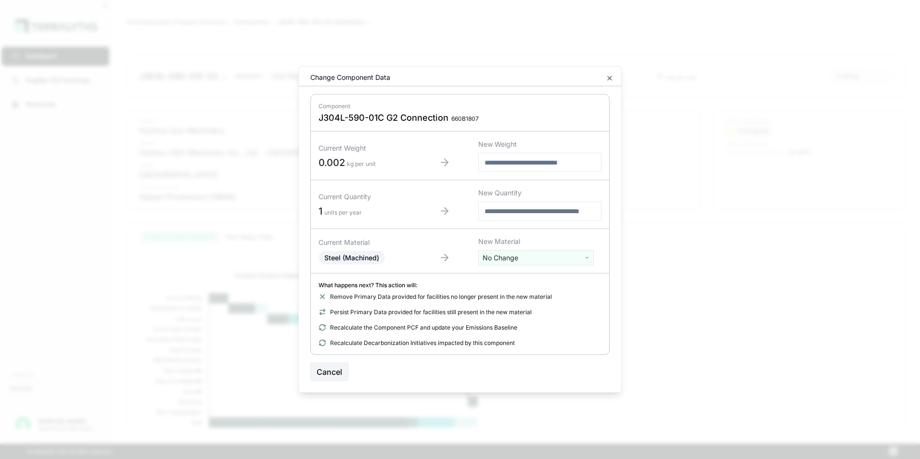
click at [534, 257] on html "Dashboard Supplier PCF Exchange Resources Customers Danfoss Kevan Liao Huzhou O…" at bounding box center [460, 229] width 920 height 459
click at [498, 278] on input "**" at bounding box center [536, 277] width 111 height 11
type input "***"
click at [505, 311] on div "Stainless Steel" at bounding box center [536, 306] width 111 height 13
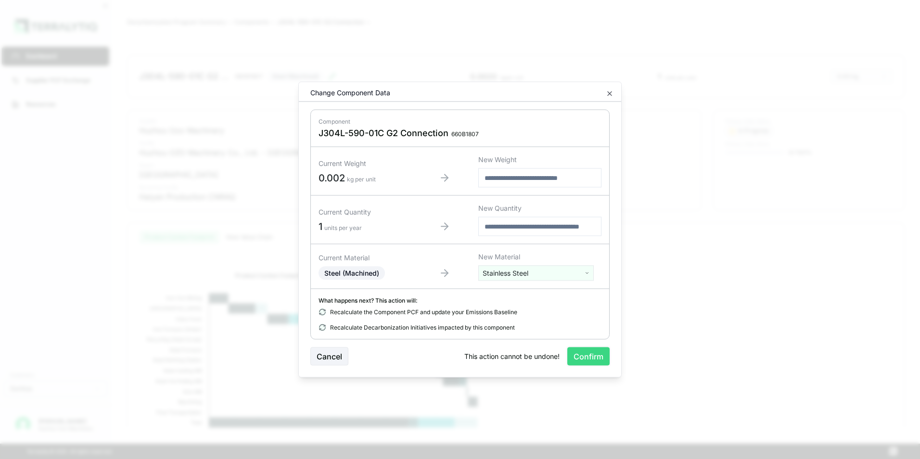
click at [598, 361] on button "Confirm" at bounding box center [588, 356] width 42 height 18
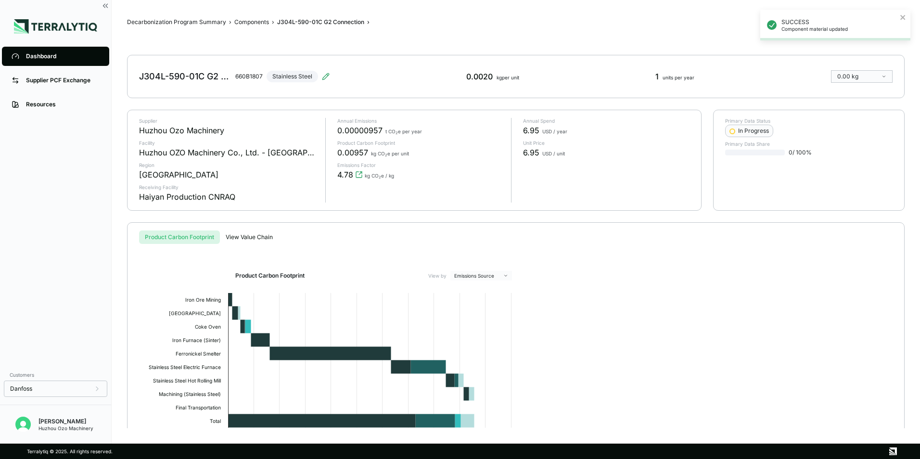
click at [48, 53] on div "Dashboard" at bounding box center [63, 56] width 74 height 8
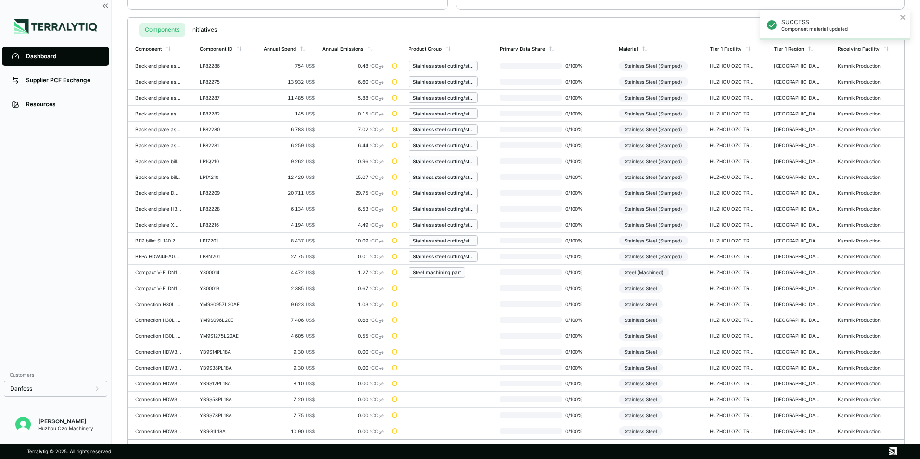
scroll to position [224, 0]
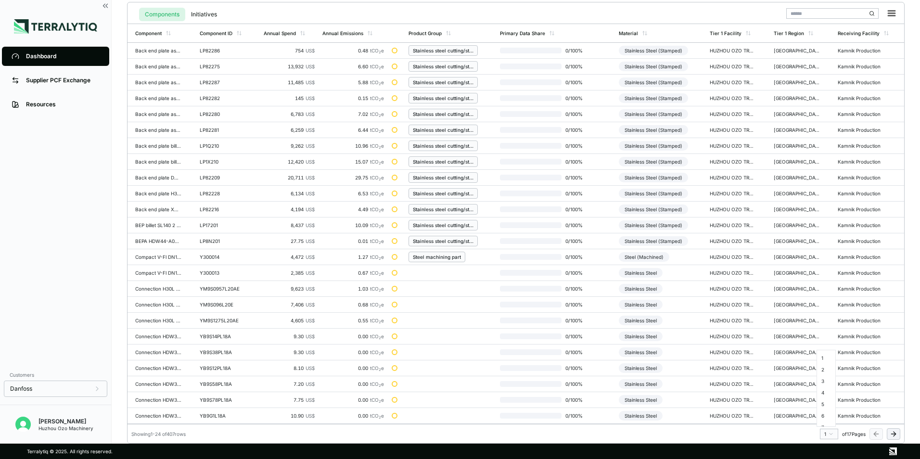
click at [831, 431] on html "SUCCESS Component material updated Dashboard Supplier PCF Exchange Resources Cu…" at bounding box center [460, 229] width 920 height 459
click at [826, 402] on div "13" at bounding box center [826, 401] width 14 height 12
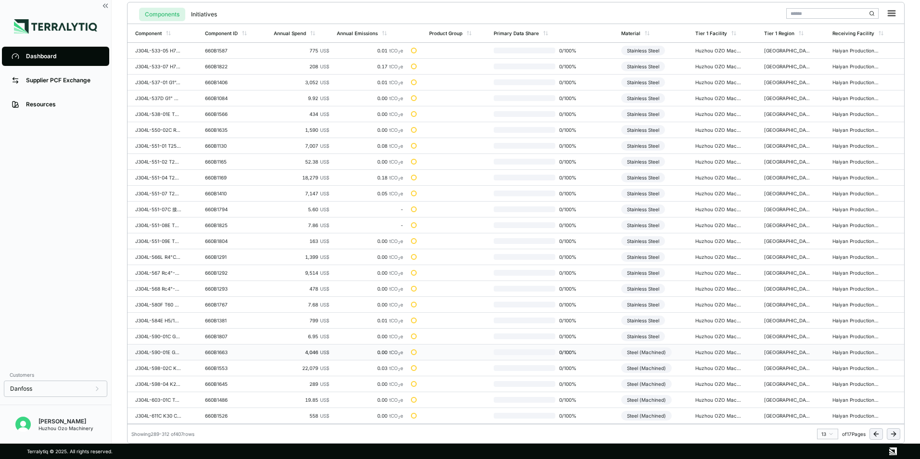
click at [647, 353] on div "Steel (Machined)" at bounding box center [646, 352] width 51 height 10
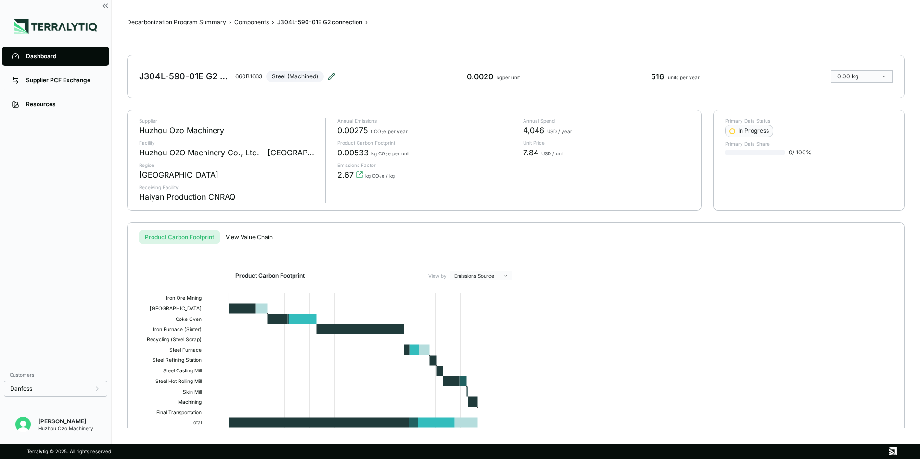
click at [333, 74] on icon at bounding box center [332, 77] width 8 height 8
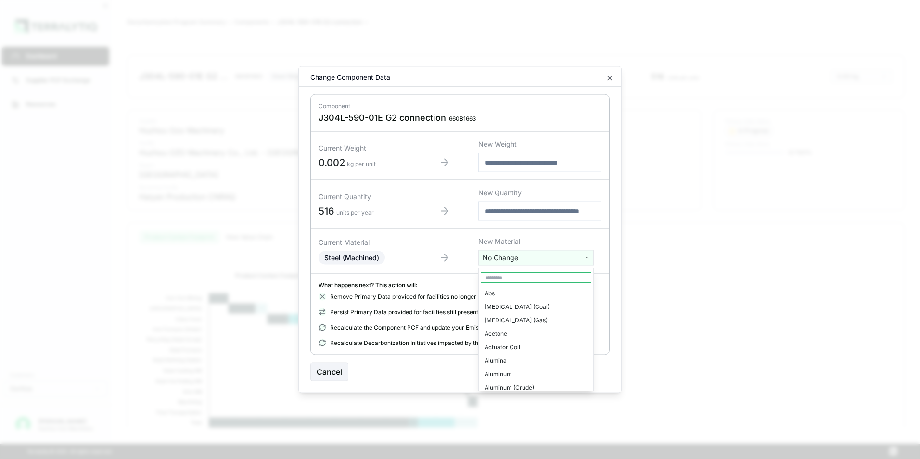
click at [517, 259] on html "Dashboard Supplier PCF Exchange Resources Customers Danfoss Kevan Liao Huzhou O…" at bounding box center [460, 229] width 920 height 459
click at [512, 280] on input "text" at bounding box center [536, 277] width 111 height 11
type input "***"
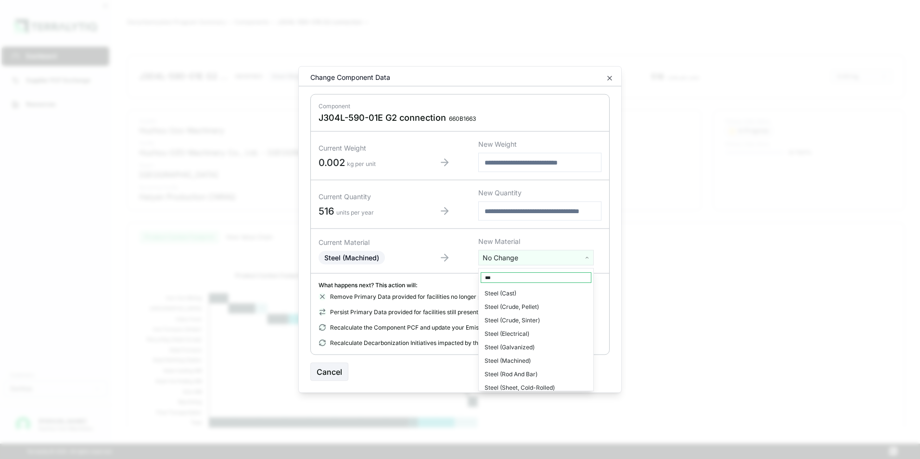
scroll to position [0, 0]
click at [506, 310] on div "Stainless Steel" at bounding box center [536, 306] width 111 height 13
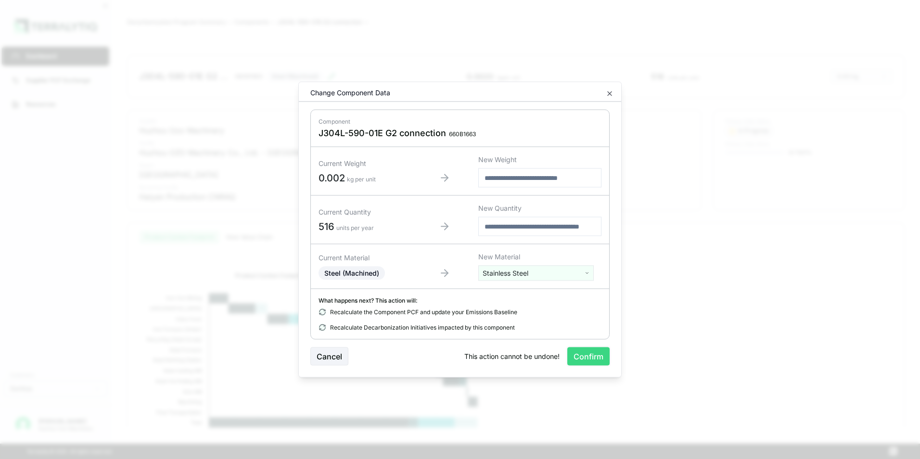
click at [592, 359] on button "Confirm" at bounding box center [588, 356] width 42 height 18
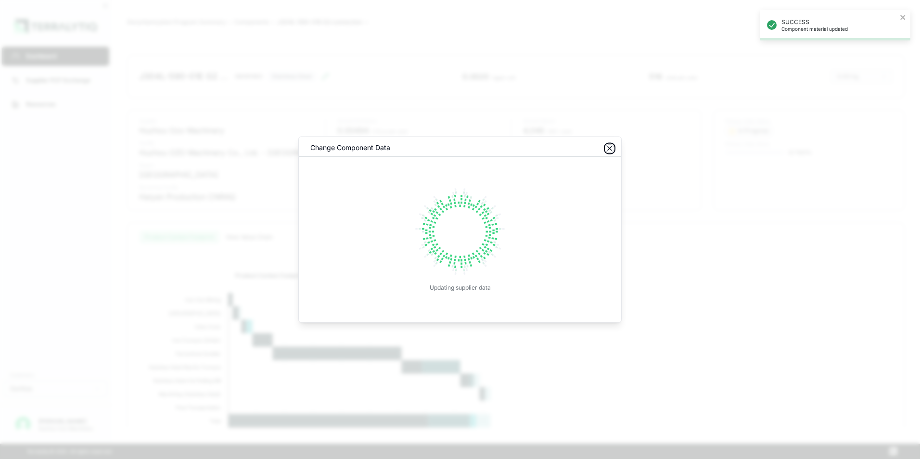
click at [610, 148] on icon "button" at bounding box center [610, 149] width 4 height 4
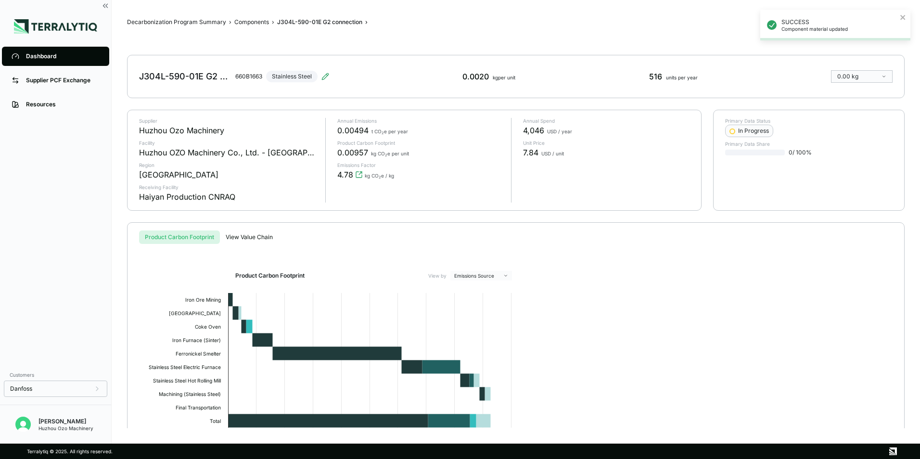
click at [31, 54] on div "Dashboard" at bounding box center [63, 56] width 74 height 8
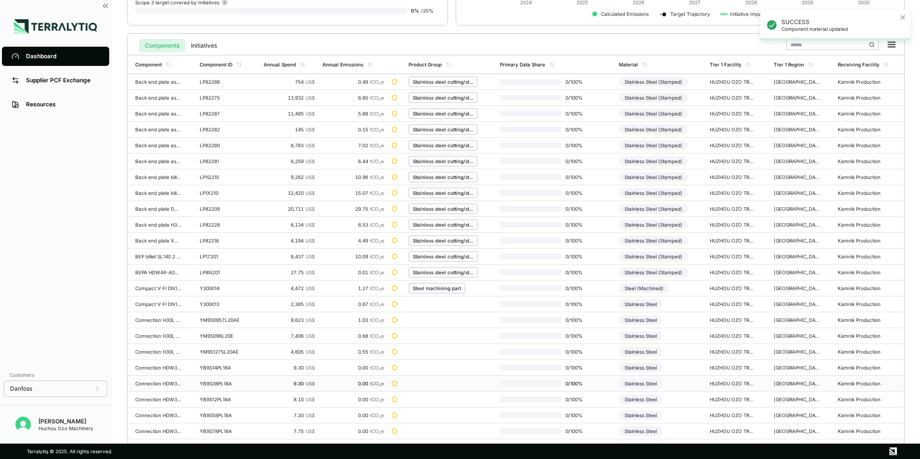
scroll to position [224, 0]
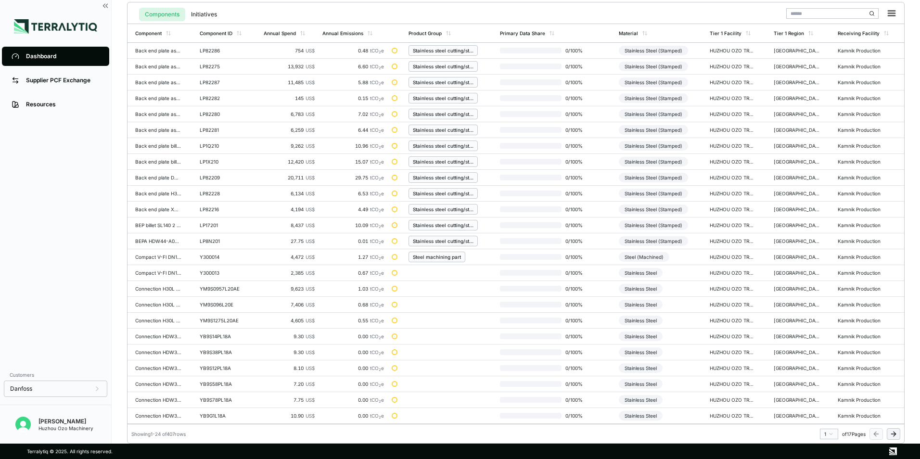
click at [834, 433] on html "Dashboard Supplier PCF Exchange Resources Customers Danfoss [PERSON_NAME] Huzho…" at bounding box center [460, 229] width 920 height 459
click at [826, 374] on div "13" at bounding box center [826, 373] width 14 height 12
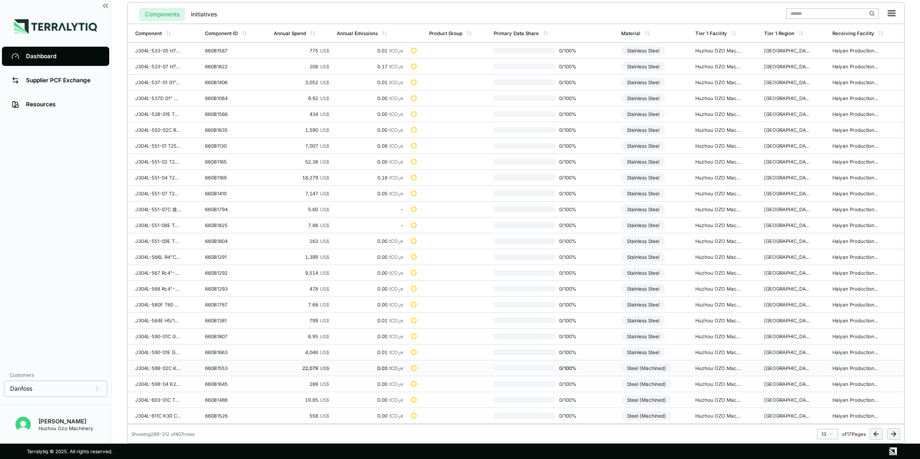
click at [655, 369] on div "Steel (Machined)" at bounding box center [646, 368] width 51 height 10
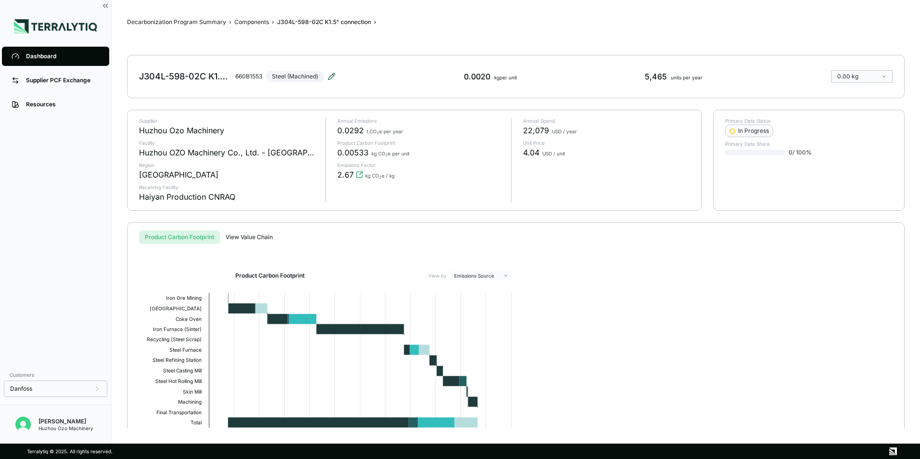
click at [333, 77] on icon at bounding box center [332, 77] width 8 height 8
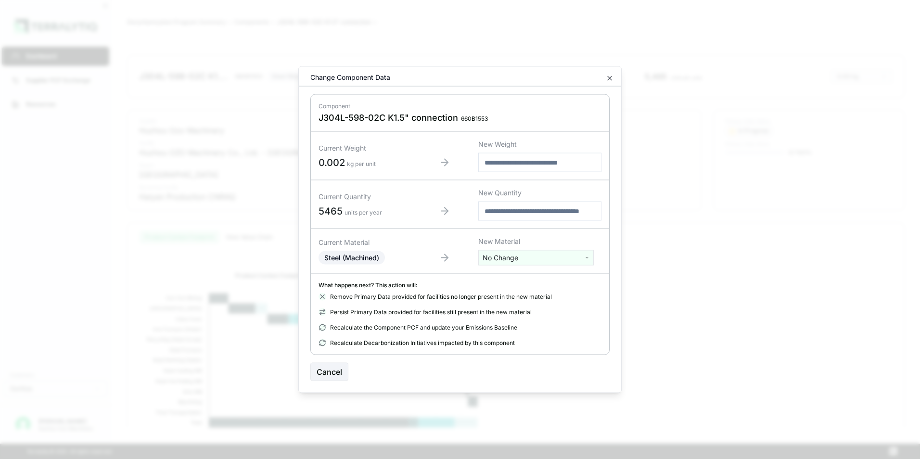
click at [510, 259] on html "Dashboard Supplier PCF Exchange Resources Customers Danfoss Kevan Liao Huzhou O…" at bounding box center [460, 229] width 920 height 459
type input "****"
click at [502, 294] on div "Stainless Steel" at bounding box center [536, 293] width 111 height 13
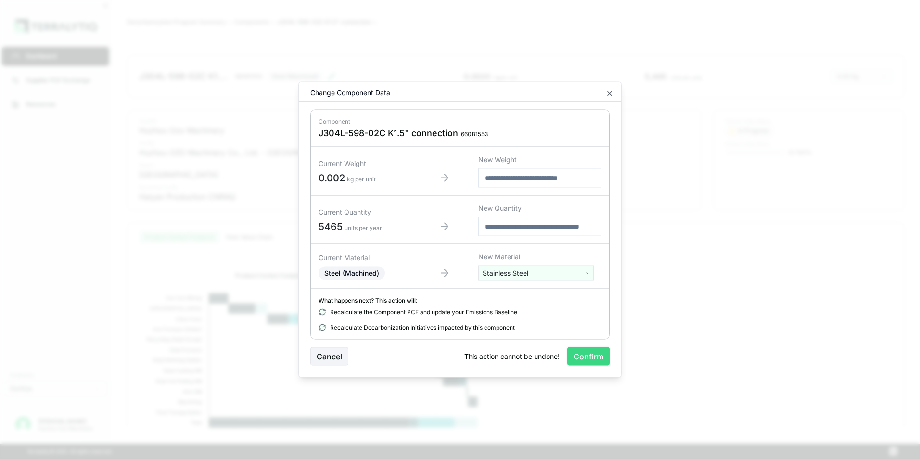
click at [584, 355] on button "Confirm" at bounding box center [588, 356] width 42 height 18
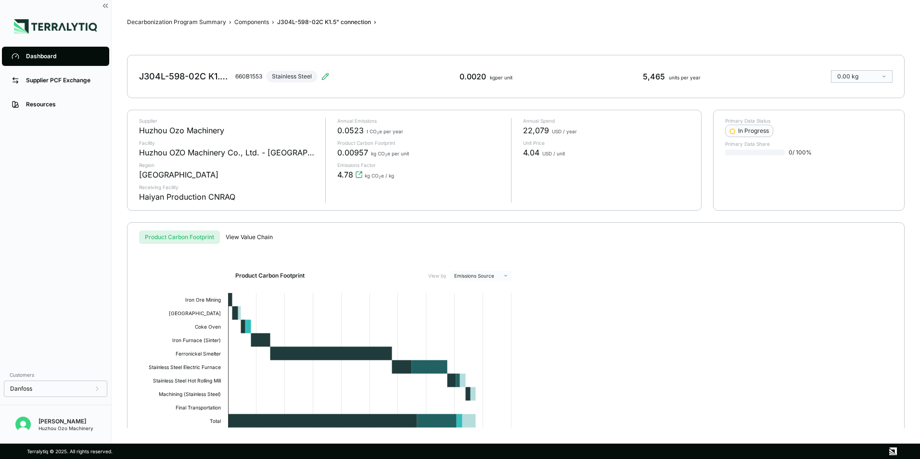
click at [43, 55] on div "Dashboard" at bounding box center [63, 56] width 74 height 8
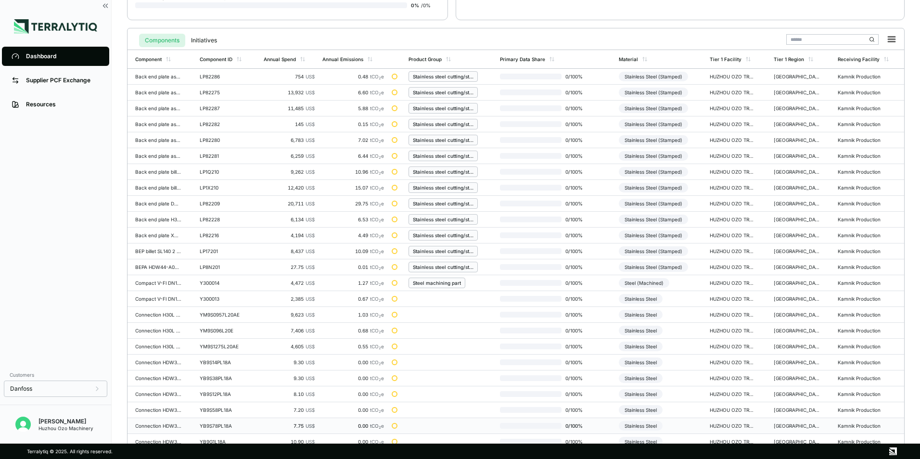
scroll to position [224, 0]
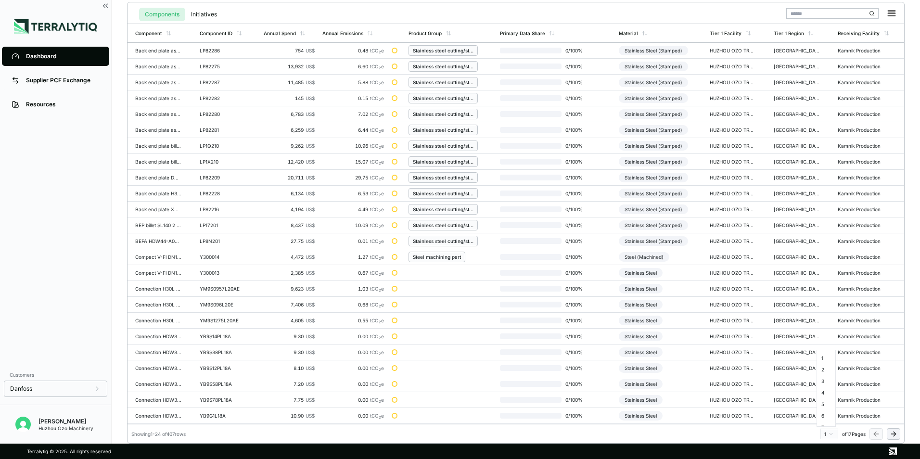
click at [833, 433] on html "Dashboard Supplier PCF Exchange Resources Customers Danfoss [PERSON_NAME] Huzho…" at bounding box center [460, 229] width 920 height 459
click at [826, 401] on div "13" at bounding box center [826, 401] width 14 height 12
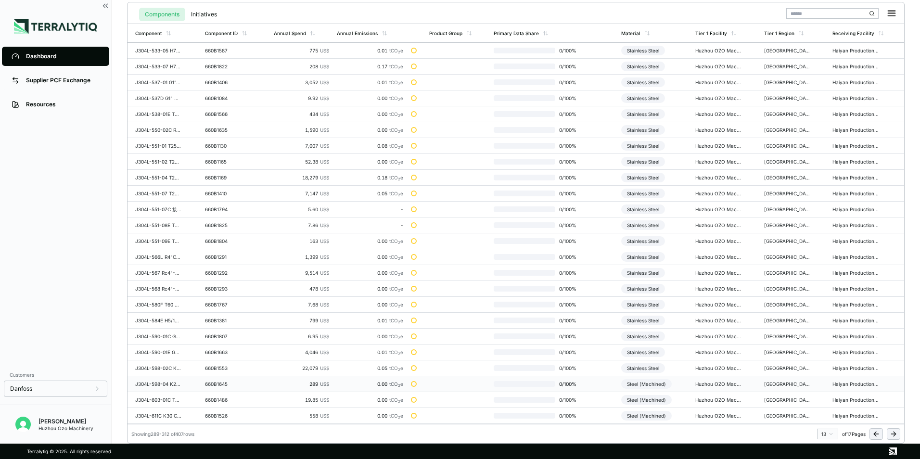
click at [652, 386] on div "Steel (Machined)" at bounding box center [646, 384] width 51 height 10
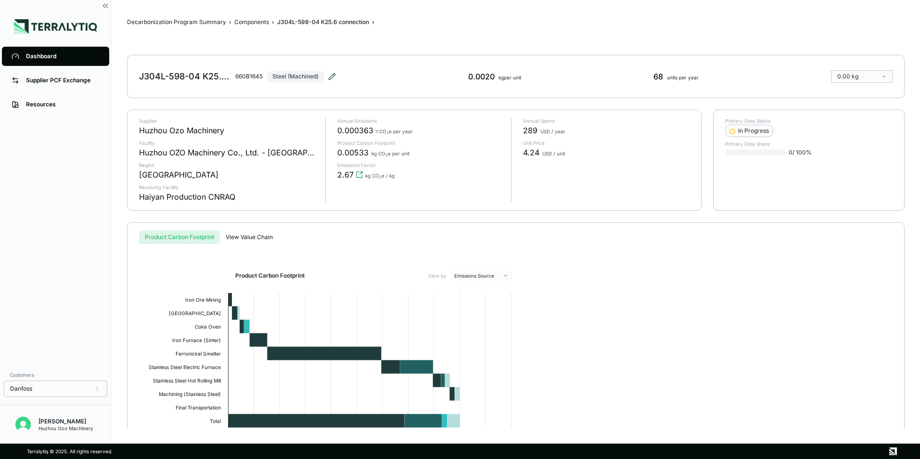
click at [330, 76] on icon at bounding box center [332, 77] width 8 height 8
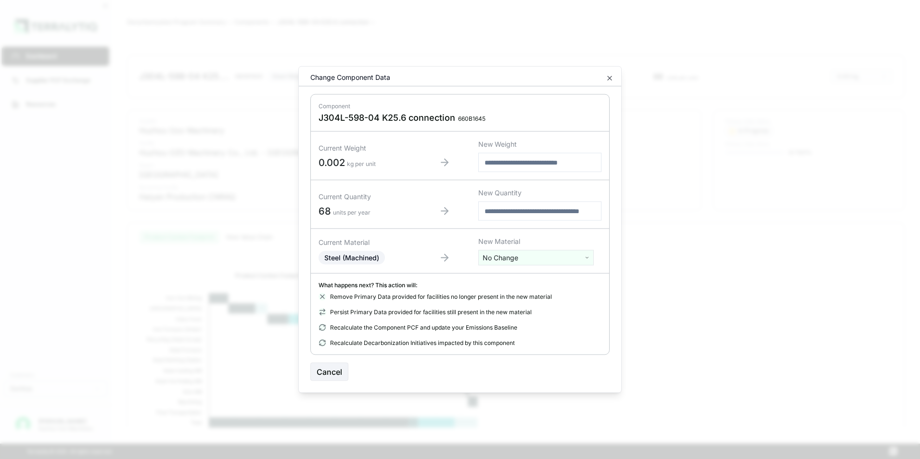
click at [528, 258] on html "Dashboard Supplier PCF Exchange Resources Customers Danfoss Kevan Liao Huzhou O…" at bounding box center [460, 229] width 920 height 459
click at [505, 280] on input "text" at bounding box center [536, 277] width 111 height 11
type input "***"
click at [506, 306] on div "Stainless Steel" at bounding box center [536, 306] width 111 height 13
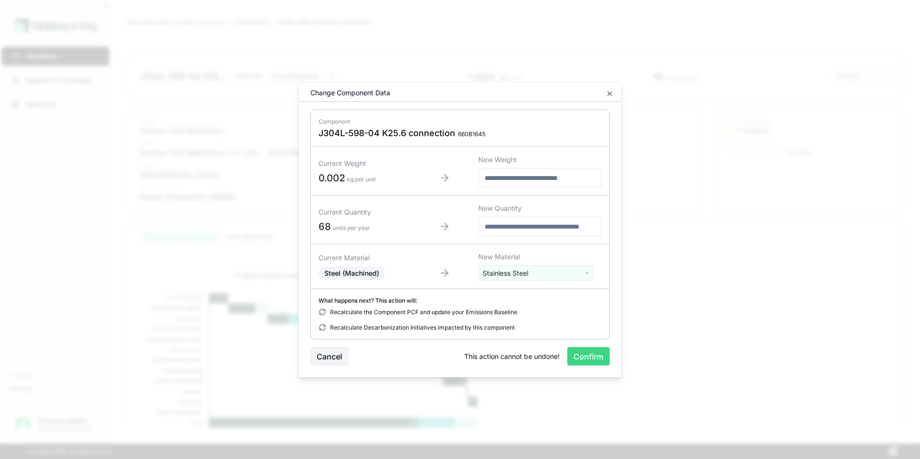
click at [589, 359] on button "Confirm" at bounding box center [588, 356] width 42 height 18
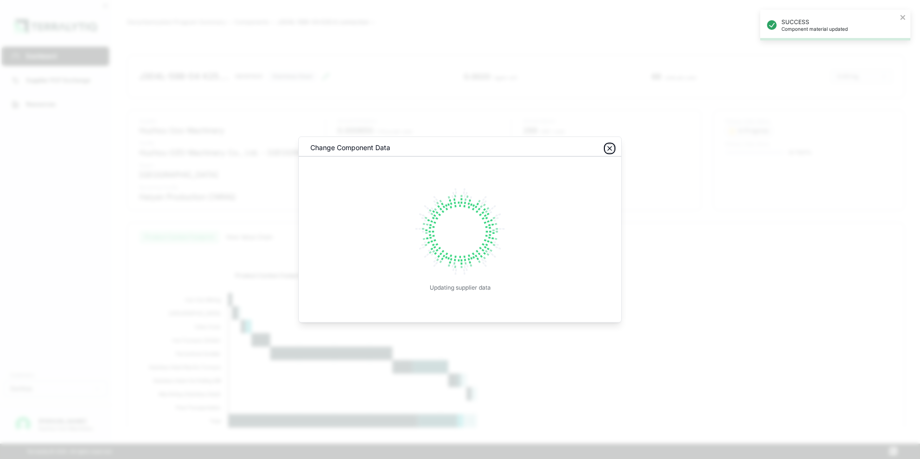
click at [609, 150] on icon "button" at bounding box center [610, 149] width 8 height 8
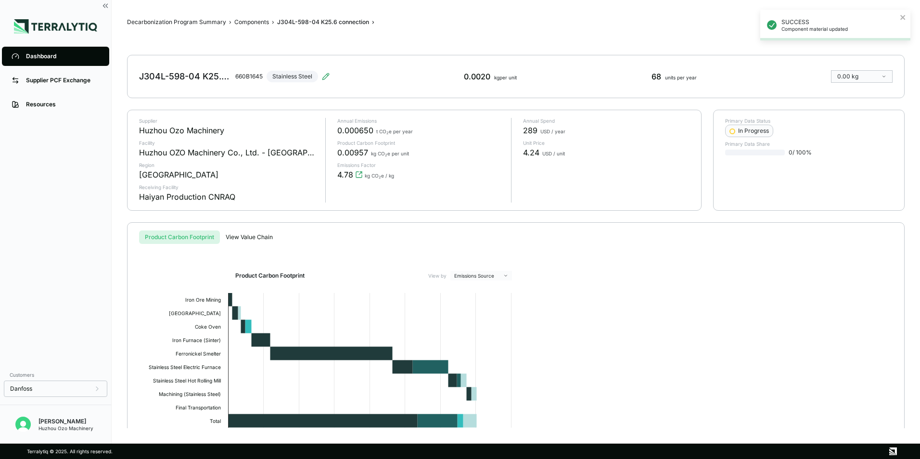
click at [35, 56] on div "Dashboard" at bounding box center [63, 56] width 74 height 8
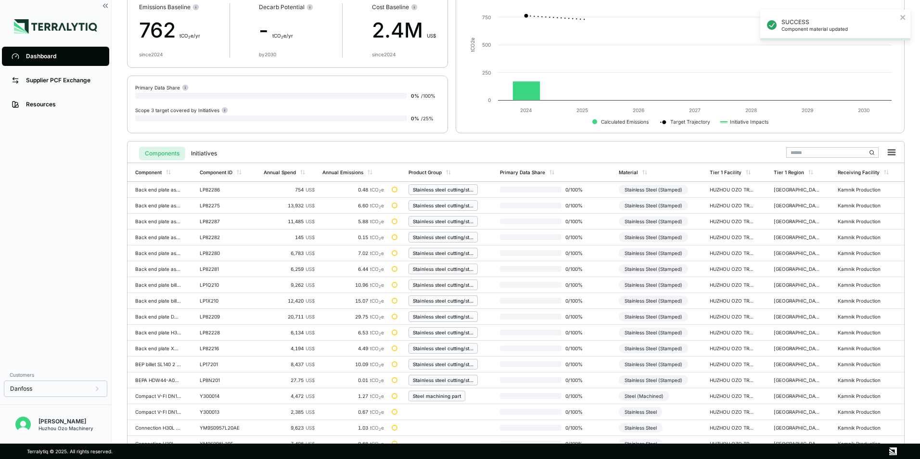
scroll to position [224, 0]
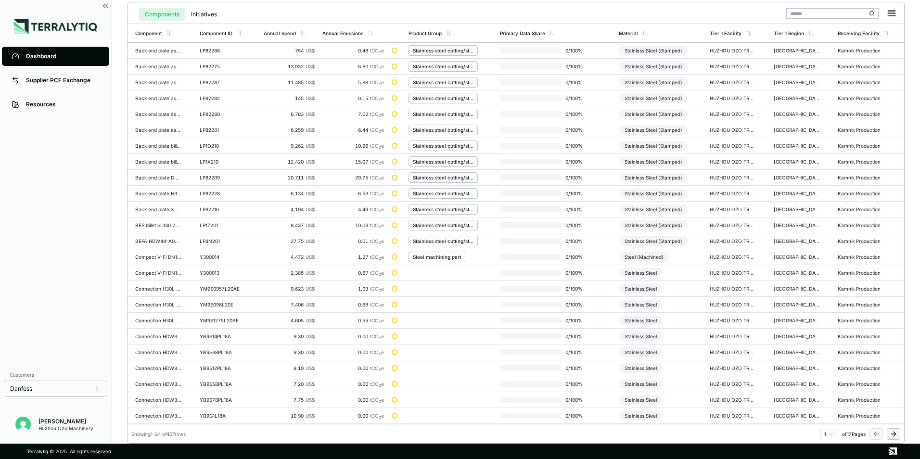
click at [826, 433] on html "Dashboard Supplier PCF Exchange Resources Customers Danfoss [PERSON_NAME] Huzho…" at bounding box center [460, 229] width 920 height 459
click at [826, 373] on div "13" at bounding box center [826, 373] width 14 height 12
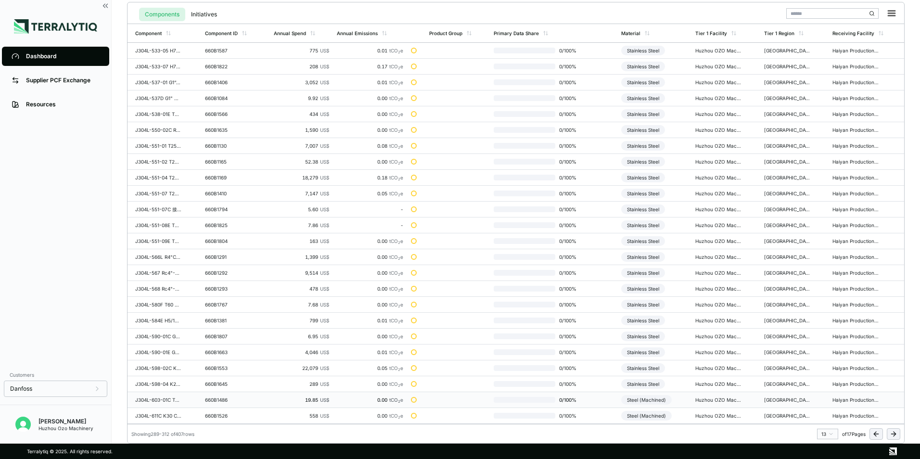
click at [650, 401] on div "Steel (Machined)" at bounding box center [646, 400] width 51 height 10
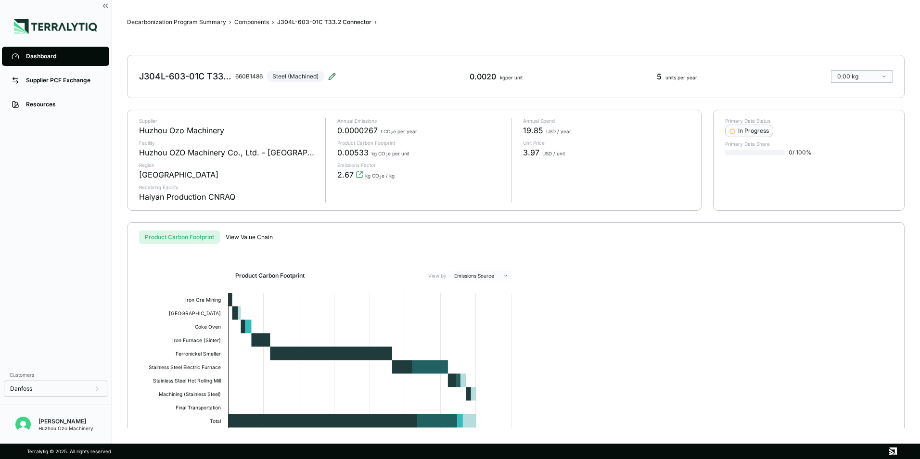
click at [331, 77] on icon at bounding box center [332, 76] width 6 height 6
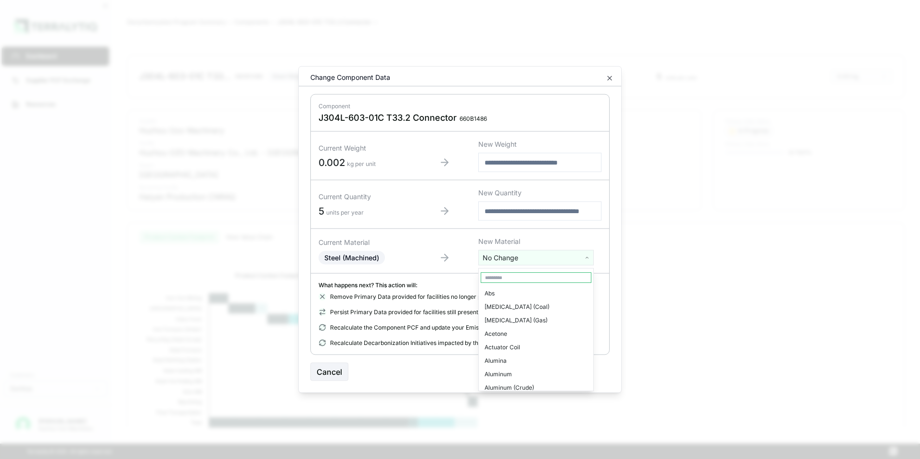
click at [507, 261] on html "Dashboard Supplier PCF Exchange Resources Customers Danfoss Kevan Liao Huzhou O…" at bounding box center [460, 229] width 920 height 459
type input "***"
click at [505, 308] on div "Stainless Steel" at bounding box center [536, 306] width 111 height 13
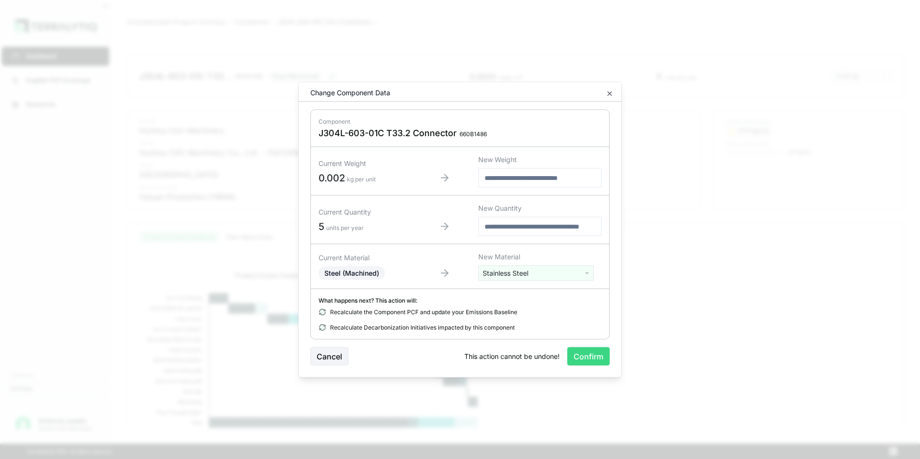
click at [587, 353] on button "Confirm" at bounding box center [588, 356] width 42 height 18
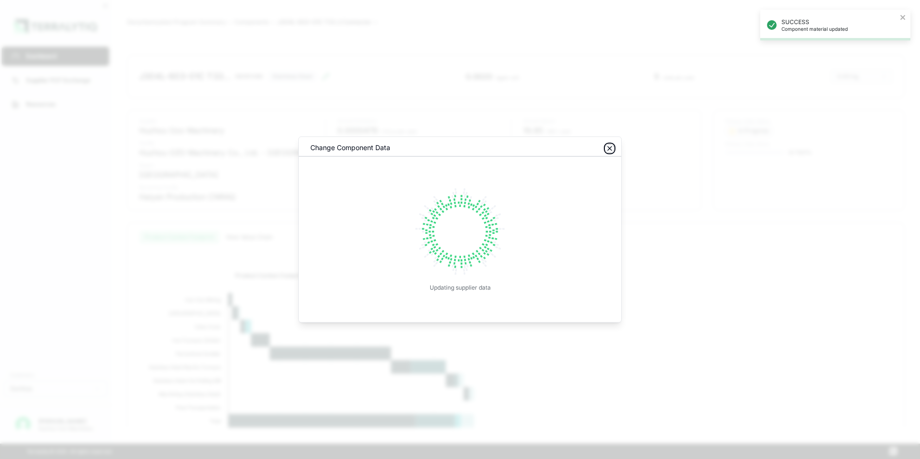
click at [609, 147] on icon "button" at bounding box center [610, 149] width 4 height 4
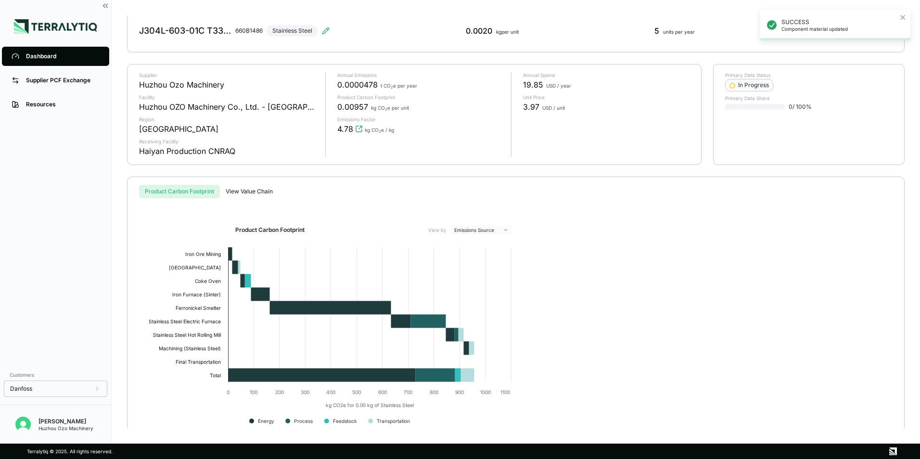
scroll to position [61, 0]
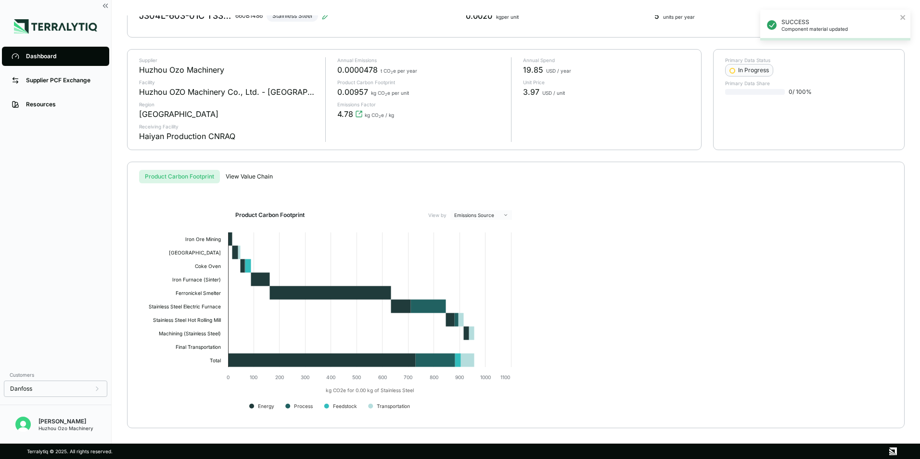
click at [47, 58] on div "Dashboard" at bounding box center [63, 56] width 74 height 8
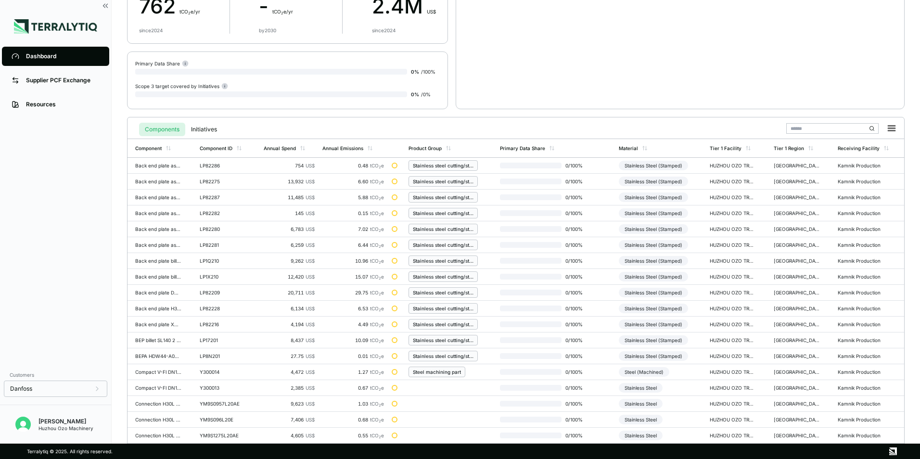
scroll to position [224, 0]
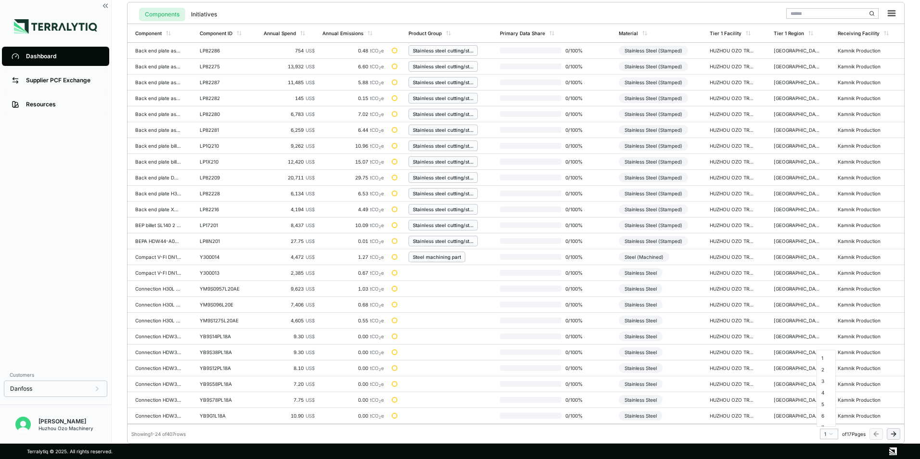
click at [828, 433] on html "Dashboard Supplier PCF Exchange Resources Customers Danfoss [PERSON_NAME] Huzho…" at bounding box center [460, 229] width 920 height 459
click at [824, 400] on div "13" at bounding box center [826, 401] width 14 height 12
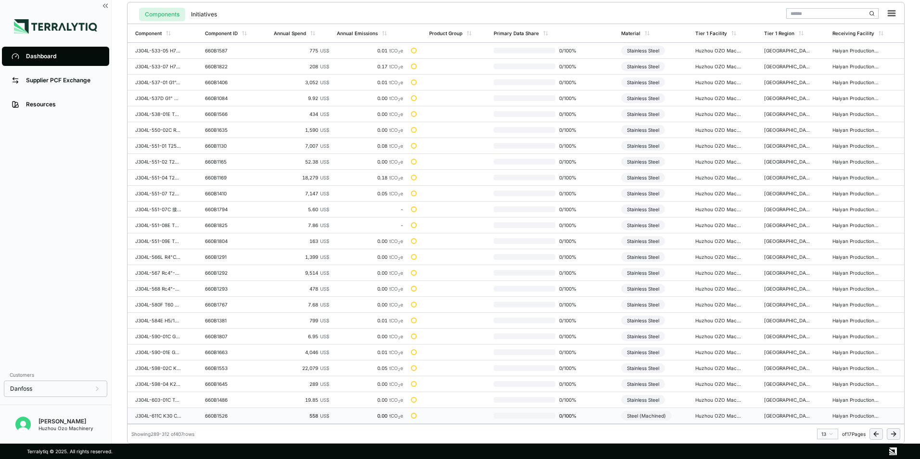
click at [648, 417] on div "Steel (Machined)" at bounding box center [646, 416] width 51 height 10
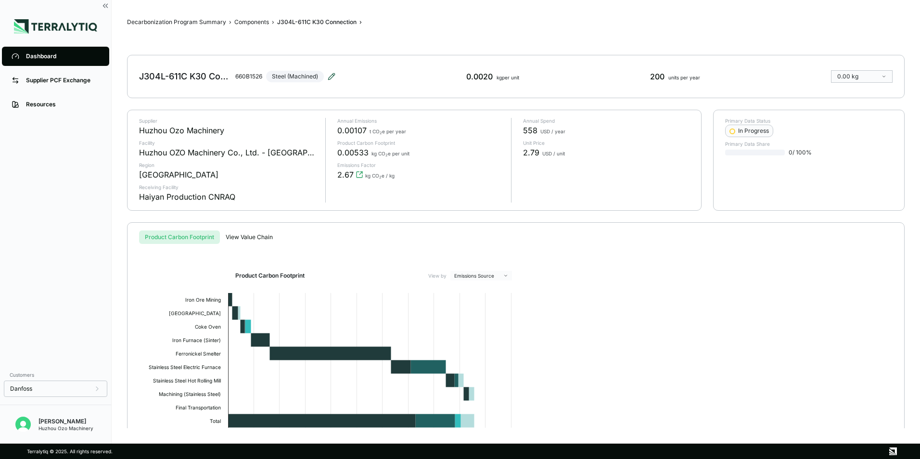
click at [334, 75] on icon at bounding box center [331, 76] width 6 height 6
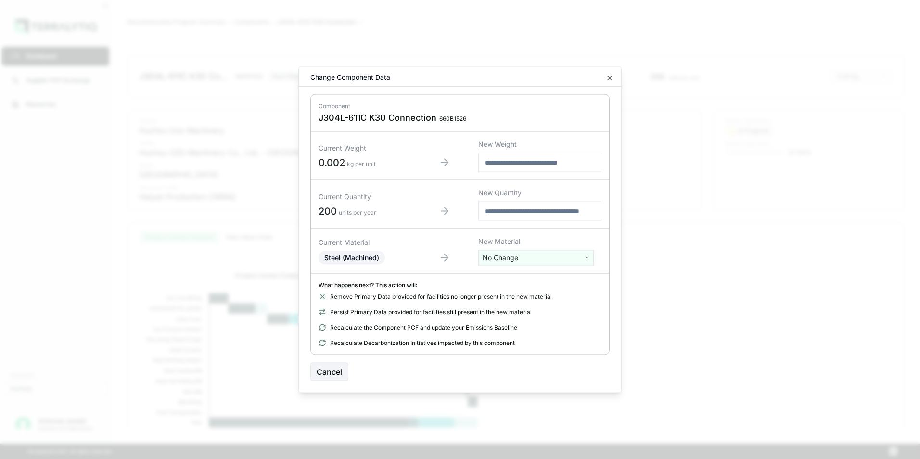
click at [502, 261] on html "Dashboard Supplier PCF Exchange Resources Customers Danfoss Kevan Liao Huzhou O…" at bounding box center [460, 229] width 920 height 459
type input "***"
click at [501, 304] on div "Stainless Steel" at bounding box center [536, 306] width 111 height 13
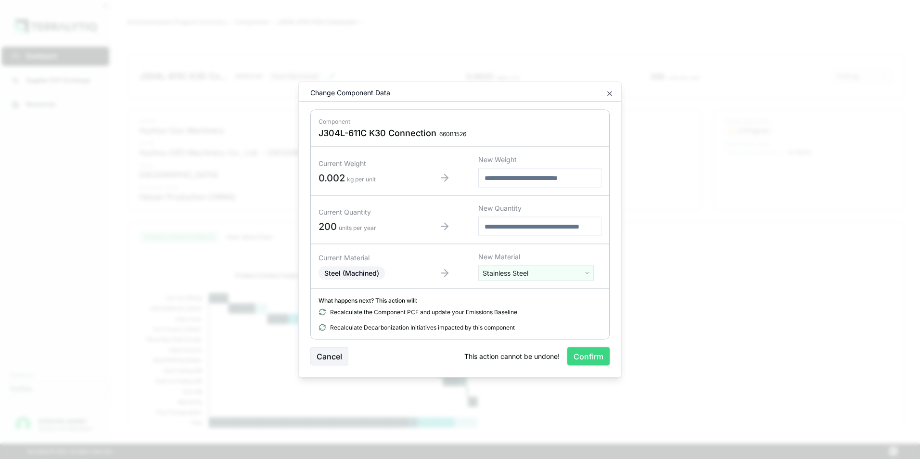
click at [591, 354] on button "Confirm" at bounding box center [588, 356] width 42 height 18
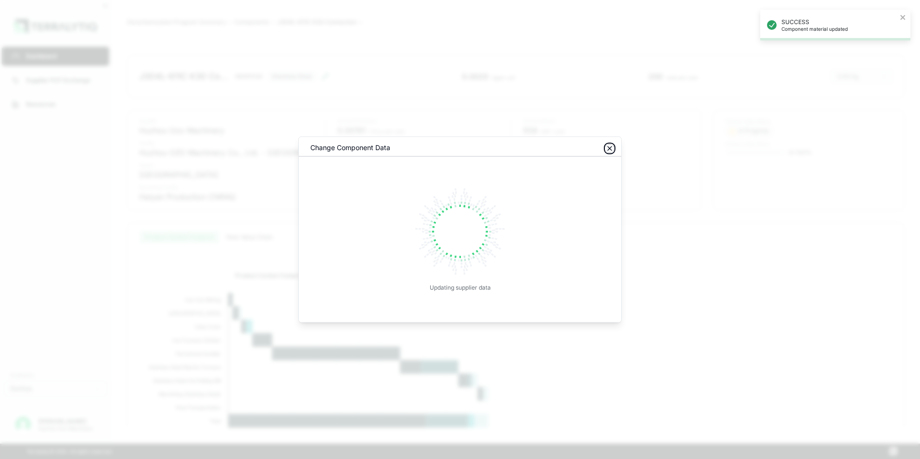
click at [611, 148] on icon "button" at bounding box center [610, 149] width 8 height 8
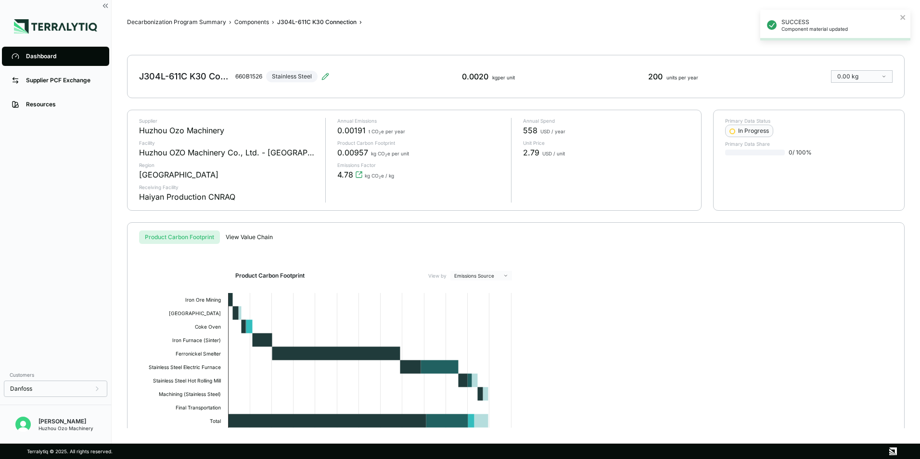
click at [36, 56] on div "Dashboard" at bounding box center [63, 56] width 74 height 8
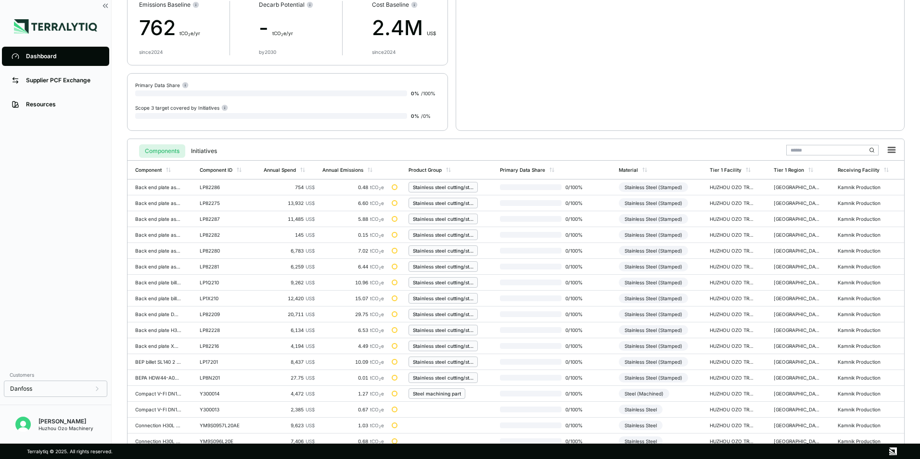
scroll to position [224, 0]
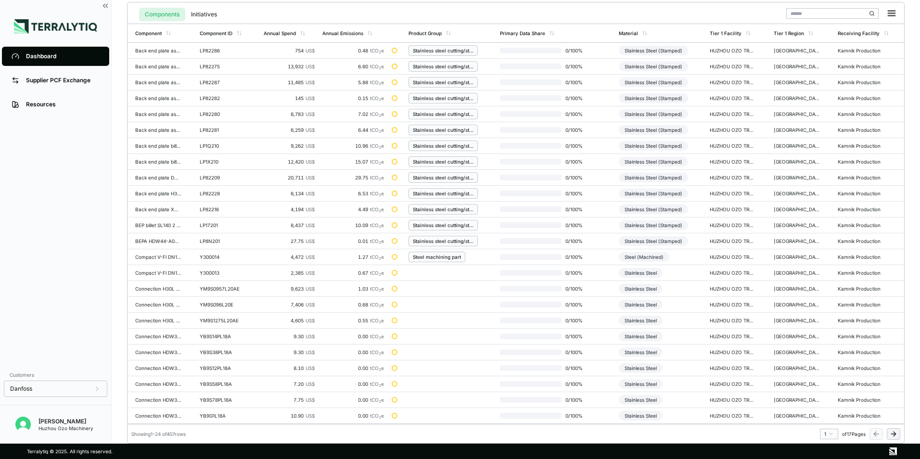
click at [830, 434] on html "Dashboard Supplier PCF Exchange Resources Customers Danfoss [PERSON_NAME] Huzho…" at bounding box center [460, 229] width 920 height 459
click at [826, 411] on div "14" at bounding box center [826, 412] width 14 height 12
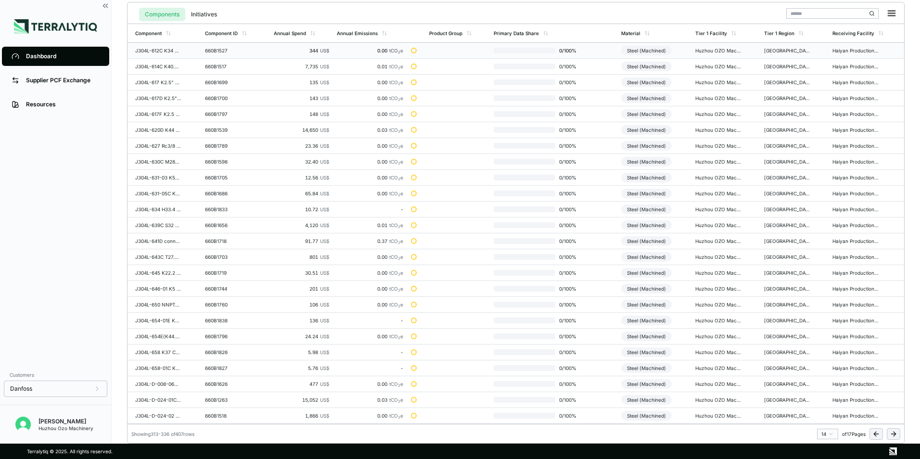
click at [639, 49] on div "Steel (Machined)" at bounding box center [646, 51] width 51 height 10
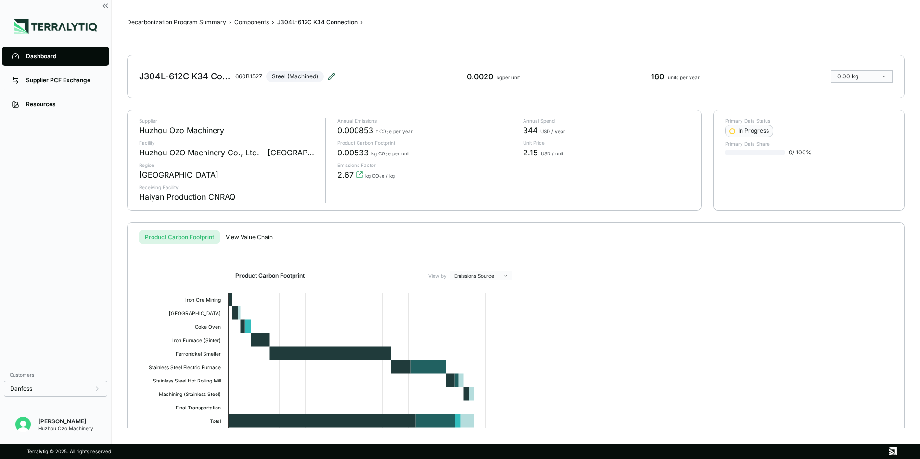
click at [330, 76] on icon at bounding box center [332, 77] width 8 height 8
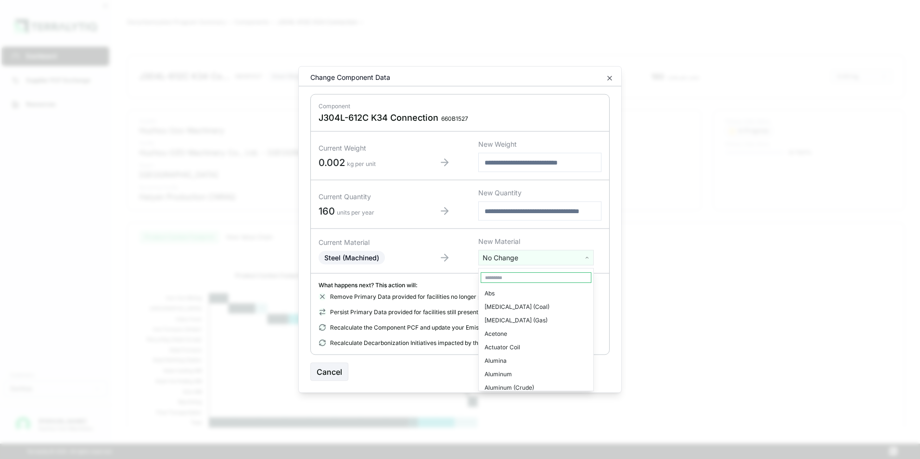
click at [509, 260] on html "Dashboard Supplier PCF Exchange Resources Customers Danfoss Kevan Liao Huzhou O…" at bounding box center [460, 229] width 920 height 459
type input "***"
click at [503, 305] on div "Stainless Steel" at bounding box center [536, 306] width 111 height 13
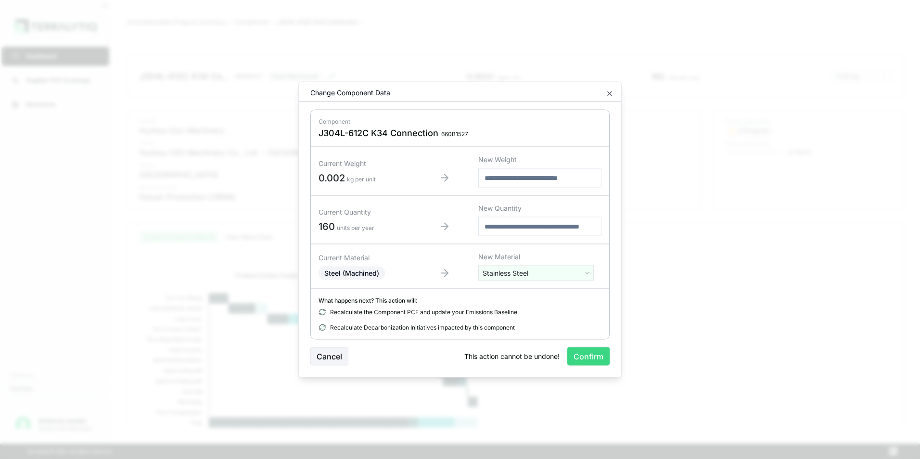
click at [590, 360] on button "Confirm" at bounding box center [588, 356] width 42 height 18
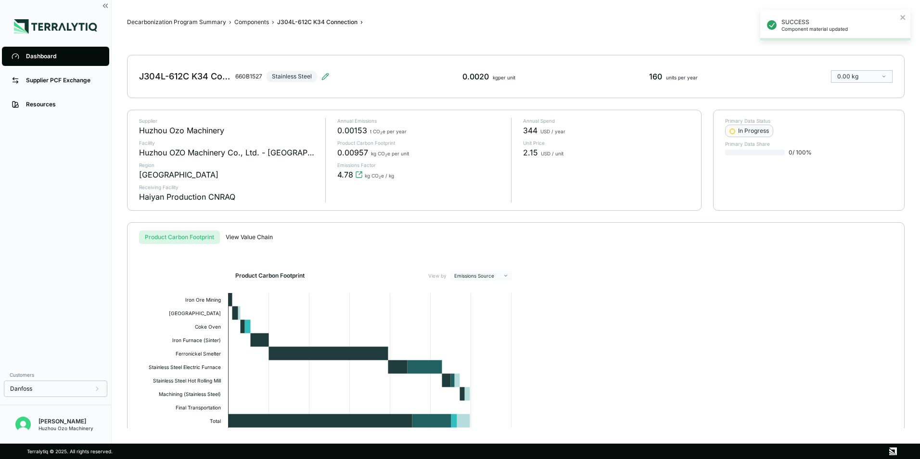
click at [38, 54] on div "Dashboard" at bounding box center [63, 56] width 74 height 8
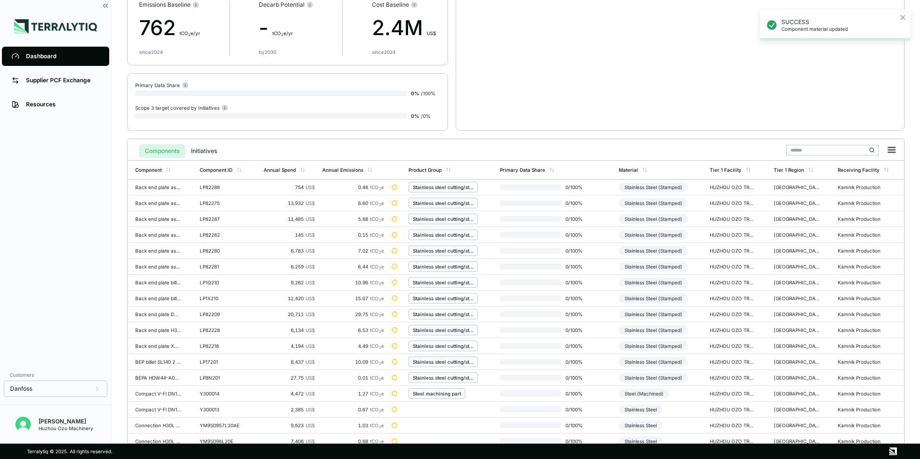
scroll to position [224, 0]
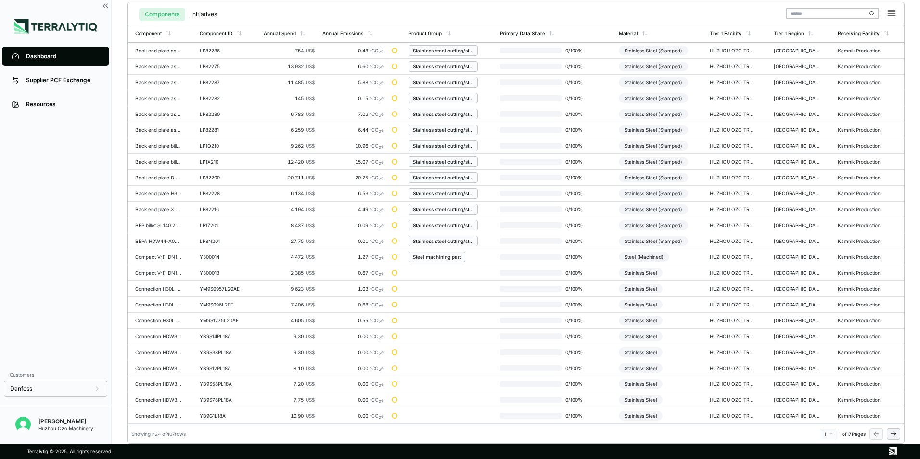
click at [830, 434] on html "SUCCESS Component material updated Dashboard Supplier PCF Exchange Resources Cu…" at bounding box center [460, 229] width 920 height 459
click at [825, 412] on div "14" at bounding box center [826, 412] width 14 height 12
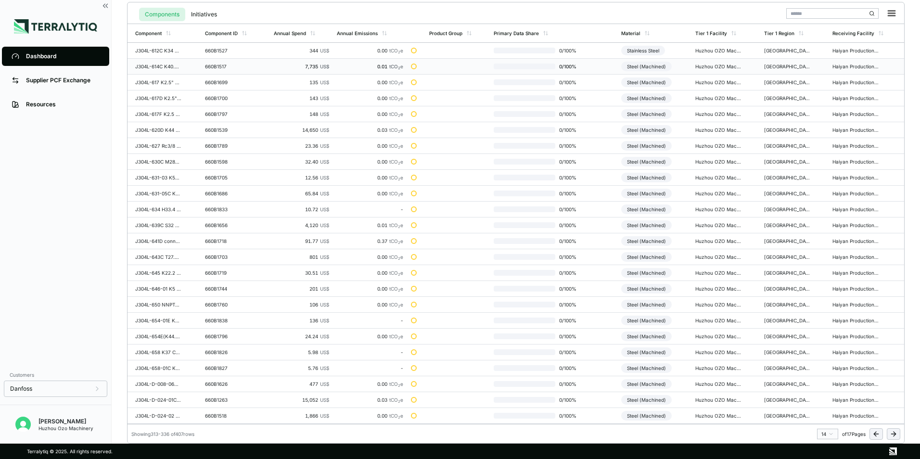
click at [652, 64] on div "Steel (Machined)" at bounding box center [646, 67] width 51 height 10
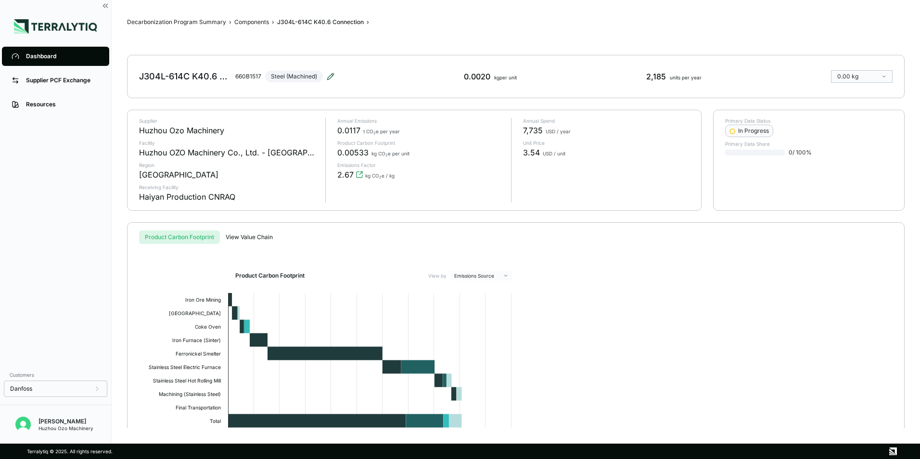
click at [331, 74] on icon at bounding box center [331, 74] width 1 height 1
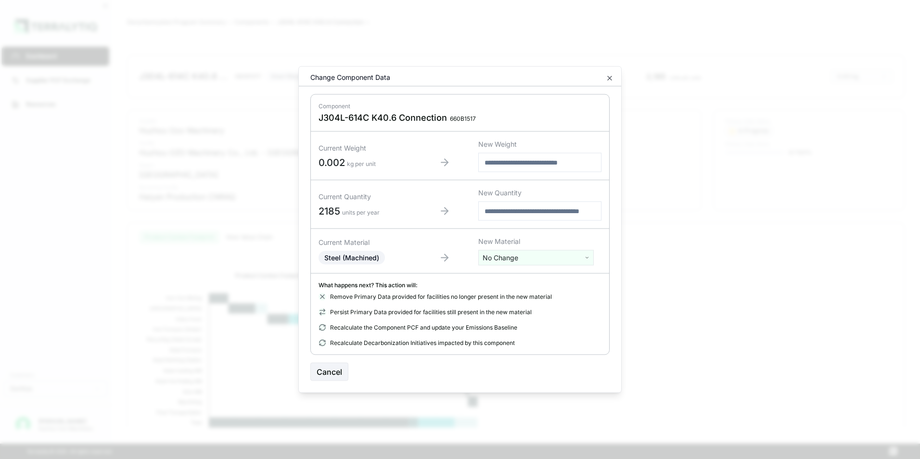
click at [504, 257] on html "Dashboard Supplier PCF Exchange Resources Customers Danfoss Kevan Liao Huzhou O…" at bounding box center [460, 229] width 920 height 459
type input "***"
click at [509, 306] on div "Stainless Steel" at bounding box center [536, 306] width 111 height 13
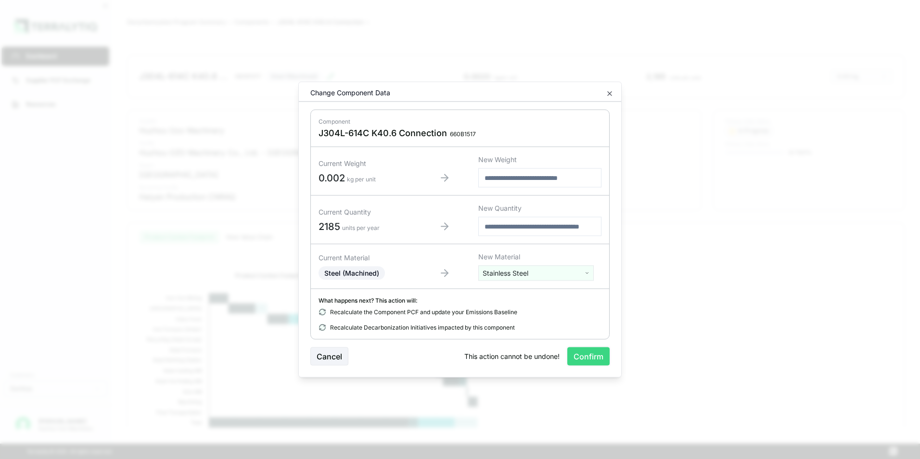
click at [596, 357] on button "Confirm" at bounding box center [588, 356] width 42 height 18
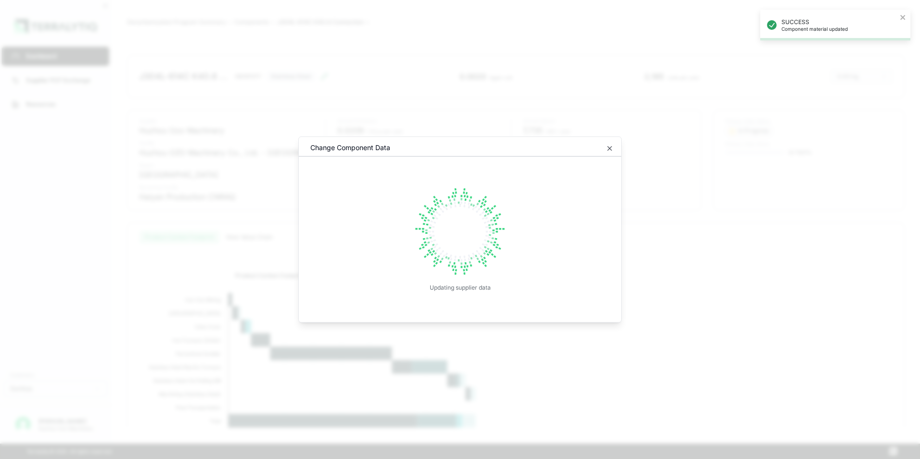
click at [604, 149] on div "Change Component Data" at bounding box center [460, 150] width 322 height 14
click at [610, 149] on icon "button" at bounding box center [610, 149] width 4 height 4
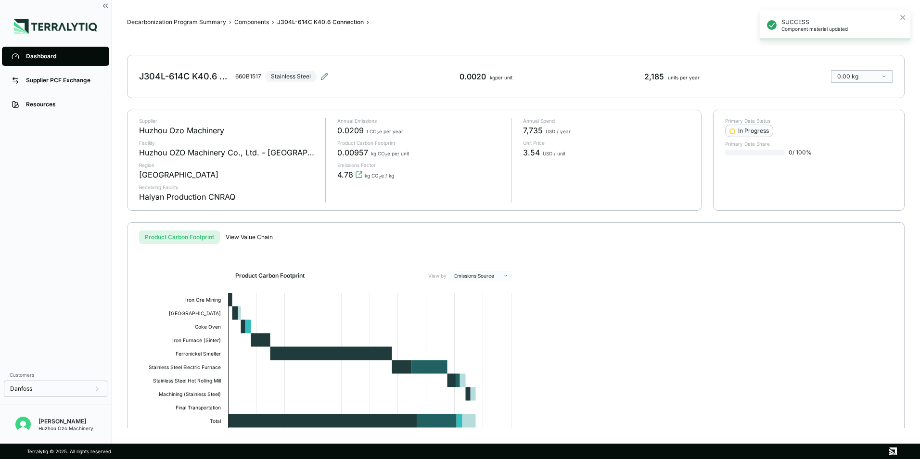
click at [38, 54] on div "Dashboard" at bounding box center [63, 56] width 74 height 8
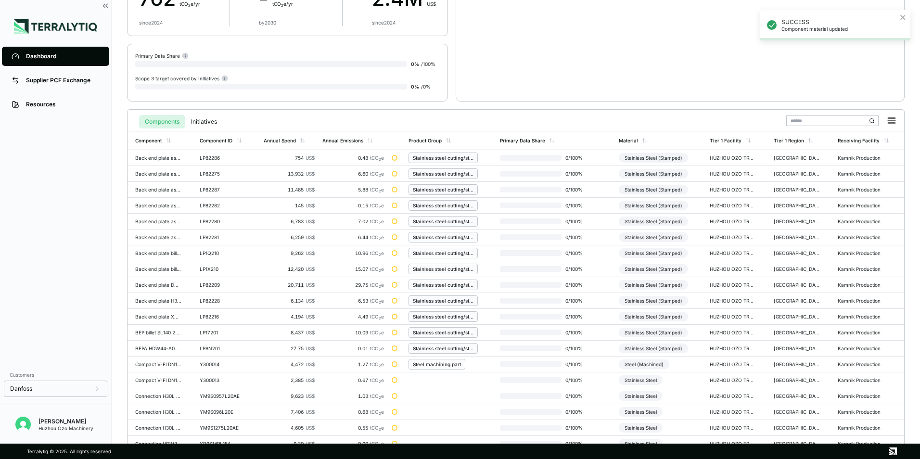
scroll to position [224, 0]
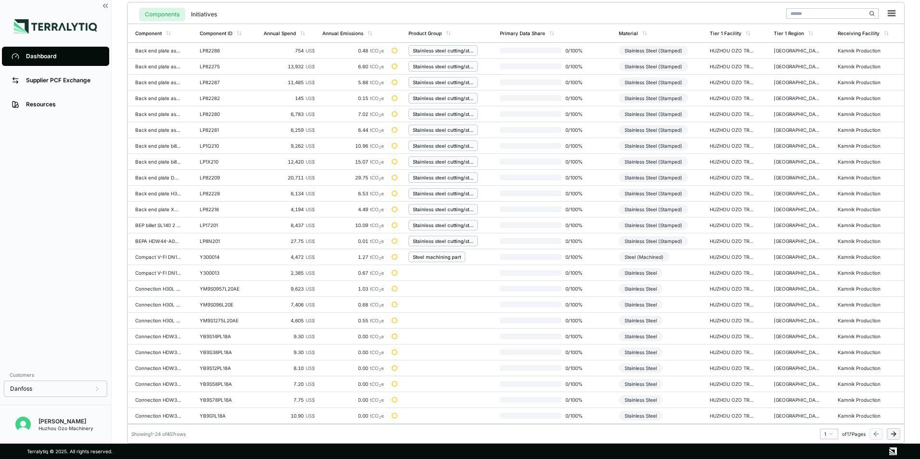
click at [828, 436] on html "SUCCESS Component material updated Dashboard Supplier PCF Exchange Resources Cu…" at bounding box center [460, 229] width 920 height 459
click at [826, 419] on div "17" at bounding box center [826, 419] width 14 height 12
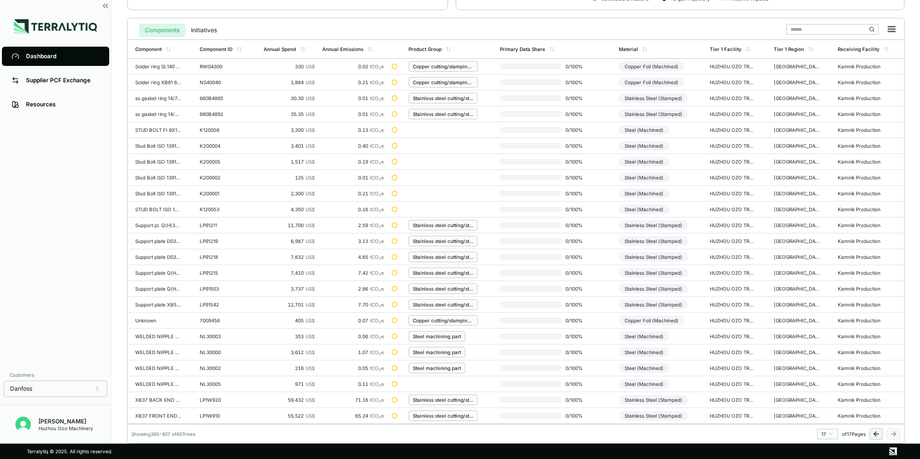
scroll to position [208, 0]
click at [652, 129] on div "Steel (Machined)" at bounding box center [644, 130] width 51 height 10
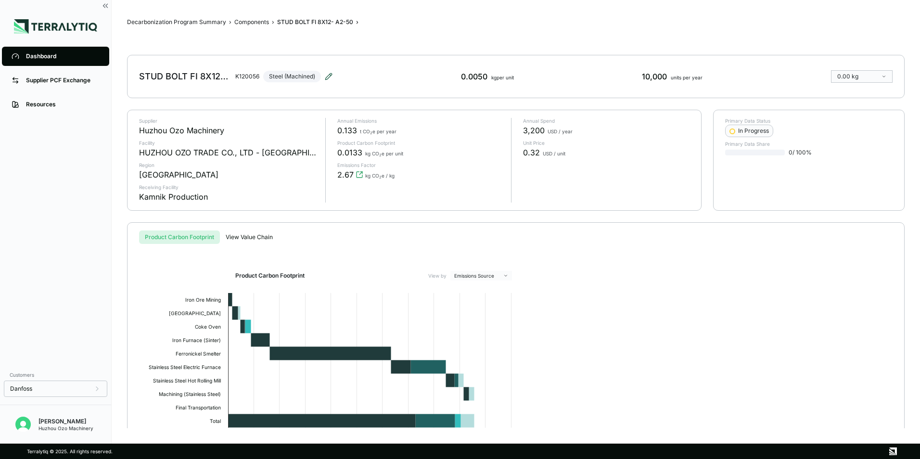
click at [329, 75] on icon at bounding box center [328, 76] width 6 height 6
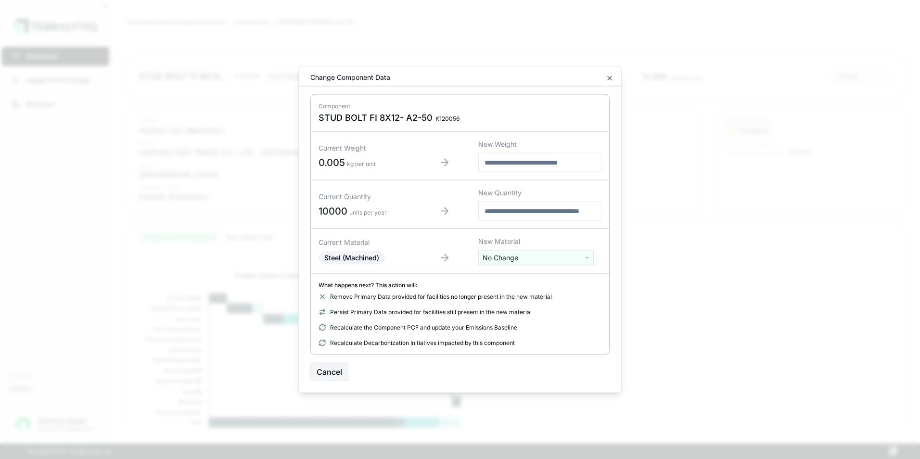
click at [511, 255] on html "Dashboard Supplier PCF Exchange Resources Customers Danfoss Kevan Liao Huzhou O…" at bounding box center [460, 229] width 920 height 459
type input "***"
click at [514, 308] on div "Stainless Steel" at bounding box center [536, 306] width 111 height 13
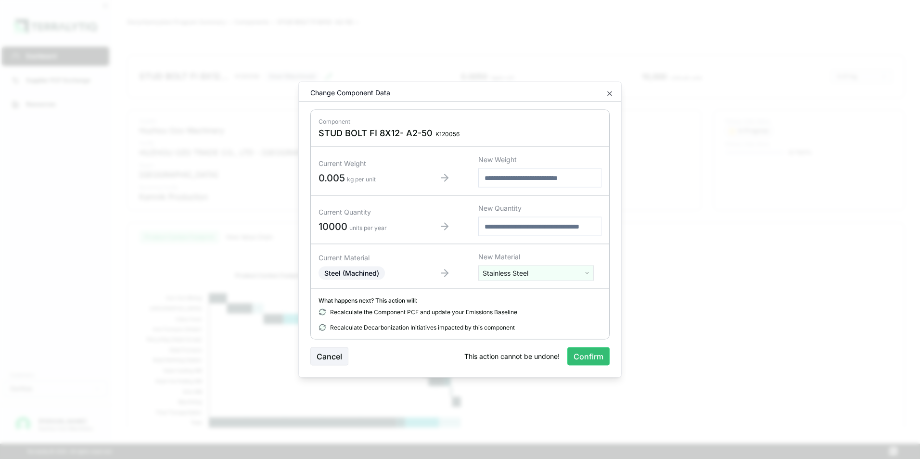
click at [589, 361] on button "Confirm" at bounding box center [588, 356] width 42 height 18
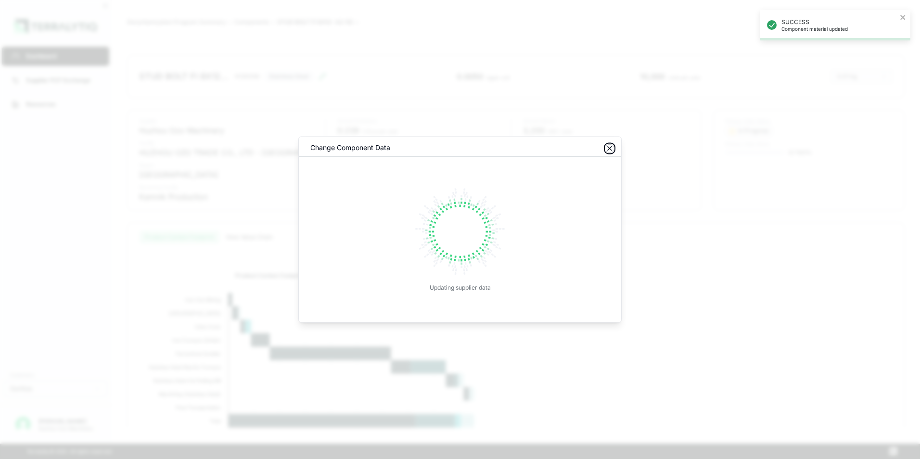
click at [609, 146] on icon "button" at bounding box center [610, 149] width 8 height 8
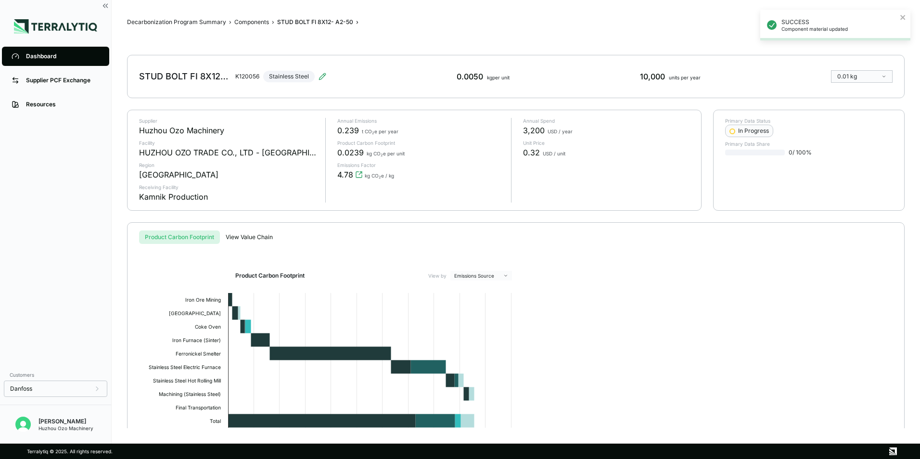
click at [35, 56] on div "Dashboard" at bounding box center [63, 56] width 74 height 8
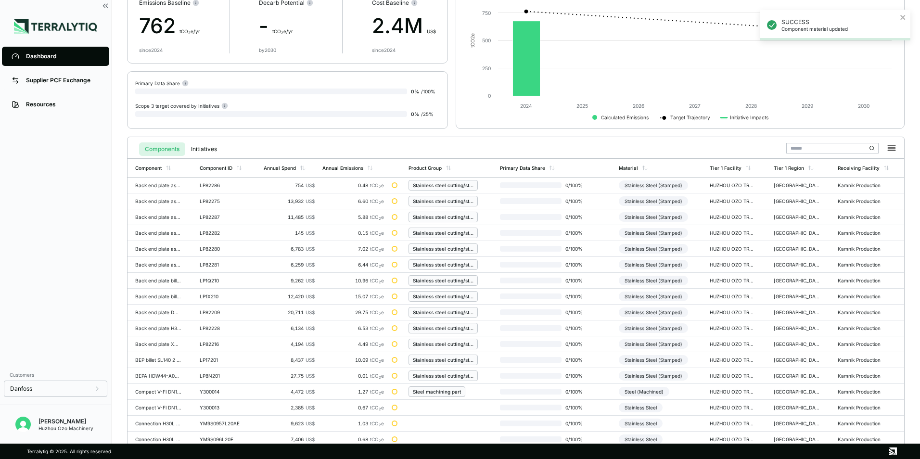
scroll to position [224, 0]
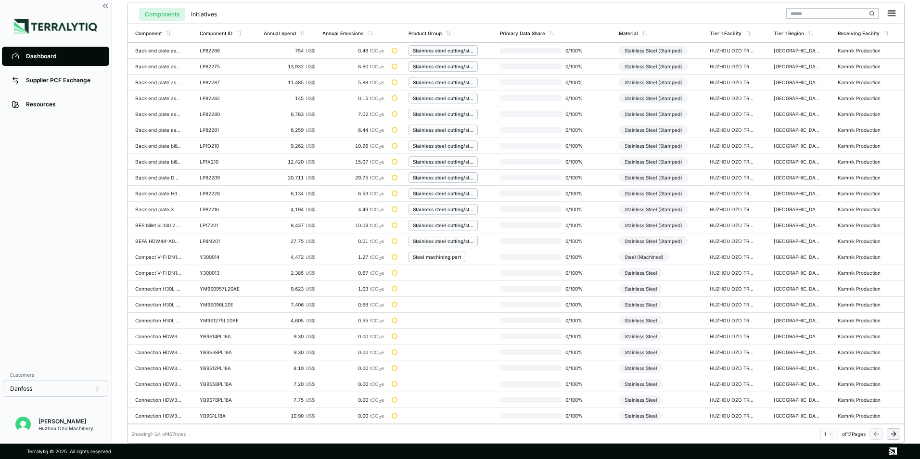
click at [832, 435] on html "SUCCESS Component material updated Dashboard Supplier PCF Exchange Resources Cu…" at bounding box center [460, 229] width 920 height 459
click at [826, 420] on div "17" at bounding box center [826, 419] width 14 height 12
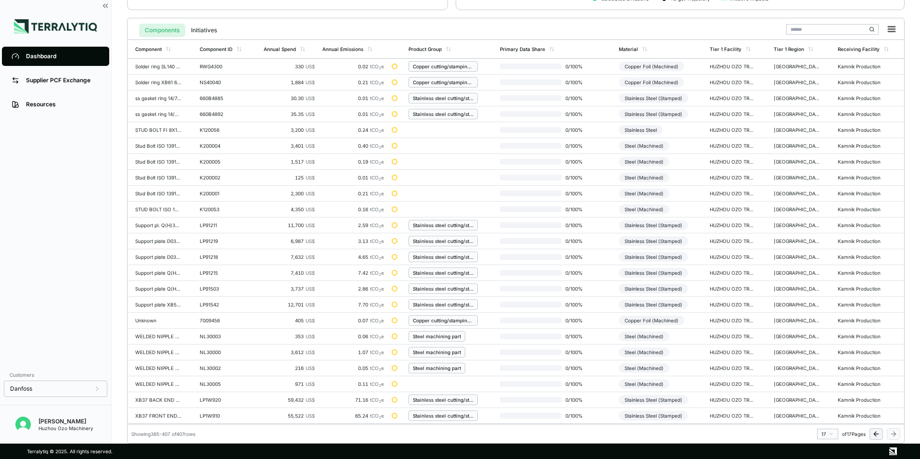
scroll to position [208, 0]
click at [650, 211] on div "Steel (Machined)" at bounding box center [644, 209] width 51 height 10
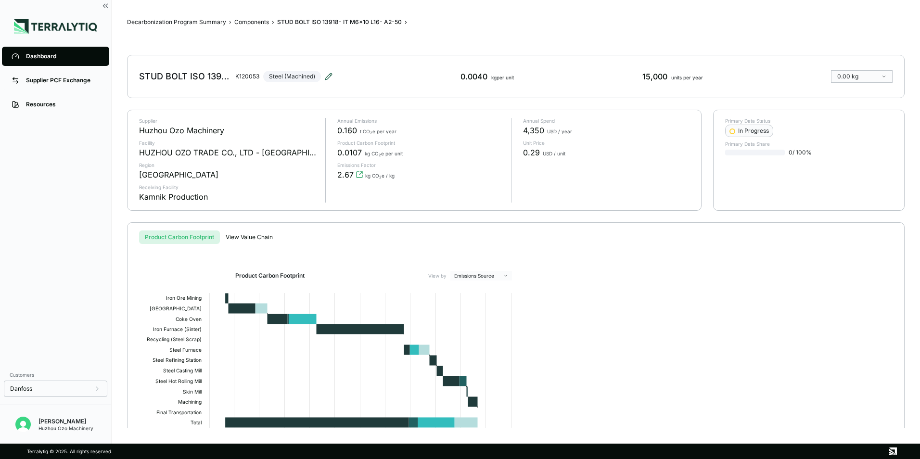
click at [327, 76] on icon at bounding box center [329, 77] width 8 height 8
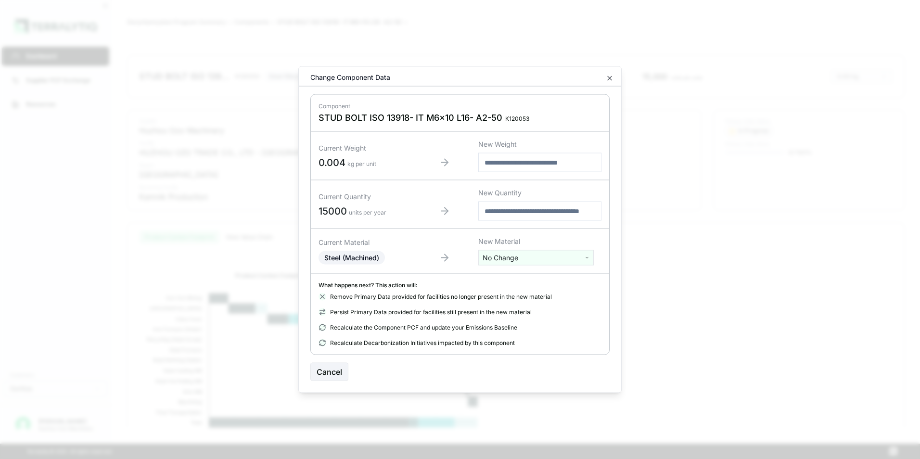
click at [520, 260] on html "Dashboard Supplier PCF Exchange Resources Customers Danfoss Kevan Liao Huzhou O…" at bounding box center [460, 229] width 920 height 459
type input "***"
click at [513, 306] on div "Stainless Steel" at bounding box center [536, 306] width 111 height 13
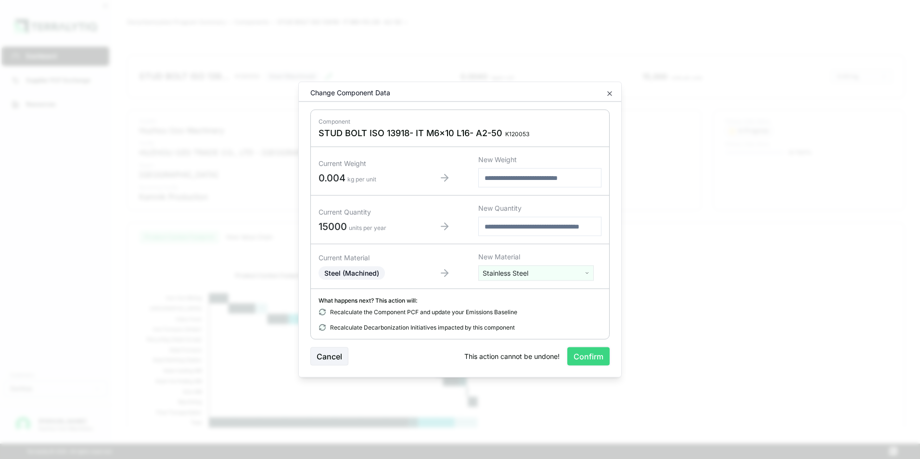
click at [599, 358] on button "Confirm" at bounding box center [588, 356] width 42 height 18
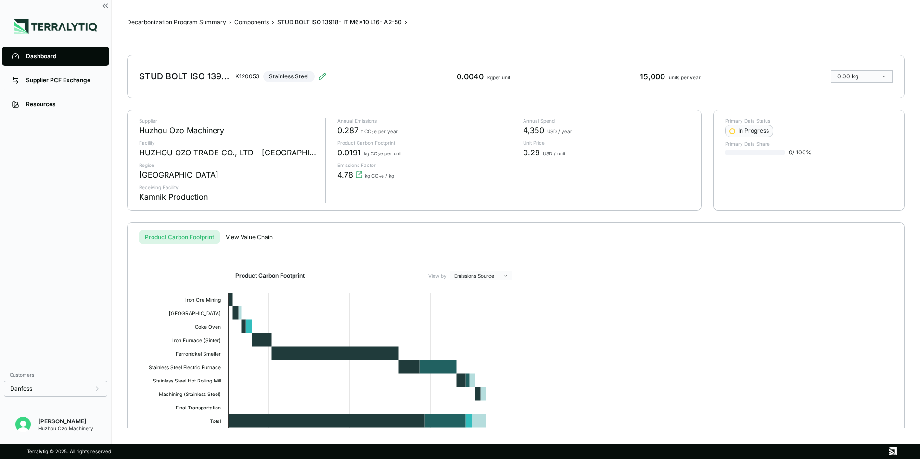
click at [41, 56] on div "Dashboard" at bounding box center [63, 56] width 74 height 8
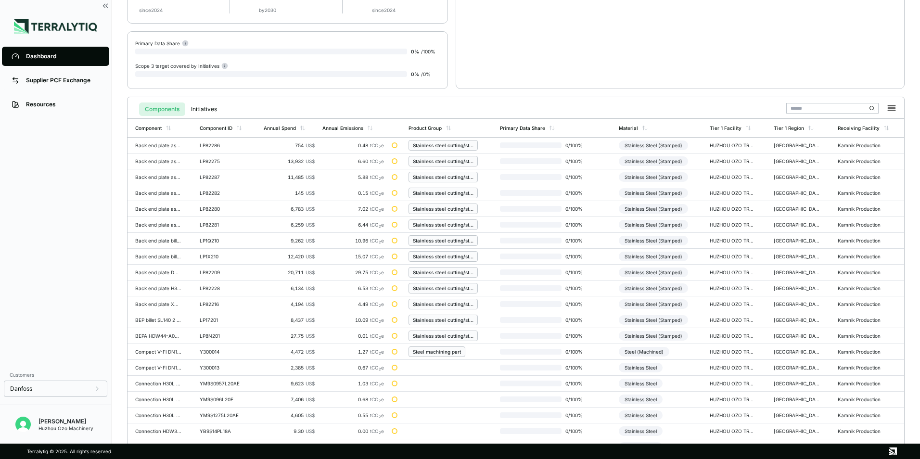
scroll to position [224, 0]
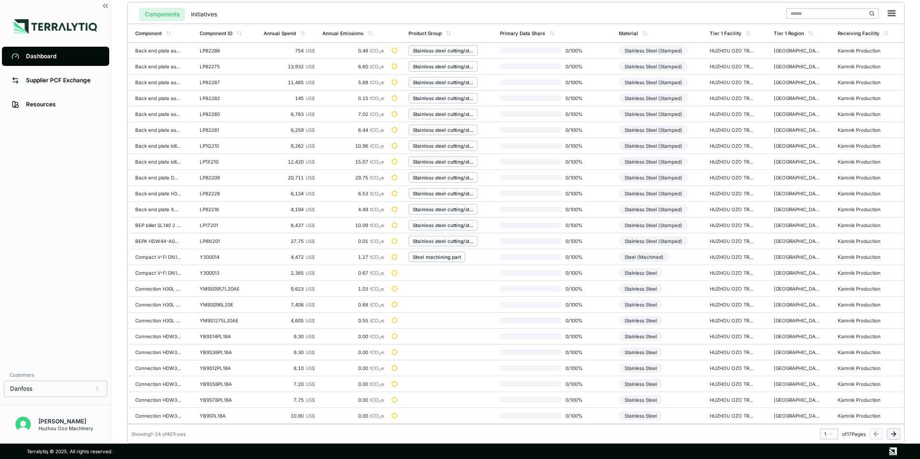
click at [830, 432] on html "Dashboard Supplier PCF Exchange Resources Customers Danfoss [PERSON_NAME] Huzho…" at bounding box center [460, 229] width 920 height 459
click at [823, 420] on div "17" at bounding box center [826, 419] width 14 height 12
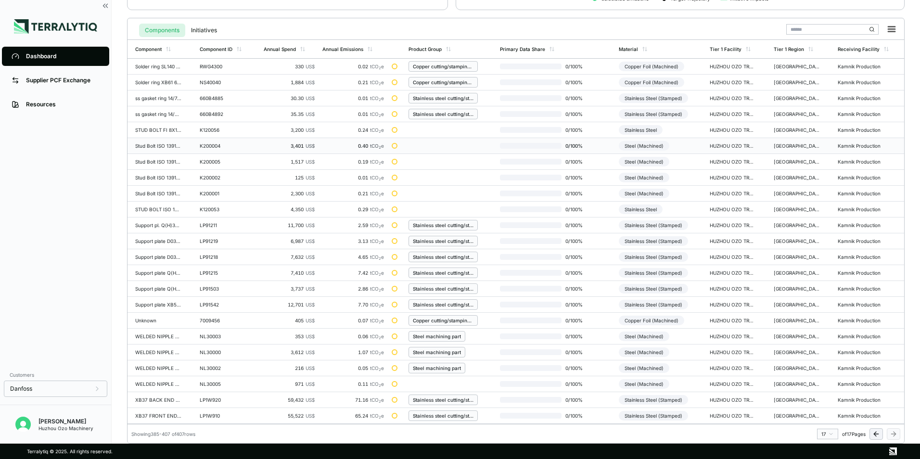
click at [655, 143] on div "Steel (Machined)" at bounding box center [644, 146] width 51 height 10
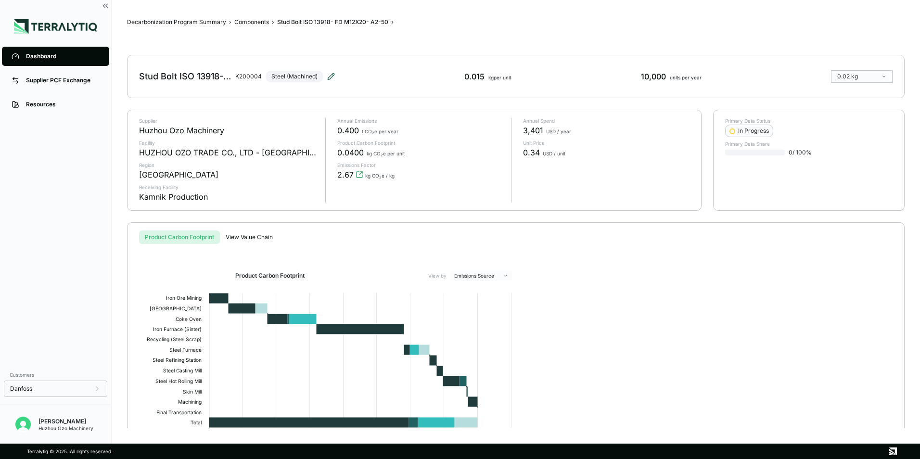
click at [330, 78] on icon at bounding box center [331, 76] width 6 height 6
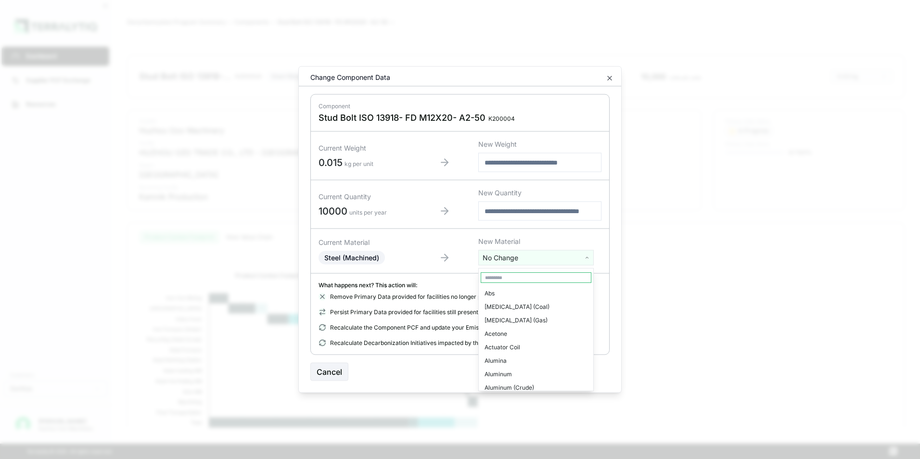
click at [519, 260] on html "Dashboard Supplier PCF Exchange Resources Customers Danfoss Kevan Liao Huzhou O…" at bounding box center [460, 229] width 920 height 459
type input "***"
click at [511, 308] on div "Stainless Steel" at bounding box center [536, 306] width 111 height 13
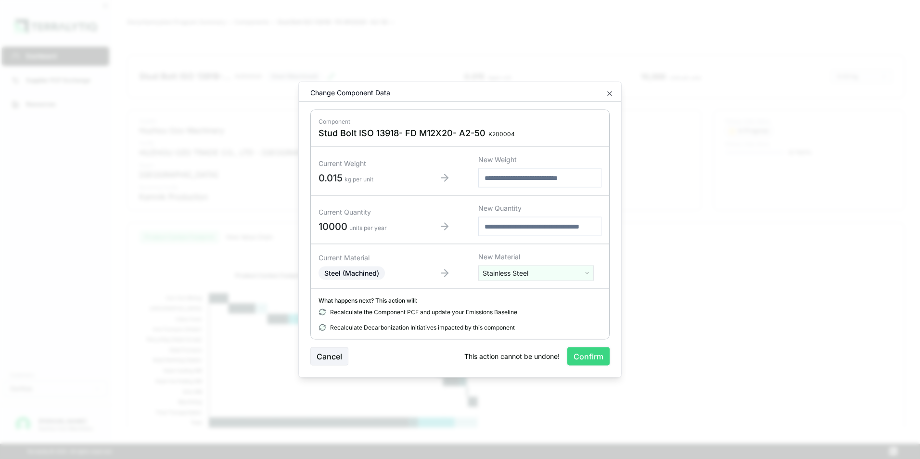
click at [589, 356] on button "Confirm" at bounding box center [588, 356] width 42 height 18
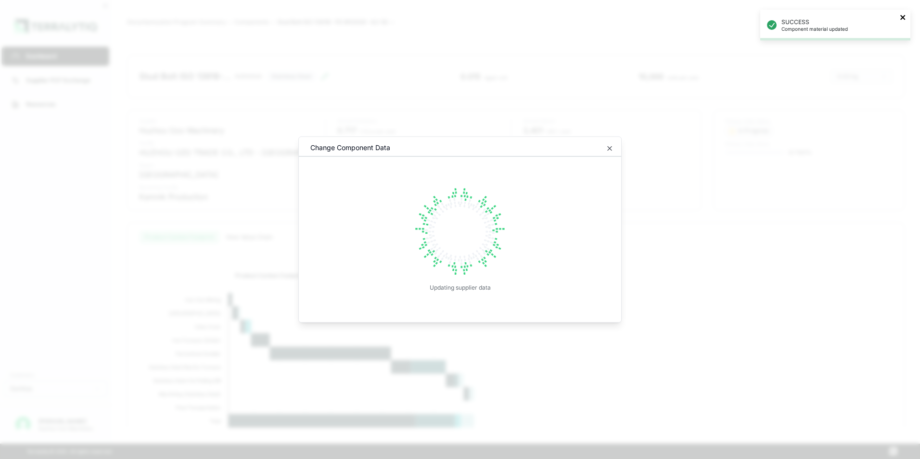
click at [904, 15] on icon "close" at bounding box center [902, 17] width 5 height 5
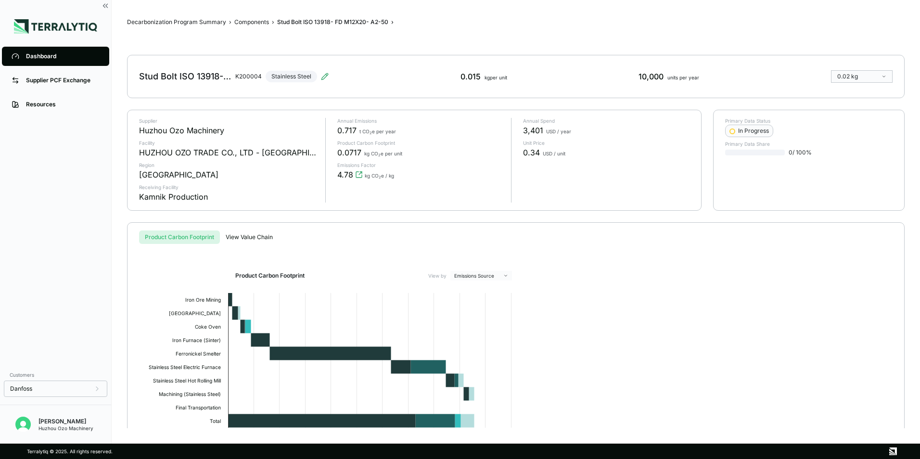
click at [29, 56] on div "Dashboard" at bounding box center [63, 56] width 74 height 8
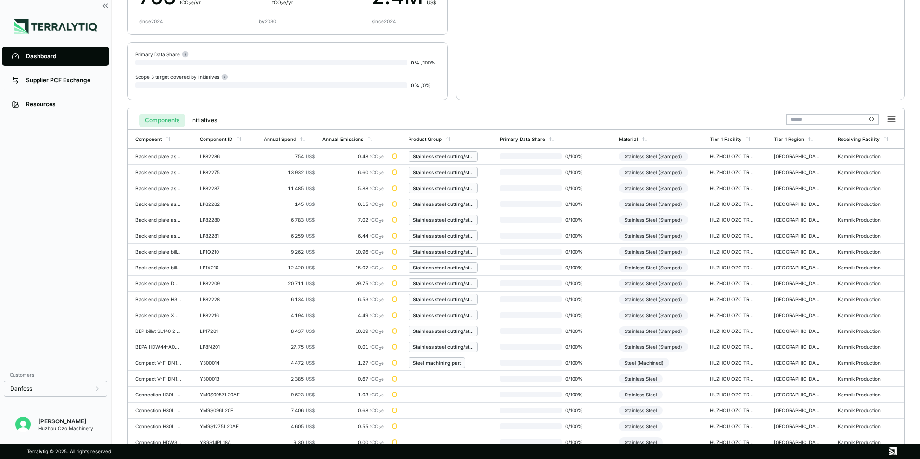
scroll to position [224, 0]
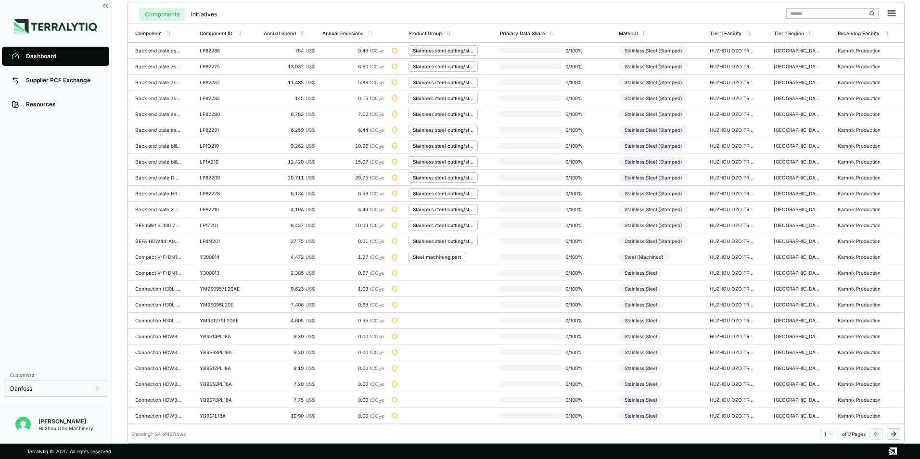
click at [828, 435] on html "Dashboard Supplier PCF Exchange Resources Customers Danfoss Kevan Liao Huzhou O…" at bounding box center [460, 229] width 920 height 459
click at [826, 420] on div "17" at bounding box center [826, 419] width 14 height 12
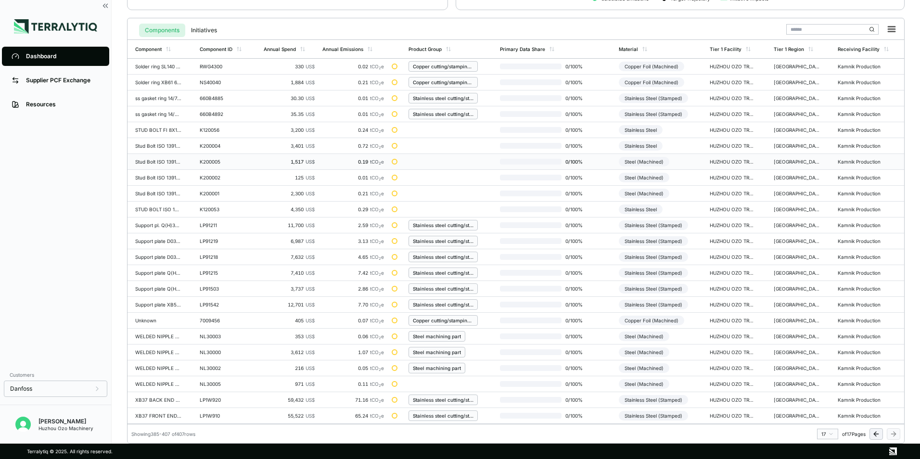
click at [644, 164] on div "Steel (Machined)" at bounding box center [644, 162] width 51 height 10
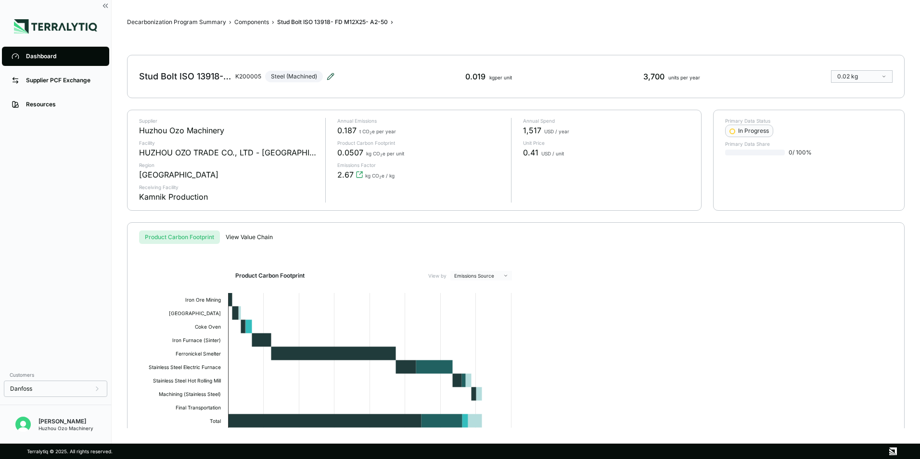
click at [328, 76] on icon at bounding box center [331, 77] width 8 height 8
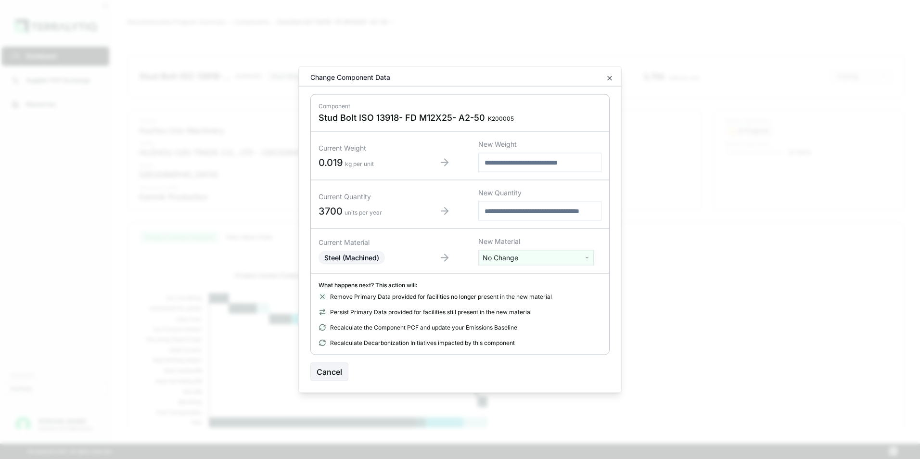
click at [507, 257] on html "Dashboard Supplier PCF Exchange Resources Customers Danfoss Kevan Liao Huzhou O…" at bounding box center [460, 229] width 920 height 459
type input "***"
click at [510, 307] on div "Stainless Steel" at bounding box center [536, 306] width 111 height 13
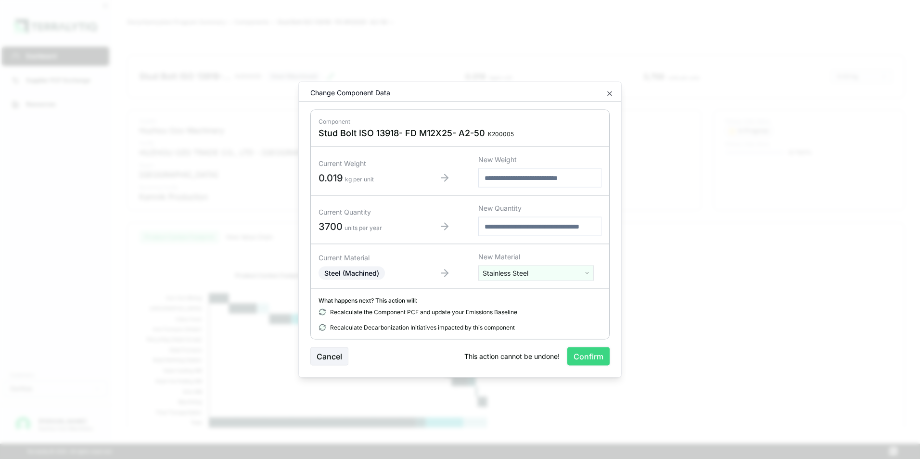
click at [580, 357] on button "Confirm" at bounding box center [588, 356] width 42 height 18
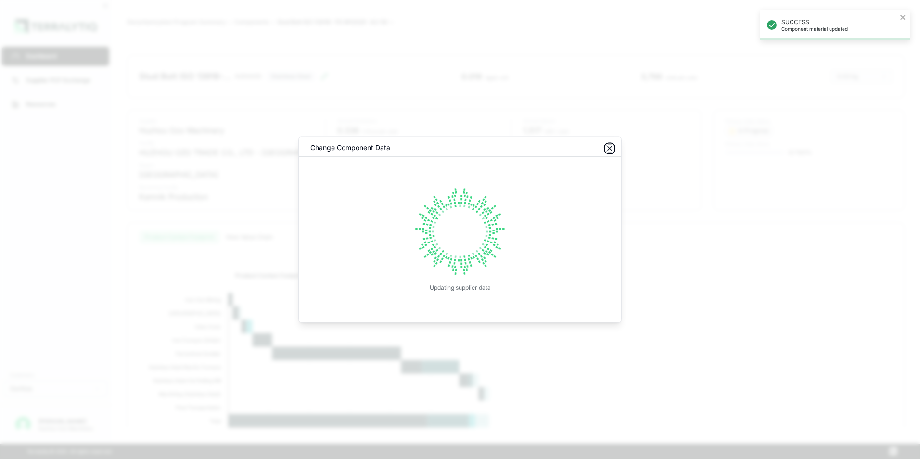
click at [611, 148] on icon "button" at bounding box center [610, 149] width 4 height 4
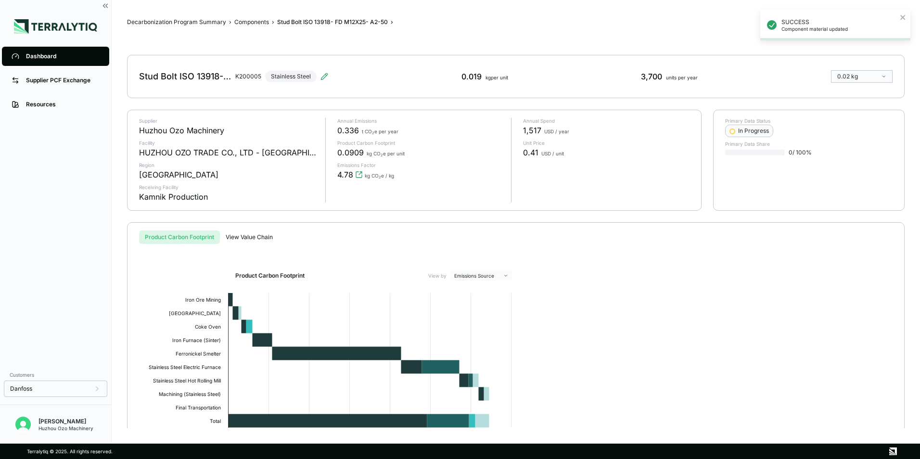
click at [54, 53] on div "Dashboard" at bounding box center [63, 56] width 74 height 8
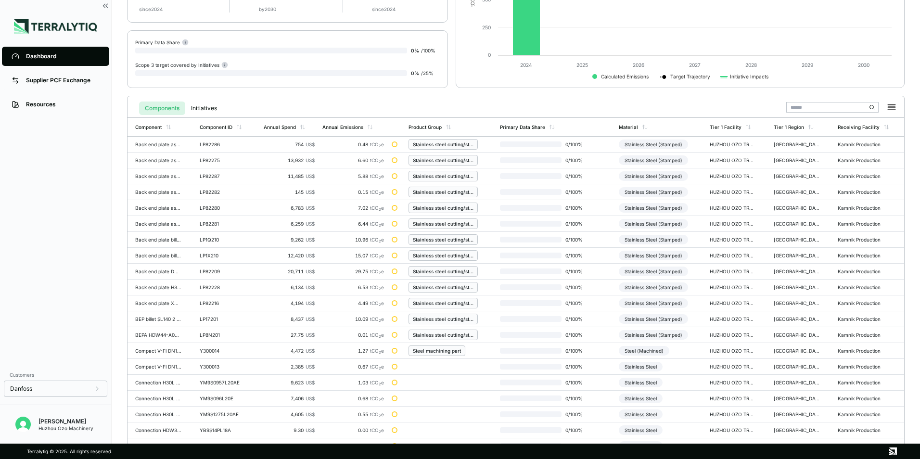
scroll to position [224, 0]
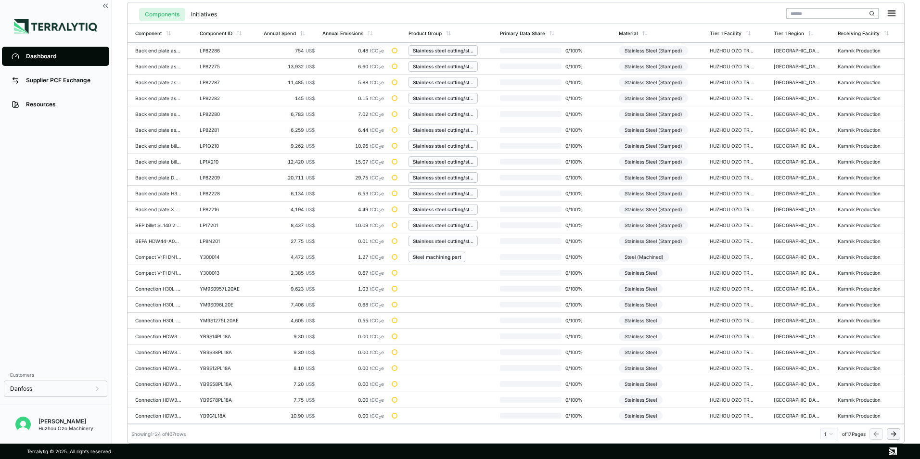
click at [829, 431] on html "Dashboard Supplier PCF Exchange Resources Customers Danfoss Kevan Liao Huzhou O…" at bounding box center [460, 229] width 920 height 459
click at [826, 418] on div "17" at bounding box center [826, 419] width 14 height 12
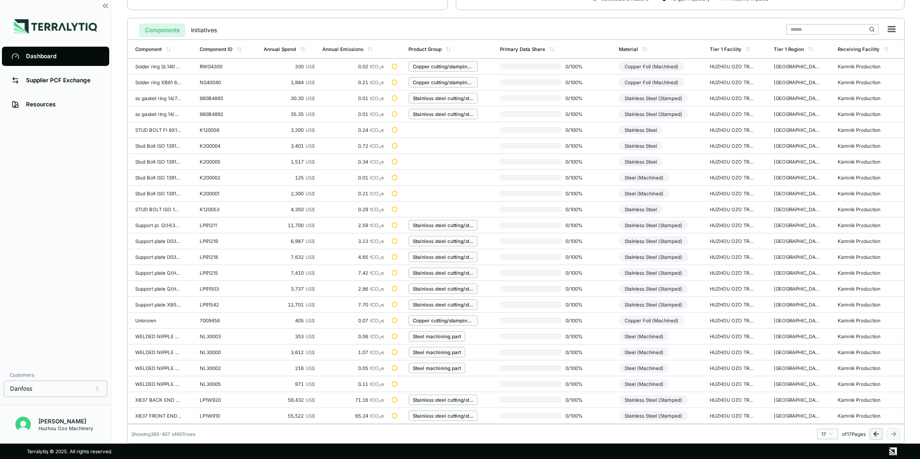
scroll to position [208, 0]
click at [642, 178] on div "Steel (Machined)" at bounding box center [644, 178] width 51 height 10
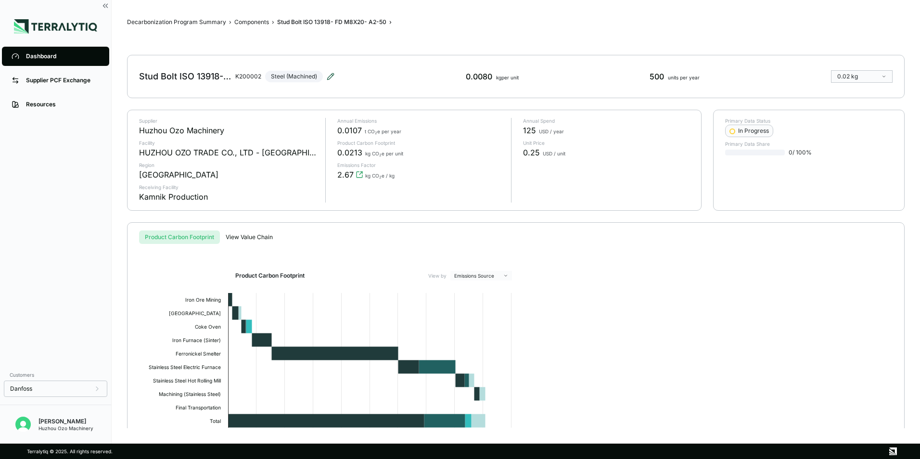
click at [327, 78] on icon at bounding box center [331, 77] width 8 height 8
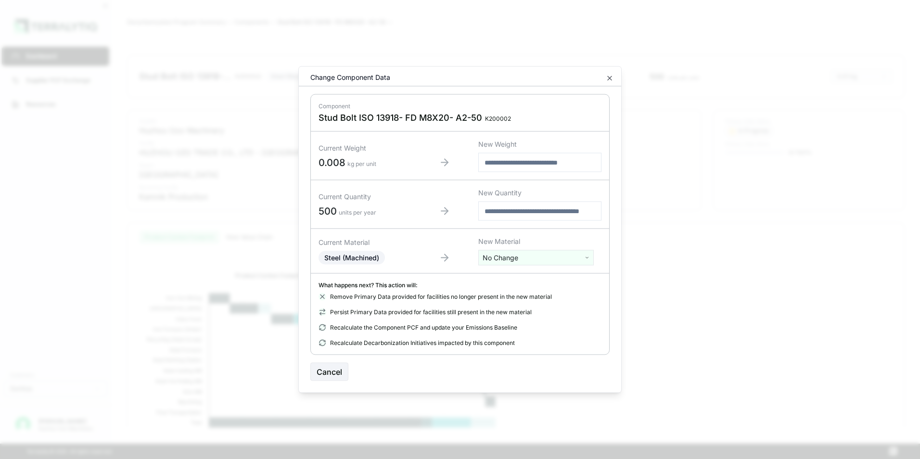
click at [511, 260] on html "Dashboard Supplier PCF Exchange Resources Customers Danfoss Kevan Liao Huzhou O…" at bounding box center [460, 229] width 920 height 459
type input "***"
click at [507, 305] on div "Stainless Steel" at bounding box center [536, 306] width 111 height 13
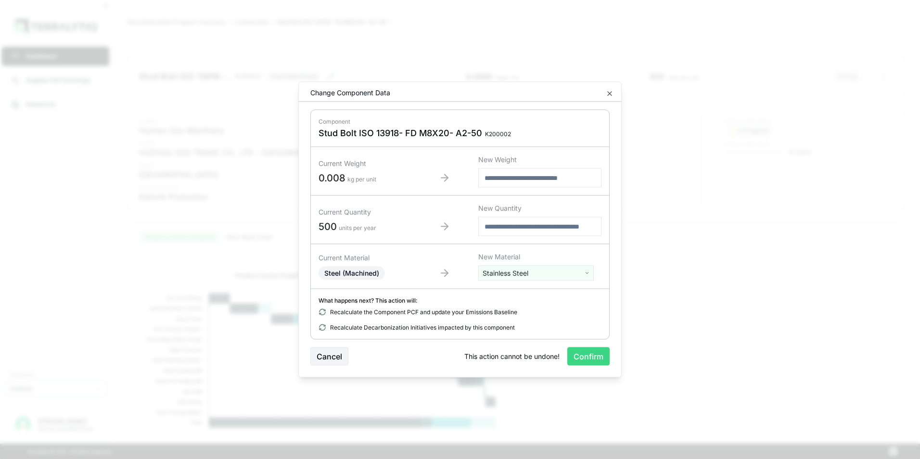
click at [589, 357] on button "Confirm" at bounding box center [588, 356] width 42 height 18
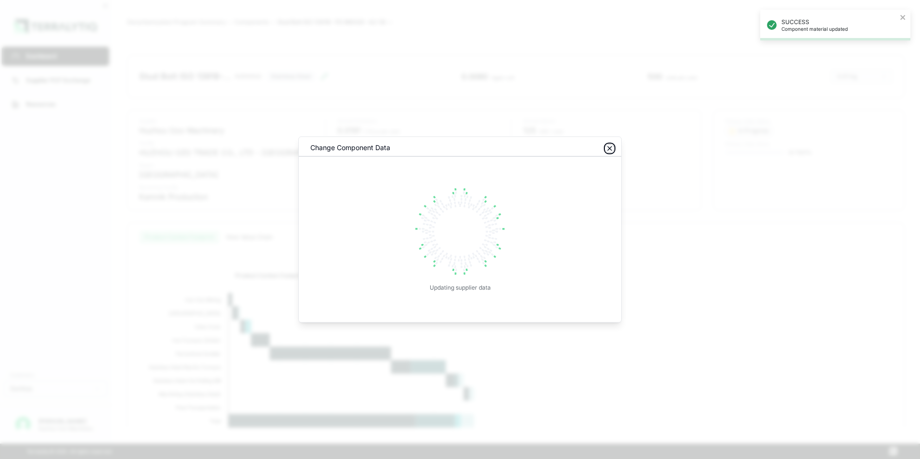
click at [608, 149] on icon "button" at bounding box center [610, 149] width 8 height 8
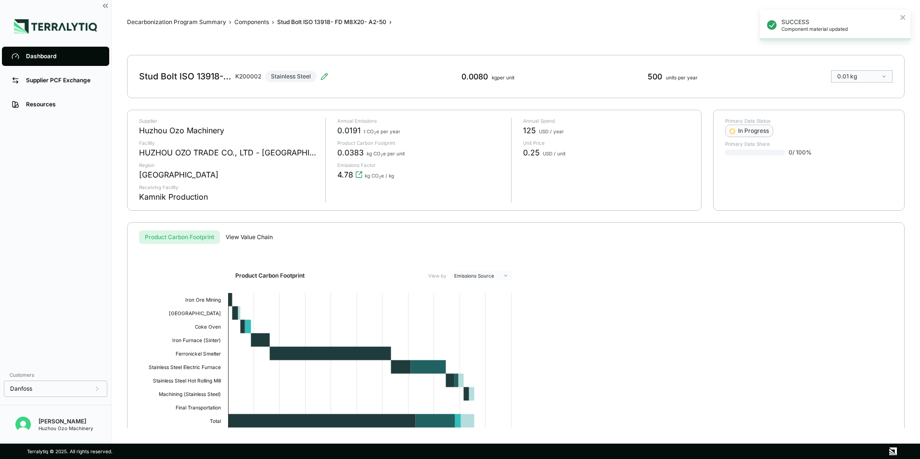
click at [32, 55] on div "Dashboard" at bounding box center [63, 56] width 74 height 8
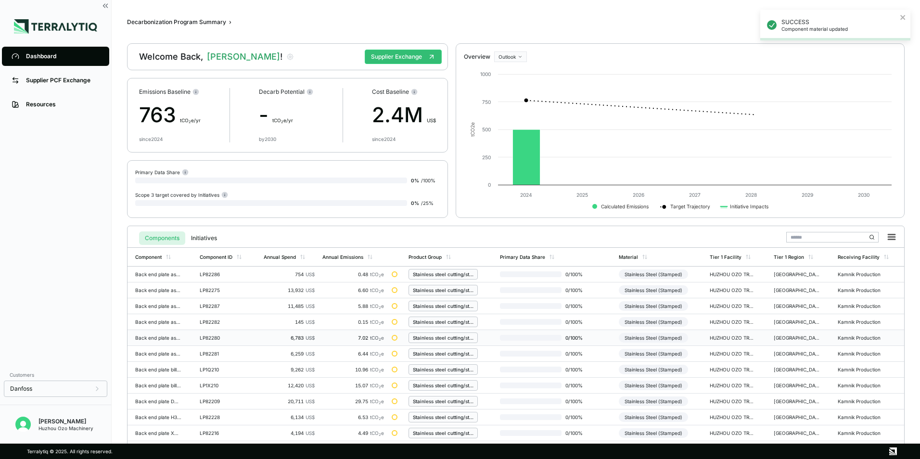
scroll to position [224, 0]
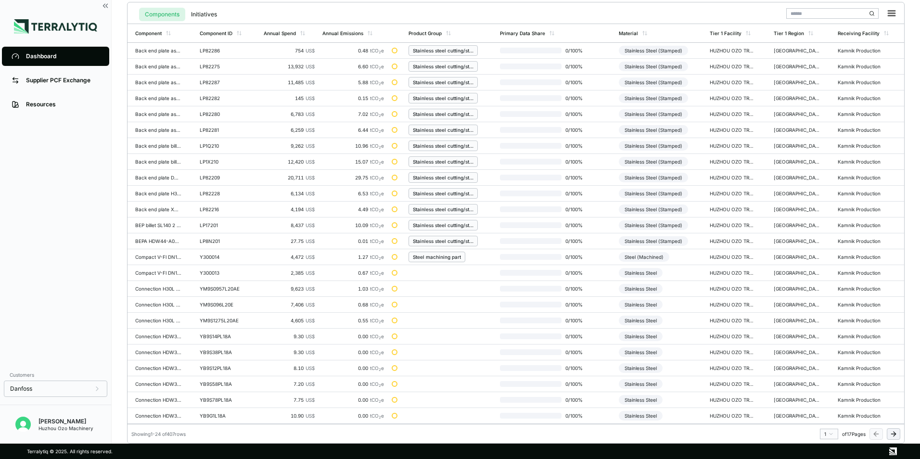
click at [830, 436] on html "SUCCESS Component material updated Dashboard Supplier PCF Exchange Resources Cu…" at bounding box center [460, 229] width 920 height 459
click at [825, 417] on div "17" at bounding box center [826, 419] width 14 height 12
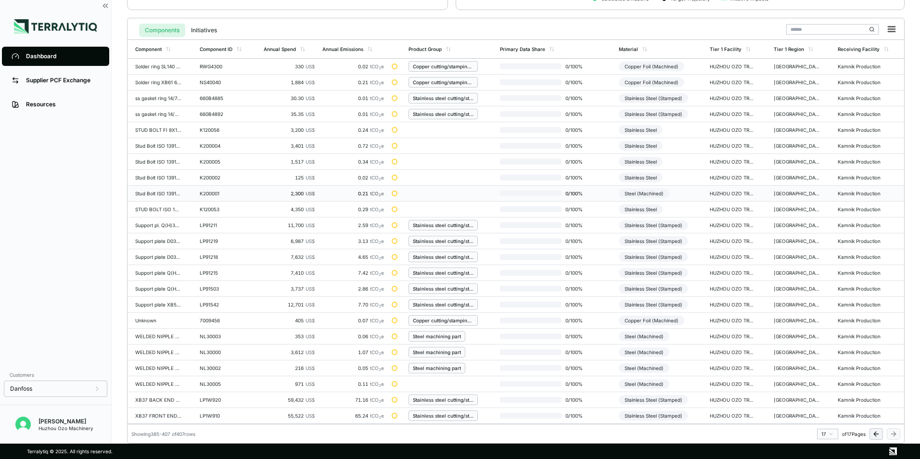
click at [649, 193] on div "Steel (Machined)" at bounding box center [644, 194] width 51 height 10
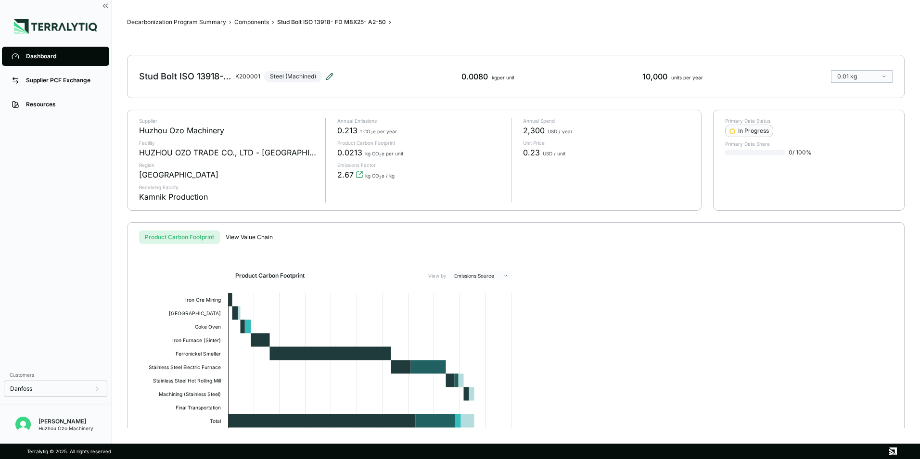
click at [330, 75] on icon at bounding box center [330, 77] width 8 height 8
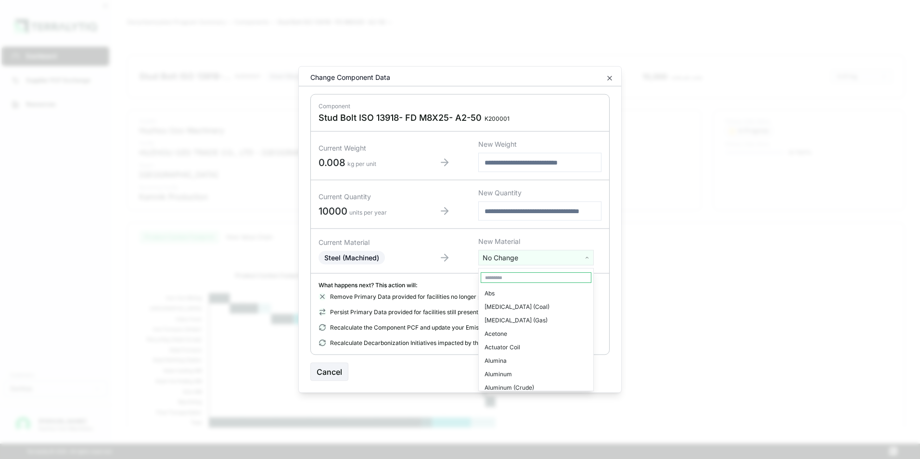
click at [514, 263] on html "Dashboard Supplier PCF Exchange Resources Customers Danfoss Kevan Liao Huzhou O…" at bounding box center [460, 229] width 920 height 459
click at [509, 280] on input "text" at bounding box center [536, 277] width 111 height 11
type input "***"
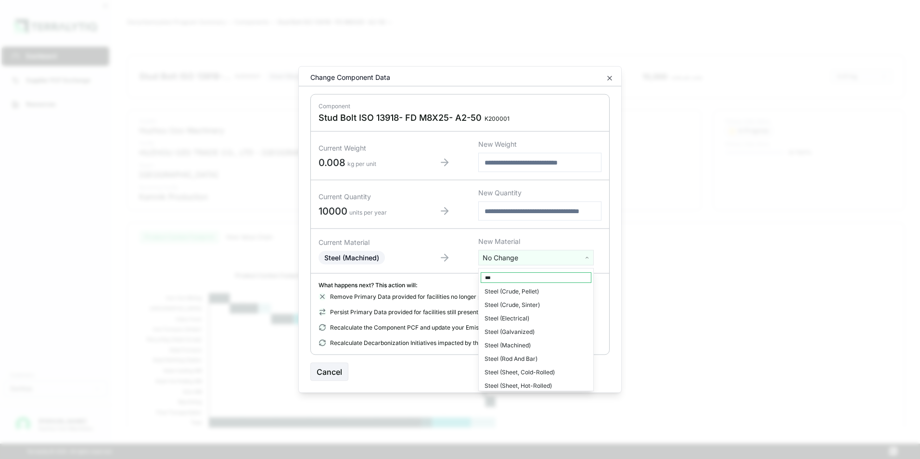
scroll to position [0, 0]
click at [513, 304] on div "Stainless Steel" at bounding box center [536, 306] width 111 height 13
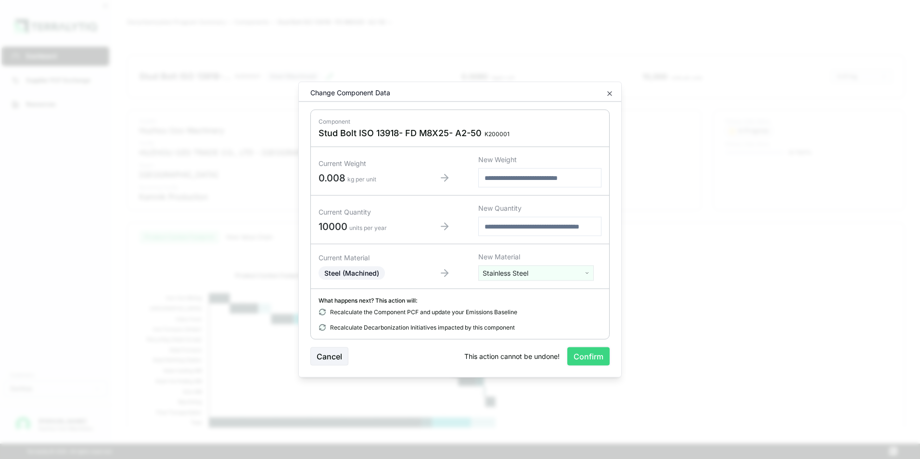
click at [589, 359] on button "Confirm" at bounding box center [588, 356] width 42 height 18
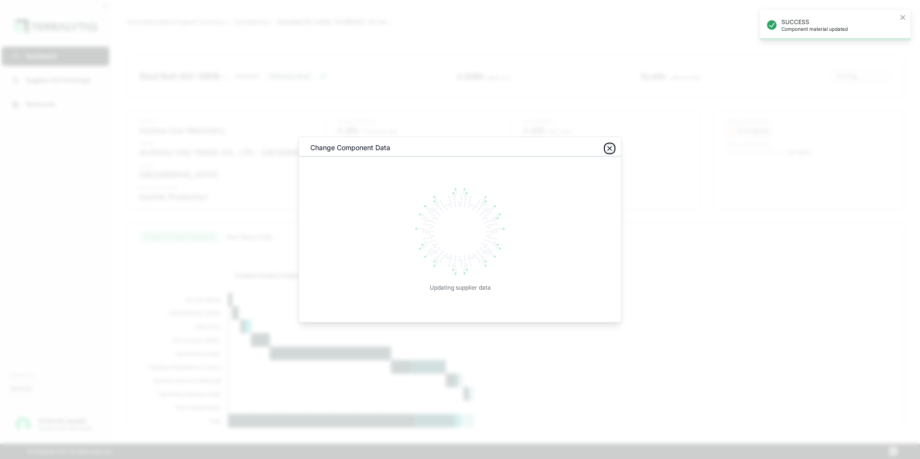
click at [609, 149] on icon "button" at bounding box center [610, 149] width 4 height 4
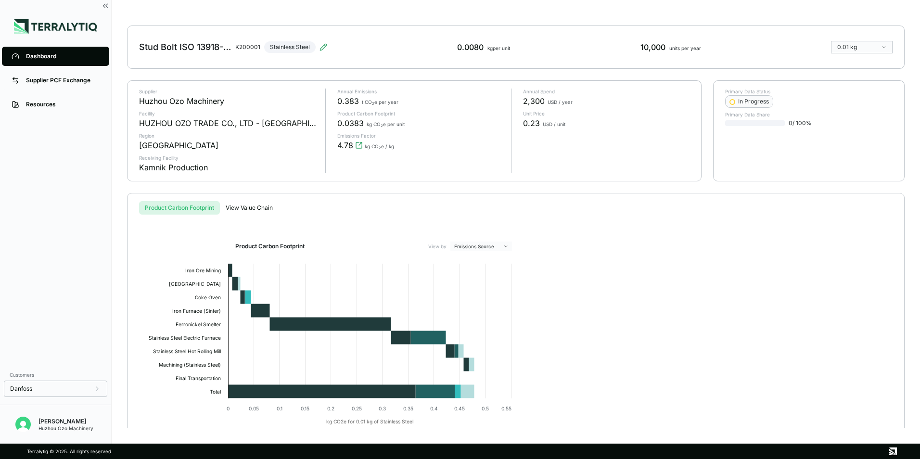
scroll to position [61, 0]
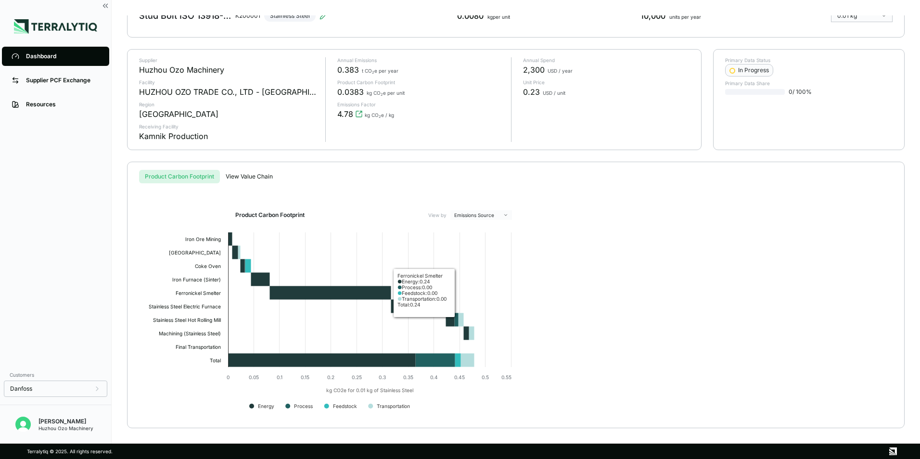
click at [661, 234] on div "Product Carbon Footprint View by Emissions Source Created with Highcharts 11.4.…" at bounding box center [516, 315] width 746 height 210
click at [46, 58] on div "Dashboard" at bounding box center [63, 56] width 74 height 8
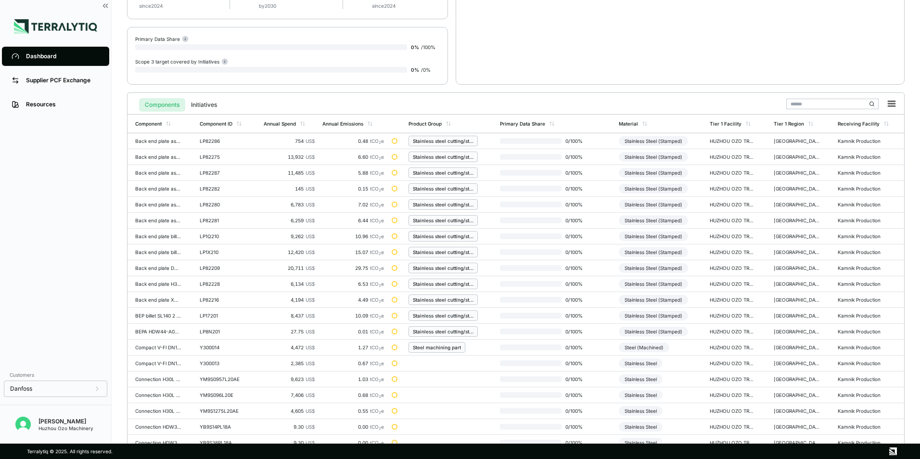
scroll to position [224, 0]
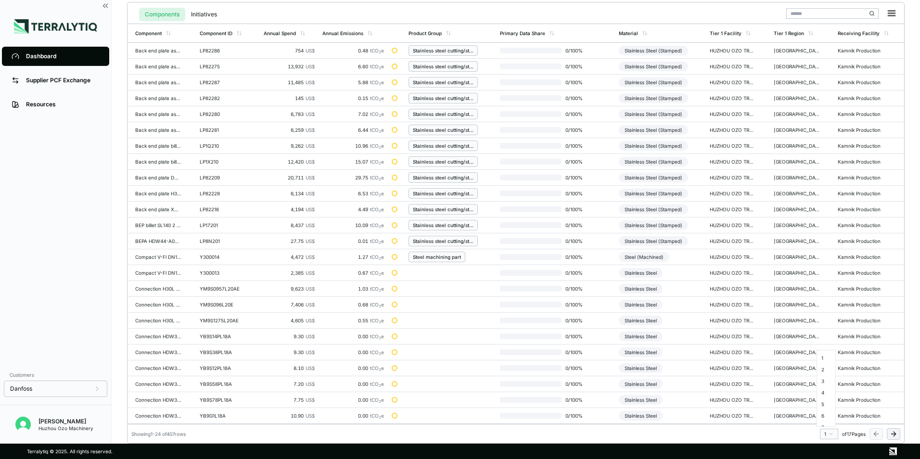
click at [831, 433] on html "Dashboard Supplier PCF Exchange Resources Customers Danfoss Kevan Liao Huzhou O…" at bounding box center [460, 229] width 920 height 459
click at [827, 420] on div "17" at bounding box center [826, 419] width 14 height 12
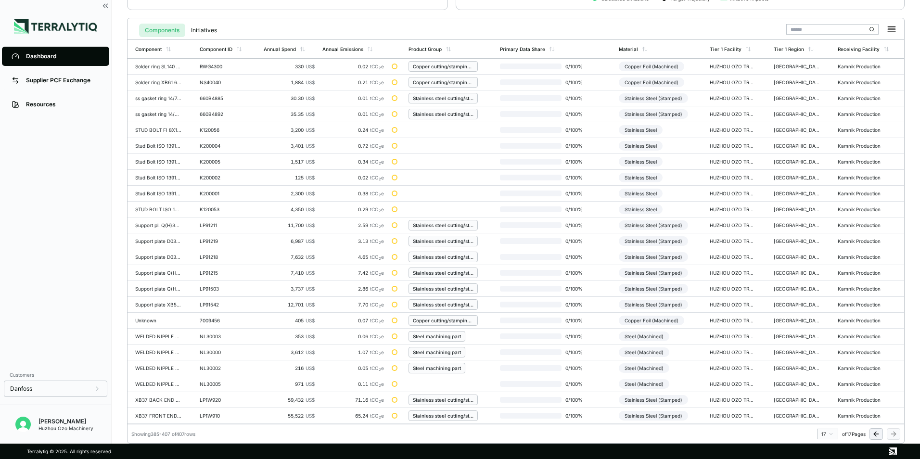
click at [829, 433] on html "Dashboard Supplier PCF Exchange Resources Customers Danfoss Kevan Liao Huzhou O…" at bounding box center [460, 229] width 920 height 459
click at [825, 406] on div "16" at bounding box center [826, 407] width 14 height 12
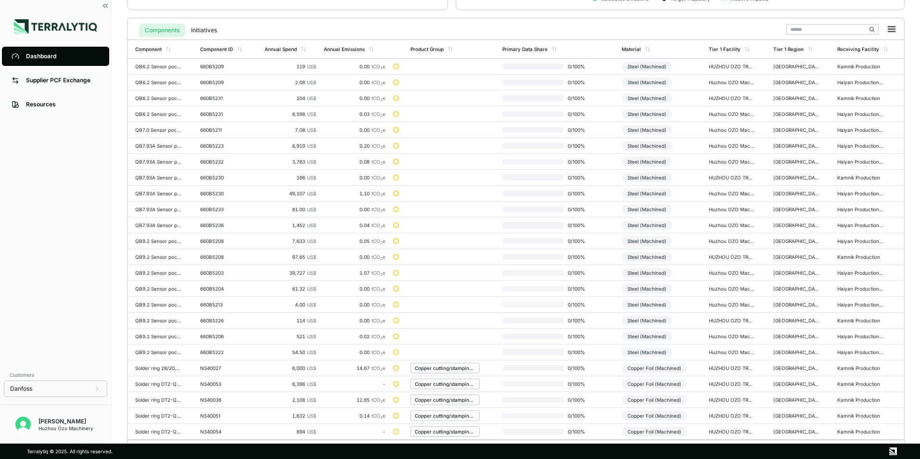
scroll to position [224, 0]
